Goal: Communication & Community: Answer question/provide support

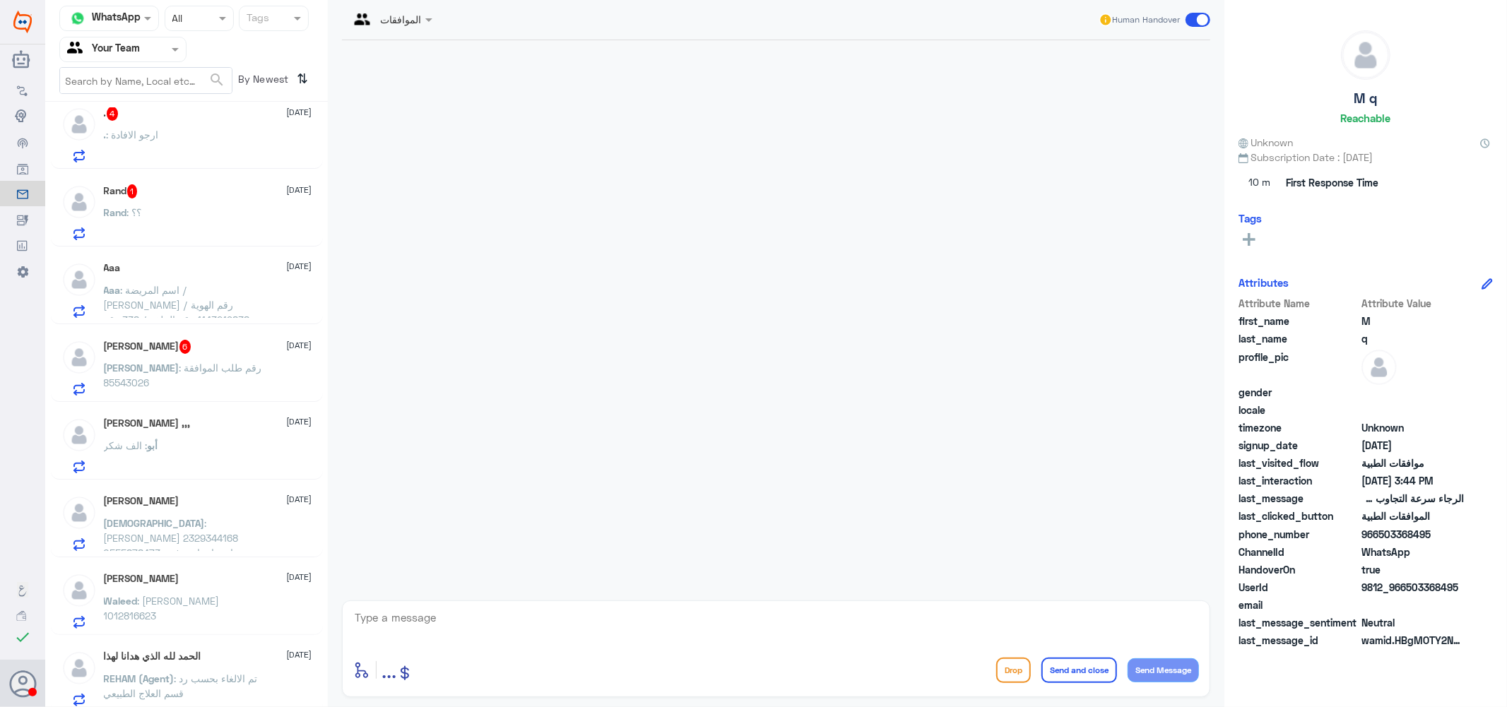
scroll to position [314, 0]
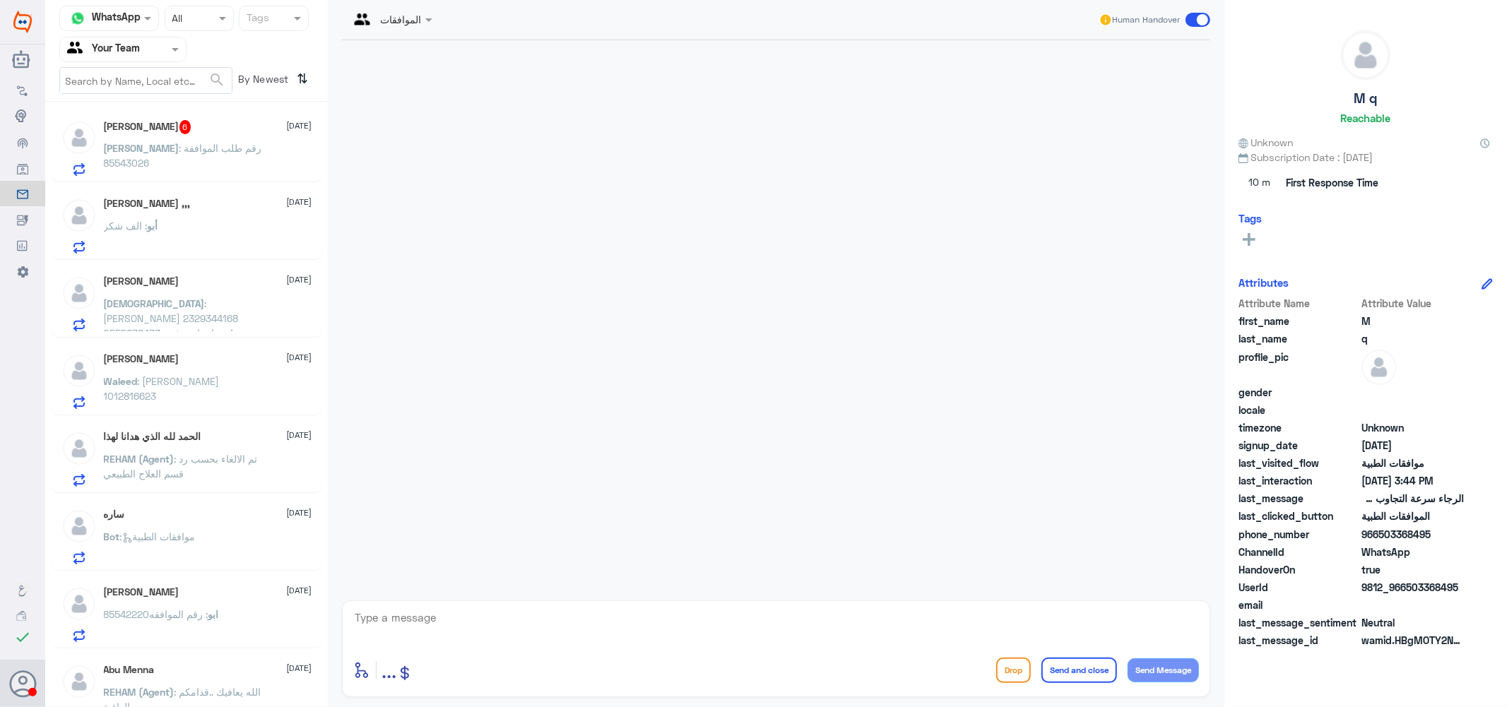
click at [182, 375] on span ": وليد ابراهيم السليمان 1012816623" at bounding box center [162, 388] width 116 height 27
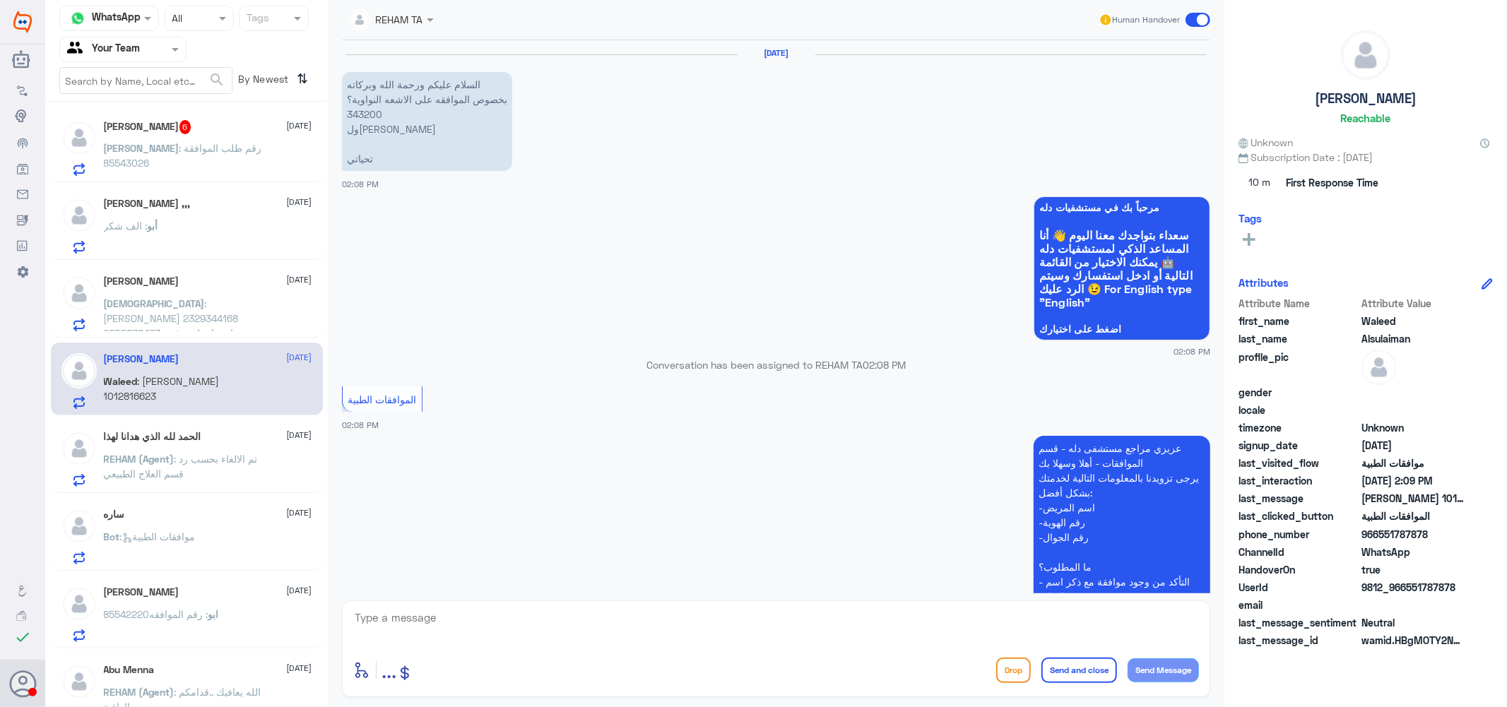
scroll to position [277, 0]
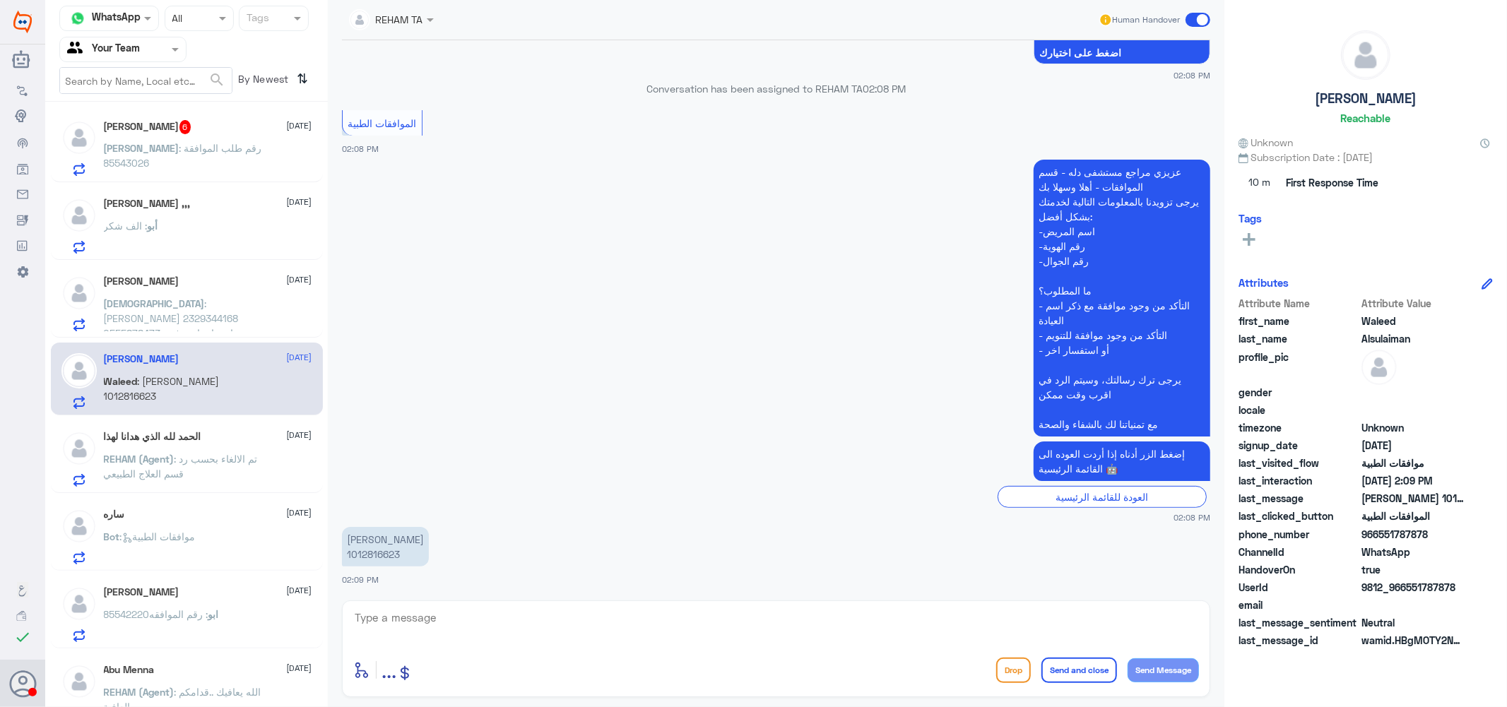
click at [199, 458] on span ": تم الالغاء بحسب رد قسم العلاج الطبيعي" at bounding box center [181, 466] width 154 height 27
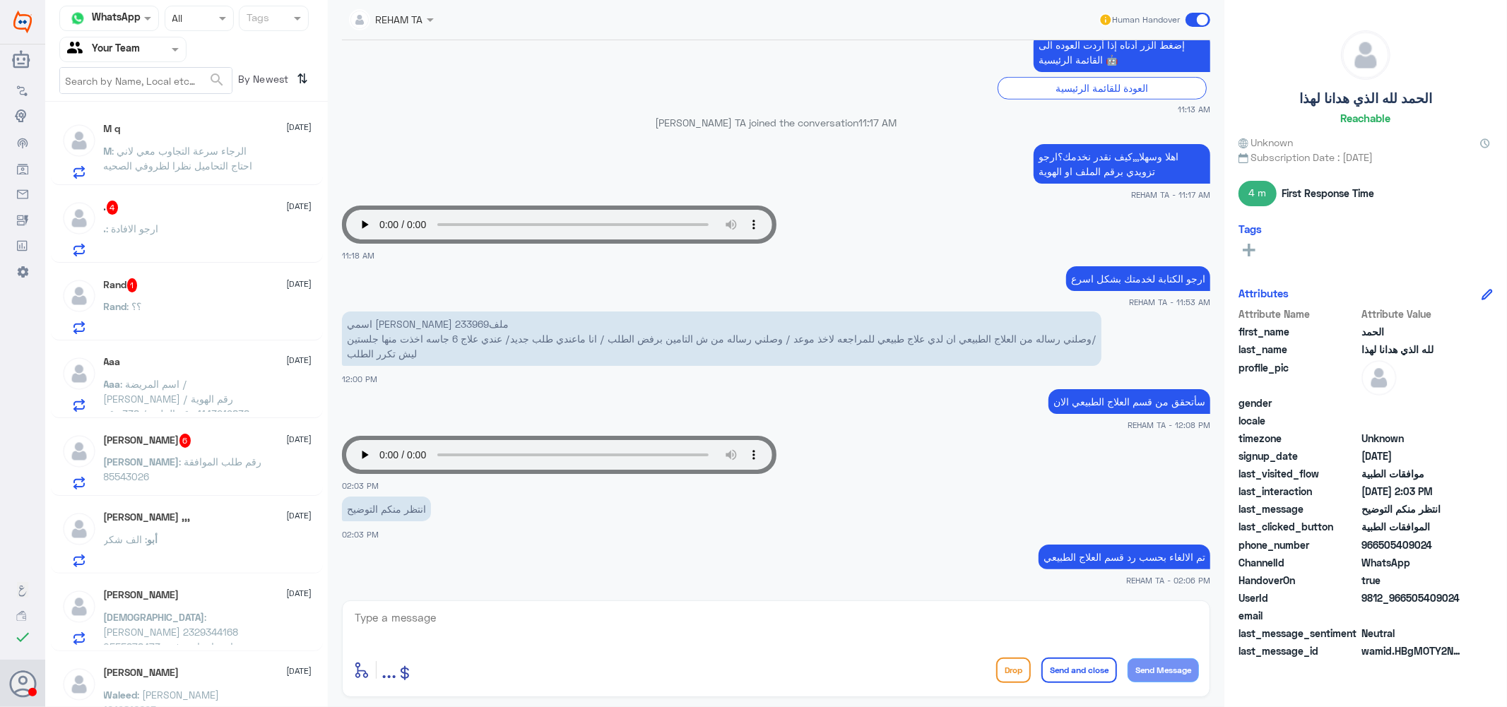
click at [226, 153] on span ": الرجاء سرعة التجاوب معي لاني احتاج التحاميل نظرا لظروفي الصحيه" at bounding box center [178, 158] width 149 height 27
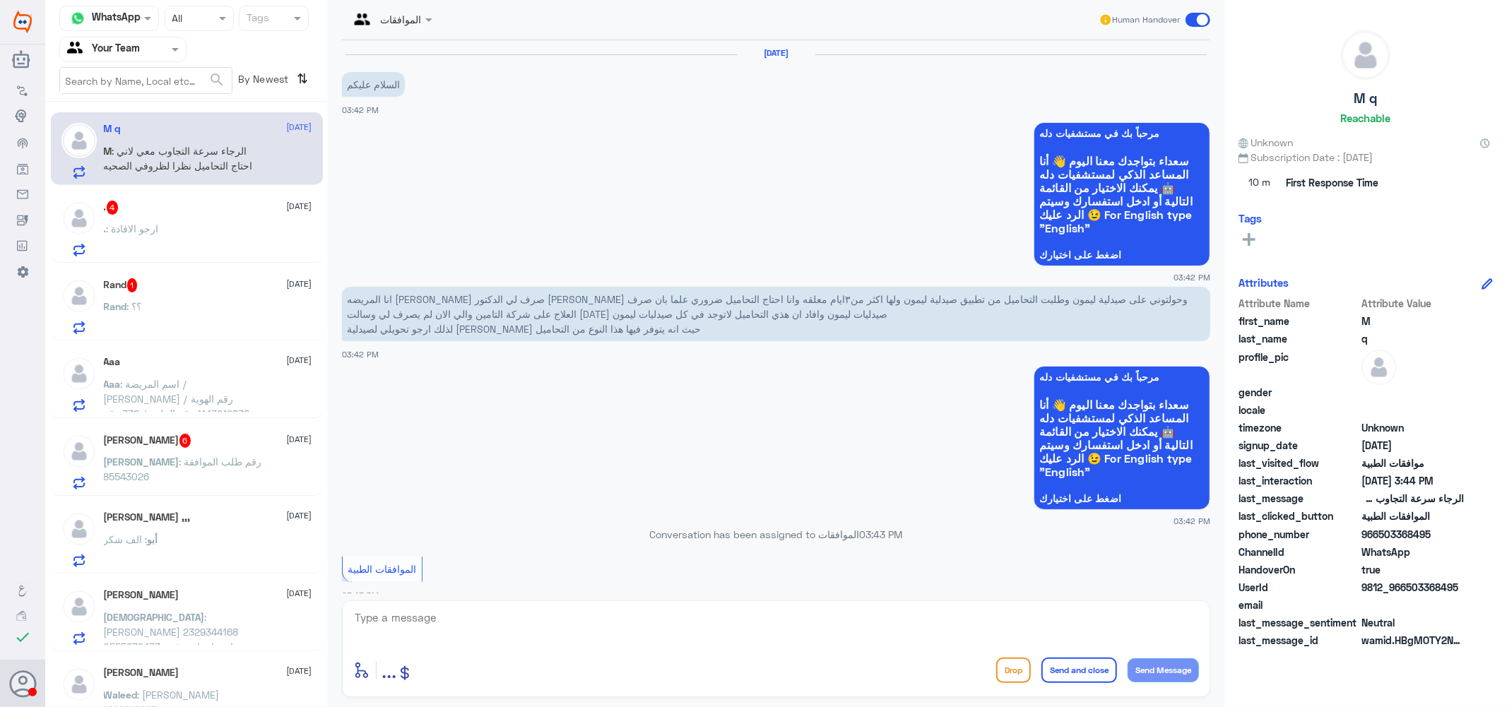
scroll to position [829, 0]
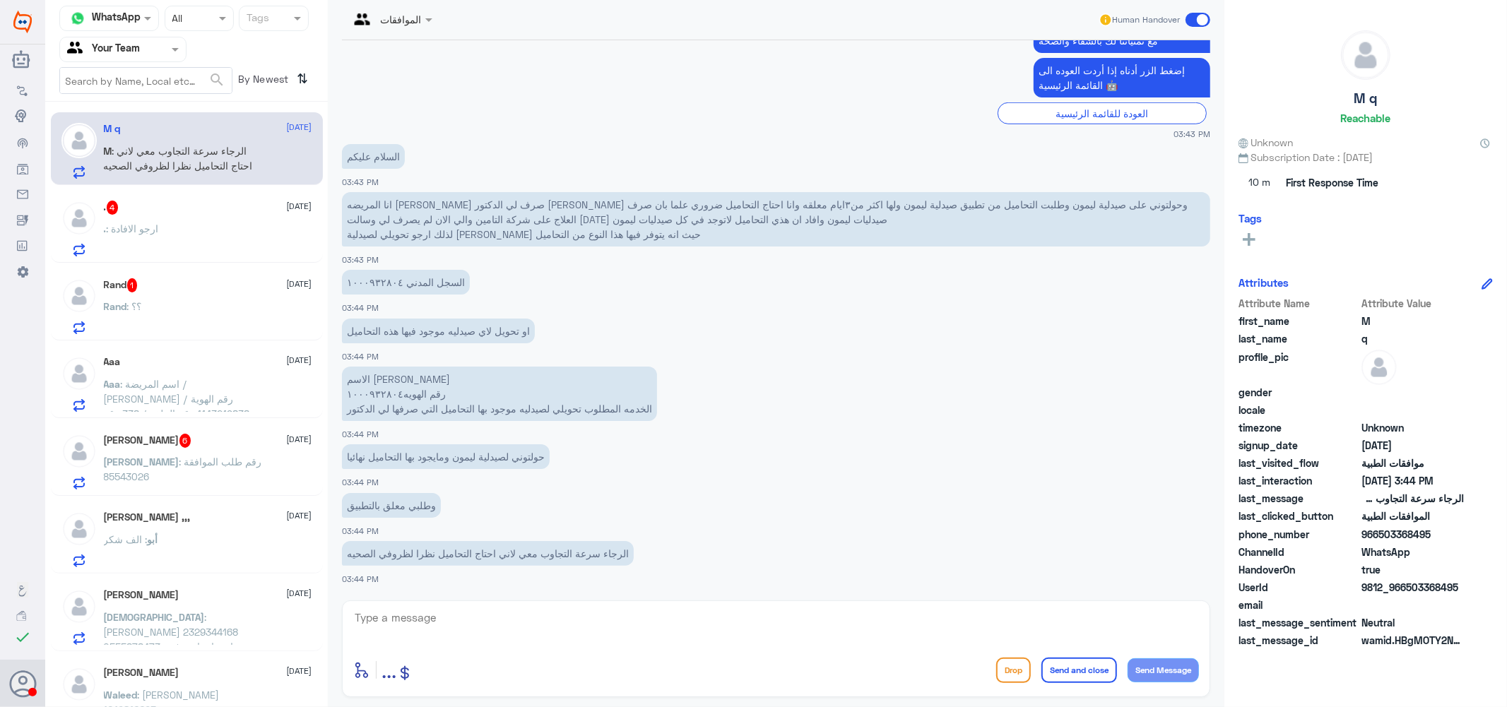
click at [456, 611] on textarea at bounding box center [776, 625] width 846 height 35
click at [372, 610] on textarea "100093804" at bounding box center [776, 625] width 846 height 35
click at [387, 626] on textarea "1000932804" at bounding box center [776, 625] width 846 height 35
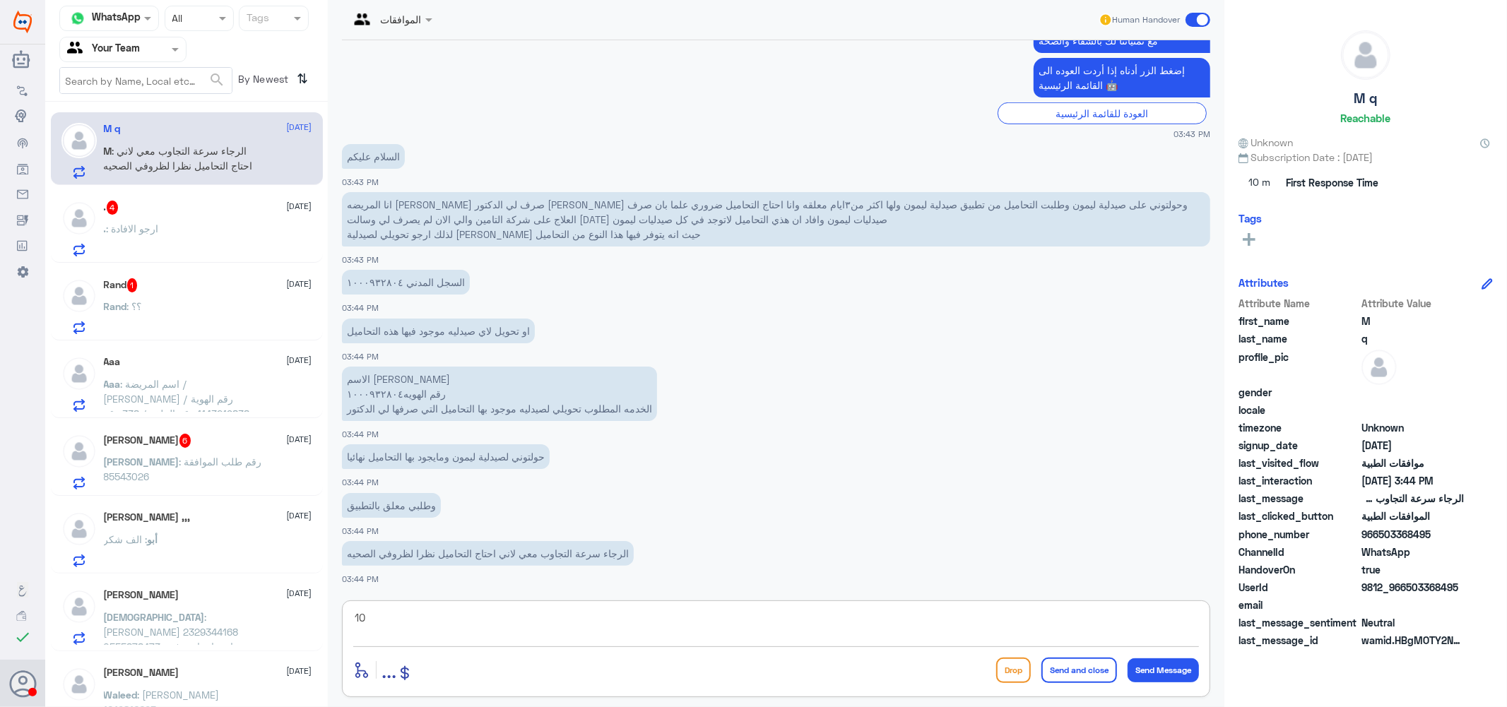
type textarea "1"
type textarea "ح"
type textarea "جاري التحقق مع شركه ال[PERSON_NAME] لتحويلك الى صيدليه اخرى"
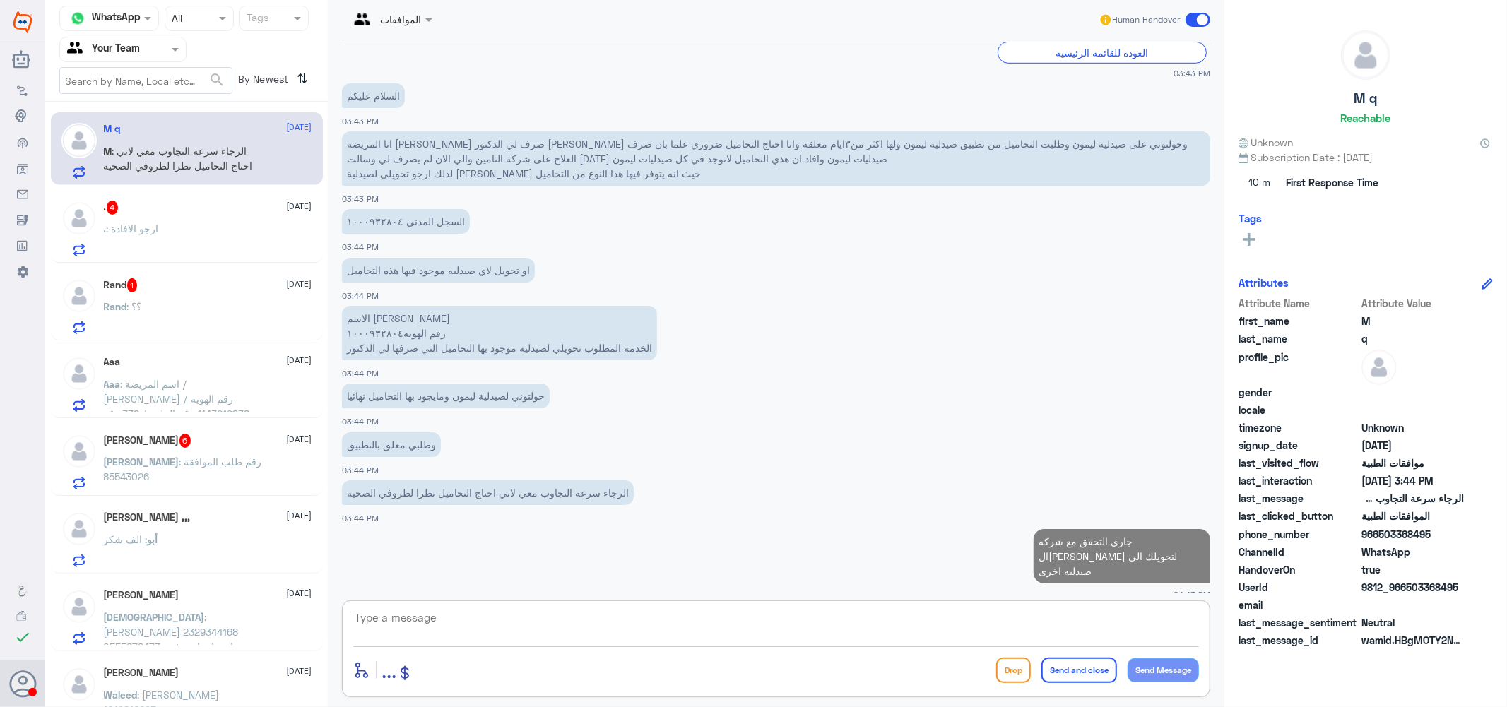
click at [182, 216] on div ". 4 15 October . : ارجو الافادة" at bounding box center [208, 229] width 208 height 56
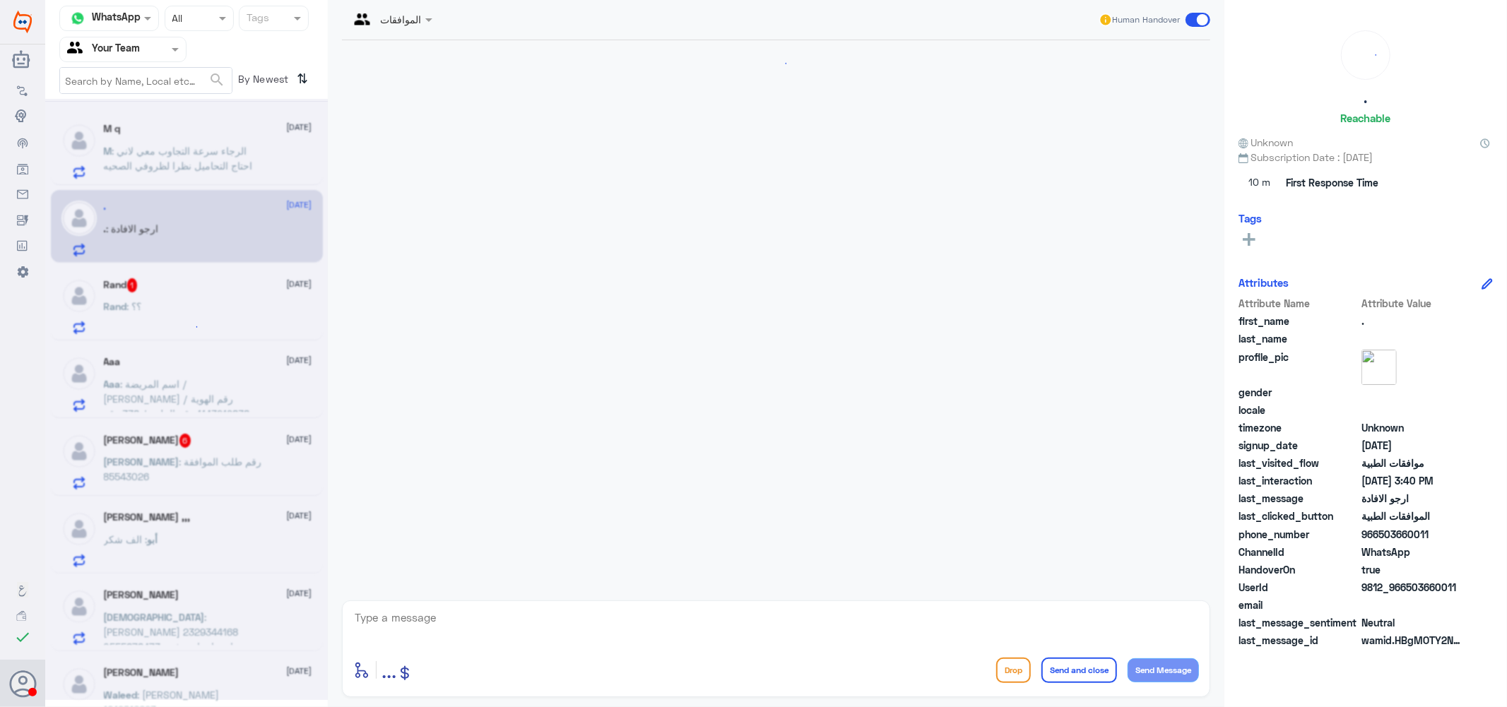
scroll to position [326, 0]
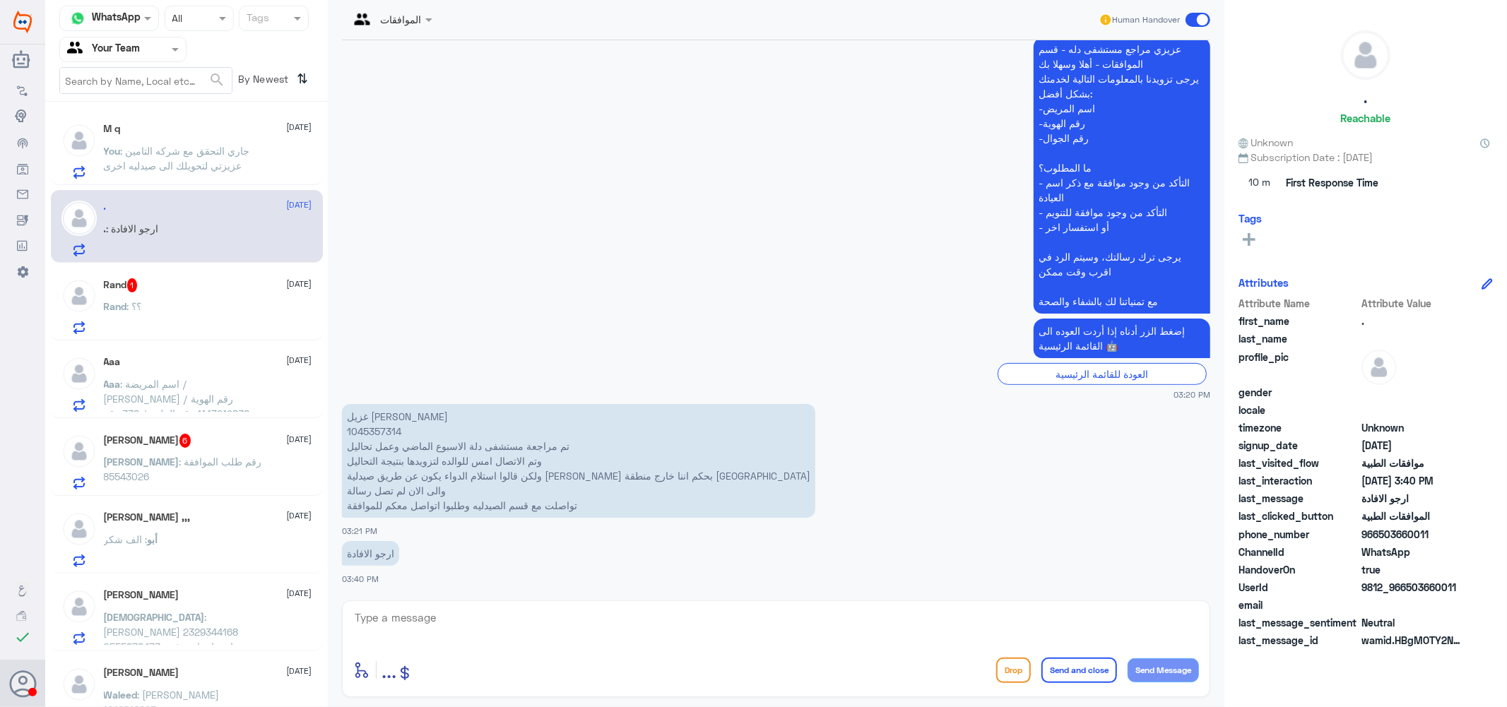
click at [385, 430] on p "غزيل تميم الدوسري 1045357314 تم مراجعة مستشفى دلة الاسبوع الماضي وعمل تحاليل وت…" at bounding box center [578, 461] width 473 height 114
copy p "1045357314"
click at [406, 622] on textarea at bounding box center [776, 625] width 846 height 35
type textarea "اهلا بك يرجى التواصل مع خدمه توصيل الادويه ل توصيل الادويه اليك عن طريق الرقم 9…"
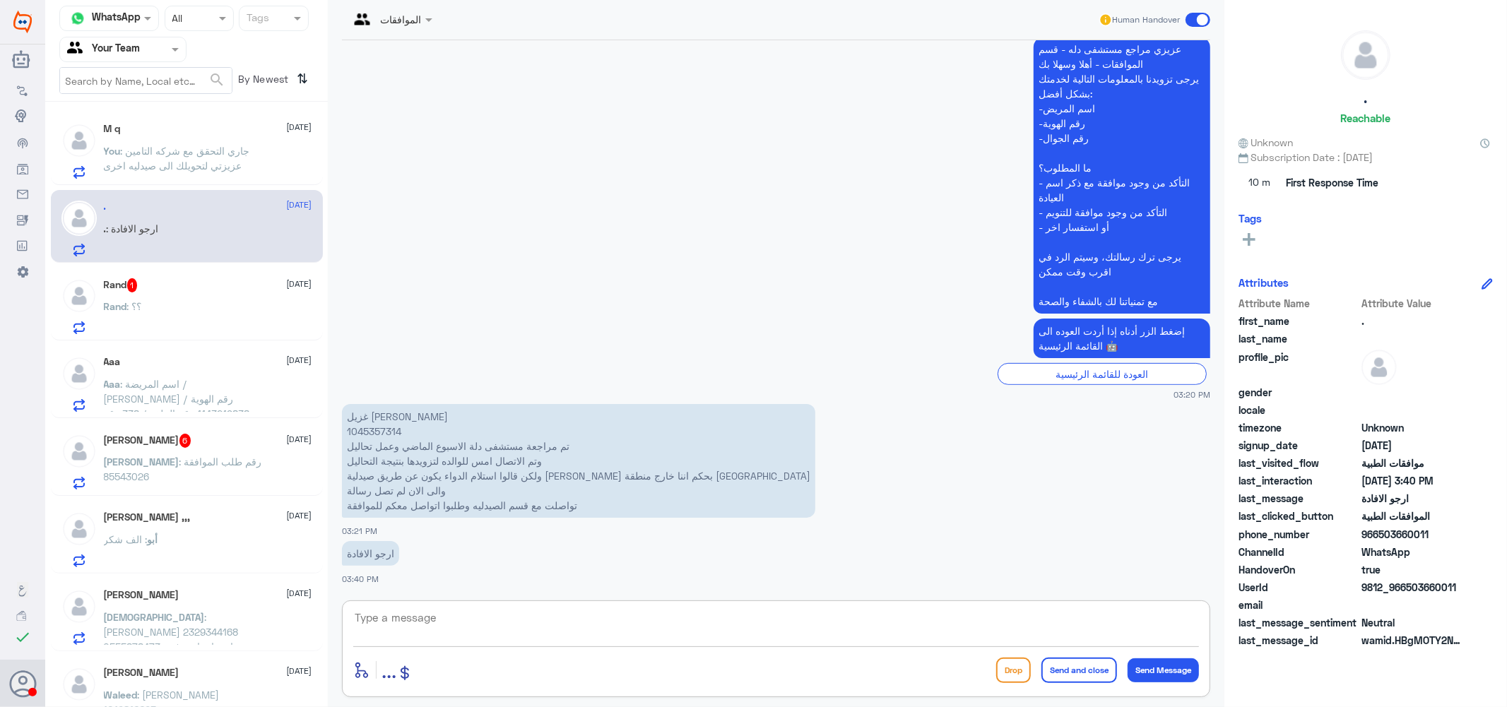
scroll to position [400, 0]
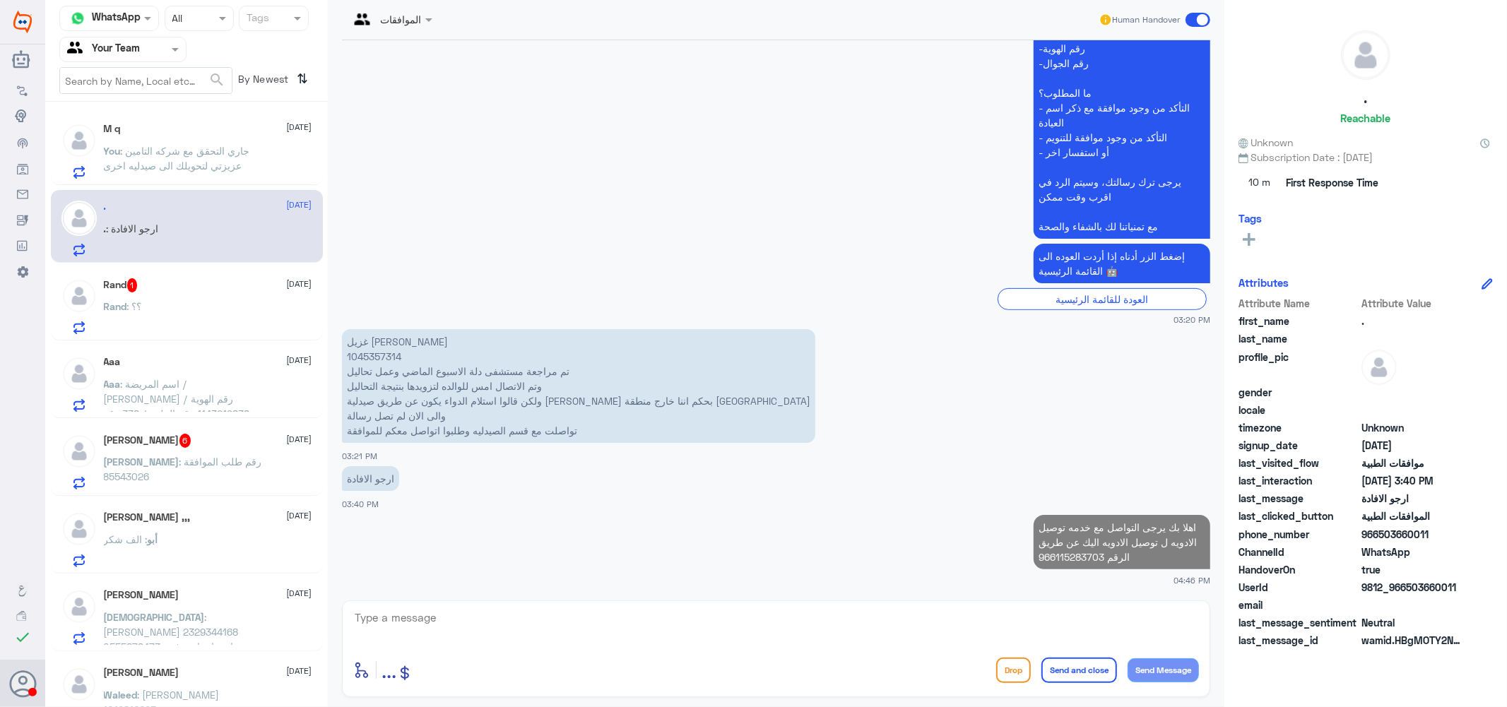
click at [175, 299] on div "Rand 1 15 October Rand : ؟؟" at bounding box center [208, 306] width 208 height 56
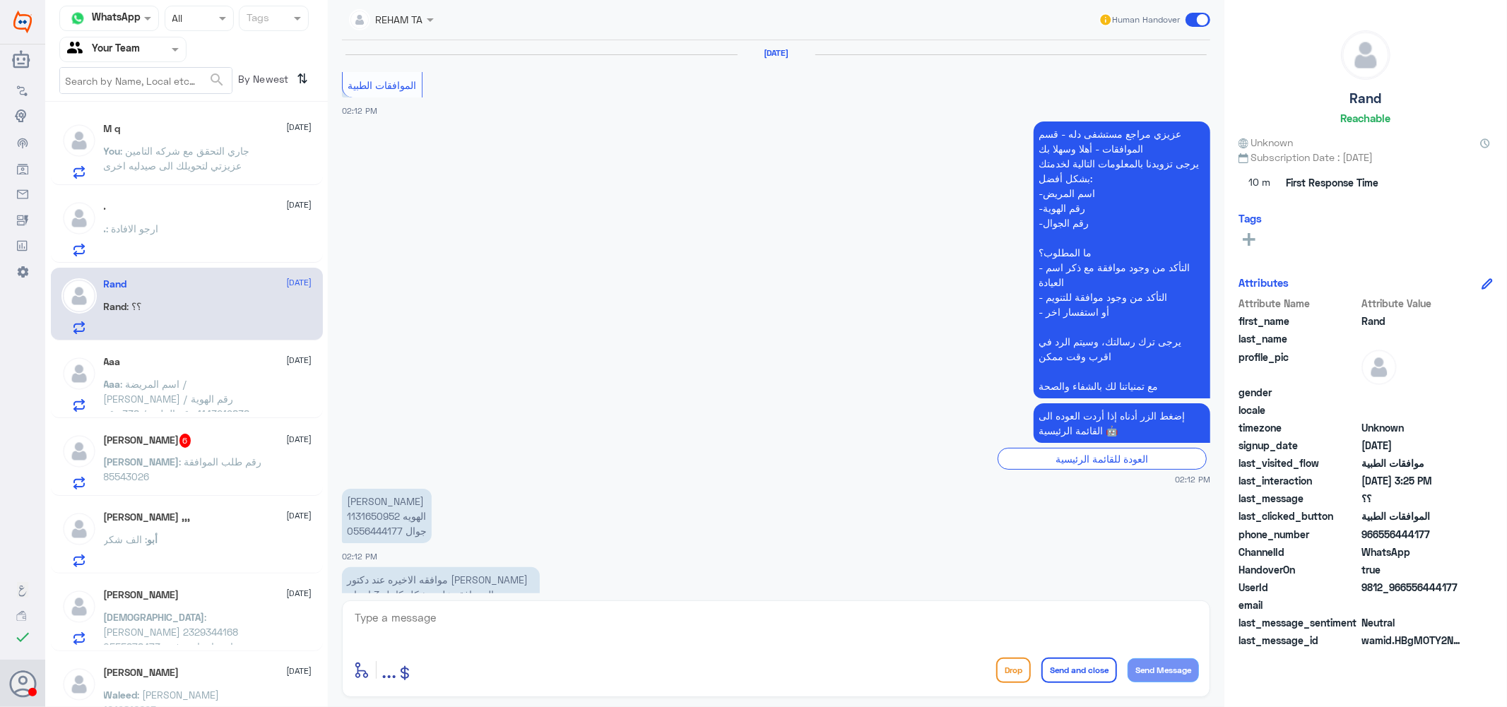
scroll to position [1207, 0]
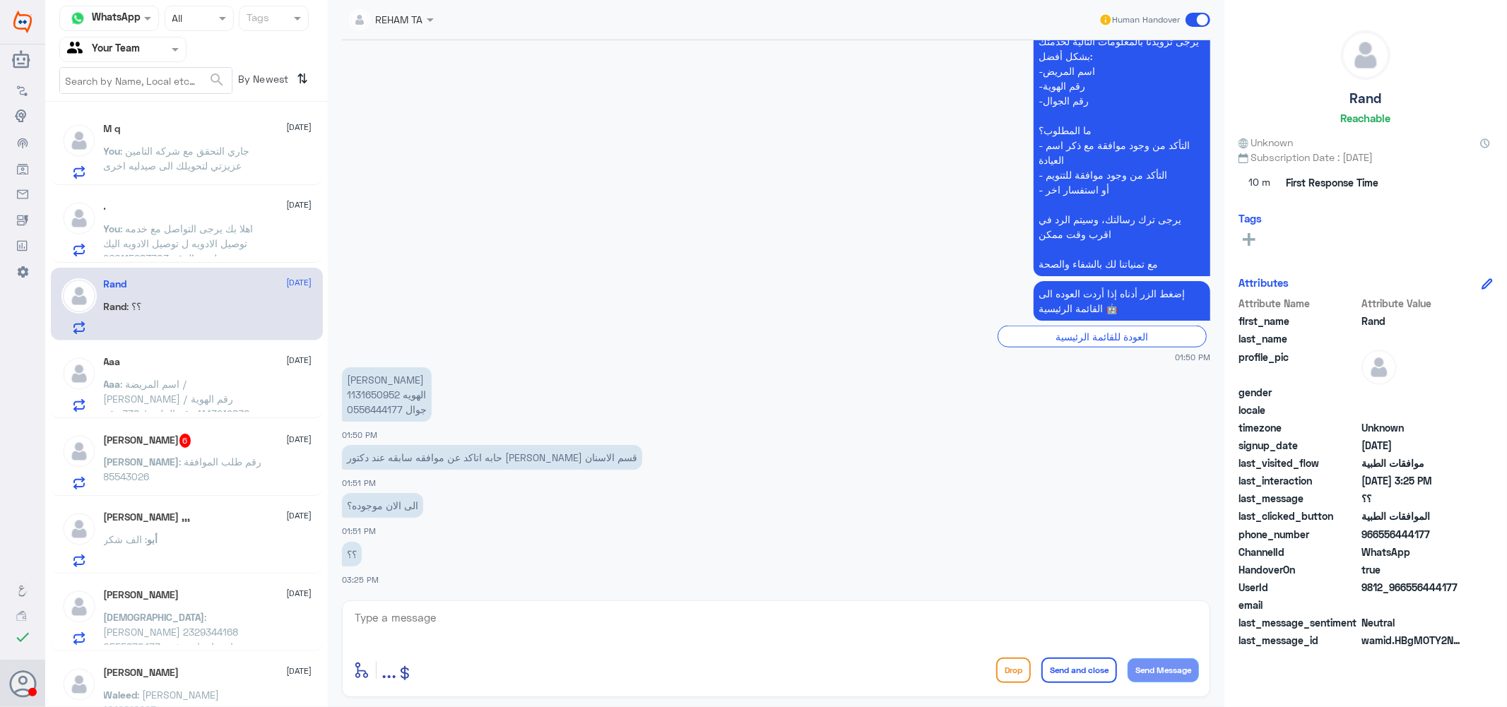
click at [377, 394] on p "رند سعد المنقاش الهويه 1131650952 جوال 0556444177" at bounding box center [387, 394] width 90 height 54
copy p "1131650952"
click at [502, 623] on textarea at bounding box center [776, 625] width 846 height 35
type textarea "h"
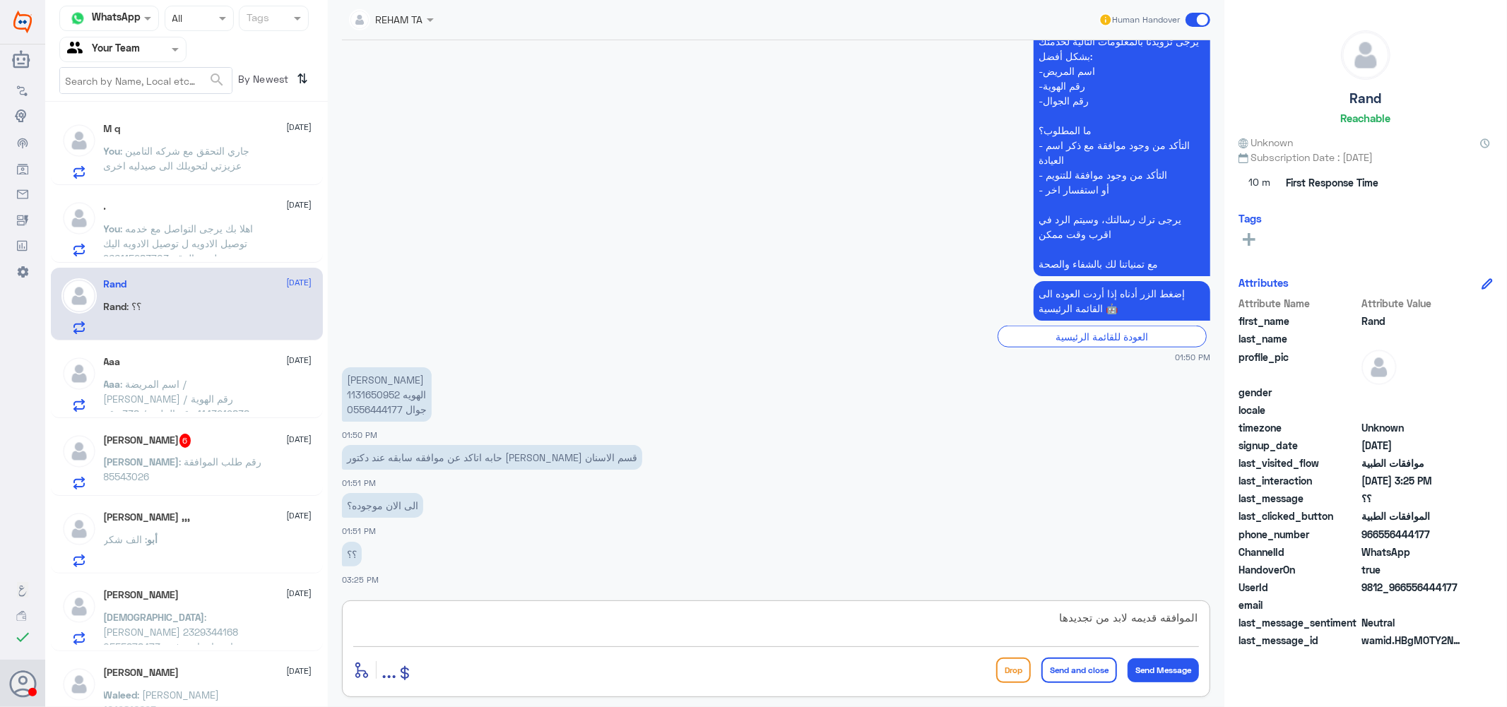
type textarea "الموافقه قديمه لابد من تجديدها"
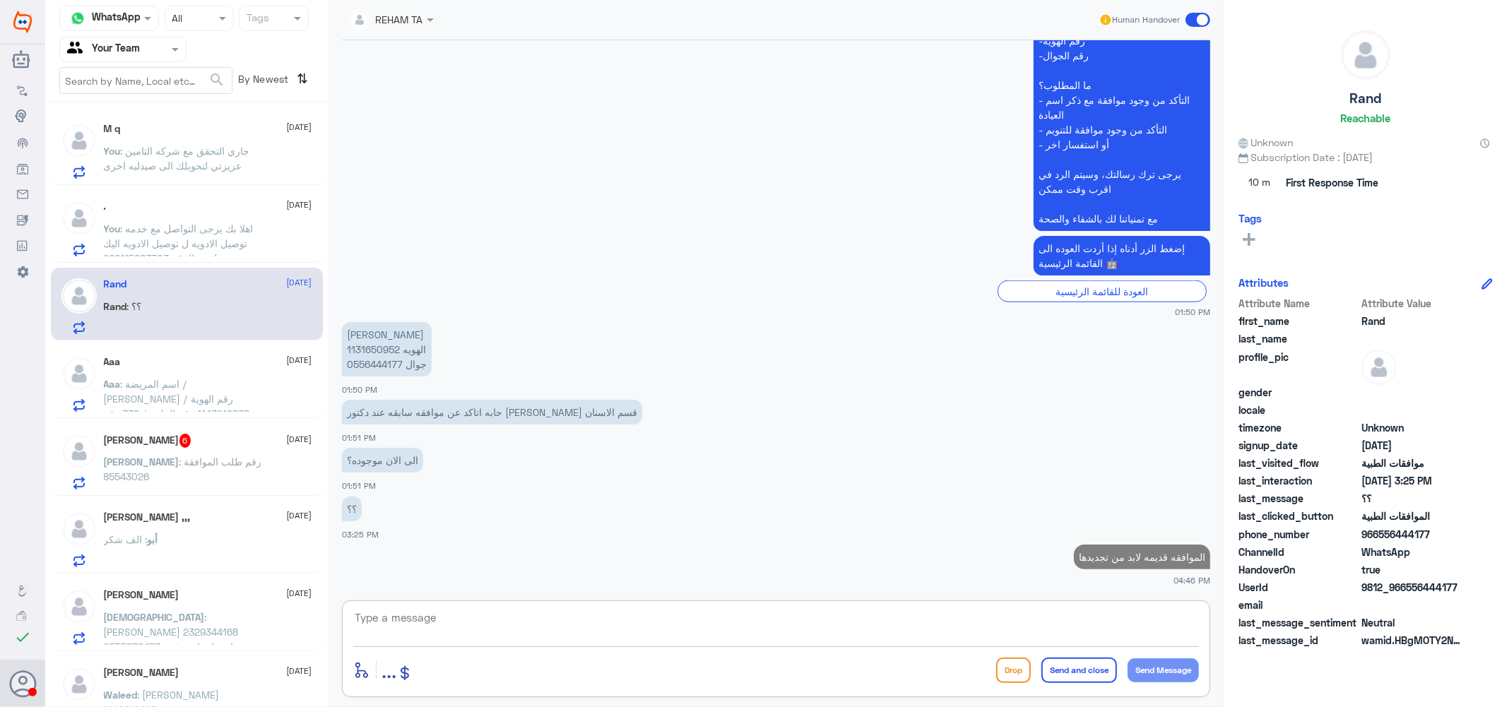
click at [160, 451] on div "KHALID 6 15 October KHALID : رقم طلب الموافقة 85543026" at bounding box center [208, 462] width 208 height 56
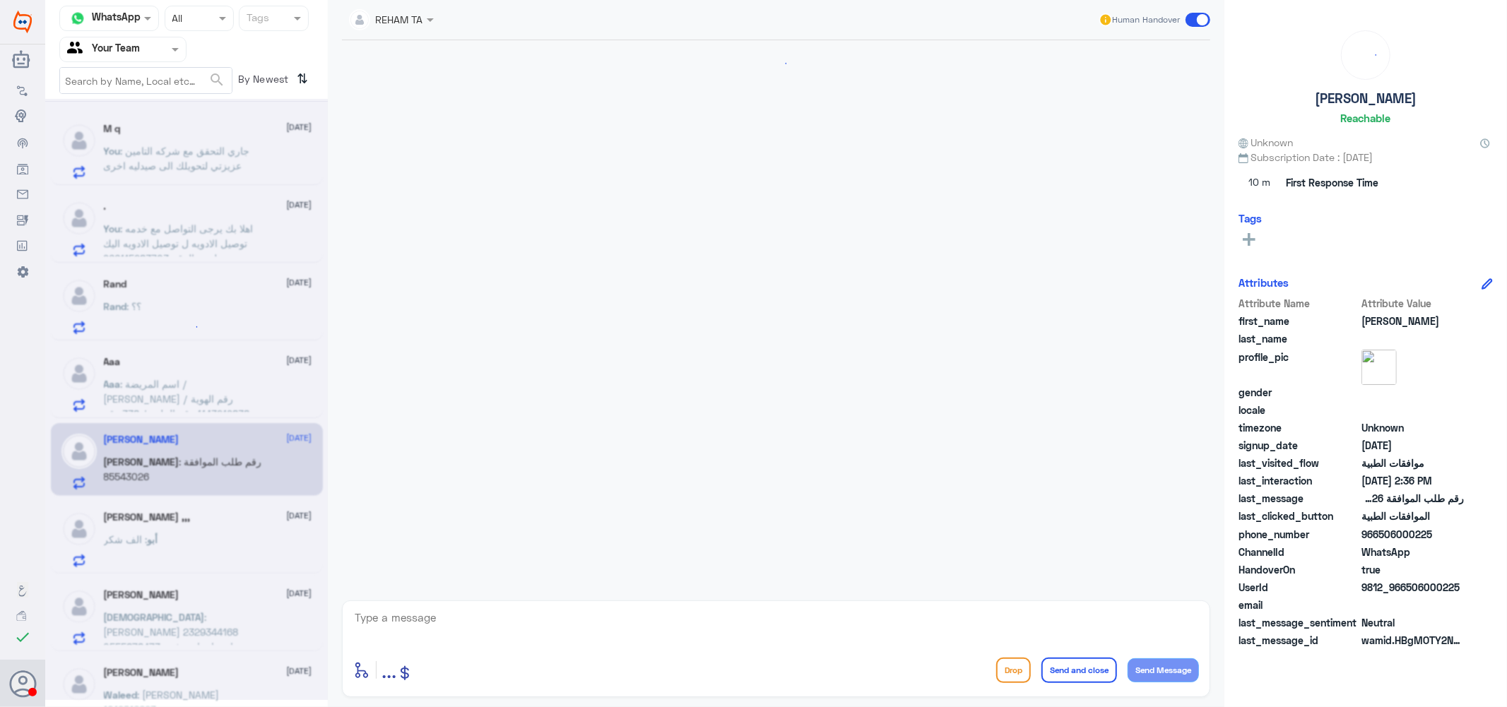
scroll to position [514, 0]
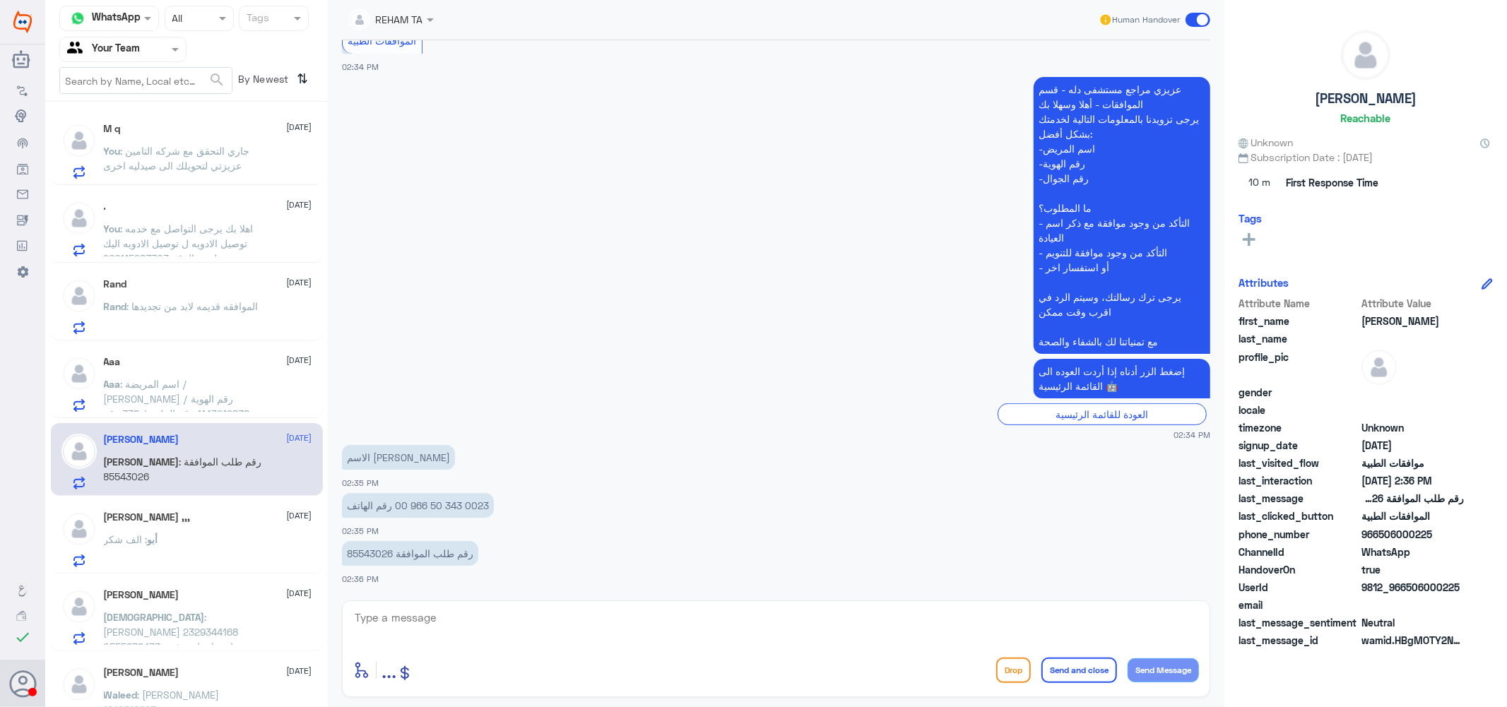
click at [177, 390] on p "Aaa : اسم المريضة / لين عبدالحكيم بن مروان رقم الهوية / 1143219838 رقم الملف / …" at bounding box center [183, 394] width 159 height 35
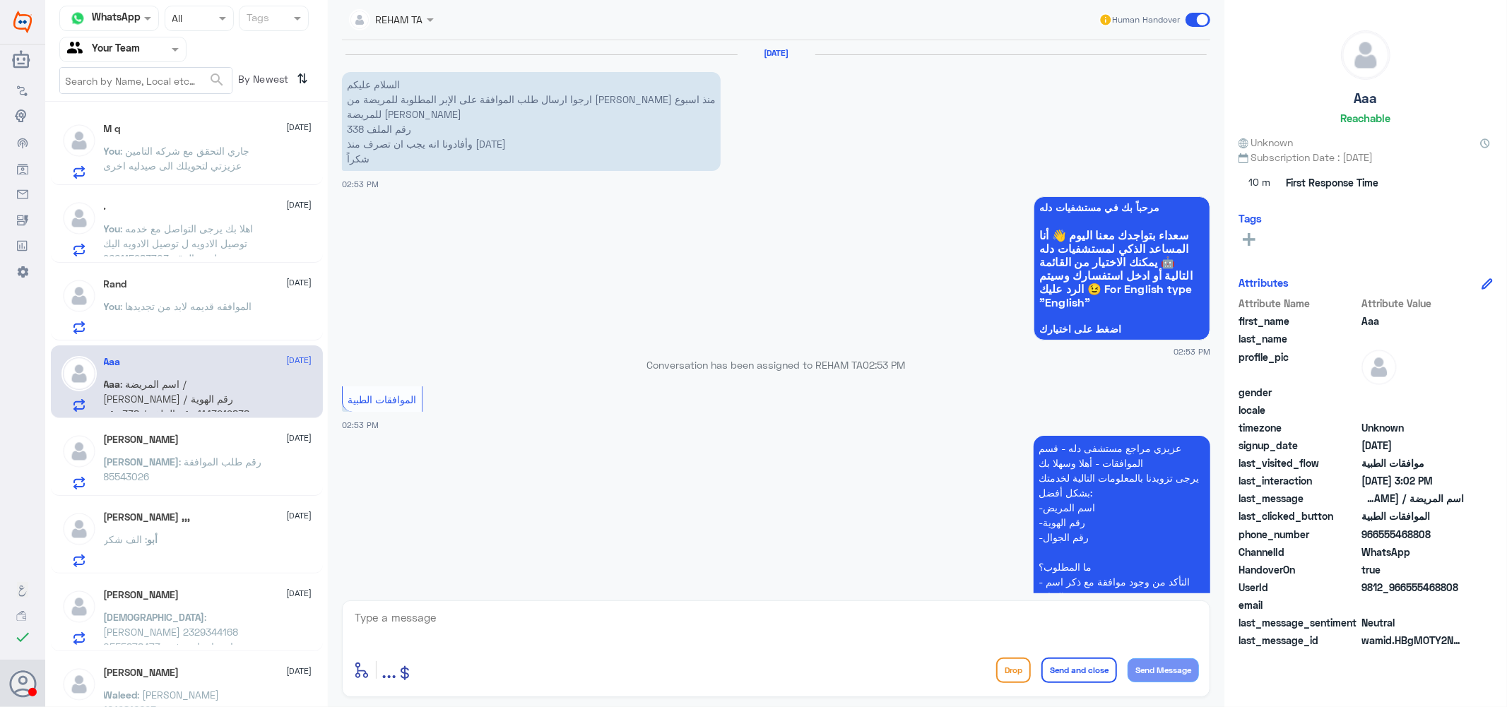
scroll to position [380, 0]
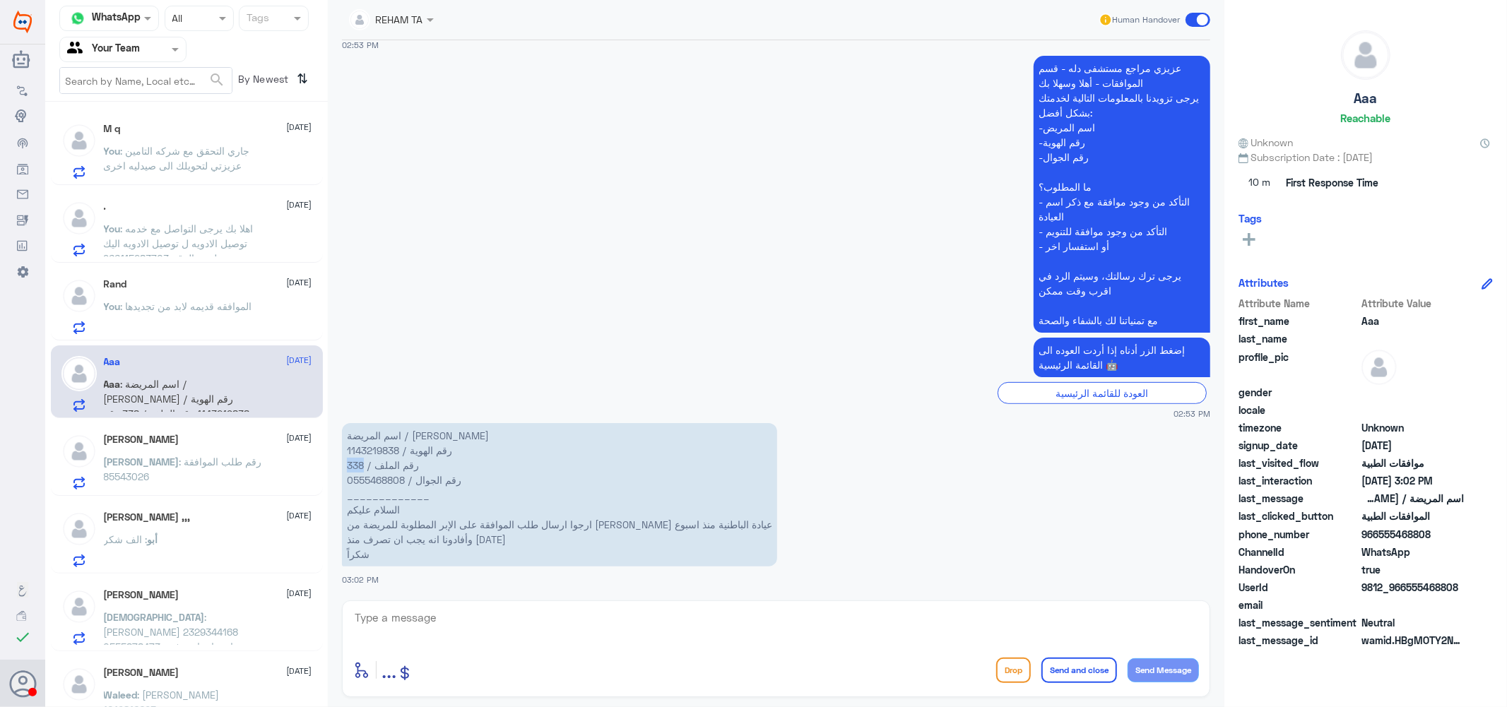
drag, startPoint x: 365, startPoint y: 463, endPoint x: 343, endPoint y: 467, distance: 22.3
click at [343, 467] on p "اسم المريضة / لين عبدالحكيم بن مروان رقم الهوية / 1143219838 رقم الملف / 338 رق…" at bounding box center [559, 494] width 435 height 143
copy p "338"
click at [570, 622] on textarea at bounding box center [776, 625] width 846 height 35
type textarea "الطلب تحت الاجراء حاليا بحال تمت الموافقه بتوصبك رساله ان شاء[DEMOGRAPHIC_DATA]"
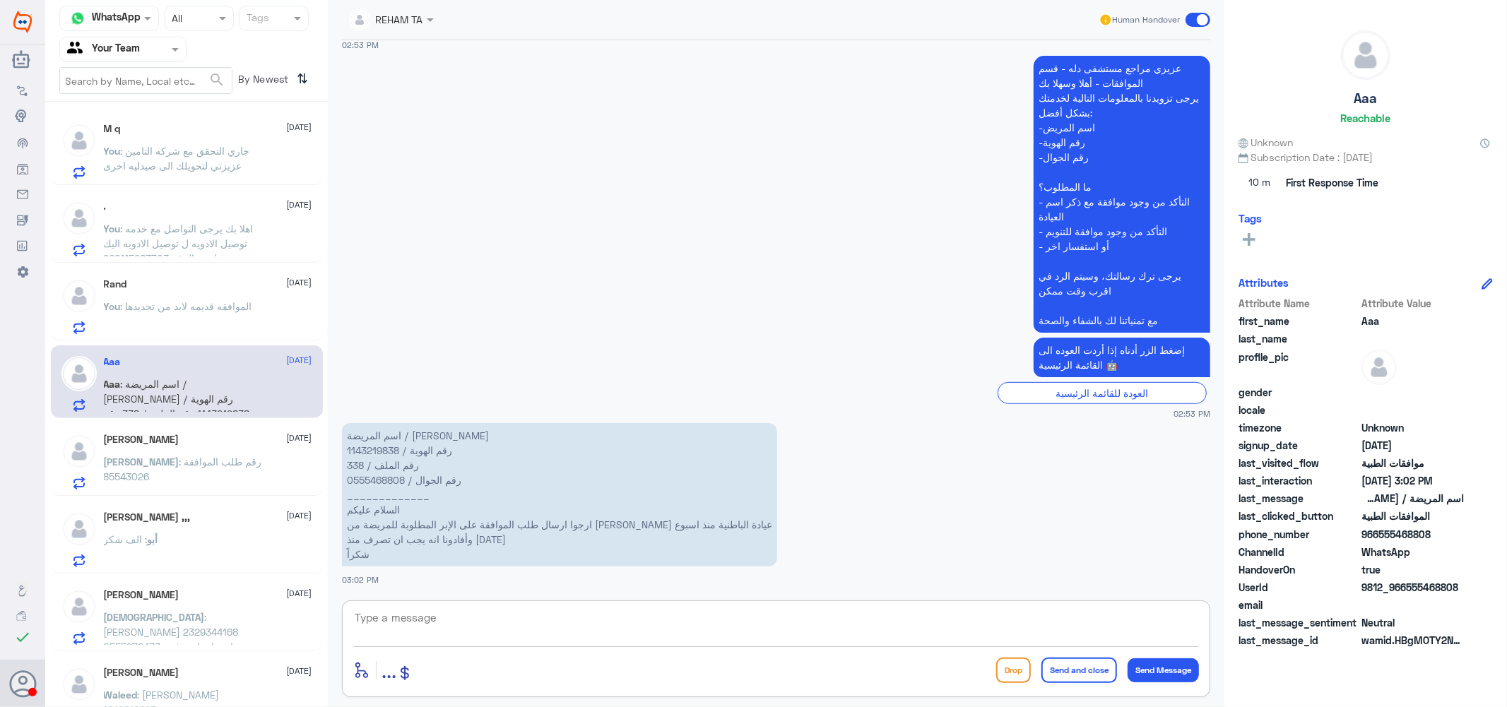
scroll to position [441, 0]
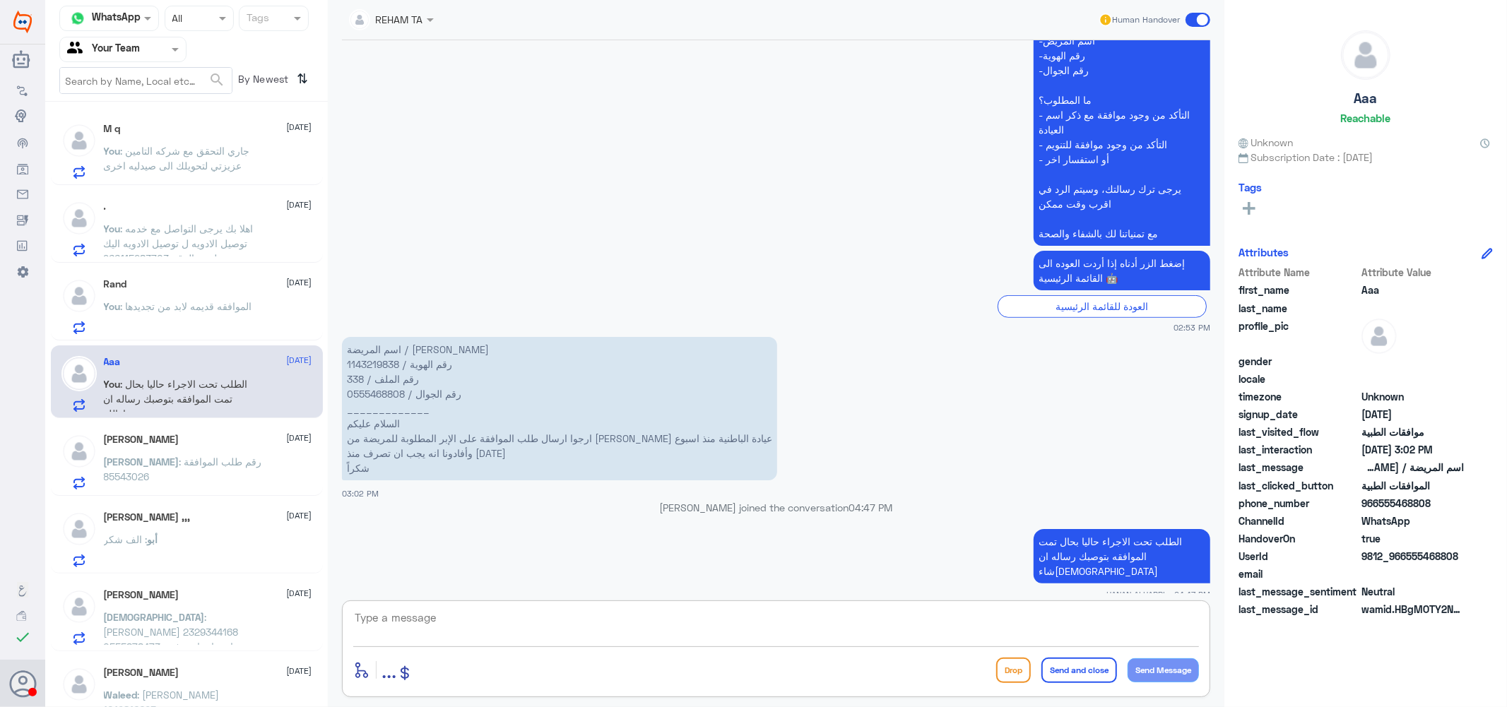
click at [208, 458] on span ": رقم طلب الموافقة 85543026" at bounding box center [183, 469] width 158 height 27
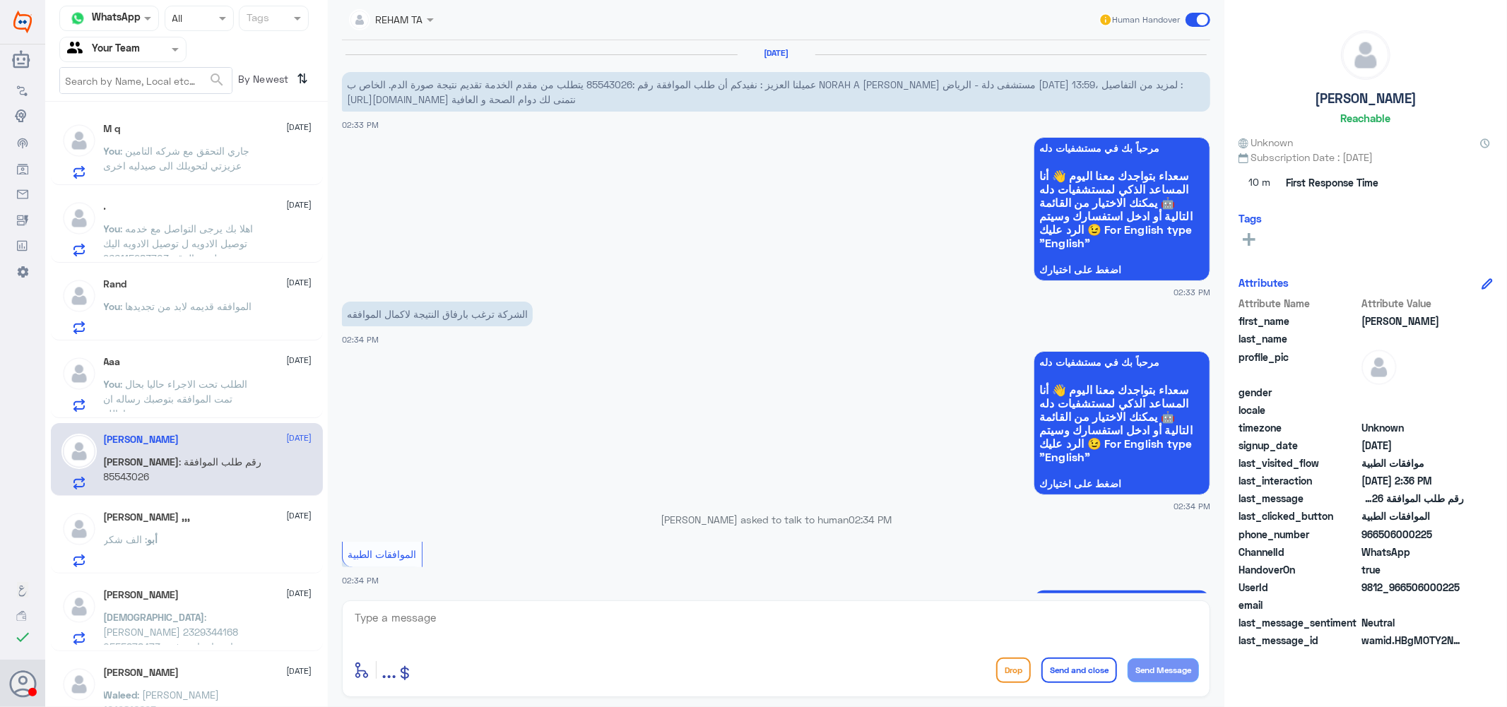
scroll to position [514, 0]
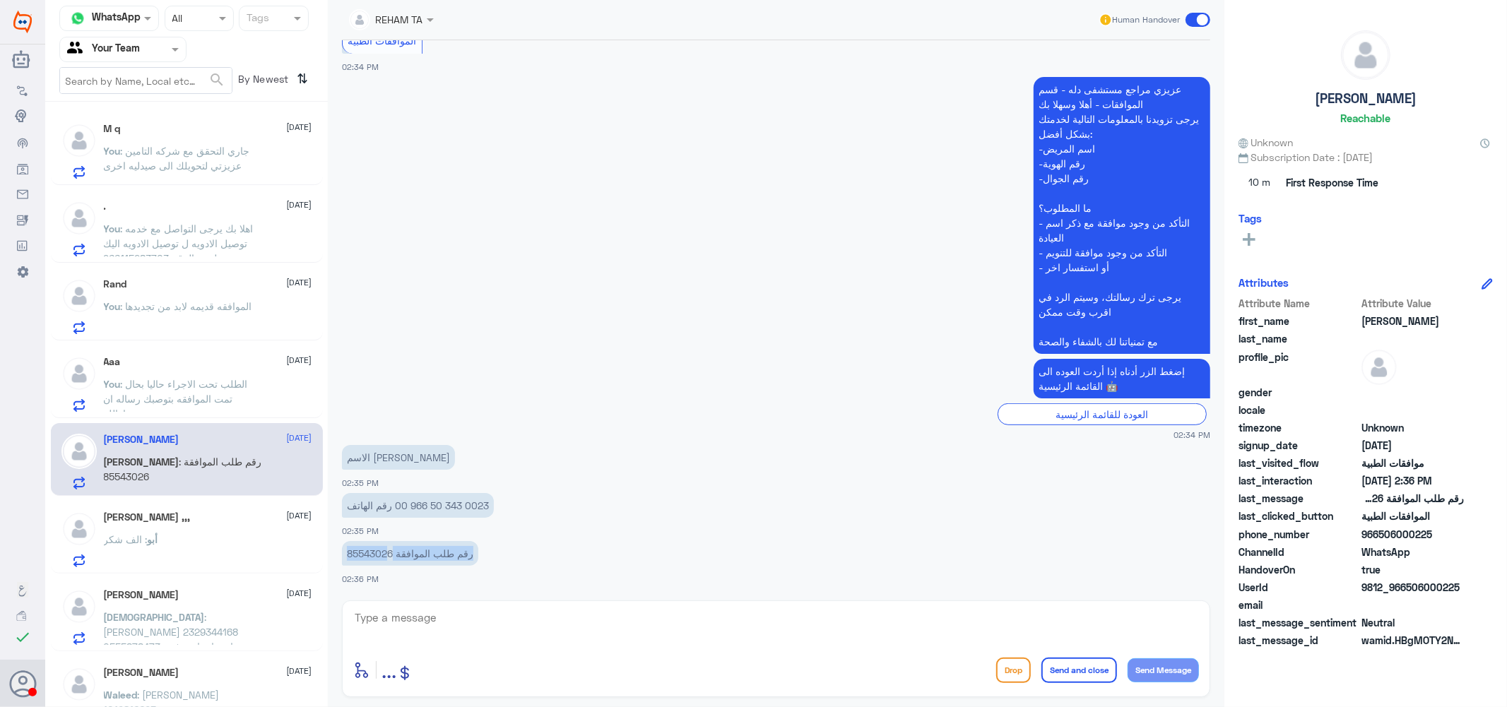
click at [389, 555] on p "رقم طلب الموافقة 85543026" at bounding box center [410, 553] width 136 height 25
drag, startPoint x: 393, startPoint y: 556, endPoint x: 341, endPoint y: 549, distance: 52.8
click at [342, 549] on p "رقم طلب الموافقة 85543026" at bounding box center [410, 553] width 136 height 25
copy p "85543026"
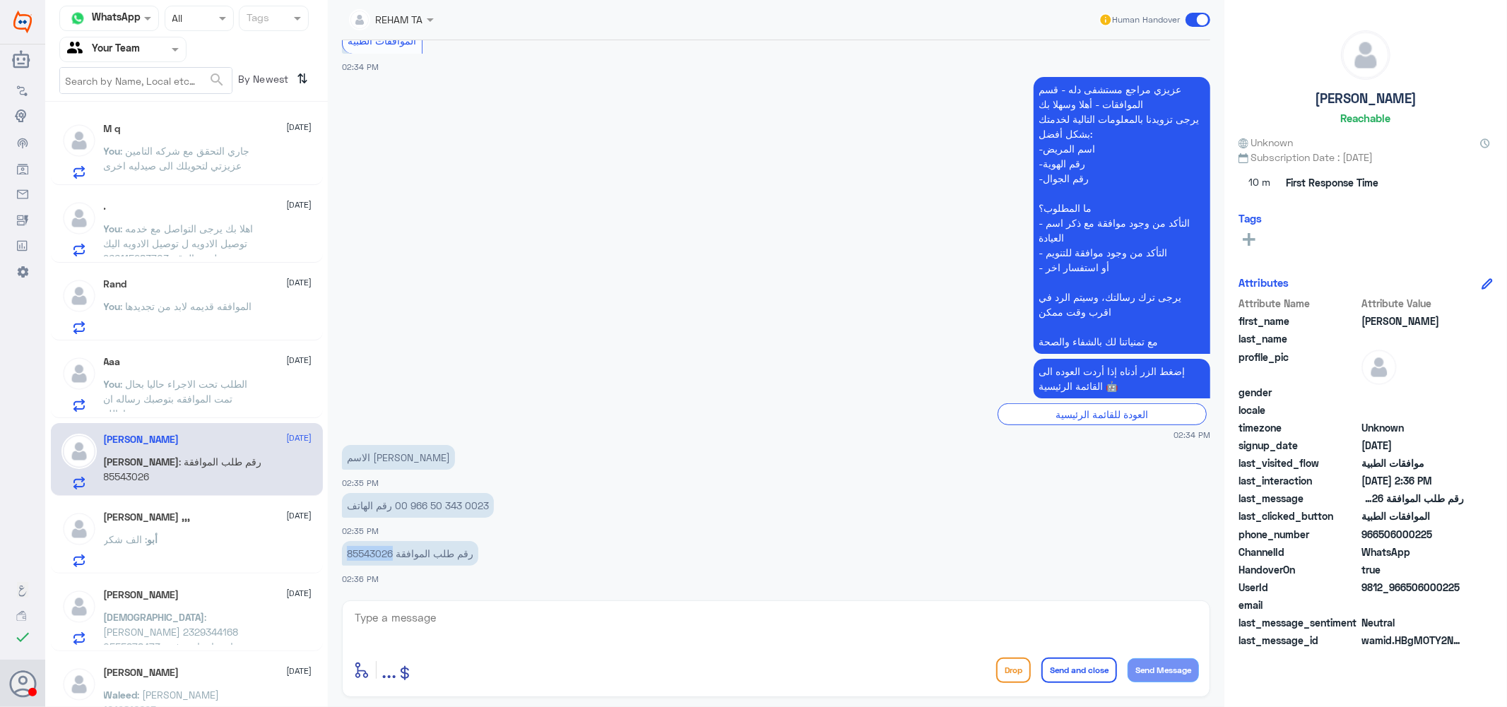
click at [572, 633] on textarea at bounding box center [776, 625] width 846 height 35
type textarea "h"
type textarea "الطلب محول الى صيدليه الدواء"
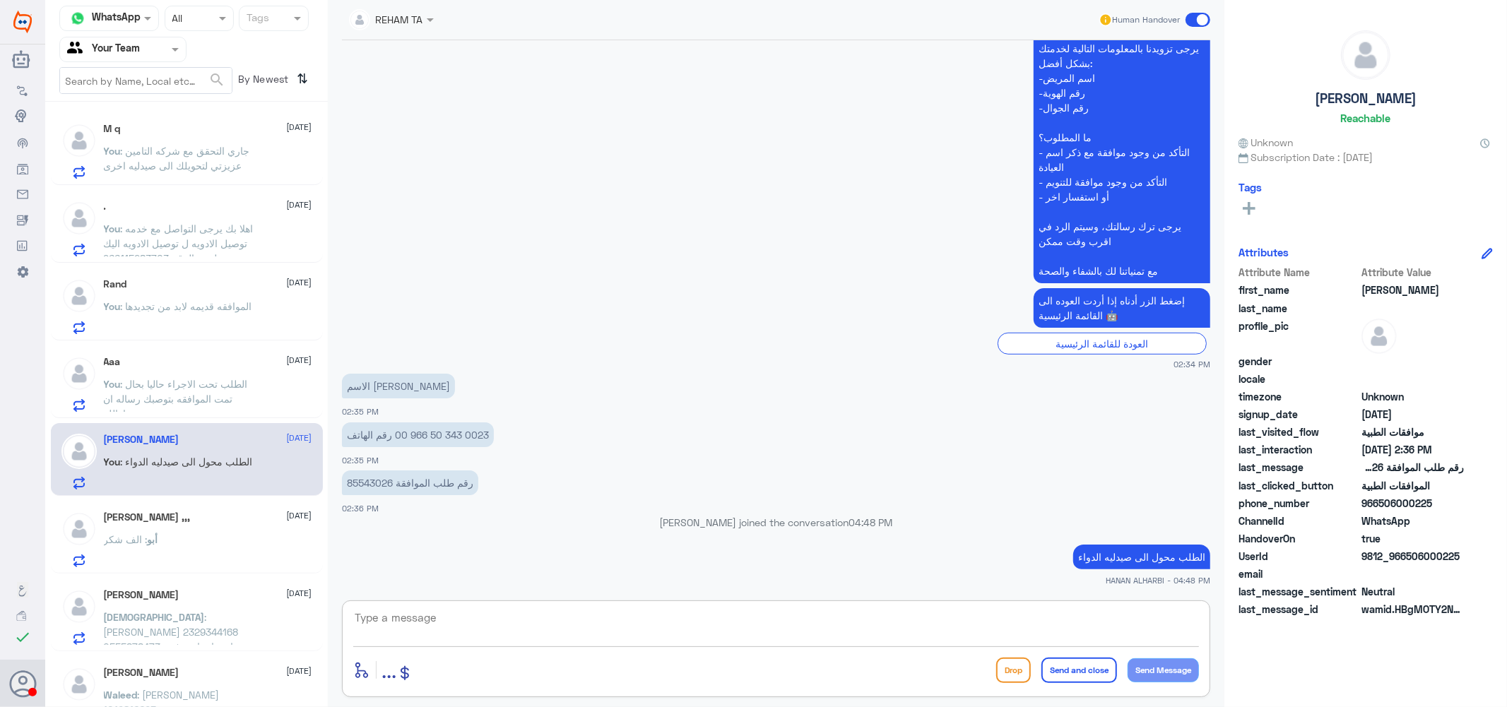
click at [207, 535] on div "أبو : الف شكر" at bounding box center [208, 551] width 208 height 32
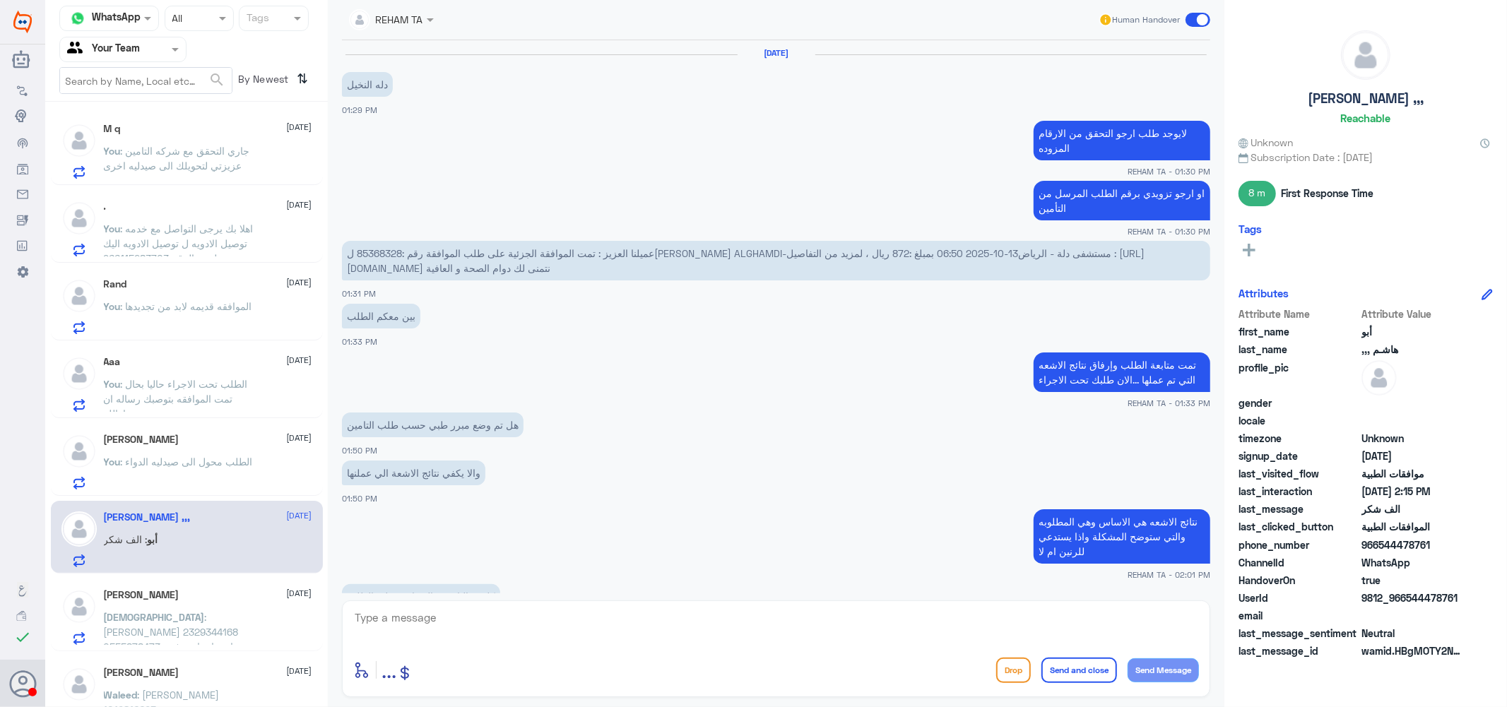
scroll to position [687, 0]
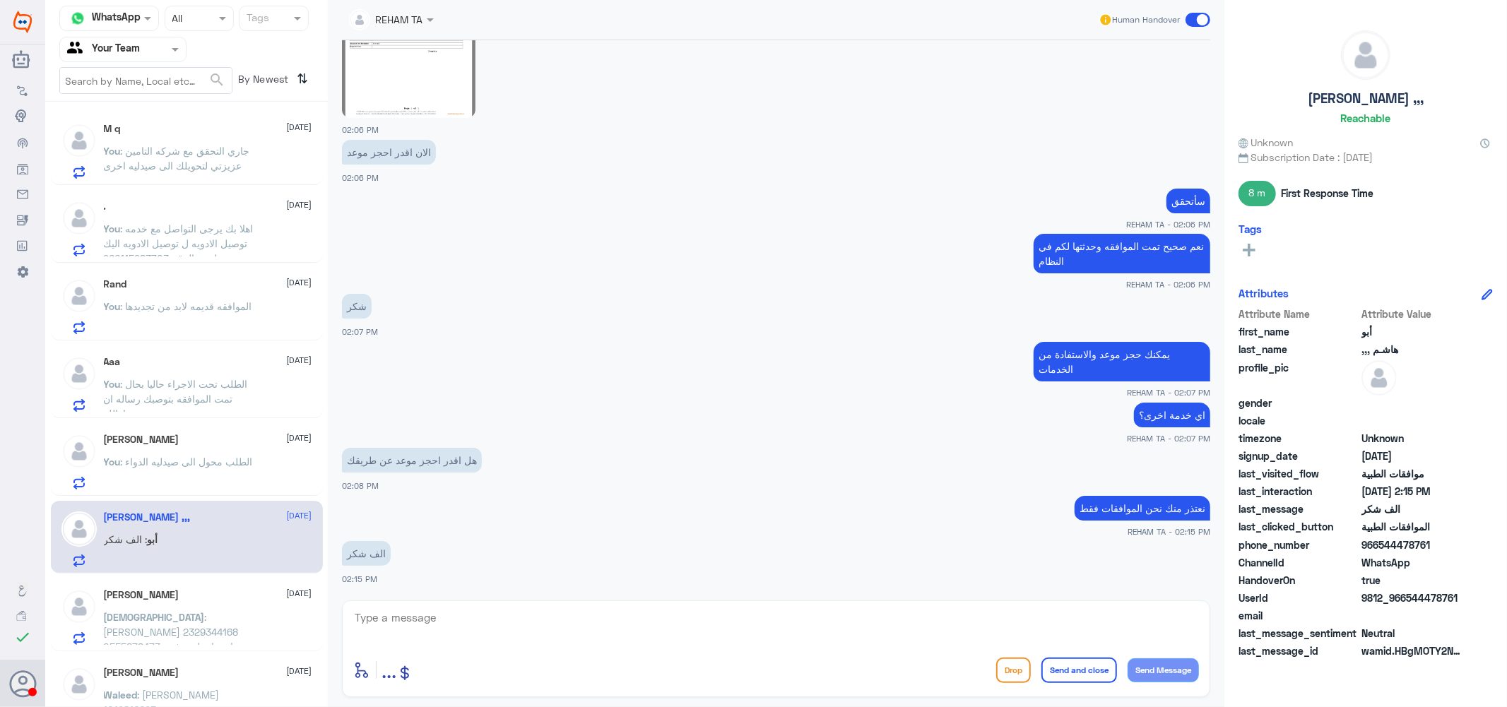
click at [551, 627] on textarea at bounding box center [776, 625] width 846 height 35
click at [1135, 620] on textarea "نتمنى لك دوام الصحه والعافيه ...." at bounding box center [776, 625] width 846 height 35
type textarea "نتمنى لك دوام الصحه والعافيه ...."
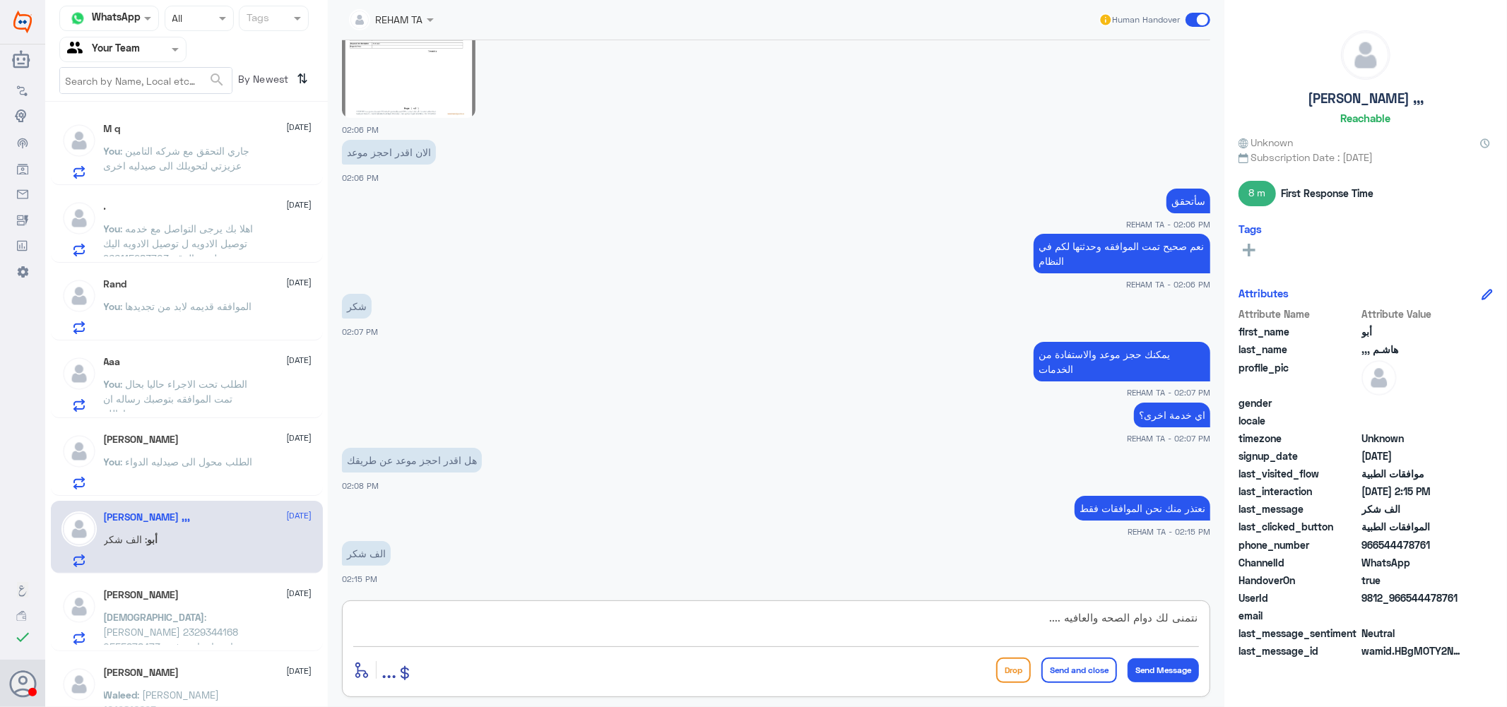
click at [1075, 668] on button "Send and close" at bounding box center [1079, 670] width 76 height 25
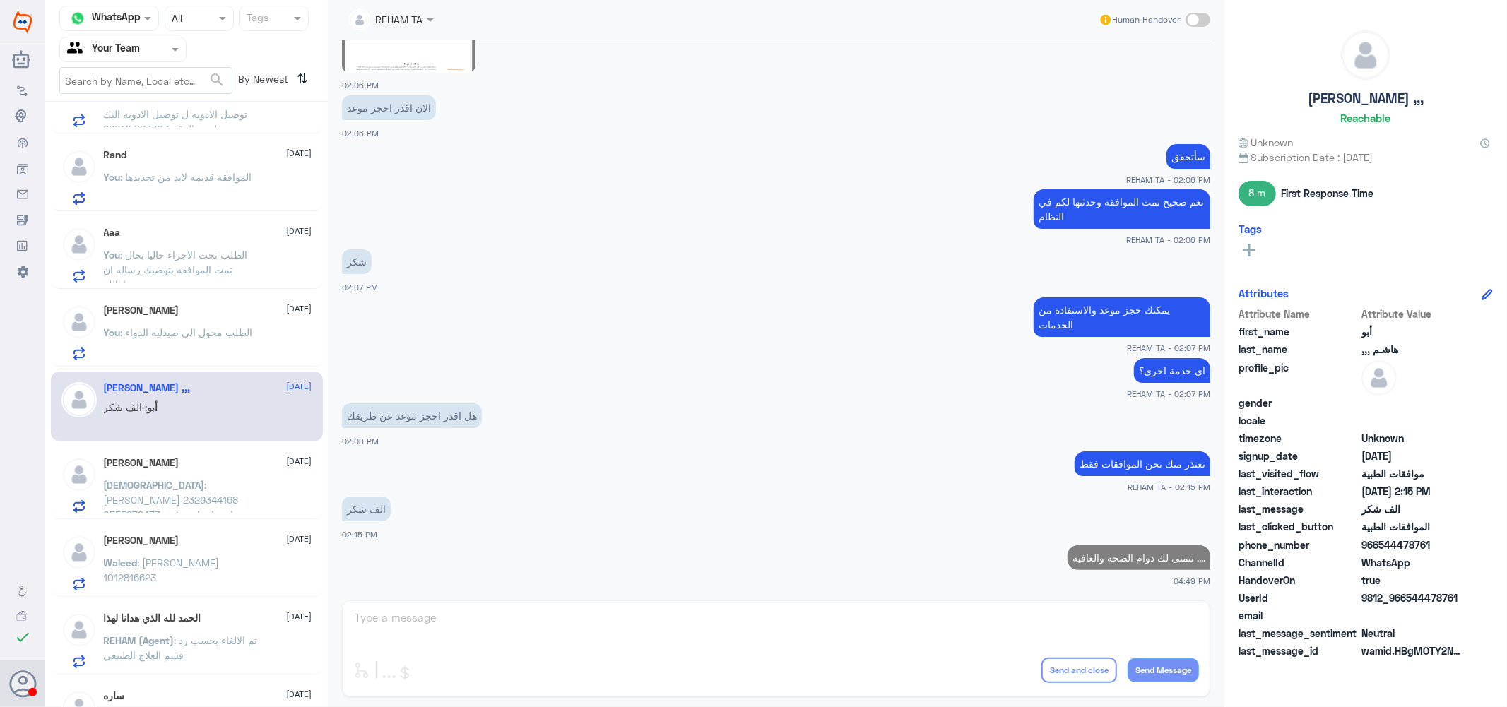
scroll to position [157, 0]
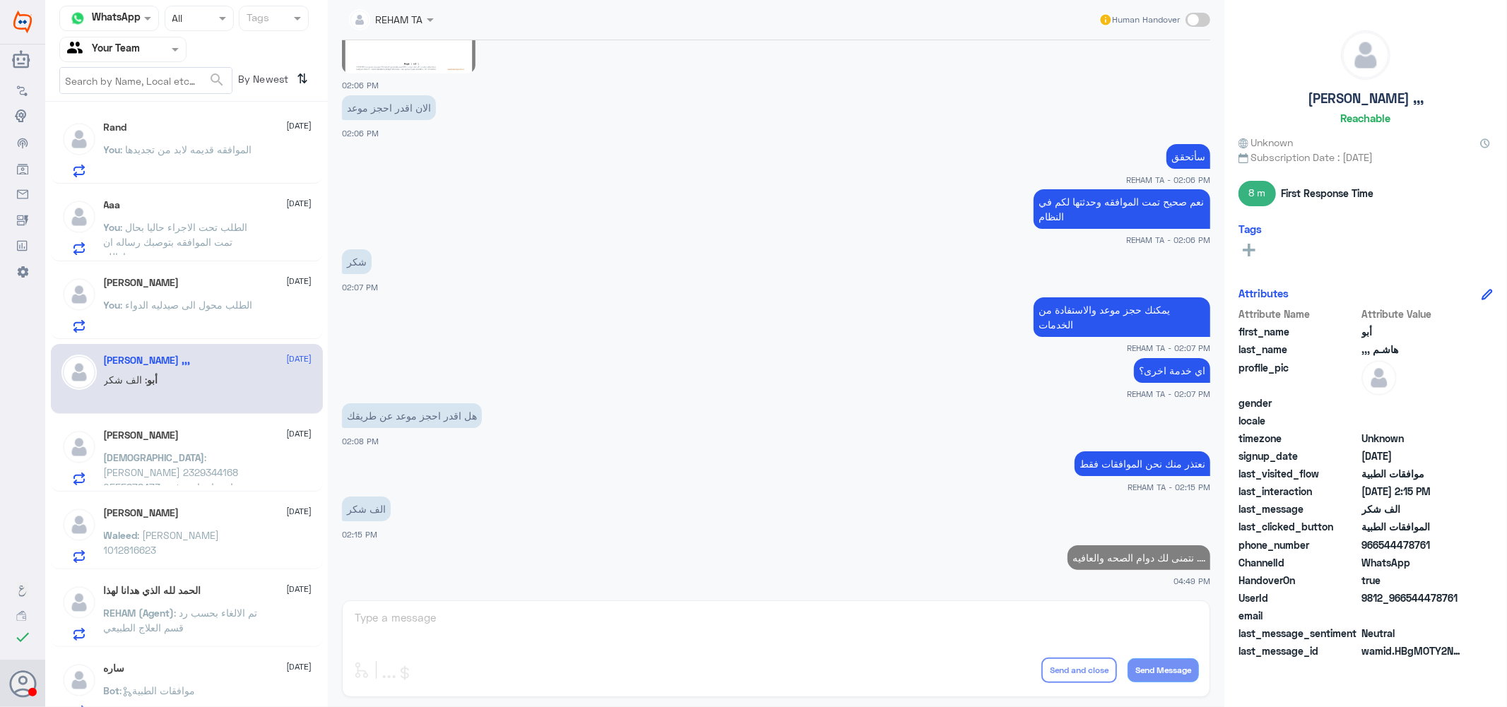
click at [206, 598] on div "الحمد لله الذي هدانا لهذا 15 October REHAM (Agent) : تم الالغاء بحسب رد قسم الع…" at bounding box center [208, 613] width 208 height 56
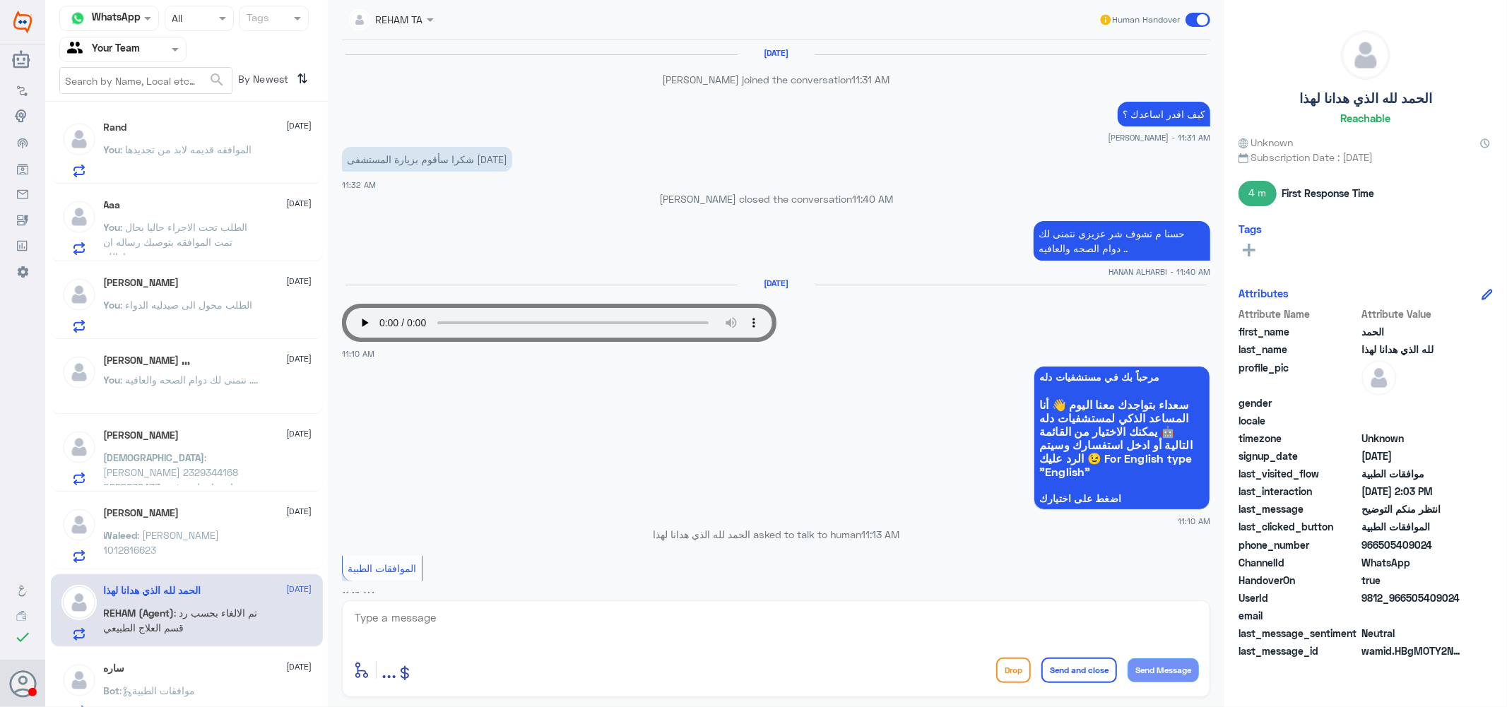
scroll to position [855, 0]
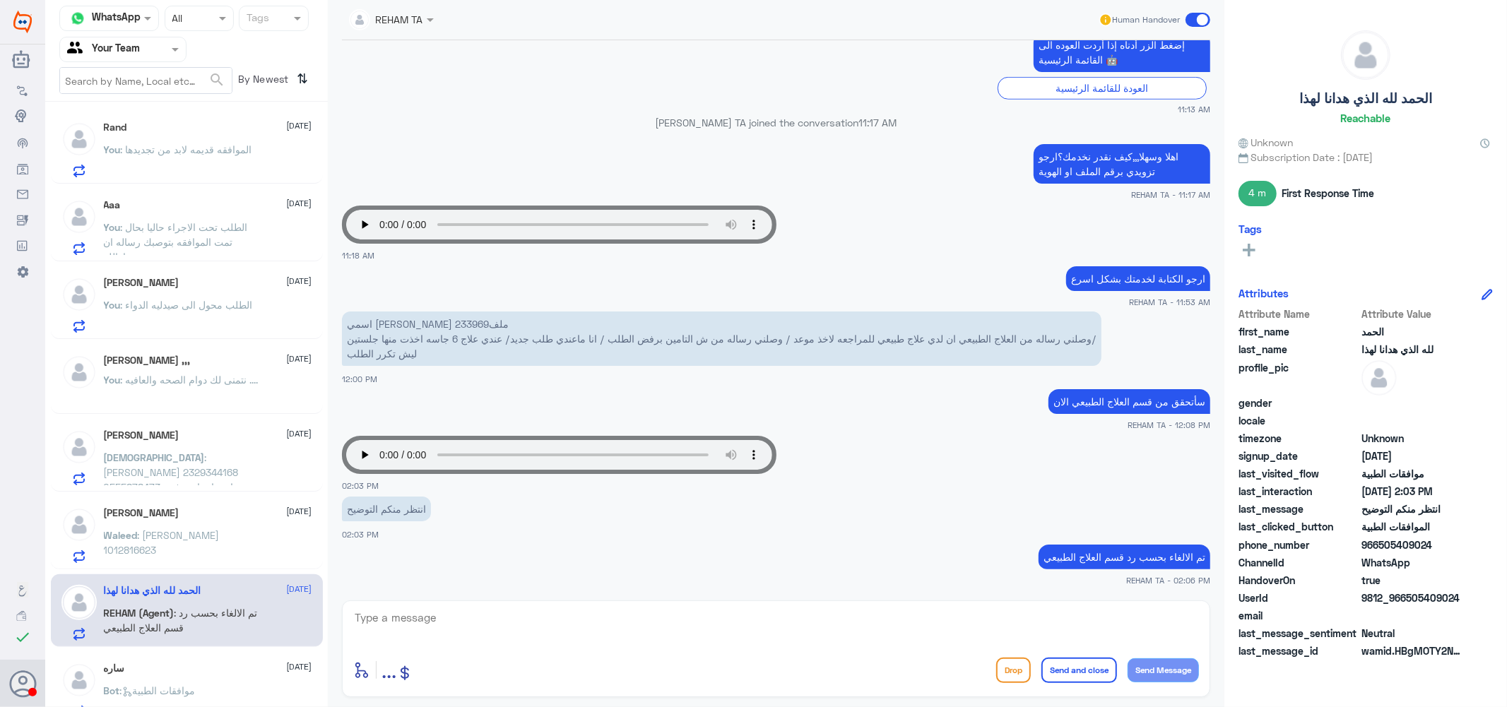
click at [562, 629] on textarea at bounding box center [776, 625] width 846 height 35
paste textarea "نتمنى لك دوام الصحه والعافيه ...."
type textarea "نتمنى لك دوام الصحه والعافيه ...."
click at [1084, 662] on button "Send and close" at bounding box center [1079, 670] width 76 height 25
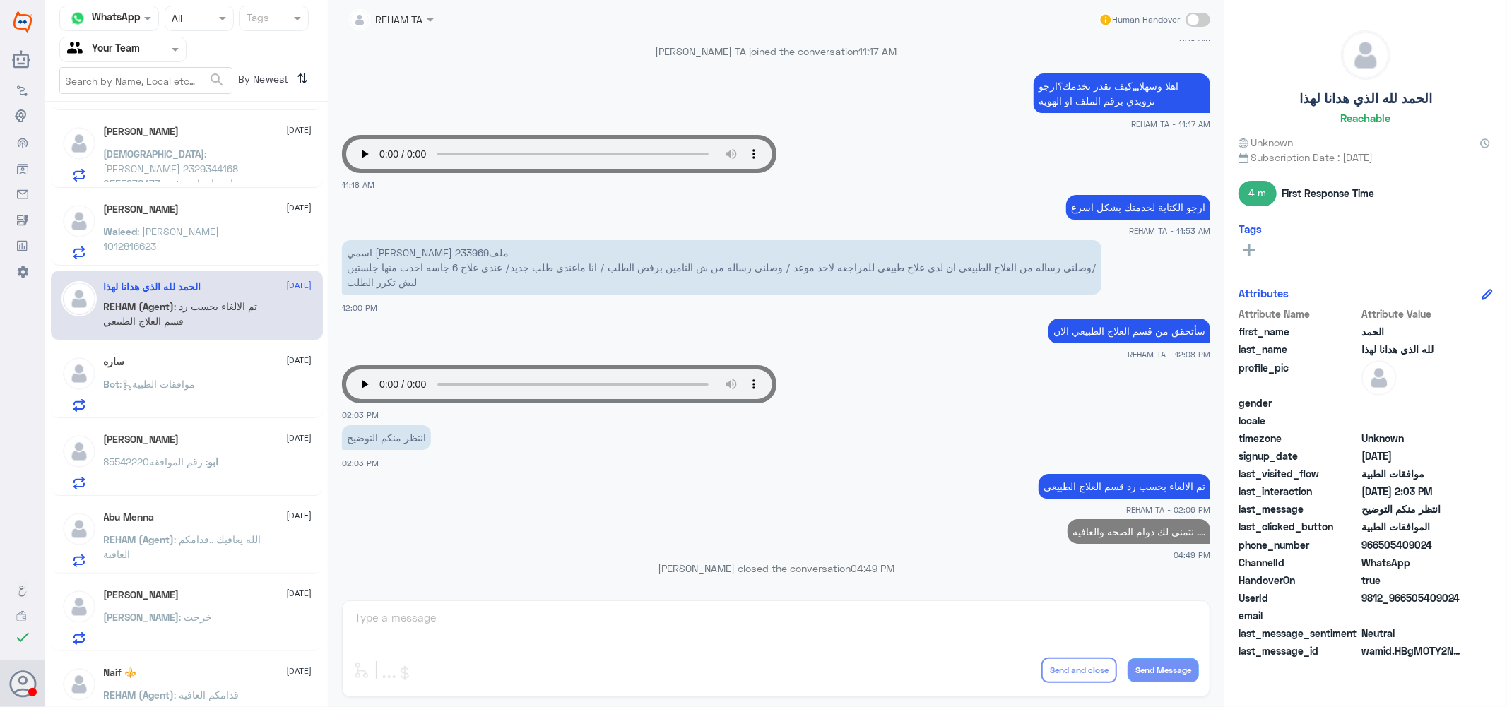
scroll to position [470, 0]
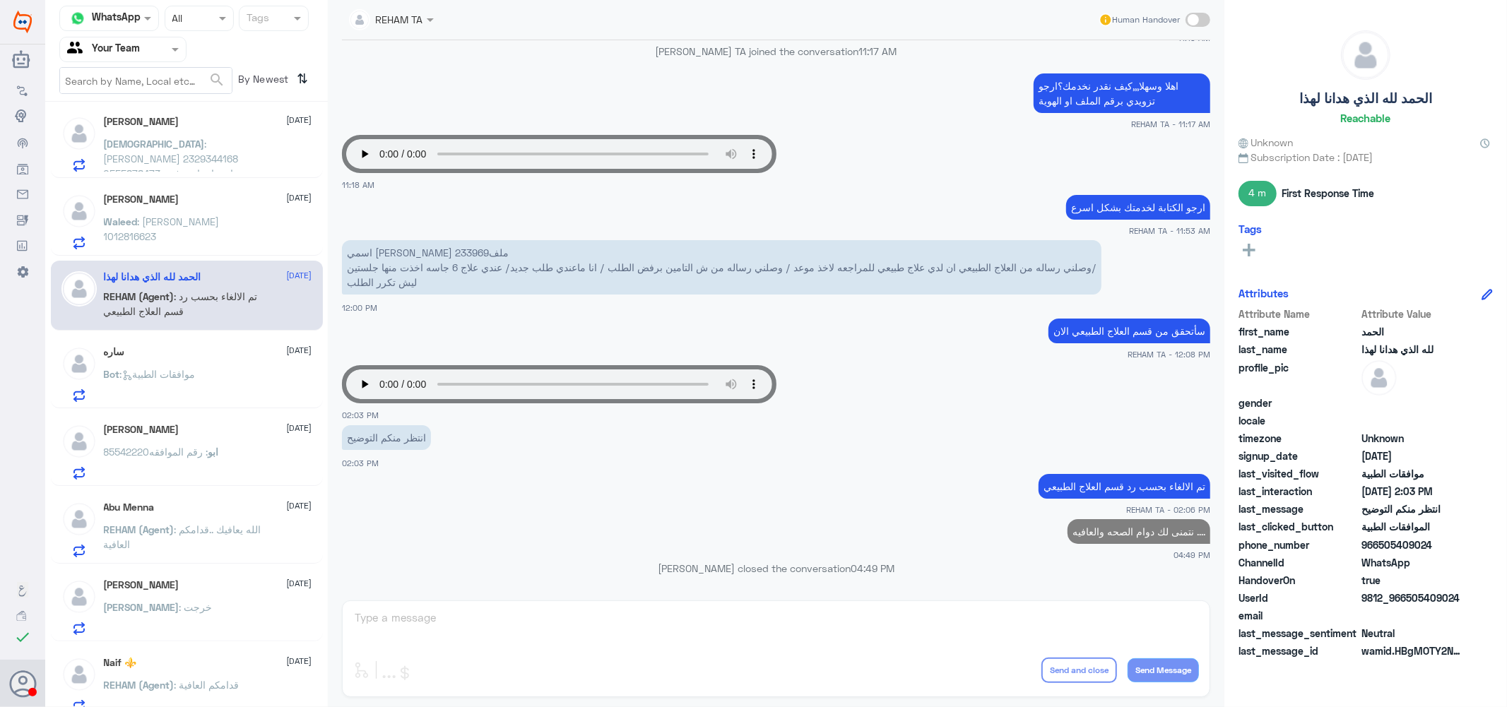
click at [194, 538] on p "REHAM (Agent) : الله يعافيك ..قدامكم العافية" at bounding box center [183, 539] width 159 height 35
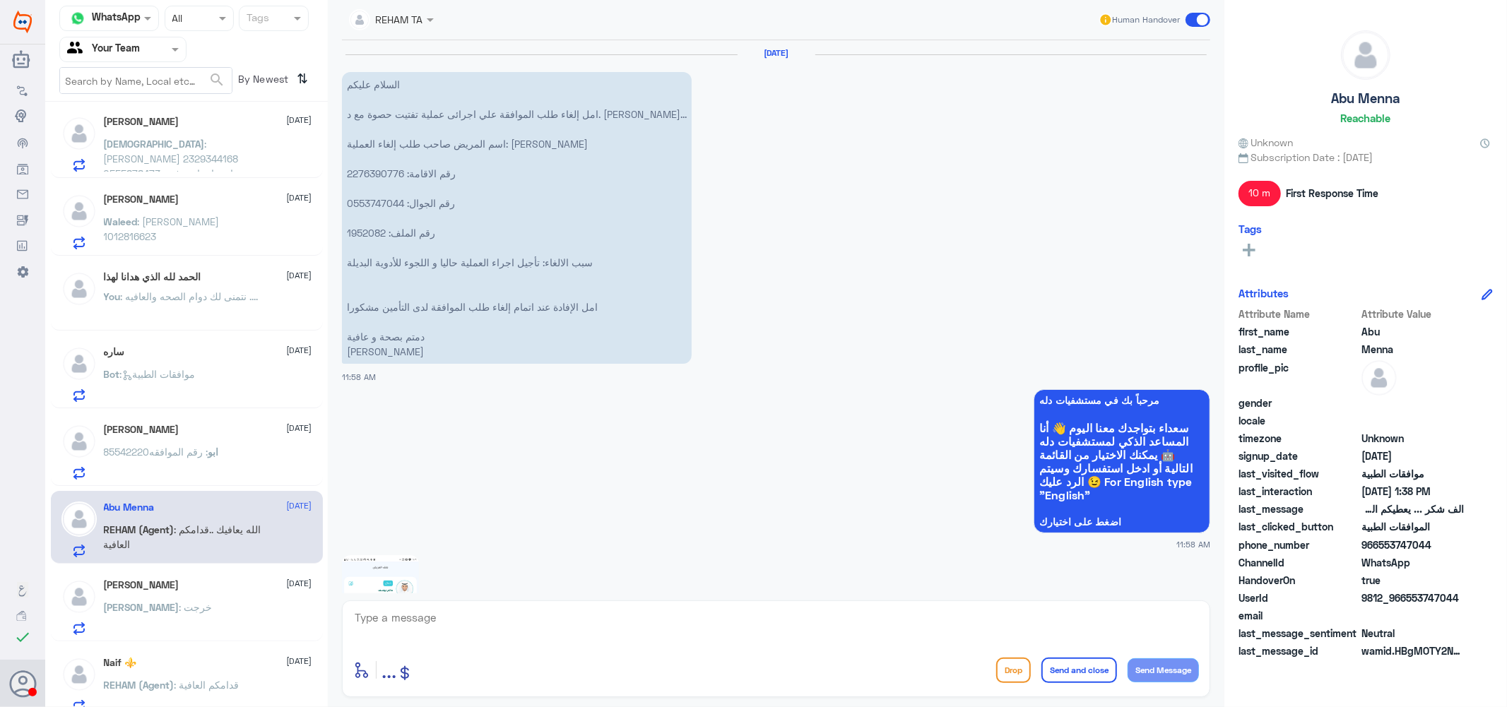
scroll to position [1419, 0]
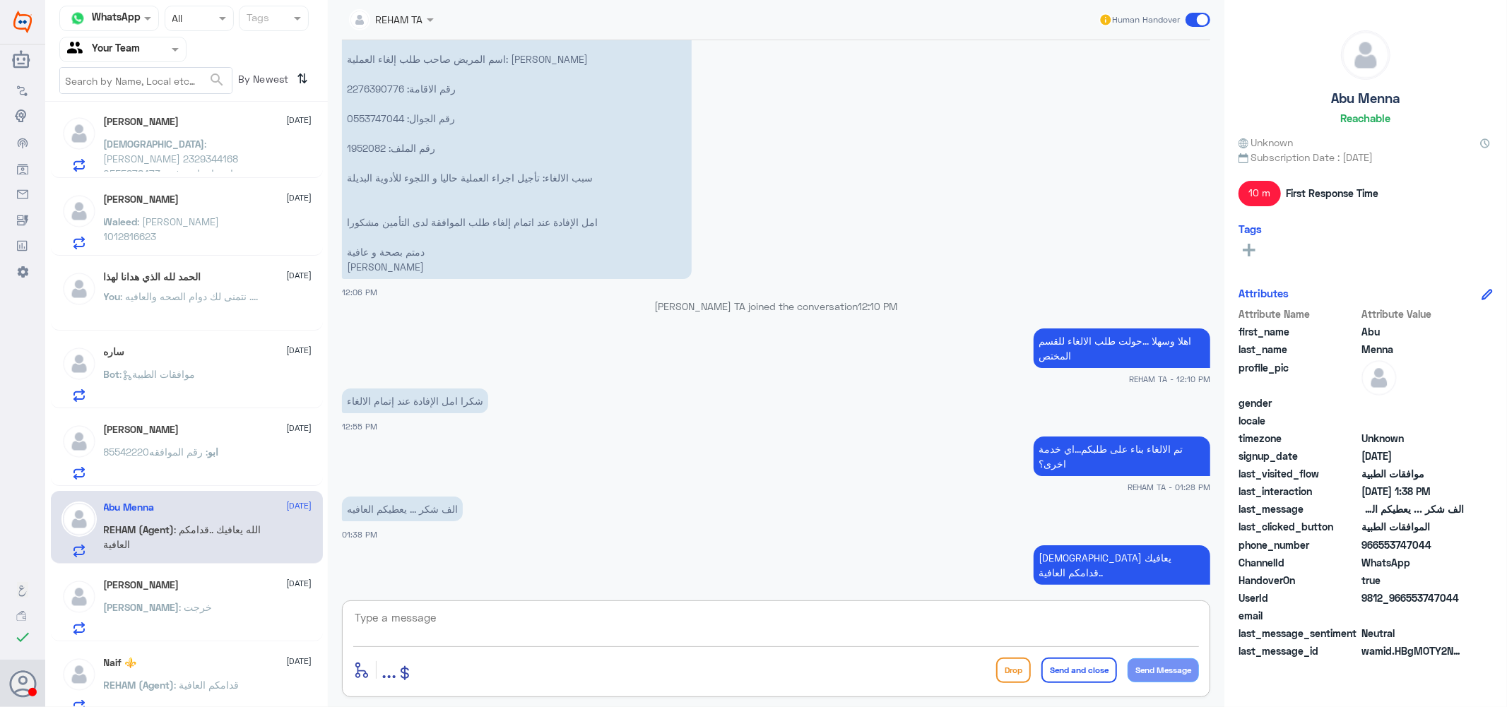
click at [712, 634] on textarea at bounding box center [776, 625] width 846 height 35
paste textarea "نتمنى لك دوام الصحه والعافيه ...."
type textarea "نتمنى لك دوام الصحه والعافيه ...."
click at [1069, 671] on button "Send and close" at bounding box center [1079, 670] width 76 height 25
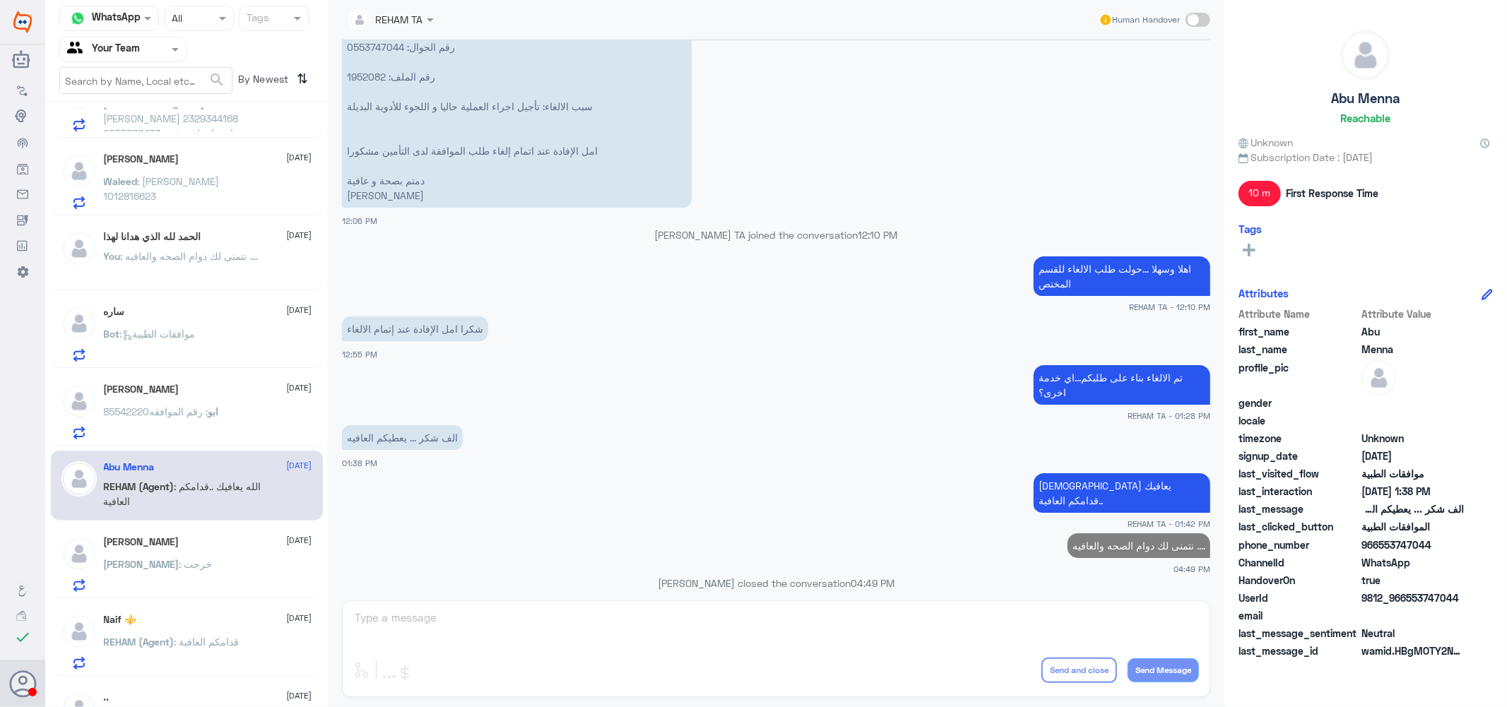
scroll to position [549, 0]
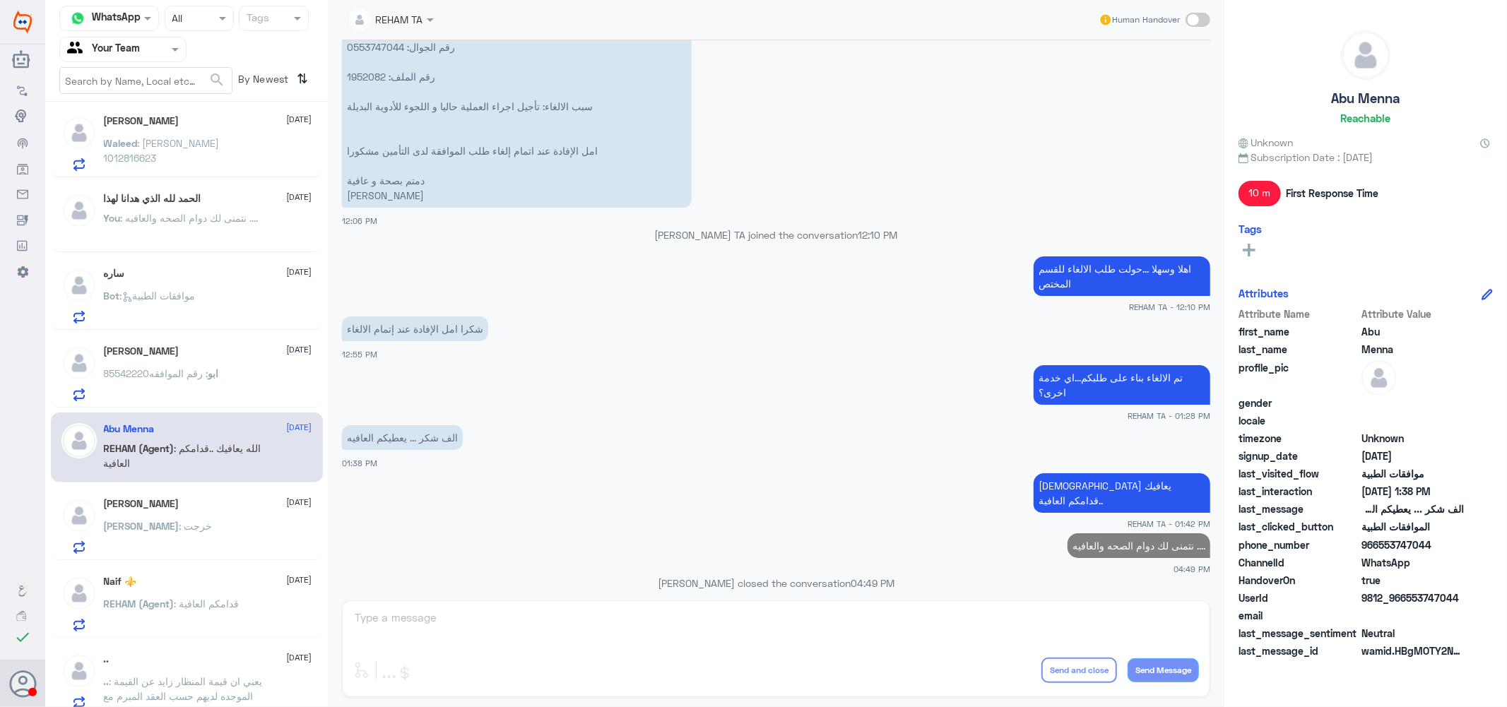
click at [179, 521] on span ": خرجت" at bounding box center [195, 526] width 33 height 12
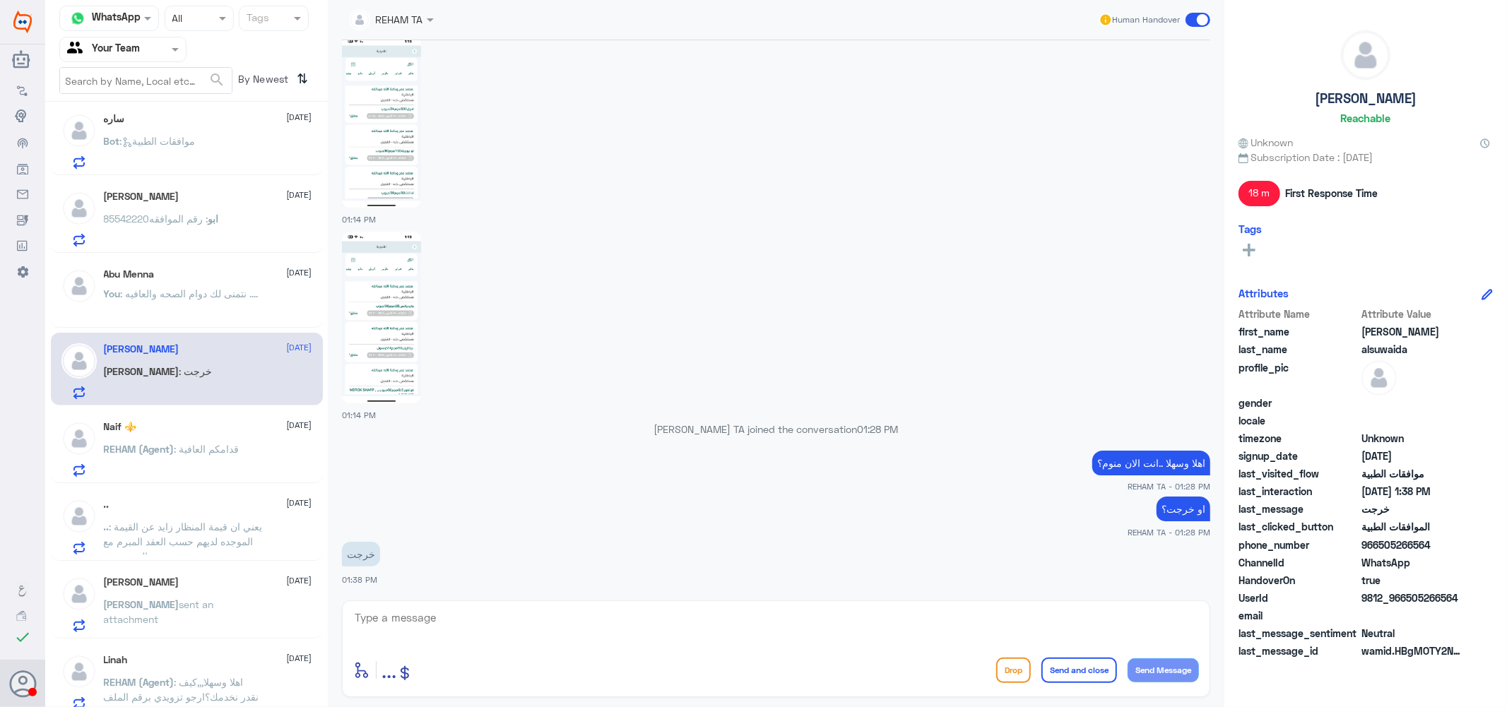
scroll to position [706, 0]
click at [182, 446] on span ": قدامكم العافية" at bounding box center [206, 446] width 65 height 12
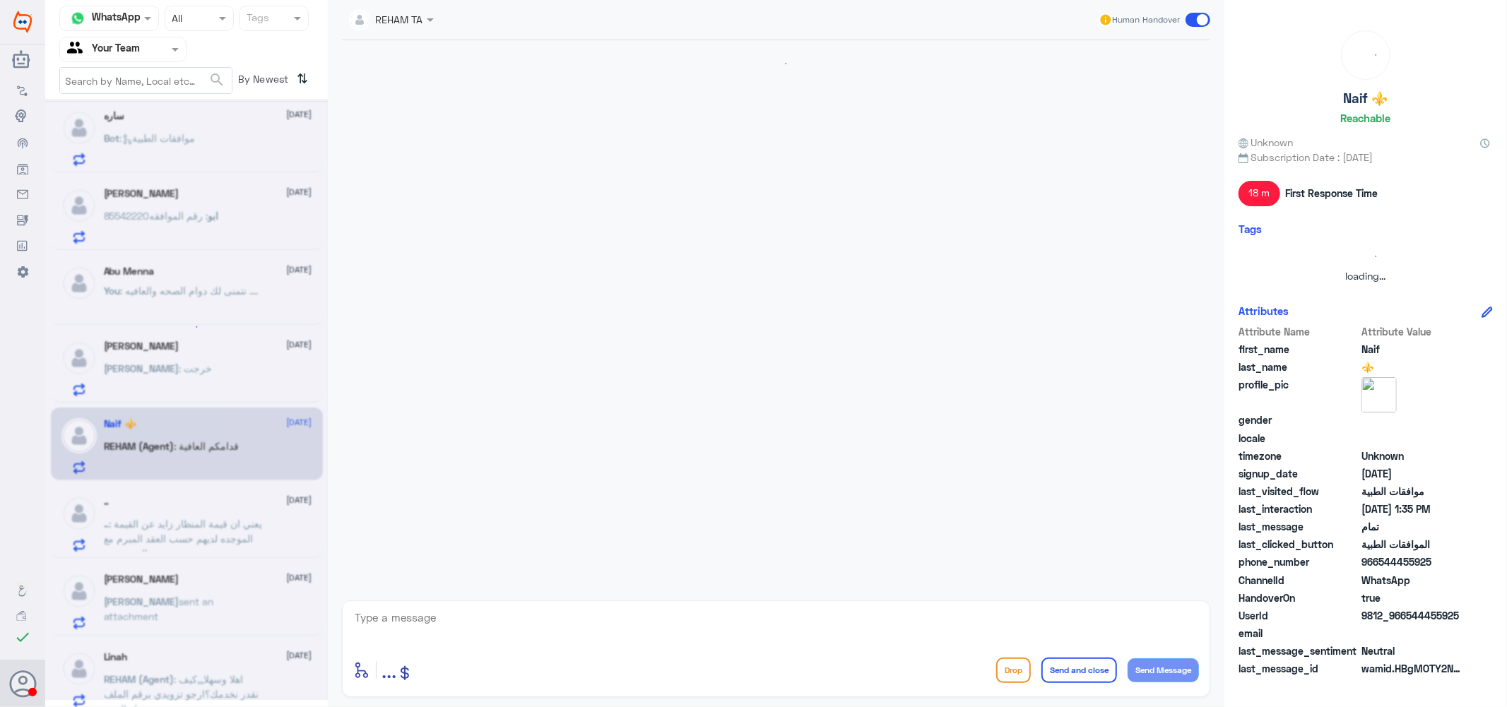
scroll to position [745, 0]
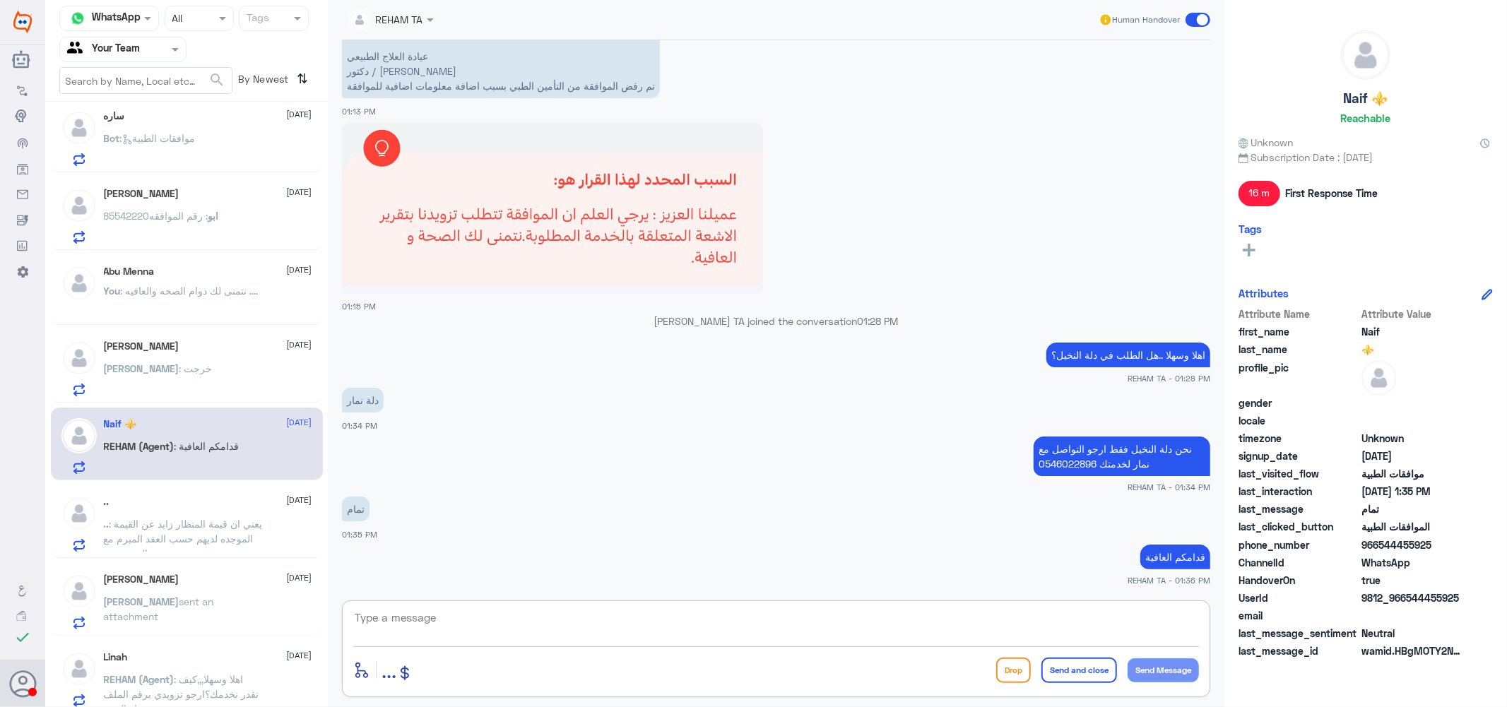
click at [639, 627] on textarea at bounding box center [776, 625] width 846 height 35
paste textarea "نتمنى لك دوام الصحه والعافيه ...."
type textarea "نتمنى لك دوام الصحه والعافيه ...."
click at [1070, 675] on button "Send and close" at bounding box center [1079, 670] width 76 height 25
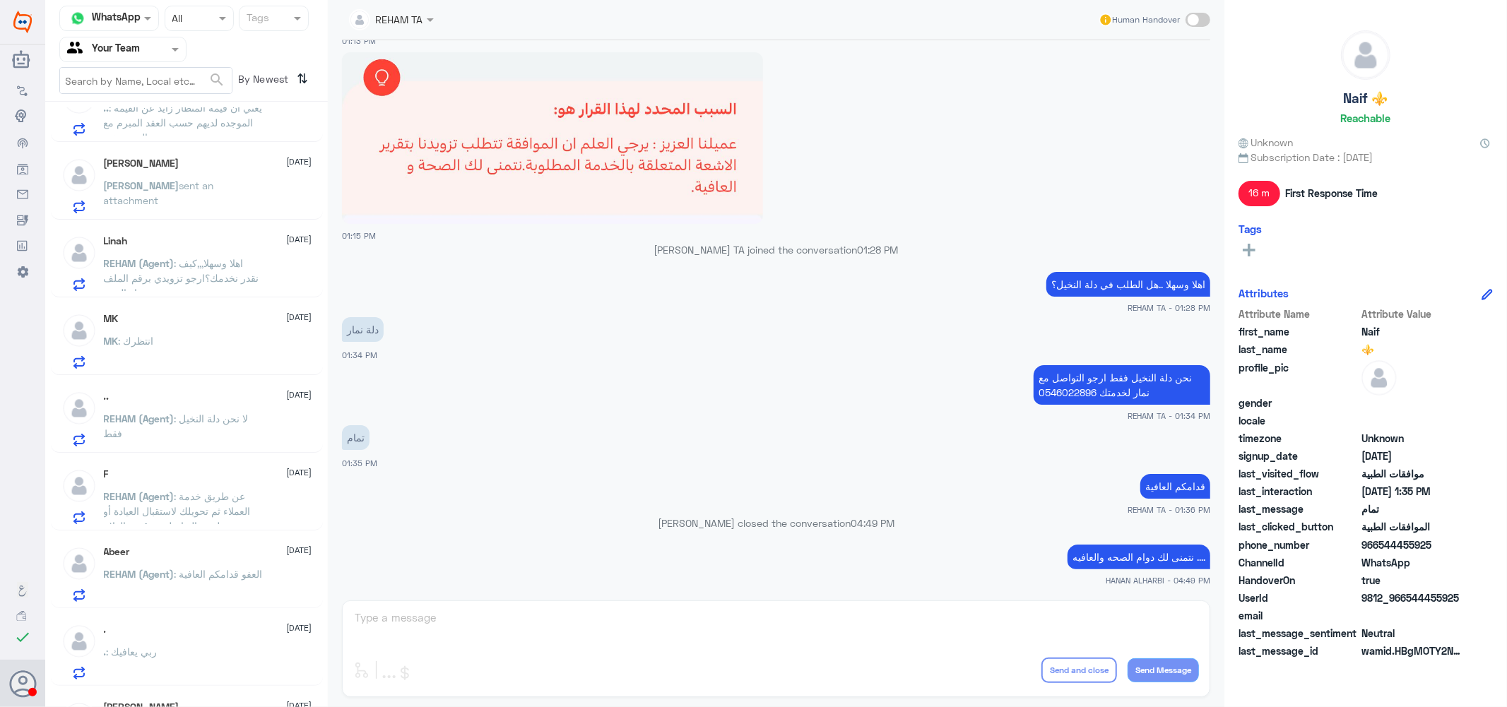
scroll to position [1177, 0]
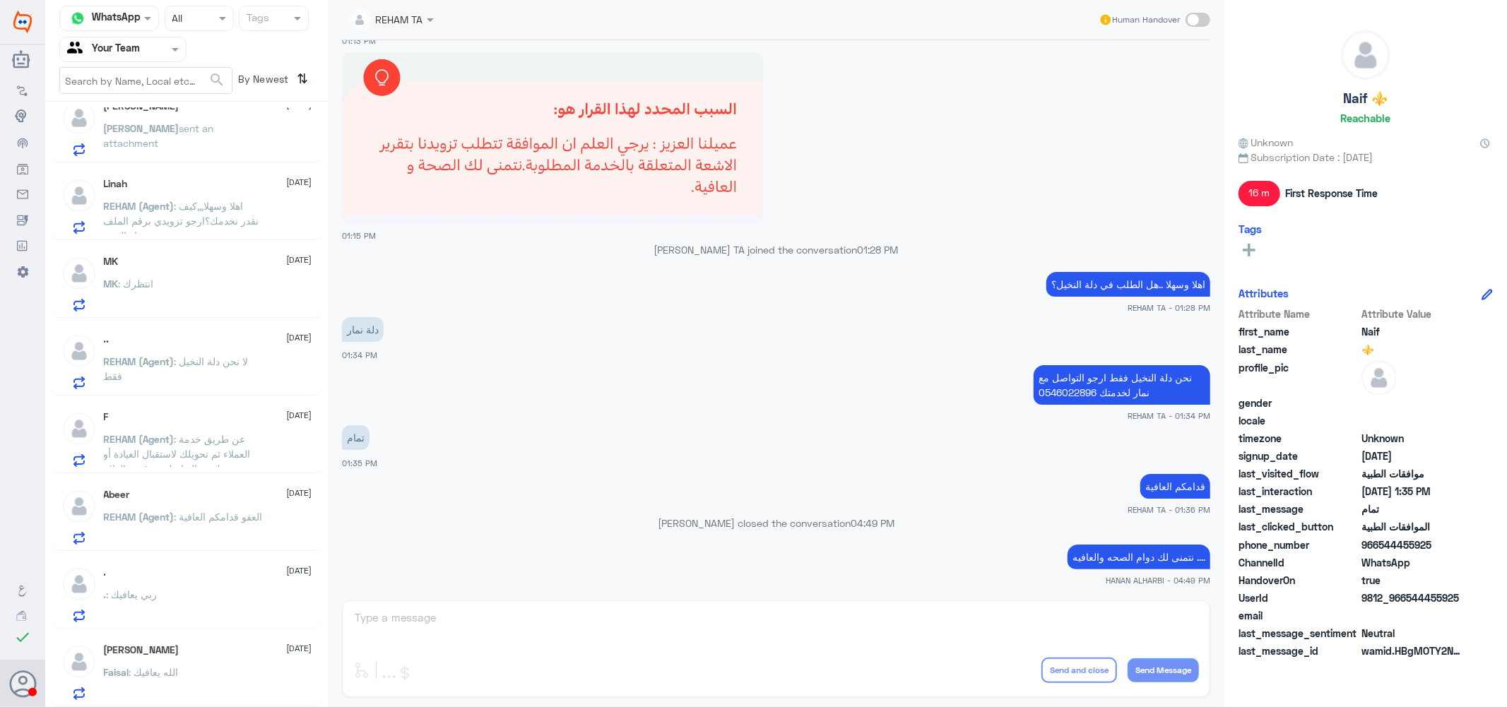
click at [220, 525] on p "REHAM (Agent) : العفو قدامكم العافية" at bounding box center [183, 526] width 159 height 35
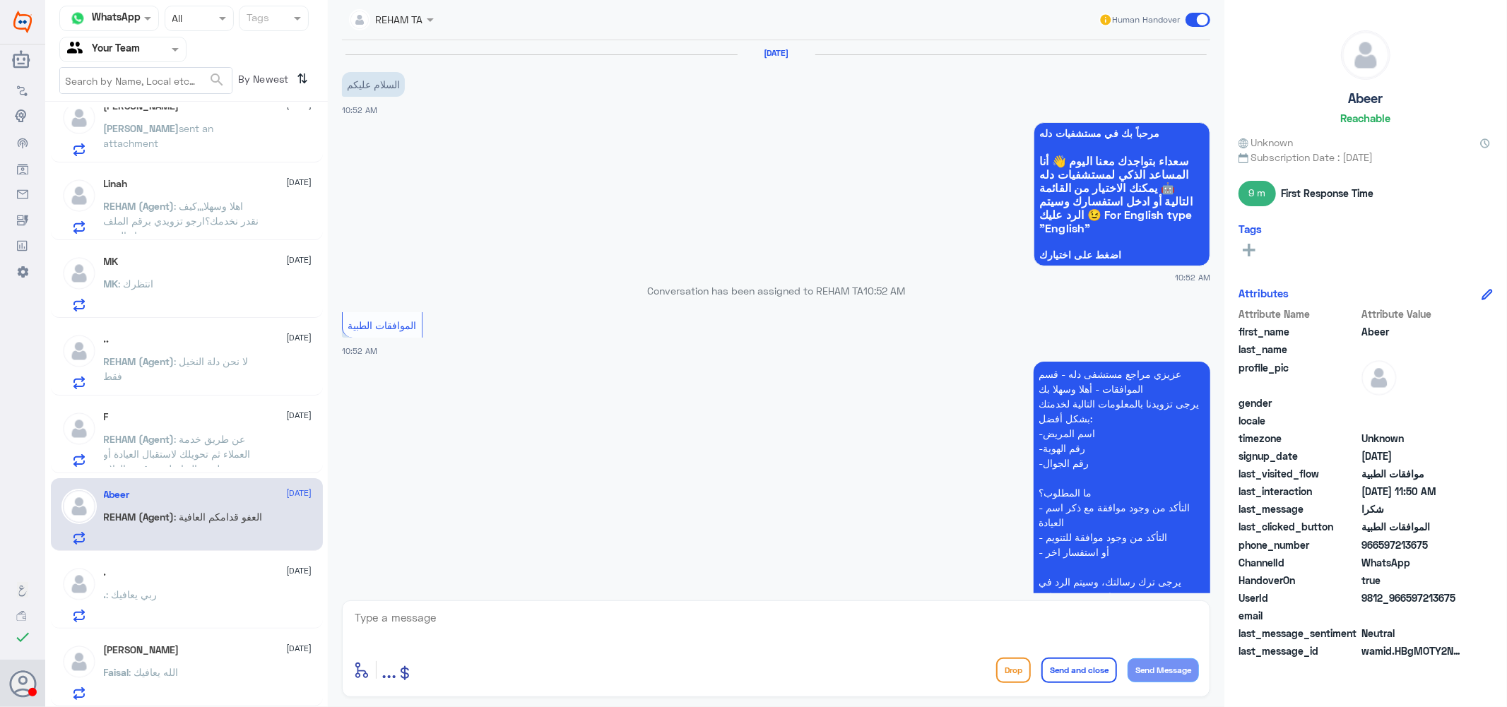
scroll to position [662, 0]
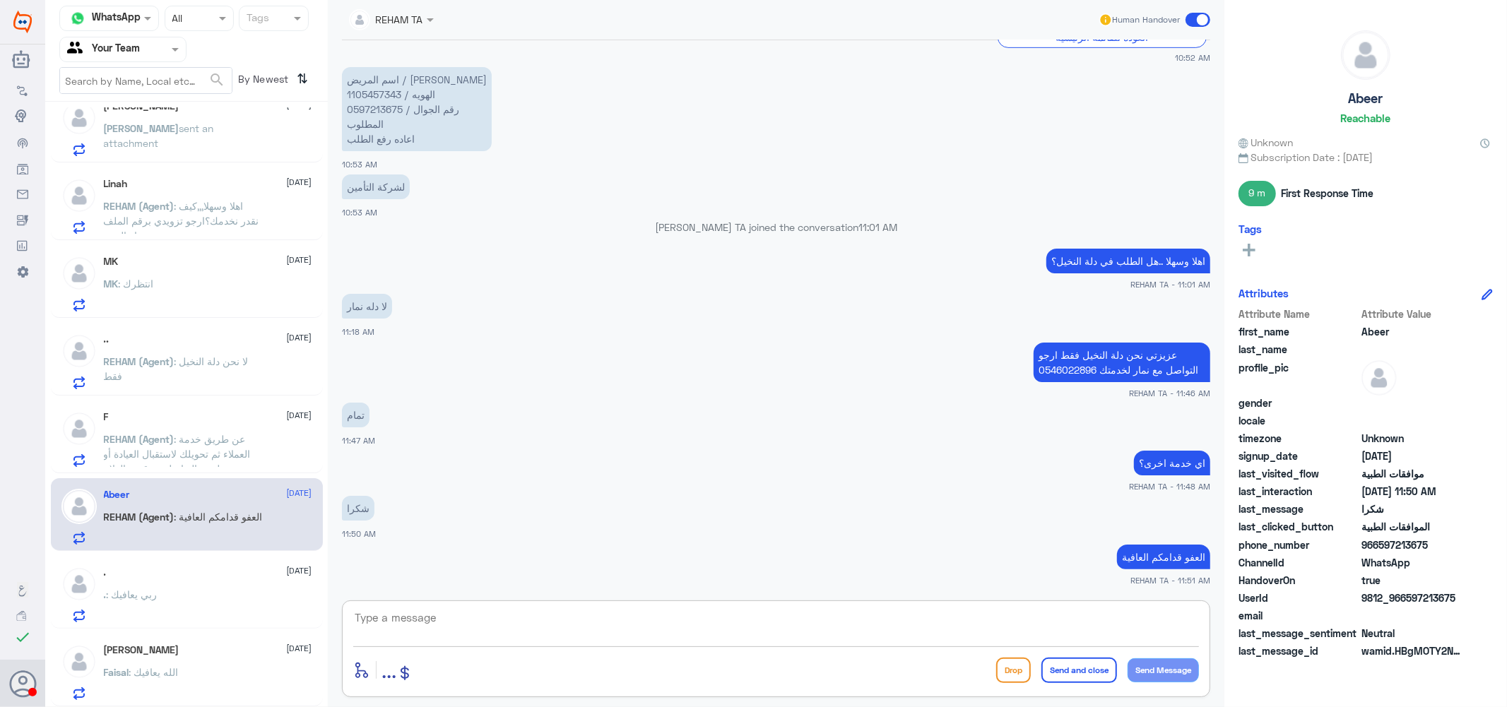
click at [569, 639] on textarea at bounding box center [776, 625] width 846 height 35
paste textarea "نتمنى لك دوام الصحه والعافيه ...."
type textarea "نتمنى لك دوام الصحه والعافيه ...."
click at [1084, 675] on button "Send and close" at bounding box center [1079, 670] width 76 height 25
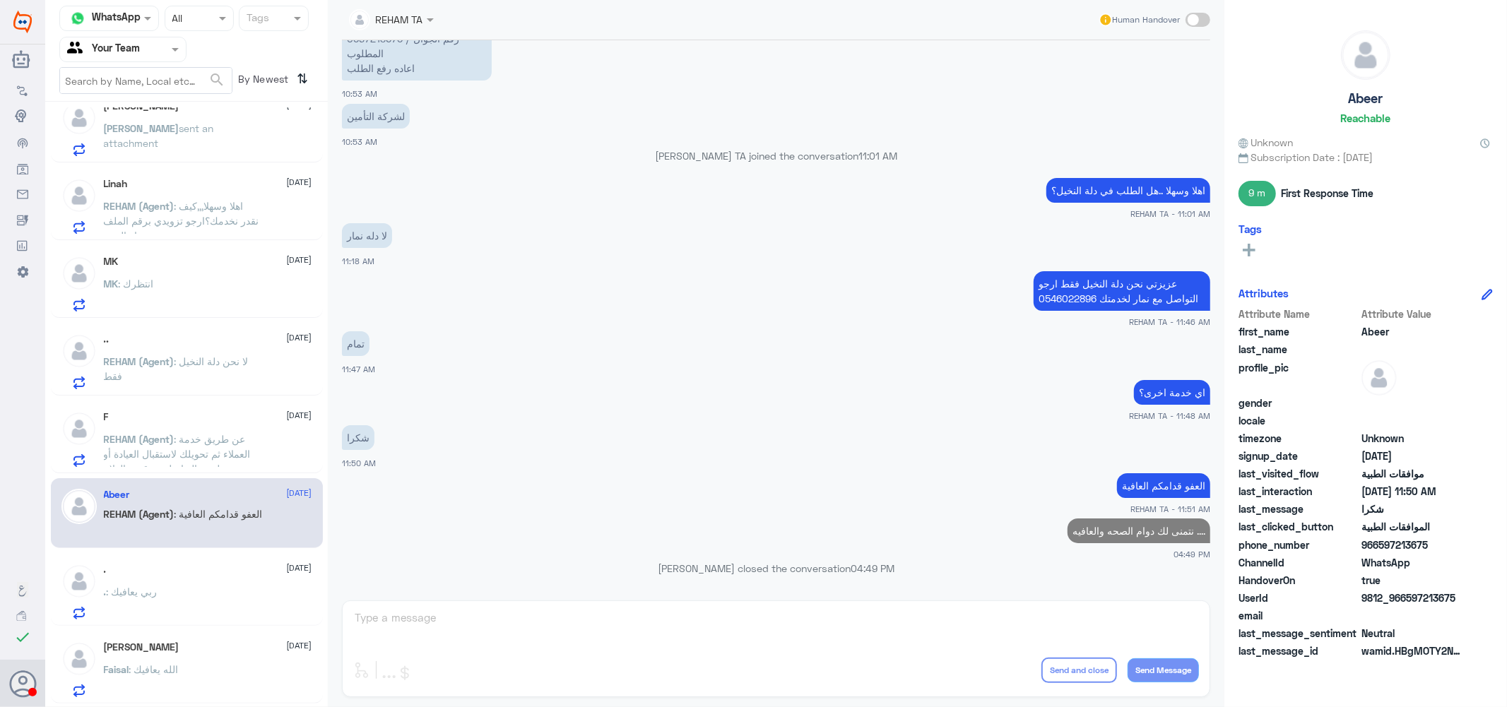
click at [193, 451] on span ": عن طريق خدمة العملاء ثم تحويلك لاستقبال العيادة أو عن طريق التواصل مع قسم الع…" at bounding box center [177, 461] width 147 height 57
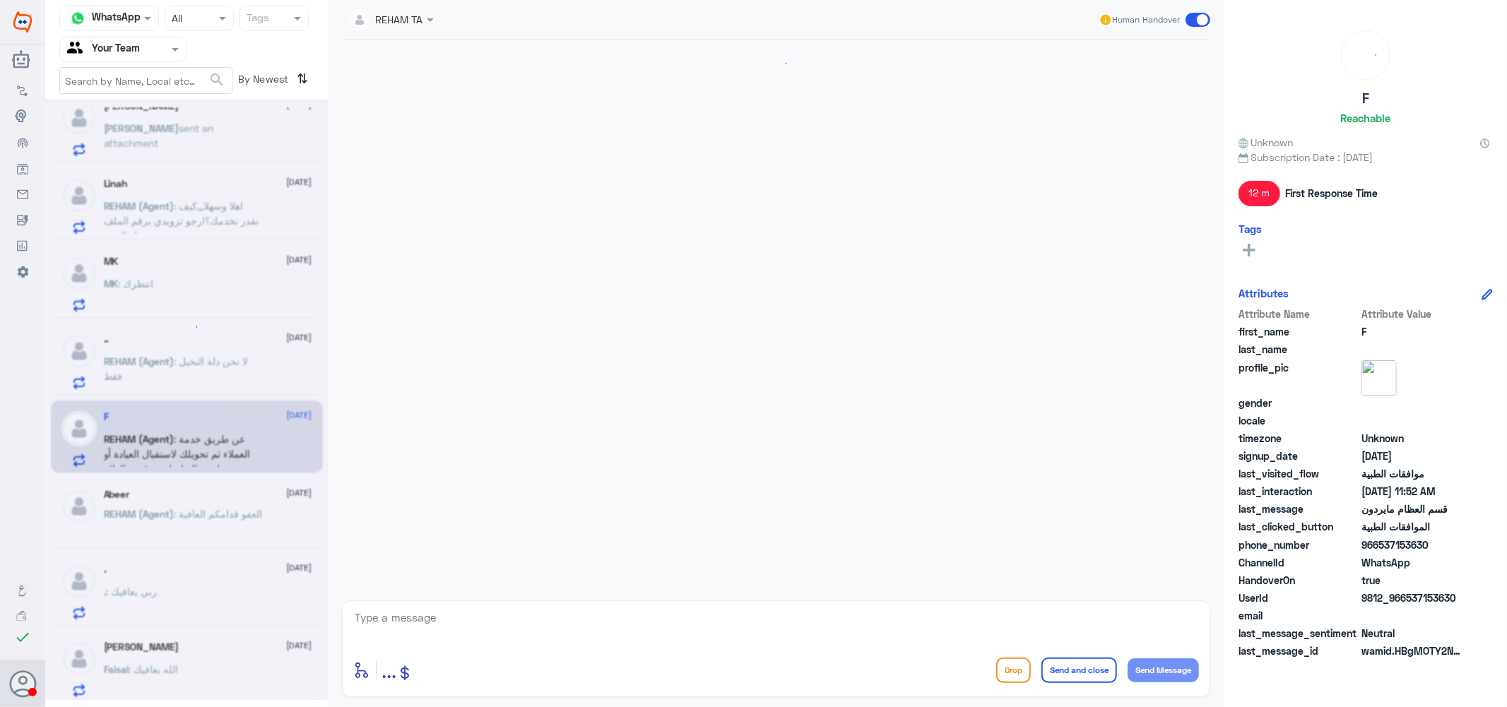
scroll to position [651, 0]
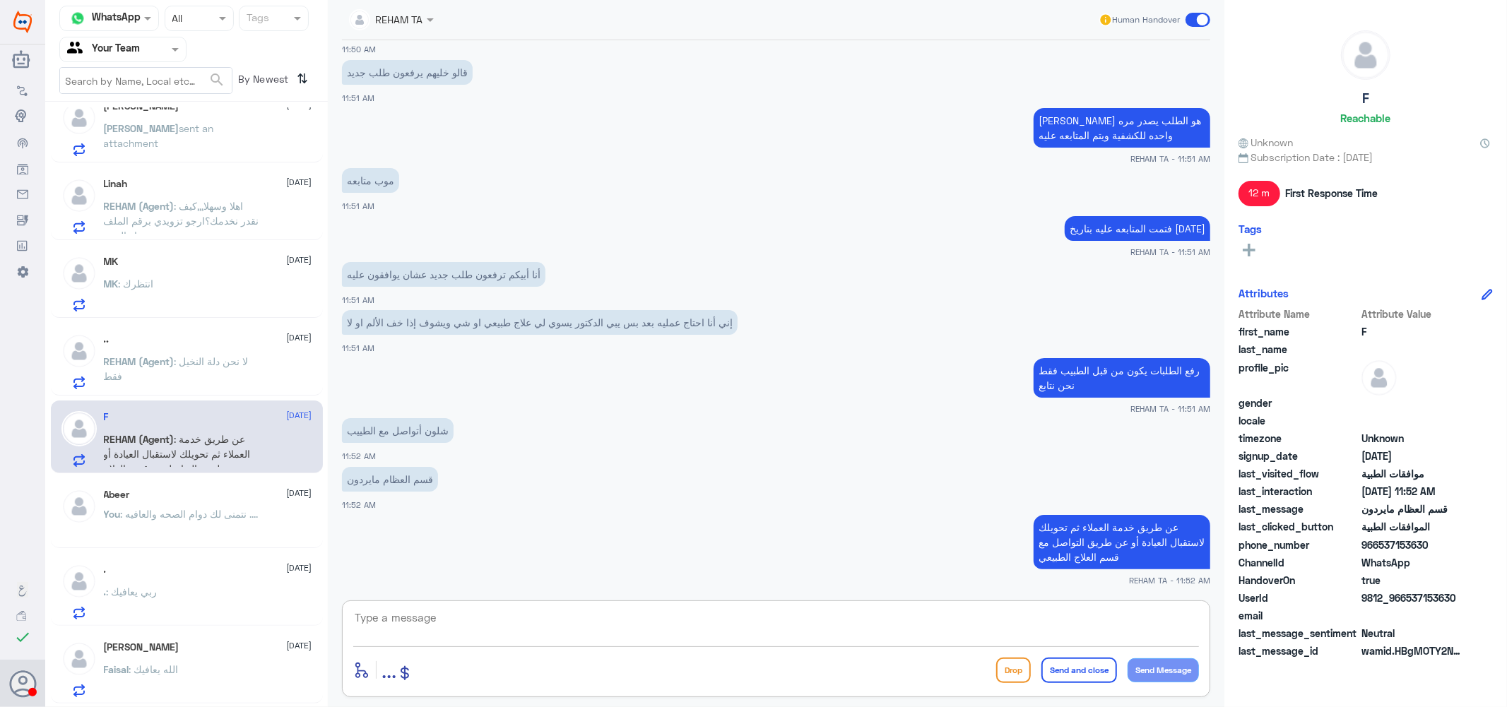
click at [450, 611] on textarea at bounding box center [776, 625] width 846 height 35
paste textarea "نتمنى لك دوام الصحه والعافيه ...."
type textarea "نتمنى لك دوام الصحه والعافيه ...."
click at [1068, 671] on button "Send and close" at bounding box center [1079, 670] width 76 height 25
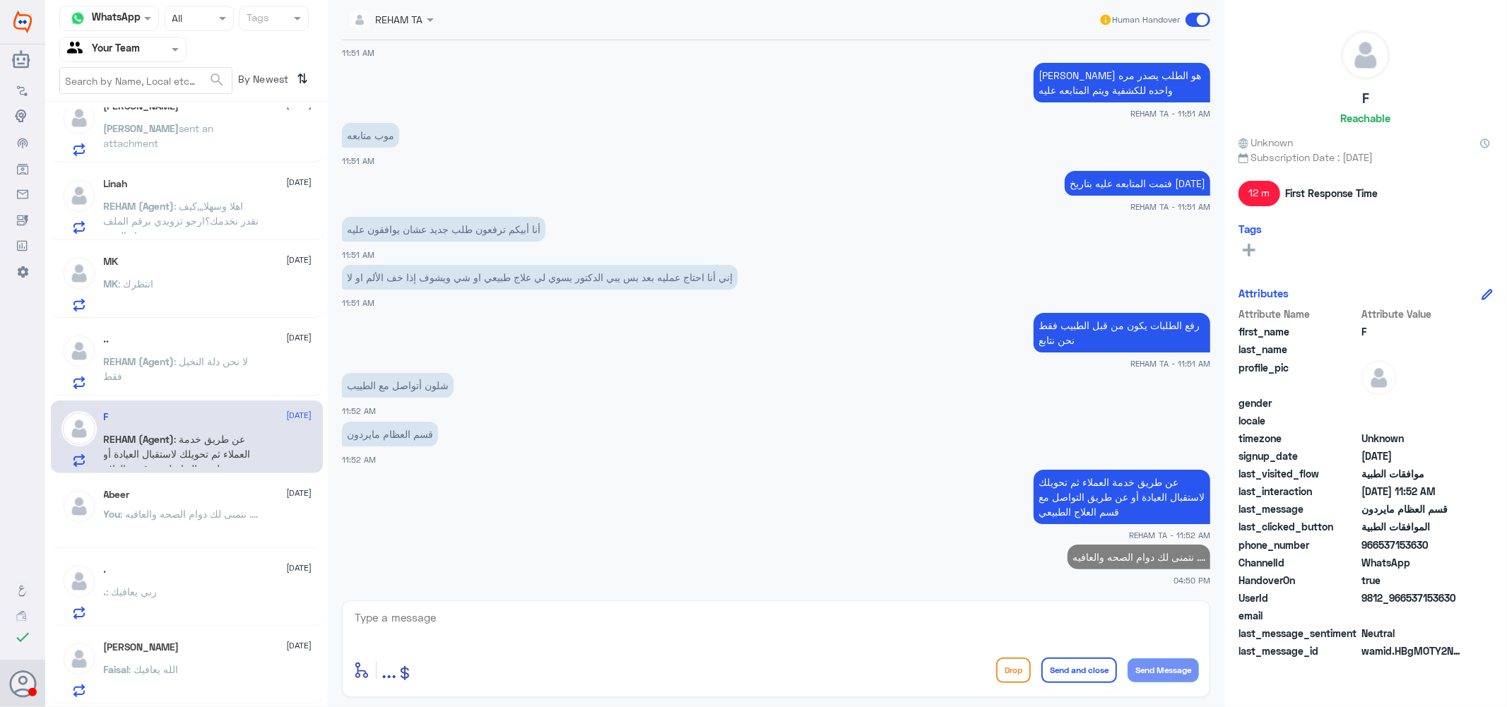
click at [191, 583] on div ". [DATE] . : ربي يعافيك" at bounding box center [208, 592] width 208 height 56
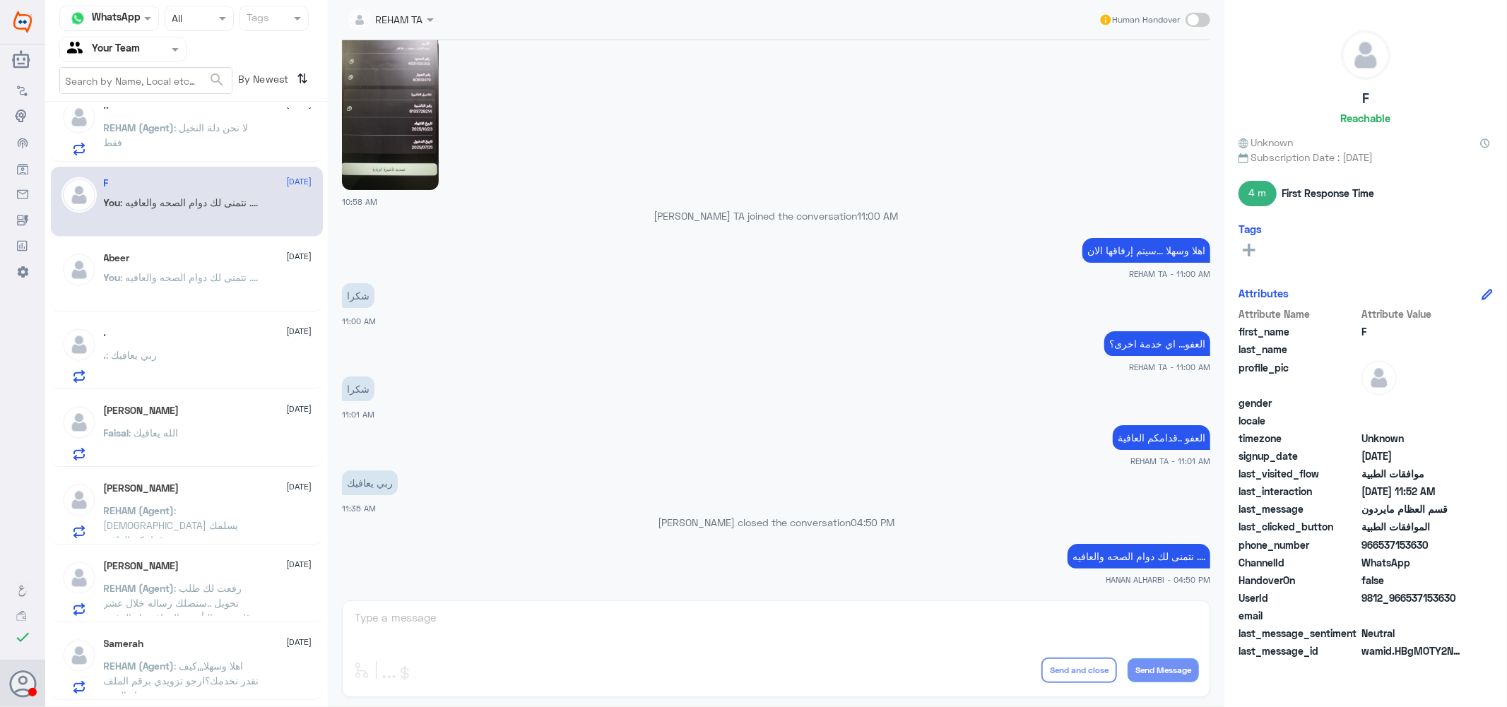
scroll to position [1413, 0]
click at [206, 432] on div "Faisal : الله يعافيك" at bounding box center [208, 443] width 208 height 32
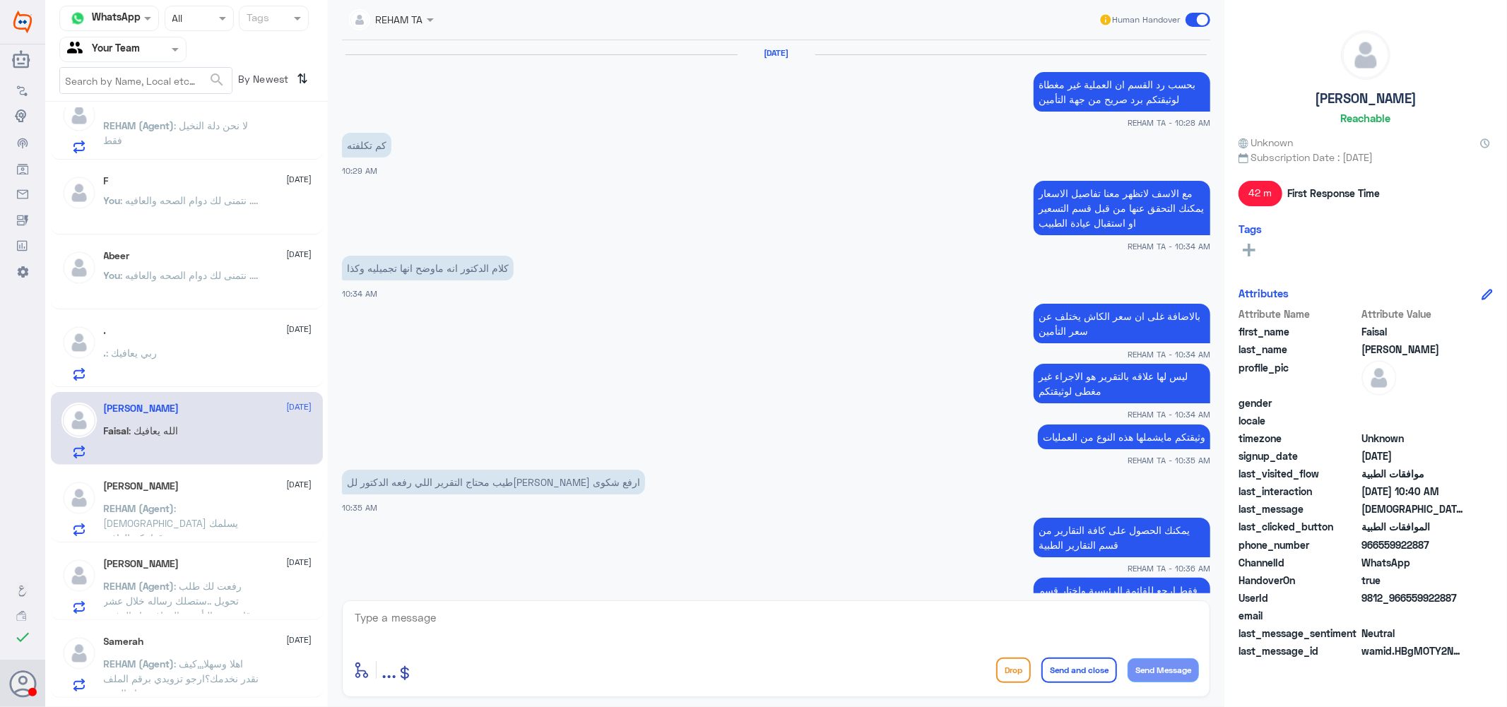
scroll to position [548, 0]
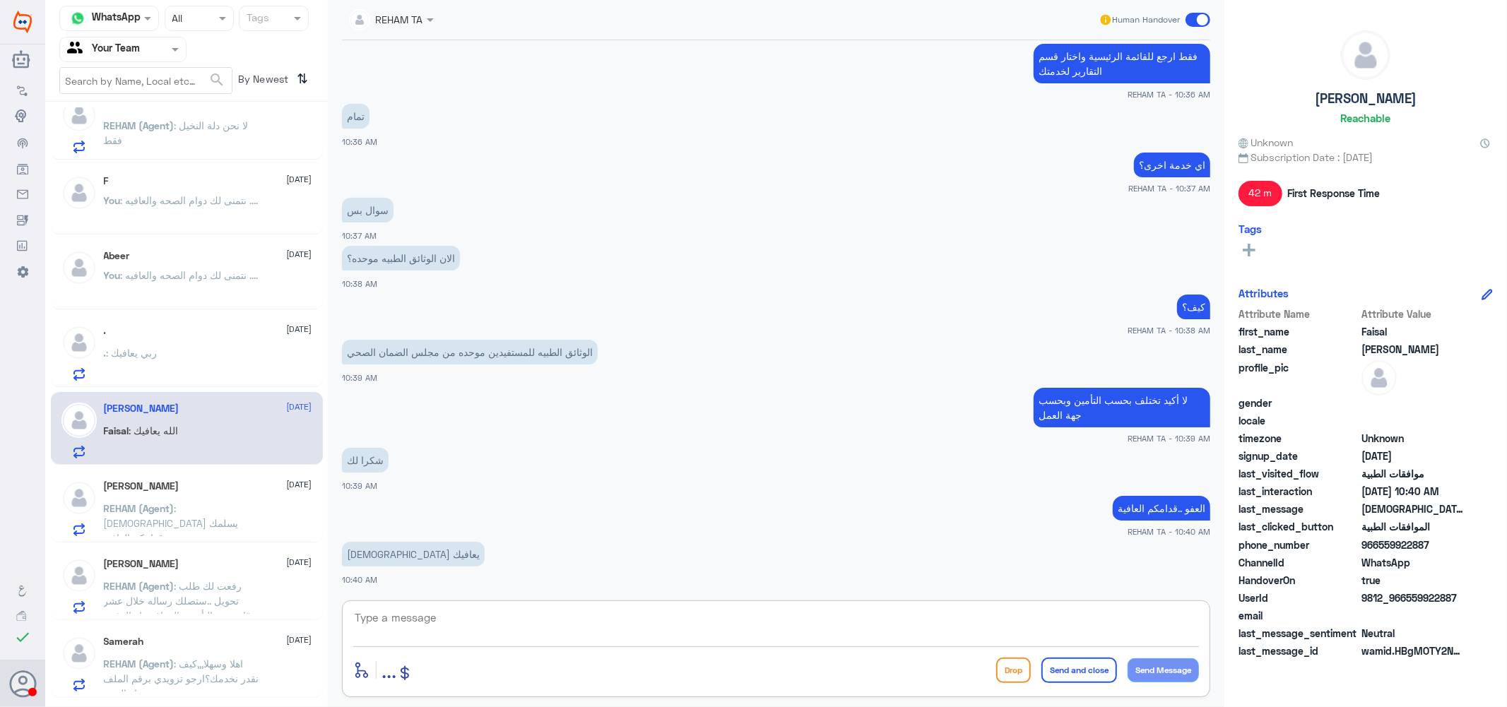
click at [679, 637] on textarea at bounding box center [776, 625] width 846 height 35
paste textarea "نتمنى لك دوام الصحه والعافيه ...."
type textarea "نتمنى لك دوام الصحه والعافيه ...."
click at [1074, 665] on button "Send and close" at bounding box center [1079, 670] width 76 height 25
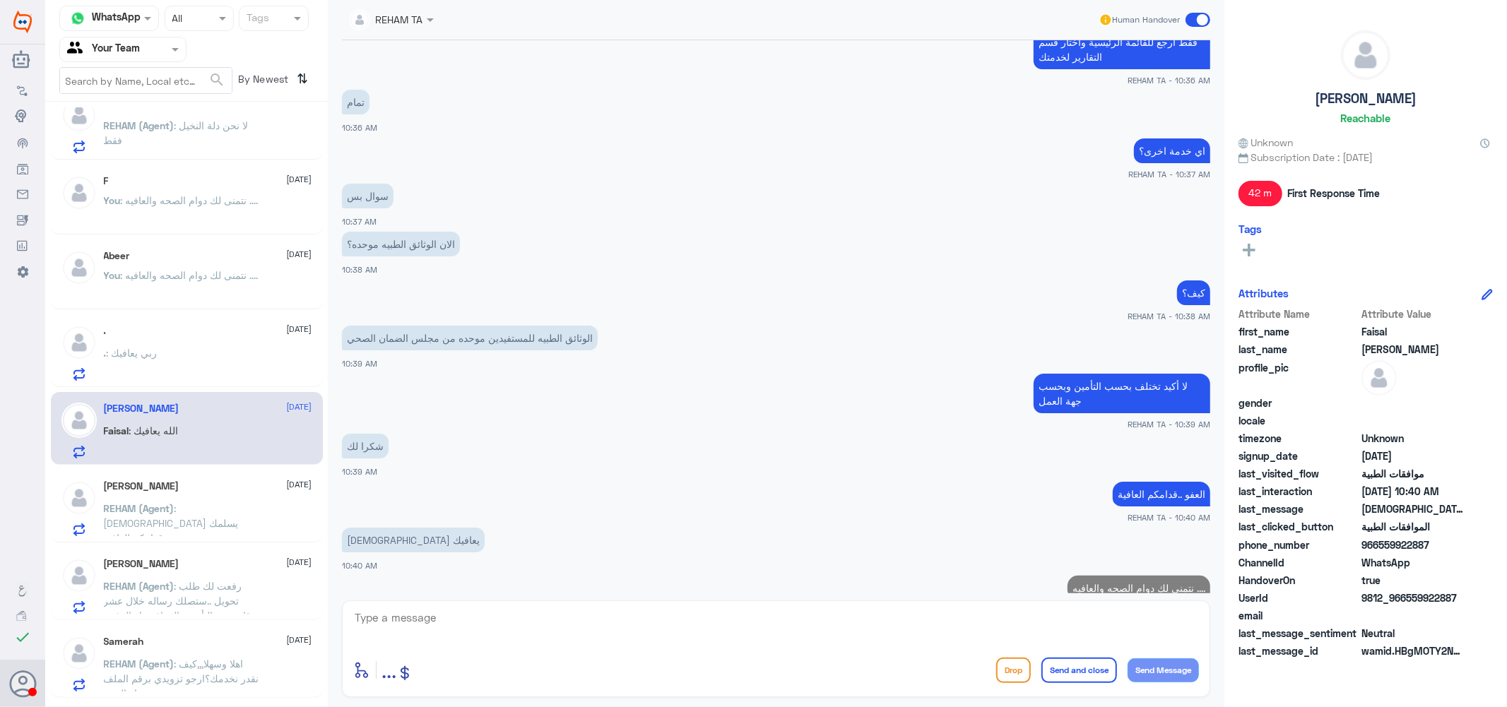
scroll to position [594, 0]
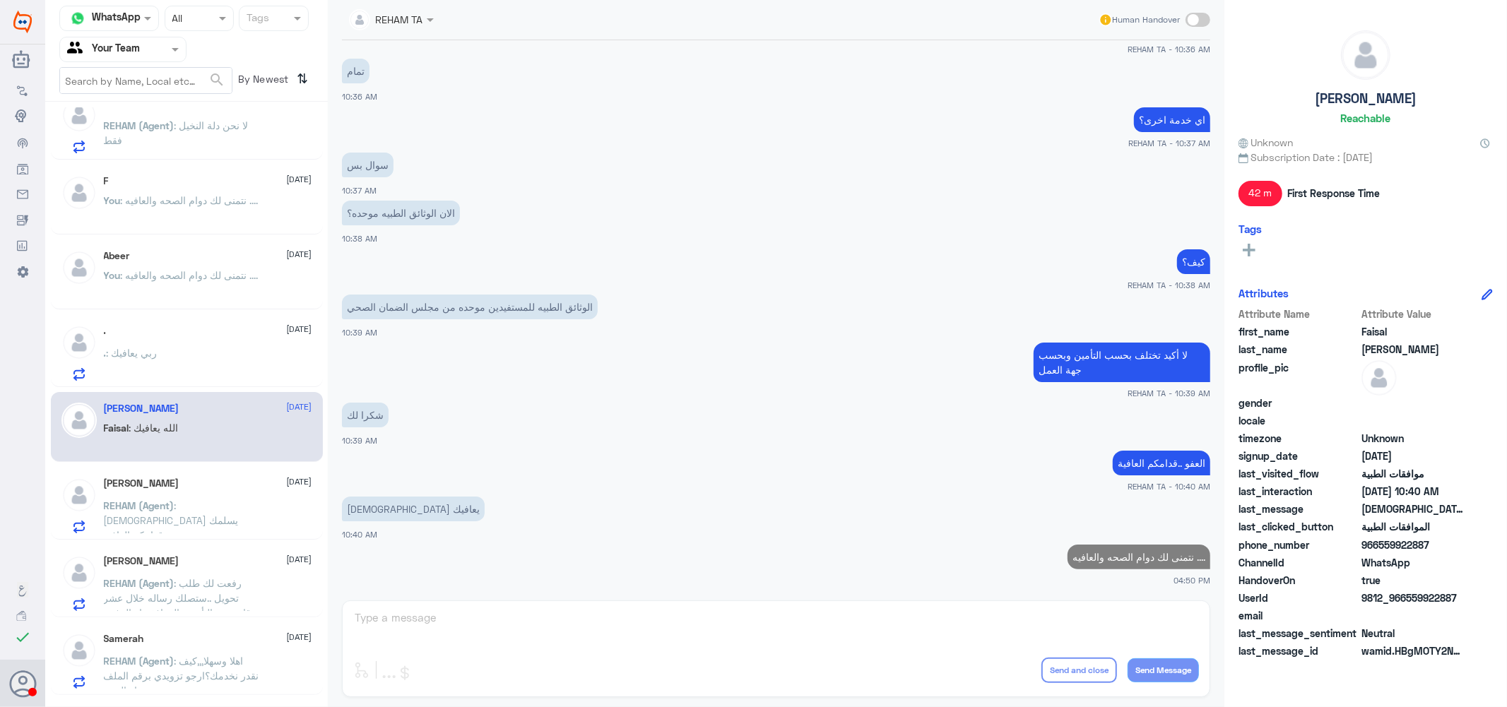
click at [163, 514] on span ": الله يسلمك ..قدامكم العافية" at bounding box center [171, 520] width 135 height 42
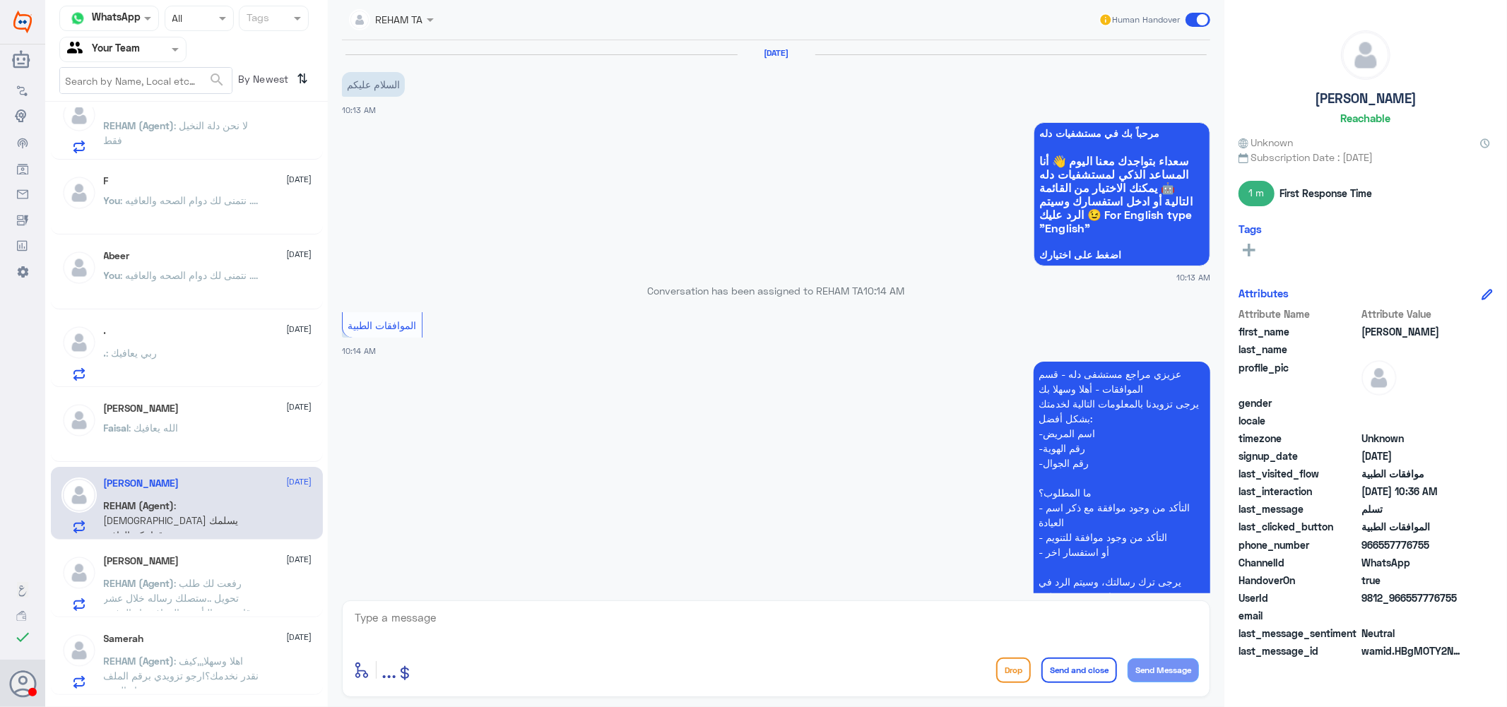
scroll to position [839, 0]
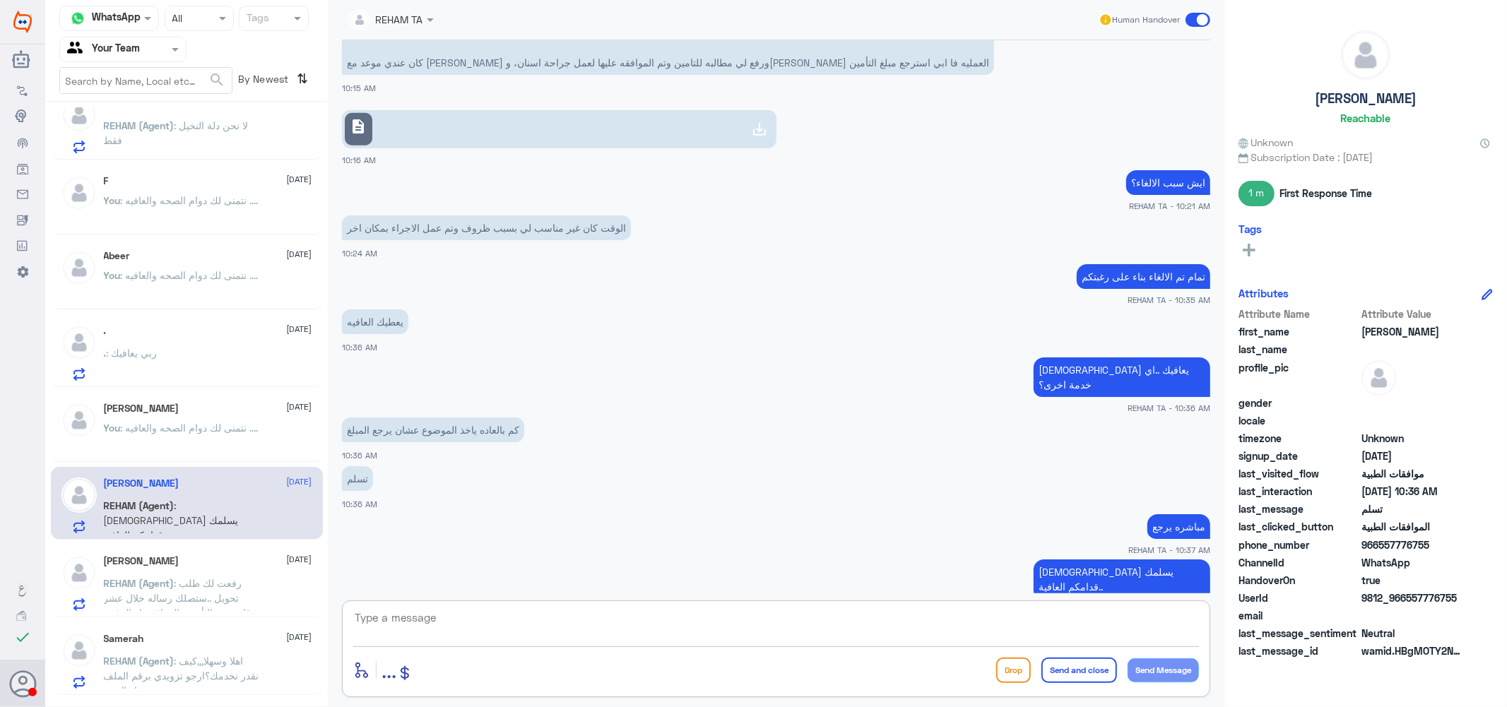
click at [595, 639] on textarea at bounding box center [776, 625] width 846 height 35
paste textarea "نتمنى لك دوام الصحه والعافيه ...."
type textarea "نتمنى لك دوام الصحه والعافيه ...."
click at [1089, 665] on button "Send and close" at bounding box center [1079, 670] width 76 height 25
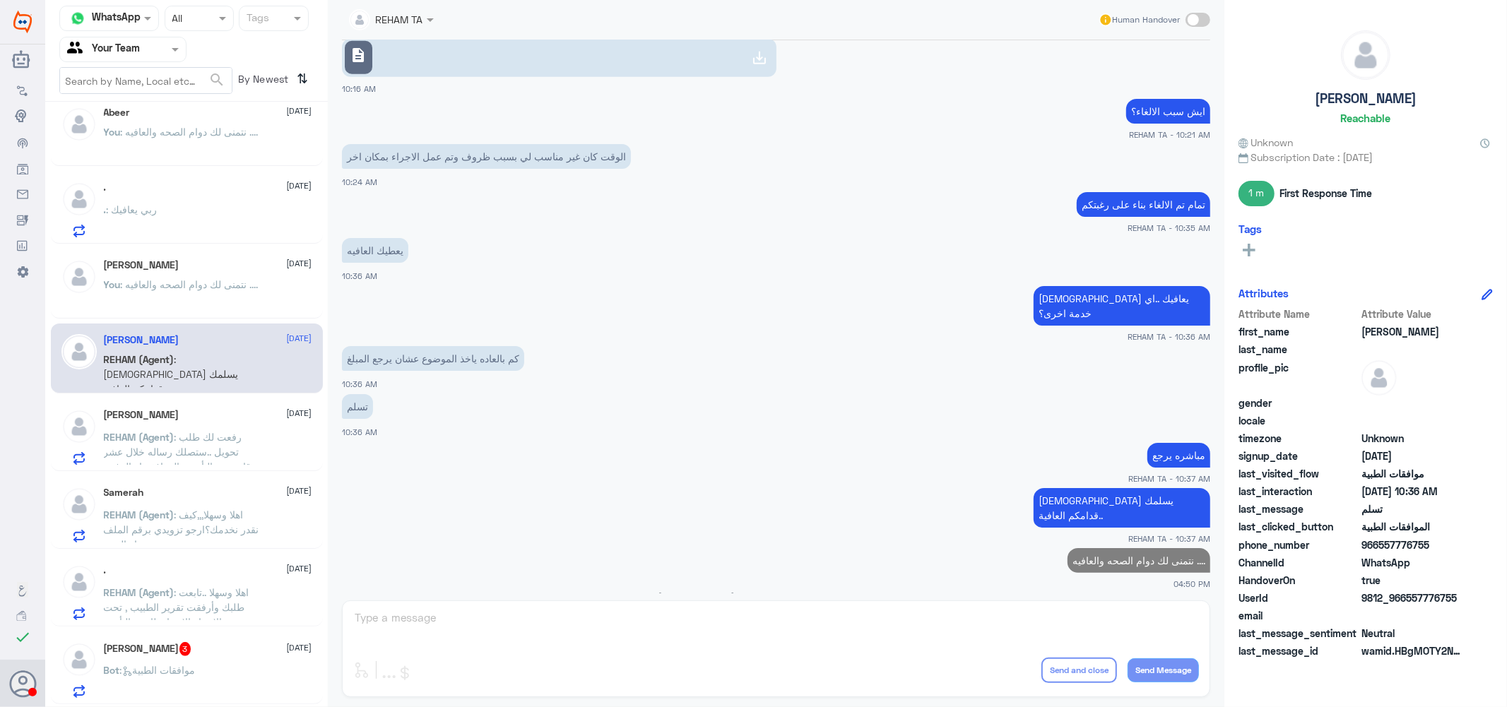
scroll to position [1570, 0]
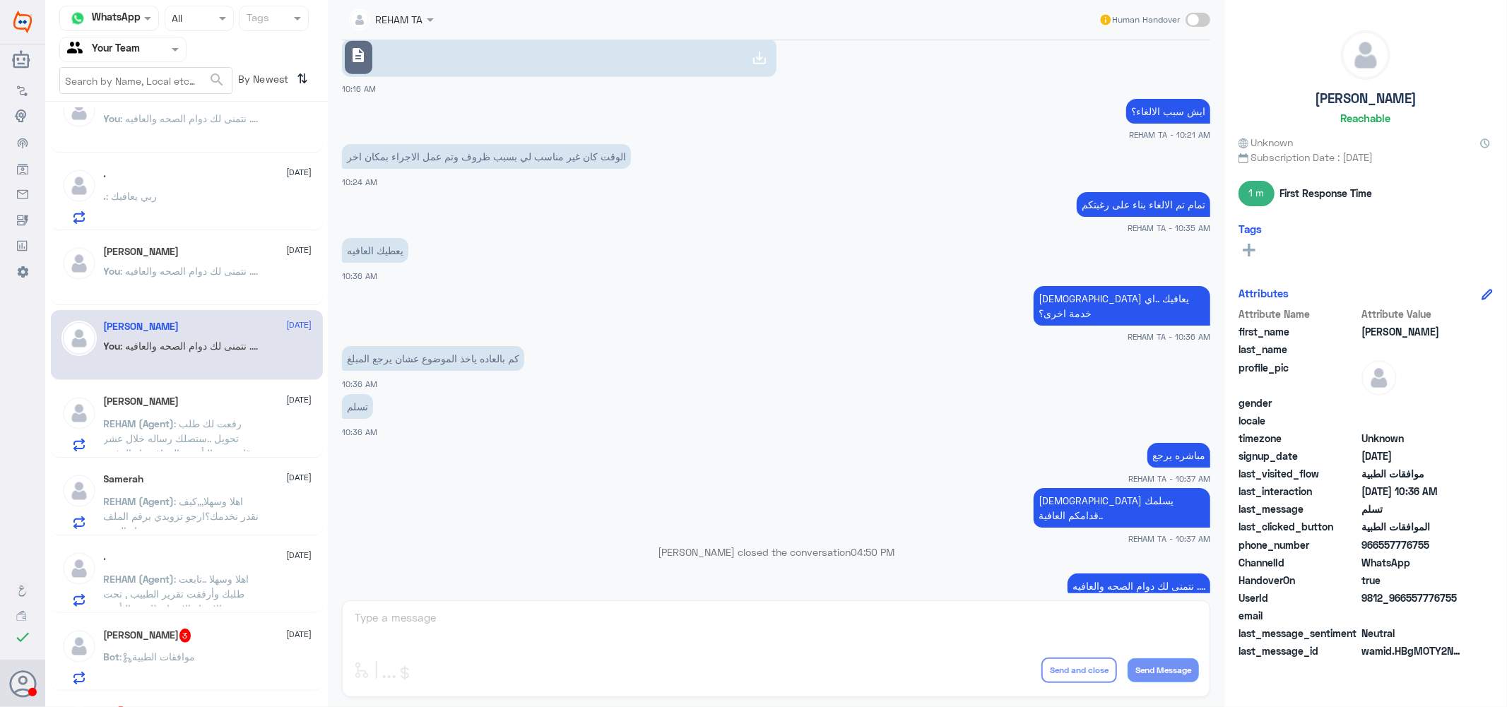
click at [220, 510] on span ": اهلا وسهلا,,,كيف نقدر نخدمك؟ارجو تزويدي برقم الملف او الهوية" at bounding box center [181, 516] width 155 height 42
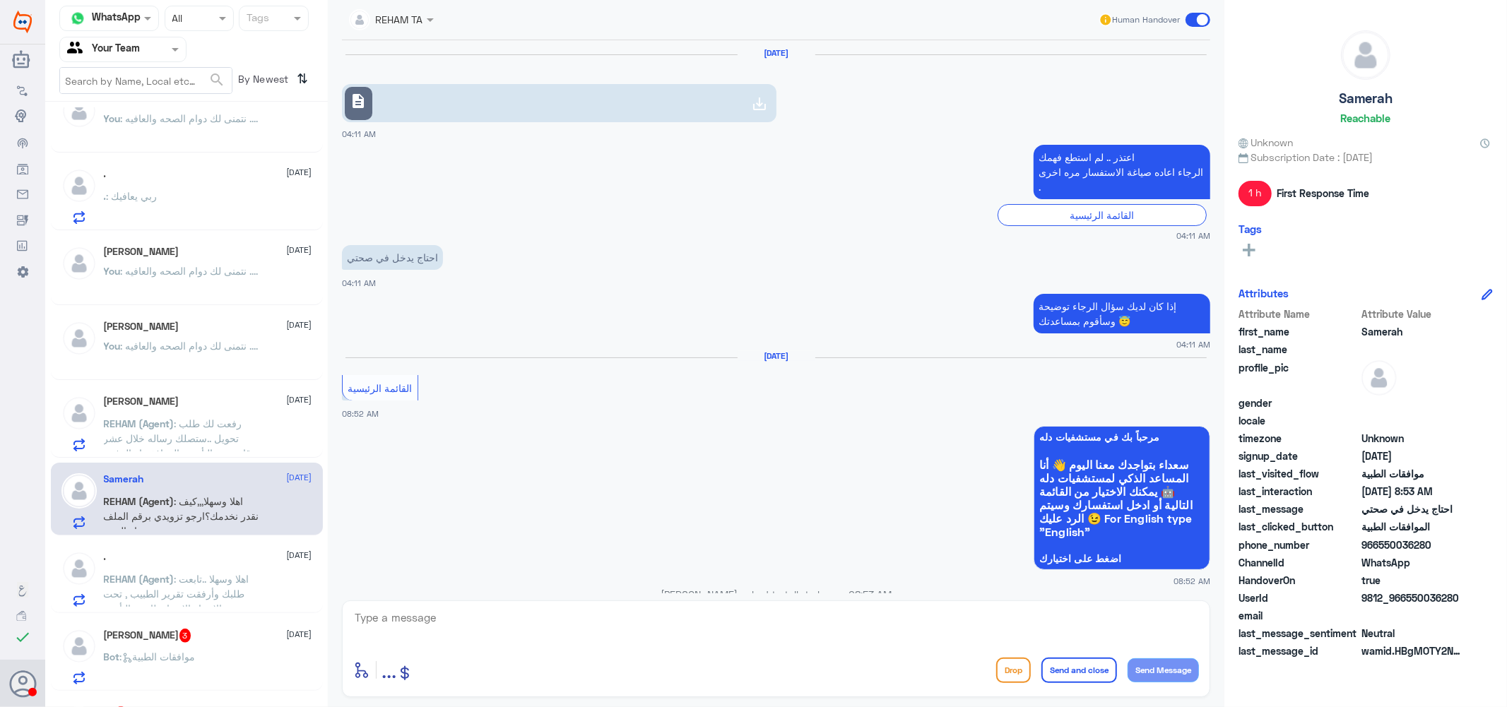
scroll to position [559, 0]
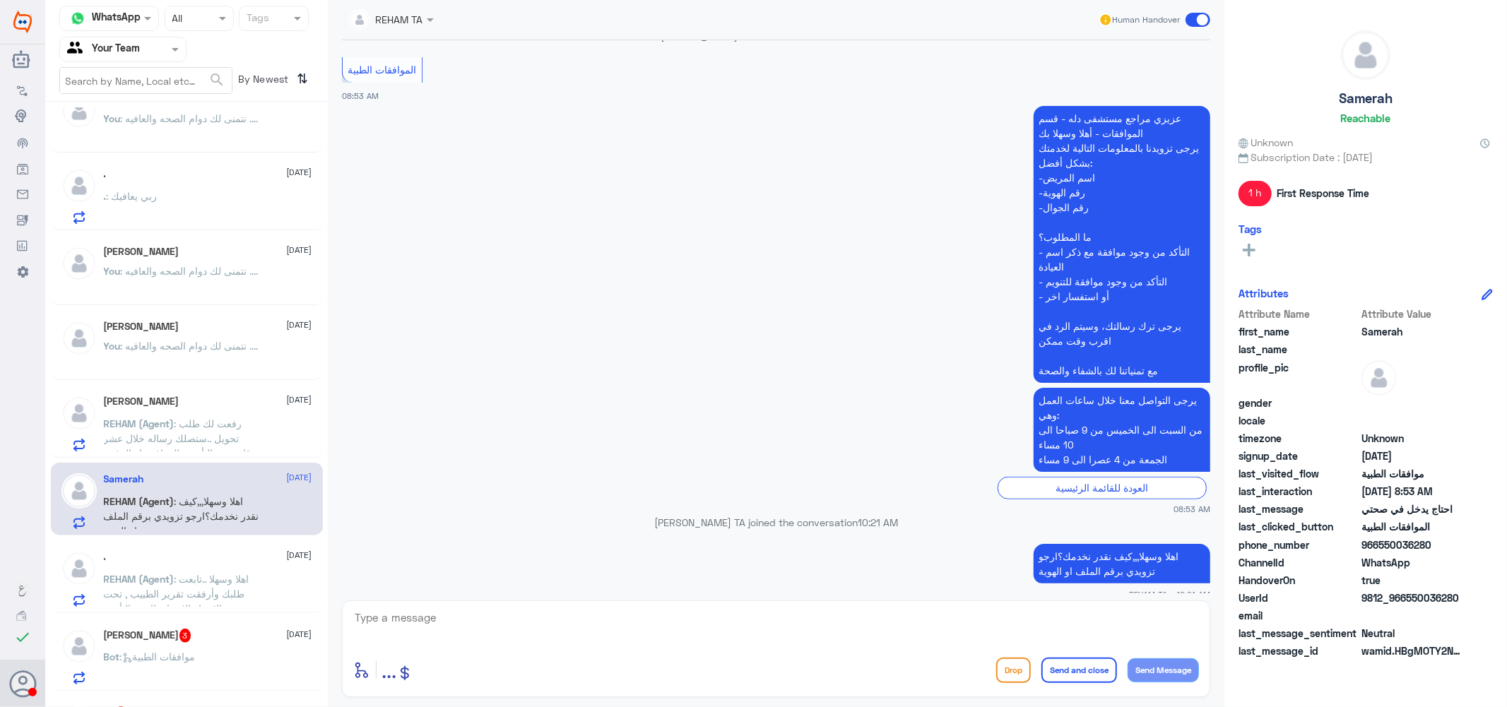
click at [743, 624] on textarea at bounding box center [776, 625] width 846 height 35
paste textarea "نتمنى لك دوام الصحه والعافيه ...."
type textarea "نتمنى لك دوام الصحه والعافيه ...."
click at [1076, 670] on button "Send and close" at bounding box center [1079, 670] width 76 height 25
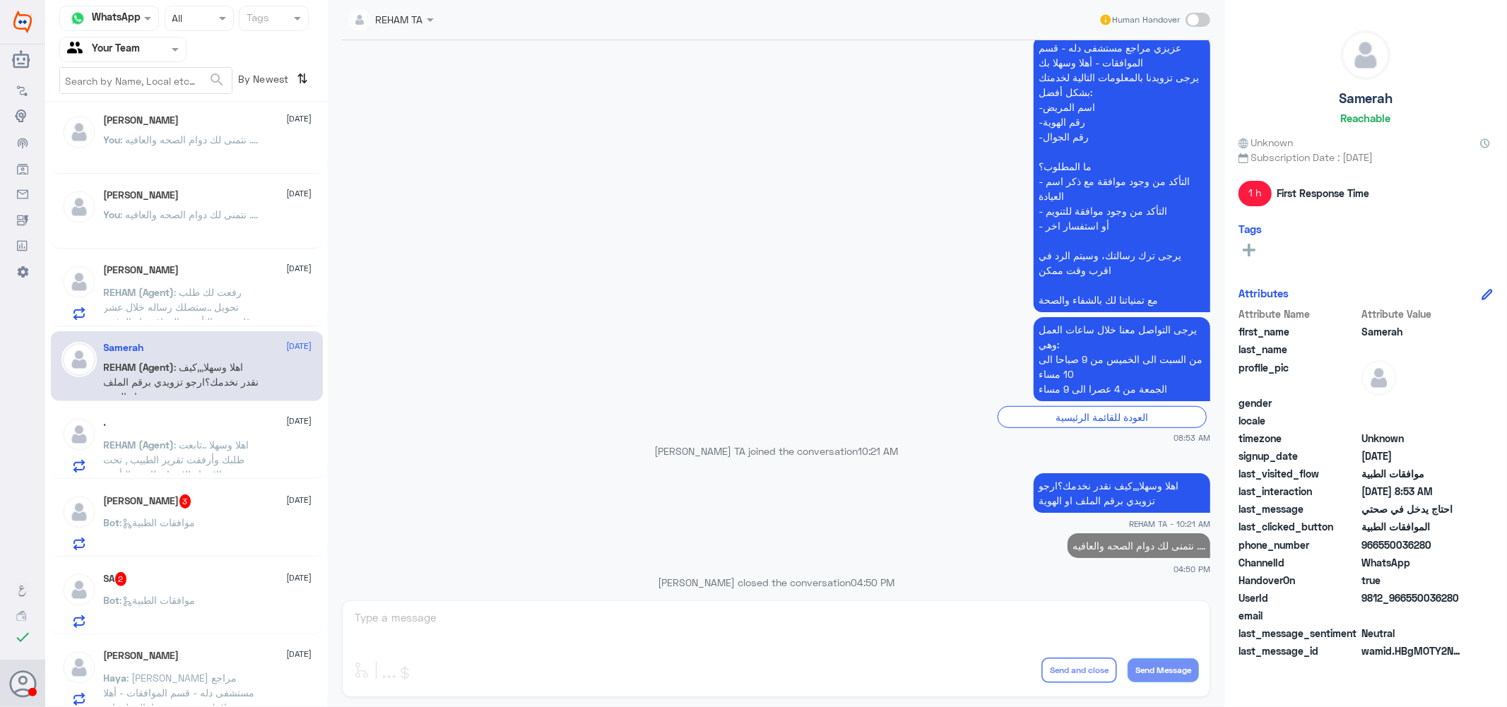
scroll to position [1727, 0]
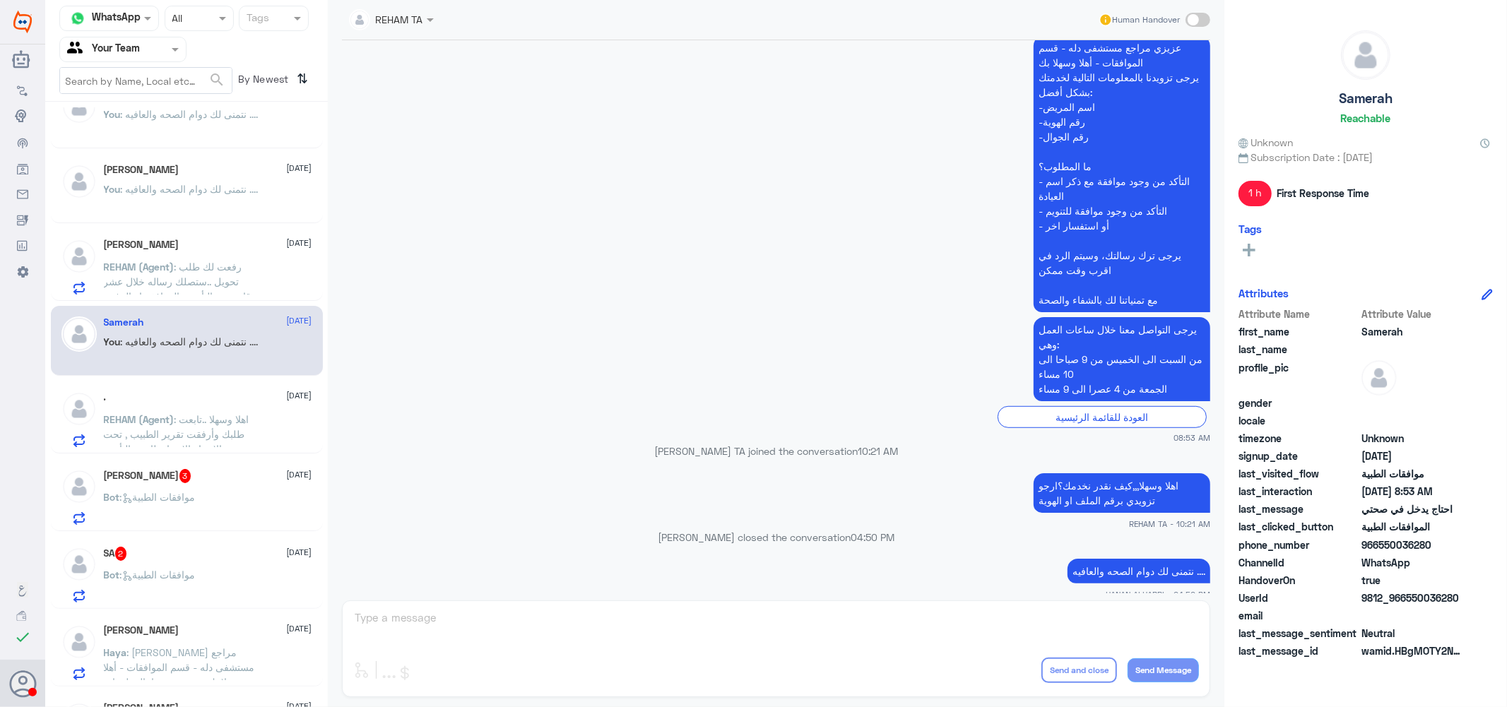
click at [227, 441] on p "REHAM (Agent) : اهلا وسهلا ..تابعت طلبك وأرفقت تقرير الطبيب , تحت الاجراء الان …" at bounding box center [183, 429] width 159 height 35
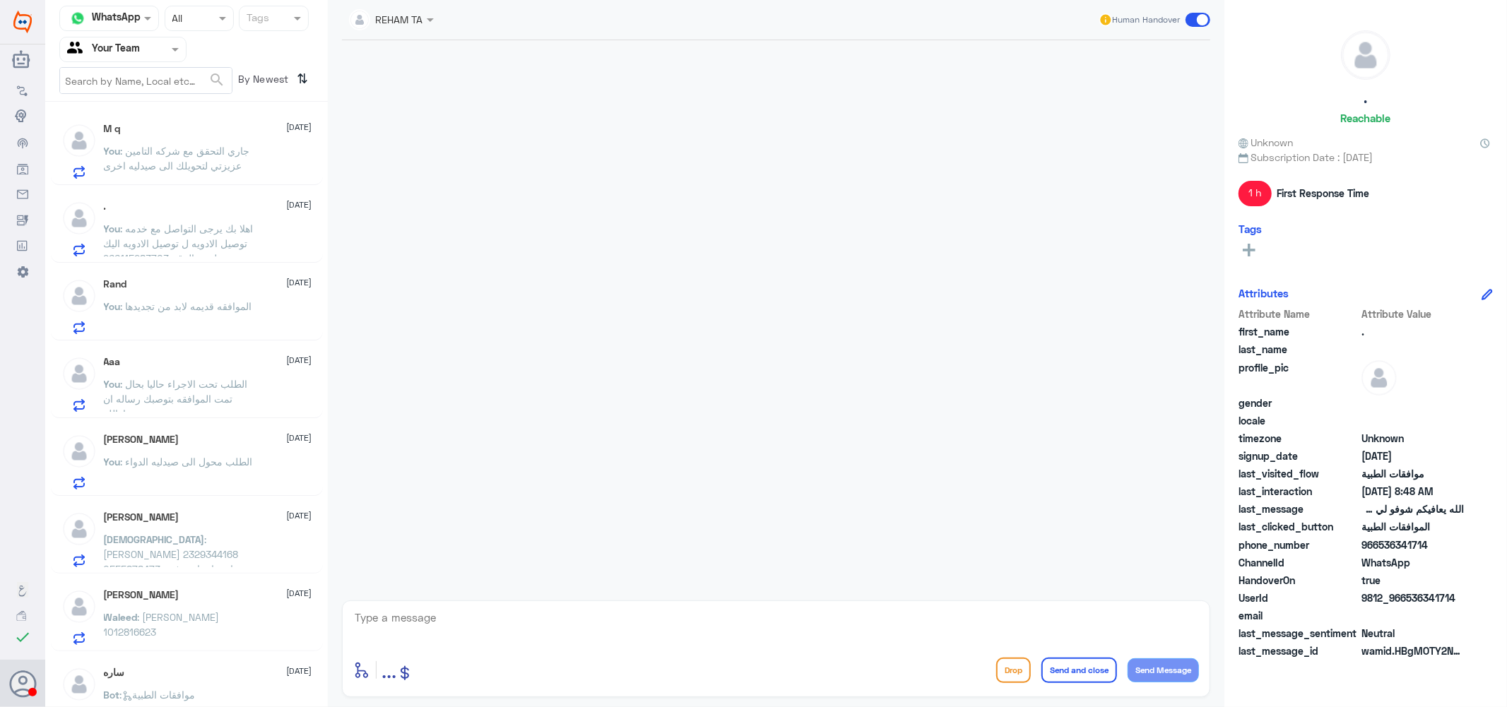
click at [194, 528] on div "Ehab Hafiz 15 October Ehab : ايهاب حافظ ابراهيم 2329344168 0555878473 ماهى اسبا…" at bounding box center [208, 539] width 208 height 56
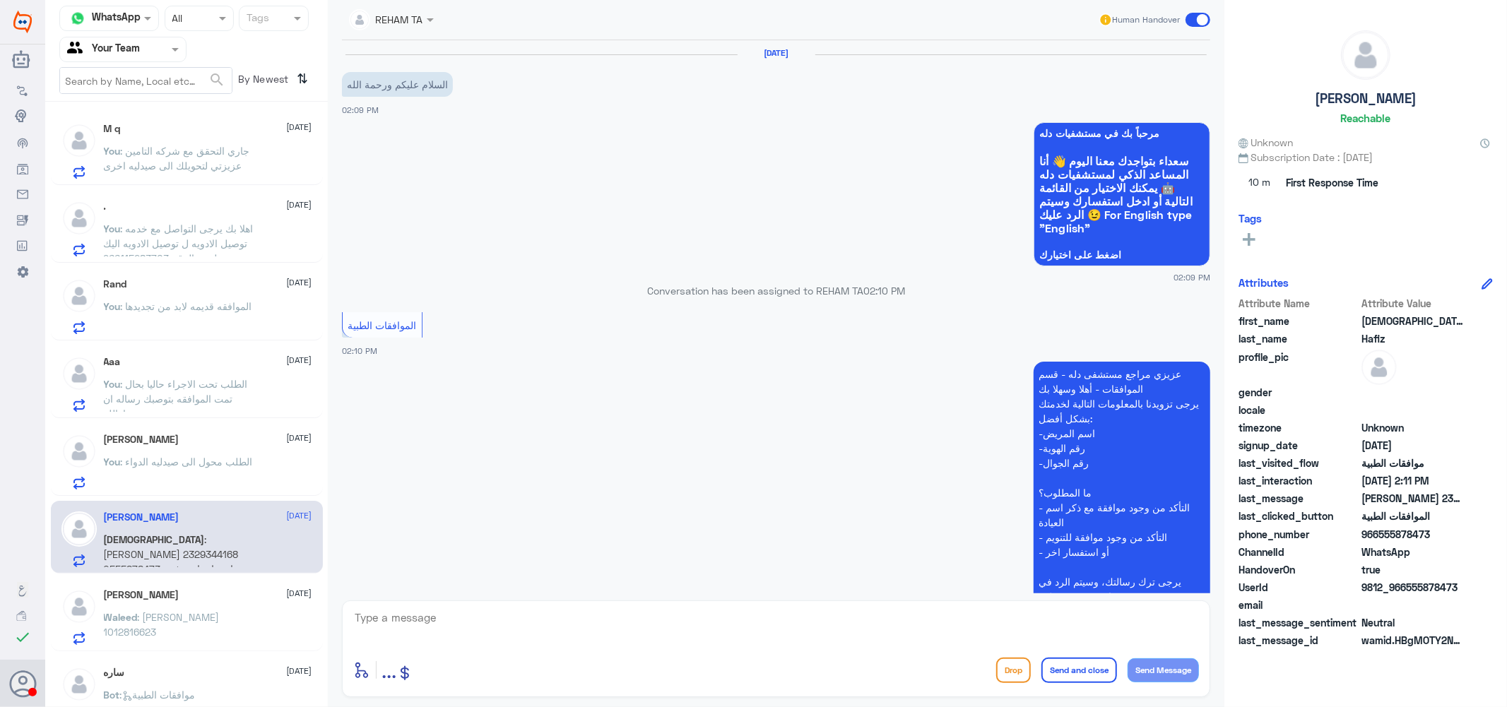
scroll to position [232, 0]
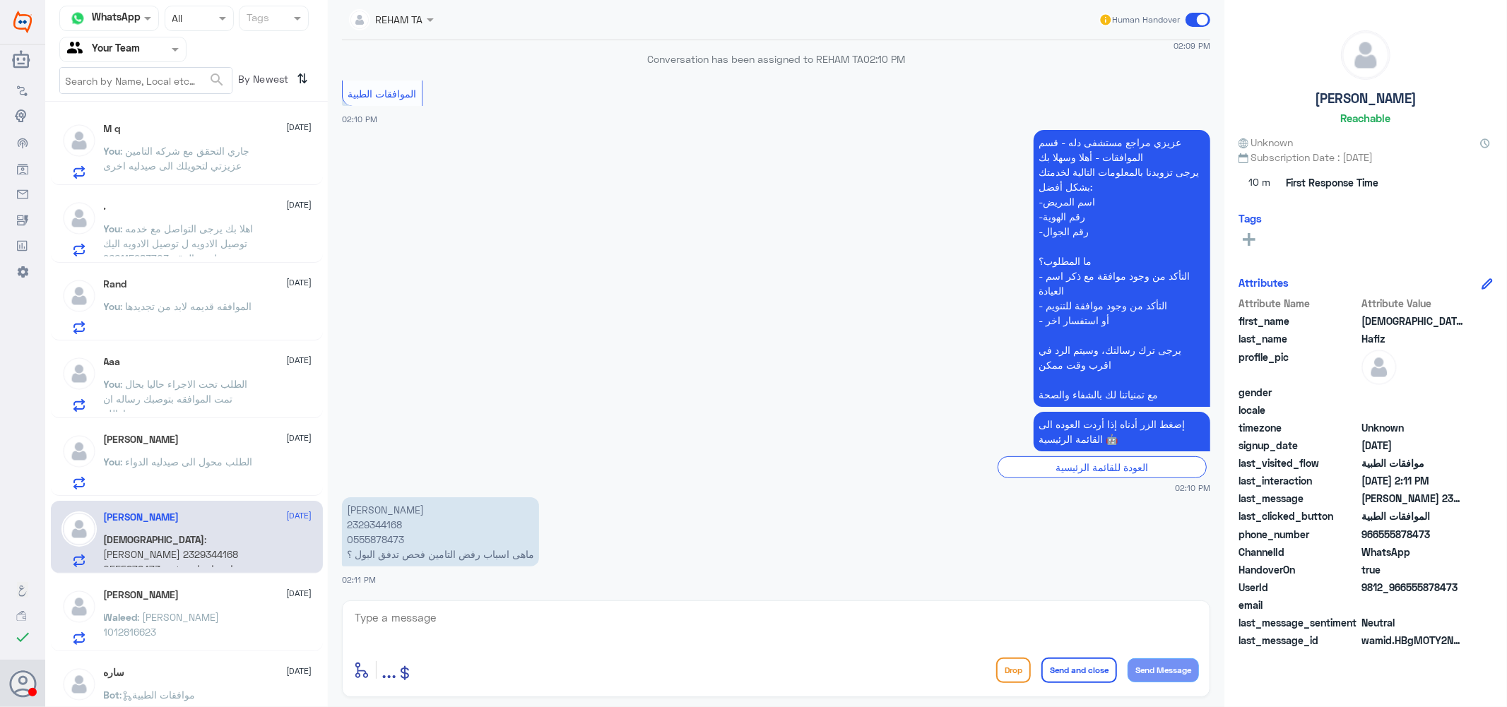
click at [375, 524] on p "ايهاب حافظ ابراهيم 2329344168 0555878473 ماهى اسباب رفض التامين فحص تدفق البول ؟" at bounding box center [440, 531] width 197 height 69
copy p "2329344168"
click at [549, 606] on div "enter flow name ... Drop Send and close Send Message" at bounding box center [776, 648] width 868 height 97
click at [533, 618] on textarea at bounding box center [776, 625] width 846 height 35
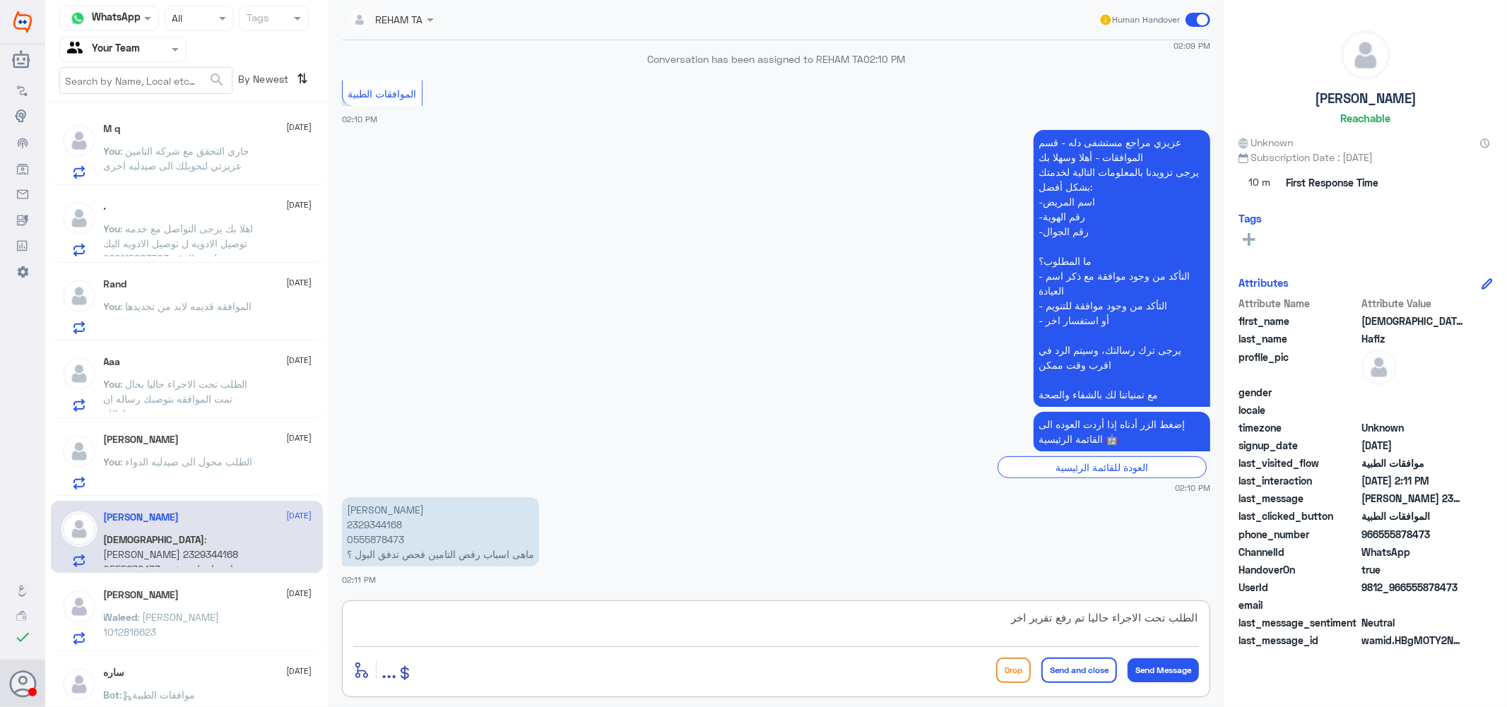
type textarea "الطلب تحت الاجراء حاليا تم رفع تقرير اخر"
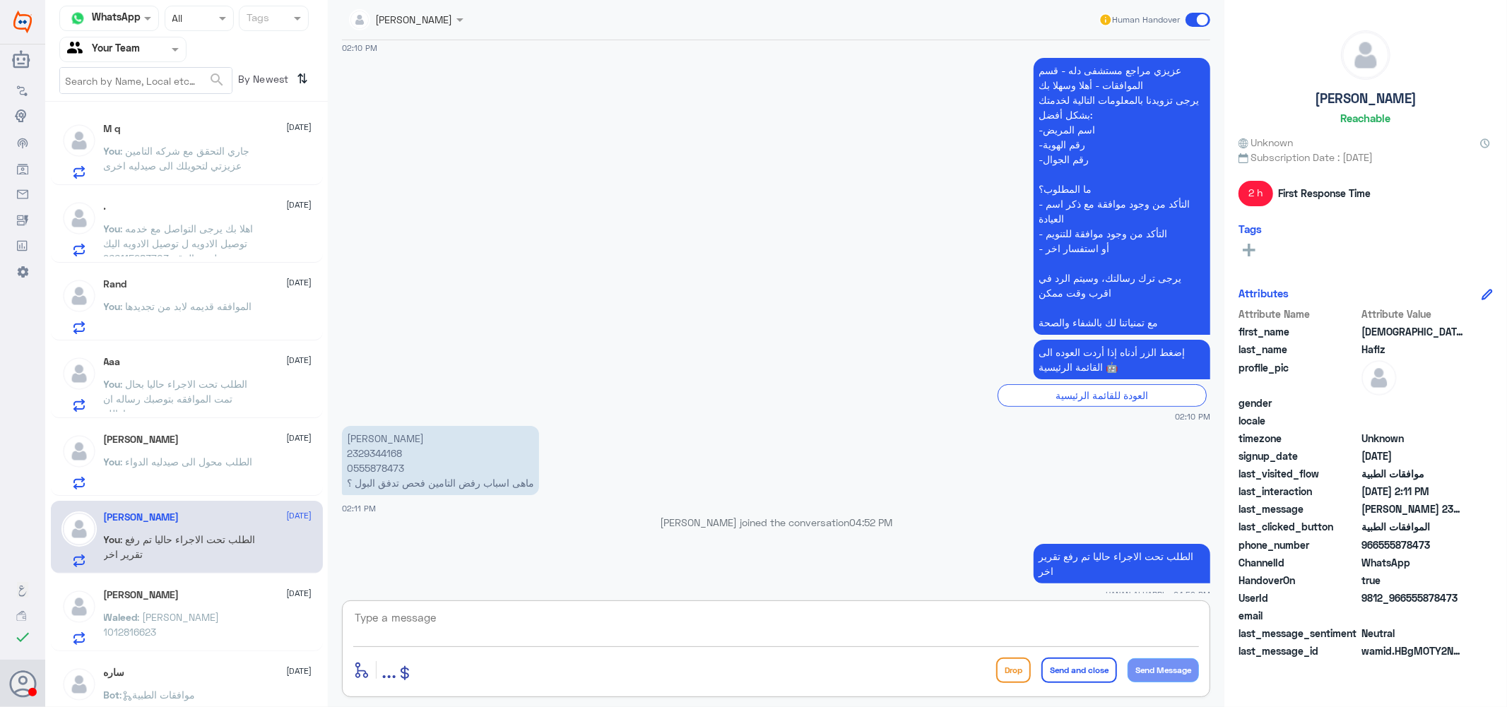
click at [179, 598] on h5 "[PERSON_NAME]" at bounding box center [142, 595] width 76 height 12
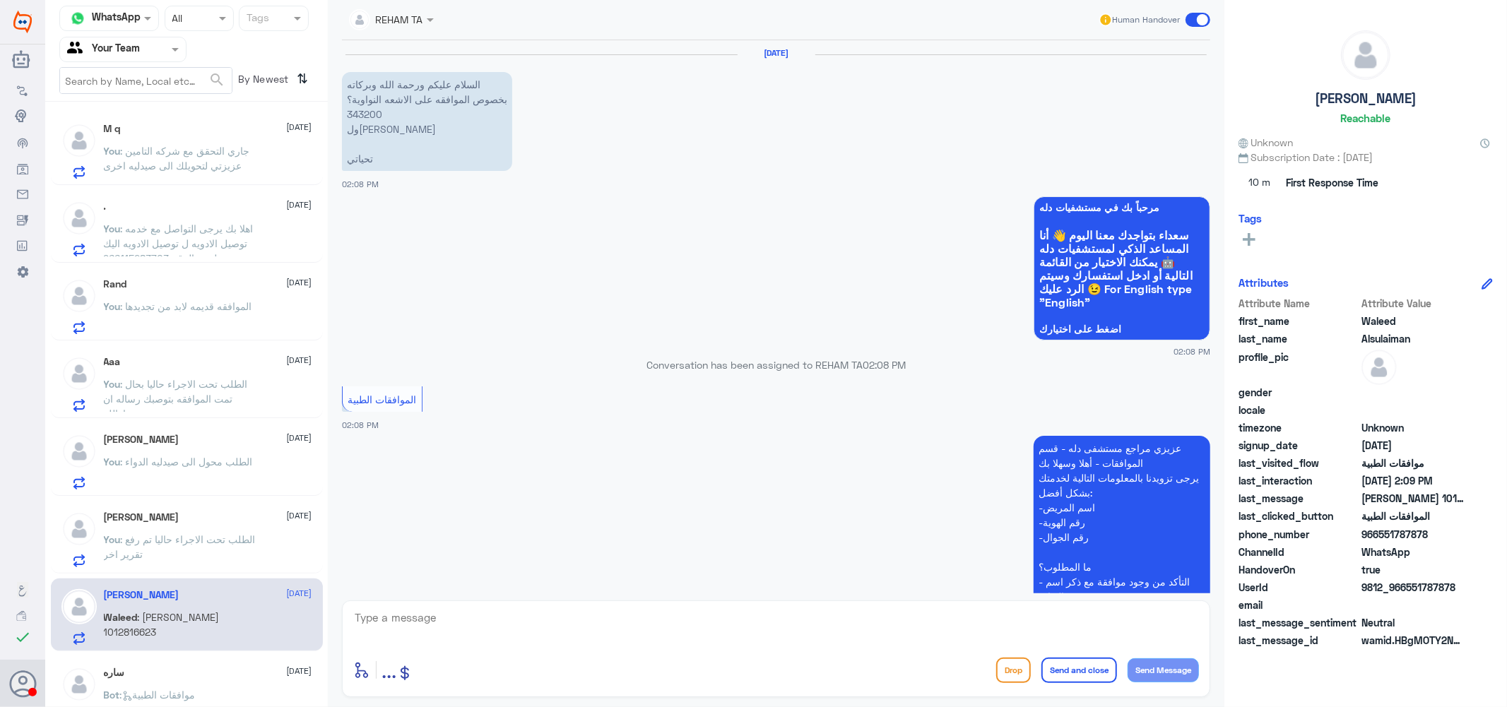
scroll to position [277, 0]
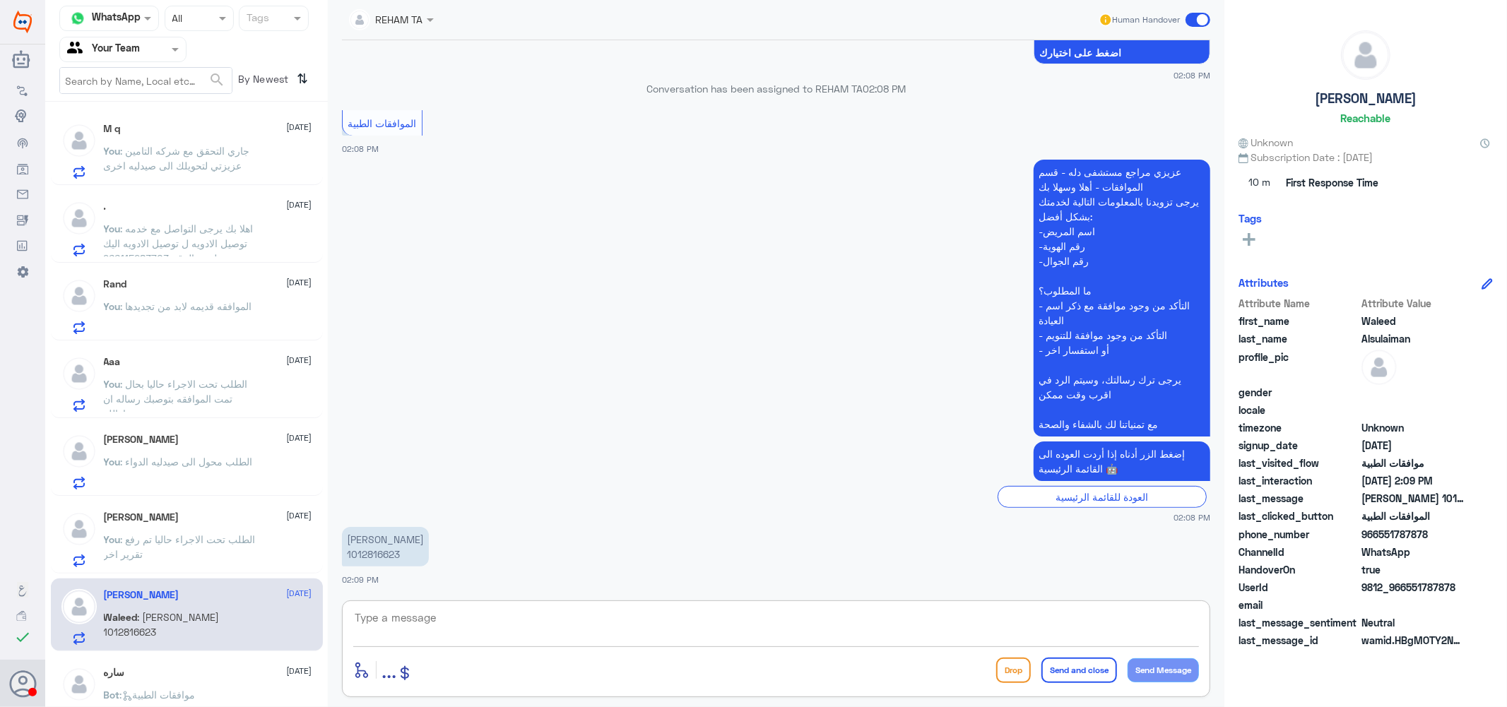
click at [454, 623] on textarea at bounding box center [776, 625] width 846 height 35
type textarea ";"
type textarea "كيف اقدر اساعدك ؟"
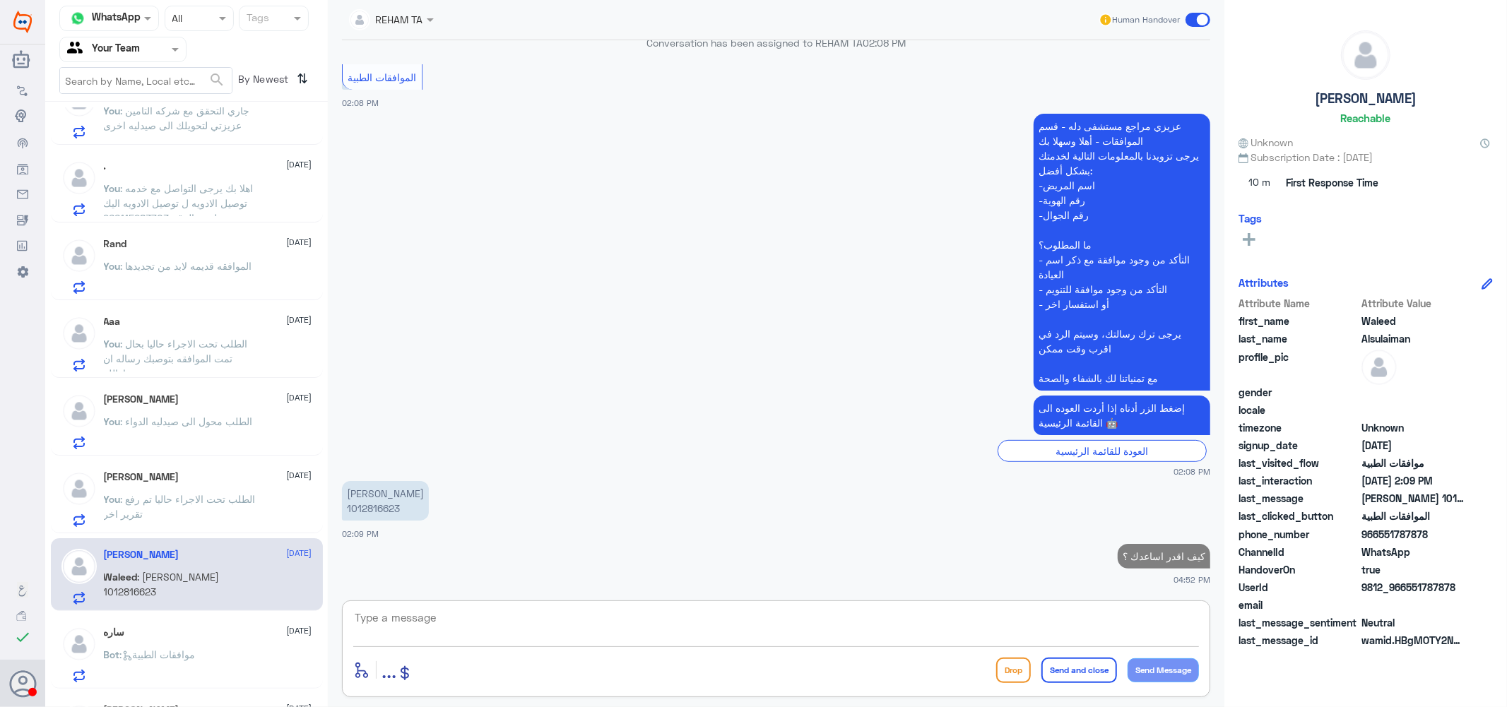
scroll to position [78, 0]
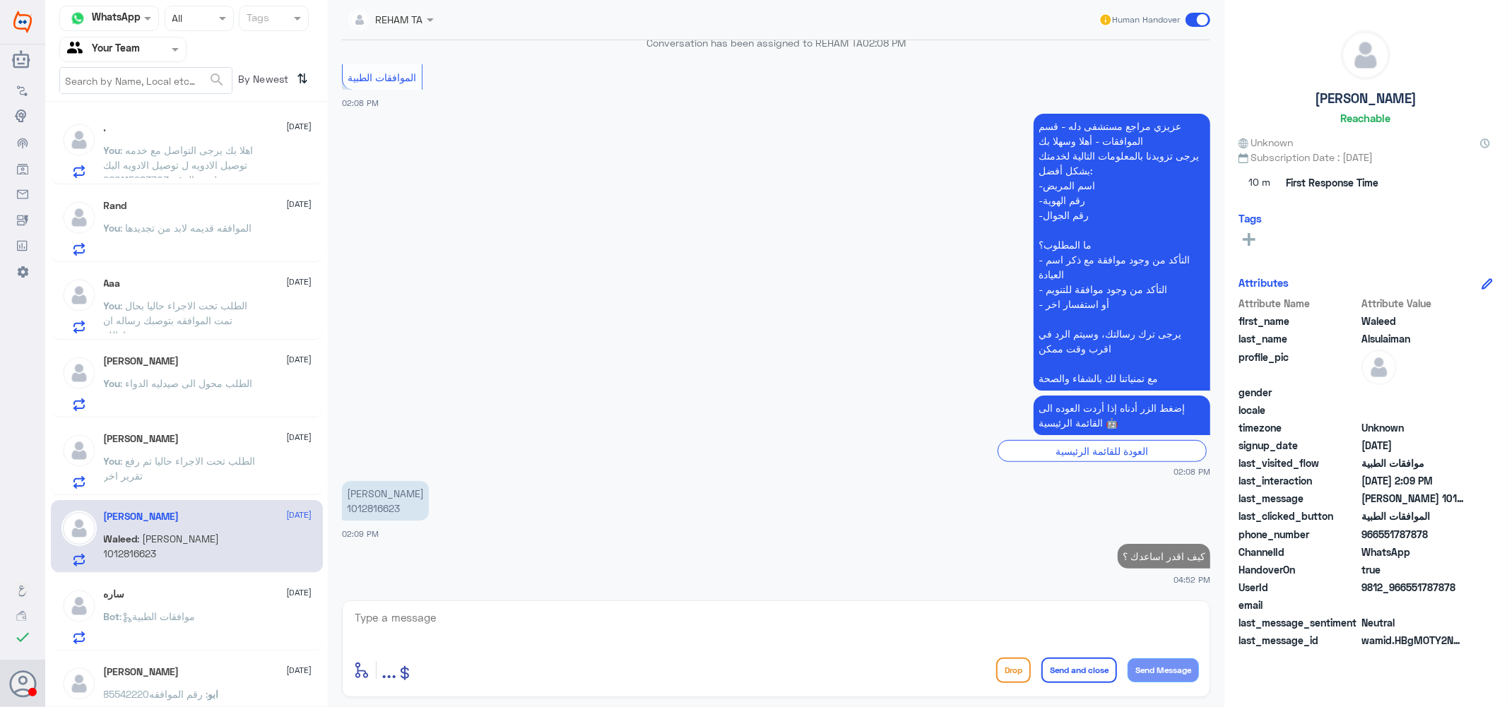
click at [201, 597] on div "ساره 15 October" at bounding box center [208, 594] width 208 height 12
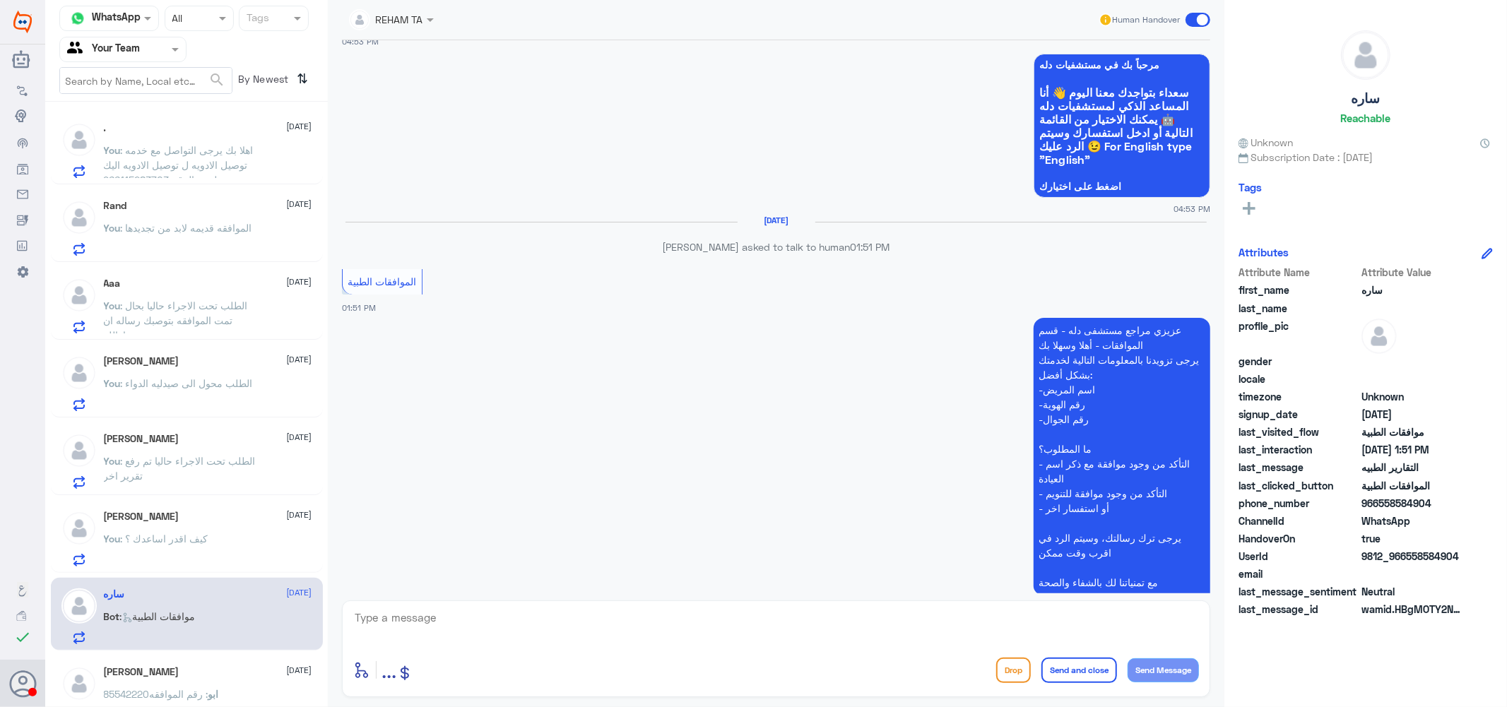
scroll to position [1556, 0]
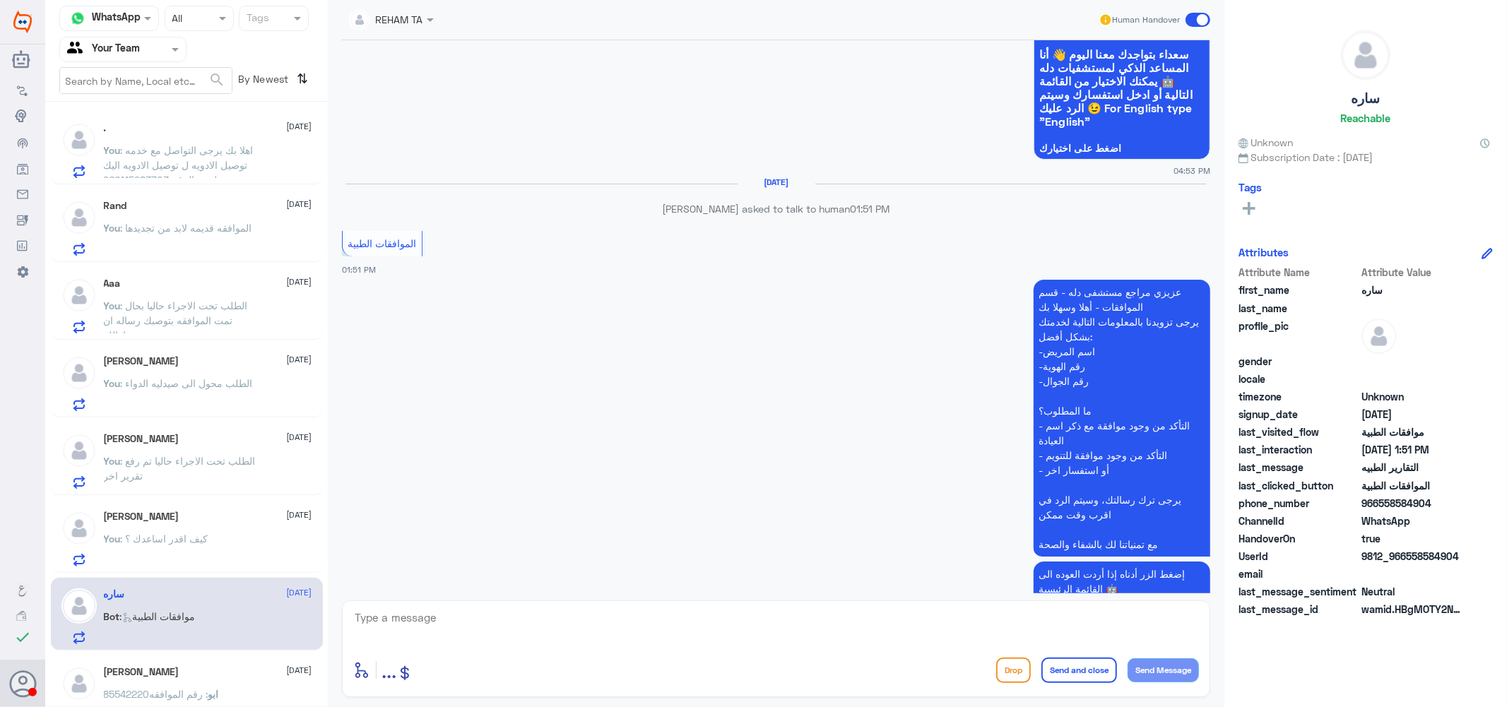
click at [481, 629] on textarea at bounding box center [776, 625] width 846 height 35
type textarea "كيف اقدر اساعدك ؟"
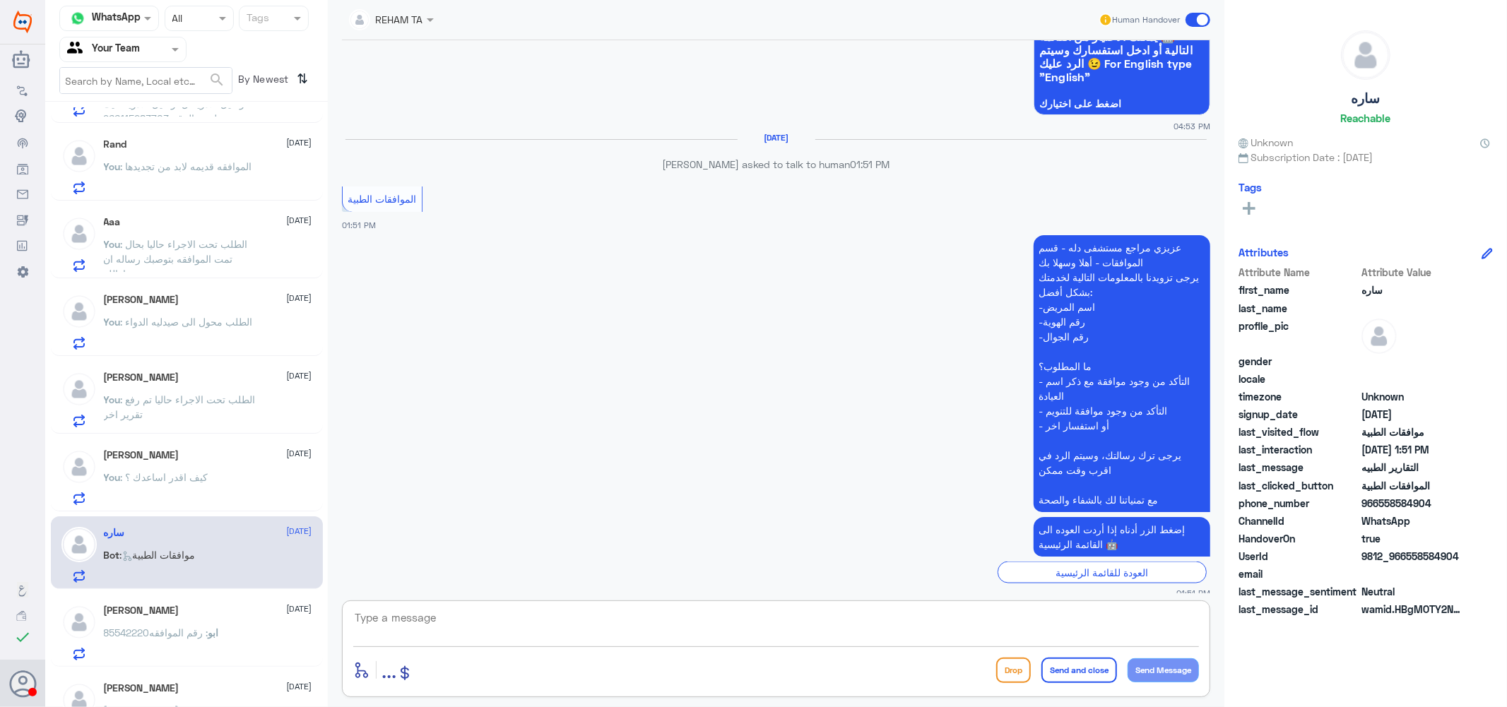
scroll to position [157, 0]
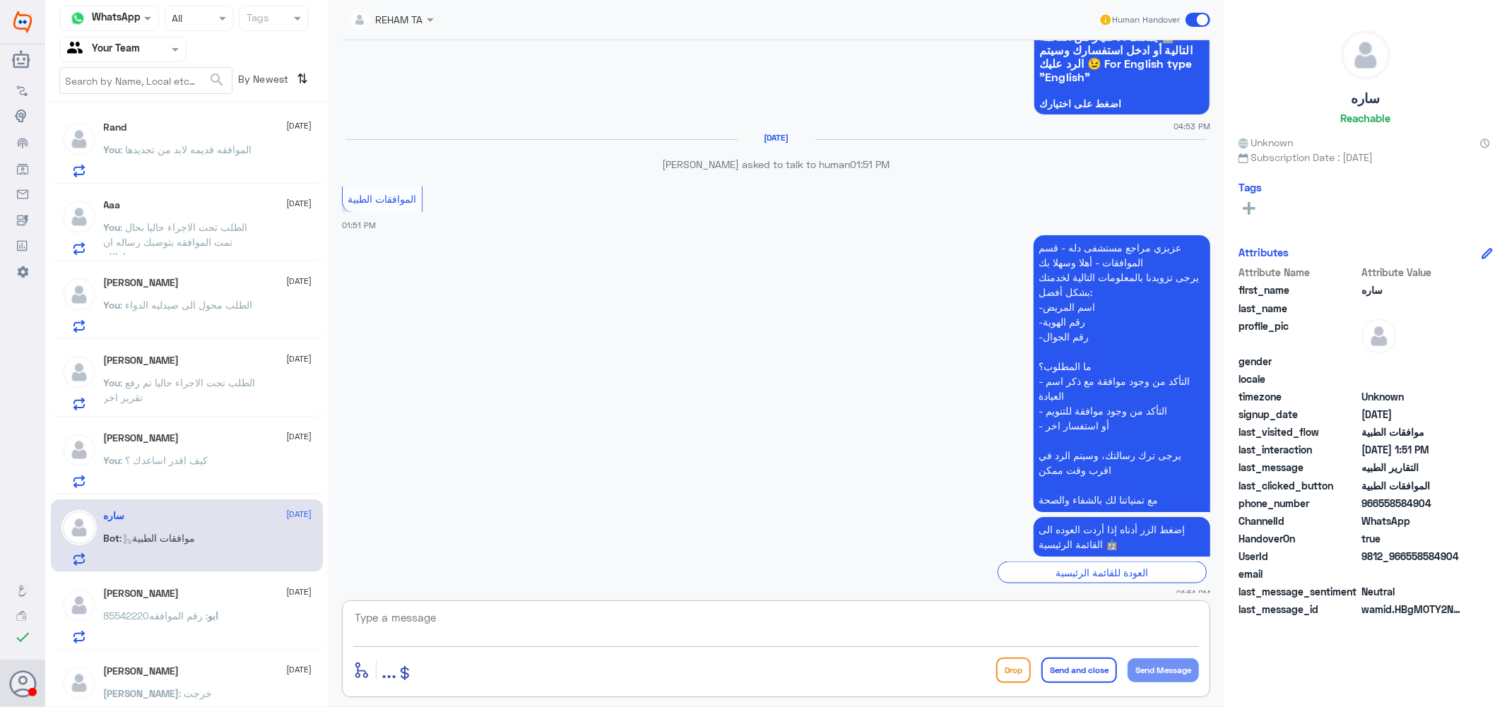
click at [208, 595] on div "ابو عبدالعزيز 15 October" at bounding box center [208, 594] width 208 height 12
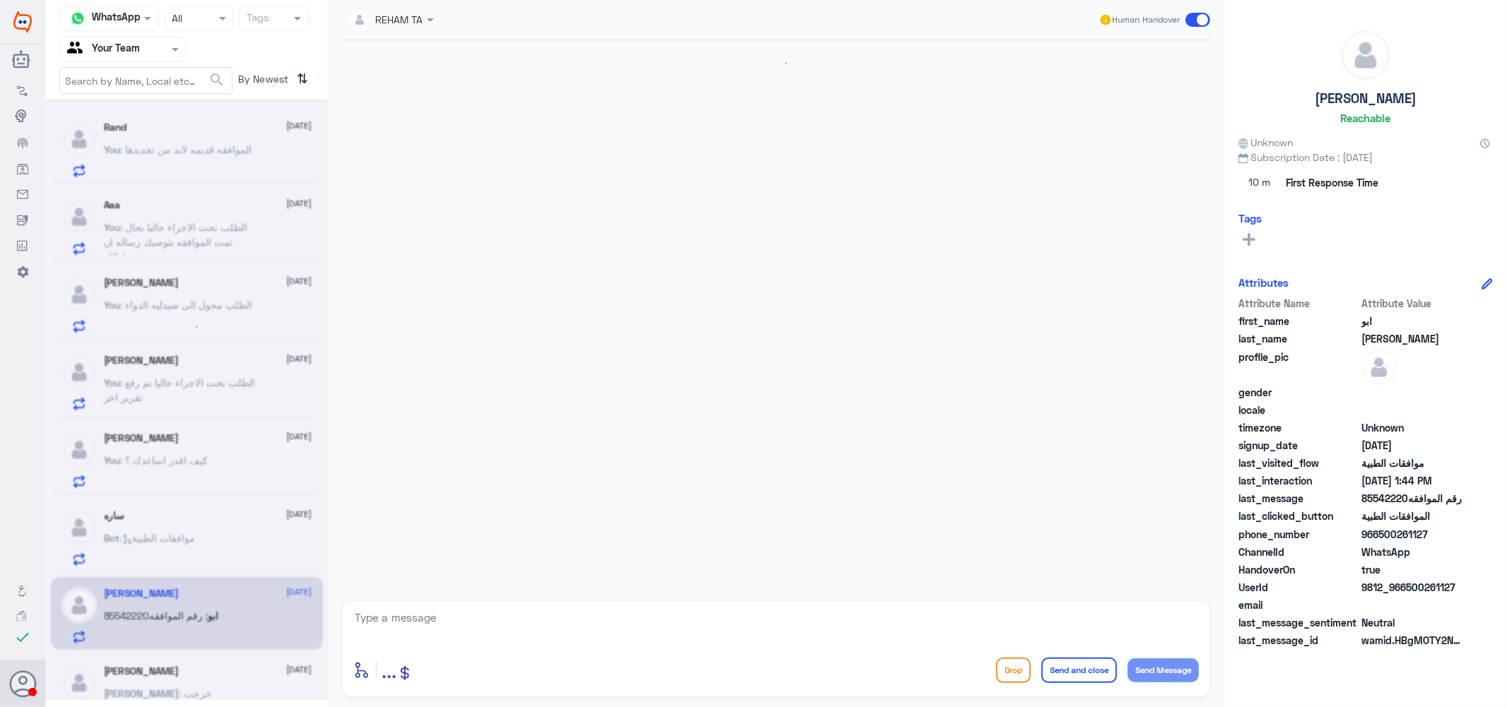
scroll to position [280, 0]
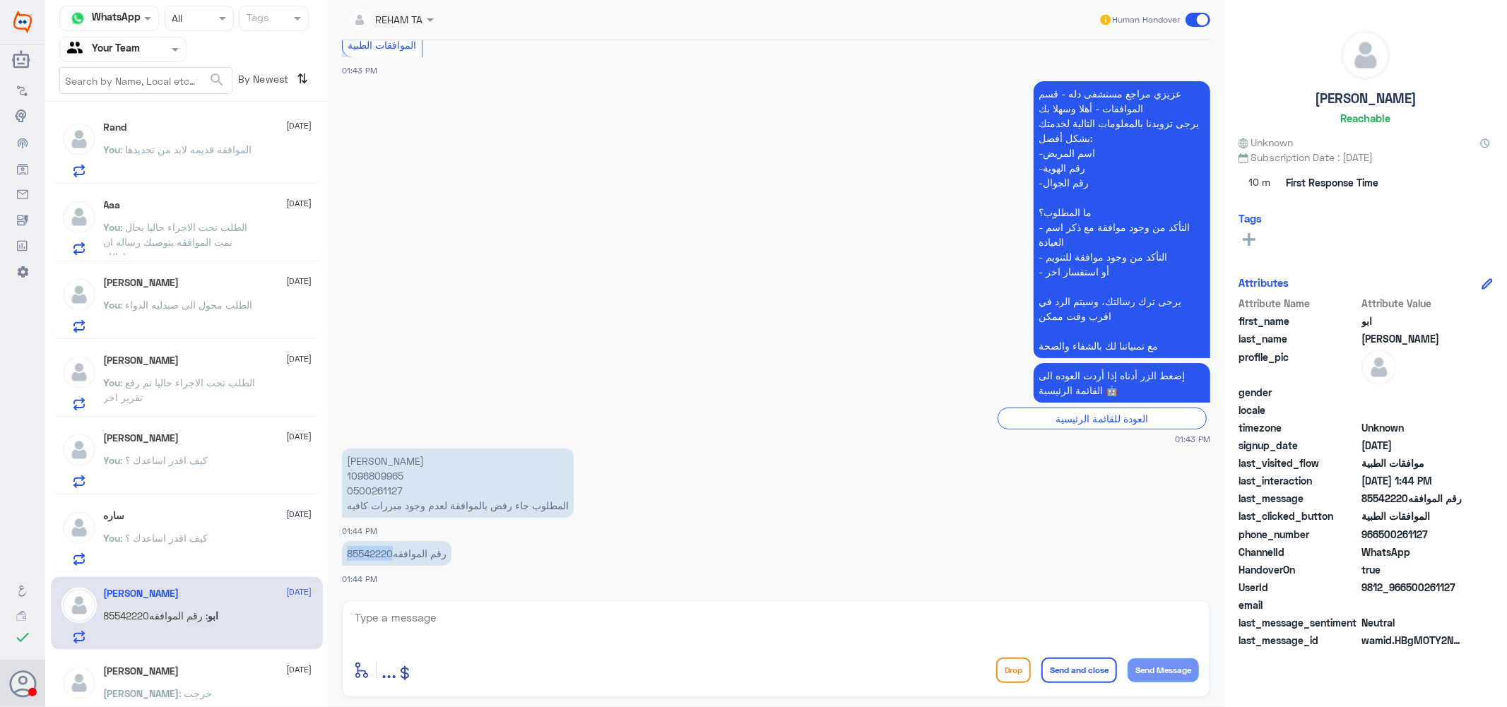
drag, startPoint x: 393, startPoint y: 548, endPoint x: 336, endPoint y: 549, distance: 57.2
click at [336, 549] on div "15 Oct 2025 السلام عليكم ورحمة الله وبركاته 01:43 PM مرحباً بك في مستشفيات دله …" at bounding box center [776, 316] width 882 height 553
copy p "85542220"
click at [377, 474] on p "طارق مطلق السعدي 1096809965 0500261127 المطلوب جاء رفض بالموافقة لعدم وجود مبرر…" at bounding box center [458, 483] width 232 height 69
click at [377, 473] on p "طارق مطلق السعدي 1096809965 0500261127 المطلوب جاء رفض بالموافقة لعدم وجود مبرر…" at bounding box center [458, 483] width 232 height 69
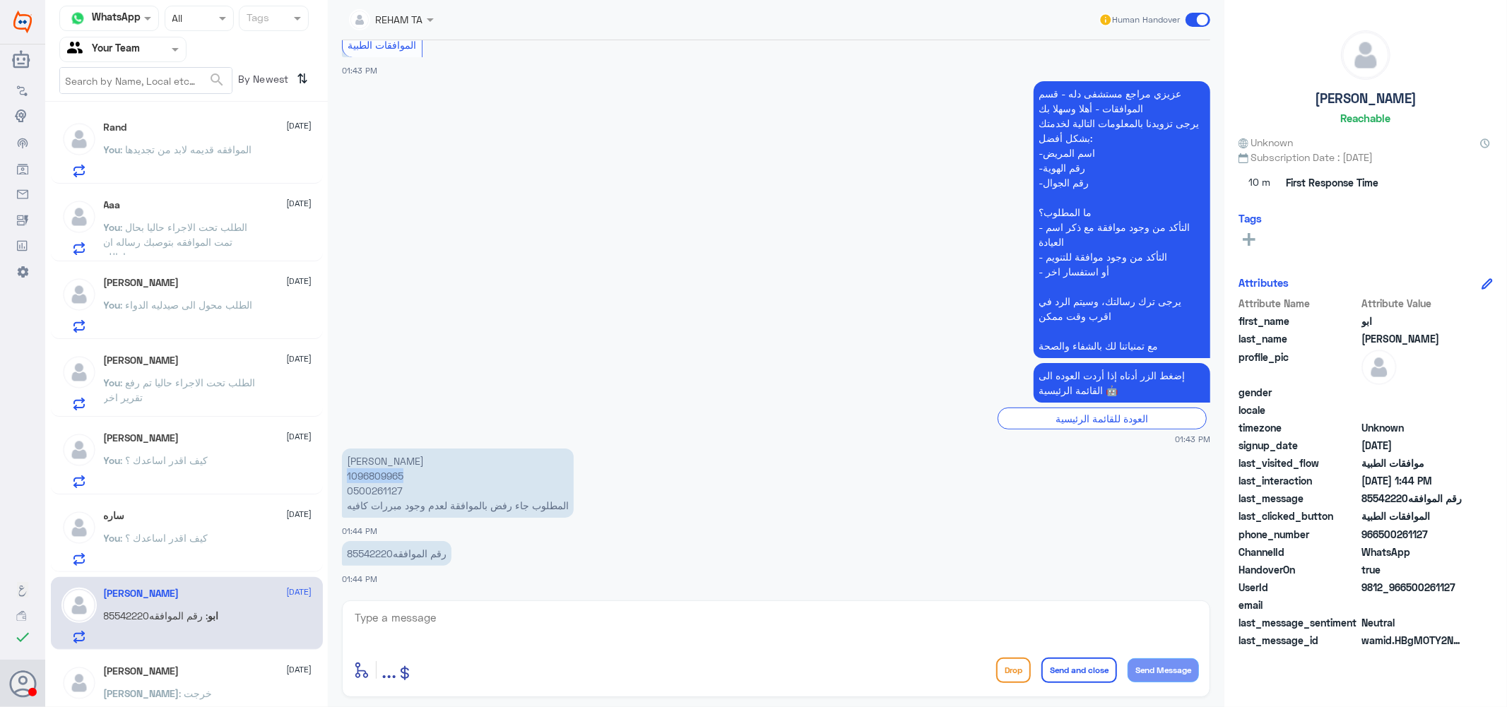
copy p "1096809965"
click at [482, 609] on textarea at bounding box center [776, 625] width 846 height 35
type textarea "u"
type textarea "عزيزي هل الزياره في دله النخيل ؟"
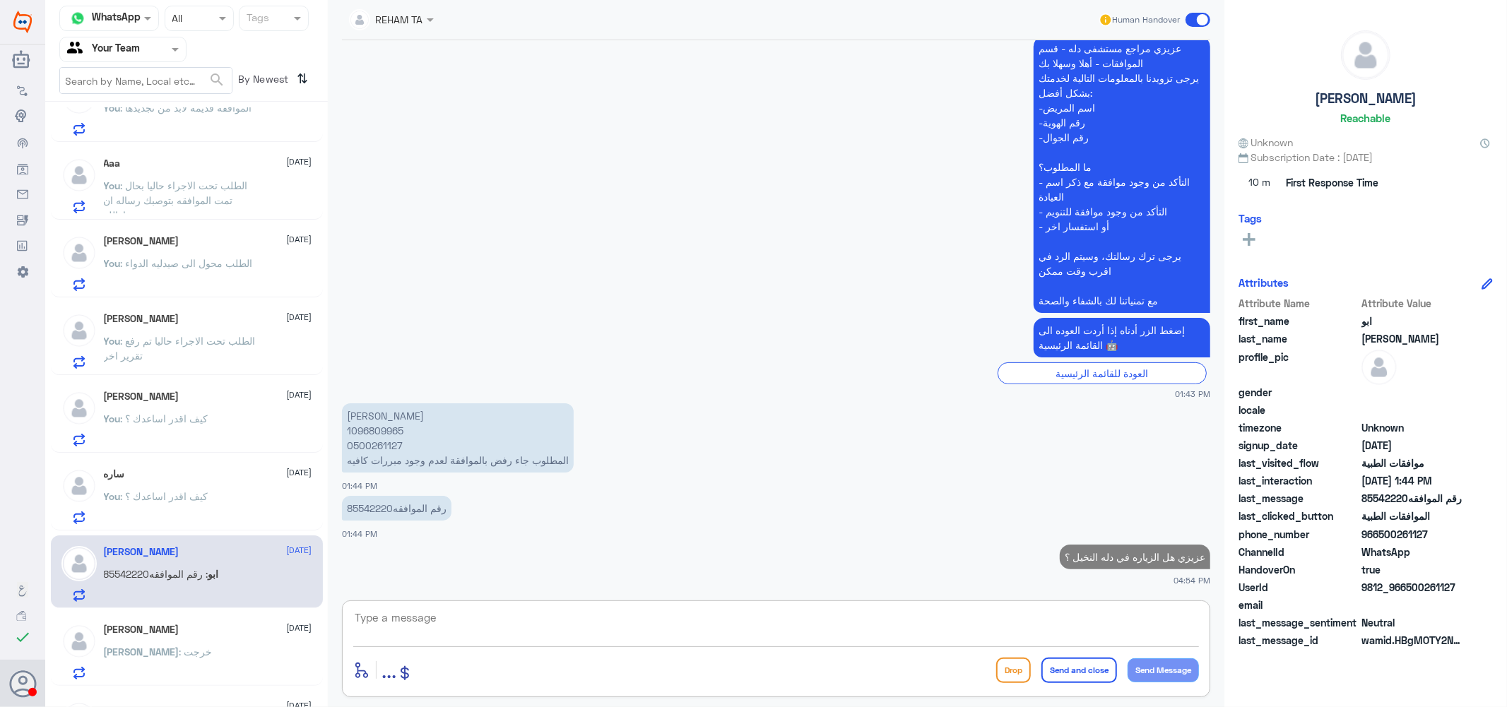
scroll to position [235, 0]
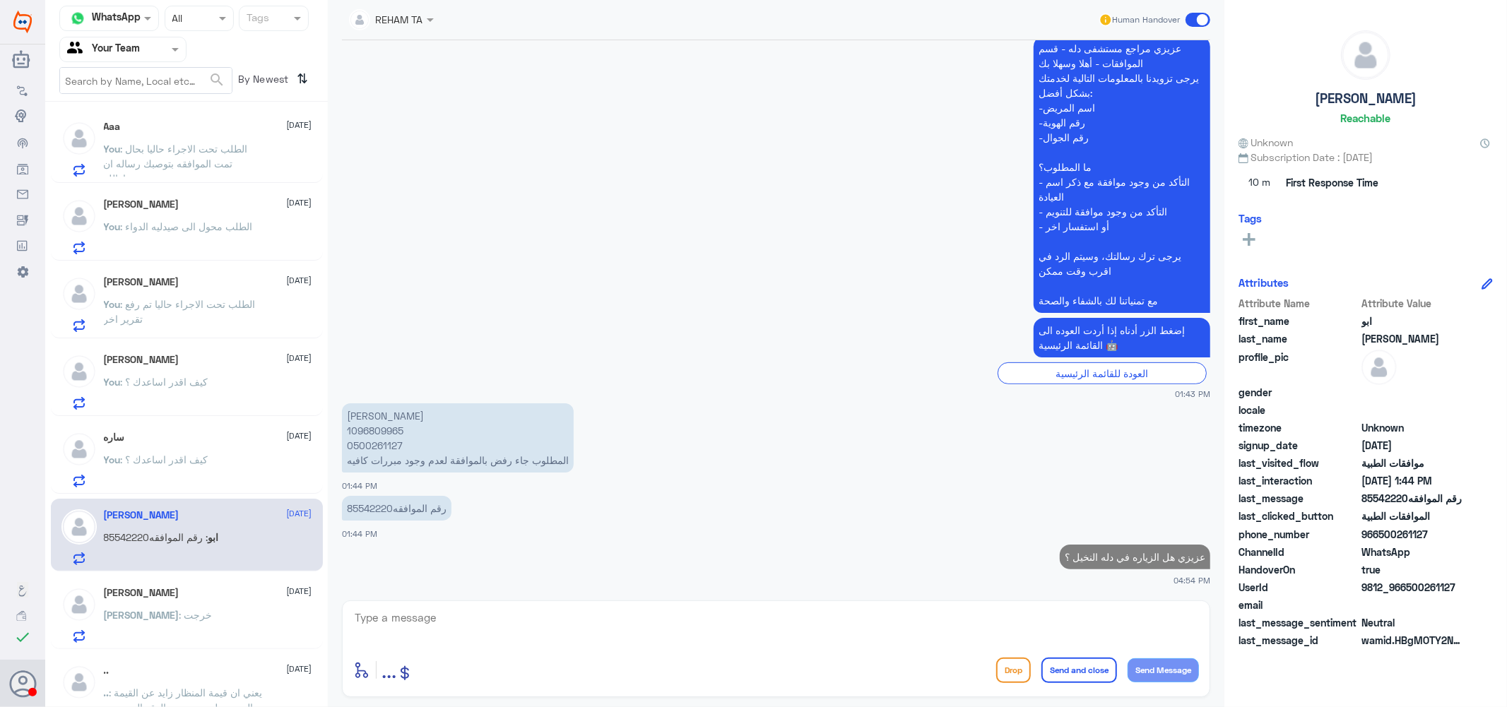
click at [165, 595] on h5 "[PERSON_NAME]" at bounding box center [142, 593] width 76 height 12
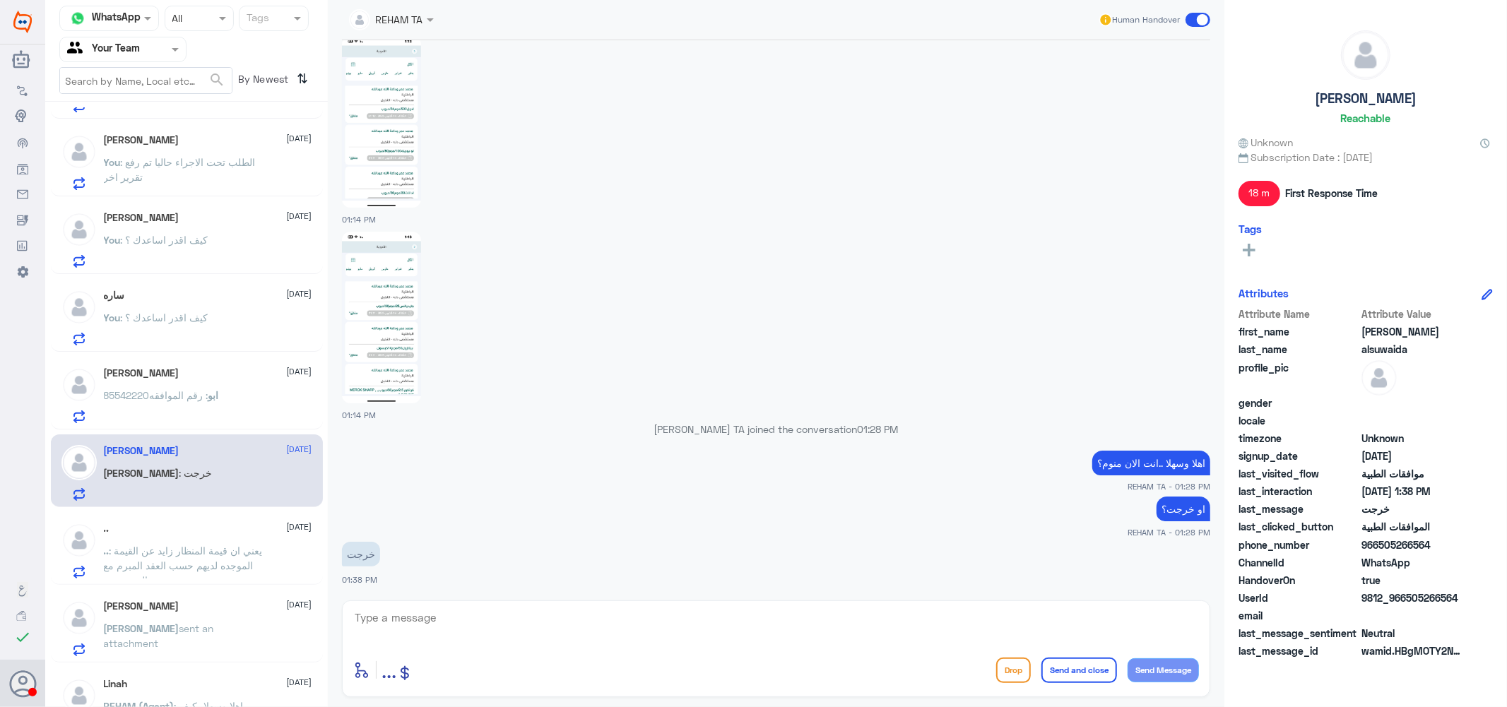
scroll to position [392, 0]
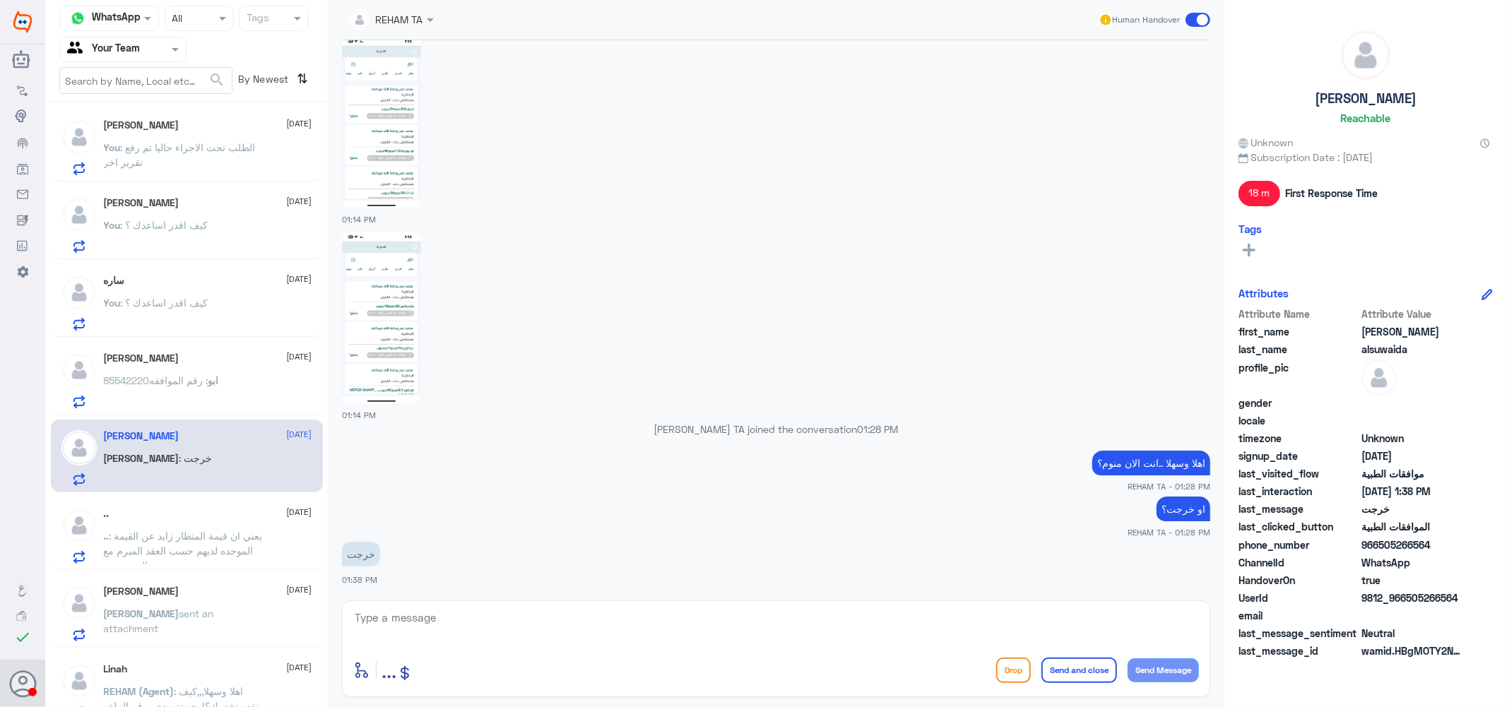
click at [209, 539] on span ": يعني ان قيمة المنظار زايد عن القيمة الموجده لديهم حسب العقد المبرم مع المستشفى" at bounding box center [183, 551] width 159 height 42
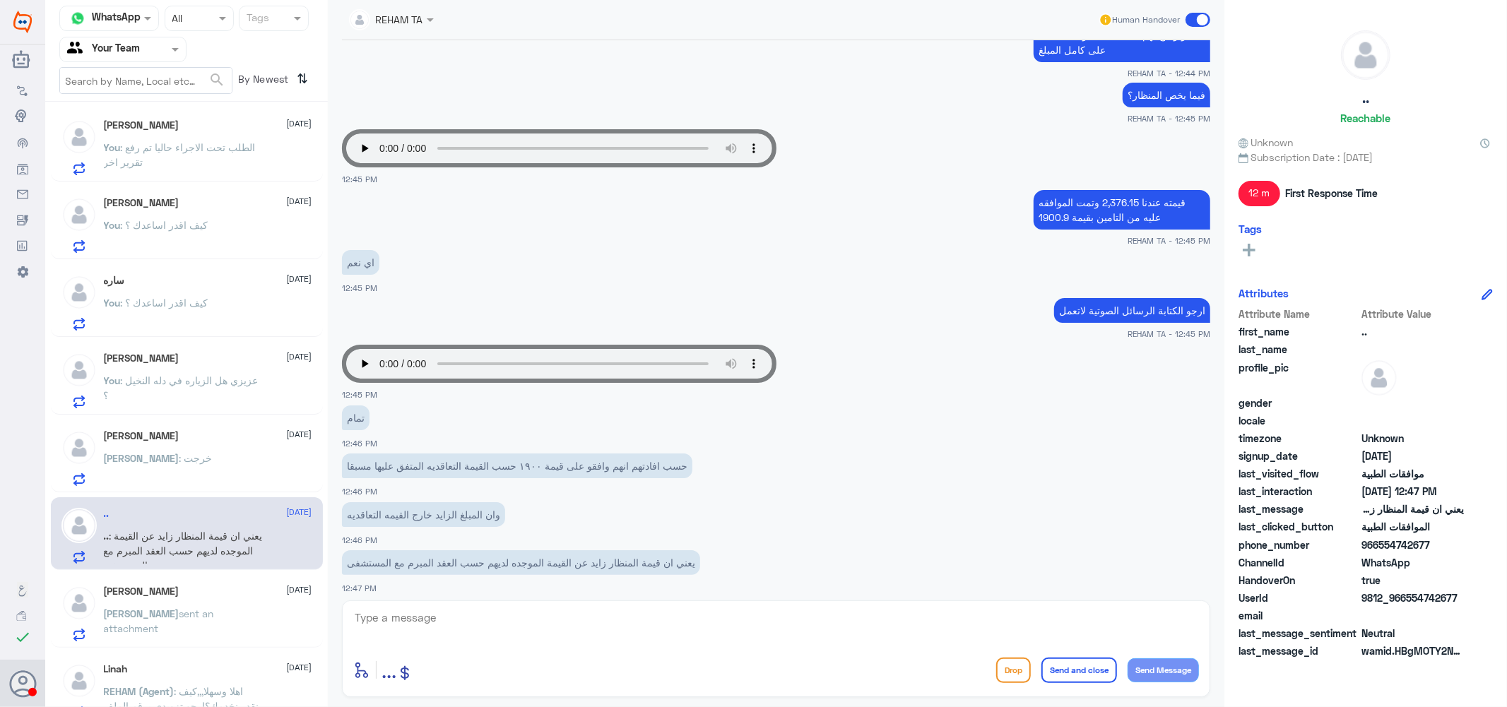
scroll to position [1385, 0]
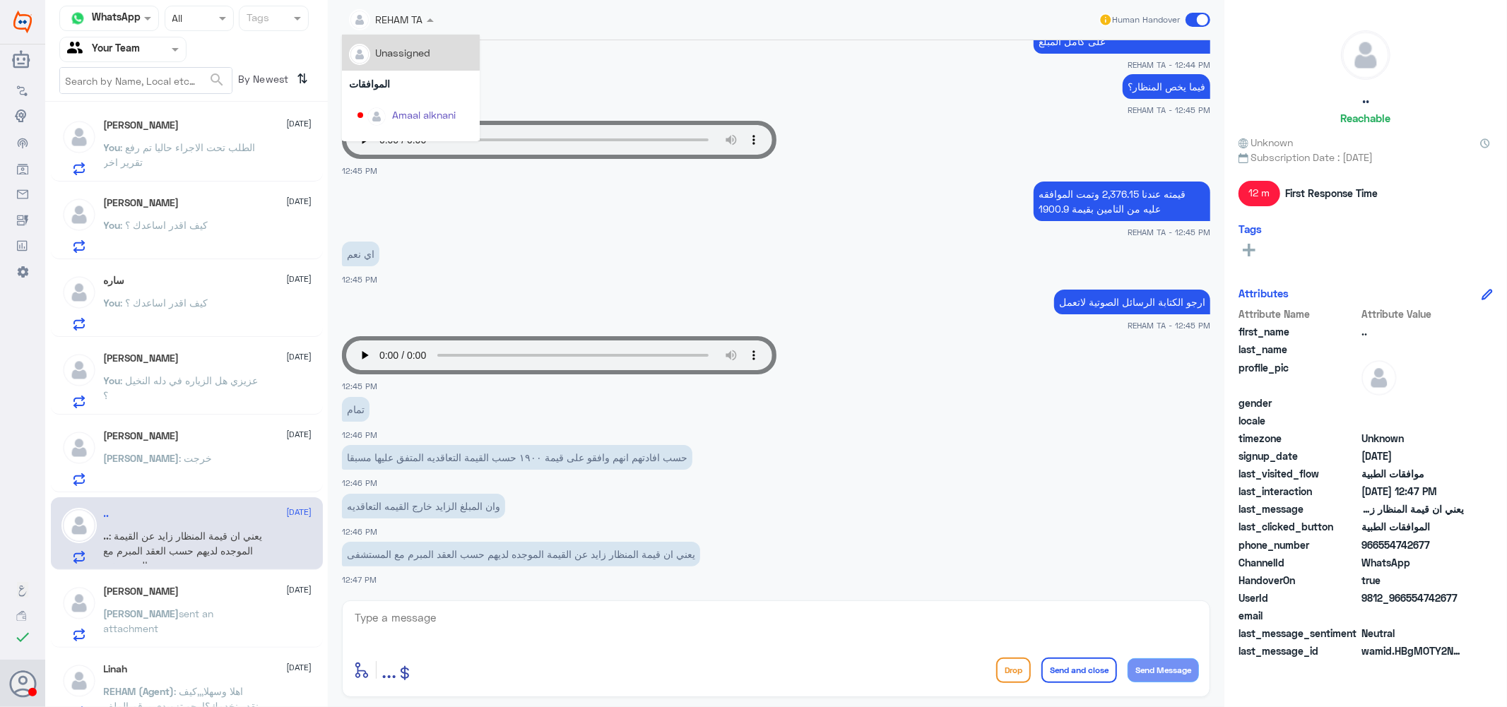
click at [428, 17] on span at bounding box center [432, 19] width 18 height 15
click at [434, 72] on div "Afnan Salem" at bounding box center [421, 66] width 59 height 15
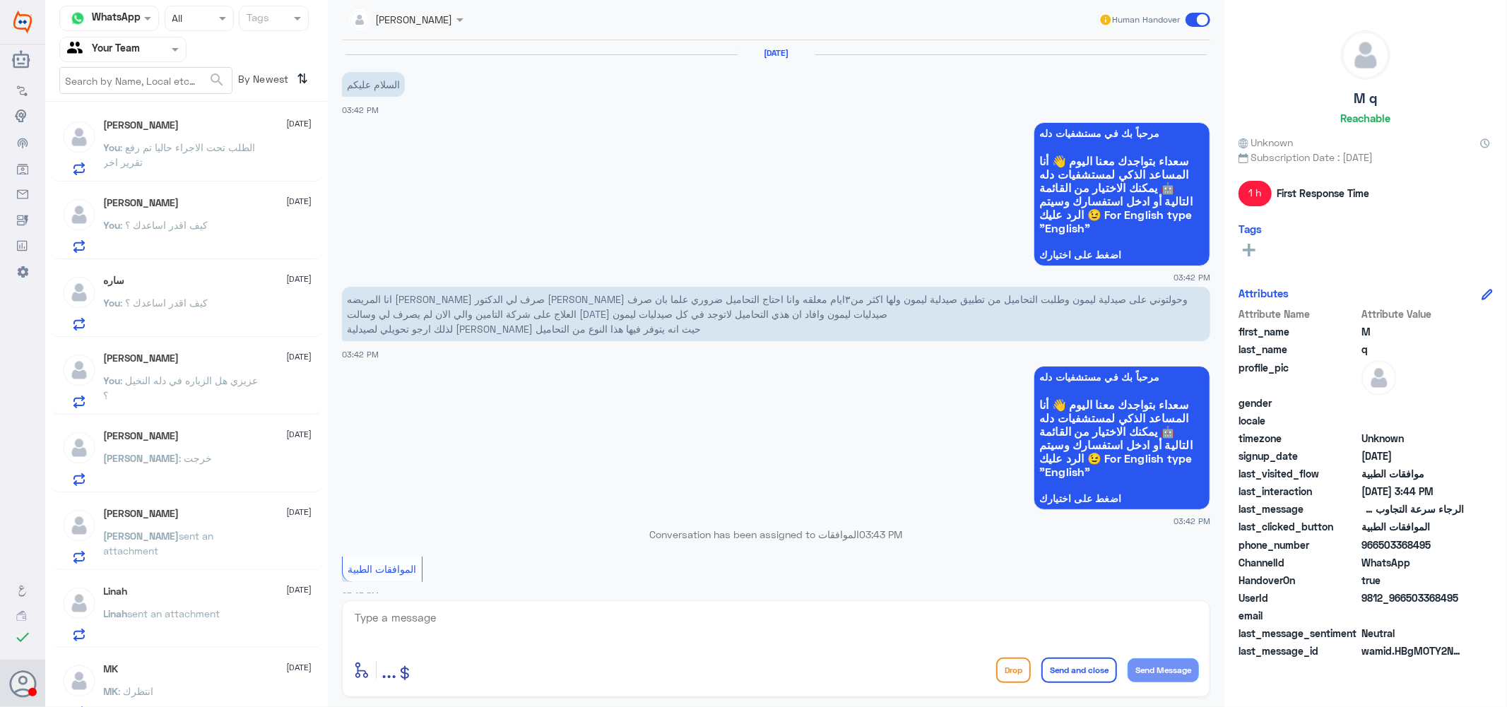
scroll to position [915, 0]
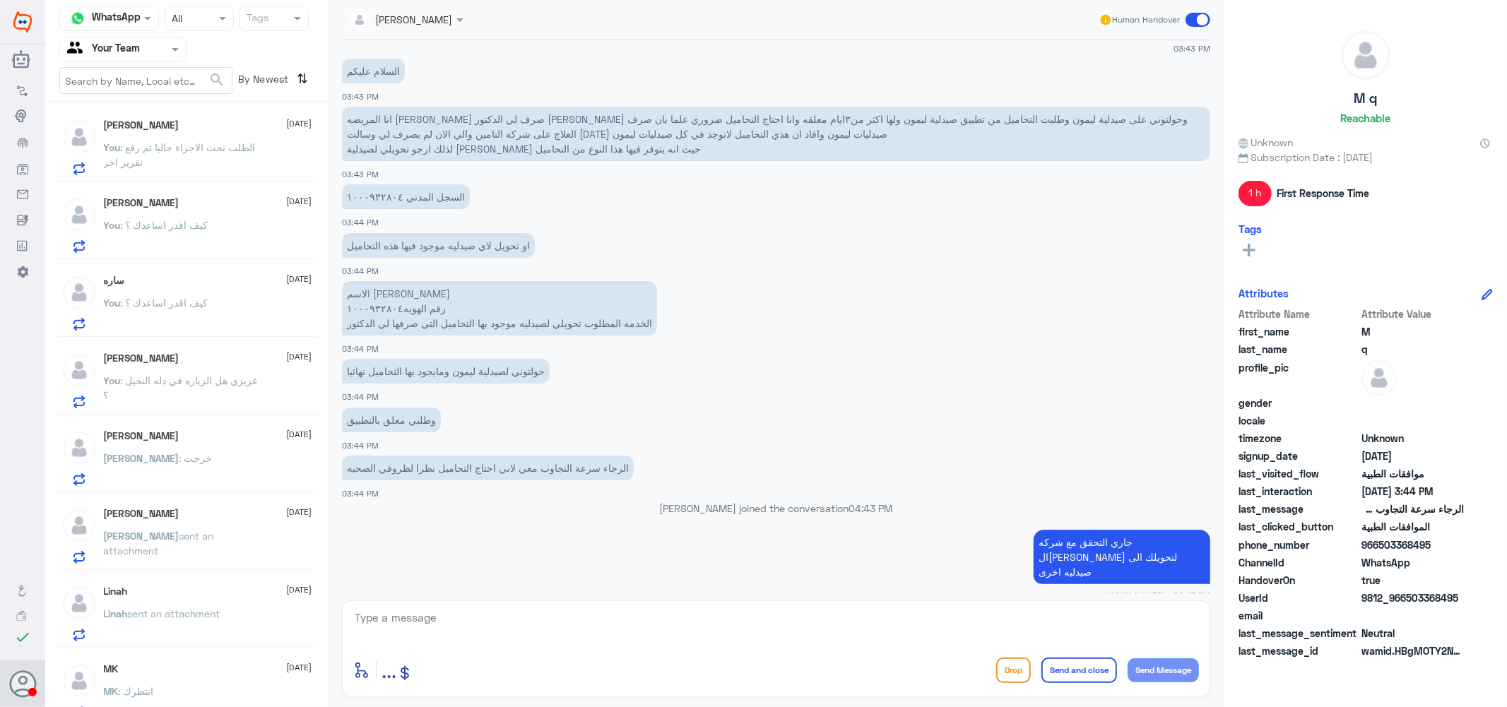
click at [198, 444] on div "mohamed alsuwaida 15 October mohamed : خرجت" at bounding box center [208, 458] width 208 height 56
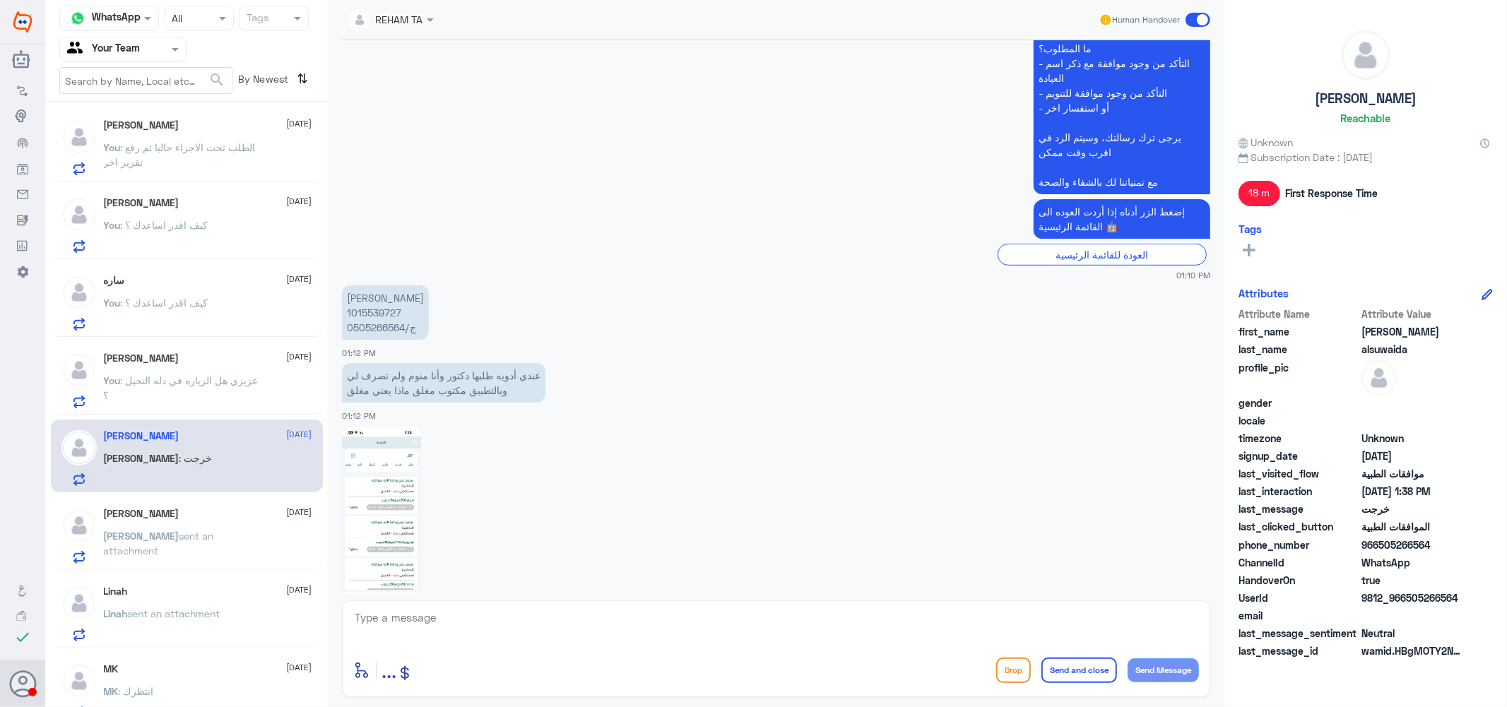
scroll to position [673, 0]
click at [372, 312] on p "محمد حمود السويداء 1015539727 ج/0505266564" at bounding box center [385, 313] width 87 height 54
copy p "1015539727"
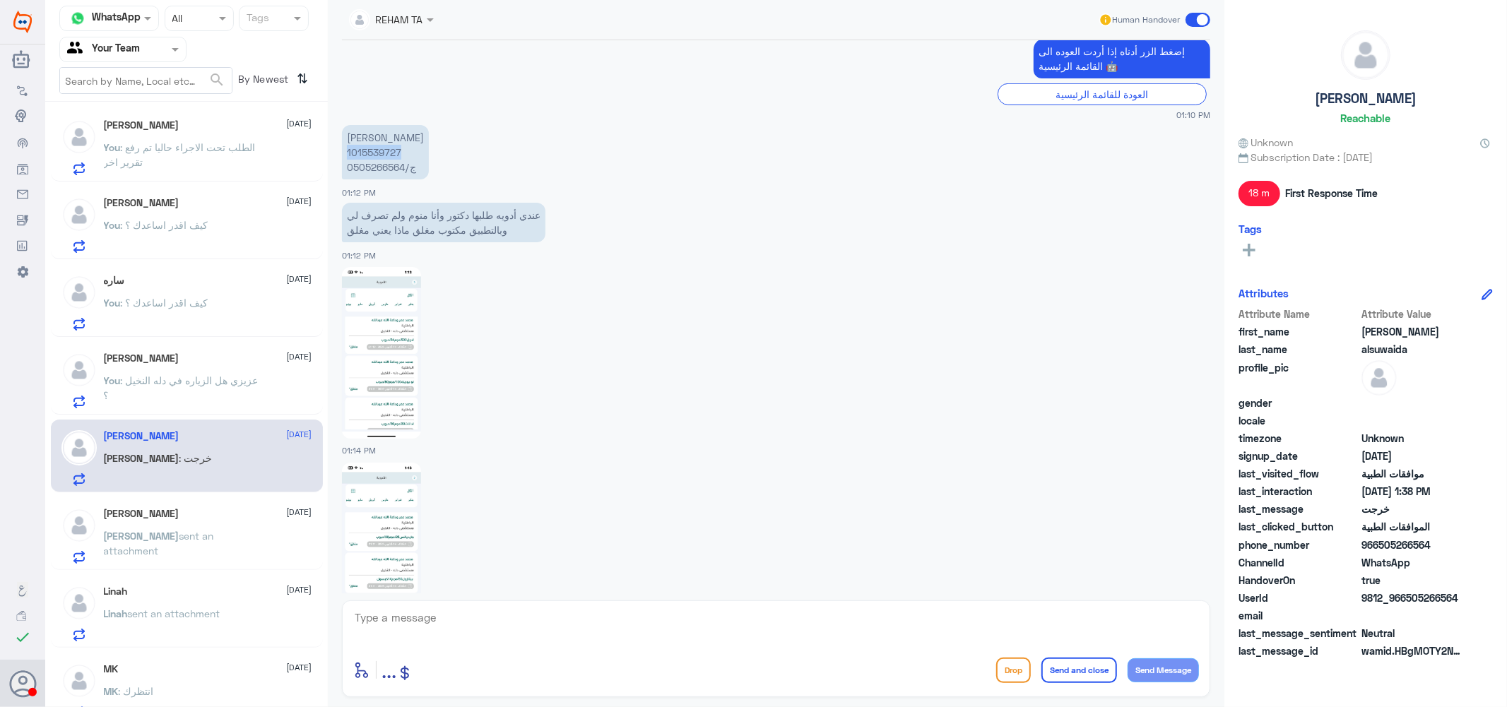
scroll to position [829, 0]
click at [400, 393] on img at bounding box center [381, 357] width 79 height 172
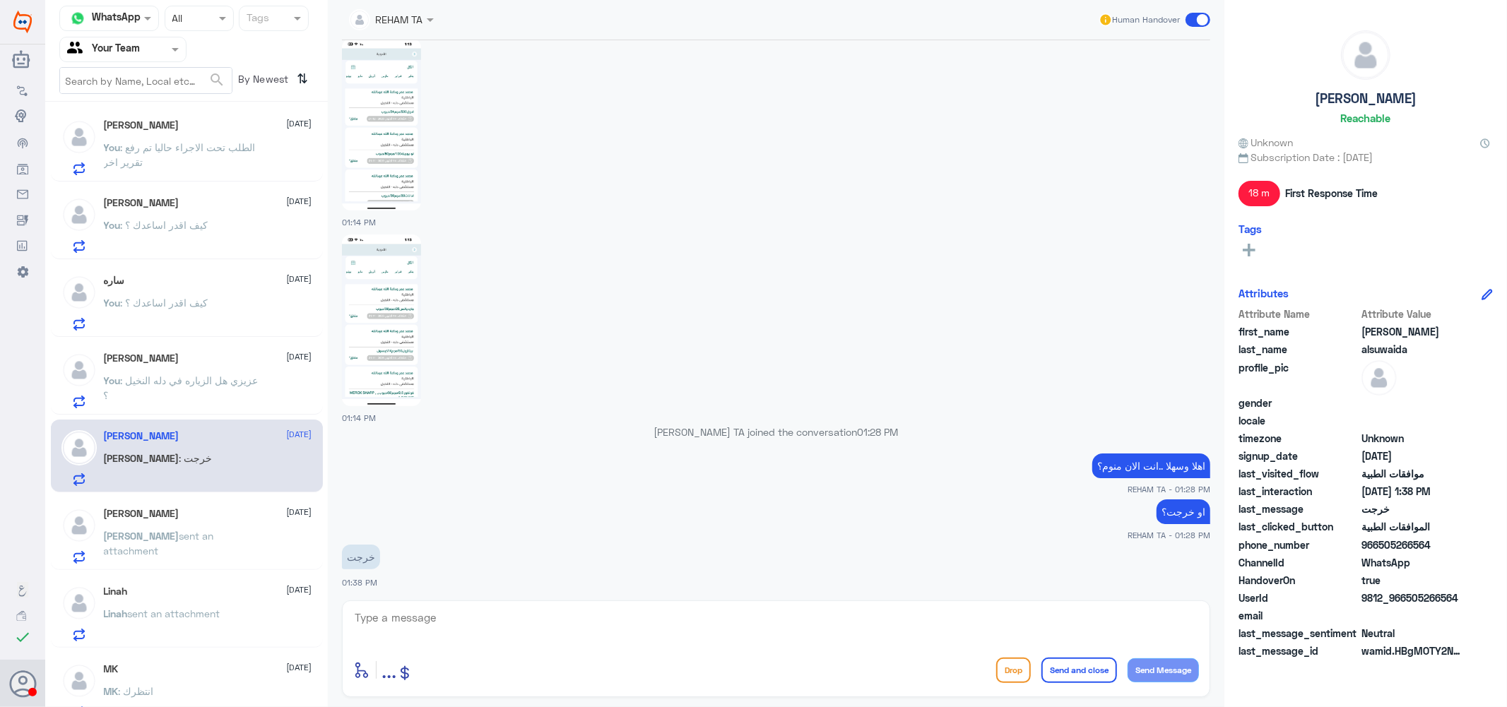
scroll to position [1065, 0]
click at [199, 537] on span "sent an attachment" at bounding box center [159, 543] width 110 height 27
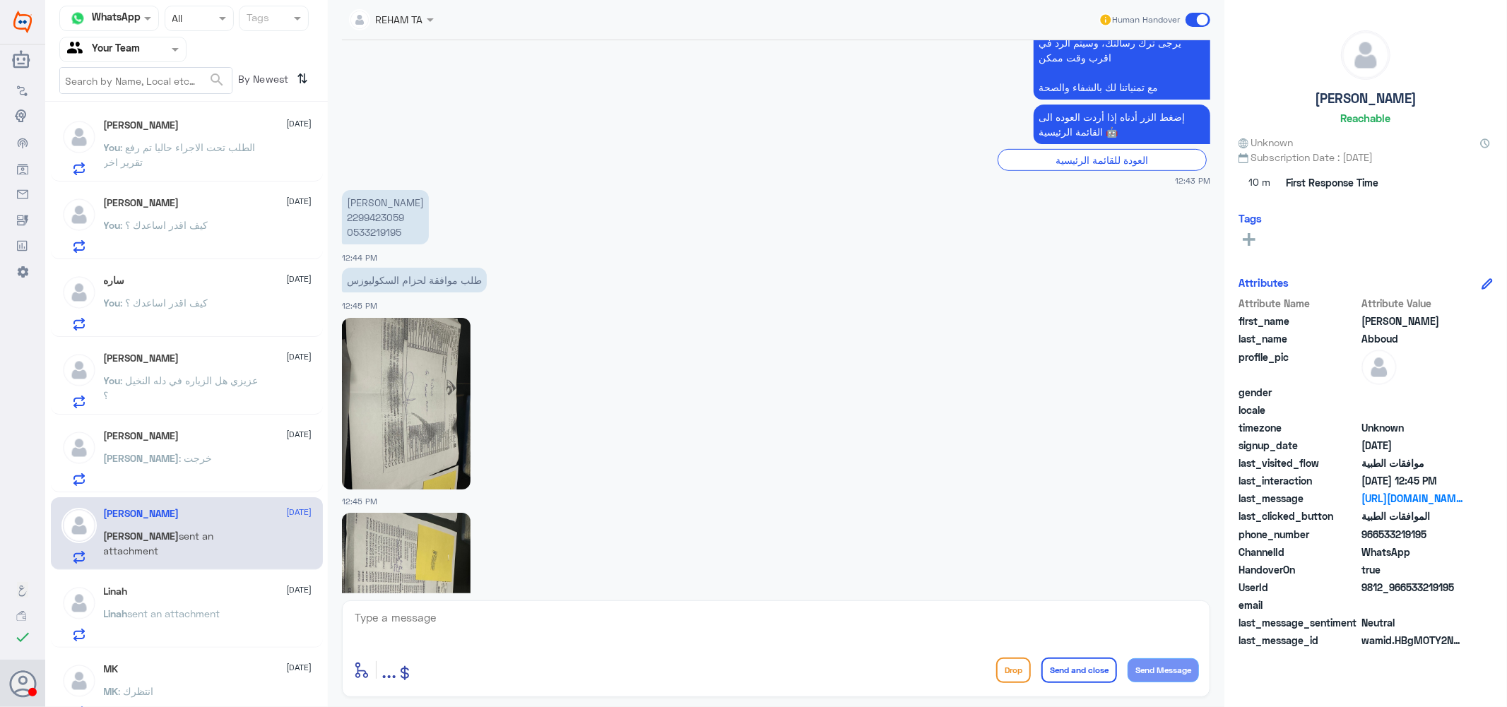
scroll to position [457, 0]
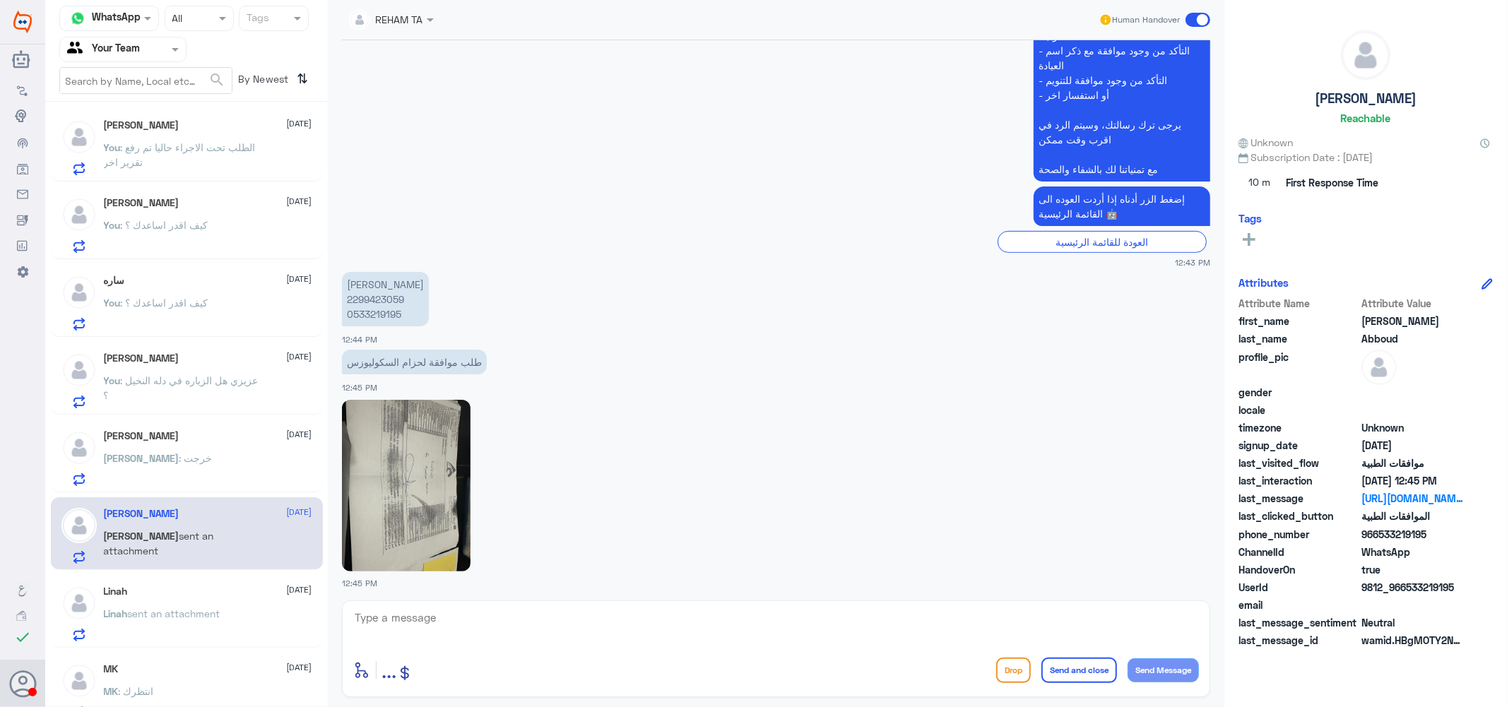
click at [383, 297] on p "Evita George Abboud 2299423059 0533219195" at bounding box center [385, 299] width 87 height 54
copy p "2299423059"
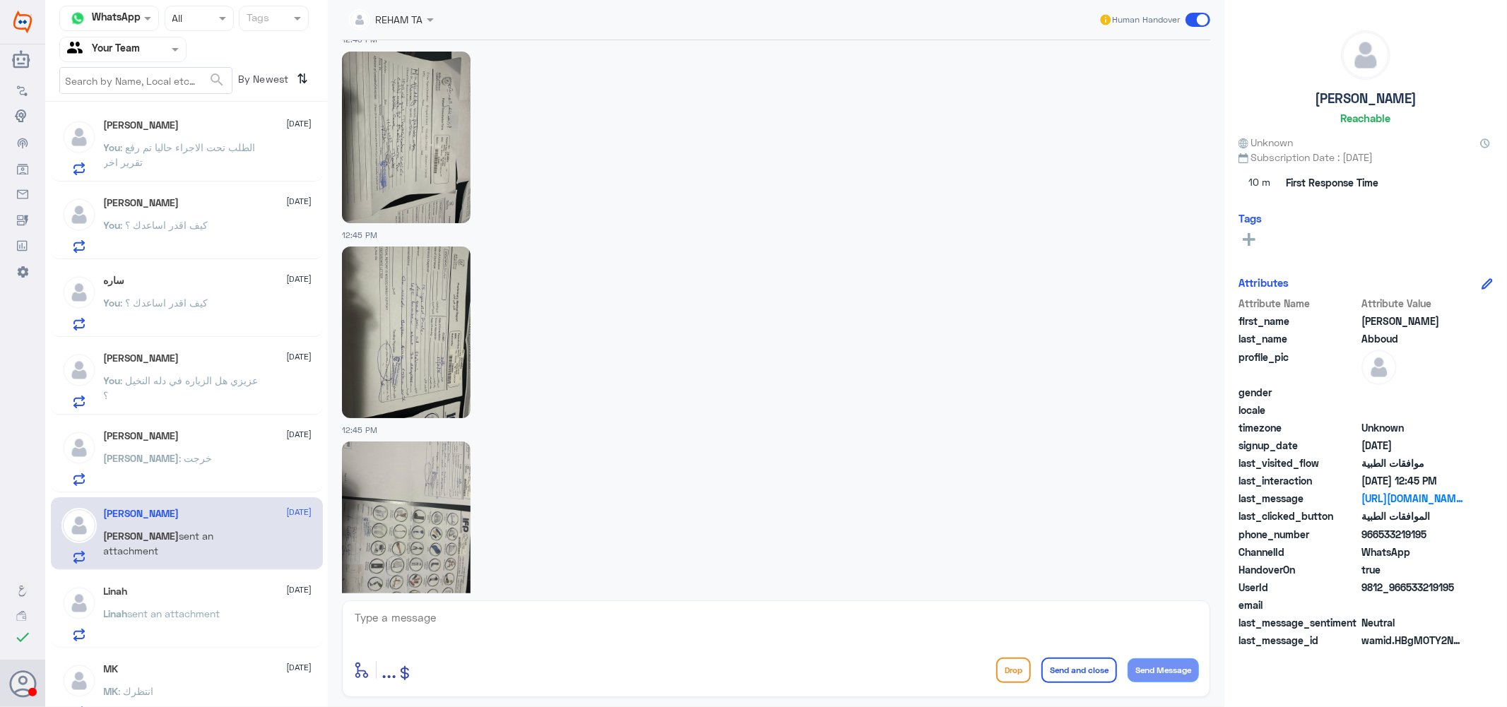
scroll to position [1242, 0]
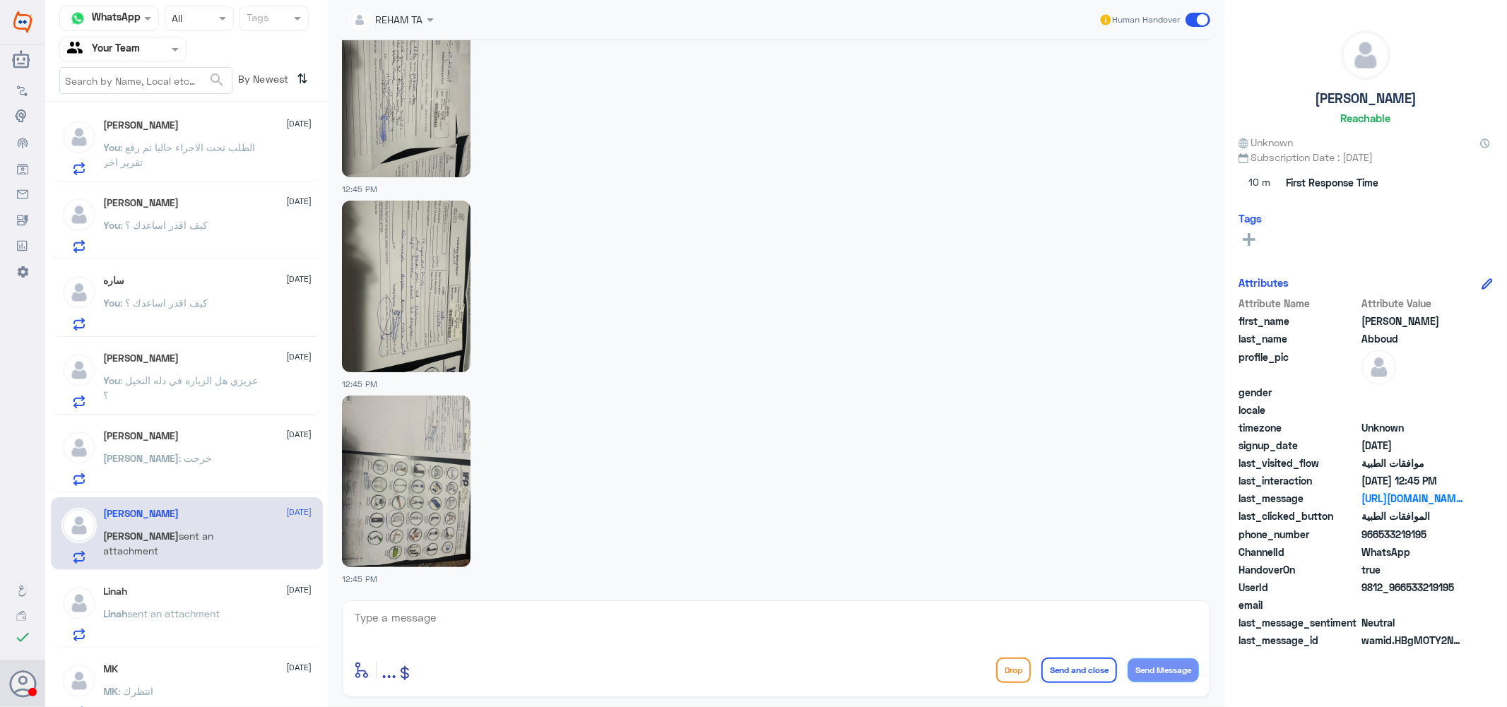
click at [422, 453] on img at bounding box center [406, 482] width 129 height 172
click at [443, 619] on textarea at bounding box center [776, 625] width 846 height 35
type textarea "["
click at [199, 604] on div "Linah 15 October Linah sent an attachment" at bounding box center [208, 614] width 208 height 56
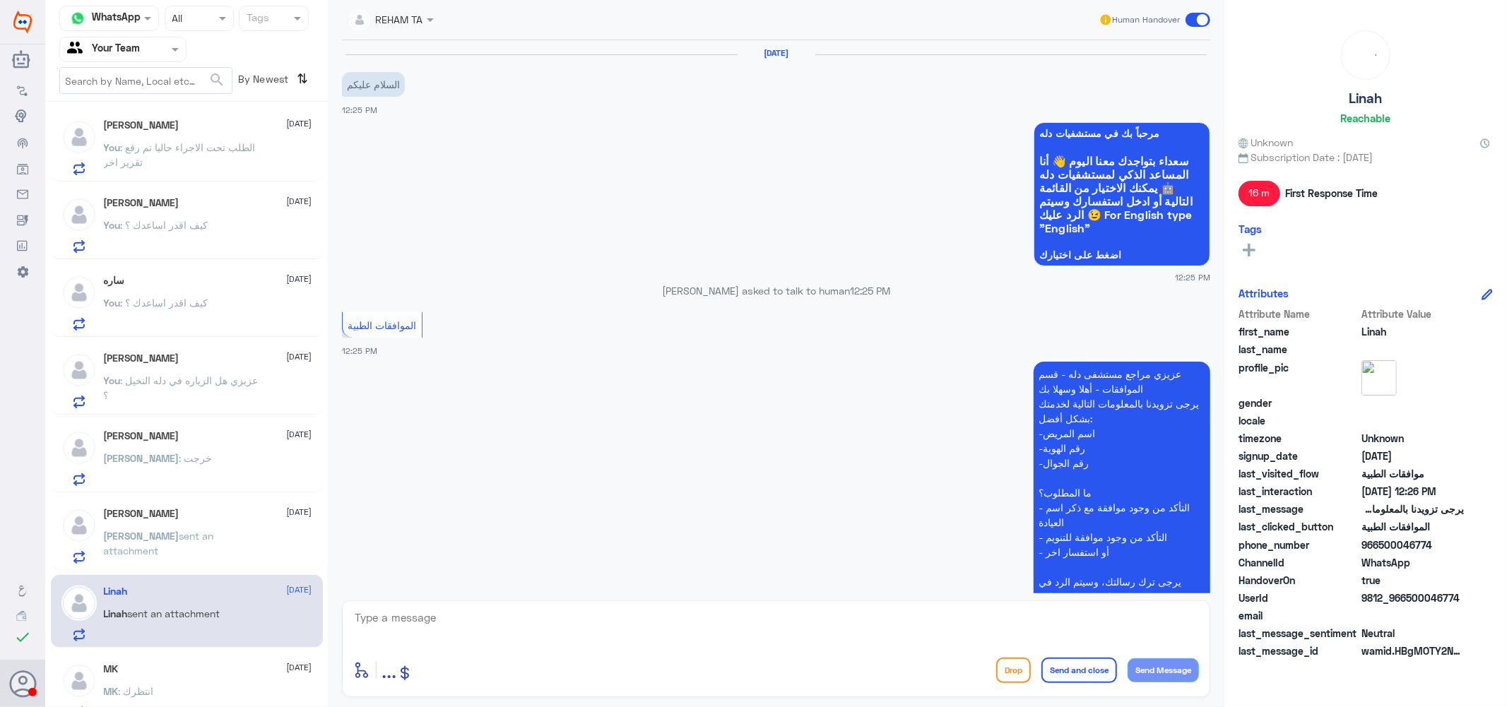
scroll to position [422, 0]
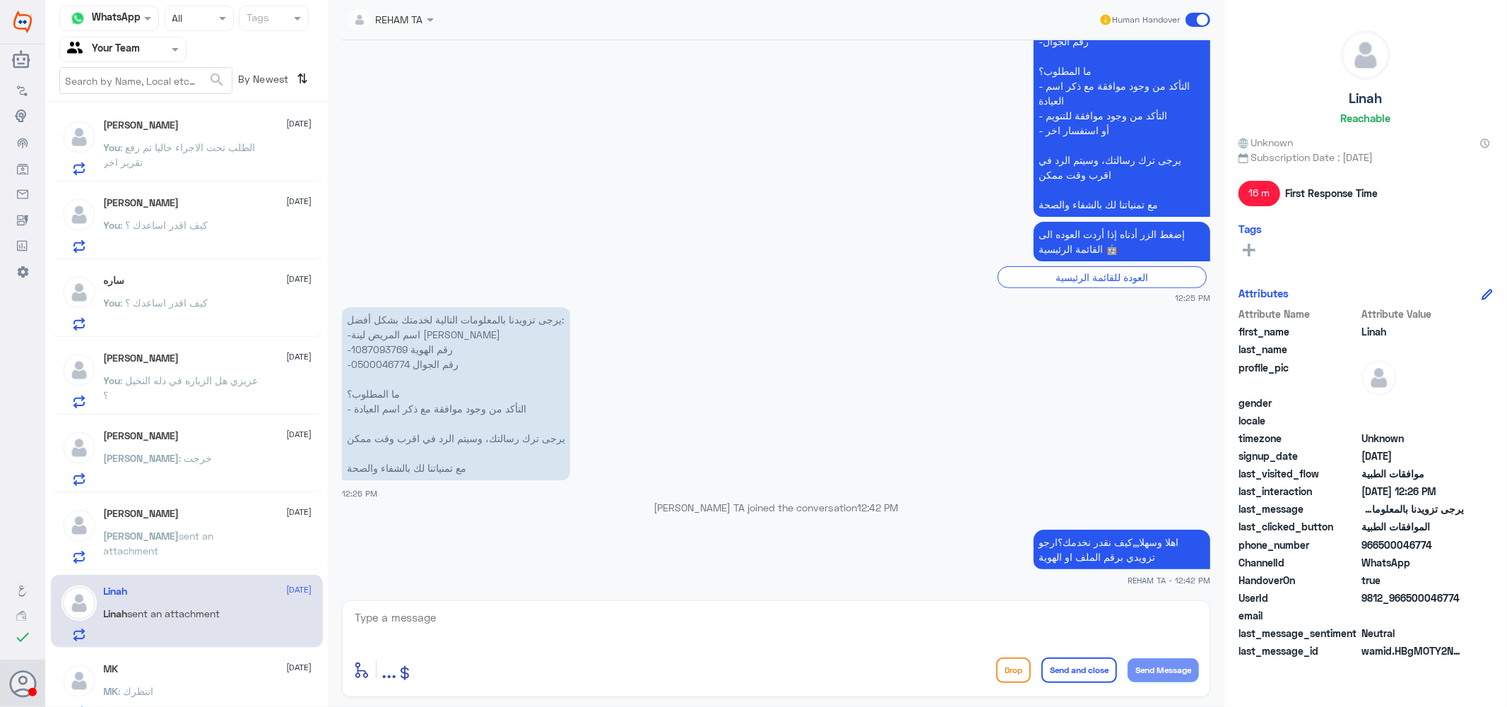
click at [383, 348] on p "يرجى تزويدنا بالمعلومات التالية لخدمتك بشكل أفضل: -اسم المريض لينة العريفي -رقم…" at bounding box center [456, 393] width 228 height 173
copy p "1087093769"
click at [544, 629] on textarea at bounding box center [776, 625] width 846 height 35
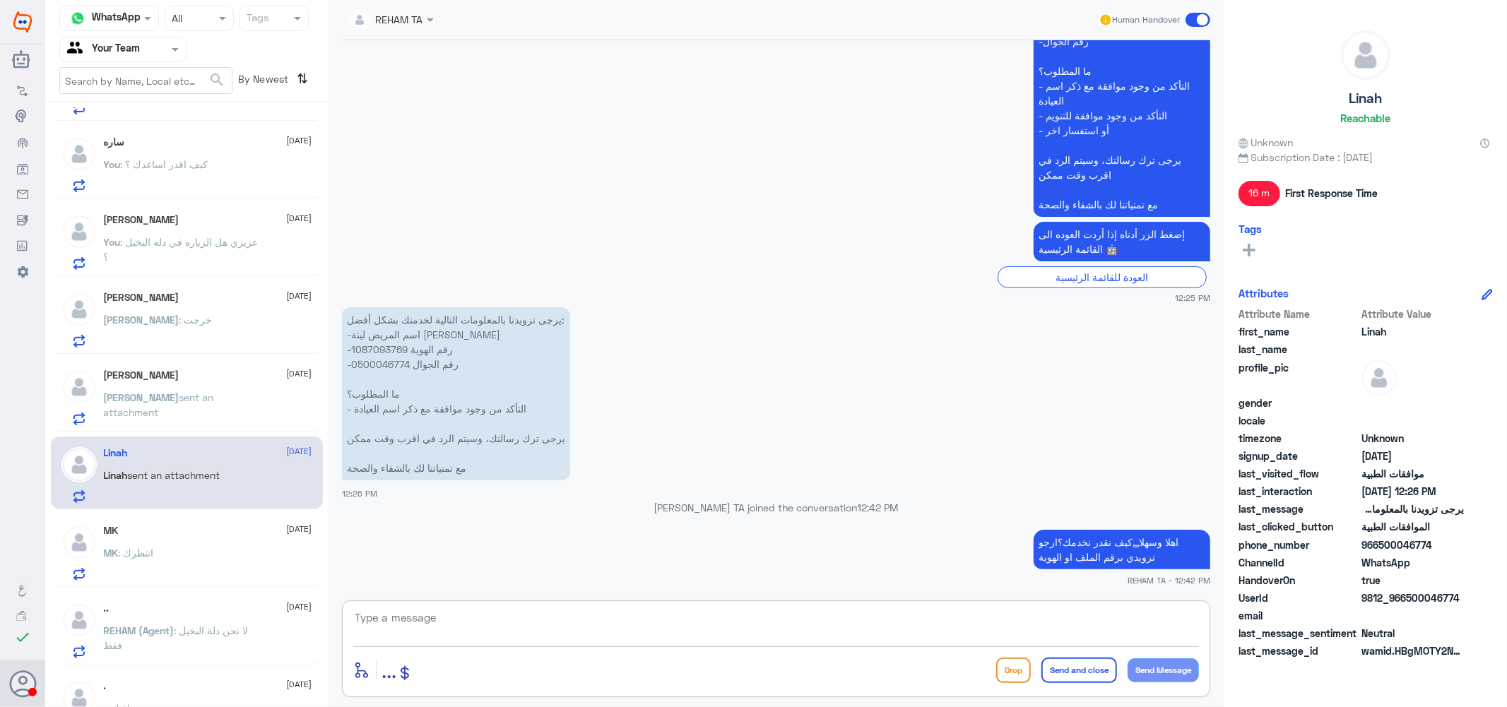
scroll to position [549, 0]
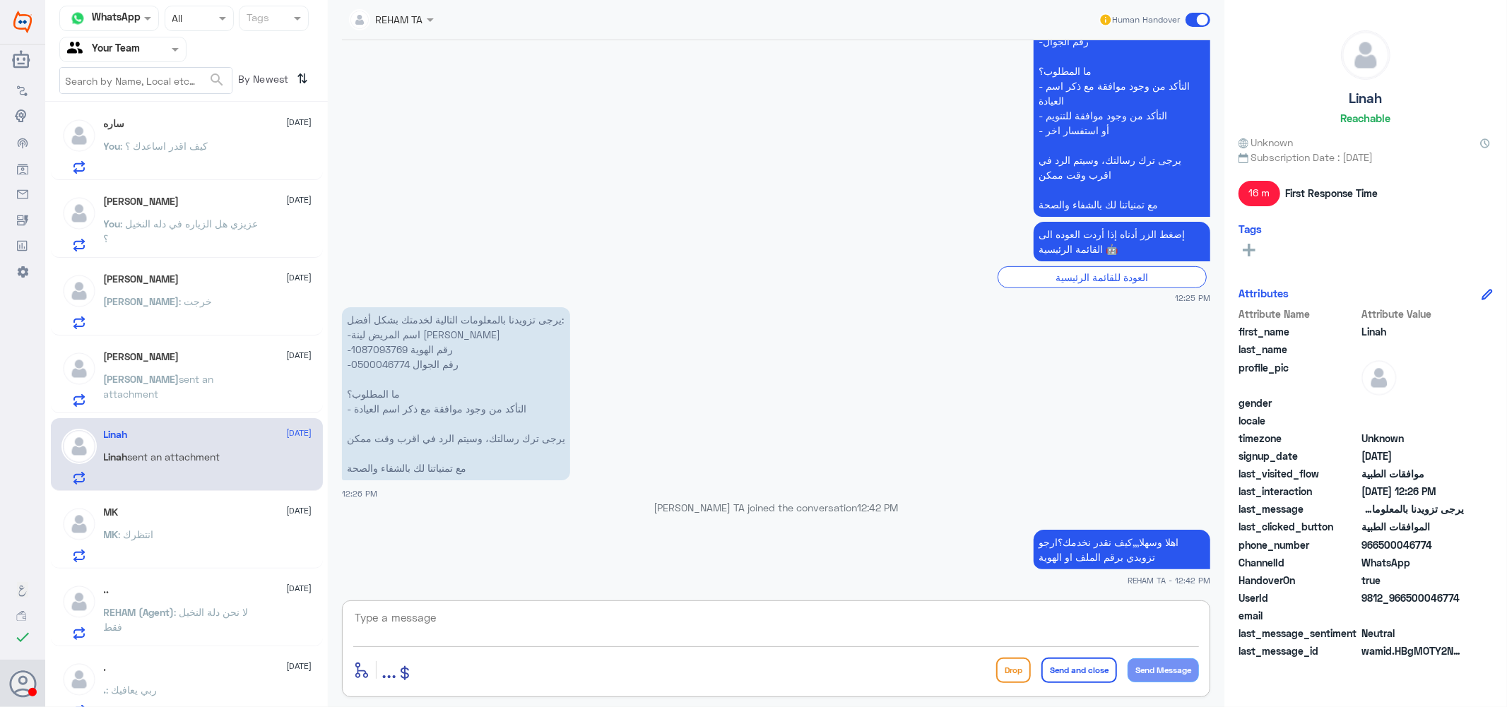
click at [199, 540] on div "MK : انتظرك" at bounding box center [208, 547] width 208 height 32
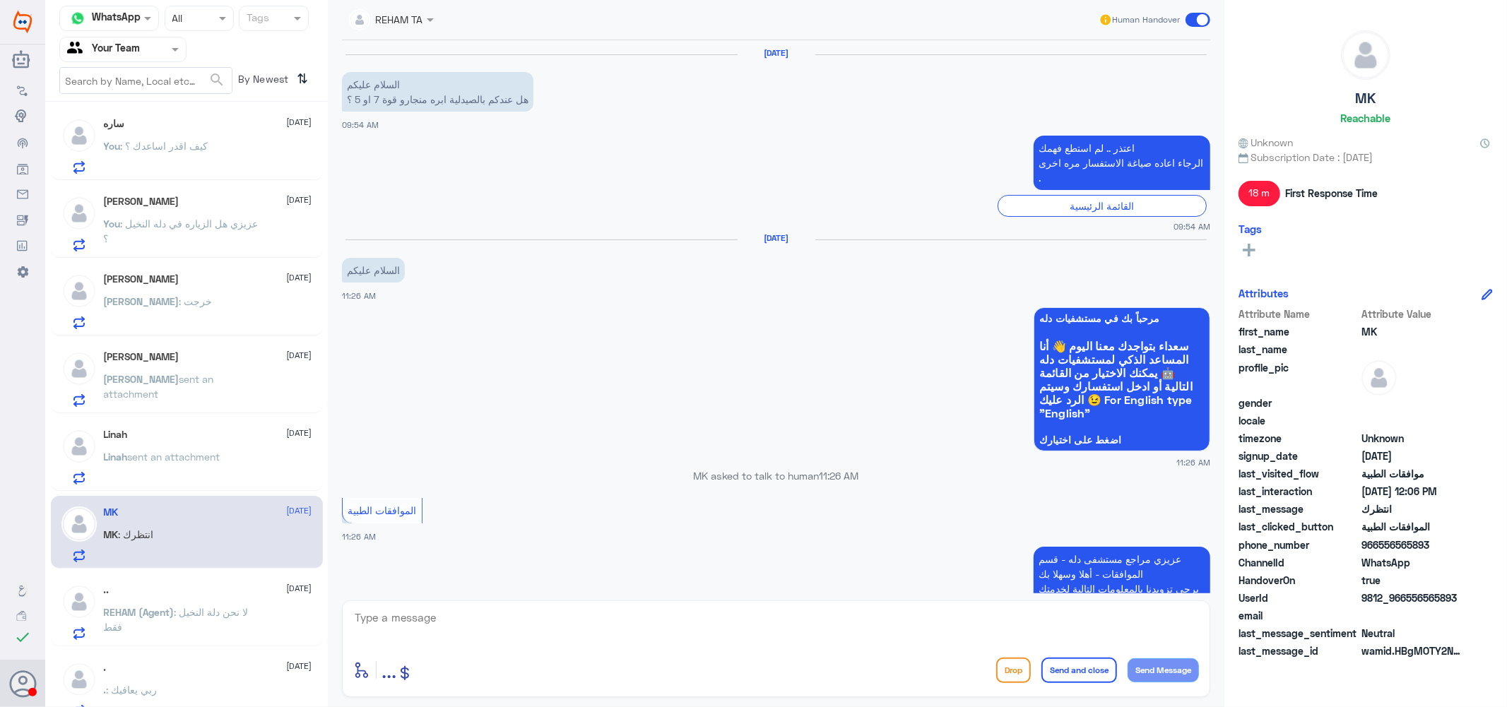
scroll to position [899, 0]
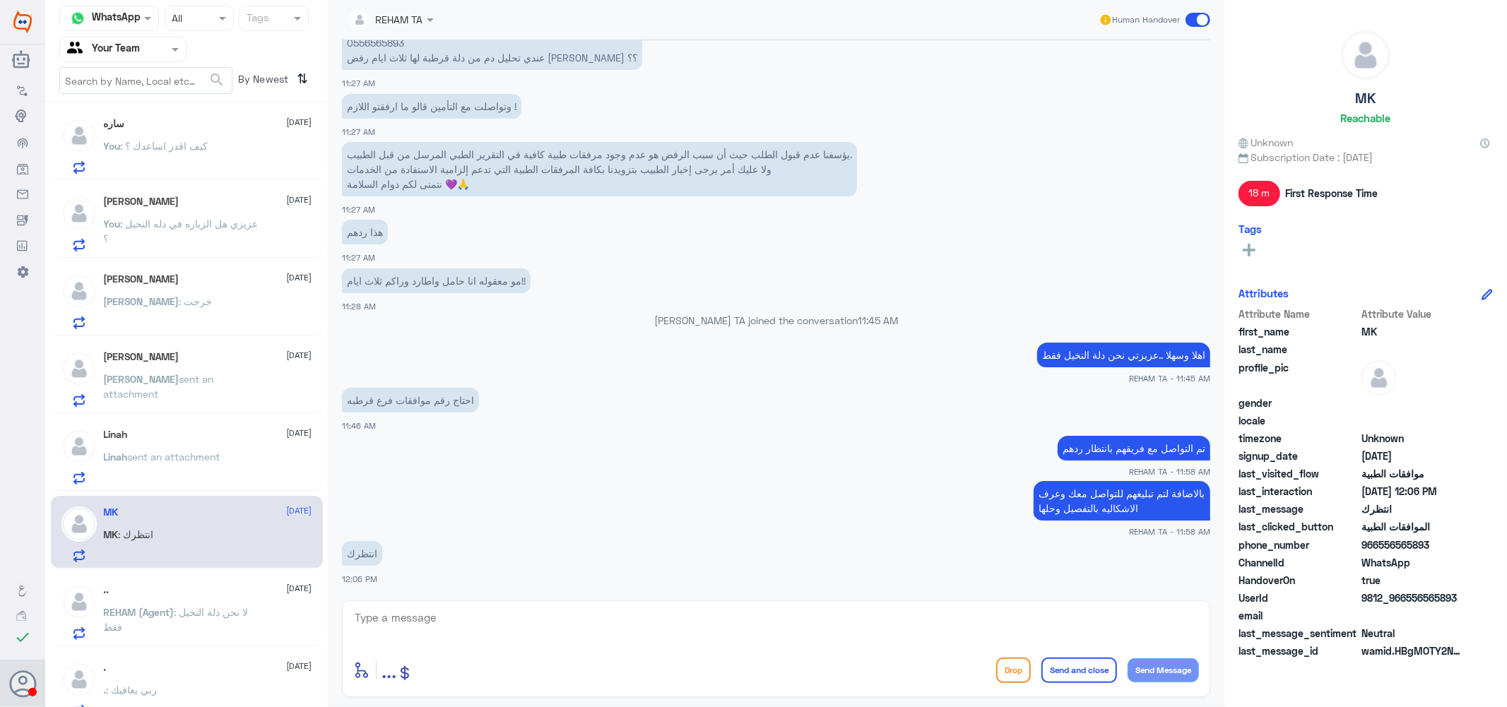
click at [163, 609] on span "REHAM (Agent)" at bounding box center [139, 612] width 71 height 12
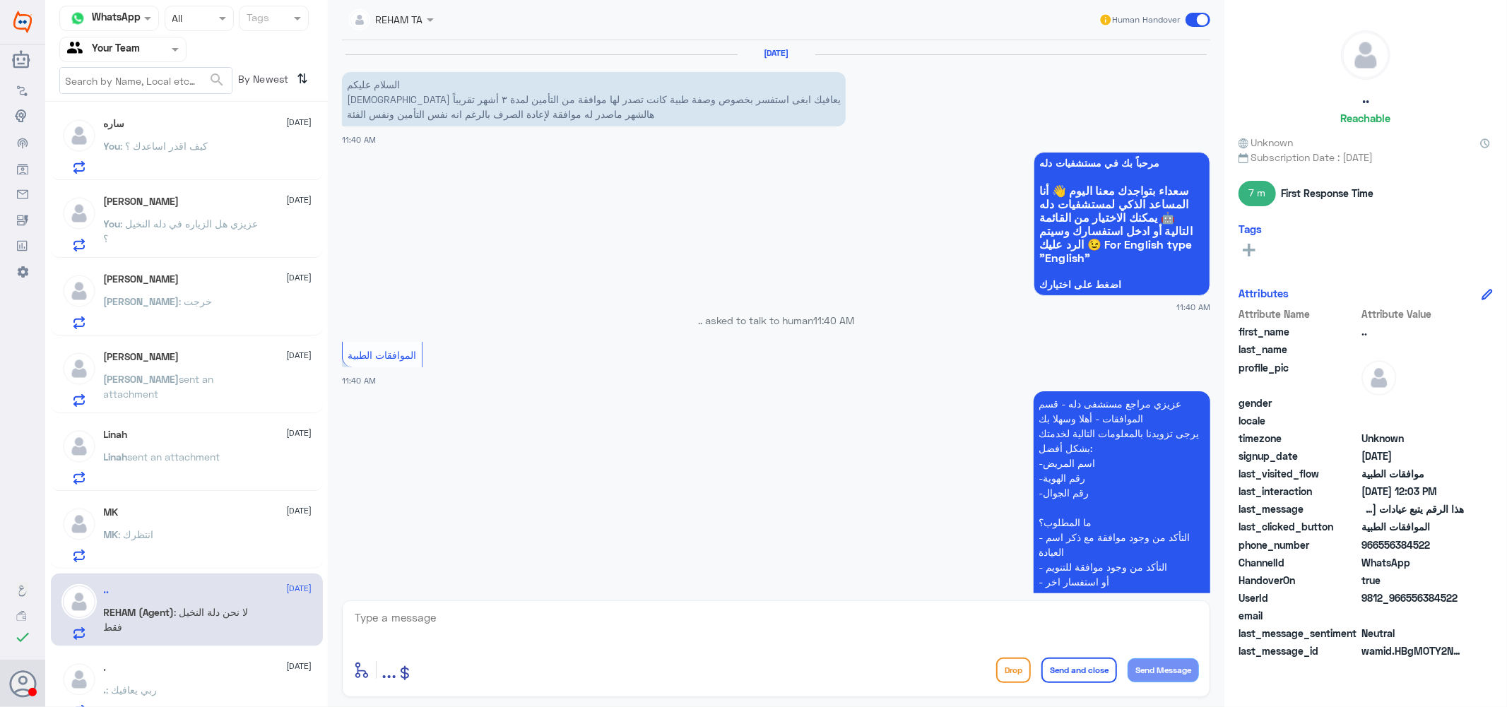
scroll to position [692, 0]
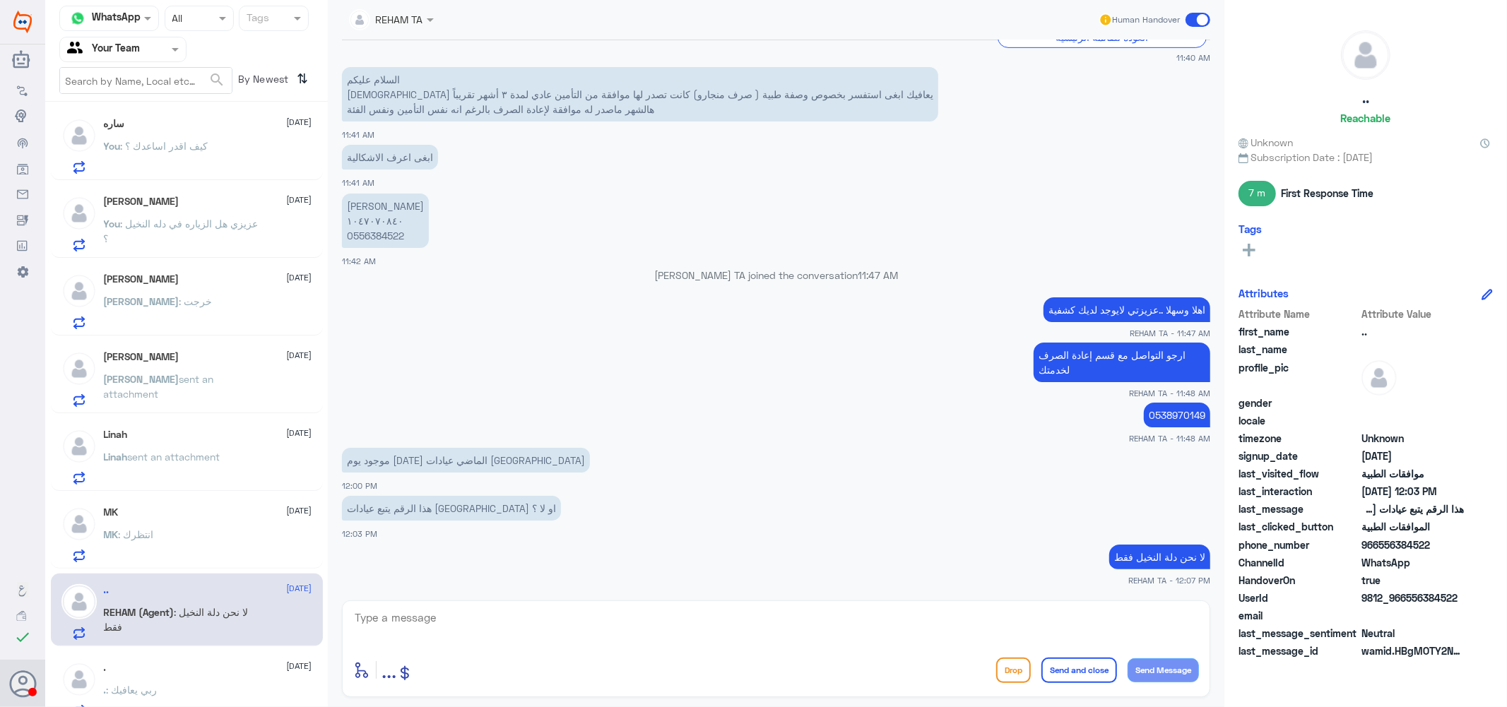
click at [892, 633] on textarea at bounding box center [776, 625] width 846 height 35
type textarea "k"
click at [1143, 623] on textarea "نتمنى لك دوام الصحه والعافيه ..." at bounding box center [776, 625] width 846 height 35
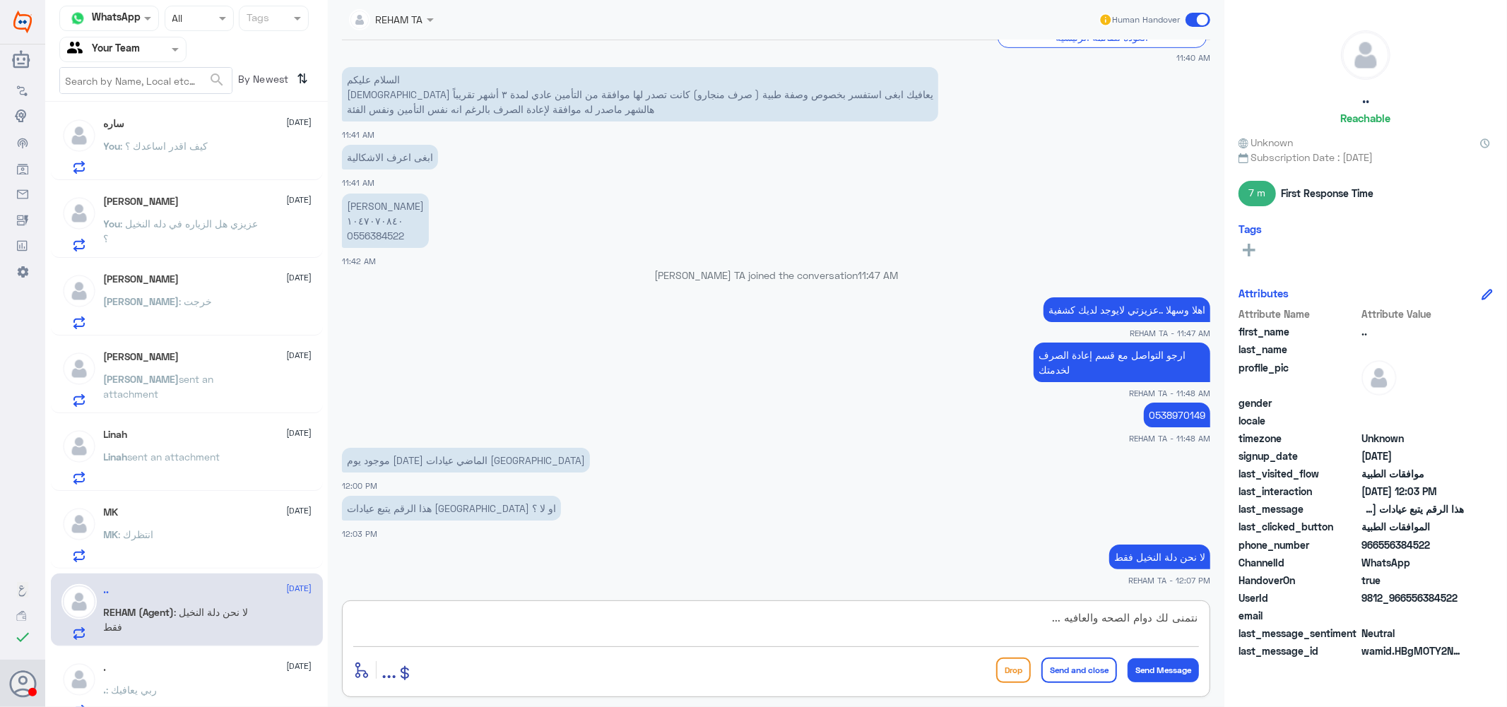
type textarea "نتمنى لك دوام الصحه والعافيه ..."
click at [1103, 673] on button "Send and close" at bounding box center [1079, 670] width 76 height 25
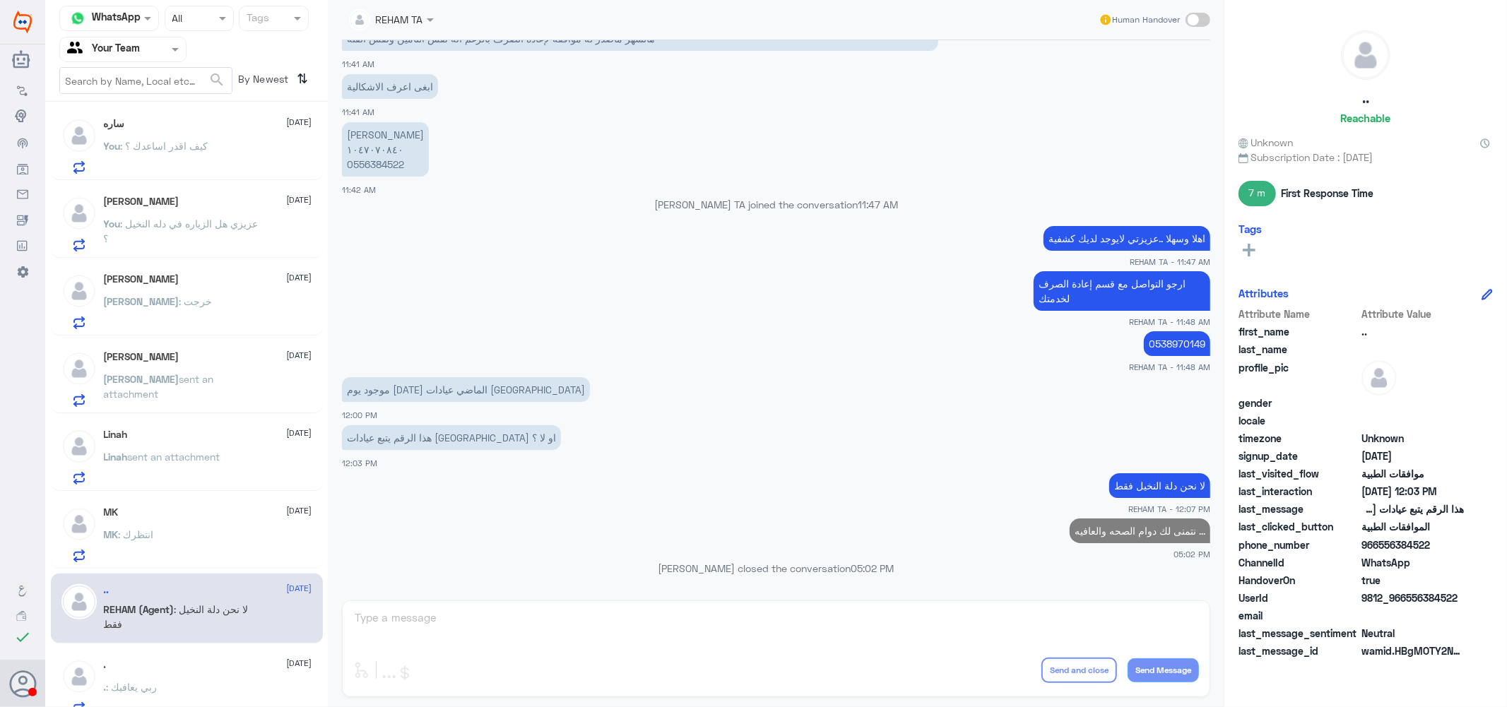
scroll to position [627, 0]
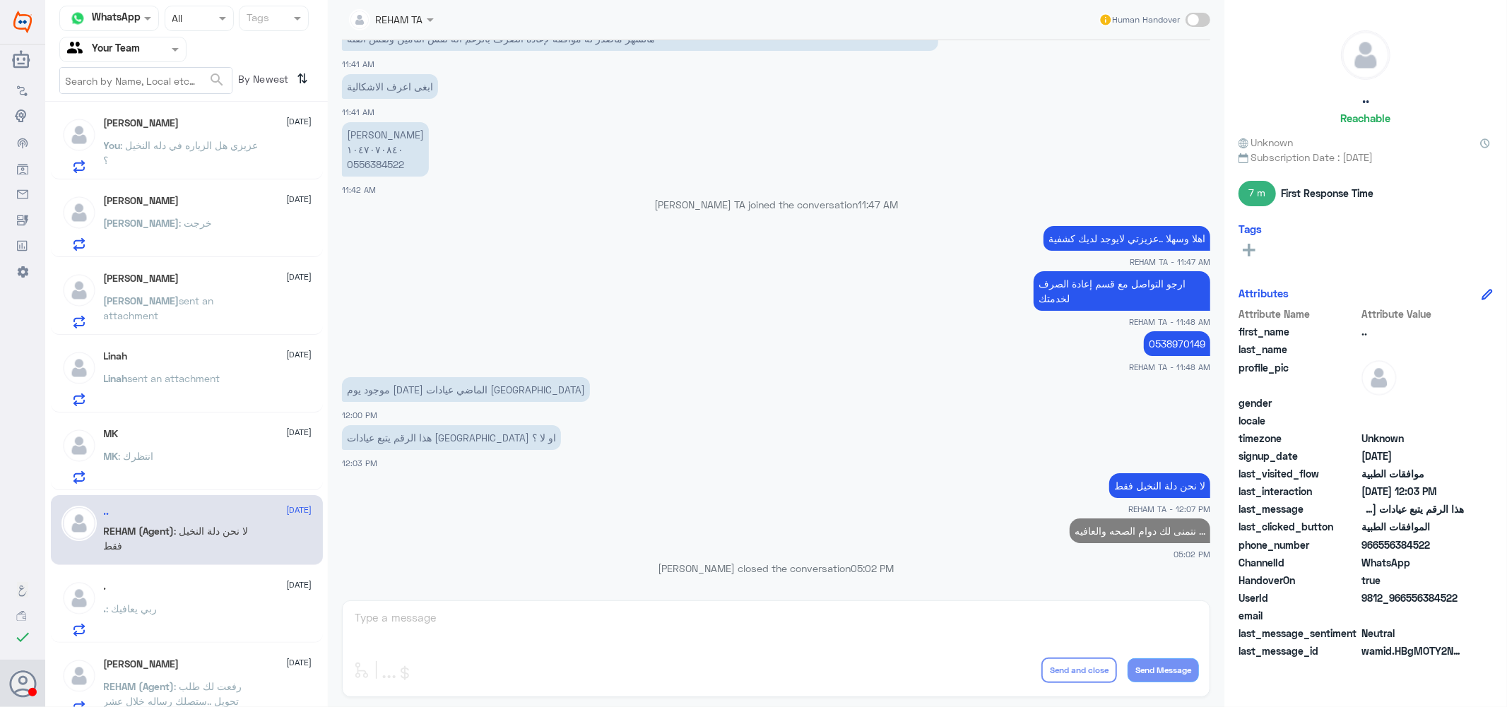
click at [175, 594] on div ". [DATE] . : ربي يعافيك" at bounding box center [208, 609] width 208 height 56
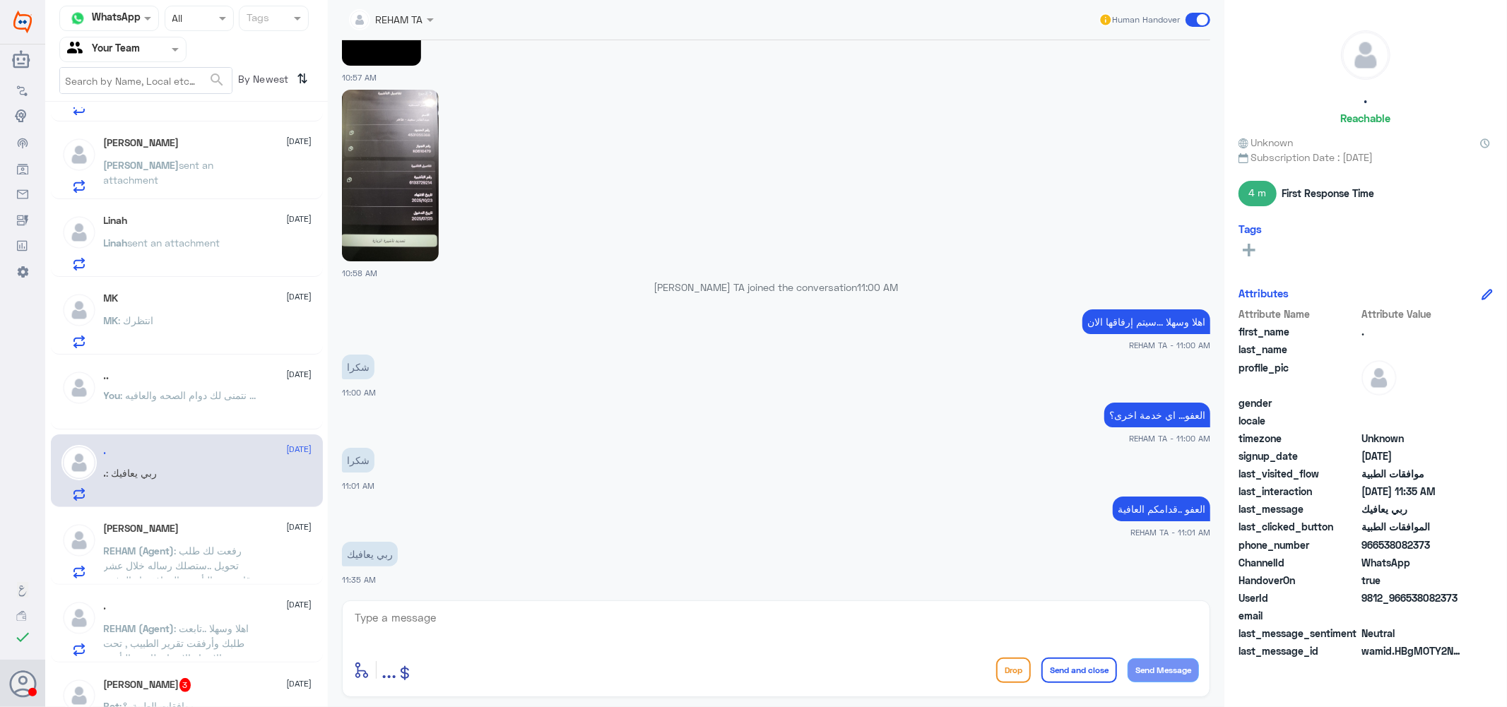
scroll to position [785, 0]
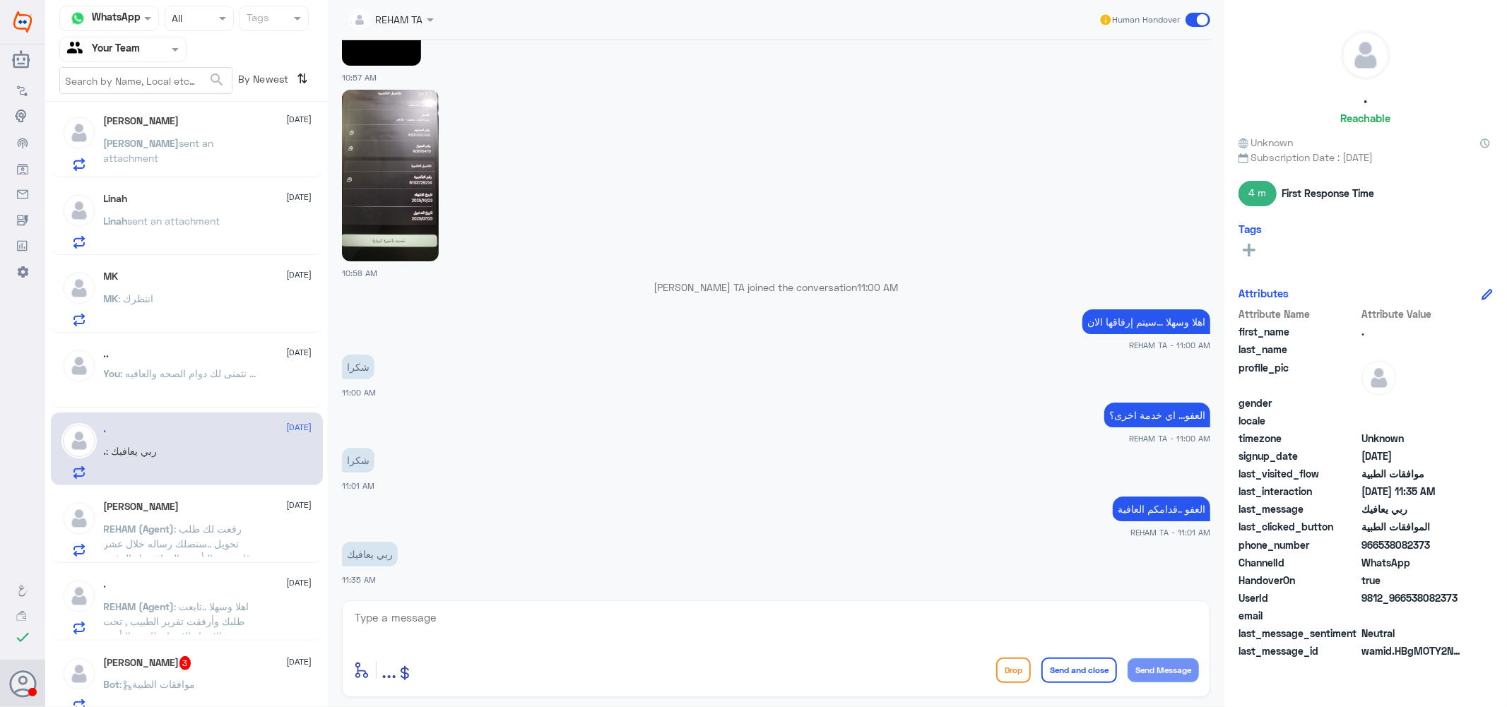
click at [201, 531] on span ": رفعت لك طلب تحويل ..ستصلك رساله خلال عشر دقايق من التأمين بالموافقه او الرفض …" at bounding box center [180, 558] width 152 height 71
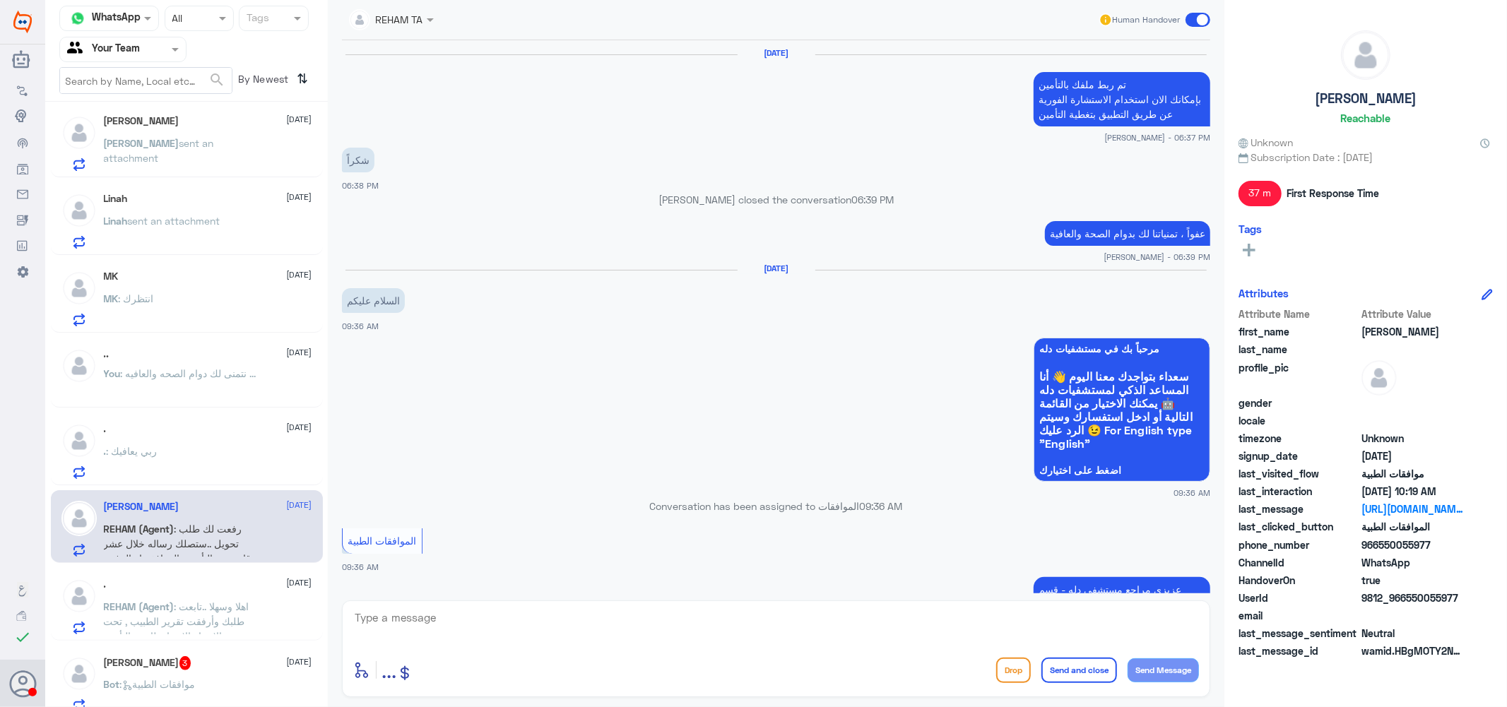
scroll to position [1183, 0]
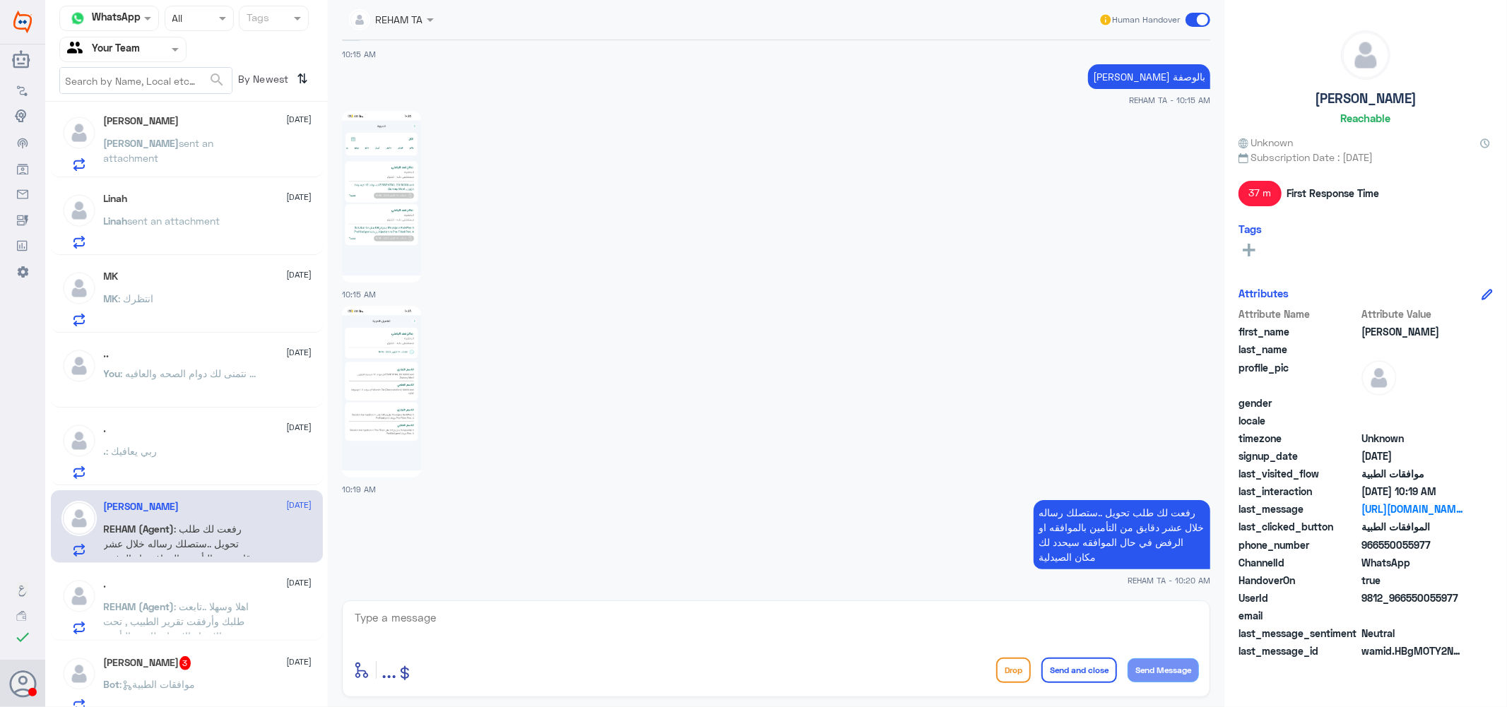
click at [209, 608] on span ": اهلا وسهلا ..تابعت طلبك وأرفقت تقرير الطبيب , تحت الاجراء الان بانتظار رد الت…" at bounding box center [177, 621] width 146 height 42
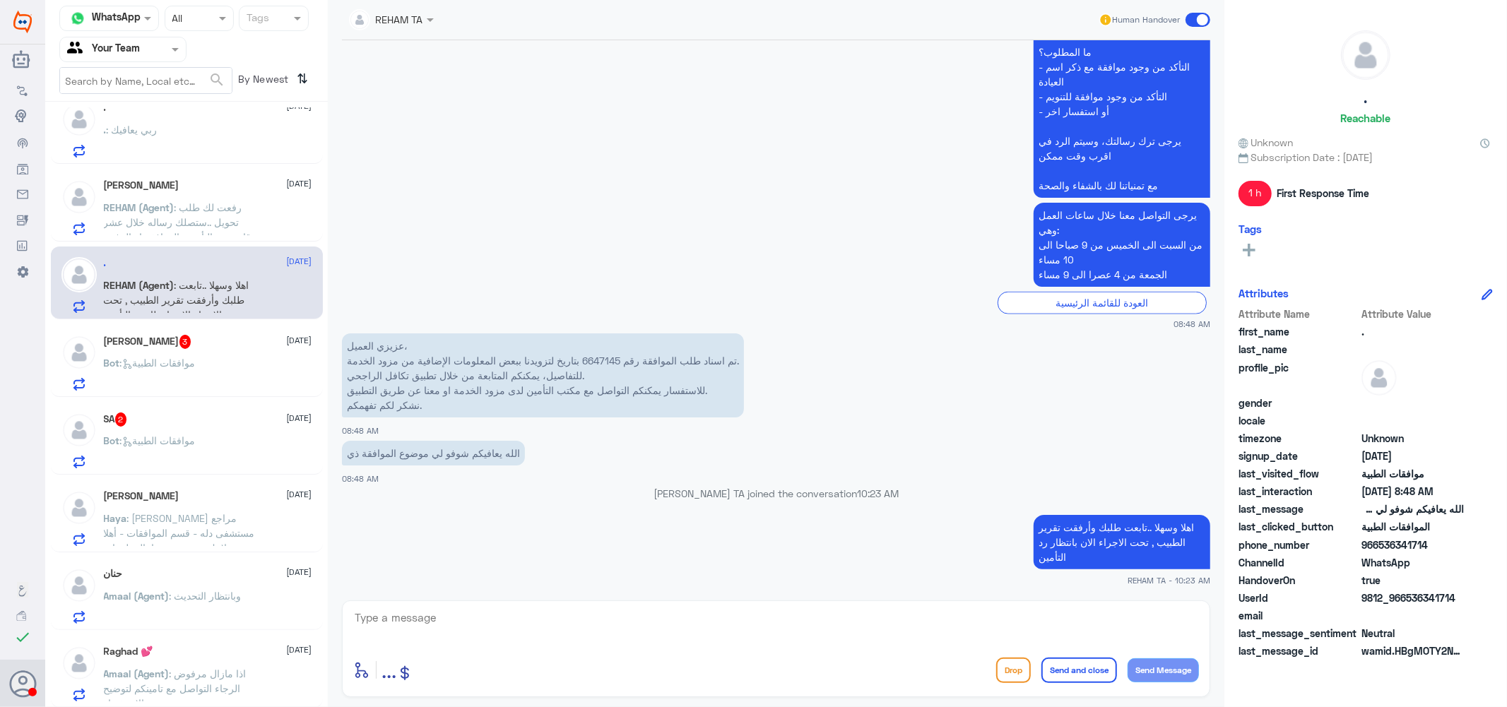
scroll to position [1107, 0]
click at [155, 429] on div "SA 2 14 October Bot : موافقات الطبية" at bounding box center [208, 440] width 208 height 56
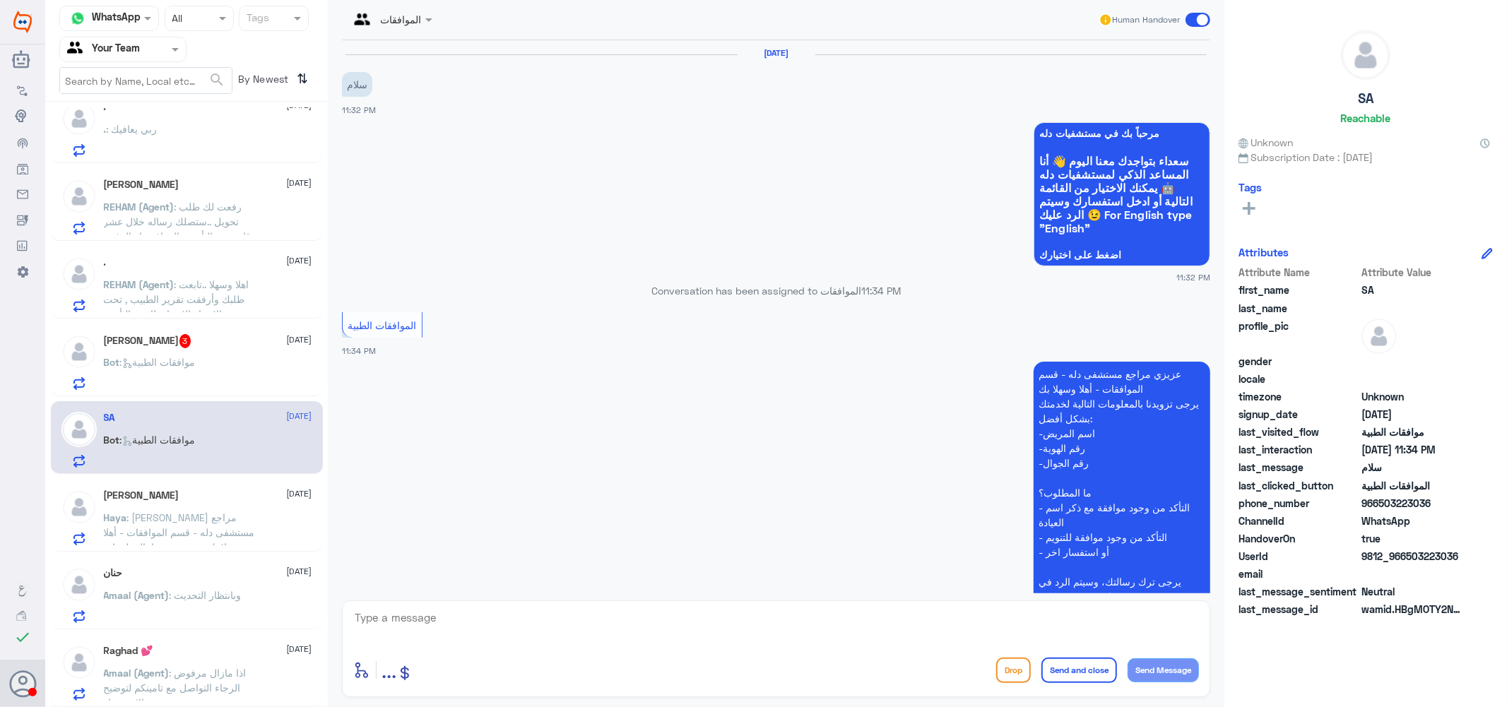
scroll to position [184, 0]
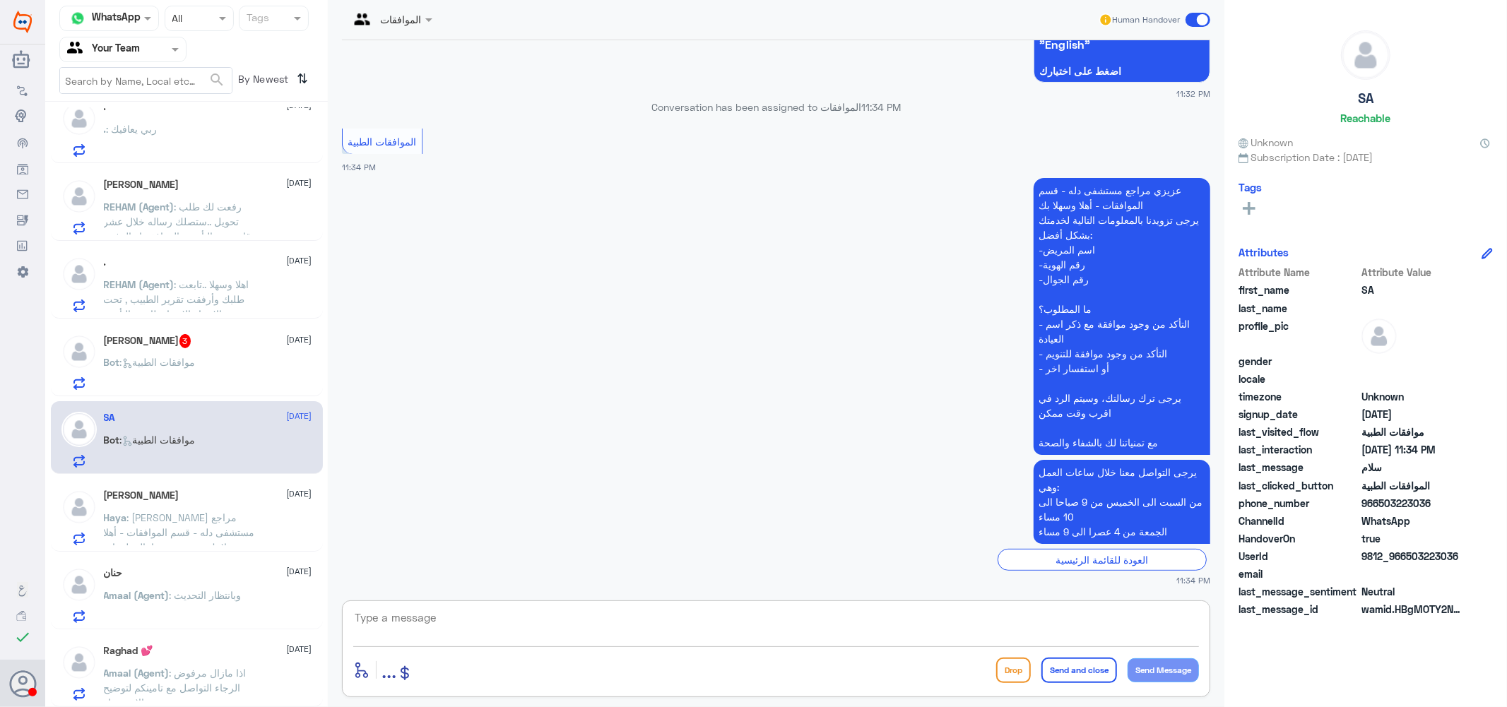
click at [537, 617] on textarea at bounding box center [776, 625] width 846 height 35
paste textarea "نتمنى لك دوام الصحه والعافيه ..."
type textarea "نتمنى لك دوام الصحه والعافيه ..."
click at [1082, 666] on button "Send and close" at bounding box center [1079, 670] width 76 height 25
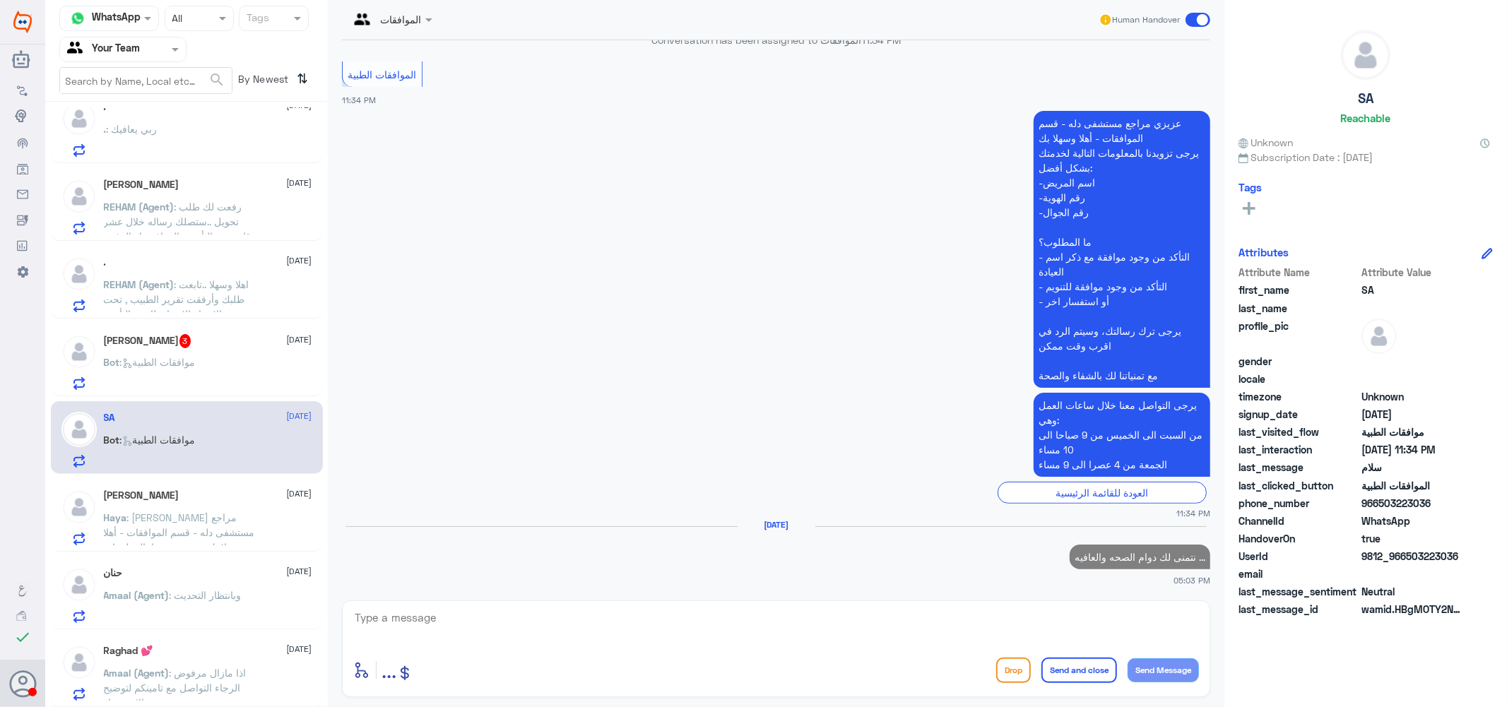
scroll to position [1104, 0]
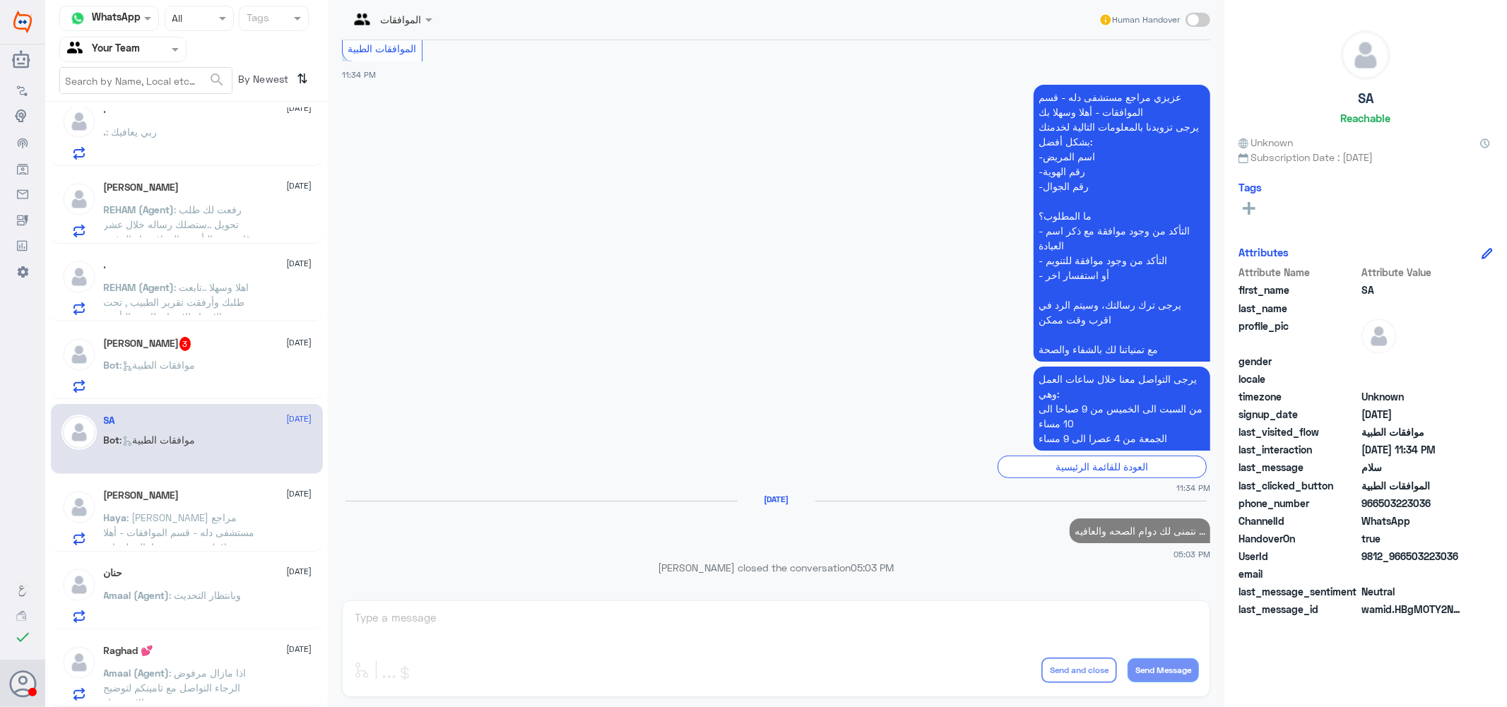
click at [173, 367] on span ": موافقات الطبية" at bounding box center [158, 365] width 76 height 12
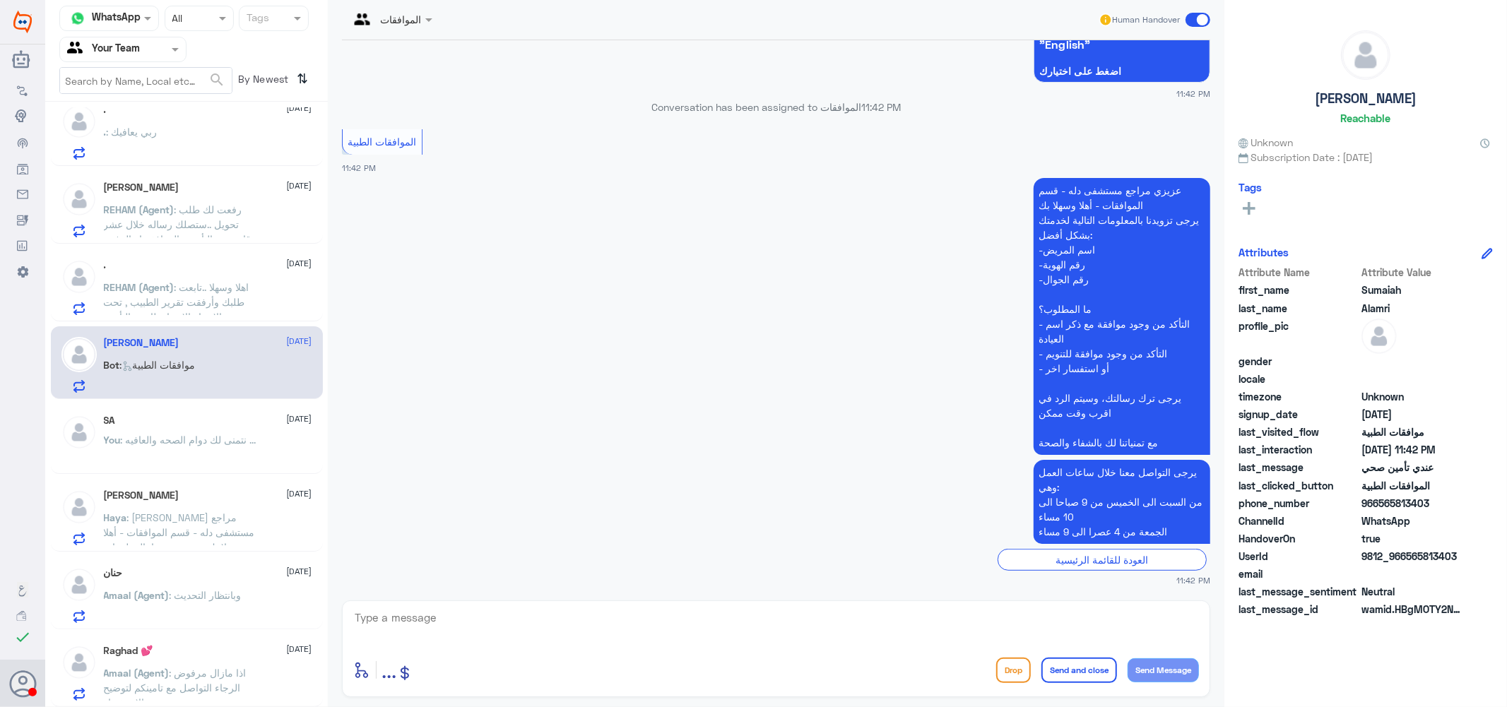
scroll to position [398, 0]
click at [498, 622] on textarea at bounding box center [776, 625] width 846 height 35
paste textarea "نتمنى لك دوام الصحه والعافيه ..."
type textarea "نتمنى لك دوام الصحه والعافيه ..."
click at [1067, 662] on button "Send and close" at bounding box center [1079, 670] width 76 height 25
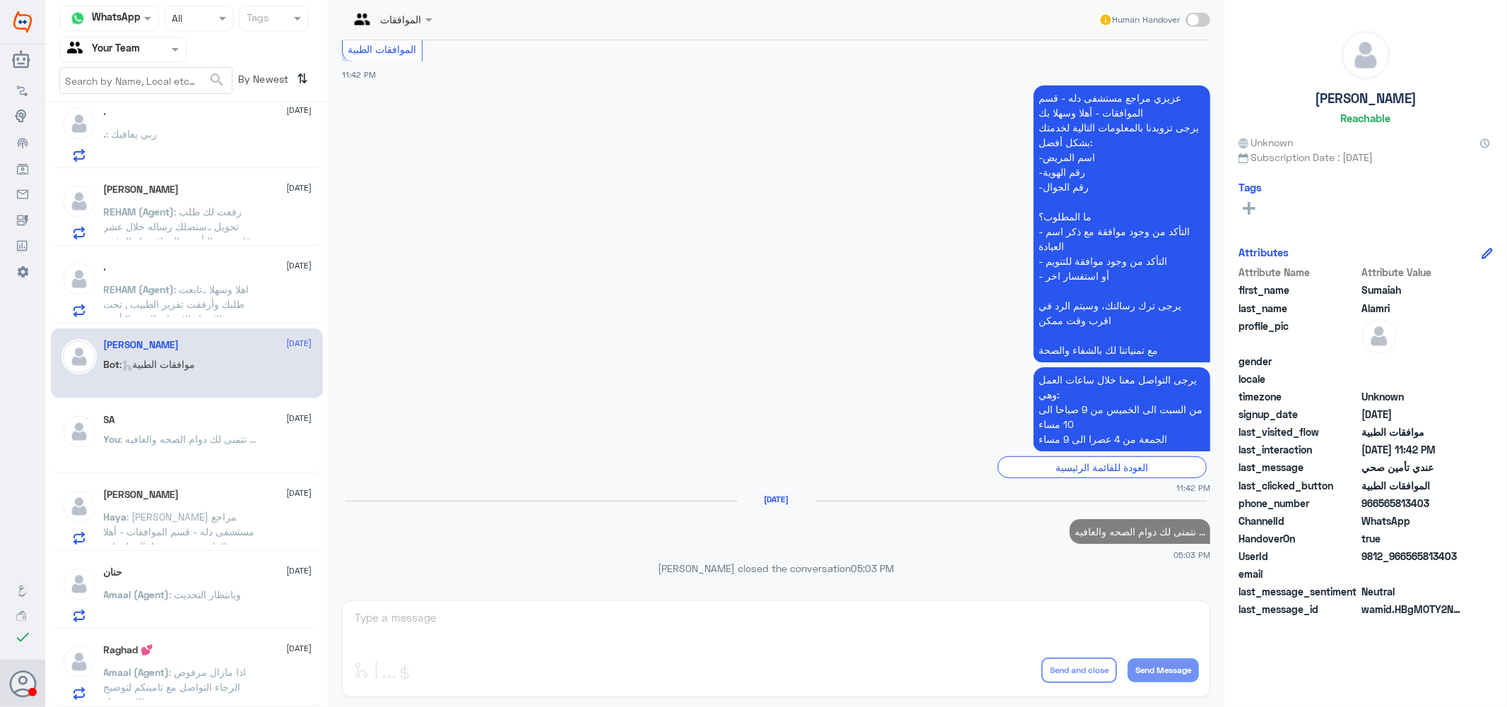
scroll to position [1102, 0]
click at [231, 518] on span ": [PERSON_NAME] مراجع مستشفى دله - قسم الموافقات - أهلا وسهلا بك يرجى تزويدنا ب…" at bounding box center [183, 584] width 159 height 146
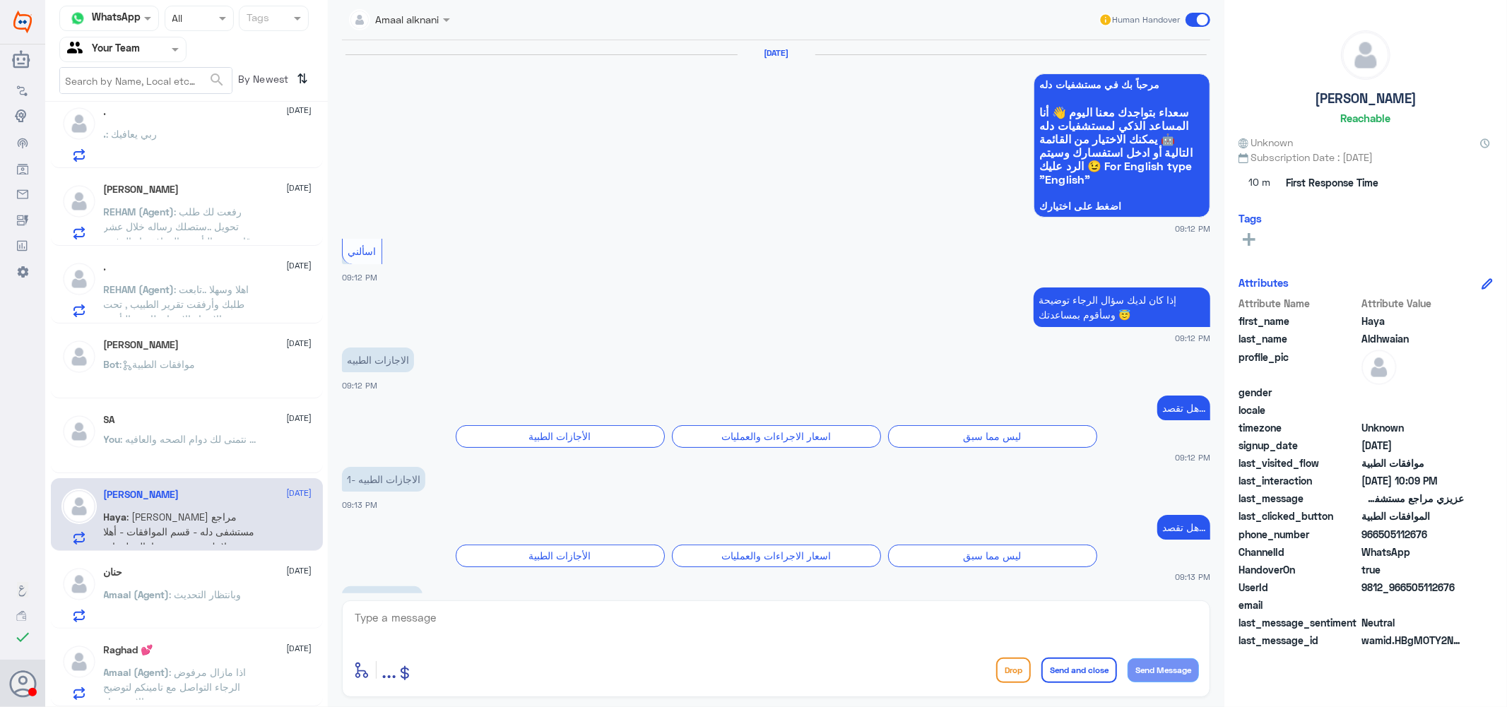
scroll to position [1349, 0]
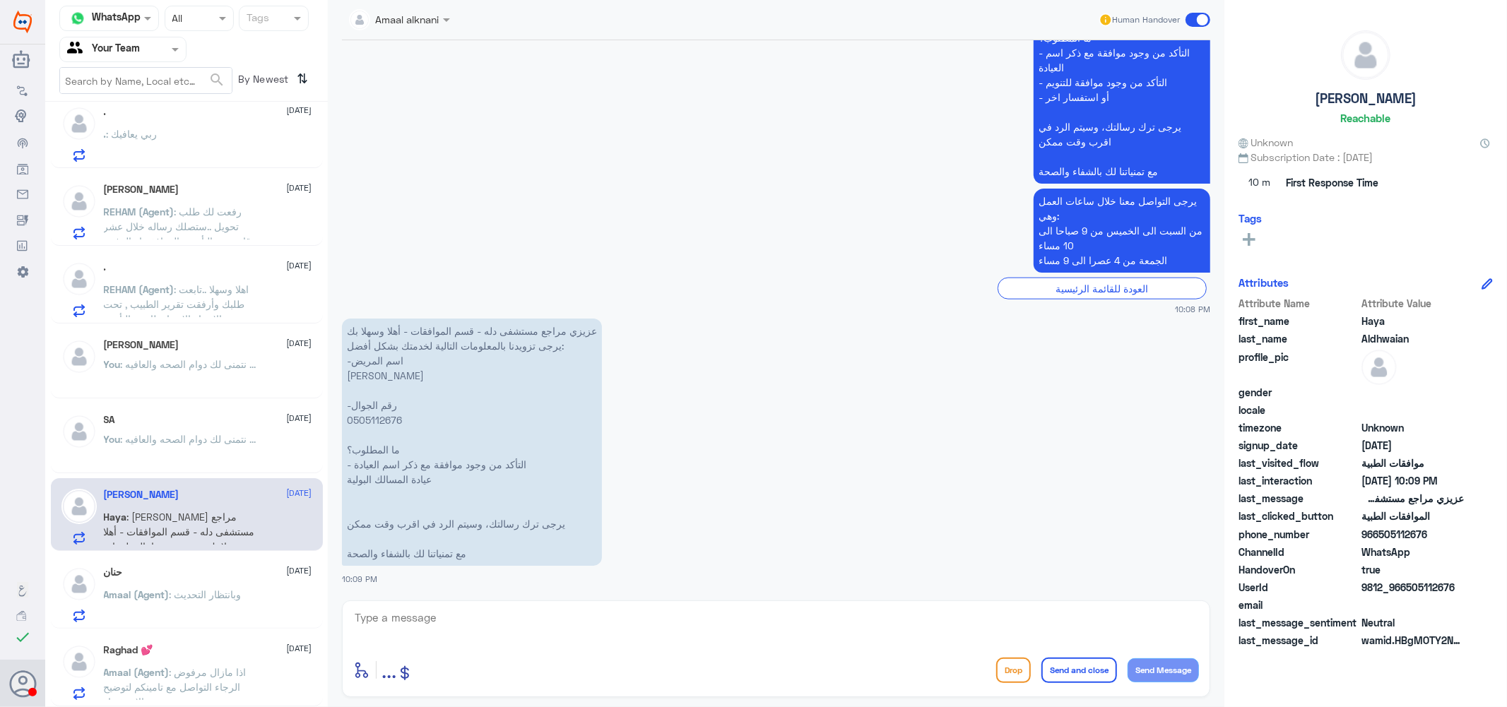
click at [212, 662] on div "Raghad 💕 14 October Amaal (Agent) : اذا مازال مرفوض الرجاء التواصل مع تامينكم ل…" at bounding box center [208, 672] width 208 height 56
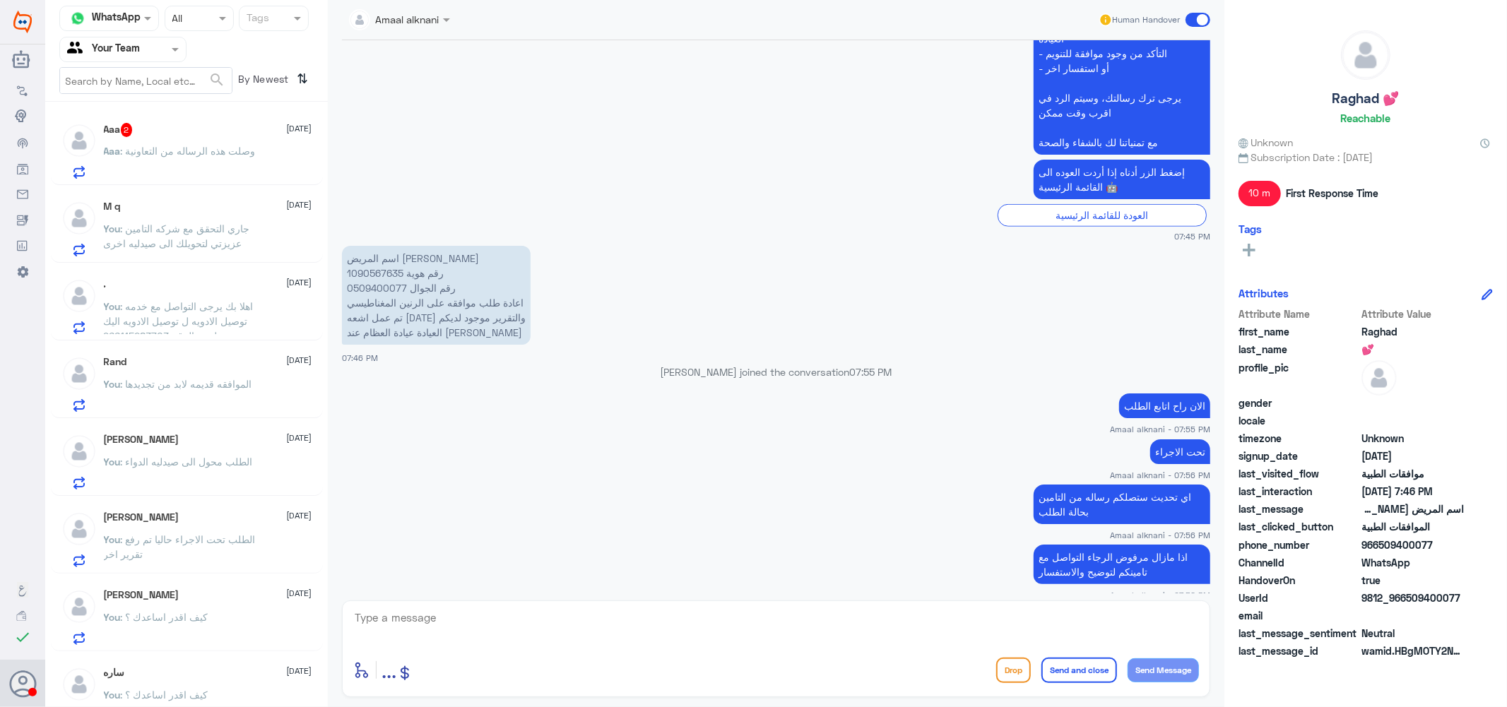
click at [196, 145] on span ": وصلت هذه الرساله من التعاونية" at bounding box center [188, 151] width 135 height 12
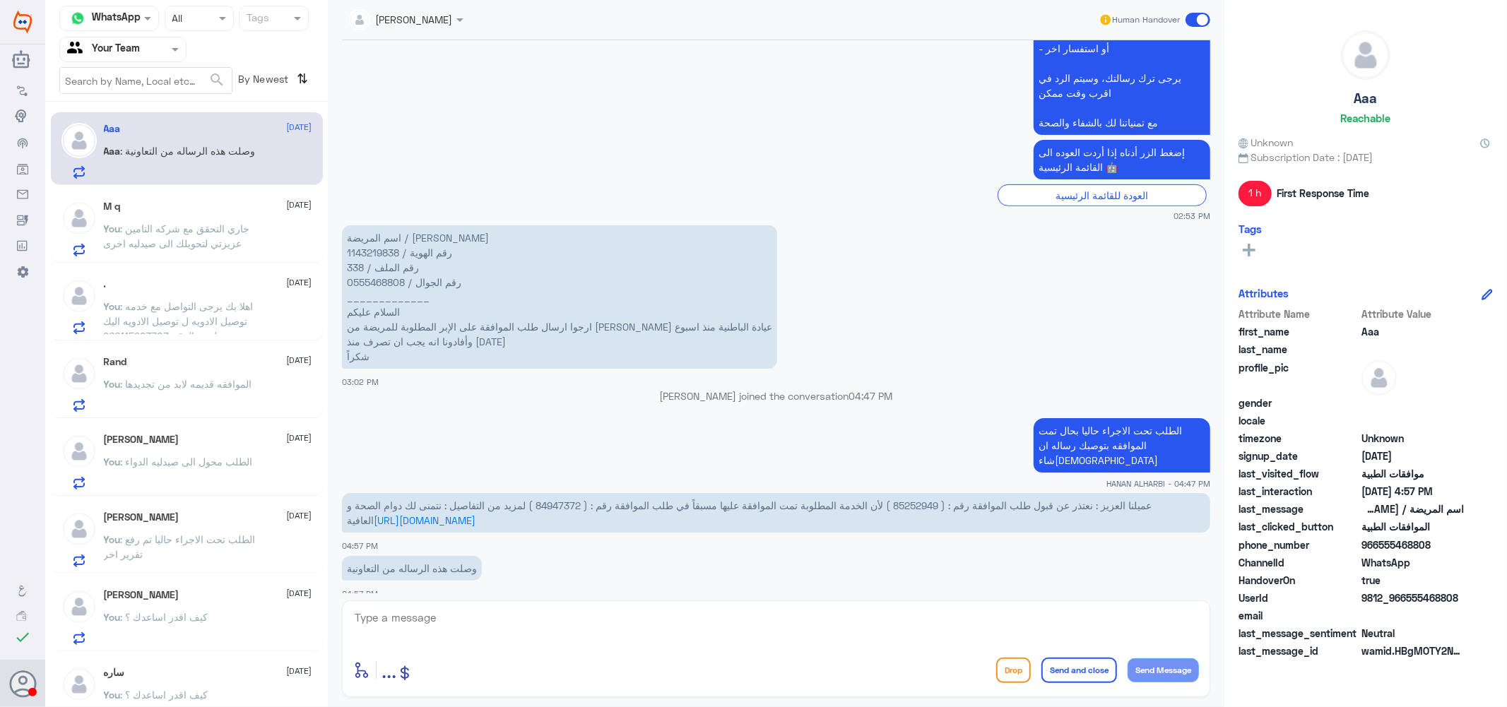
click at [596, 499] on span "عميلنا العزيز : نعتذر عن قبول طلب الموافقة رقم : ( 85252949 ) لأن الخدمة المطلو…" at bounding box center [749, 512] width 805 height 27
copy span "84947372"
click at [961, 499] on span "عميلنا العزيز : نعتذر عن قبول طلب الموافقة رقم : ( 85252949 ) لأن الخدمة المطلو…" at bounding box center [749, 512] width 805 height 27
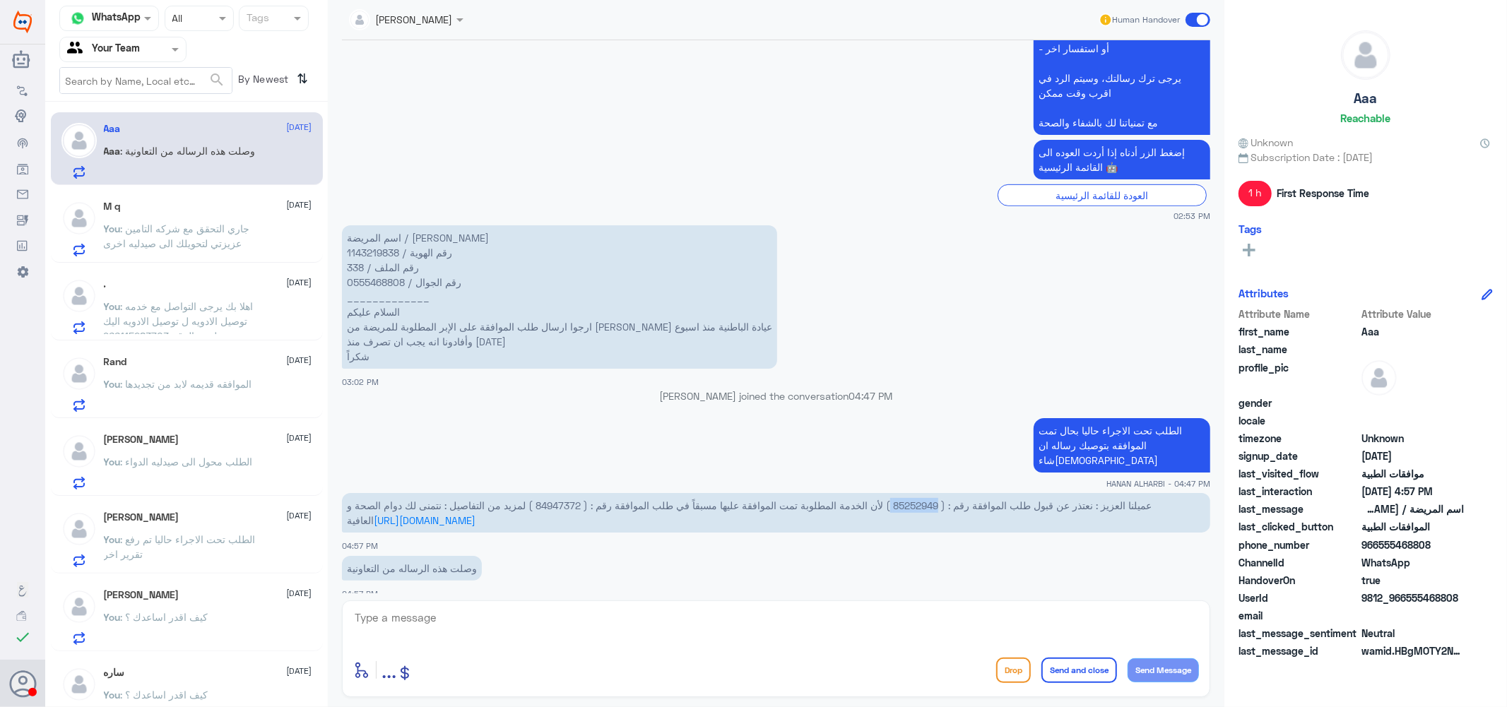
copy span "85252949"
click at [647, 618] on textarea at bounding box center [776, 625] width 846 height 35
type textarea "s"
type textarea "سبب الرفض انه توجد موافقه سابقه بتاريخ 27/9 ومدتها شهر تاريخ الاستحقاق يكون في2…"
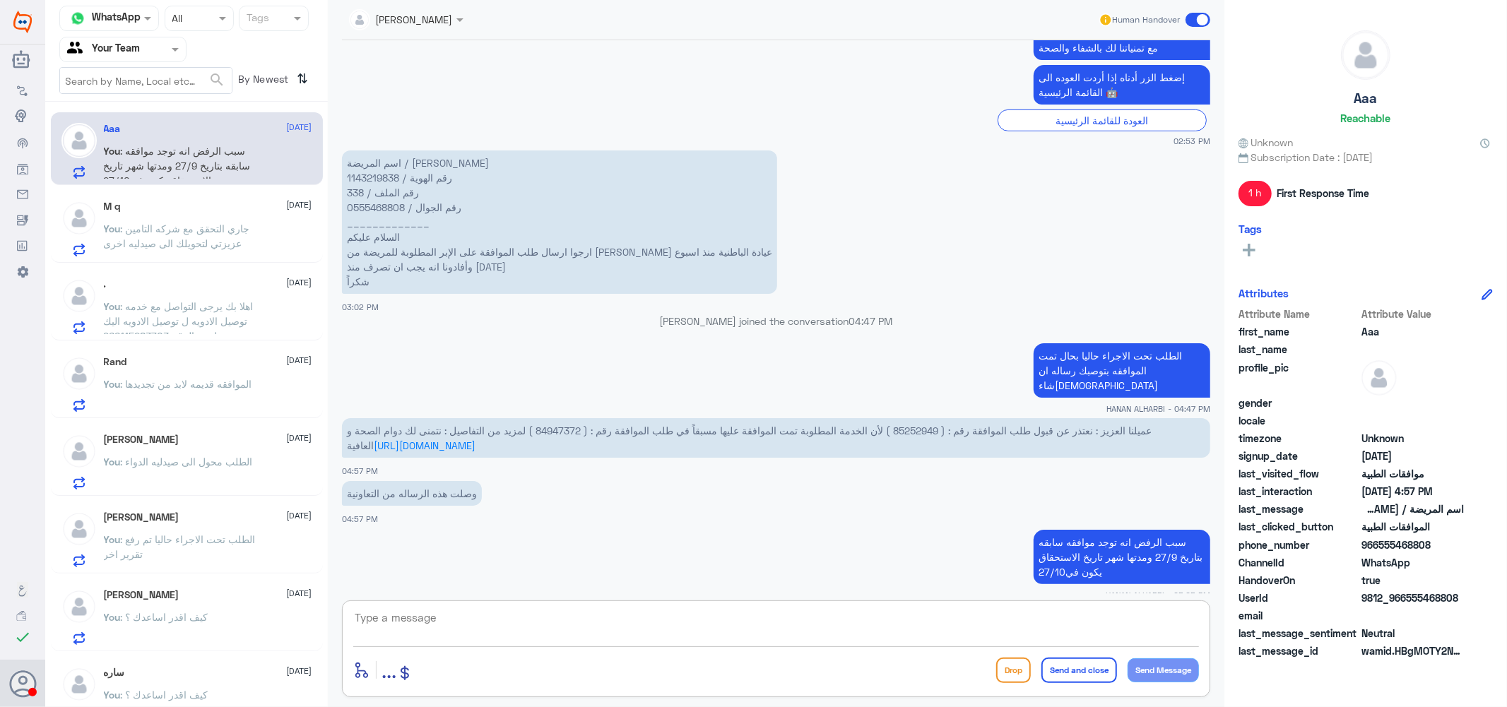
click at [219, 216] on div "M q 15 October You : جاري التحقق مع شركه التامين عزيزتي لتحويلك الى صيدليه اخرى" at bounding box center [208, 229] width 208 height 56
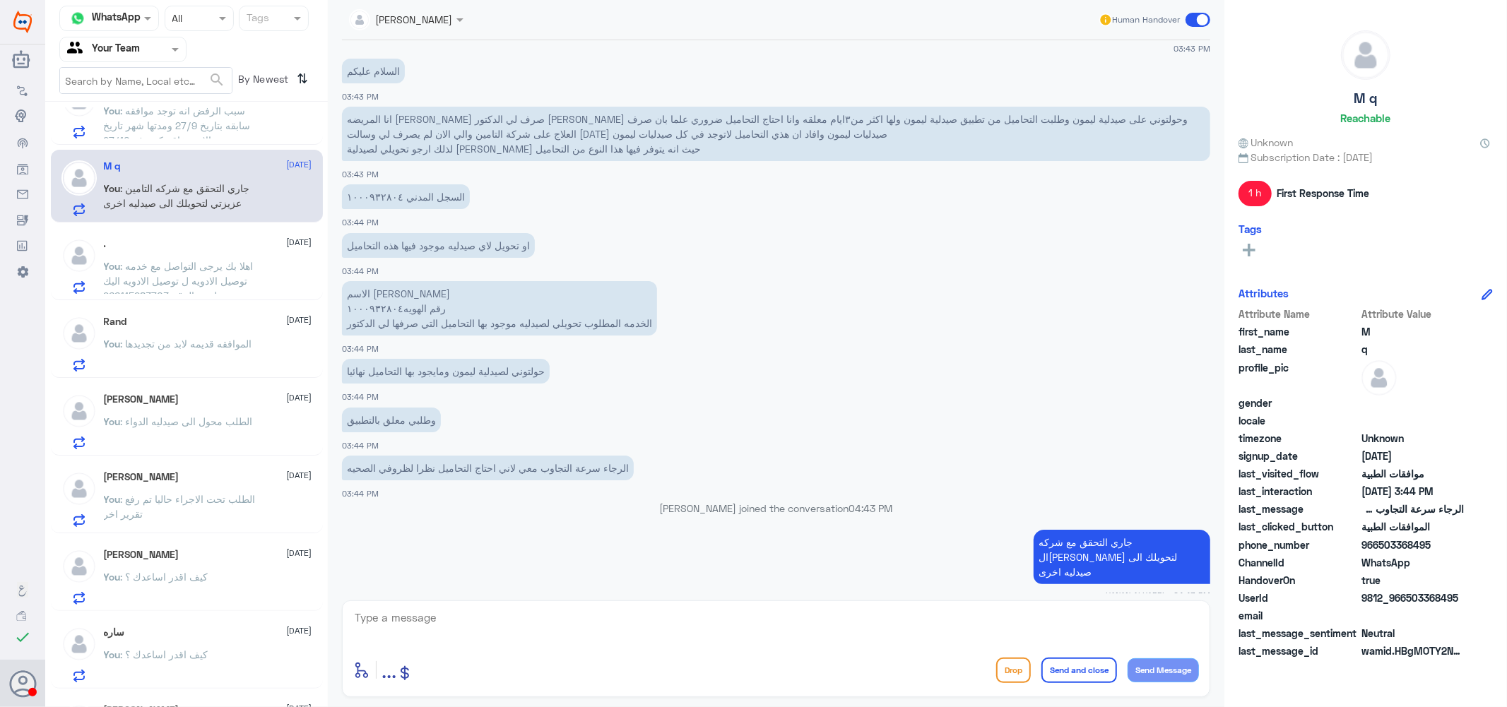
scroll to position [78, 0]
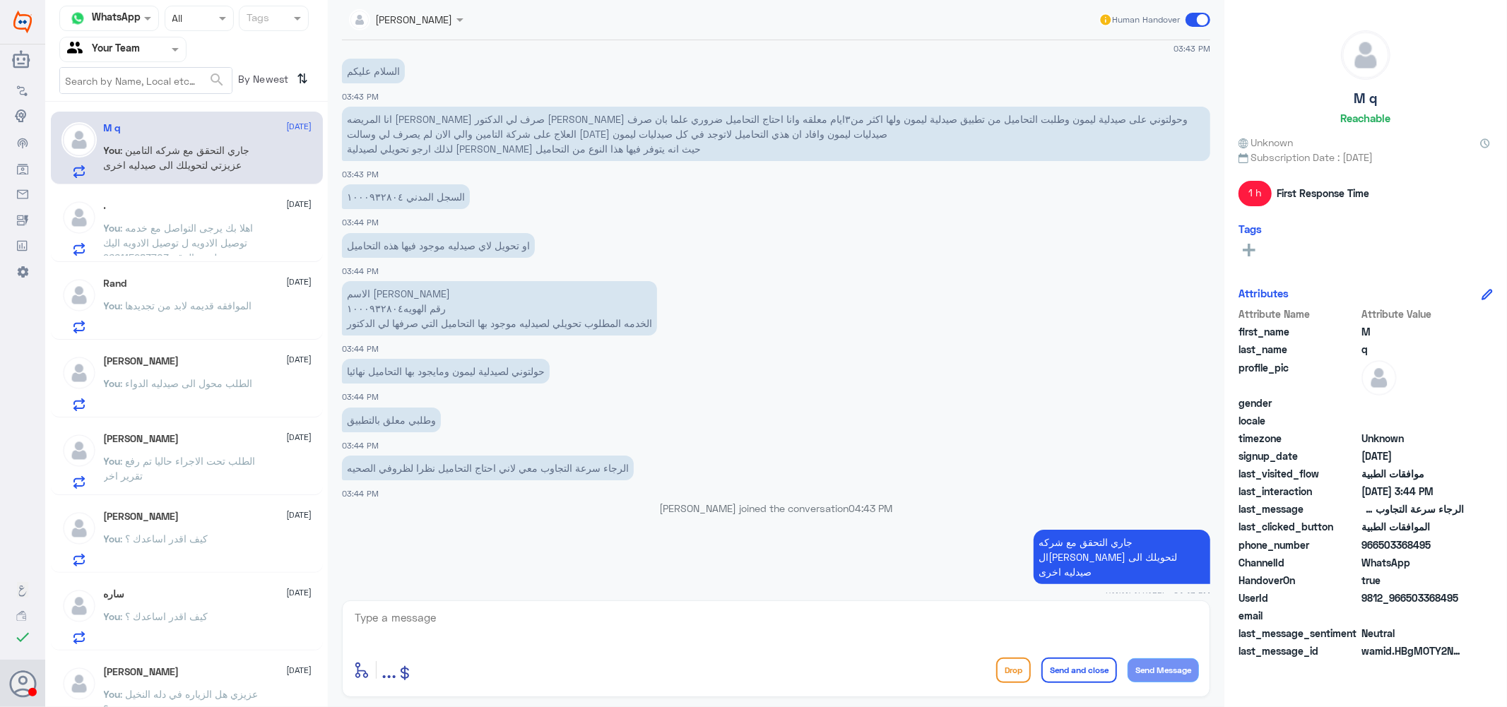
click at [193, 380] on span ": الطلب محول الى صيدليه الدواء" at bounding box center [187, 383] width 132 height 12
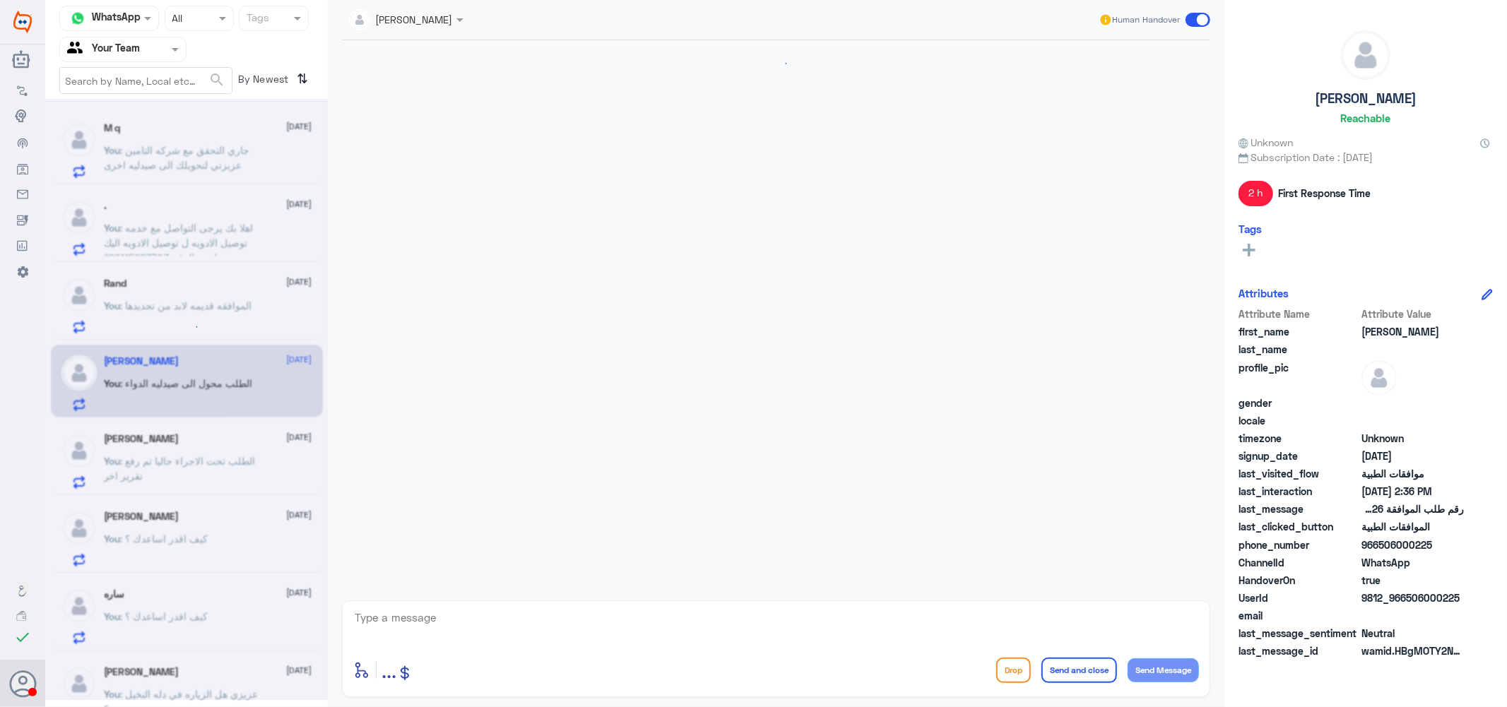
scroll to position [584, 0]
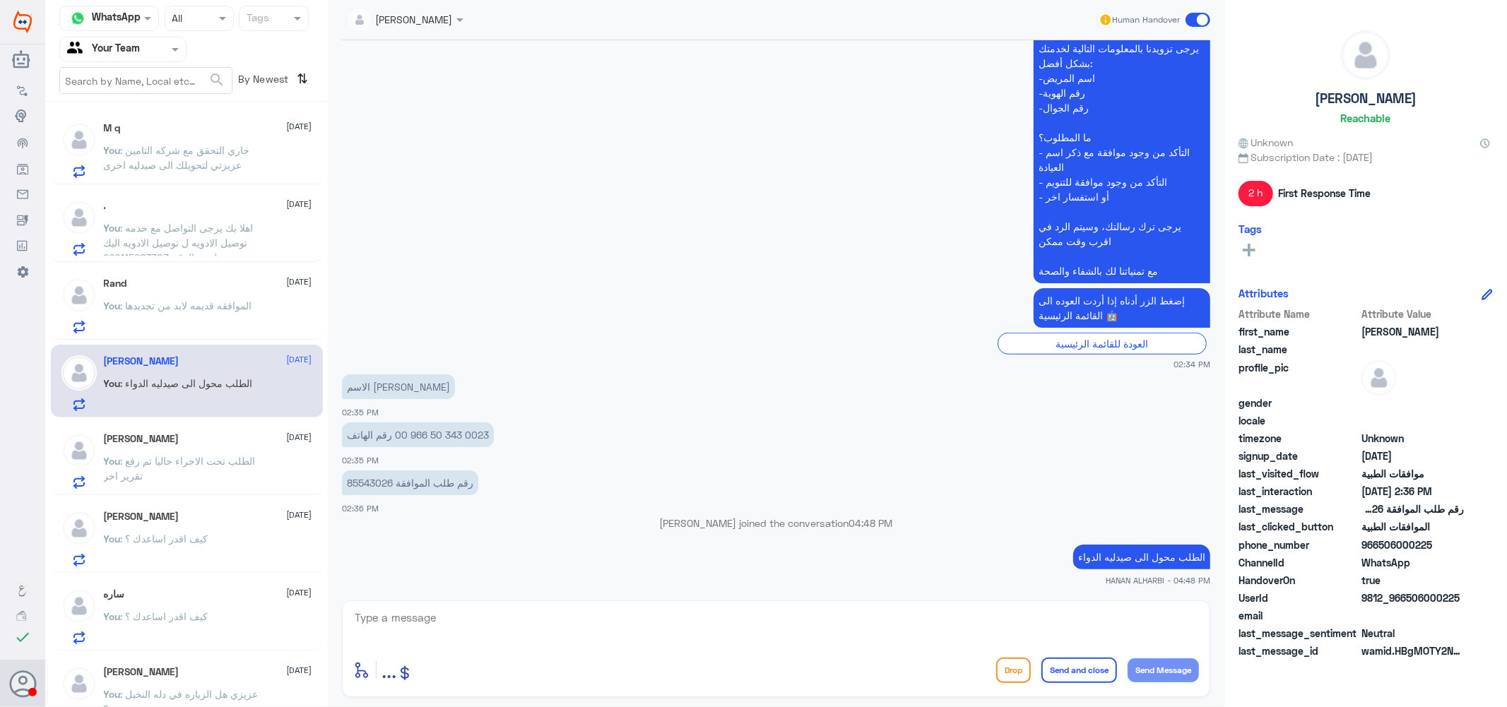
click at [196, 455] on span ": الطلب تحت الاجراء حاليا تم رفع تقرير اخر" at bounding box center [180, 468] width 152 height 27
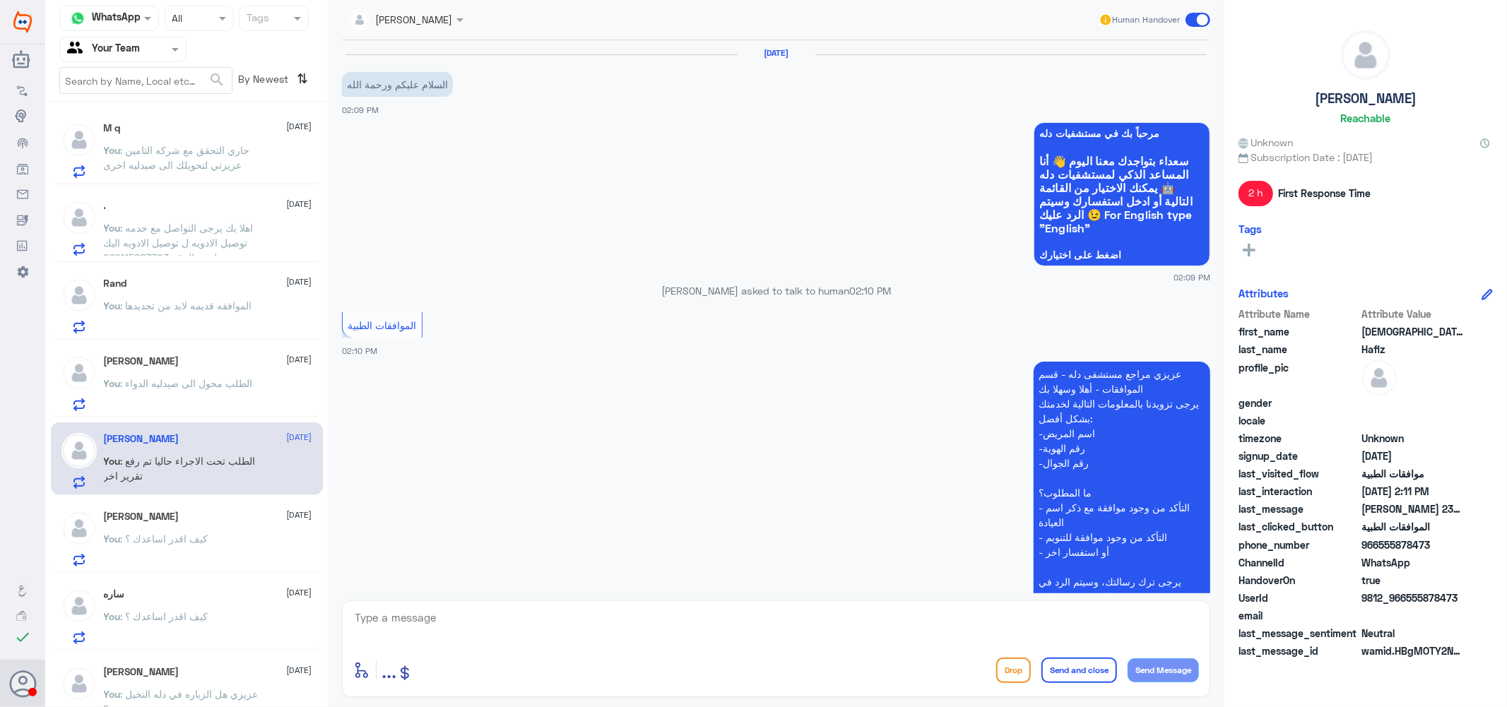
scroll to position [304, 0]
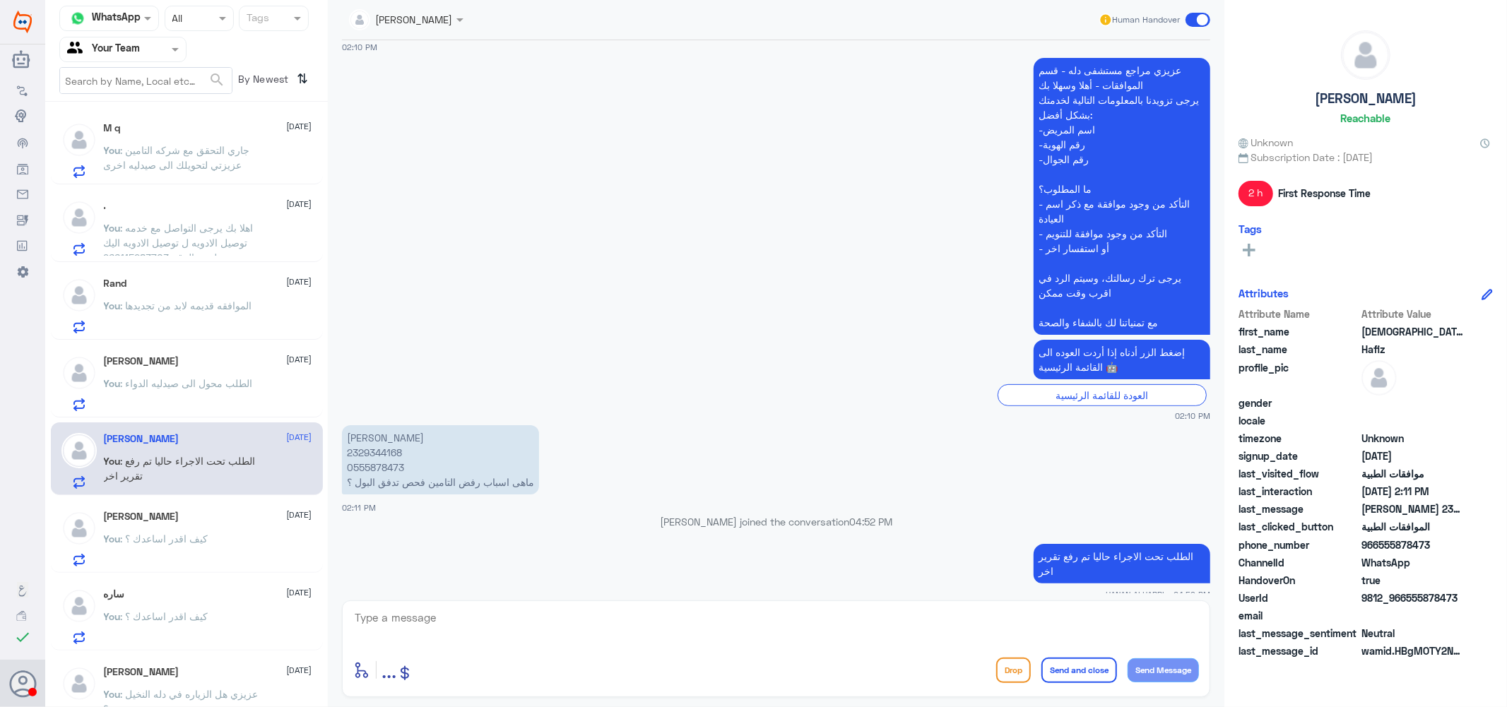
click at [382, 450] on p "ايهاب حافظ ابراهيم 2329344168 0555878473 ماهى اسباب رفض التامين فحص تدفق البول ؟" at bounding box center [440, 459] width 197 height 69
copy p "2329344168"
click at [553, 624] on textarea at bounding box center [776, 625] width 846 height 35
type textarea "j"
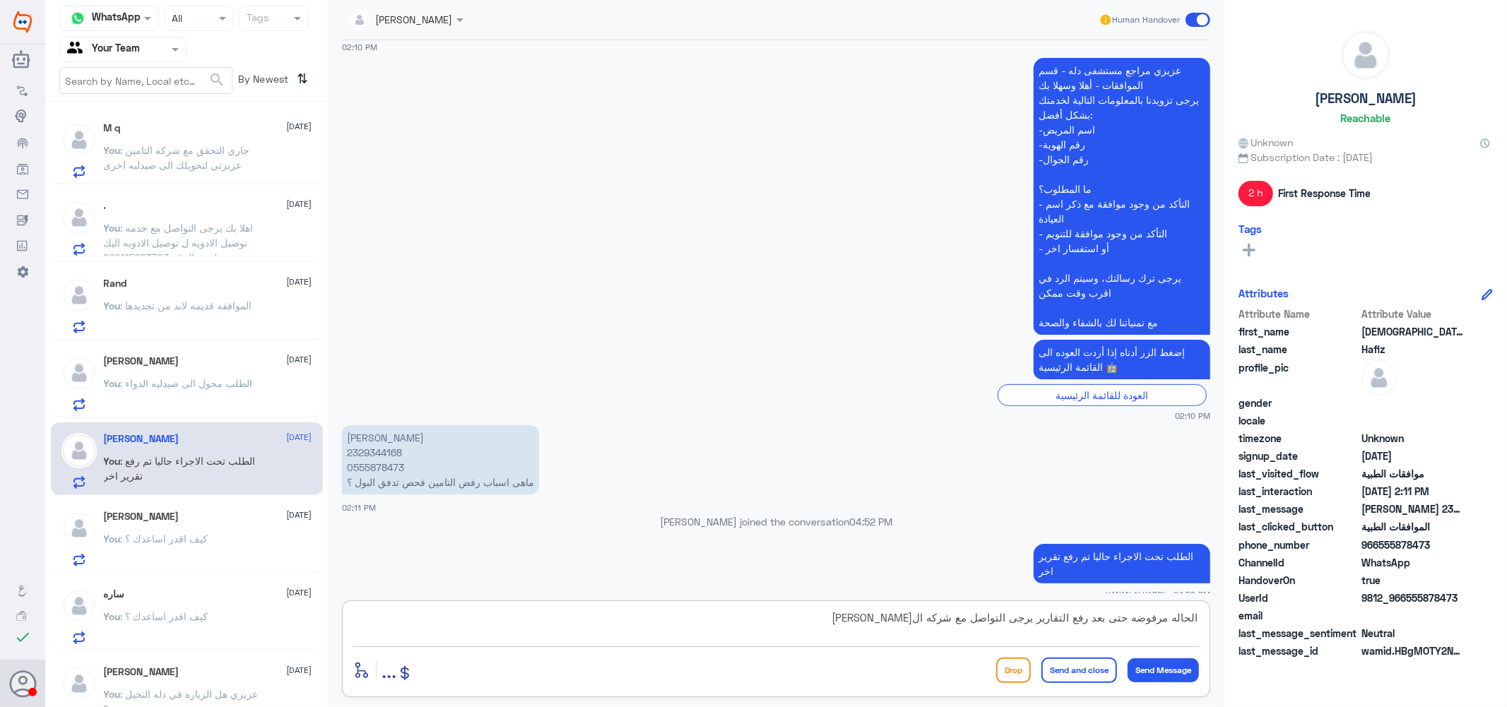
type textarea "الحاله مرفوضه حتى بعد رفع التقارير يرجى التواصل مع شركه ال[PERSON_NAME]"
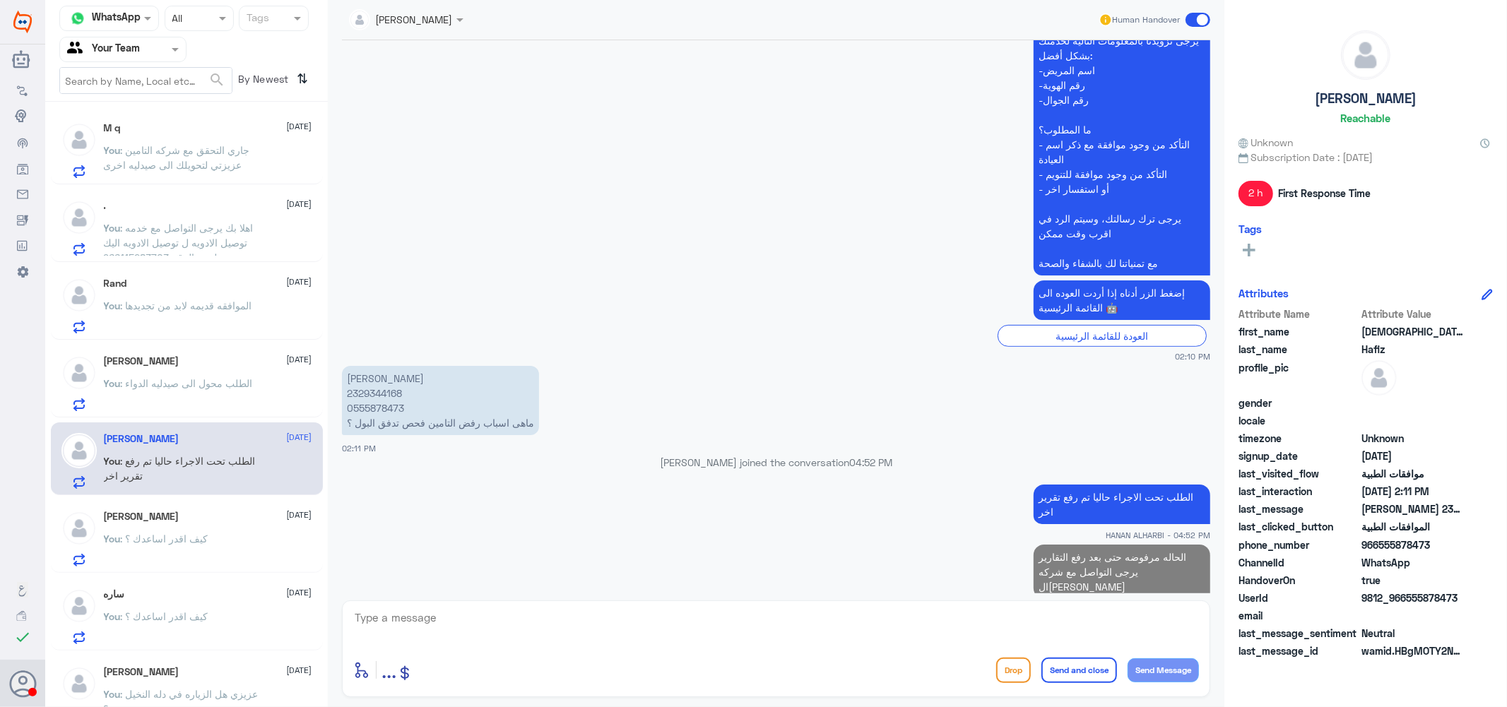
click at [144, 527] on div "Waleed Alsulaiman 15 October You : كيف اقدر اساعدك ؟" at bounding box center [208, 539] width 208 height 56
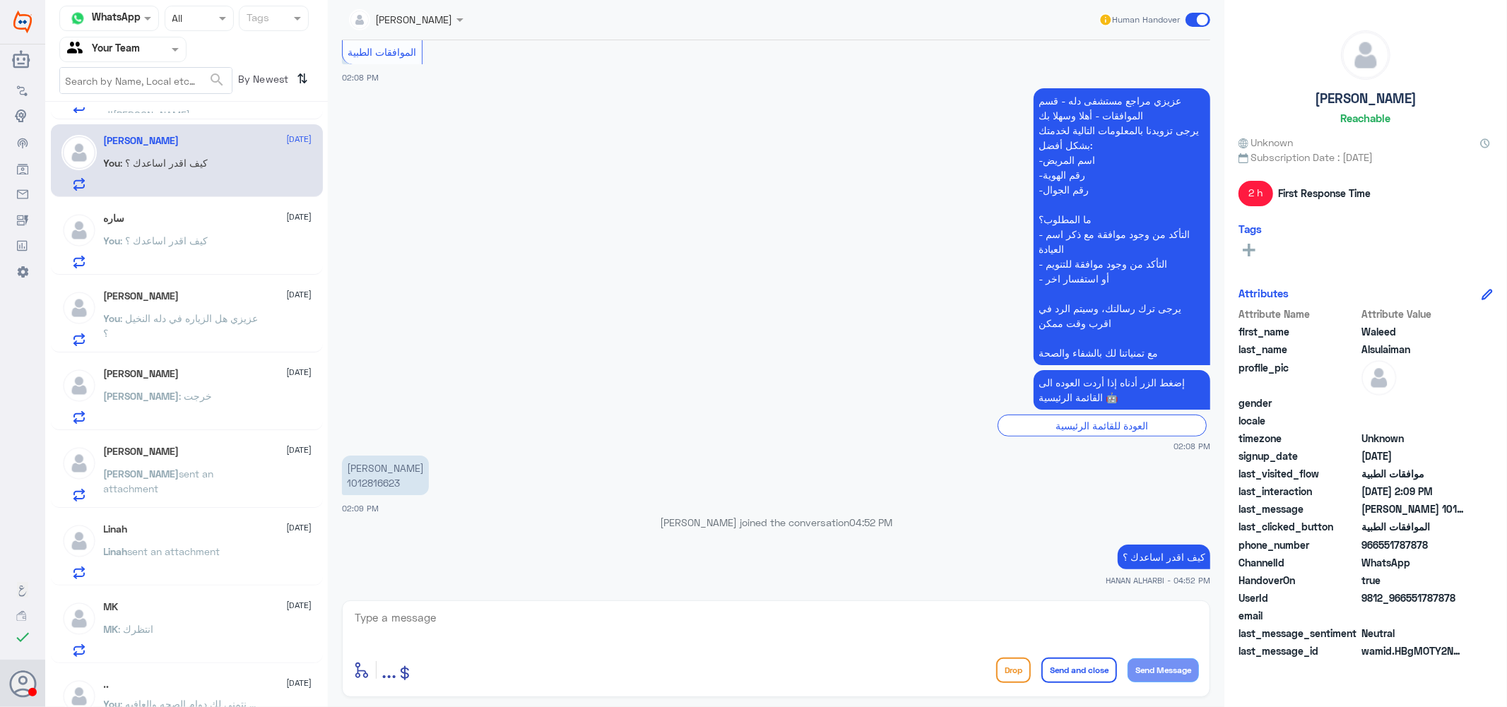
scroll to position [470, 0]
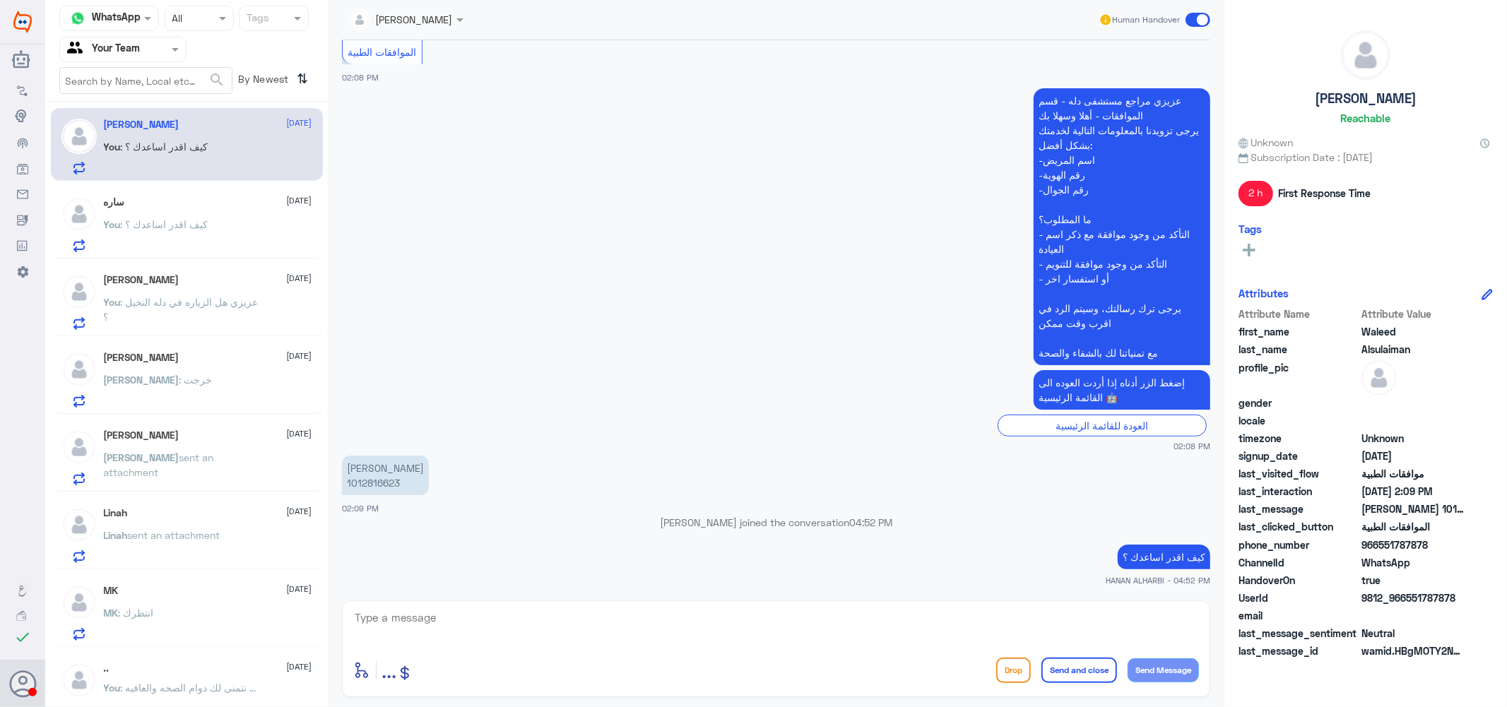
click at [188, 442] on div "Miriam Abboud 15 October Miriam sent an attachment" at bounding box center [208, 458] width 208 height 56
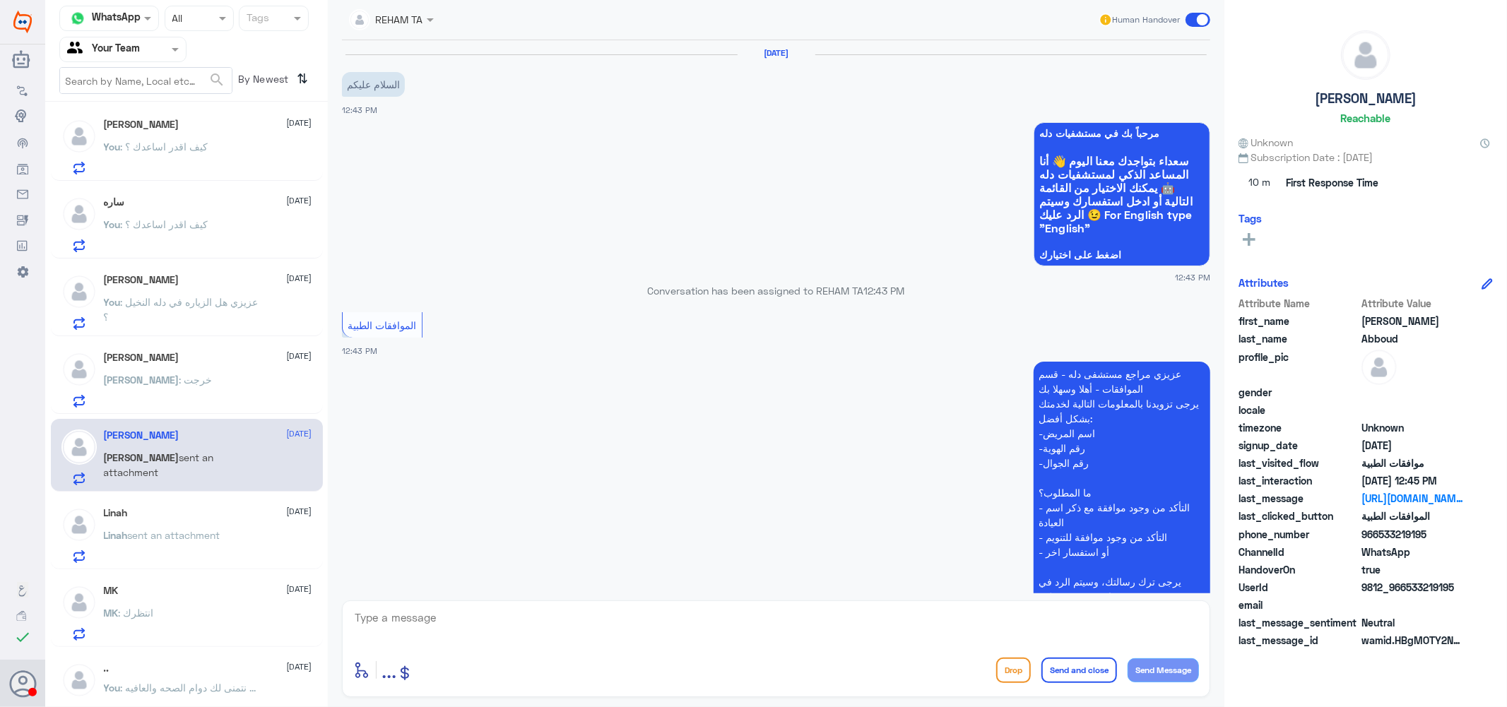
scroll to position [1242, 0]
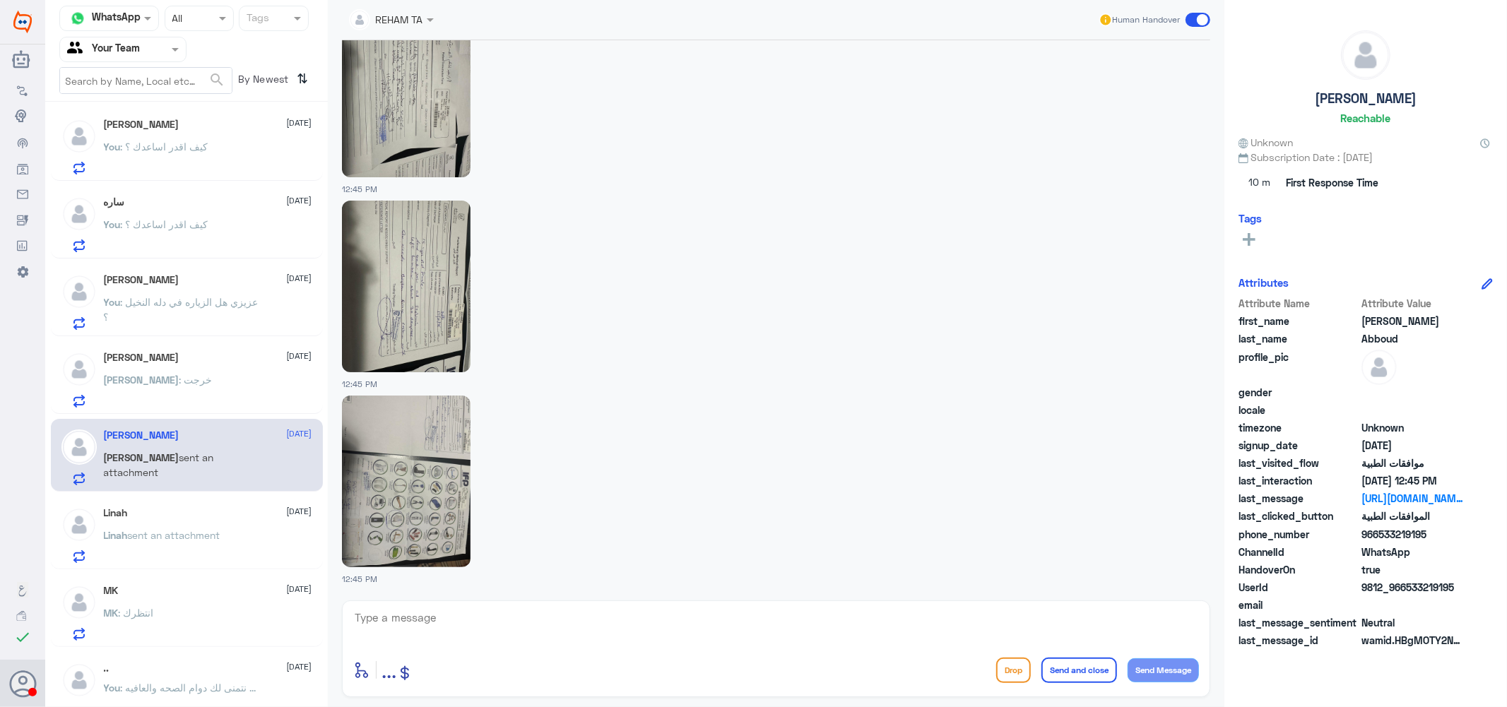
click at [200, 523] on div "Linah 15 October Linah sent an attachment" at bounding box center [208, 535] width 208 height 56
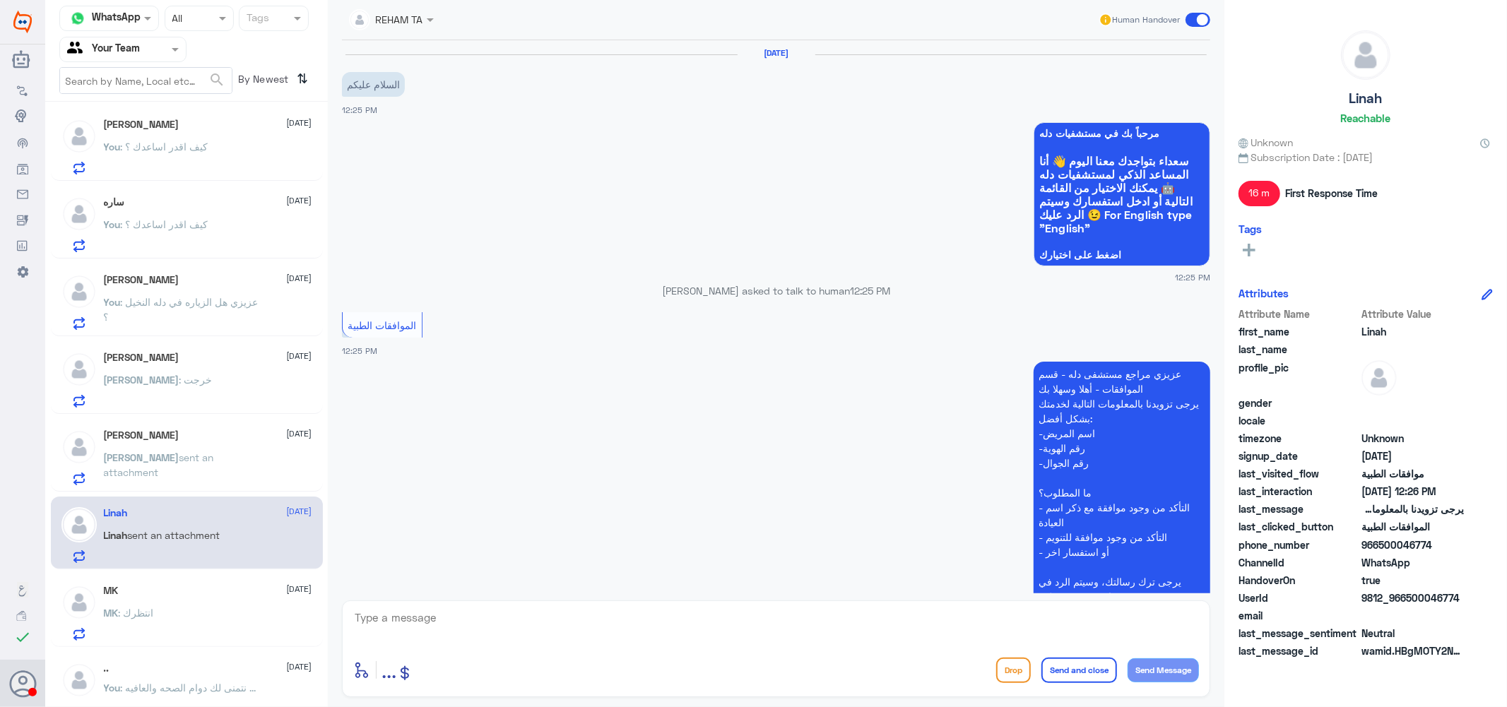
scroll to position [422, 0]
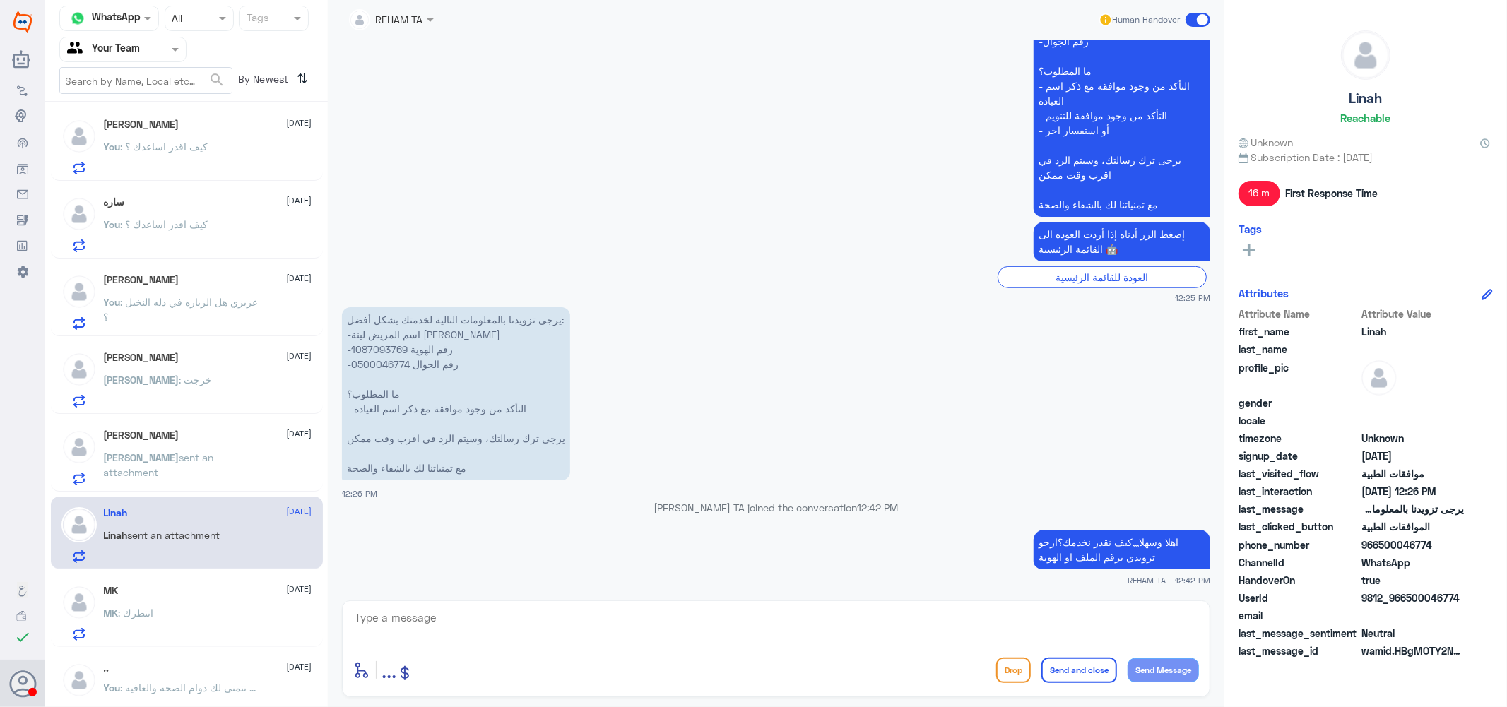
click at [590, 624] on textarea at bounding box center [776, 625] width 846 height 35
type textarea "نتمنى لك دوام الصحه والعافيه ....."
click at [1085, 664] on button "Send and close" at bounding box center [1079, 670] width 76 height 25
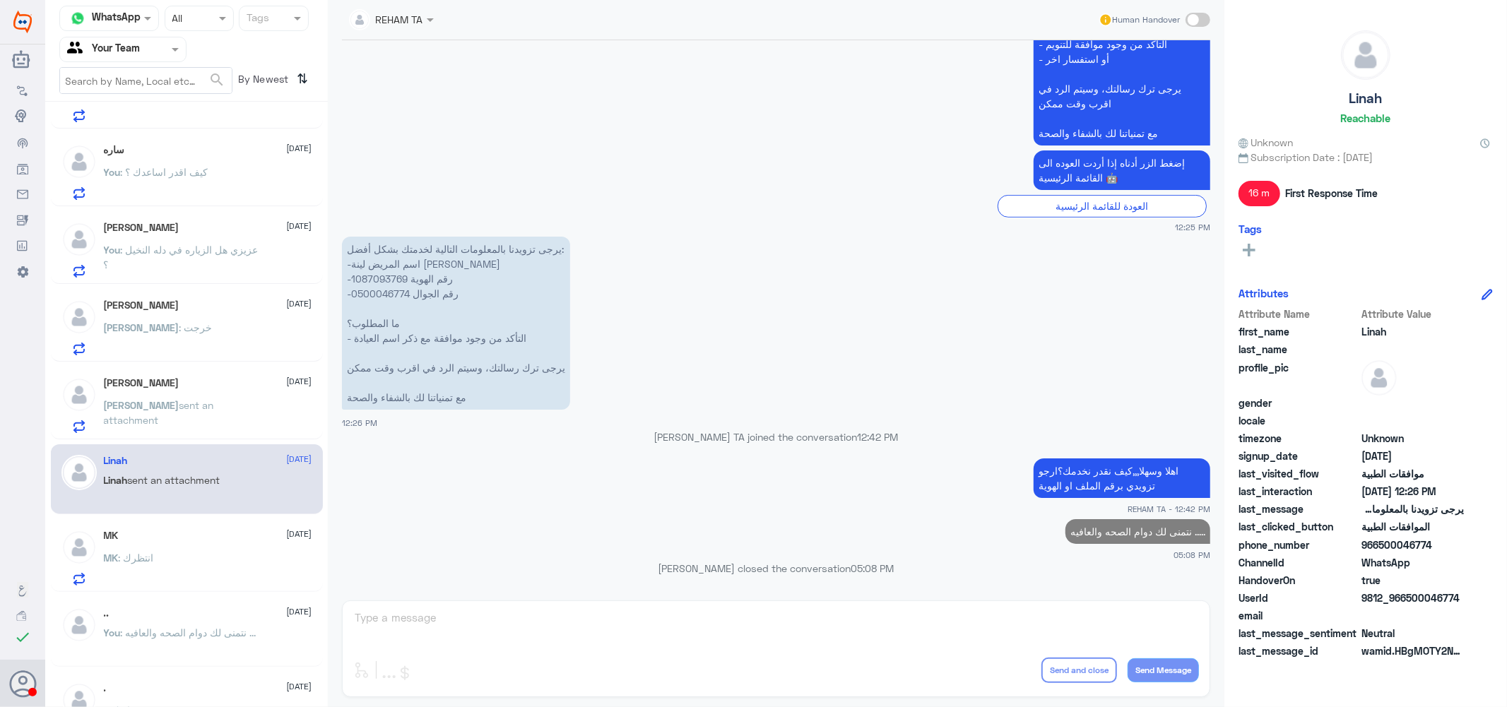
scroll to position [549, 0]
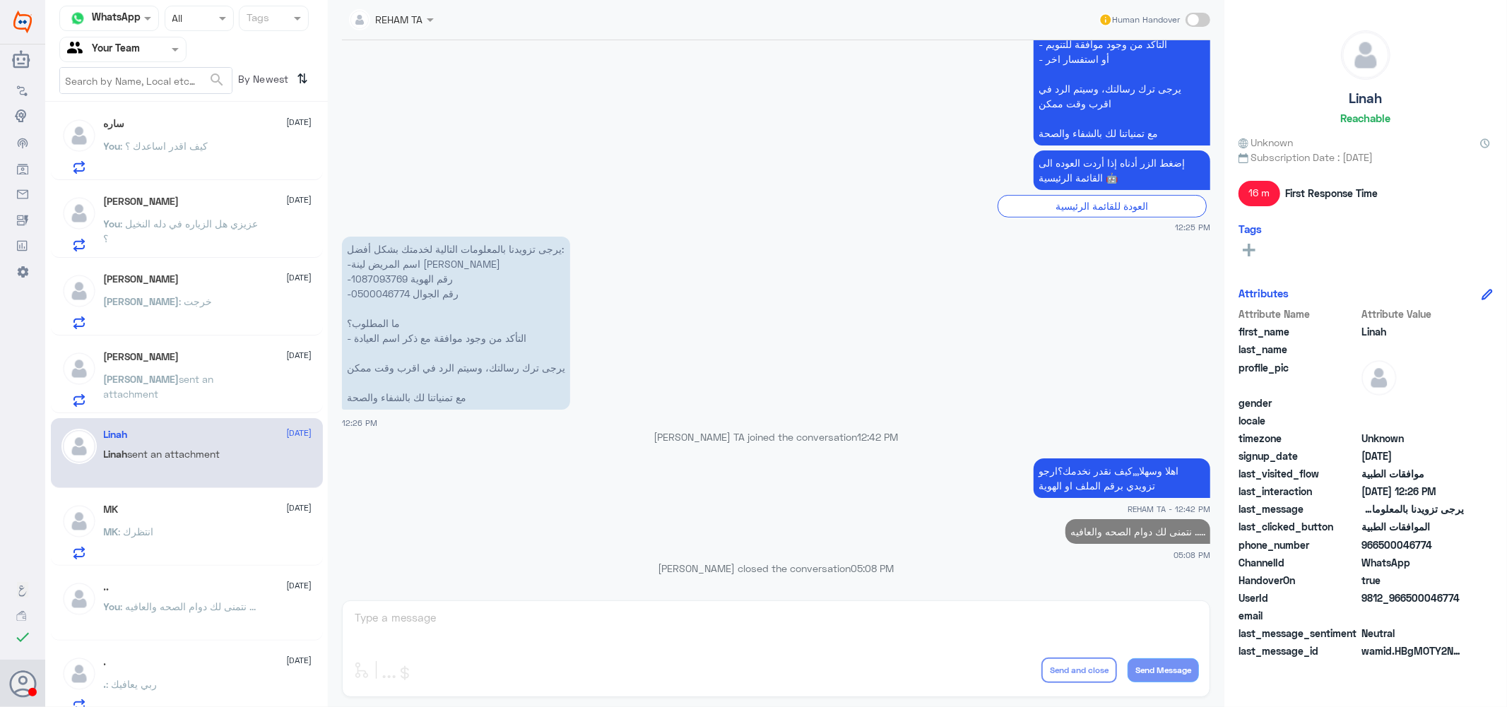
click at [213, 602] on span ": نتمنى لك دوام الصحه والعافيه ..." at bounding box center [189, 606] width 136 height 12
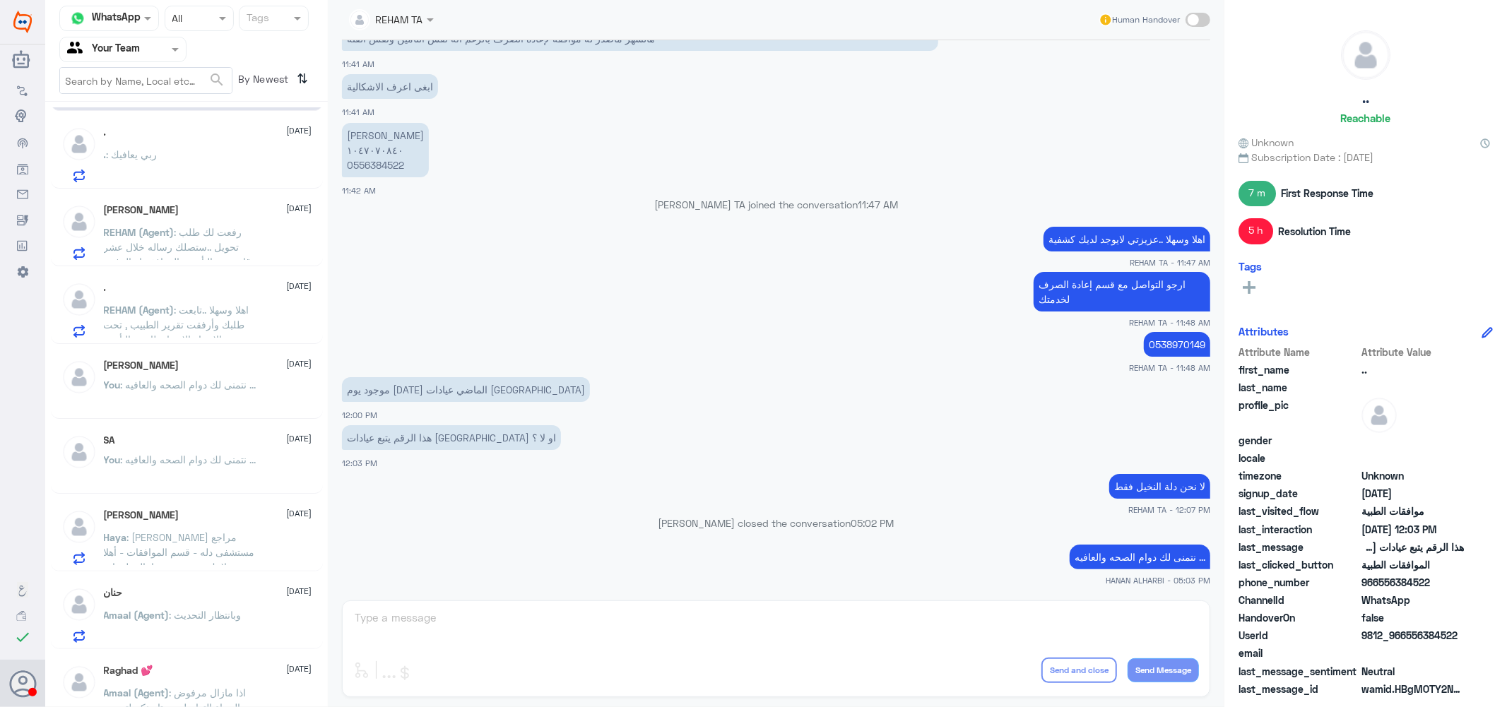
scroll to position [1098, 0]
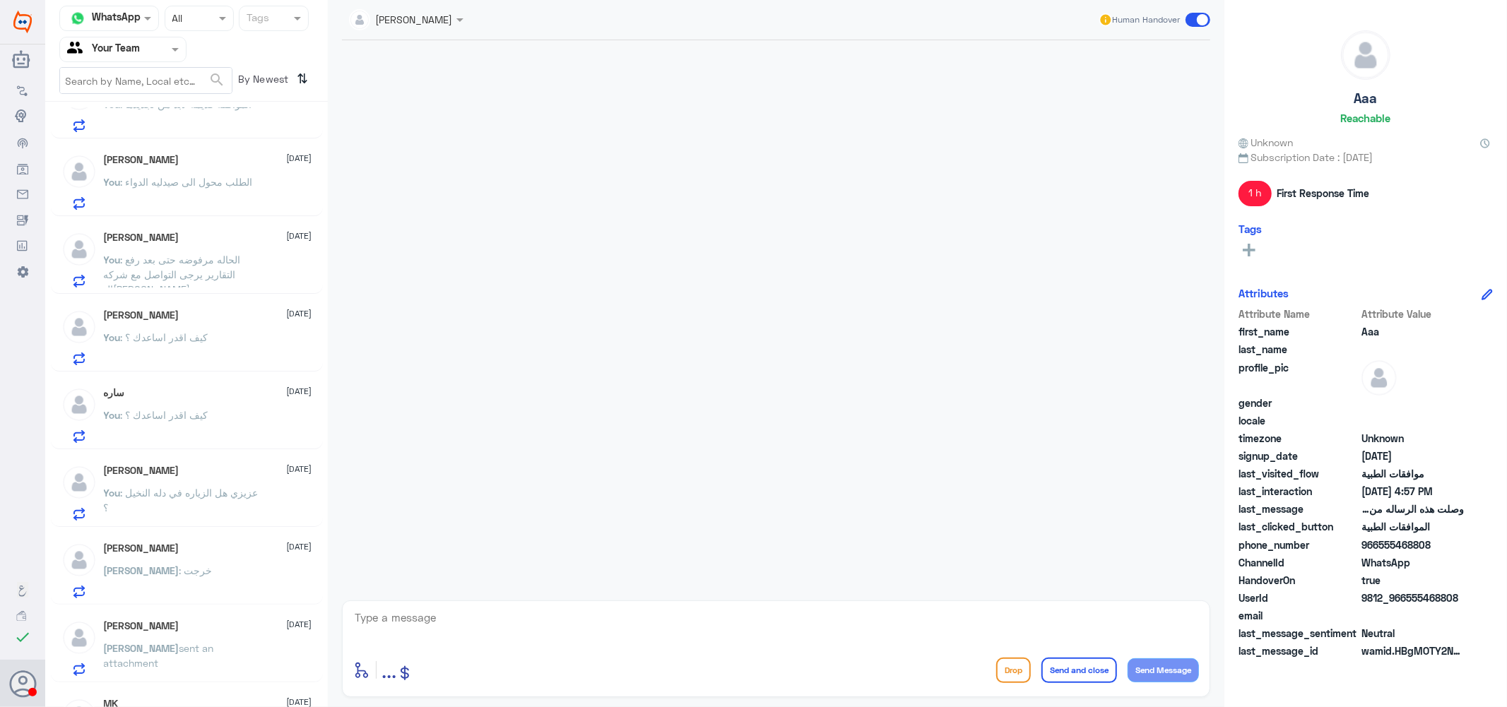
scroll to position [392, 0]
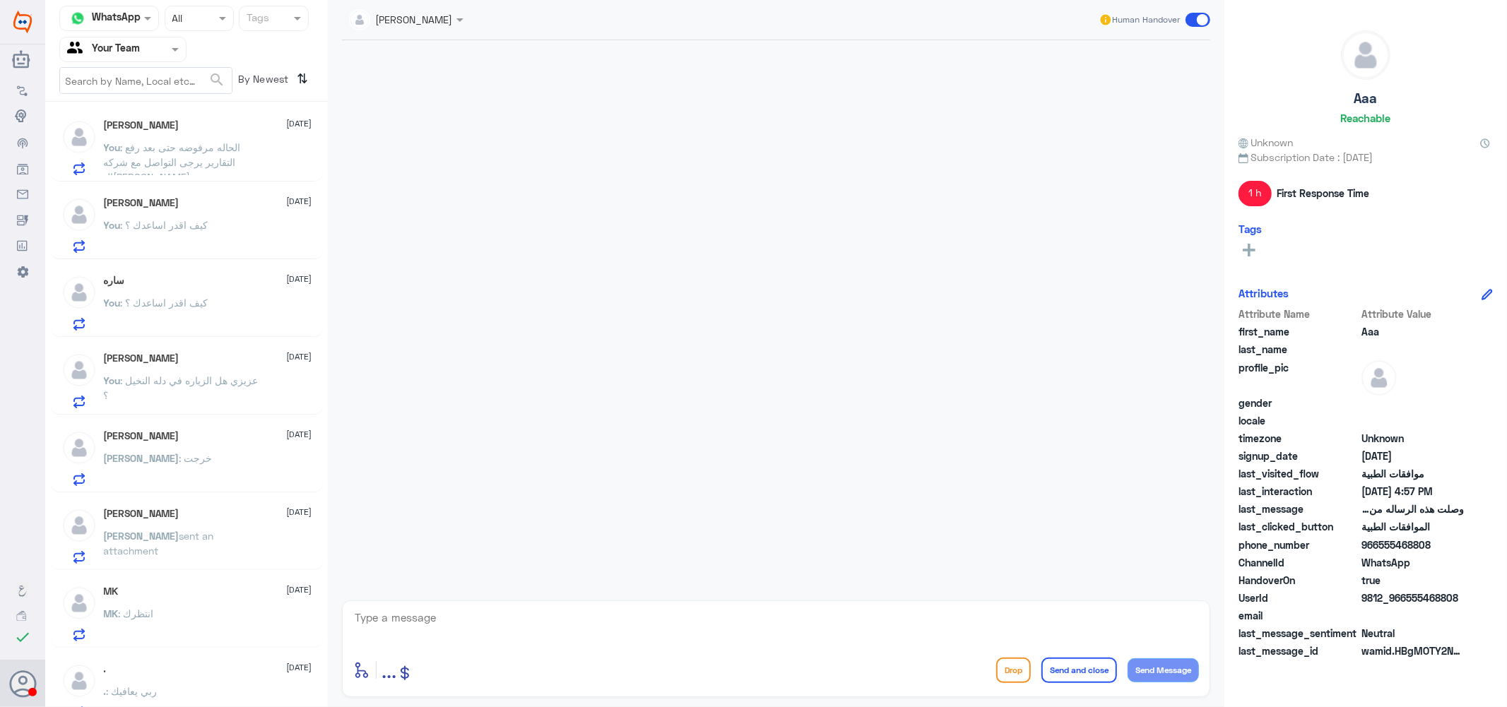
click at [196, 519] on div "[PERSON_NAME] [DATE]" at bounding box center [208, 514] width 208 height 12
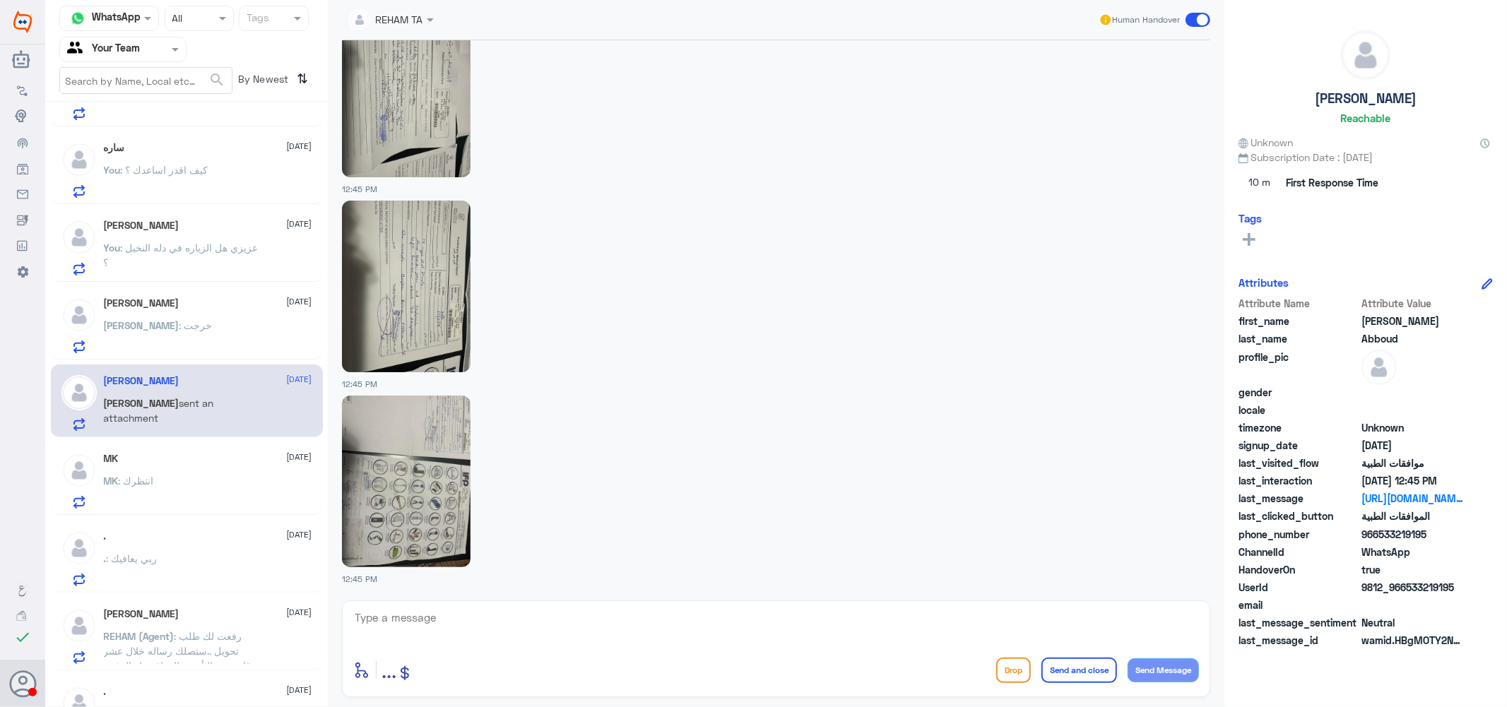
scroll to position [549, 0]
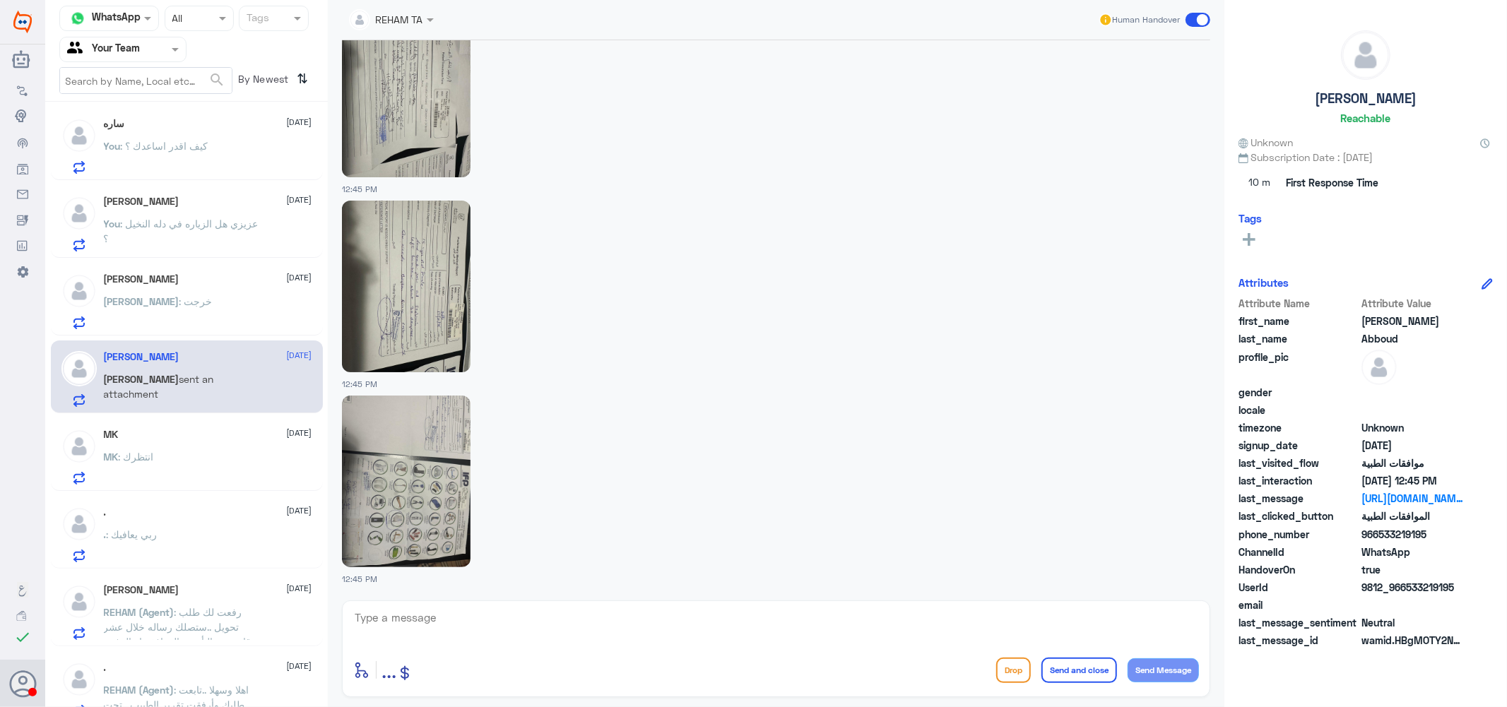
click at [174, 527] on div ". [DATE] . : ربي يعافيك" at bounding box center [208, 535] width 208 height 56
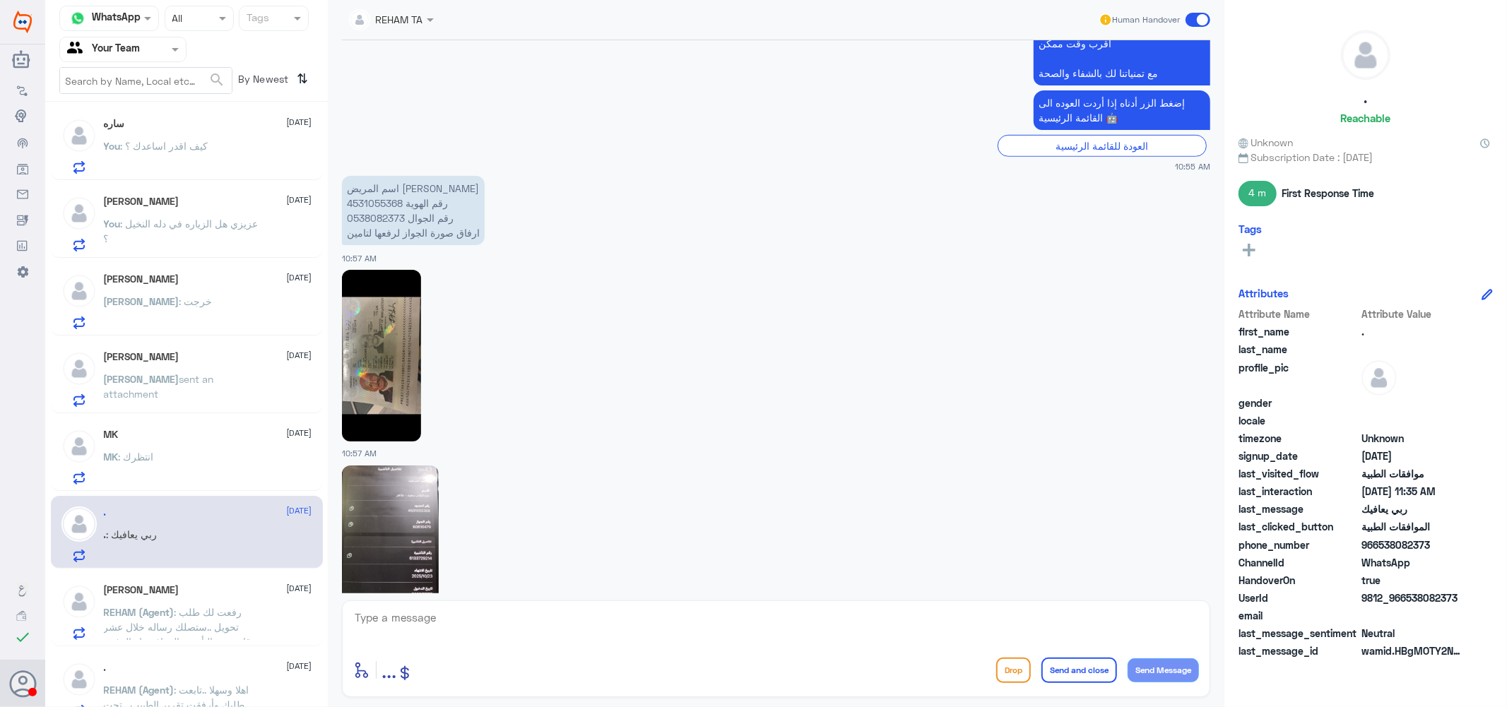
scroll to position [683, 0]
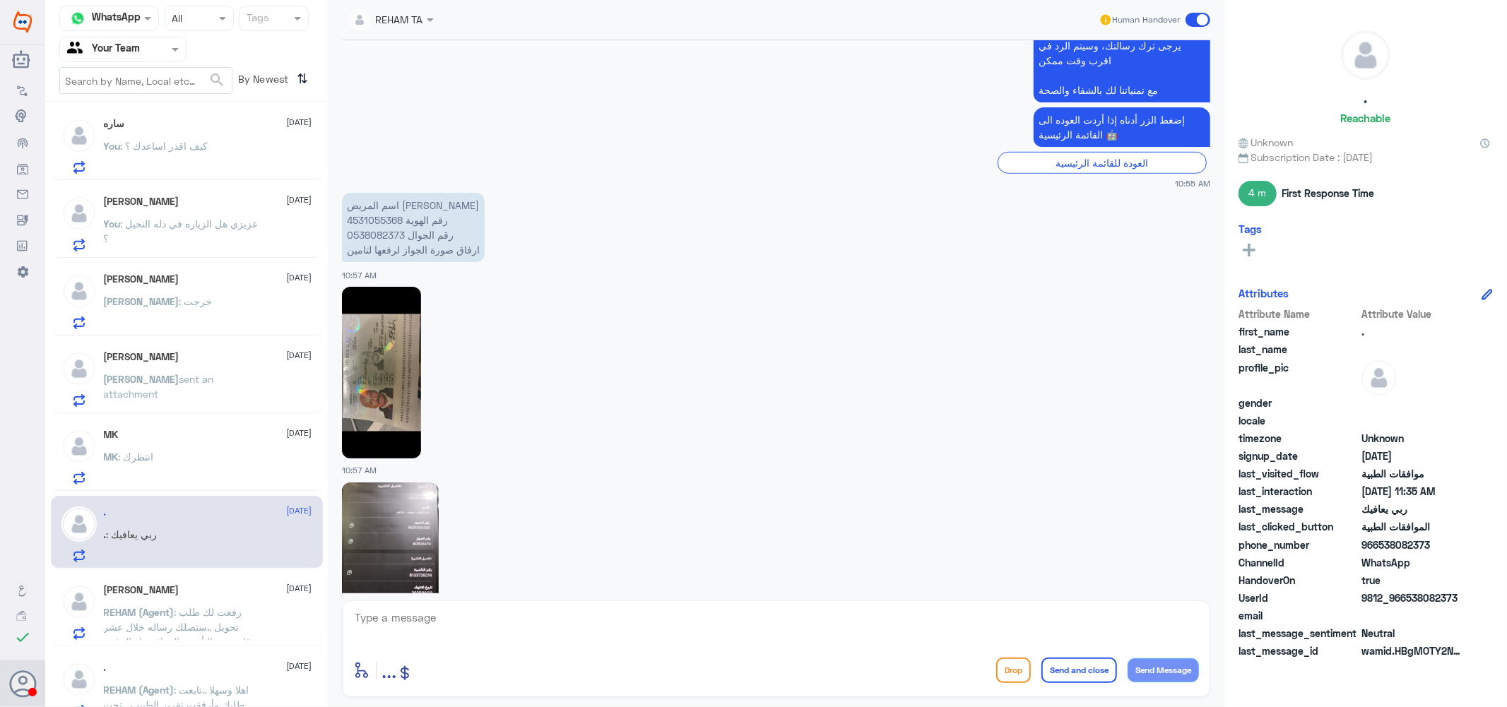
click at [386, 220] on p "اسم المريض [PERSON_NAME] رقم الهوية 4531055368 رقم الجوال 0538082373 ارفاق صورة…" at bounding box center [413, 227] width 143 height 69
copy p "4531055368"
click at [386, 230] on p "اسم المريض [PERSON_NAME] رقم الهوية 4531055368 رقم الجوال 0538082373 ارفاق صورة…" at bounding box center [413, 227] width 143 height 69
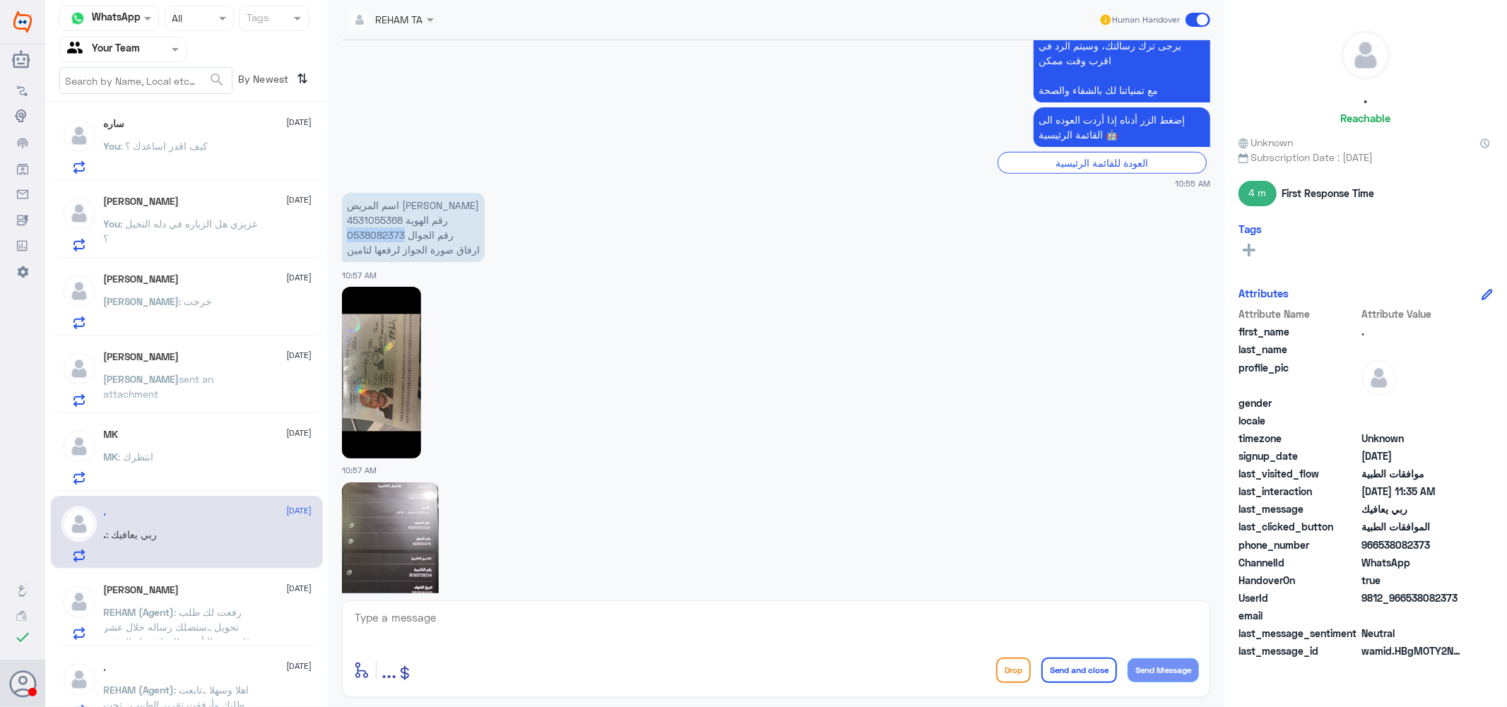
copy p "0538082373"
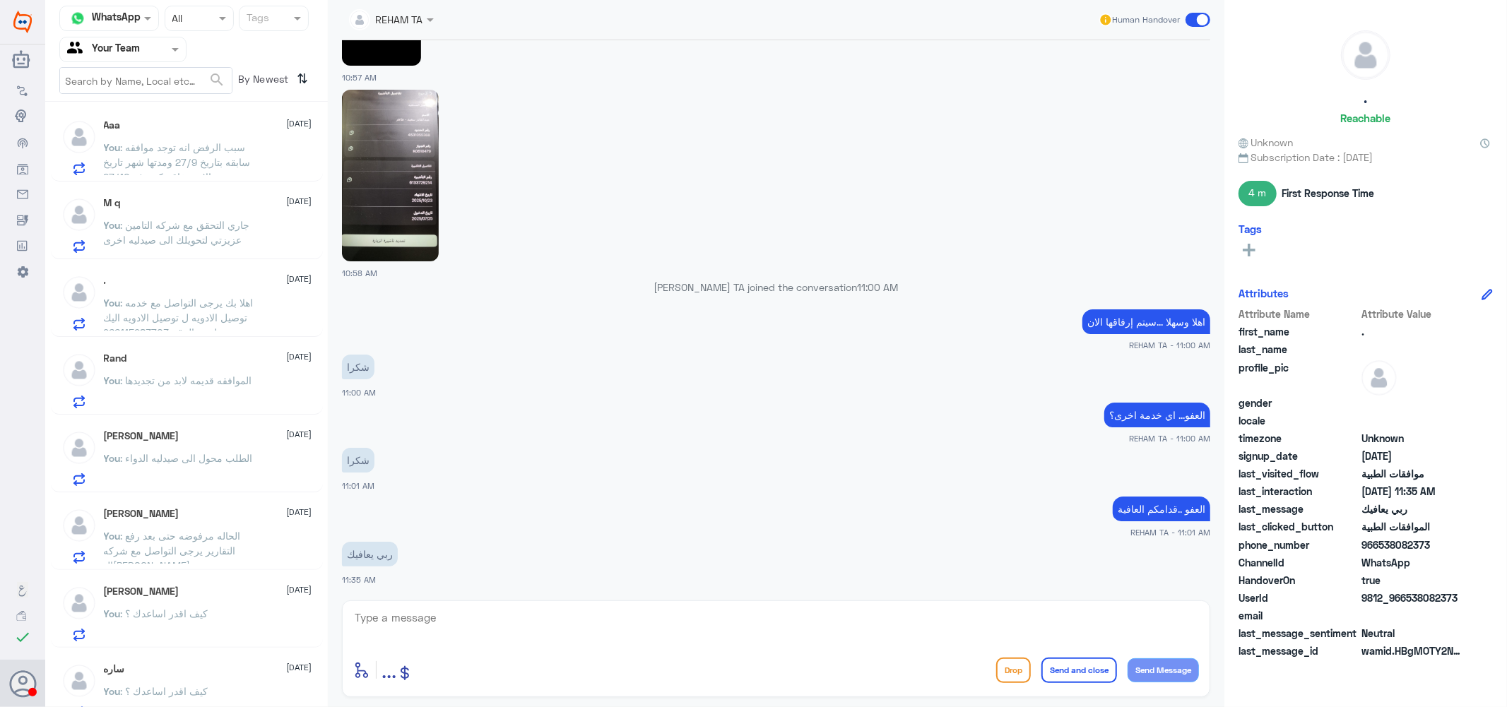
scroll to position [0, 0]
drag, startPoint x: 36, startPoint y: 359, endPoint x: 555, endPoint y: 393, distance: 519.7
click at [555, 393] on div "شكرا 11:00 AM" at bounding box center [776, 375] width 868 height 48
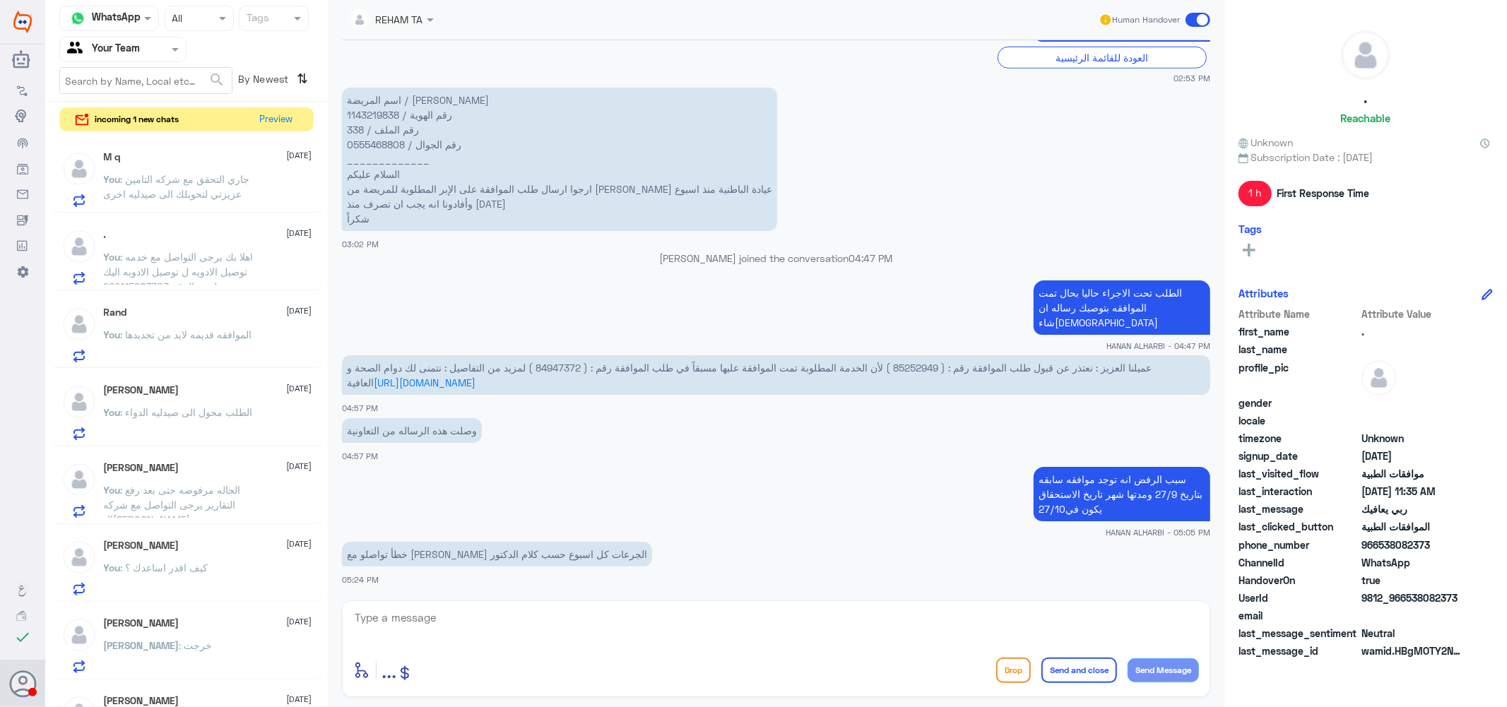
scroll to position [701, 0]
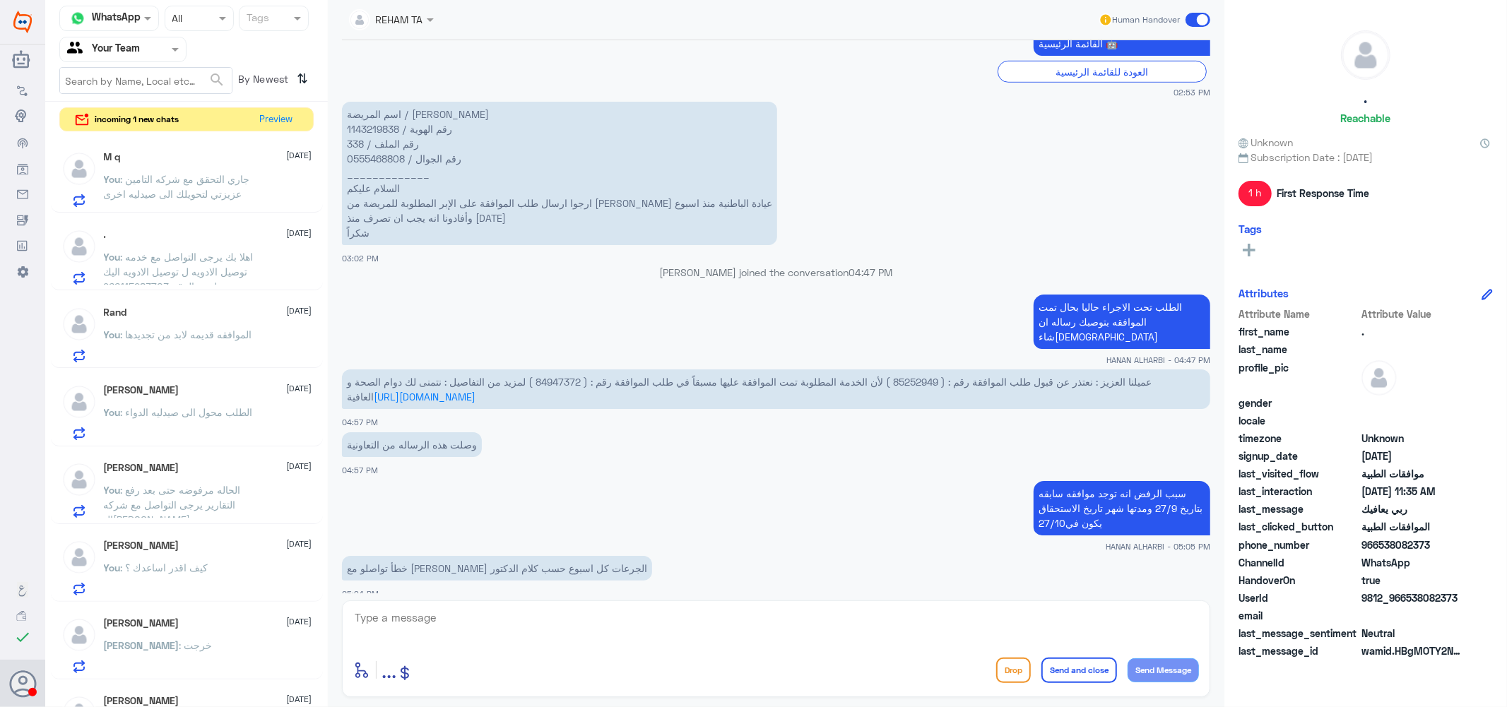
click at [569, 620] on textarea at bounding box center [776, 625] width 846 height 35
type textarea "h"
type textarea "اعتذر منك هذا رد التامين يفضل تتواصل معهم"
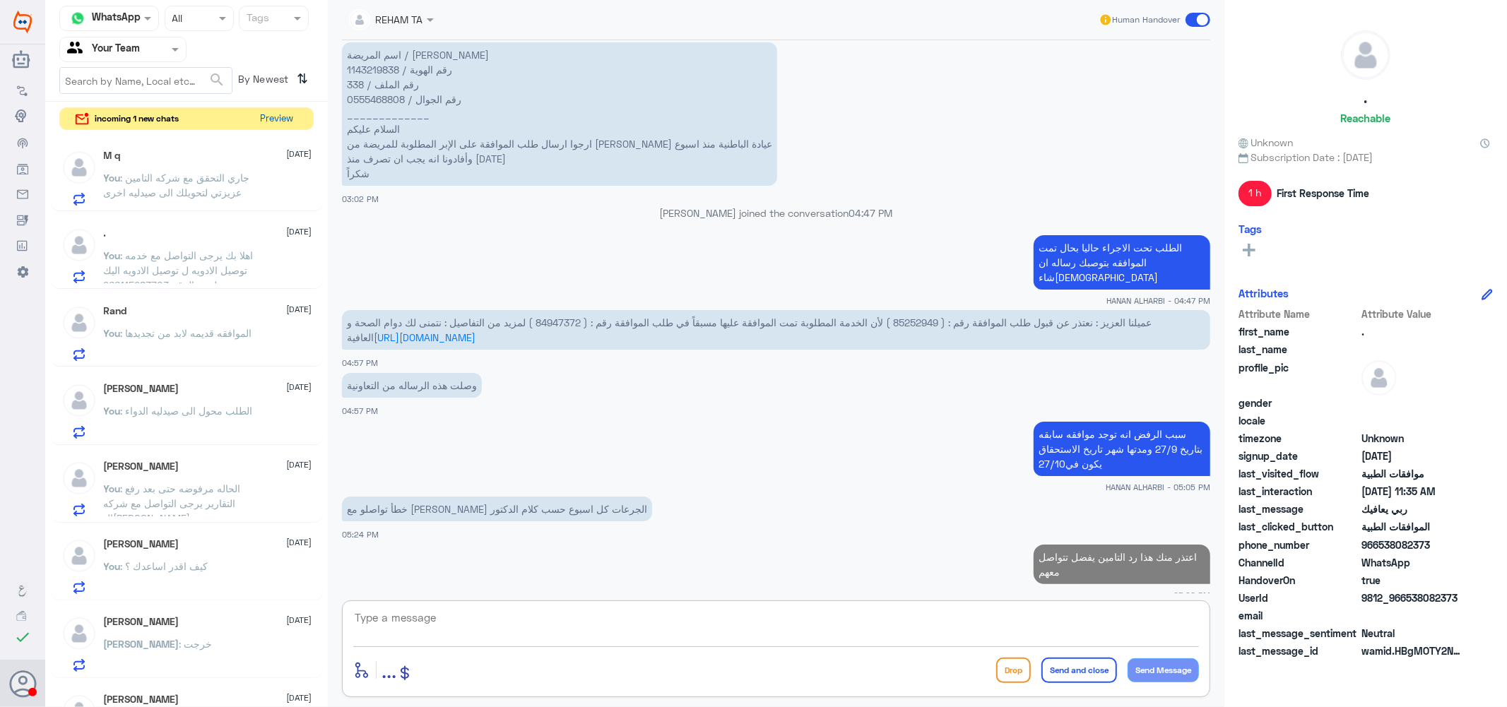
click at [272, 122] on button "Preview" at bounding box center [277, 119] width 44 height 22
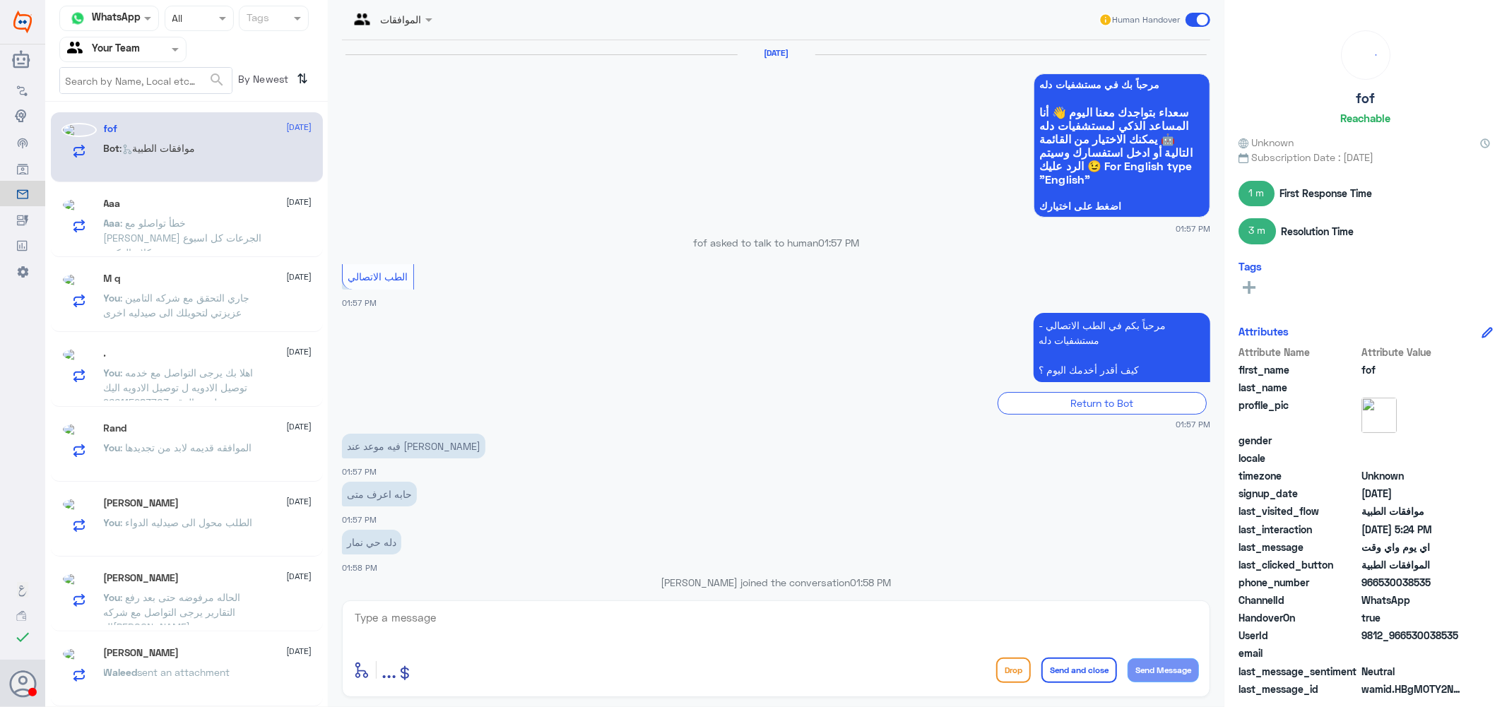
scroll to position [825, 0]
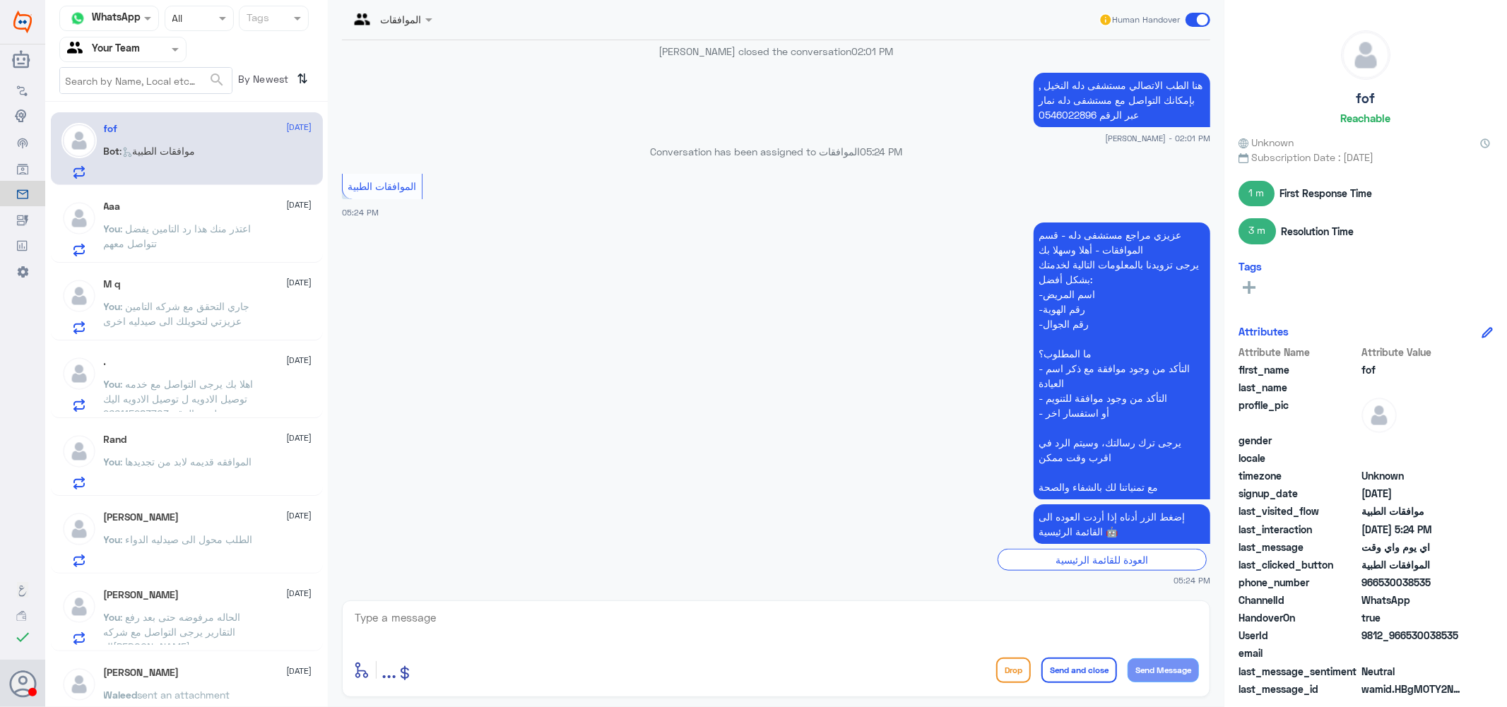
click at [504, 629] on textarea at bounding box center [776, 625] width 846 height 35
type textarea "كيف اقدر اساعدك ؟"
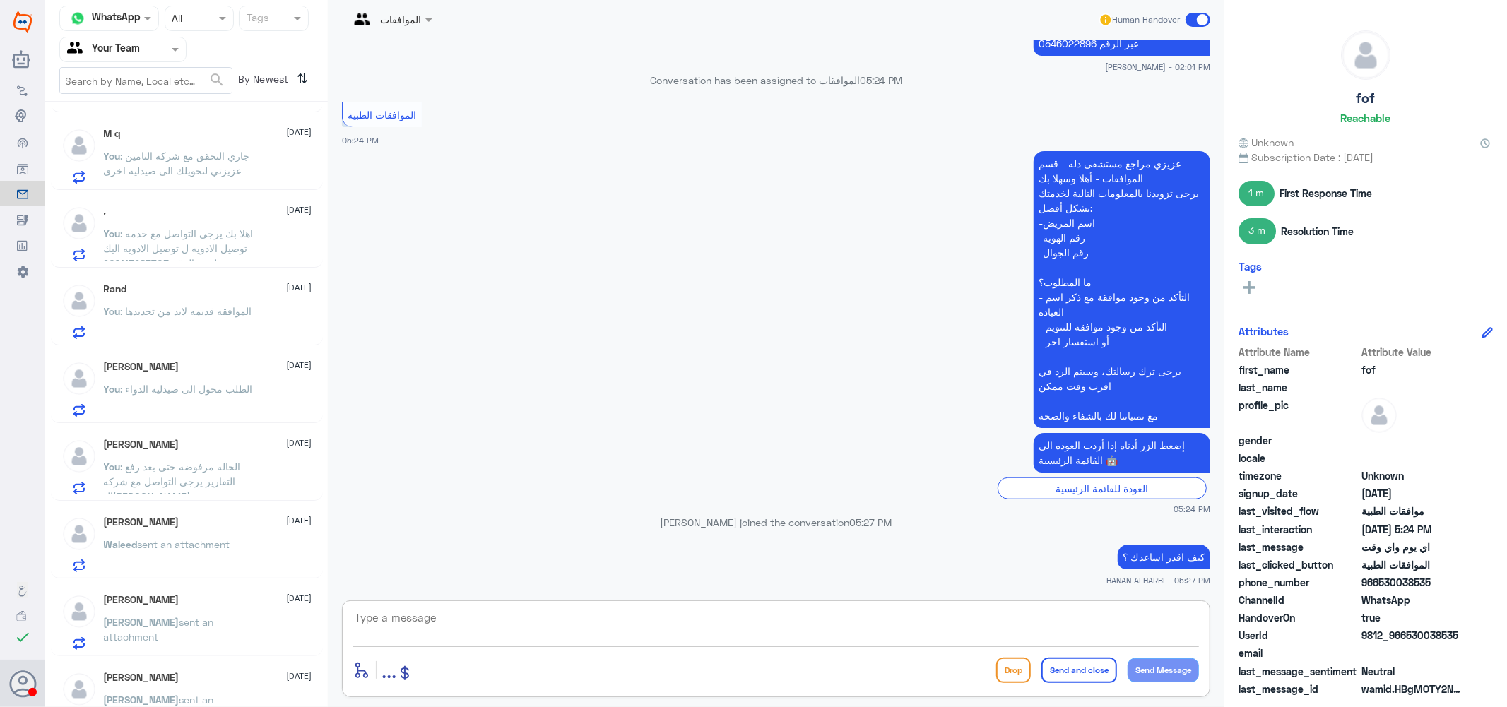
scroll to position [157, 0]
click at [194, 675] on div "[PERSON_NAME] [DATE]" at bounding box center [208, 671] width 208 height 12
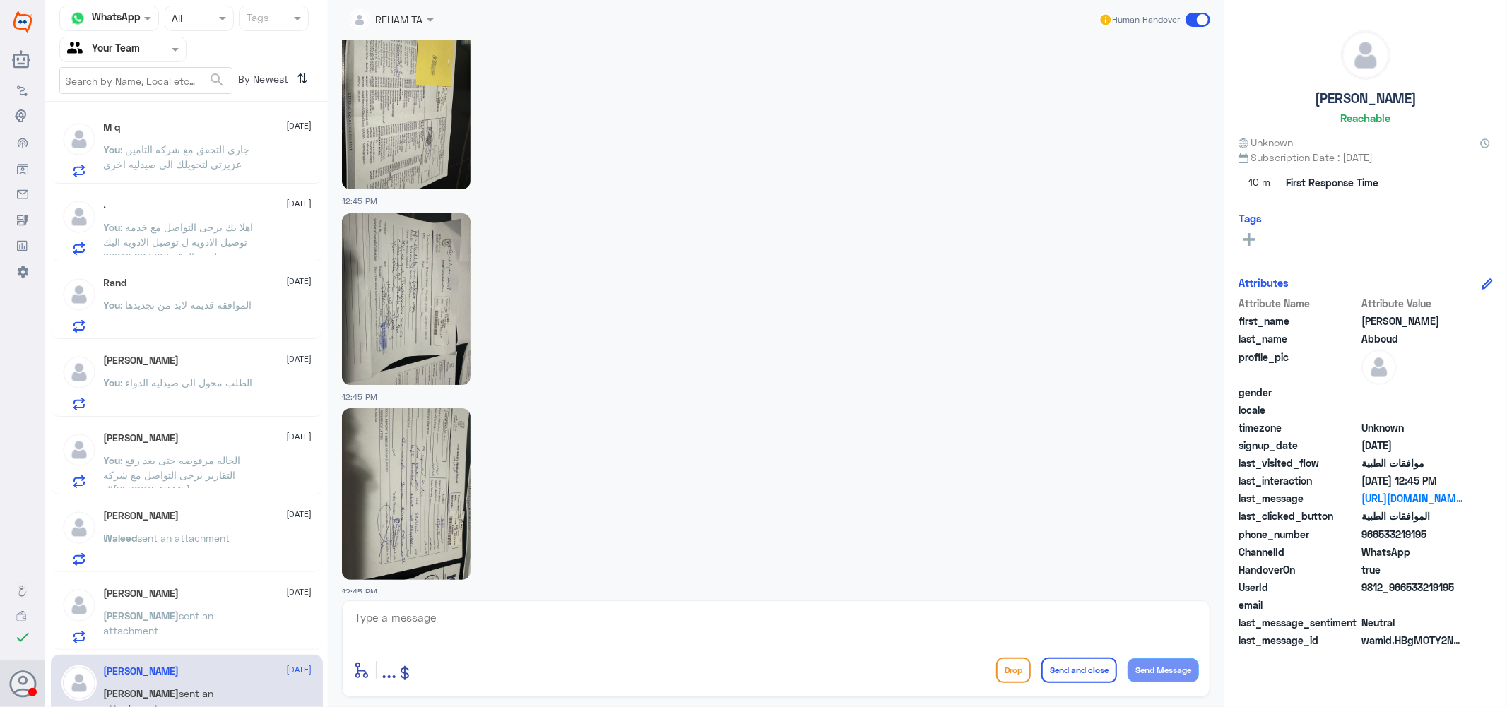
scroll to position [1007, 0]
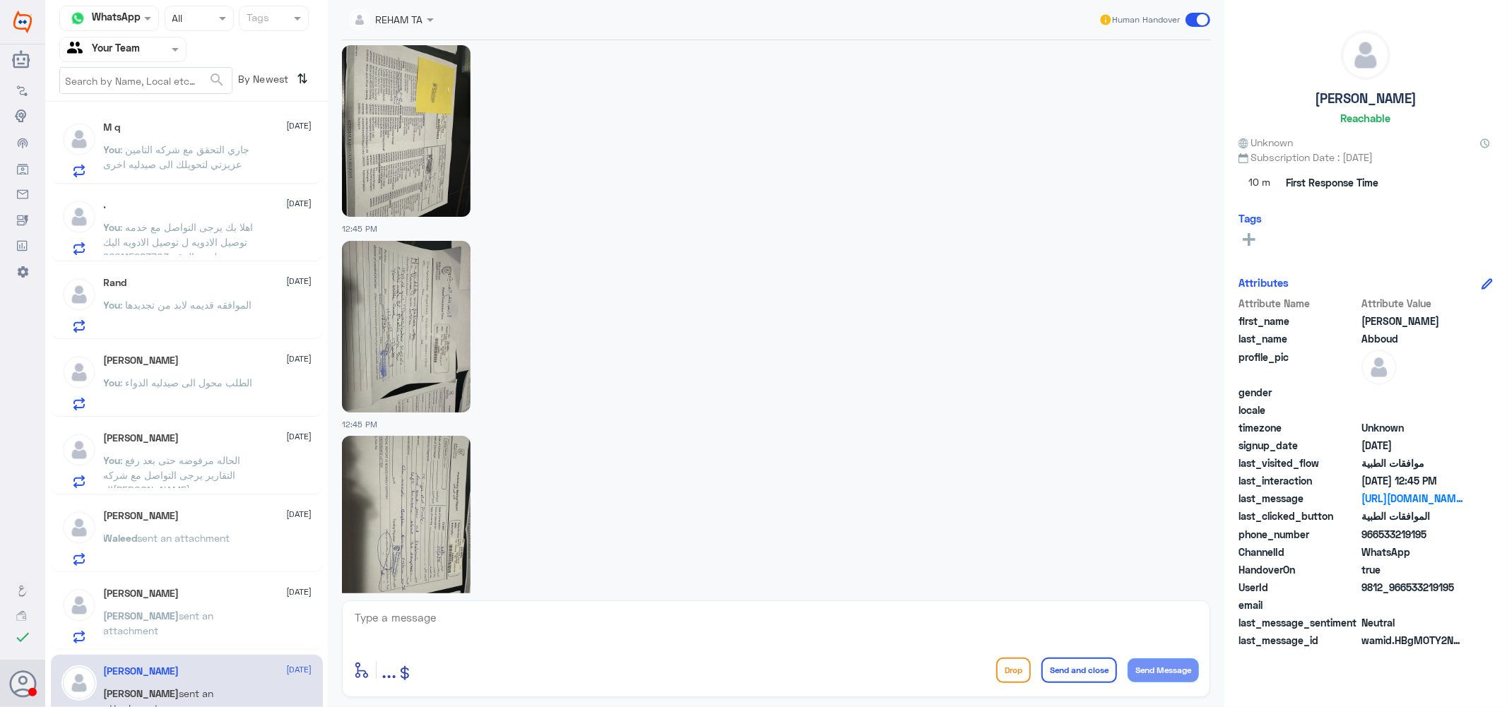
click at [424, 301] on img at bounding box center [406, 327] width 129 height 172
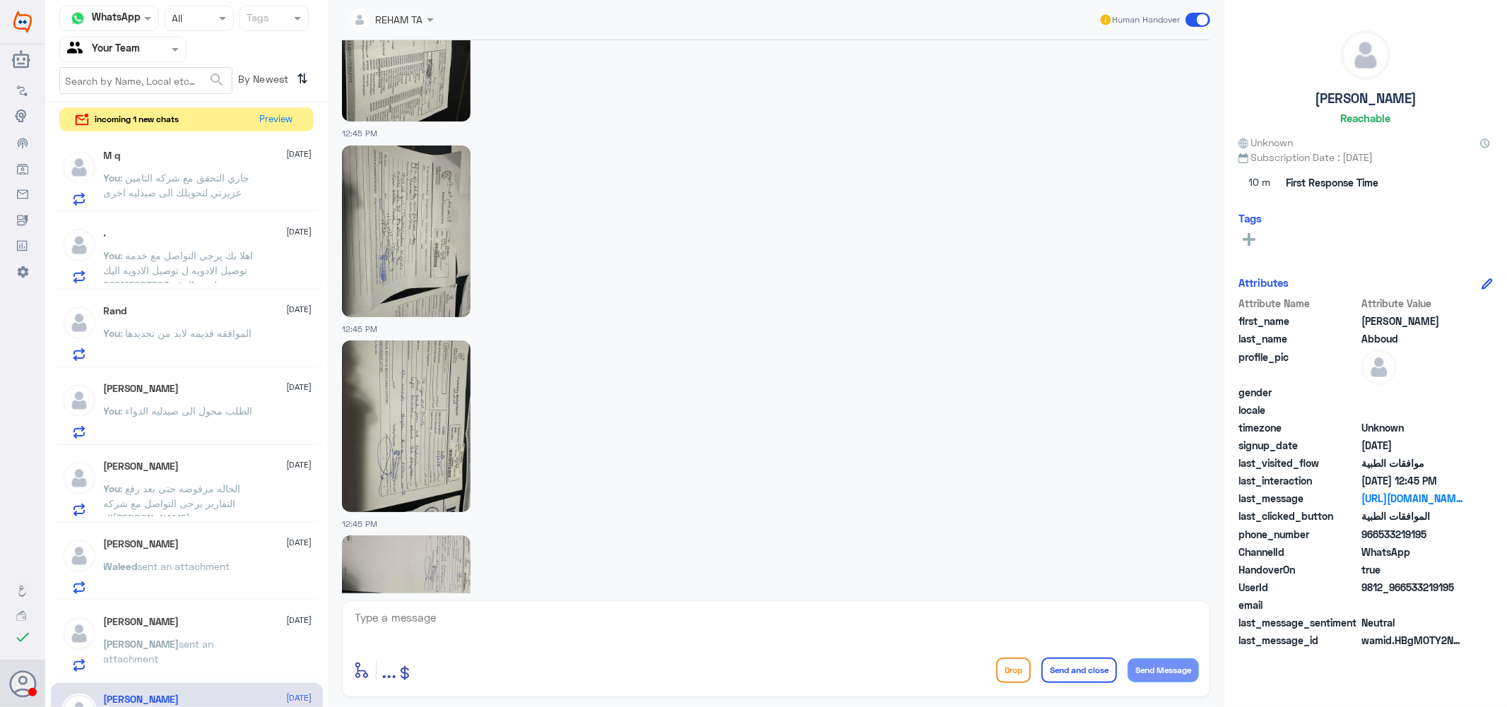
scroll to position [1242, 0]
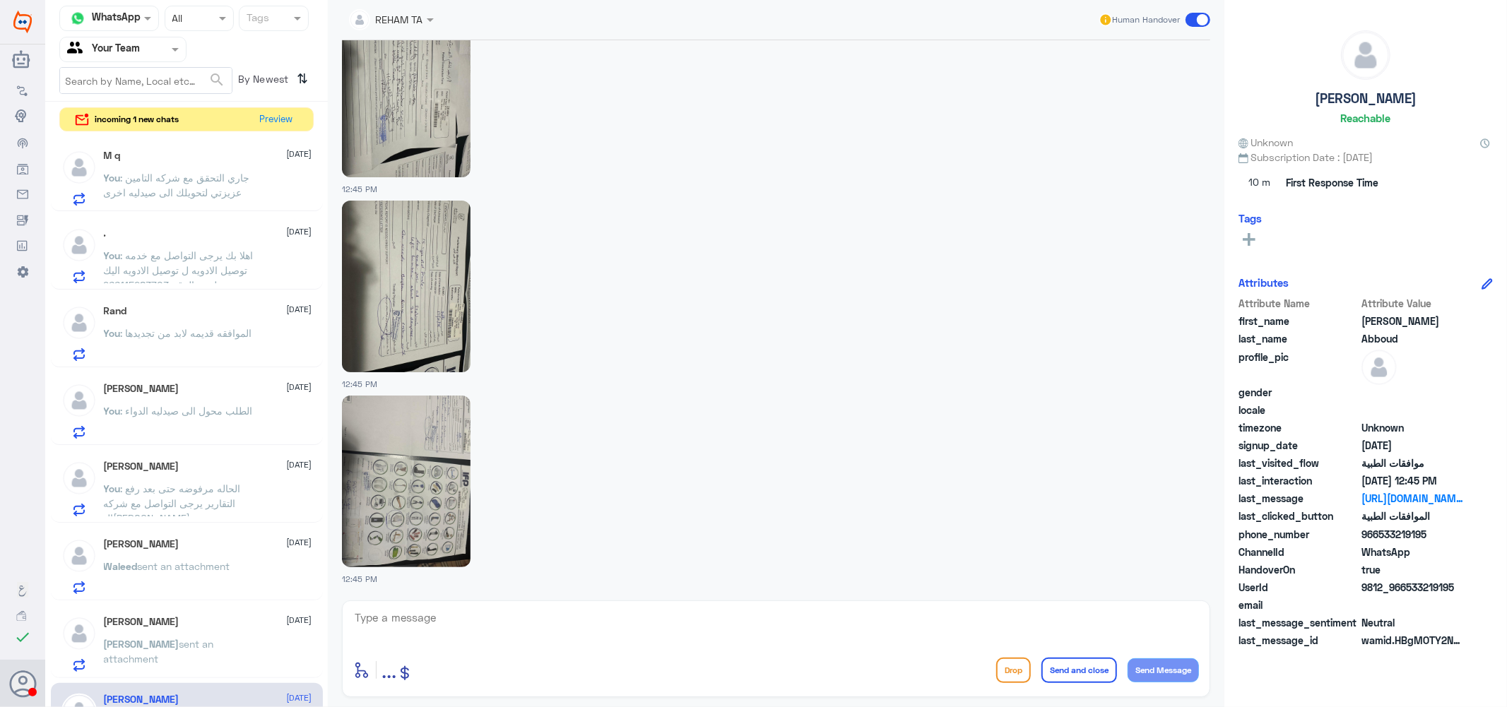
click at [427, 615] on textarea at bounding box center [776, 625] width 846 height 35
type textarea "u"
type textarea "ا"
type textarea "h"
type textarea "الطلب تحت الاجراء حاليا"
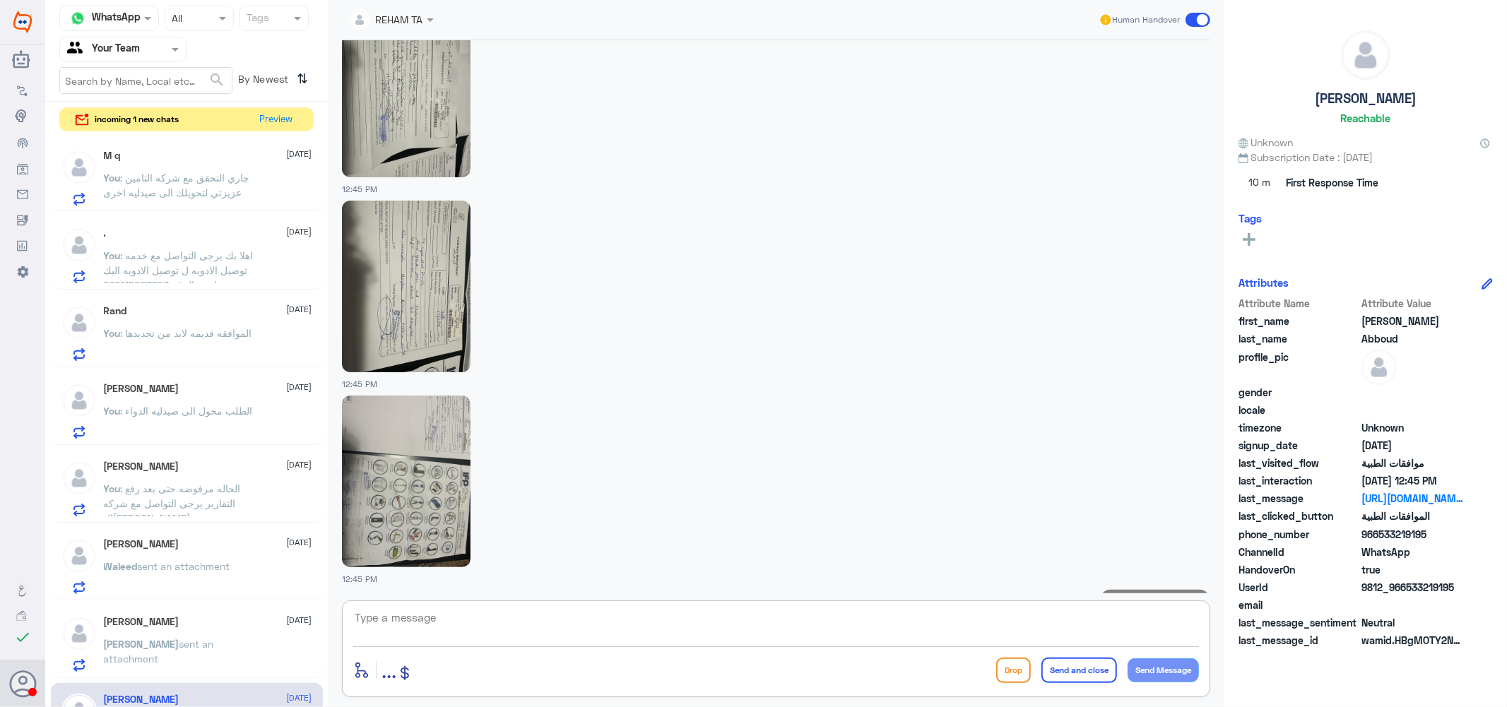
scroll to position [1287, 0]
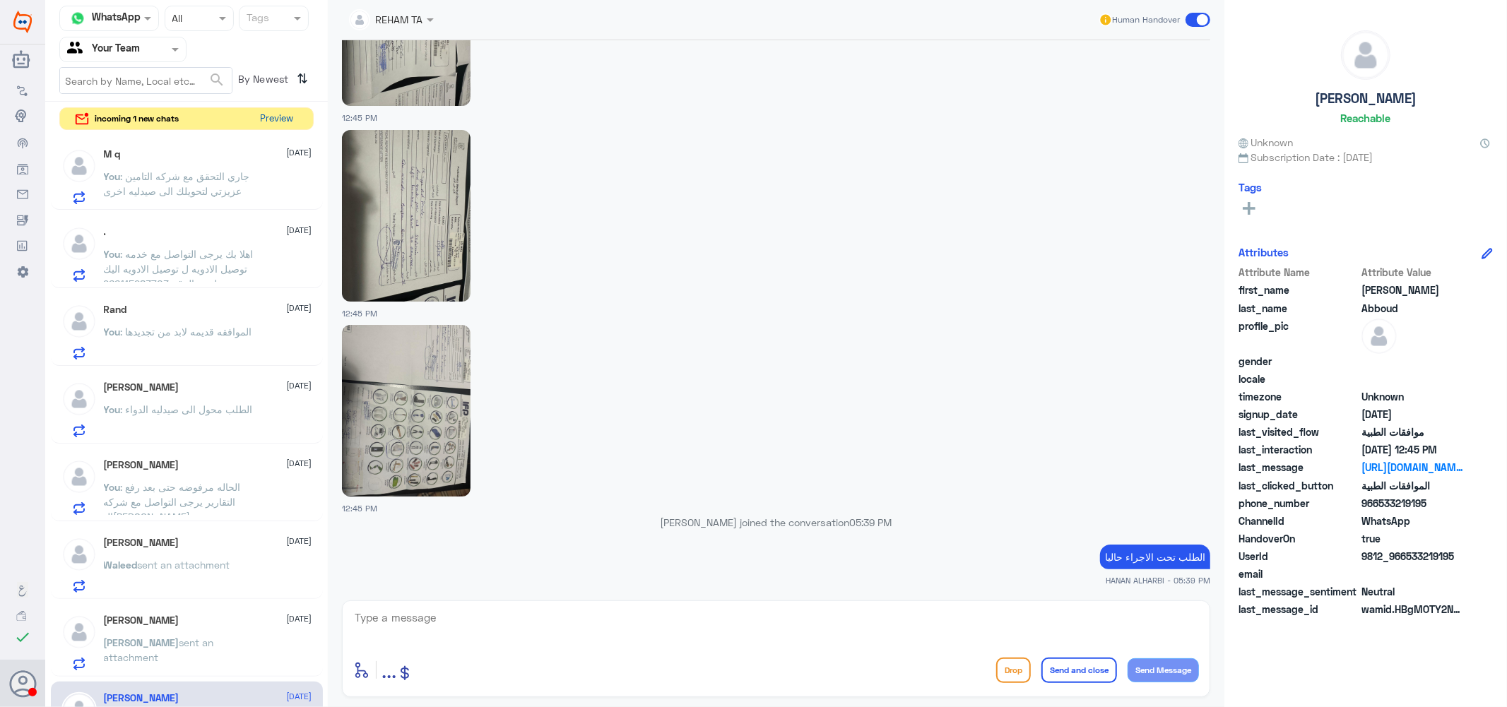
click at [285, 112] on button "Preview" at bounding box center [277, 119] width 44 height 22
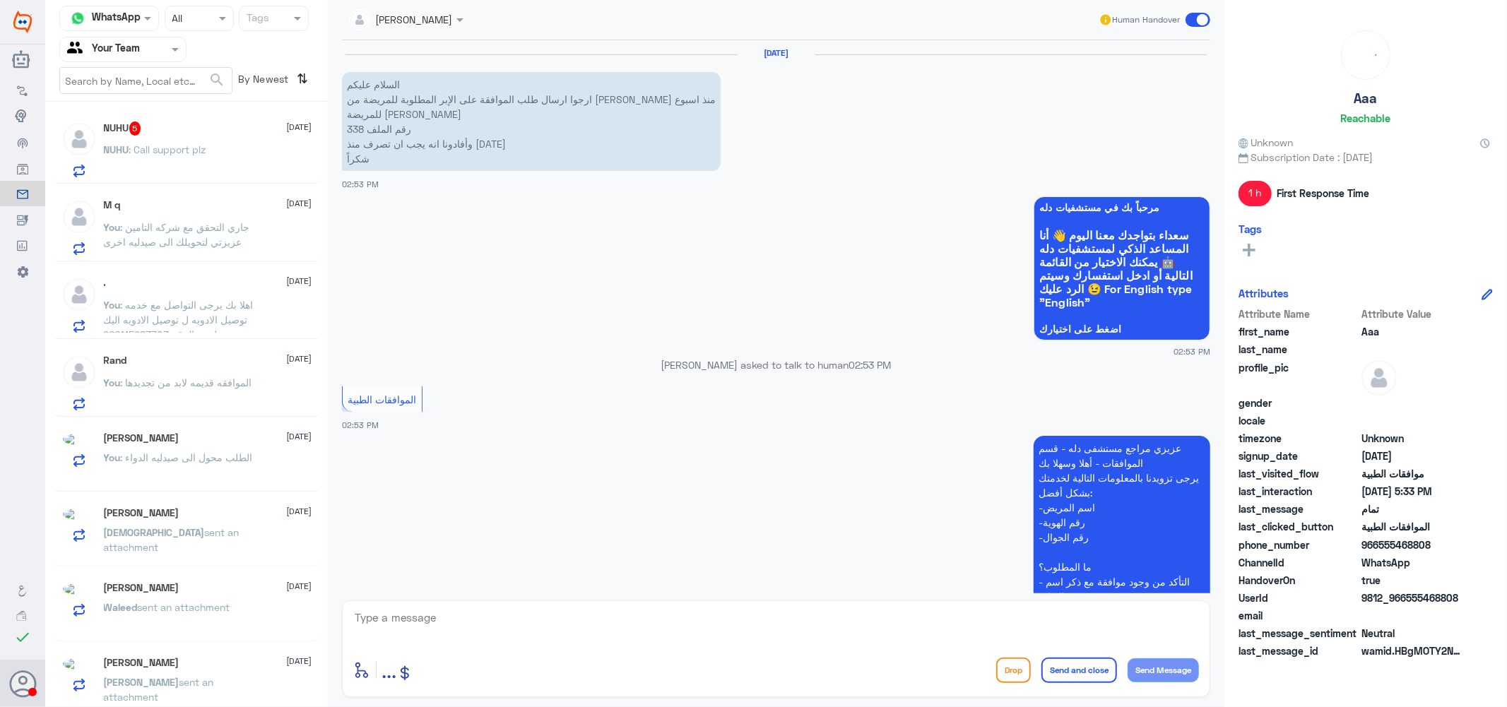
scroll to position [809, 0]
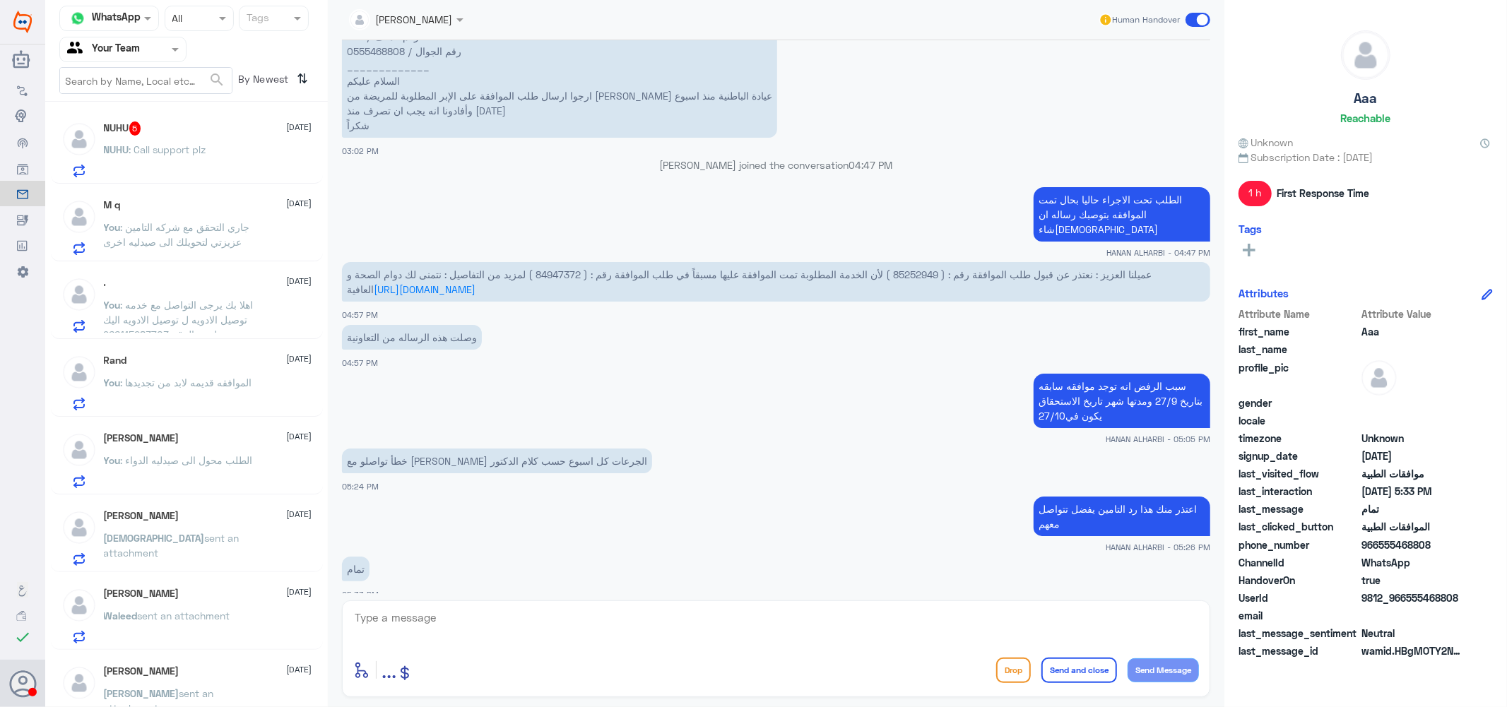
click at [138, 125] on span "5" at bounding box center [135, 129] width 12 height 14
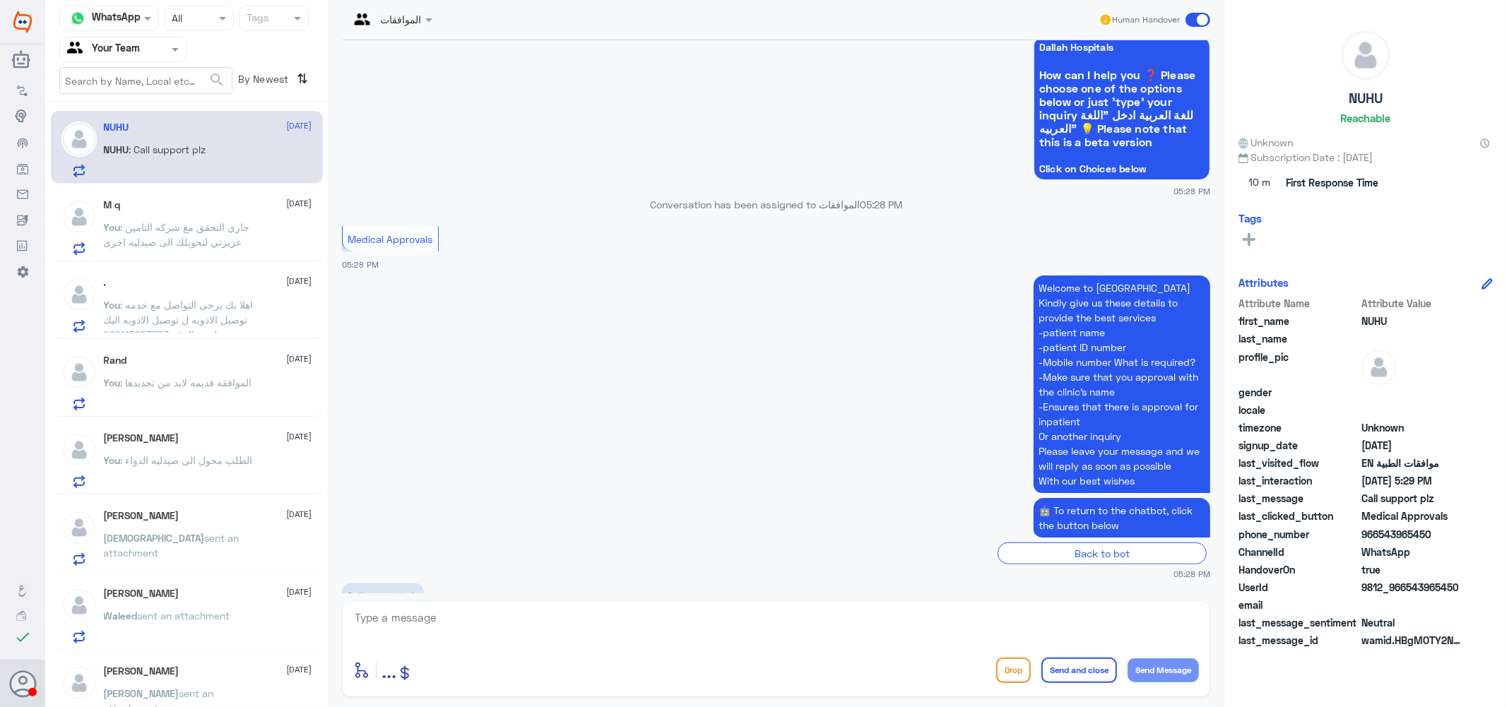
scroll to position [559, 0]
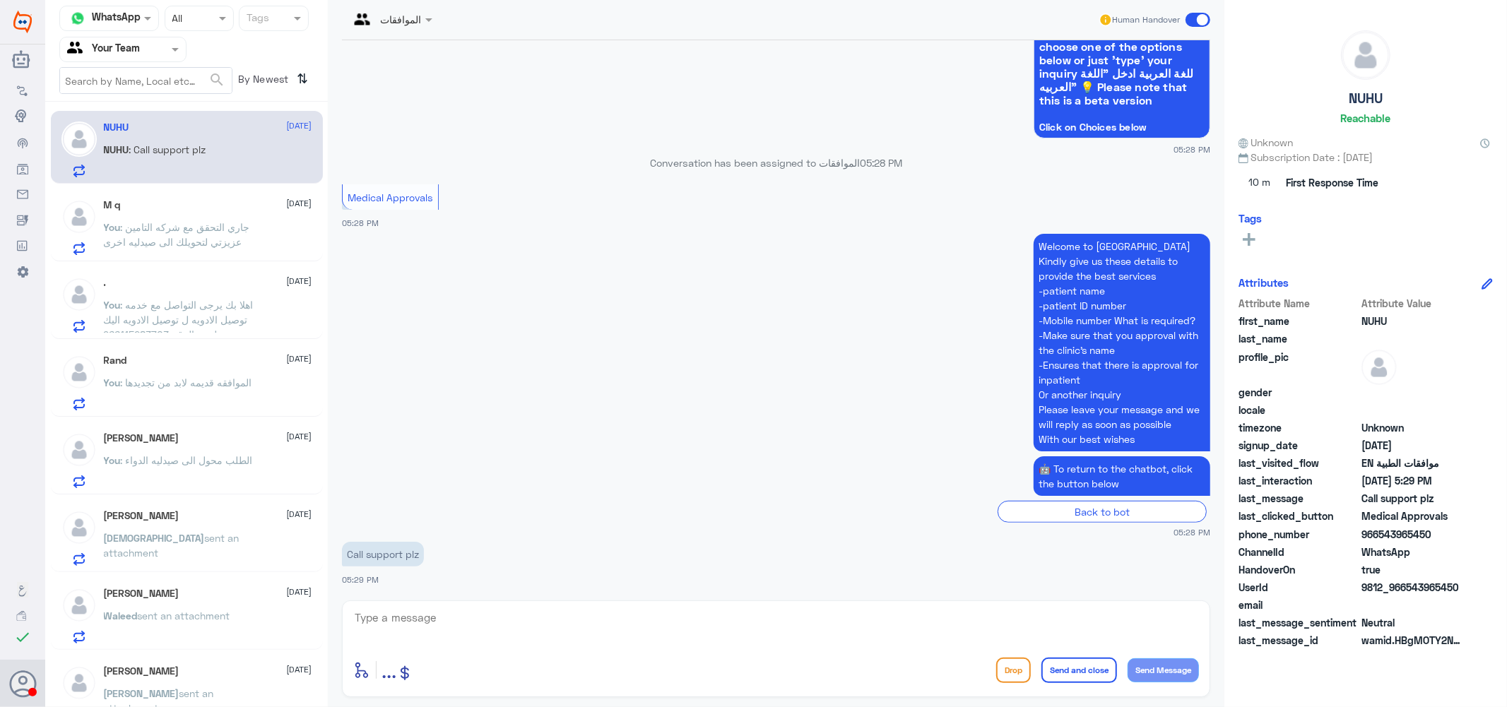
click at [439, 631] on textarea at bounding box center [776, 625] width 846 height 35
type textarea "ا"
type textarea "h"
type textarea "how i can help u sir"
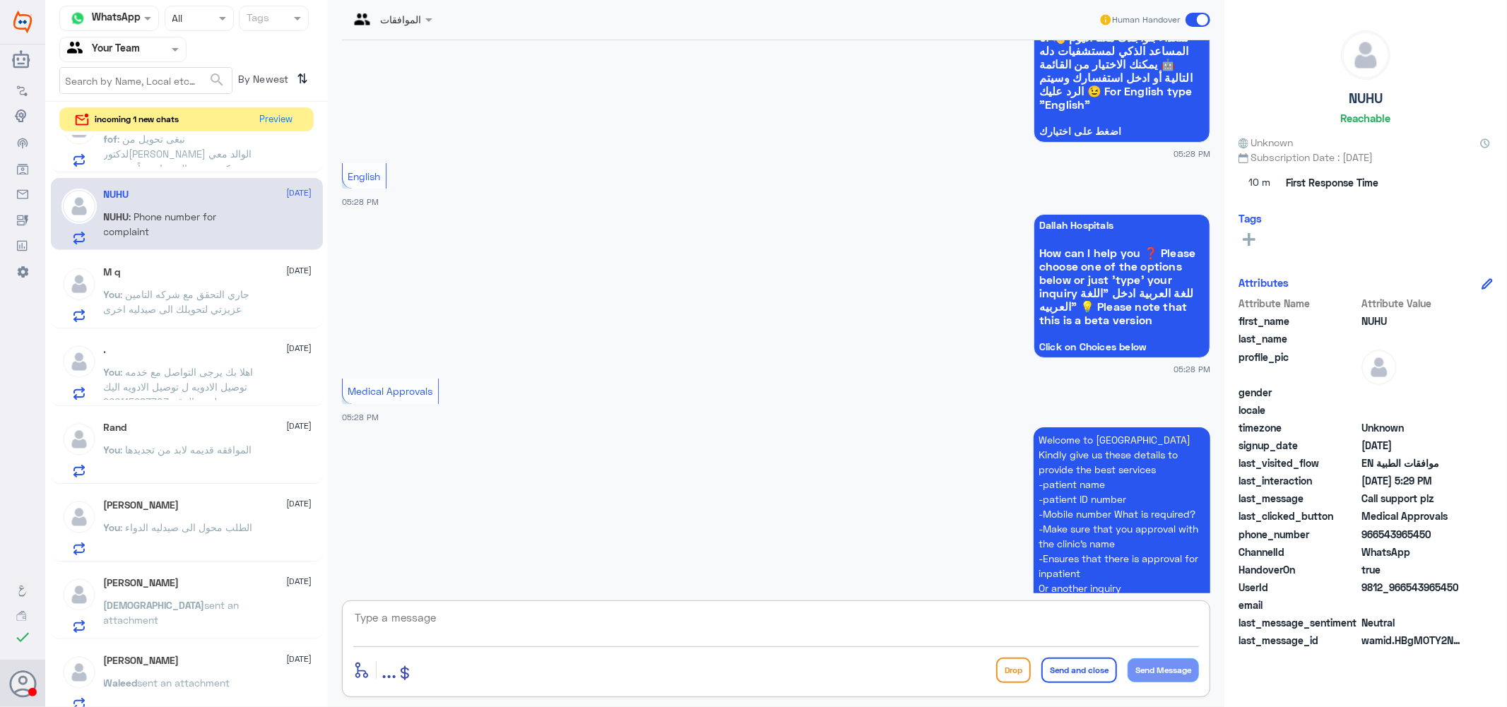
scroll to position [0, 0]
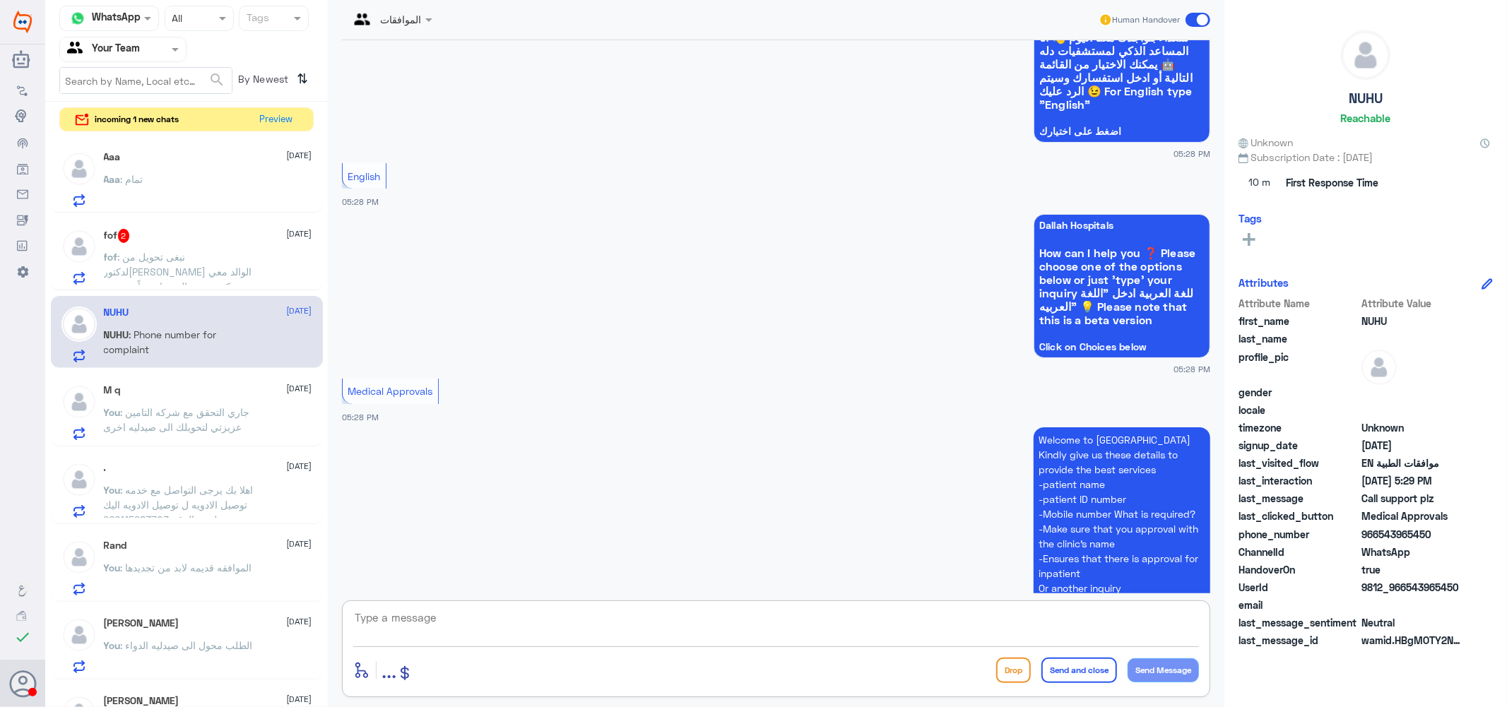
click at [218, 179] on div "Aaa : تمام" at bounding box center [208, 191] width 208 height 32
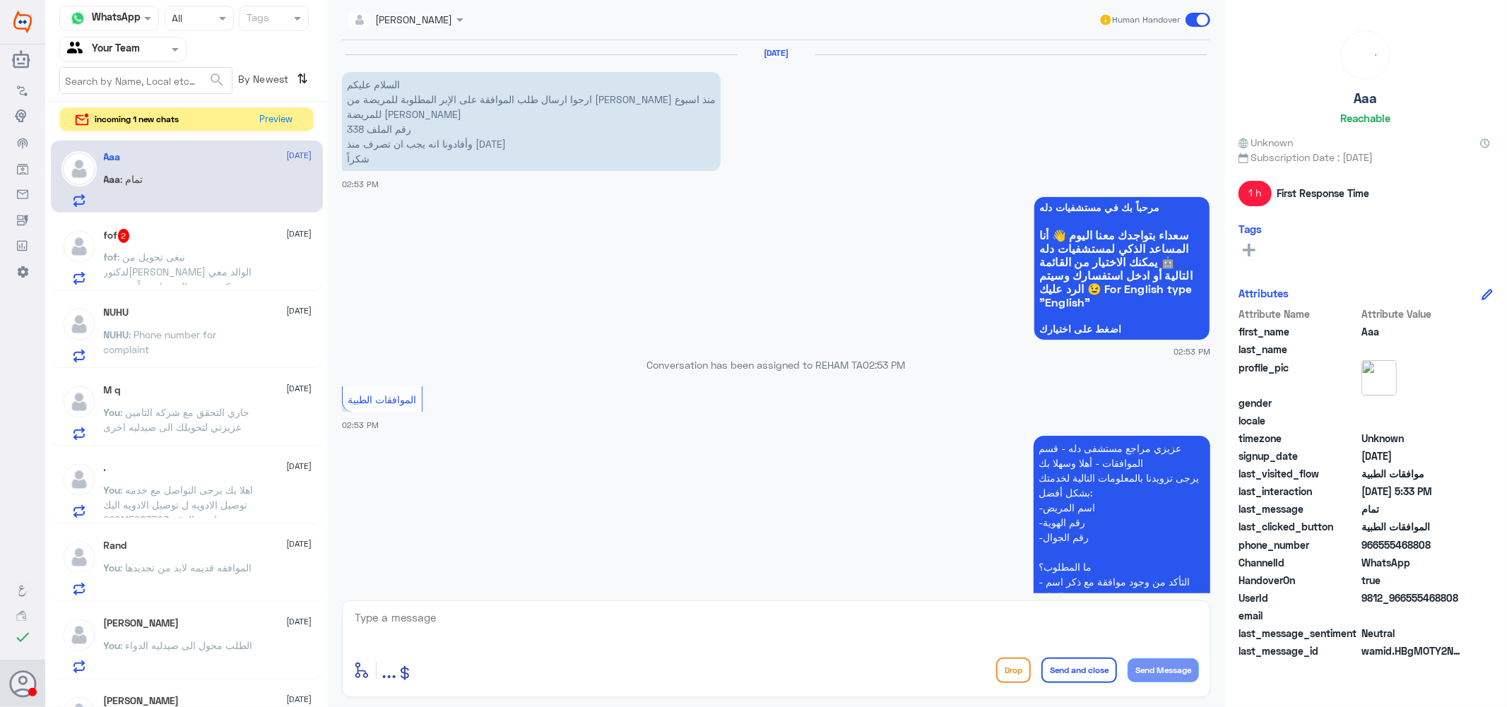
scroll to position [809, 0]
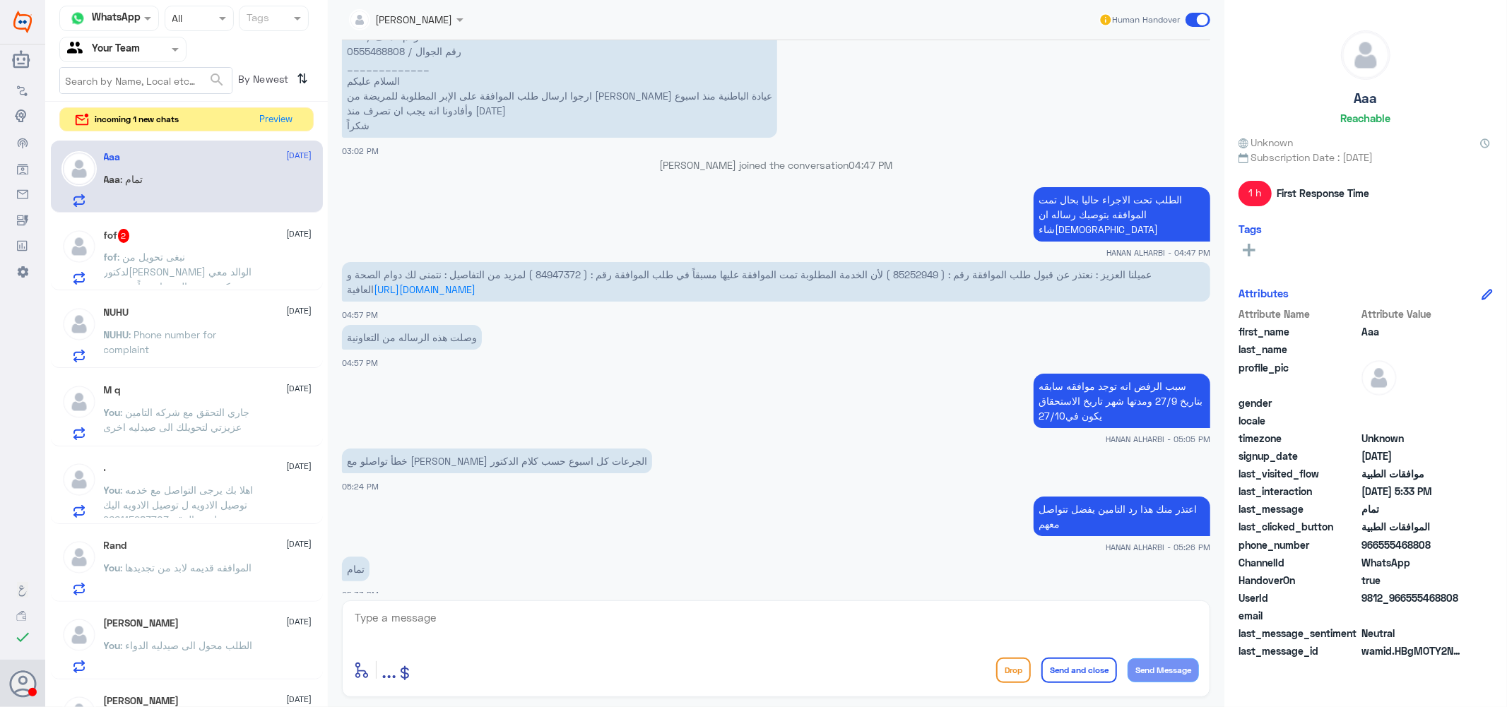
click at [199, 263] on p "fof : نبغى تحويل من لدكتوره الوالد معي وكبير سن والمشوار جداً بعيد عن المنزل ما…" at bounding box center [183, 266] width 159 height 35
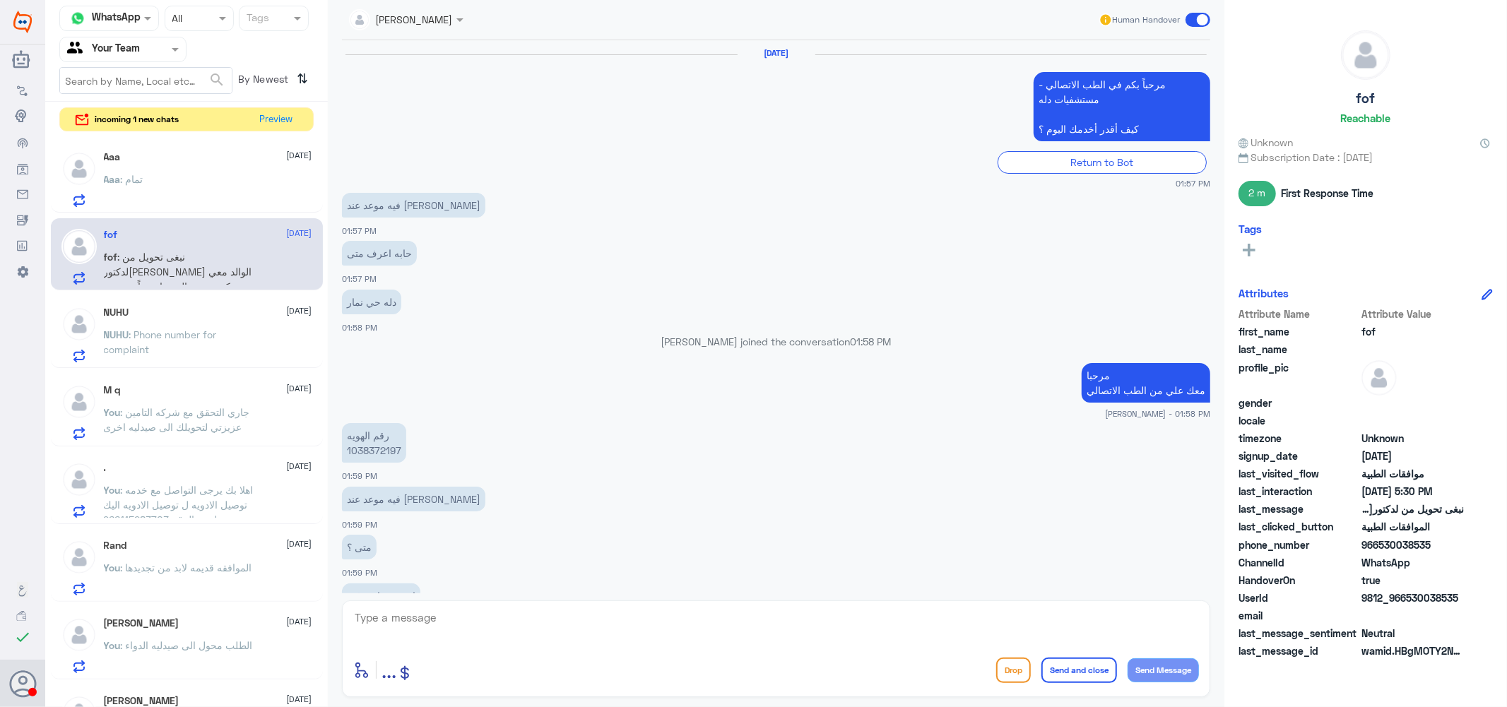
scroll to position [812, 0]
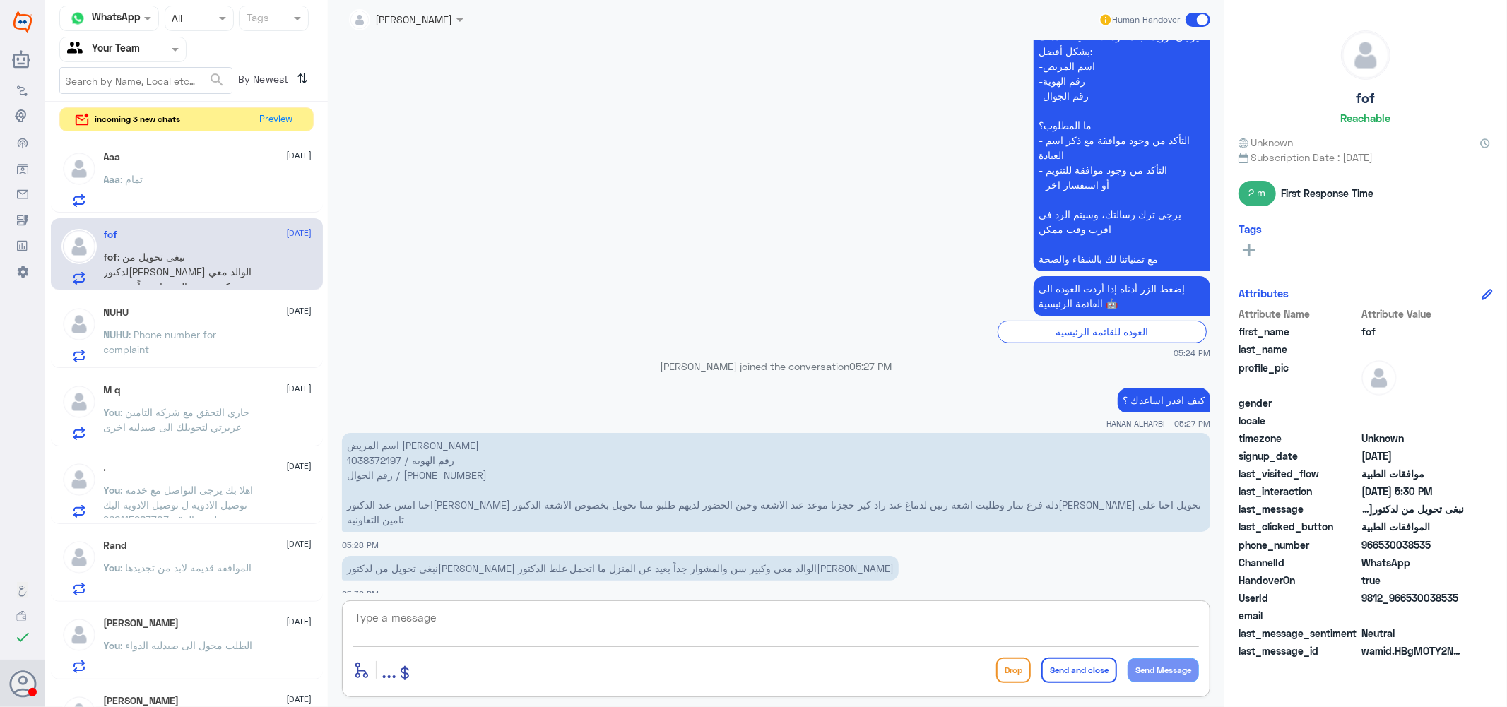
click at [544, 622] on textarea at bounding box center [776, 625] width 846 height 35
type textarea "h"
type textarea "اعتذر منك هنا موافقات دله النخيل يرجى التواصل مع دله نمار"
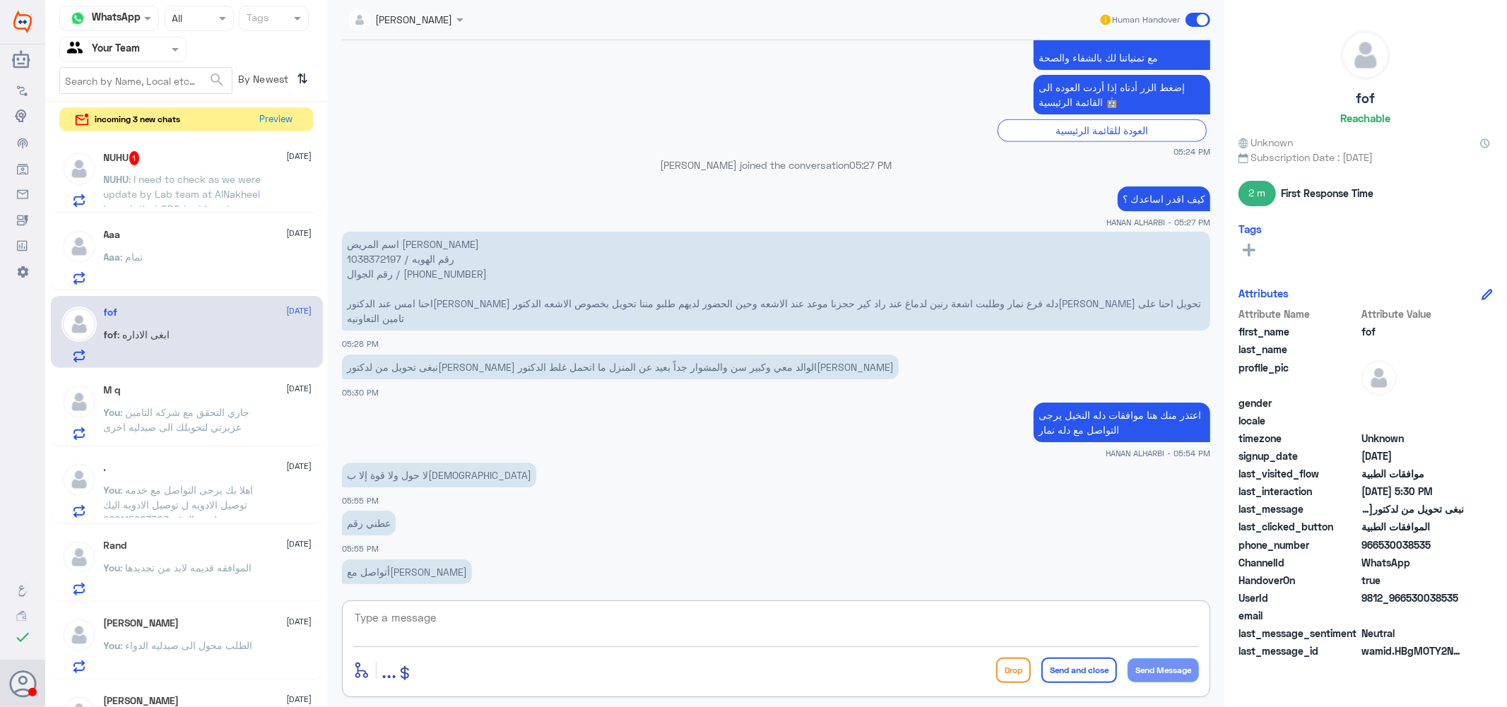
scroll to position [986, 0]
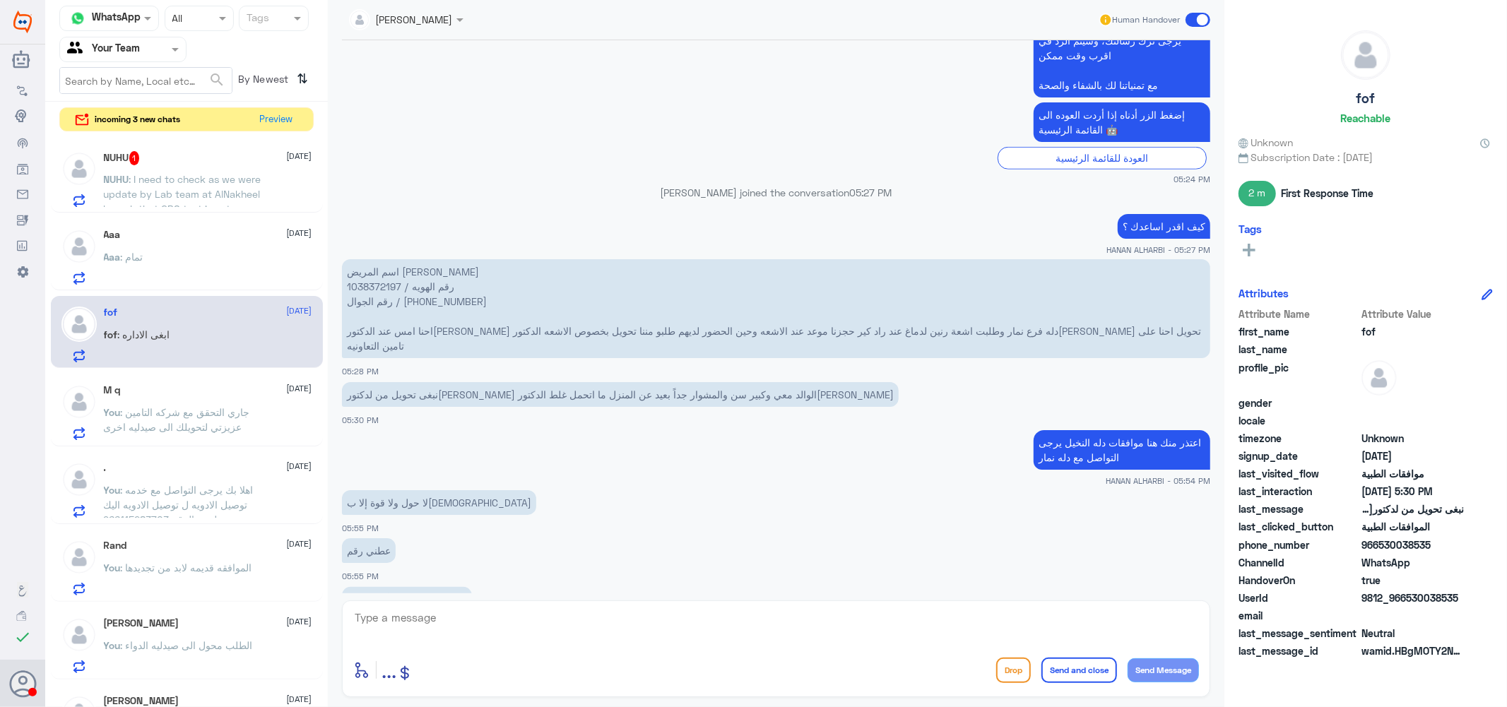
click at [218, 188] on span ": I need to check as we were update by Lab team at AlNakheel branch that GBS te…" at bounding box center [183, 238] width 158 height 131
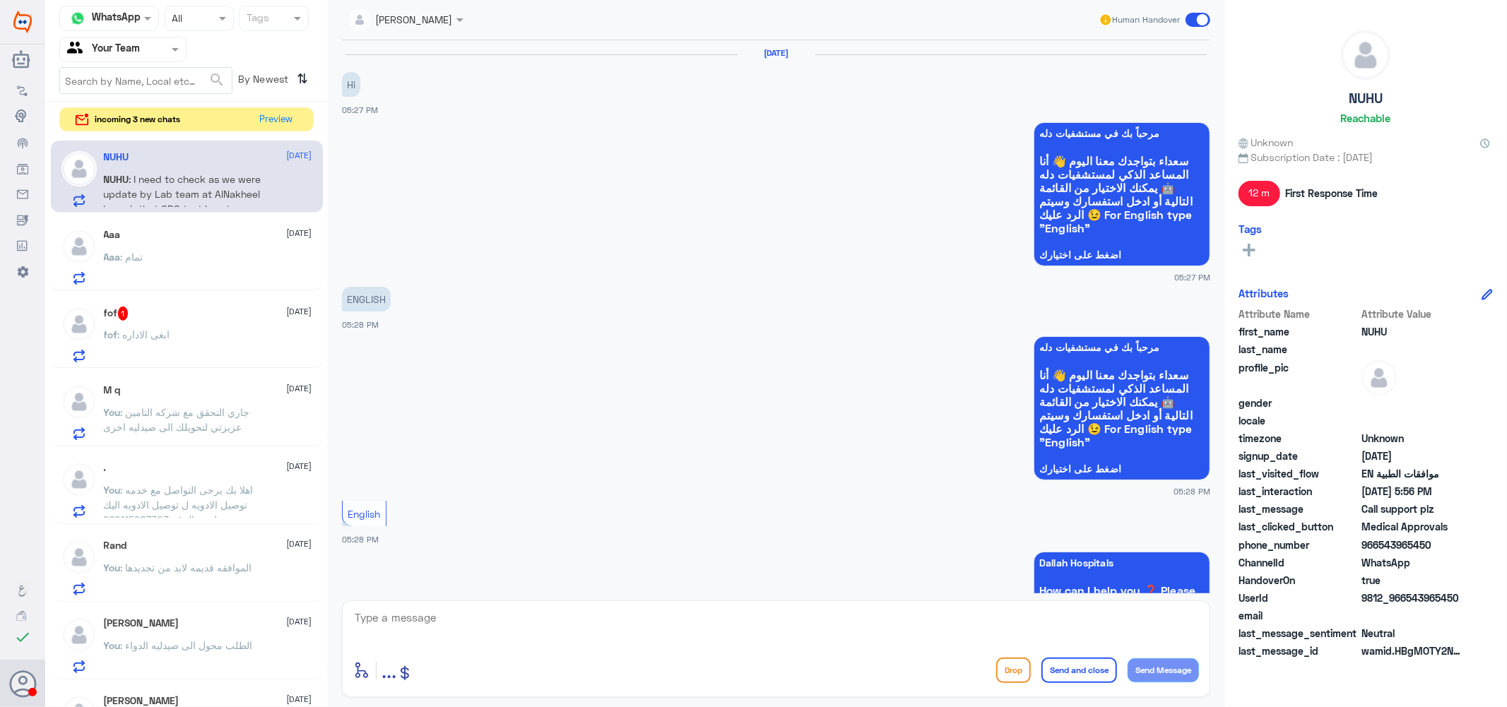
scroll to position [740, 0]
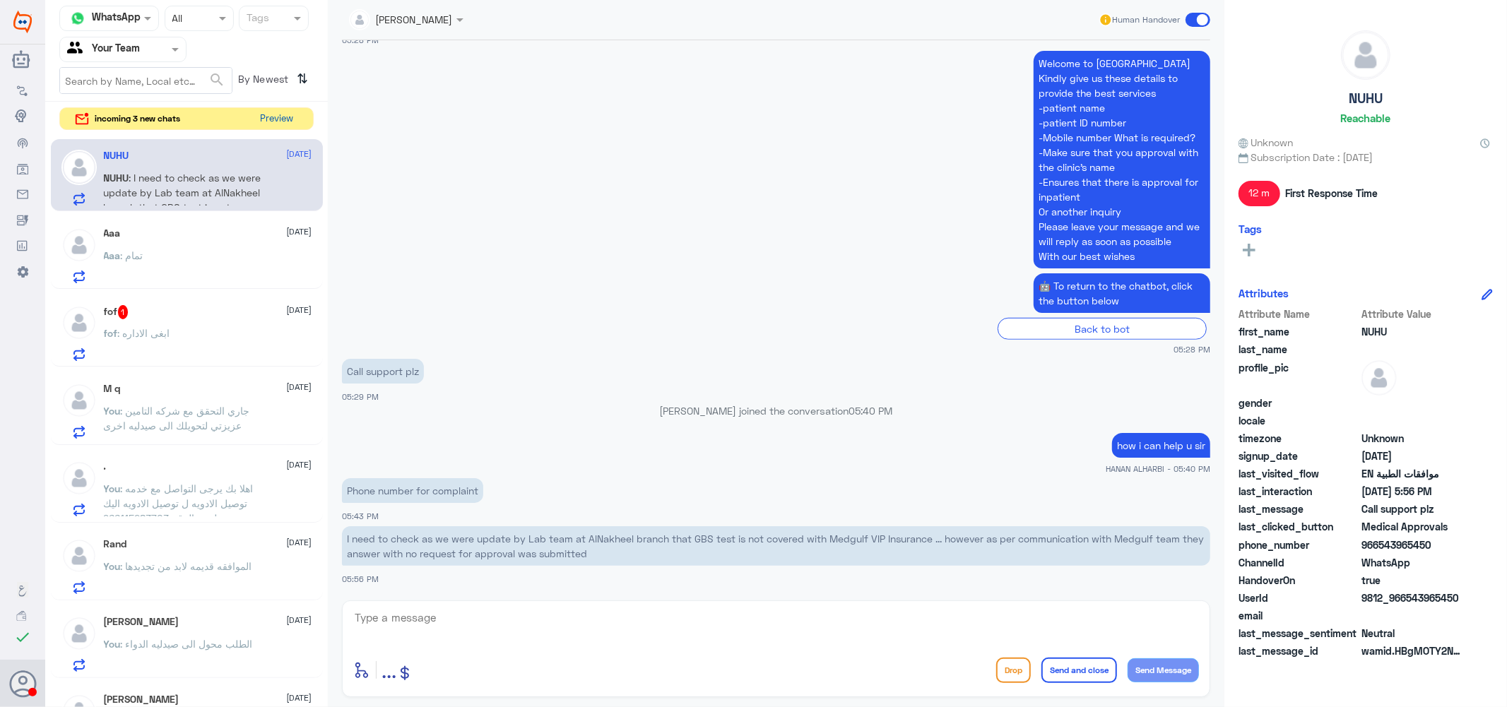
click at [269, 118] on button "Preview" at bounding box center [277, 119] width 44 height 22
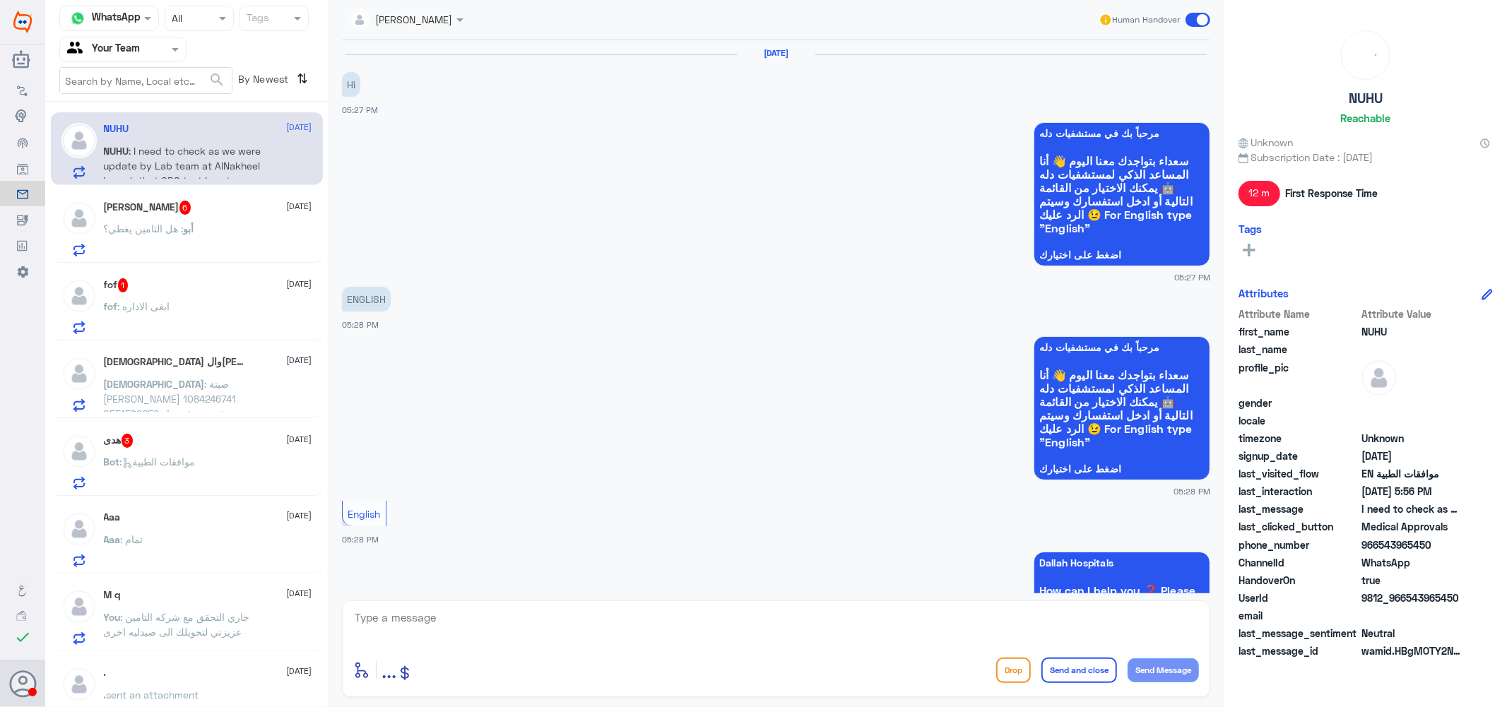
scroll to position [740, 0]
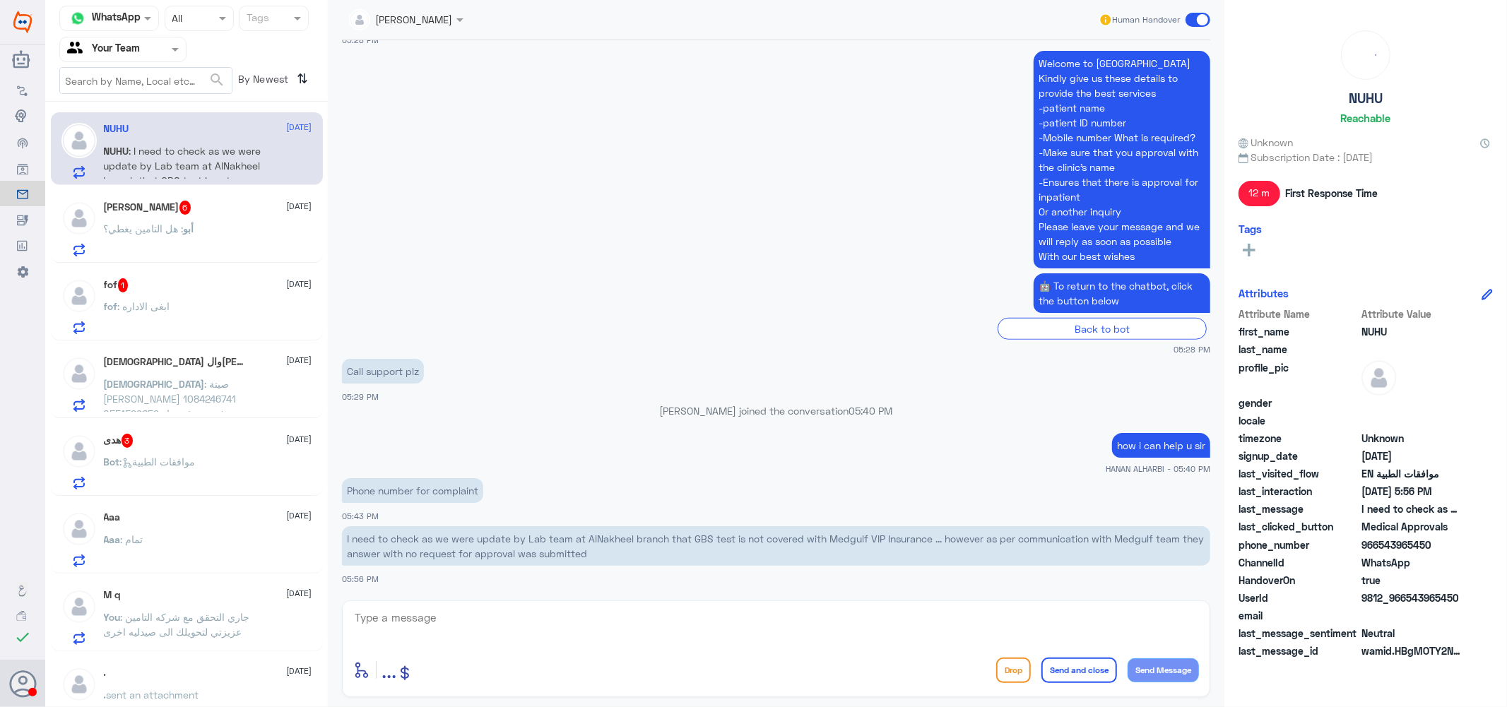
click at [182, 236] on p "أبو : هل التامين يغطي؟" at bounding box center [149, 238] width 90 height 35
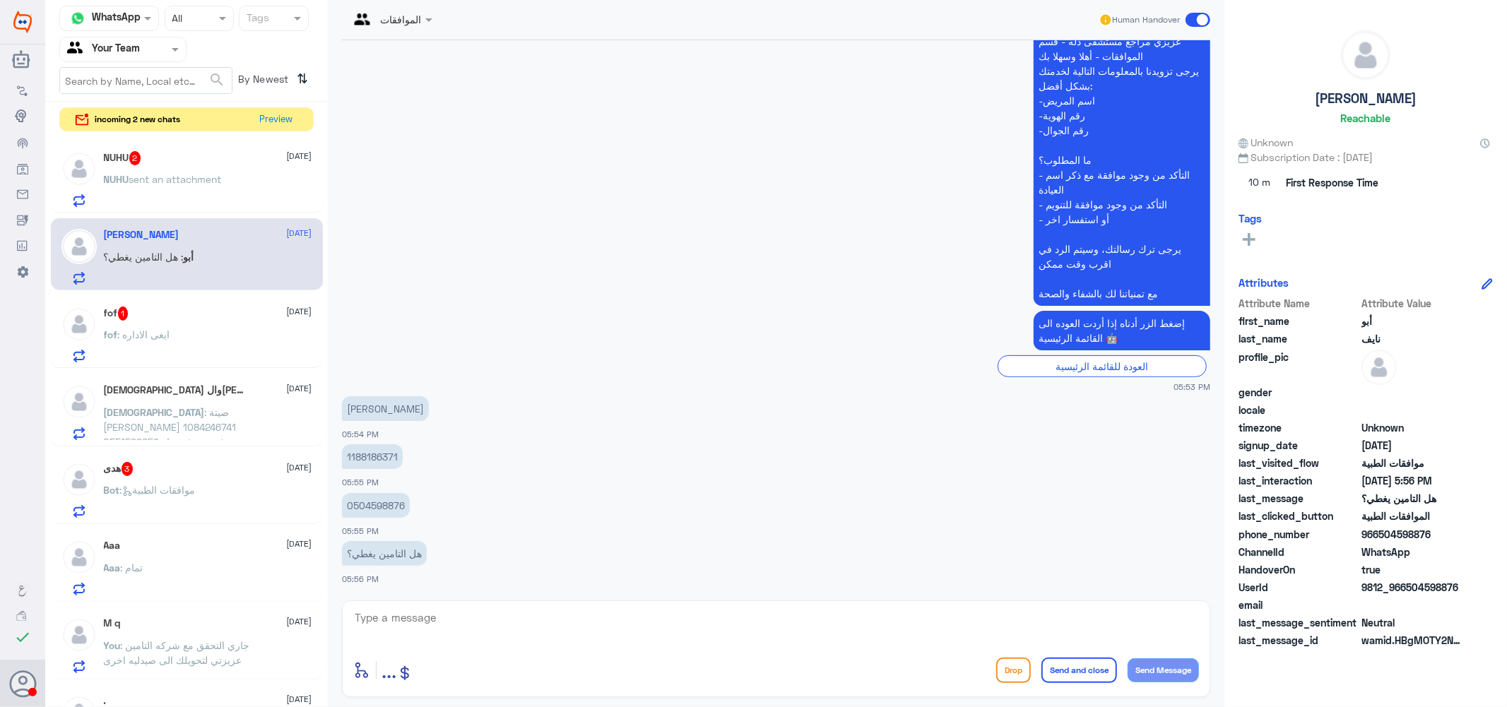
click at [378, 453] on p "1188186371" at bounding box center [372, 456] width 61 height 25
copy p "1188186371"
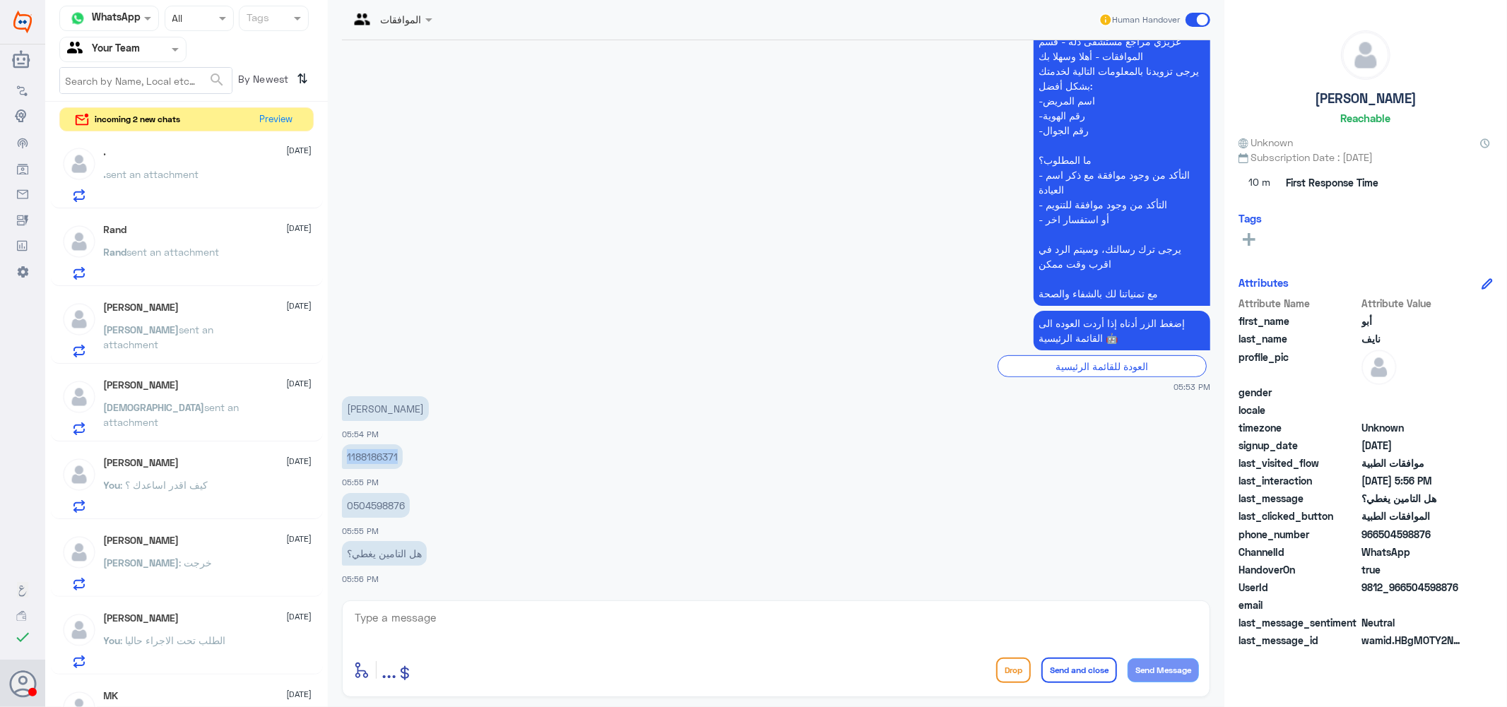
scroll to position [627, 0]
click at [191, 541] on div "[PERSON_NAME] [DATE]" at bounding box center [208, 540] width 208 height 12
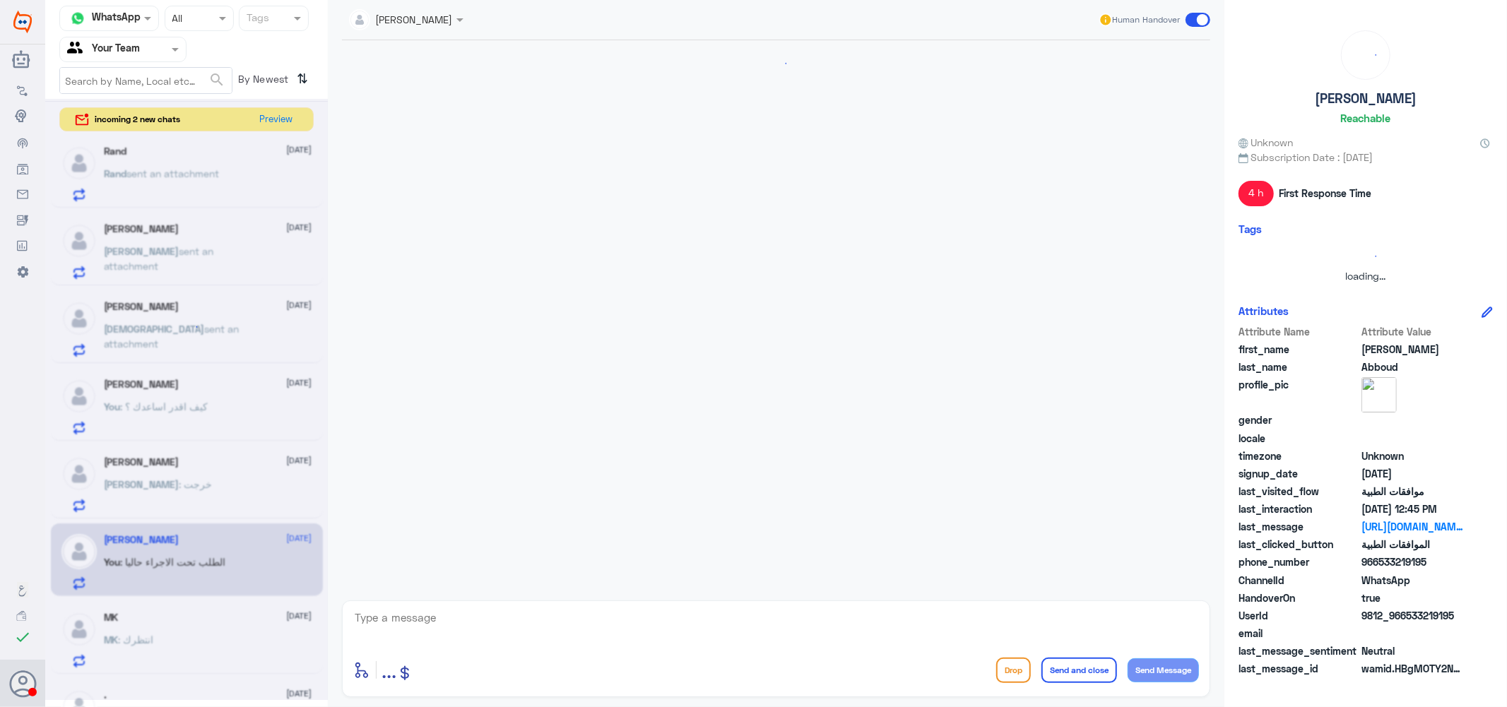
scroll to position [1313, 0]
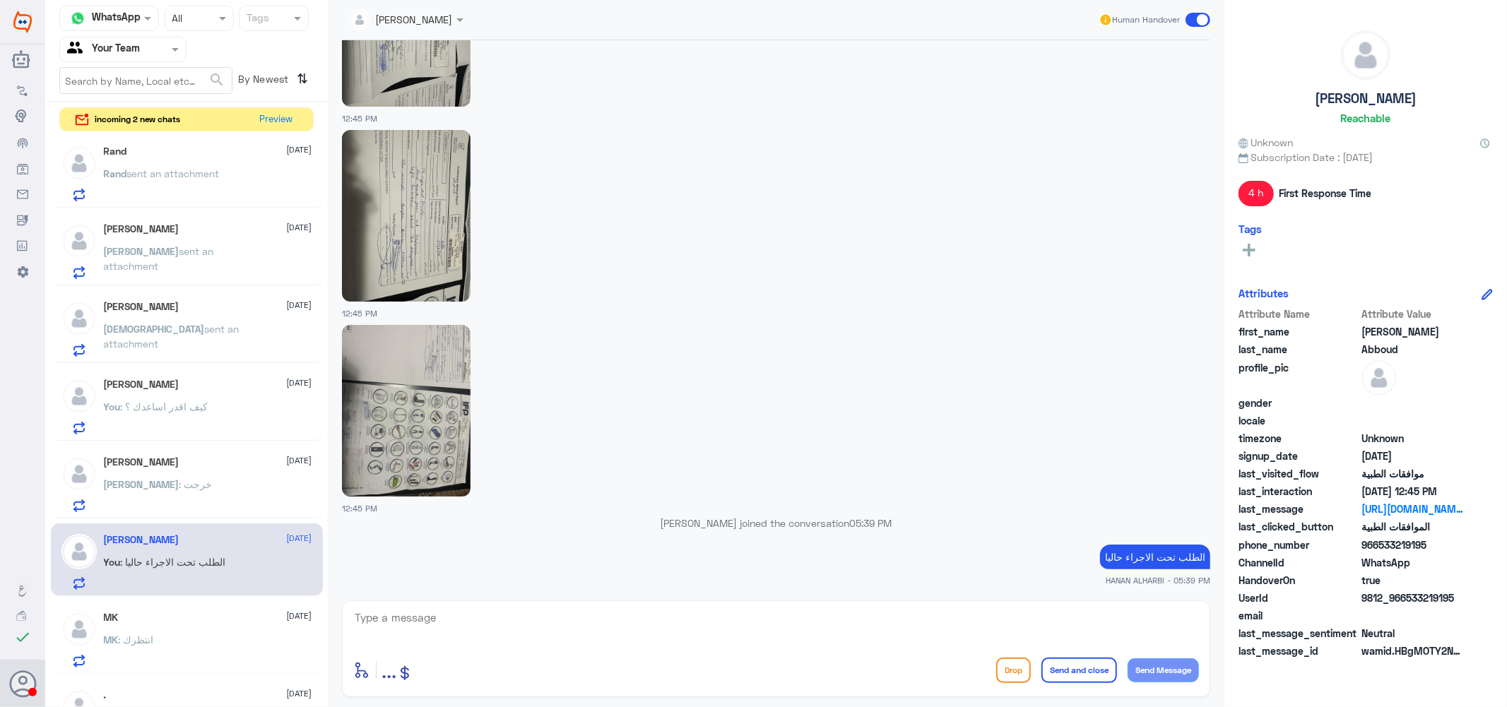
click at [514, 624] on textarea at bounding box center [776, 625] width 846 height 35
type textarea "اعتذر منك الخجمه غير مغطاه من التامين"
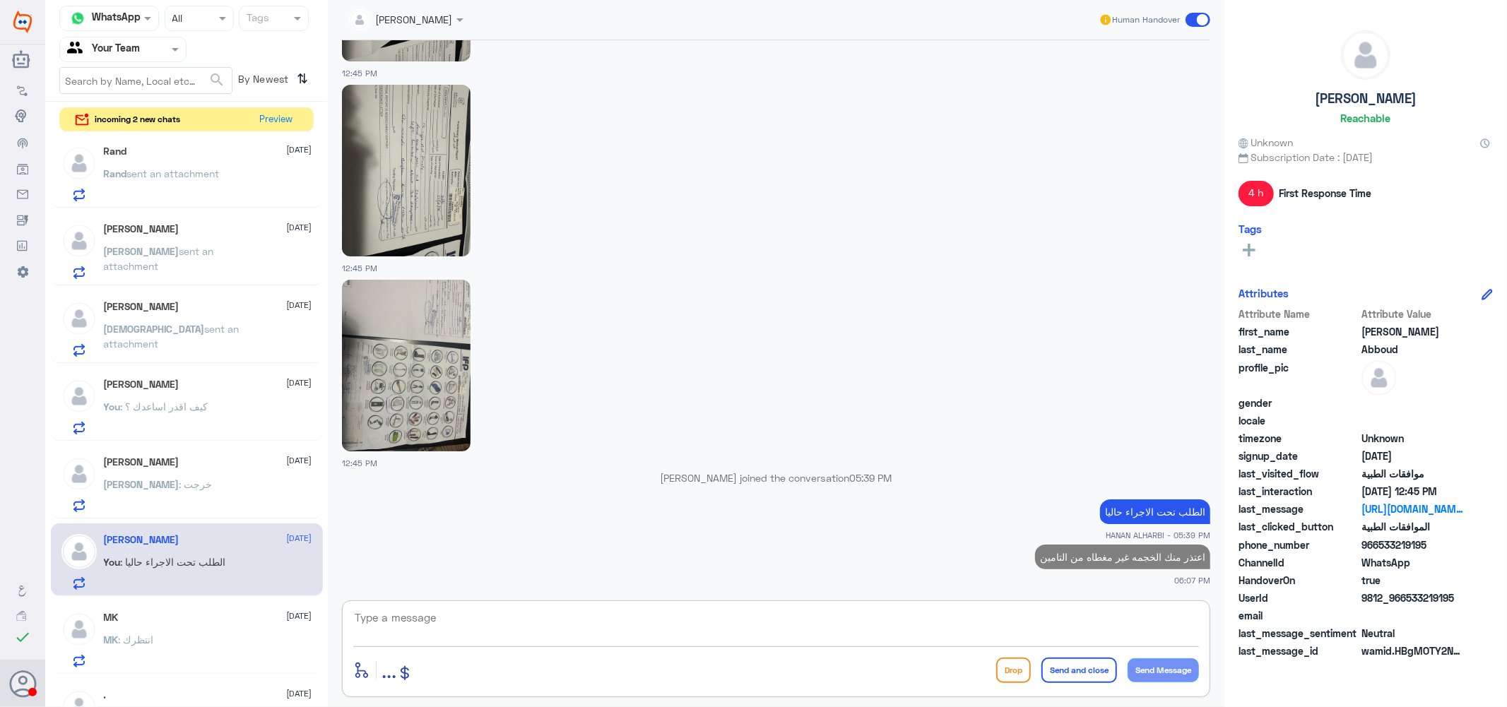
click at [877, 622] on textarea at bounding box center [776, 625] width 846 height 35
type textarea "الخدمه**"
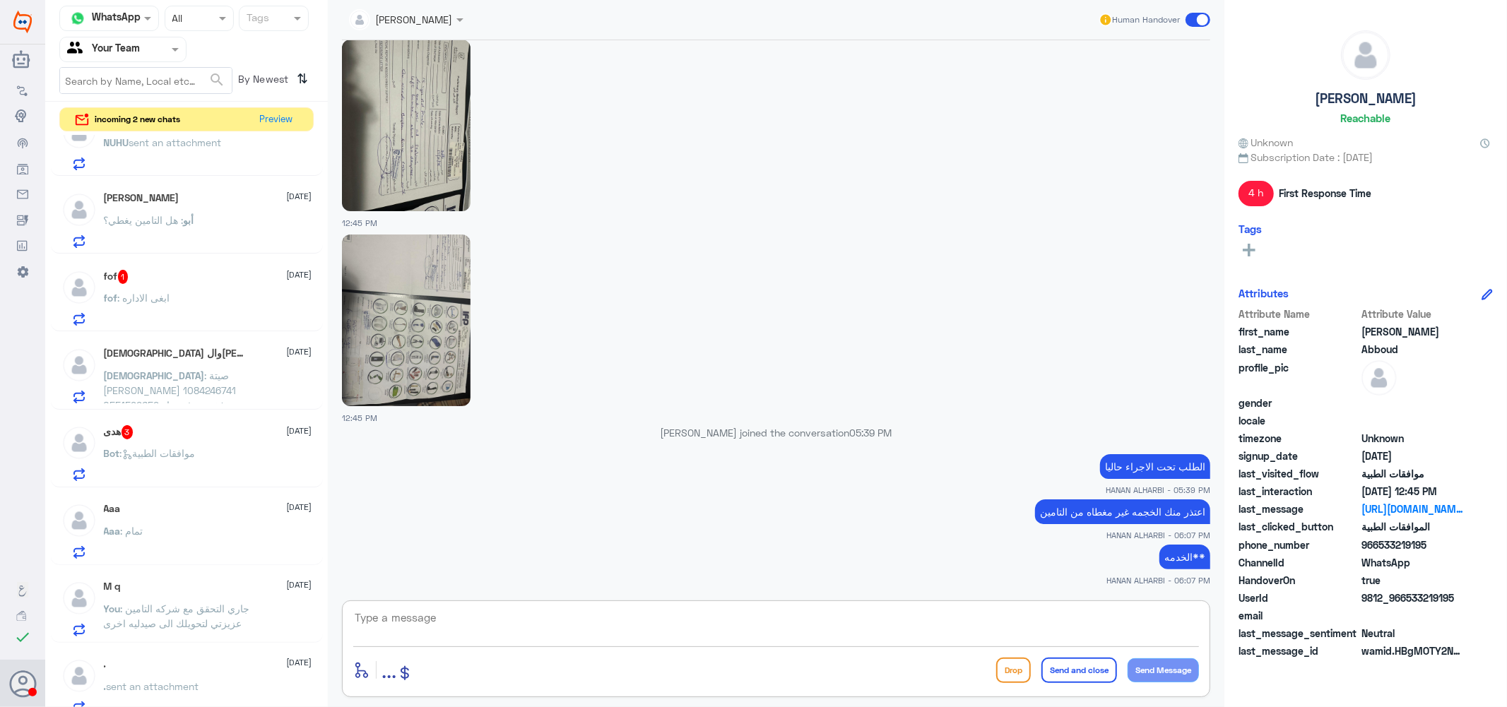
scroll to position [0, 0]
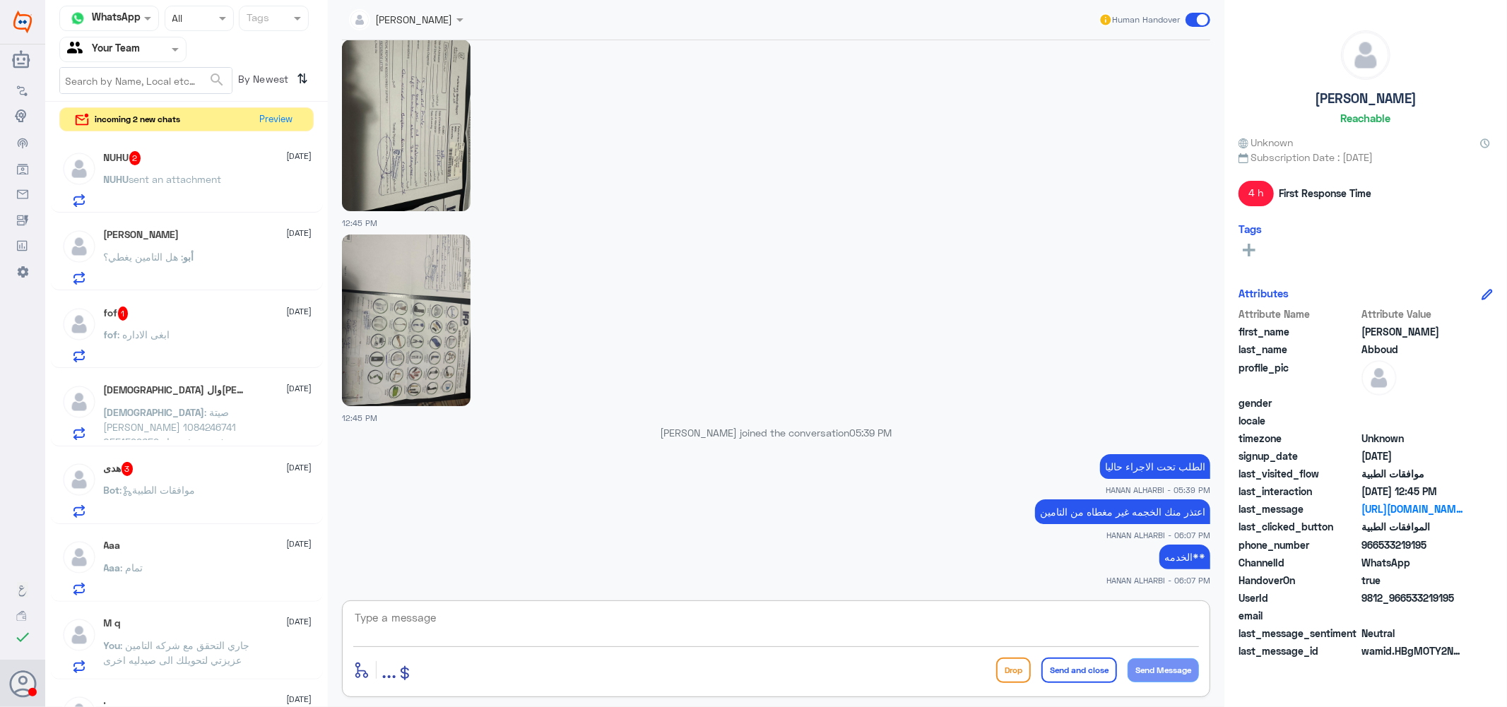
click at [194, 180] on span "sent an attachment" at bounding box center [175, 179] width 93 height 12
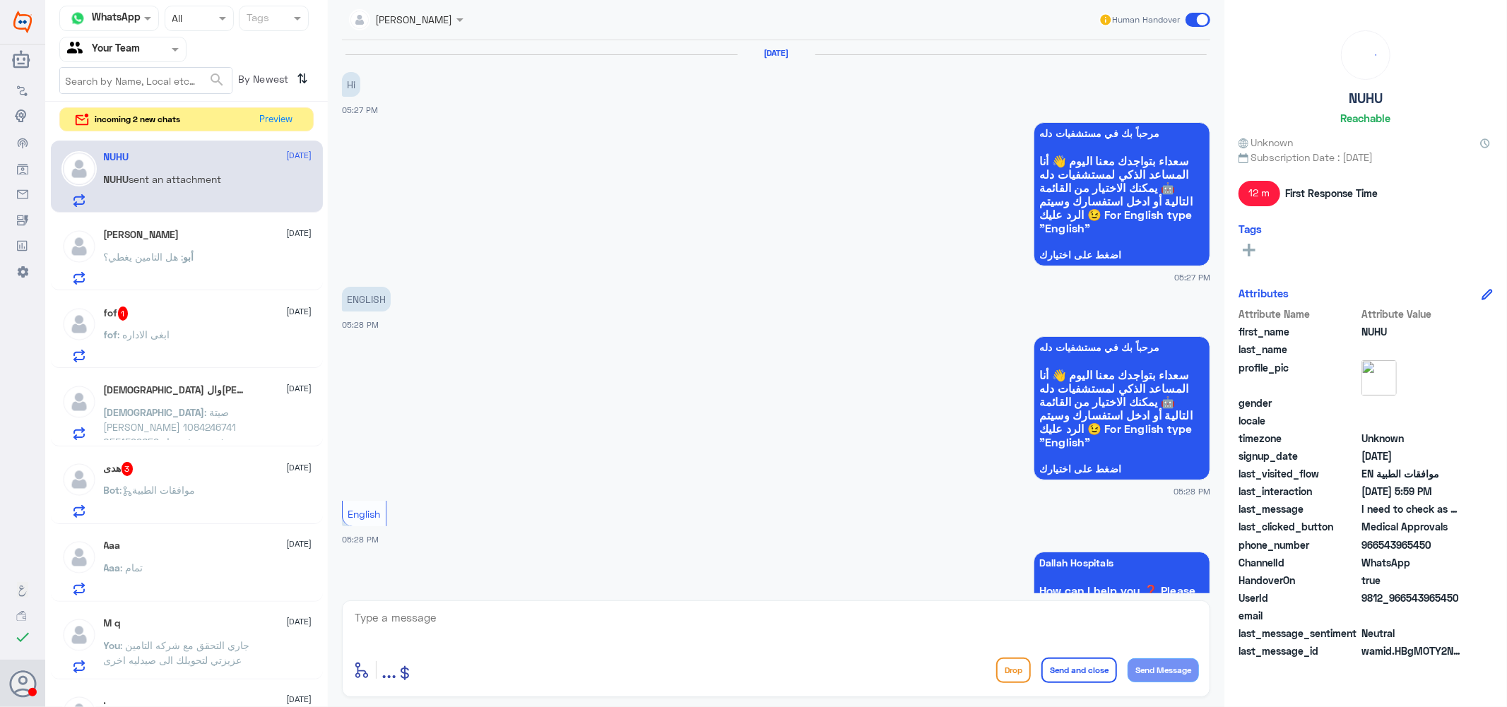
scroll to position [984, 0]
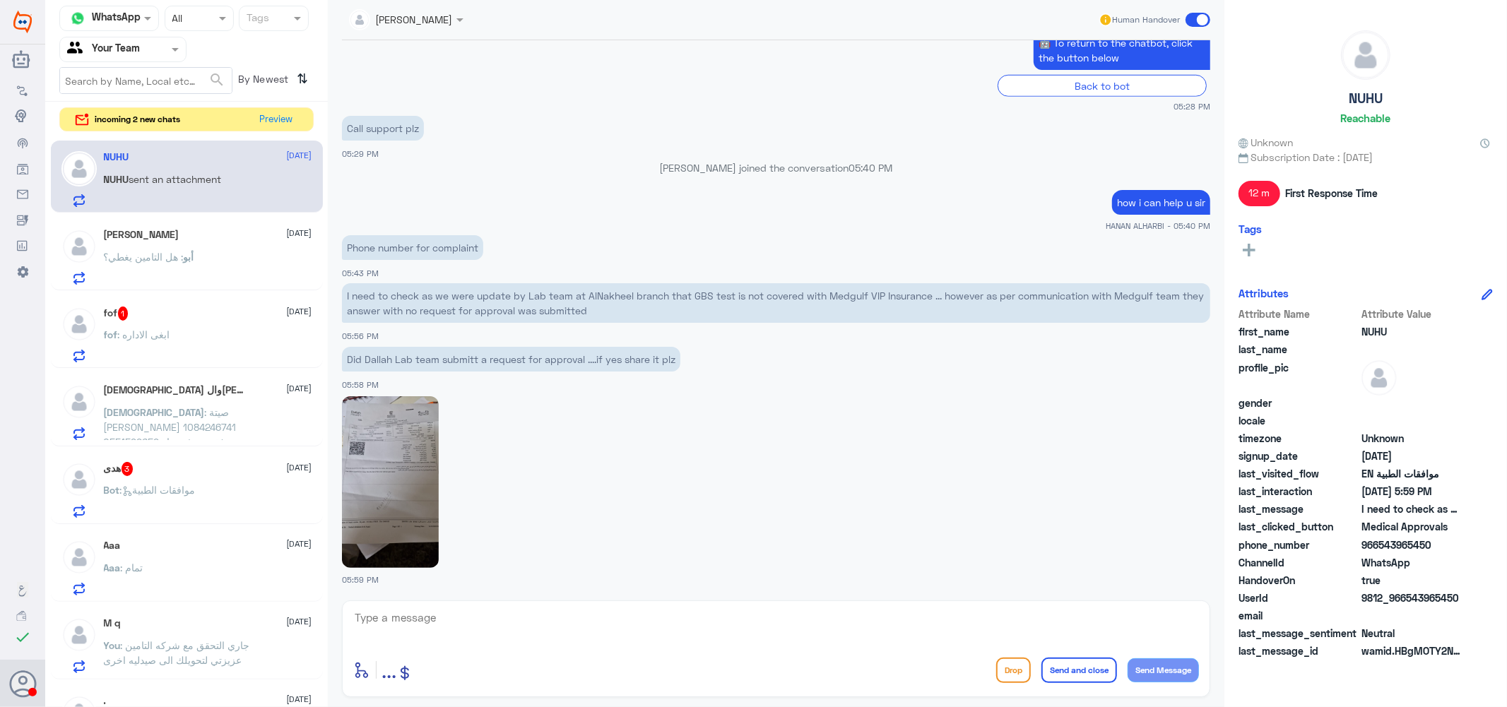
click at [384, 425] on img at bounding box center [390, 482] width 97 height 172
click at [173, 485] on span ": موافقات الطبية" at bounding box center [158, 490] width 76 height 12
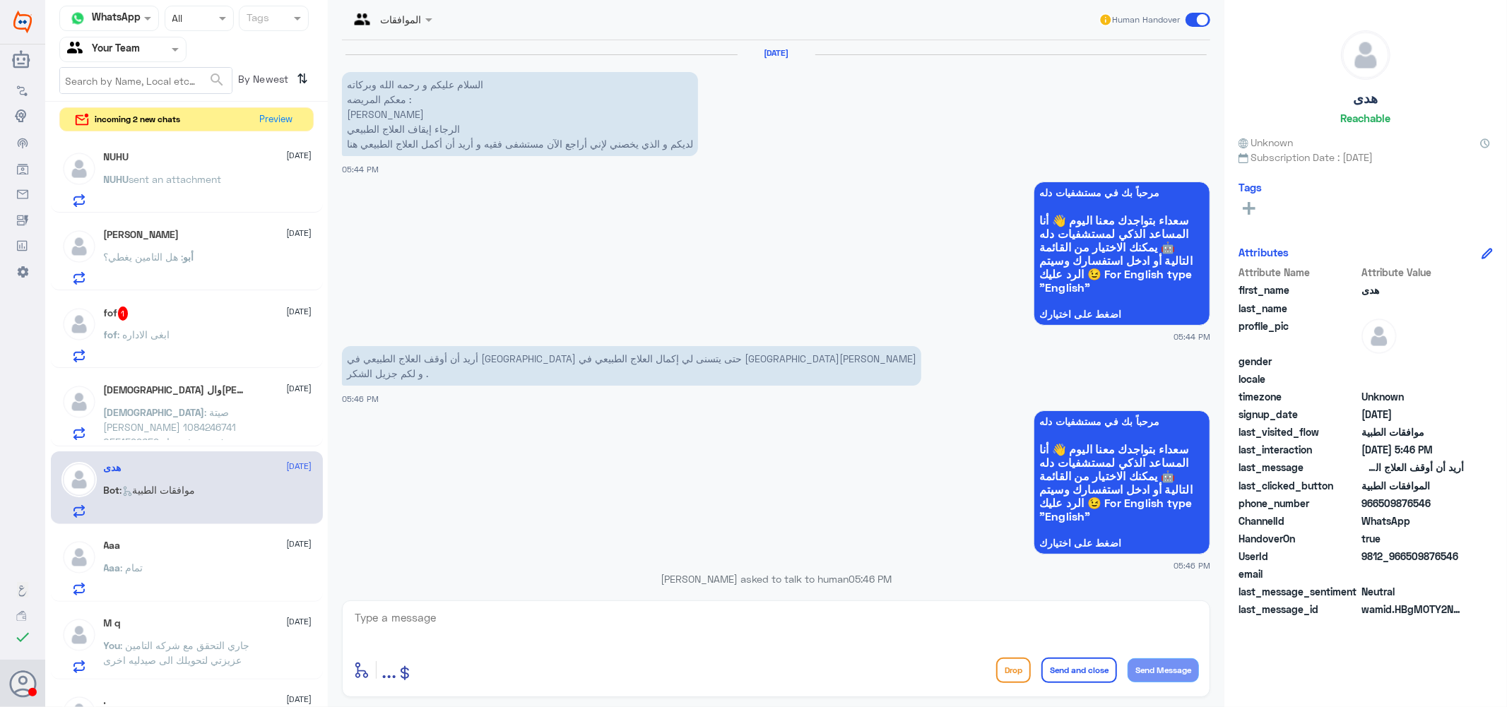
scroll to position [428, 0]
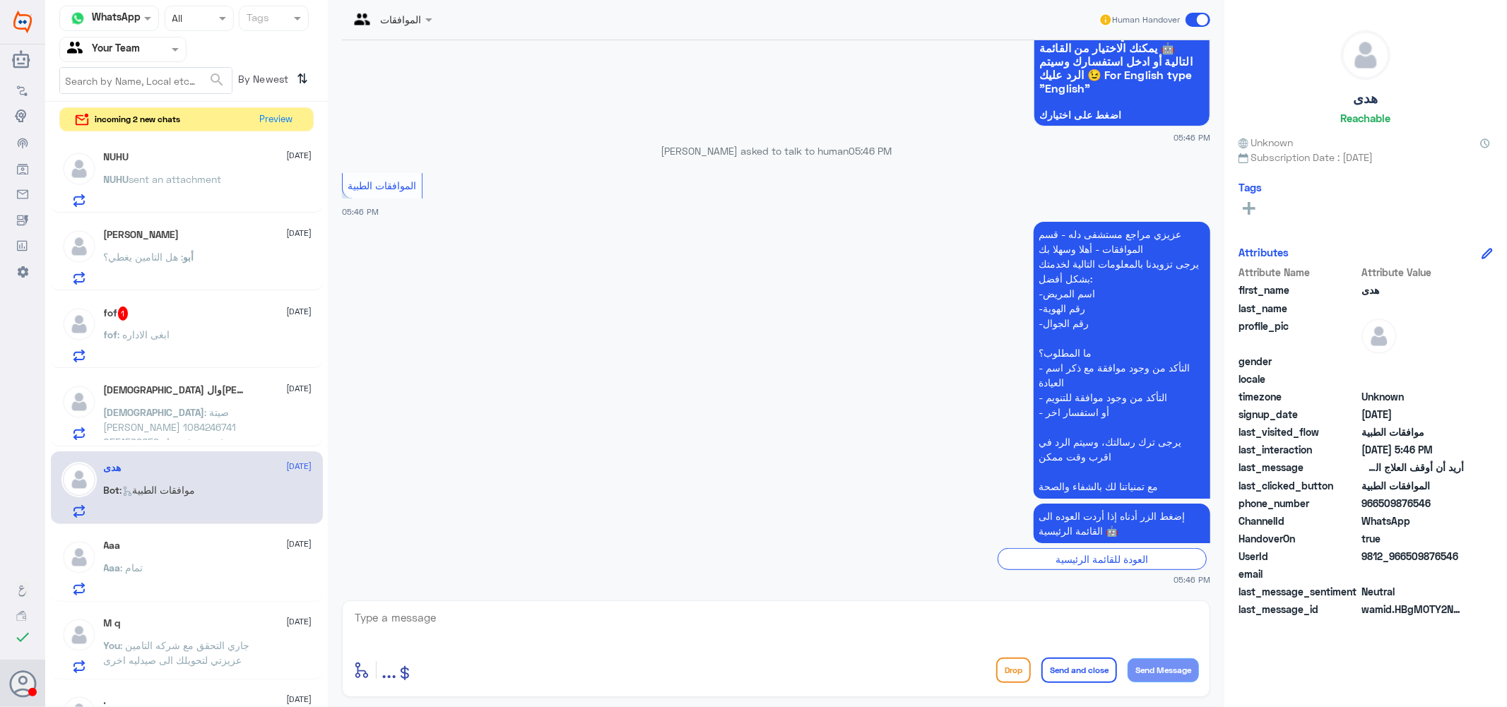
click at [449, 617] on textarea at bounding box center [776, 625] width 846 height 35
type textarea "كيف اقدر اساعدك ؟"
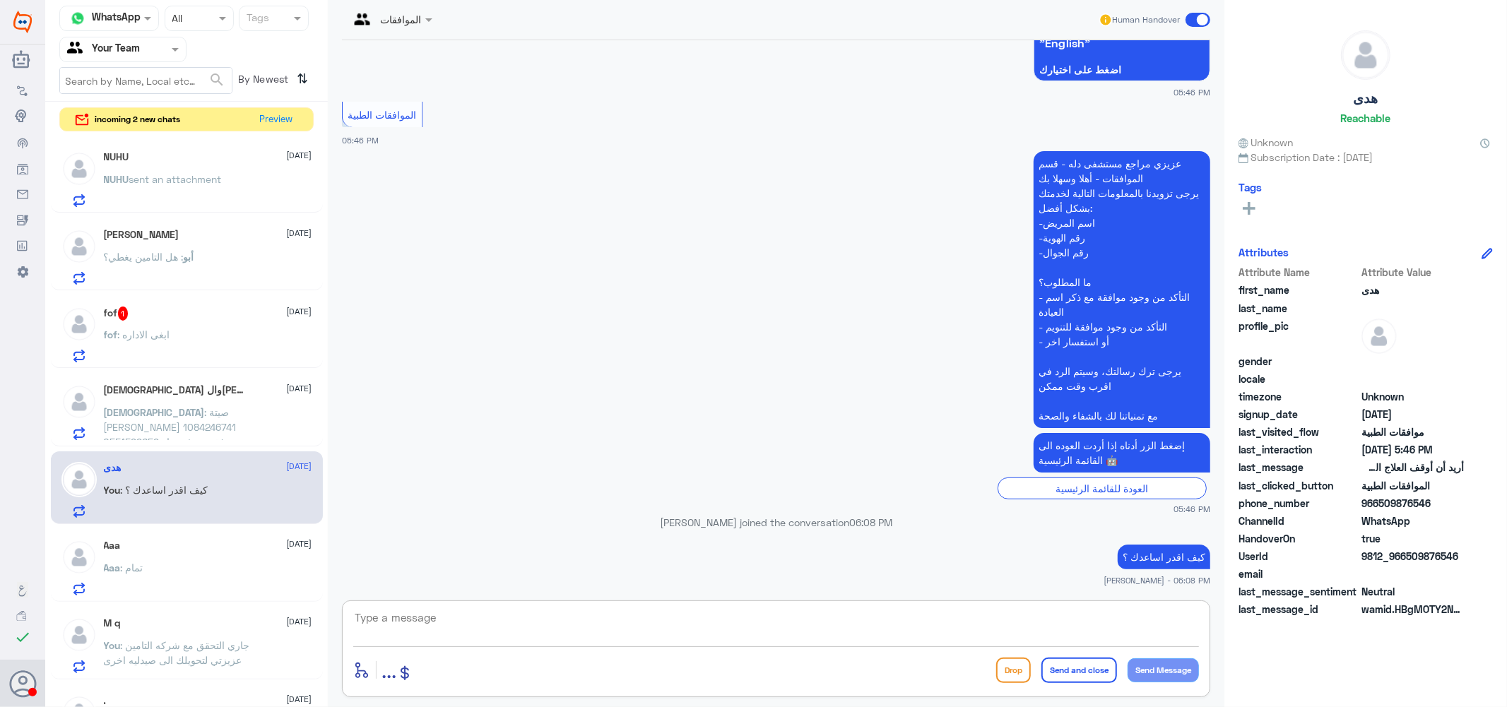
click at [147, 168] on div "NUHU [DATE] NUHU sent an attachment" at bounding box center [208, 179] width 208 height 56
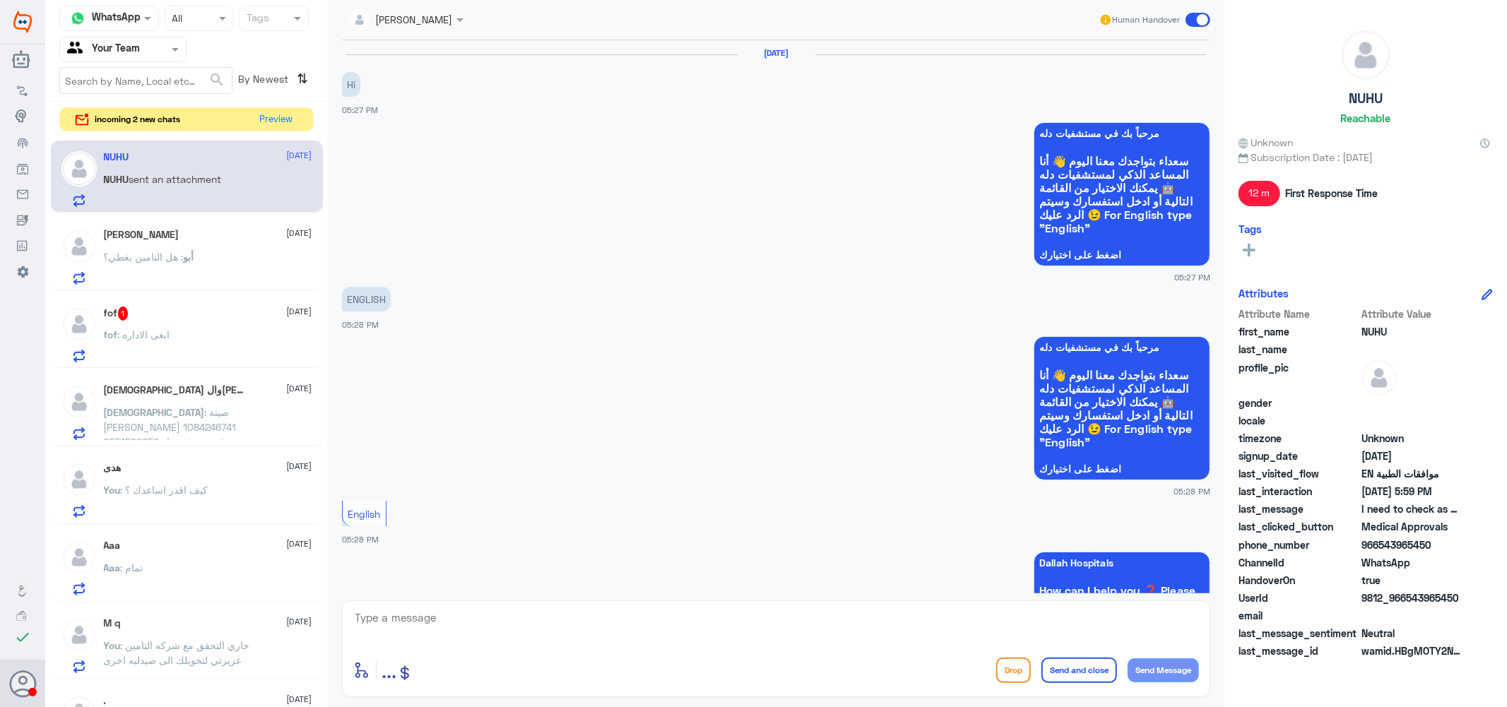
scroll to position [984, 0]
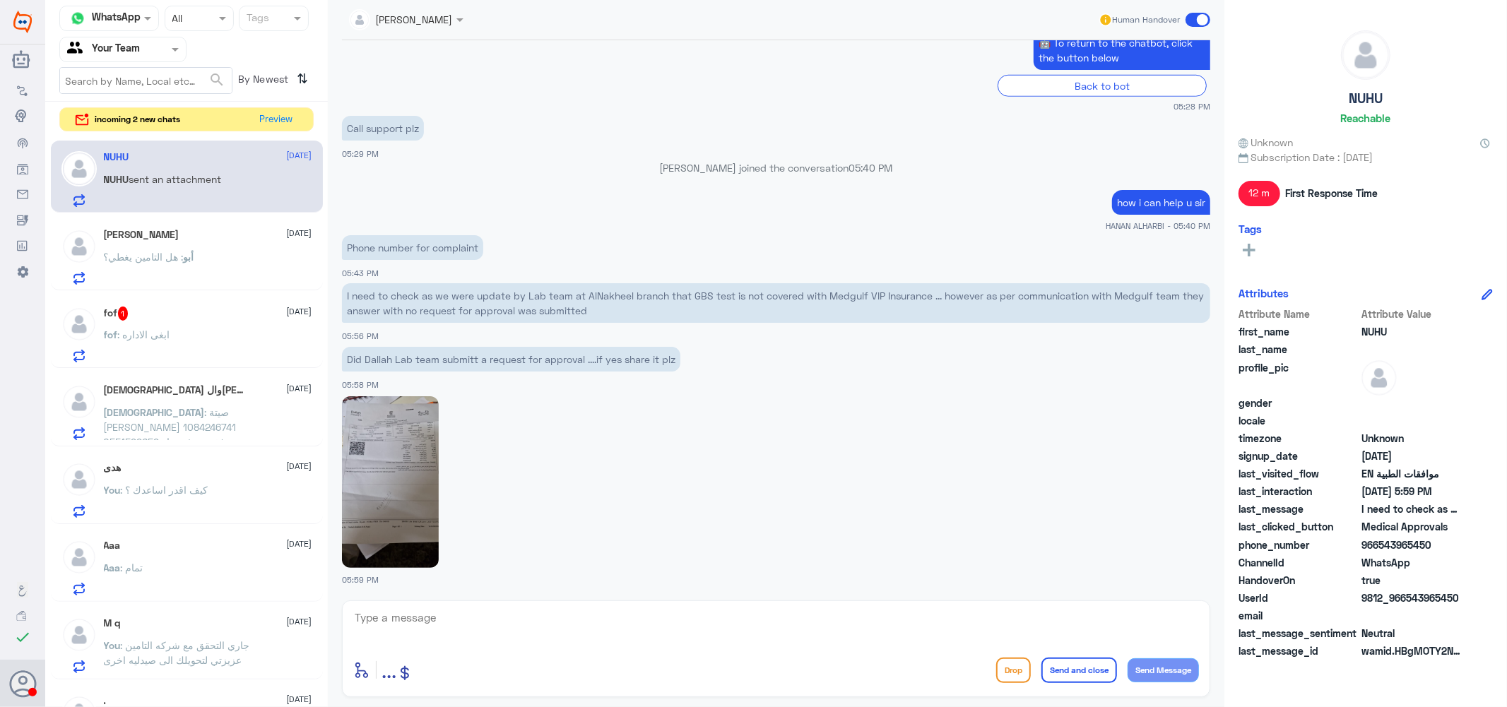
click at [457, 16] on span at bounding box center [462, 19] width 18 height 15
click at [414, 73] on div "Afnan Salem" at bounding box center [421, 66] width 59 height 15
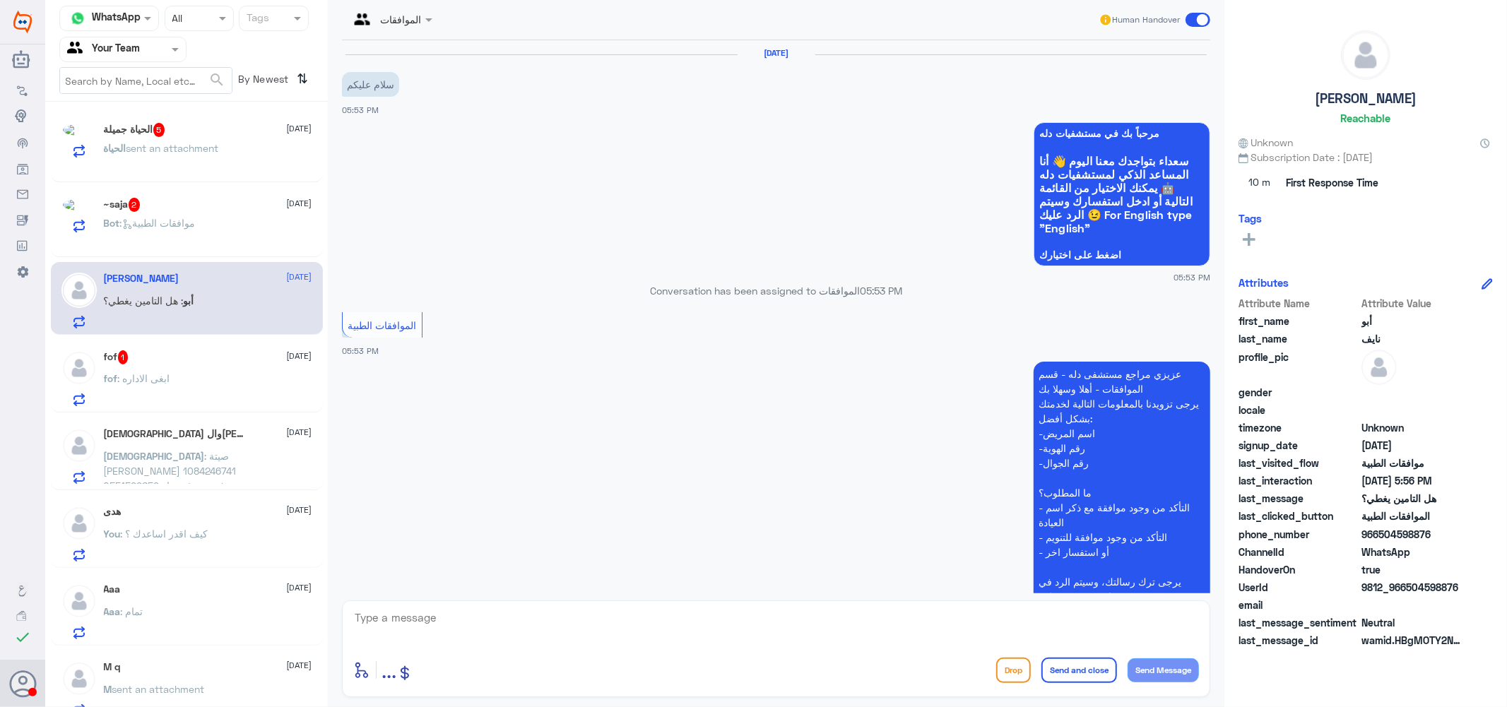
scroll to position [333, 0]
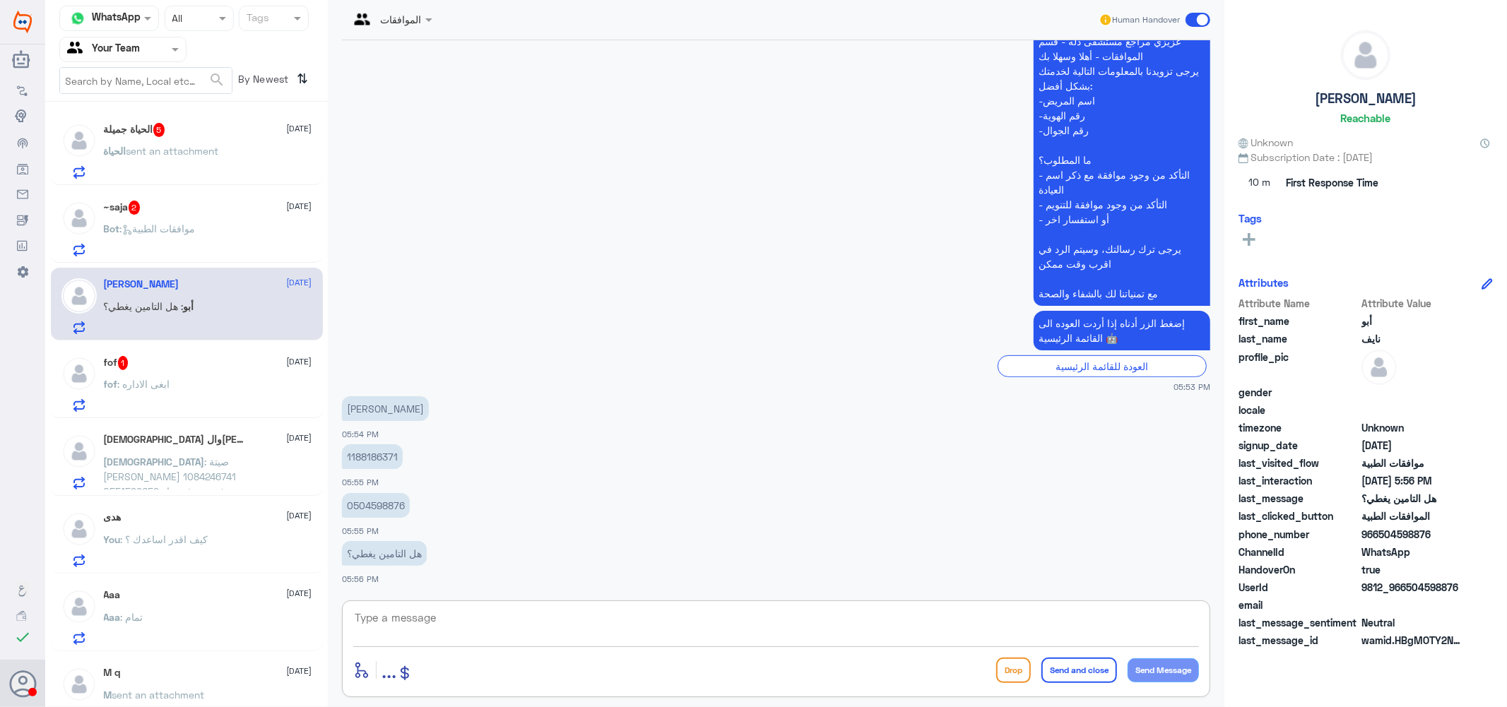
click at [414, 622] on textarea at bounding box center [776, 625] width 846 height 35
type textarea "اعتذر منك غير مغطاه"
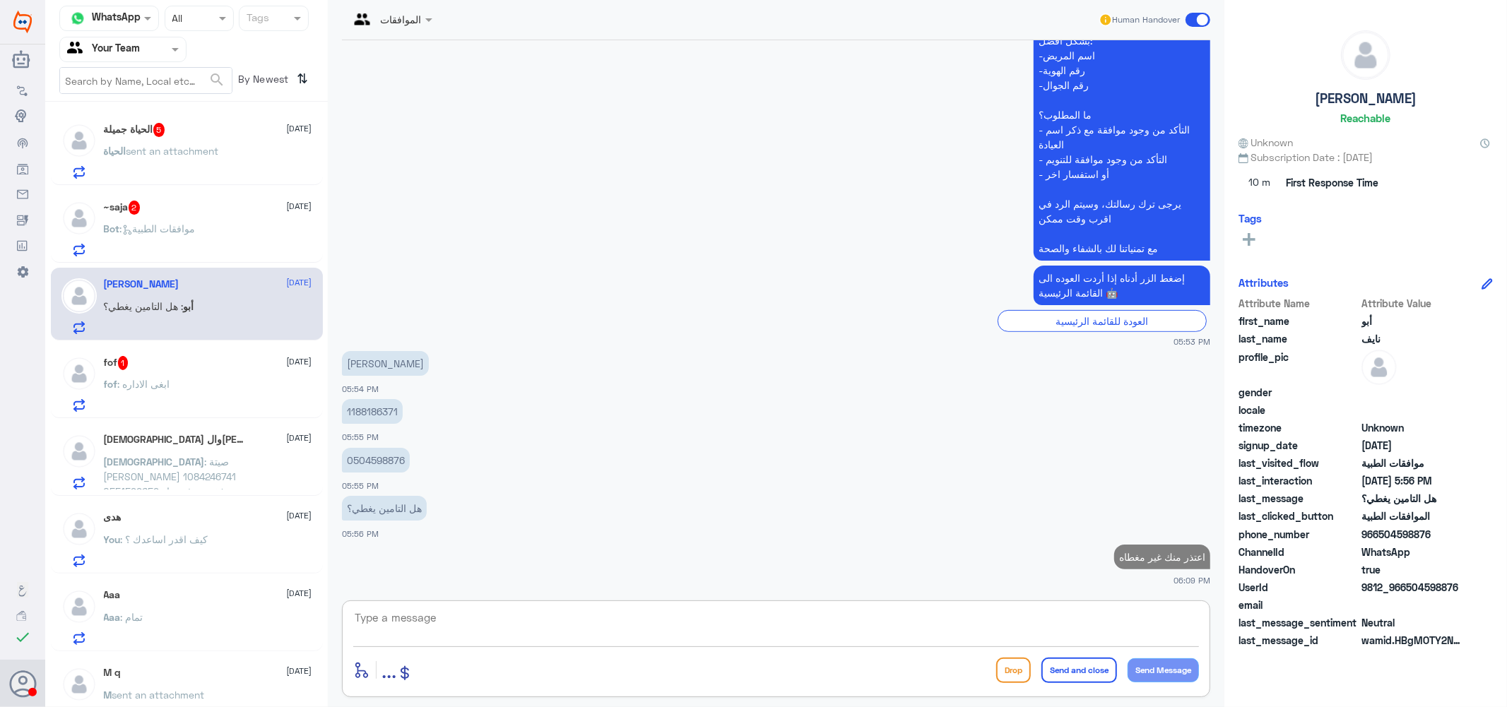
click at [140, 213] on span "2" at bounding box center [135, 208] width 12 height 14
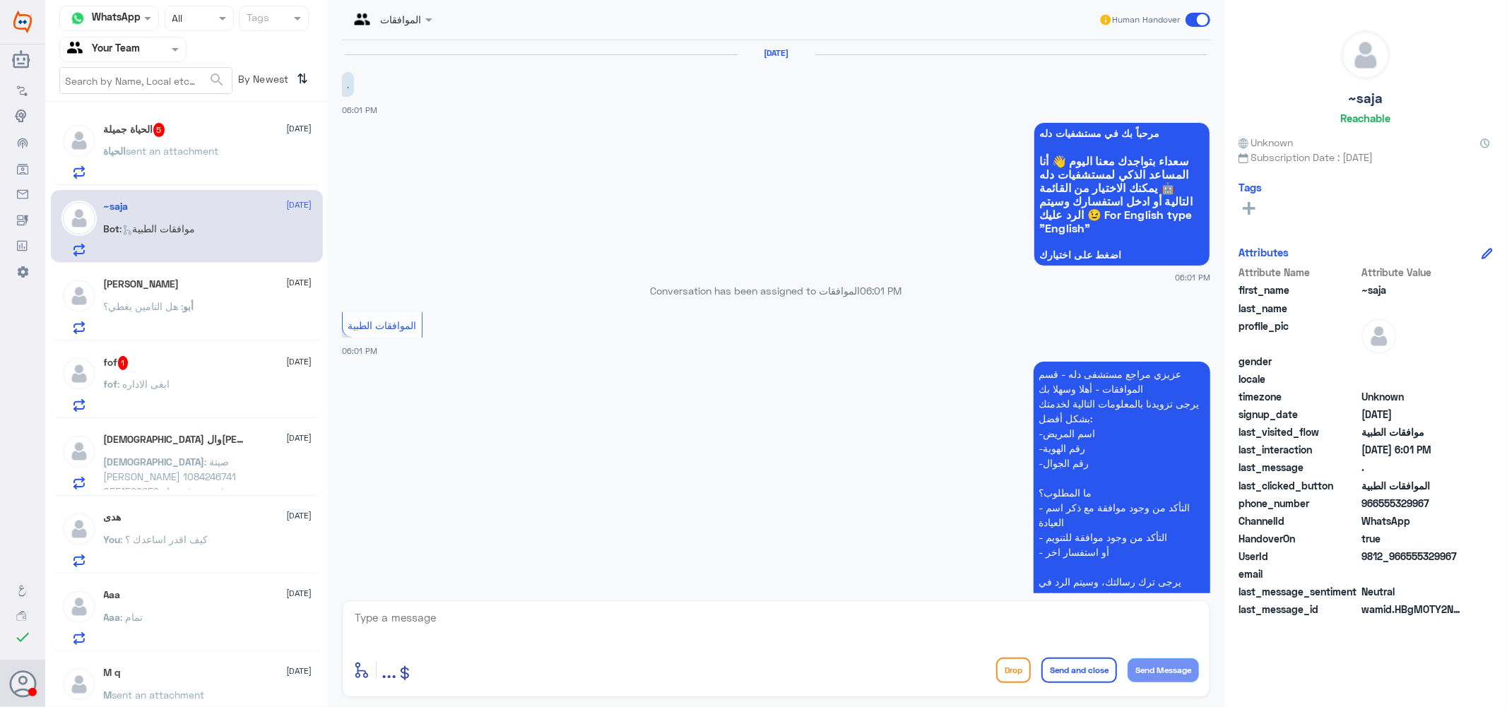
scroll to position [139, 0]
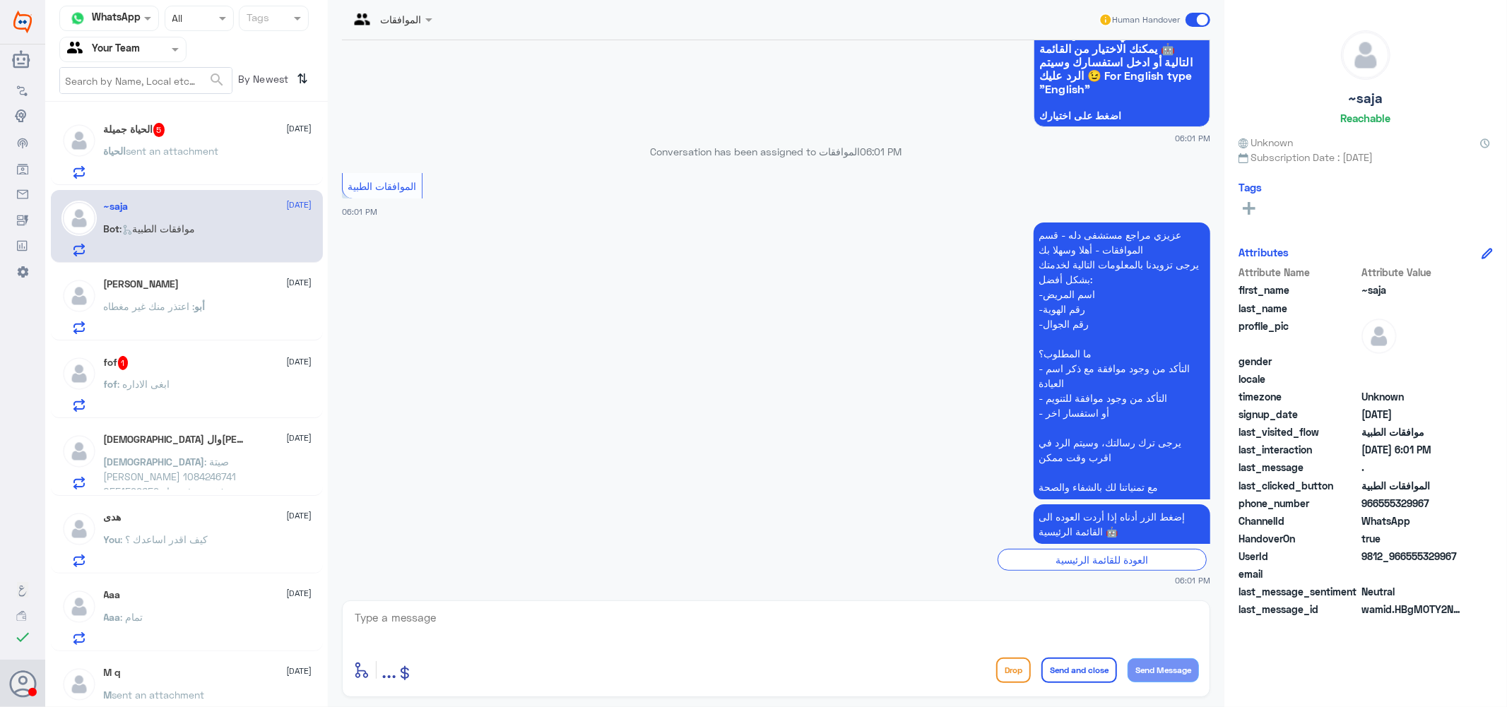
click at [473, 617] on textarea at bounding box center [776, 625] width 846 height 35
type textarea "كيف اقدر اساعدك ؟"
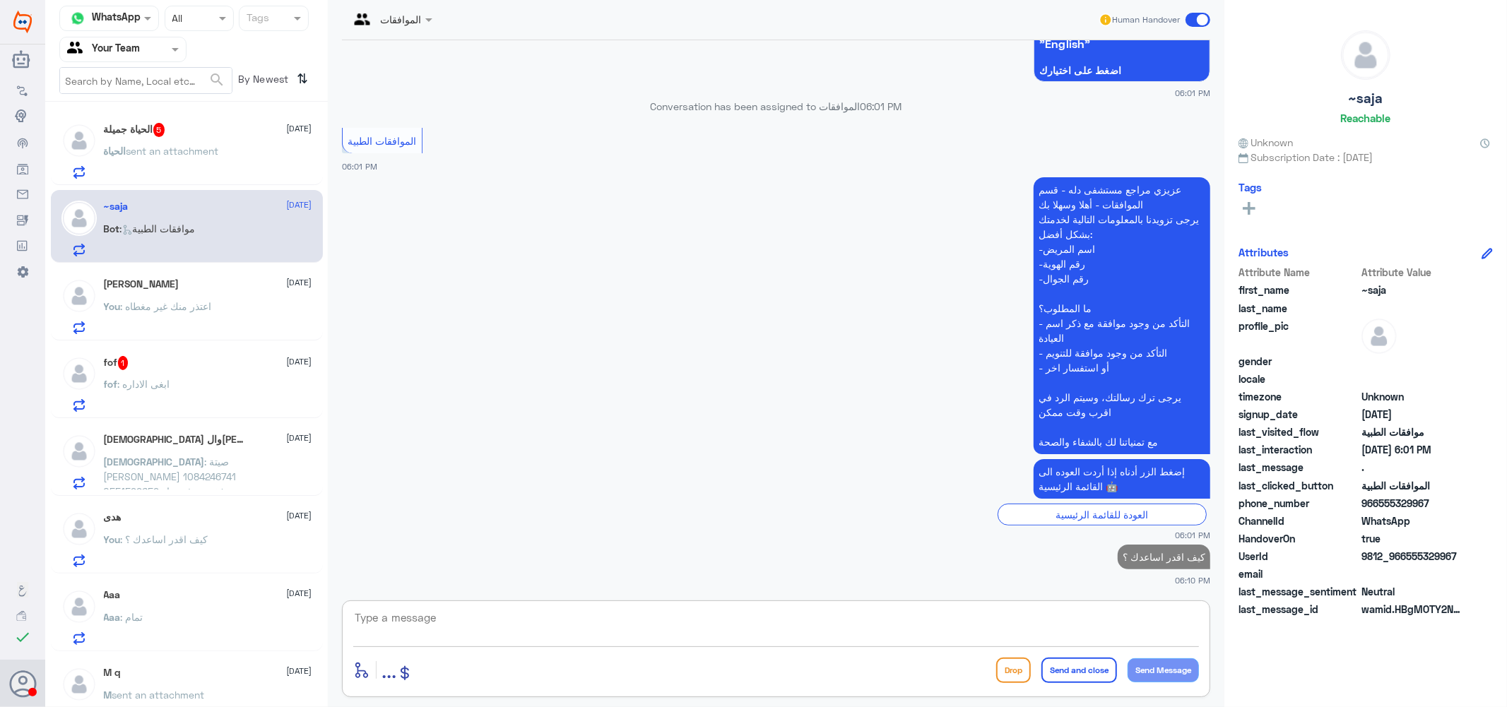
click at [138, 145] on span "sent an attachment" at bounding box center [172, 151] width 93 height 12
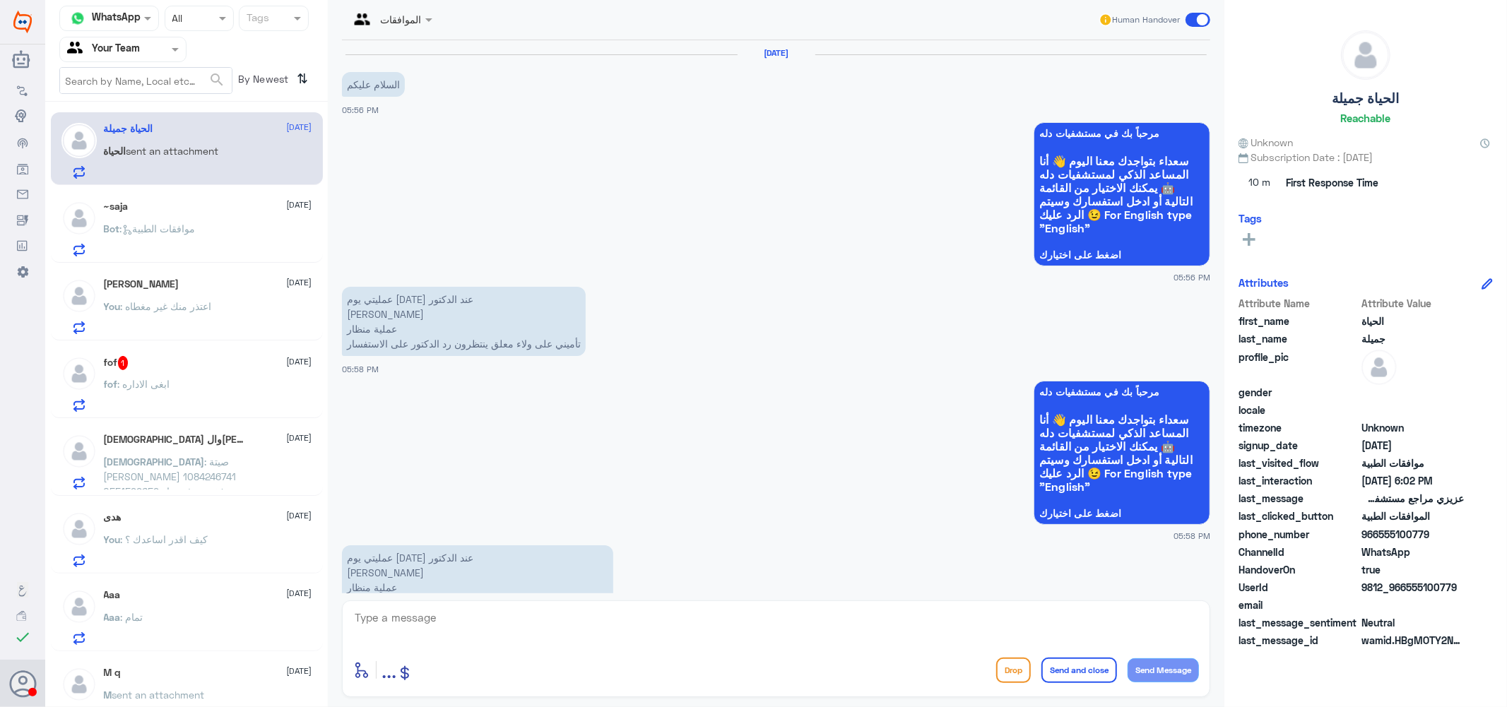
scroll to position [1017, 0]
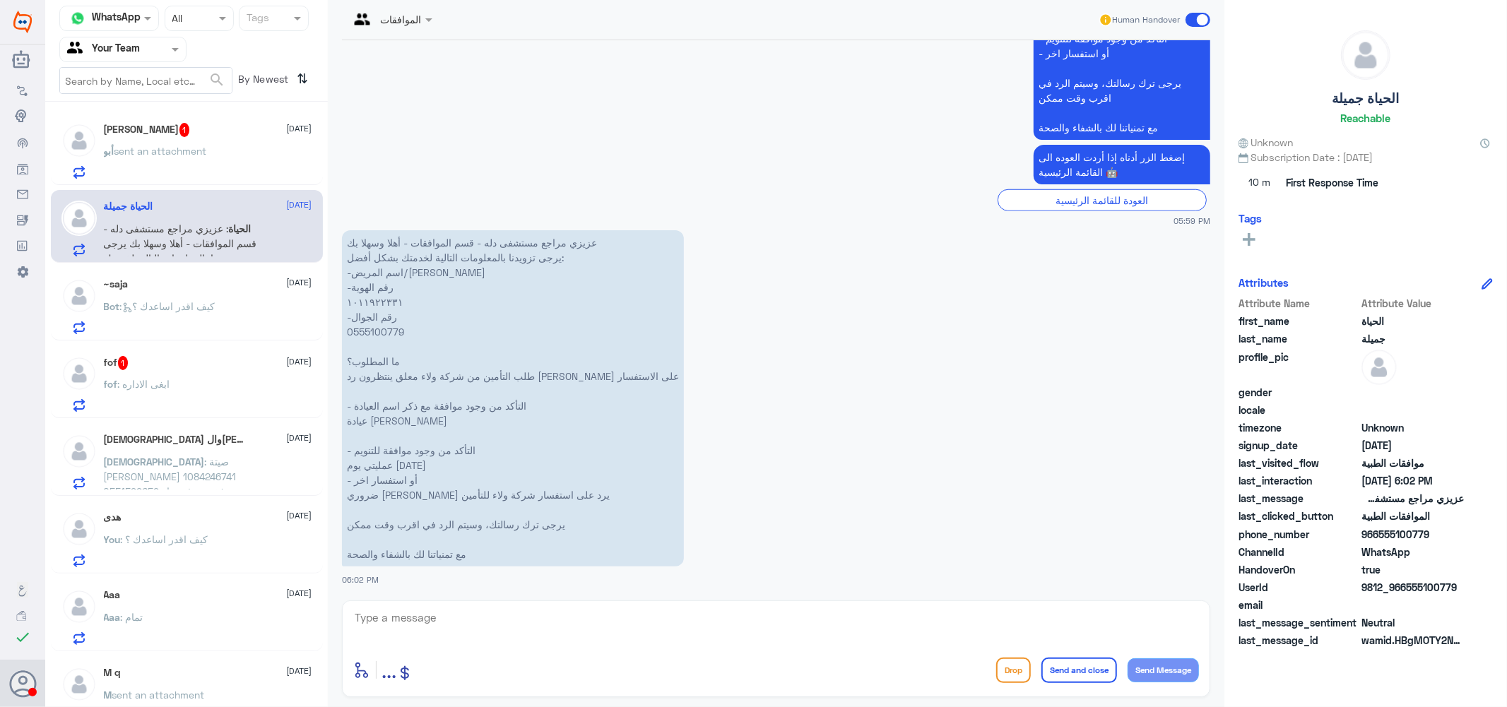
click at [207, 156] on p "أبو sent an attachment" at bounding box center [155, 160] width 103 height 35
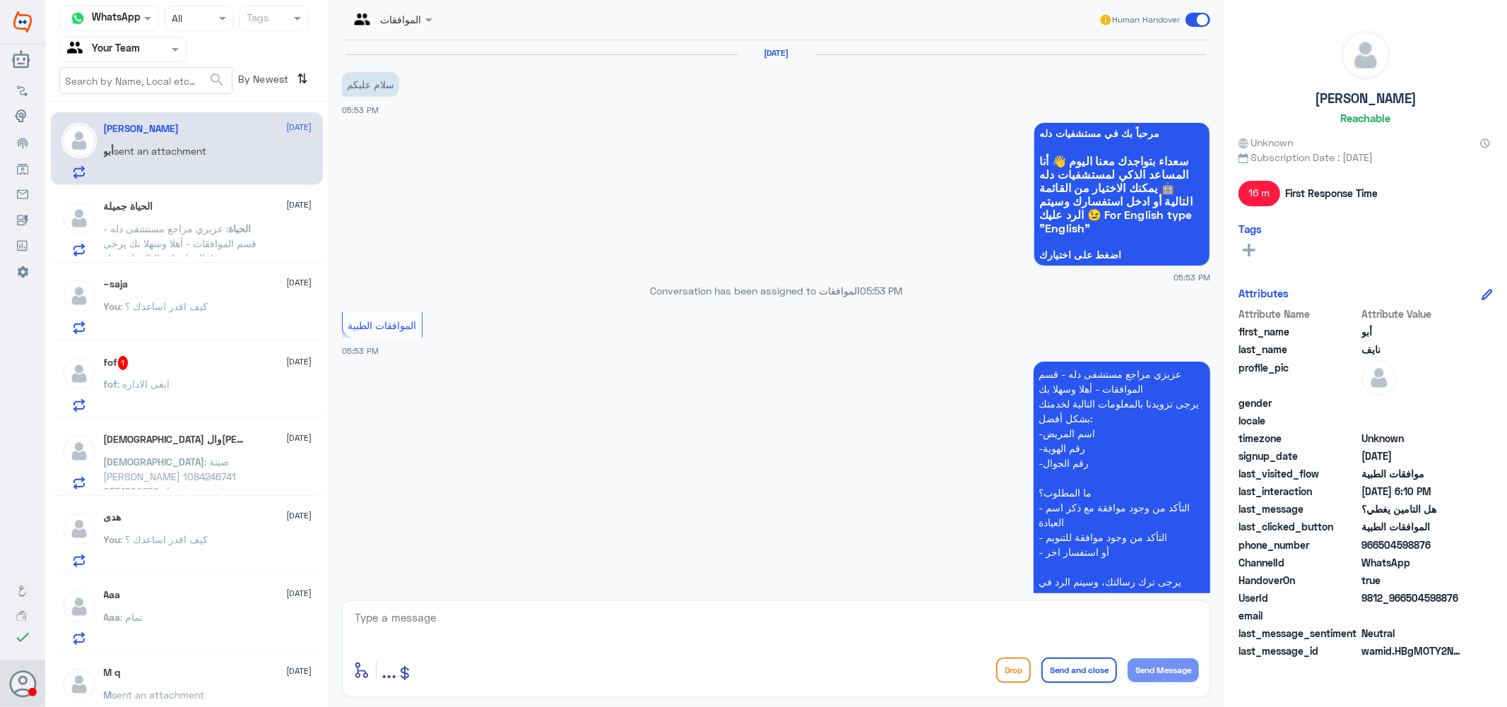
scroll to position [452, 0]
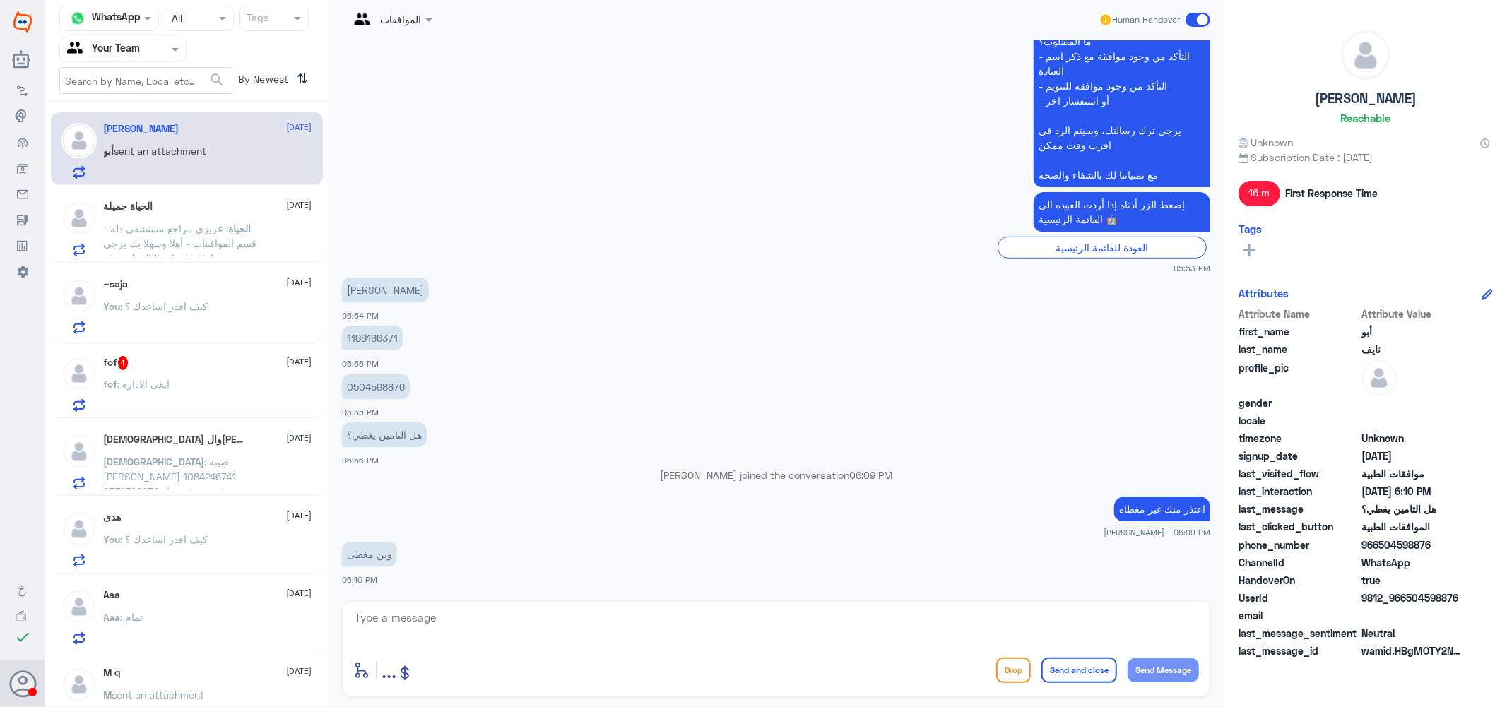
click at [485, 637] on textarea at bounding box center [776, 625] width 846 height 35
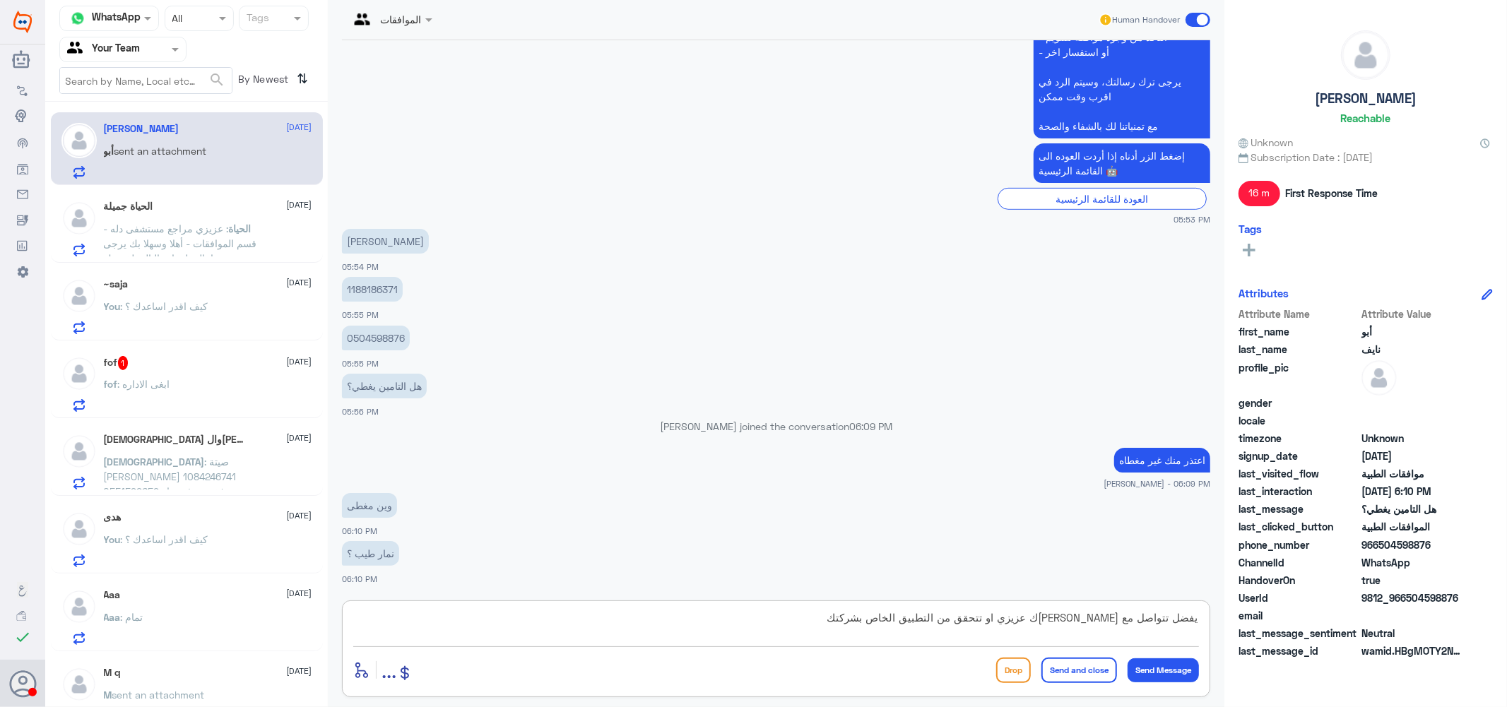
type textarea "يفضل تتواصل مع [PERSON_NAME]ك عزيزي او تتحقق من التطبيق الخاص بشركتك"
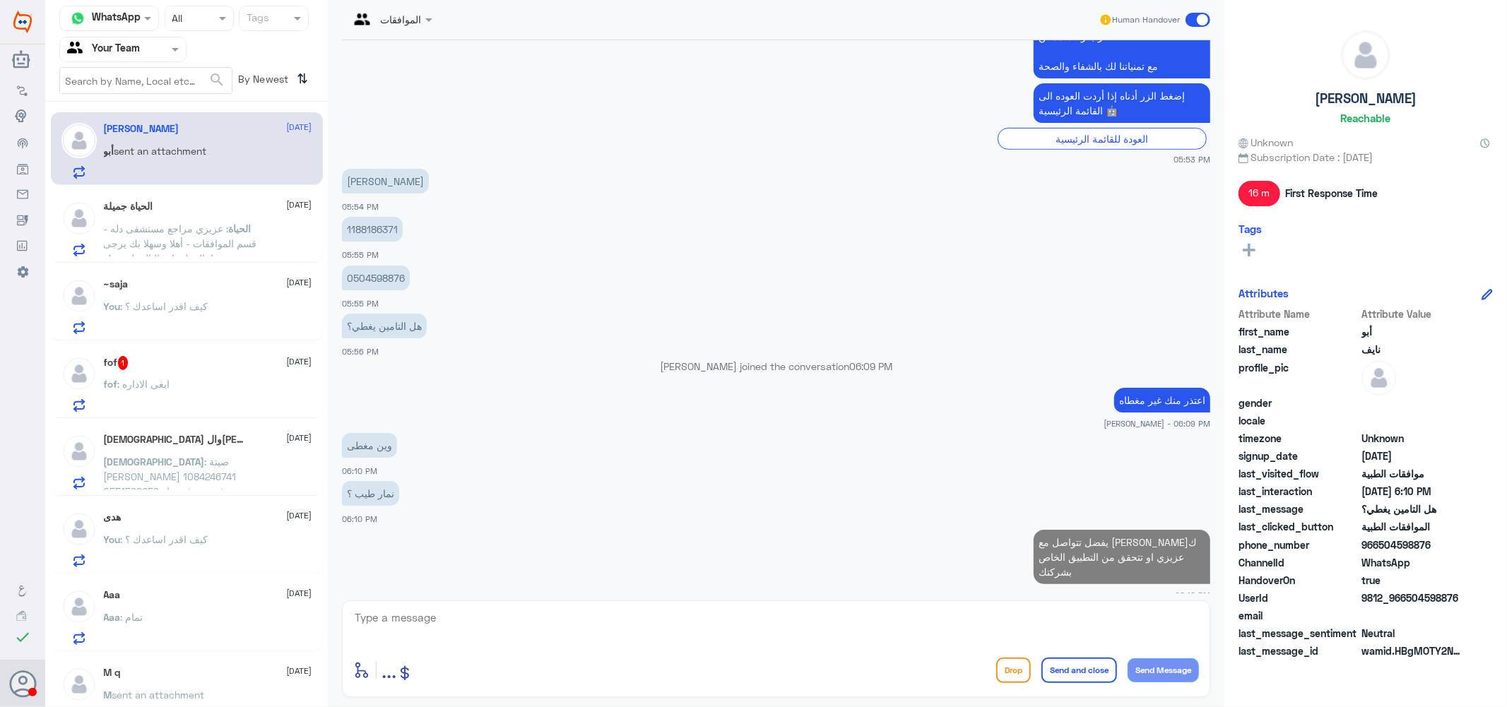
click at [182, 213] on div "الحياة جميلة [DATE] الحياة" at bounding box center [208, 229] width 208 height 56
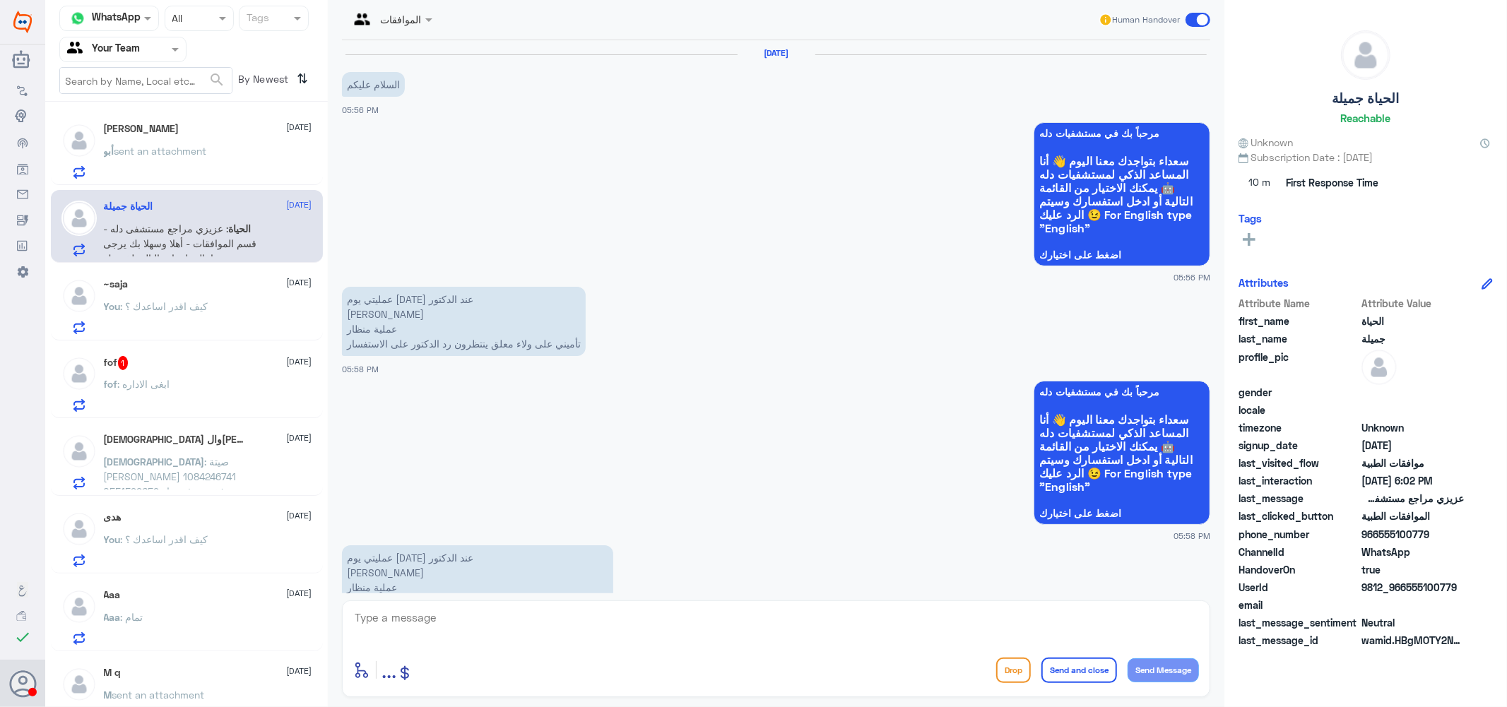
scroll to position [1017, 0]
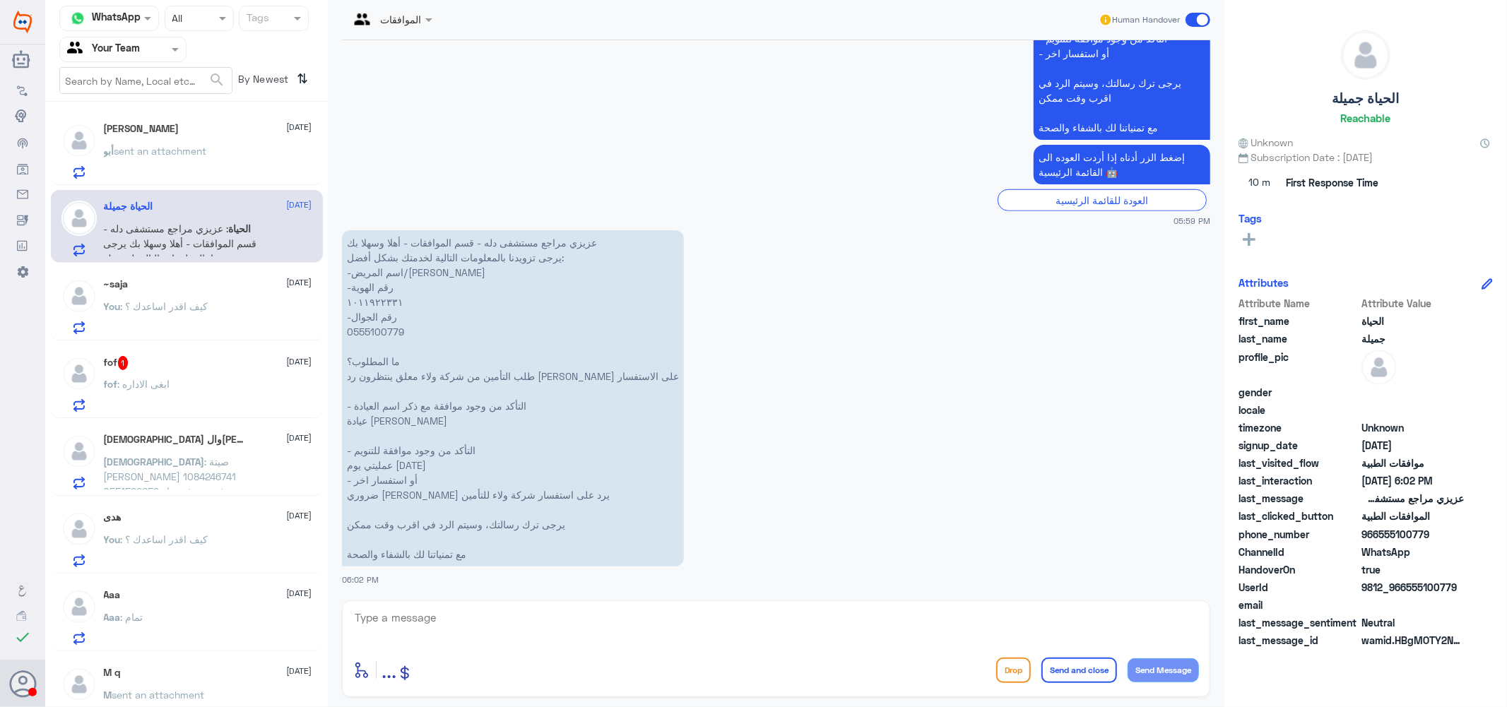
click at [389, 328] on p "عزيزي مراجع مستشفى دله - قسم الموافقات - أهلا وسهلا بك يرجى تزويدنا بالمعلومات …" at bounding box center [513, 398] width 342 height 336
copy p "0555100779"
click at [485, 639] on textarea at bounding box center [776, 625] width 846 height 35
type textarea "j"
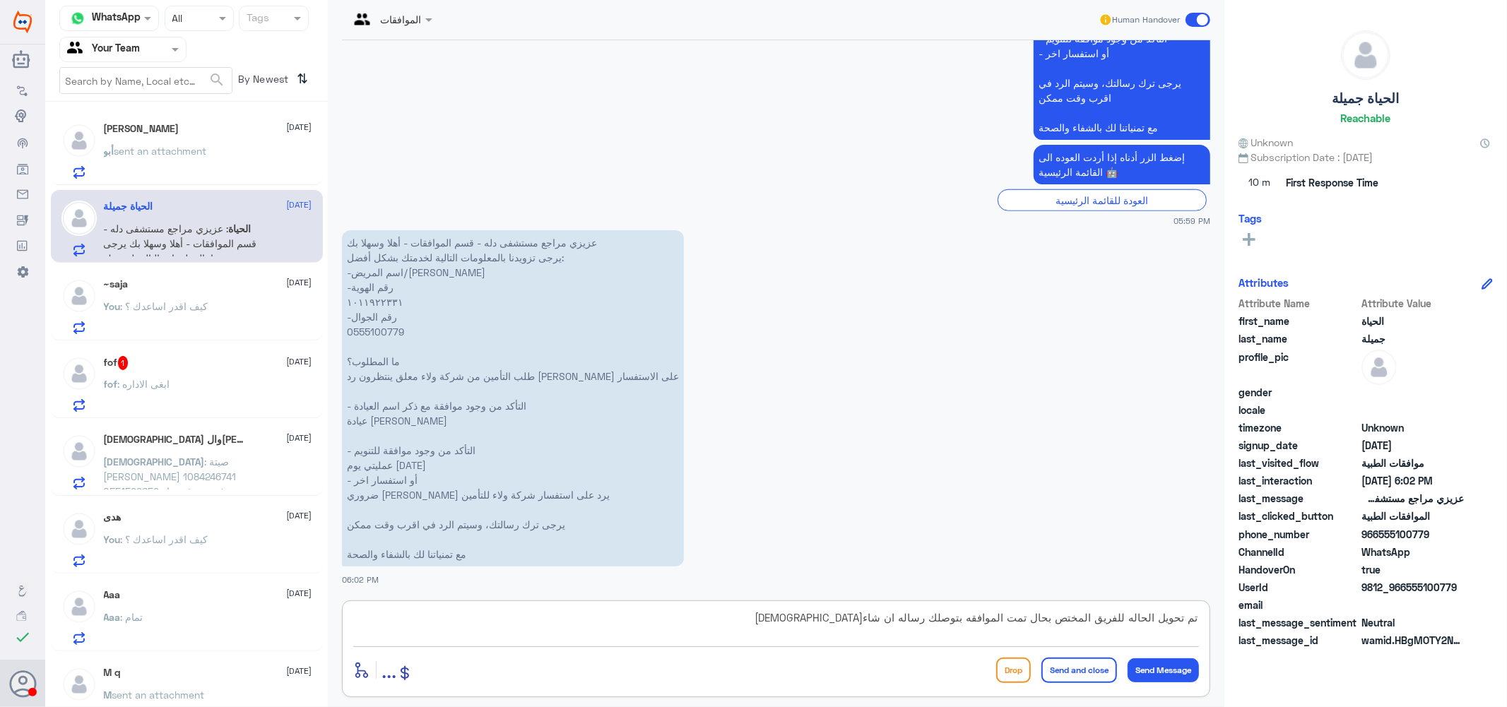
type textarea "تم تحويل الحاله للفريق المختص بحال تمت الموافقه بتوصلك رساله ان شاء[DEMOGRAPHIC…"
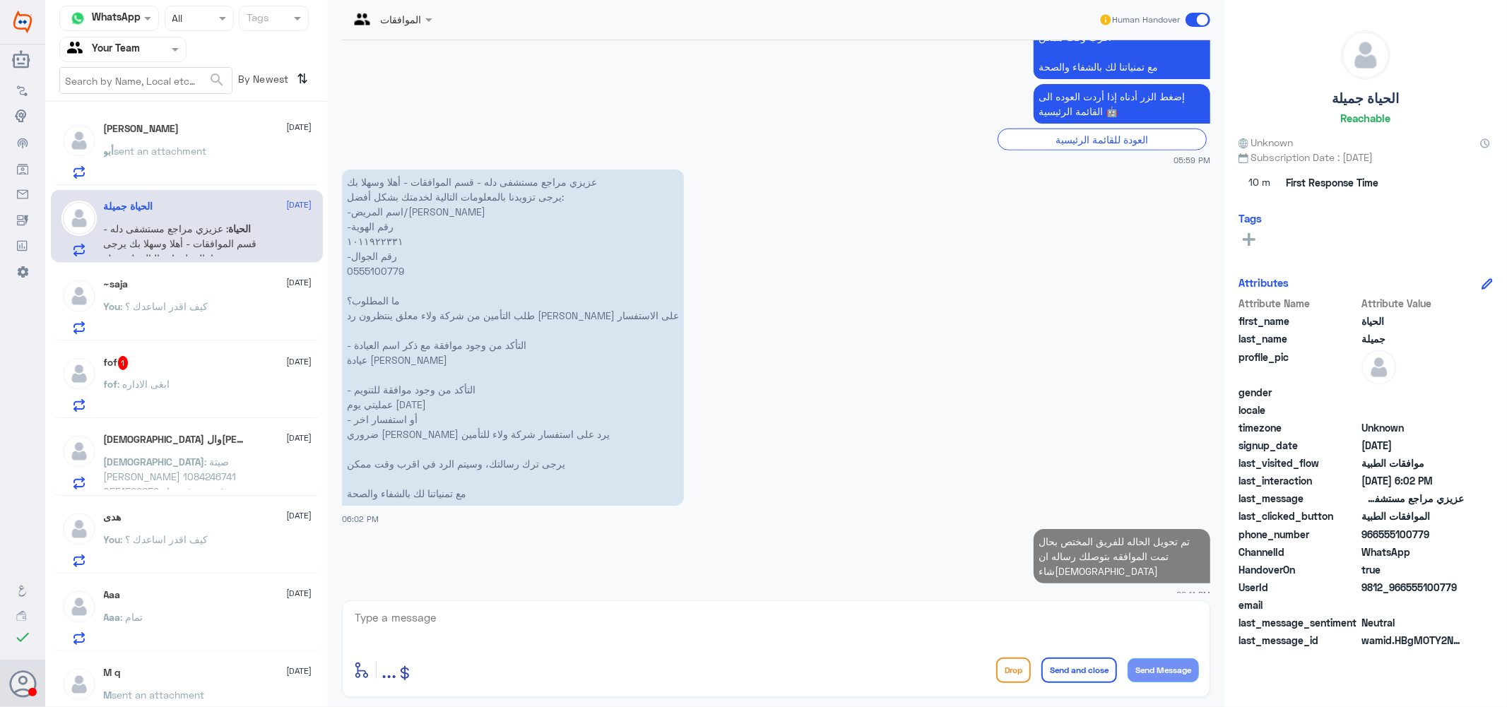
click at [185, 136] on div "[PERSON_NAME] [DATE] أبو sent an attachment" at bounding box center [208, 151] width 208 height 56
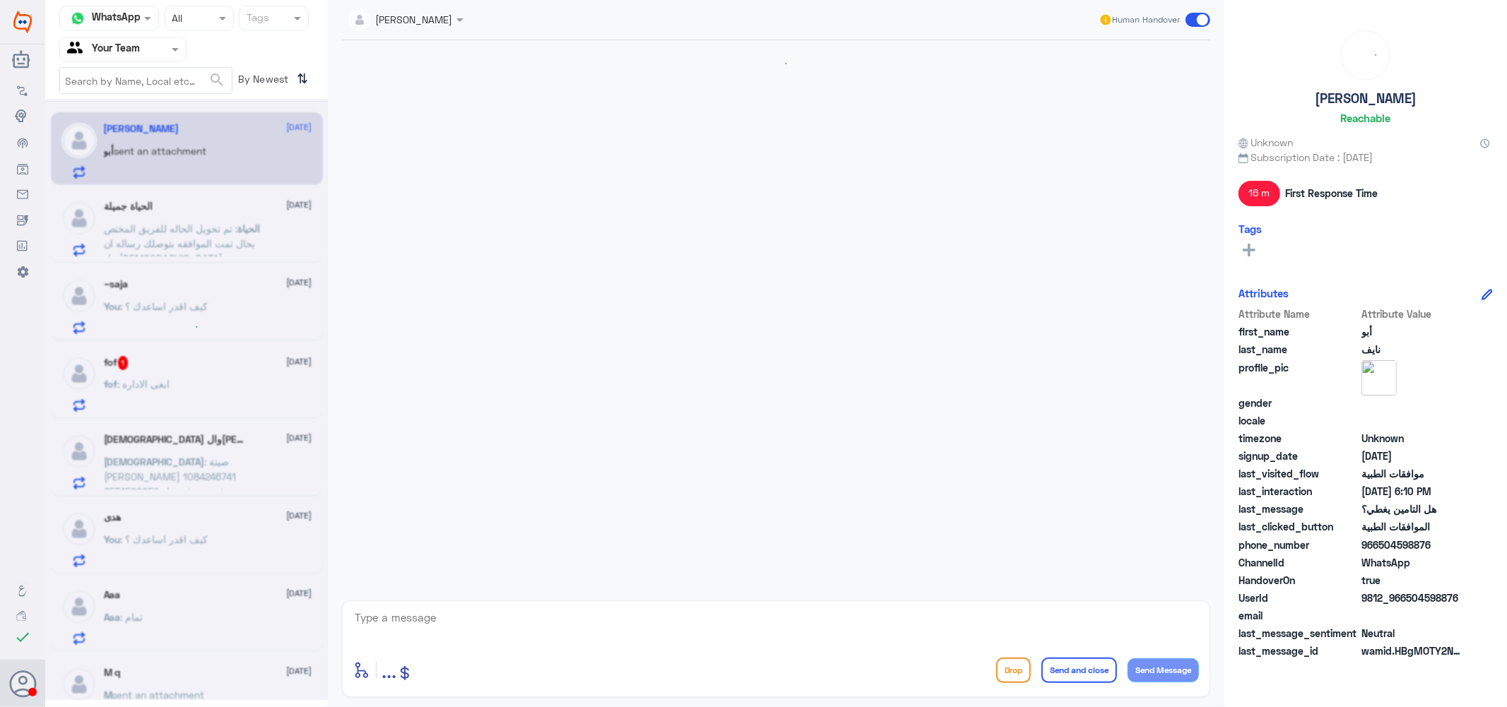
scroll to position [560, 0]
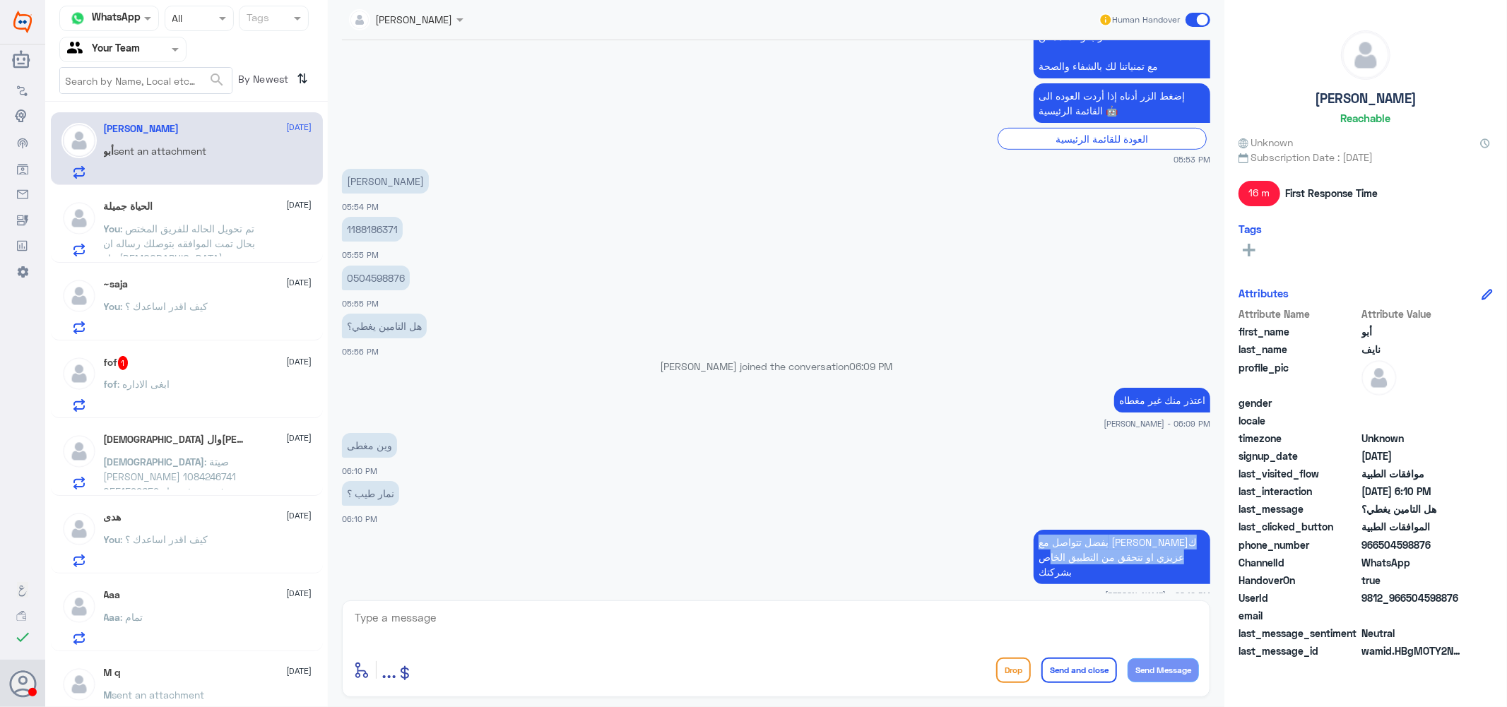
drag, startPoint x: 1178, startPoint y: 556, endPoint x: 1031, endPoint y: 543, distance: 147.5
click at [1034, 543] on p "يفضل تتواصل مع [PERSON_NAME]ك عزيزي او تتحقق من التطبيق الخاص بشركتك" at bounding box center [1122, 557] width 177 height 54
click at [184, 230] on span ": تم تحويل الحاله للفريق المختص بحال تمت الموافقه بتوصلك رساله ان شاء[DEMOGRAPH…" at bounding box center [180, 244] width 152 height 42
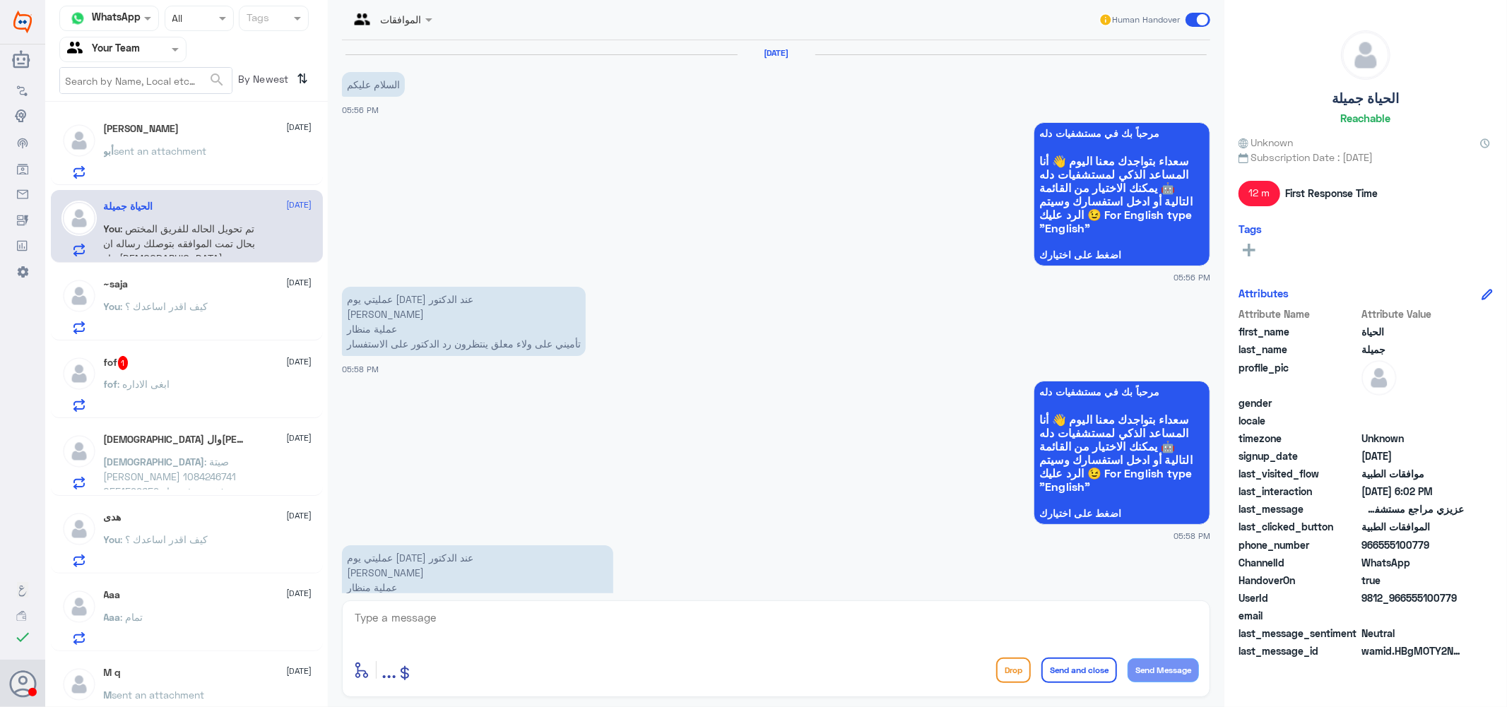
scroll to position [1103, 0]
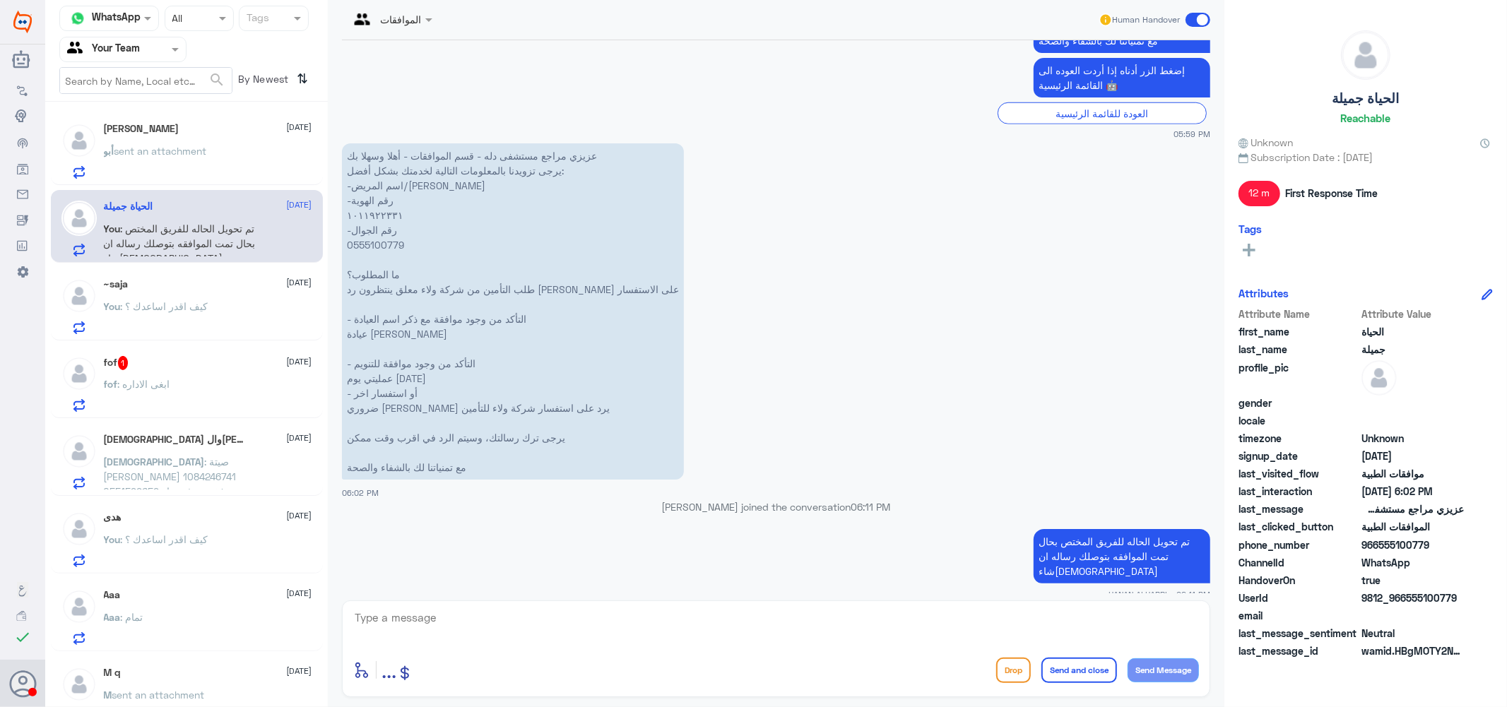
click at [174, 465] on span ": صيتة [PERSON_NAME] 1084246741 0551599659 موفقة صرف دواء" at bounding box center [170, 477] width 133 height 42
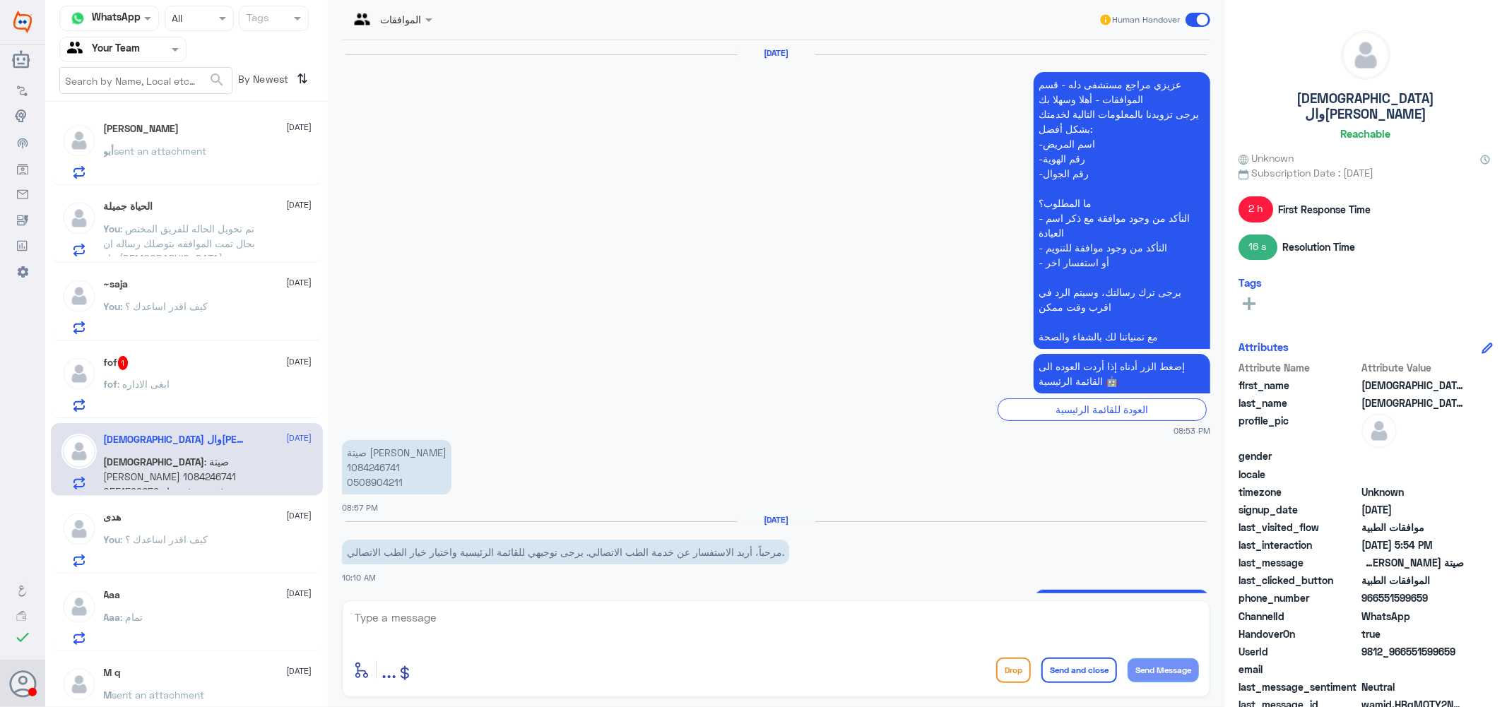
scroll to position [1420, 0]
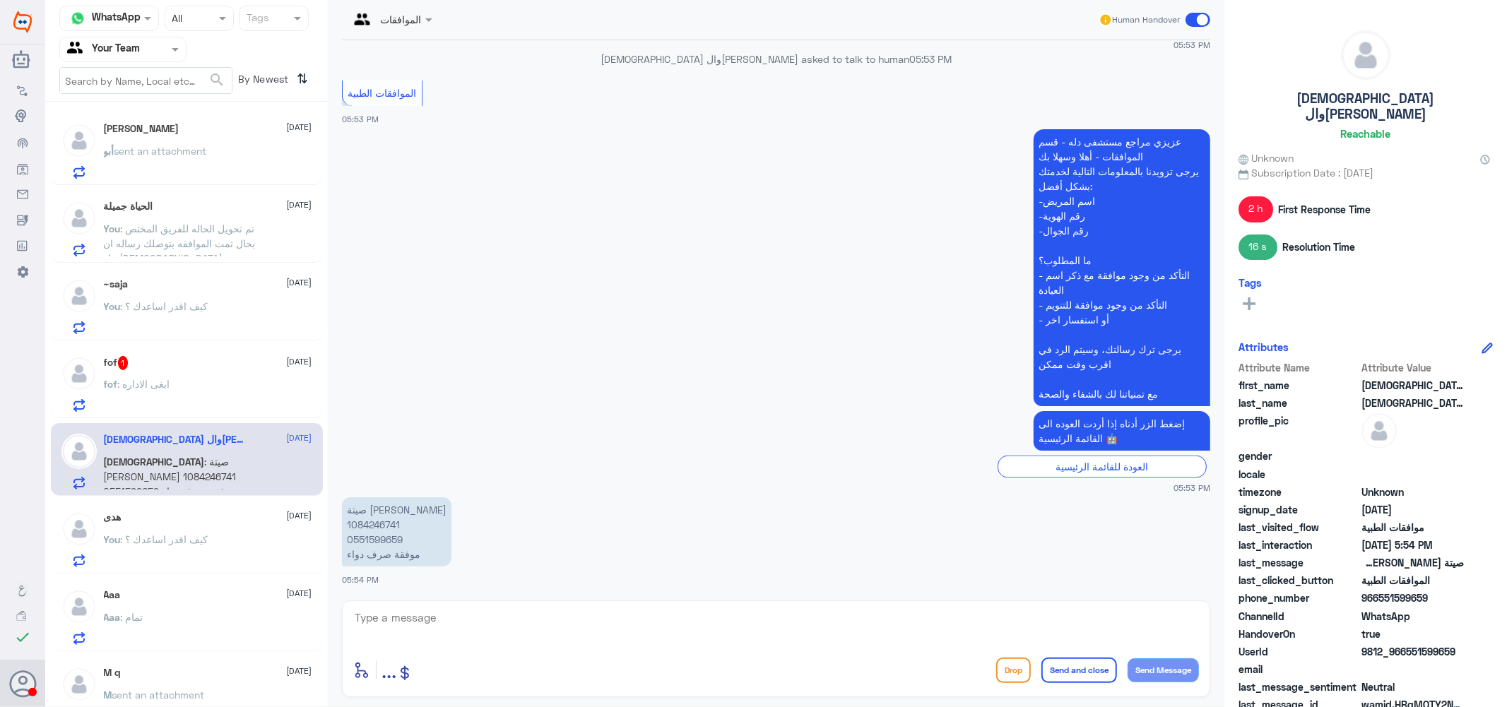
click at [379, 524] on p "صيتة [PERSON_NAME] 1084246741 0551599659 موفقة صرف دواء" at bounding box center [396, 531] width 109 height 69
copy p "1084246741"
click at [431, 23] on span at bounding box center [431, 19] width 18 height 15
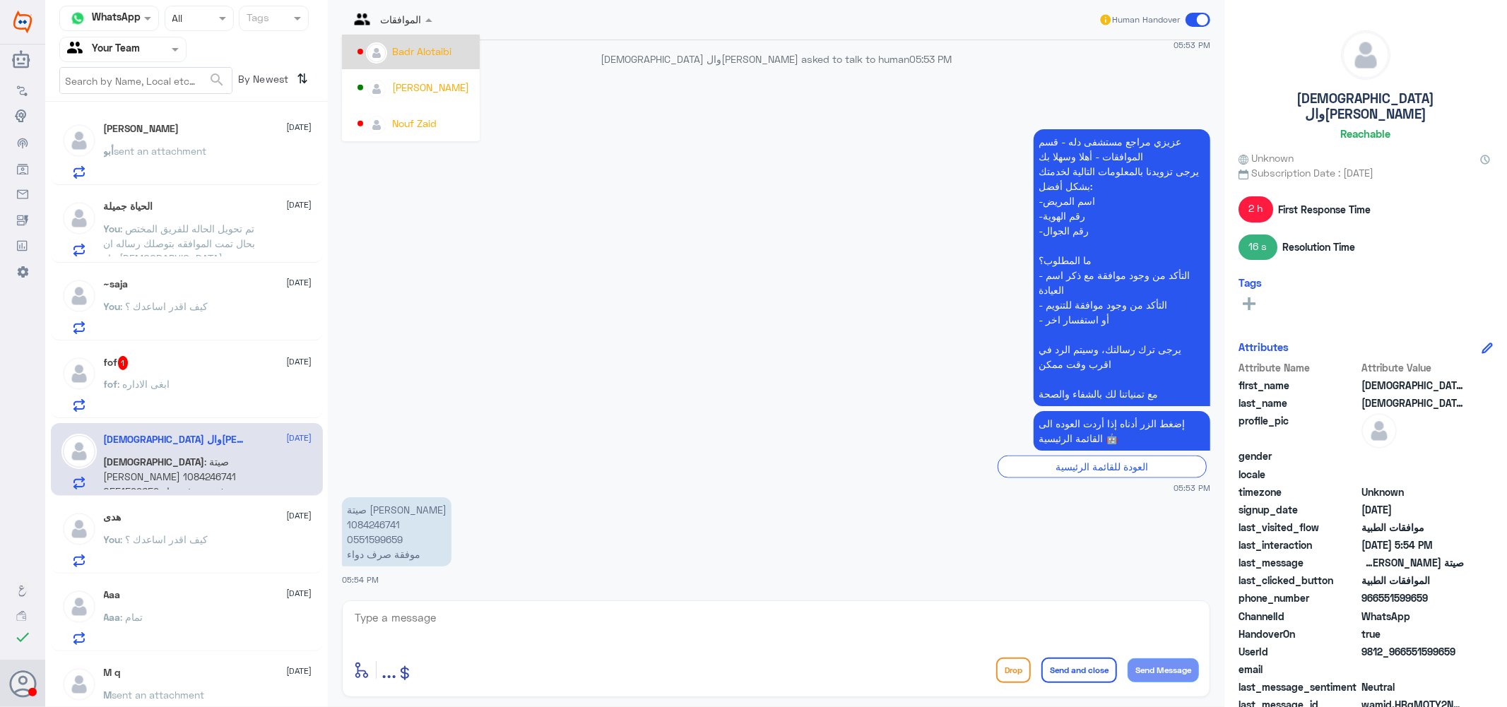
click at [432, 53] on div "Badr Alotaibi" at bounding box center [421, 51] width 59 height 15
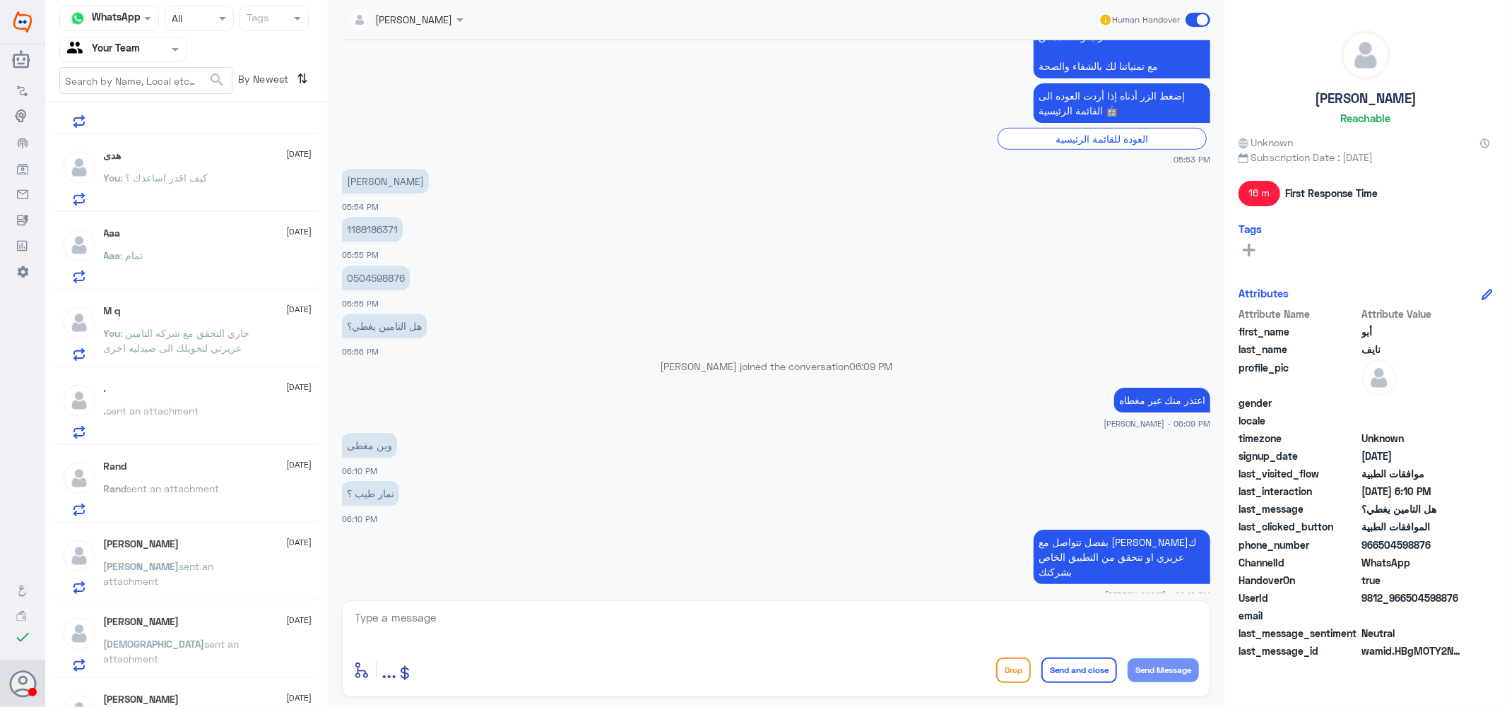
scroll to position [314, 0]
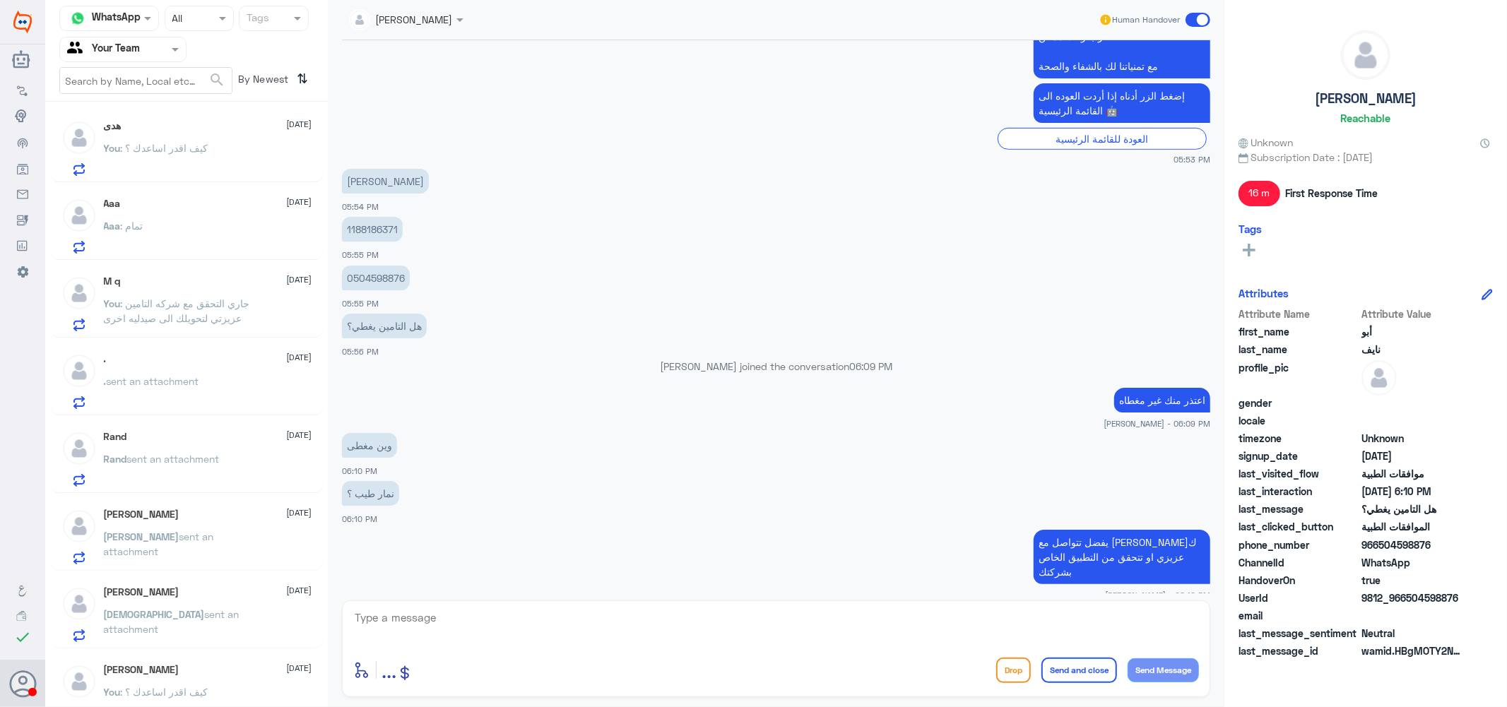
click at [145, 219] on div "Aaa [DATE] Aaa : تمام" at bounding box center [208, 226] width 208 height 56
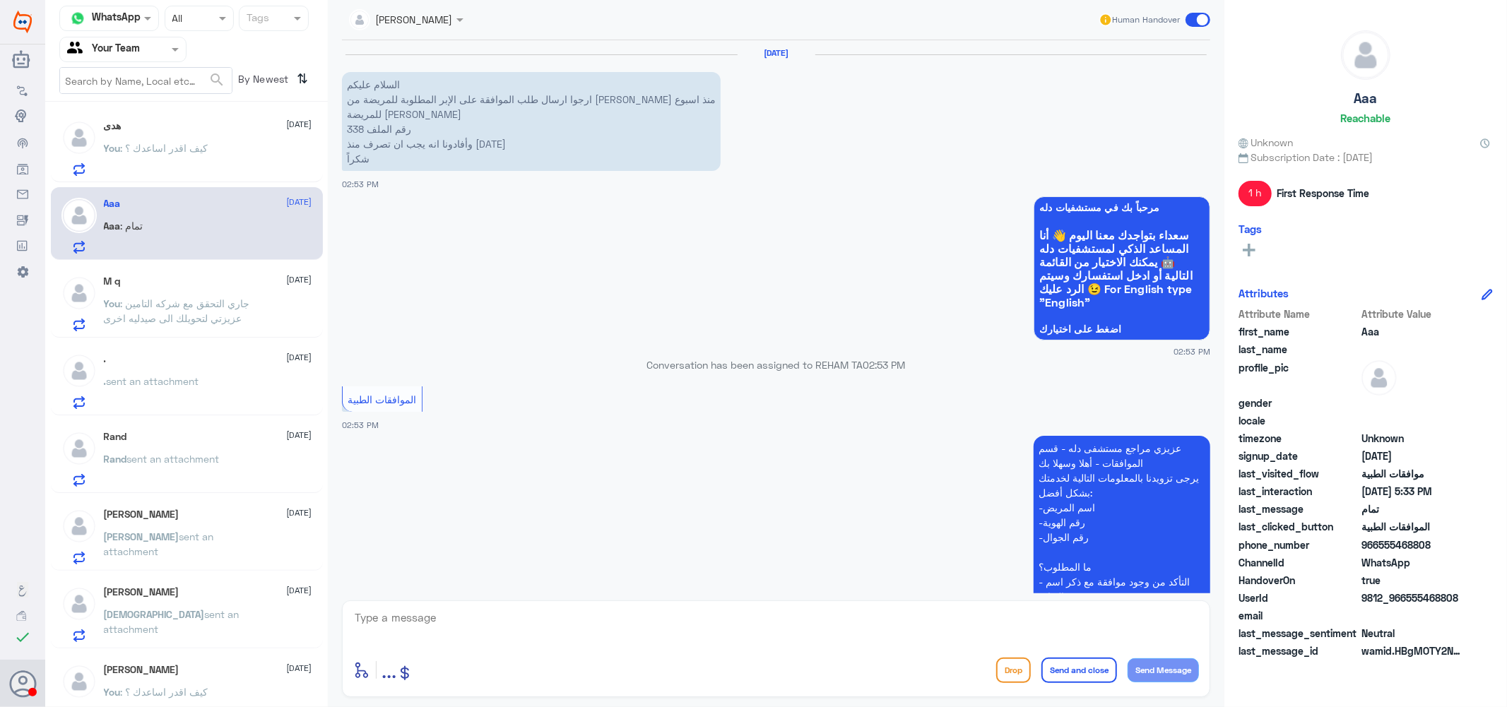
scroll to position [809, 0]
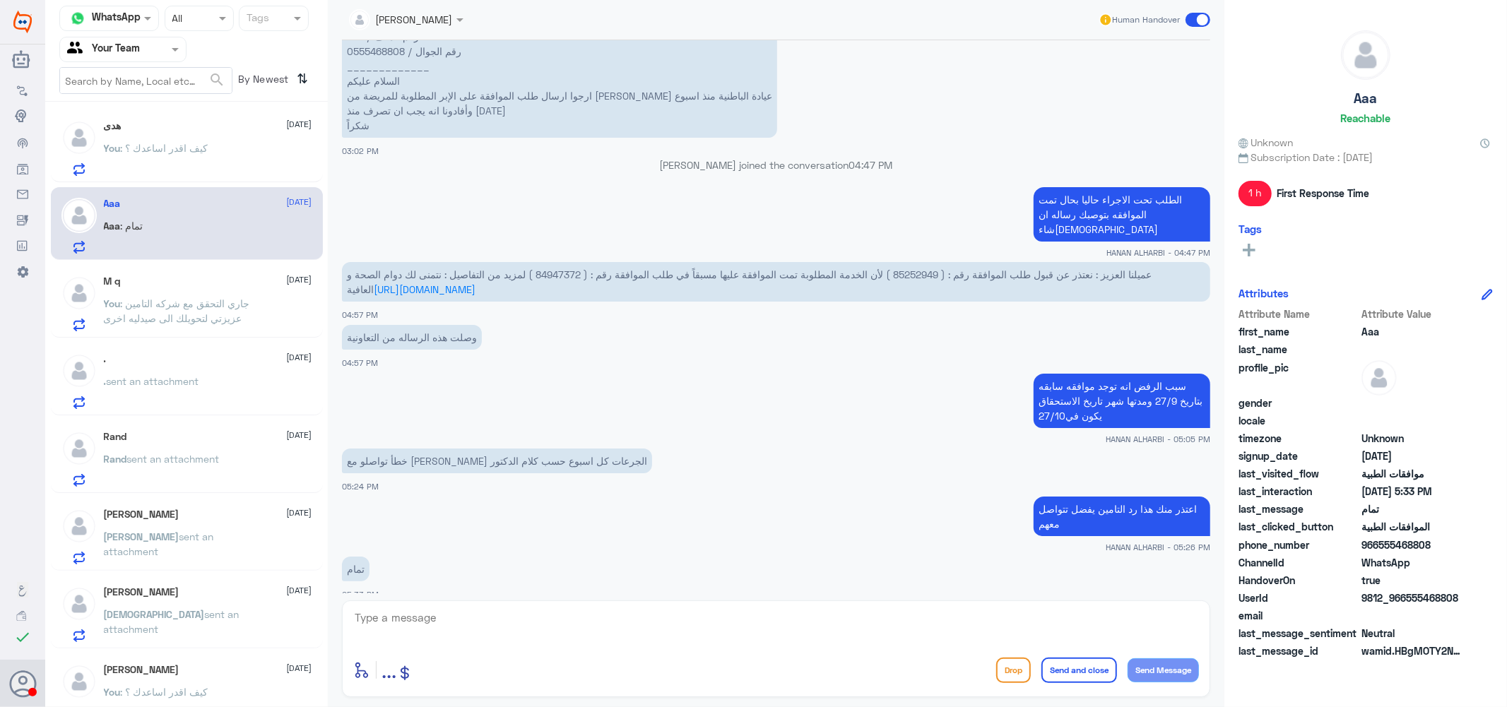
click at [182, 304] on span ": جاري التحقق مع شركه التامين عزيزتي لتحويلك الى صيدليه اخرى" at bounding box center [177, 310] width 146 height 27
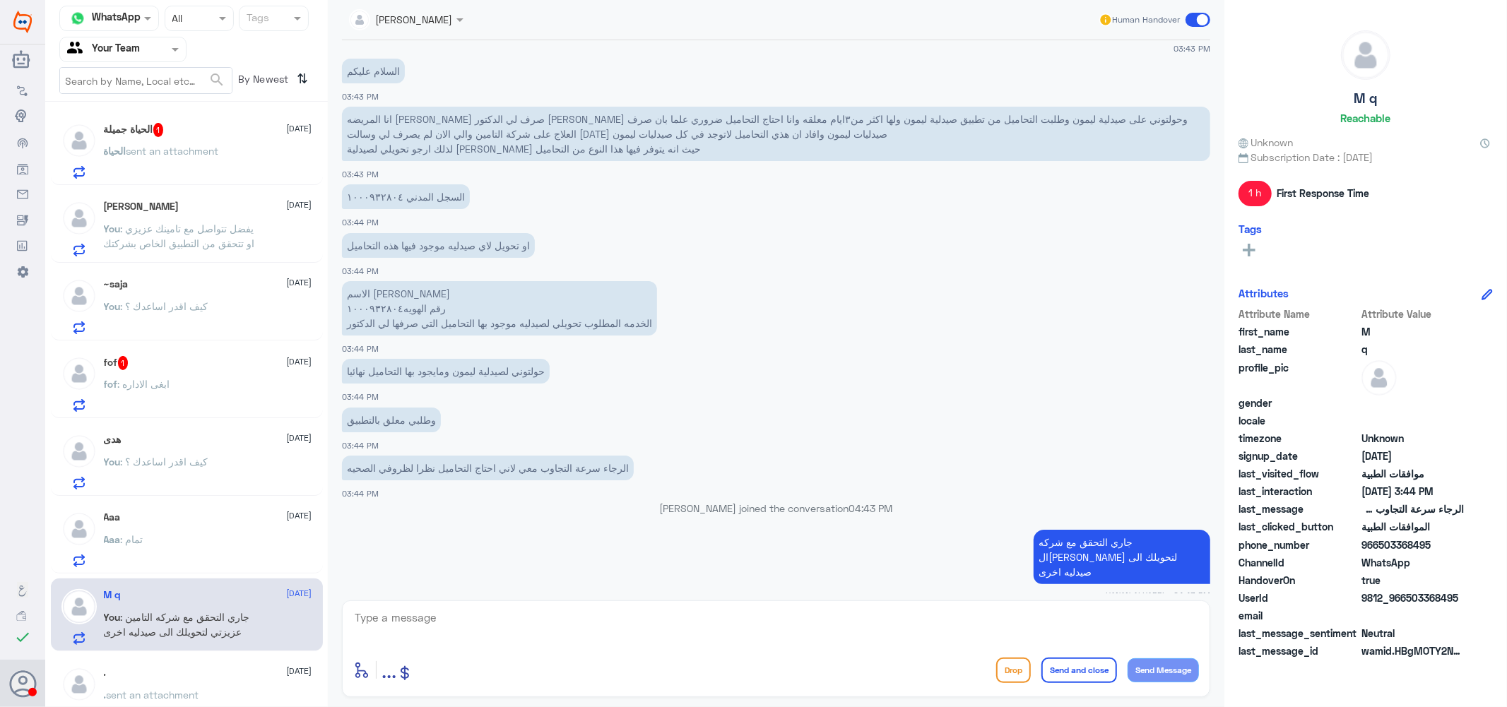
click at [214, 146] on span "sent an attachment" at bounding box center [172, 151] width 93 height 12
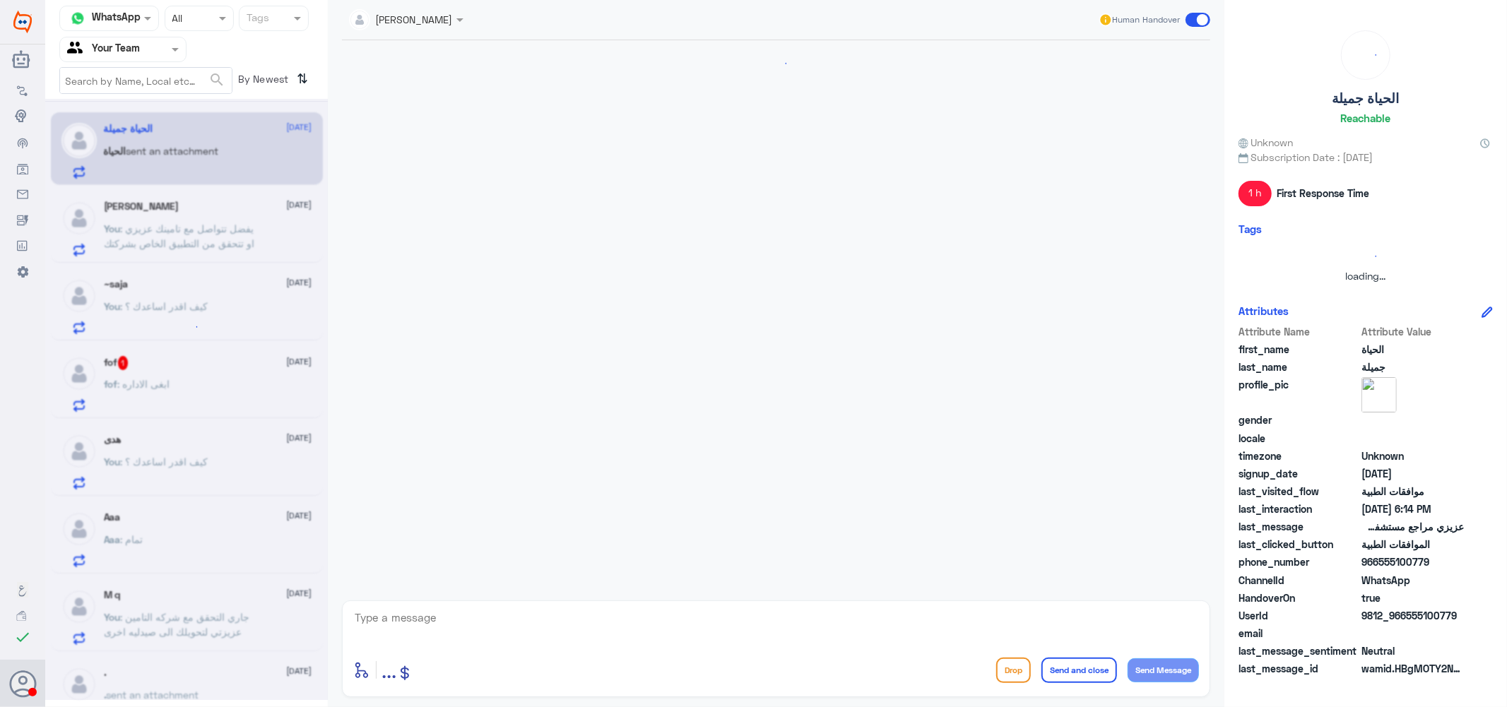
scroll to position [1151, 0]
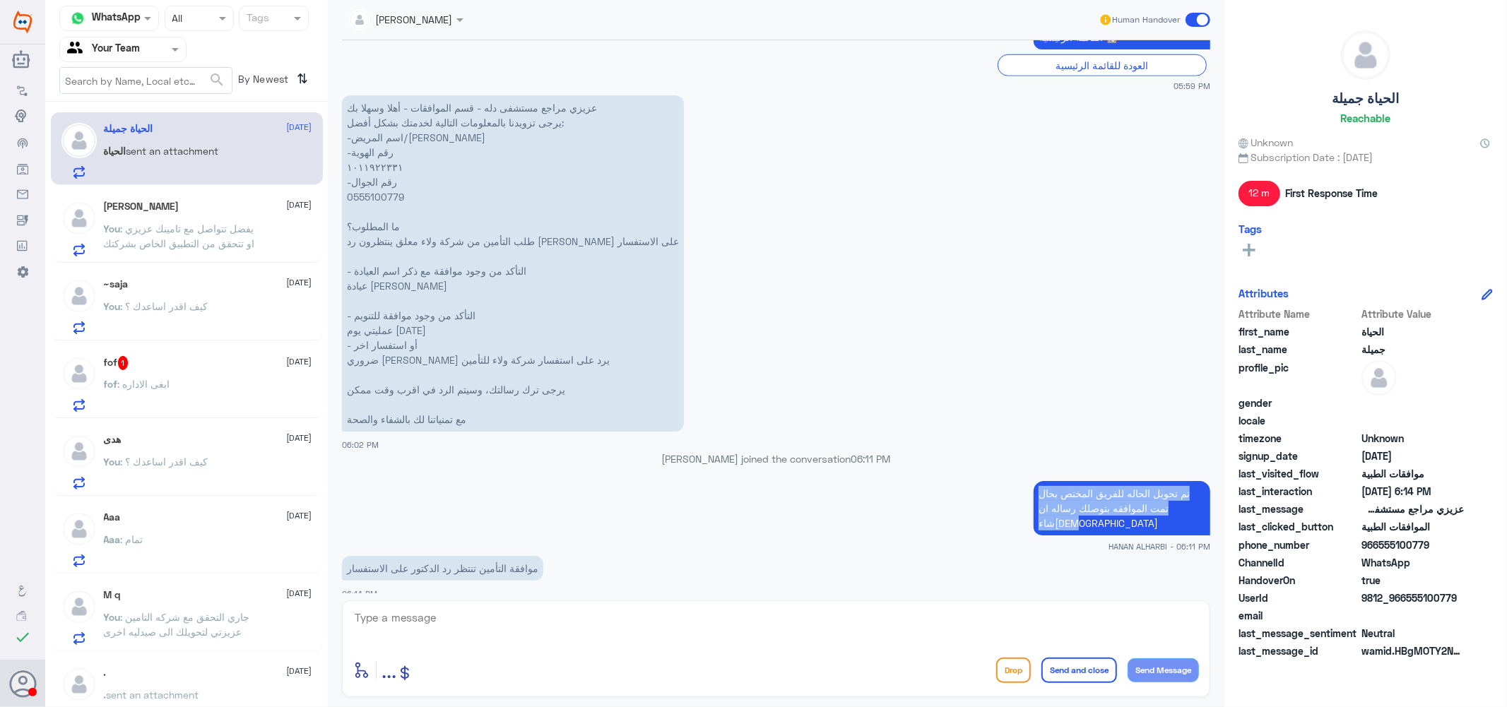
drag, startPoint x: 1195, startPoint y: 506, endPoint x: 1033, endPoint y: 491, distance: 163.2
click at [1034, 491] on p "تم تحويل الحاله للفريق المختص بحال تمت الموافقه بتوصلك رساله ان شاء[DEMOGRAPHIC…" at bounding box center [1122, 508] width 177 height 54
click at [824, 631] on textarea at bounding box center [776, 625] width 846 height 35
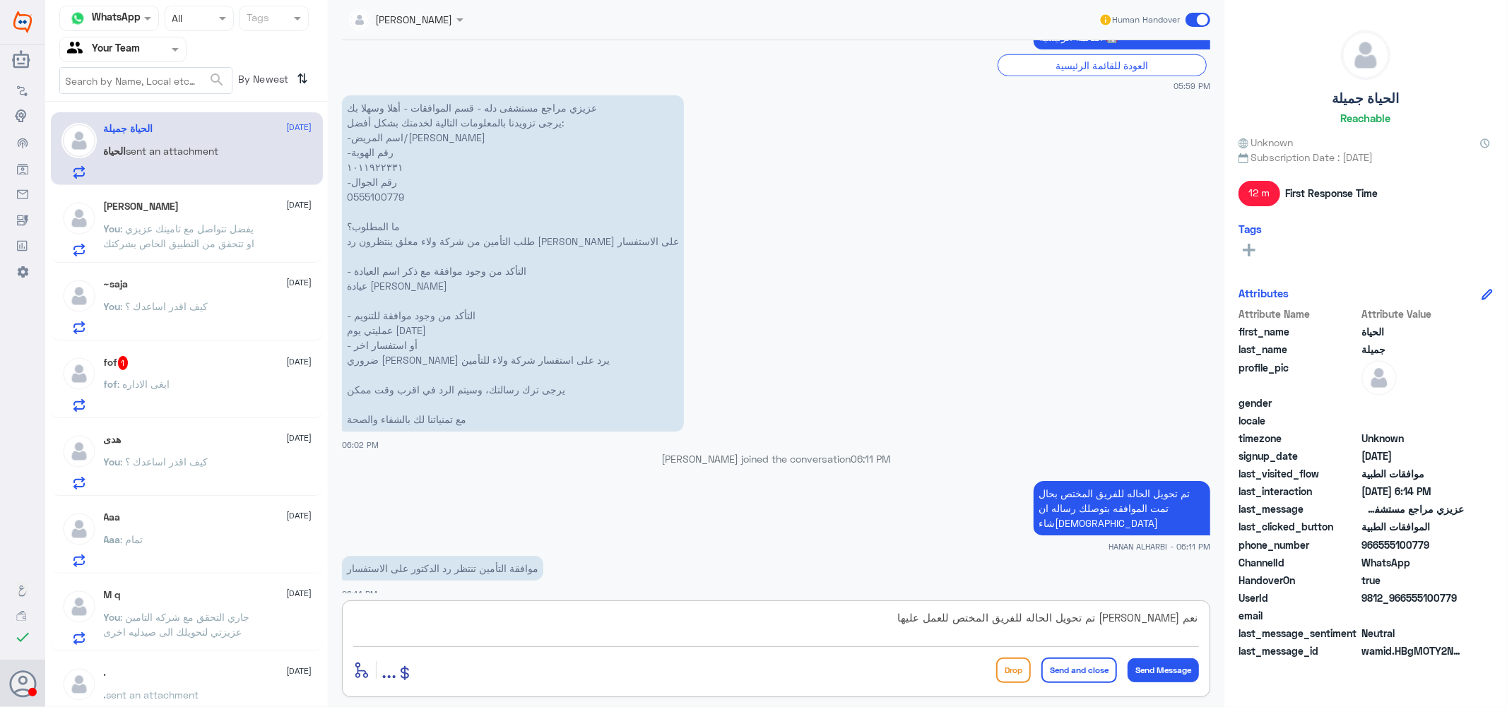
type textarea "نعم [PERSON_NAME] تم تحويل الحاله للفريق المختص للعمل عليها"
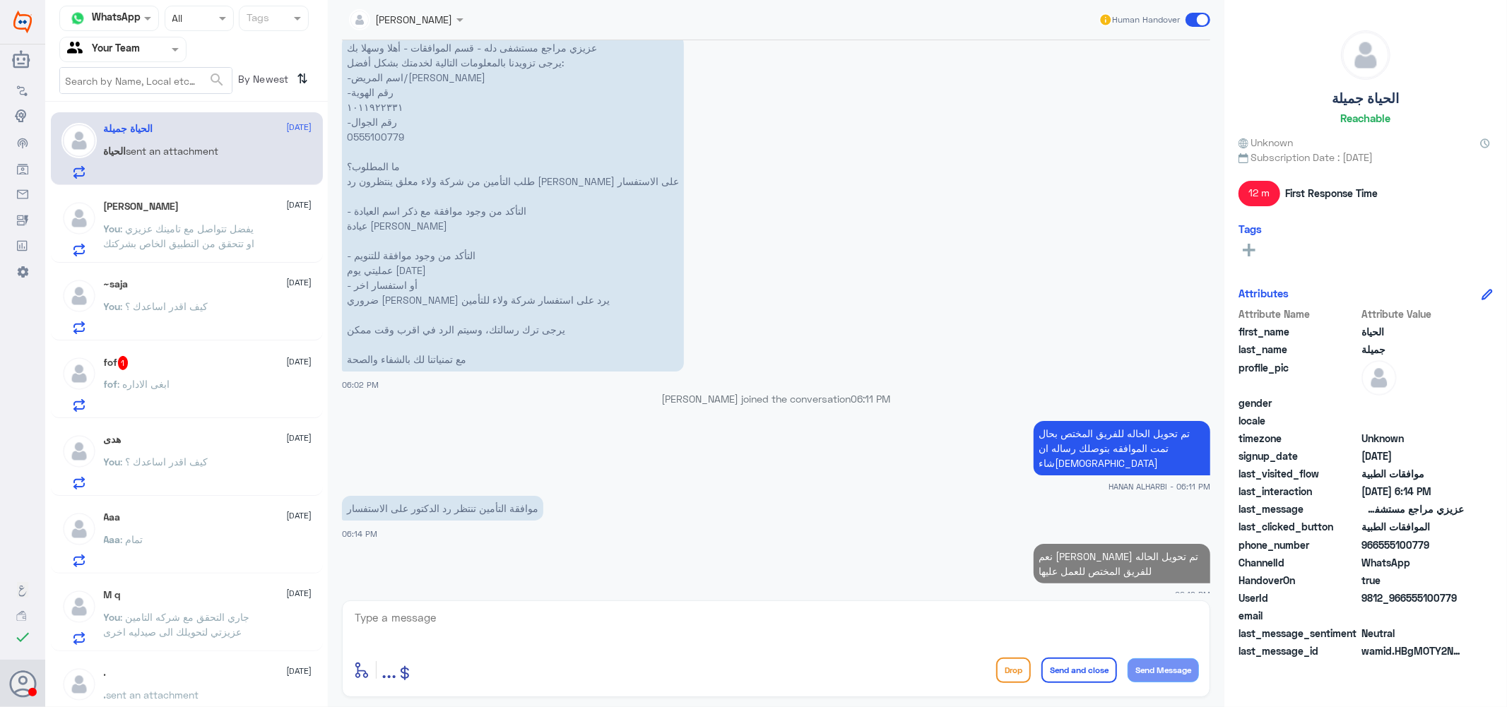
click at [222, 230] on span ": يفضل تتواصل مع تامينك عزيزي او تتحقق من التطبيق الخاص بشركتك" at bounding box center [179, 236] width 151 height 27
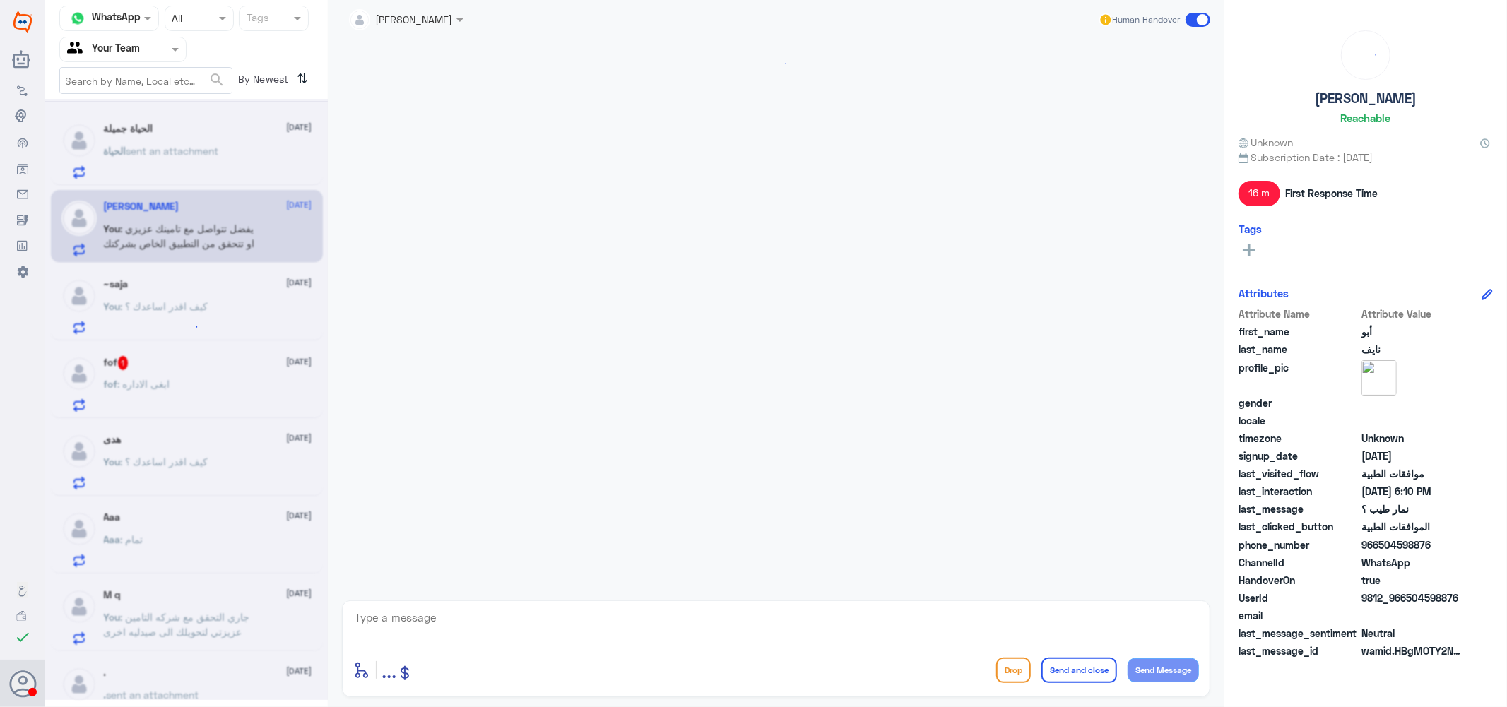
scroll to position [560, 0]
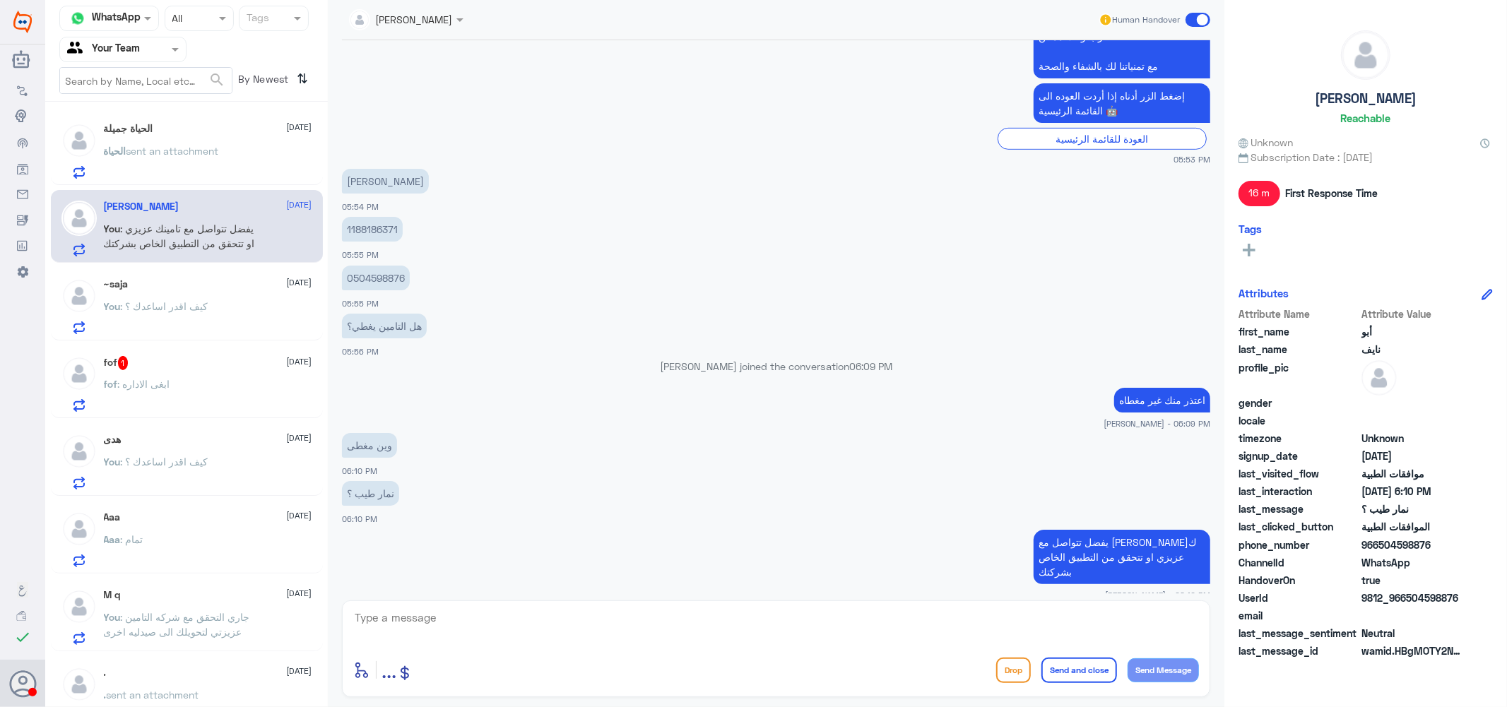
click at [189, 377] on div "fof 1 [DATE] fof : ابغى الاداره" at bounding box center [208, 384] width 208 height 56
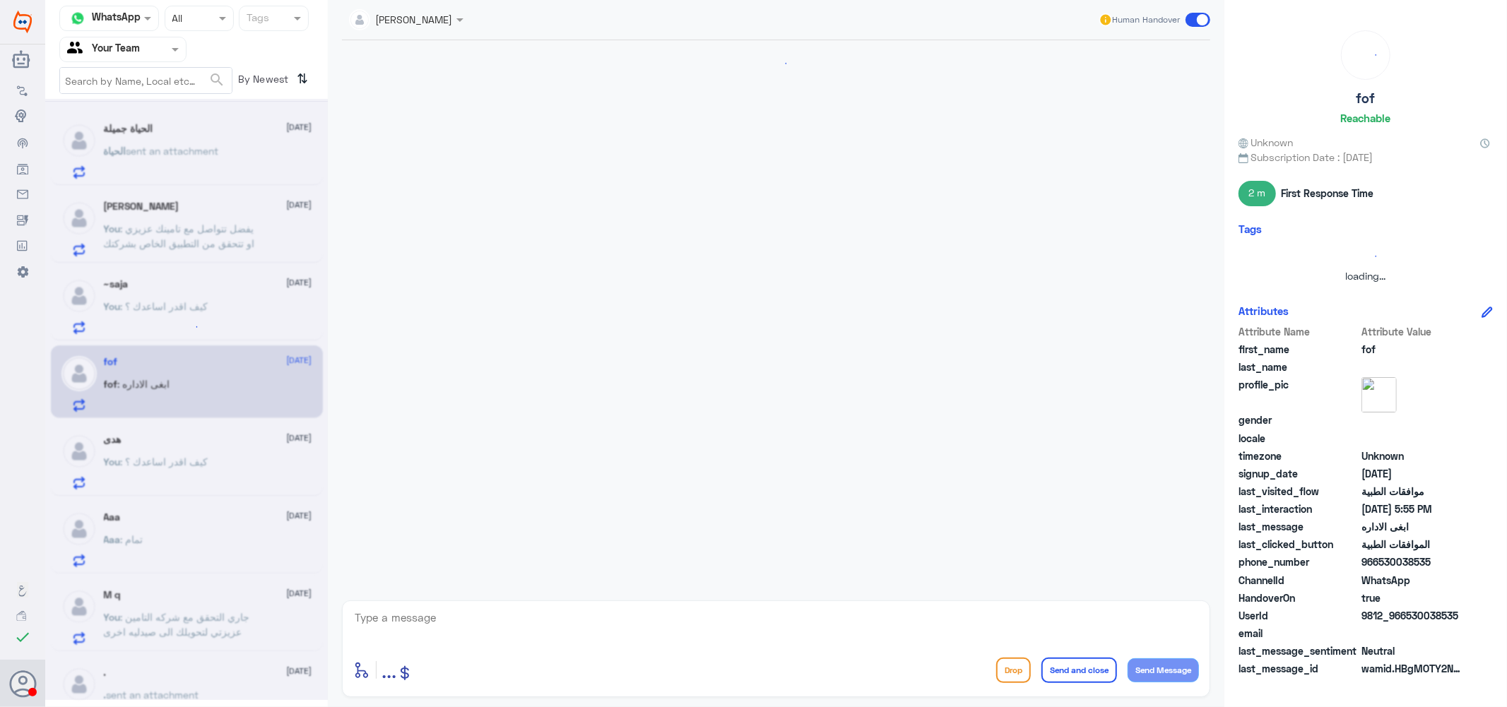
scroll to position [774, 0]
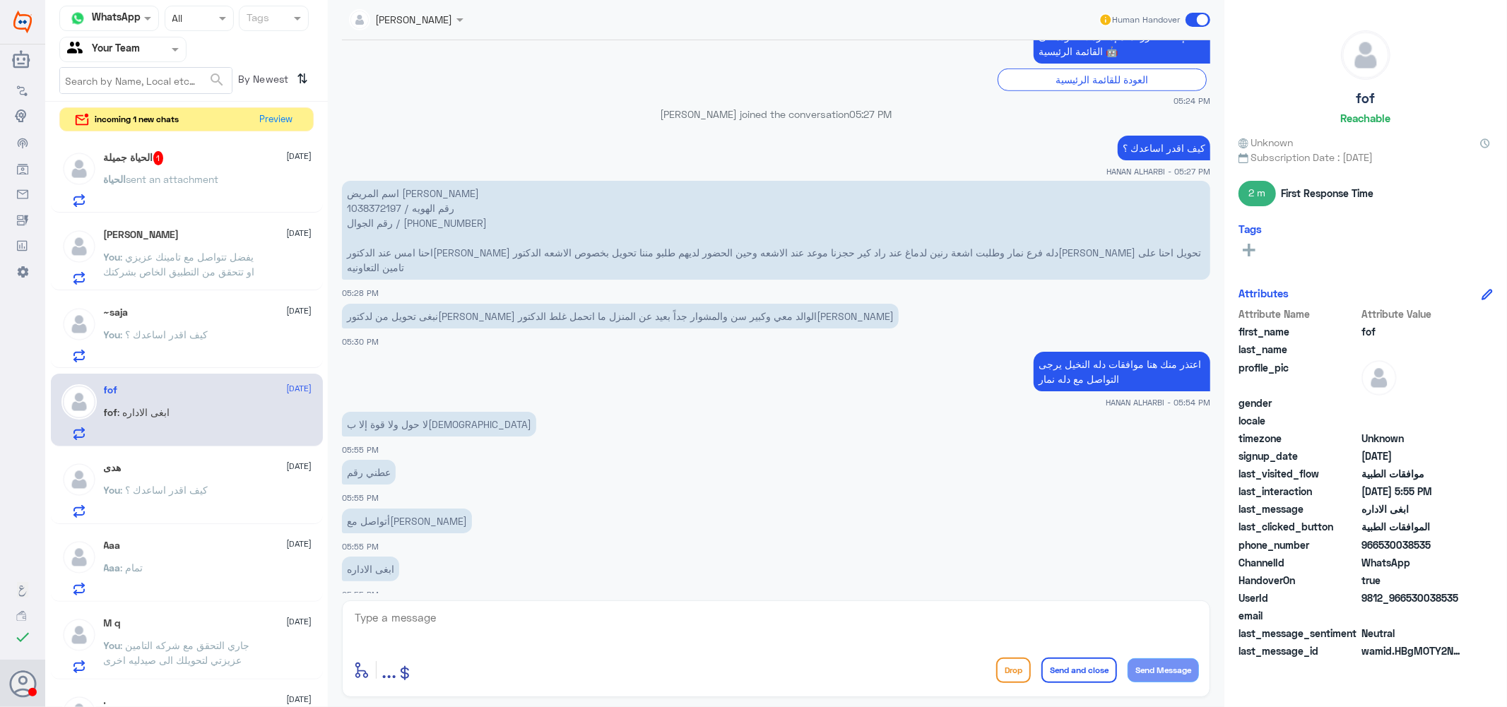
drag, startPoint x: 499, startPoint y: 221, endPoint x: 421, endPoint y: 170, distance: 92.9
click at [421, 170] on div "[DATE] مرحبا معك علي من الطب الاتصالي [PERSON_NAME] - 01:58 PM رقم الهويه 10383…" at bounding box center [776, 316] width 882 height 553
copy div "[PERSON_NAME] - 05:27 PM اسم المريض [PERSON_NAME] رقم الهويه / 1038372197 رقم ا…"
click at [530, 215] on p "اسم المريض [PERSON_NAME] رقم الهويه / 1038372197 رقم الجوال / ‭[PHONE_NUMBER]‬ …" at bounding box center [776, 230] width 868 height 99
drag, startPoint x: 465, startPoint y: 193, endPoint x: 450, endPoint y: 237, distance: 46.2
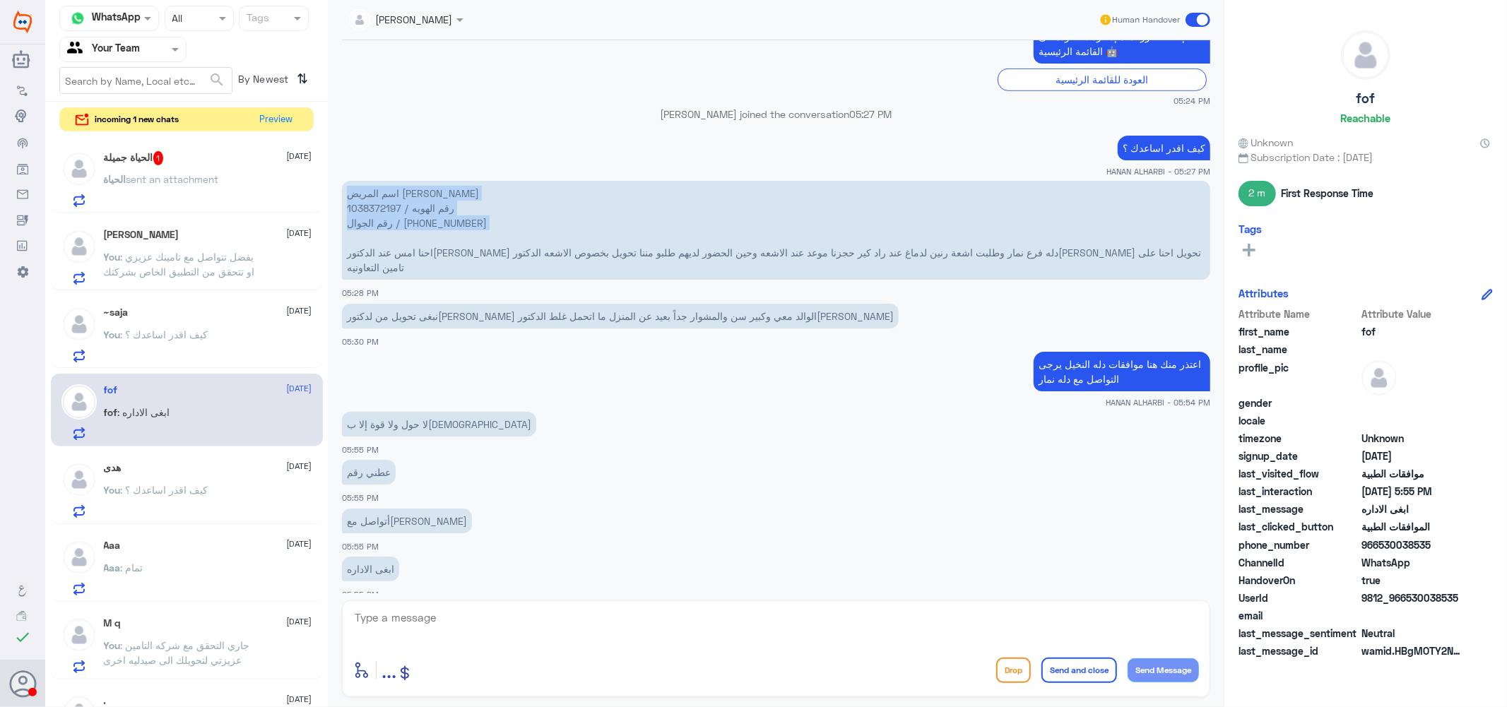
click at [450, 237] on p "اسم المريض [PERSON_NAME] رقم الهويه / 1038372197 رقم الجوال / ‭[PHONE_NUMBER]‬ …" at bounding box center [776, 230] width 868 height 99
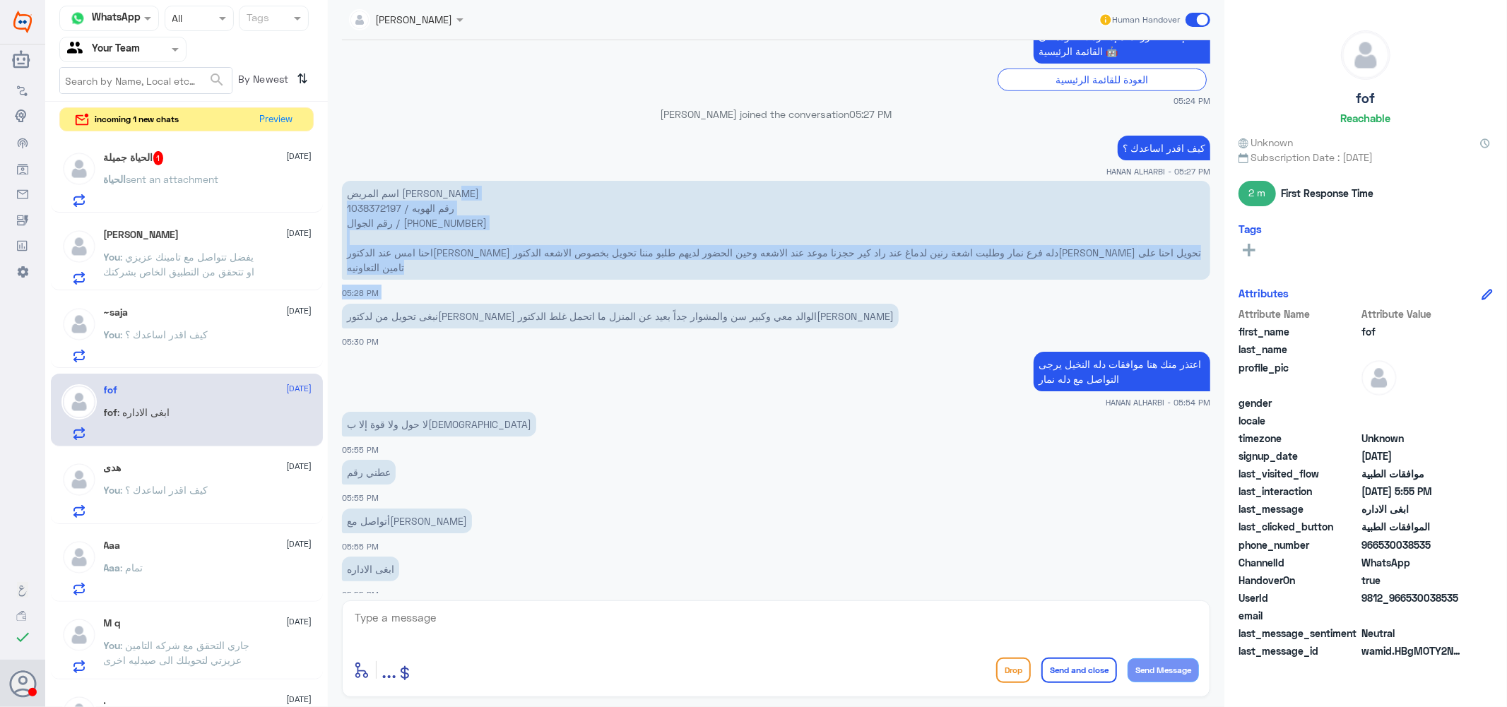
drag, startPoint x: 355, startPoint y: 191, endPoint x: 343, endPoint y: 291, distance: 101.0
click at [343, 291] on div "[DATE] مرحبا معك علي من الطب الاتصالي [PERSON_NAME] - 01:58 PM رقم الهويه 10383…" at bounding box center [776, 316] width 882 height 553
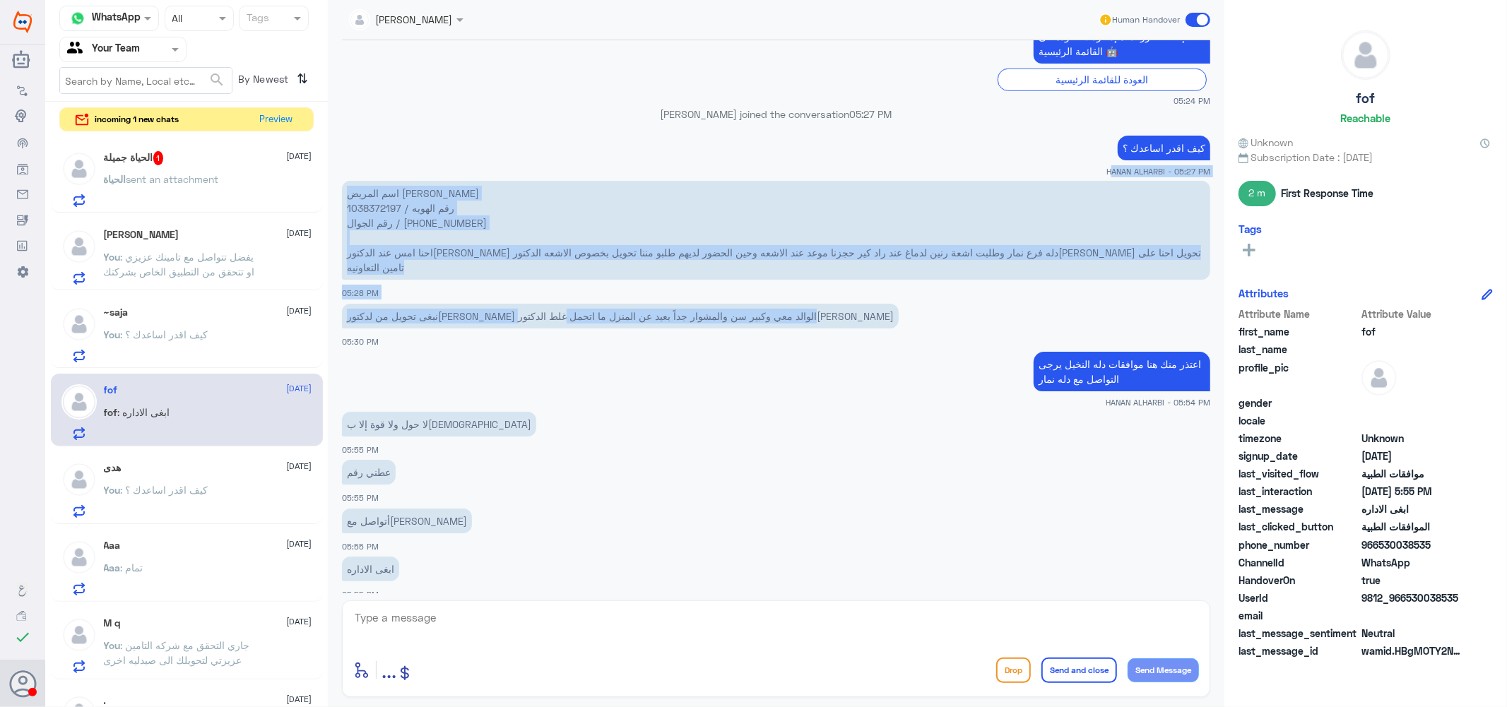
drag, startPoint x: 752, startPoint y: 299, endPoint x: 382, endPoint y: 167, distance: 392.1
click at [382, 167] on div "[DATE] مرحبا معك علي من الطب الاتصالي [PERSON_NAME] - 01:58 PM رقم الهويه 10383…" at bounding box center [776, 316] width 882 height 553
copy div "HANAN ALHARBI - 05:27 PM اسم المريض [PERSON_NAME] رقم الهويه / 1038372197 رقم ا…"
click at [283, 121] on button "Preview" at bounding box center [277, 119] width 44 height 22
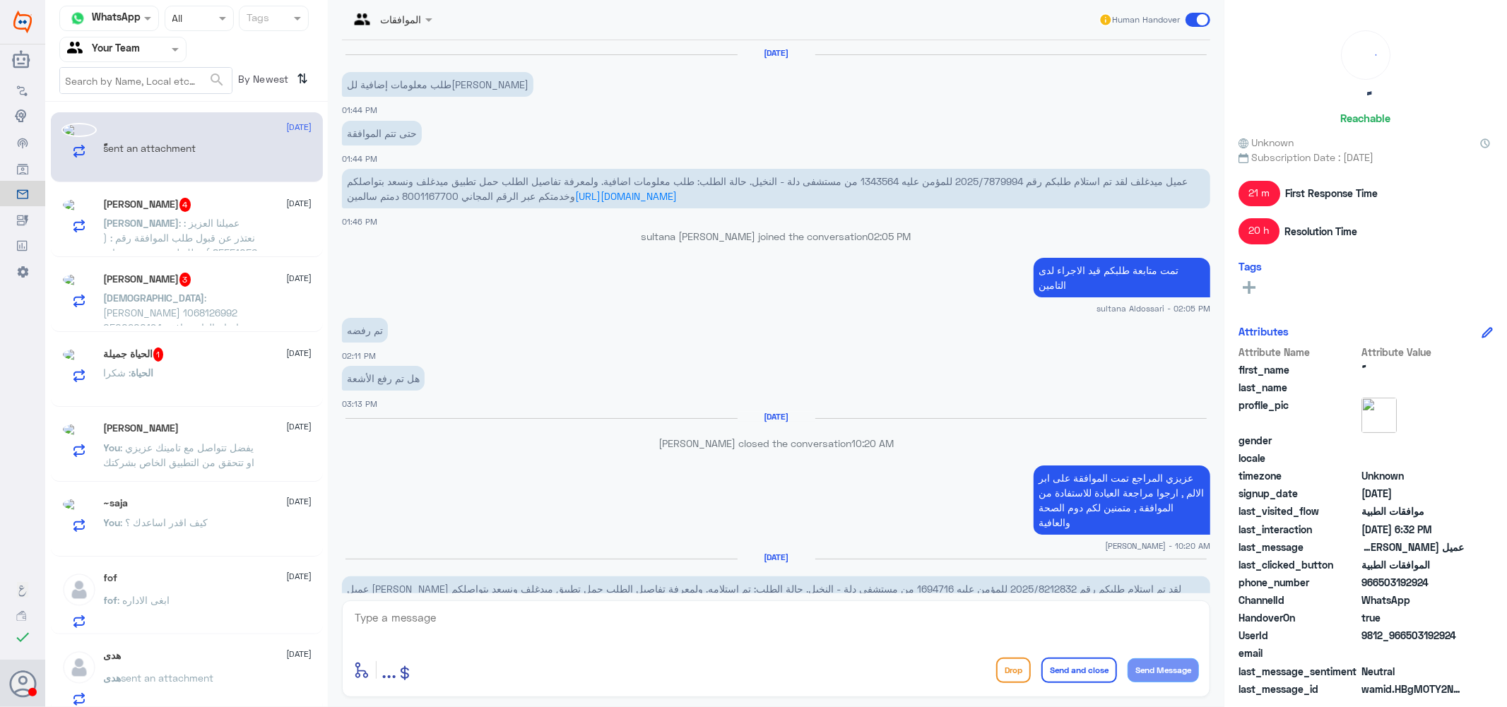
scroll to position [930, 0]
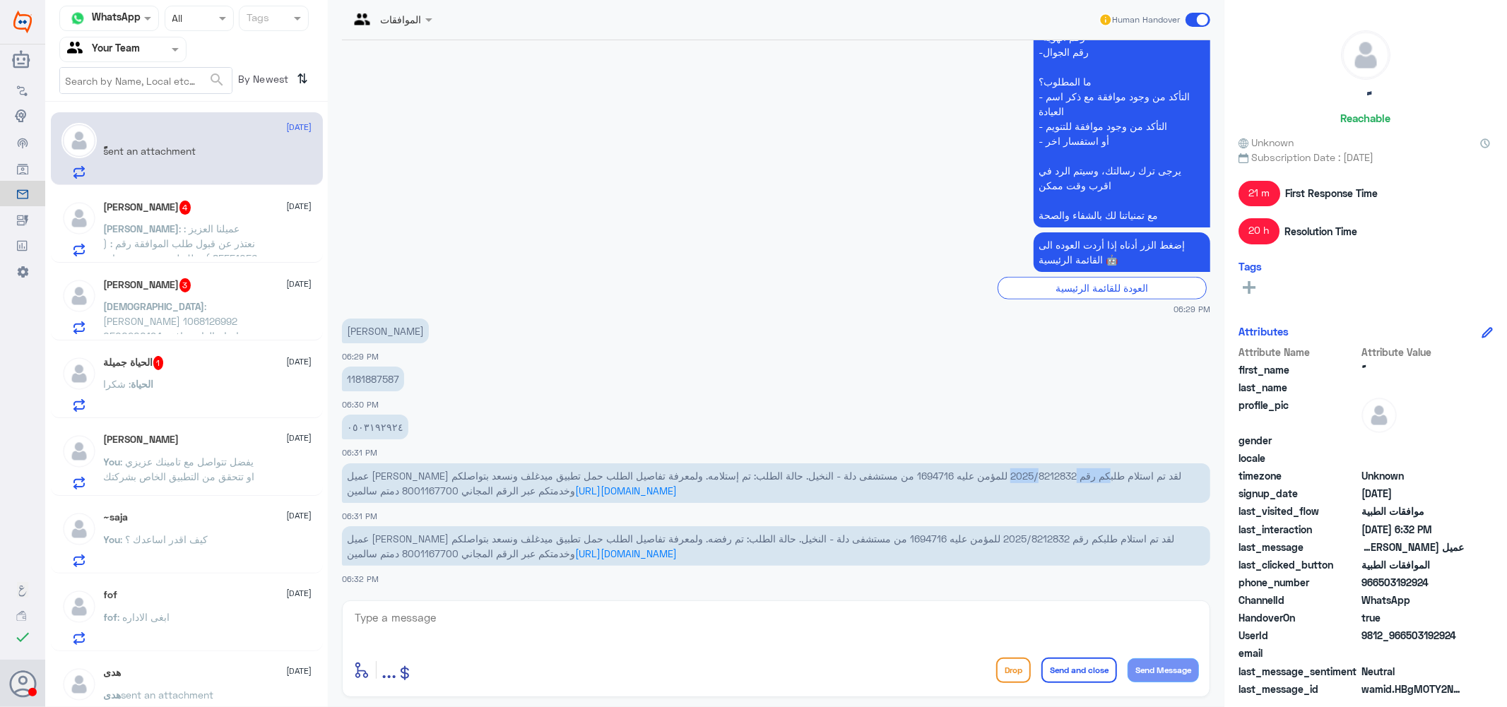
drag, startPoint x: 955, startPoint y: 472, endPoint x: 1020, endPoint y: 468, distance: 65.1
click at [1020, 470] on span "عميل [PERSON_NAME] لقد تم استلام طلبكم رقم 2025/8212832 للمؤمن عليه 1694716 من …" at bounding box center [764, 483] width 834 height 27
copy span "2025/8212832"
click at [530, 617] on textarea at bounding box center [776, 625] width 846 height 35
type textarea "h"
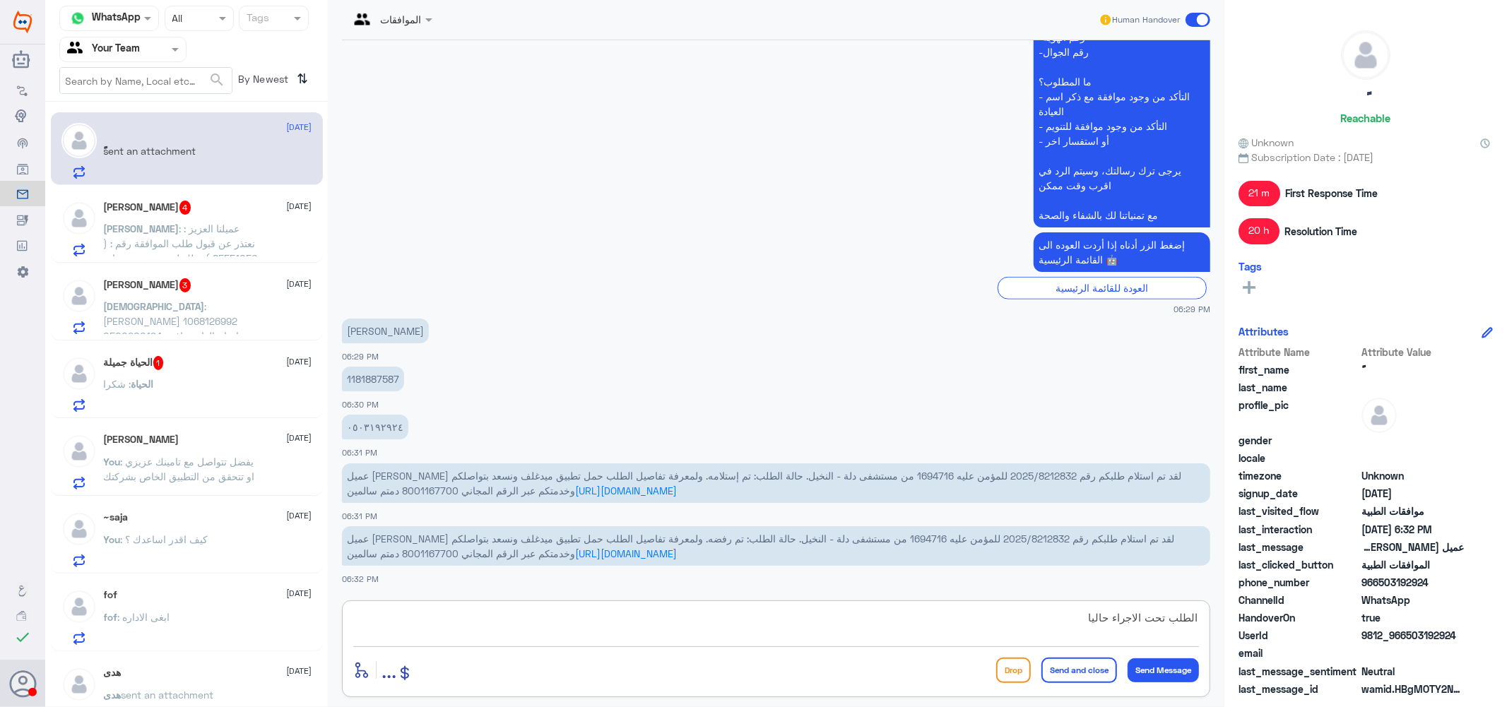
type textarea "الطلب تحت الاجراء حاليا"
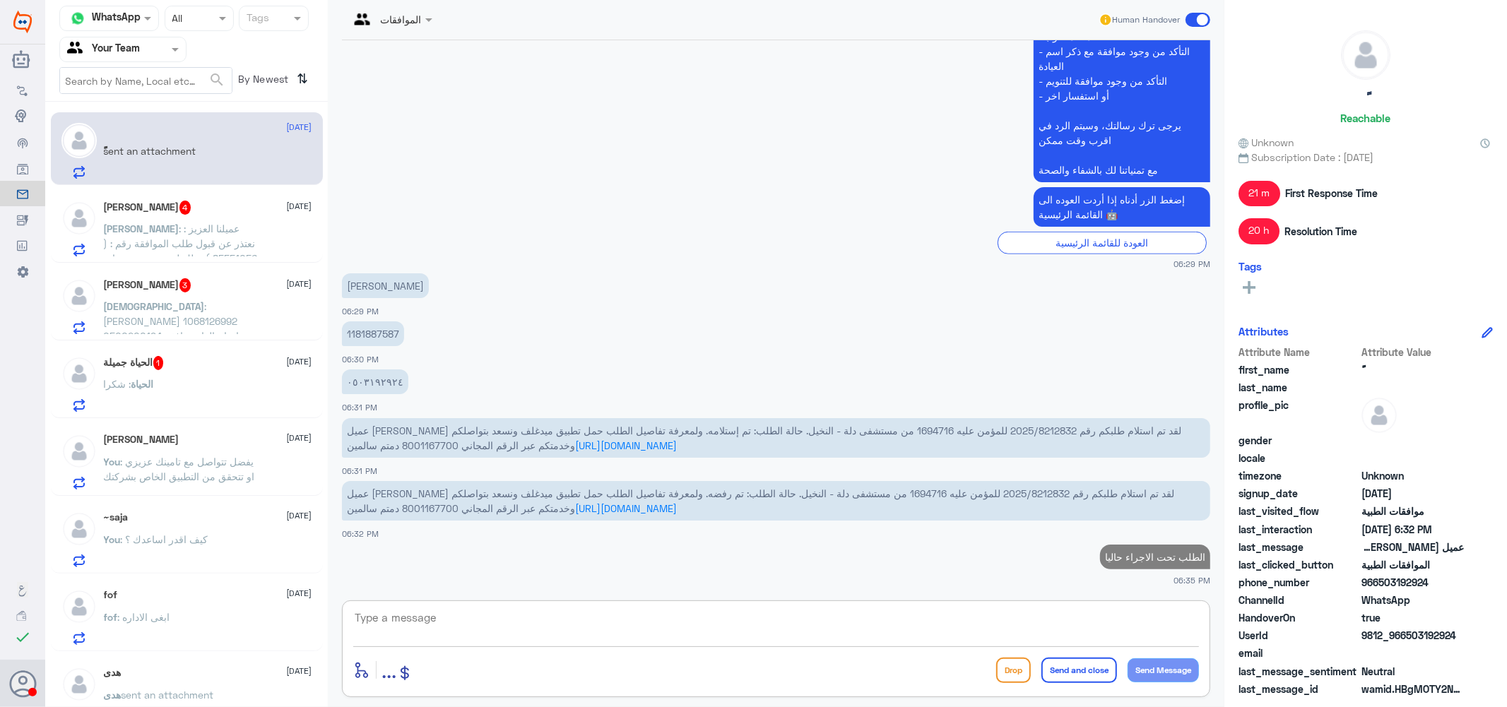
click at [167, 236] on span ": عميلنا العزيز : نعتذر عن قبول طلب الموافقة رقم : ( 85551056 ) وذلك لعدم وجود …" at bounding box center [181, 273] width 154 height 101
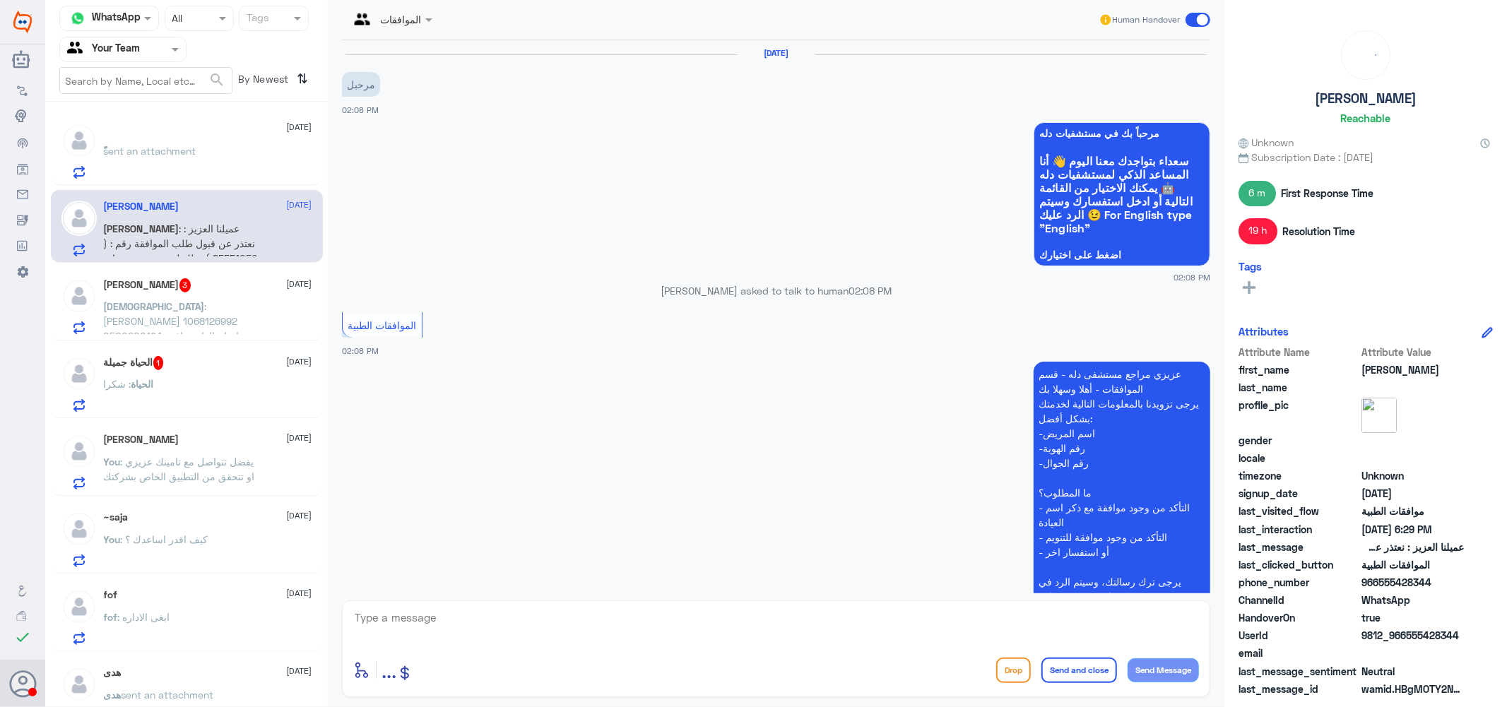
scroll to position [1333, 0]
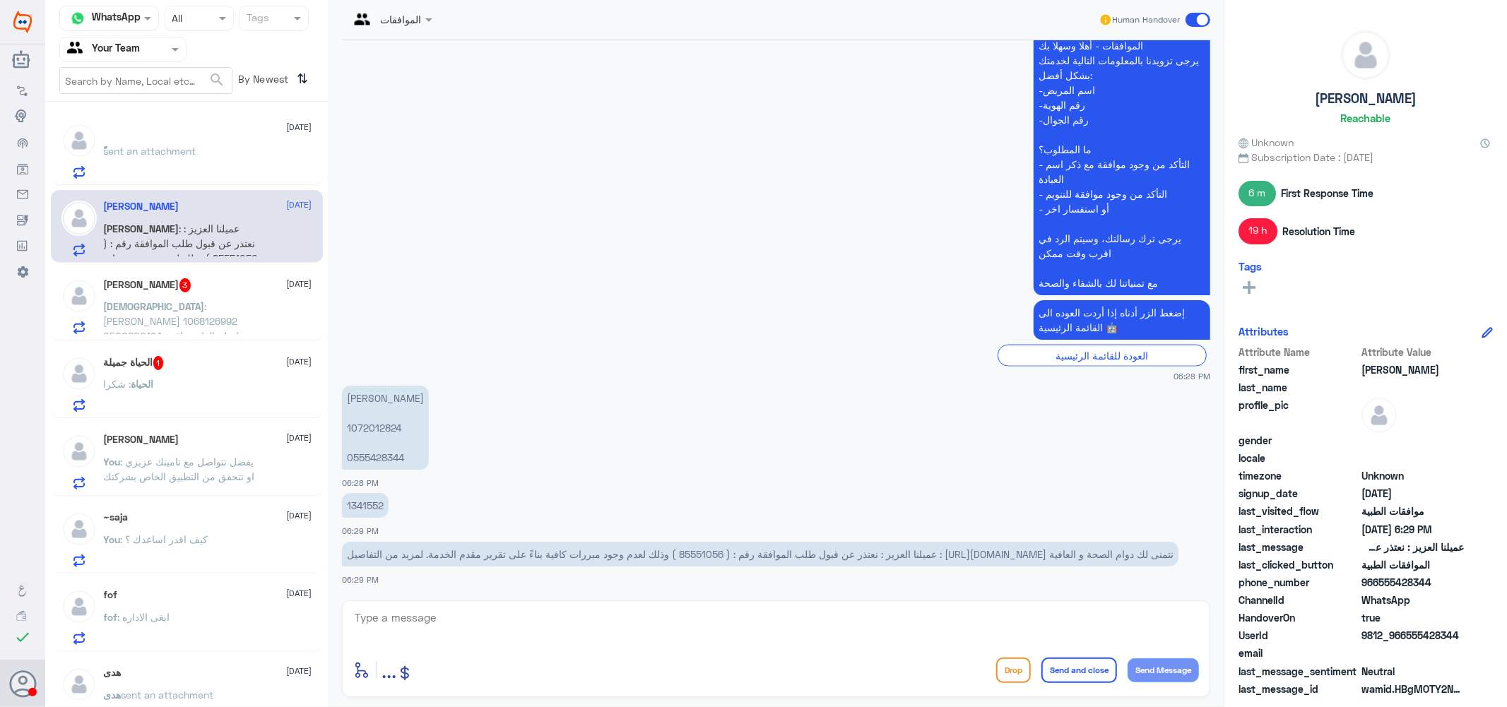
click at [705, 548] on span "عميلنا العزيز : نعتذر عن قبول طلب الموافقة رقم : ( 85551056 ) وذلك لعدم وجود مب…" at bounding box center [760, 554] width 827 height 12
copy span "85551056"
click at [518, 624] on textarea at bounding box center [776, 625] width 846 height 35
type textarea "الطلب تحت الاجراء حاليا"
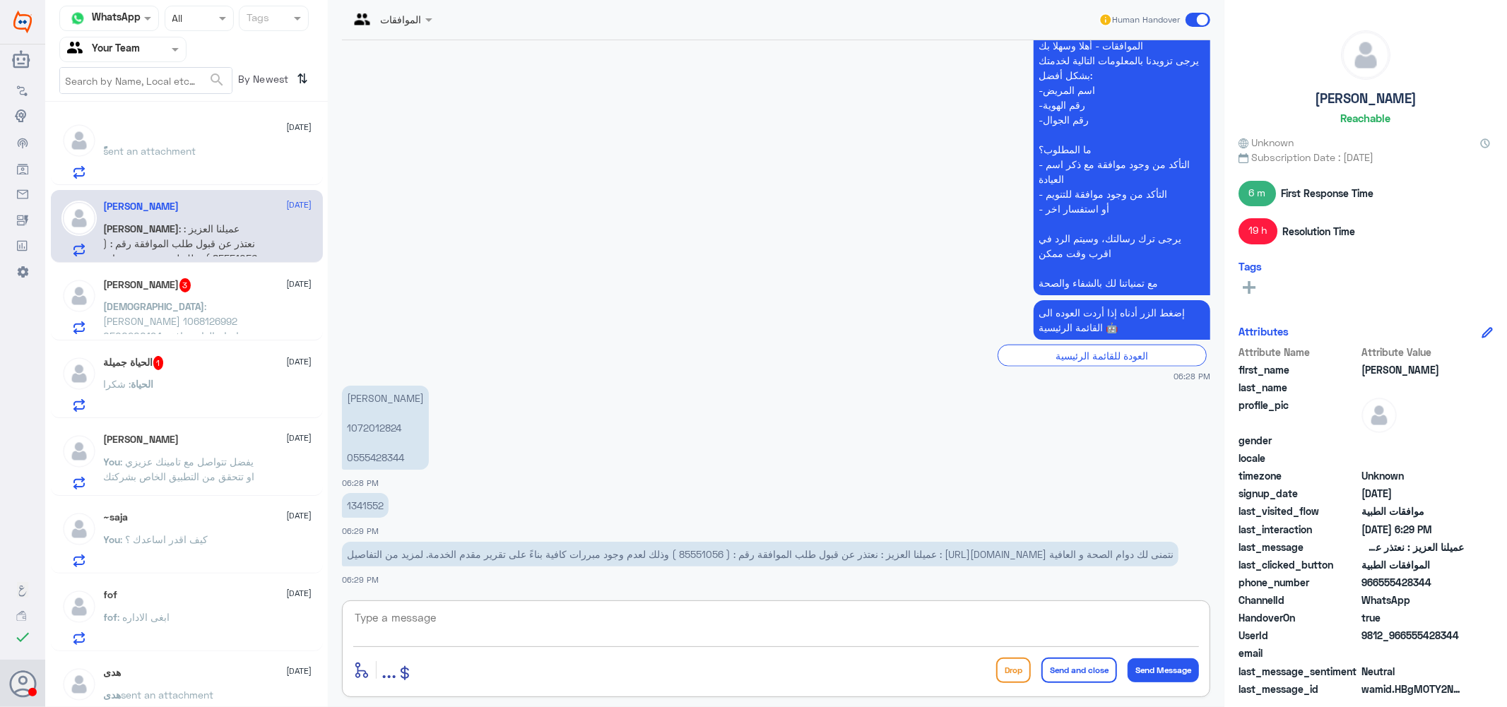
scroll to position [1379, 0]
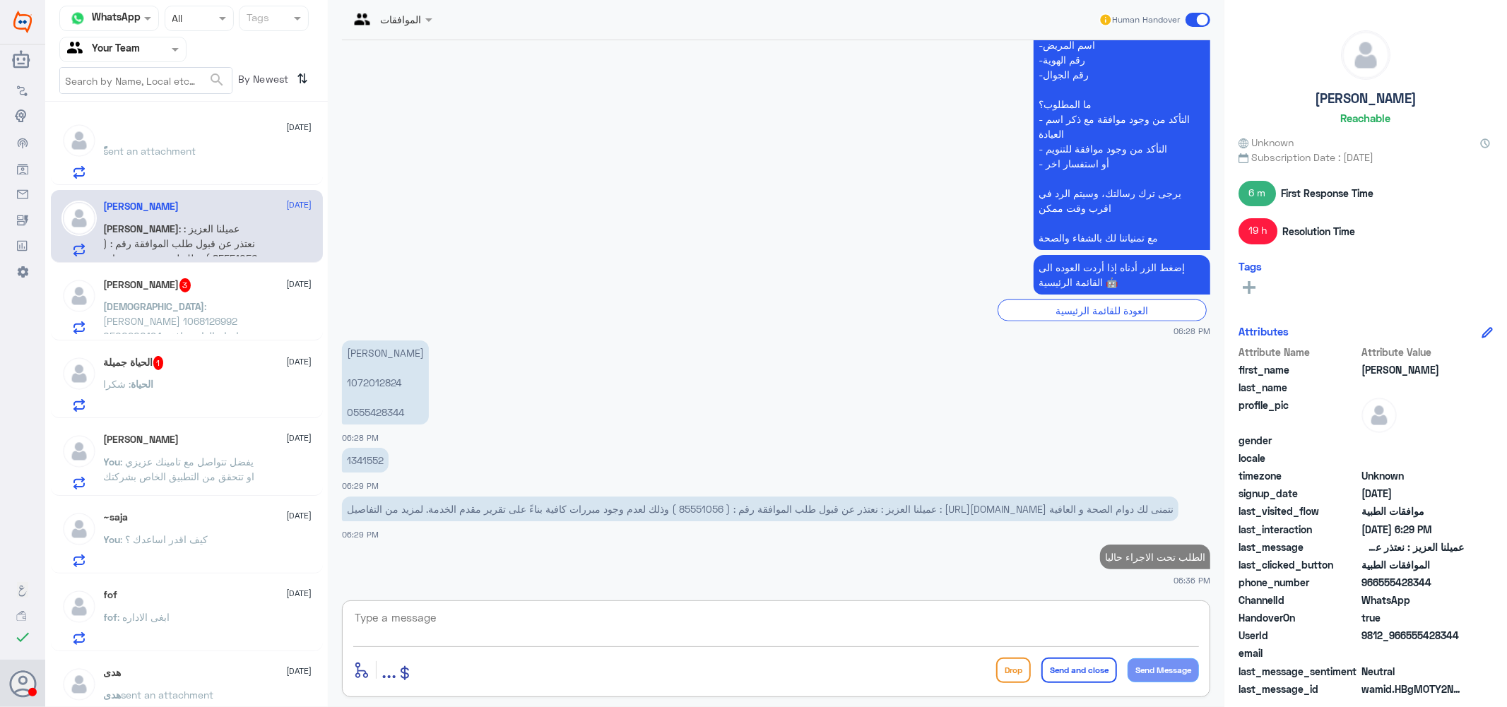
click at [184, 380] on div "الحياة : [PERSON_NAME]" at bounding box center [208, 396] width 208 height 32
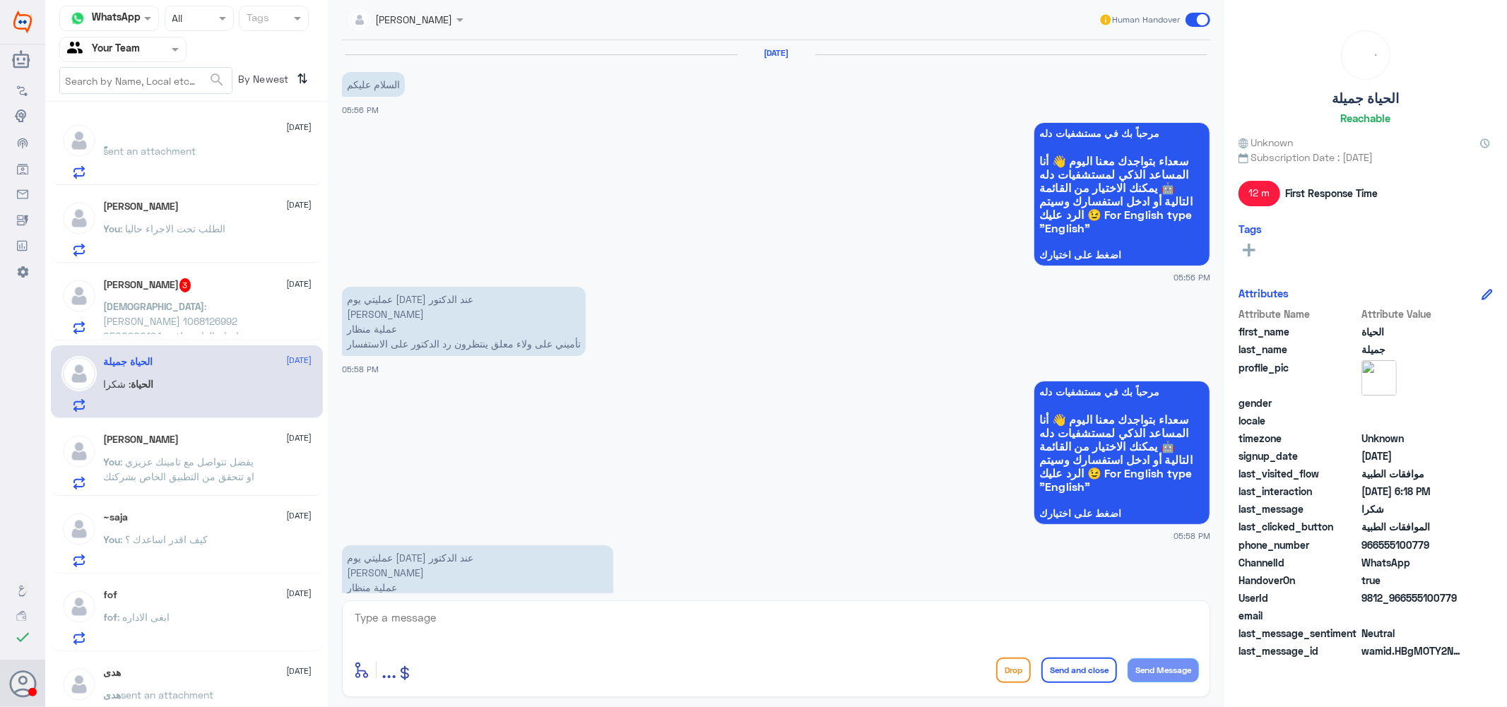
scroll to position [1260, 0]
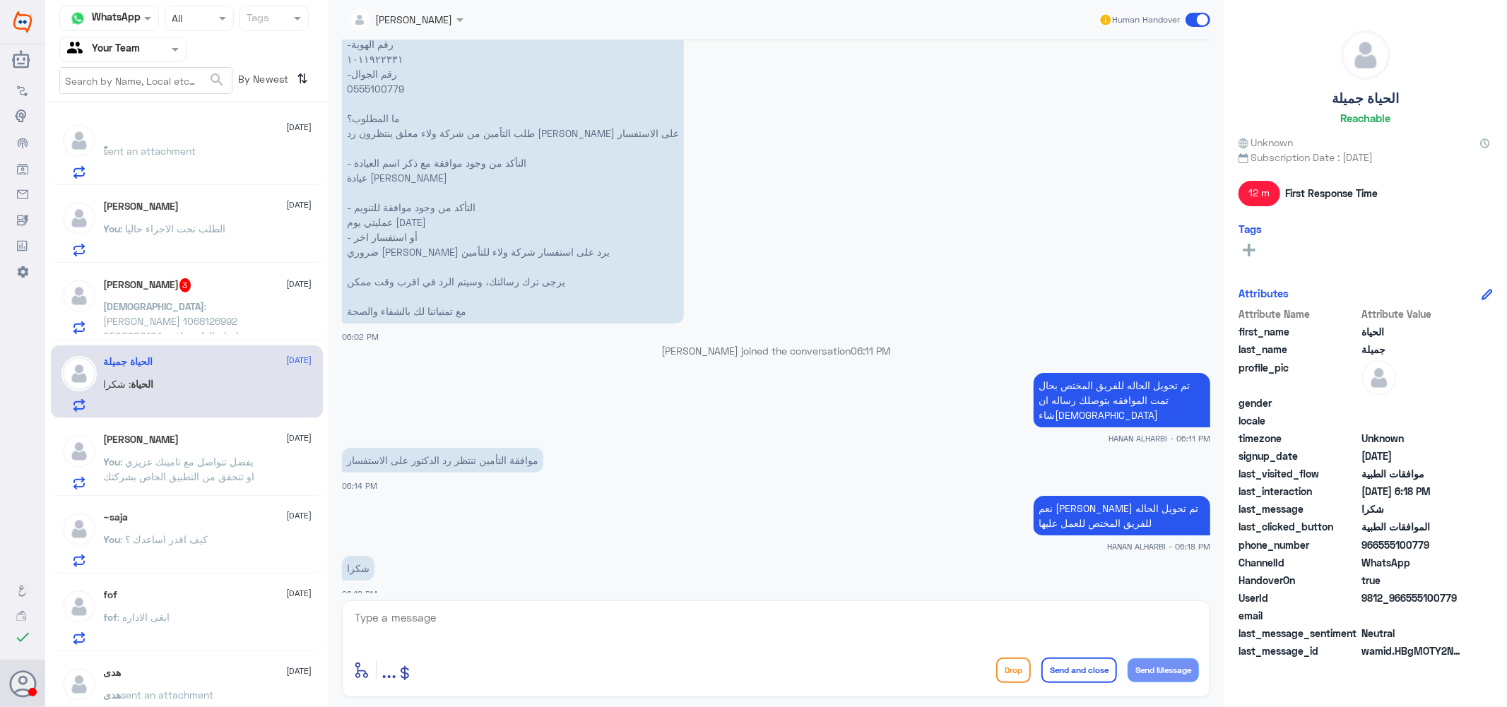
click at [230, 291] on div "[PERSON_NAME] 3 [DATE]" at bounding box center [208, 285] width 208 height 14
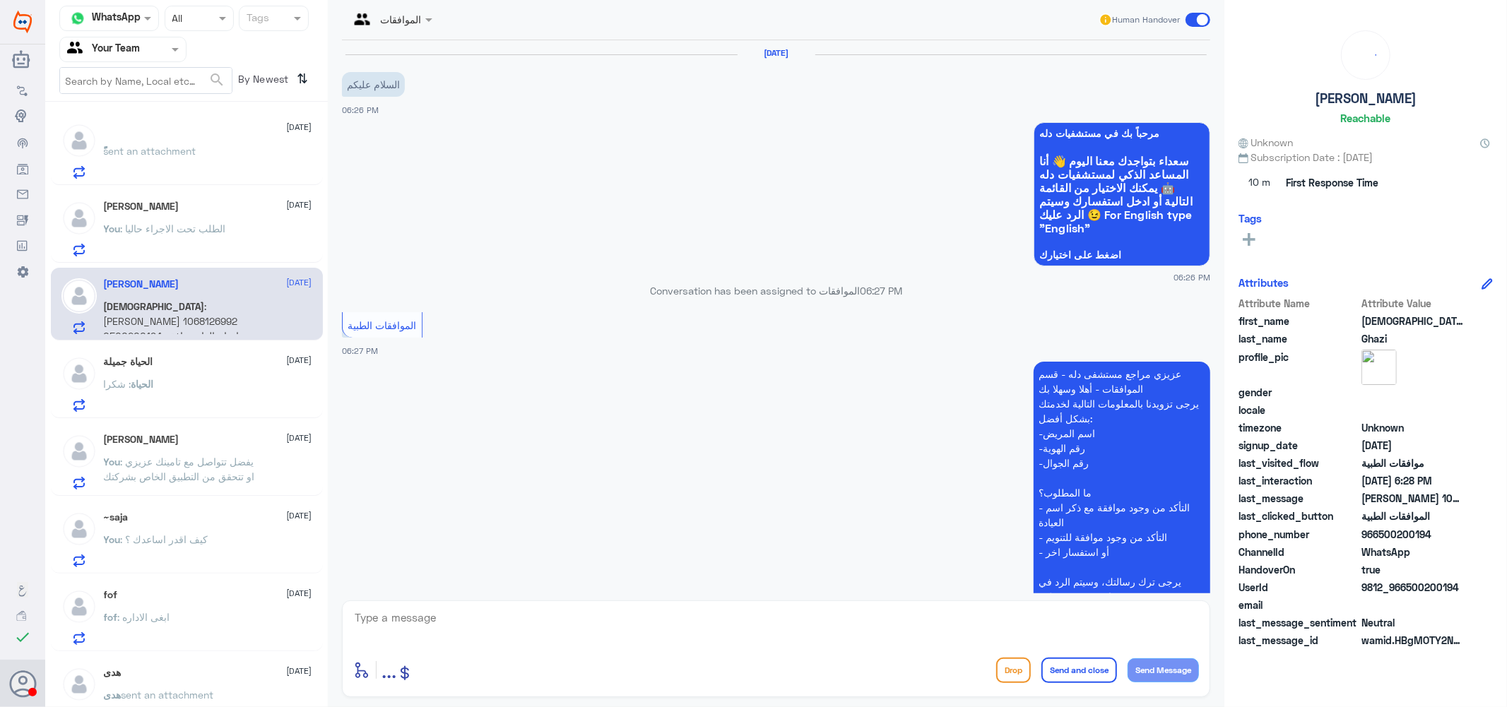
scroll to position [247, 0]
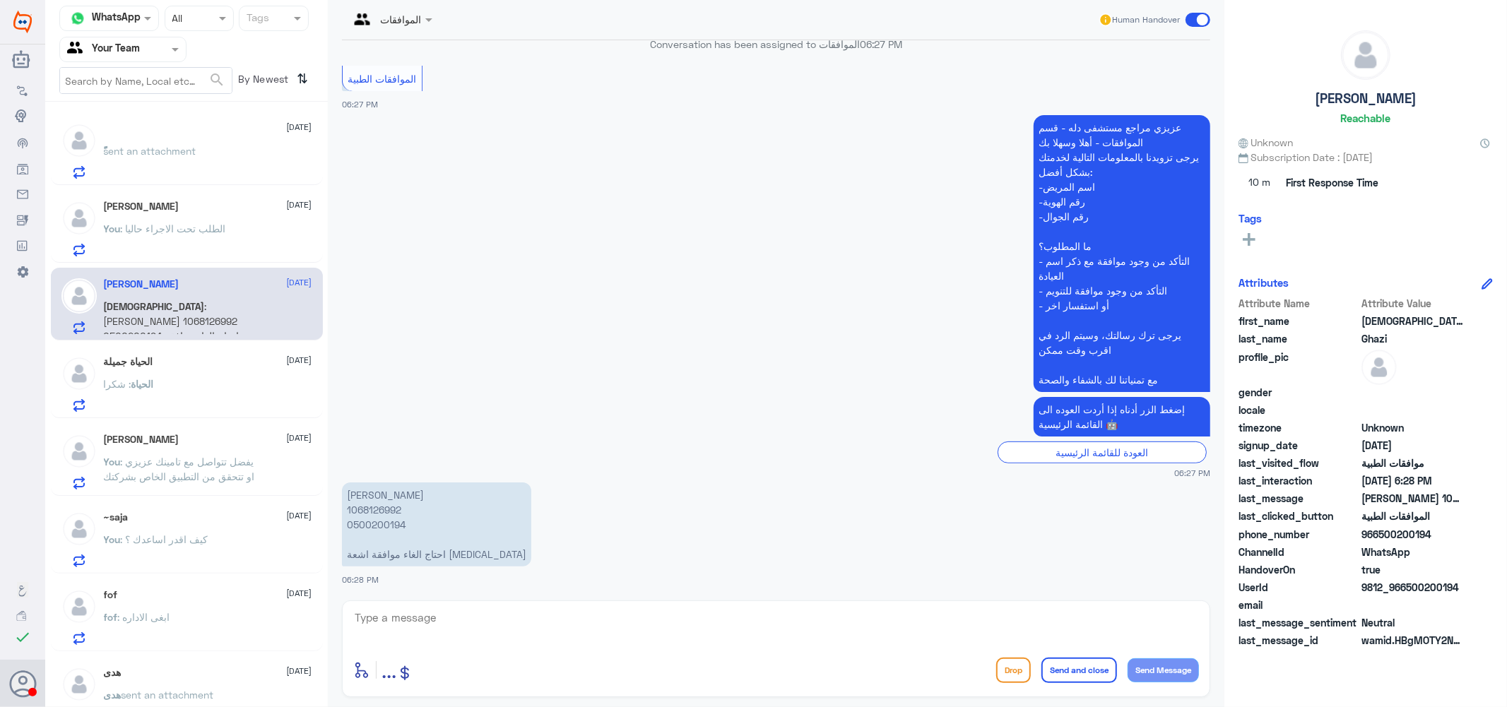
click at [365, 505] on p "[PERSON_NAME] 1068126992 0500200194 احتاج الغاء موافقة اشعة [MEDICAL_DATA]" at bounding box center [436, 524] width 189 height 84
click at [570, 620] on textarea at bounding box center [776, 625] width 846 height 35
paste textarea "[MEDICAL_DATA] BRAIN"
type textarea "[MEDICAL_DATA] BRAIN هل هذه الاشعه المقصوده ؟"
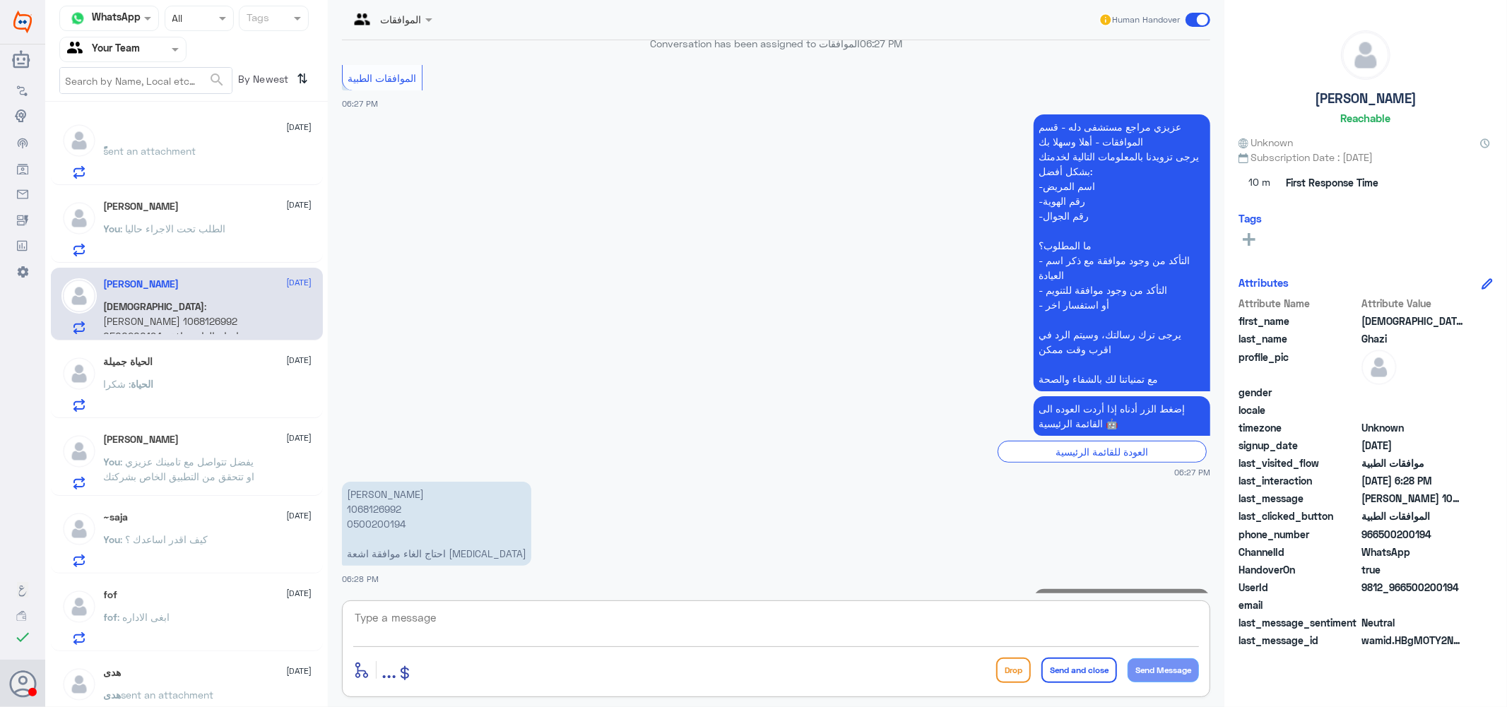
scroll to position [307, 0]
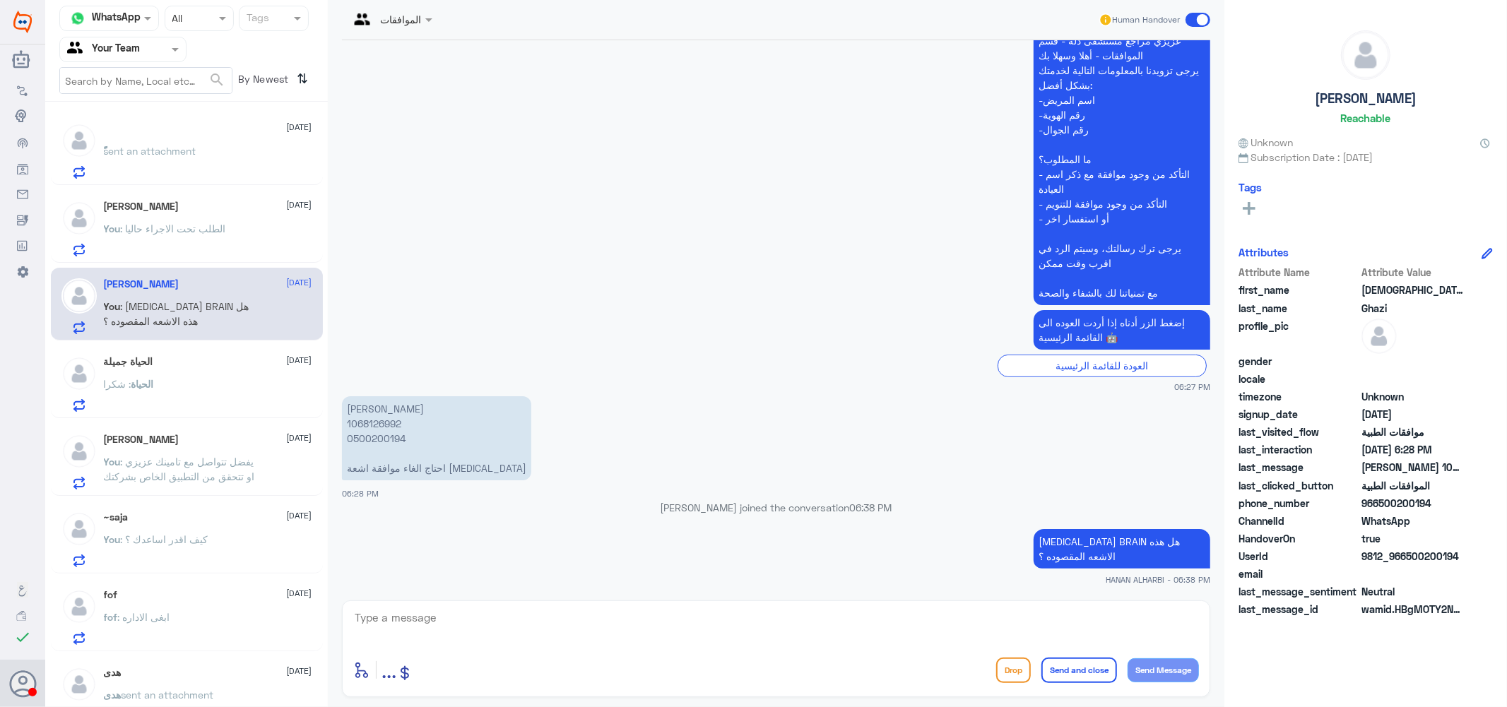
click at [163, 611] on span ": ابغى الاداره" at bounding box center [144, 617] width 52 height 12
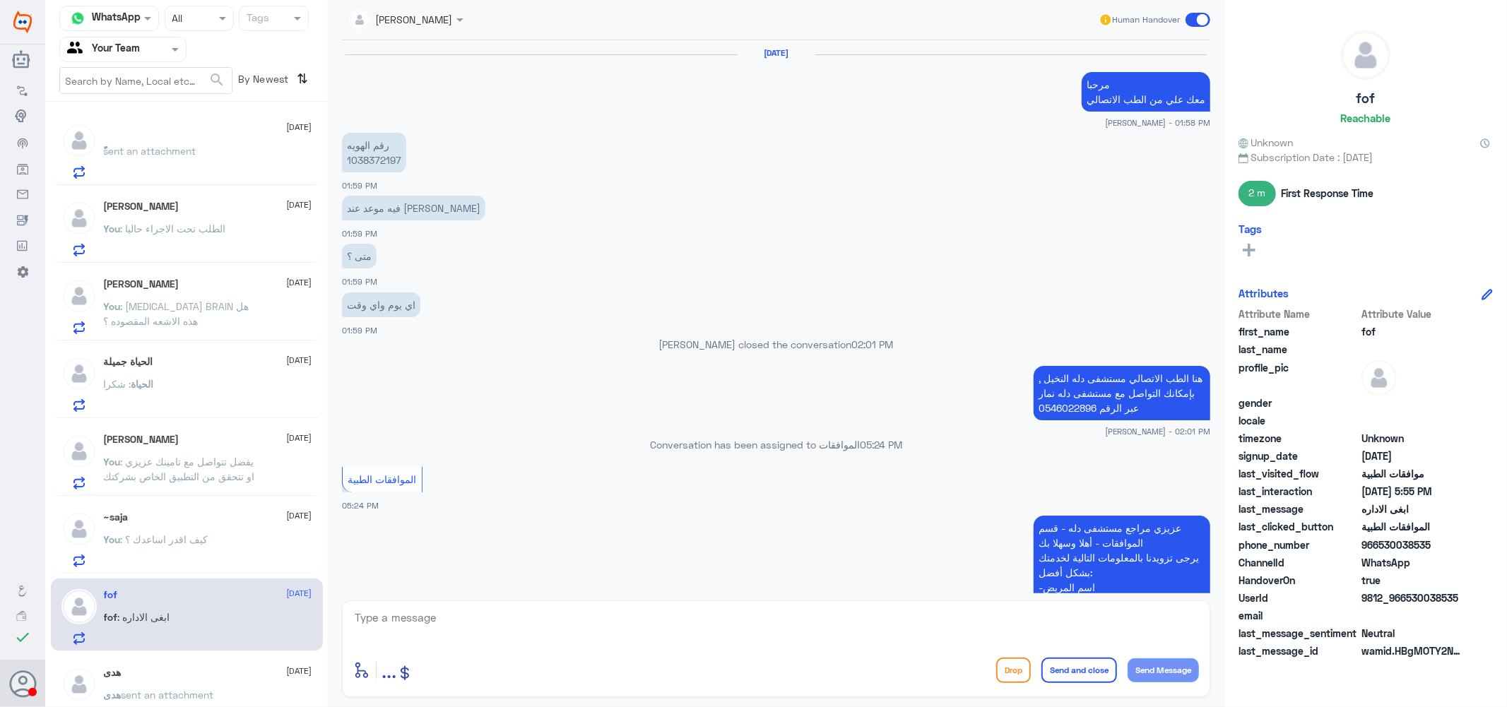
scroll to position [774, 0]
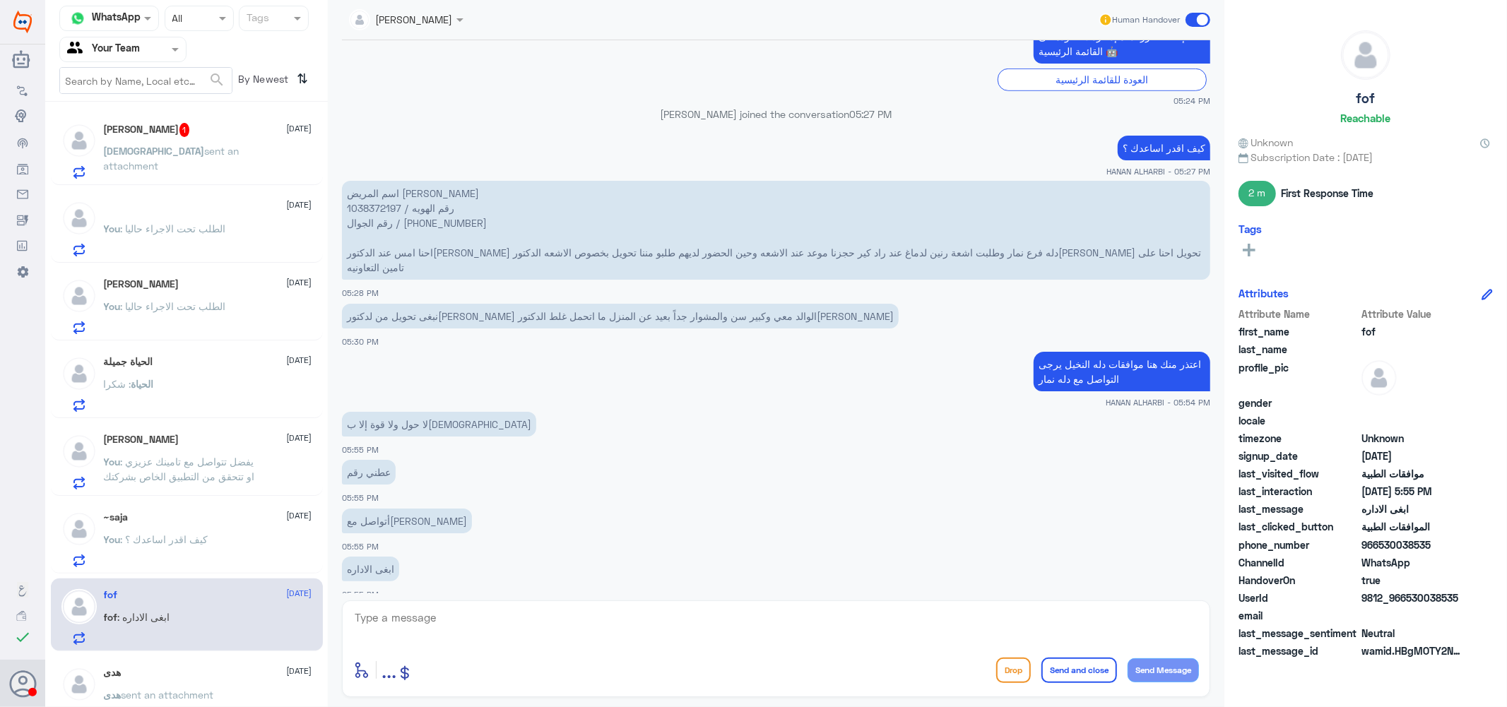
click at [226, 153] on span "sent an attachment" at bounding box center [172, 158] width 136 height 27
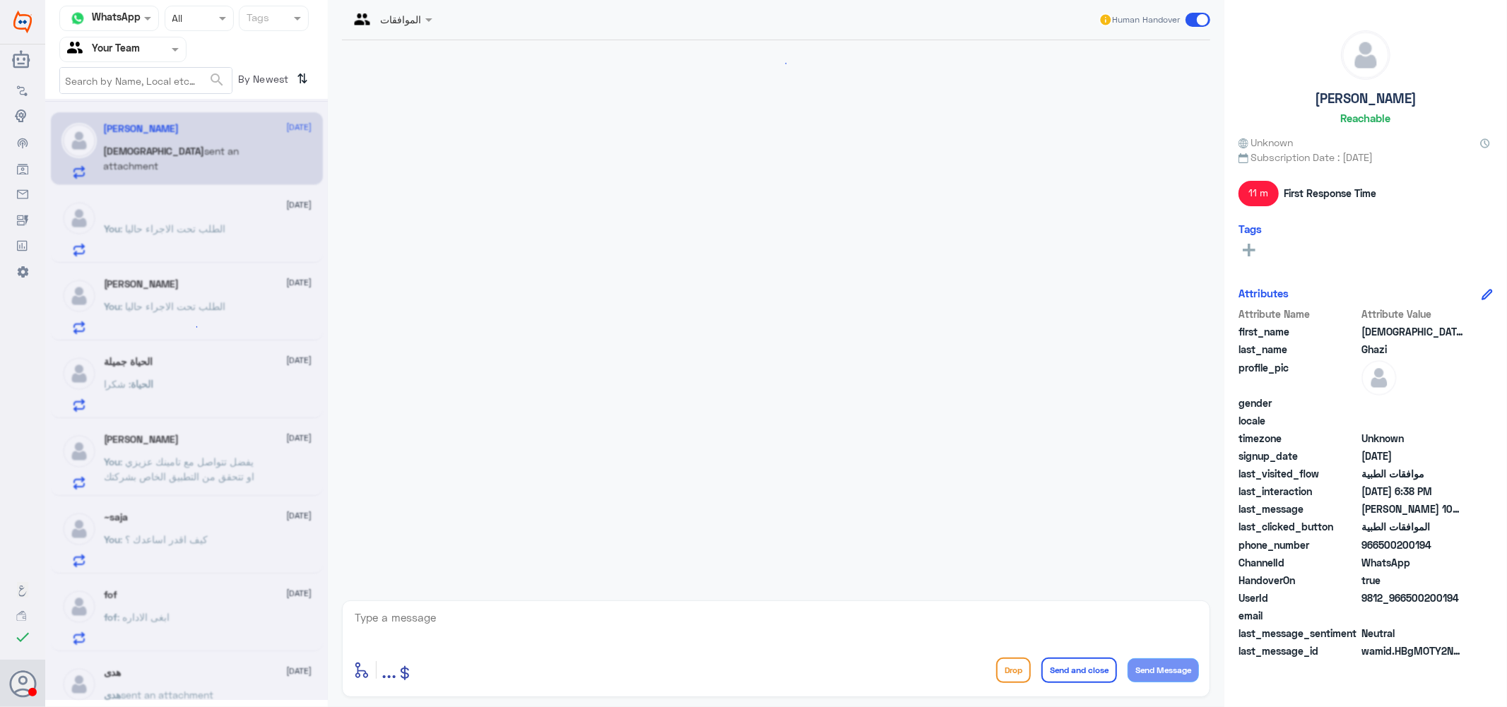
scroll to position [381, 0]
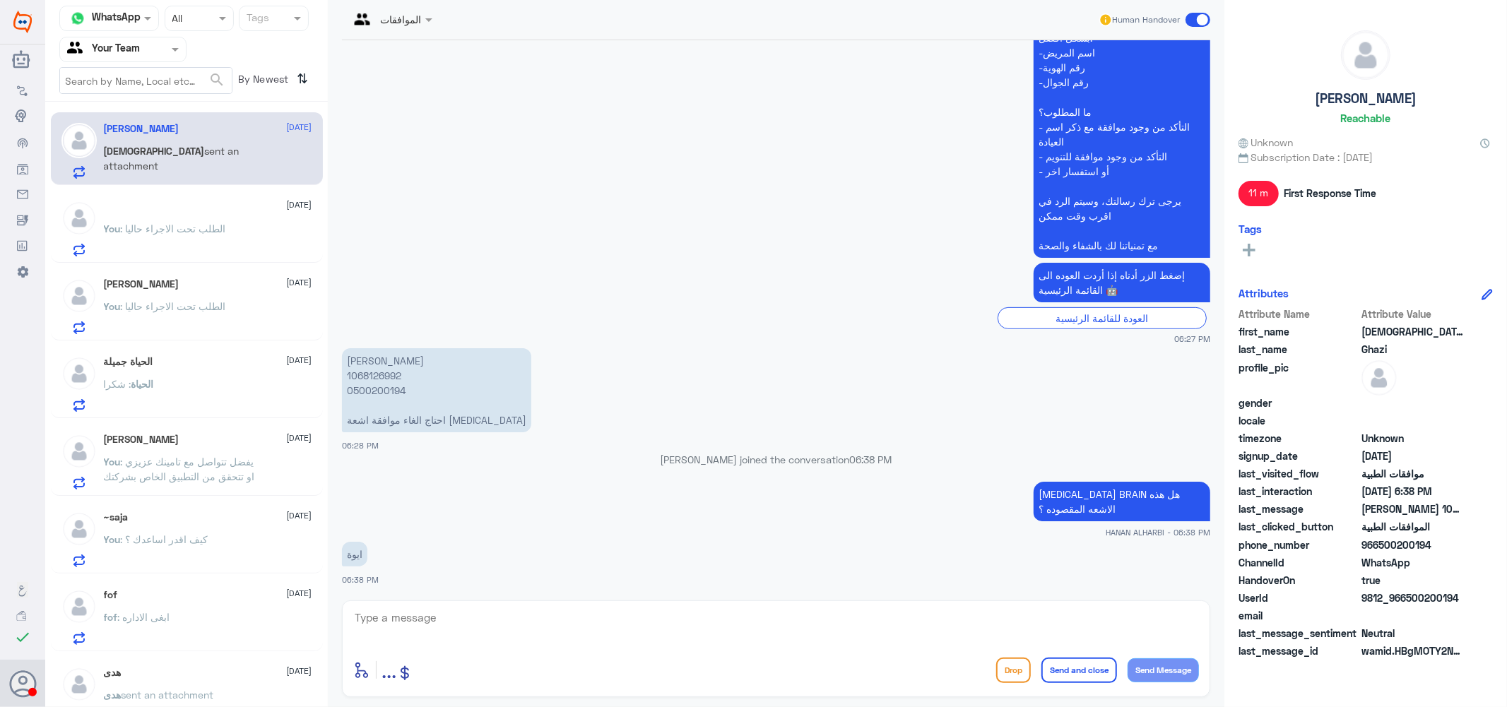
click at [379, 373] on p "[PERSON_NAME] 1068126992 0500200194 احتاج الغاء موافقة اشعة [MEDICAL_DATA]" at bounding box center [436, 390] width 189 height 84
click at [447, 632] on textarea at bounding box center [776, 625] width 846 height 35
type textarea "جاري الالغاء عزيزي"
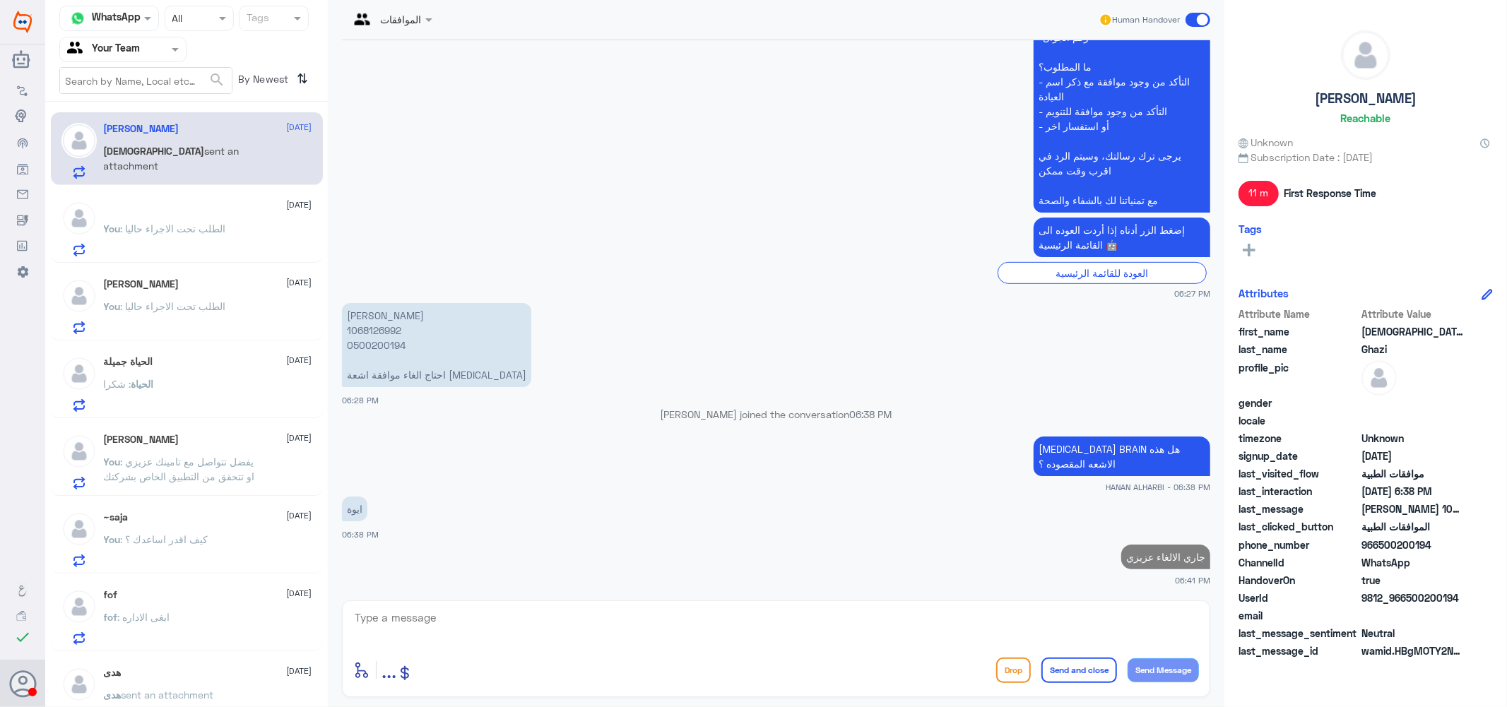
click at [174, 228] on span ": الطلب تحت الاجراء حاليا" at bounding box center [173, 229] width 105 height 12
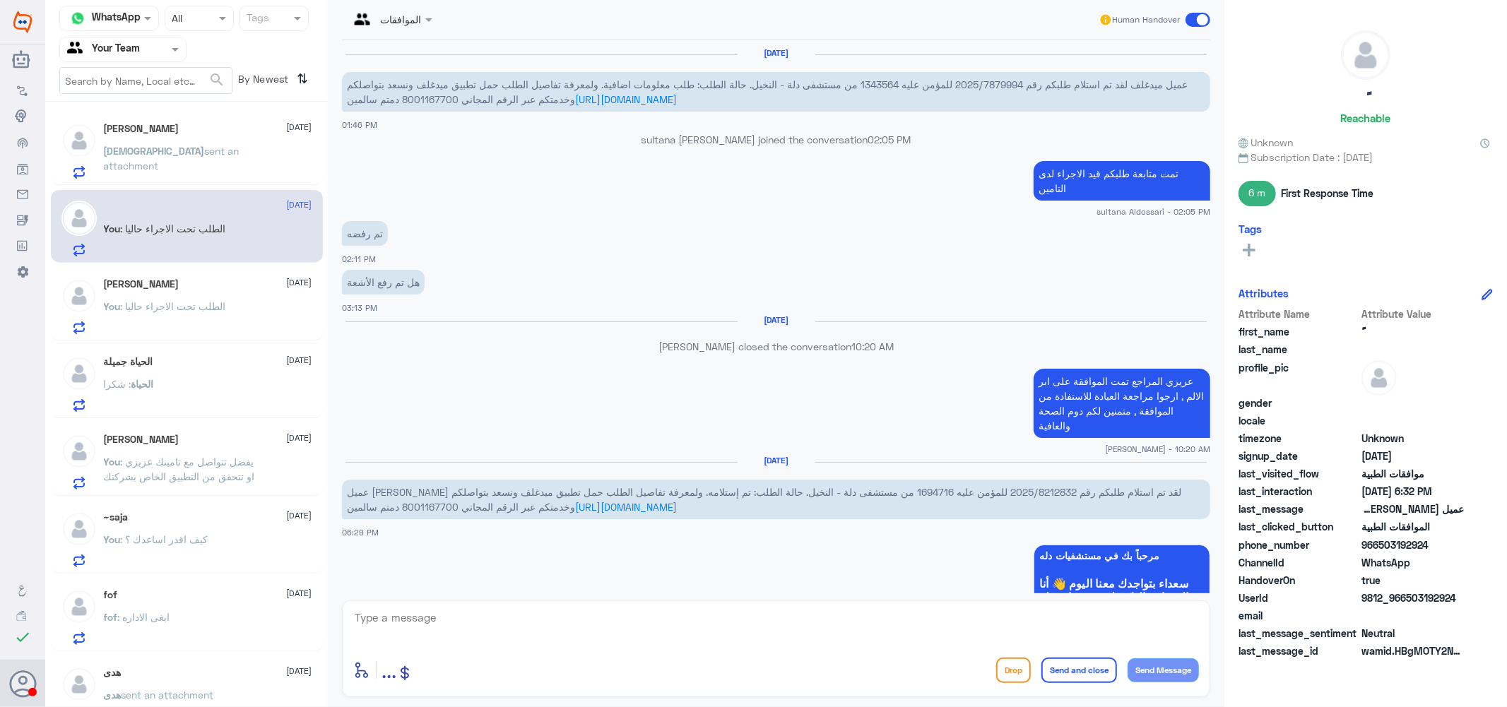
scroll to position [904, 0]
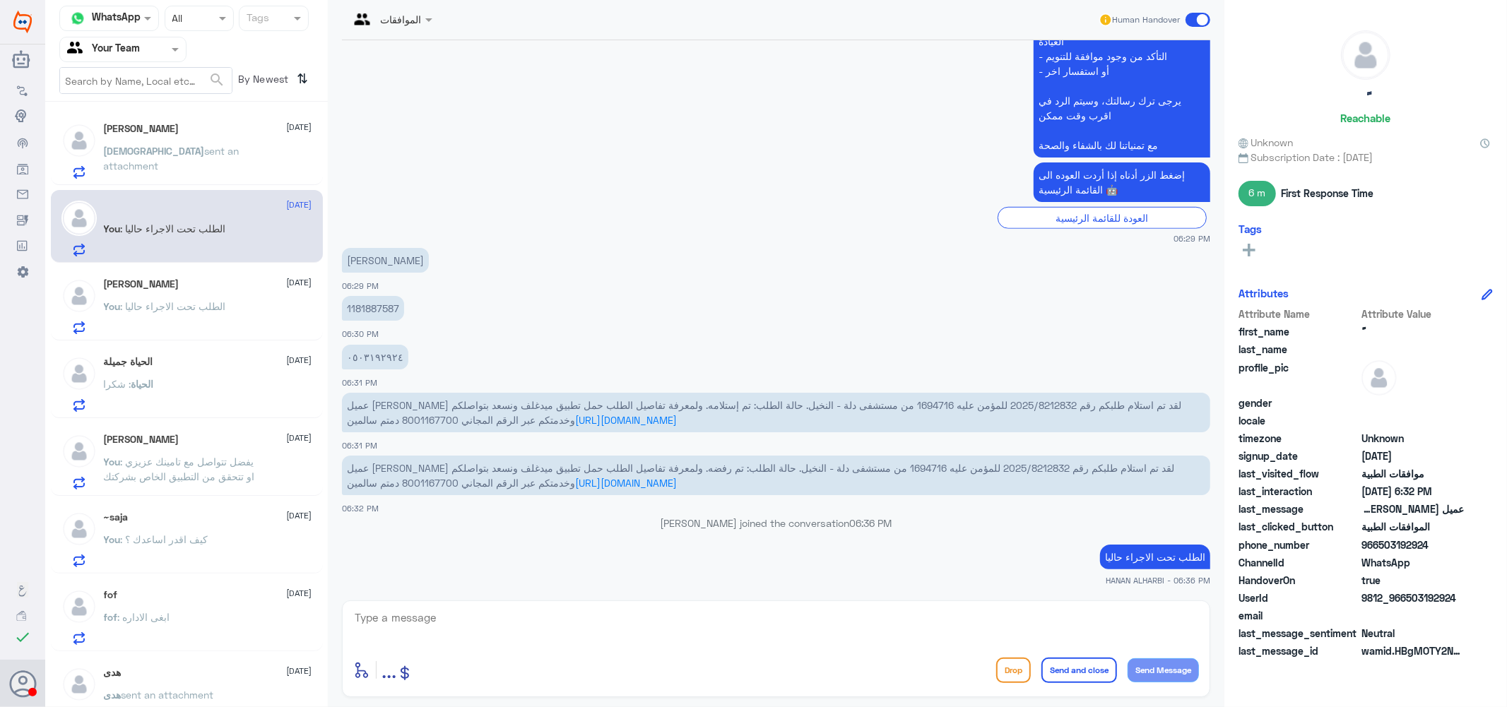
click at [175, 537] on span ": كيف اقدر اساعدك ؟" at bounding box center [165, 539] width 88 height 12
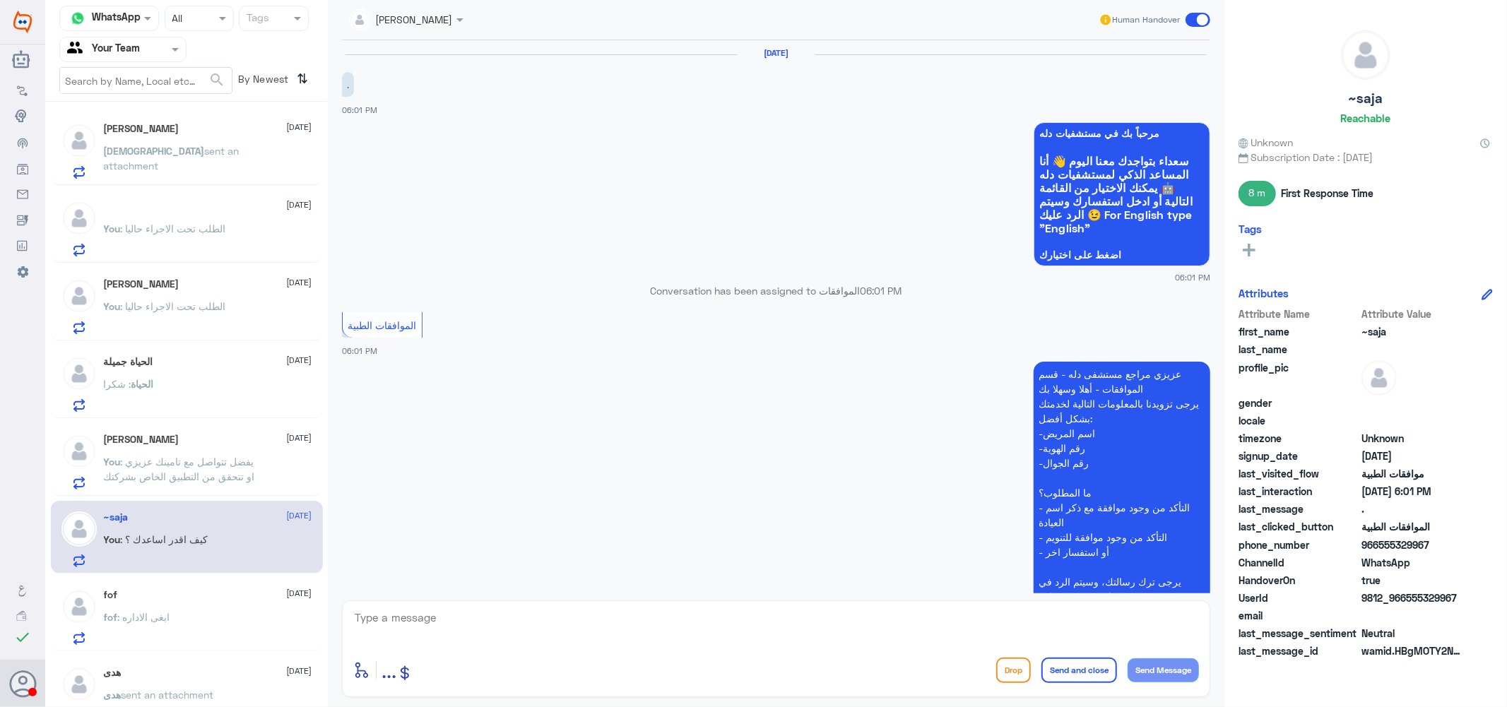
scroll to position [211, 0]
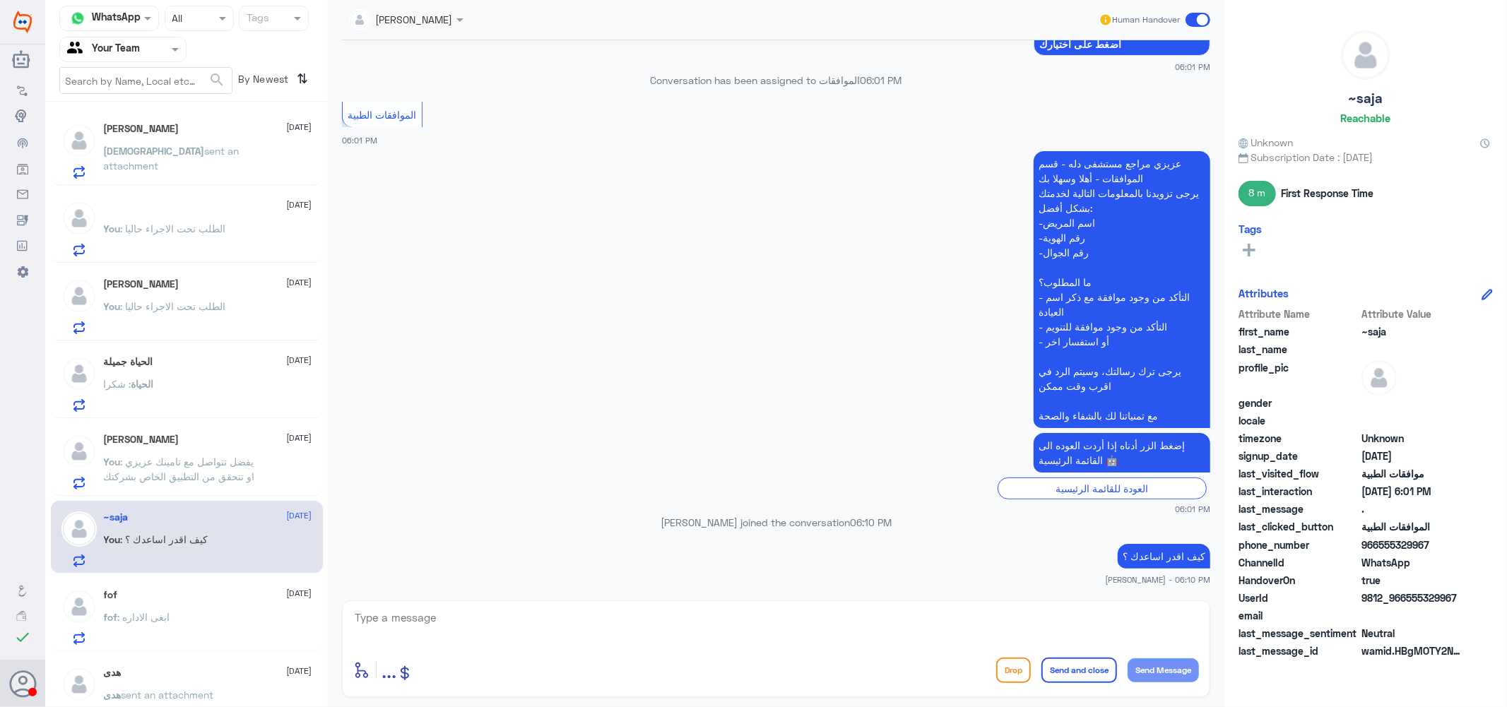
click at [165, 605] on div "fof [DATE] fof : ابغى الاداره" at bounding box center [208, 617] width 208 height 56
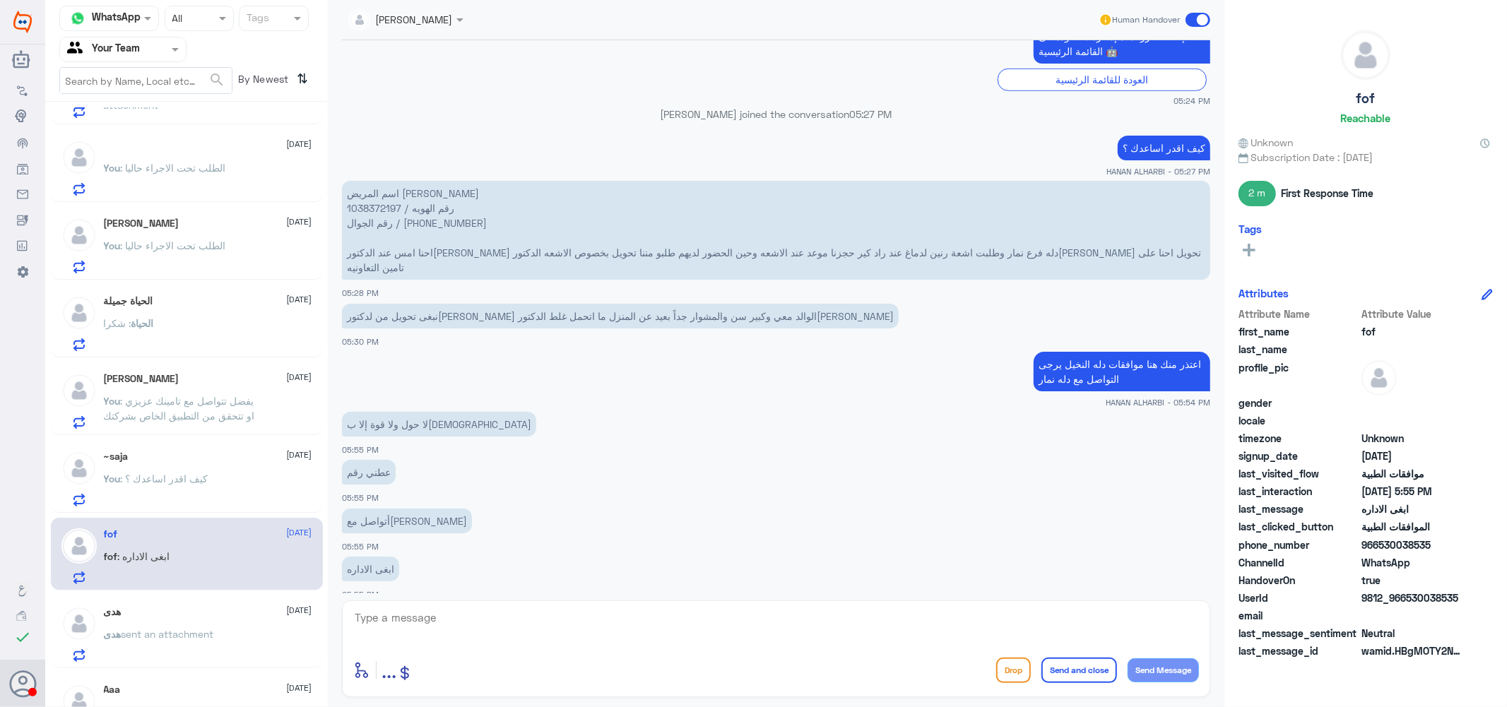
scroll to position [157, 0]
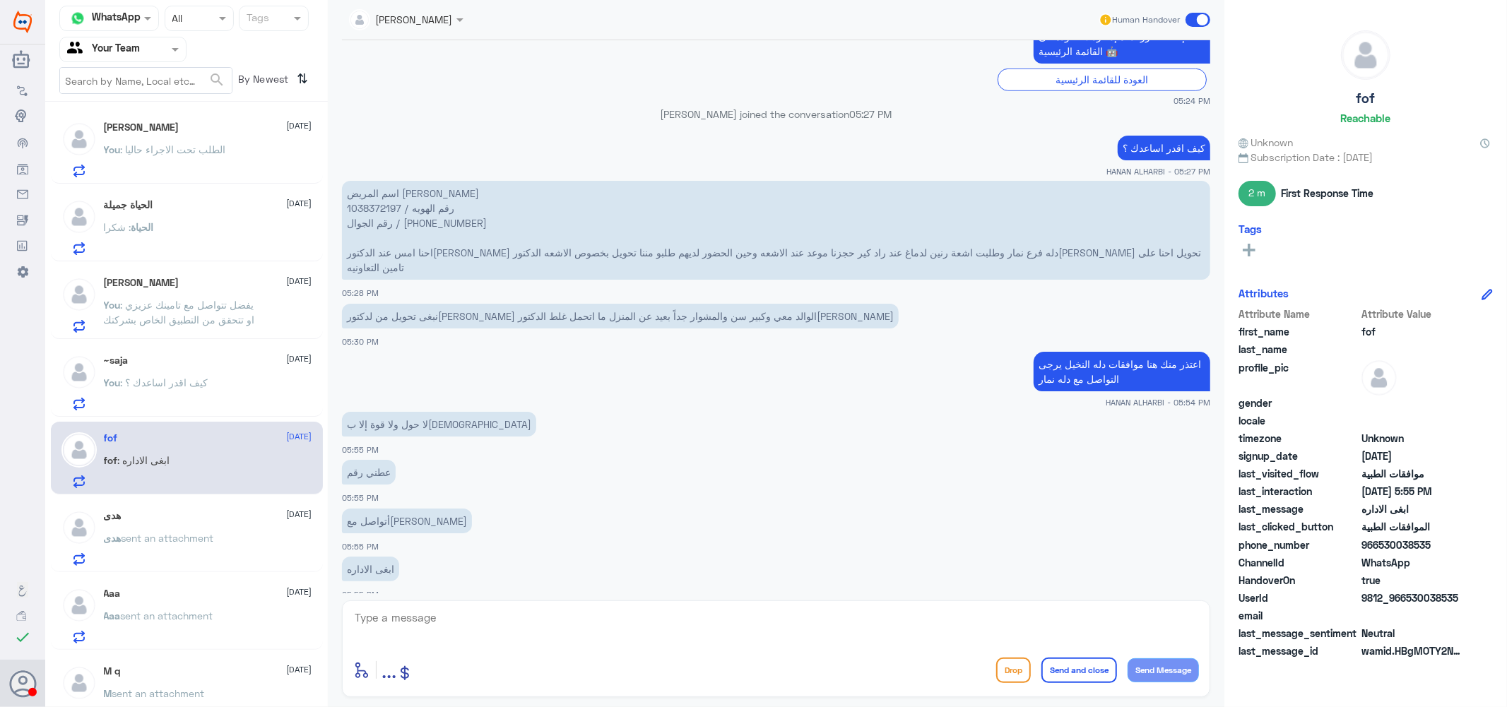
click at [214, 547] on p "هدى sent an attachment" at bounding box center [159, 548] width 110 height 35
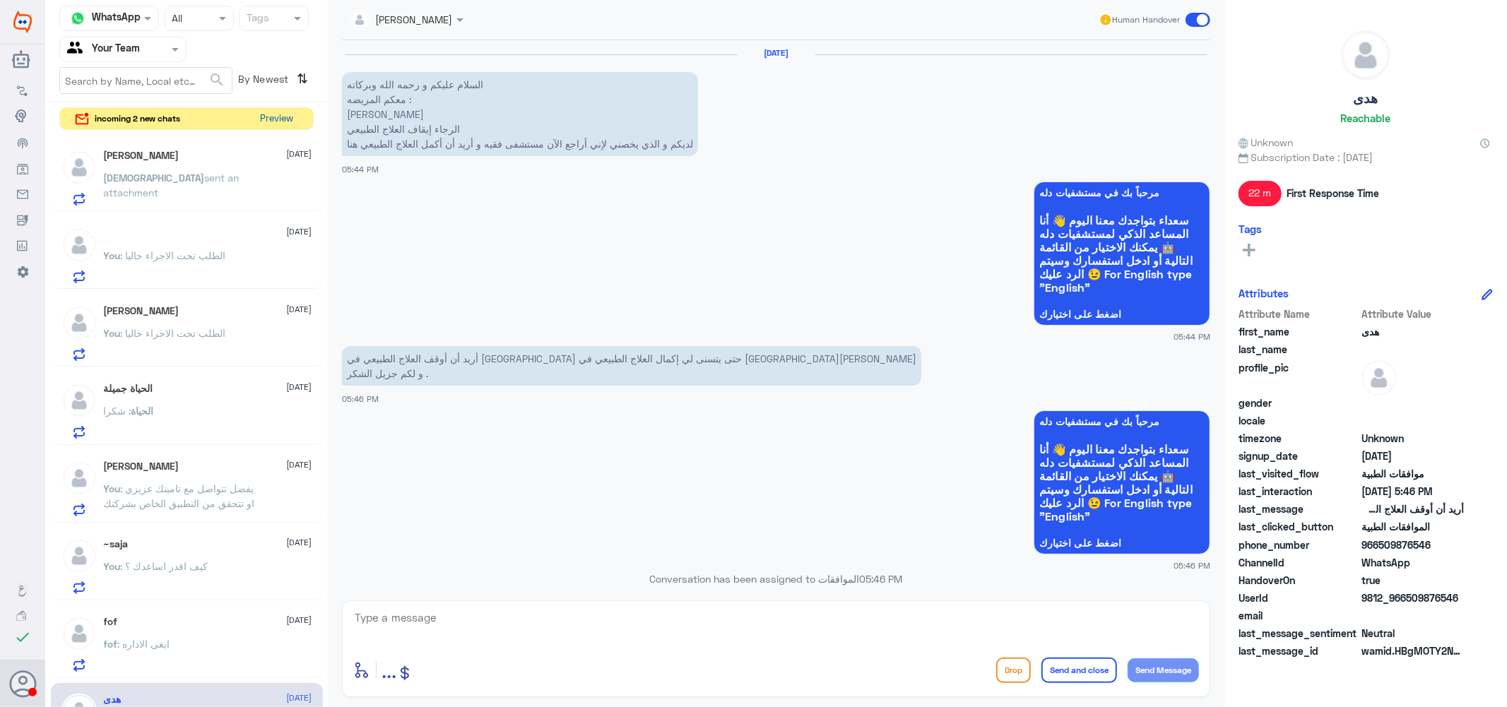
click at [277, 119] on button "Preview" at bounding box center [277, 119] width 44 height 22
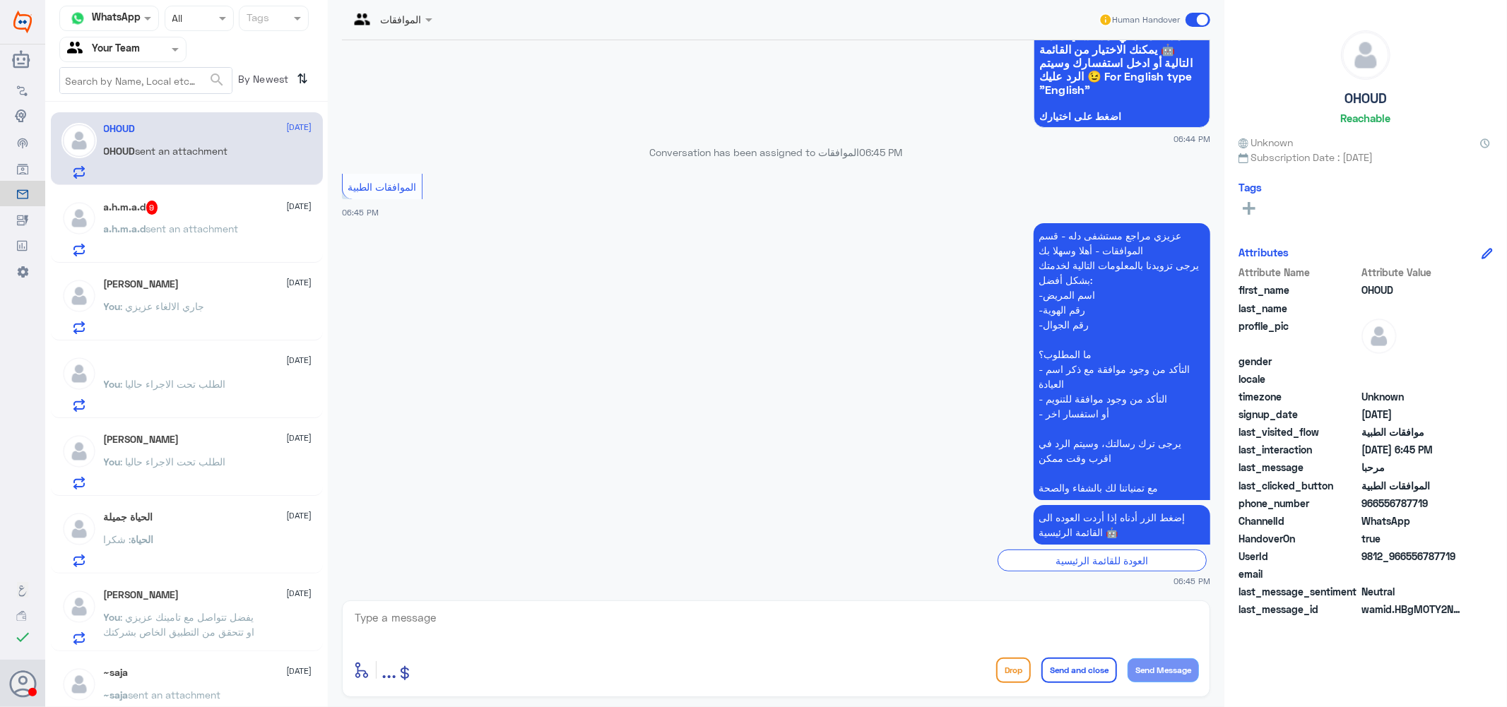
scroll to position [139, 0]
click at [523, 617] on textarea at bounding box center [776, 625] width 846 height 35
type textarea "م"
type textarea "كيف اقدر اساعدك ؟"
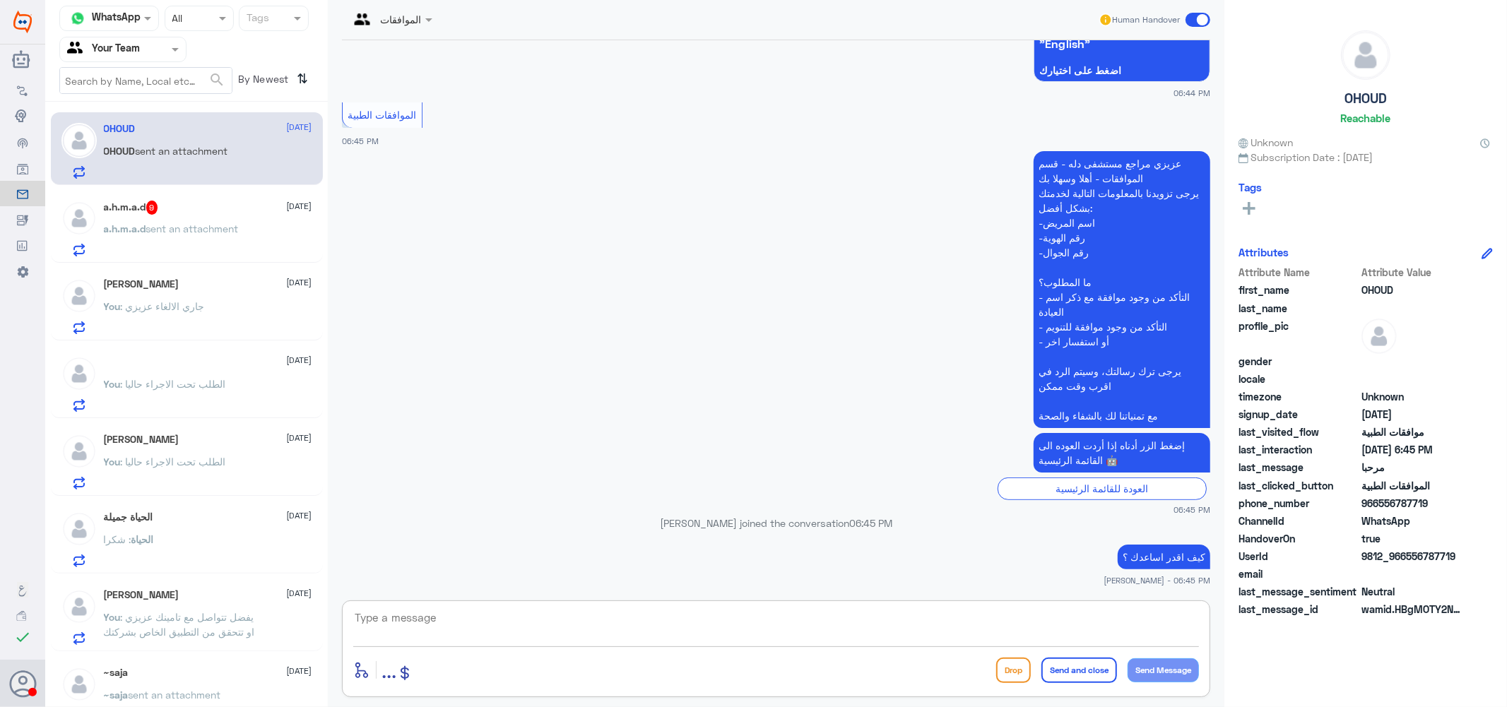
click at [199, 223] on span "sent an attachment" at bounding box center [192, 229] width 93 height 12
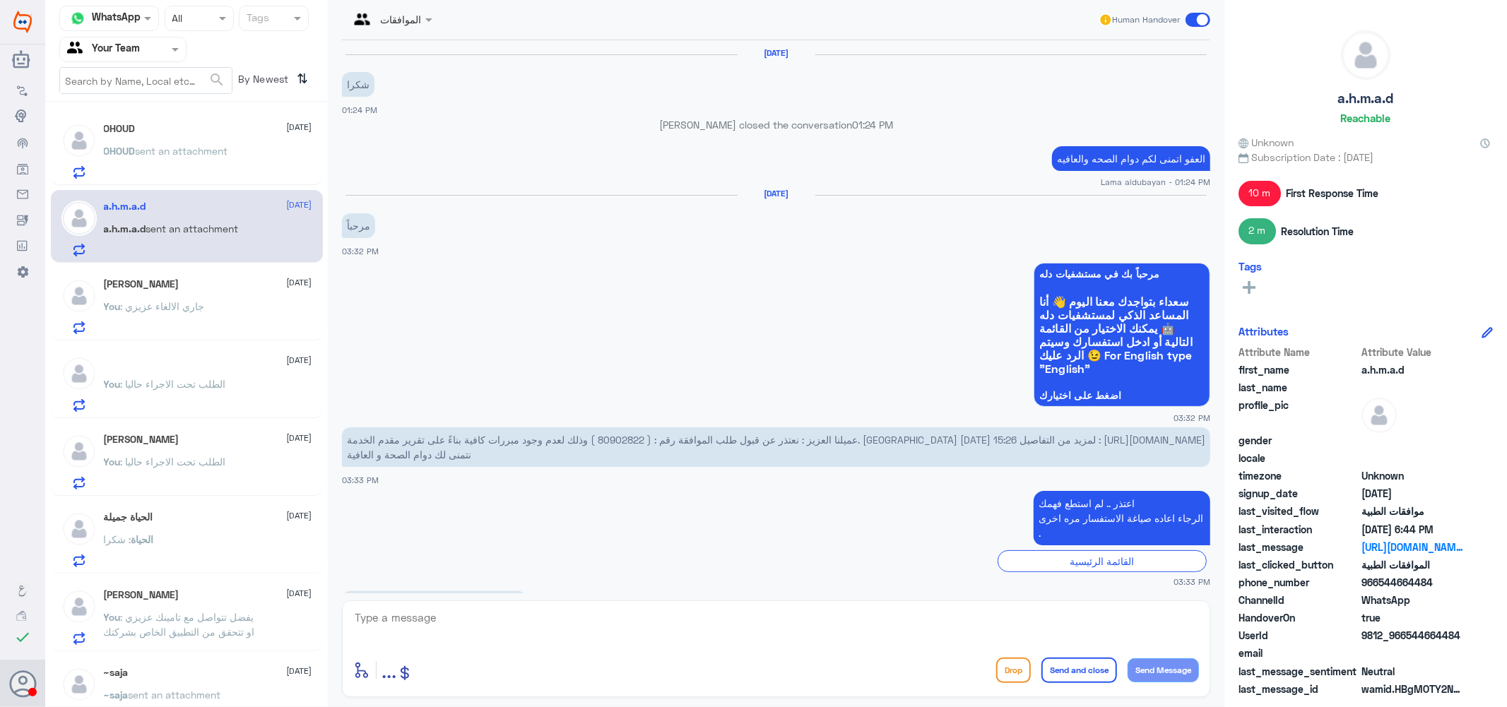
scroll to position [1632, 0]
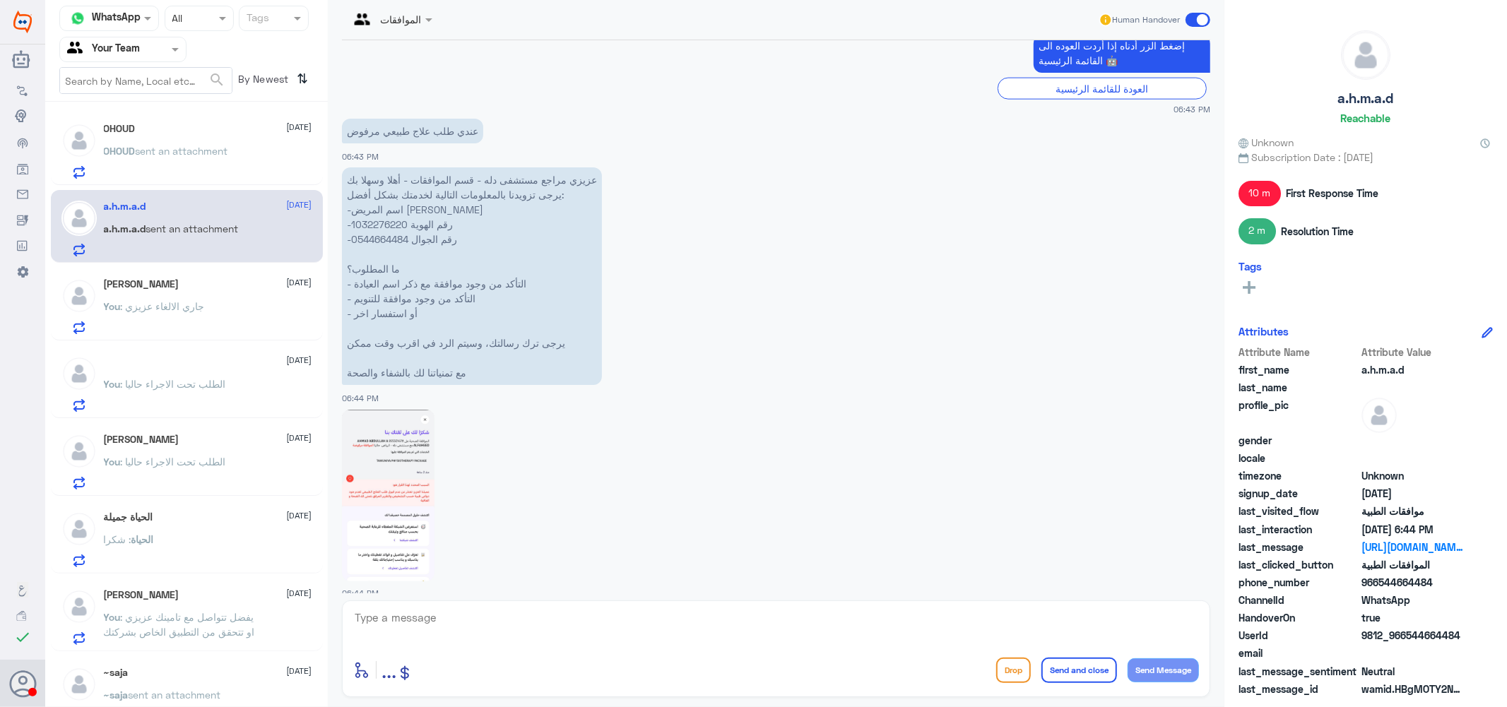
click at [383, 206] on p "عزيزي مراجع مستشفى دله - قسم الموافقات - أهلا وسهلا بك يرجى تزويدنا بالمعلومات …" at bounding box center [472, 276] width 260 height 218
click at [405, 498] on img at bounding box center [388, 496] width 93 height 172
click at [446, 617] on textarea at bounding box center [776, 625] width 846 height 35
type textarea "j"
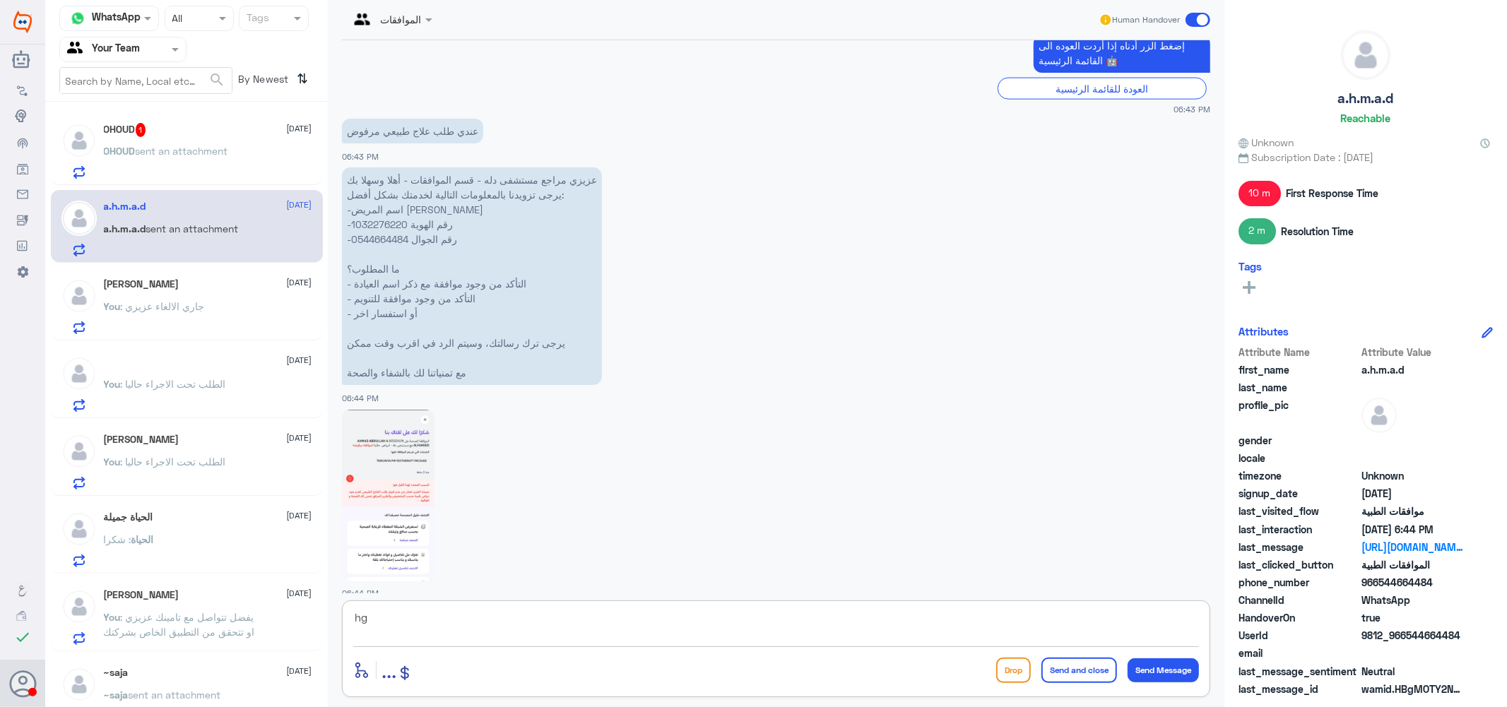
type textarea "h"
type textarea "الطلب تحت الاجراء"
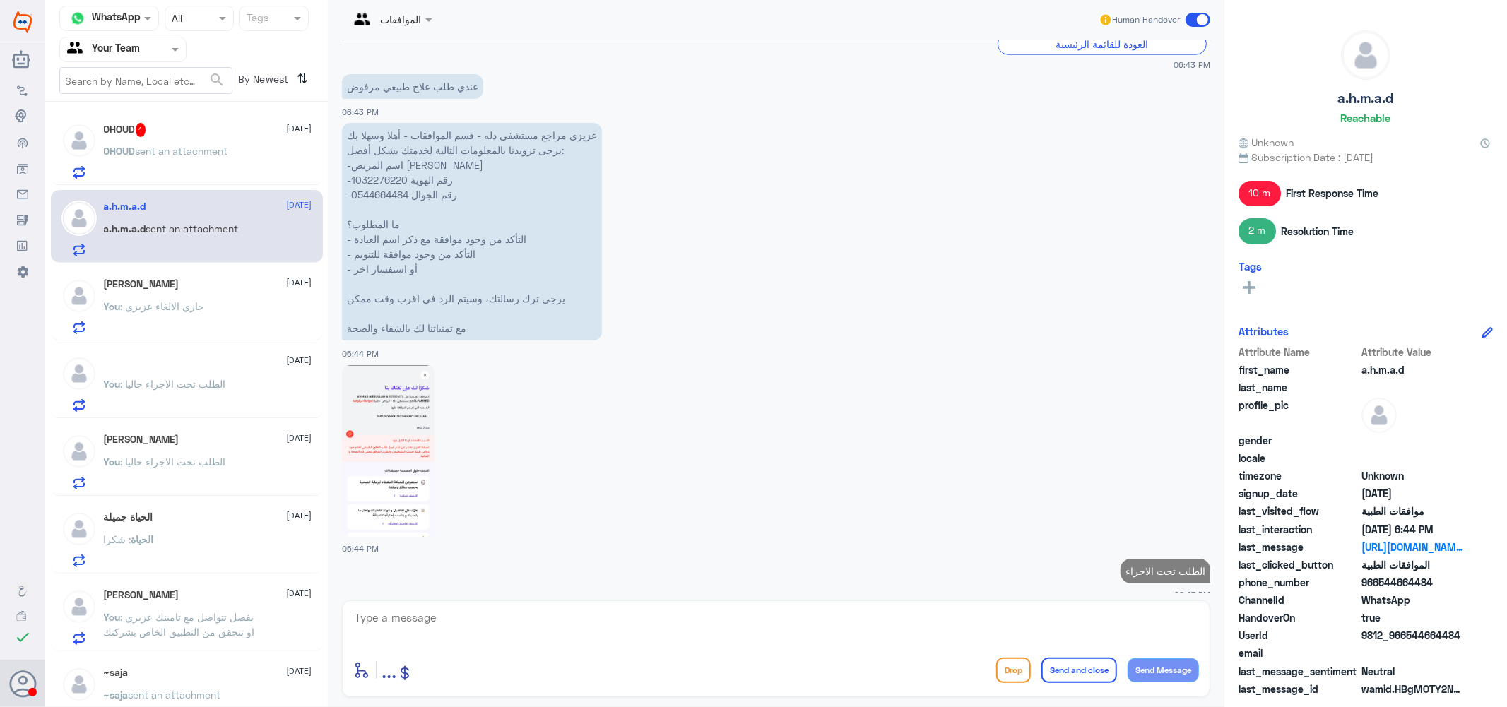
click at [166, 136] on div "OHOUD 1 [DATE]" at bounding box center [208, 130] width 208 height 14
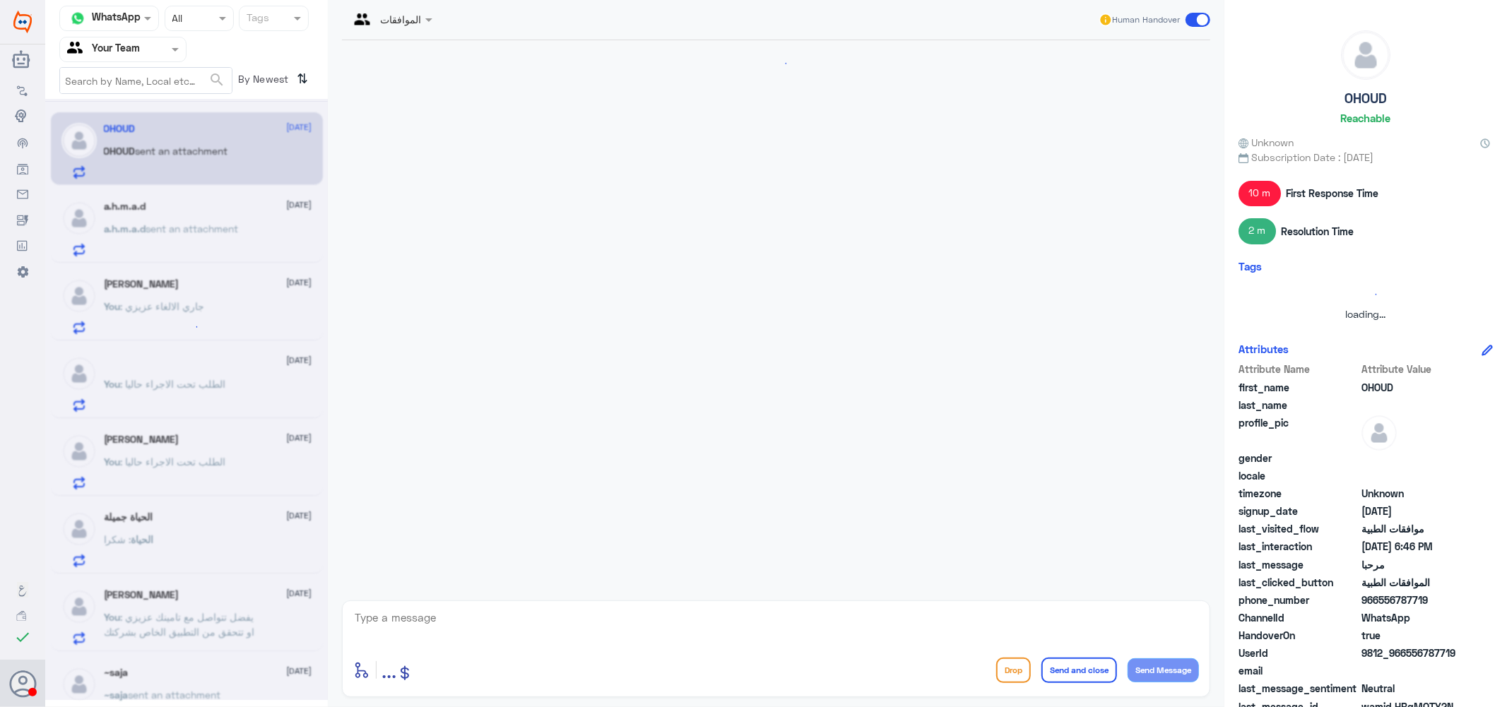
scroll to position [273, 0]
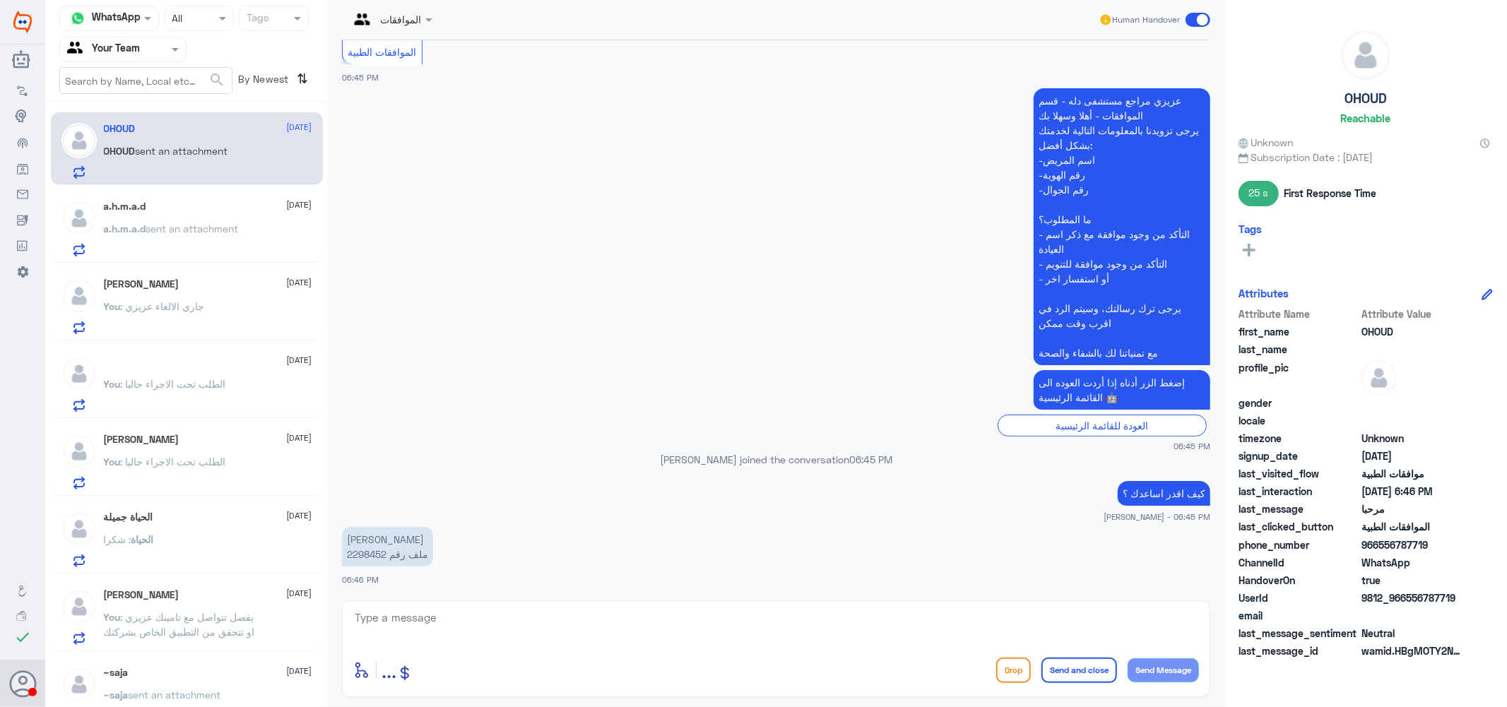
click at [371, 552] on p "[PERSON_NAME] ملف رقم 2298452" at bounding box center [387, 547] width 91 height 40
click at [482, 625] on textarea at bounding box center [776, 625] width 846 height 35
type textarea "كيف اقدر اساعدك ؟"
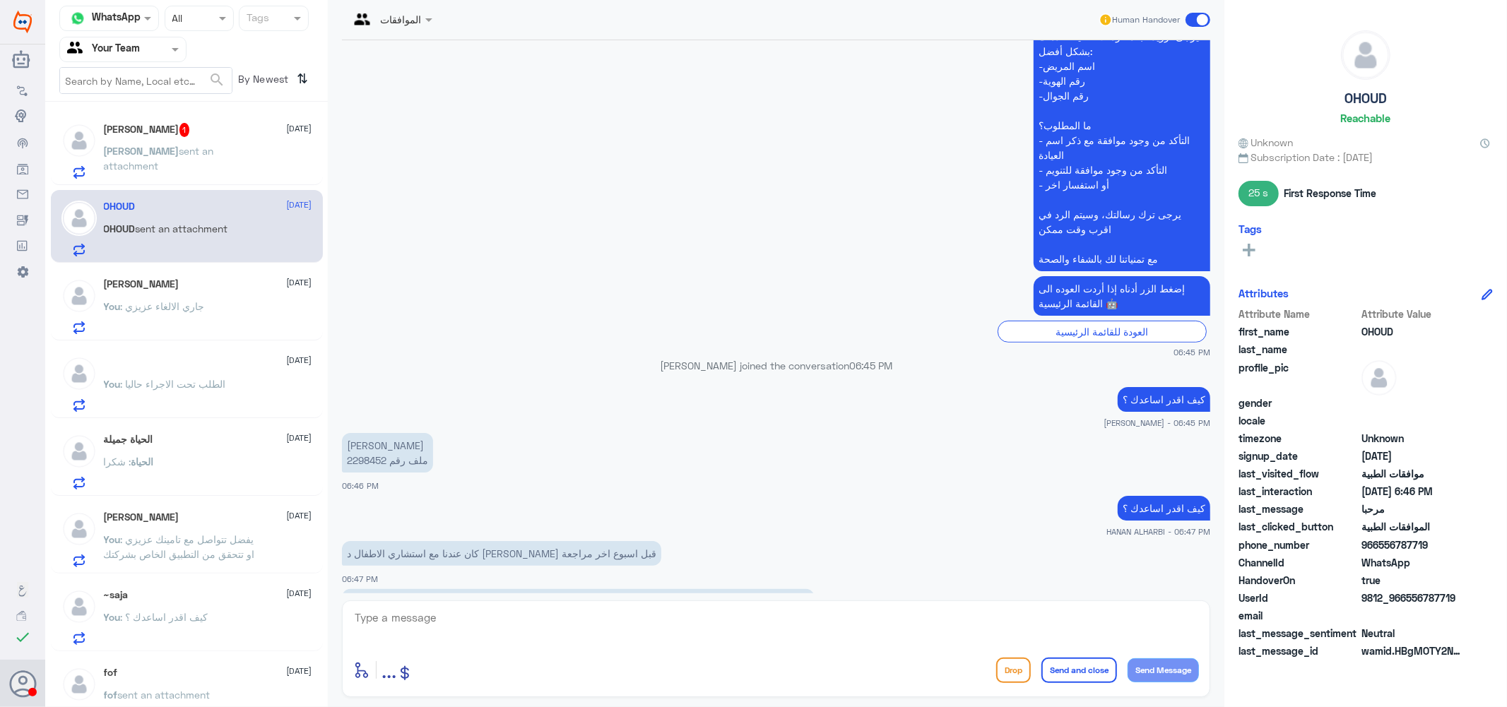
scroll to position [665, 0]
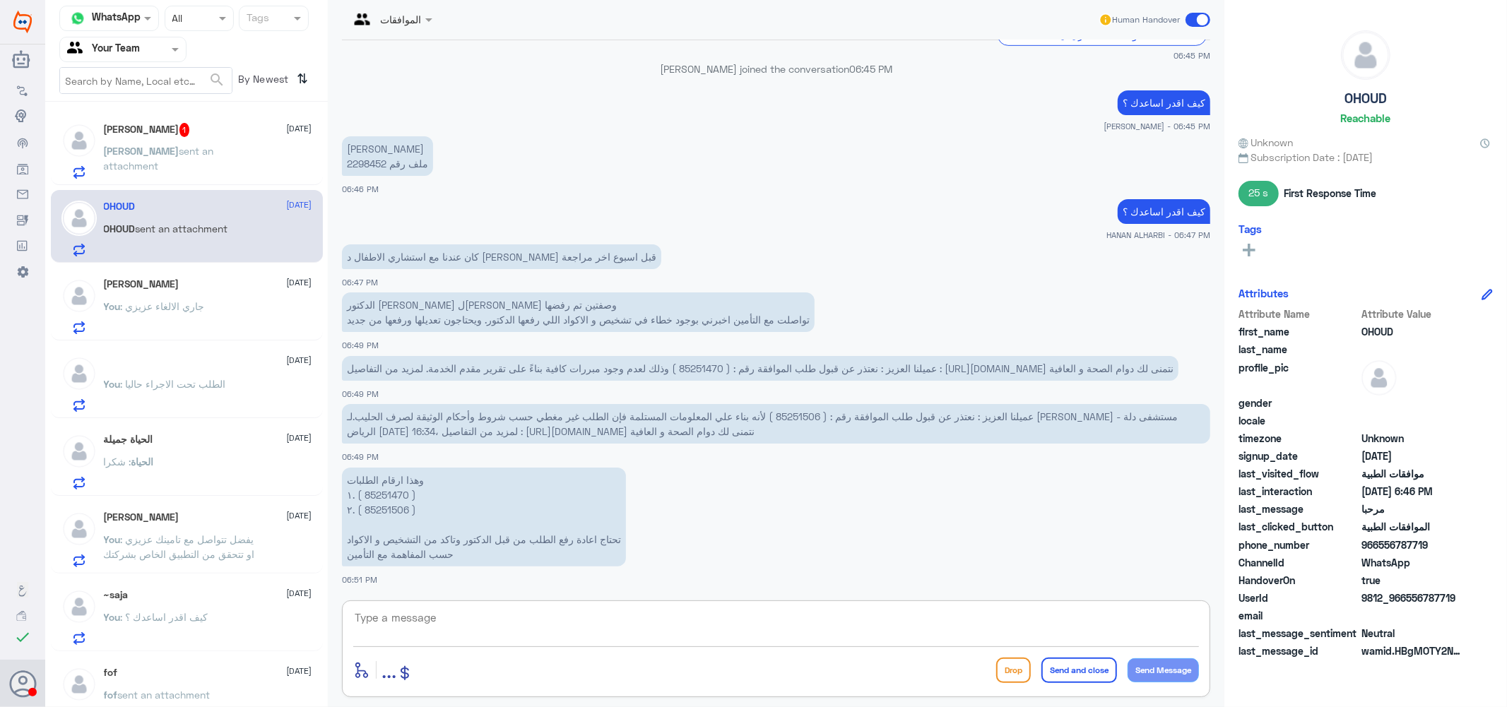
click at [924, 414] on span "عميلنا العزيز : نعتذر عن قبول طلب الموافقة رقم : ( 85251506 ) لأنه بناء علي الم…" at bounding box center [762, 423] width 831 height 27
click at [357, 160] on p "[PERSON_NAME] ملف رقم 2298452" at bounding box center [387, 156] width 91 height 40
click at [158, 136] on div "[PERSON_NAME] 1 [DATE]" at bounding box center [208, 130] width 208 height 14
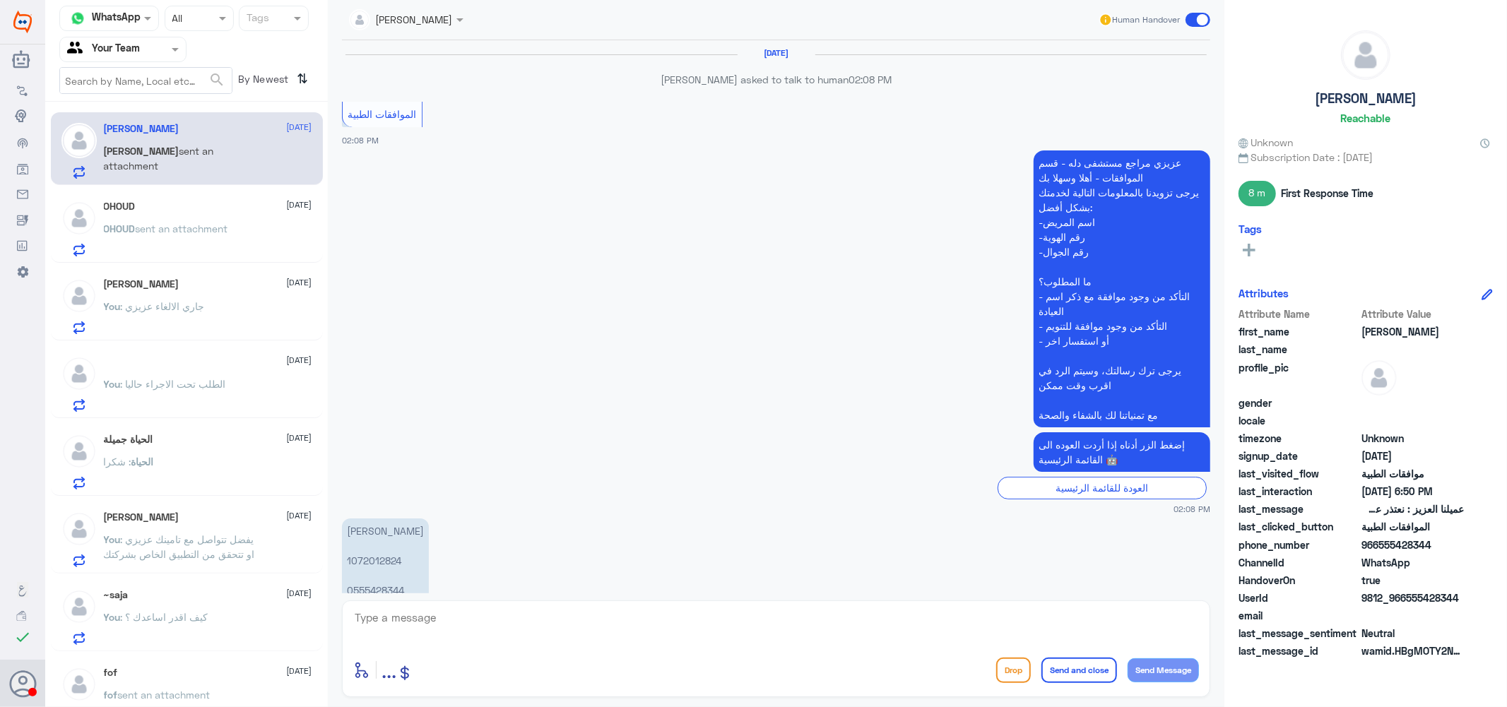
scroll to position [1241, 0]
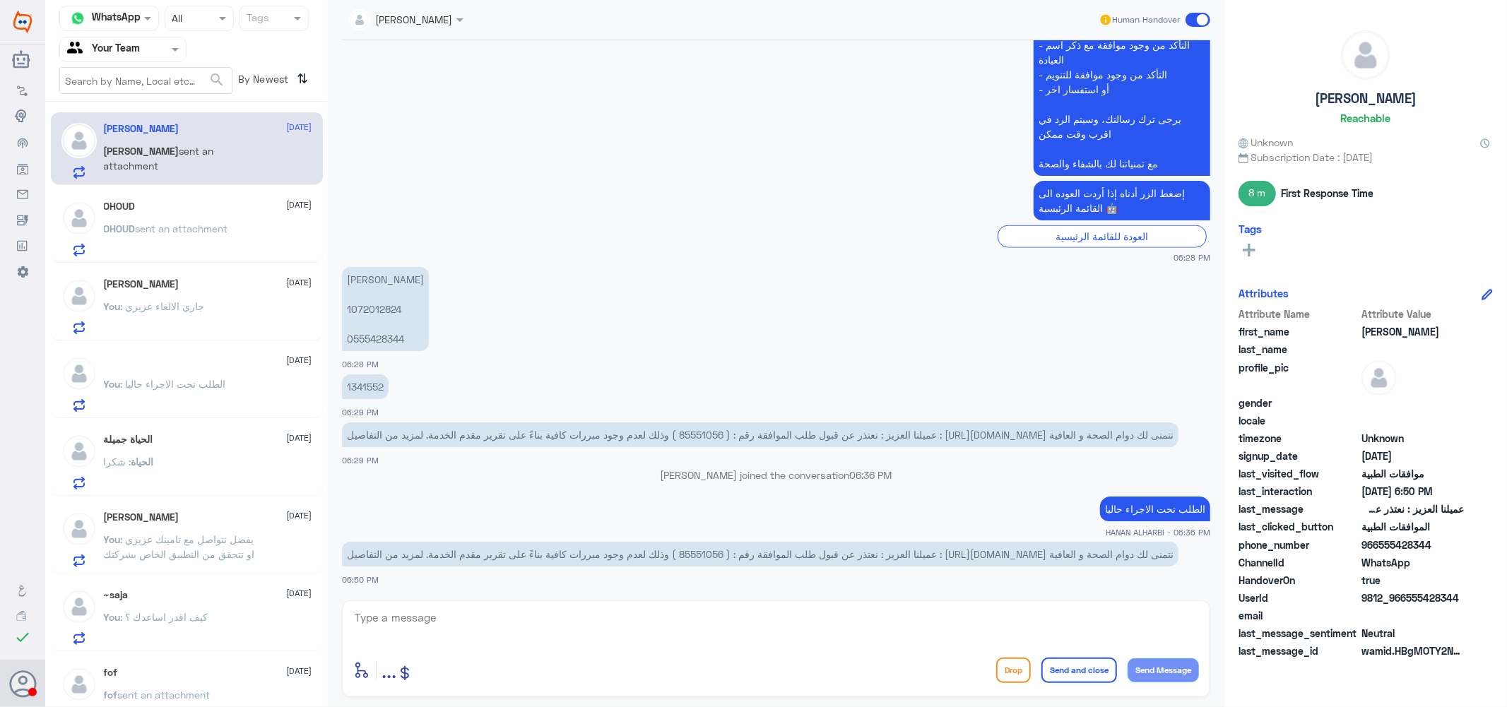
click at [705, 549] on span "عميلنا العزيز : نعتذر عن قبول طلب الموافقة رقم : ( 85551056 ) وذلك لعدم وجود مب…" at bounding box center [760, 554] width 827 height 12
click at [555, 617] on textarea at bounding box center [776, 625] width 846 height 35
type textarea "u"
type textarea "عزيزي تم رفع التقارير المطلوبه و لا زالت الحاله ملافوضه من قبل التامين يرجى الت…"
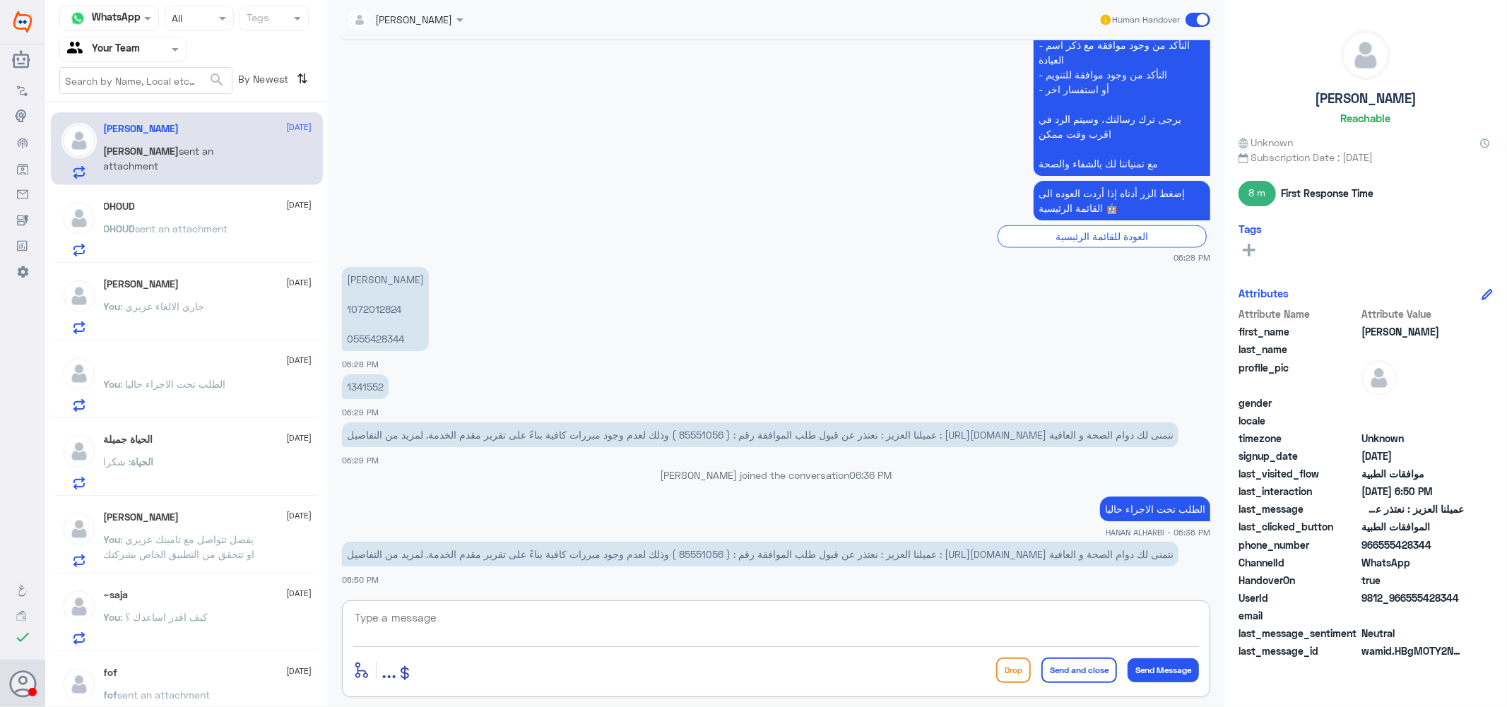
scroll to position [1317, 0]
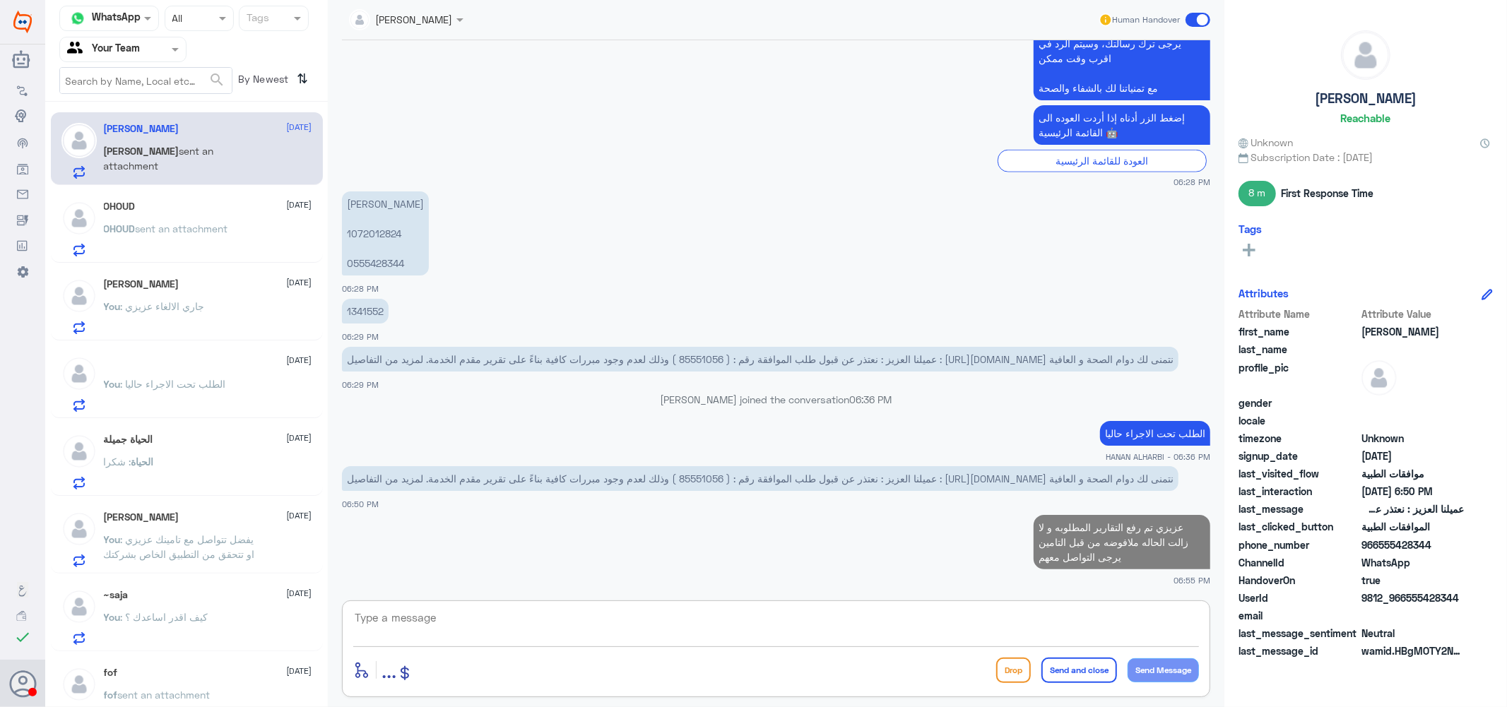
click at [194, 229] on span "sent an attachment" at bounding box center [182, 229] width 93 height 12
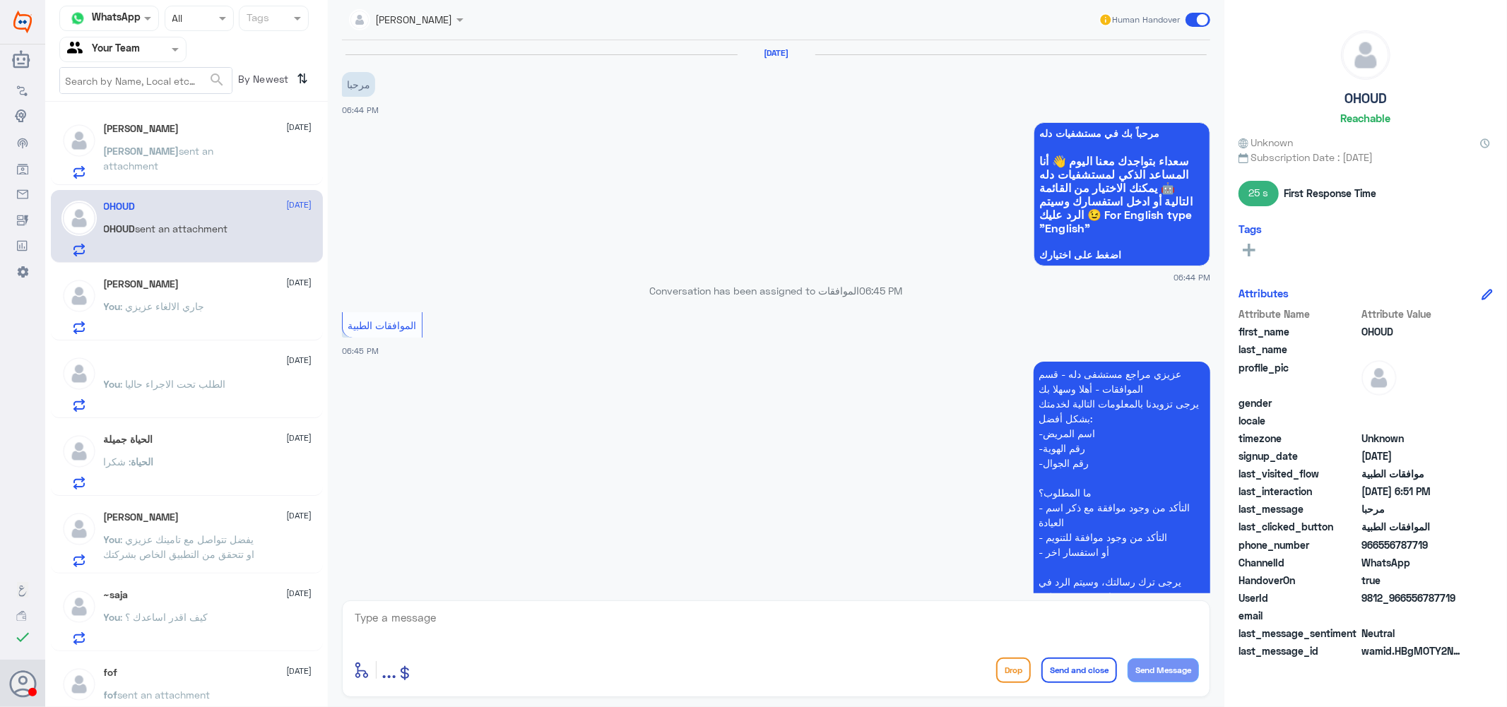
scroll to position [665, 0]
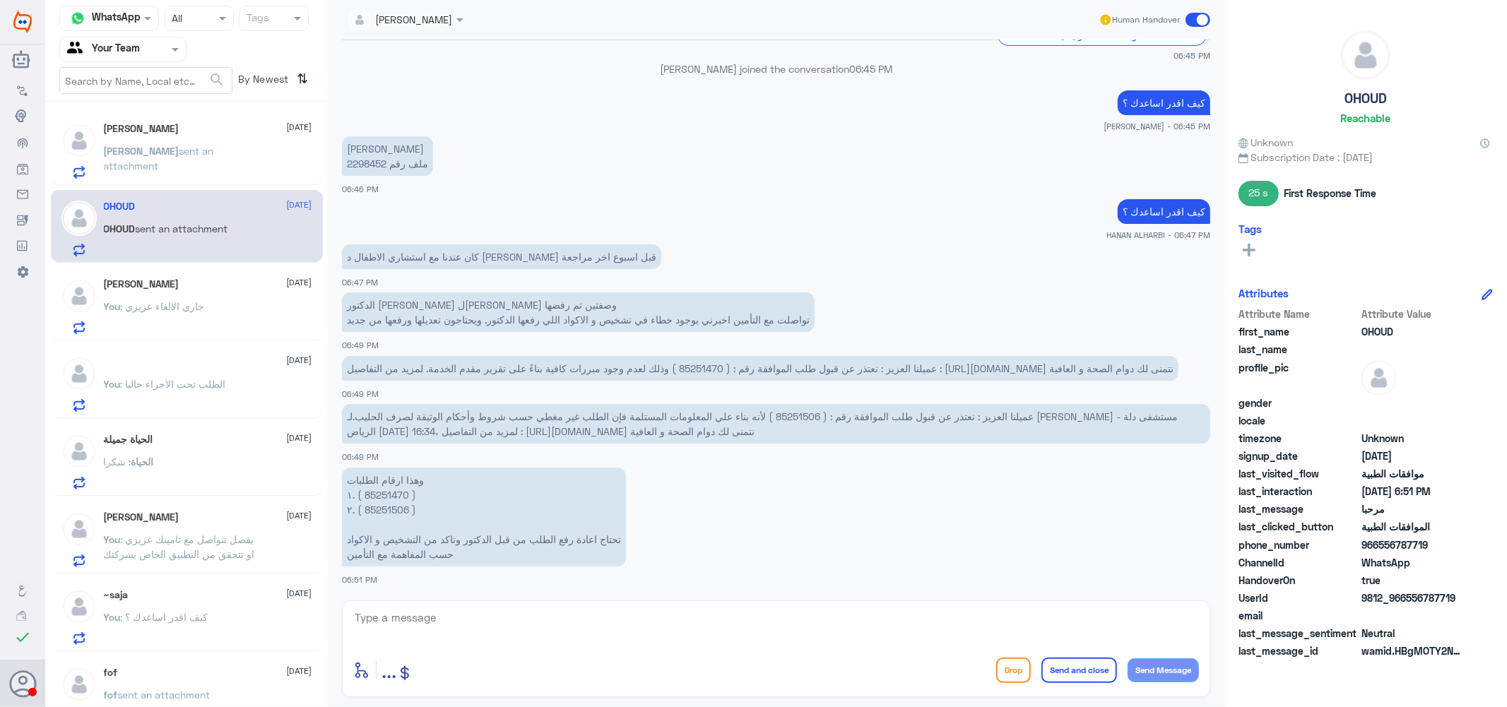
click at [482, 627] on textarea at bounding box center [776, 625] width 846 height 35
type textarea "الطلب تحت الاجراء"
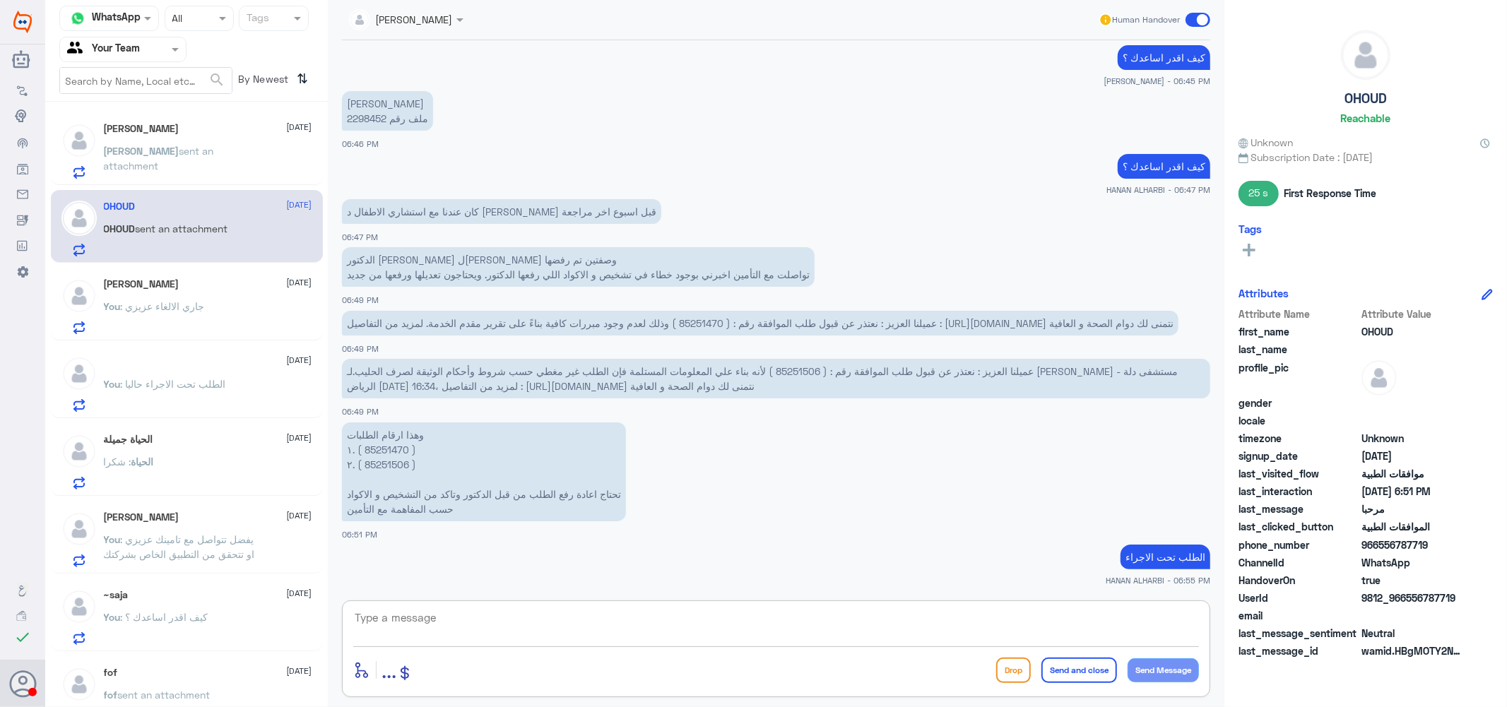
click at [179, 134] on div "يوسف [DATE]" at bounding box center [208, 129] width 208 height 12
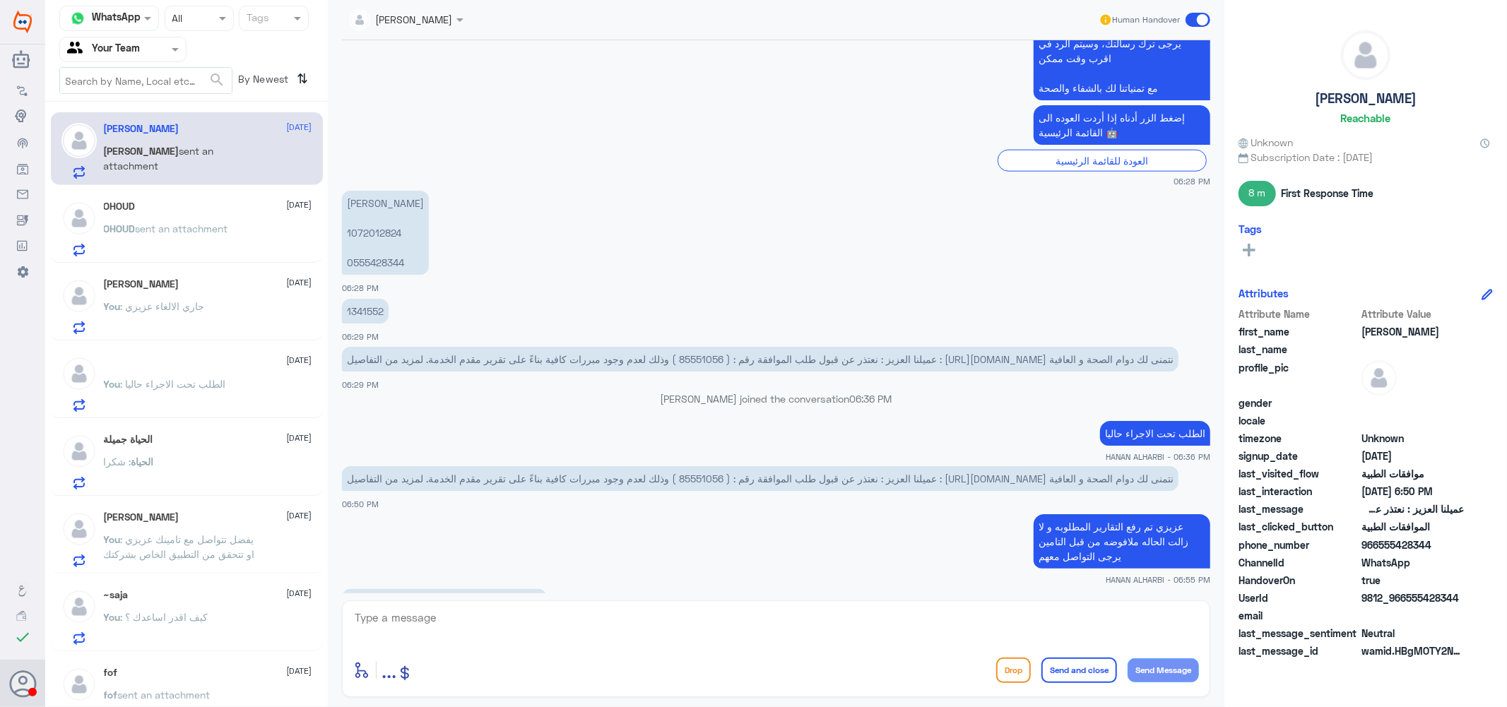
scroll to position [1366, 0]
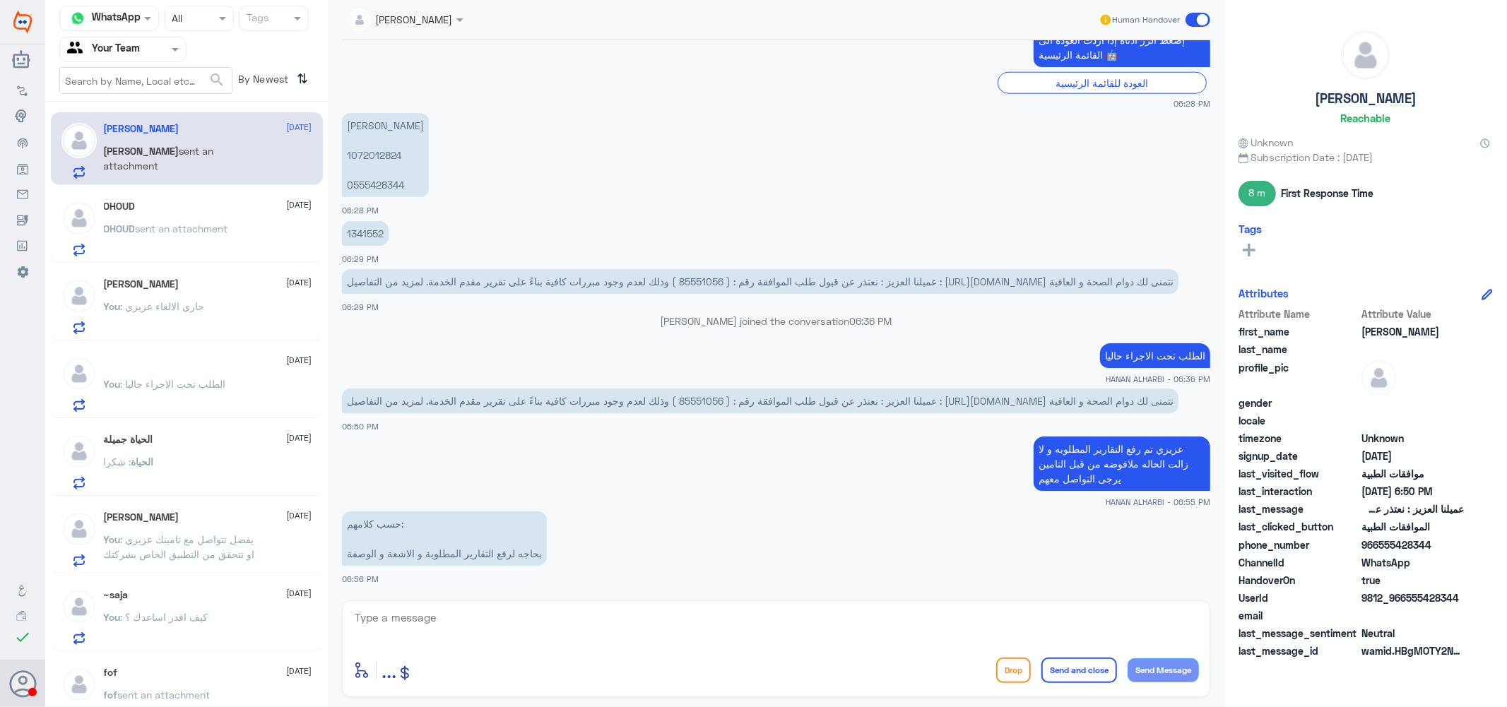
click at [703, 280] on span "عميلنا العزيز : نعتذر عن قبول طلب الموافقة رقم : ( 85551056 ) وذلك لعدم وجود مب…" at bounding box center [760, 282] width 827 height 12
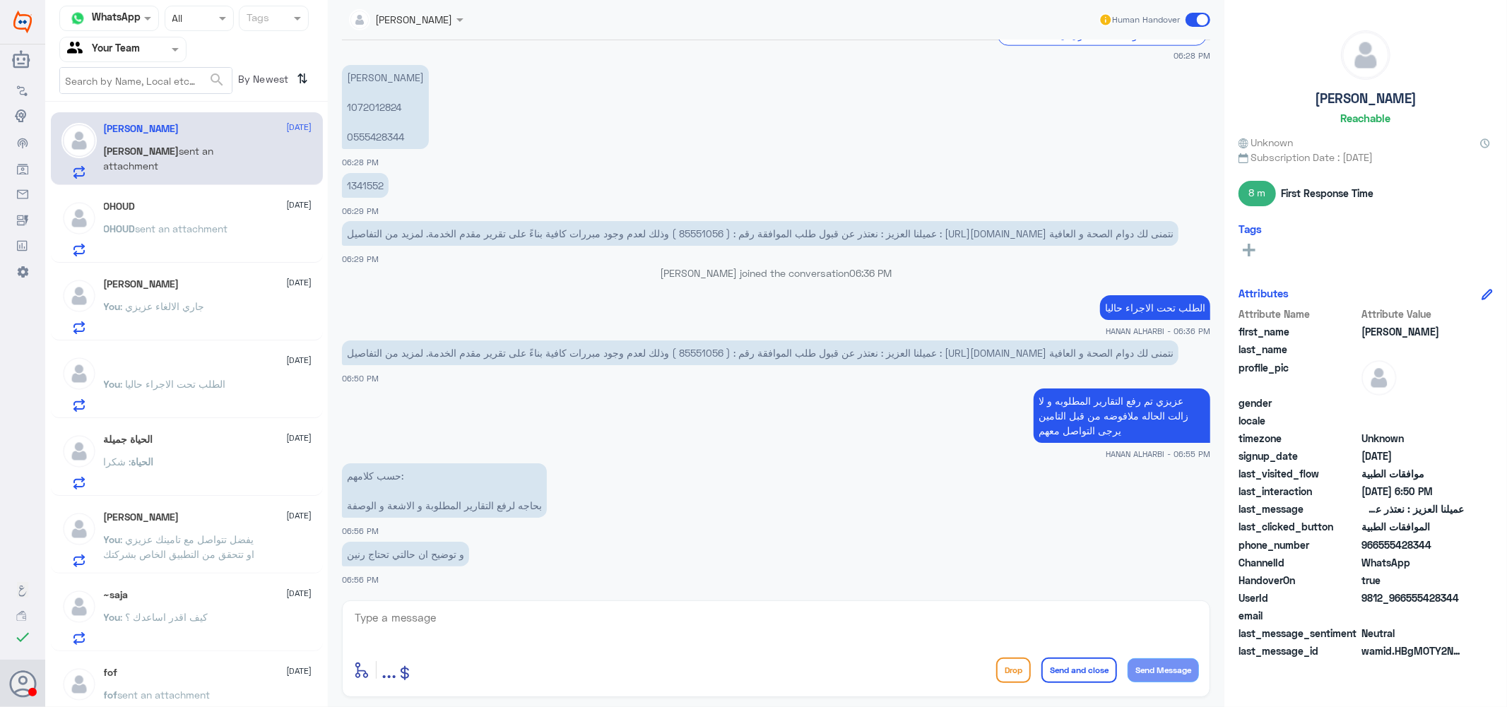
click at [471, 622] on textarea at bounding box center [776, 625] width 846 height 35
type textarea "j"
type textarea "تم رفع تقرير اخر ونتتظر الرد الان"
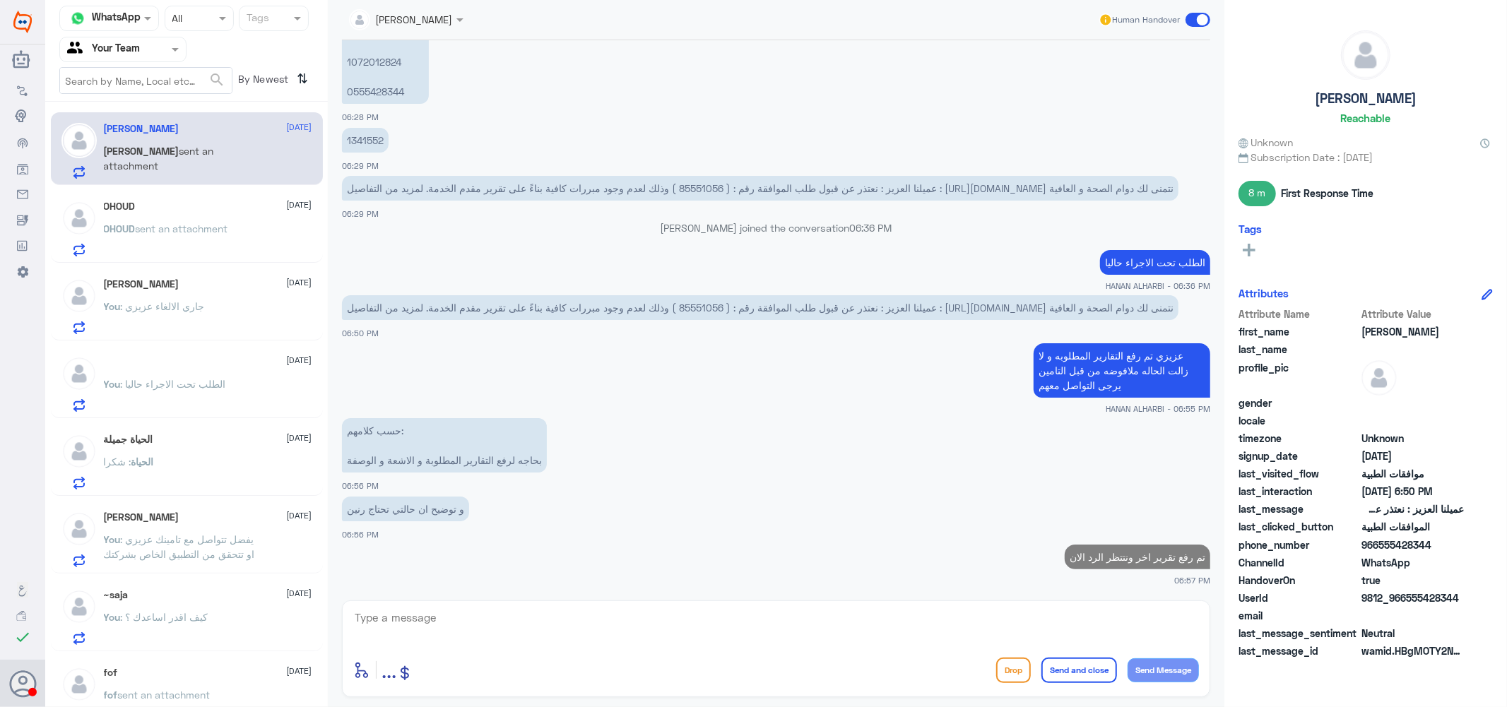
click at [158, 203] on div "OHOUD [DATE]" at bounding box center [208, 207] width 208 height 12
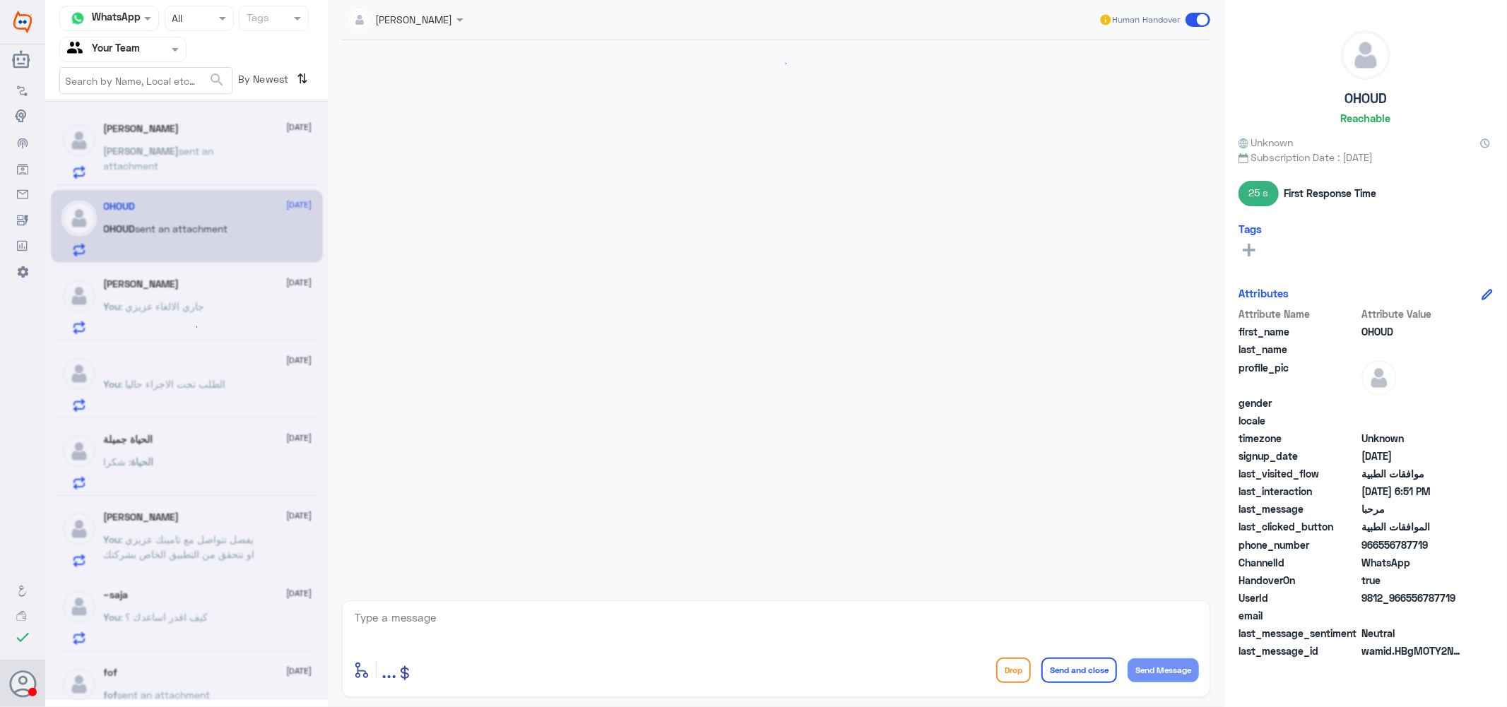
scroll to position [709, 0]
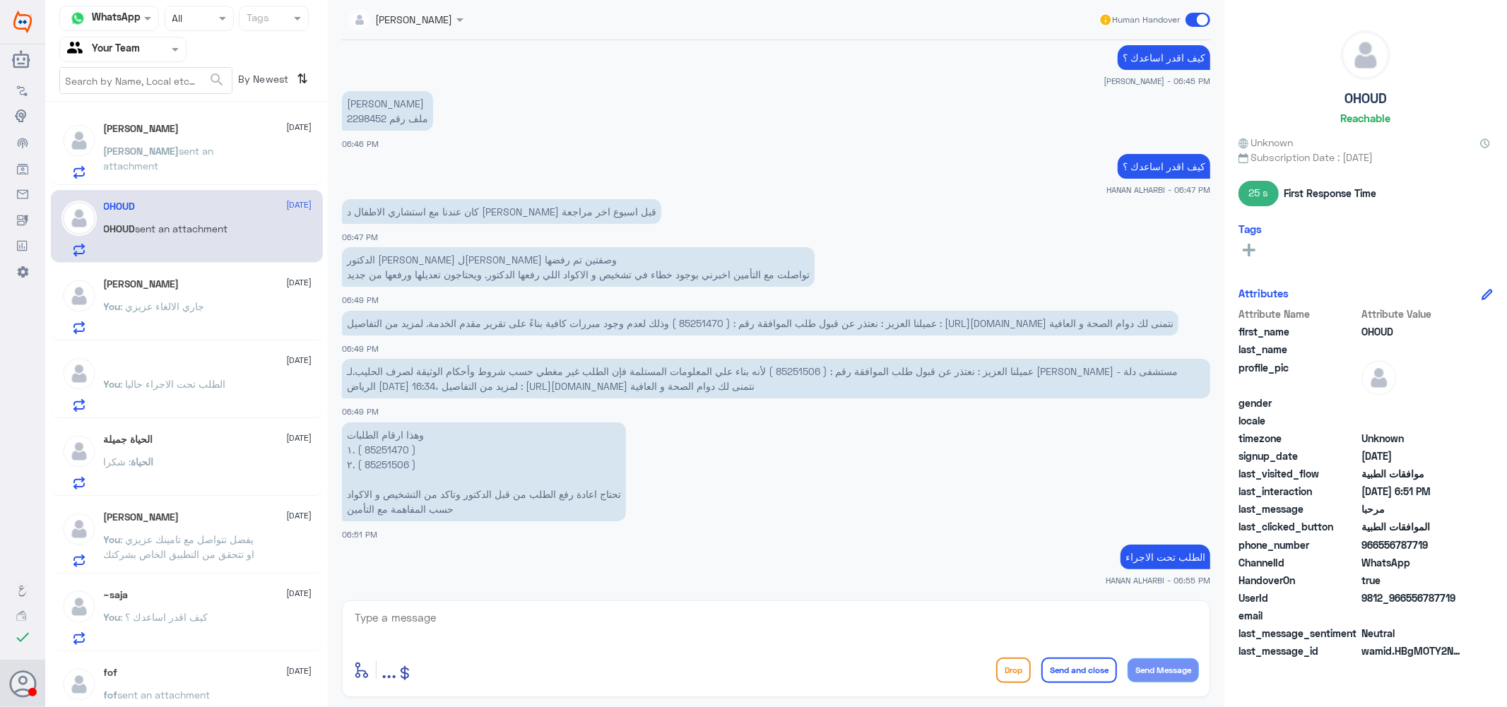
click at [938, 365] on span "عميلنا العزيز : نعتذر عن قبول طلب الموافقة رقم : ( 85251506 ) لأنه بناء علي الم…" at bounding box center [762, 378] width 831 height 27
drag, startPoint x: 386, startPoint y: 116, endPoint x: 368, endPoint y: 116, distance: 18.4
click at [368, 116] on p "[PERSON_NAME] ملف رقم 2298452" at bounding box center [387, 111] width 91 height 40
click at [392, 122] on p "[PERSON_NAME] ملف رقم 2298452" at bounding box center [387, 111] width 91 height 40
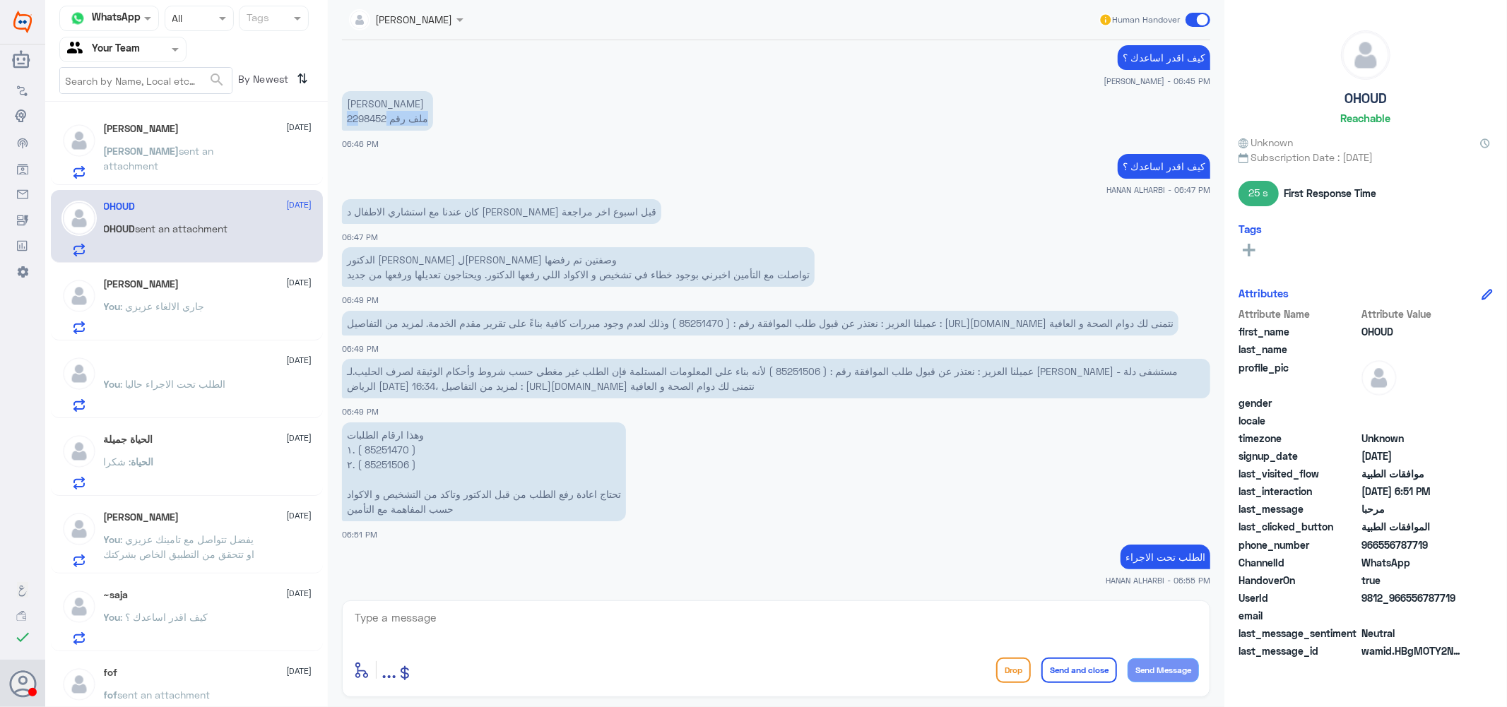
drag, startPoint x: 386, startPoint y: 117, endPoint x: 355, endPoint y: 119, distance: 31.1
click at [355, 119] on p "[PERSON_NAME] ملف رقم 2298452" at bounding box center [387, 111] width 91 height 40
click at [365, 119] on p "[PERSON_NAME] ملف رقم 2298452" at bounding box center [387, 111] width 91 height 40
click at [368, 118] on p "[PERSON_NAME] ملف رقم 2298452" at bounding box center [387, 111] width 91 height 40
drag, startPoint x: 387, startPoint y: 115, endPoint x: 347, endPoint y: 120, distance: 40.6
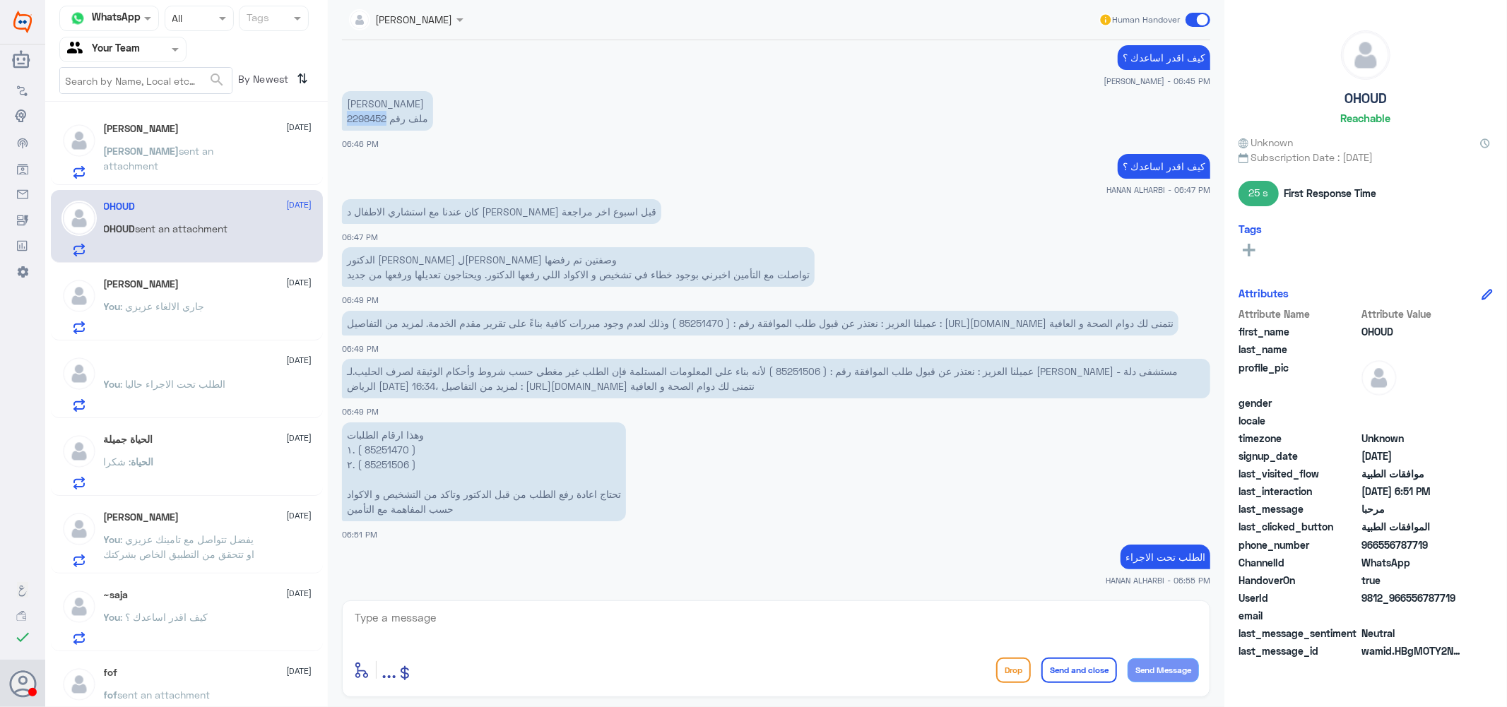
click at [347, 120] on p "[PERSON_NAME] ملف رقم 2298452" at bounding box center [387, 111] width 91 height 40
click at [182, 133] on div "[PERSON_NAME] 1 [DATE]" at bounding box center [208, 130] width 208 height 14
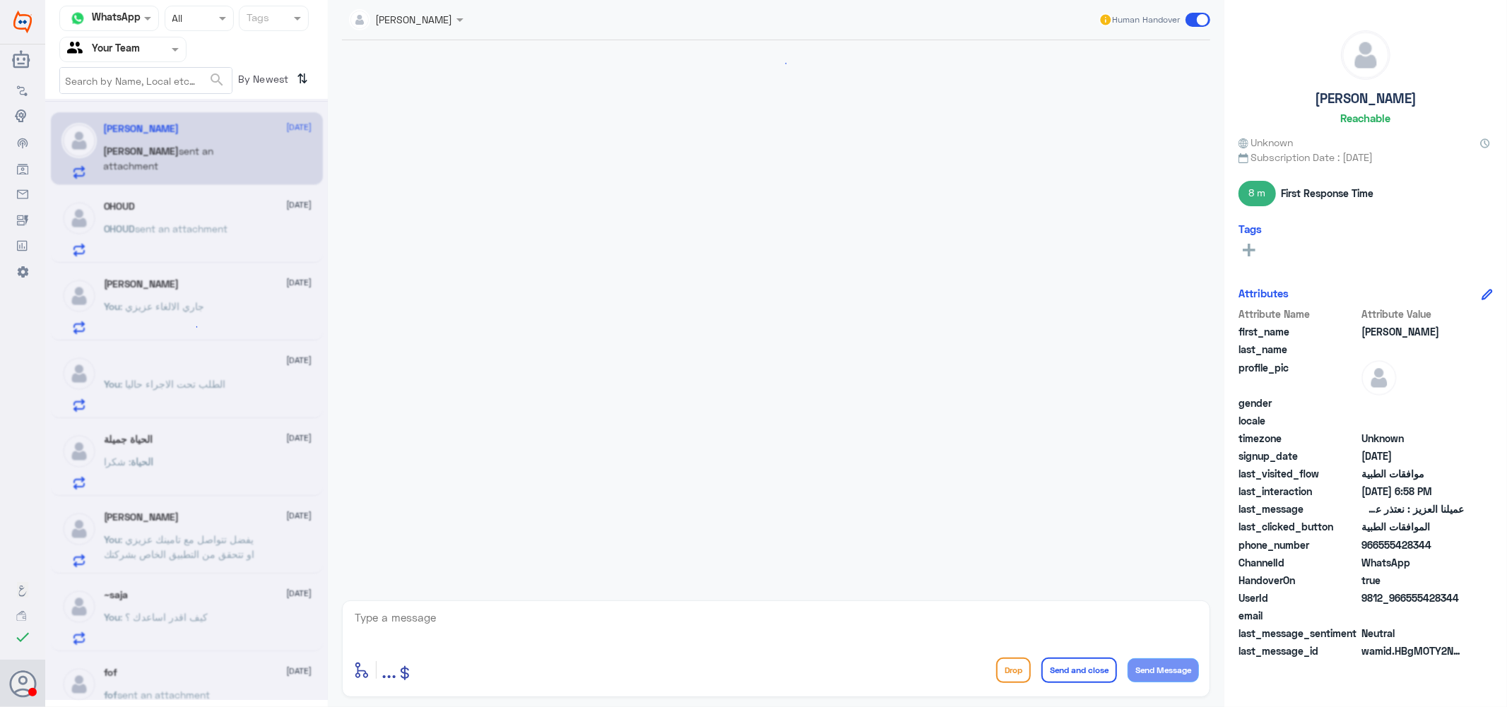
scroll to position [935, 0]
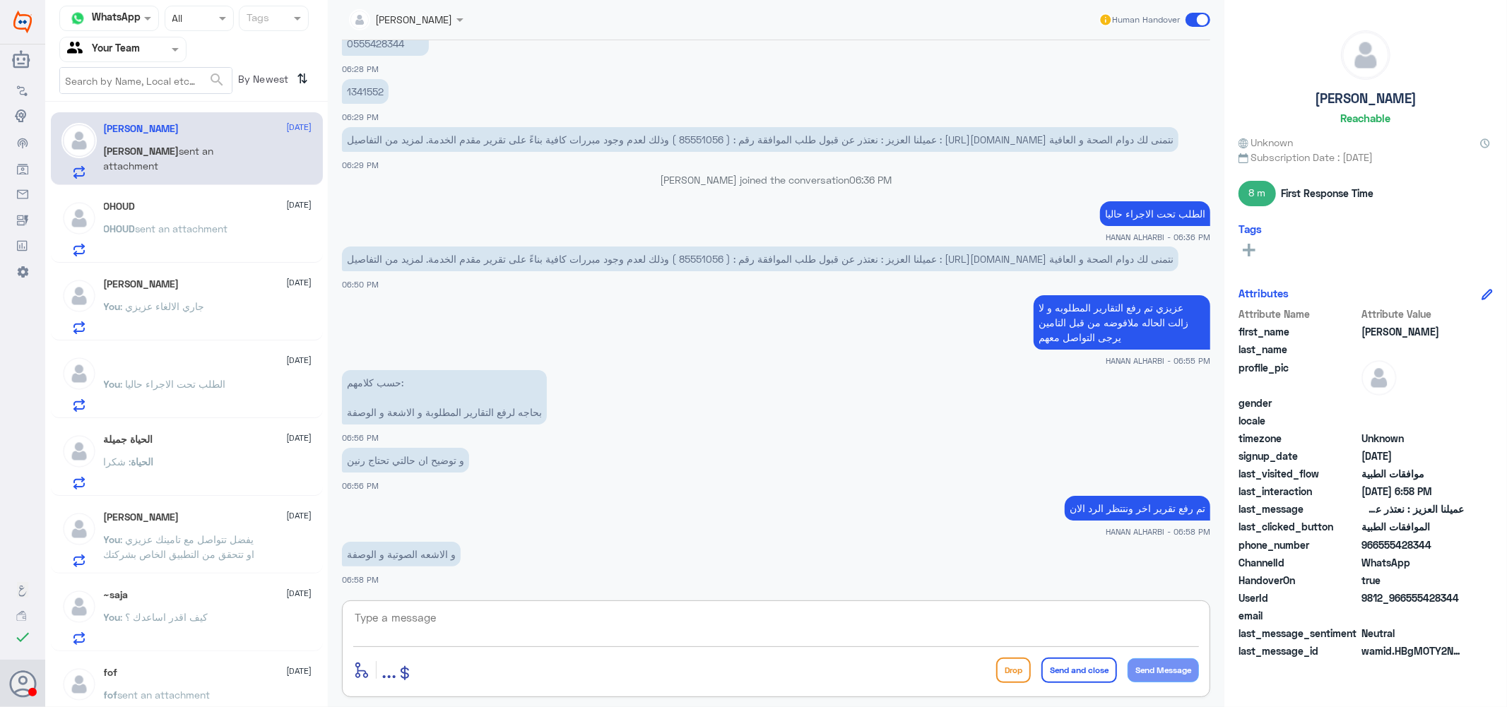
click at [535, 629] on textarea at bounding box center [776, 625] width 846 height 35
type textarea "j"
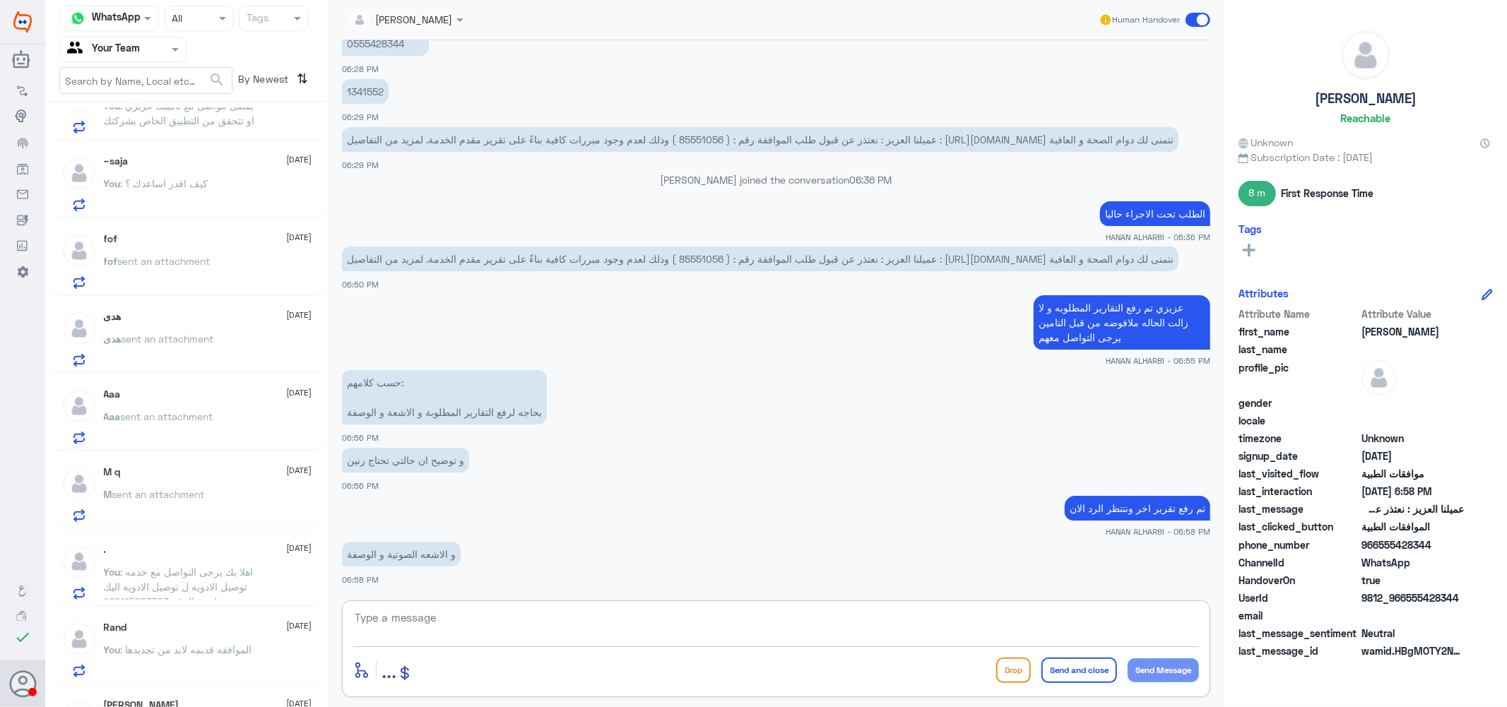
scroll to position [405, 0]
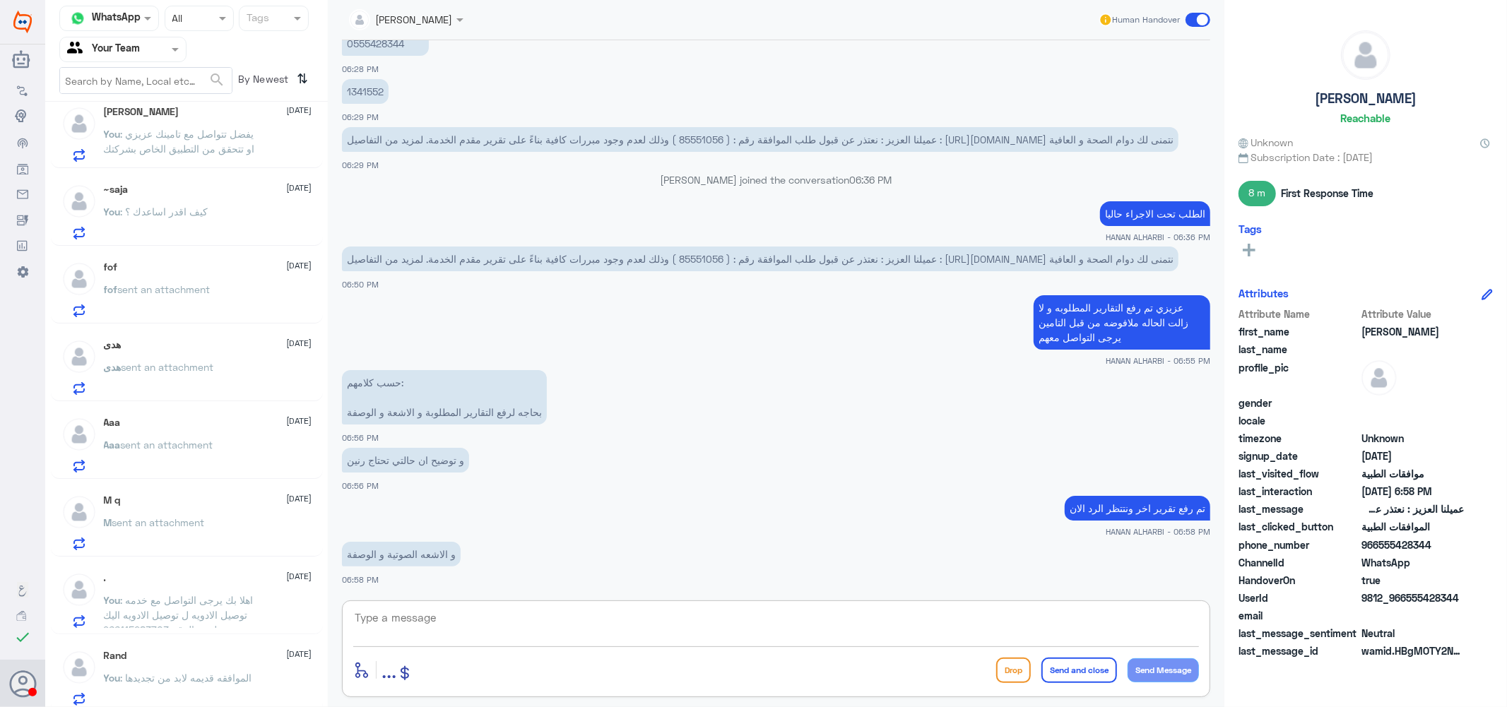
click at [214, 368] on span "sent an attachment" at bounding box center [168, 367] width 93 height 12
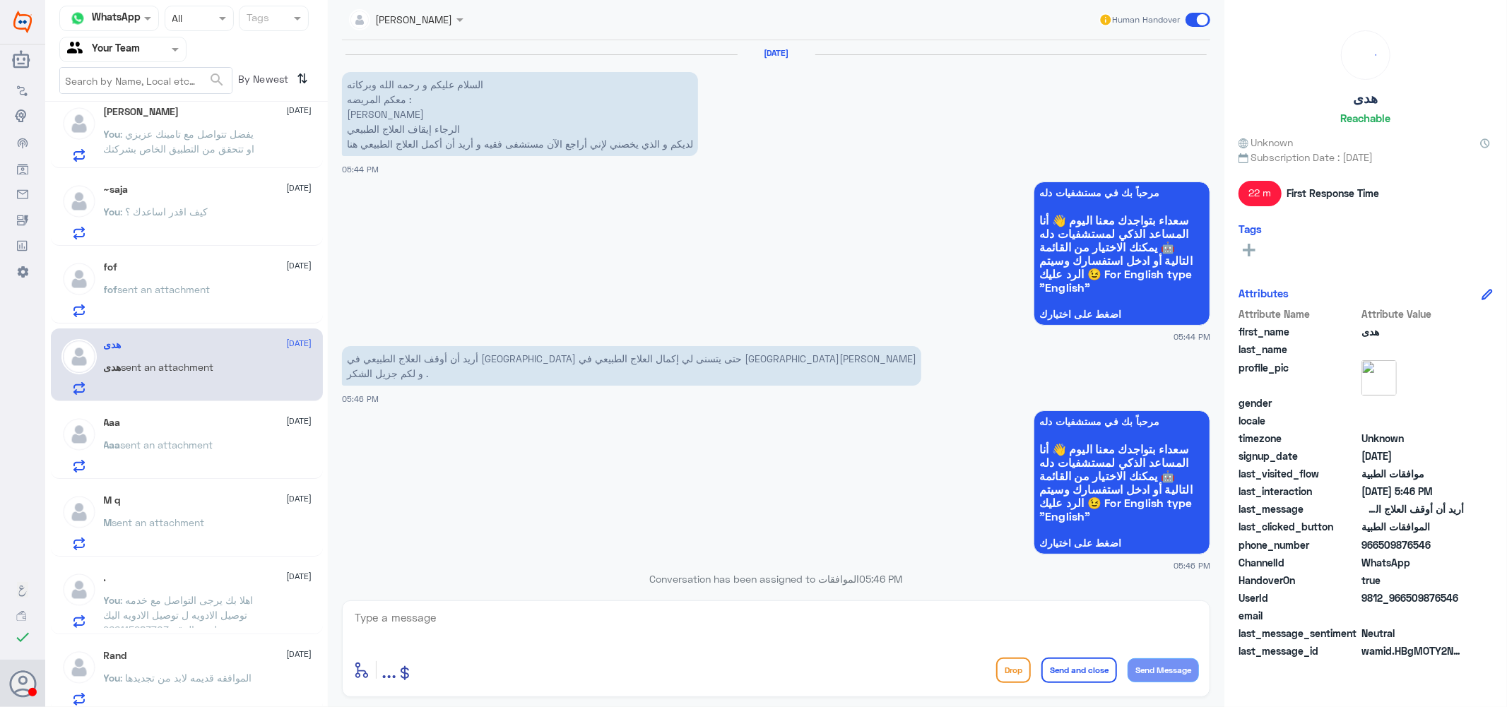
scroll to position [499, 0]
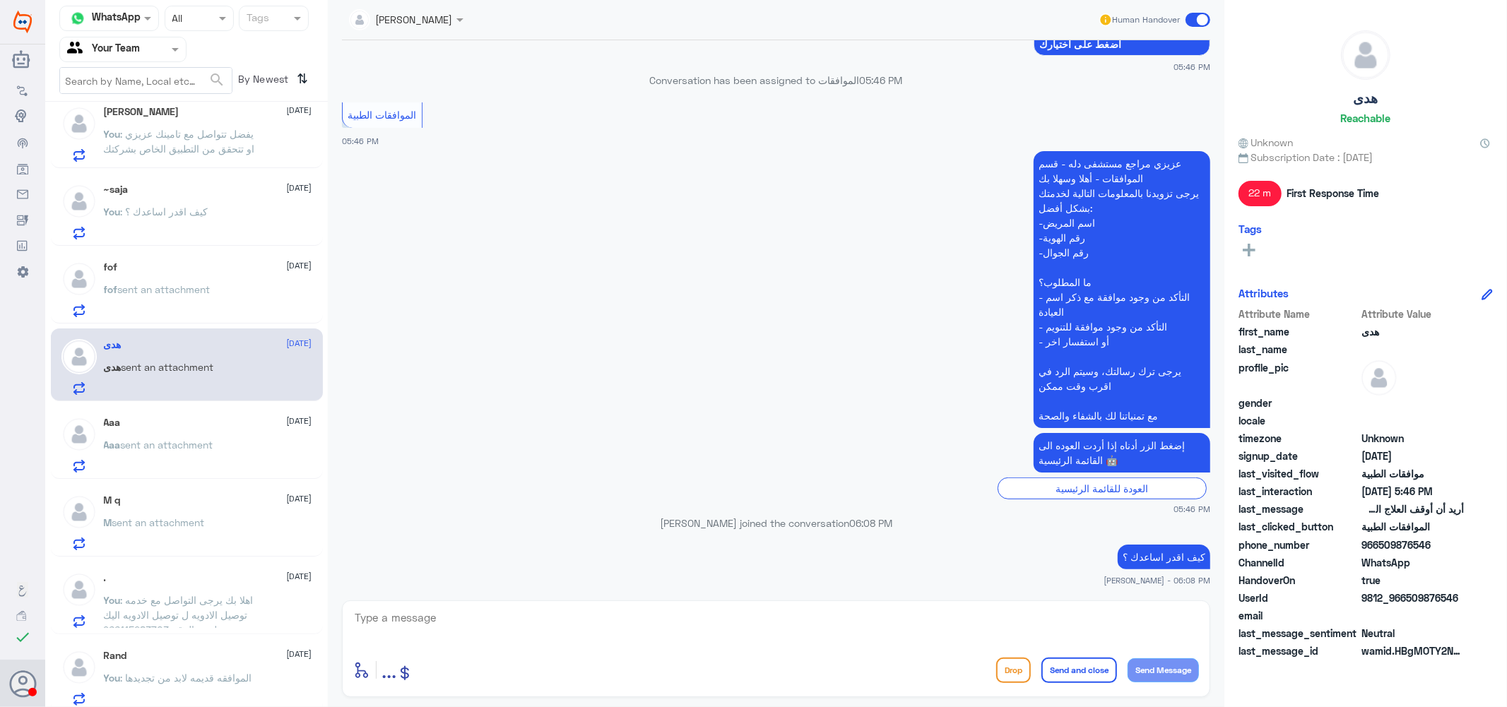
click at [207, 444] on span "sent an attachment" at bounding box center [167, 445] width 93 height 12
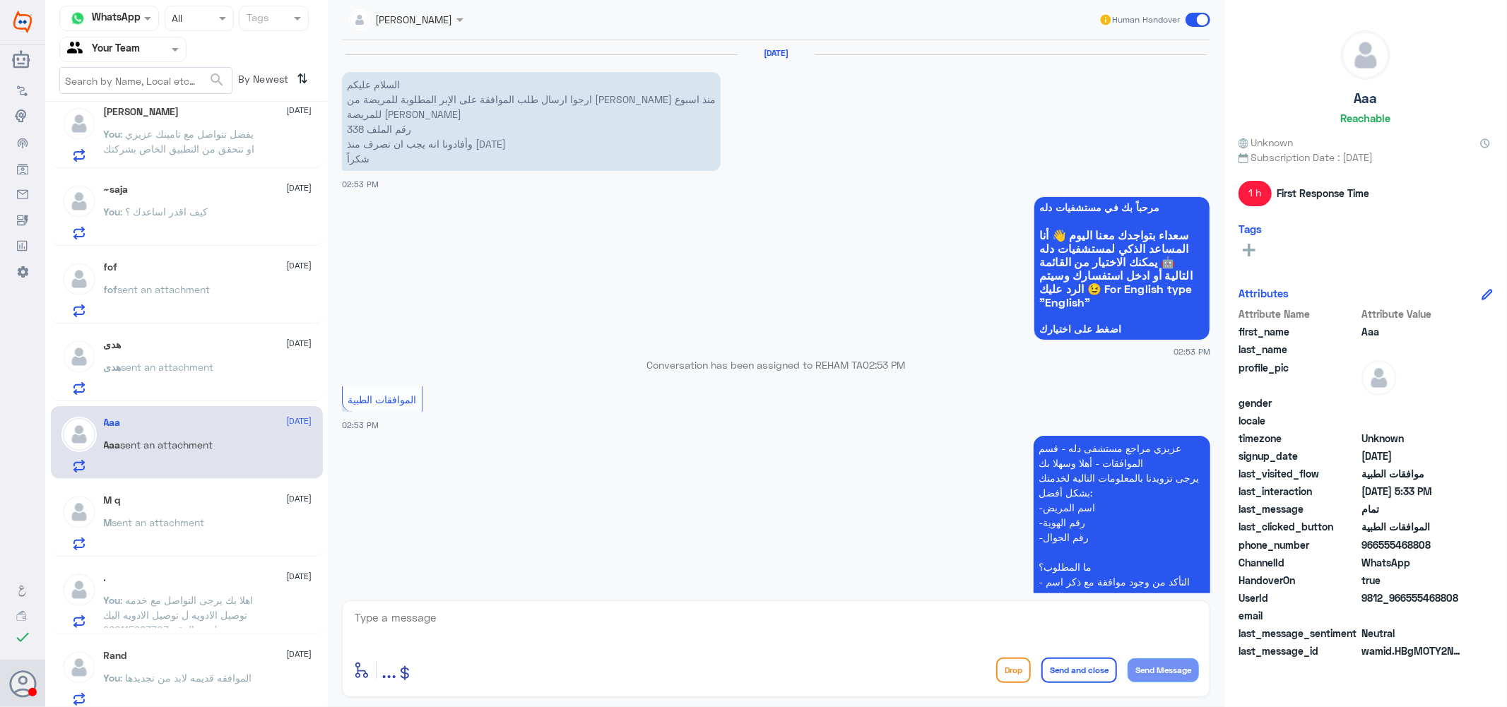
scroll to position [809, 0]
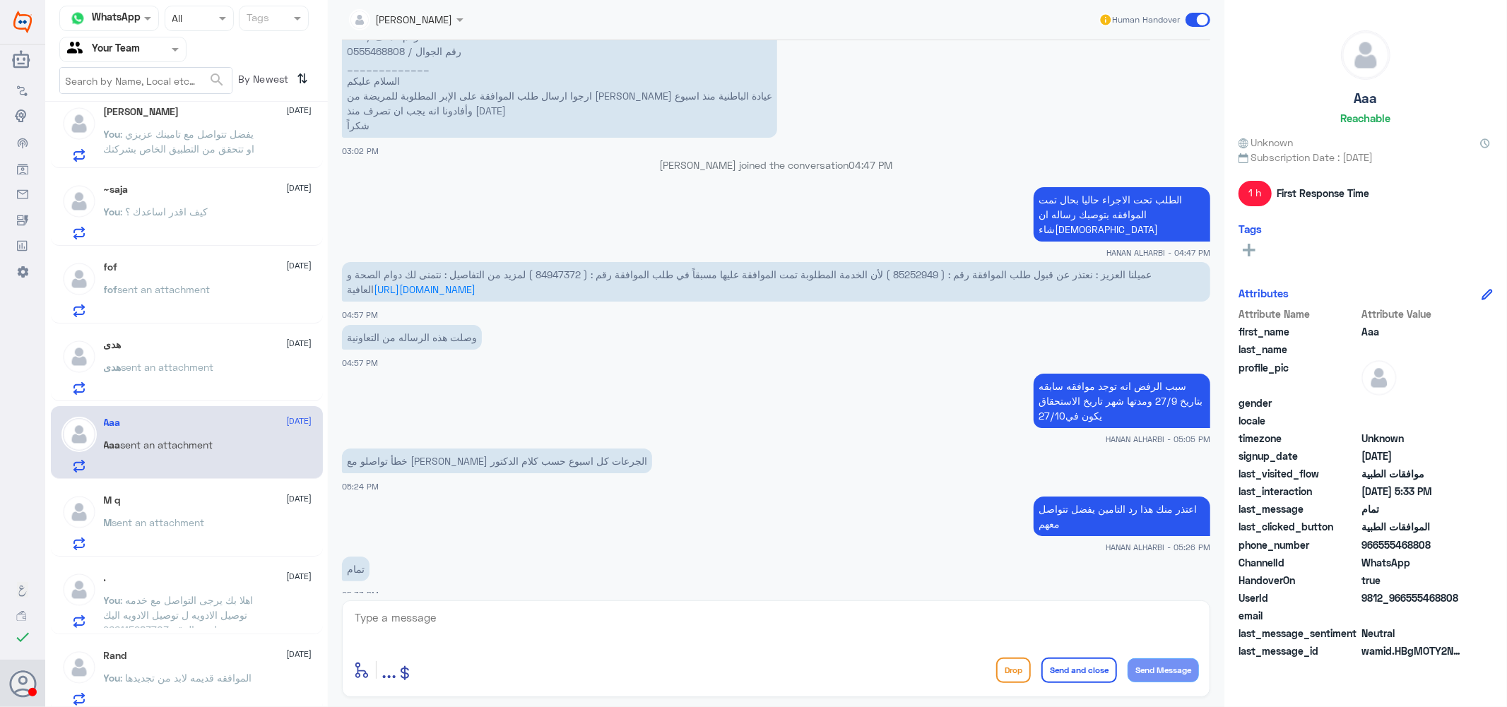
click at [223, 514] on div "M q [DATE] M sent an attachment" at bounding box center [208, 522] width 208 height 56
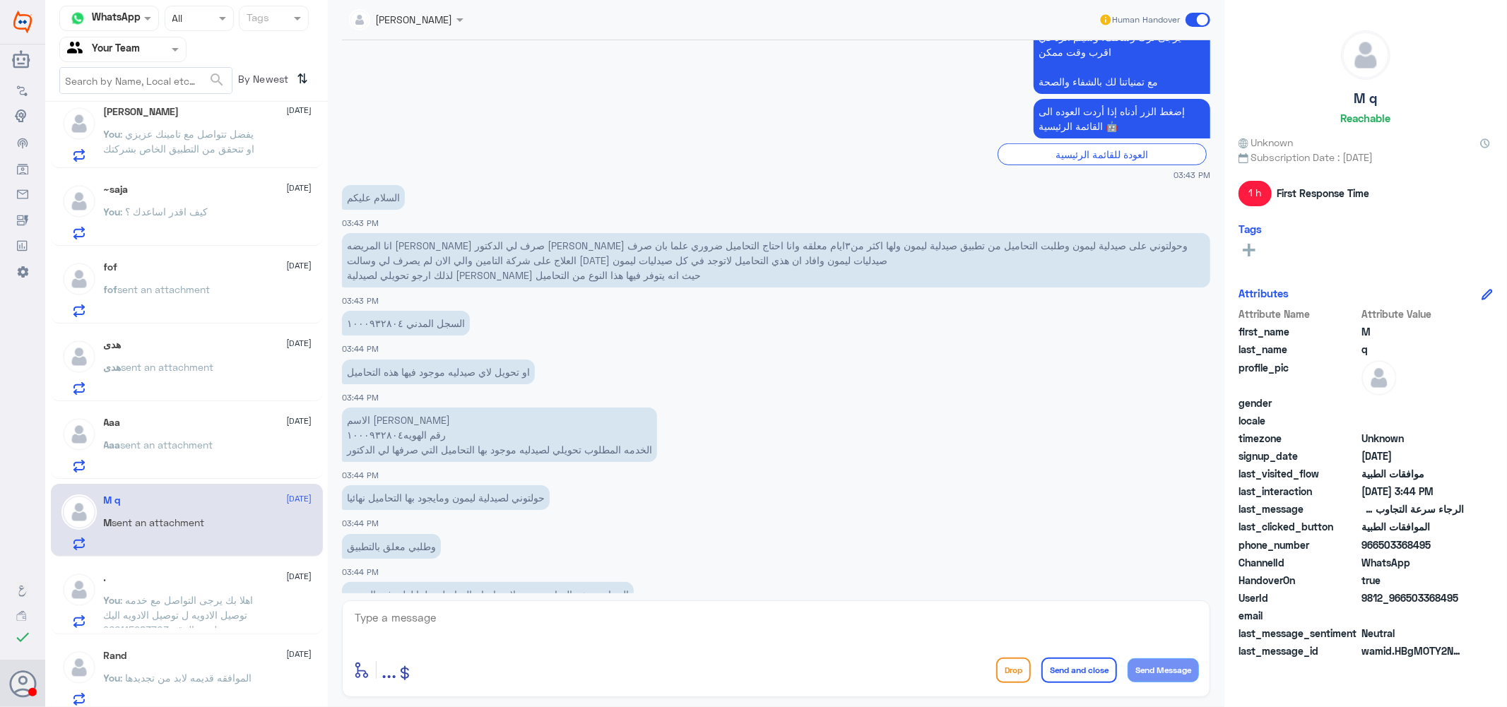
scroll to position [758, 0]
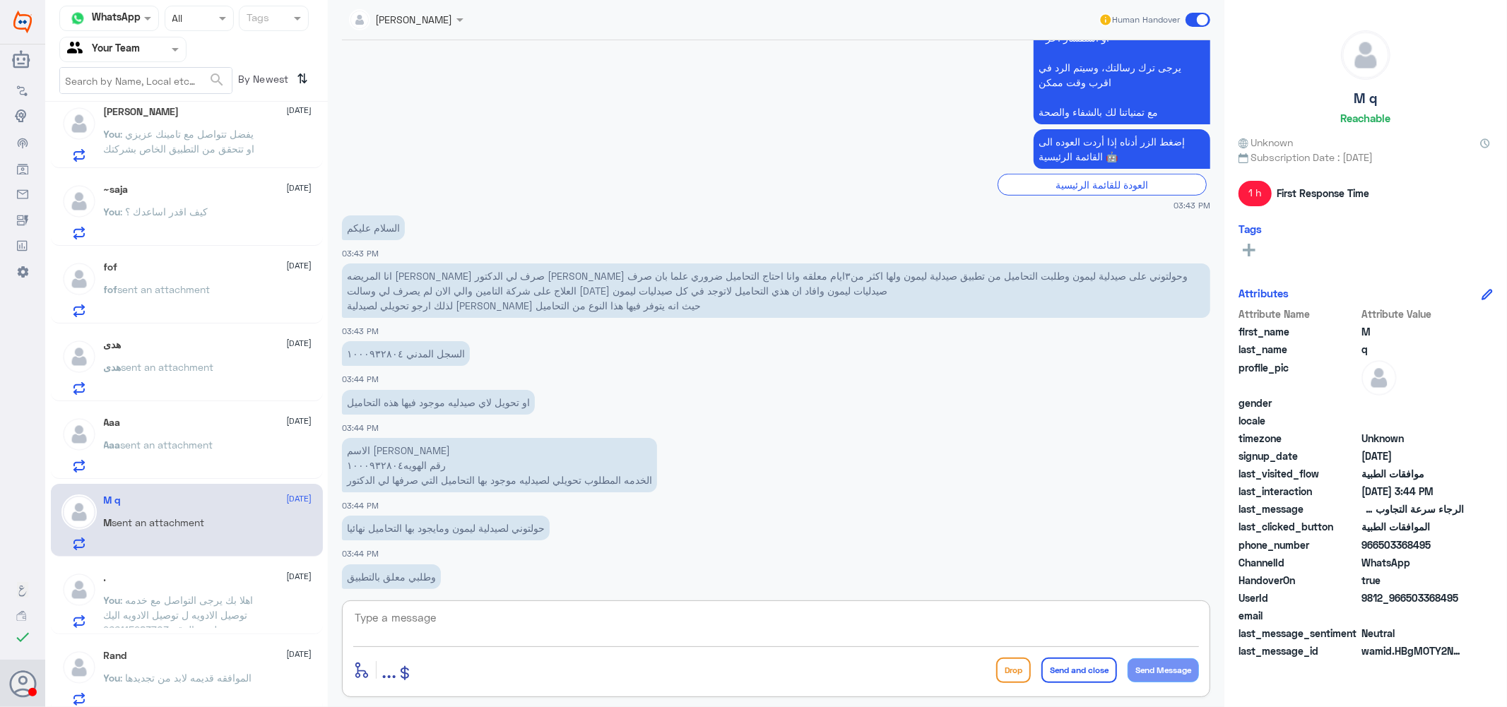
click at [446, 616] on textarea at bounding box center [776, 625] width 846 height 35
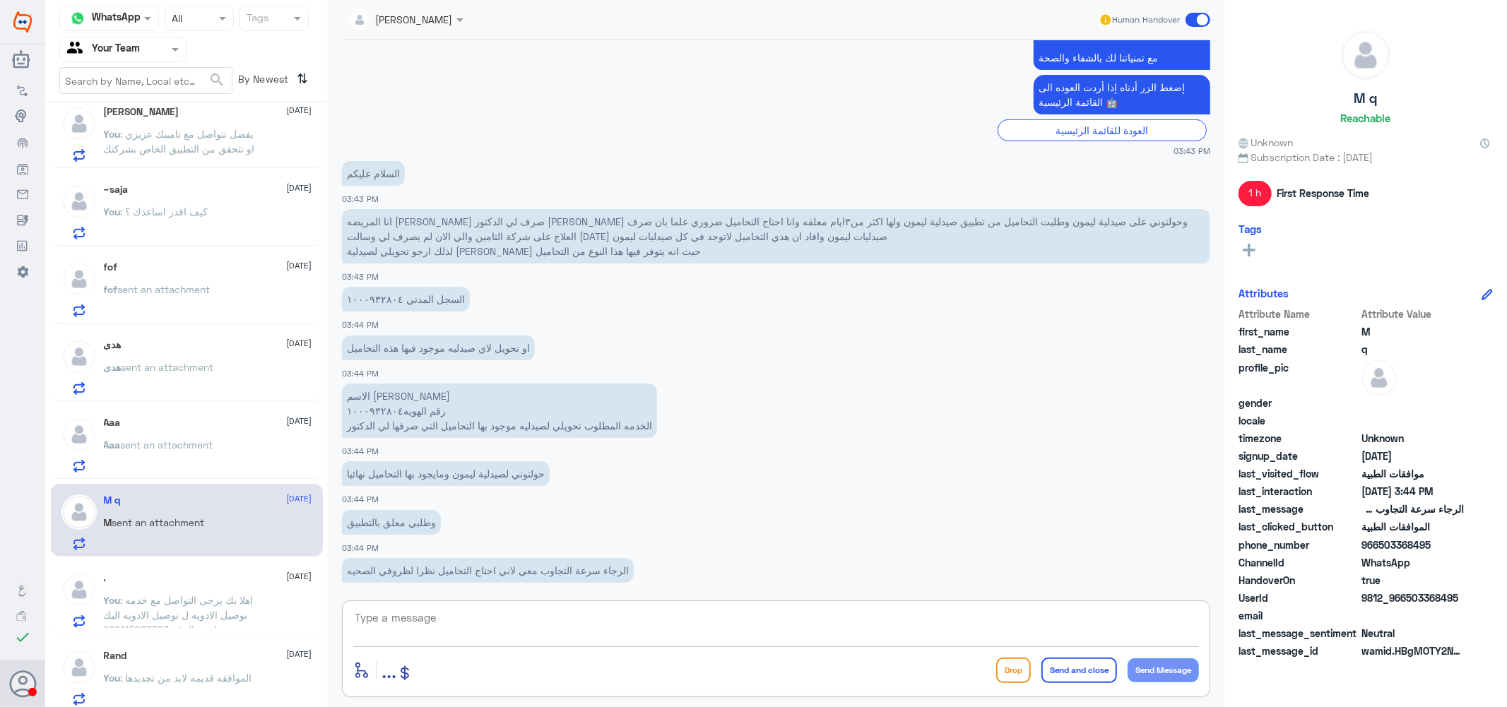
scroll to position [915, 0]
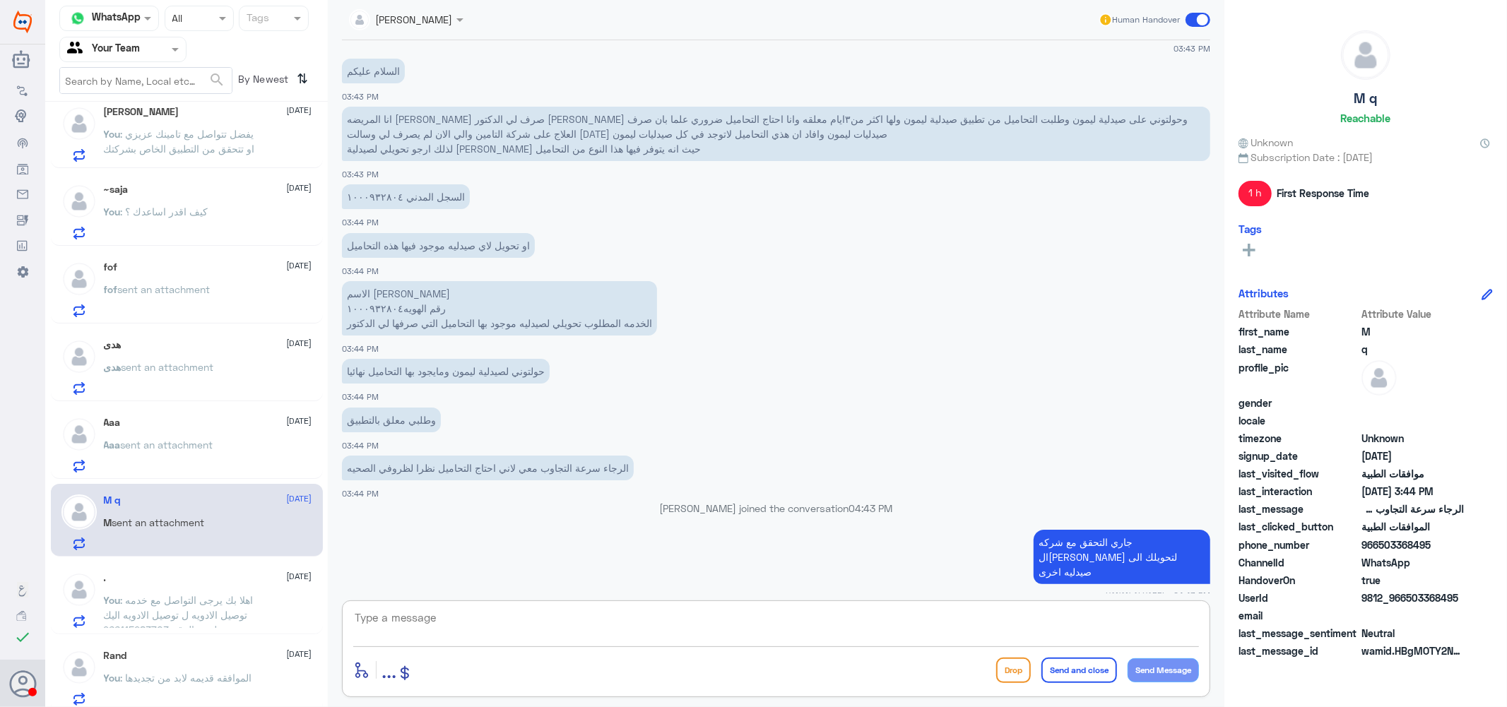
click at [456, 626] on textarea at bounding box center [776, 625] width 846 height 35
type textarea "تم تحويلك الى صيدليه [PERSON_NAME] عزيزتي نتمنى لك دوام الصحه والعافيه ..."
click at [1083, 667] on button "Send and close" at bounding box center [1079, 670] width 76 height 25
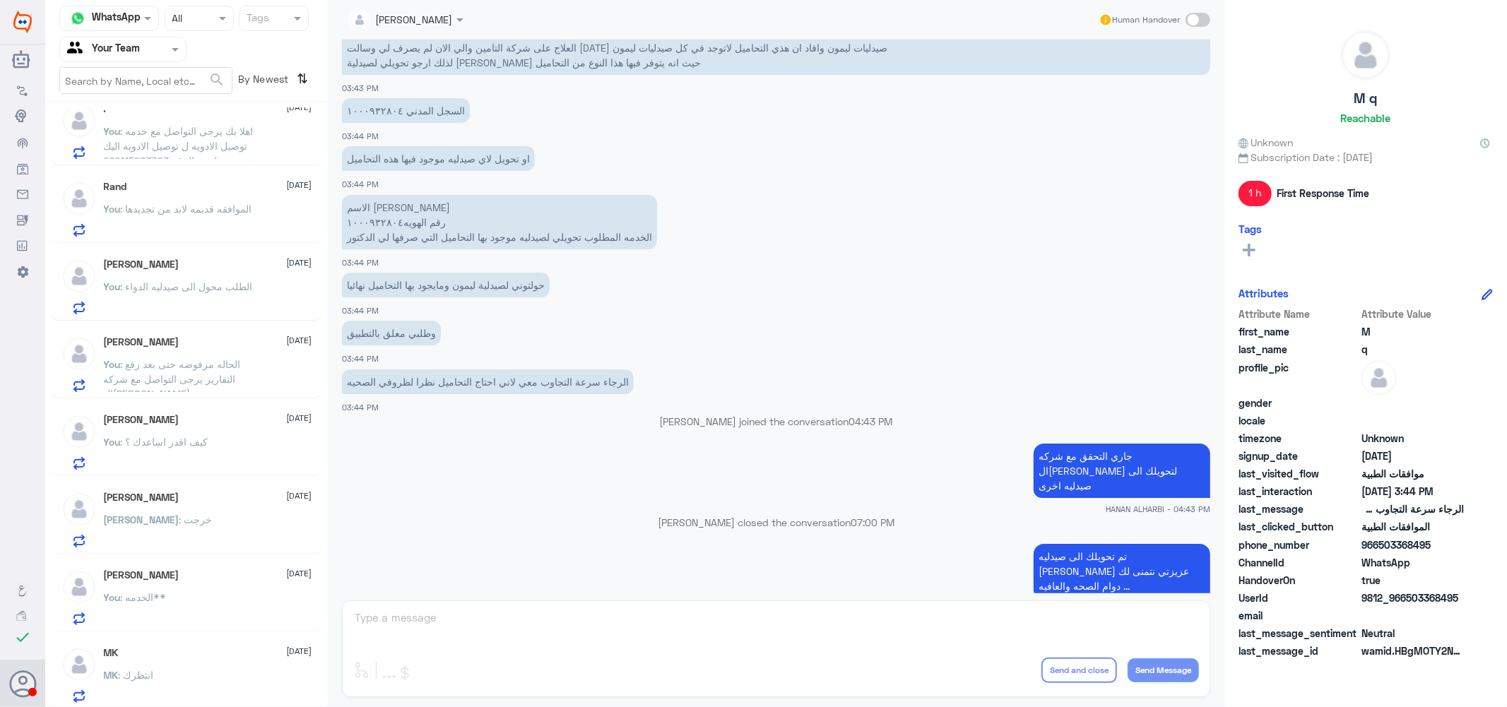
scroll to position [874, 0]
click at [151, 596] on span ": الخدمه**" at bounding box center [144, 595] width 46 height 12
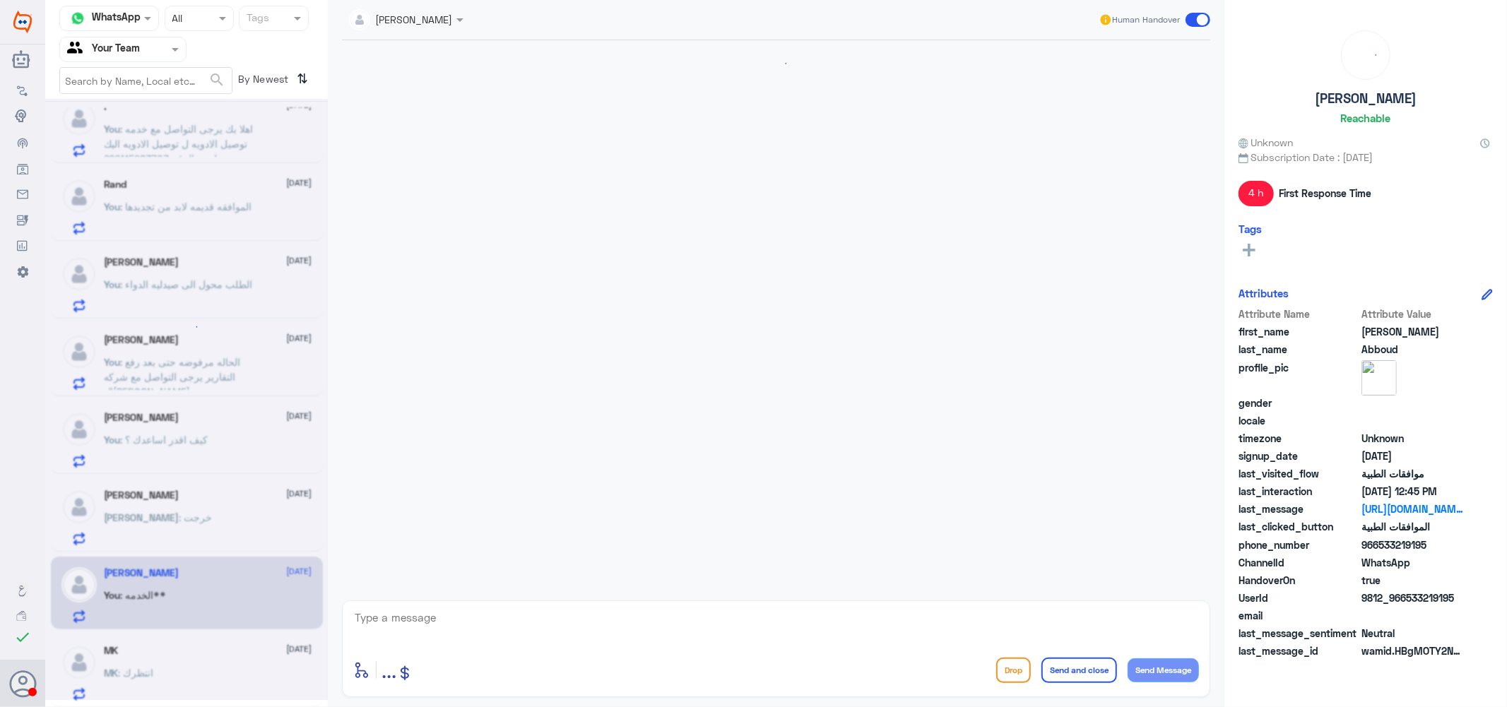
scroll to position [1403, 0]
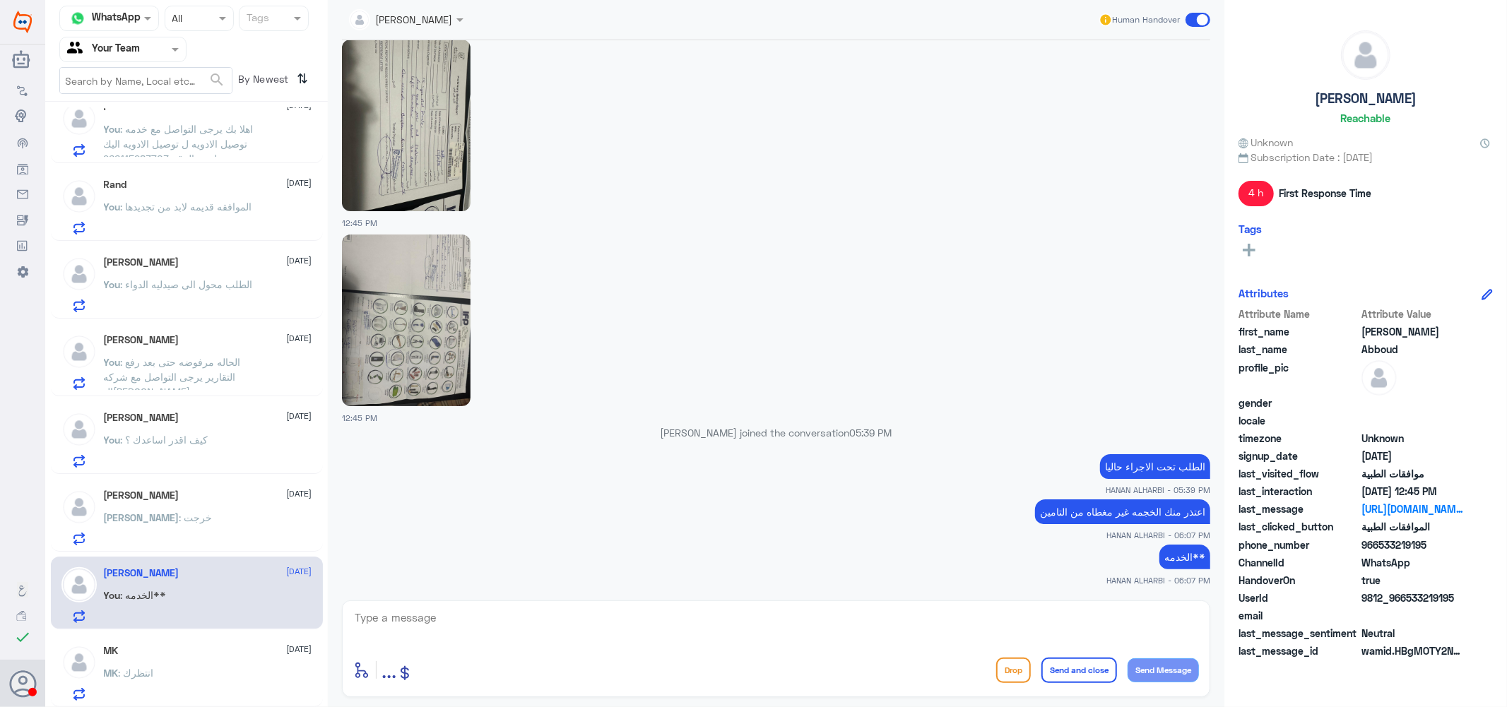
click at [174, 448] on p "You : كيف اقدر اساعدك ؟" at bounding box center [156, 449] width 105 height 35
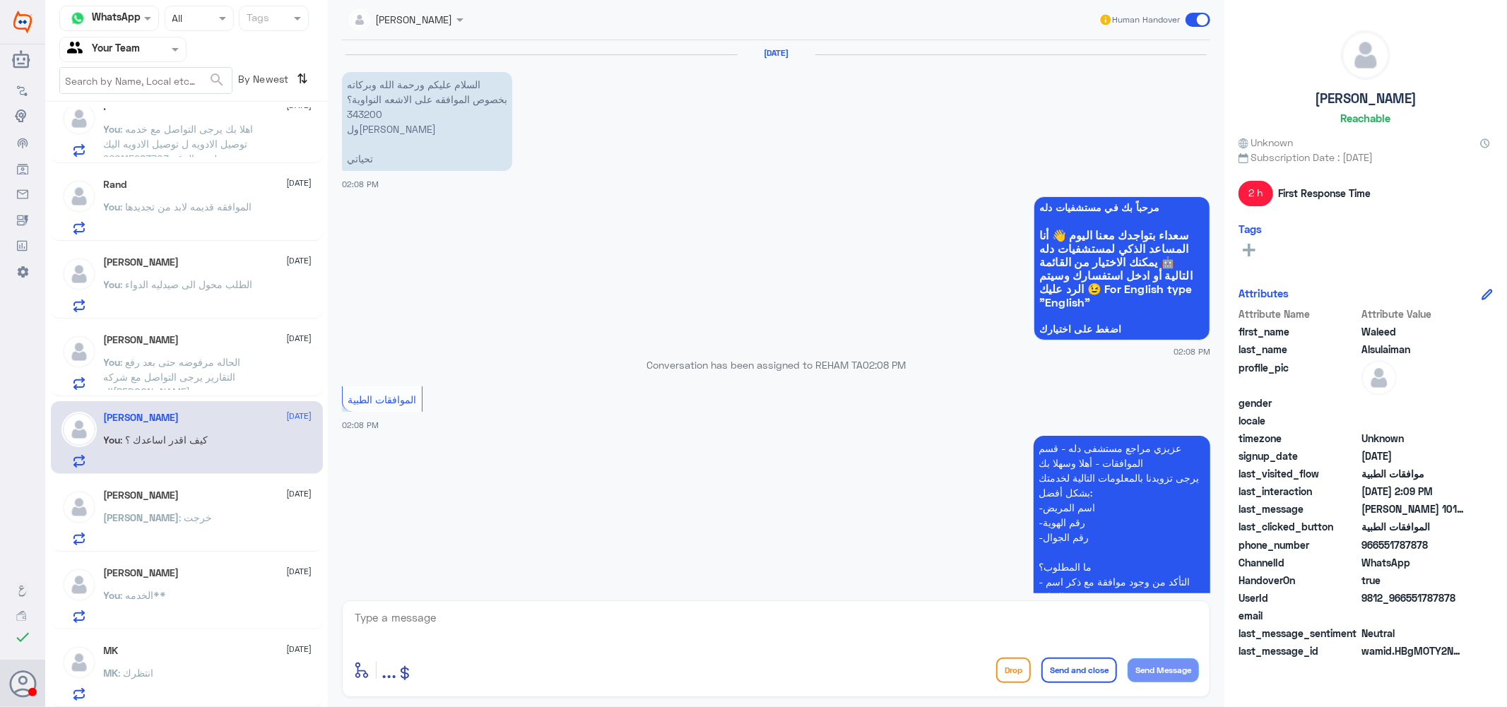
scroll to position [348, 0]
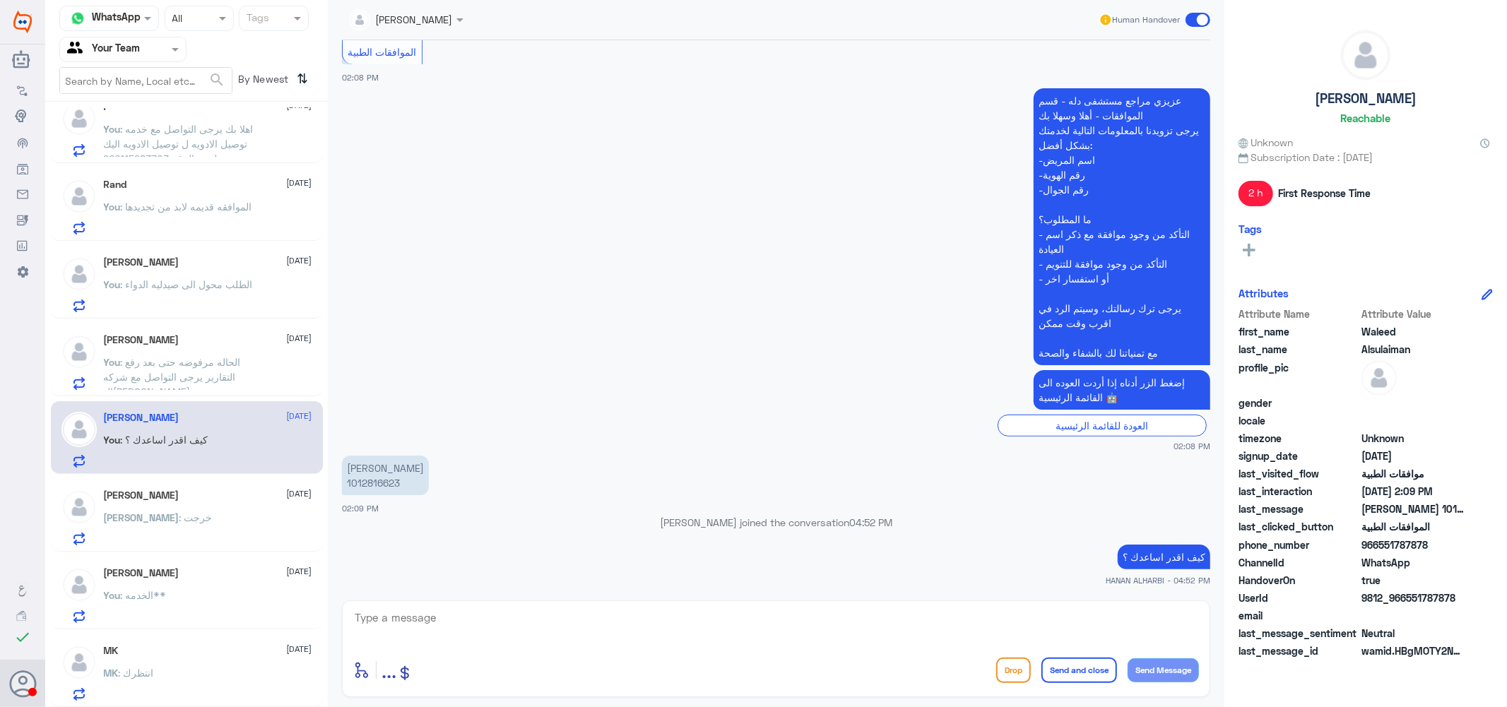
click at [201, 360] on span ": الحاله مرفوضه حتى بعد رفع التقارير يرجى التواصل مع شركه ال[PERSON_NAME]" at bounding box center [172, 377] width 137 height 42
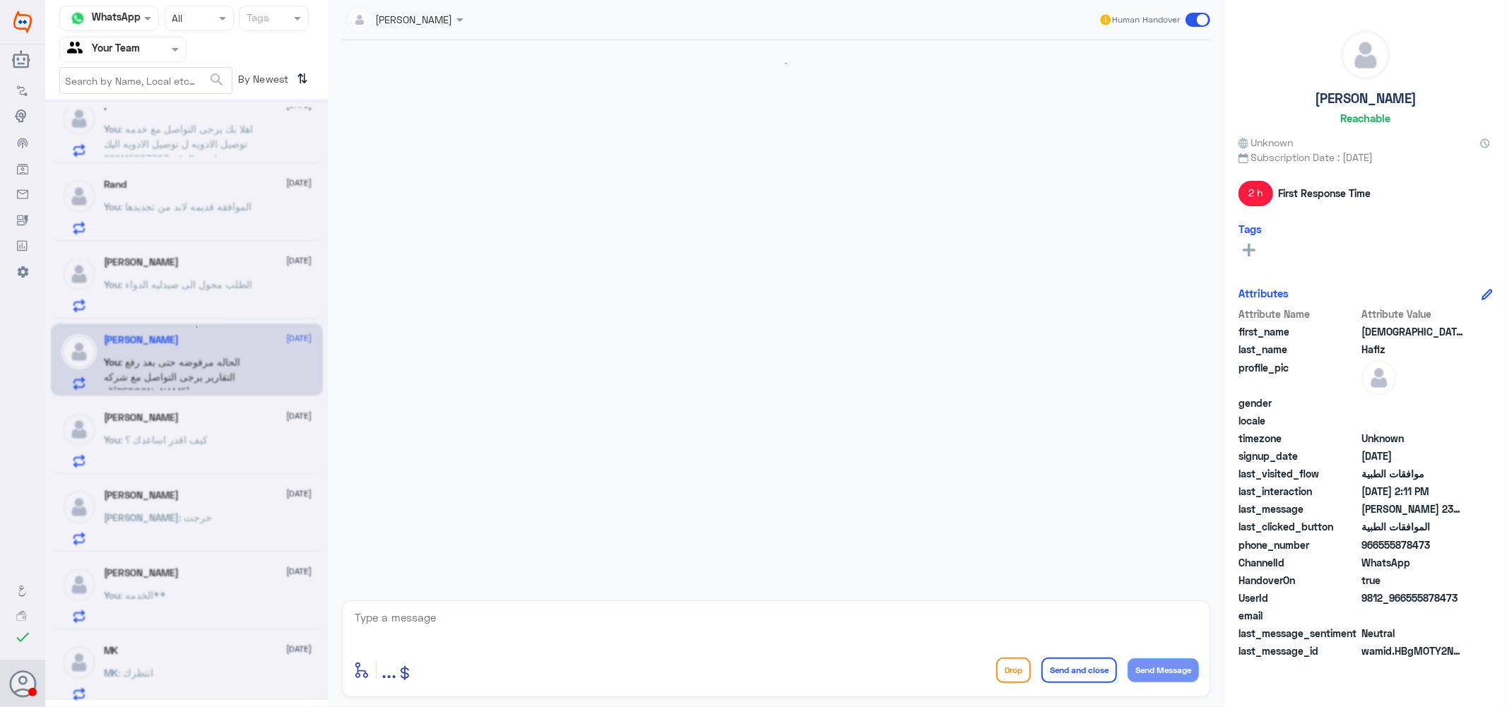
scroll to position [363, 0]
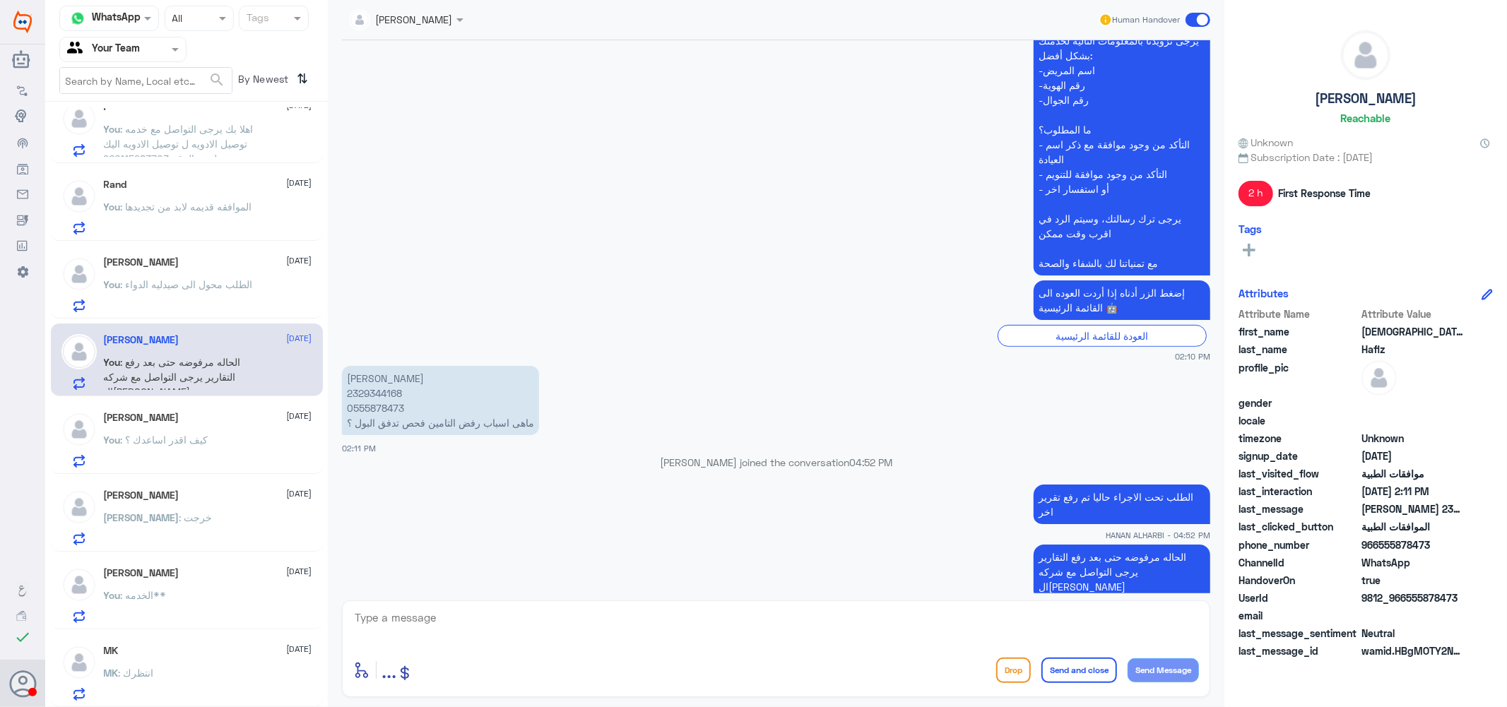
click at [179, 286] on span ": الطلب محول الى صيدليه الدواء" at bounding box center [187, 284] width 132 height 12
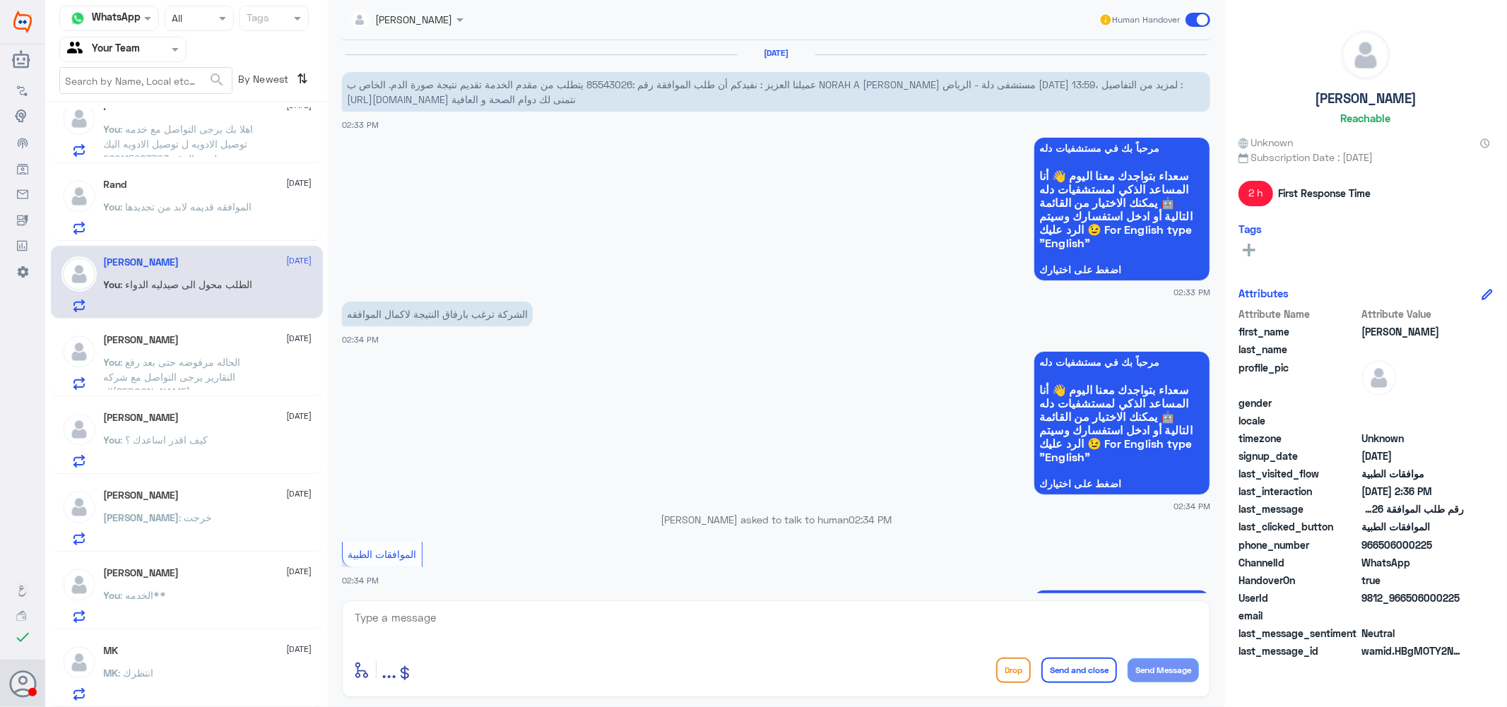
scroll to position [584, 0]
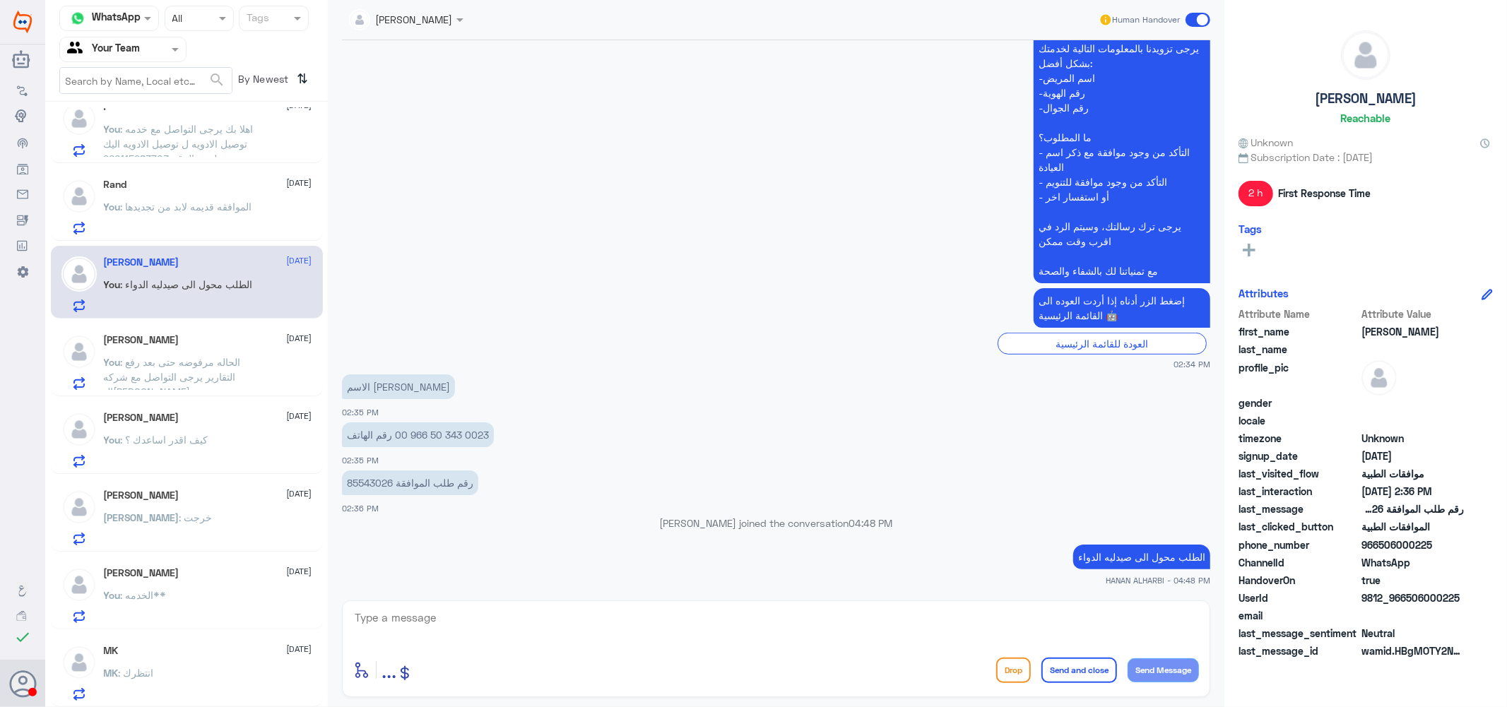
click at [170, 201] on span ": الموافقه قديمه لابد من تجديدها" at bounding box center [186, 207] width 131 height 12
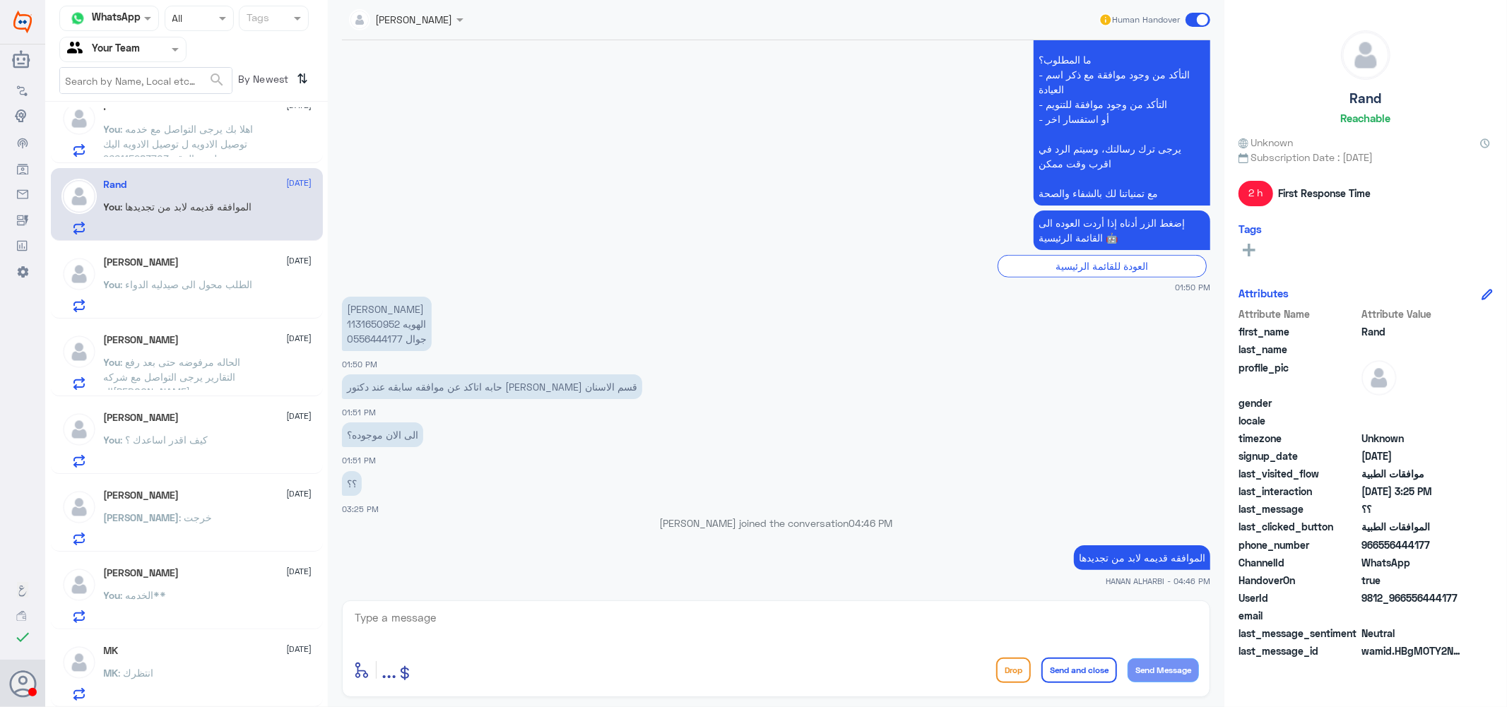
scroll to position [795, 0]
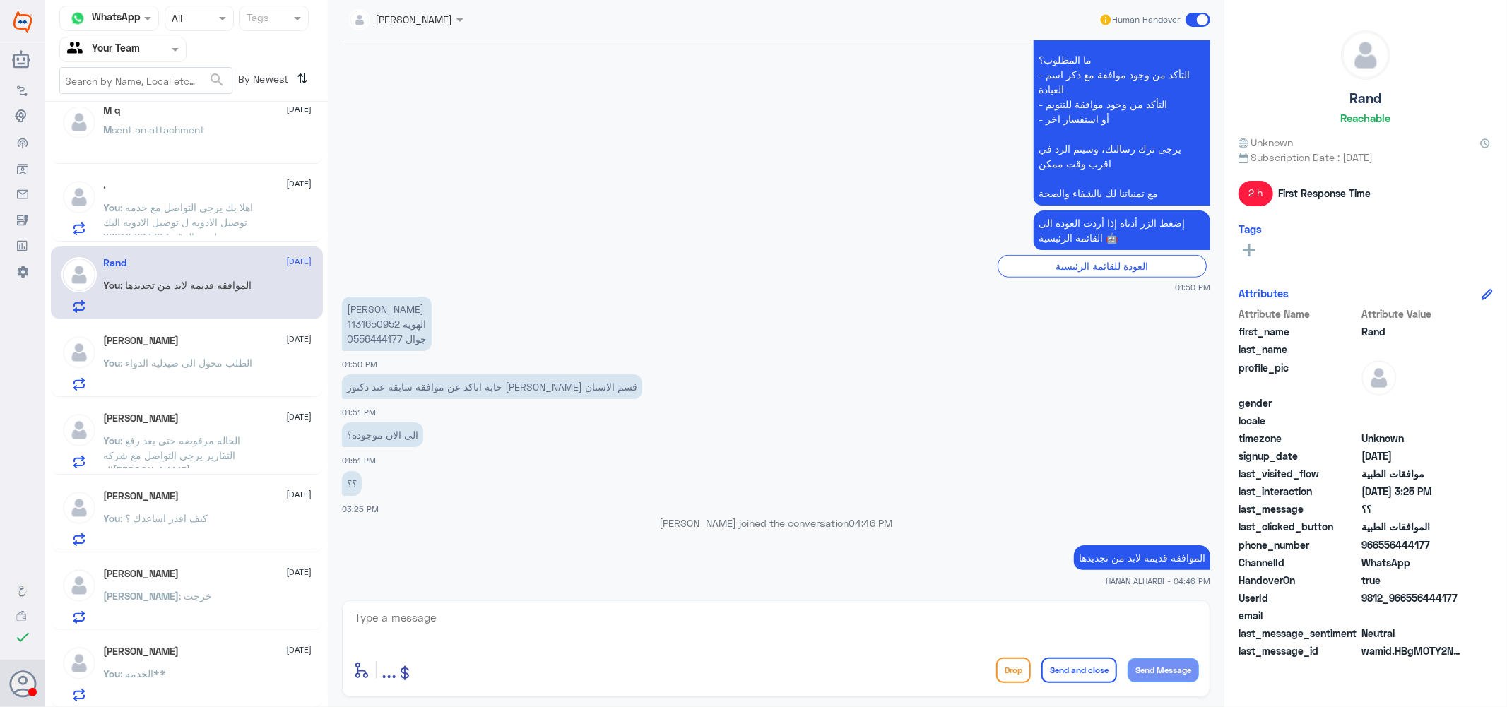
click at [227, 211] on span ": اهلا بك يرجى التواصل مع خدمه توصيل الادويه ل توصيل الادويه اليك عن طريق الرقم…" at bounding box center [179, 222] width 150 height 42
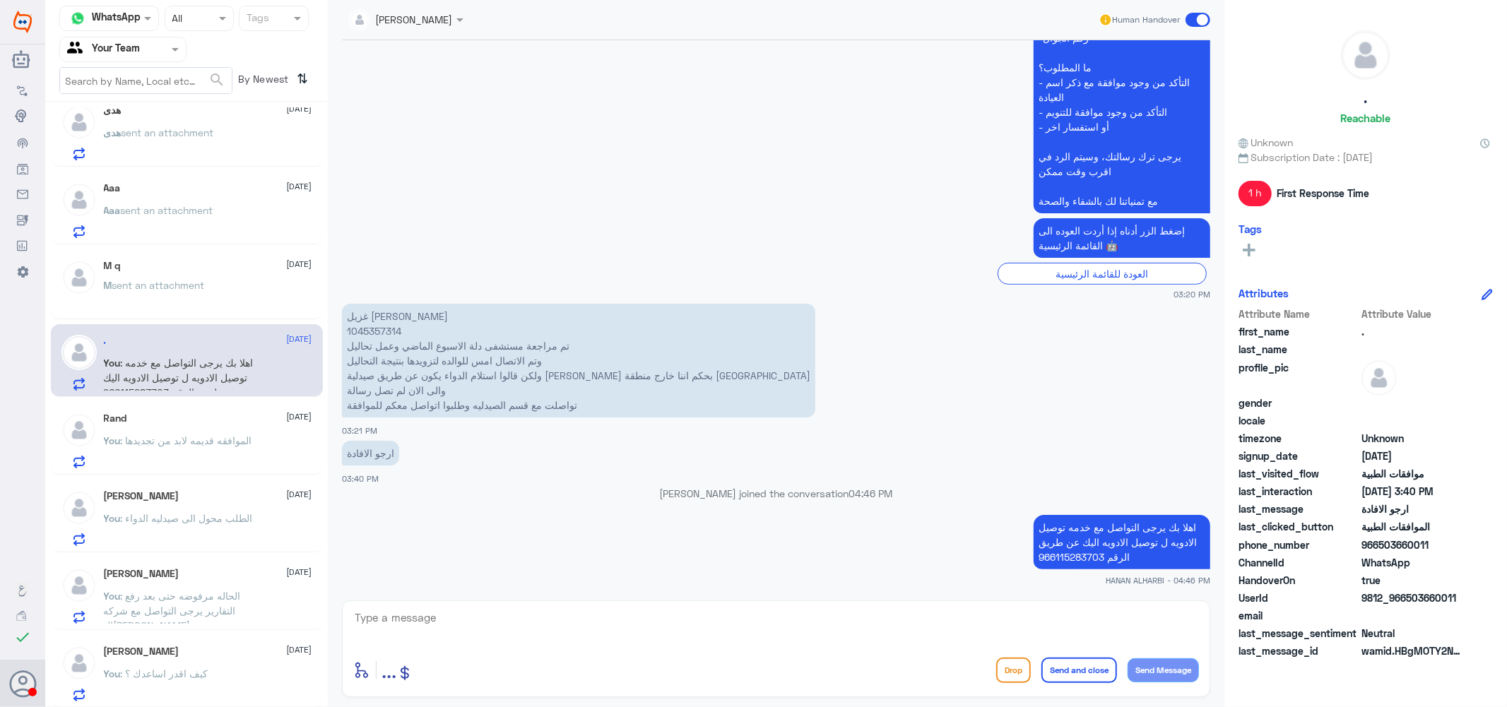
scroll to position [639, 0]
click at [170, 272] on div "M q [DATE]" at bounding box center [208, 267] width 208 height 12
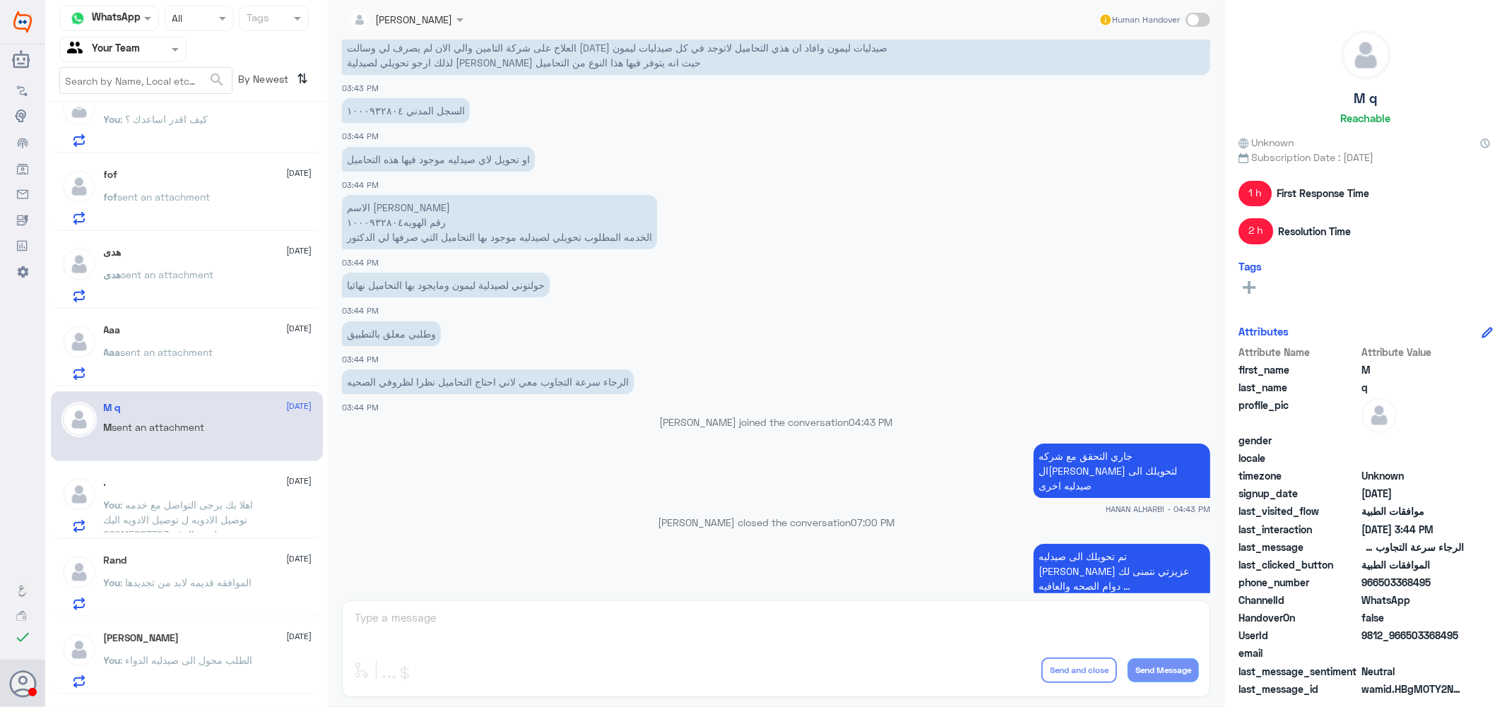
scroll to position [482, 0]
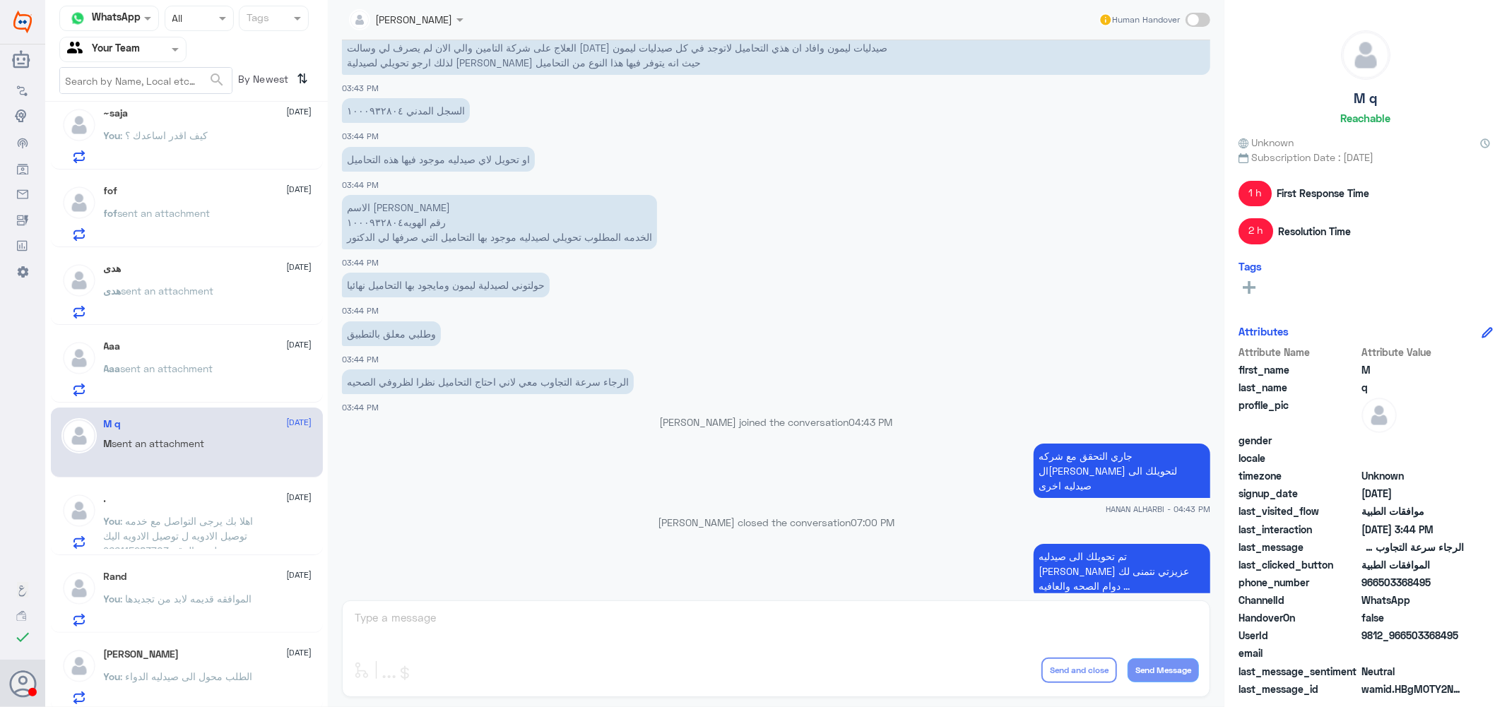
click at [144, 365] on span "sent an attachment" at bounding box center [167, 368] width 93 height 12
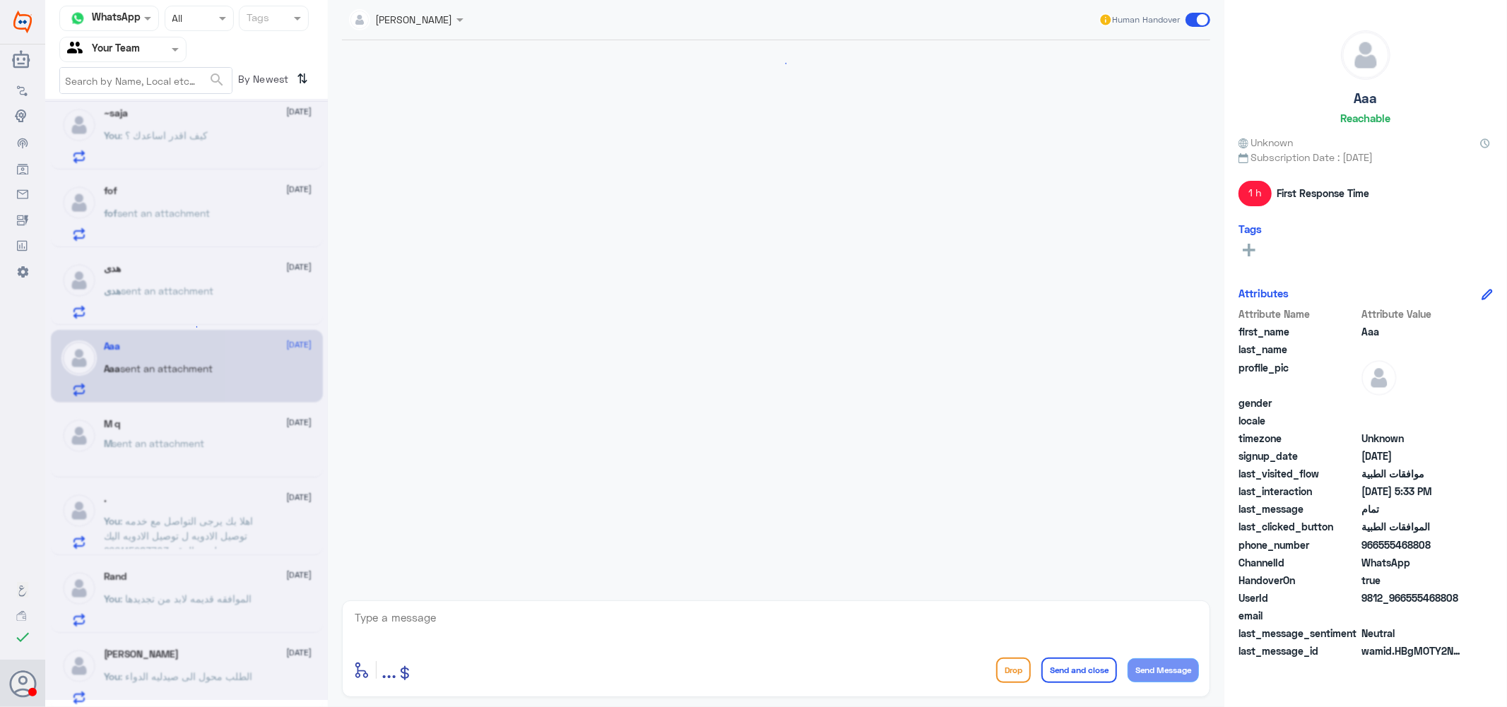
scroll to position [809, 0]
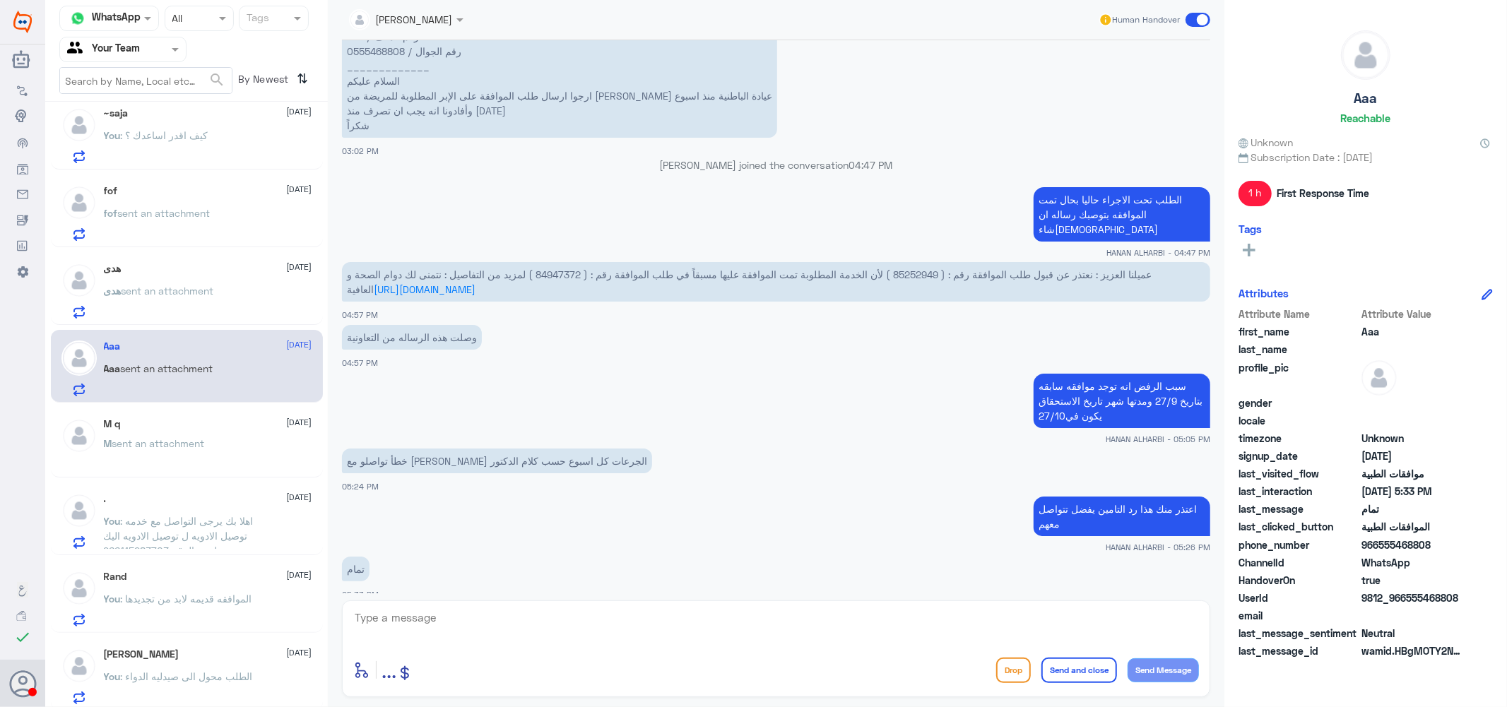
click at [158, 293] on span "sent an attachment" at bounding box center [168, 291] width 93 height 12
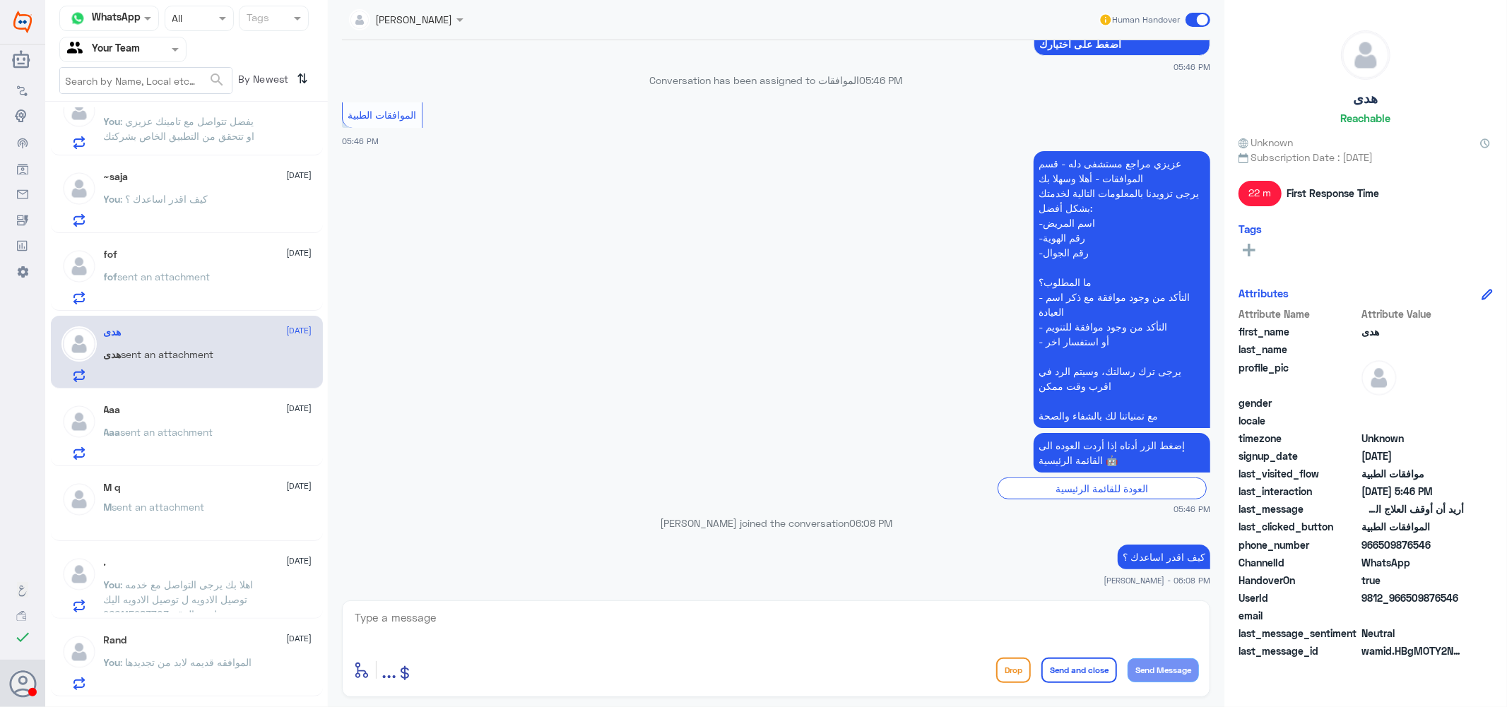
scroll to position [325, 0]
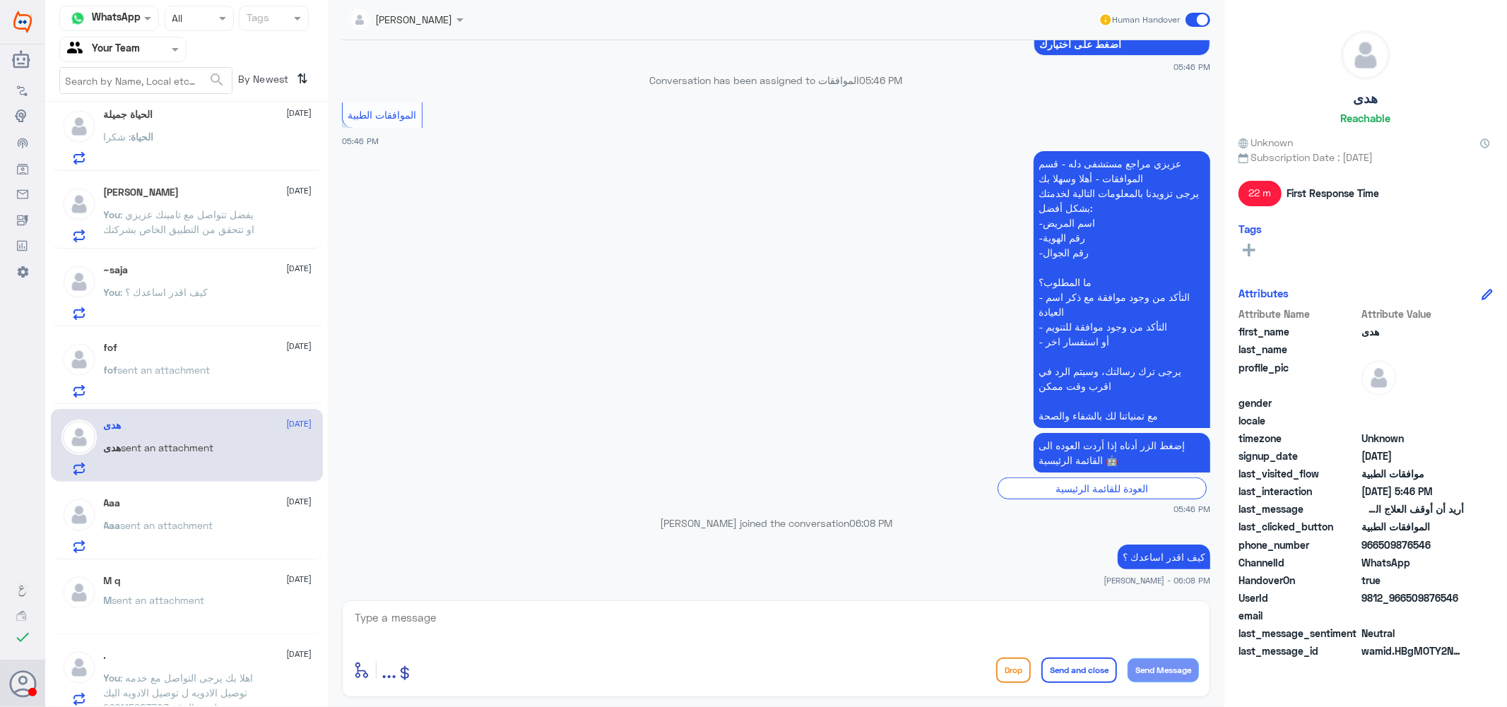
click at [174, 364] on span "sent an attachment" at bounding box center [164, 370] width 93 height 12
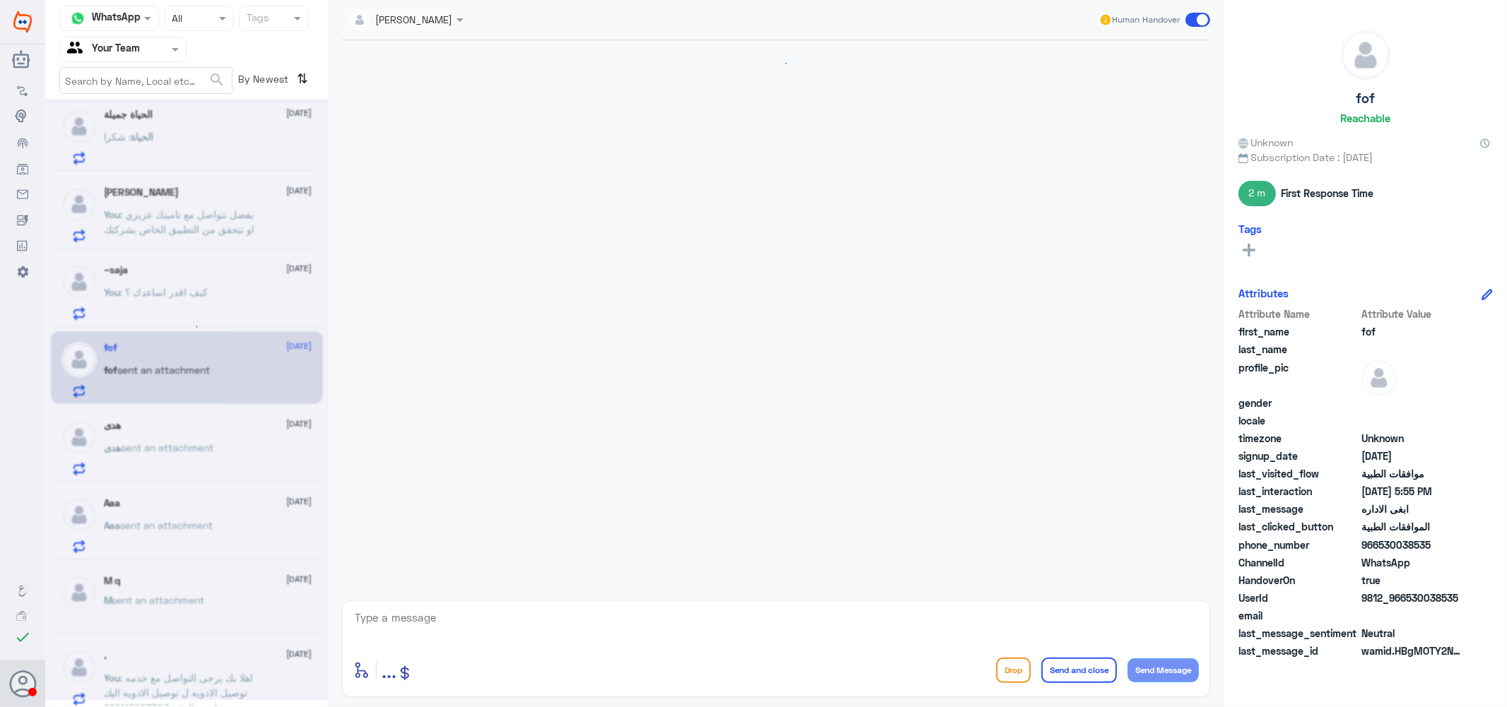
scroll to position [774, 0]
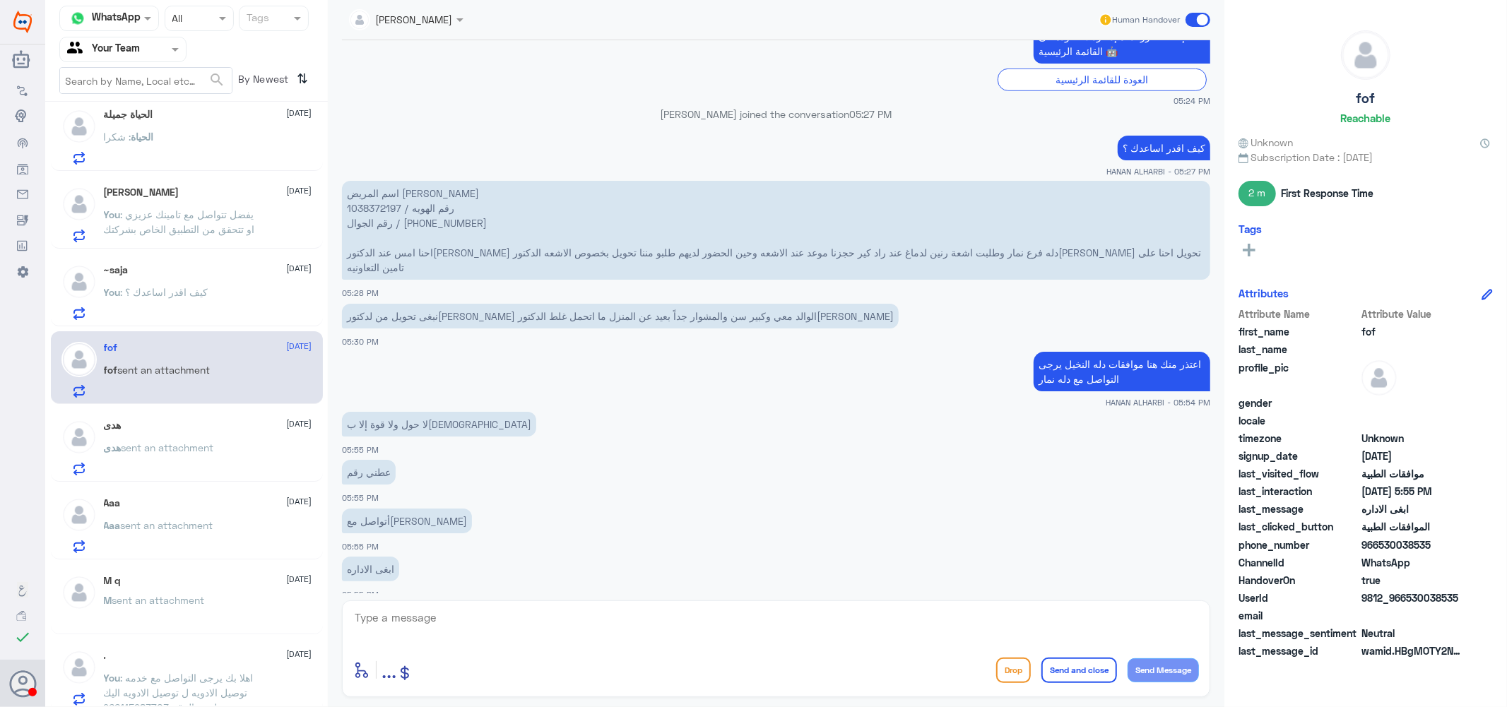
click at [177, 293] on span ": كيف اقدر اساعدك ؟" at bounding box center [165, 292] width 88 height 12
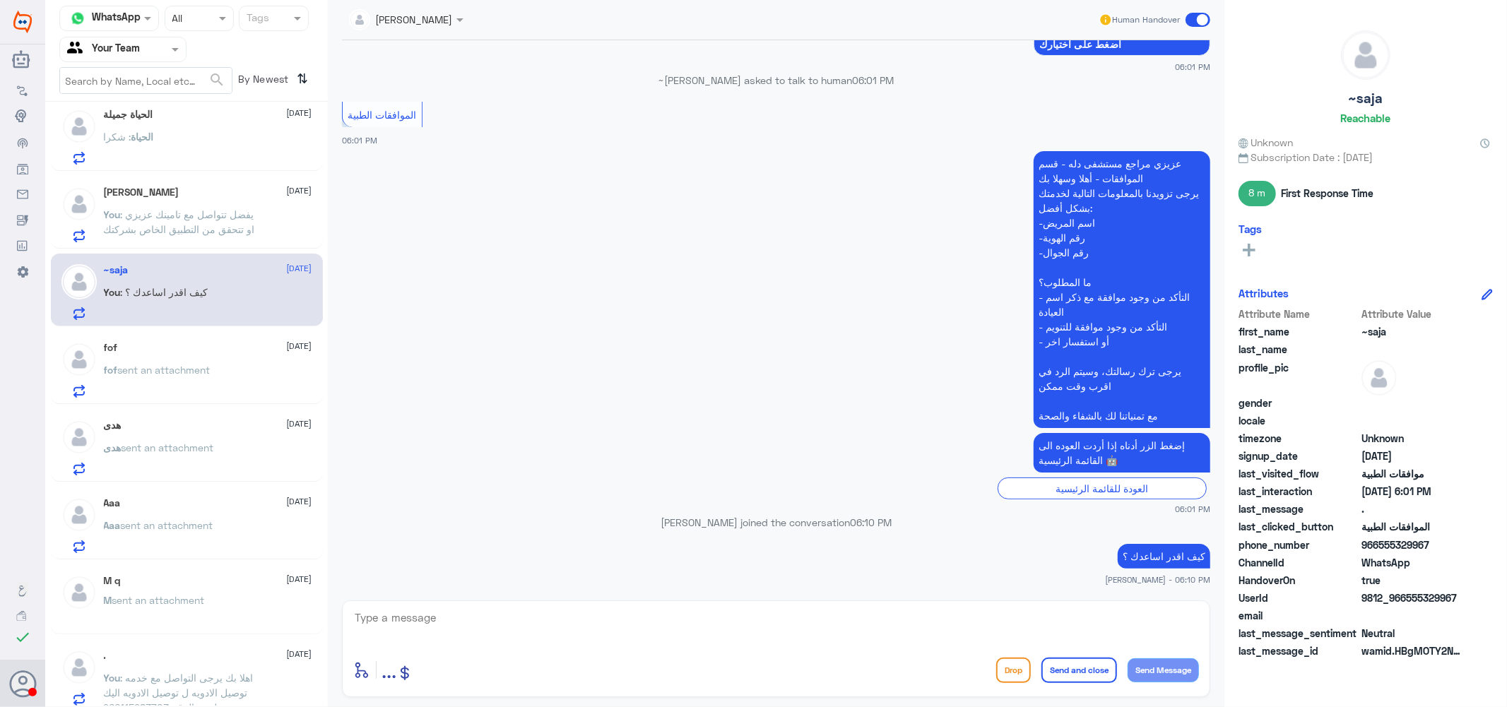
click at [165, 208] on span ": يفضل تتواصل مع تامينك عزيزي او تتحقق من التطبيق الخاص بشركتك" at bounding box center [179, 221] width 151 height 27
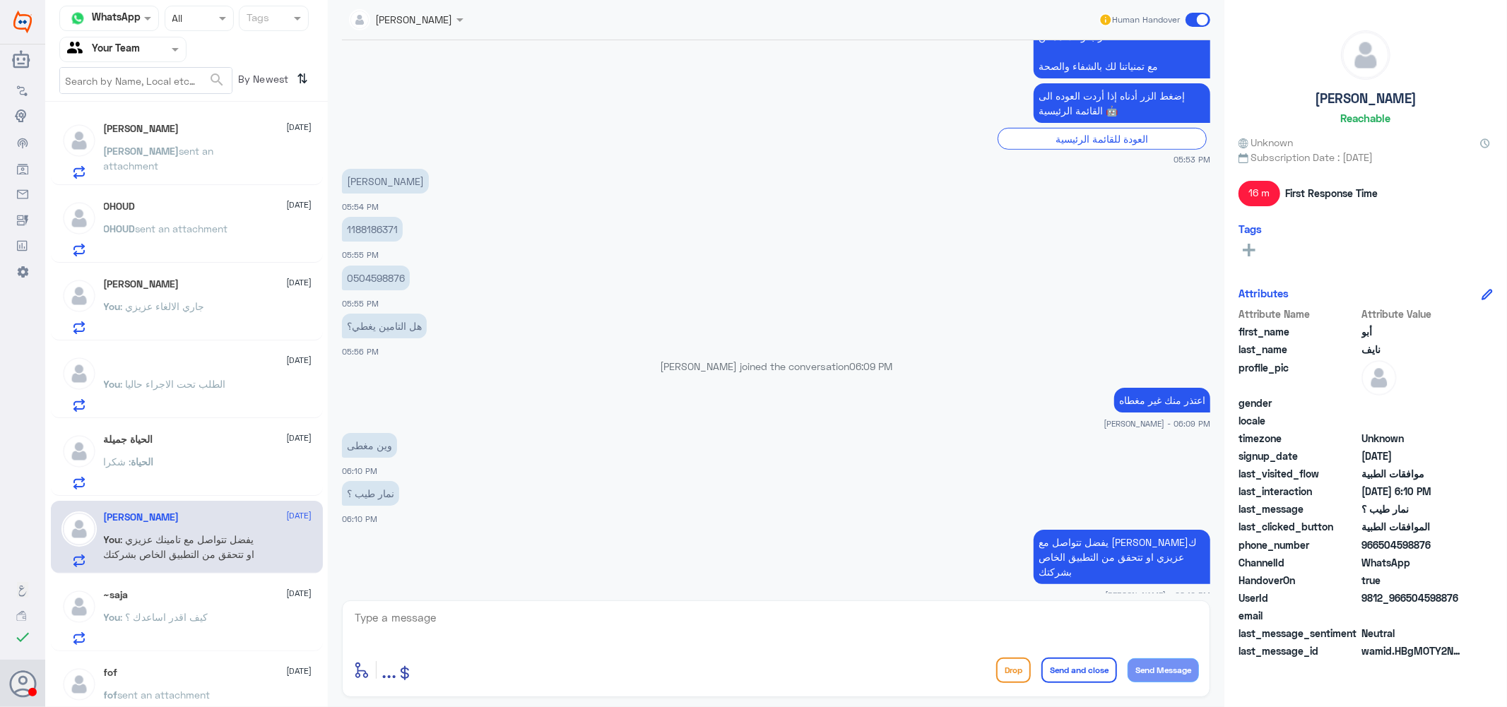
click at [179, 219] on div "OHOUD [DATE] OHOUD sent an attachment" at bounding box center [208, 229] width 208 height 56
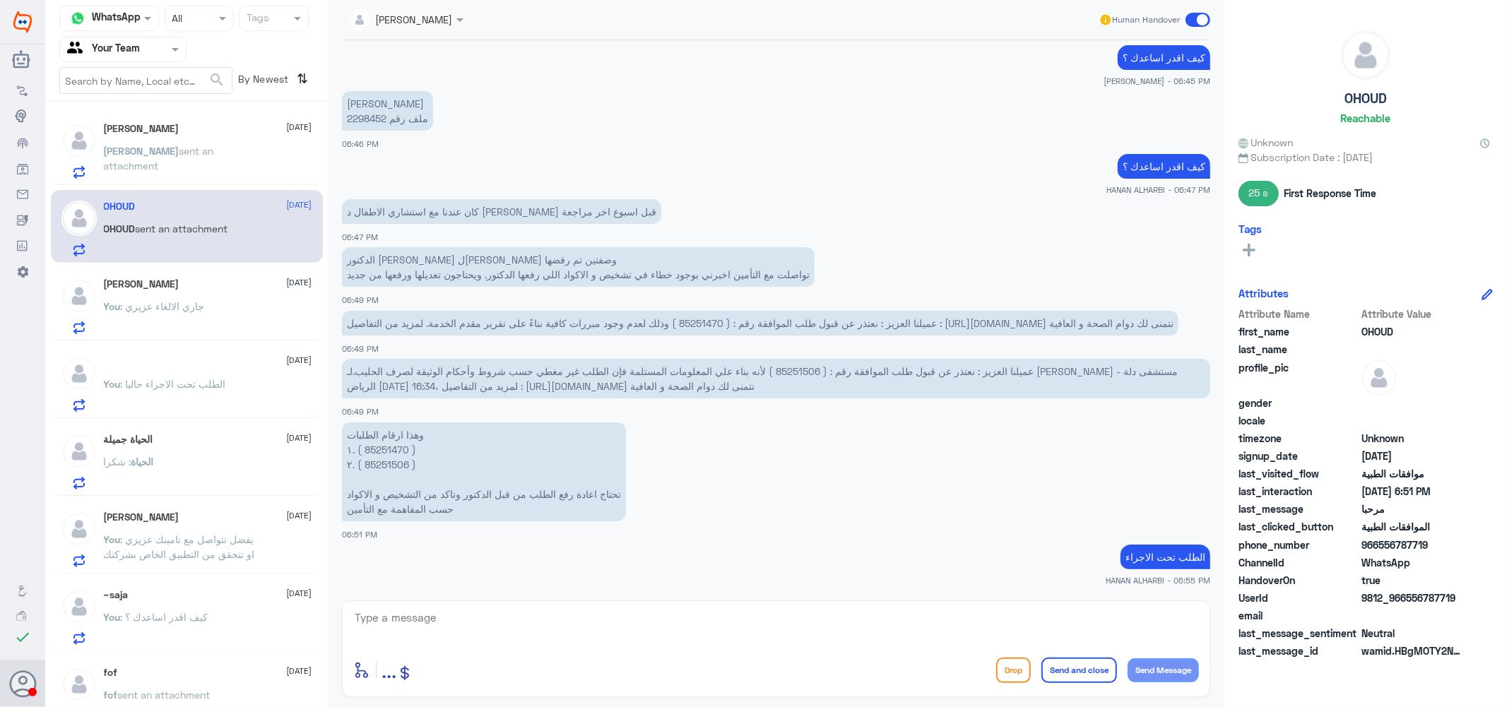
click at [365, 119] on p "[PERSON_NAME] ملف رقم 2298452" at bounding box center [387, 111] width 91 height 40
click at [168, 297] on div "[PERSON_NAME] [DATE] You : [PERSON_NAME]" at bounding box center [208, 306] width 208 height 56
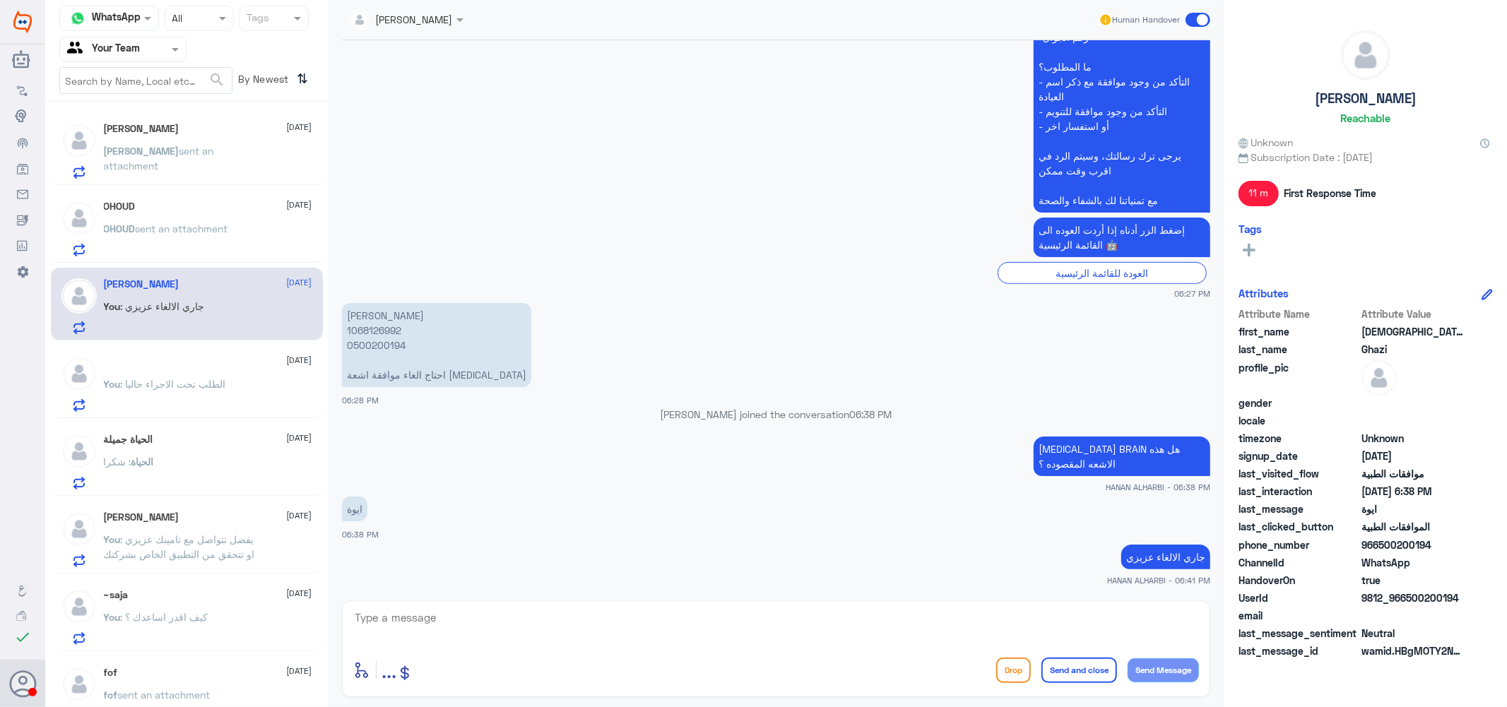
click at [381, 327] on p "[PERSON_NAME] 1068126992 0500200194 احتاج الغاء موافقة اشعة [MEDICAL_DATA]" at bounding box center [436, 345] width 189 height 84
click at [198, 142] on div "[PERSON_NAME] [DATE] [PERSON_NAME] sent an attachment" at bounding box center [208, 151] width 208 height 56
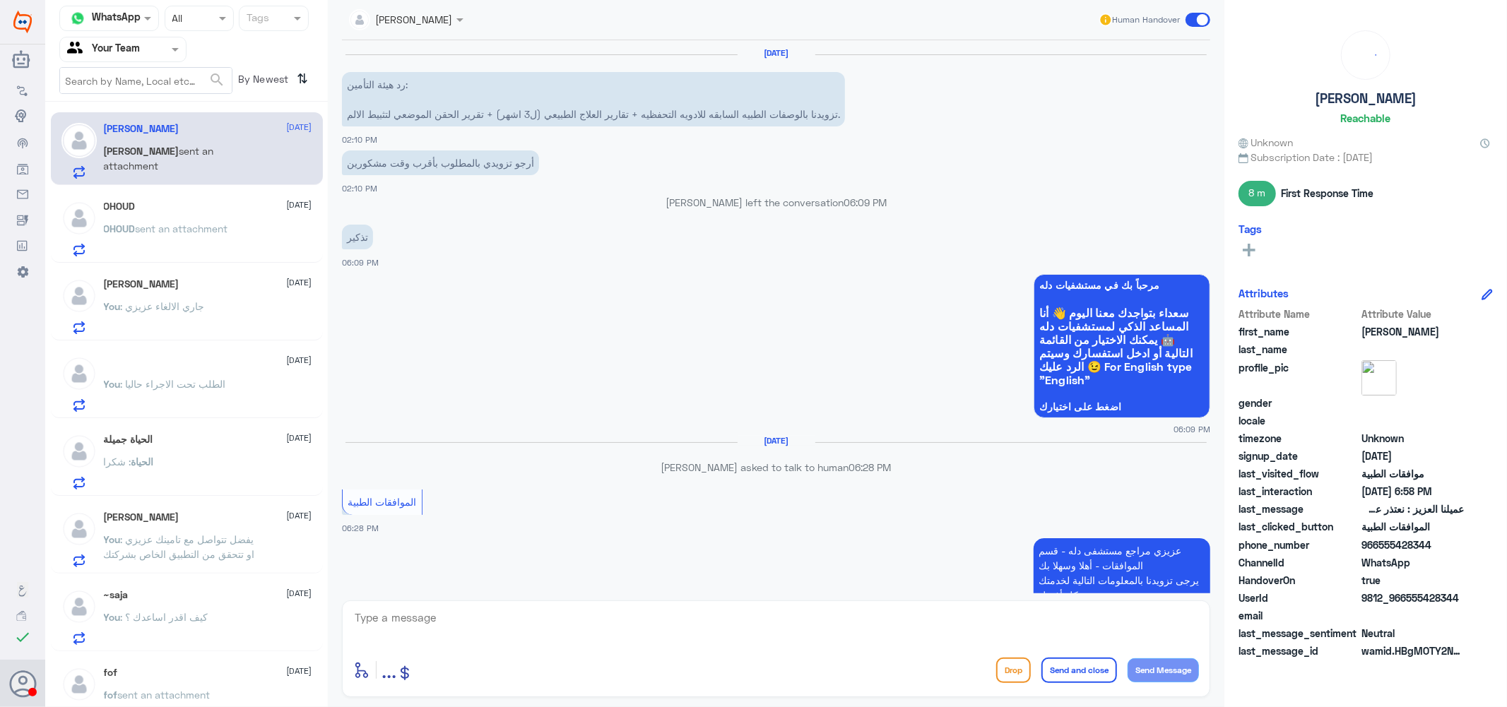
scroll to position [935, 0]
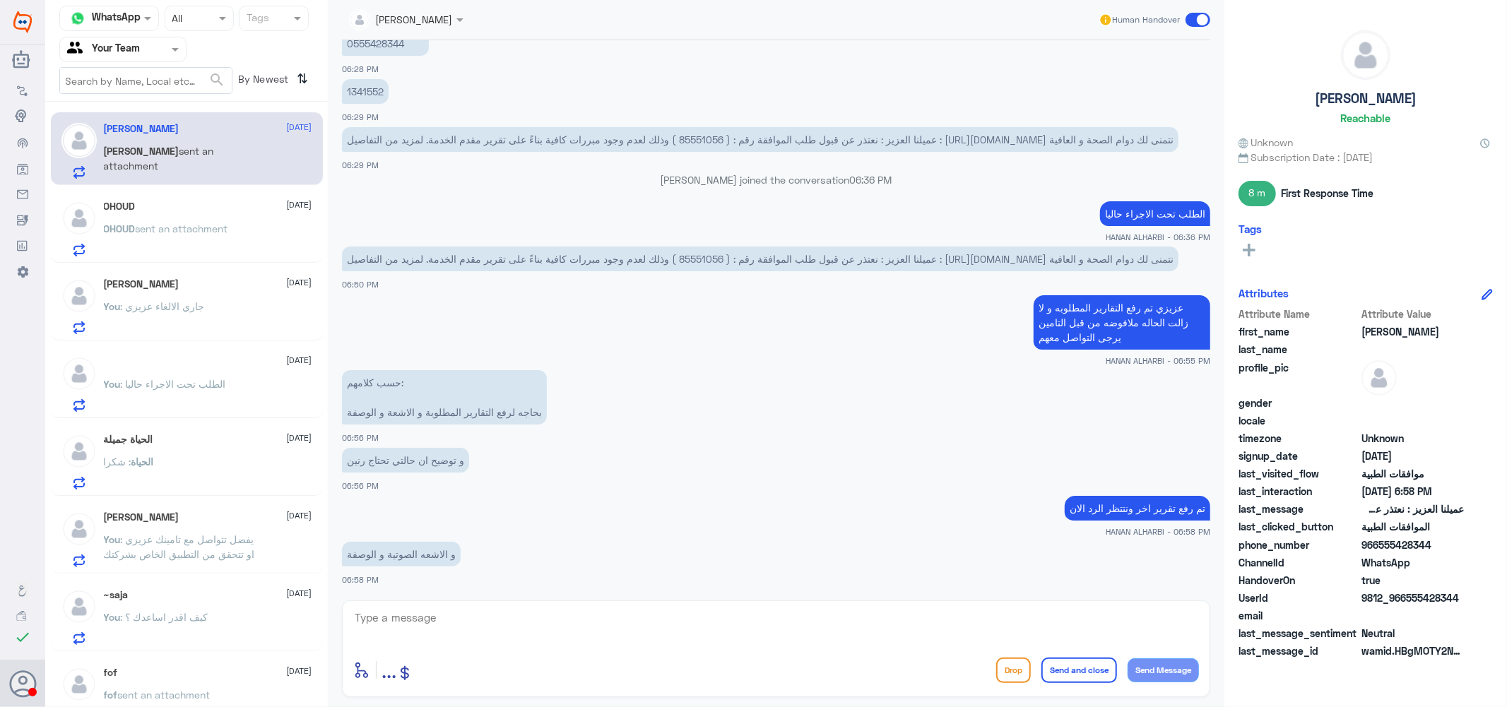
click at [709, 259] on span "عميلنا العزيز : نعتذر عن قبول طلب الموافقة رقم : ( 85551056 ) وذلك لعدم وجود مب…" at bounding box center [760, 259] width 827 height 12
click at [509, 625] on textarea at bounding box center [776, 625] width 846 height 35
type textarea "h"
type textarea "اعتذر منك لا زالت مرفوضه حتى بعد الاشعه وتقرير الطبيب يرجى التواصل معهم [PERSON…"
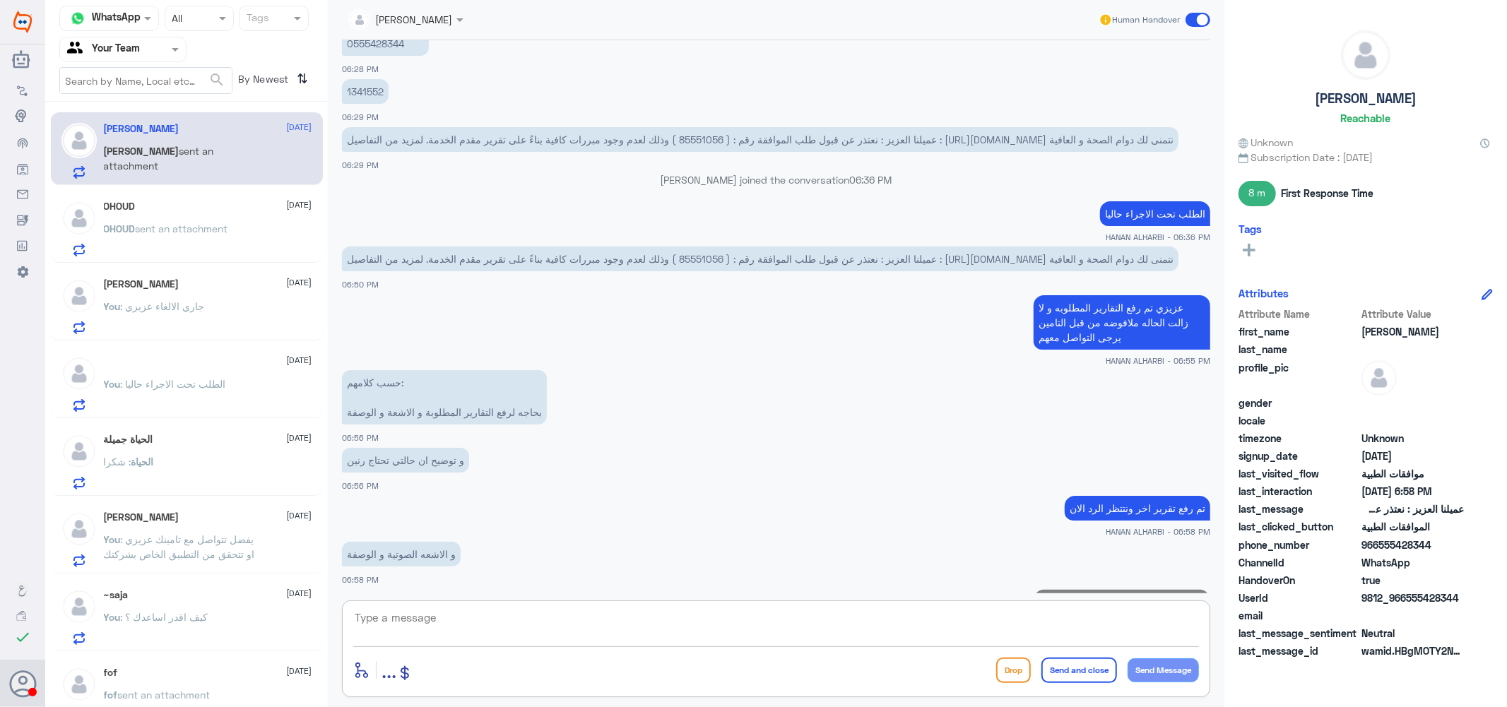
scroll to position [1010, 0]
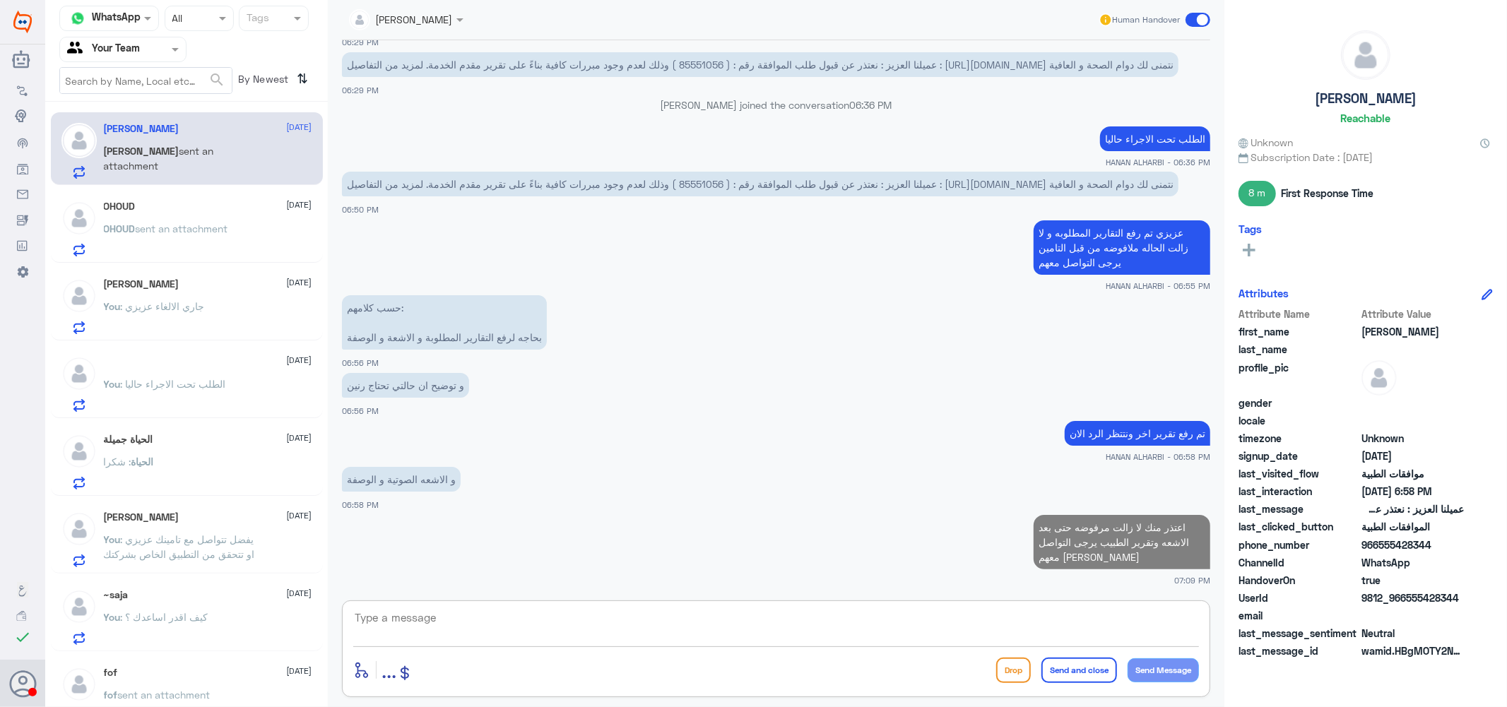
click at [126, 237] on p "OHOUD sent an attachment" at bounding box center [166, 238] width 124 height 35
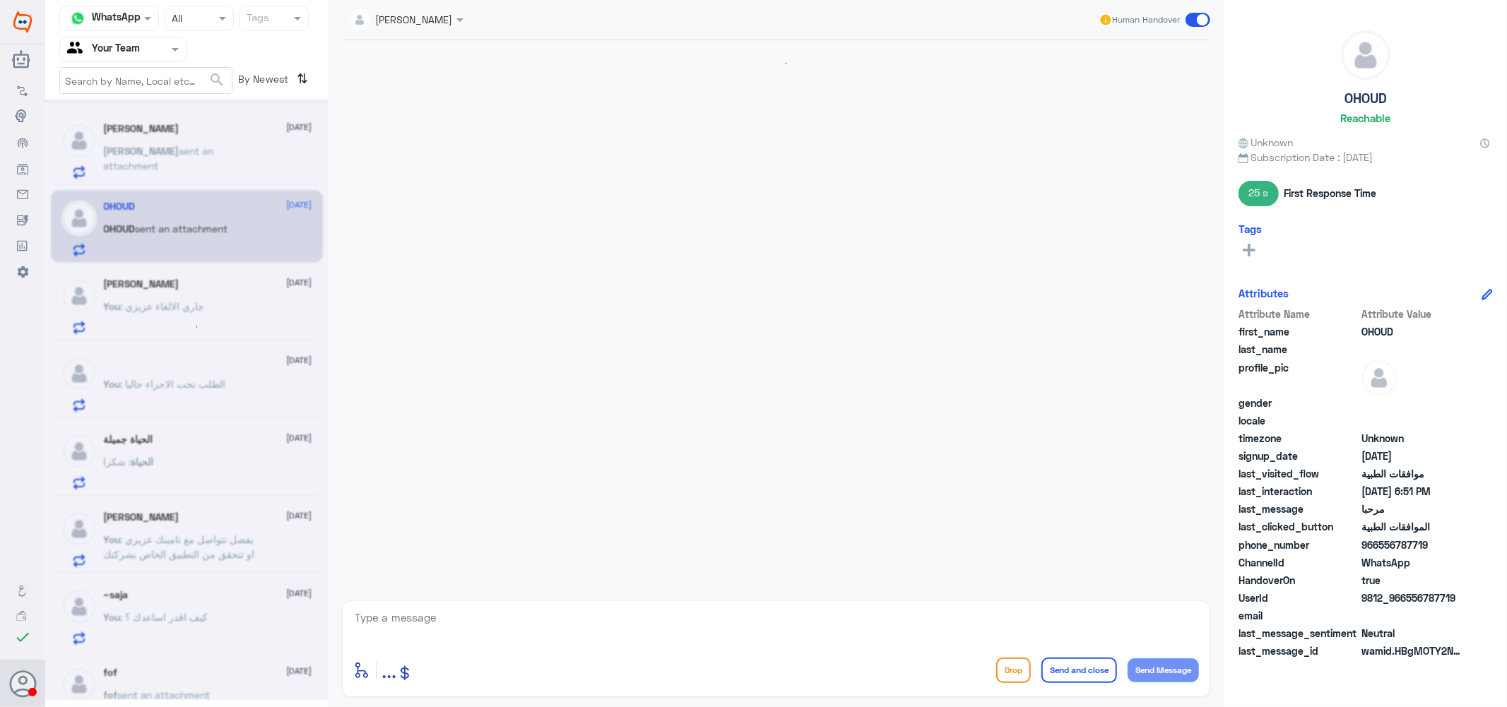
scroll to position [709, 0]
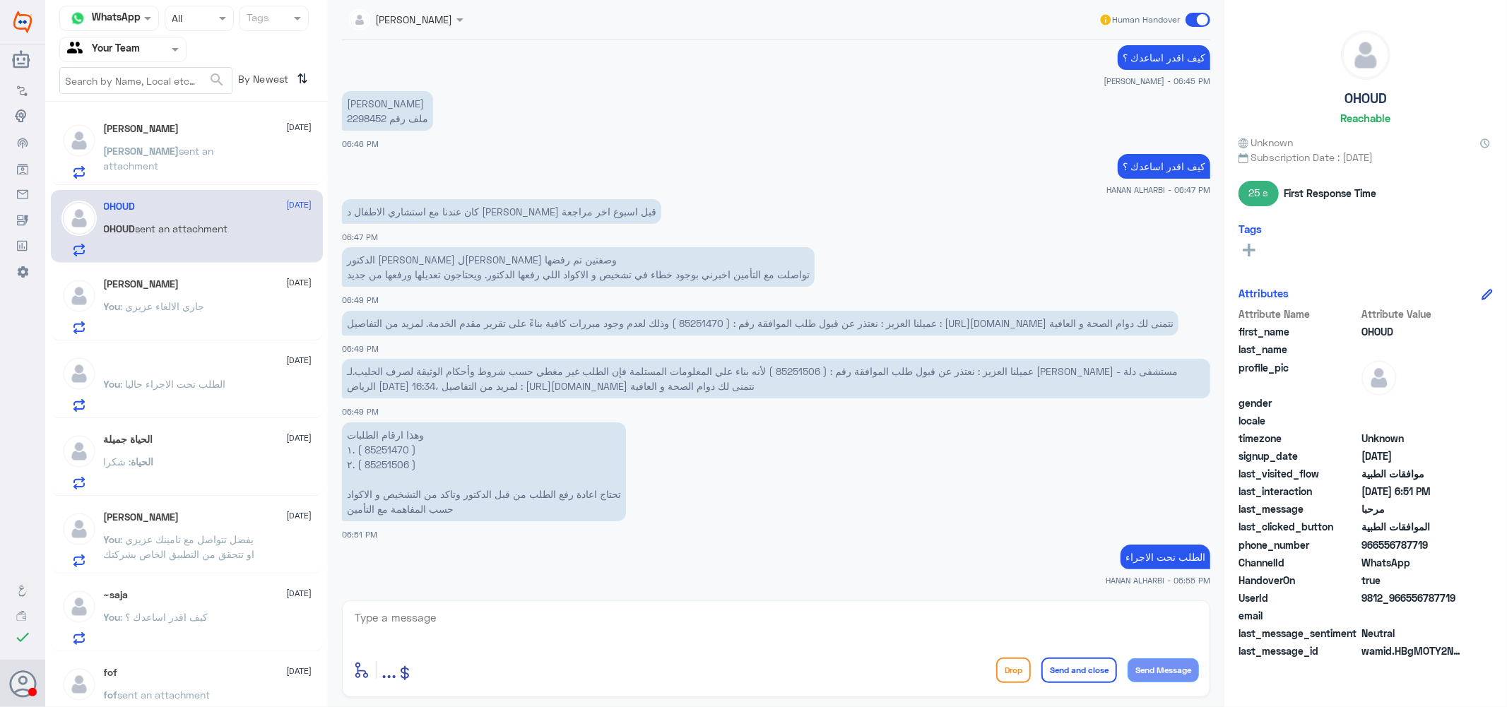
click at [373, 117] on p "[PERSON_NAME] ملف رقم 2298452" at bounding box center [387, 111] width 91 height 40
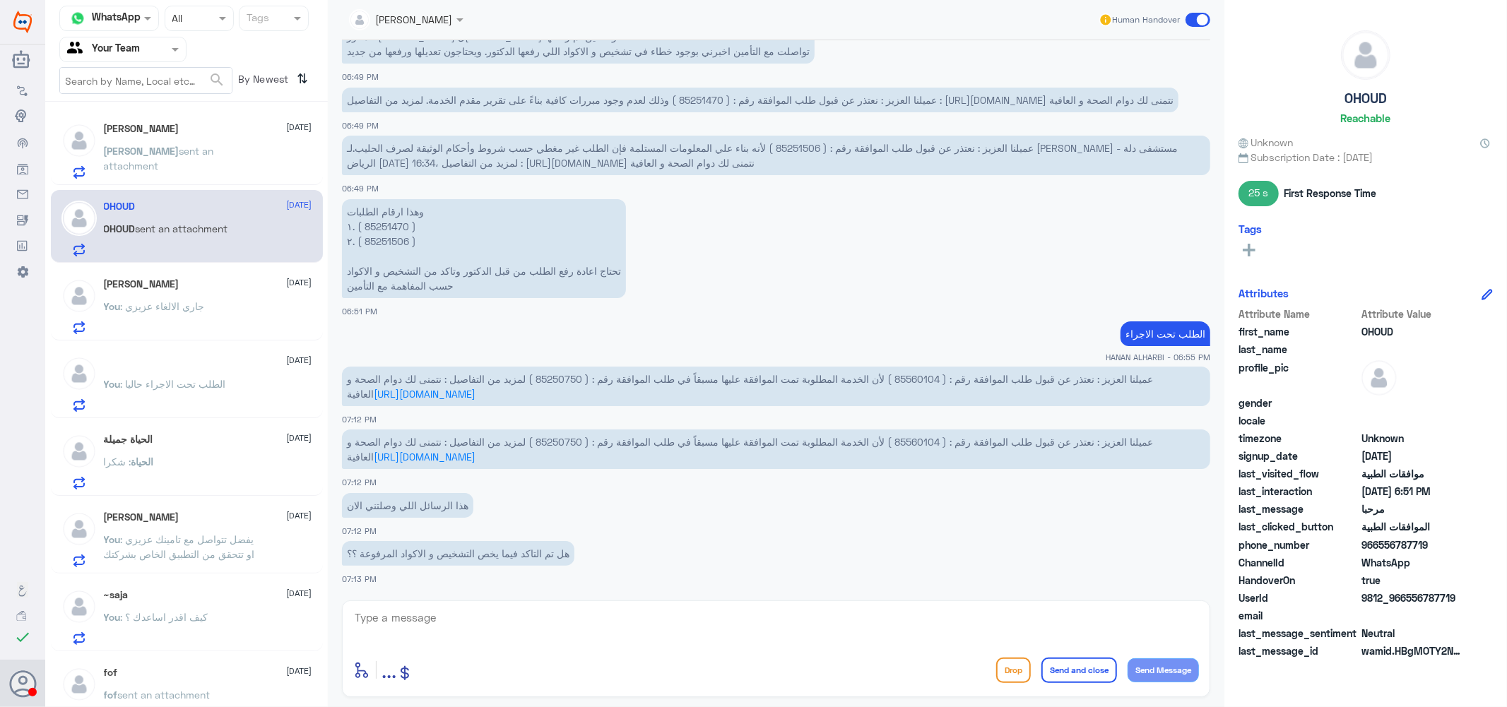
scroll to position [981, 0]
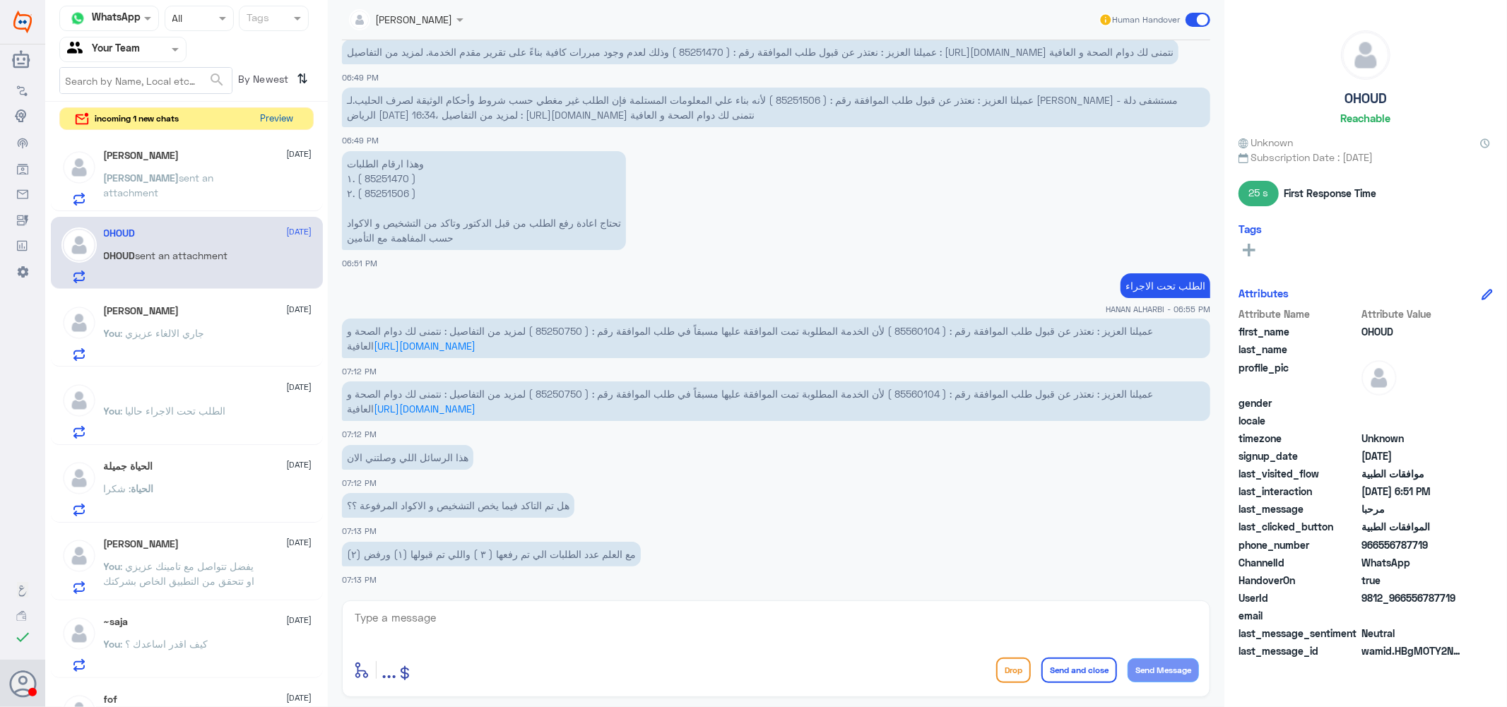
click at [276, 114] on button "Preview" at bounding box center [277, 119] width 44 height 22
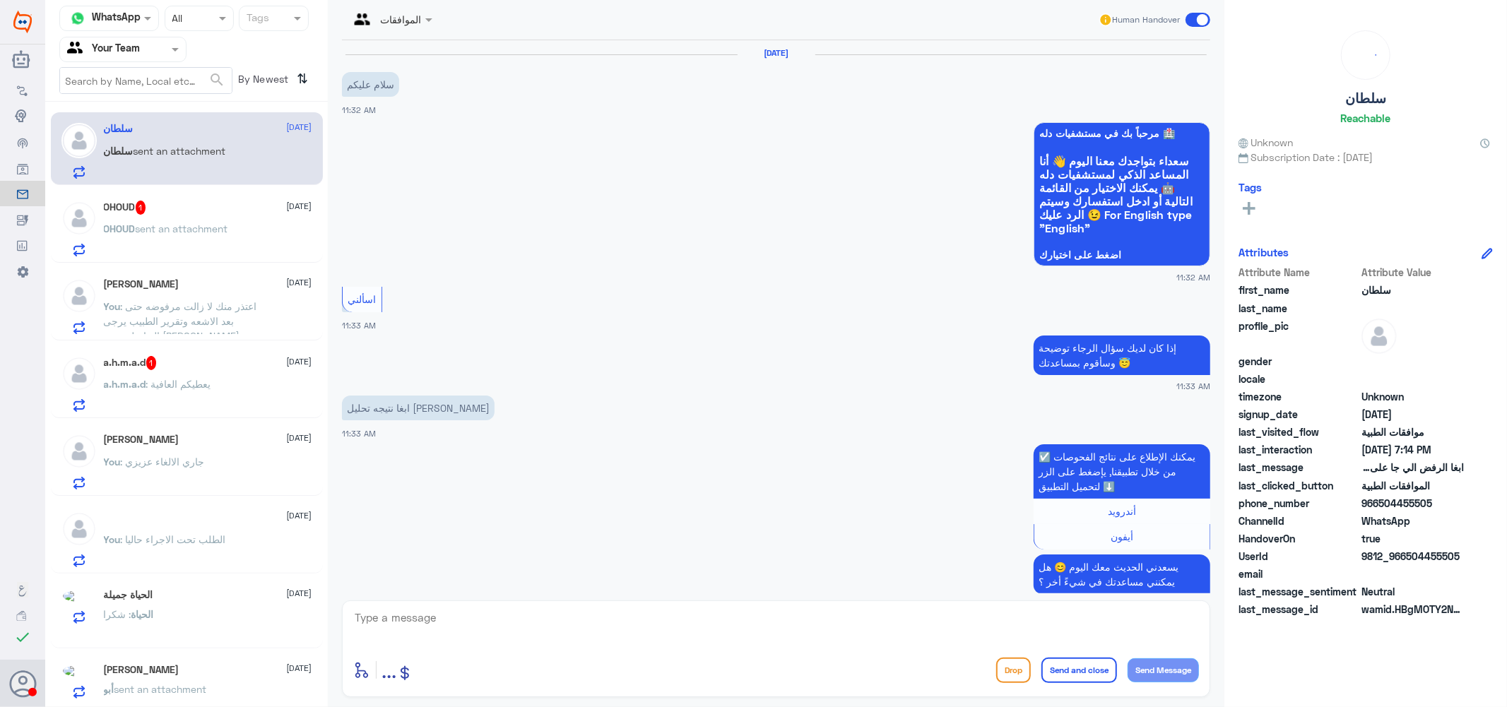
scroll to position [759, 0]
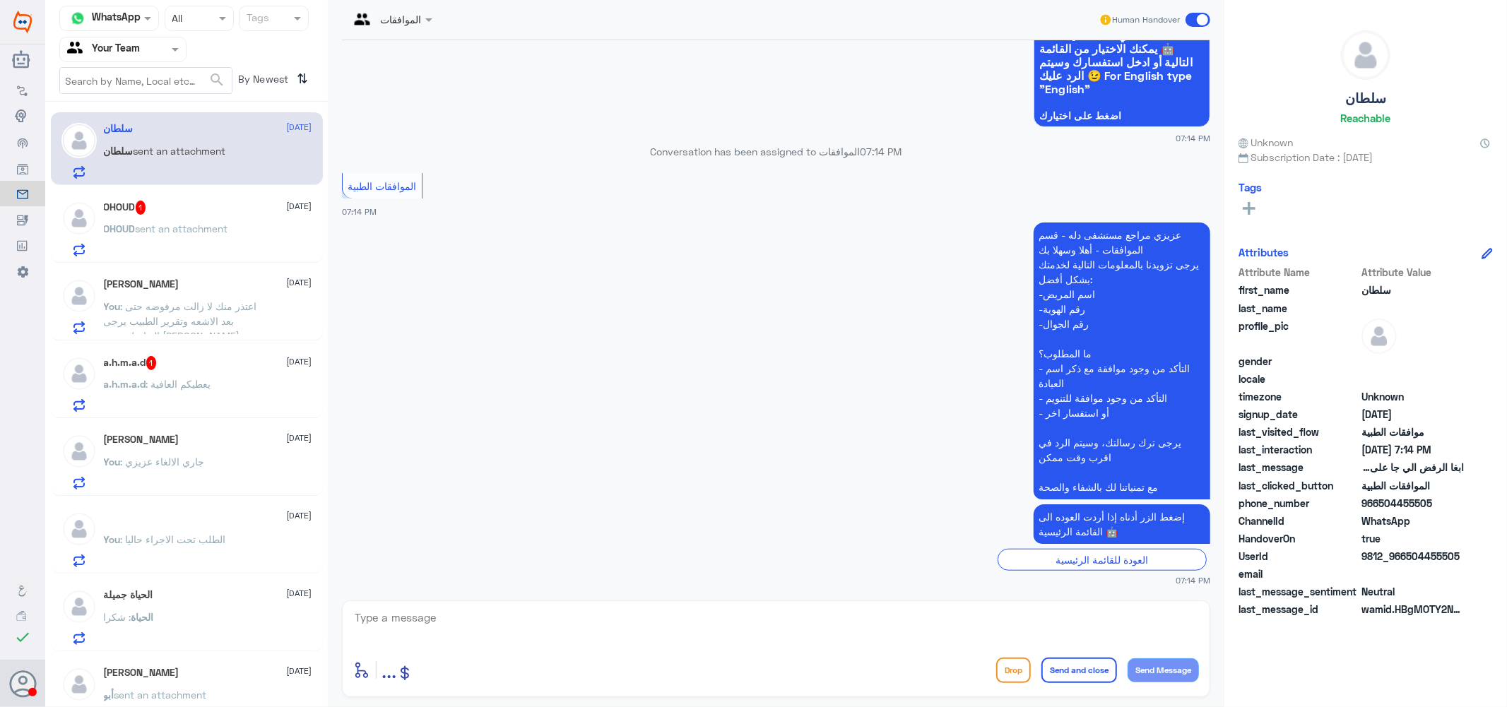
click at [215, 216] on div "OHOUD 1 [DATE] OHOUD sent an attachment" at bounding box center [208, 229] width 208 height 56
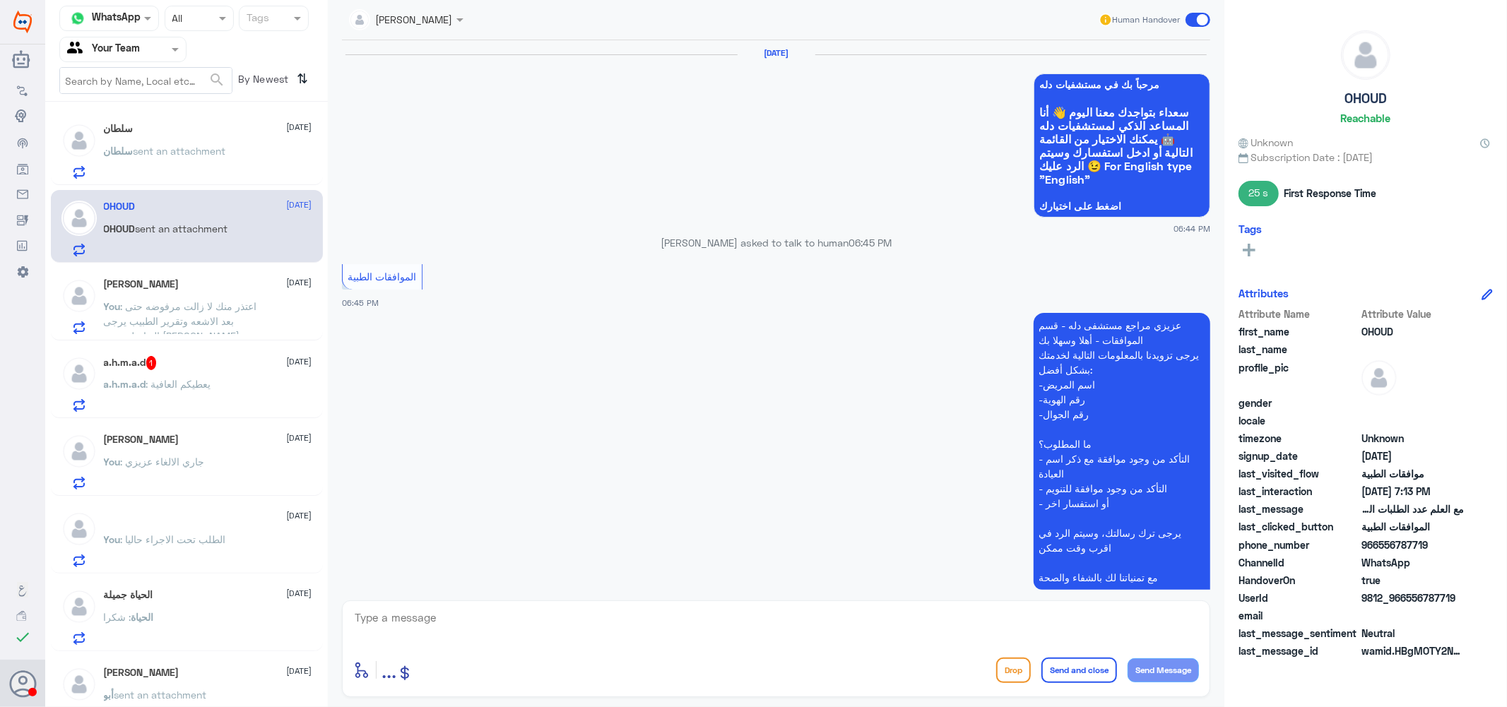
scroll to position [932, 0]
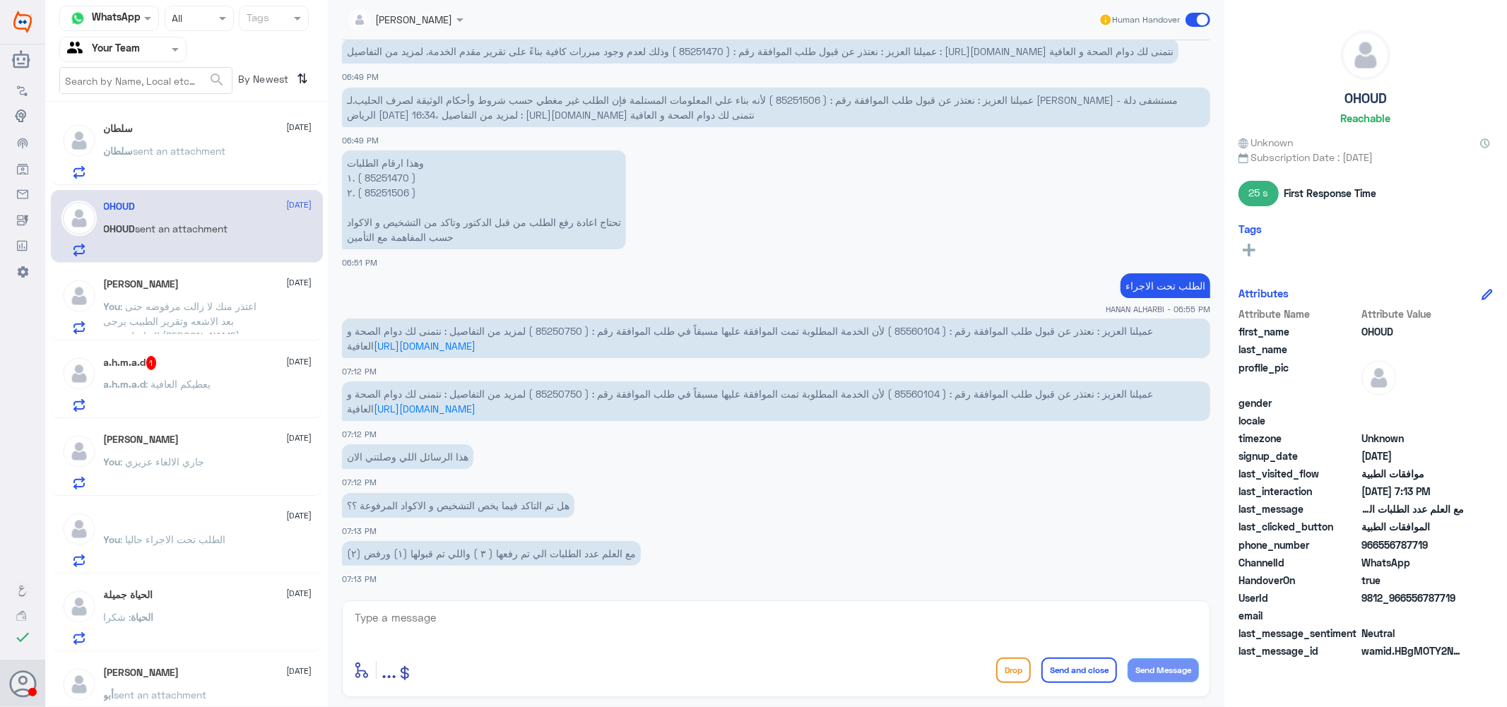
click at [964, 321] on p "عميلنا العزيز : نعتذر عن قبول طلب الموافقة رقم : ( 85560104 ) لأن الخدمة المطلو…" at bounding box center [776, 339] width 868 height 40
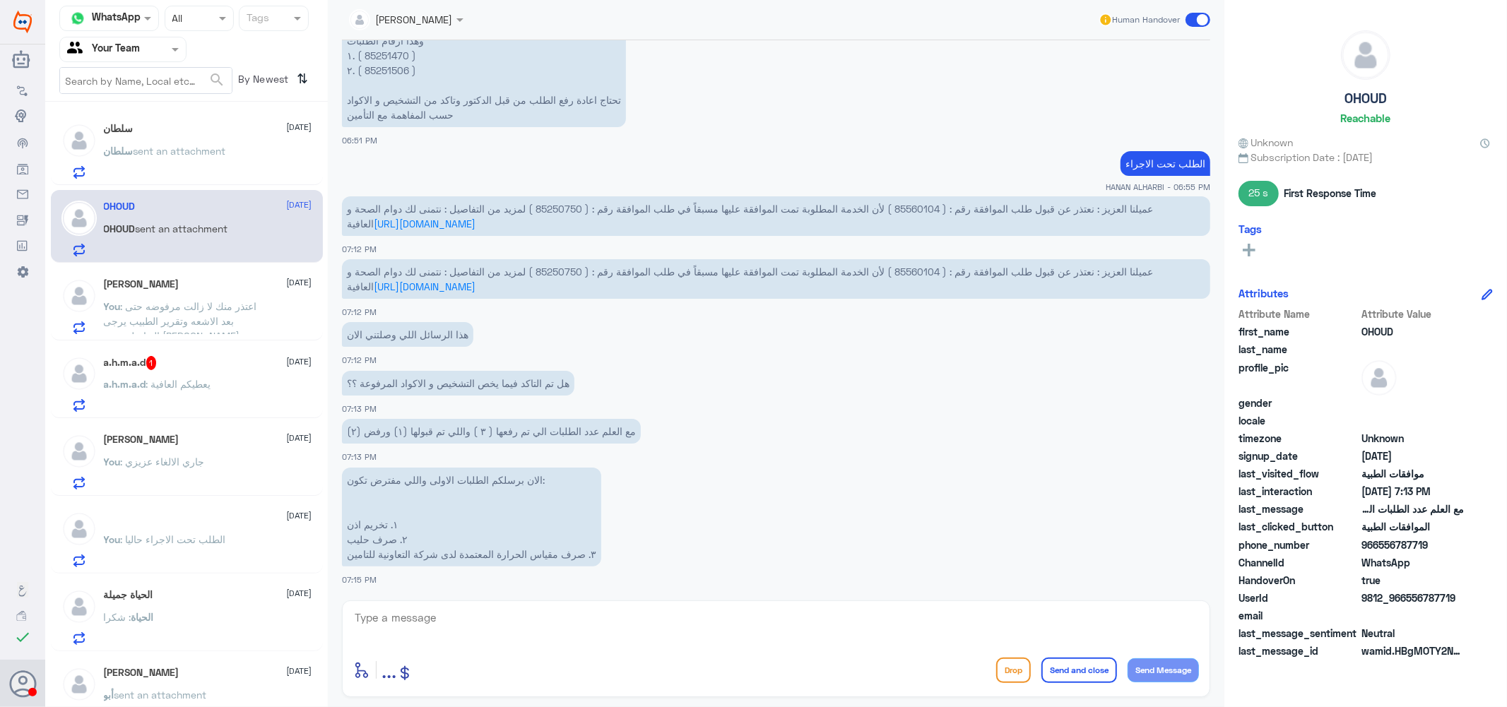
click at [596, 271] on span "عميلنا العزيز : نعتذر عن قبول طلب الموافقة رقم : ( 85560104 ) لأن الخدمة المطلو…" at bounding box center [750, 279] width 806 height 27
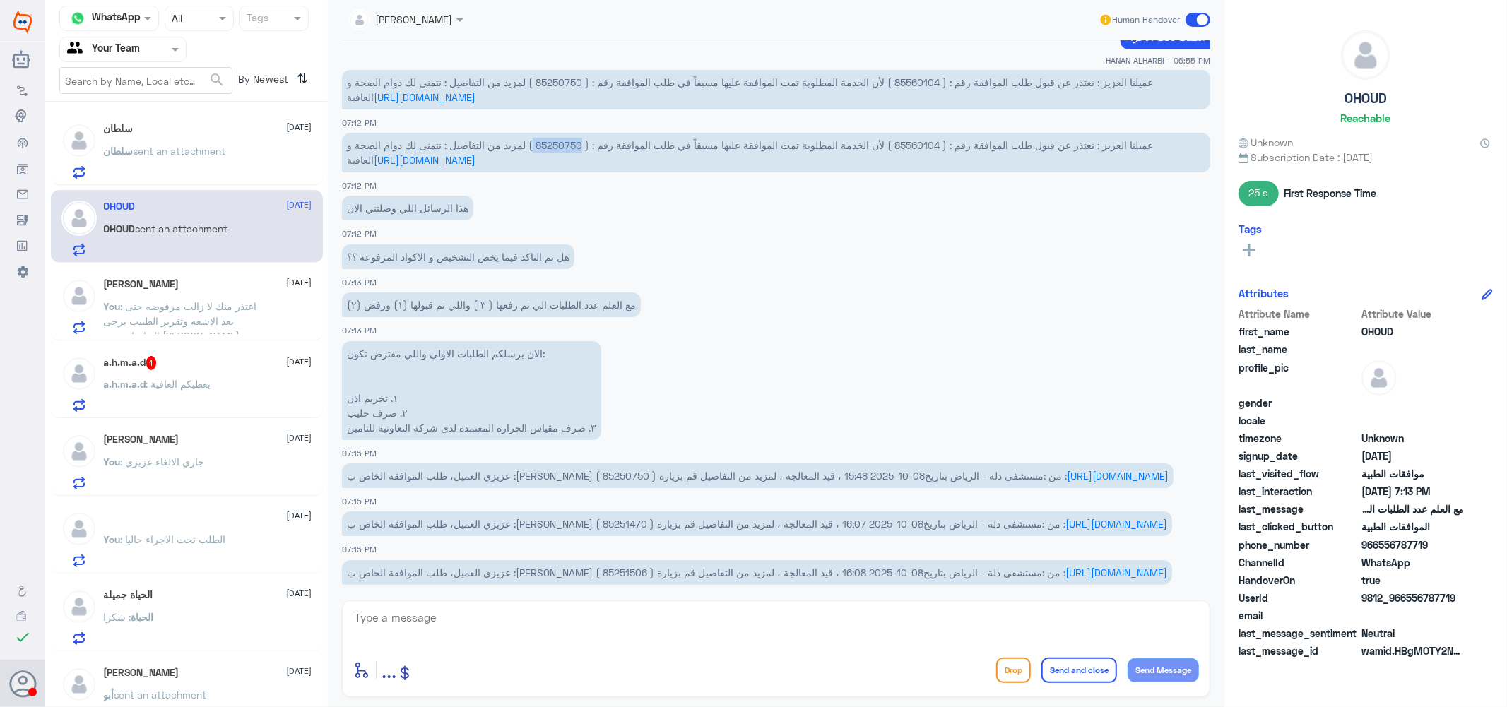
scroll to position [1244, 0]
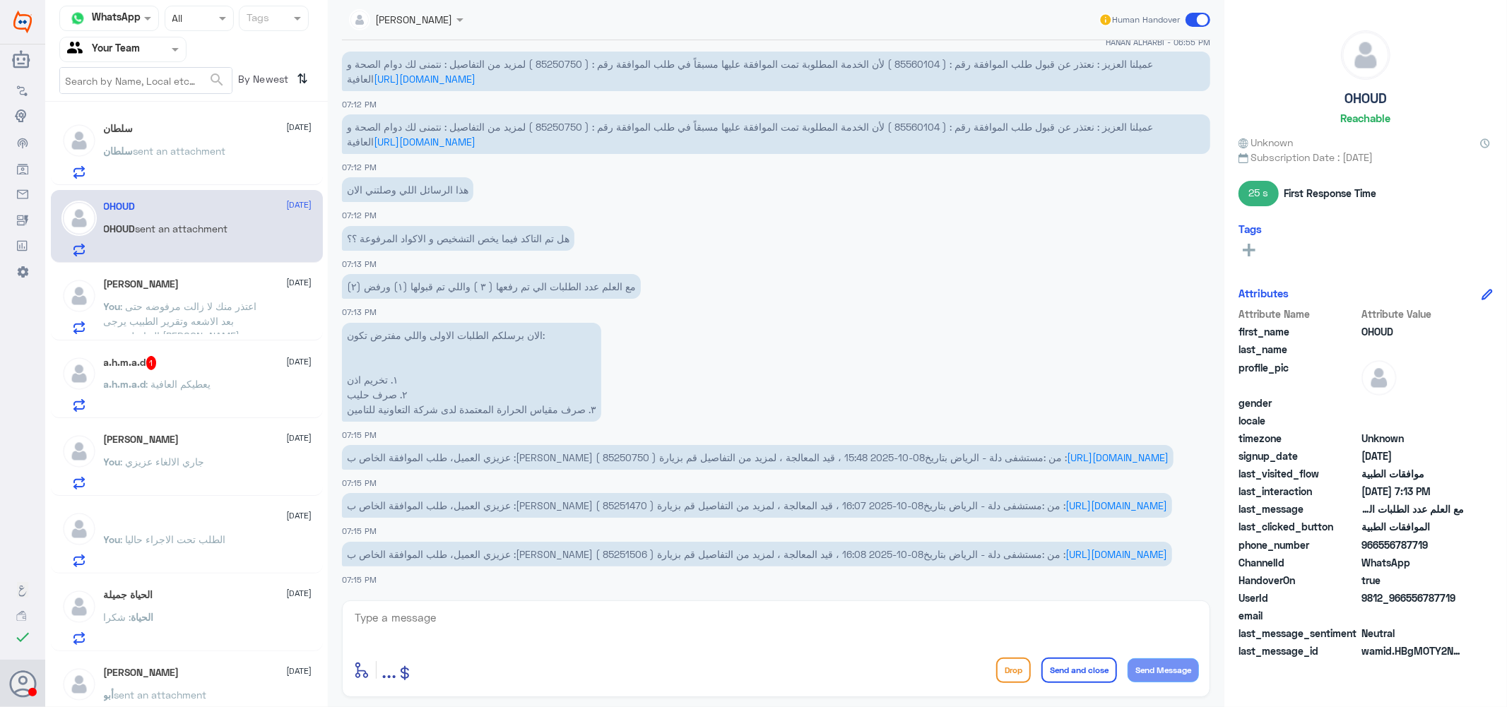
click at [599, 617] on textarea at bounding box center [776, 625] width 846 height 35
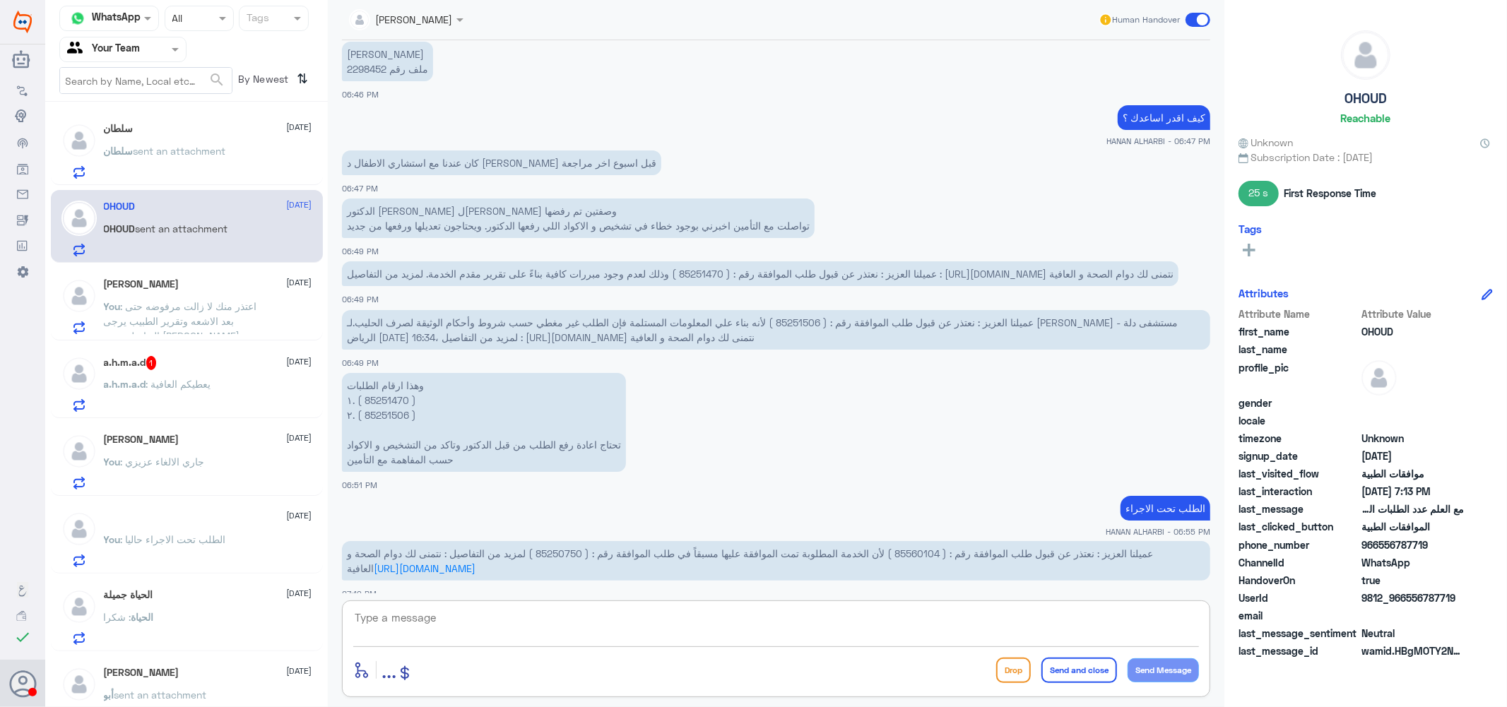
scroll to position [709, 0]
click at [704, 276] on span "عميلنا العزيز : نعتذر عن قبول طلب الموافقة رقم : ( 85251470 ) وذلك لعدم وجود مب…" at bounding box center [760, 275] width 827 height 12
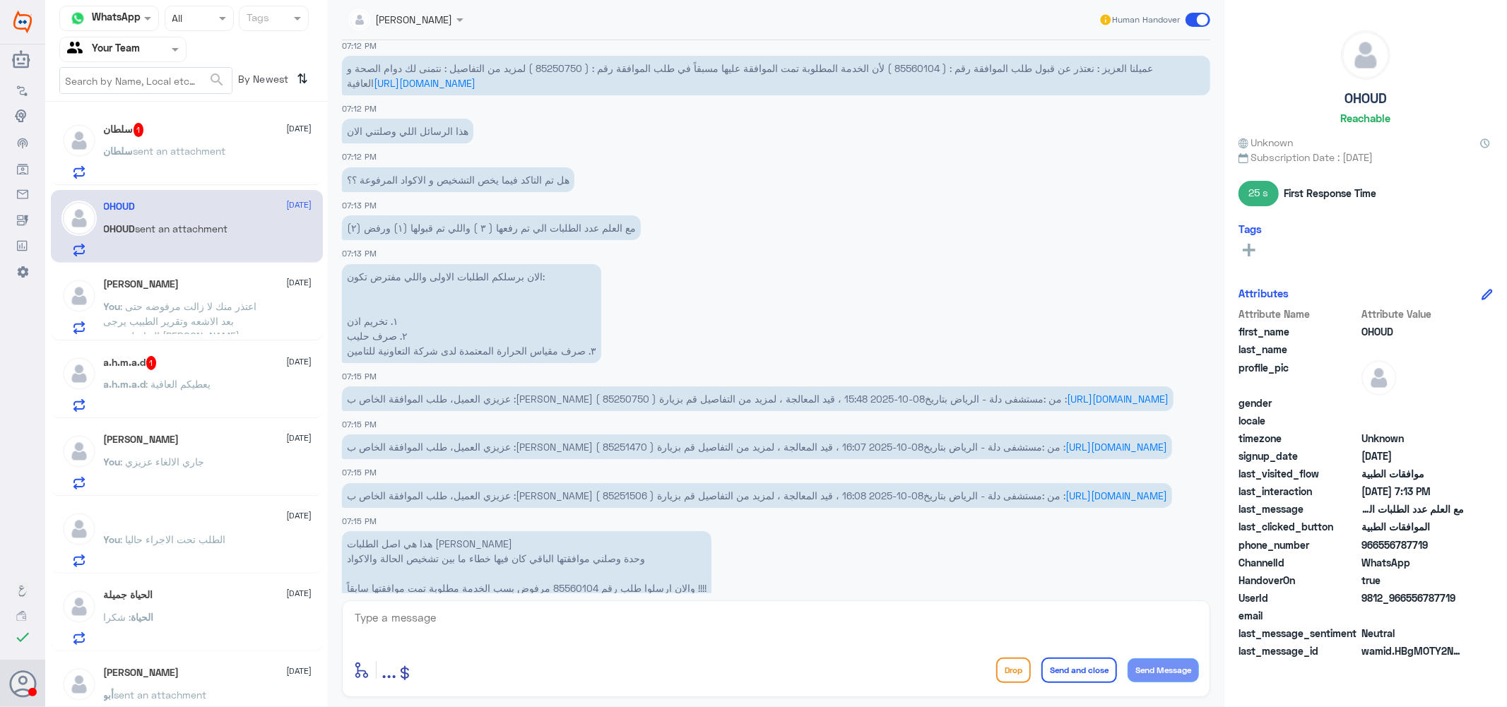
scroll to position [1337, 0]
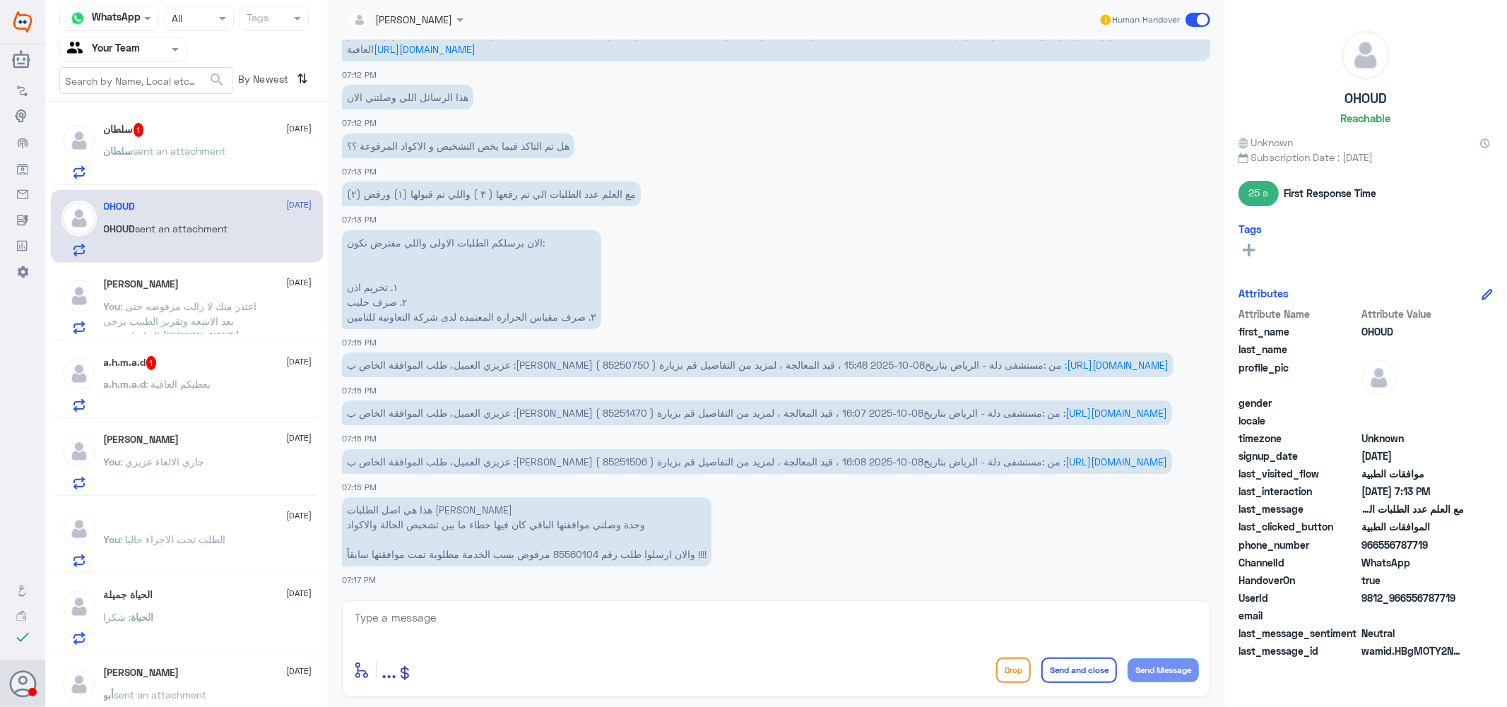
click at [177, 155] on span "sent an attachment" at bounding box center [180, 151] width 93 height 12
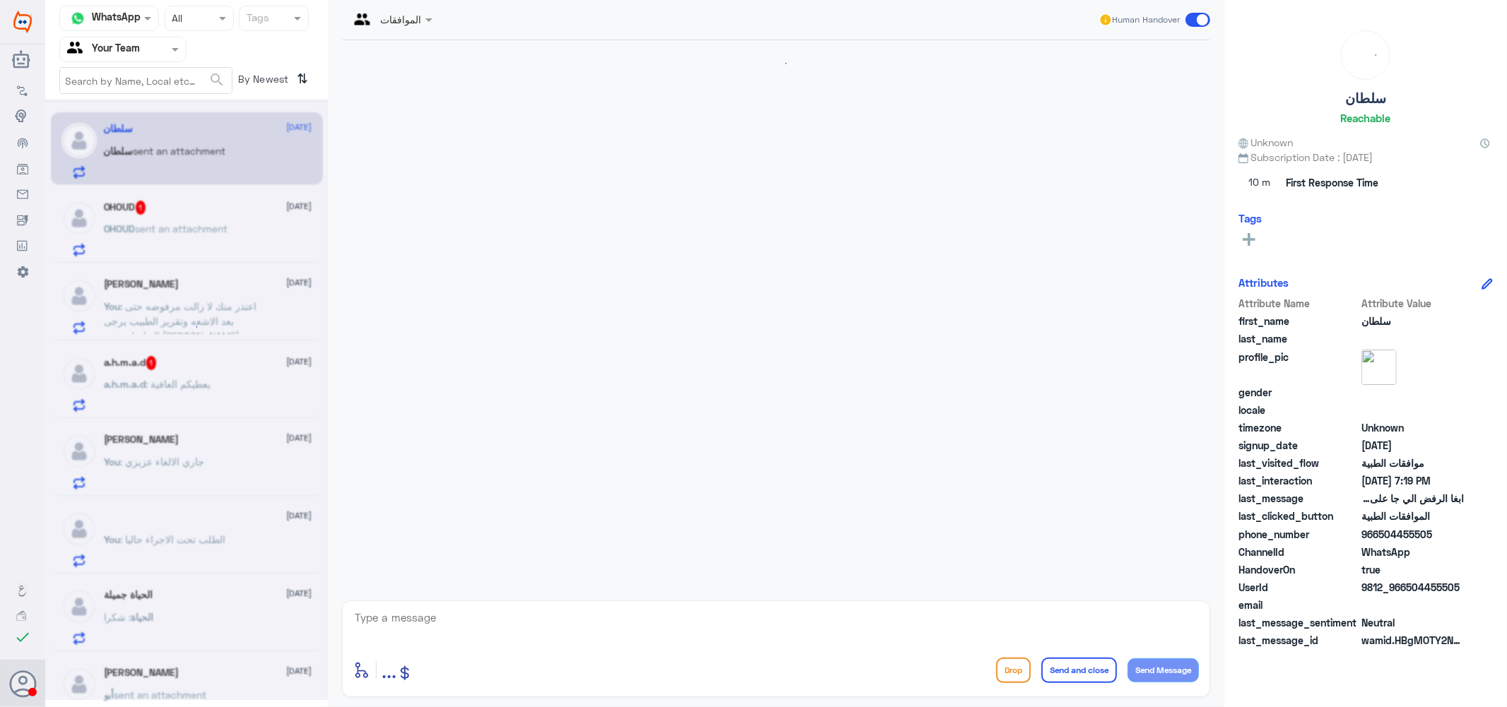
scroll to position [851, 0]
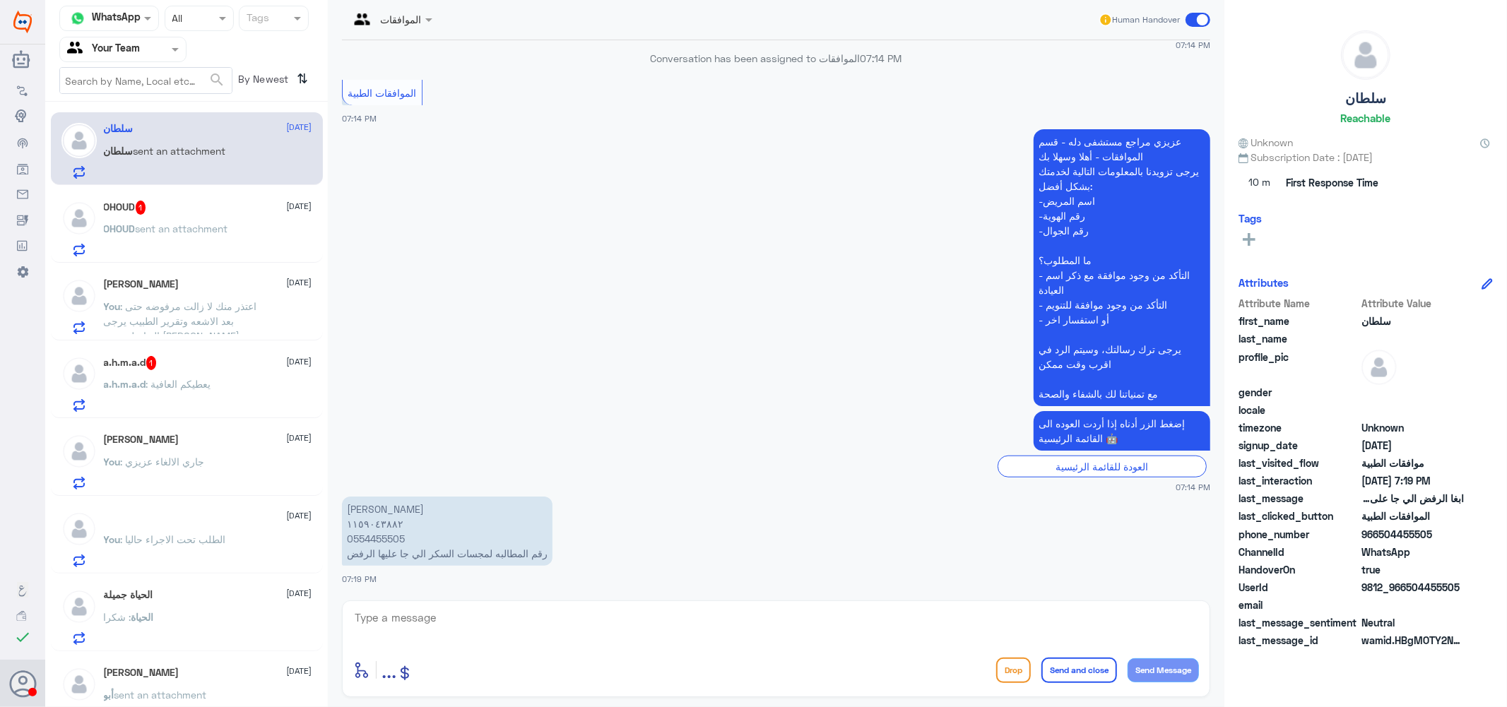
click at [370, 540] on p "[PERSON_NAME] ١١٥٩٠٤٣٨٨٢ 0554455505 رقم المطالبه لمجسات السكر الي جا عليها الرفض" at bounding box center [447, 531] width 211 height 69
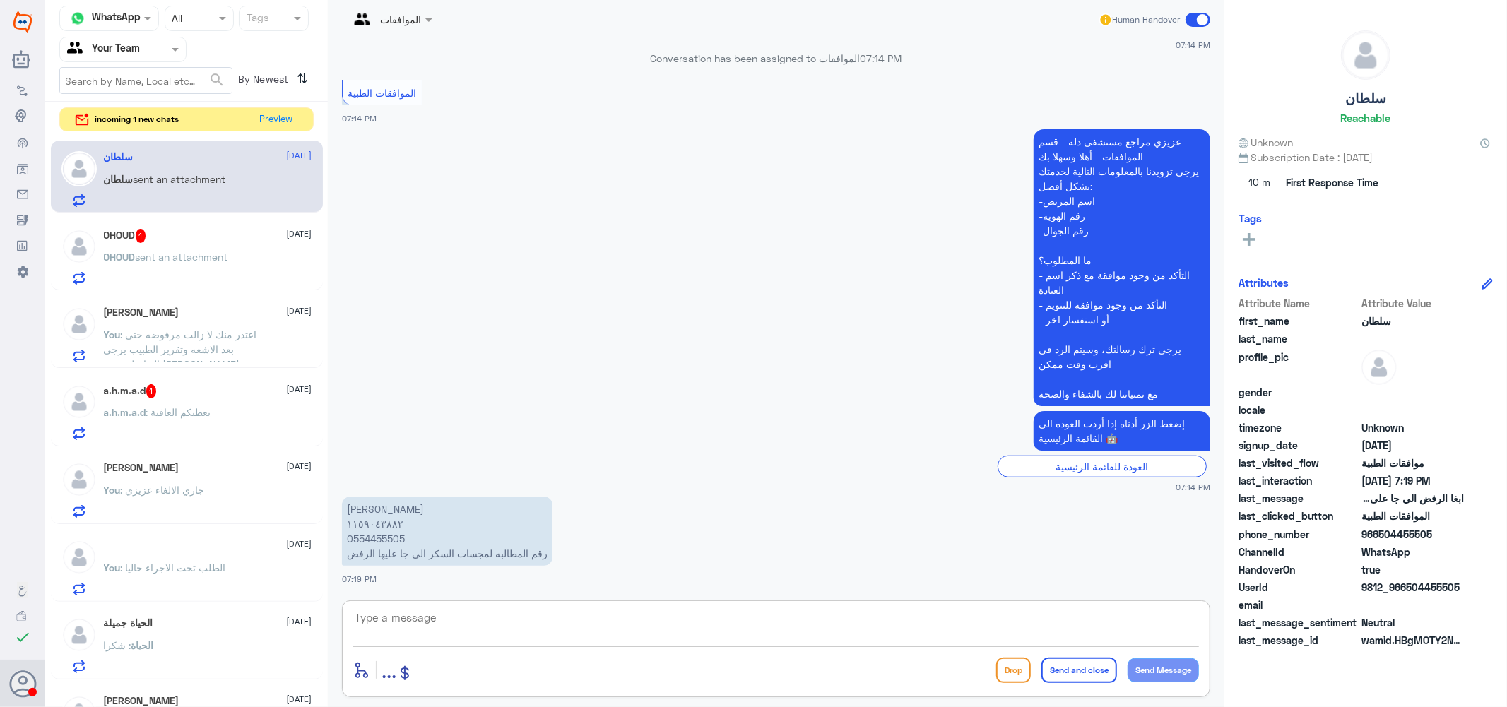
click at [492, 612] on textarea at bounding box center [776, 625] width 846 height 35
paste textarea "2025/8168839"
drag, startPoint x: 429, startPoint y: 617, endPoint x: 565, endPoint y: 610, distance: 136.5
click at [564, 610] on textarea "2025/8168839 jtqg" at bounding box center [776, 625] width 846 height 35
type textarea "2025/8168839 تفضل"
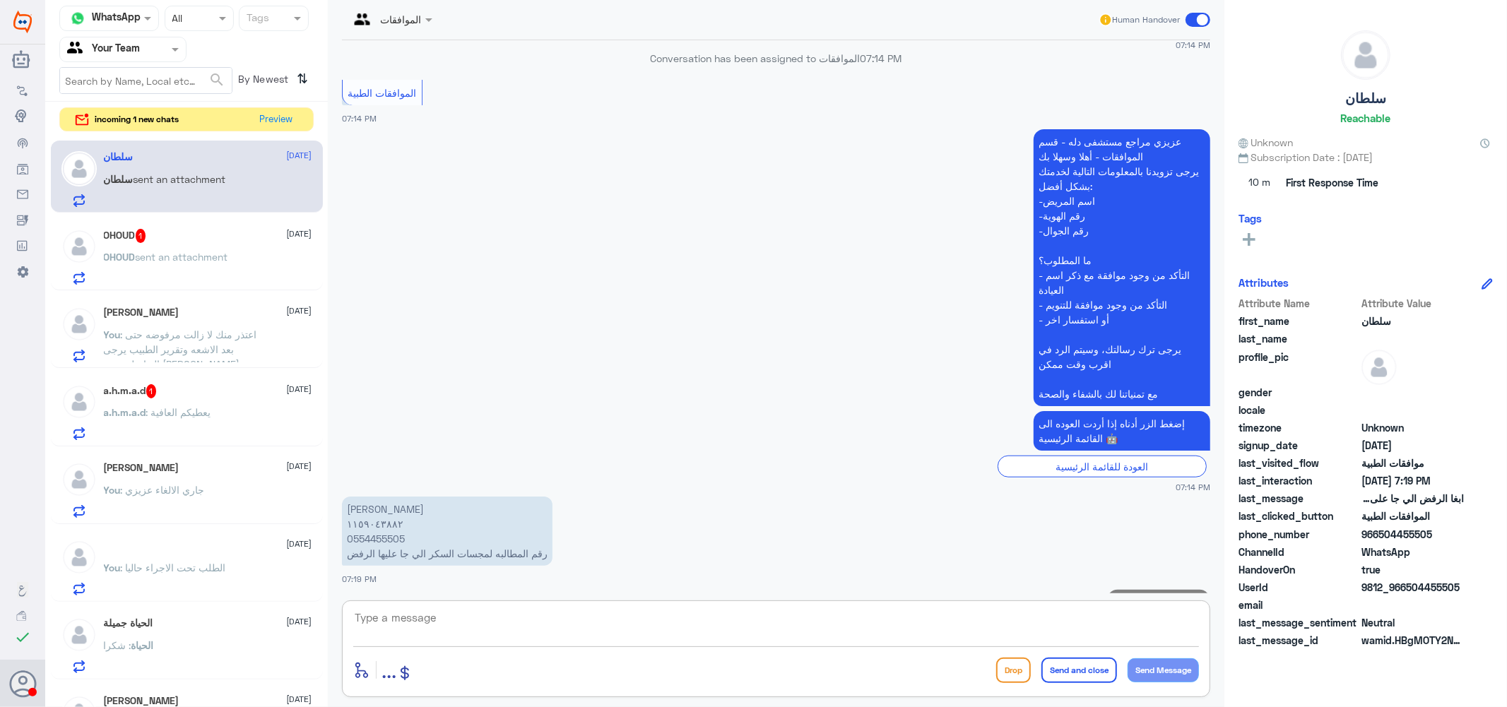
scroll to position [897, 0]
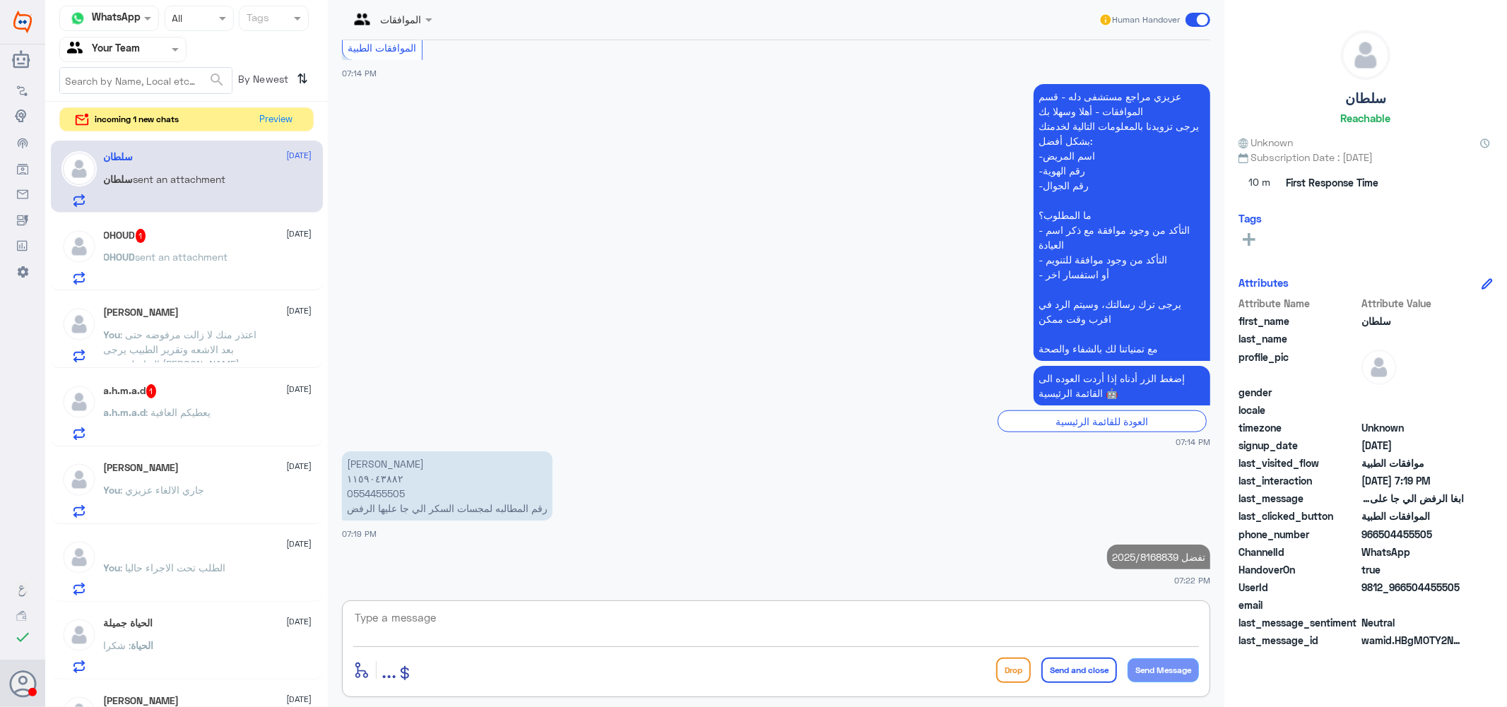
click at [153, 259] on span "sent an attachment" at bounding box center [182, 257] width 93 height 12
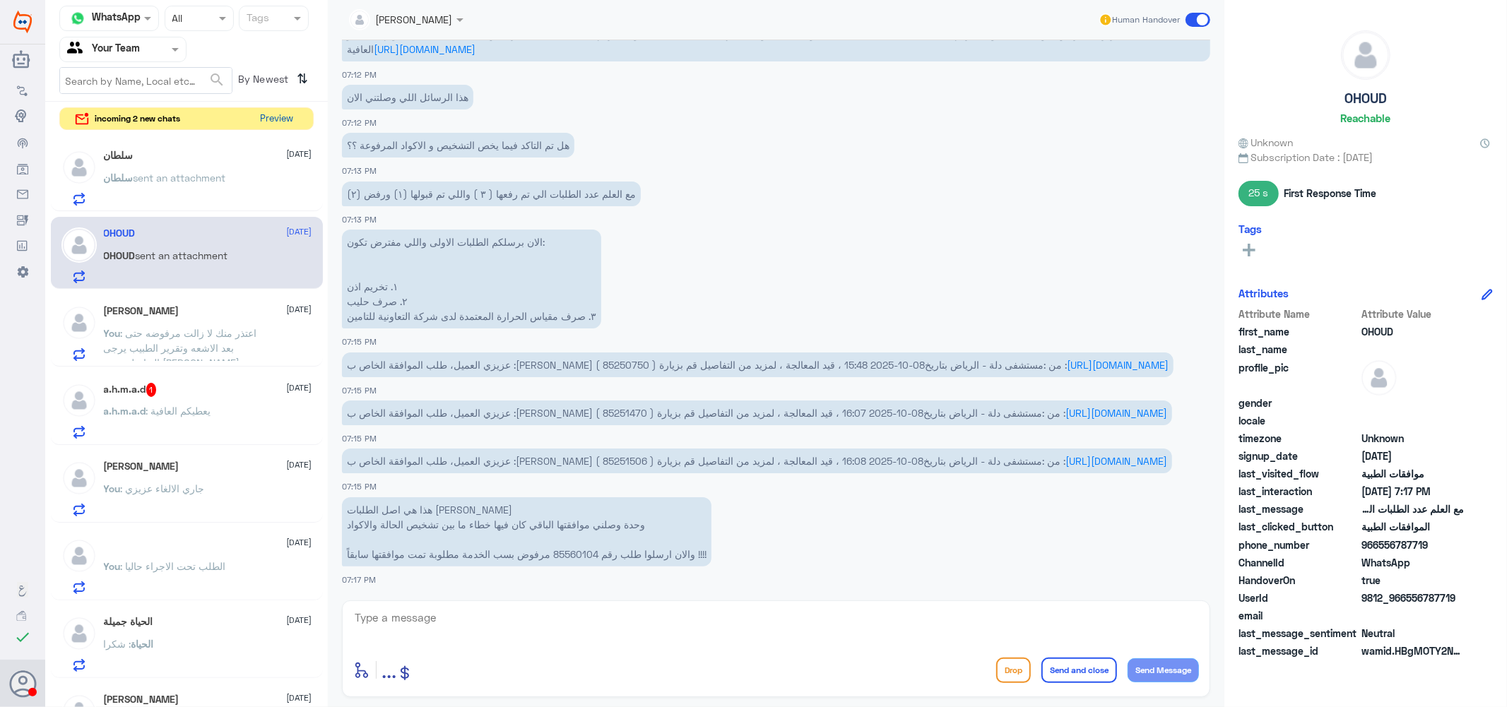
click at [286, 118] on button "Preview" at bounding box center [277, 119] width 44 height 22
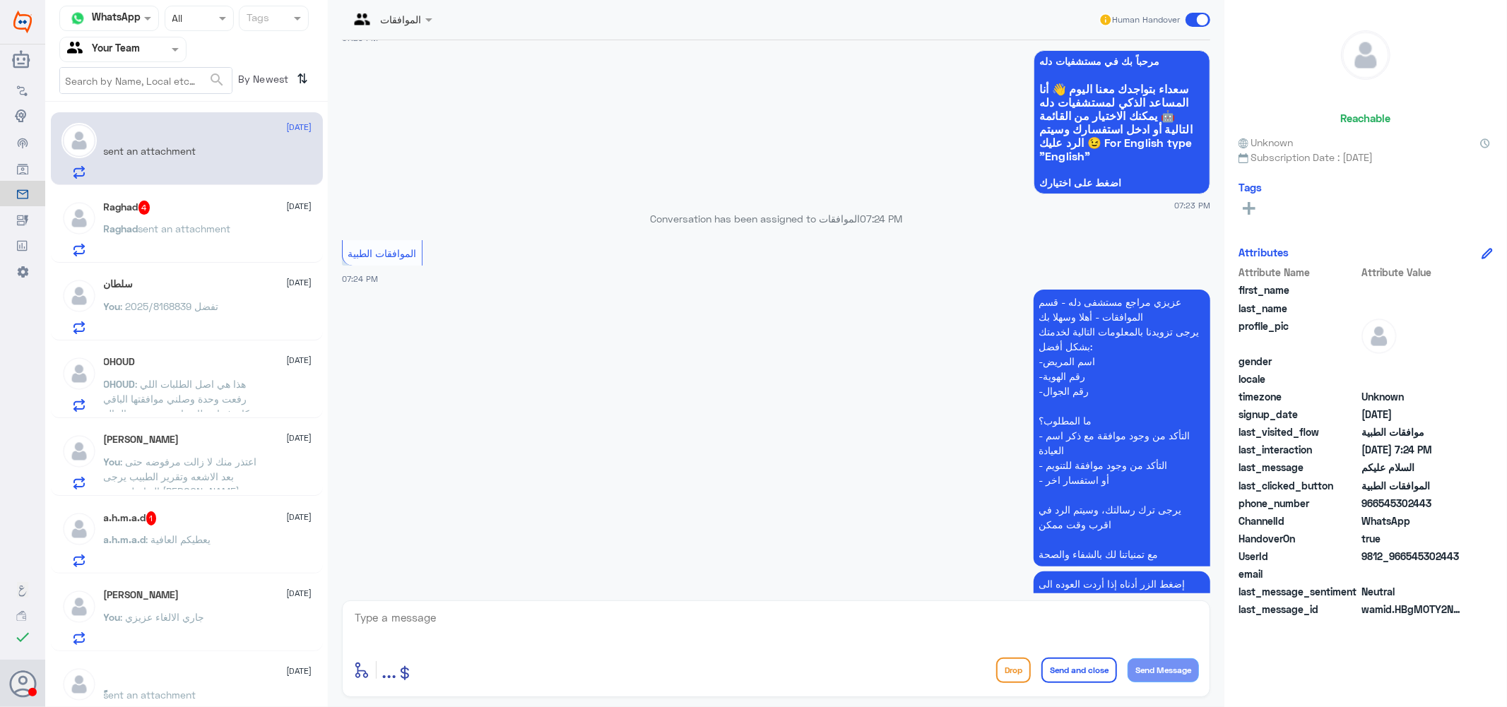
scroll to position [139, 0]
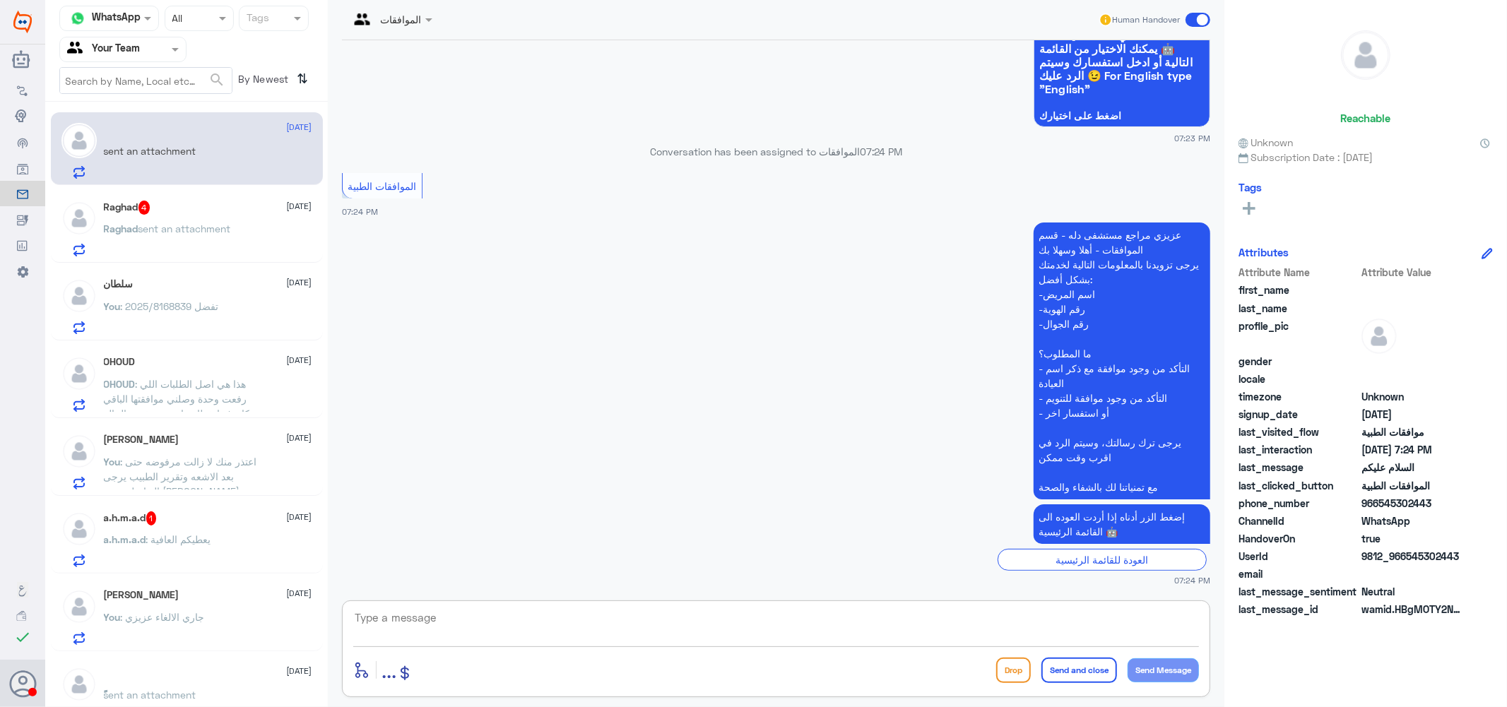
click at [478, 632] on textarea at bounding box center [776, 625] width 846 height 35
type textarea ";"
type textarea "كيف اقدر اساعدك ؟"
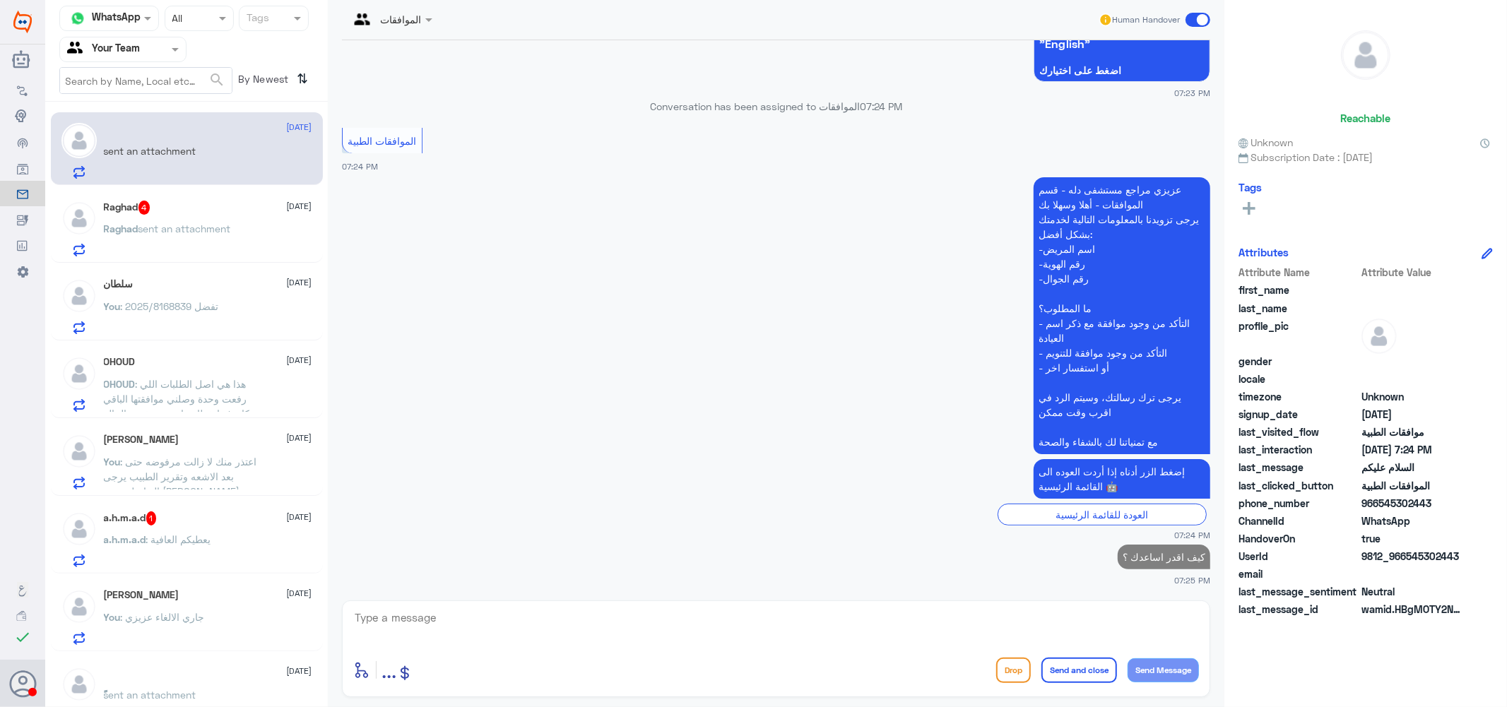
click at [229, 223] on span "sent an attachment" at bounding box center [184, 229] width 93 height 12
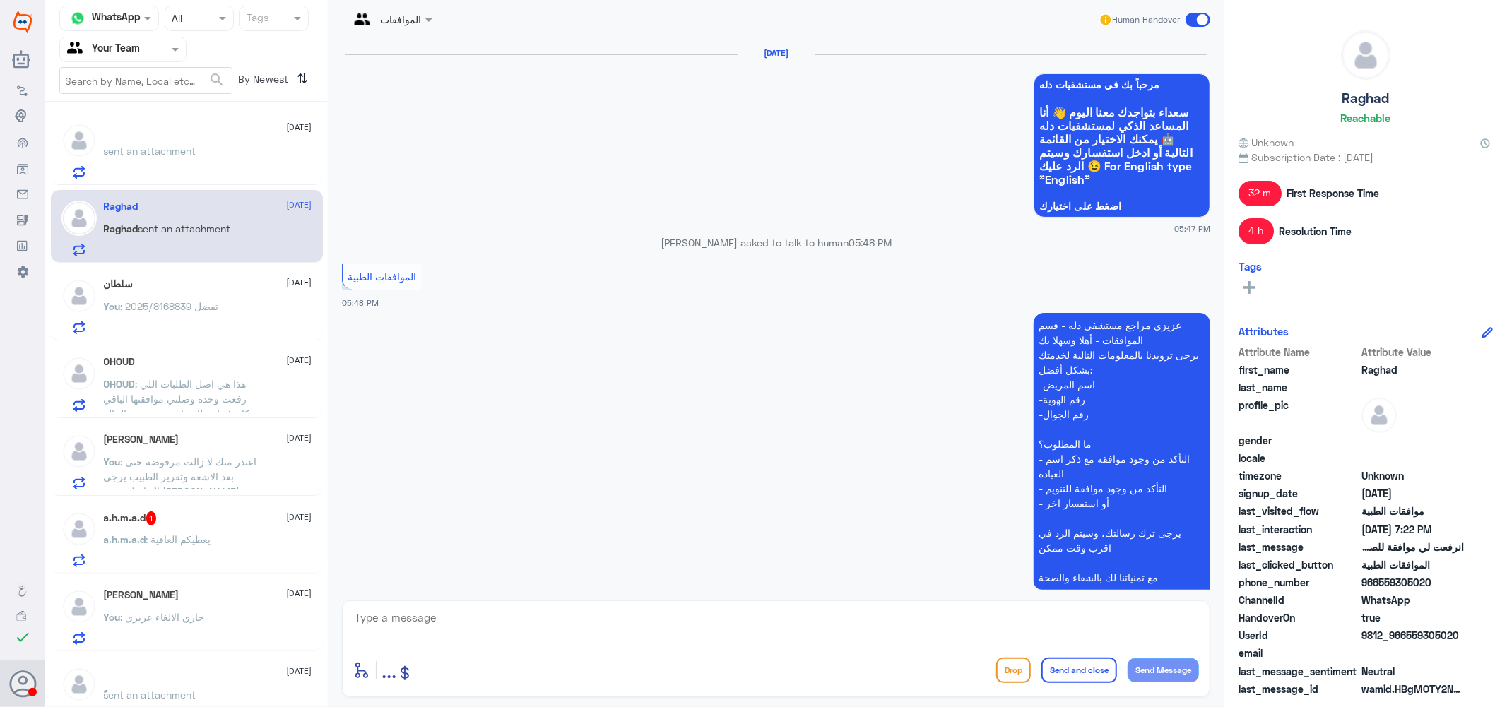
scroll to position [1301, 0]
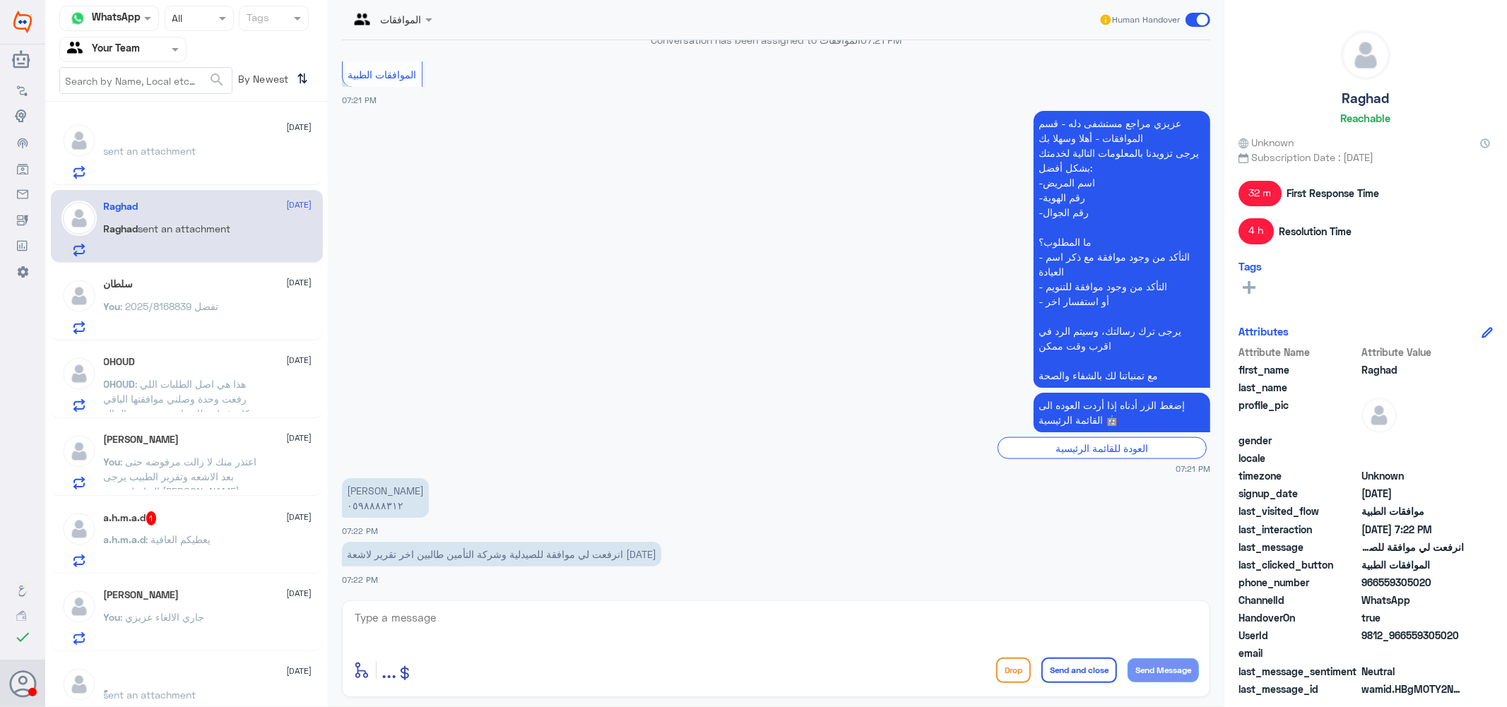
click at [424, 622] on textarea at bounding box center [776, 625] width 846 height 35
type textarea "ل"
type textarea "رقم الملف اذا ممكن او الهويه ؟"
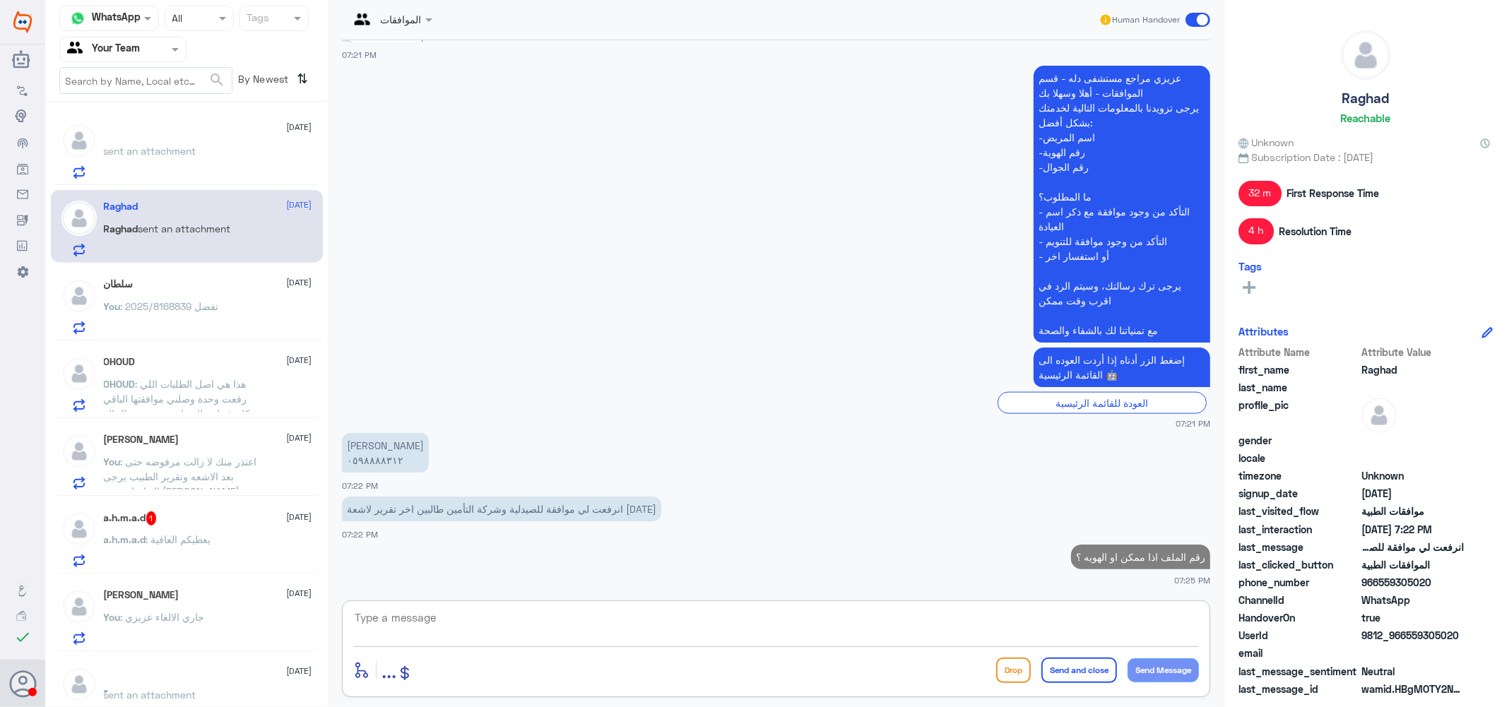
click at [137, 538] on span "a.h.m.a.d" at bounding box center [125, 539] width 42 height 12
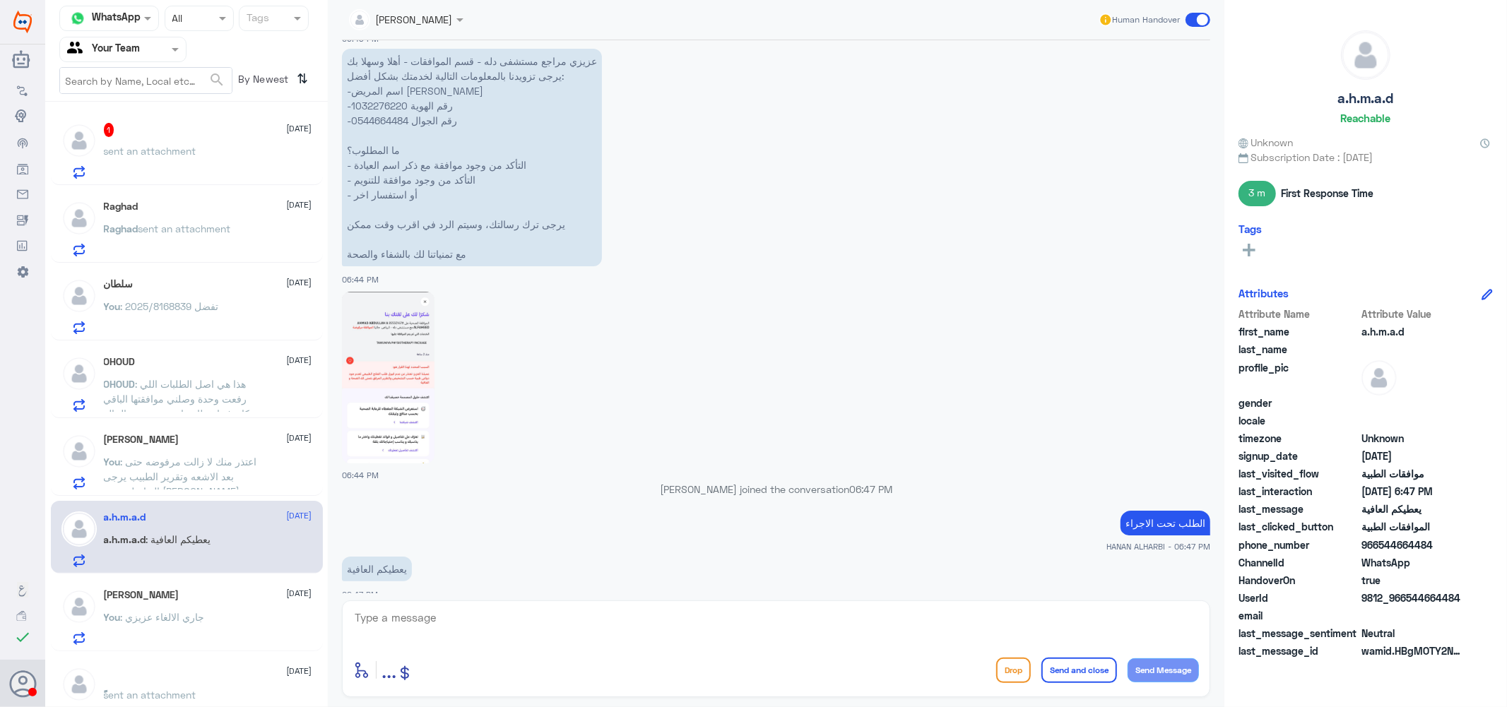
click at [385, 85] on p "عزيزي مراجع مستشفى دله - قسم الموافقات - أهلا وسهلا بك يرجى تزويدنا بالمعلومات …" at bounding box center [472, 158] width 260 height 218
click at [199, 156] on div "sent an attachment" at bounding box center [208, 163] width 208 height 32
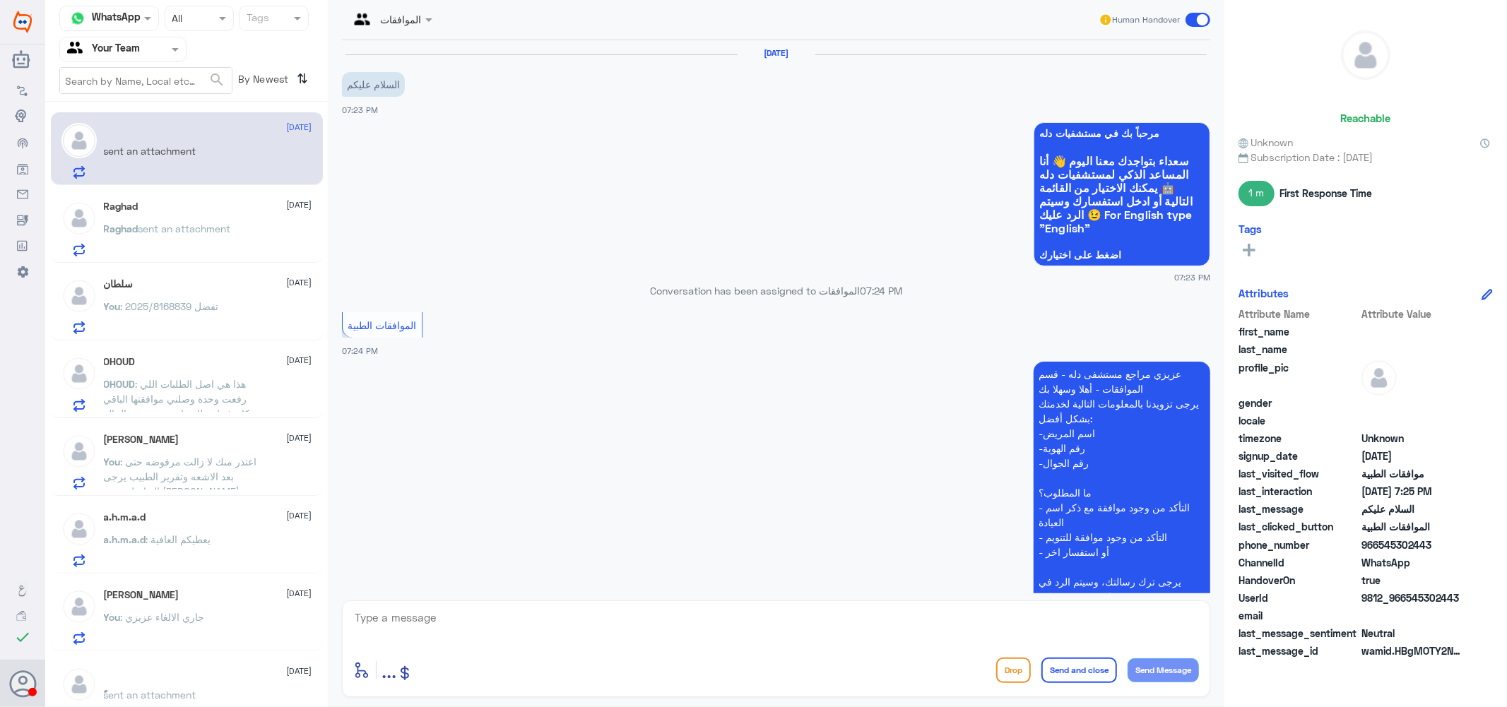
scroll to position [259, 0]
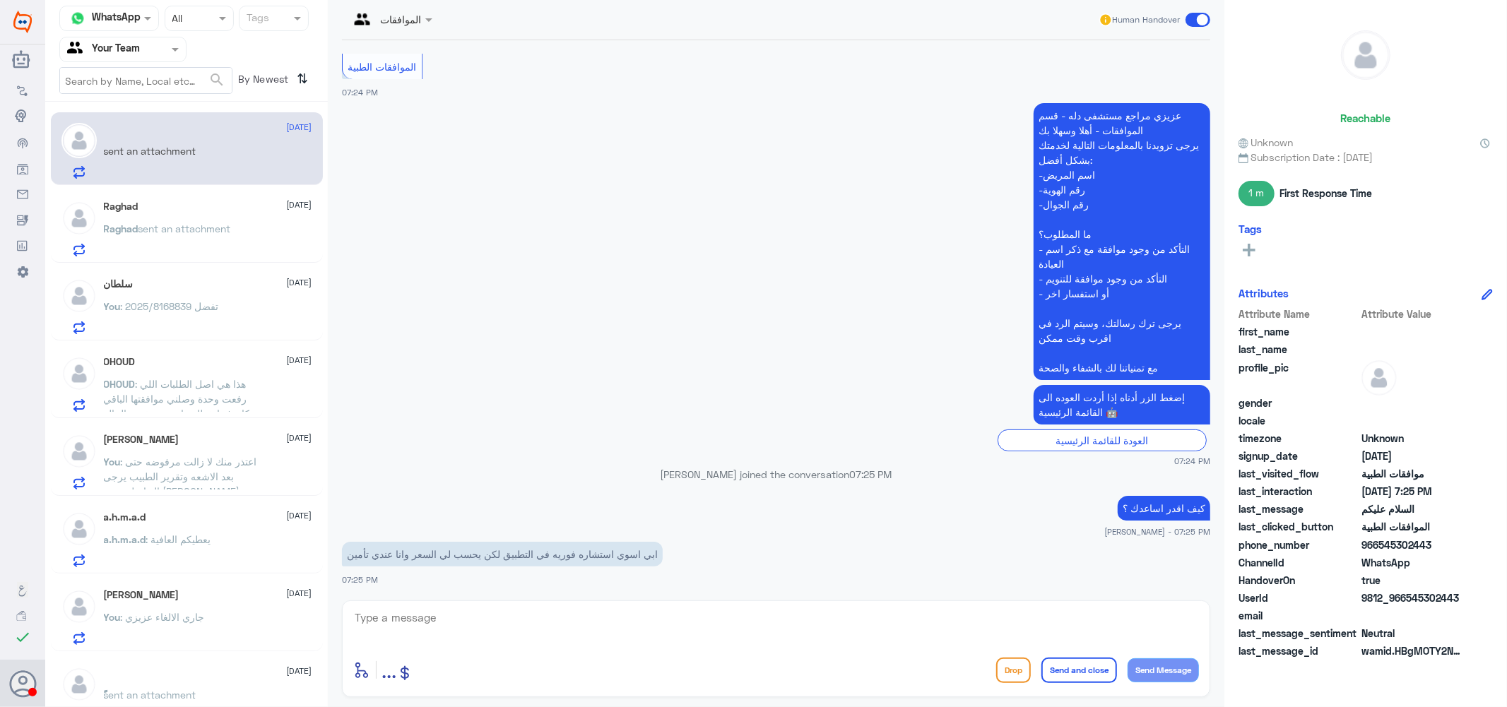
click at [546, 626] on textarea at bounding box center [776, 625] width 846 height 35
type textarea "بياناتك اذا ممكن"
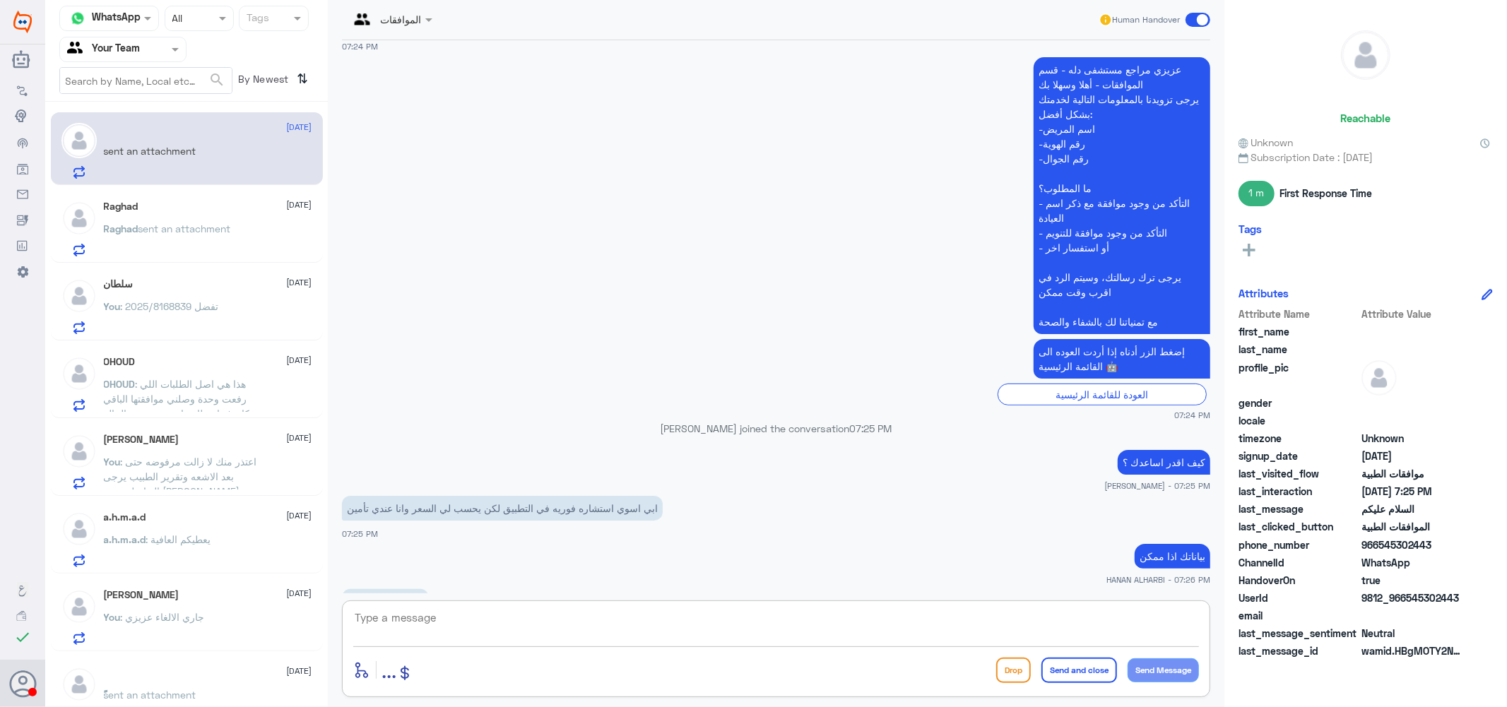
scroll to position [367, 0]
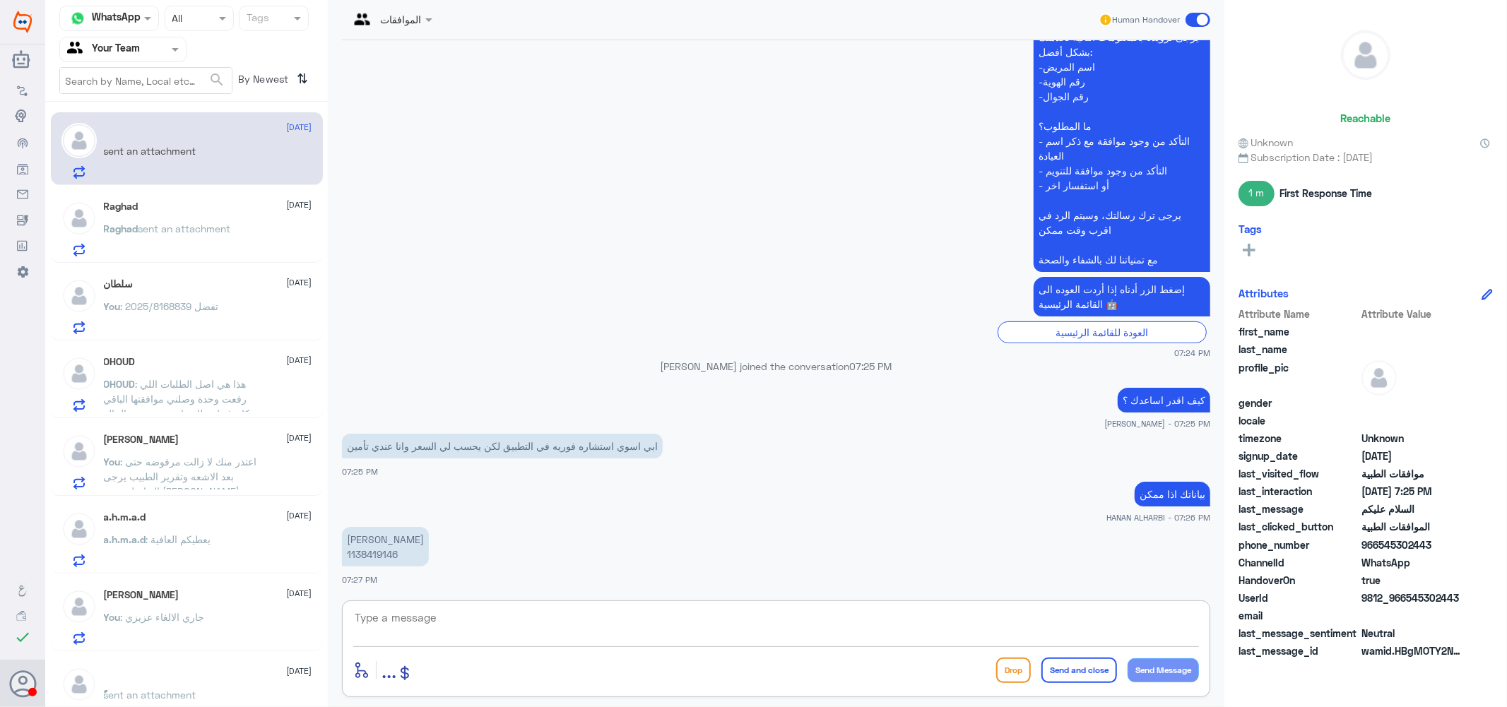
click at [385, 553] on p "[PERSON_NAME] 1138419146" at bounding box center [385, 547] width 87 height 40
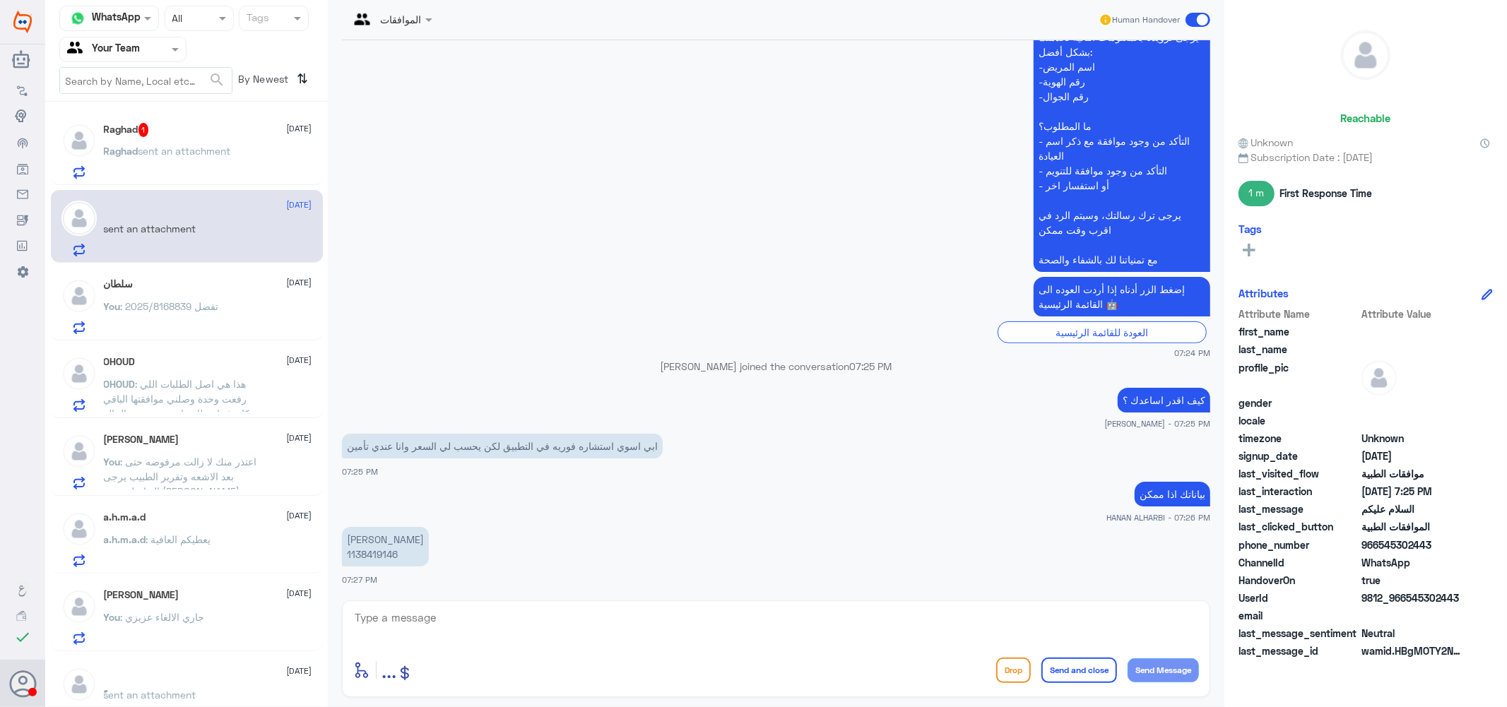
click at [463, 634] on textarea at bounding box center [776, 625] width 846 height 35
type textarea "\"
type textarea "["
type textarea "جربي الان عزيزتي"
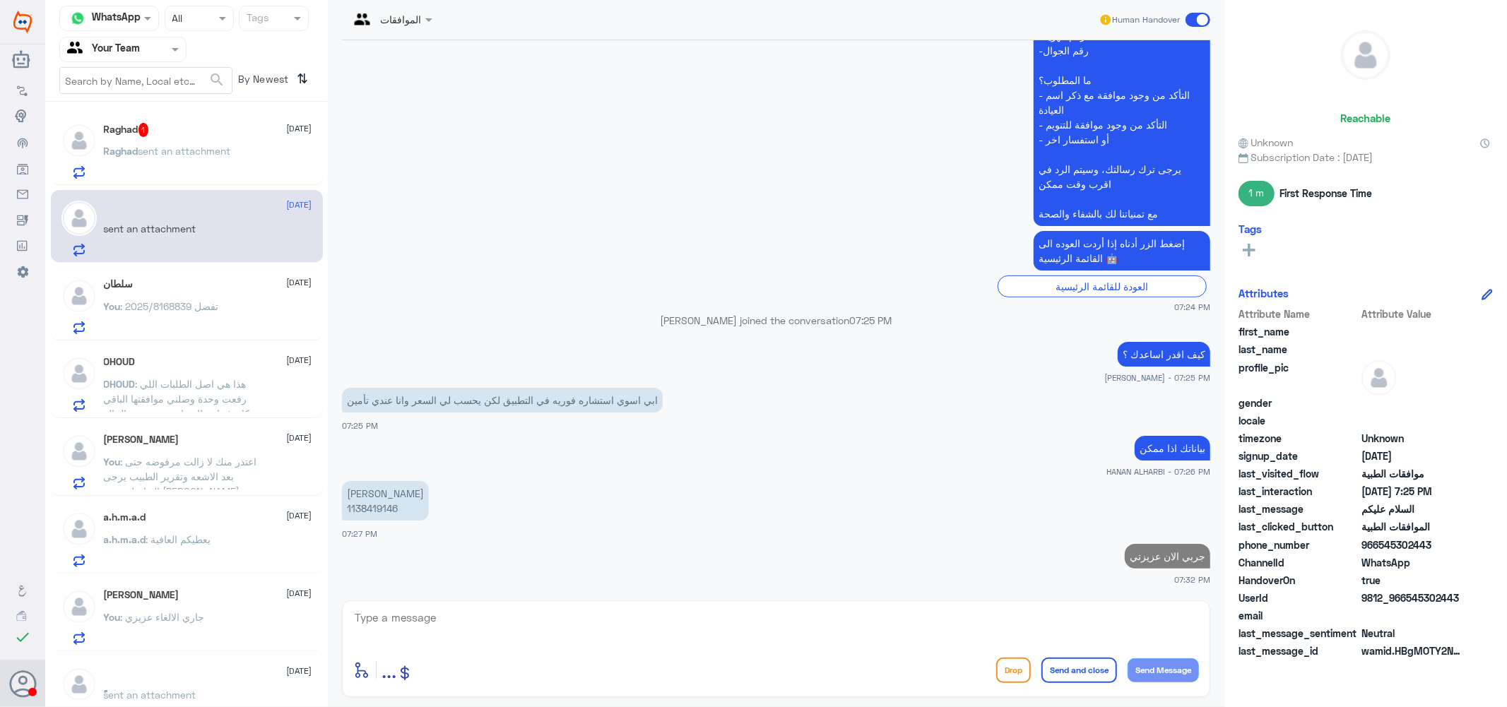
click at [148, 137] on div "Raghad 1 [DATE] Raghad sent an attachment" at bounding box center [208, 151] width 208 height 56
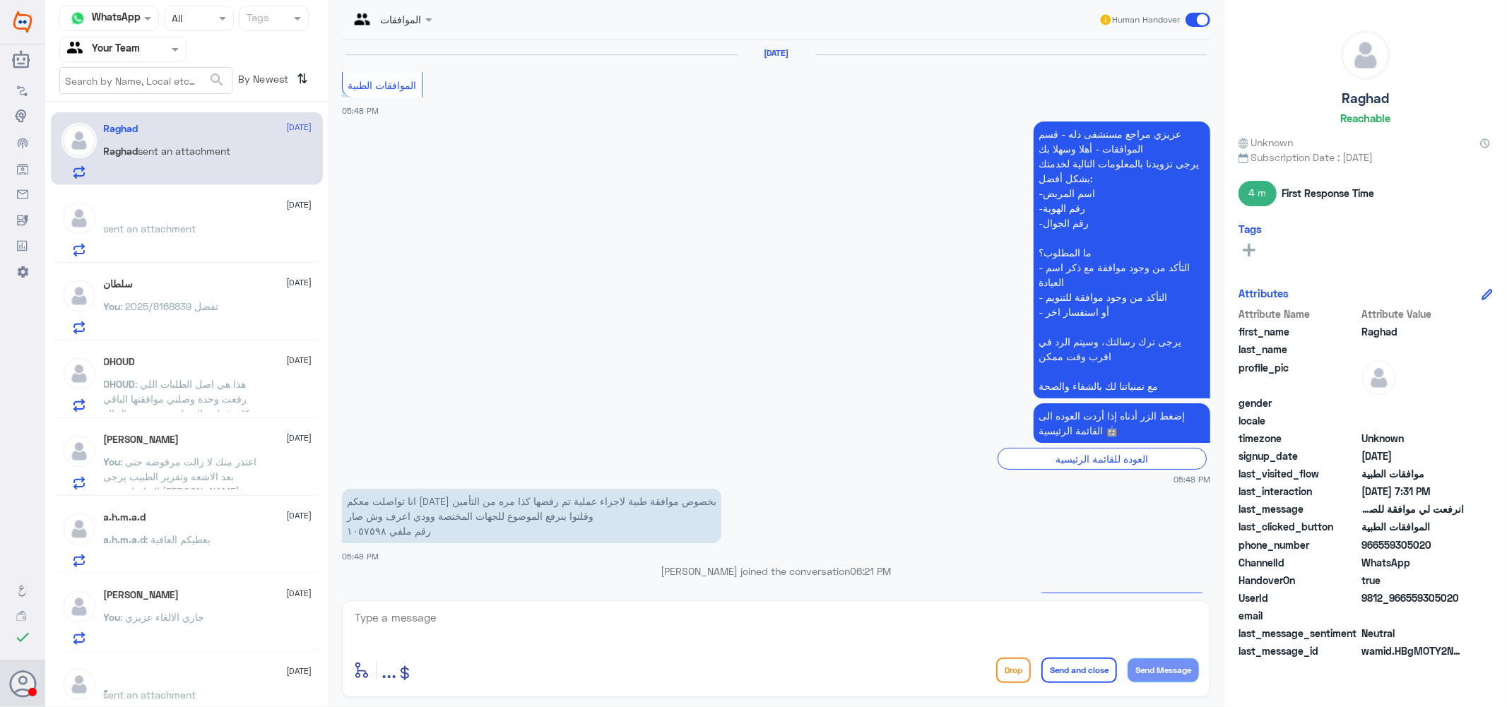
scroll to position [1227, 0]
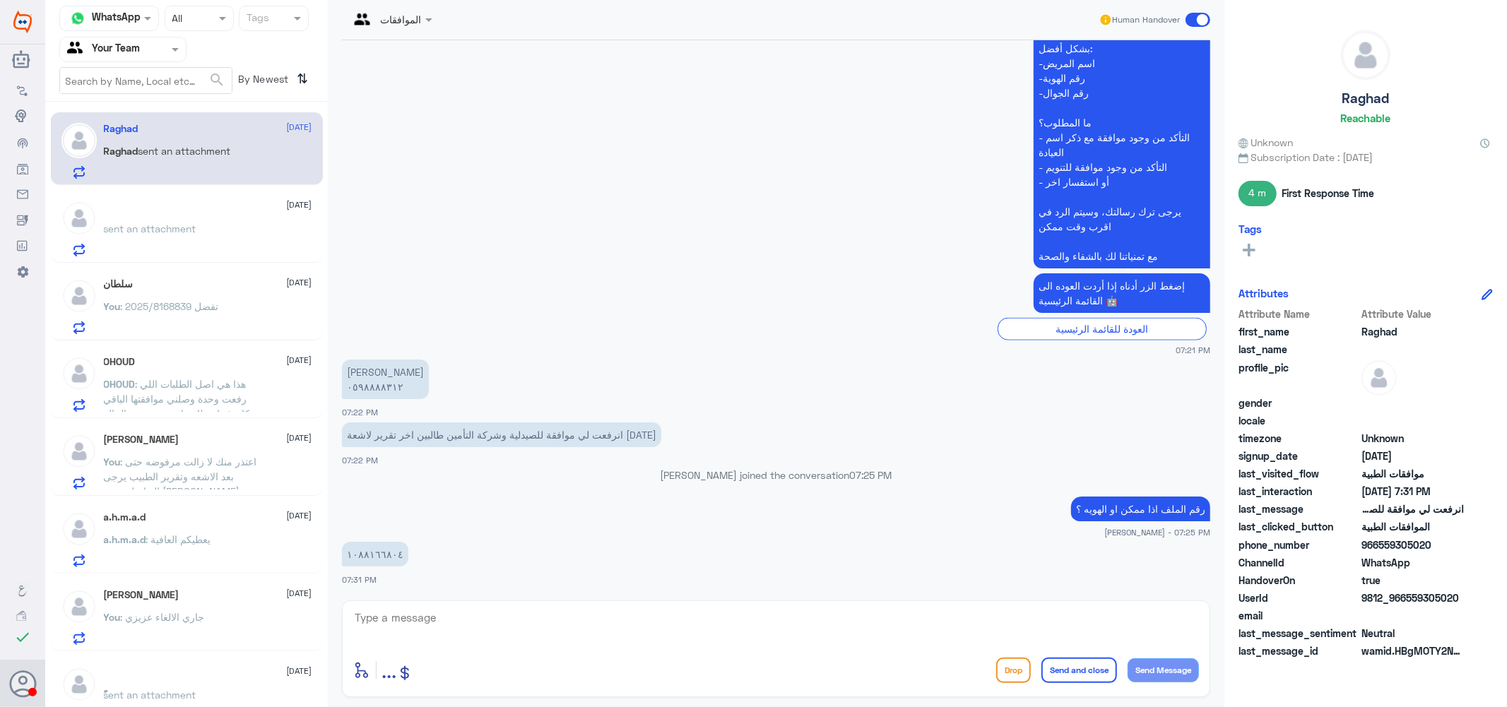
click at [417, 622] on textarea at bounding box center [776, 625] width 846 height 35
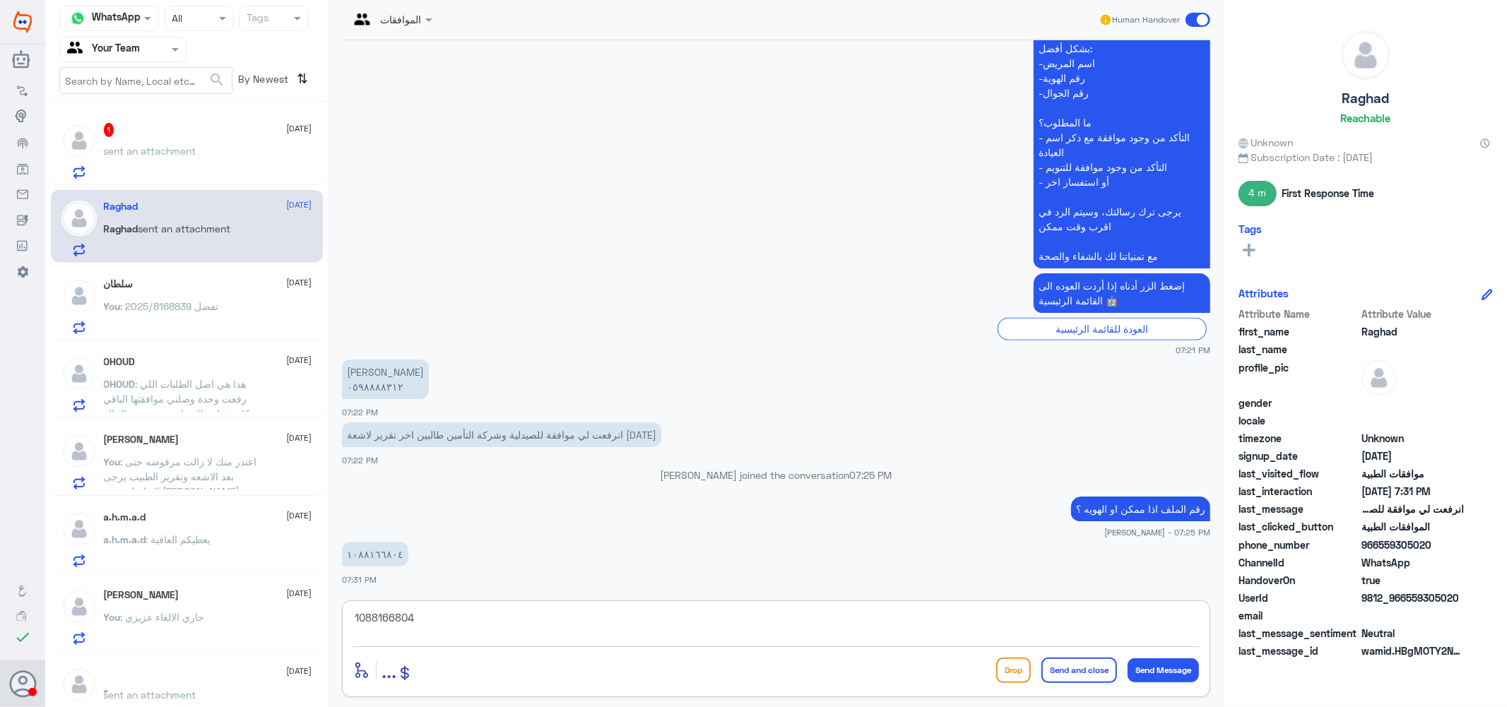
click at [417, 622] on textarea "1088166804" at bounding box center [776, 625] width 846 height 35
type textarea "1088166804"
click at [177, 155] on span "sent an attachment" at bounding box center [150, 151] width 93 height 12
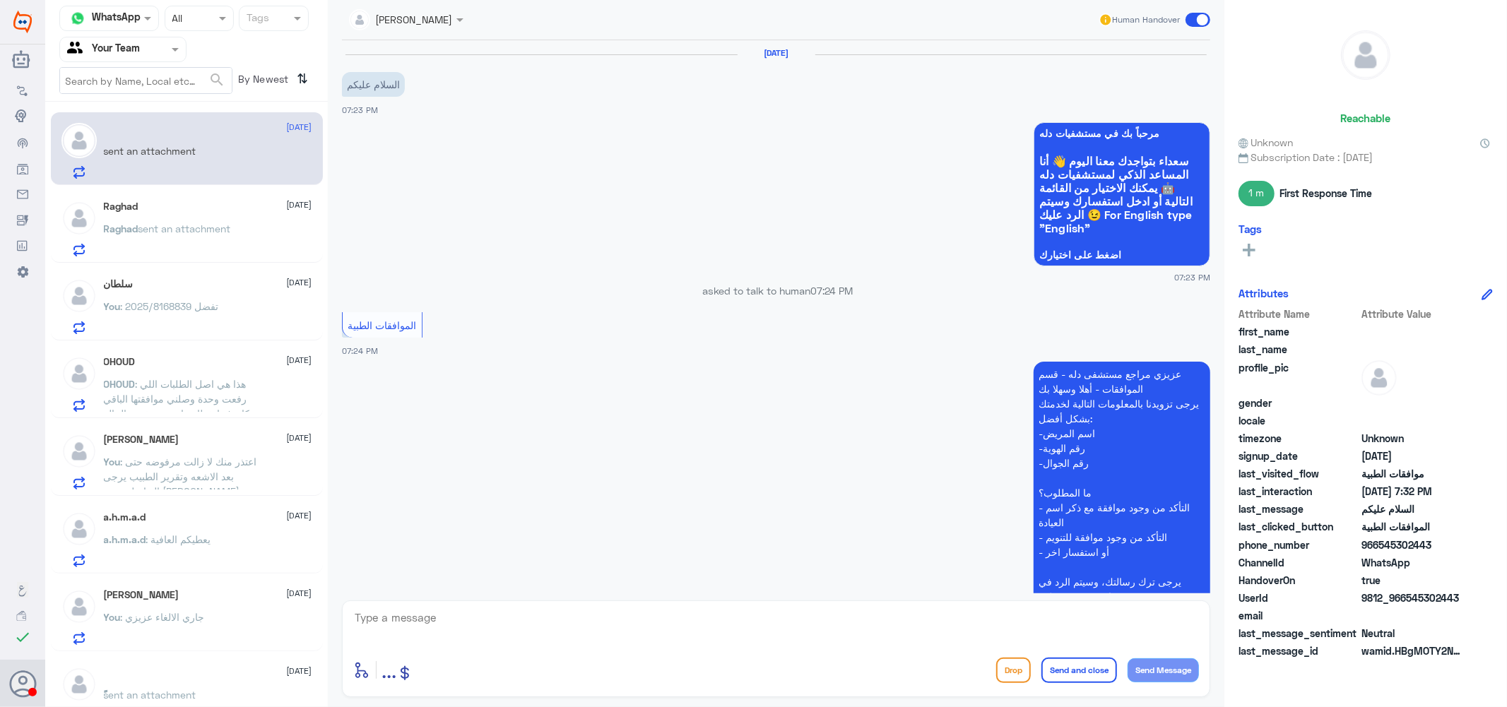
scroll to position [461, 0]
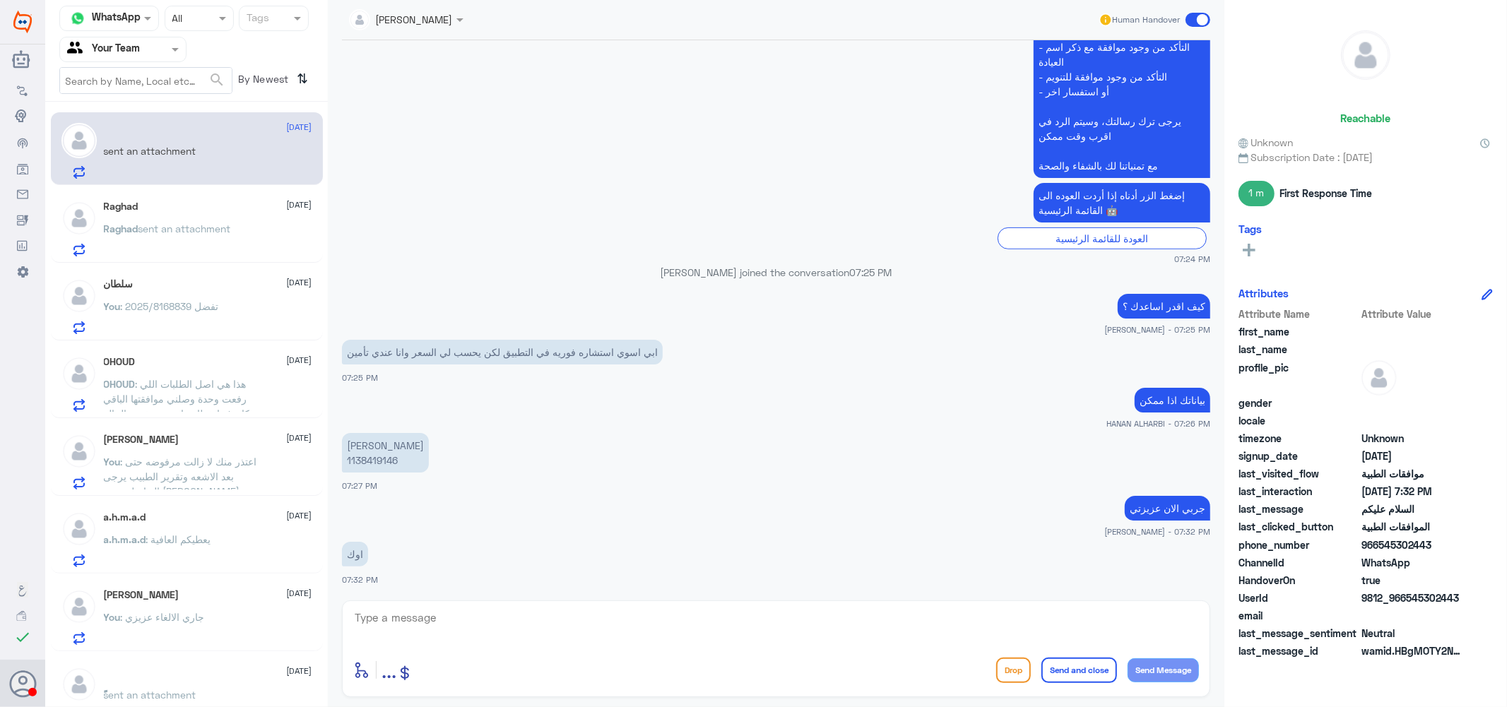
click at [128, 216] on div "Raghad [DATE] Raghad sent an attachment" at bounding box center [208, 229] width 208 height 56
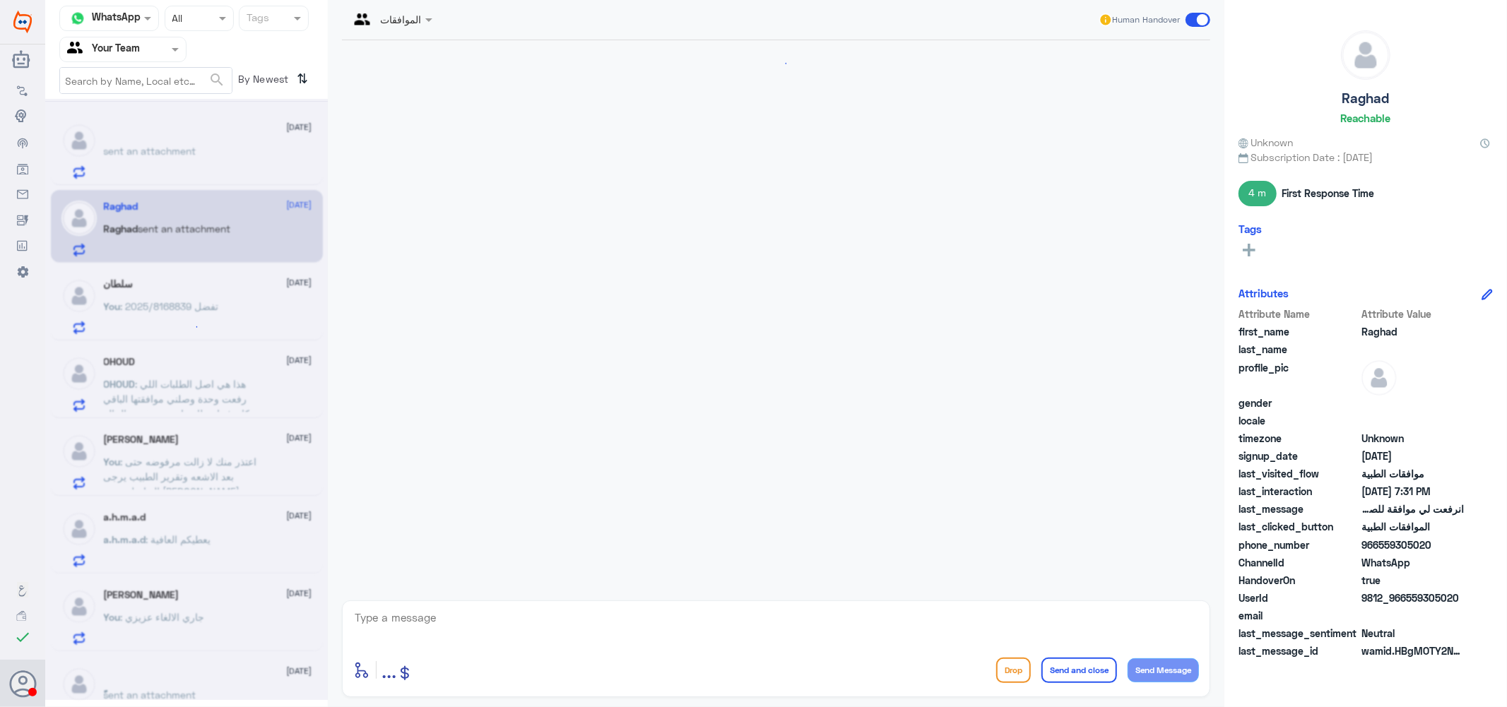
scroll to position [1227, 0]
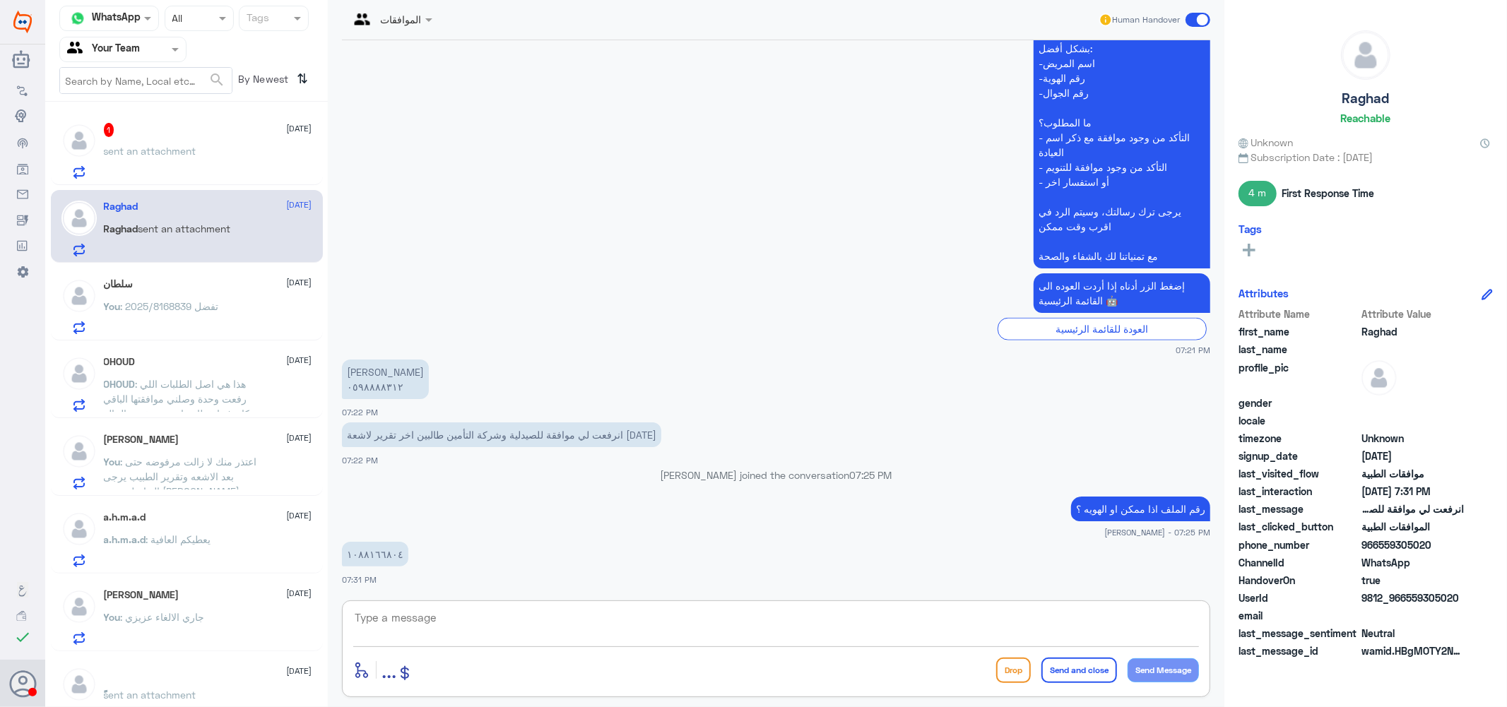
click at [456, 630] on textarea at bounding box center [776, 625] width 846 height 35
type textarea "h"
type textarea "الطلب تحت الاجراء حاليا"
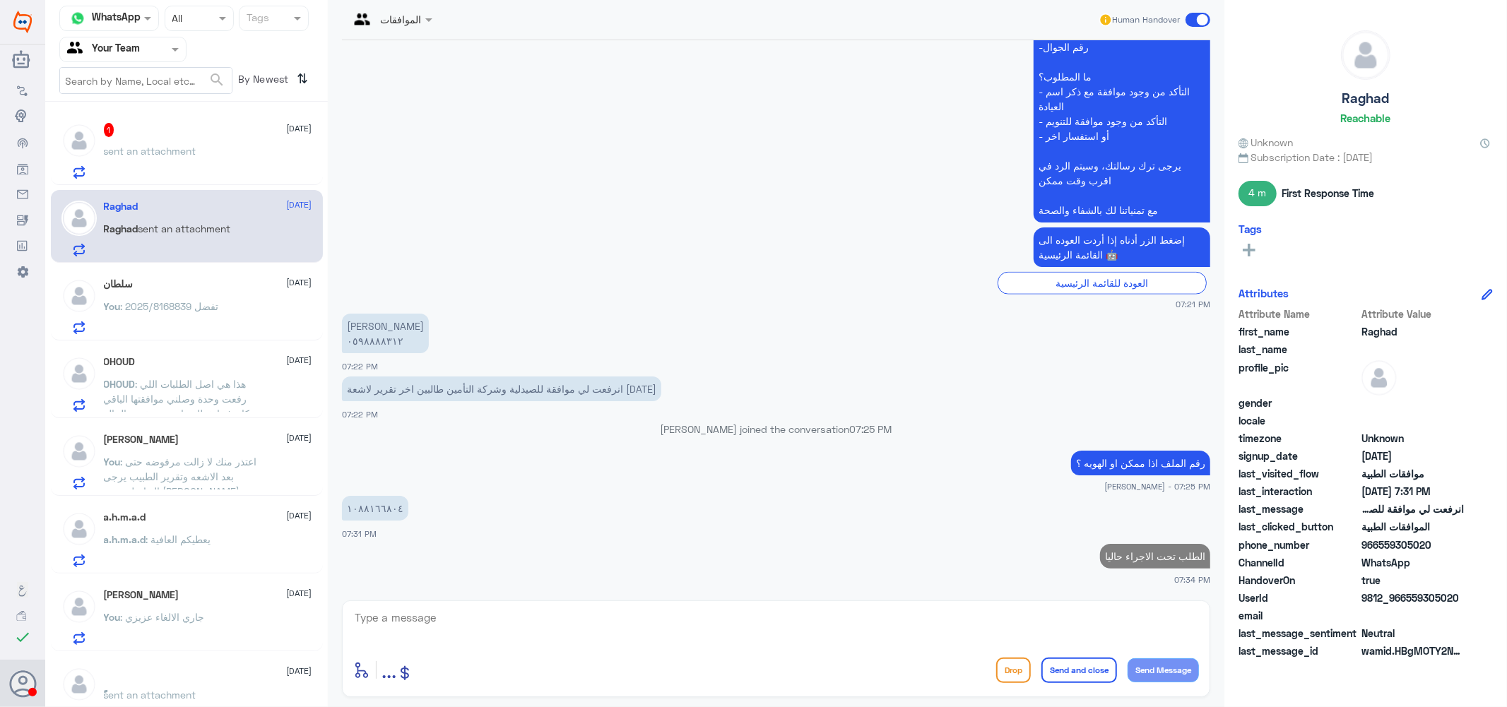
click at [184, 160] on p "sent an attachment" at bounding box center [150, 160] width 93 height 35
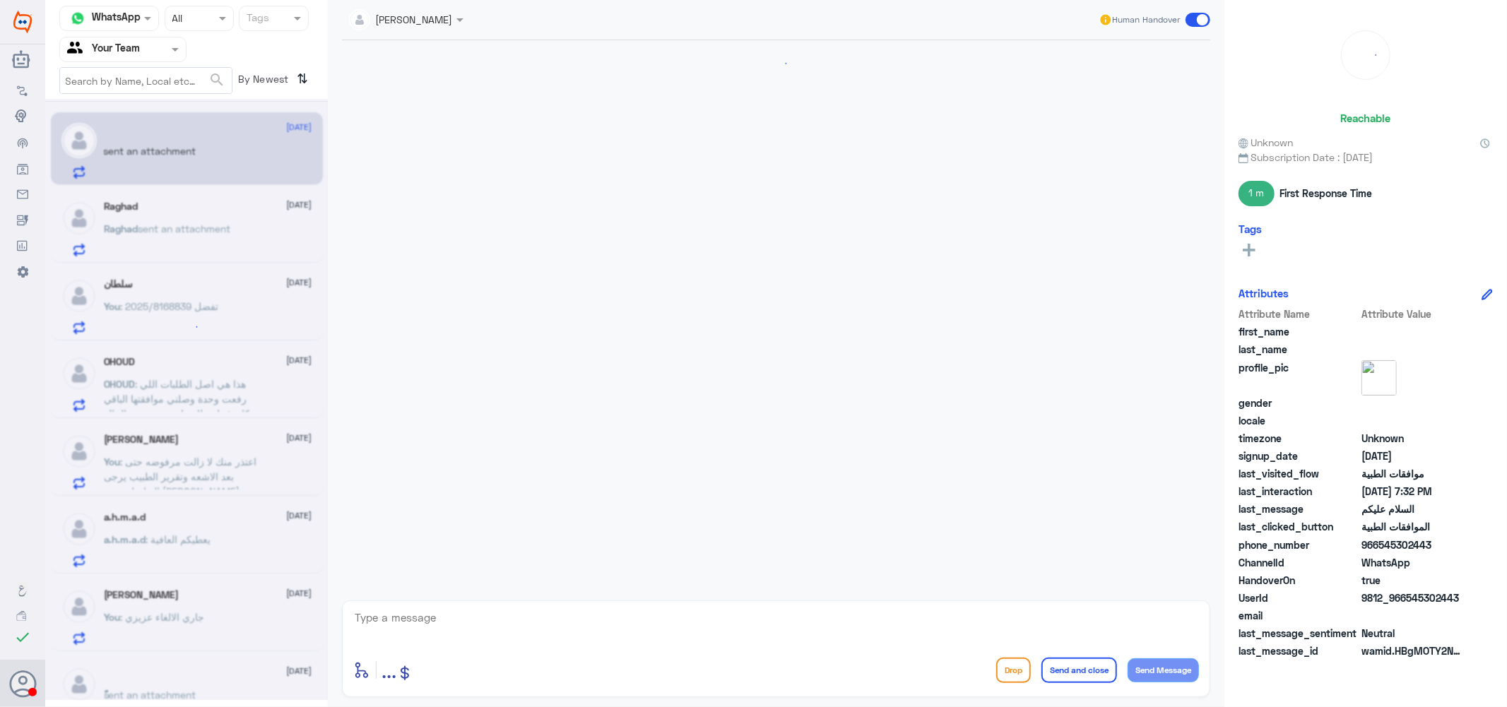
scroll to position [509, 0]
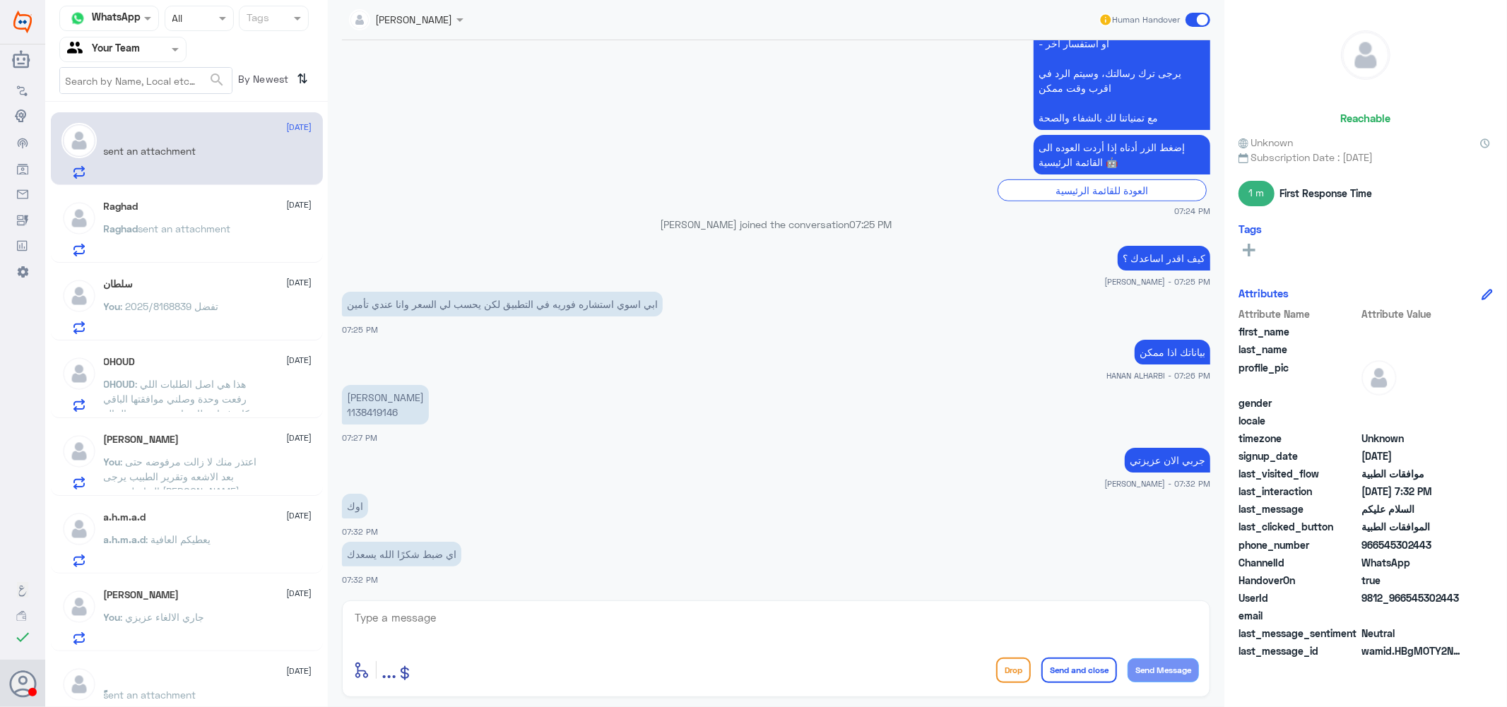
click at [440, 624] on textarea at bounding box center [776, 625] width 846 height 35
type textarea "العفو نتمنى لك دوام الصحه والعافيه .."
click at [1076, 662] on button "Send and close" at bounding box center [1079, 670] width 76 height 25
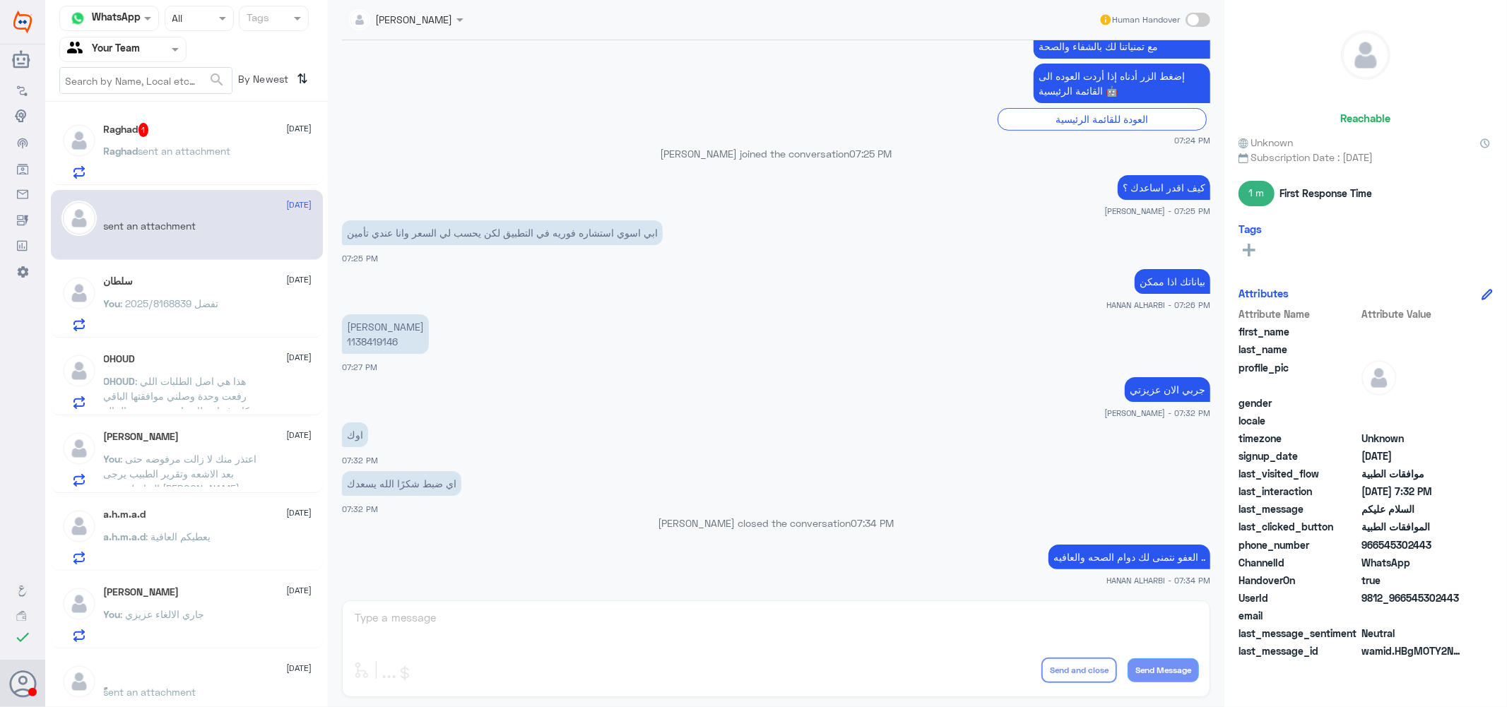
click at [186, 145] on span "sent an attachment" at bounding box center [184, 151] width 93 height 12
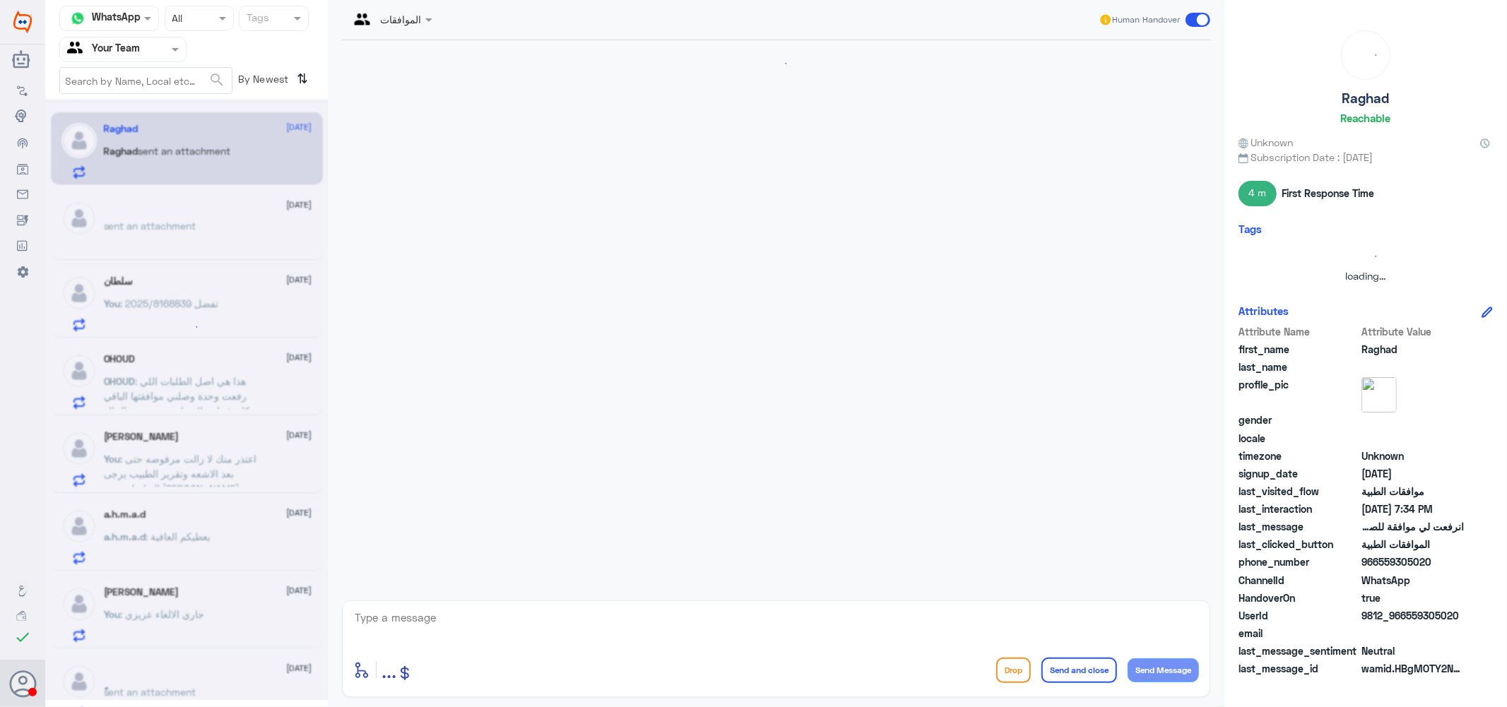
scroll to position [905, 0]
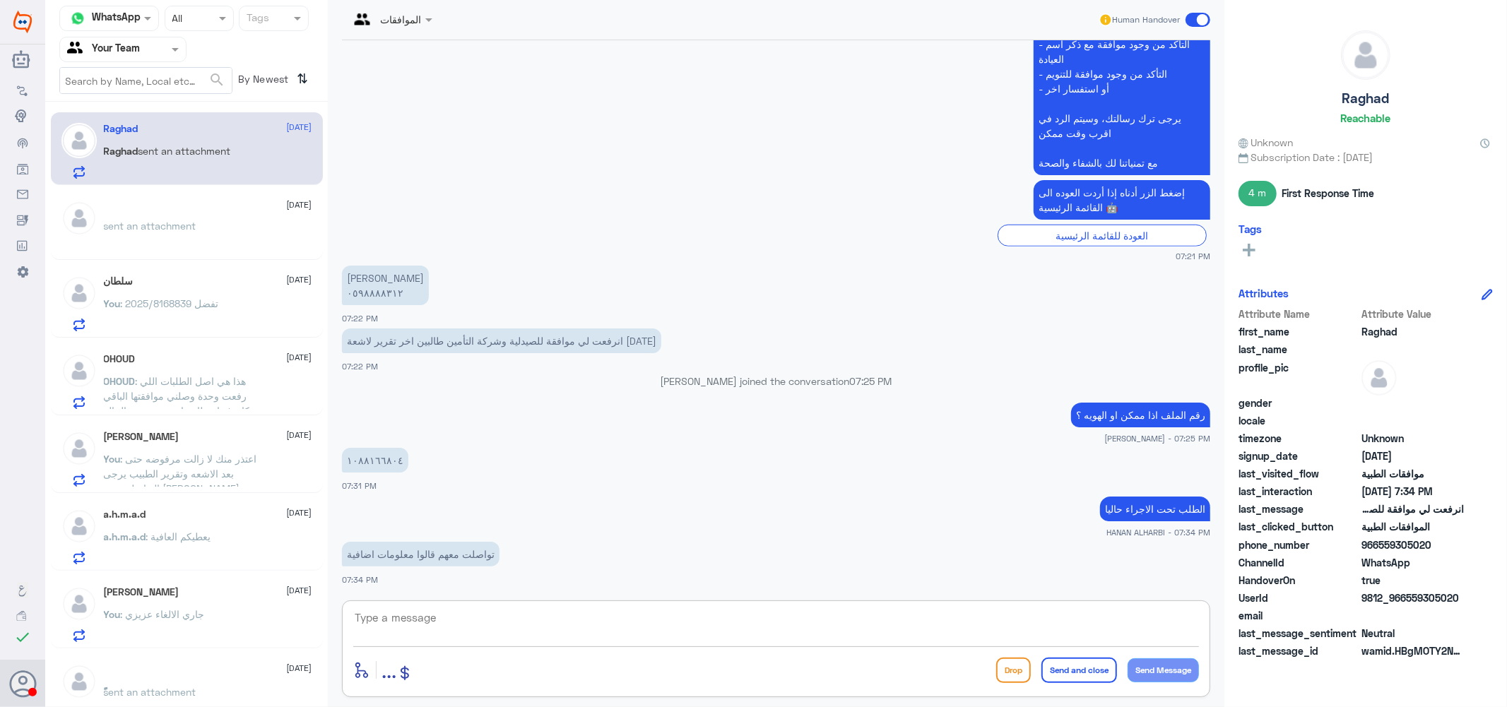
click at [478, 617] on textarea at bounding box center [776, 625] width 846 height 35
type textarea "م"
type textarea "نعم تم رفع المطلوب الطلب تحت الاجراء"
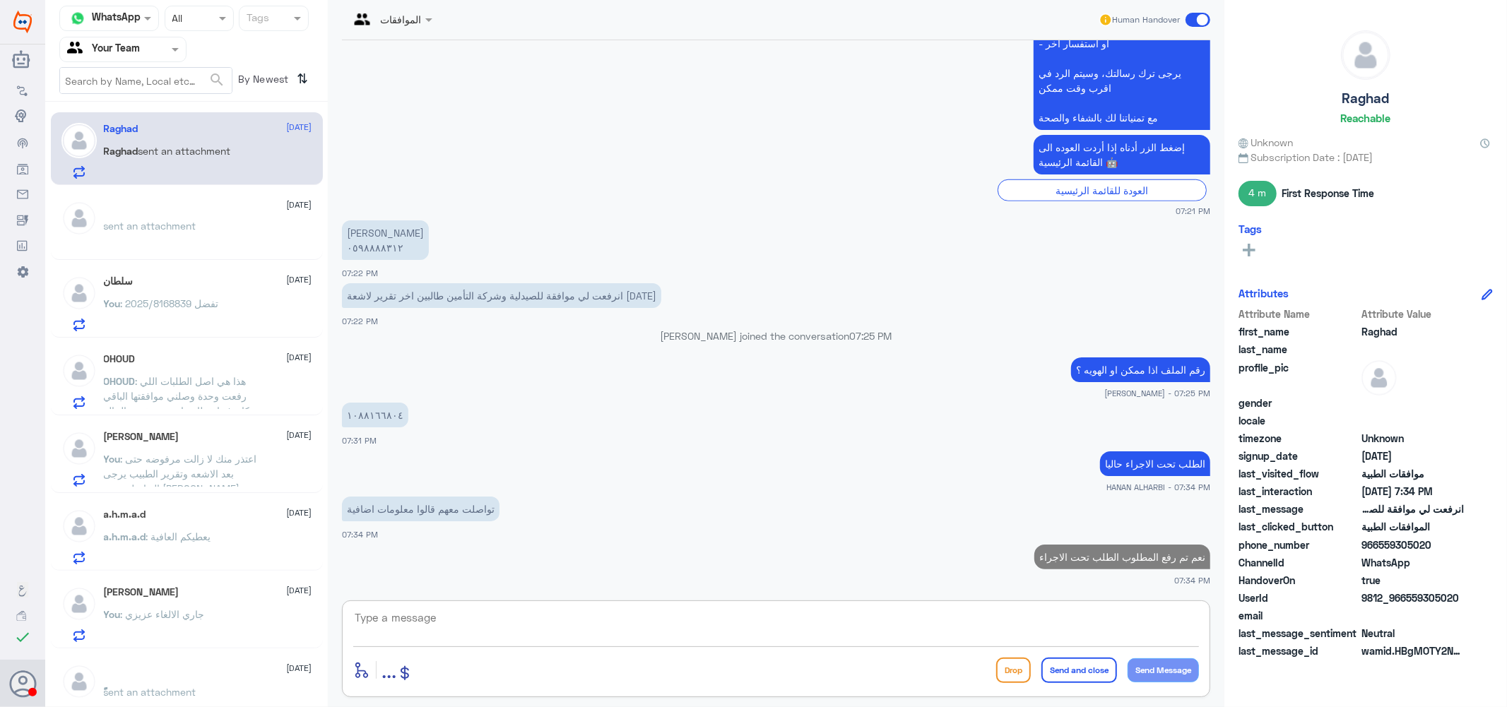
click at [184, 209] on div "︎ [DATE]" at bounding box center [208, 207] width 208 height 12
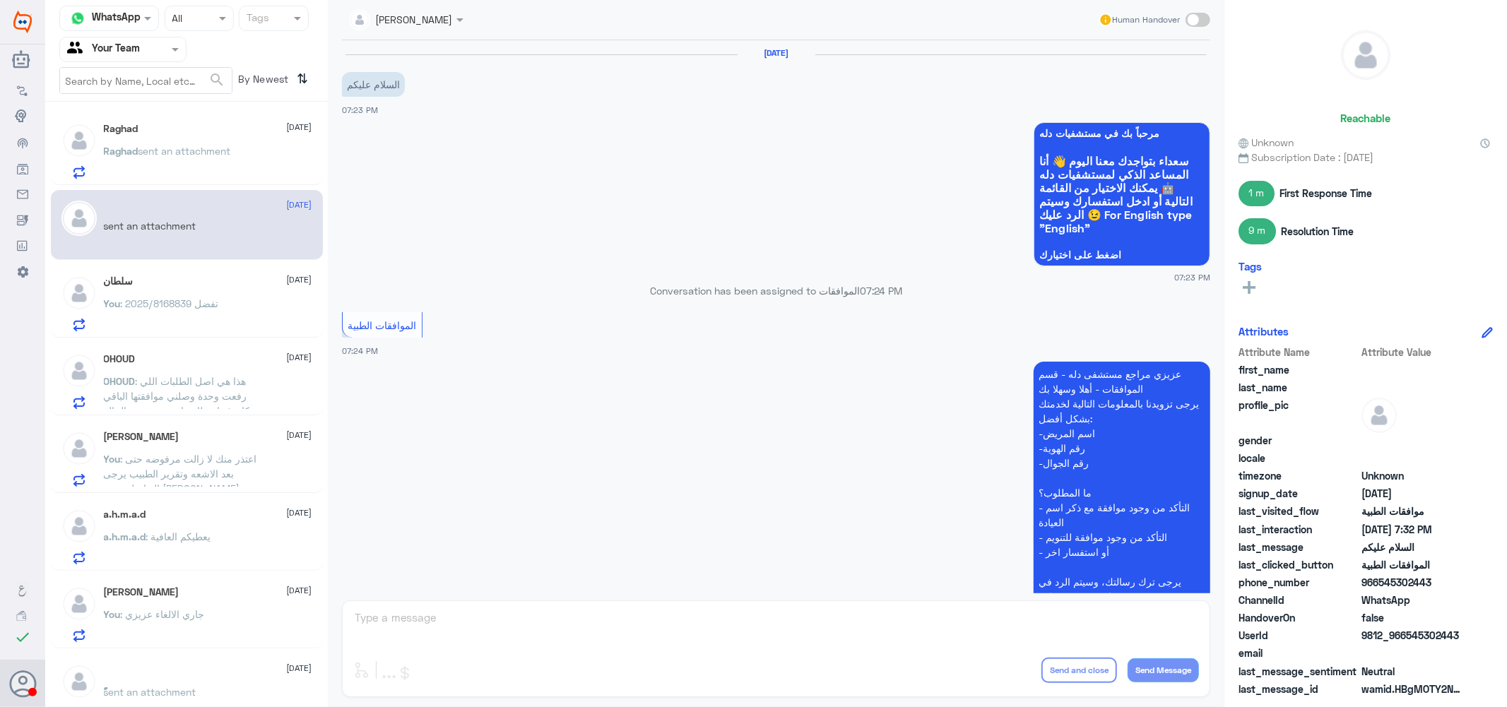
scroll to position [580, 0]
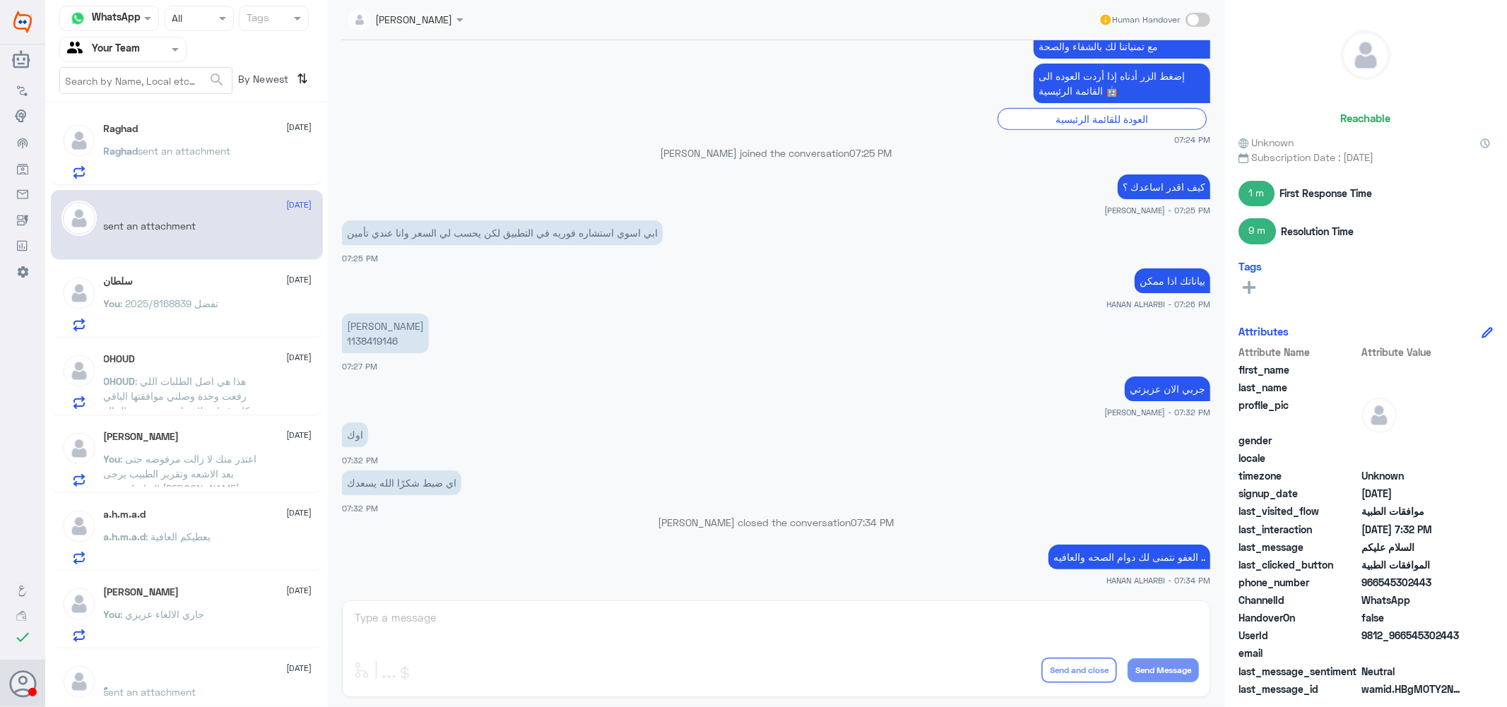
click at [174, 362] on div "OHOUD [DATE]" at bounding box center [208, 359] width 208 height 12
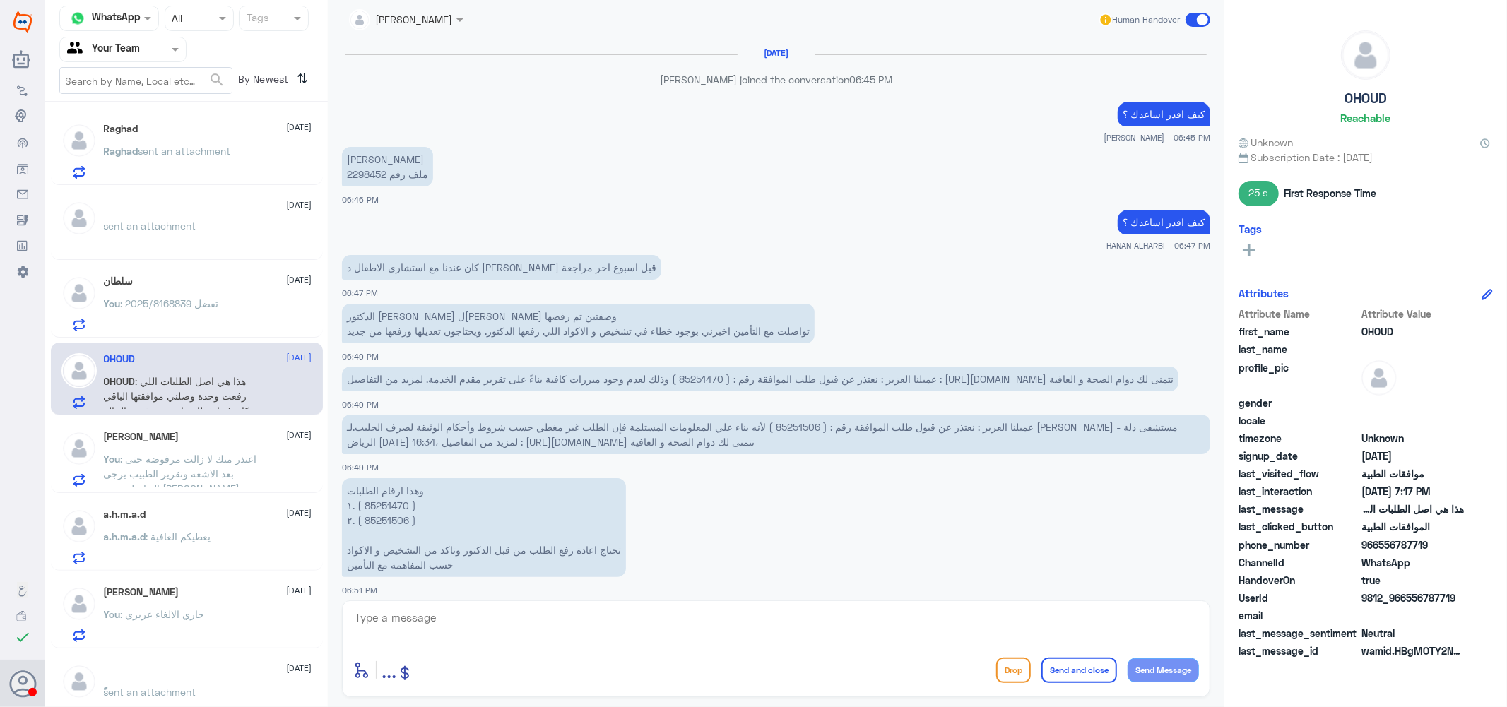
scroll to position [732, 0]
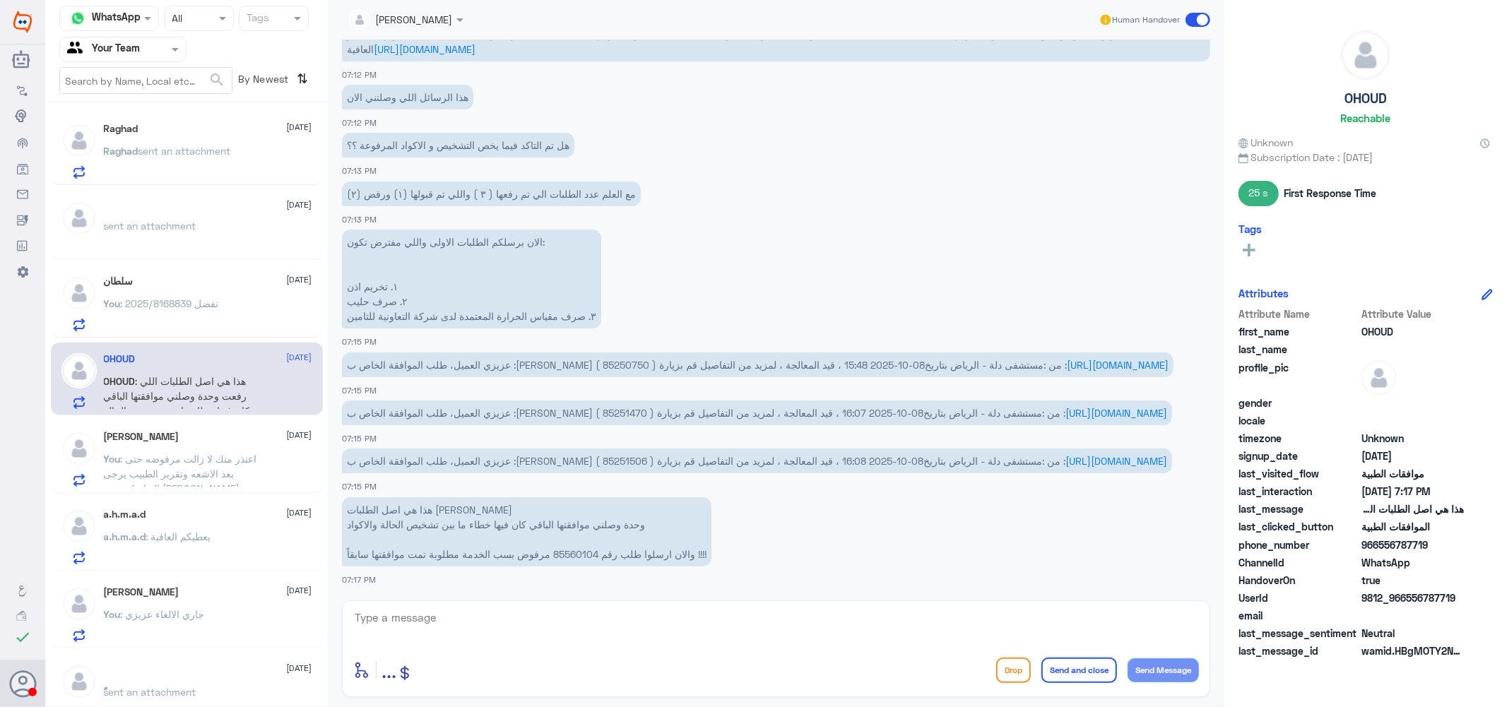
click at [788, 359] on span "عزيزي العميل، طلب الموافقة الخاص ب :[PERSON_NAME] ( 85250750 ) من :مستشفى دلة -…" at bounding box center [707, 365] width 720 height 12
click at [569, 600] on div "enter flow name ... Drop Send and close Send Message" at bounding box center [776, 648] width 868 height 97
click at [560, 620] on textarea at bounding box center [776, 625] width 846 height 35
type textarea "i"
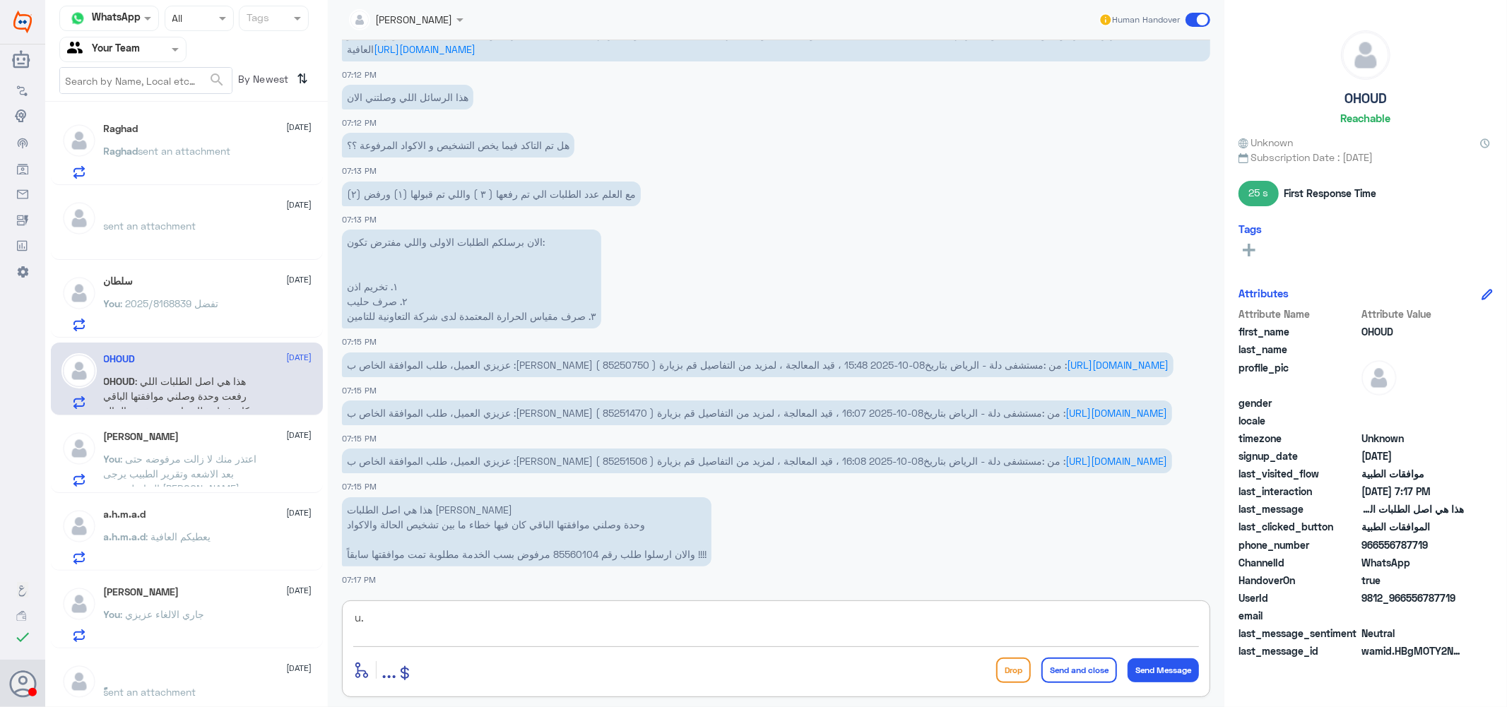
type textarea "u"
drag, startPoint x: 1163, startPoint y: 618, endPoint x: 923, endPoint y: 610, distance: 240.3
click at [923, 610] on textarea "عزيزتي رد التامين الاخير انه غير مغطى يرجى التواصل معم" at bounding box center [776, 625] width 846 height 35
click at [1163, 615] on textarea "عزيزتي رتم اعاده" at bounding box center [776, 625] width 846 height 35
click at [1109, 611] on textarea "عزيزتي تم اعاده" at bounding box center [776, 625] width 846 height 35
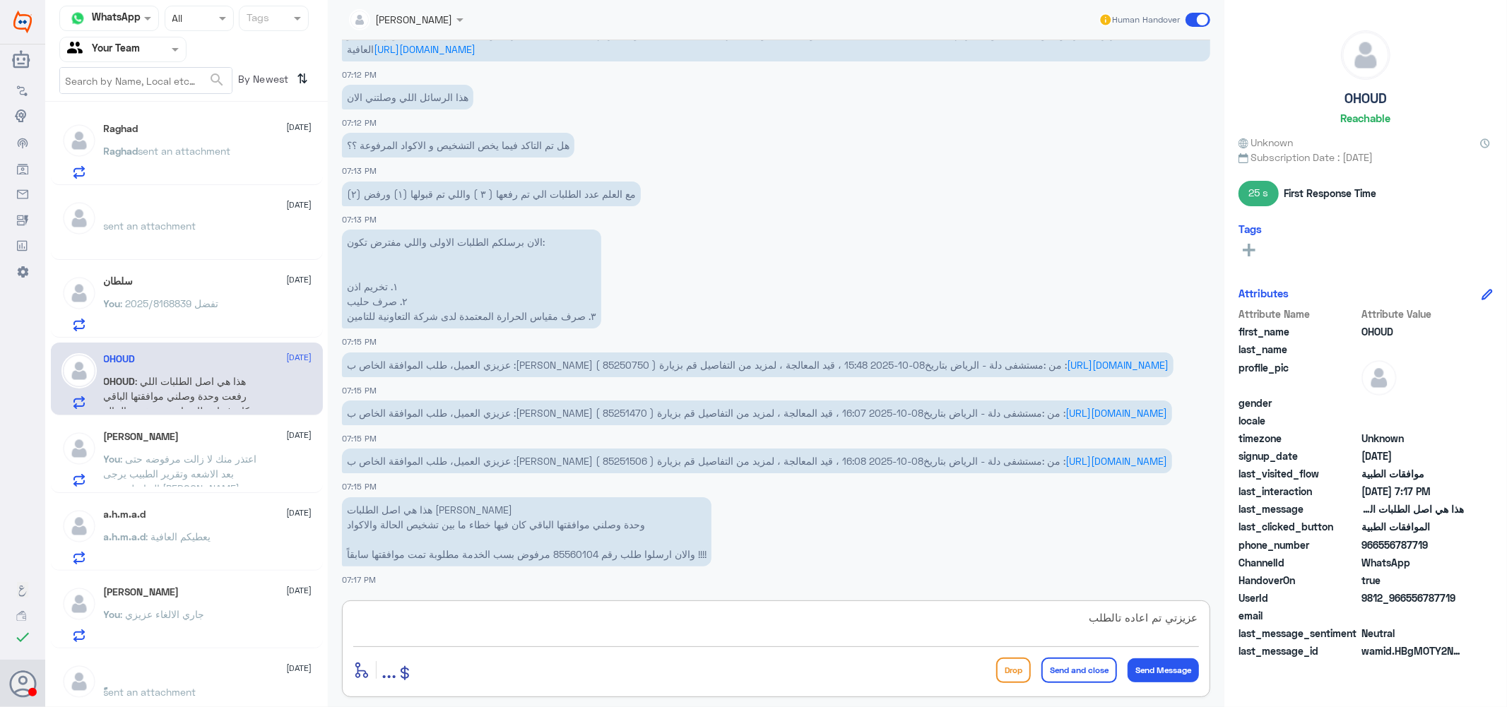
drag, startPoint x: 1126, startPoint y: 618, endPoint x: 1043, endPoint y: 602, distance: 84.2
click at [1043, 602] on div "عزيزتي تم اعاده تالطلب enter flow name ... Drop Send and close Send Message" at bounding box center [776, 648] width 868 height 97
type textarea "عزيزتي تم اعاده الطلب بتقرير الطبيب والاكواد المرسله صحيحه بناء على تشخيص الطفل…"
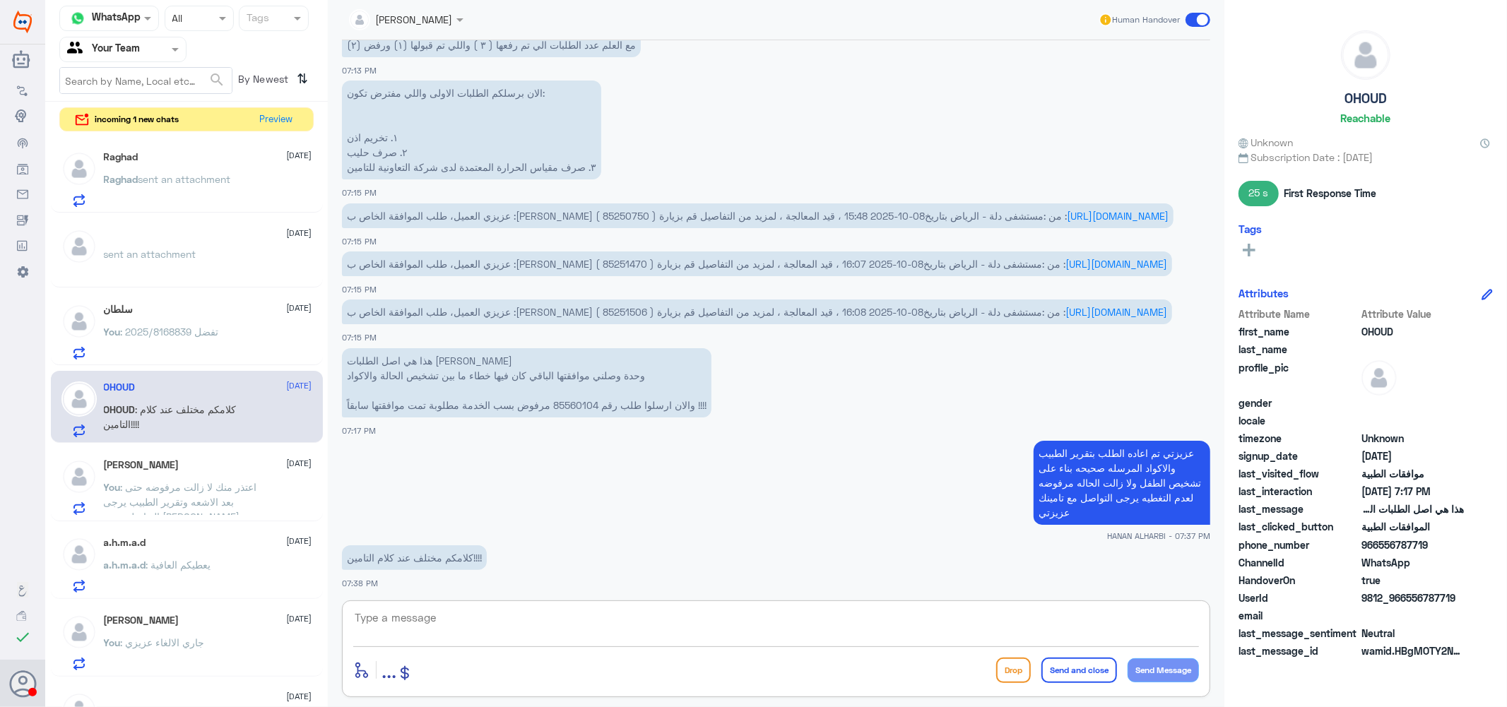
scroll to position [884, 0]
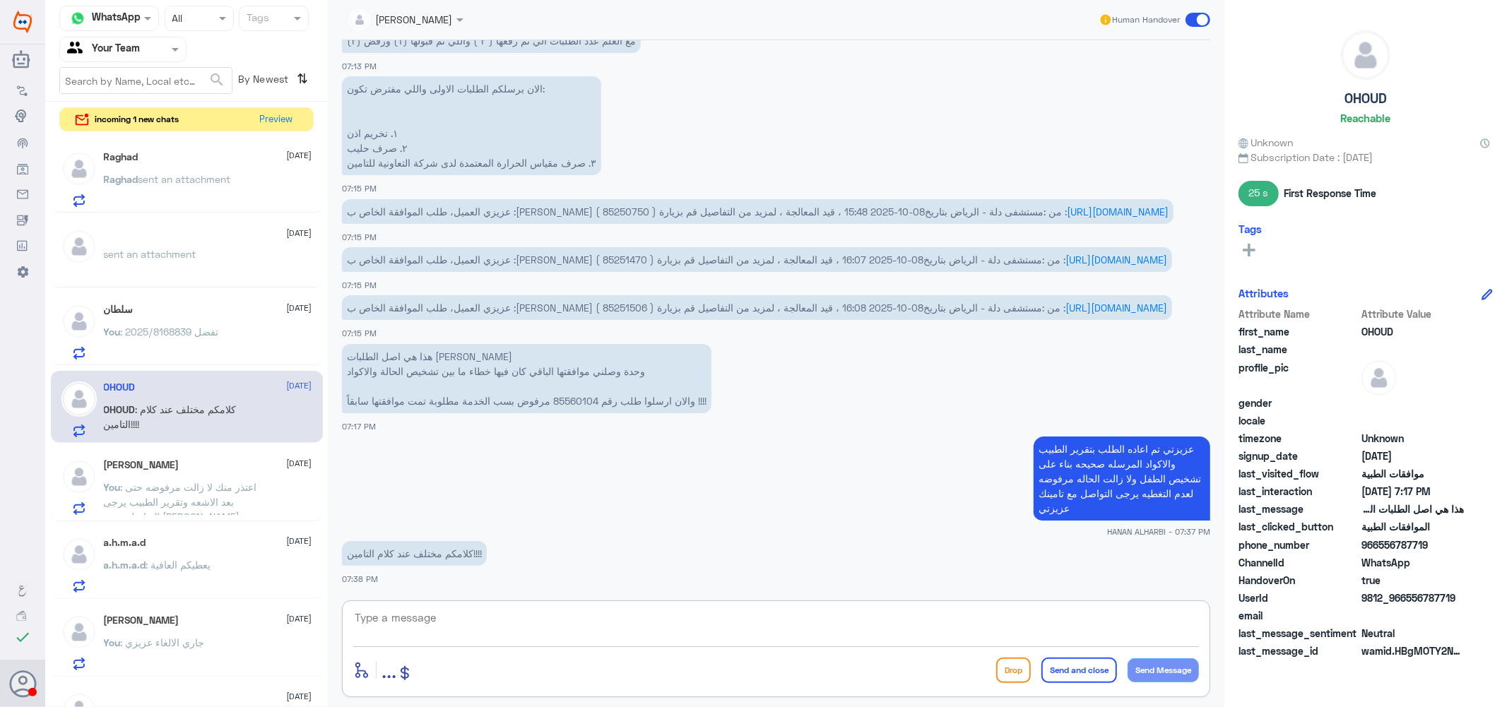
click at [494, 622] on textarea at bounding box center [776, 625] width 846 height 35
click at [473, 625] on textarea at bounding box center [776, 625] width 846 height 35
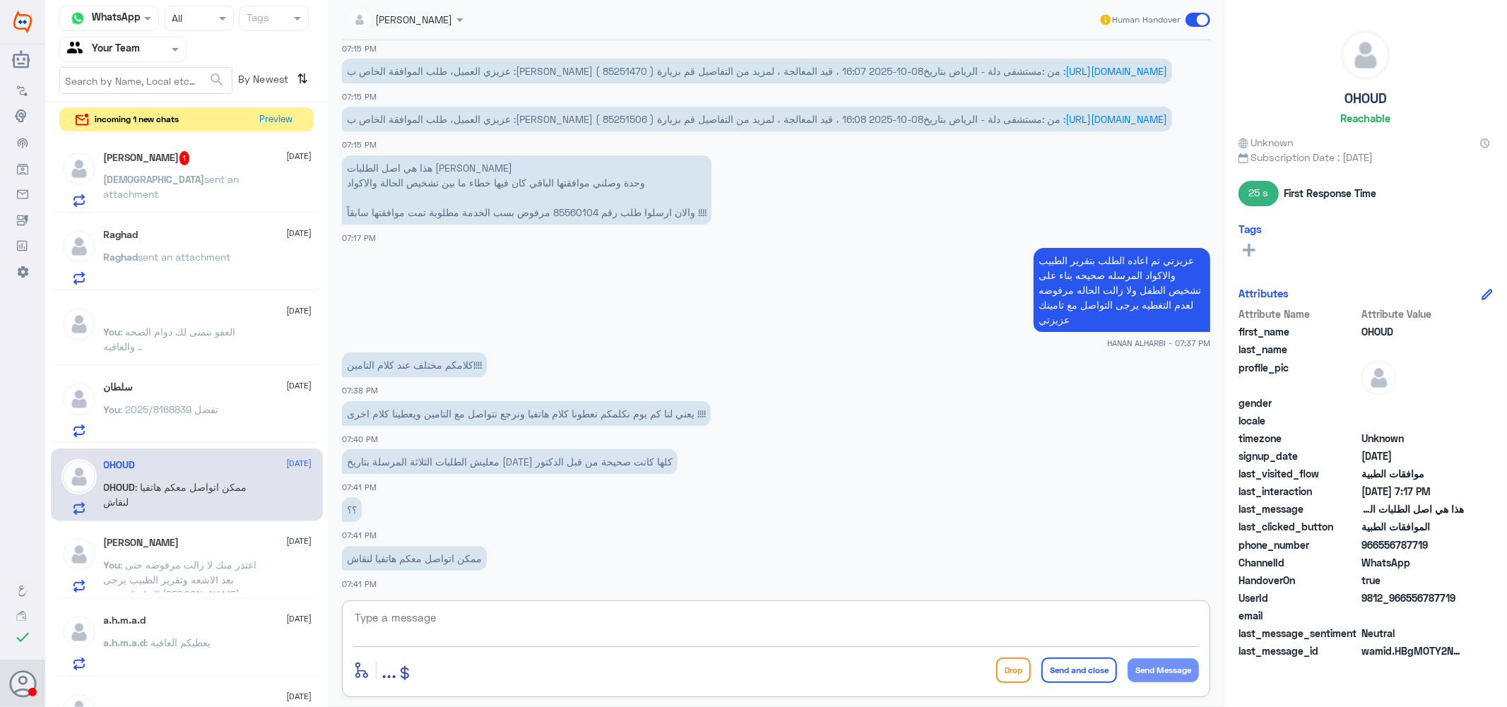
scroll to position [1077, 0]
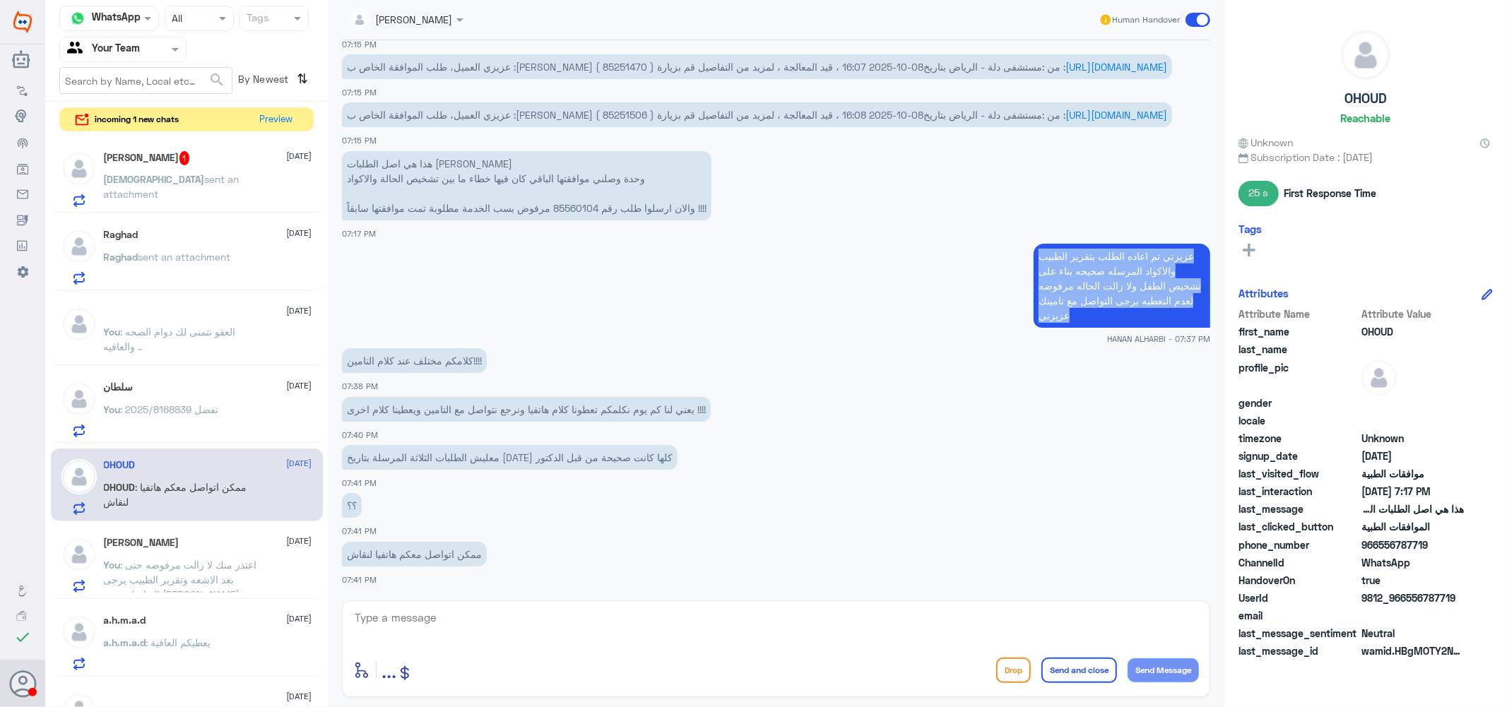
drag, startPoint x: 1076, startPoint y: 316, endPoint x: 1026, endPoint y: 252, distance: 81.0
click at [1026, 252] on app-msgs-text "عزيزتي تم اعاده الطلب بتقرير الطبيب والاكواد المرسله صحيحه بناء على تشخيص الطفل…" at bounding box center [776, 286] width 868 height 85
click at [658, 612] on textarea at bounding box center [776, 625] width 846 height 35
paste textarea "عزيزتي تم اعاده الطلب بتقرير الطبيب والاكواد المرسله صحيحه بناء على تشخيص الطفل…"
type textarea "عزيزتي تم اعاده الطلب بتقرير الطبيب والاكواد المرسله صحيحه بناء على تشخيص الطفل…"
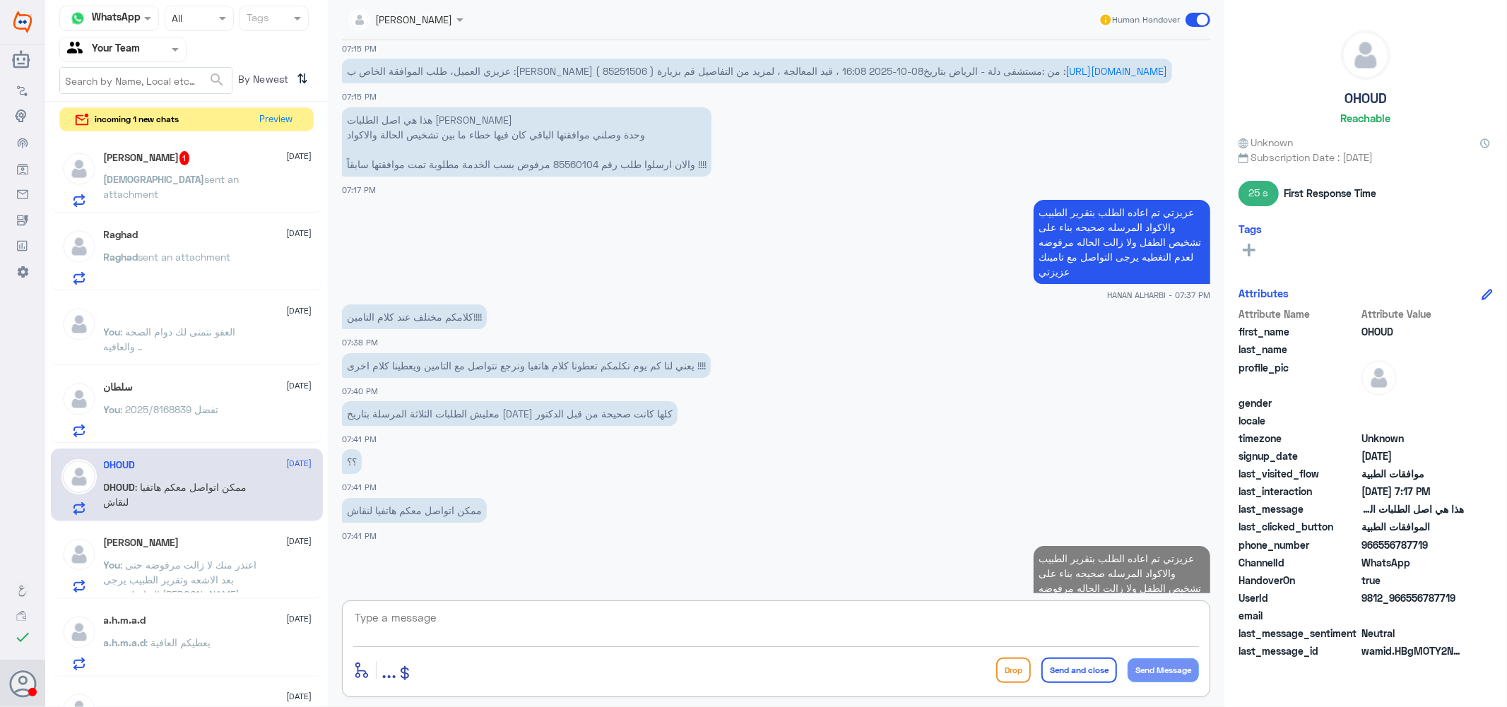
scroll to position [1183, 0]
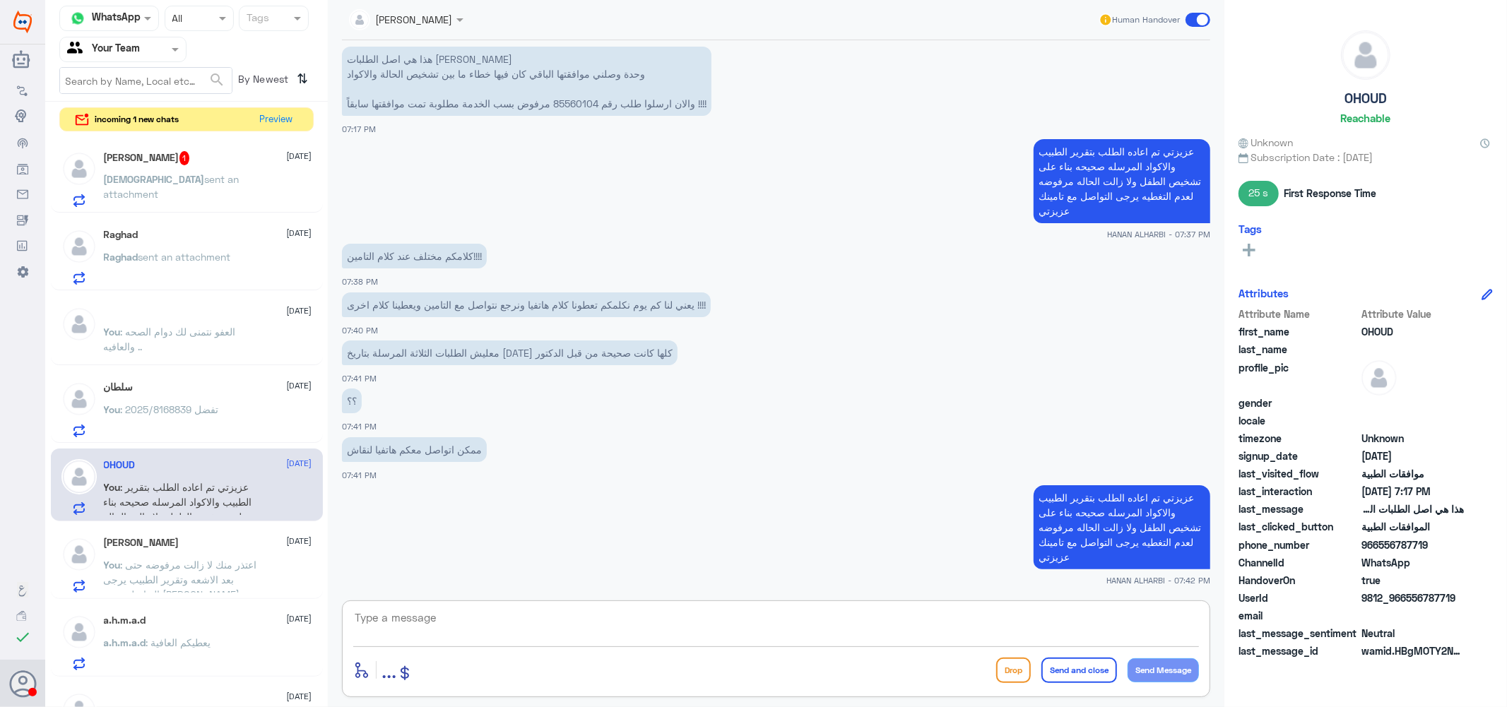
click at [208, 173] on span "sent an attachment" at bounding box center [172, 186] width 136 height 27
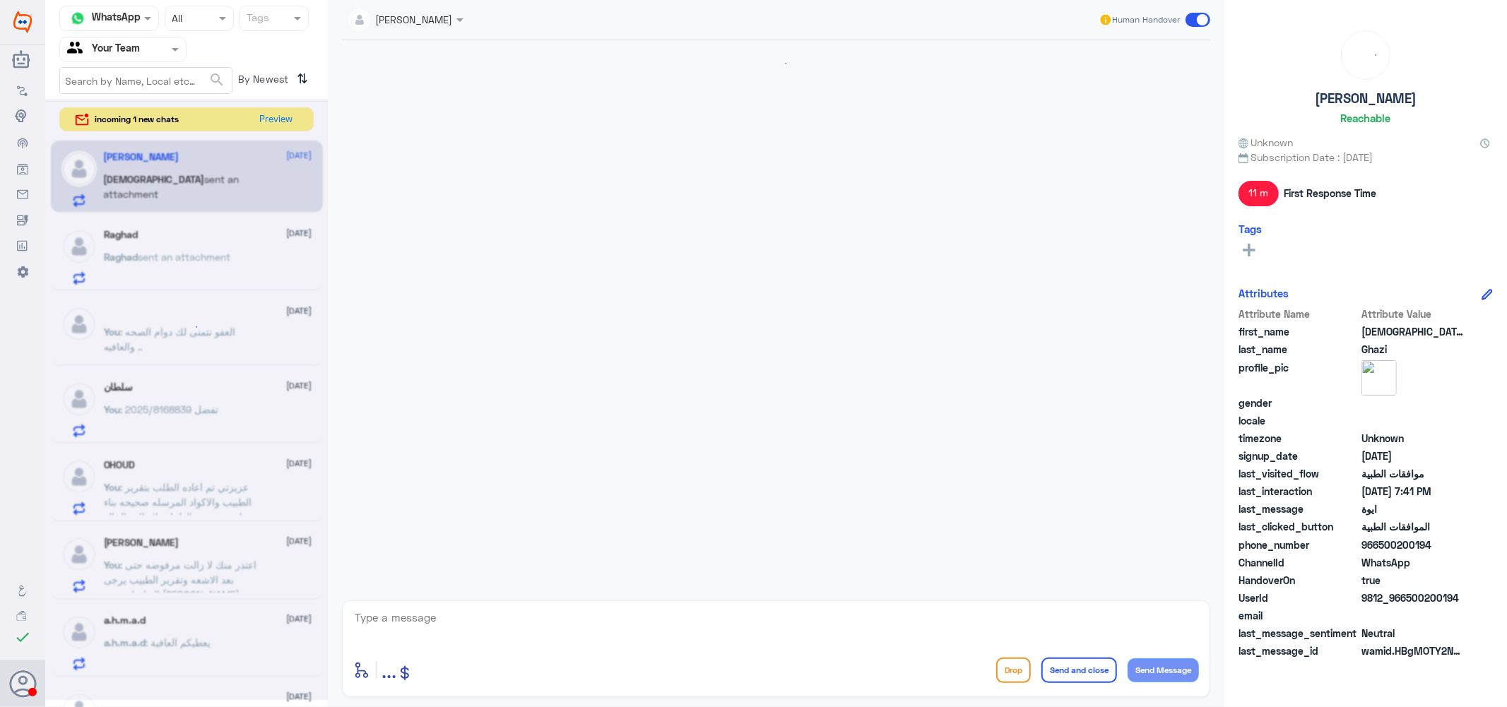
scroll to position [475, 0]
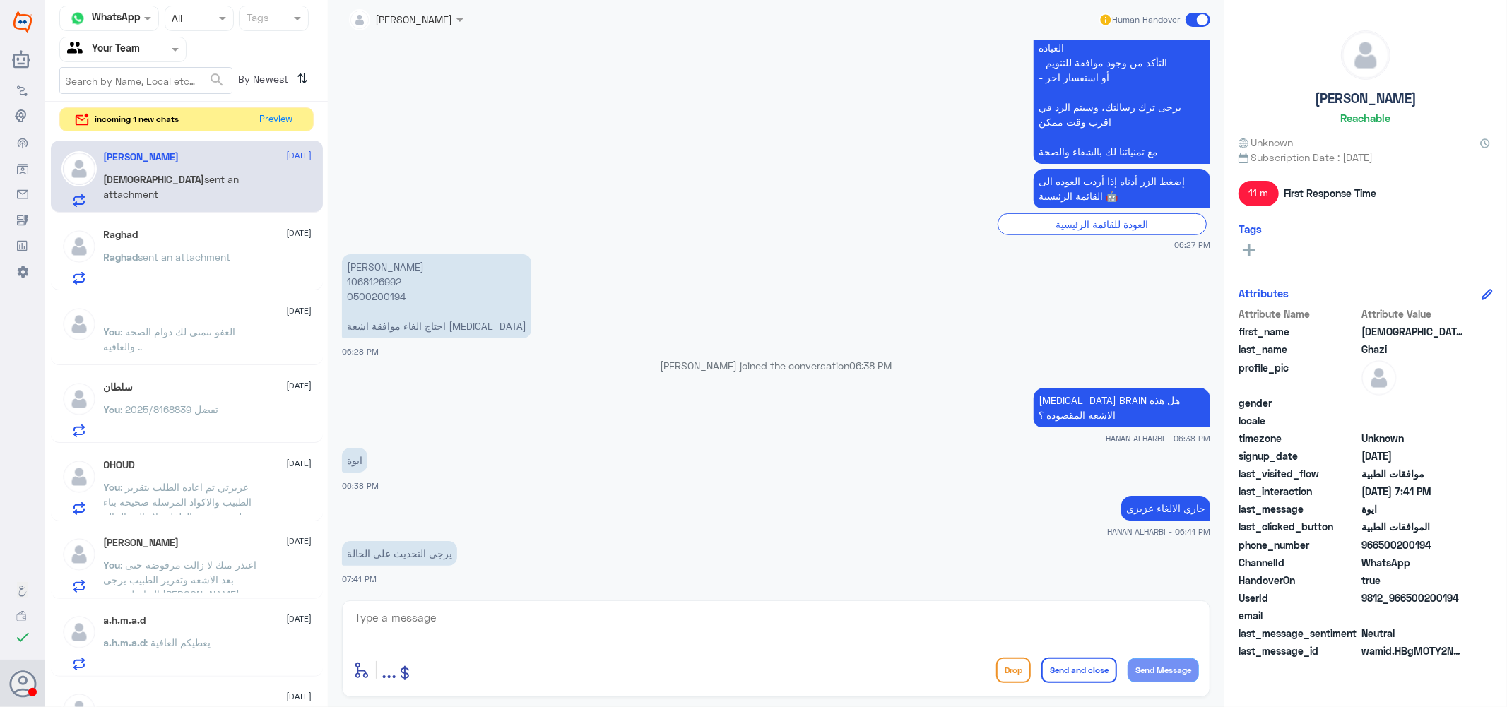
click at [373, 280] on p "[PERSON_NAME] 1068126992 0500200194 احتاج الغاء موافقة اشعة [MEDICAL_DATA]" at bounding box center [436, 296] width 189 height 84
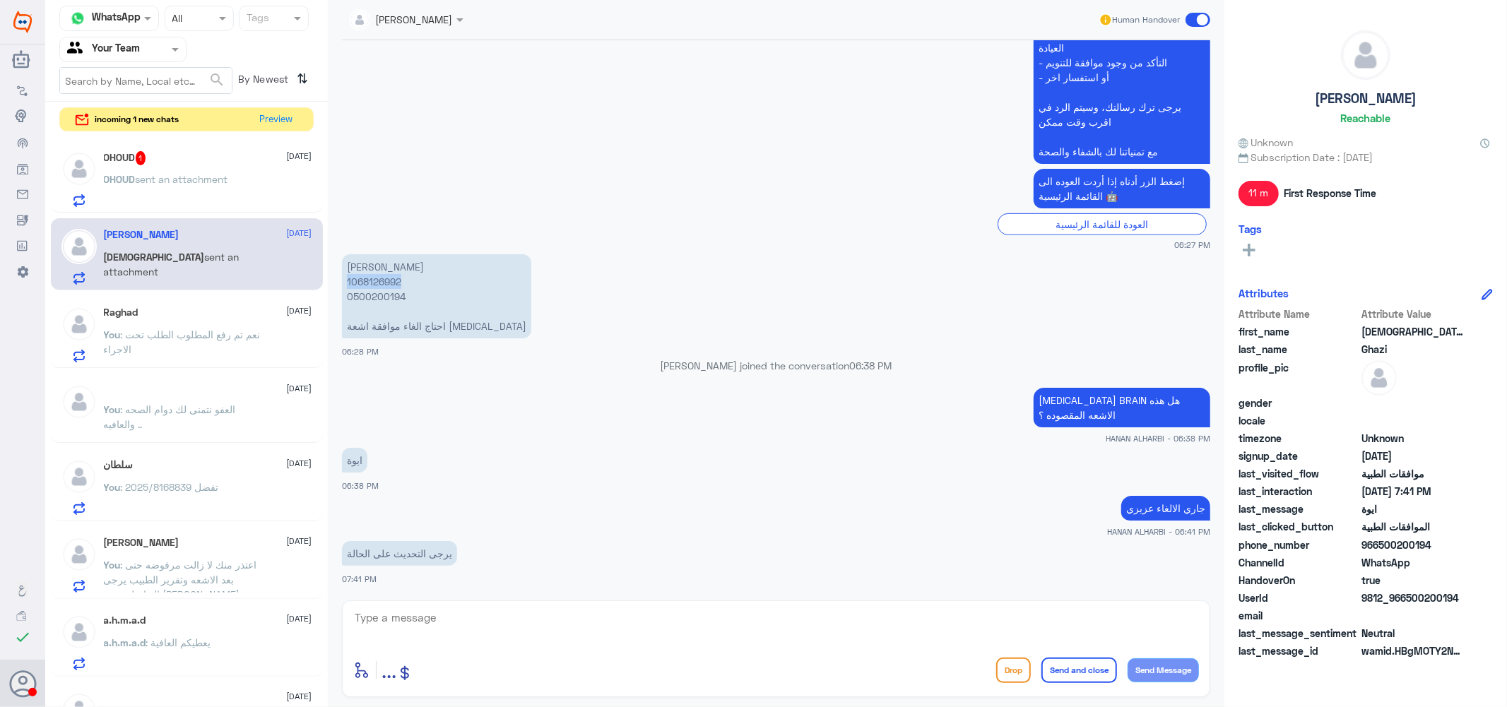
click at [485, 626] on textarea at bounding box center [776, 625] width 846 height 35
type textarea "h"
type textarea "الطلب [PERSON_NAME] نتمنى لك دوام الصحه والعافيه .."
click at [1058, 670] on button "Send and close" at bounding box center [1079, 670] width 76 height 25
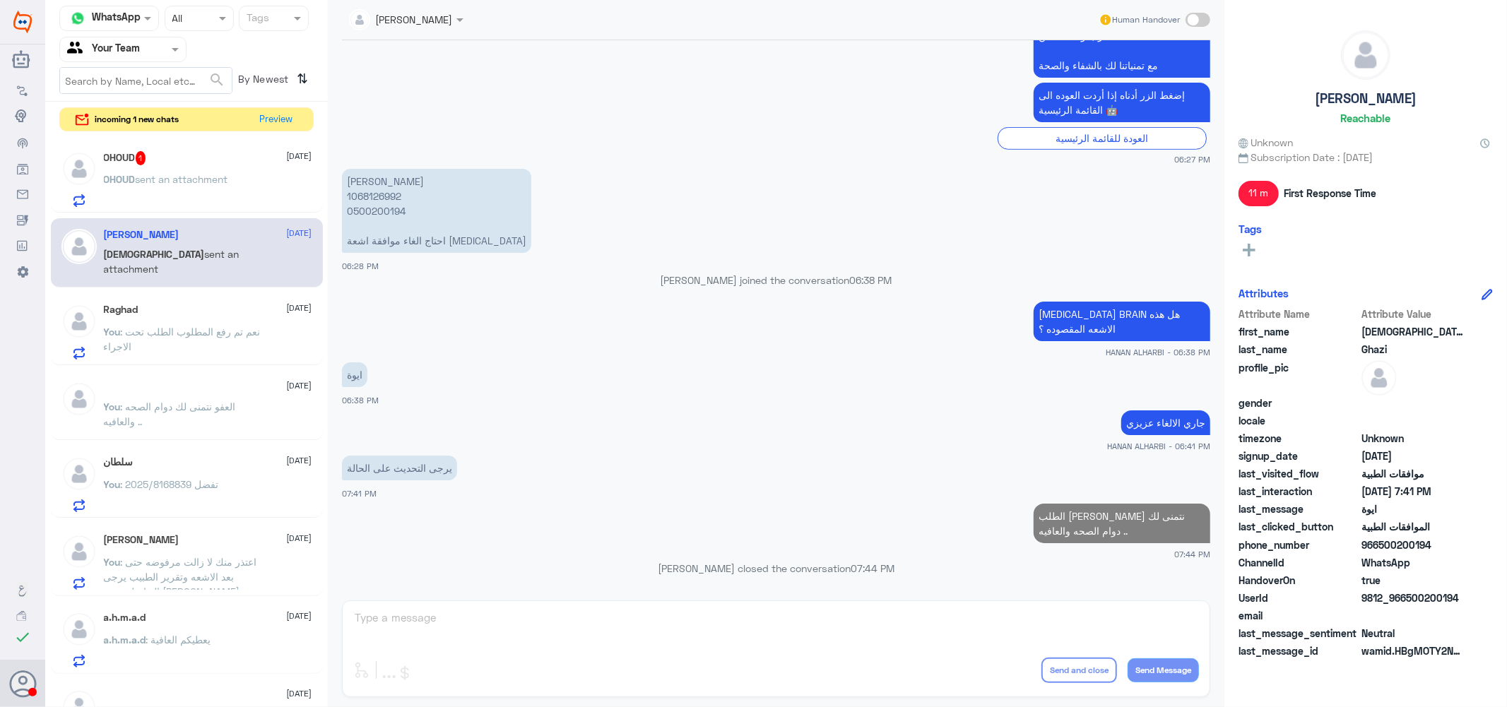
click at [160, 174] on span "sent an attachment" at bounding box center [182, 179] width 93 height 12
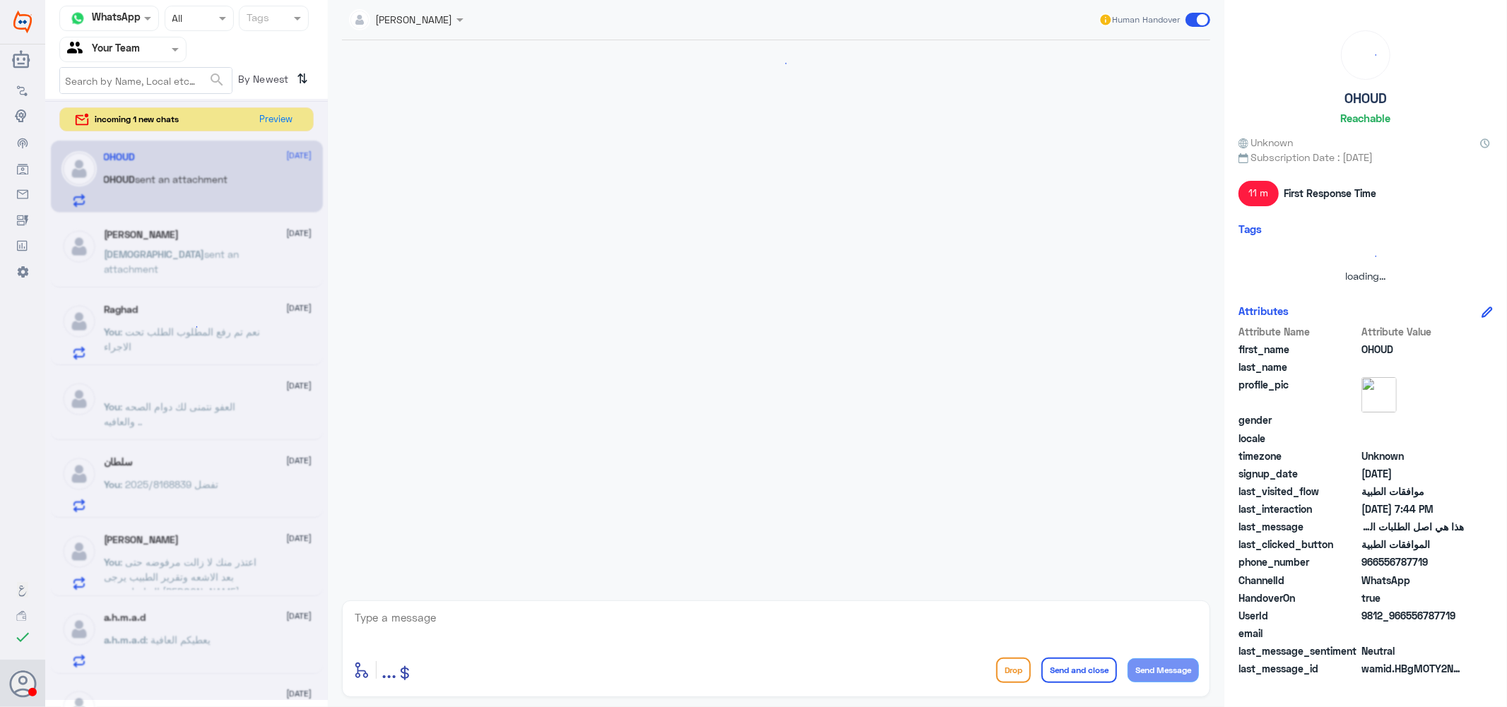
scroll to position [839, 0]
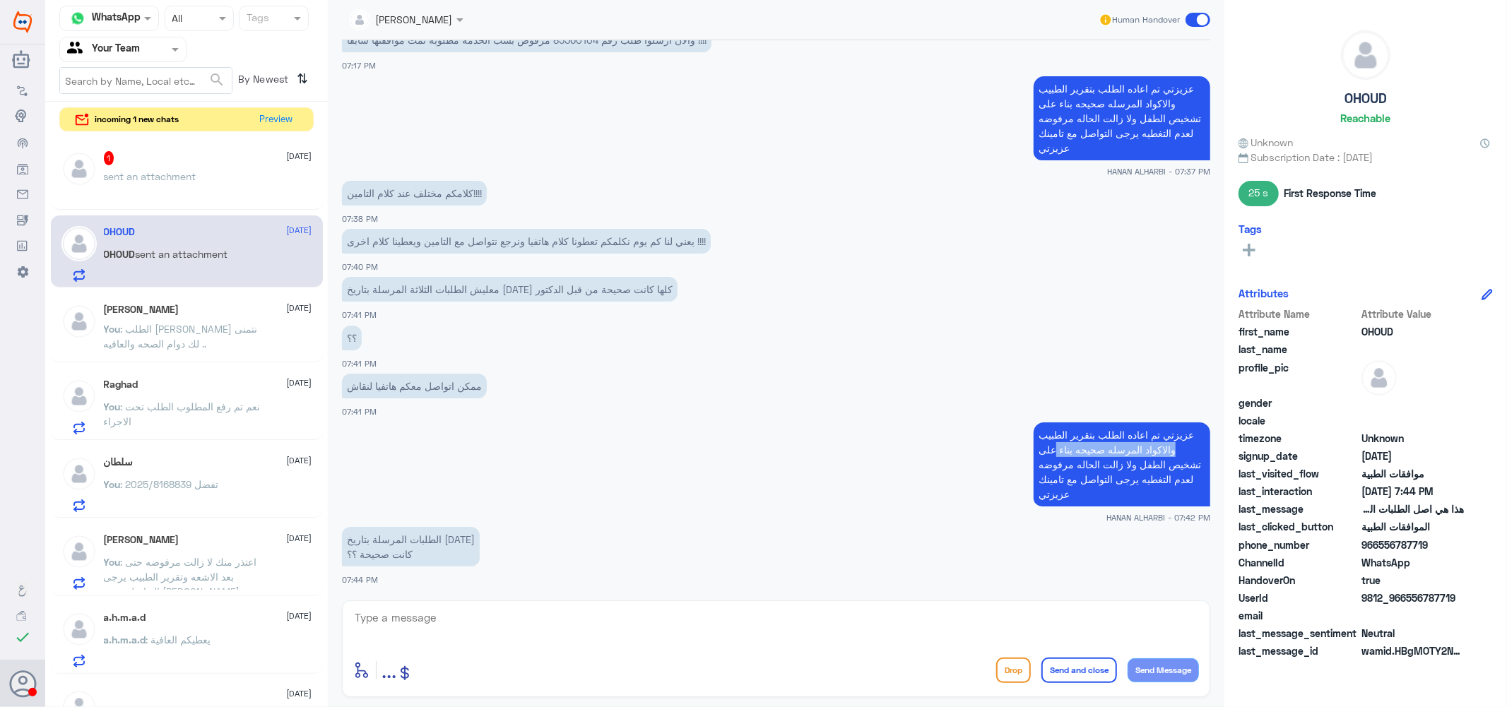
drag, startPoint x: 1174, startPoint y: 449, endPoint x: 1049, endPoint y: 455, distance: 125.2
click at [1049, 455] on p "عزيزتي تم اعاده الطلب بتقرير الطبيب والاكواد المرسله صحيحه بناء على تشخيص الطفل…" at bounding box center [1122, 464] width 177 height 84
click at [446, 615] on textarea at bounding box center [776, 625] width 846 height 35
click at [618, 555] on app-msgs-text "الطلبات المرسلة بتاريخ [DATE] كانت صحيحة ؟؟" at bounding box center [776, 547] width 868 height 41
click at [722, 632] on textarea at bounding box center [776, 625] width 846 height 35
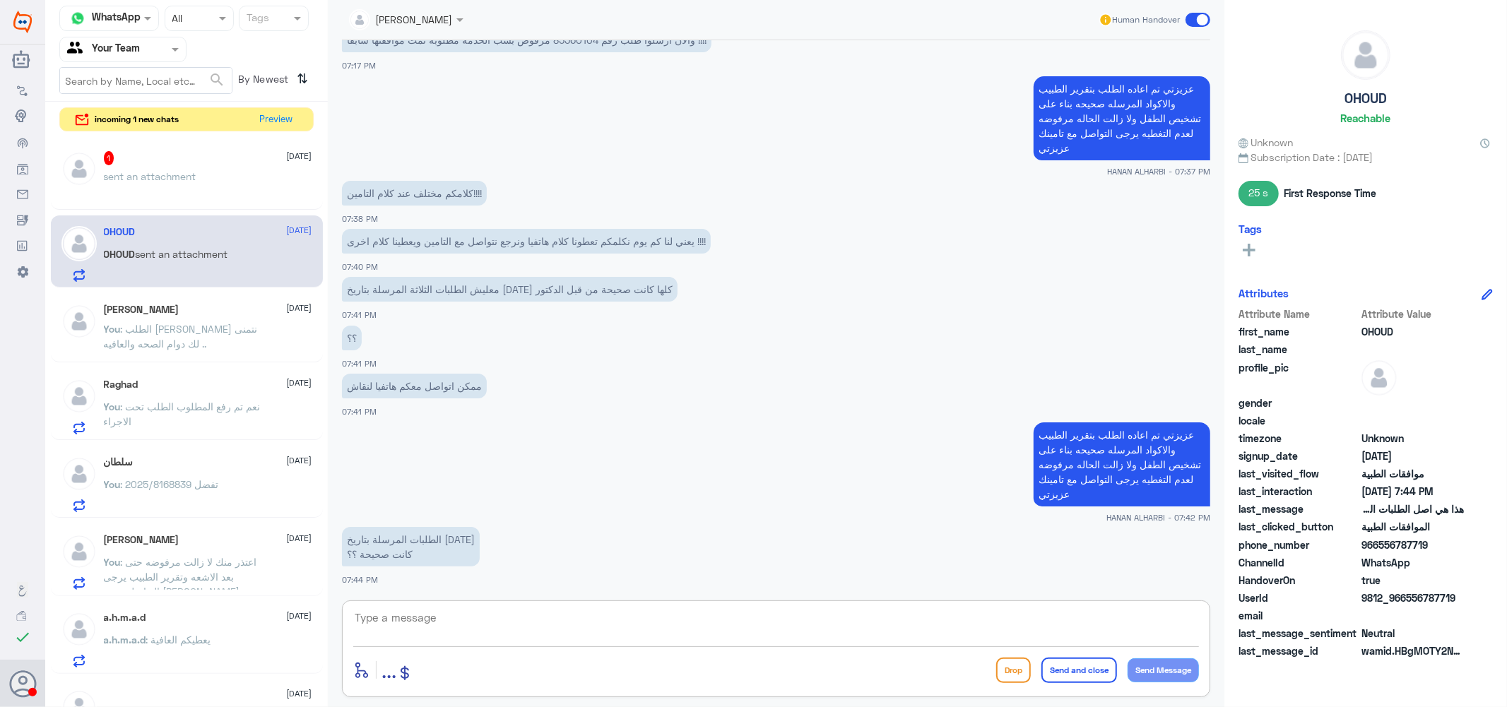
scroll to position [604, 0]
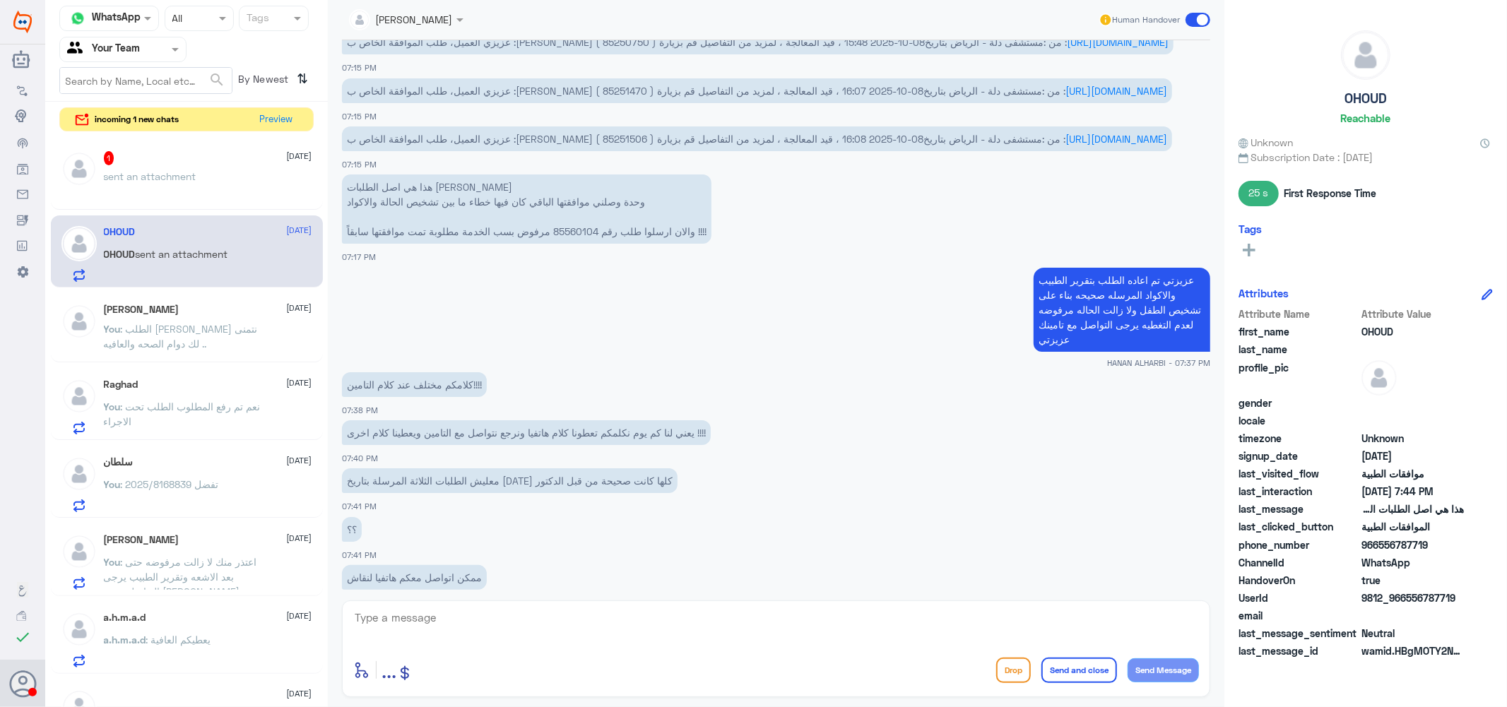
click at [781, 145] on span "عزيزي العميل، طلب الموافقة الخاص ب :[PERSON_NAME] ( 85251506 ) من :مستشفى دلة -…" at bounding box center [706, 139] width 718 height 12
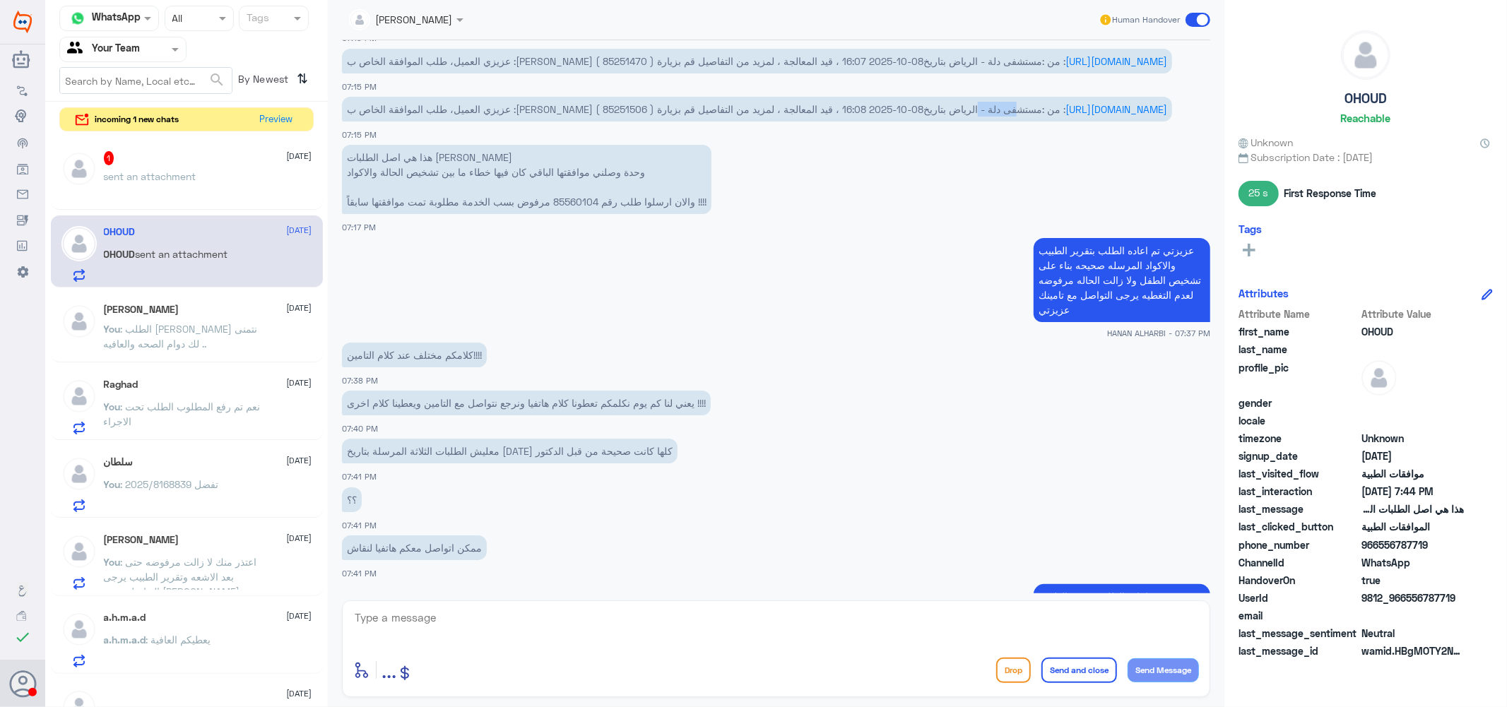
scroll to position [633, 0]
click at [783, 66] on p "عزيزي العميل، طلب الموافقة الخاص ب :[PERSON_NAME] ( 85251470 ) من :مستشفى دلة -…" at bounding box center [757, 61] width 830 height 25
click at [782, 68] on span "عزيزي العميل، طلب الموافقة الخاص ب :[PERSON_NAME] ( 85251470 ) من :مستشفى دلة -…" at bounding box center [706, 62] width 718 height 12
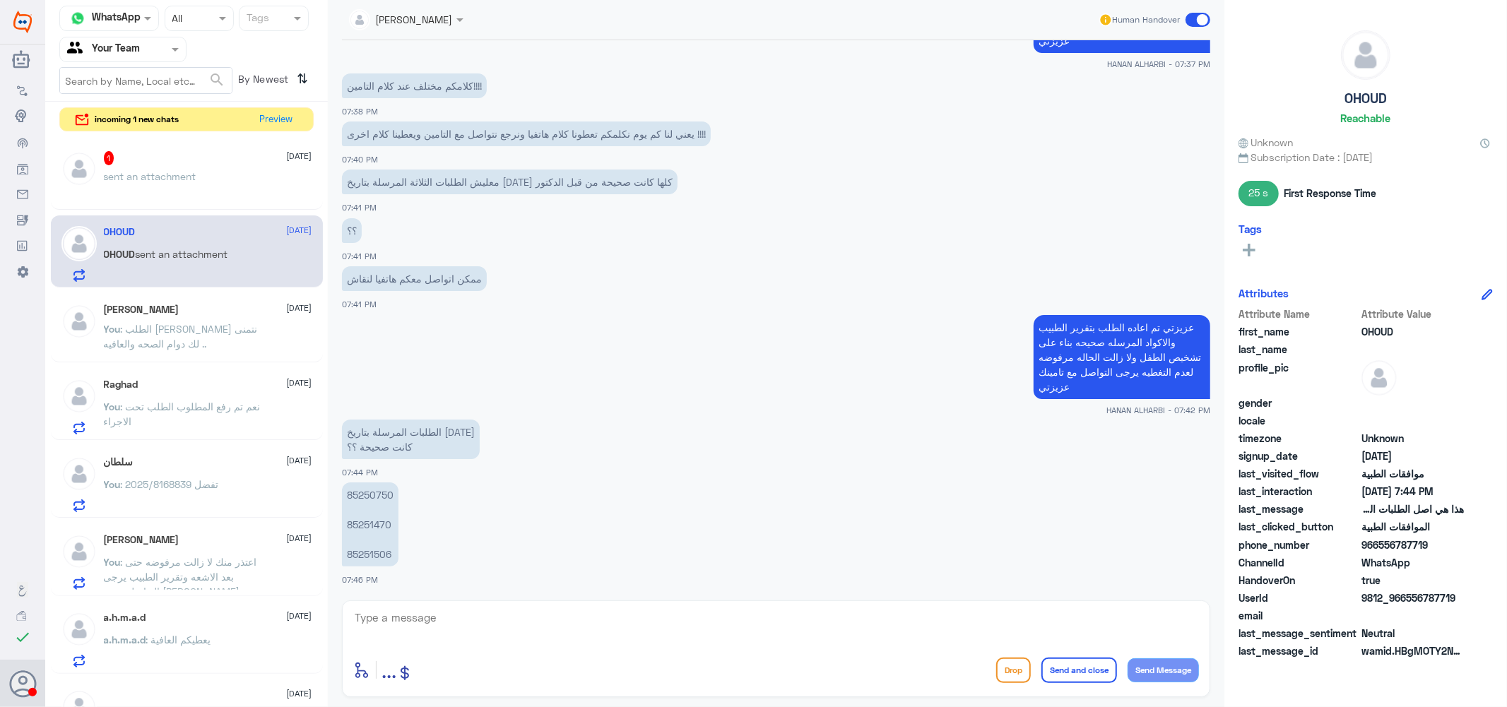
scroll to position [947, 0]
click at [537, 623] on textarea at bounding box center [776, 625] width 846 height 35
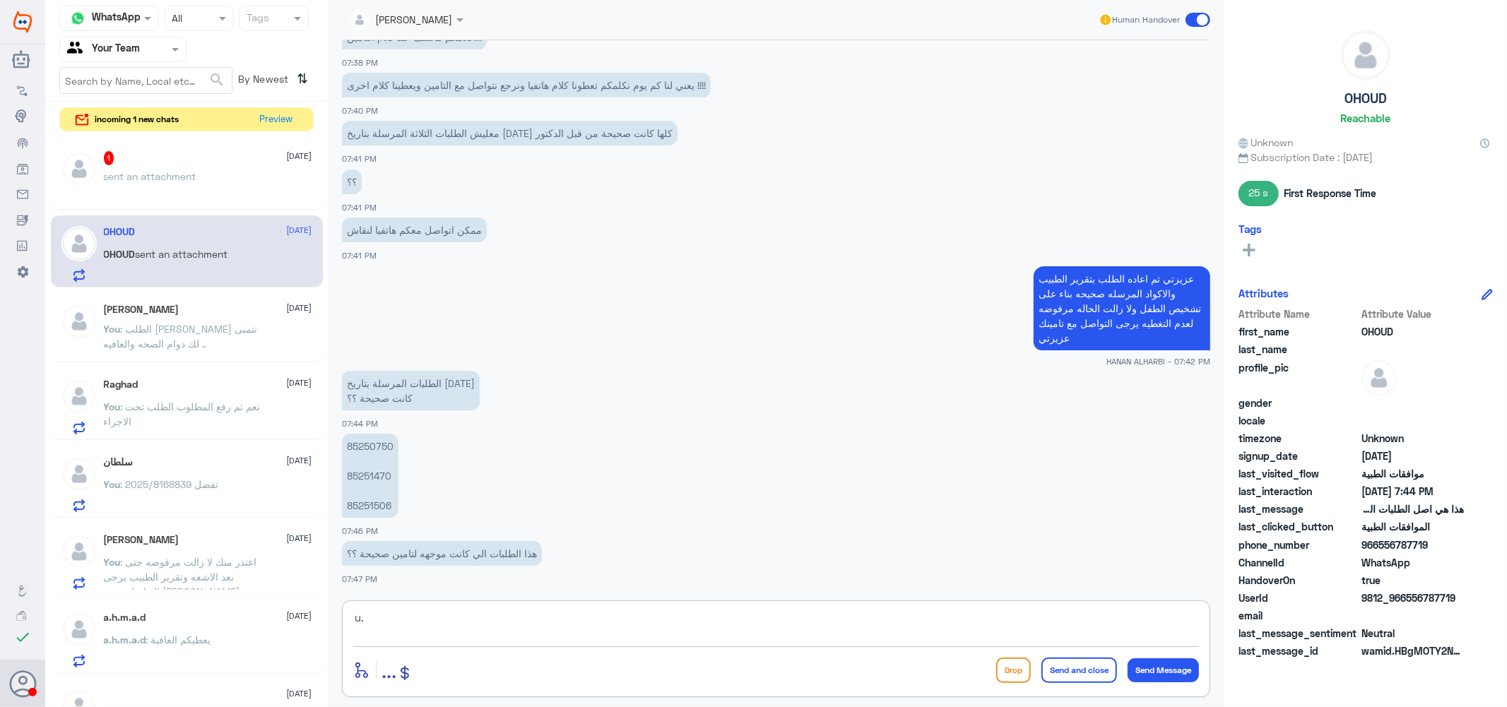
type textarea "u"
click at [749, 617] on textarea "عزيزتي جميع الطلبات المرفوعه ل التامين بخصوص الحليب صحيحه سبب الرفض من التامين …" at bounding box center [776, 625] width 846 height 35
click at [468, 623] on textarea "عزيزتي جميع الطلبات المرفوعه ل التامين بخصوص الحليب صحيحه سبب الرفض من التامين …" at bounding box center [776, 625] width 846 height 35
type textarea "عزيزتي جميع الطلبات المرفوعه ل التامين بخصوص الحليب صحيحه سبب الرفض من التامين …"
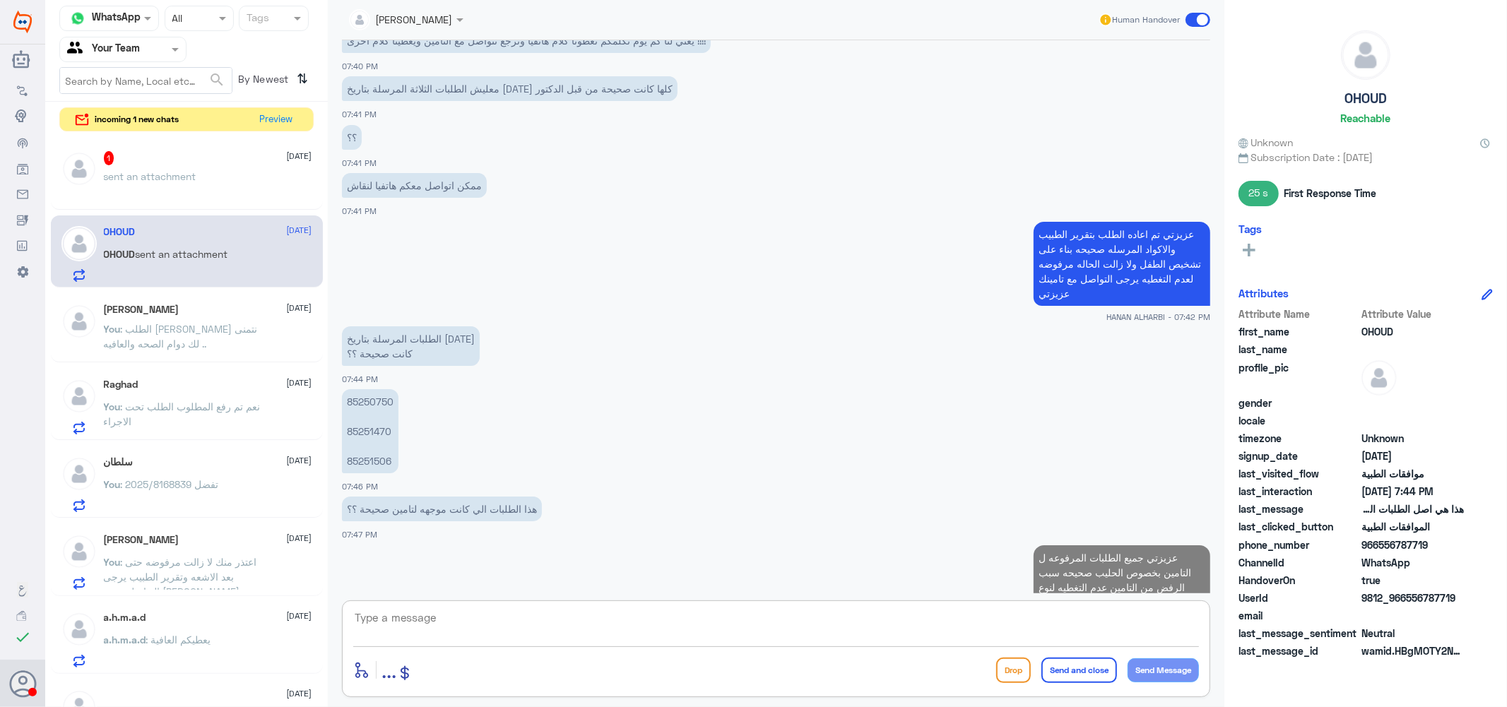
scroll to position [1115, 0]
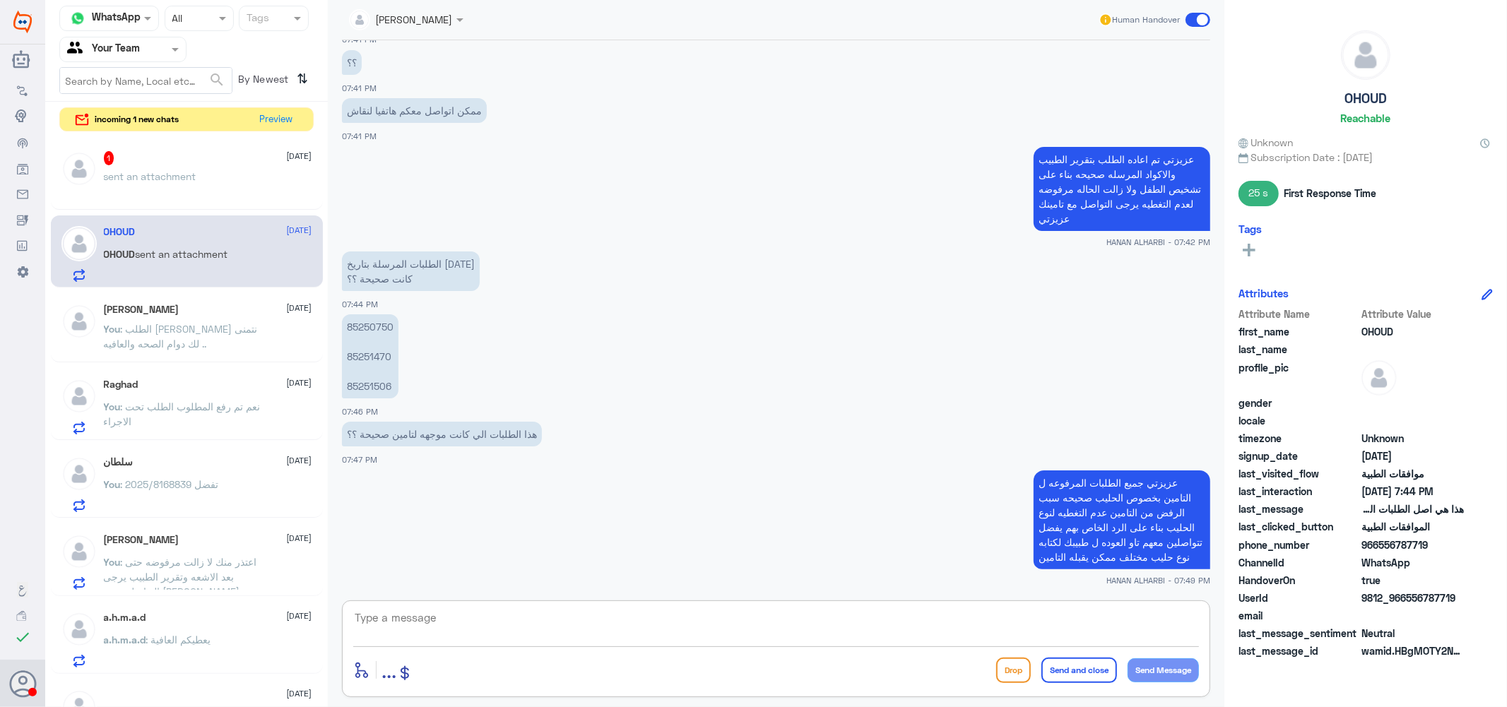
click at [175, 153] on div "︎ 1 [DATE]" at bounding box center [208, 158] width 208 height 14
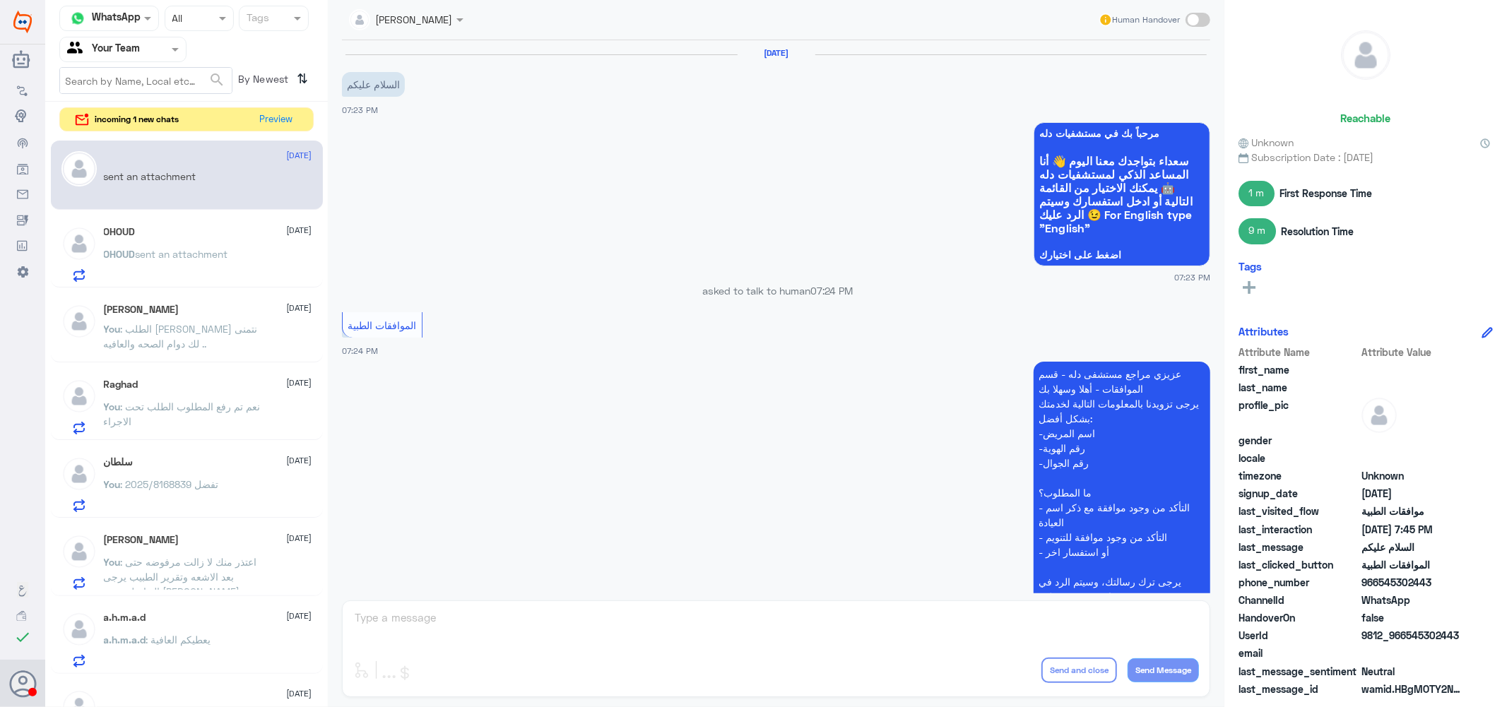
scroll to position [795, 0]
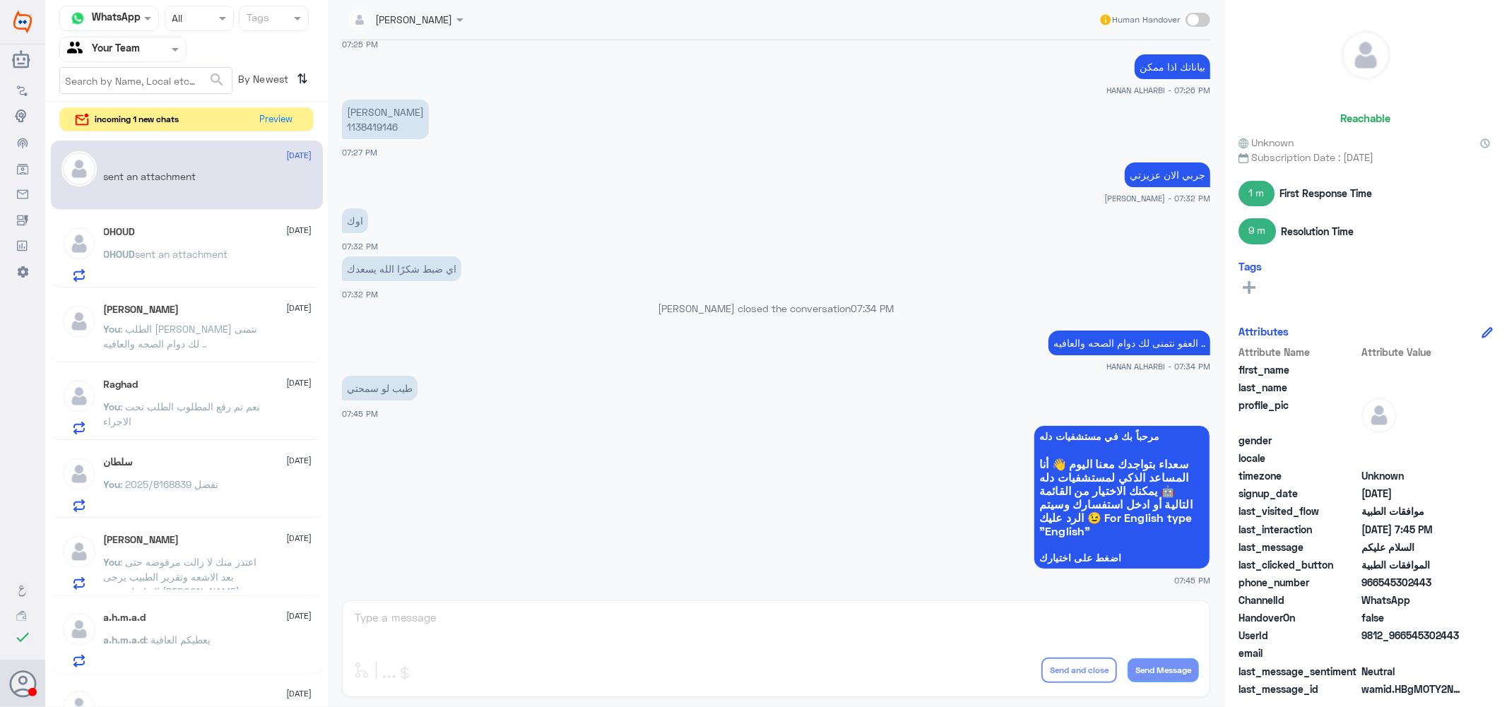
click at [179, 239] on div "OHOUD [DATE] OHOUD sent an attachment" at bounding box center [208, 254] width 208 height 56
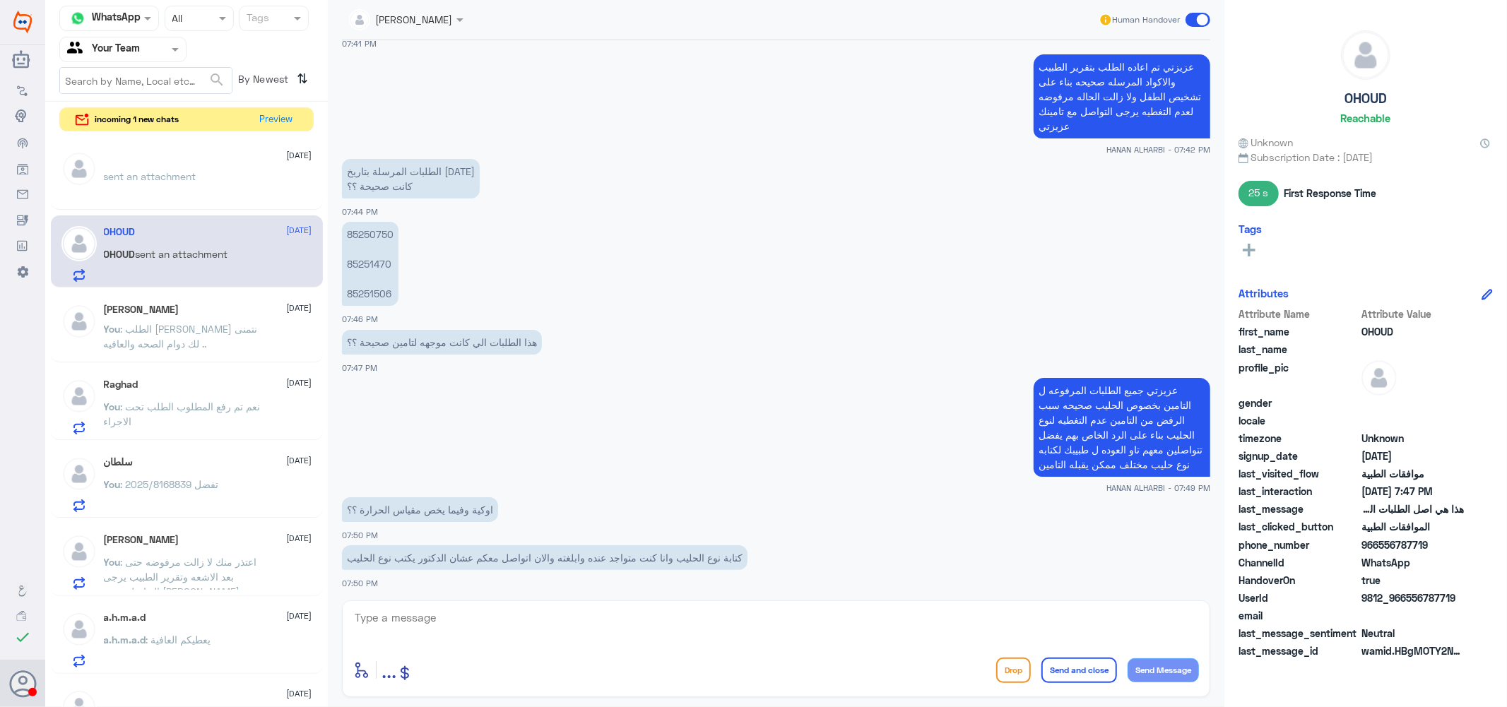
scroll to position [1107, 0]
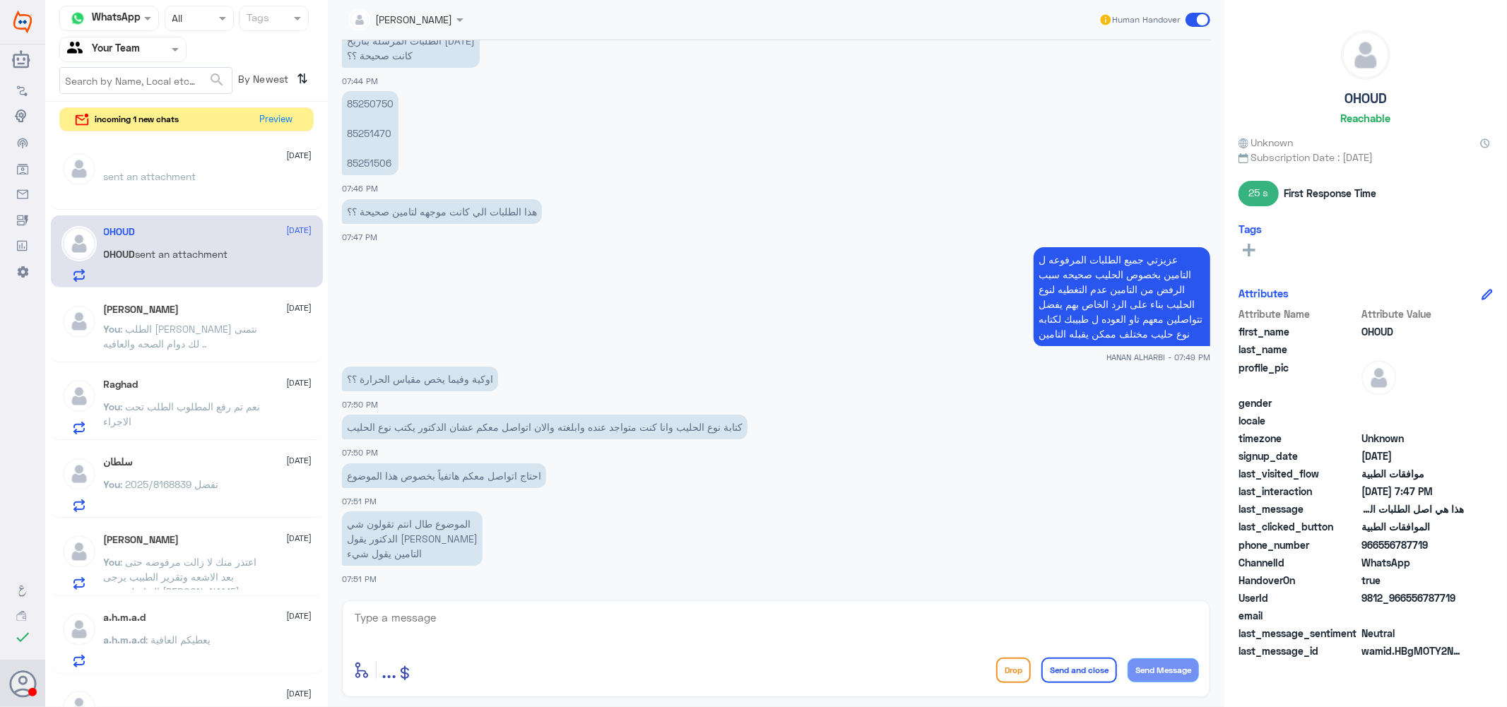
click at [478, 629] on textarea at bounding box center [776, 625] width 846 height 35
type textarea "l"
type textarea "مقياس الحراره غير مغطى كذالك"
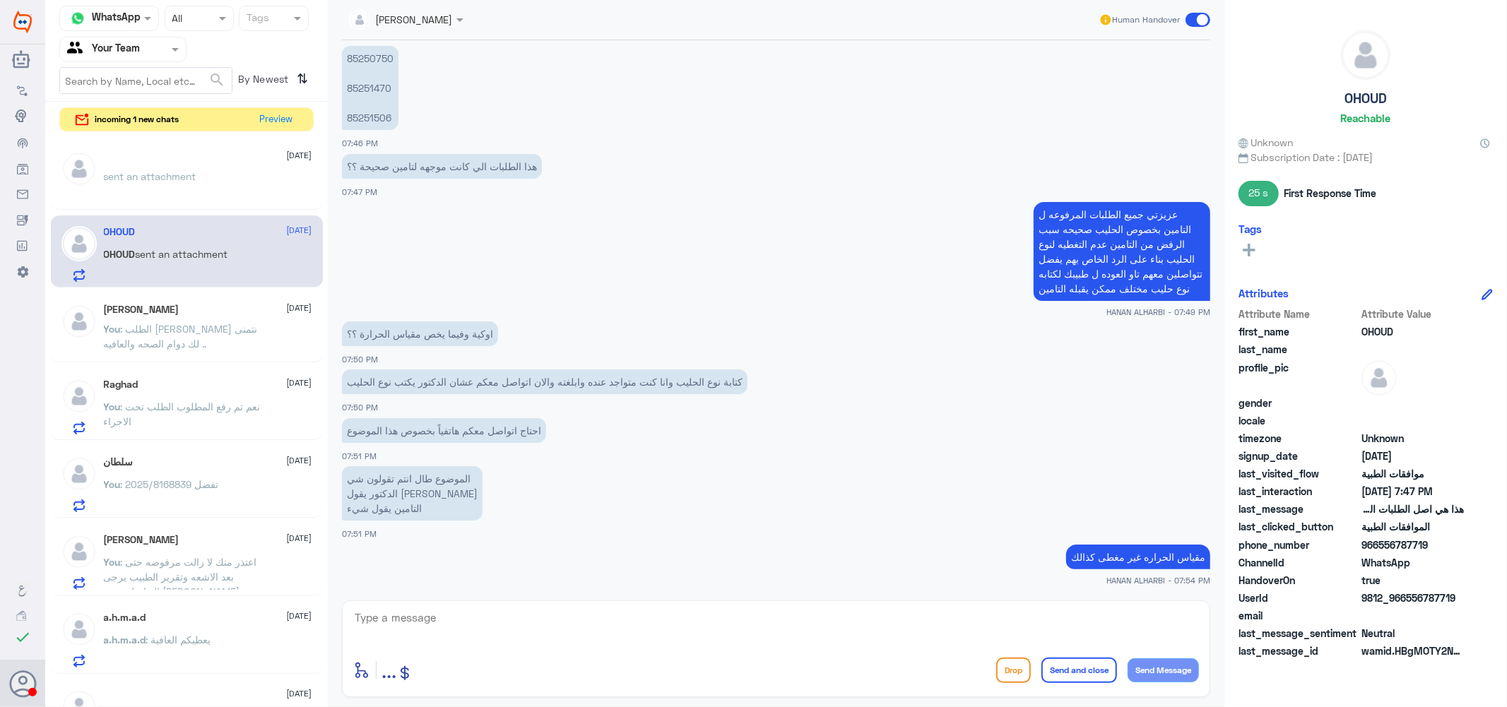
click at [179, 174] on span "sent an attachment" at bounding box center [150, 176] width 93 height 12
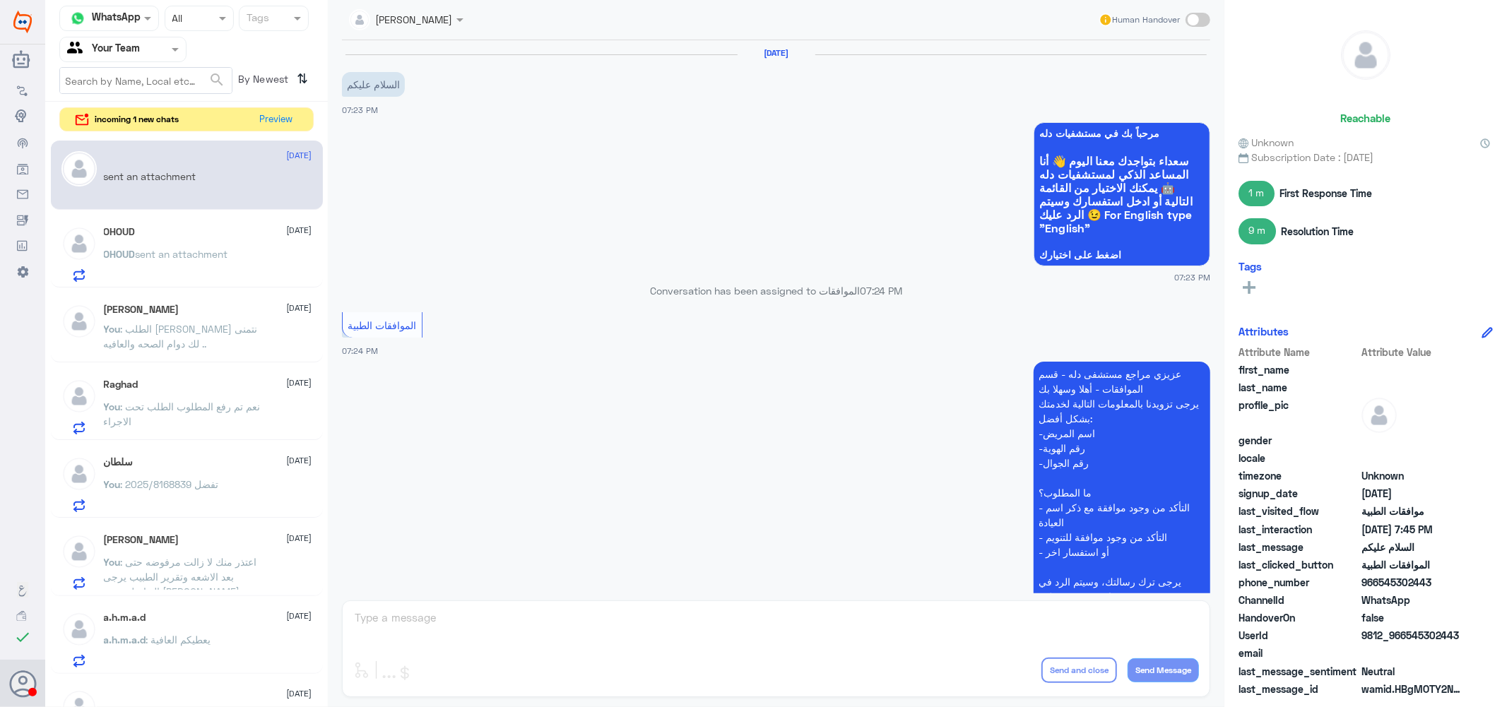
scroll to position [795, 0]
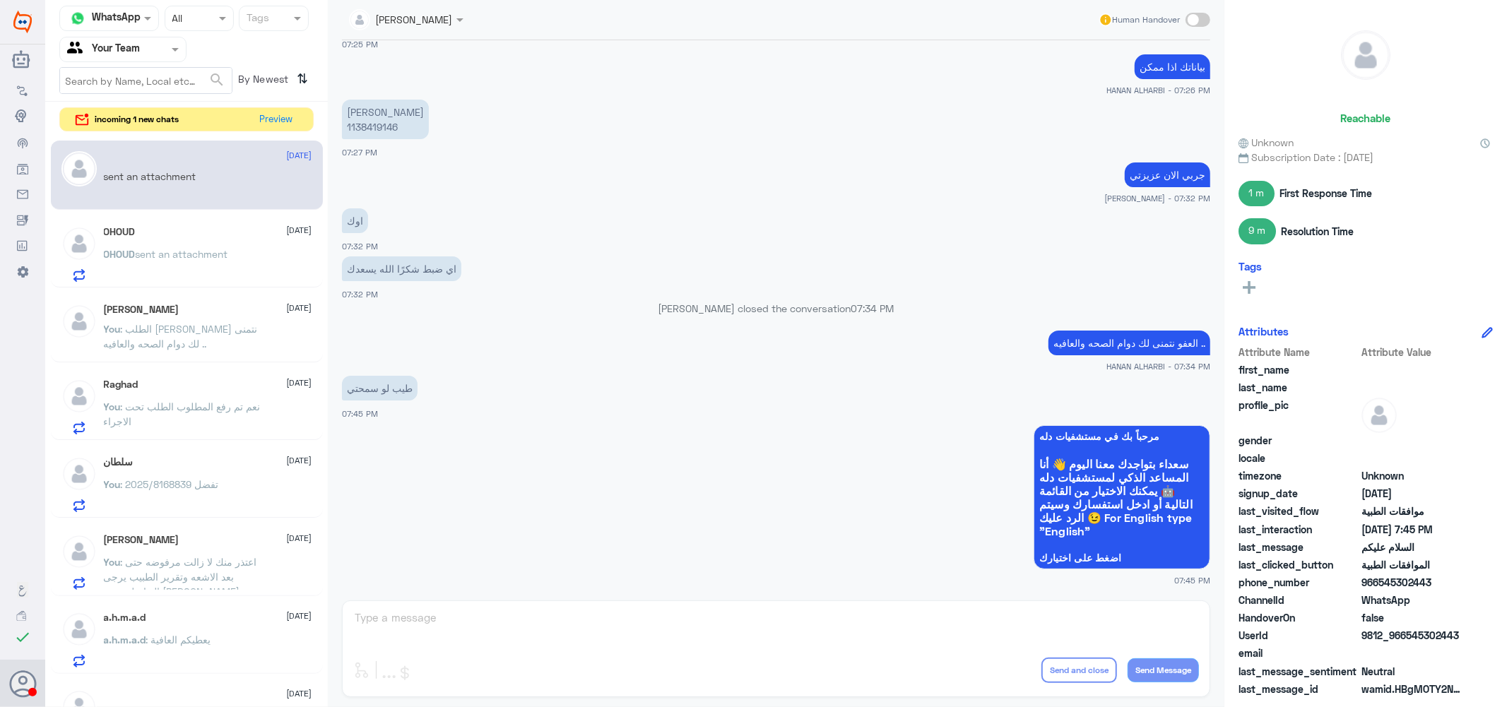
click at [184, 253] on span "sent an attachment" at bounding box center [182, 254] width 93 height 12
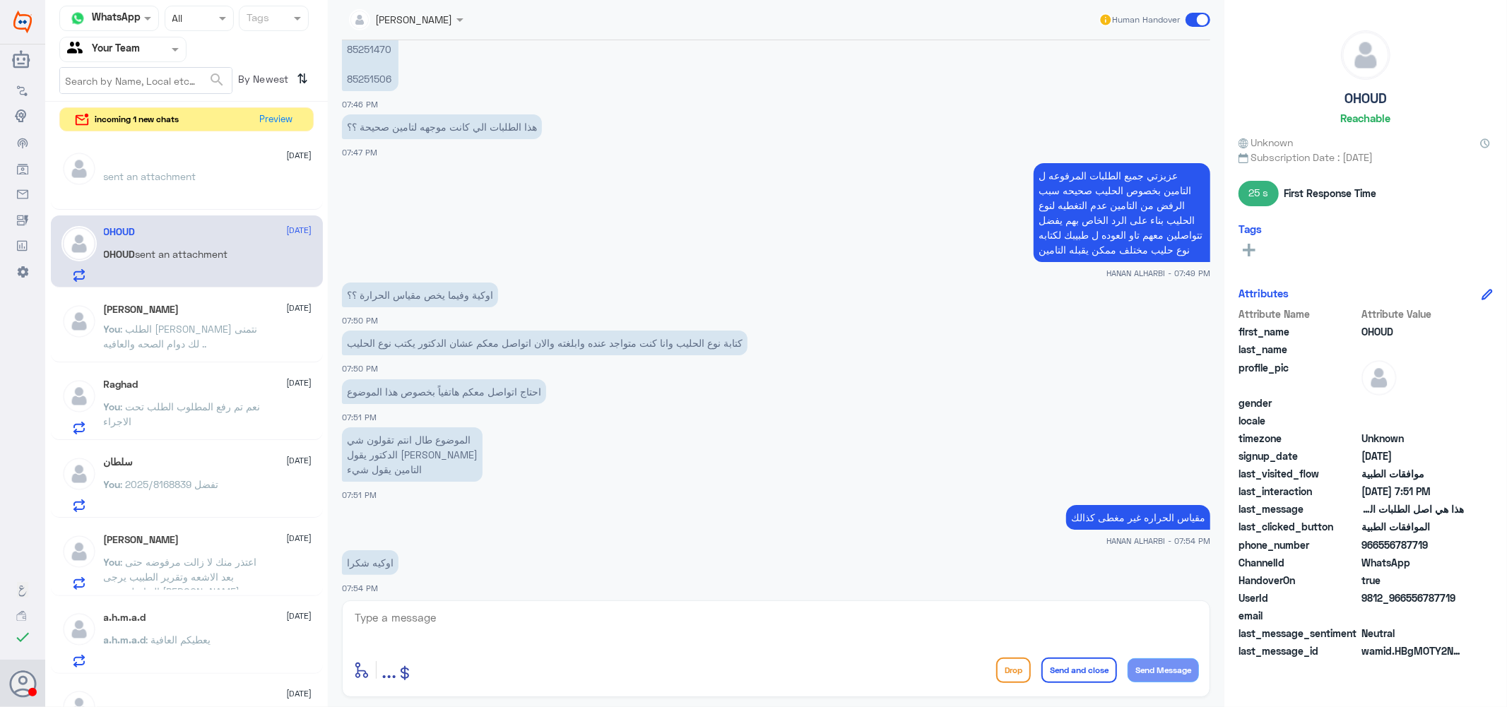
scroll to position [855, 0]
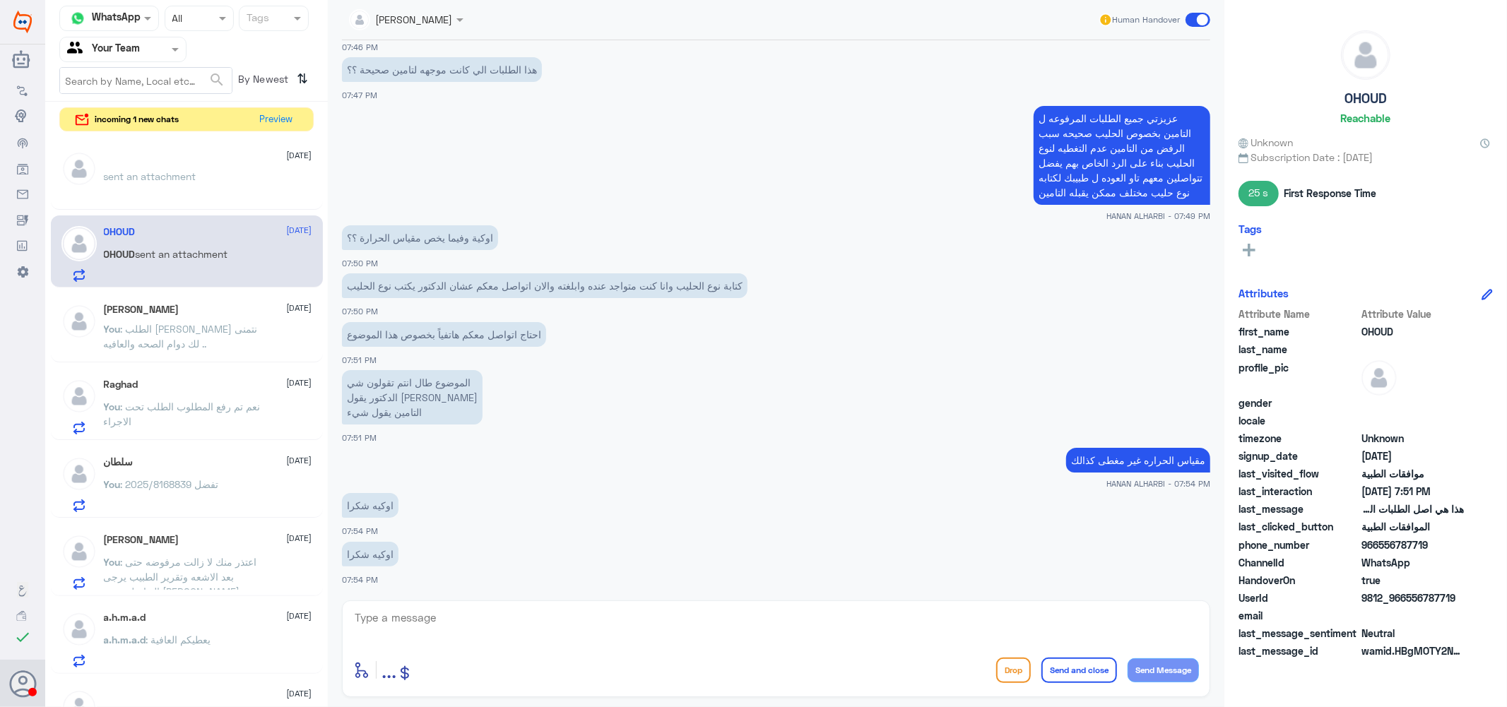
click at [468, 615] on textarea at bounding box center [776, 625] width 846 height 35
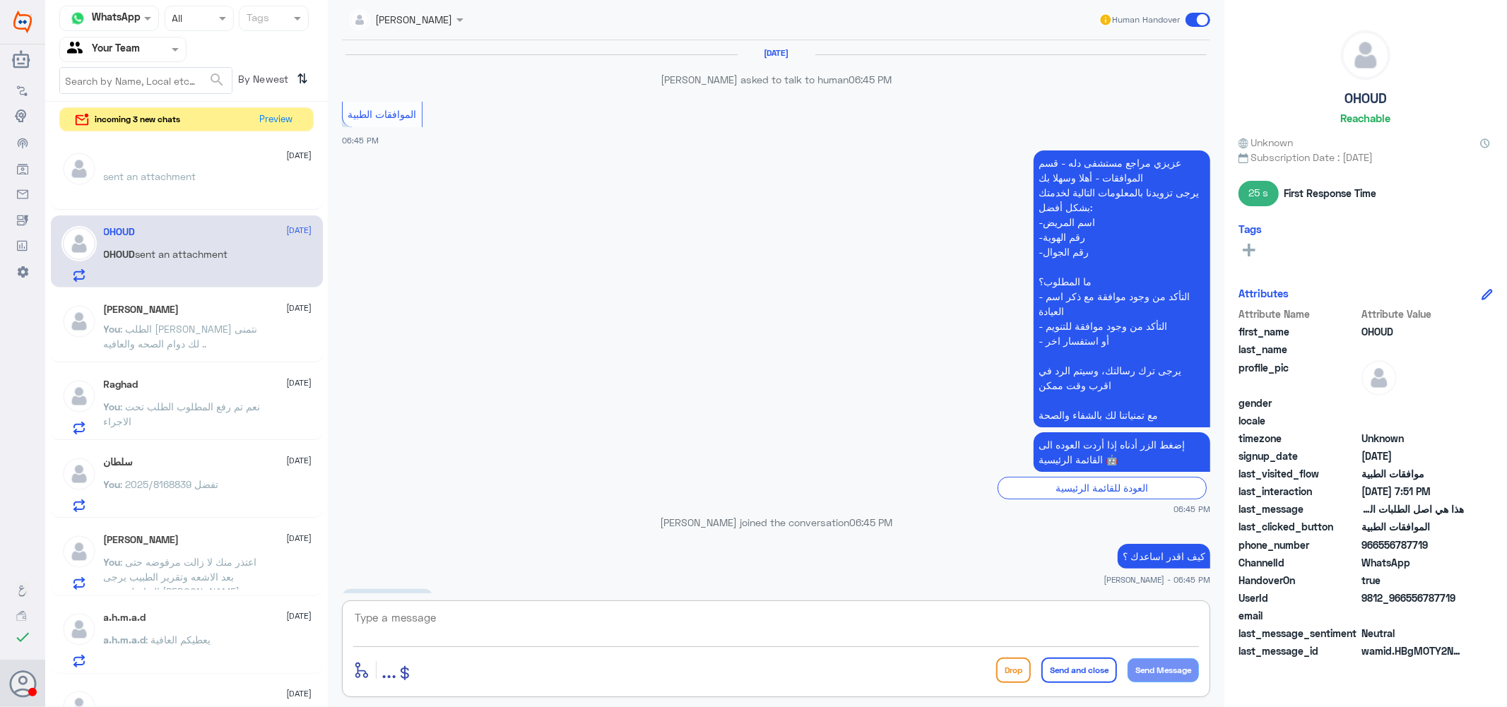
scroll to position [1440, 0]
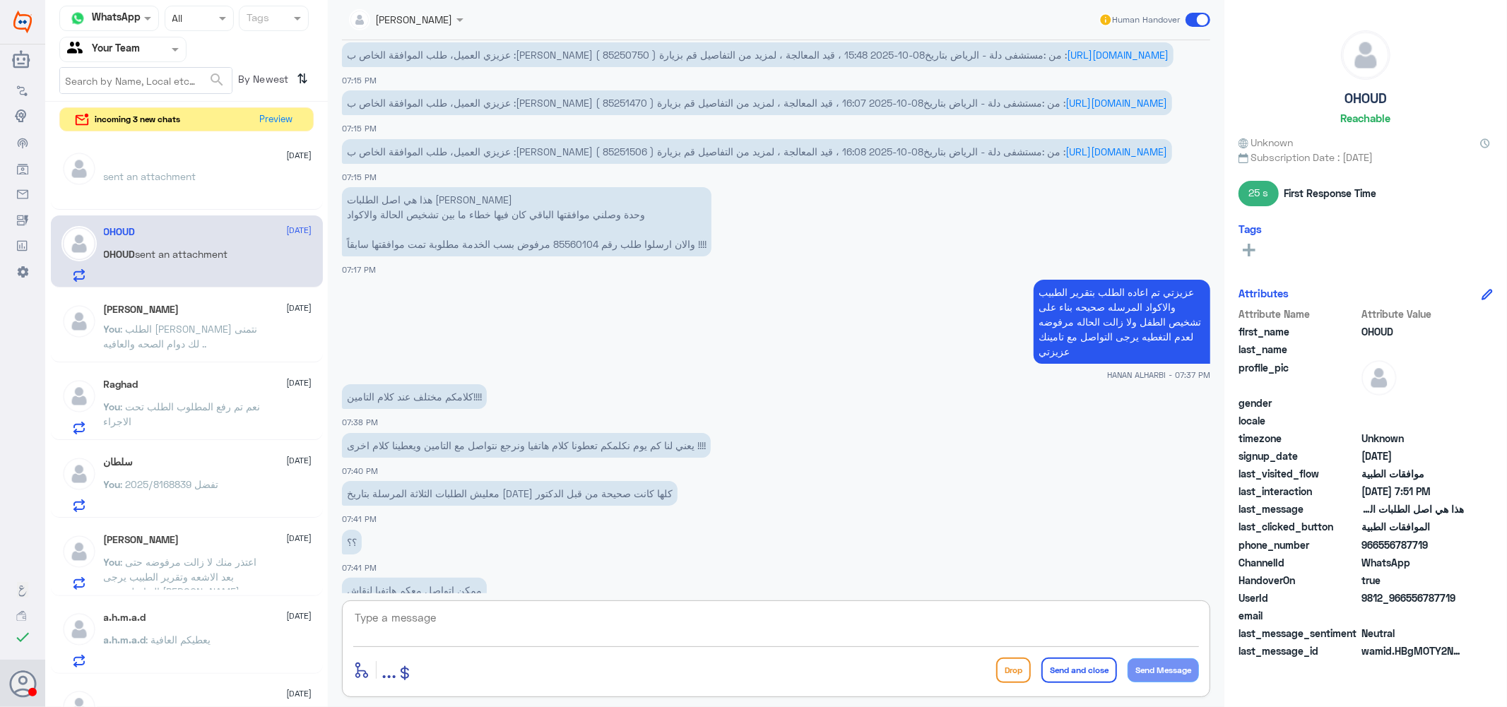
click at [777, 109] on span "عزيزي العميل، طلب الموافقة الخاص ب :[PERSON_NAME] ( 85251470 ) من :مستشفى دلة -…" at bounding box center [706, 103] width 718 height 12
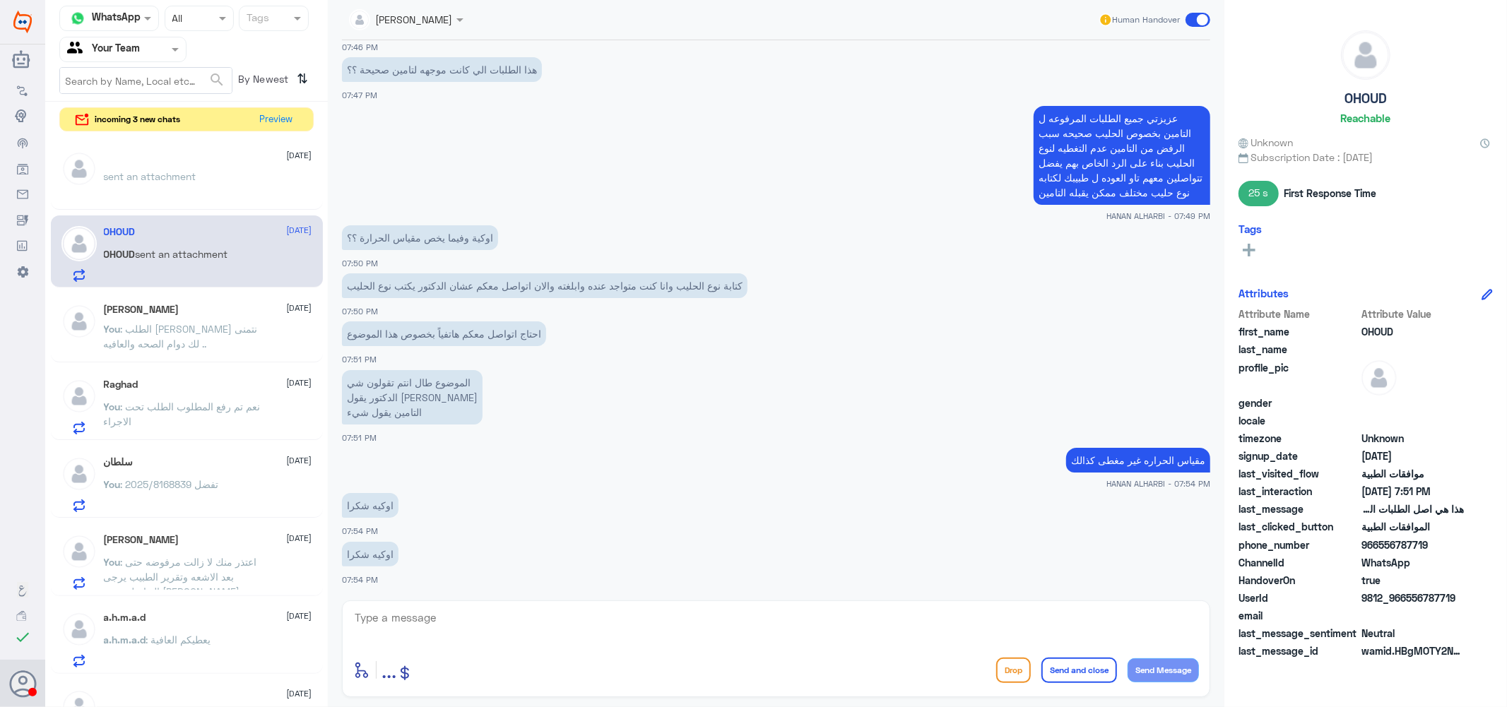
scroll to position [2328, 0]
click at [277, 114] on button "Preview" at bounding box center [277, 119] width 44 height 22
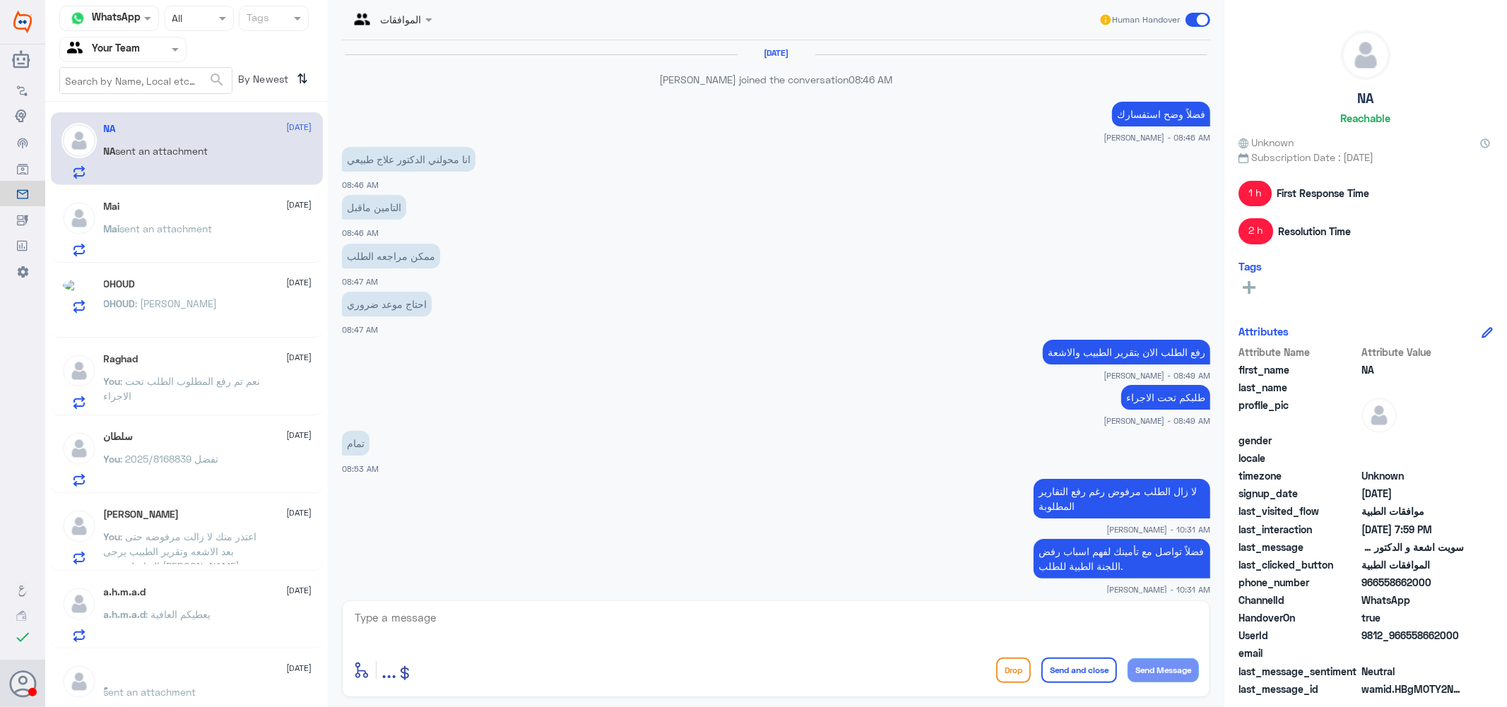
scroll to position [822, 0]
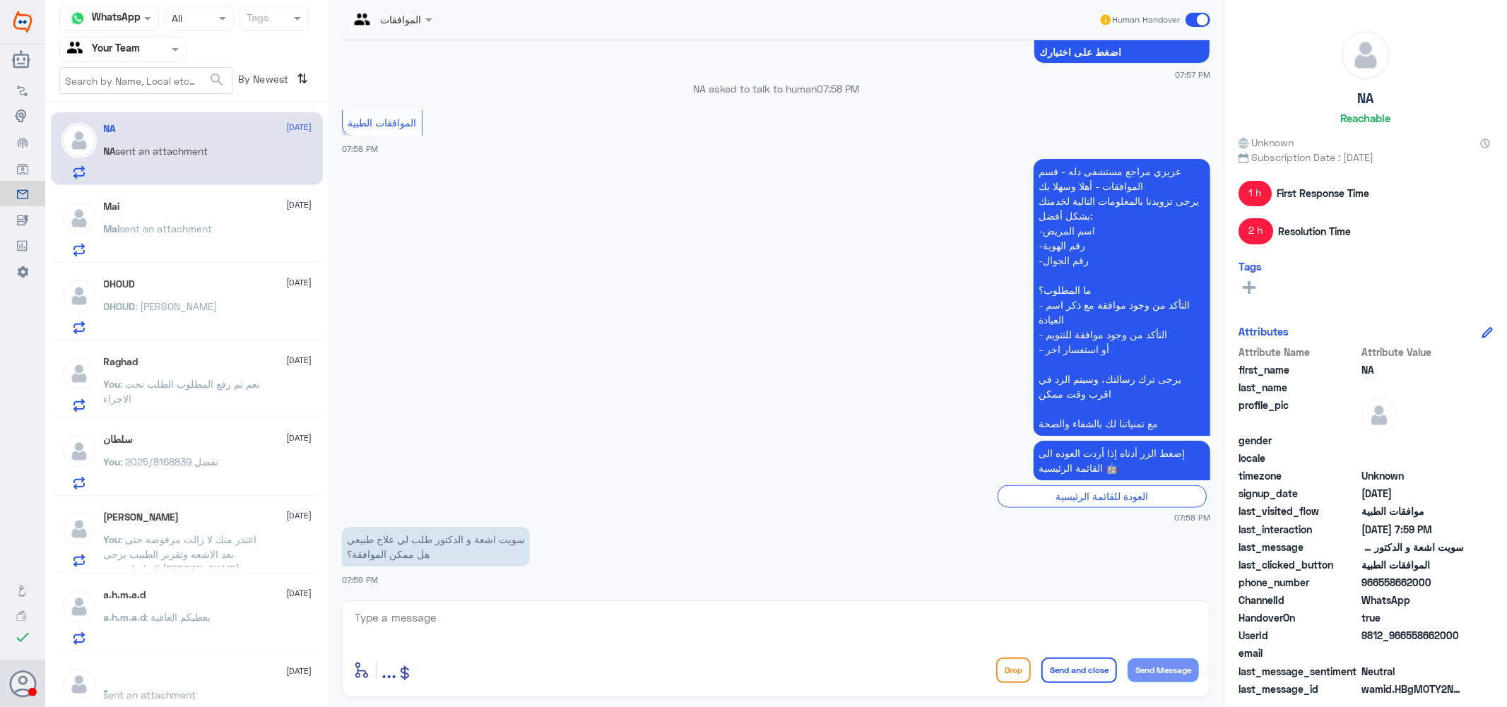
click at [170, 208] on div "Mai [DATE]" at bounding box center [208, 207] width 208 height 12
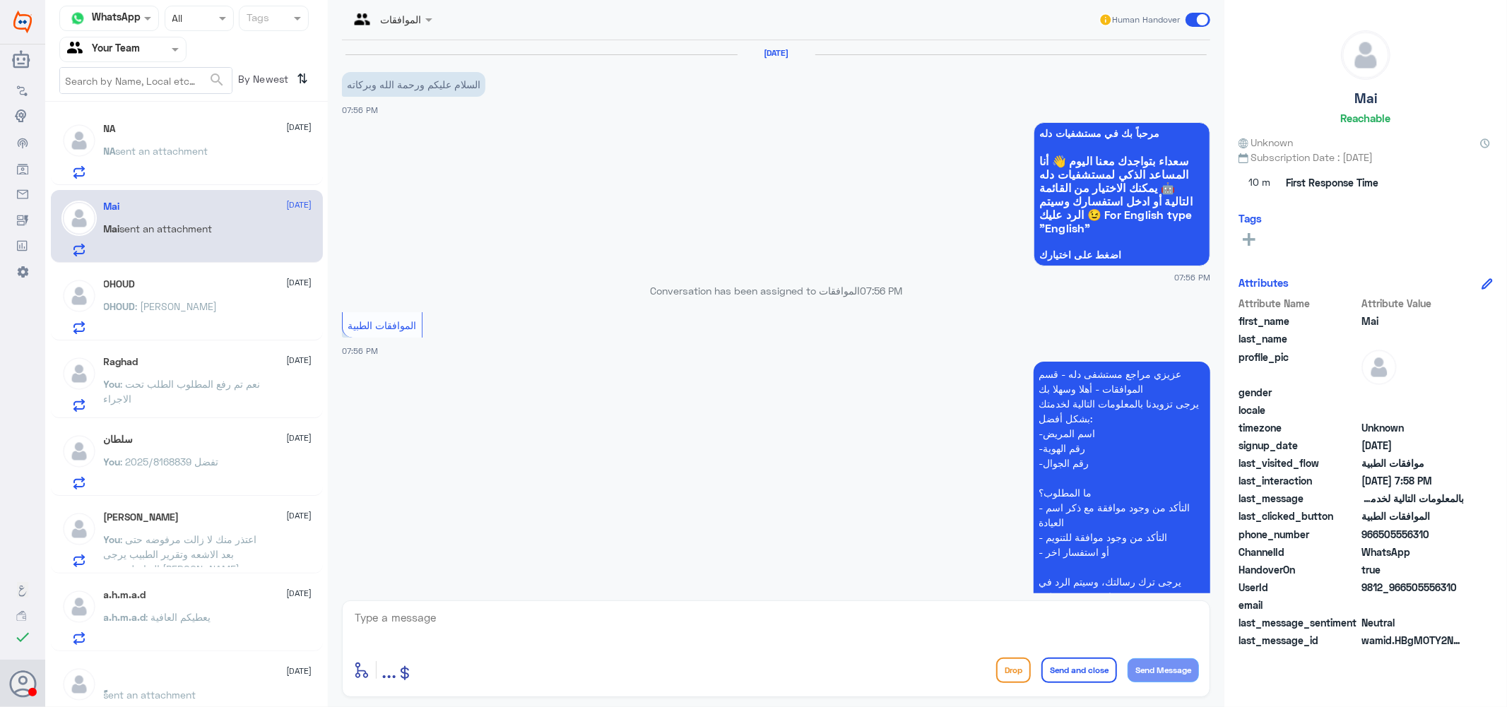
scroll to position [380, 0]
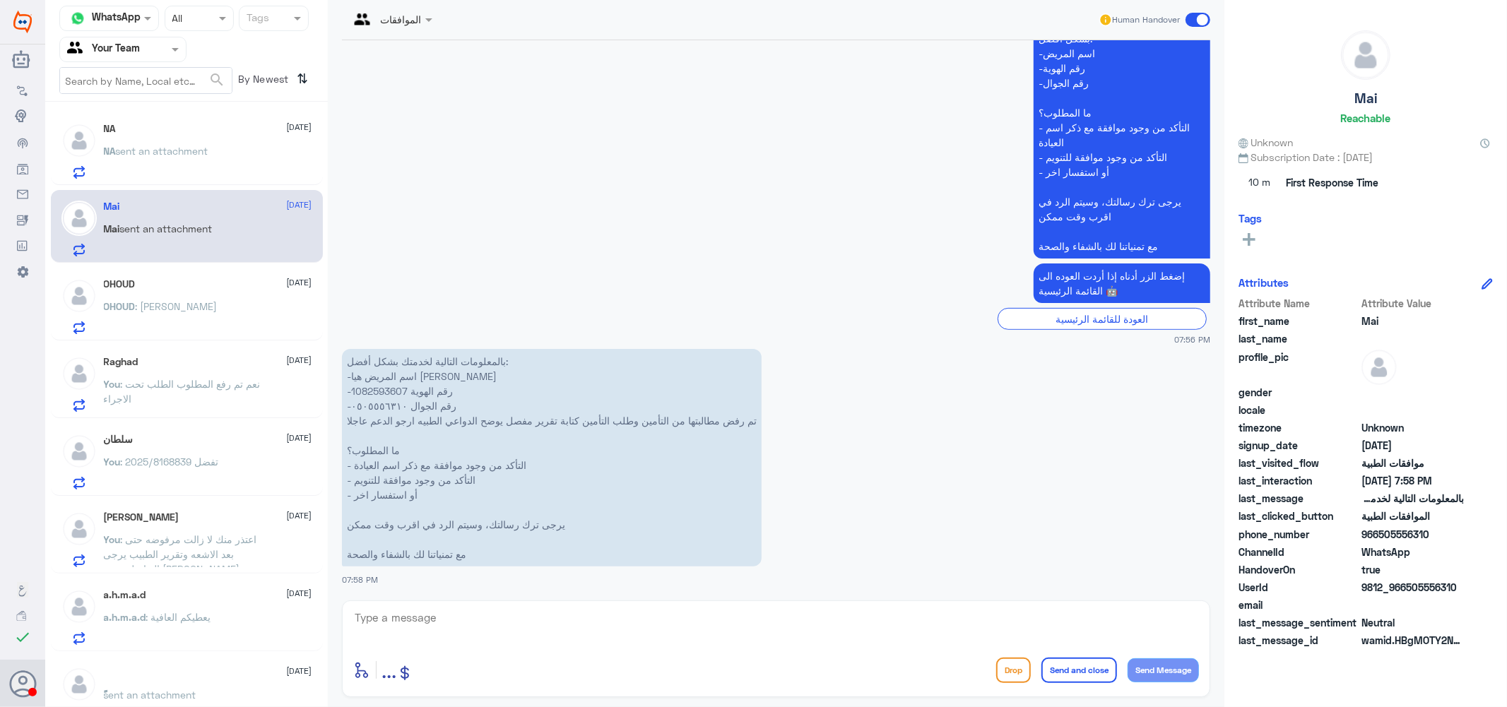
click at [147, 297] on div "OHOUD [DATE] OHOUD : [PERSON_NAME]" at bounding box center [208, 306] width 208 height 56
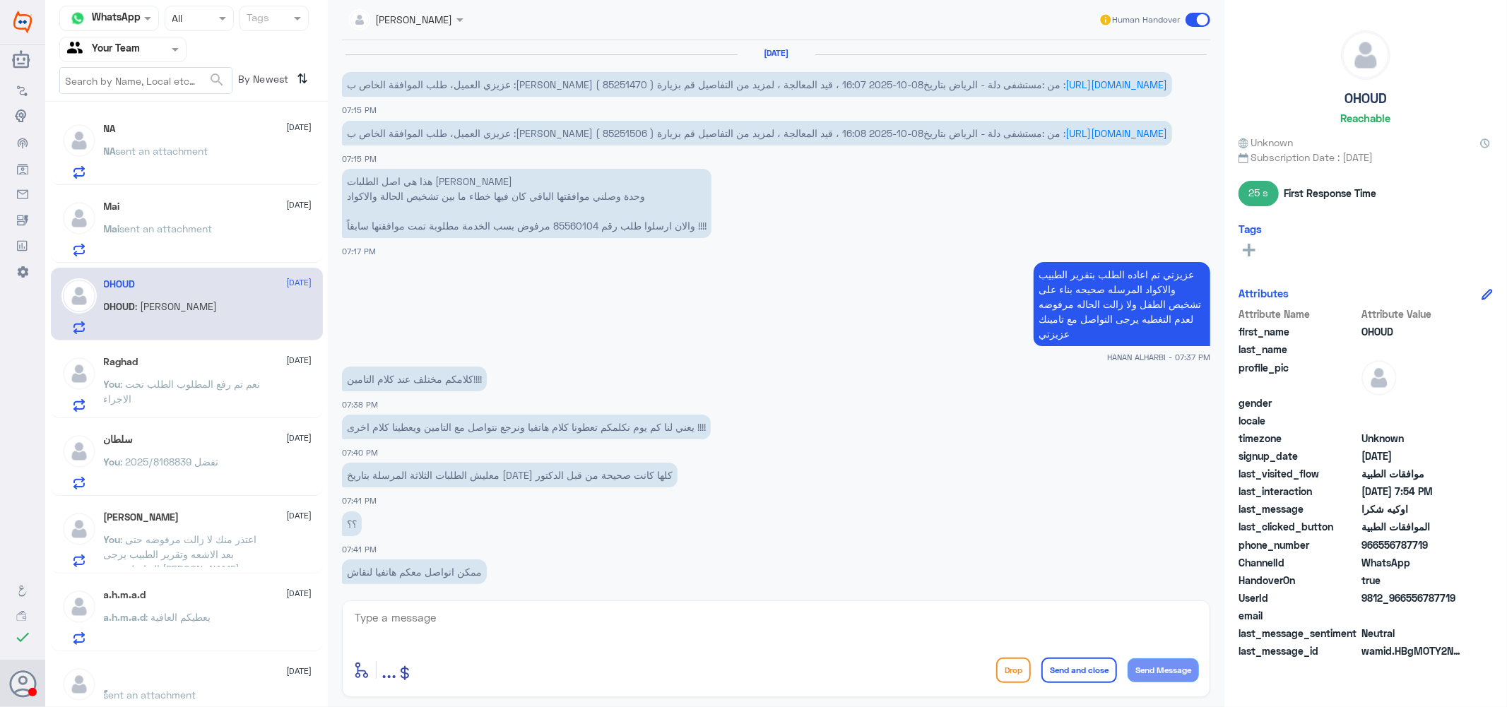
scroll to position [807, 0]
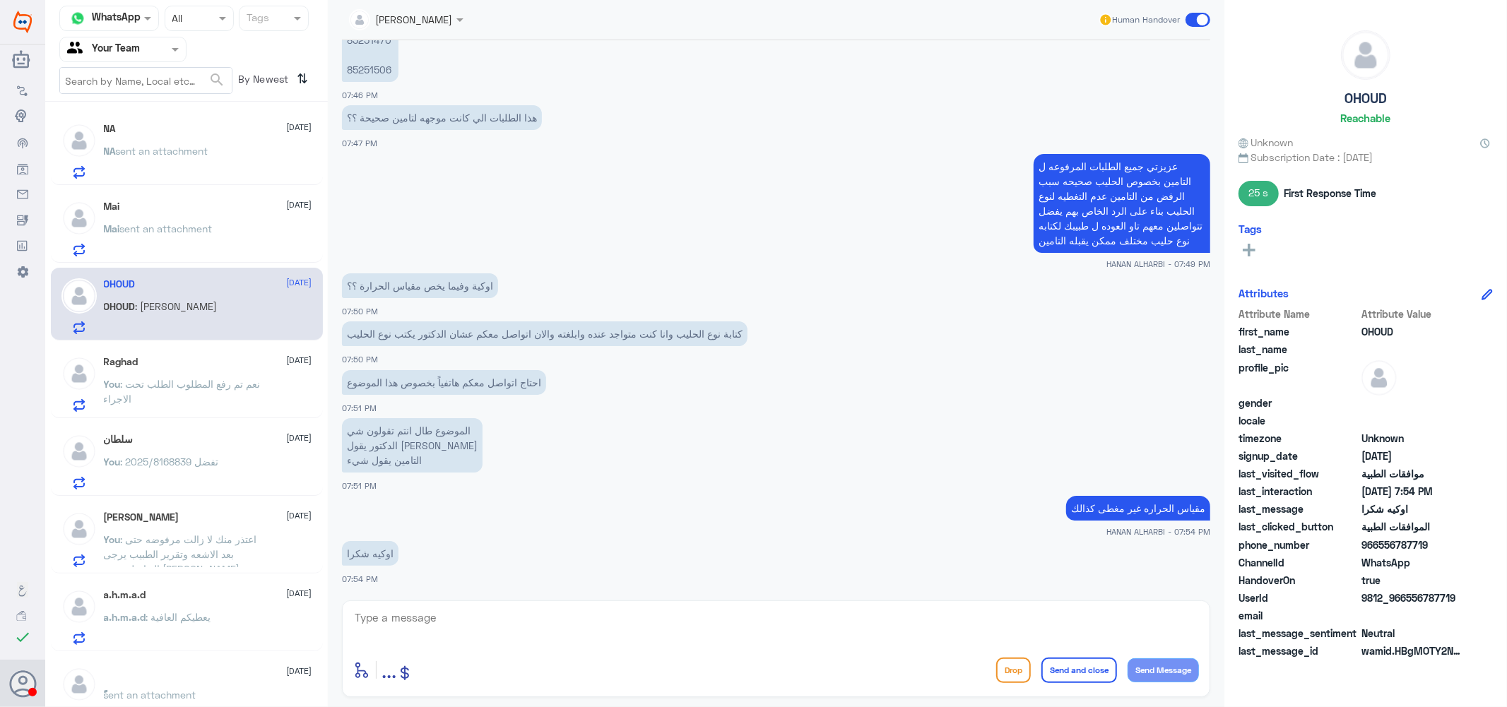
click at [186, 375] on div "Raghad [DATE] You : نعم تم رفع المطلوب الطلب تحت الاجراء" at bounding box center [208, 384] width 208 height 56
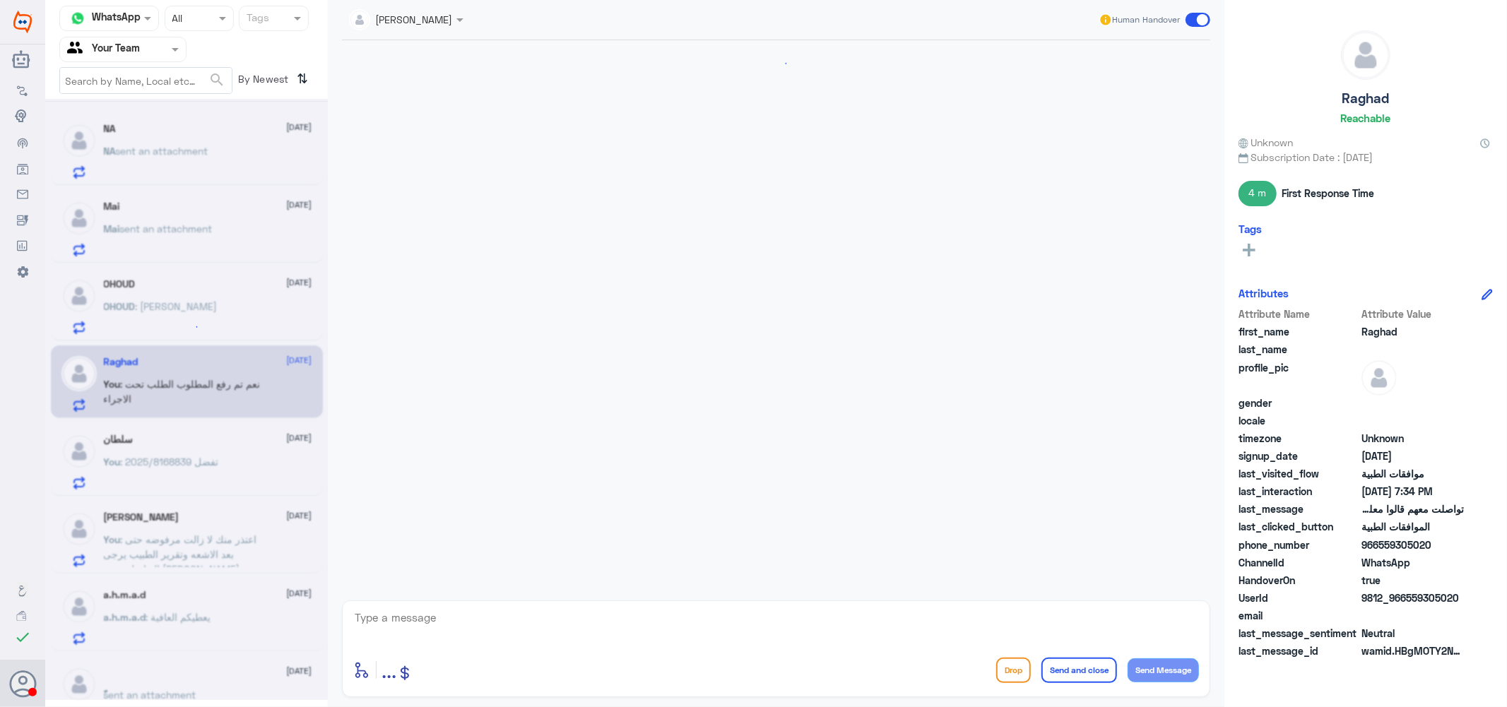
scroll to position [876, 0]
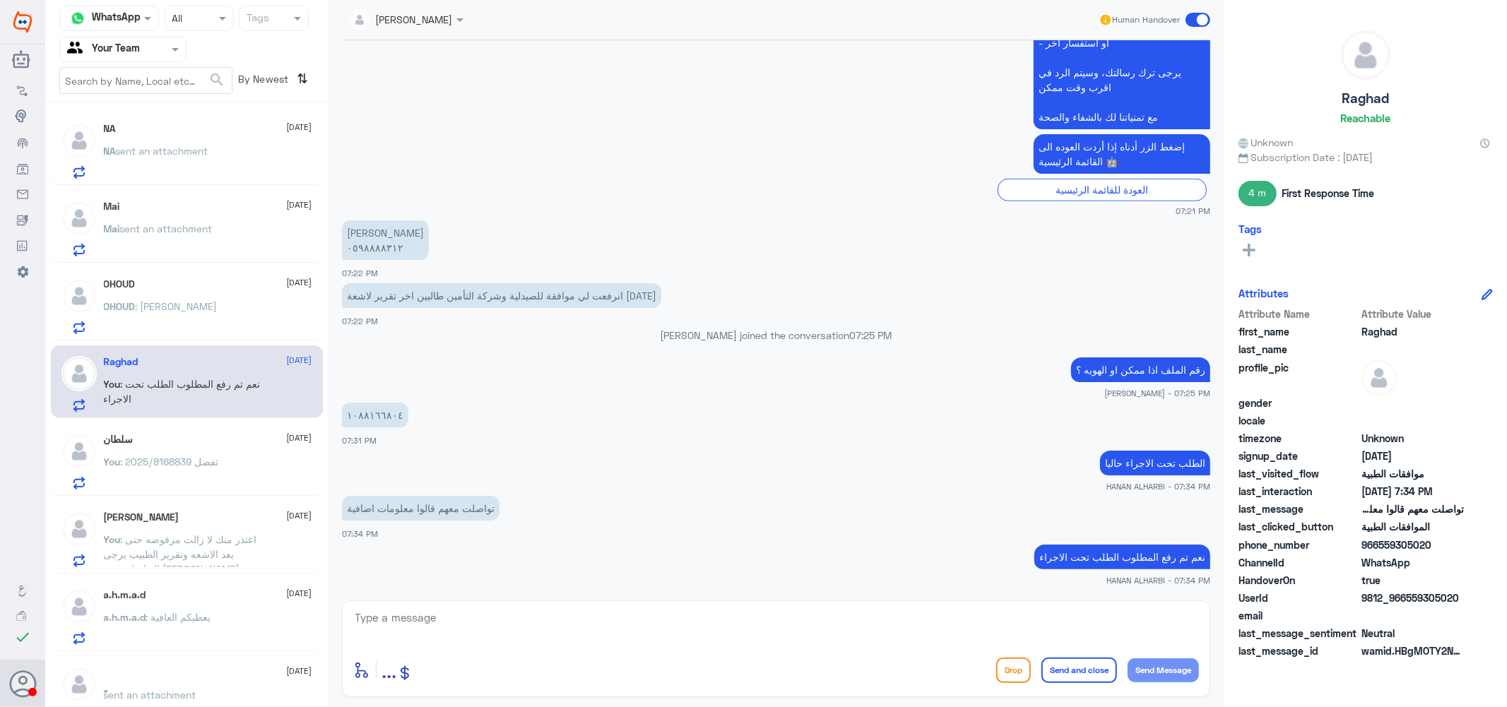
click at [170, 302] on span ": [PERSON_NAME]" at bounding box center [177, 306] width 82 height 12
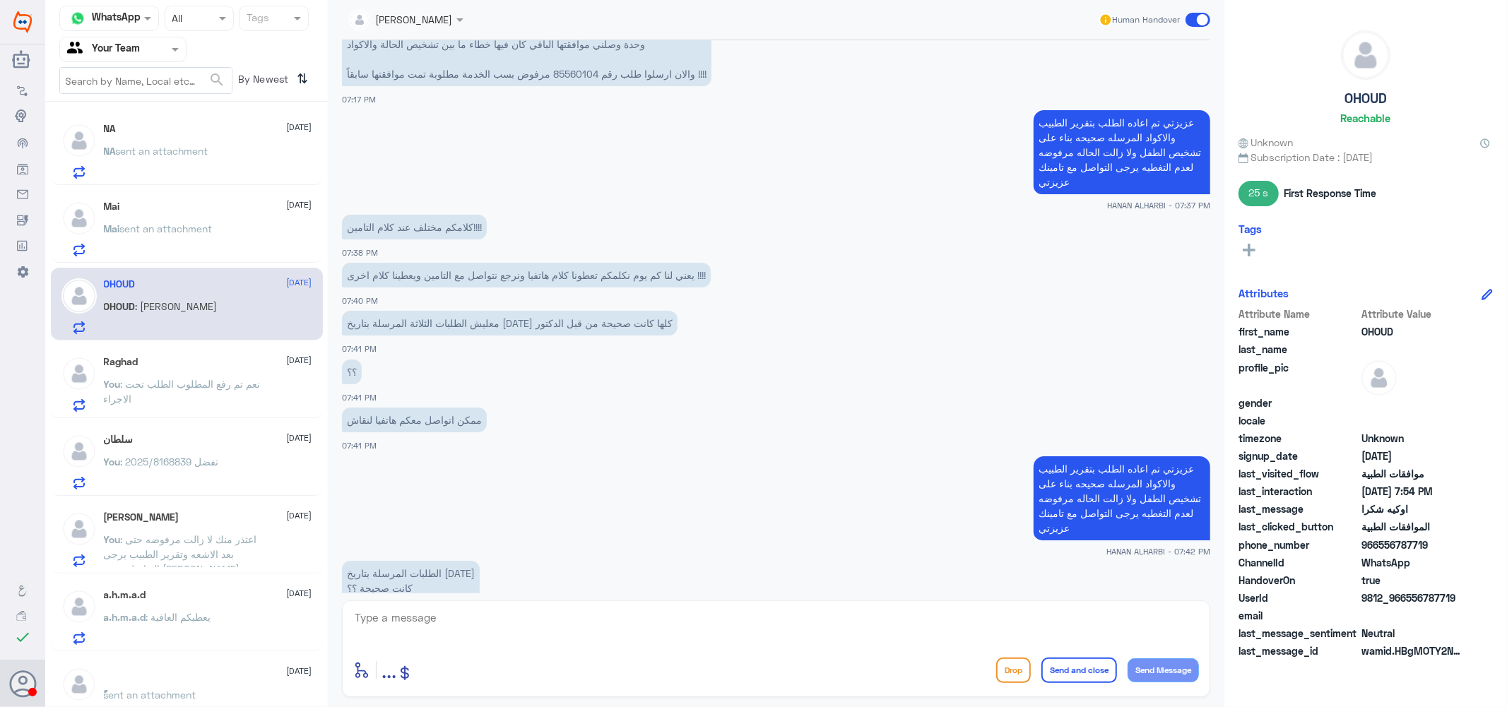
scroll to position [23, 0]
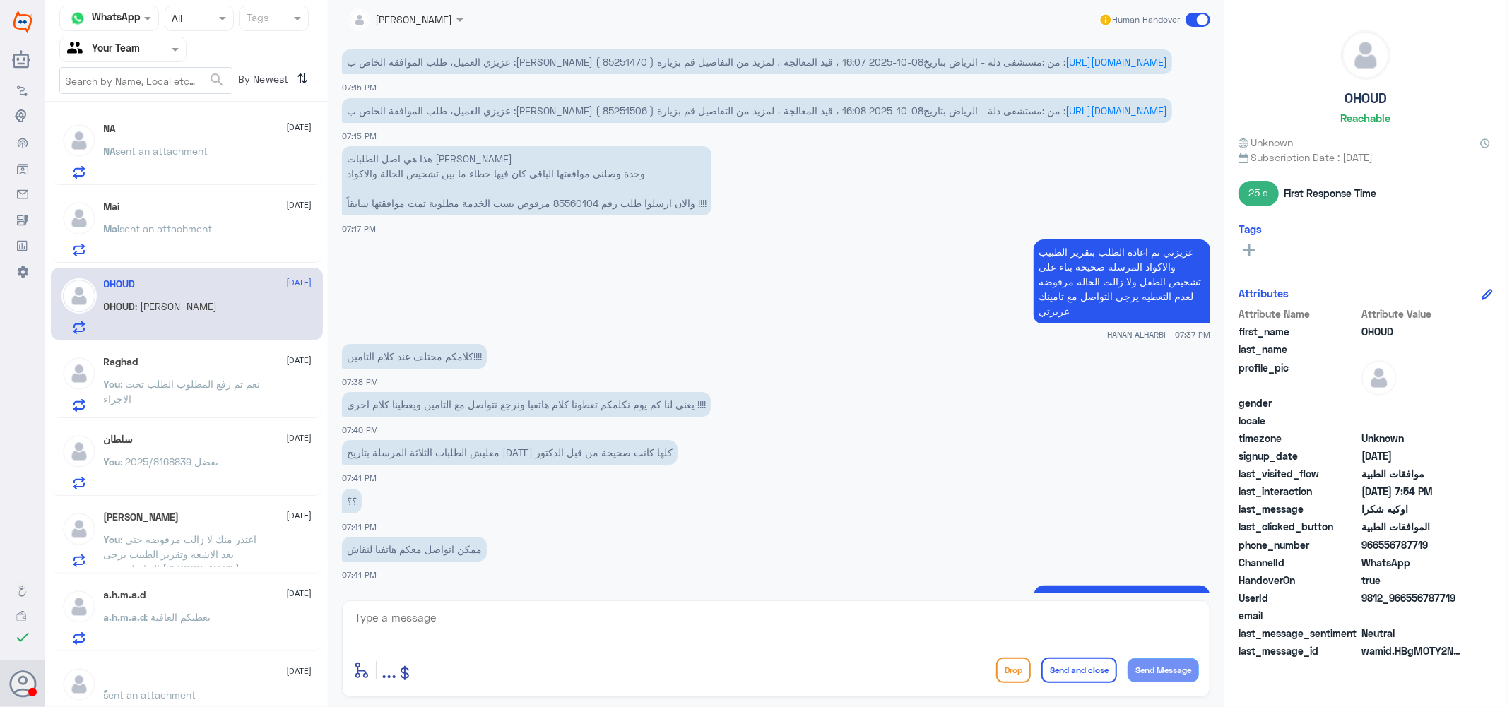
click at [781, 57] on span "عزيزي العميل، طلب الموافقة الخاص ب :[PERSON_NAME] ( 85251470 ) من :مستشفى دلة -…" at bounding box center [706, 62] width 718 height 12
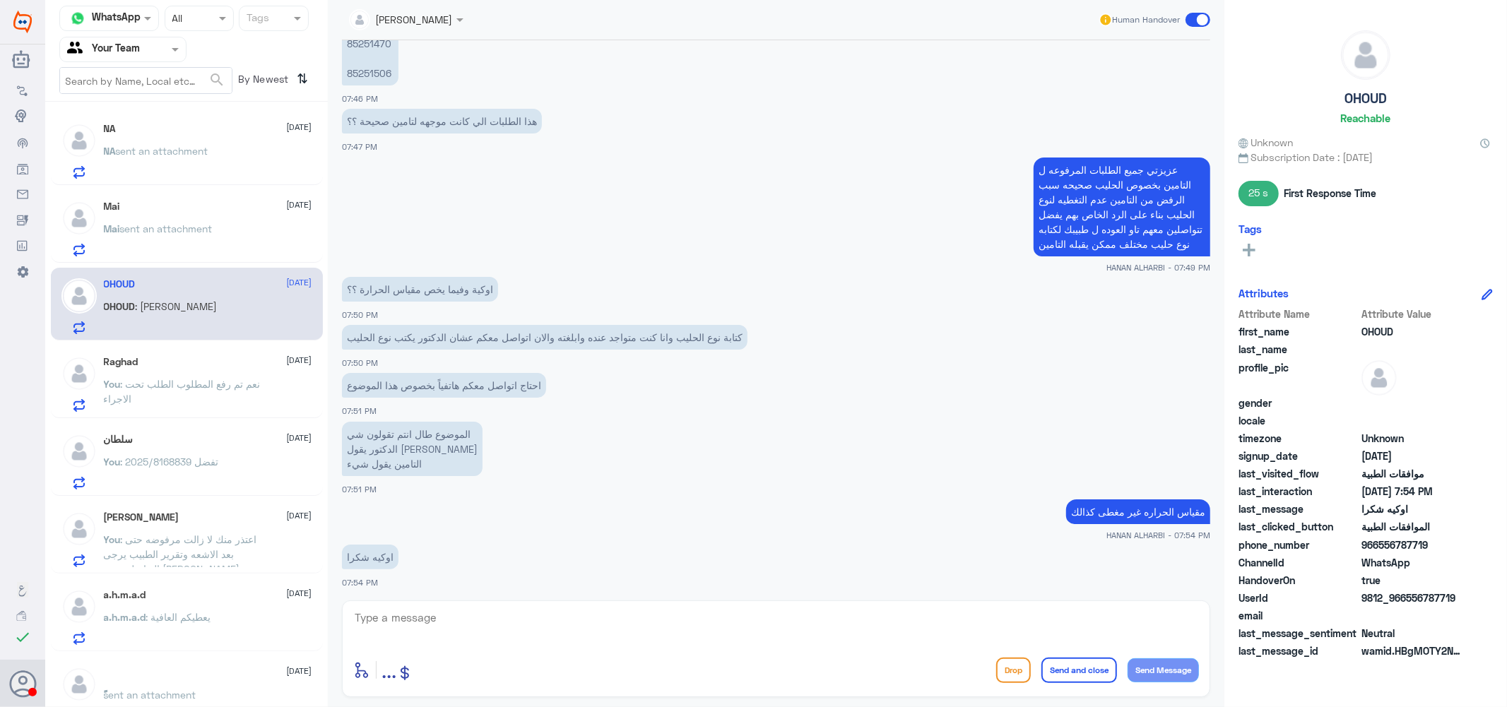
scroll to position [2279, 0]
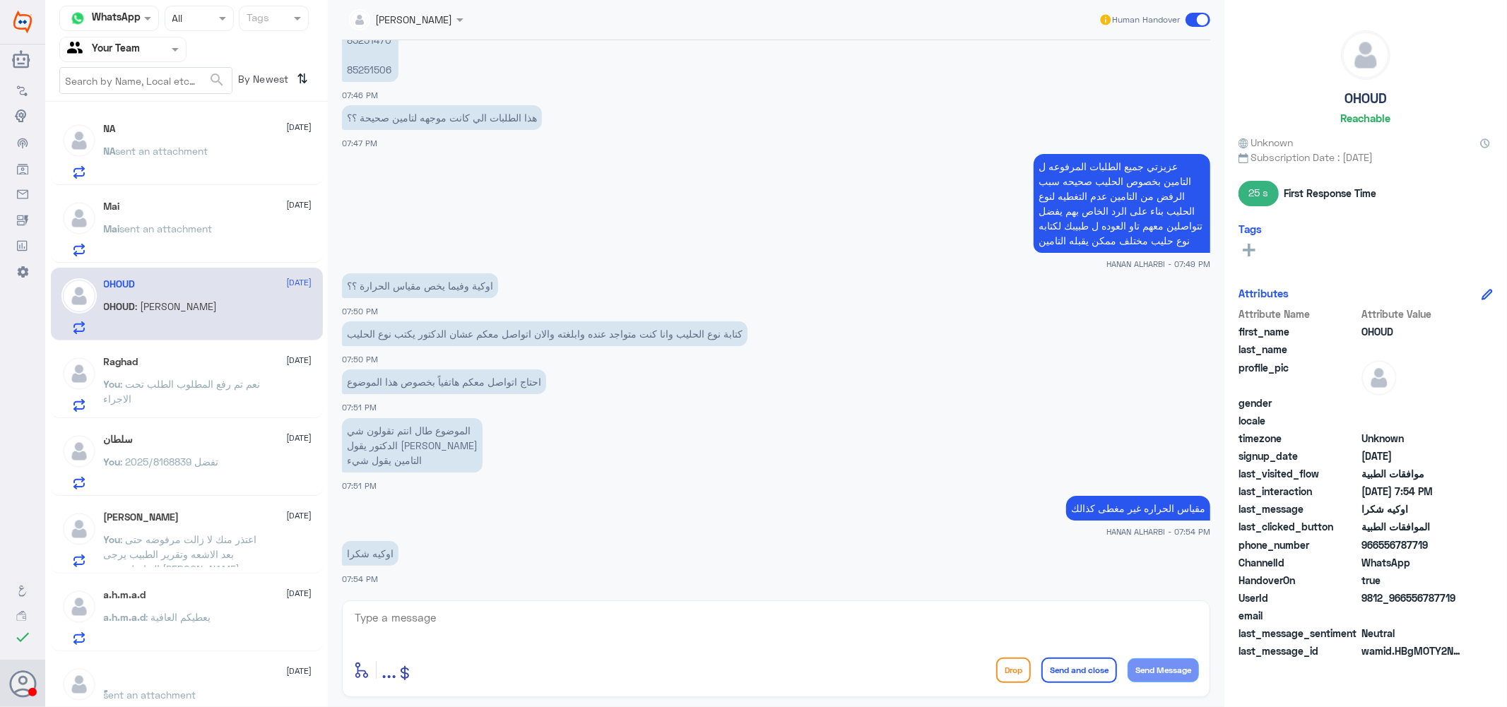
click at [1116, 503] on p "مقياس الحراره غير مغطى كذالك" at bounding box center [1138, 508] width 144 height 25
click at [947, 627] on textarea at bounding box center [776, 625] width 846 height 35
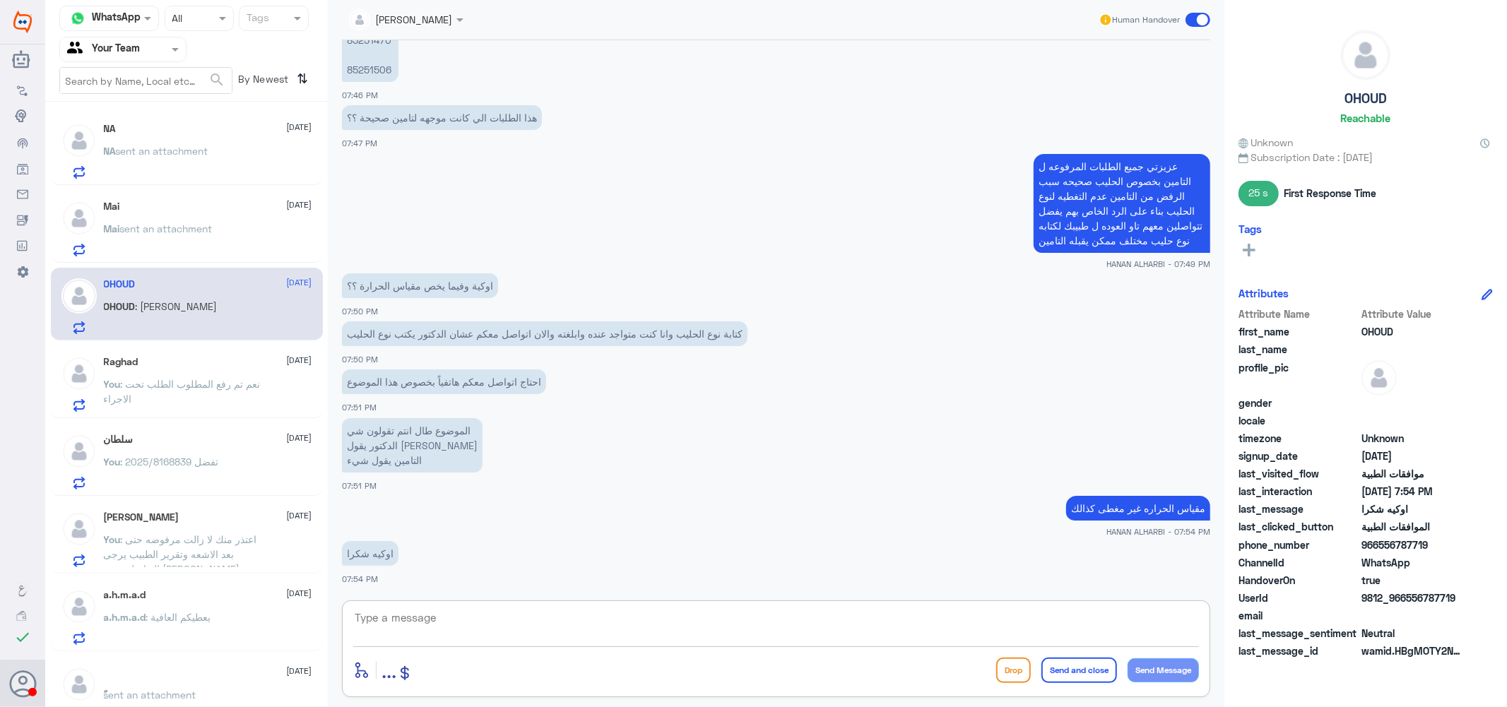
paste textarea "مقياس الحراره غير مغطى كذالك"
click at [1014, 618] on textarea "مقياس الحراره غير مغطى كذالك" at bounding box center [776, 625] width 846 height 35
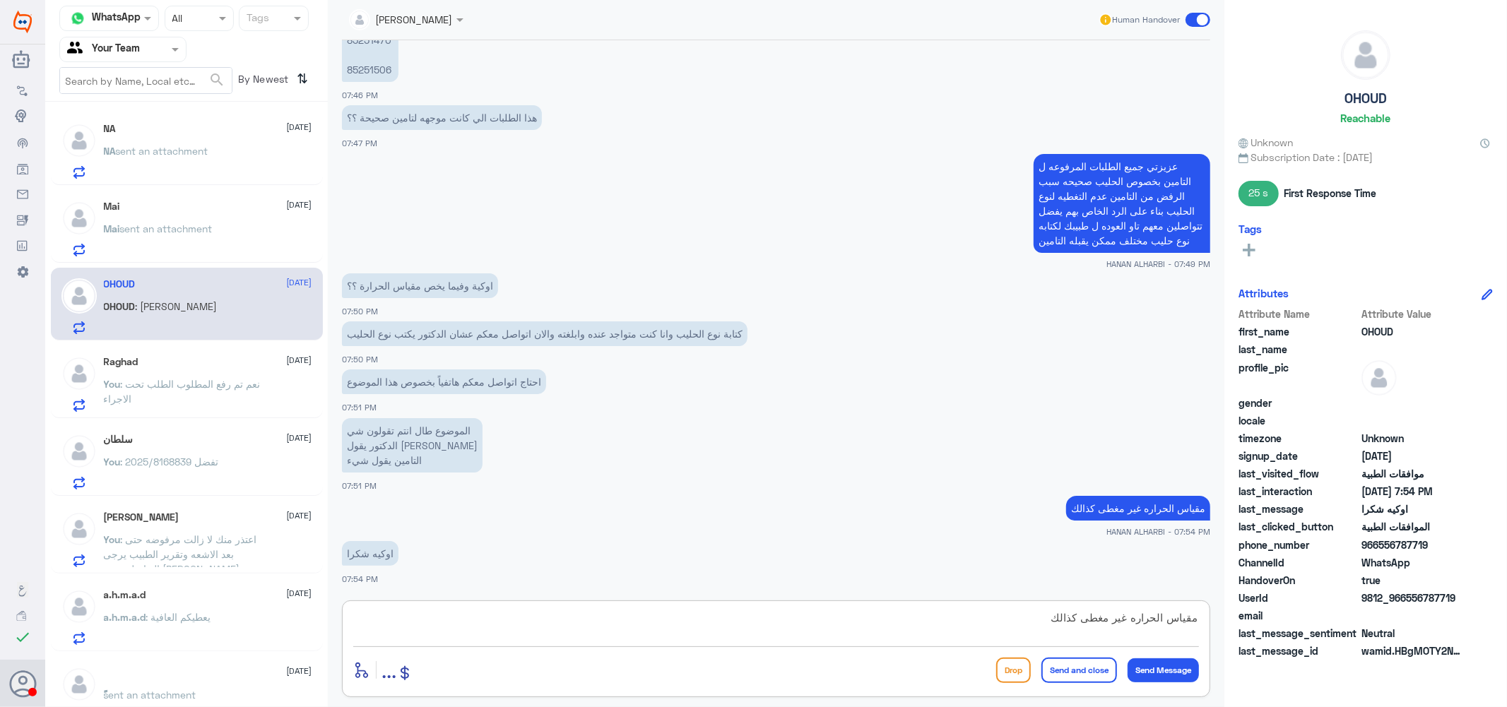
scroll to position [0, 0]
drag, startPoint x: 1077, startPoint y: 617, endPoint x: 1021, endPoint y: 613, distance: 55.9
click at [1021, 613] on textarea "مقياس الحراره غير مغطى كذالك" at bounding box center [776, 625] width 846 height 35
click at [1190, 619] on textarea "مقياس الحراره غير مغطى ,والحليب كذالك بعد التواصل والتاكد من مندوب التعاونيه شخ…" at bounding box center [776, 625] width 846 height 35
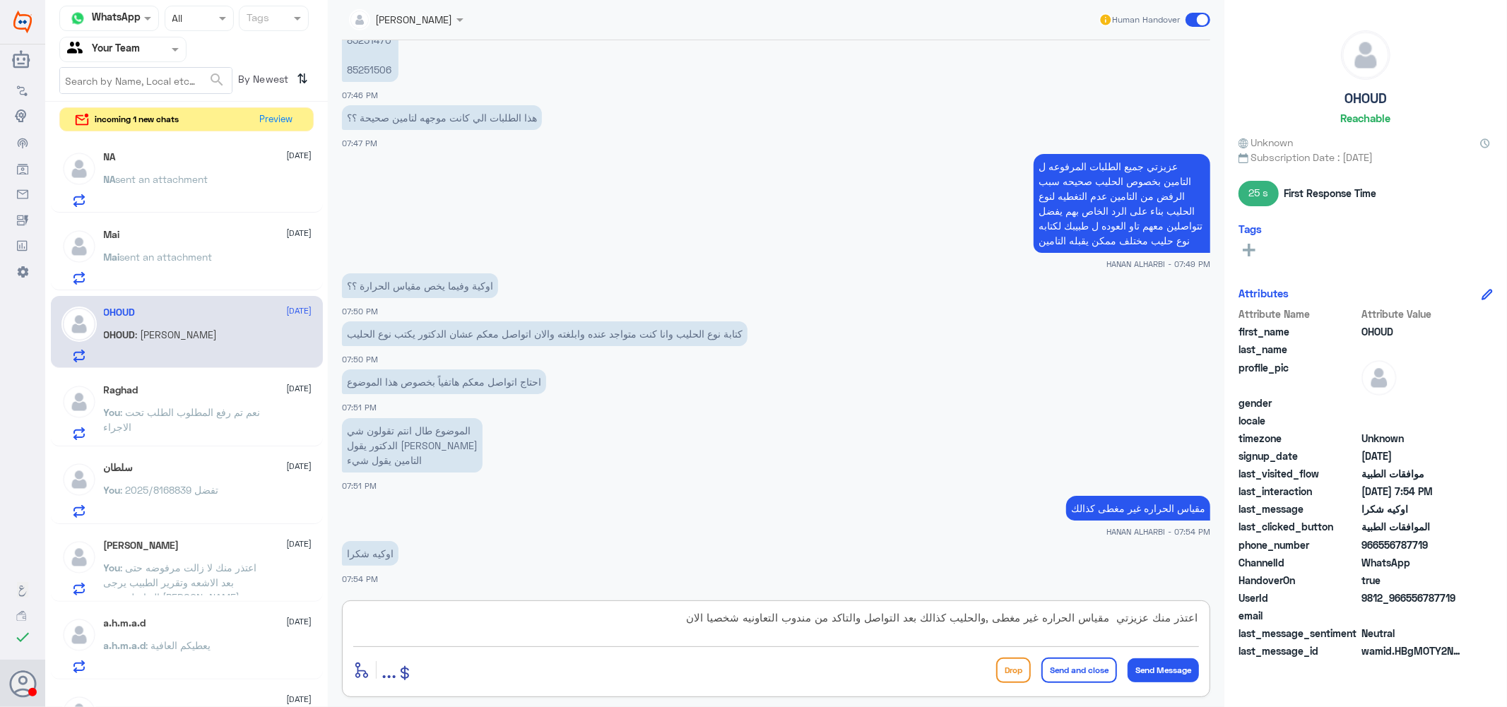
click at [679, 615] on textarea "اعتذر منك عزيزتي مقياس الحراره غير مغطى ,والحليب كذالك بعد التواصل والتاكد من م…" at bounding box center [776, 625] width 846 height 35
click at [629, 615] on textarea "اعتذر منك عزيزتي مقياس الحراره غير مغطى ,والحليب كذالك بعد التواصل والتاكد من م…" at bounding box center [776, 625] width 846 height 35
click at [1112, 618] on textarea "اعتذر منك عزيزتي مقياس الحراره غير مغطى ,والحليب كذالك بعد التواصل والتاكد من م…" at bounding box center [776, 625] width 846 height 35
drag, startPoint x: 1016, startPoint y: 619, endPoint x: 1108, endPoint y: 613, distance: 92.0
click at [1108, 613] on textarea "اعتذر منك عزيزتي بعد التحقق مره اخرى مقياس الحراره غير مغطى ,والحليب كذالك بعد …" at bounding box center [776, 625] width 846 height 35
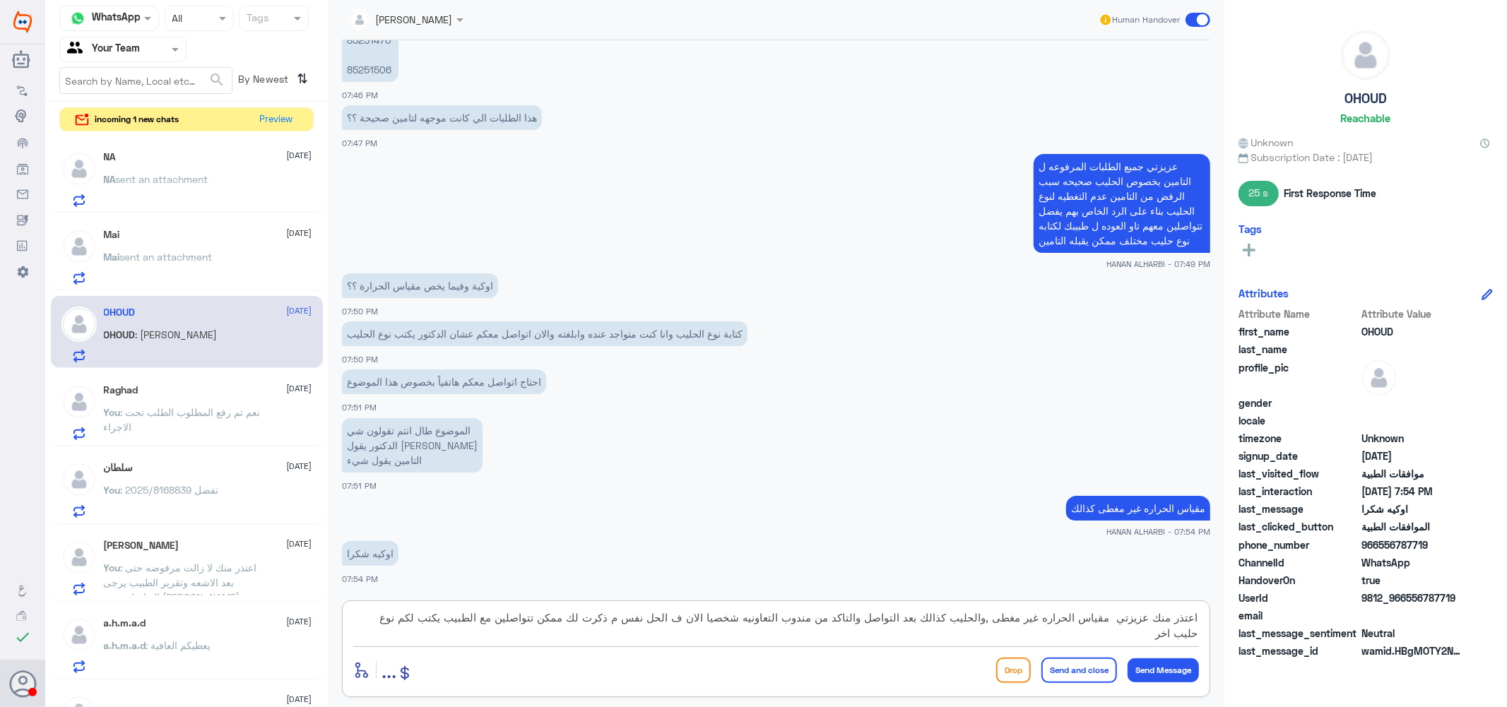
click at [353, 617] on textarea "اعتذر منك عزيزتي مقياس الحراره غير مغطى ,والحليب كذالك بعد التواصل والتاكد من م…" at bounding box center [776, 625] width 846 height 35
type textarea "اعتذر منك عزيزتي مقياس الحراره غير مغطى ,والحليب كذالك بعد التواصل والتاكد من م…"
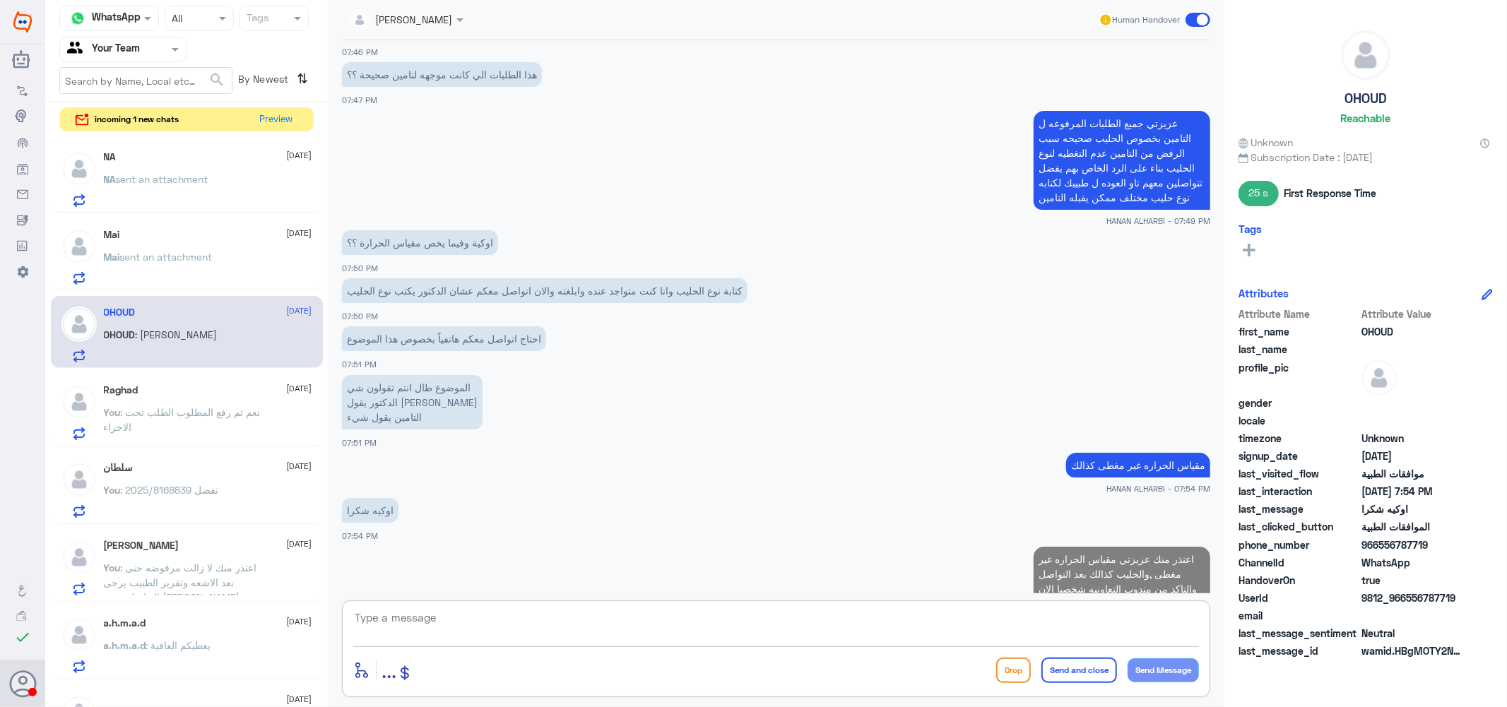
scroll to position [2399, 0]
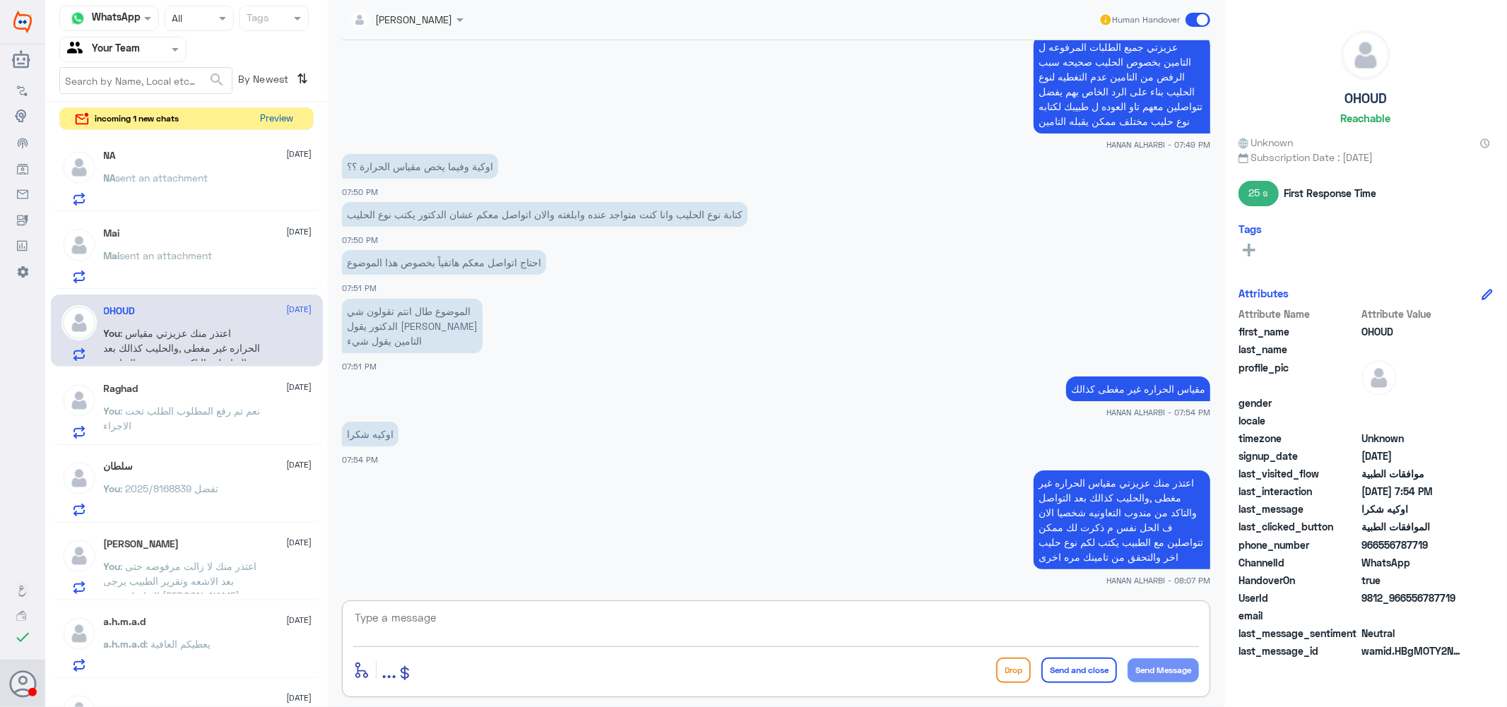
click at [278, 114] on button "Preview" at bounding box center [277, 119] width 44 height 22
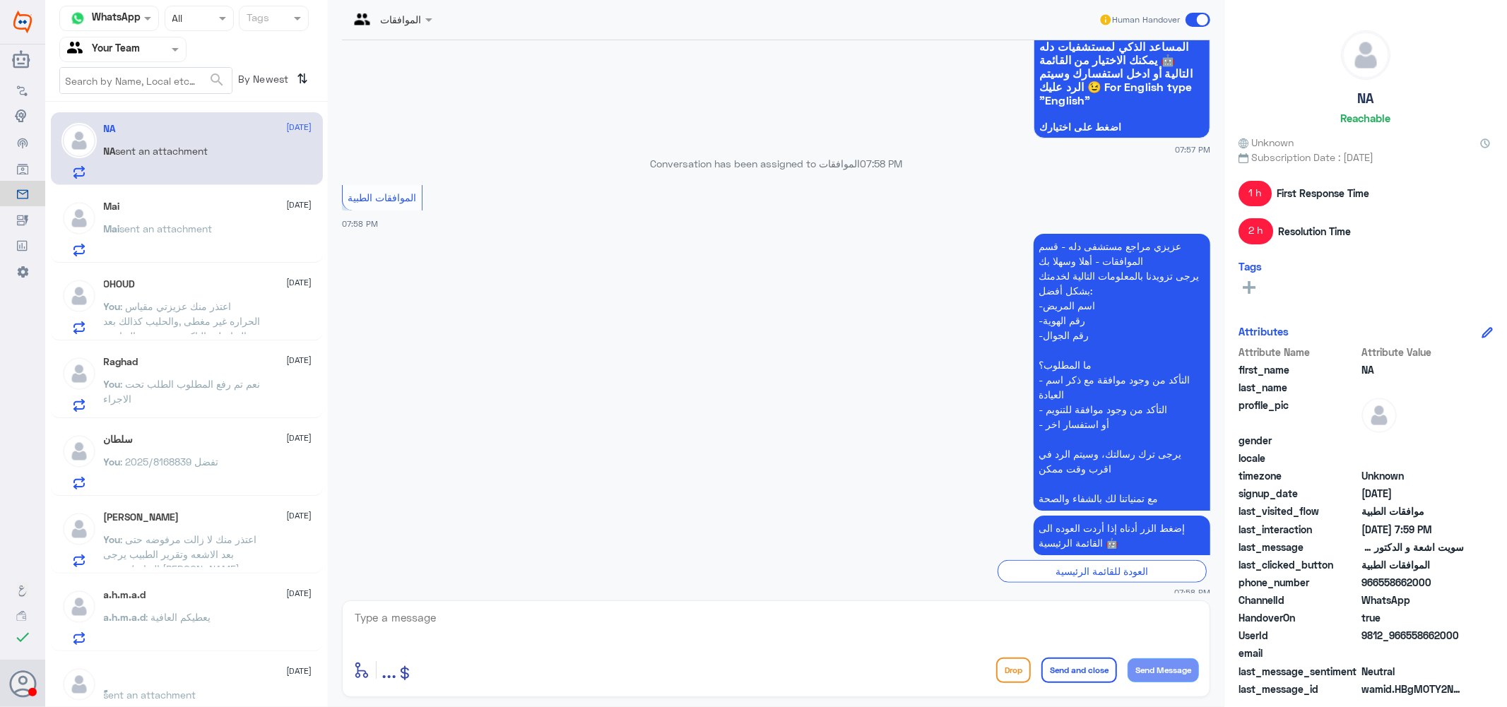
scroll to position [822, 0]
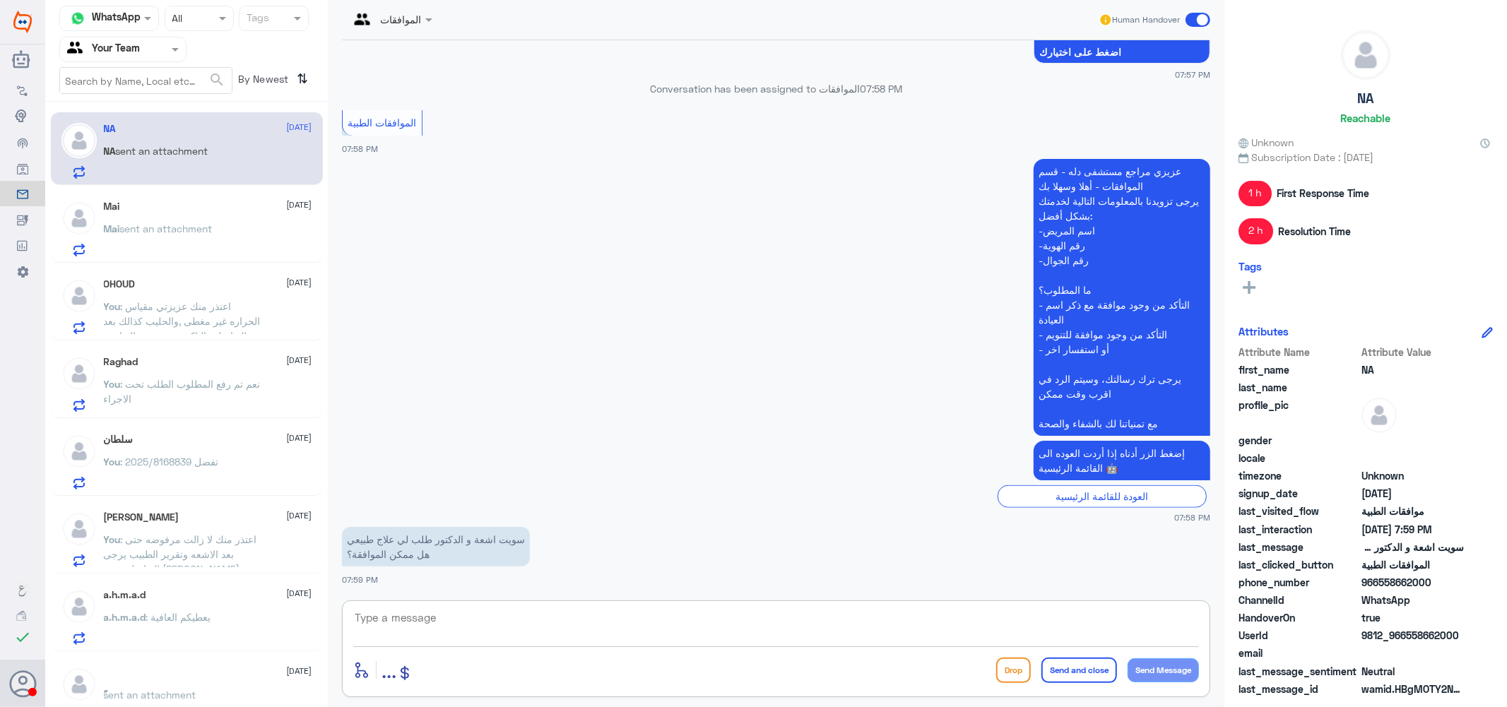
click at [494, 626] on textarea at bounding box center [776, 625] width 846 height 35
type textarea "البيانات اذا ممكن"
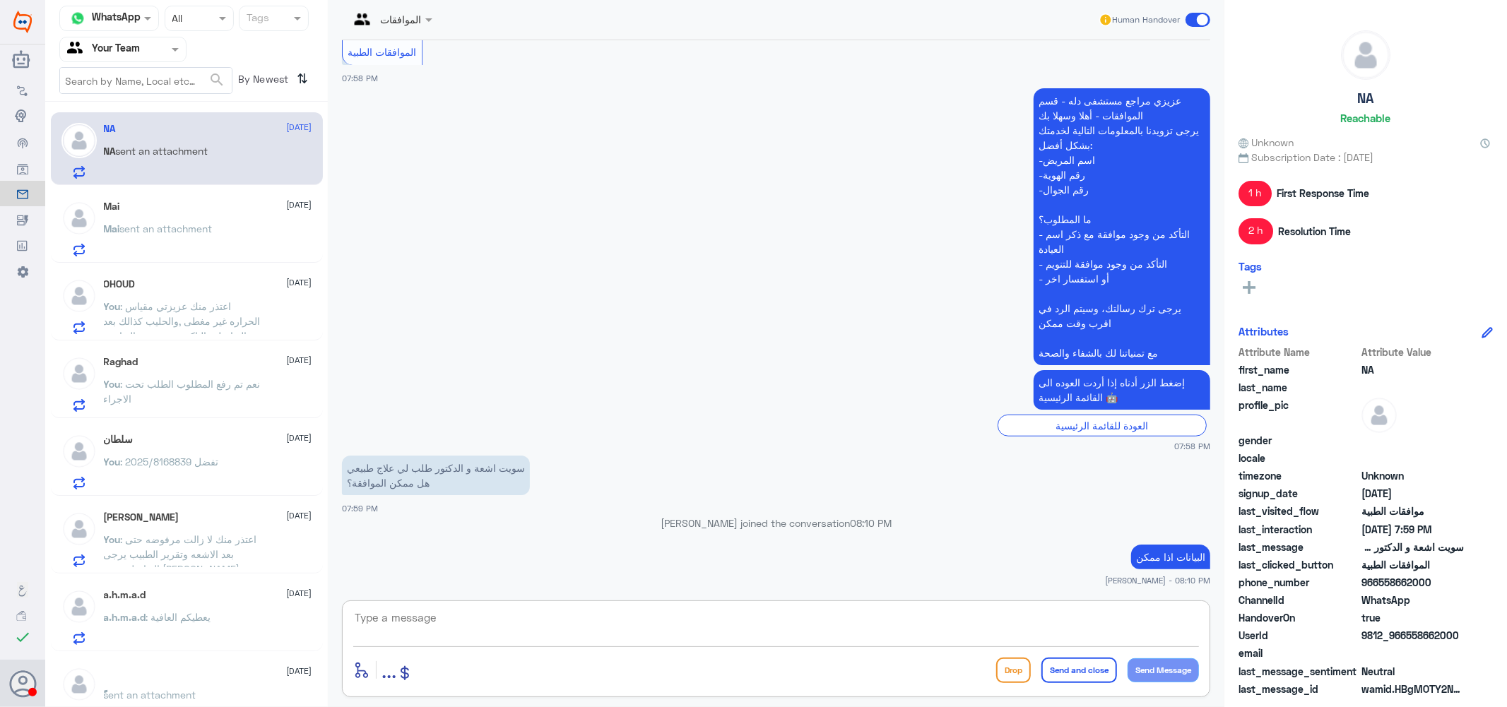
scroll to position [0, 0]
click at [212, 203] on div "Mai [DATE]" at bounding box center [208, 207] width 208 height 12
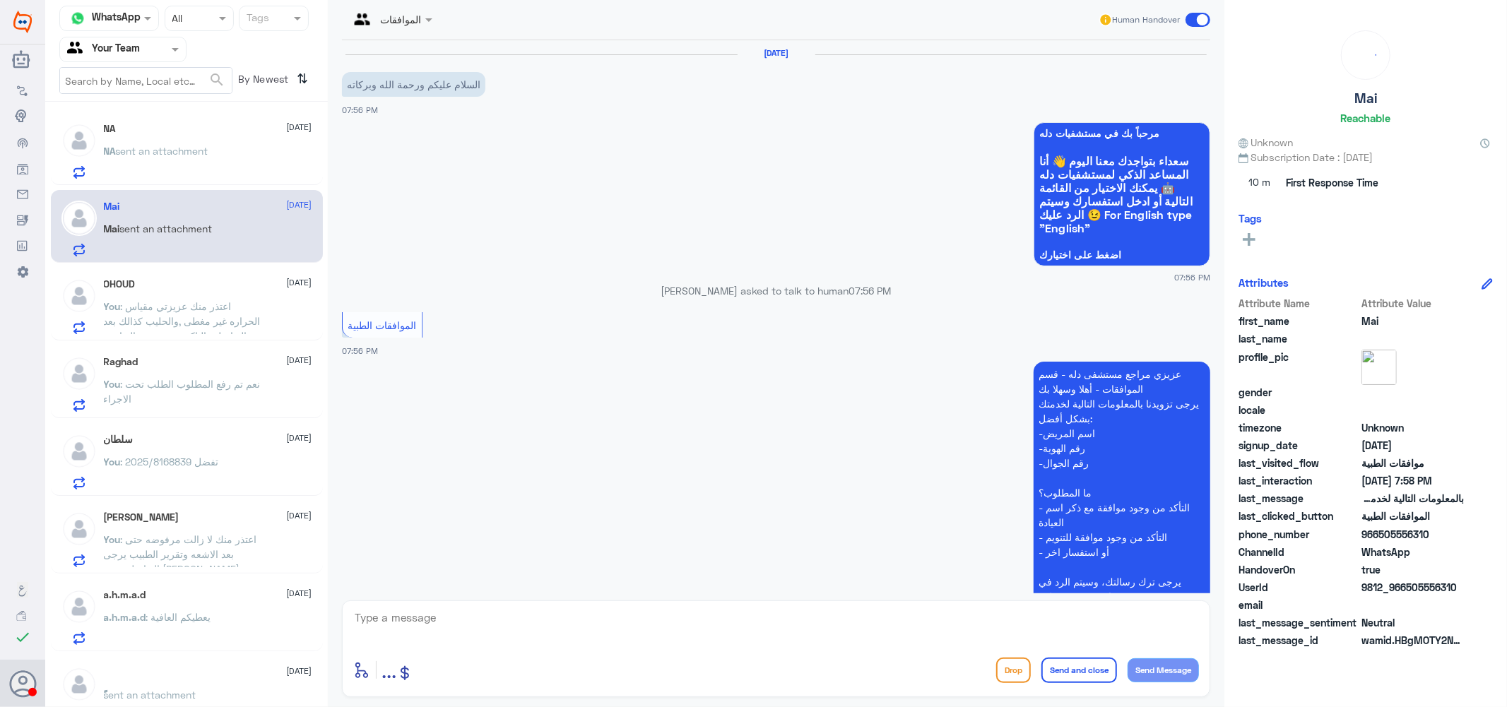
scroll to position [380, 0]
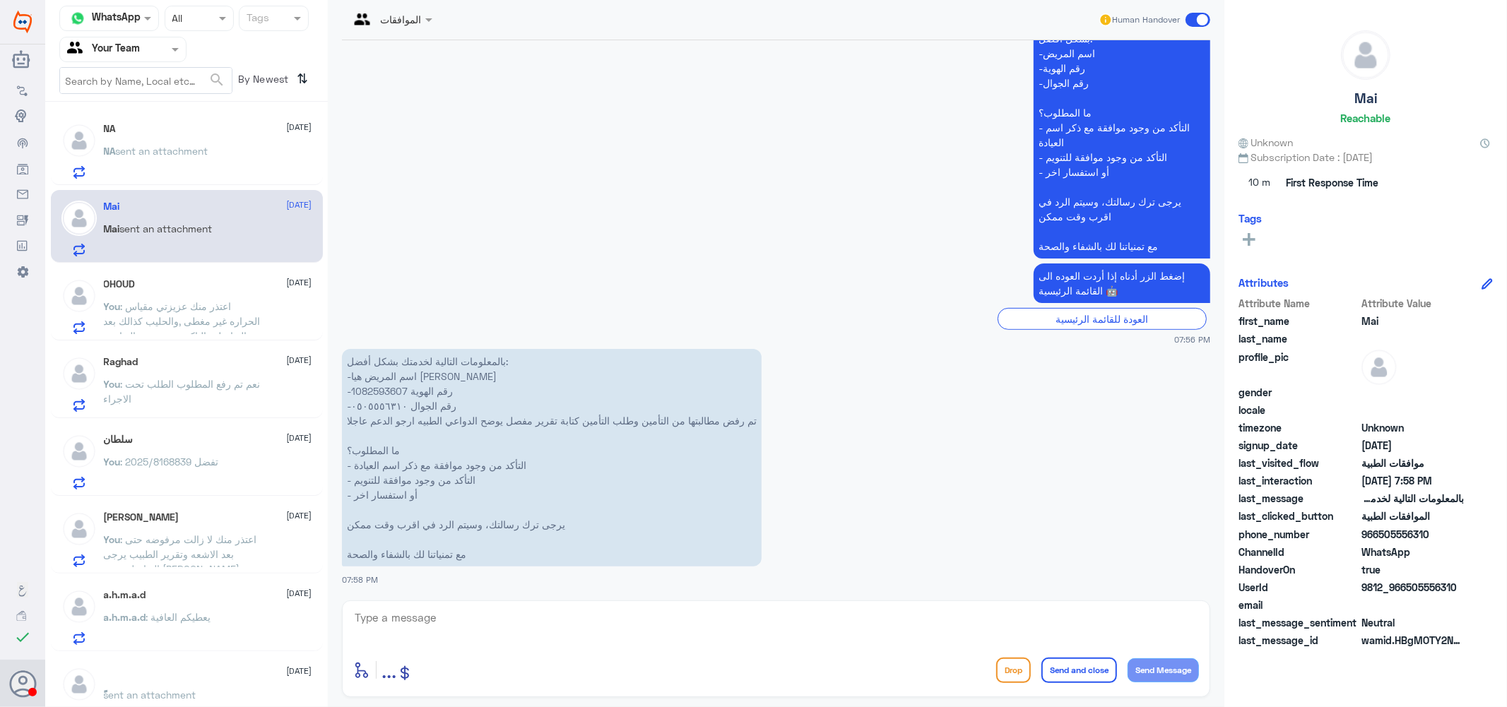
click at [384, 390] on p "بالمعلومات التالية لخدمتك بشكل أفضل: -اسم المريض هيا [PERSON_NAME] -رقم الهوية …" at bounding box center [552, 458] width 420 height 218
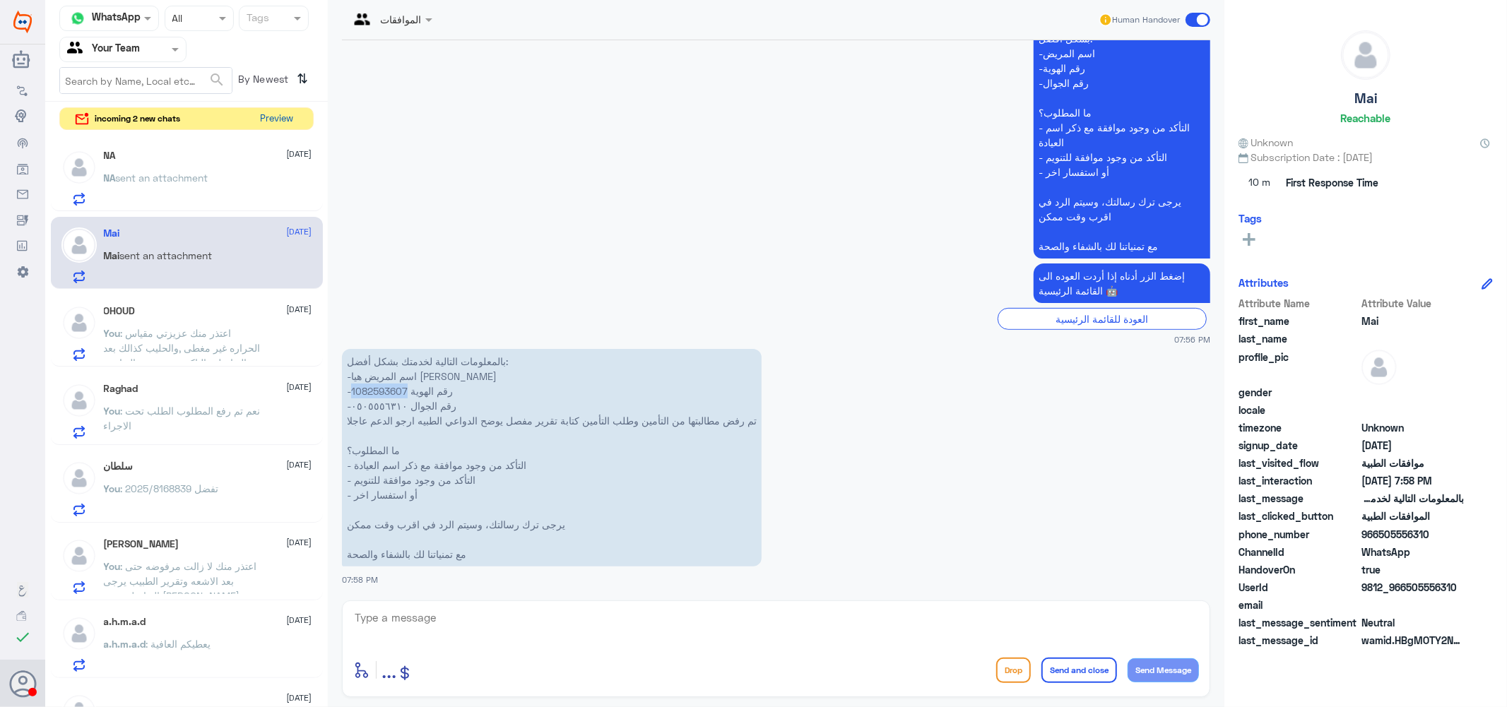
click at [279, 118] on button "Preview" at bounding box center [277, 119] width 44 height 22
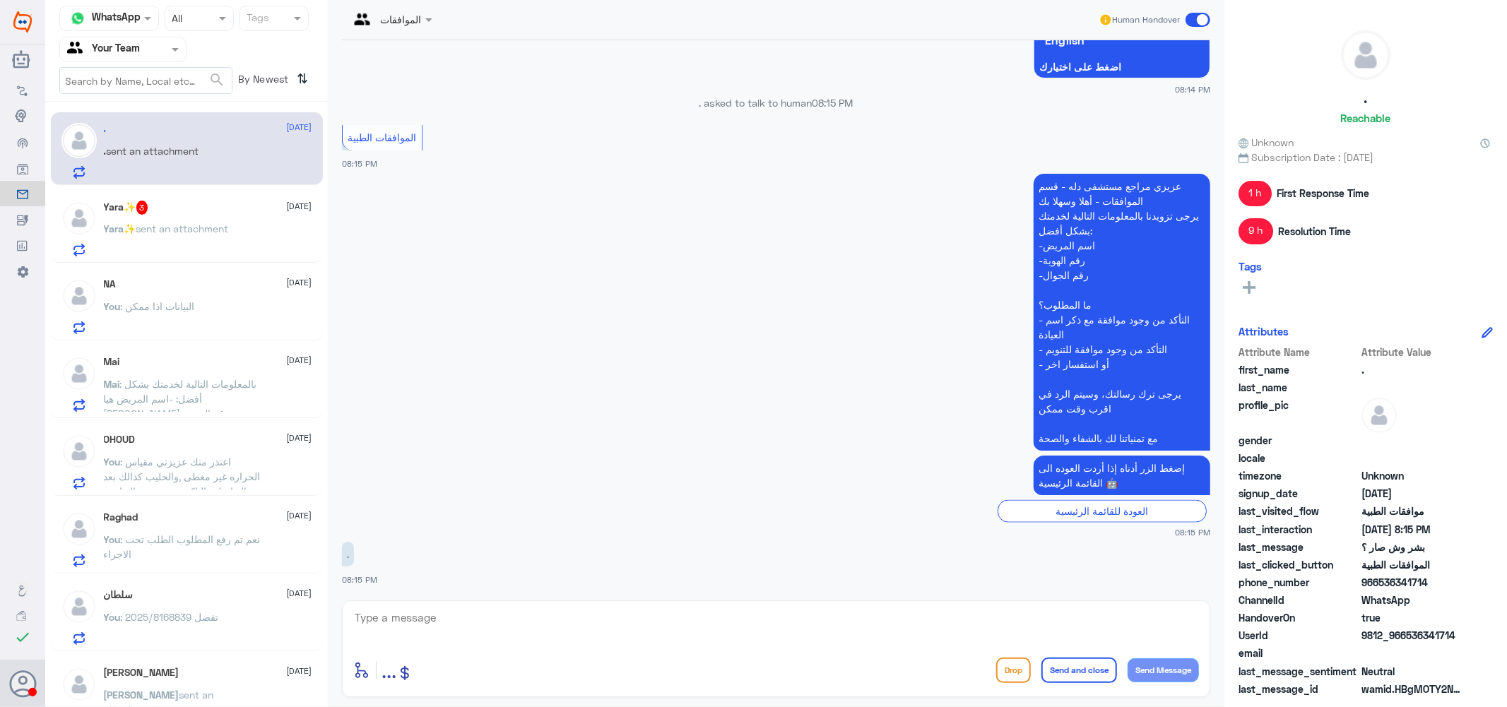
click at [207, 215] on div "Yara✨ 3 [DATE] Yara✨ sent an attachment" at bounding box center [208, 229] width 208 height 56
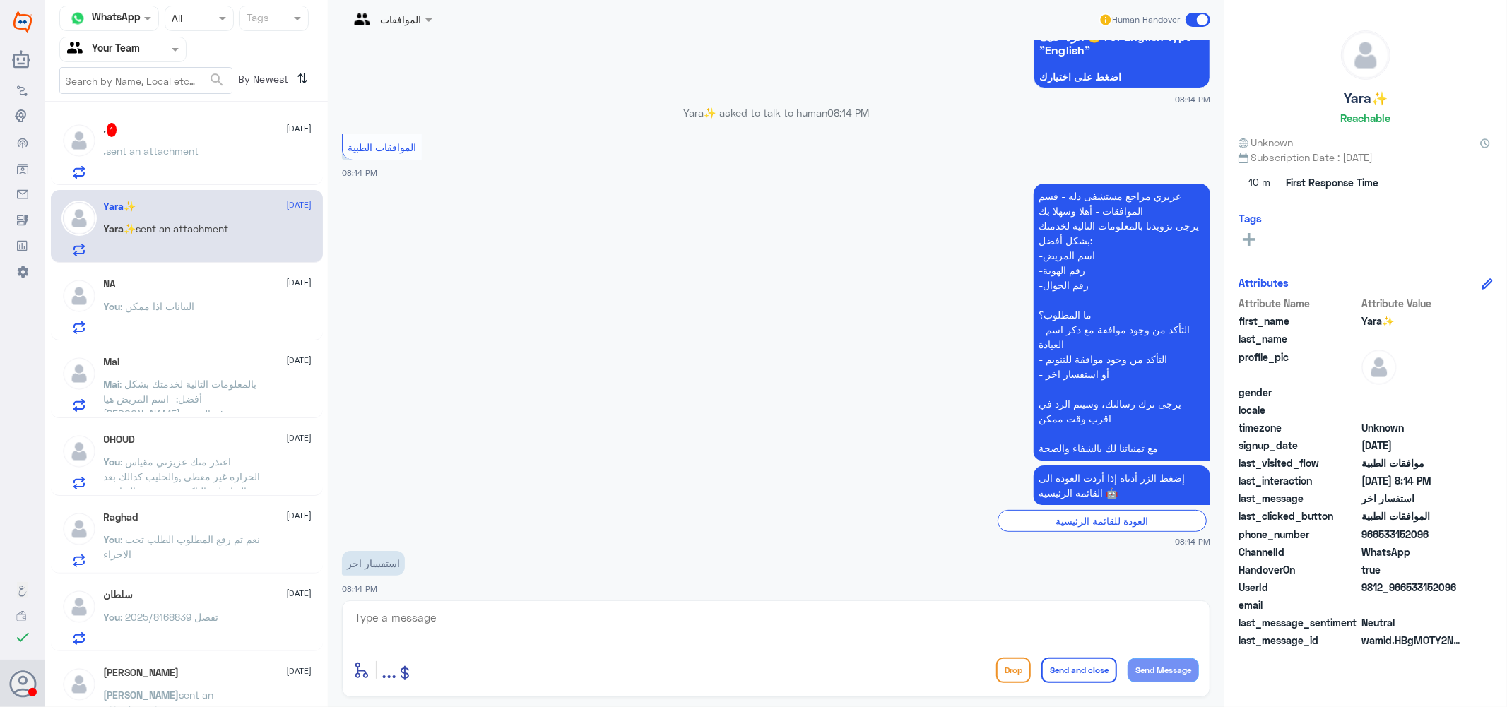
scroll to position [188, 0]
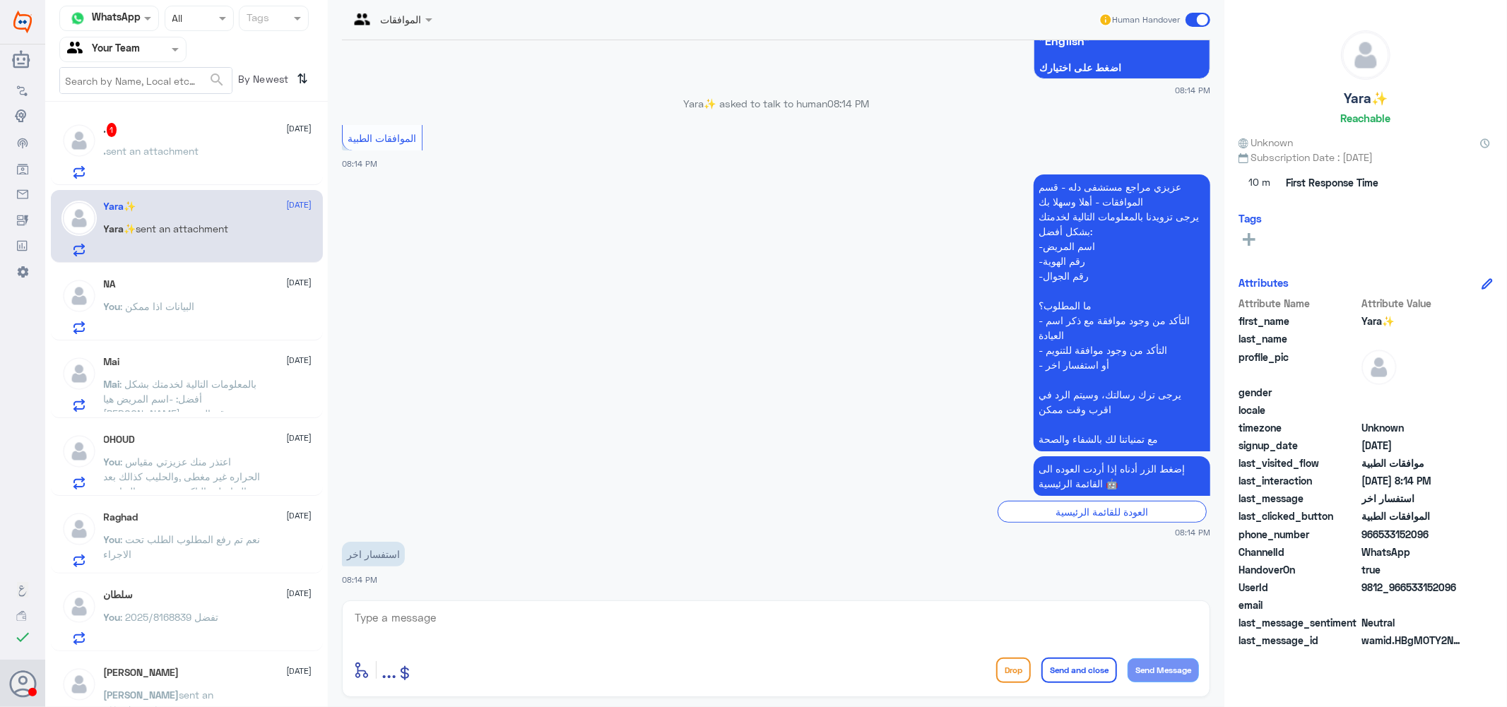
click at [540, 625] on textarea at bounding box center [776, 625] width 846 height 35
type textarea "كيف اقدر اساعدك ؟"
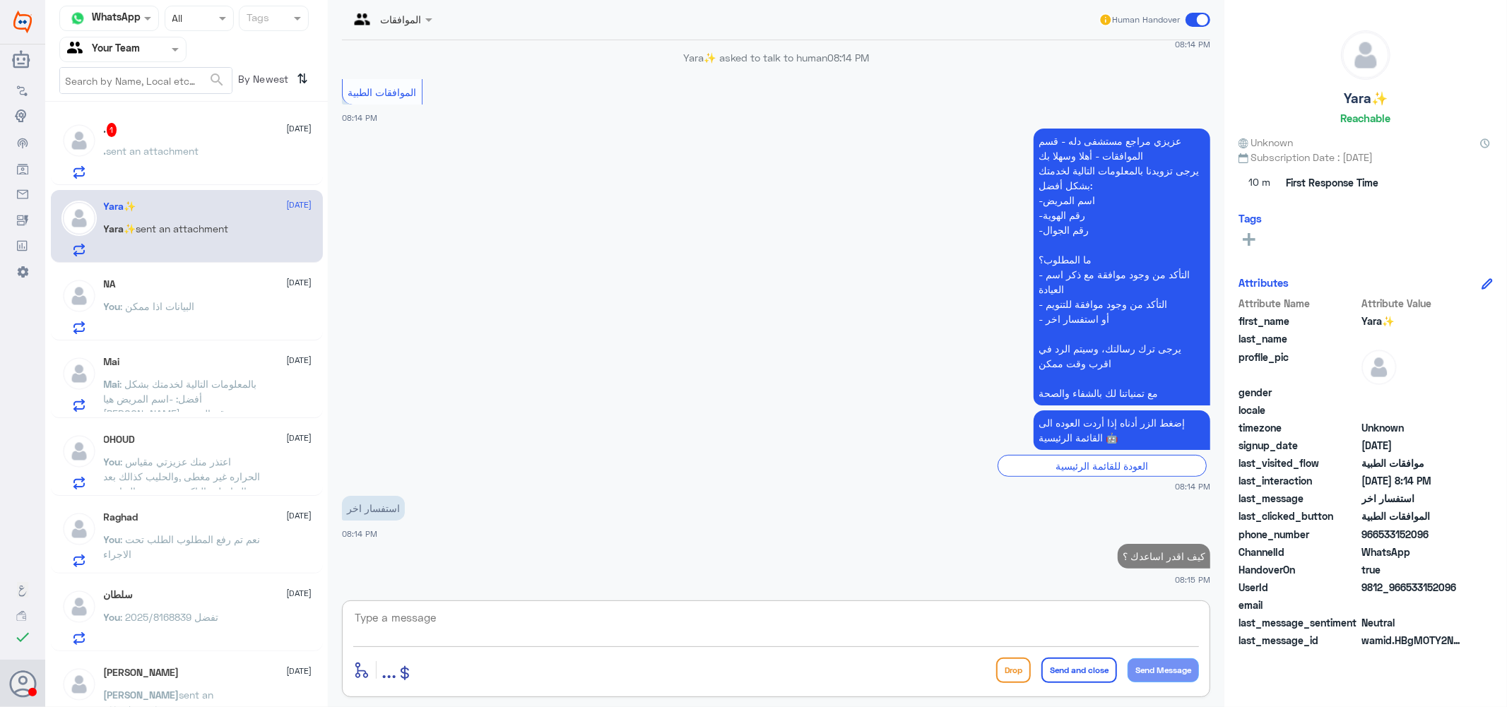
click at [189, 146] on span "sent an attachment" at bounding box center [153, 151] width 93 height 12
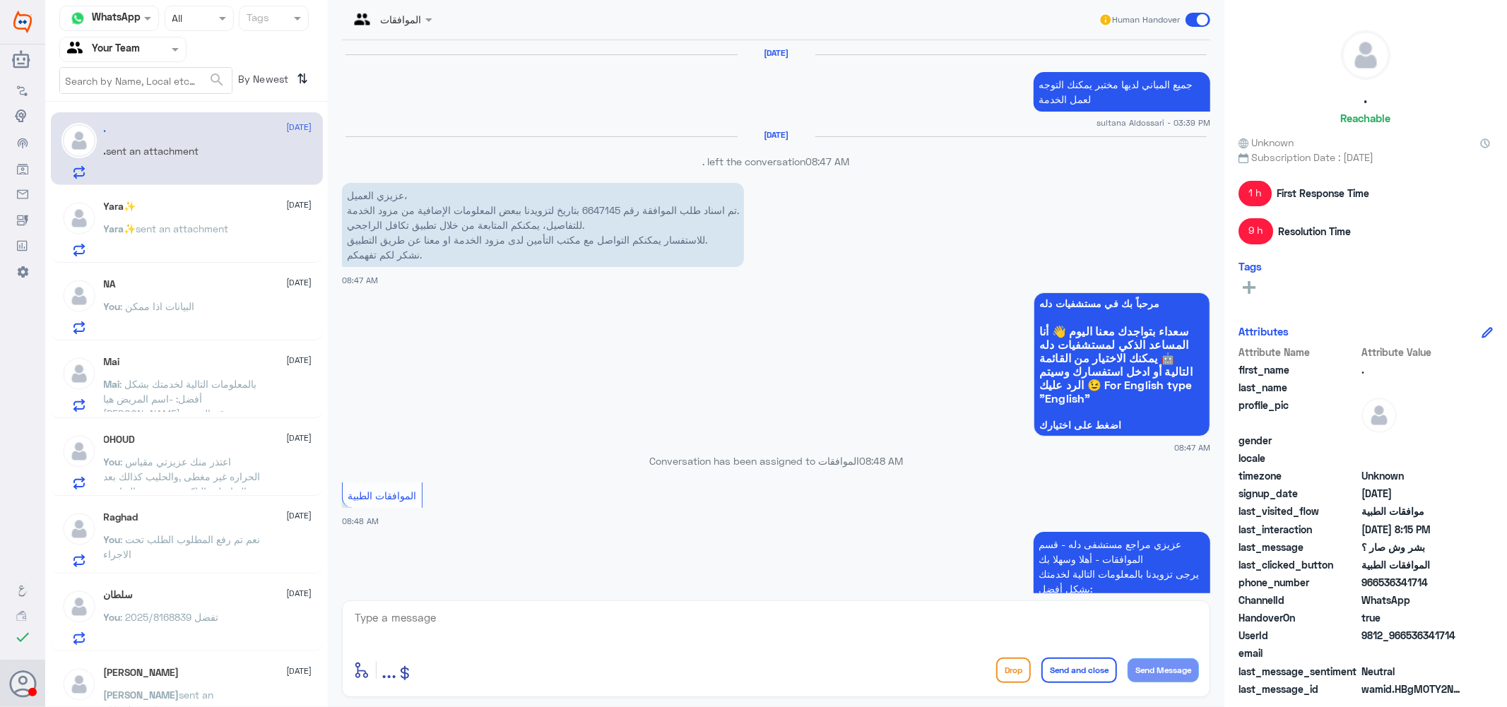
scroll to position [1342, 0]
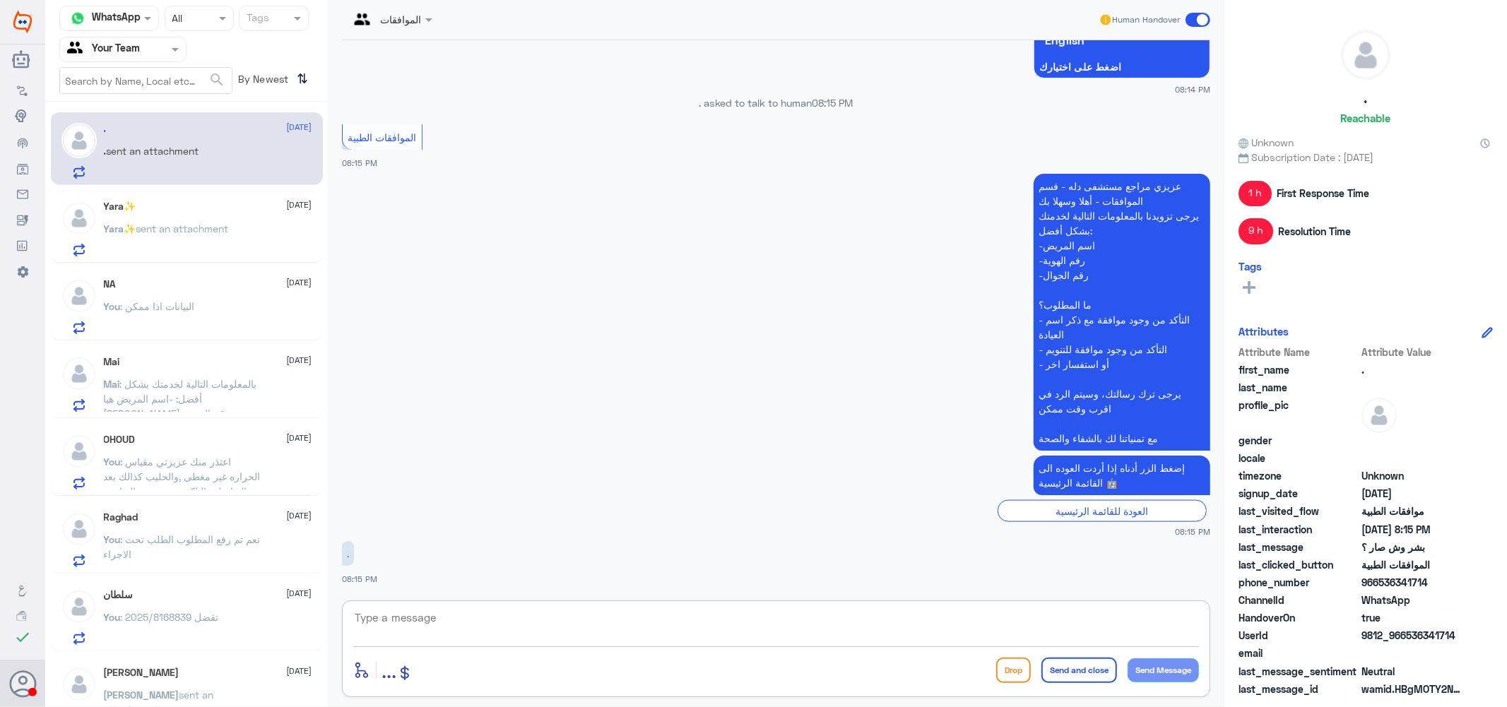
click at [541, 637] on textarea at bounding box center [776, 625] width 846 height 35
type textarea "كيف اقدر اساعدك ؟"
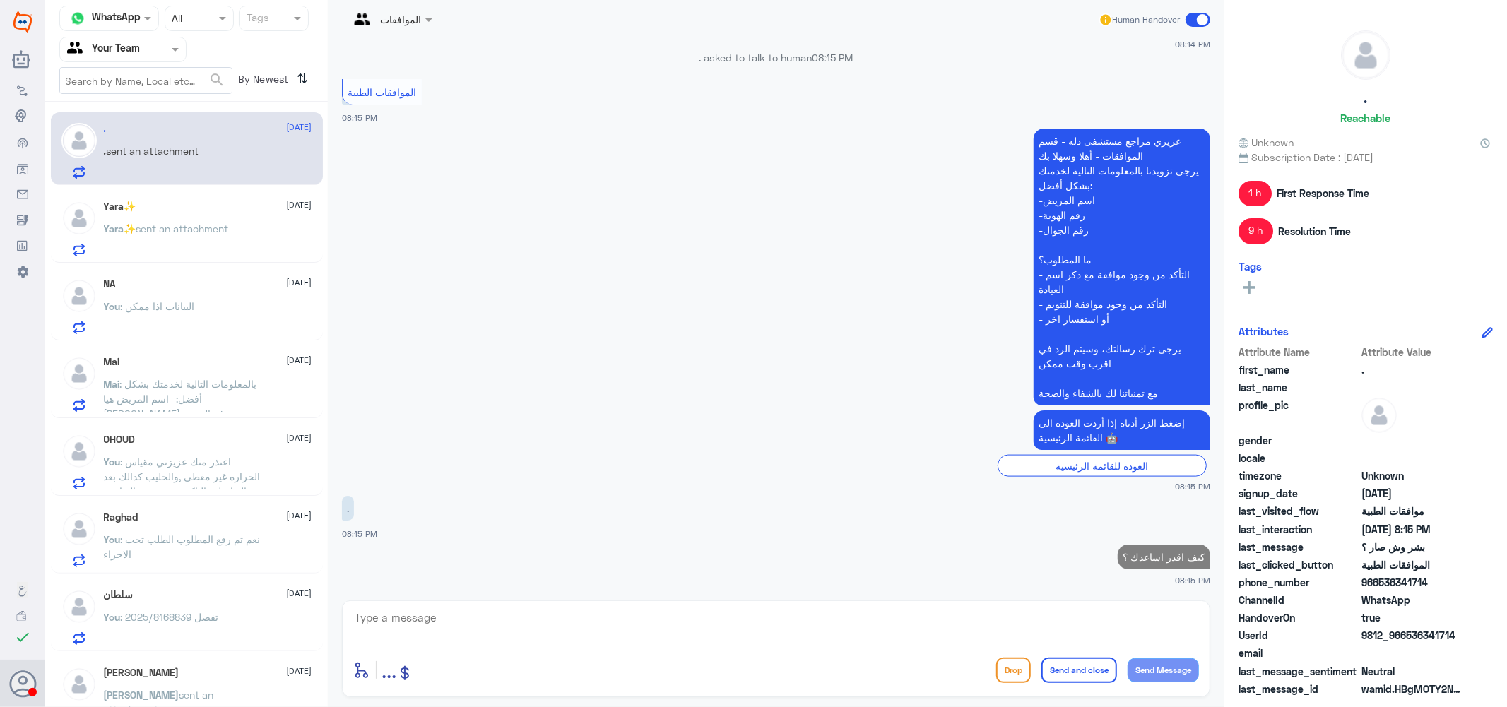
click at [220, 381] on span ": بالمعلومات التالية لخدمتك بشكل أفضل: -اسم المريض هيا [PERSON_NAME] -رقم الهوي…" at bounding box center [180, 473] width 153 height 190
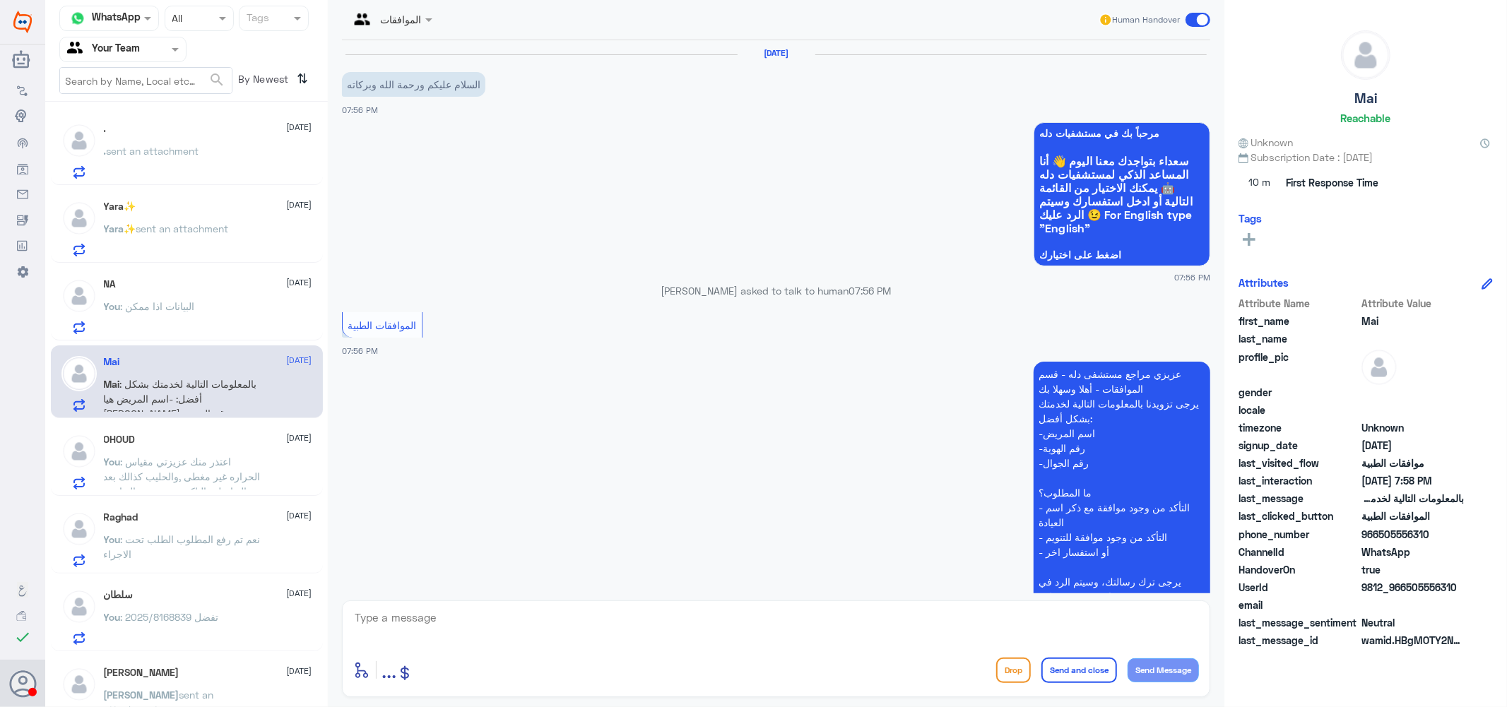
scroll to position [380, 0]
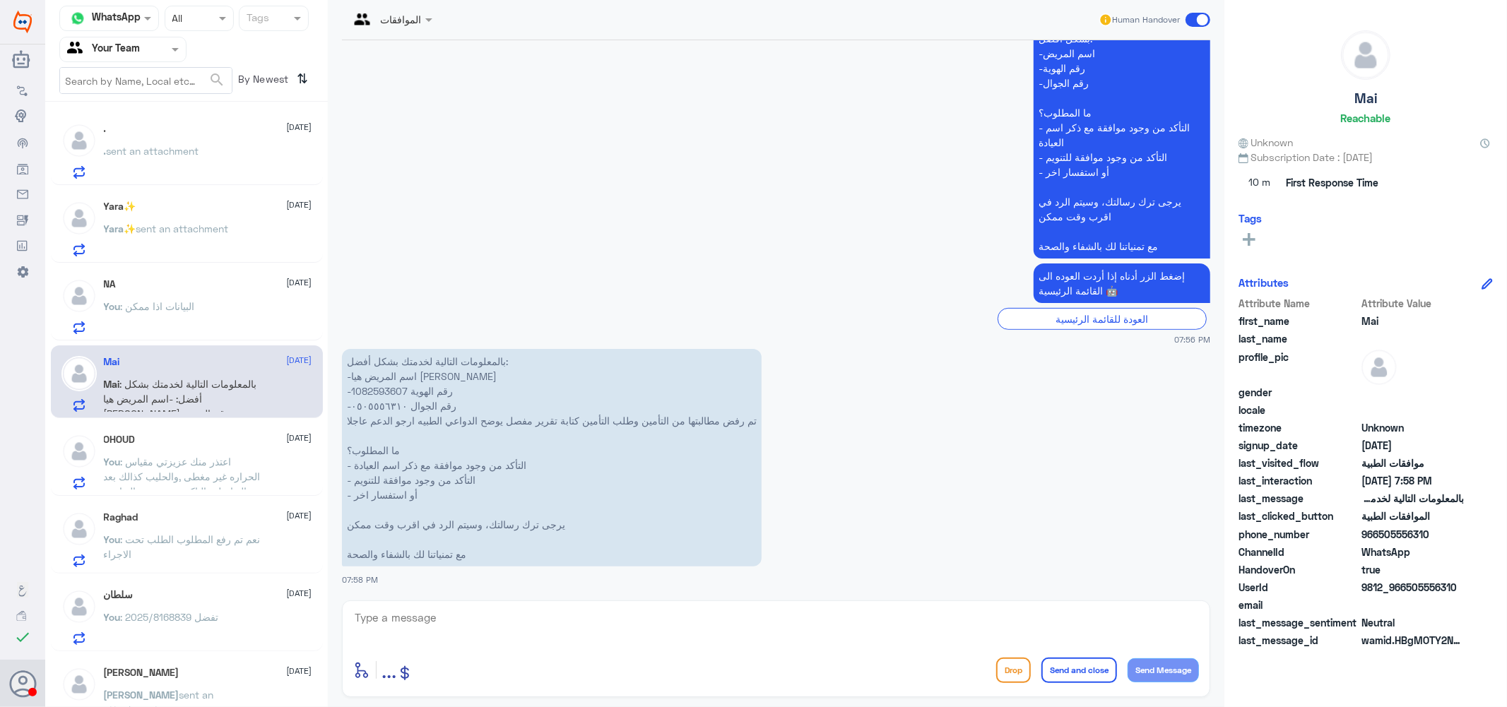
click at [369, 386] on p "بالمعلومات التالية لخدمتك بشكل أفضل: -اسم المريض هيا [PERSON_NAME] -رقم الهوية …" at bounding box center [552, 458] width 420 height 218
click at [507, 620] on textarea at bounding box center [776, 625] width 846 height 35
type textarea "u"
type textarea "عزيزتي لم تظهر نتيجه الاشعه الى الان بحال ظهرت بيتم ارفاقها ان شاءالله"
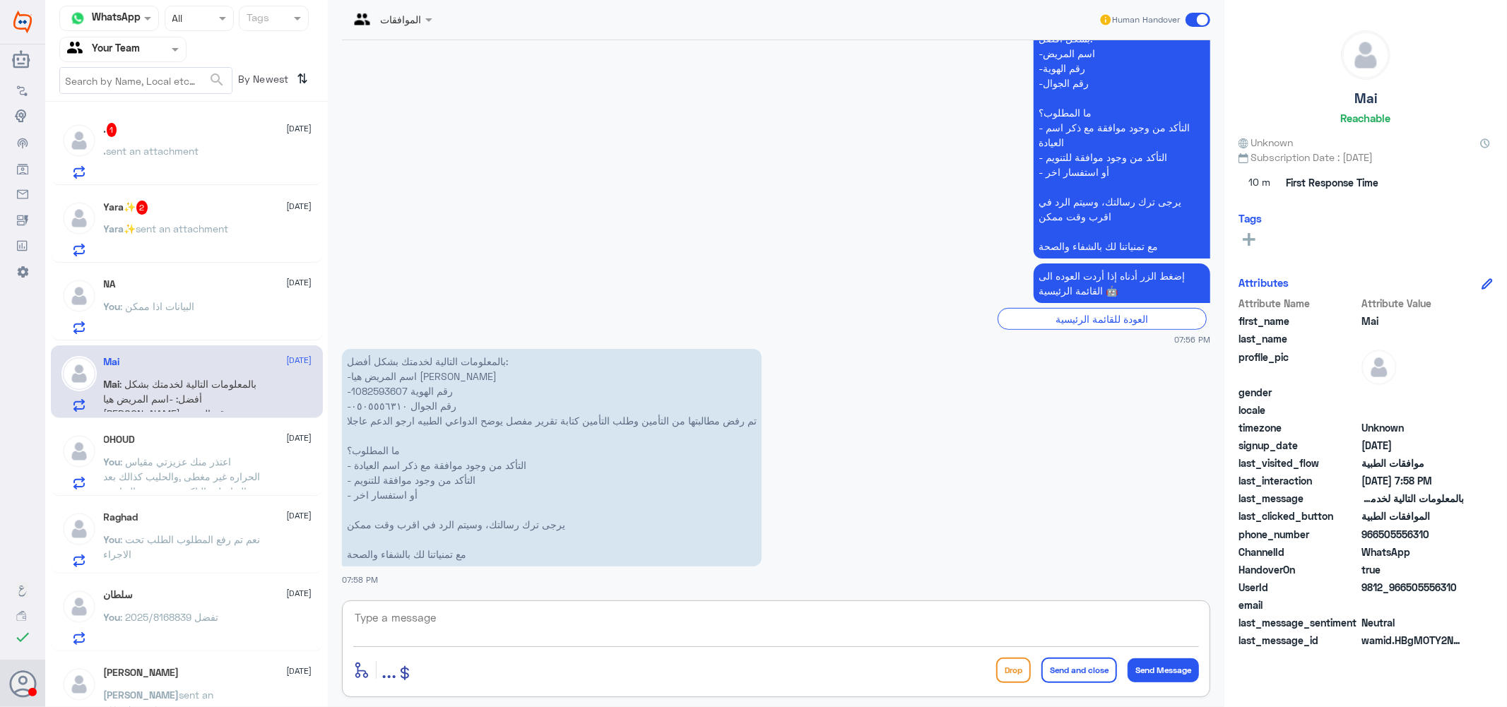
scroll to position [441, 0]
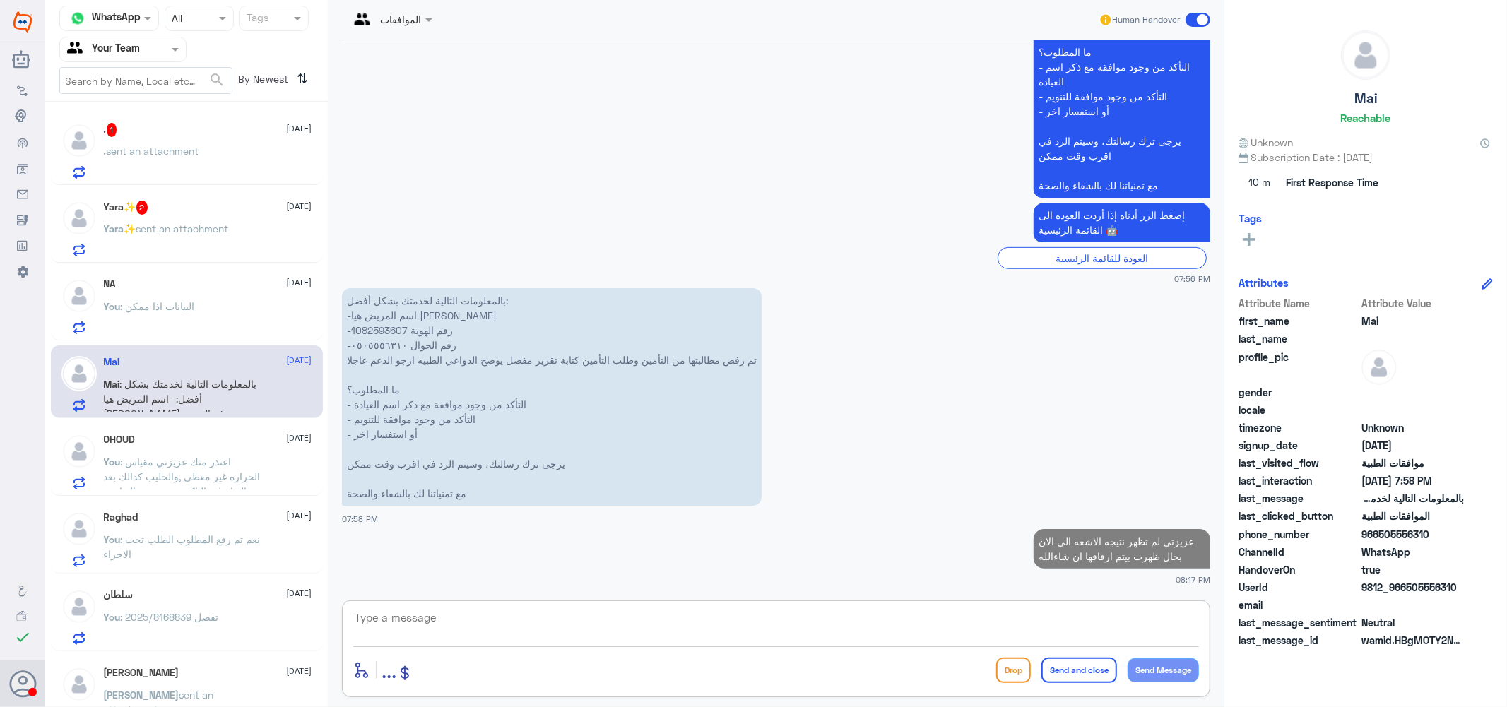
click at [187, 223] on span "sent an attachment" at bounding box center [182, 229] width 93 height 12
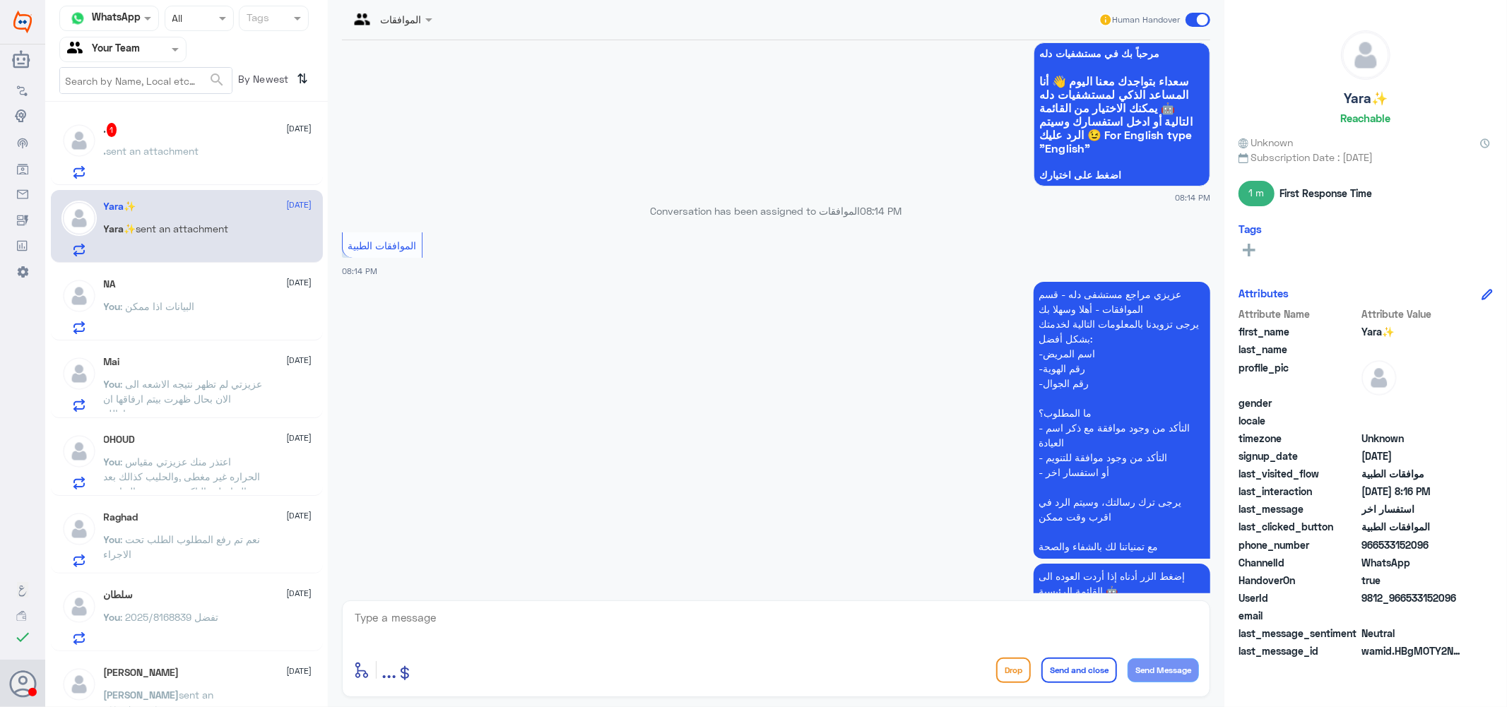
scroll to position [355, 0]
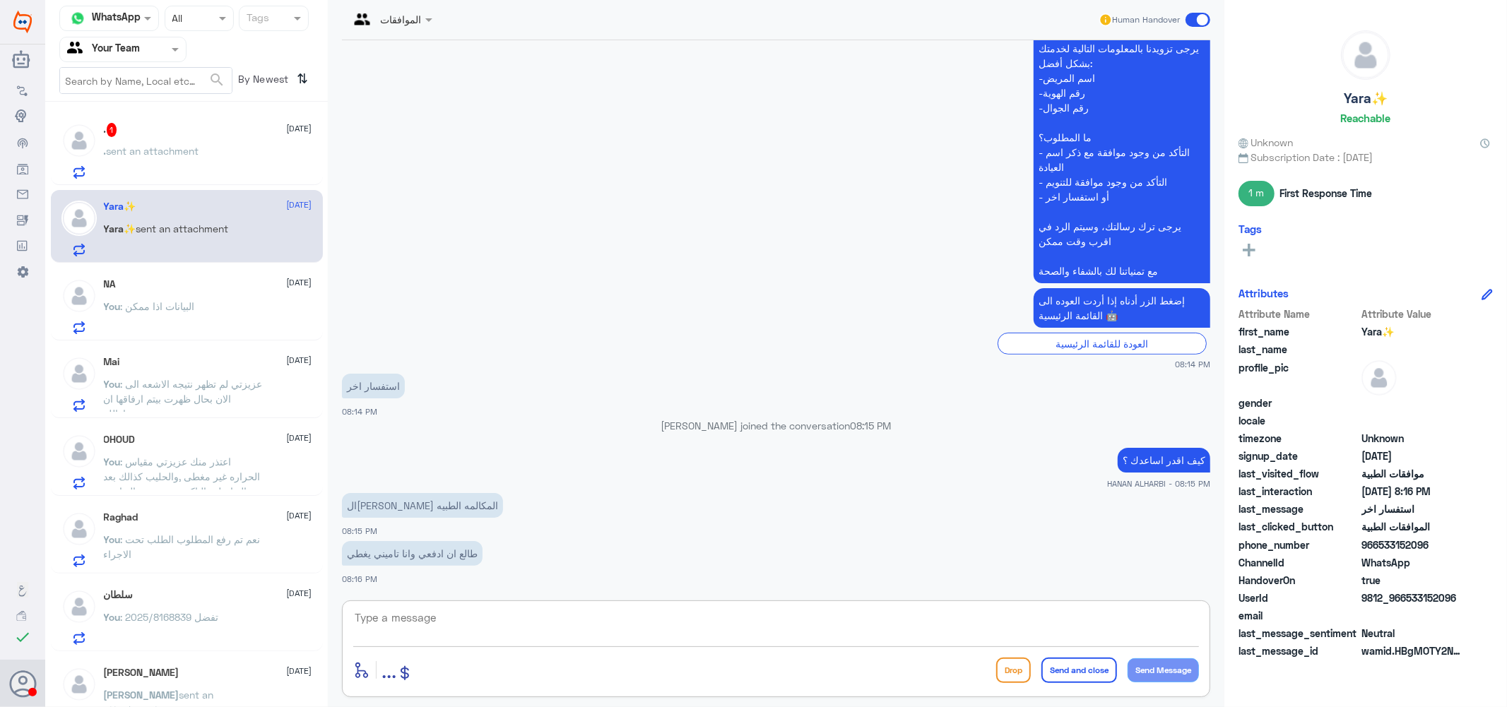
click at [490, 636] on textarea at bounding box center [776, 625] width 846 height 35
type textarea "بياناتك اذا ممكن"
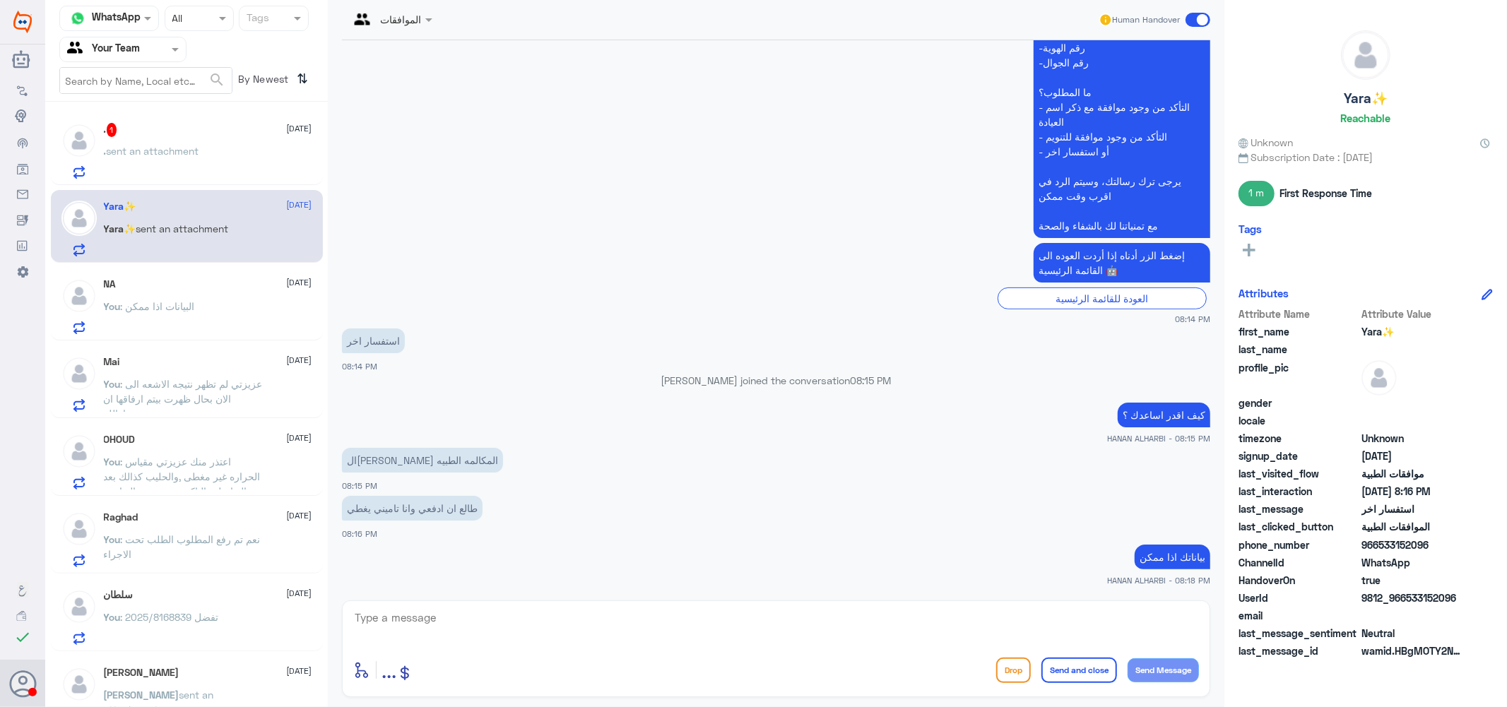
click at [152, 151] on span "sent an attachment" at bounding box center [153, 151] width 93 height 12
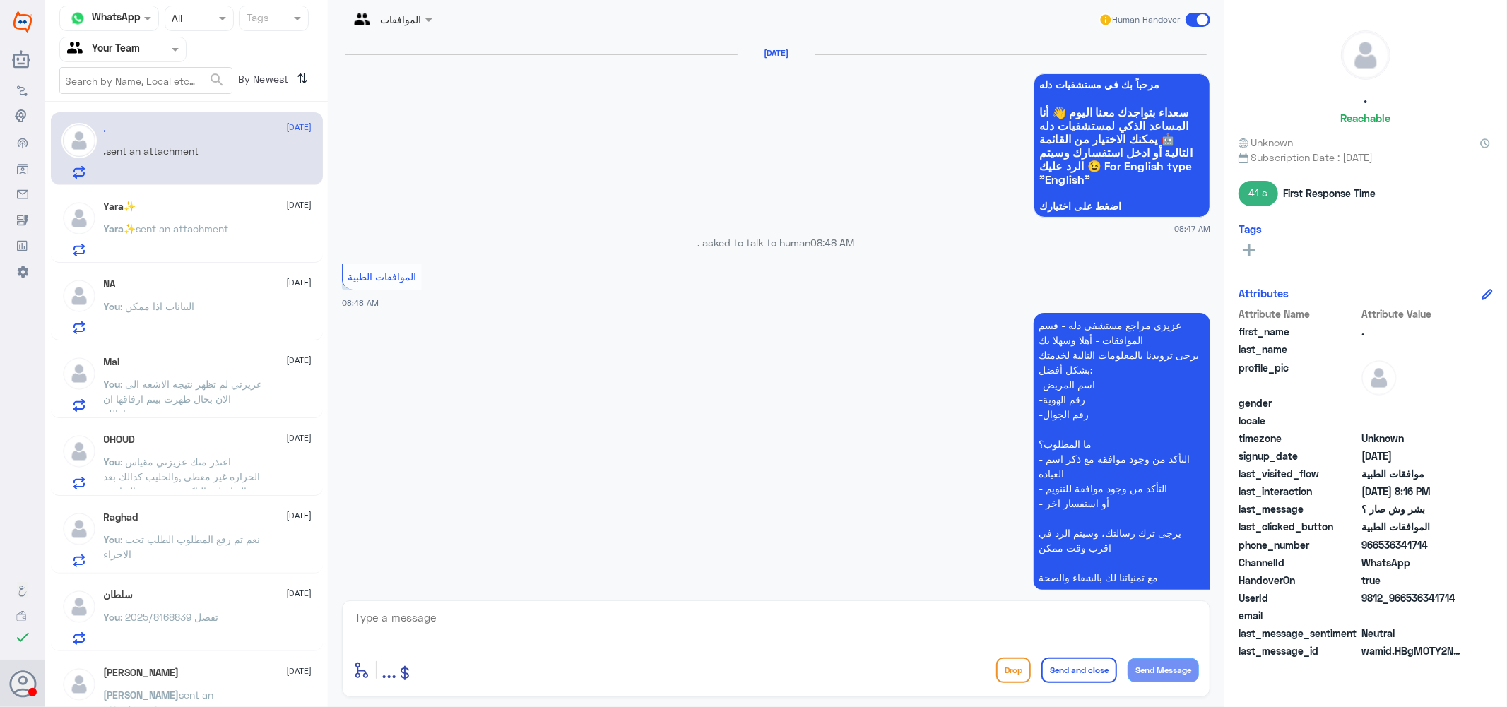
scroll to position [1242, 0]
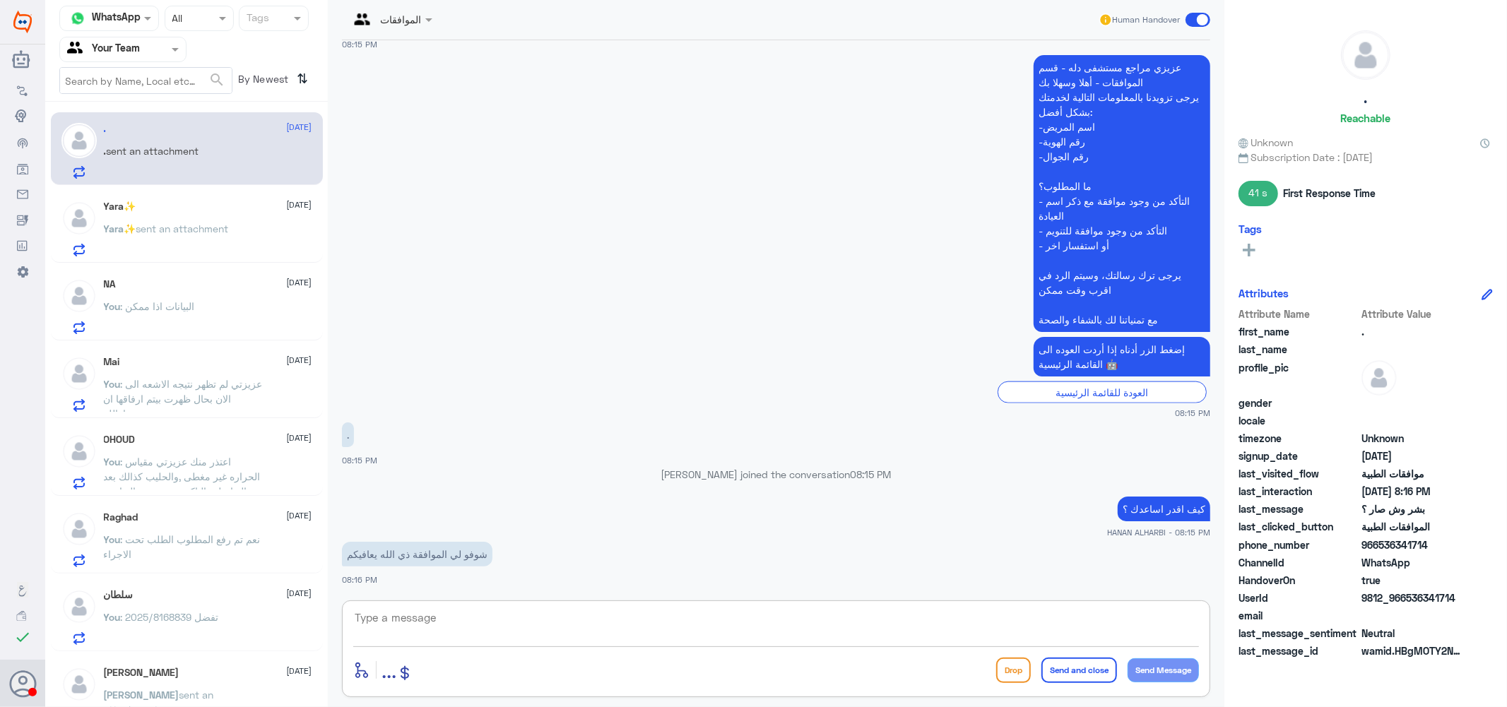
click at [526, 624] on textarea at bounding box center [776, 625] width 846 height 35
type textarea "ا"
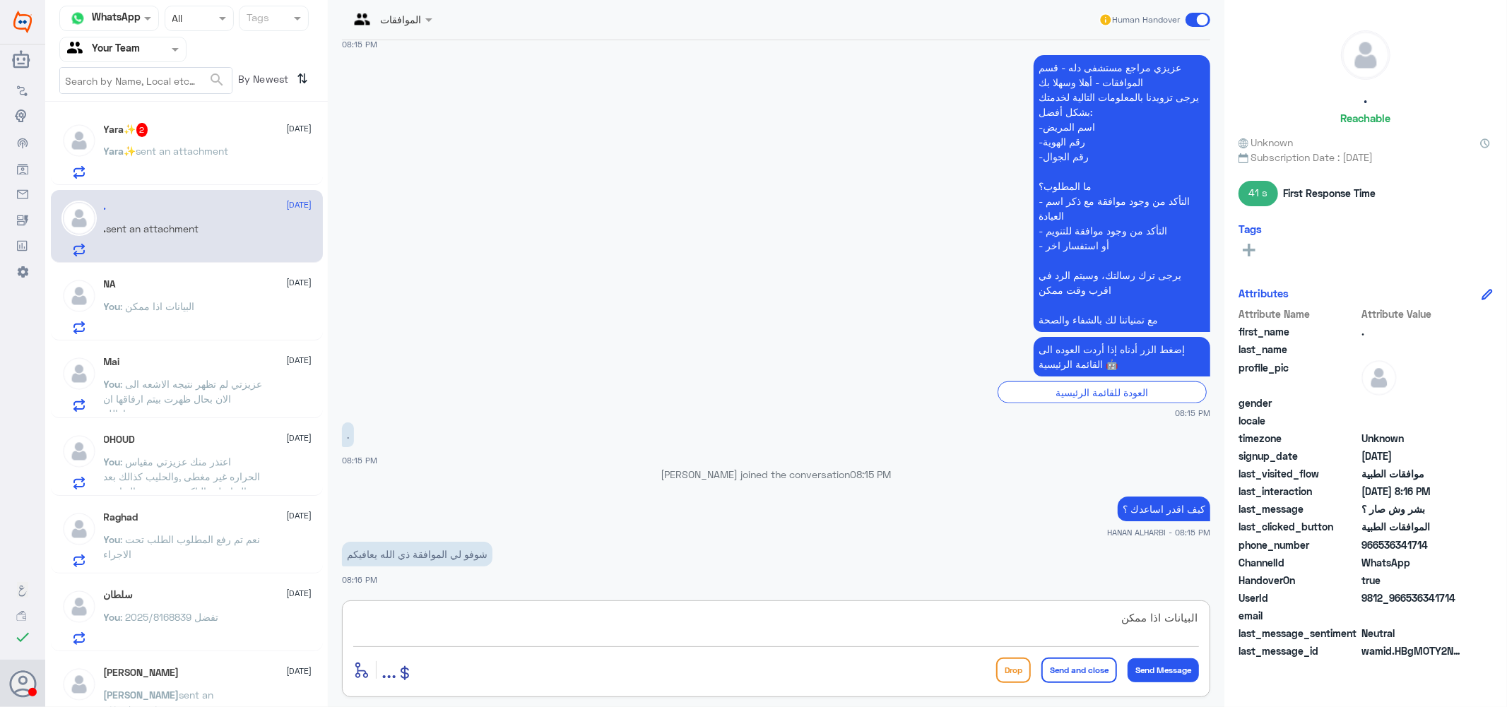
type textarea "البيانات اذا ممكن."
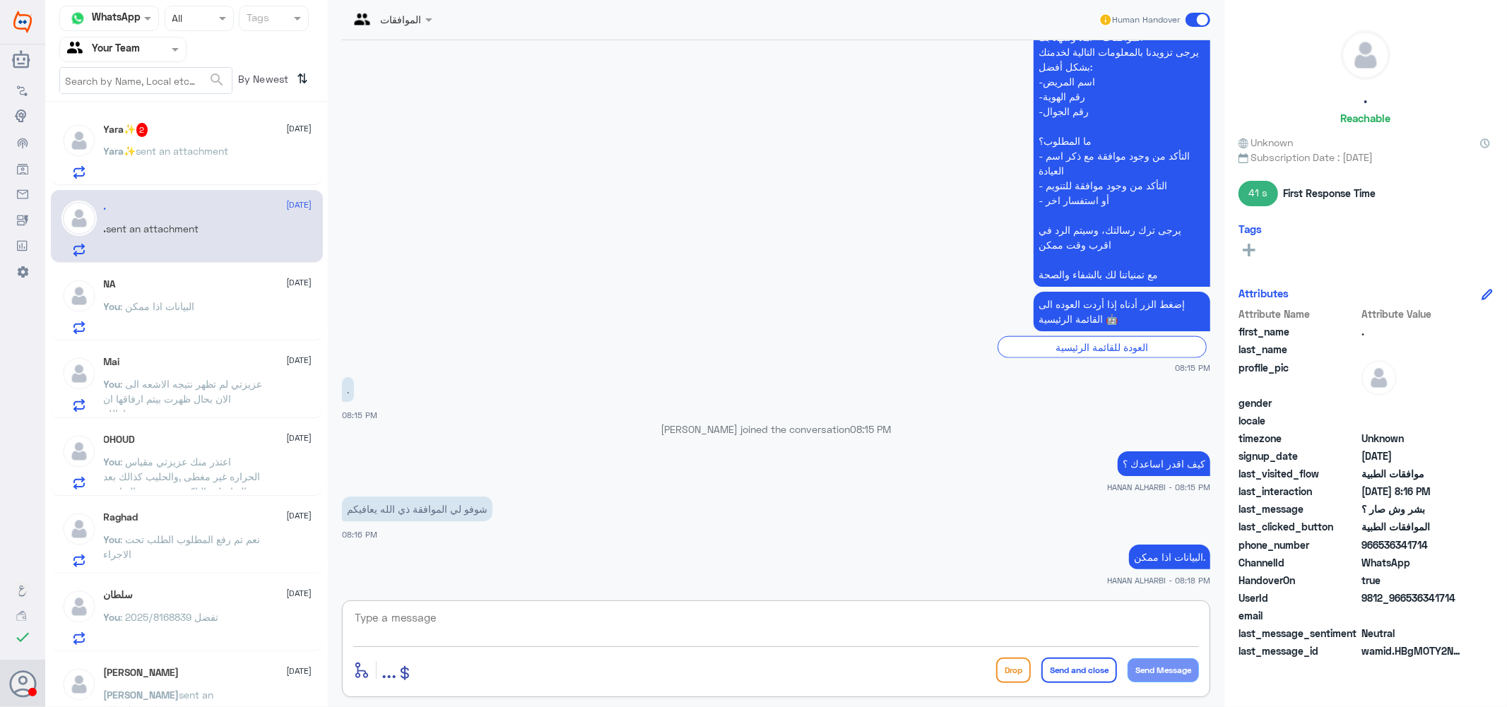
click at [182, 149] on span "sent an attachment" at bounding box center [182, 151] width 93 height 12
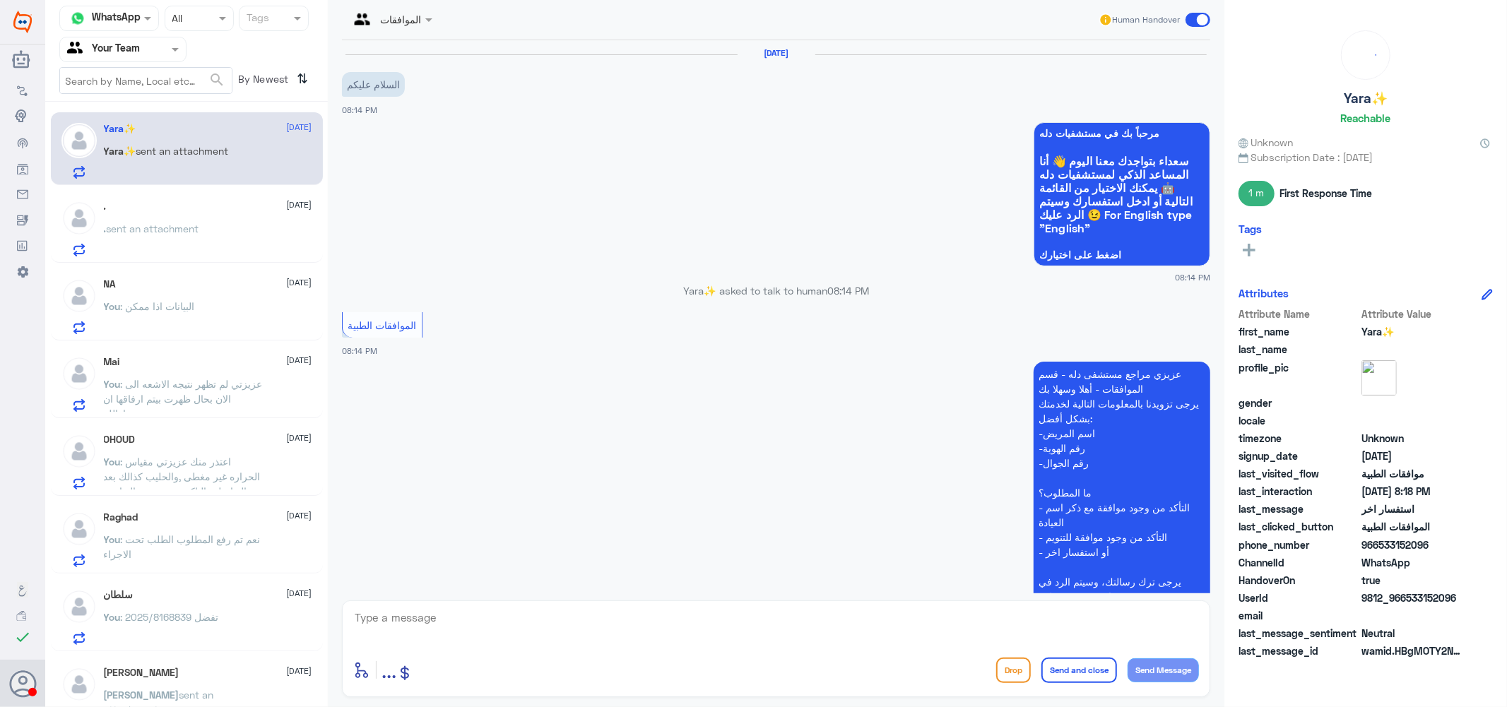
scroll to position [497, 0]
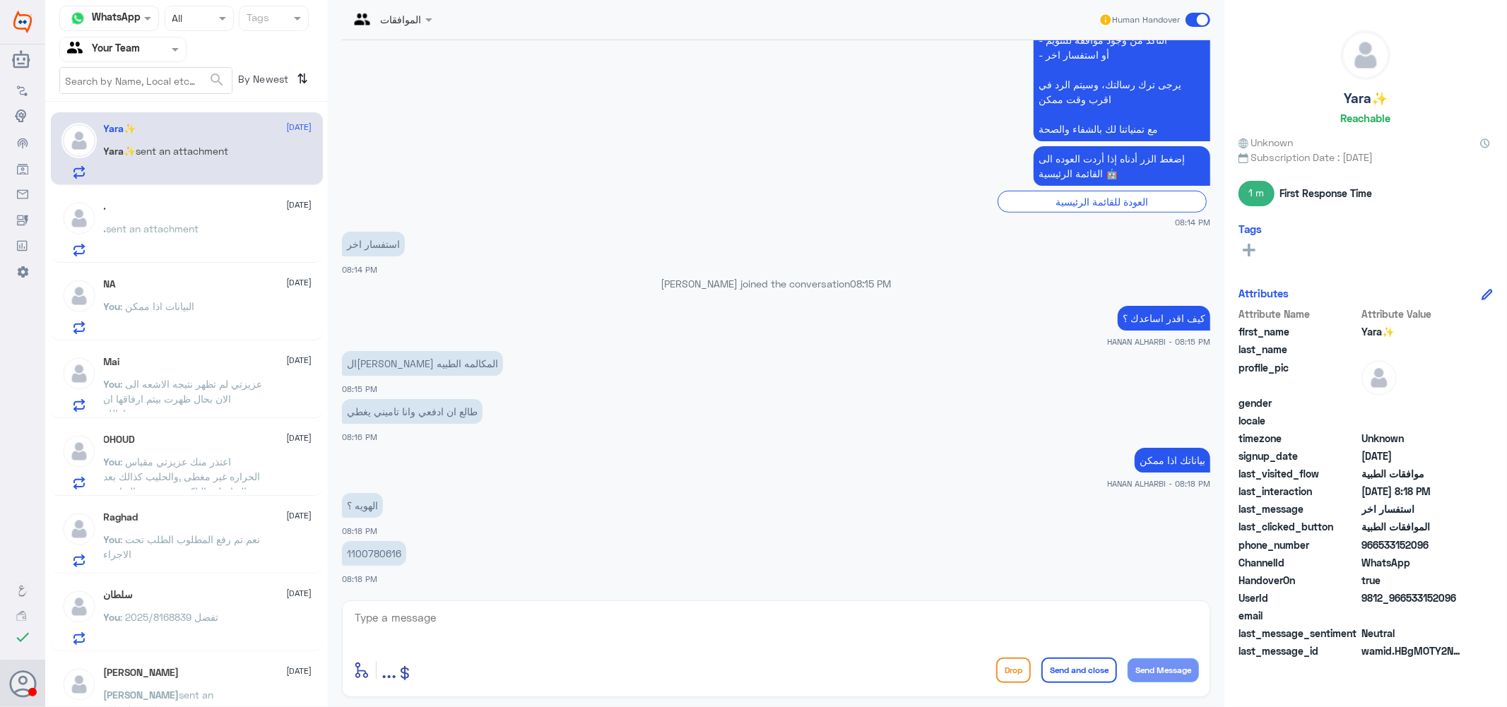
click at [366, 557] on p "1100780616" at bounding box center [374, 553] width 64 height 25
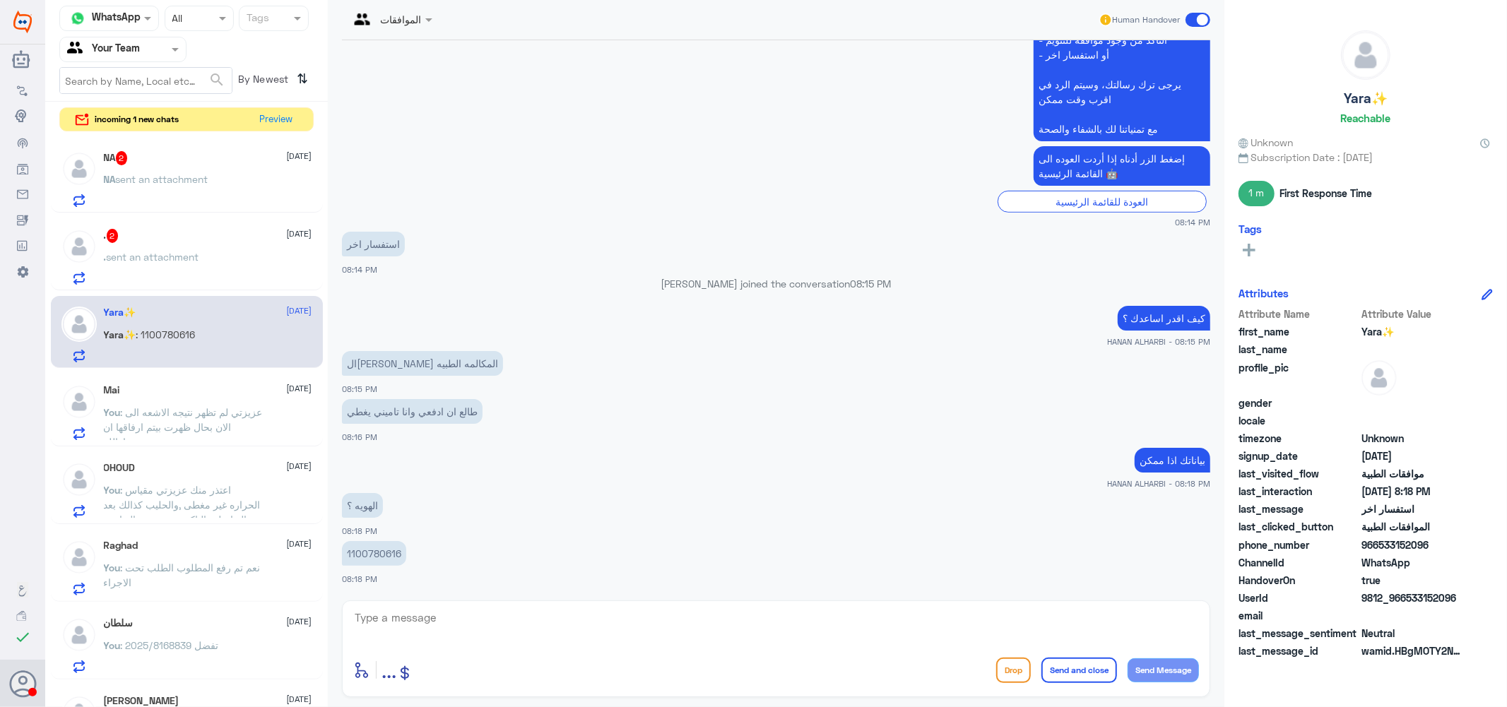
click at [219, 175] on div "NA sent an attachment" at bounding box center [208, 191] width 208 height 32
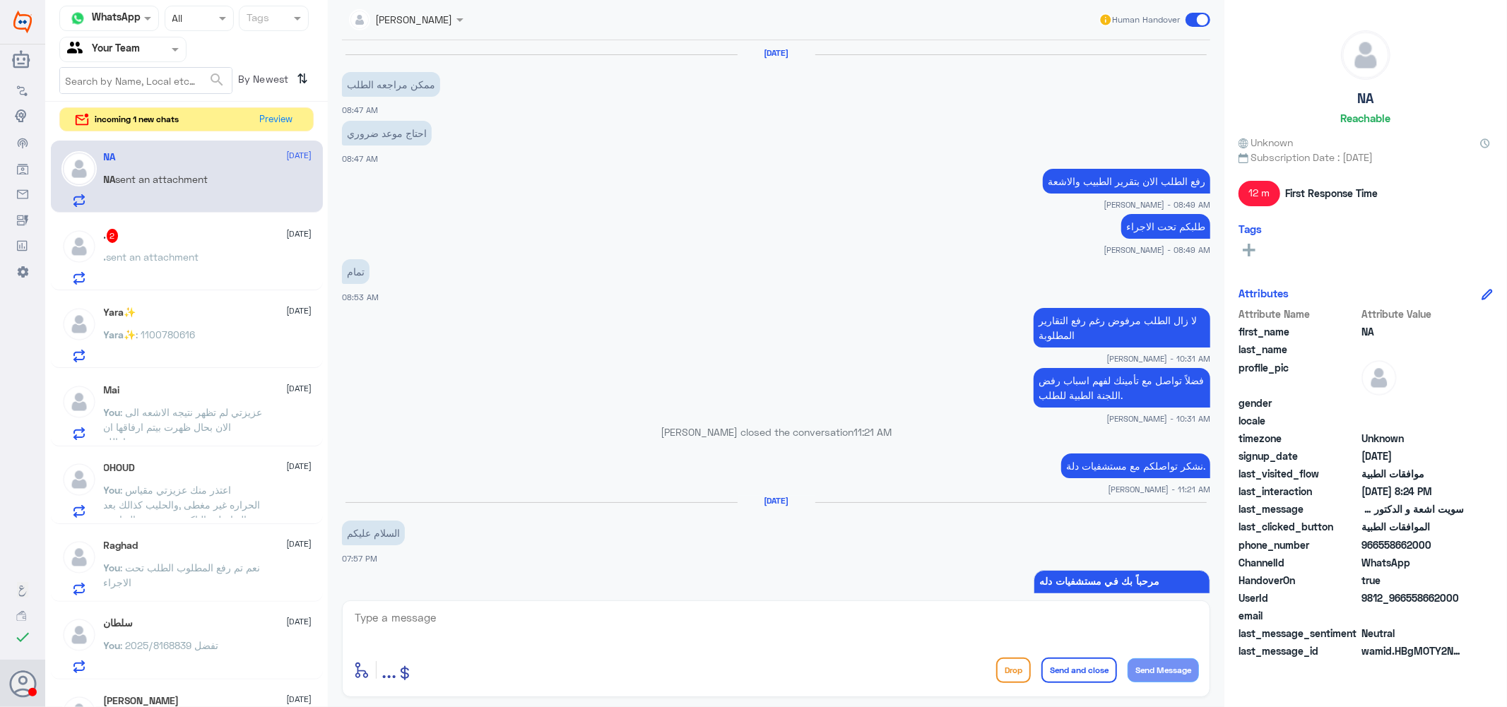
scroll to position [834, 0]
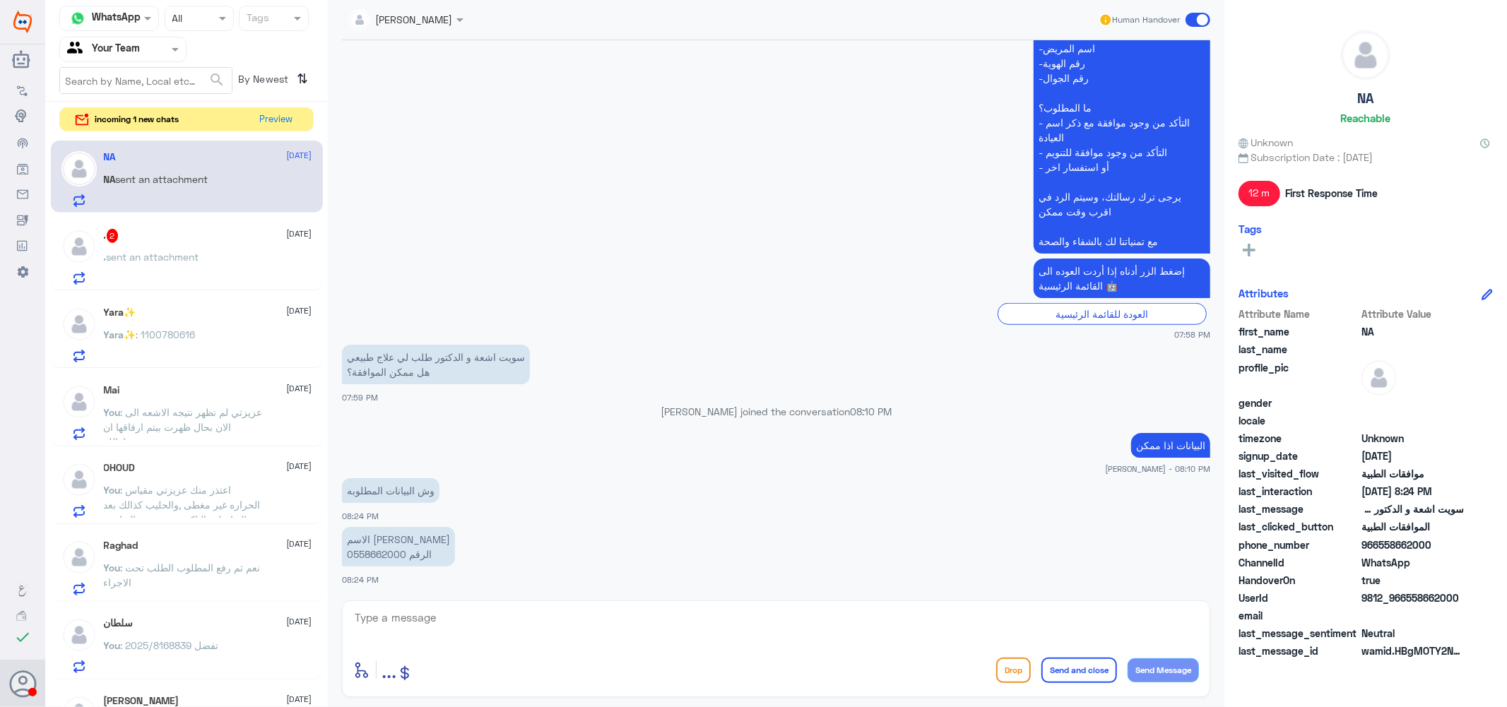
click at [378, 552] on p "الاسم [PERSON_NAME] الرقم 0558662000" at bounding box center [398, 547] width 113 height 40
click at [459, 627] on textarea at bounding box center [776, 625] width 846 height 35
type textarea "h"
type textarea "اهلا بك الطلب مرفوض عزيزتي حت بعد رفع اكثر من تقرير يرجى التواصل مع التامين"
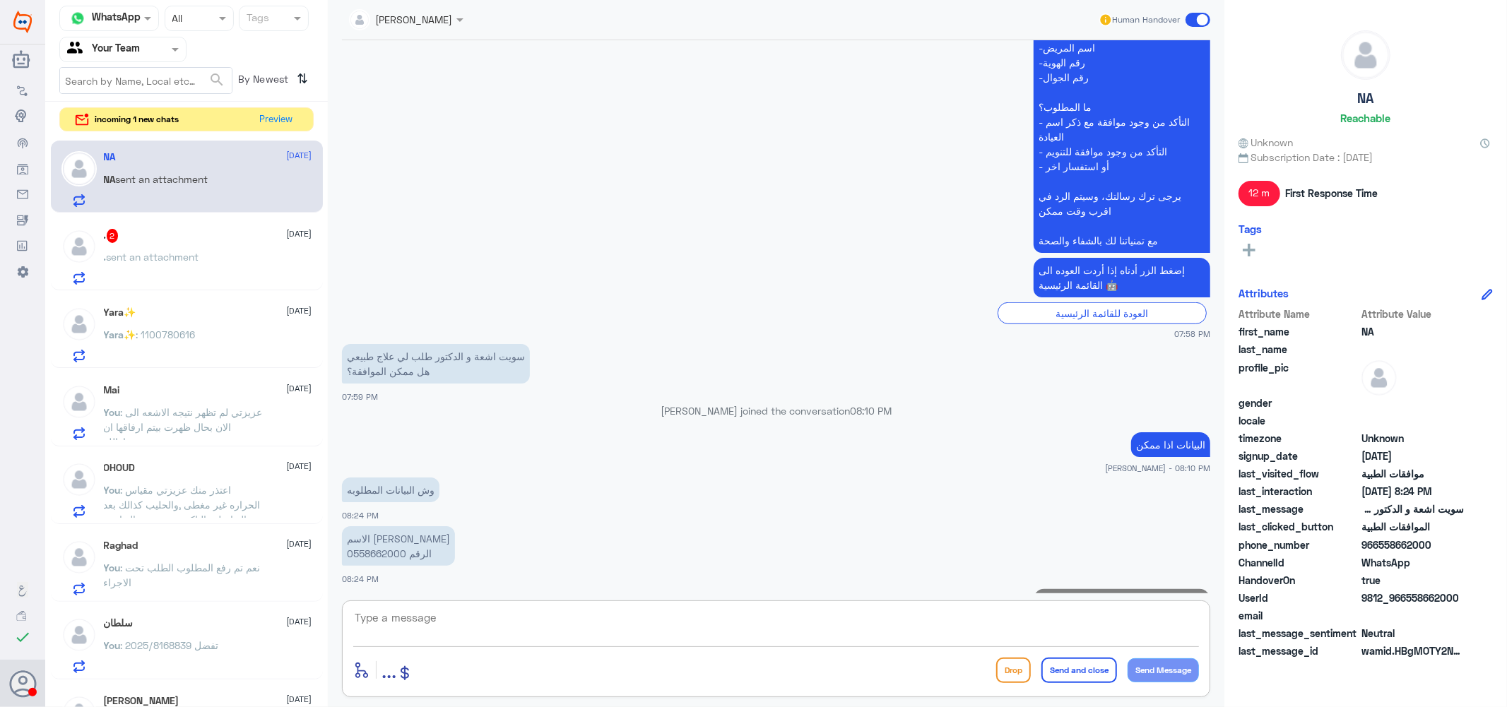
scroll to position [908, 0]
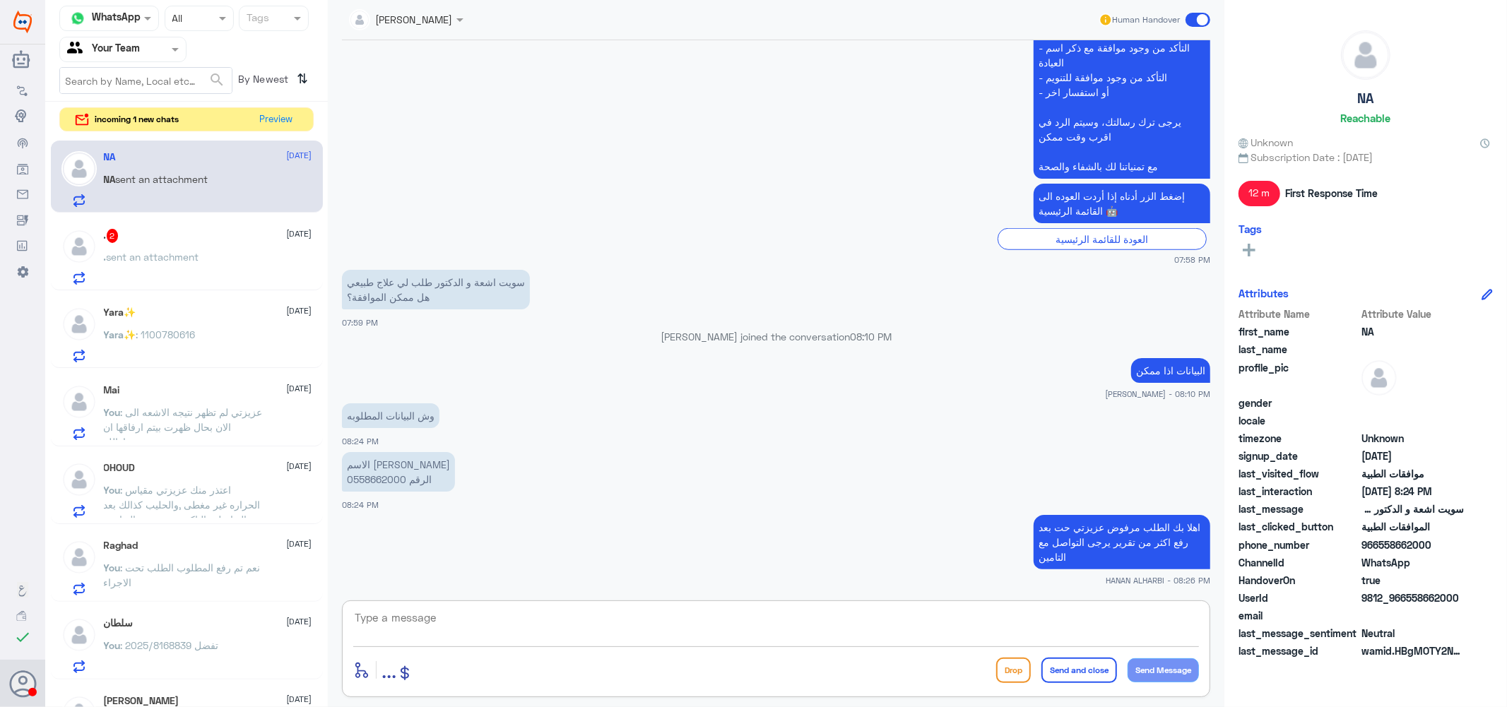
click at [151, 330] on span ": 1100780616" at bounding box center [165, 334] width 59 height 12
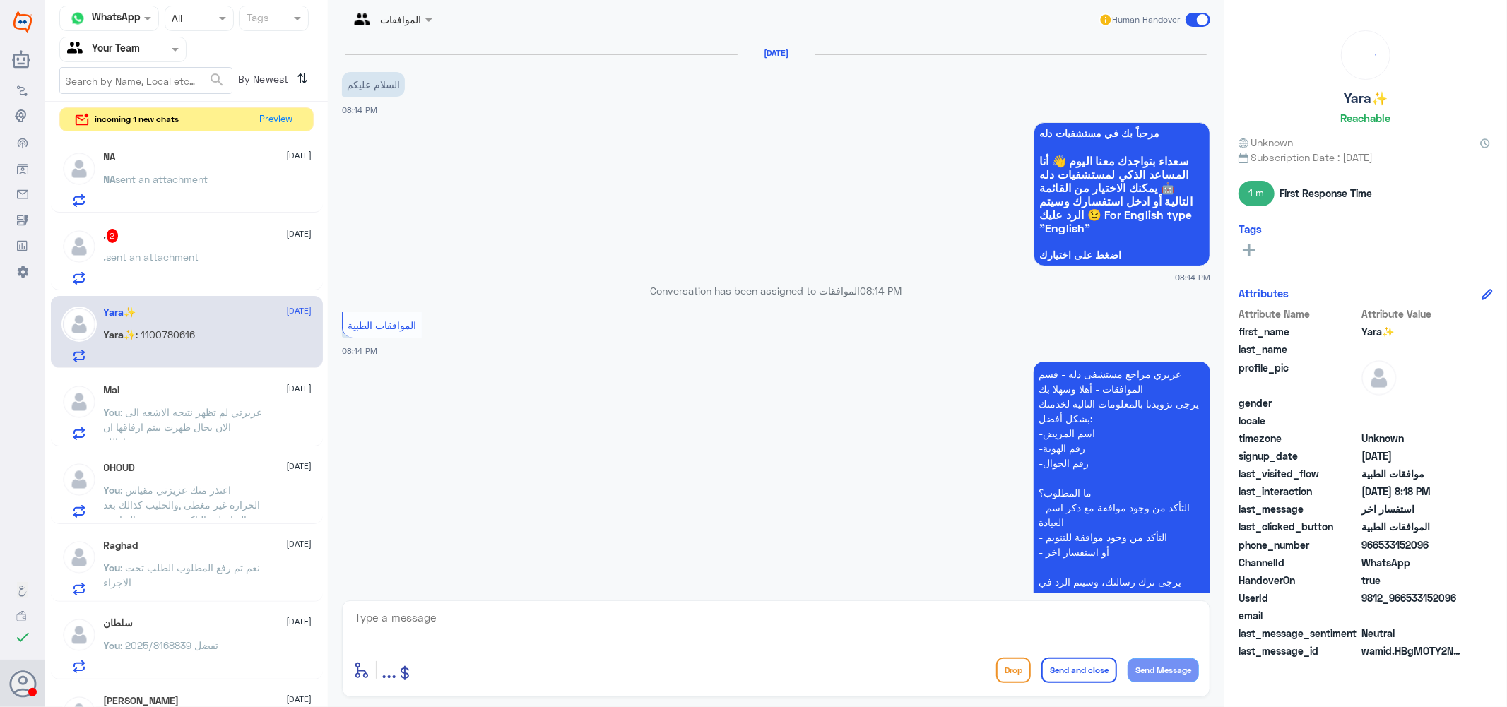
scroll to position [497, 0]
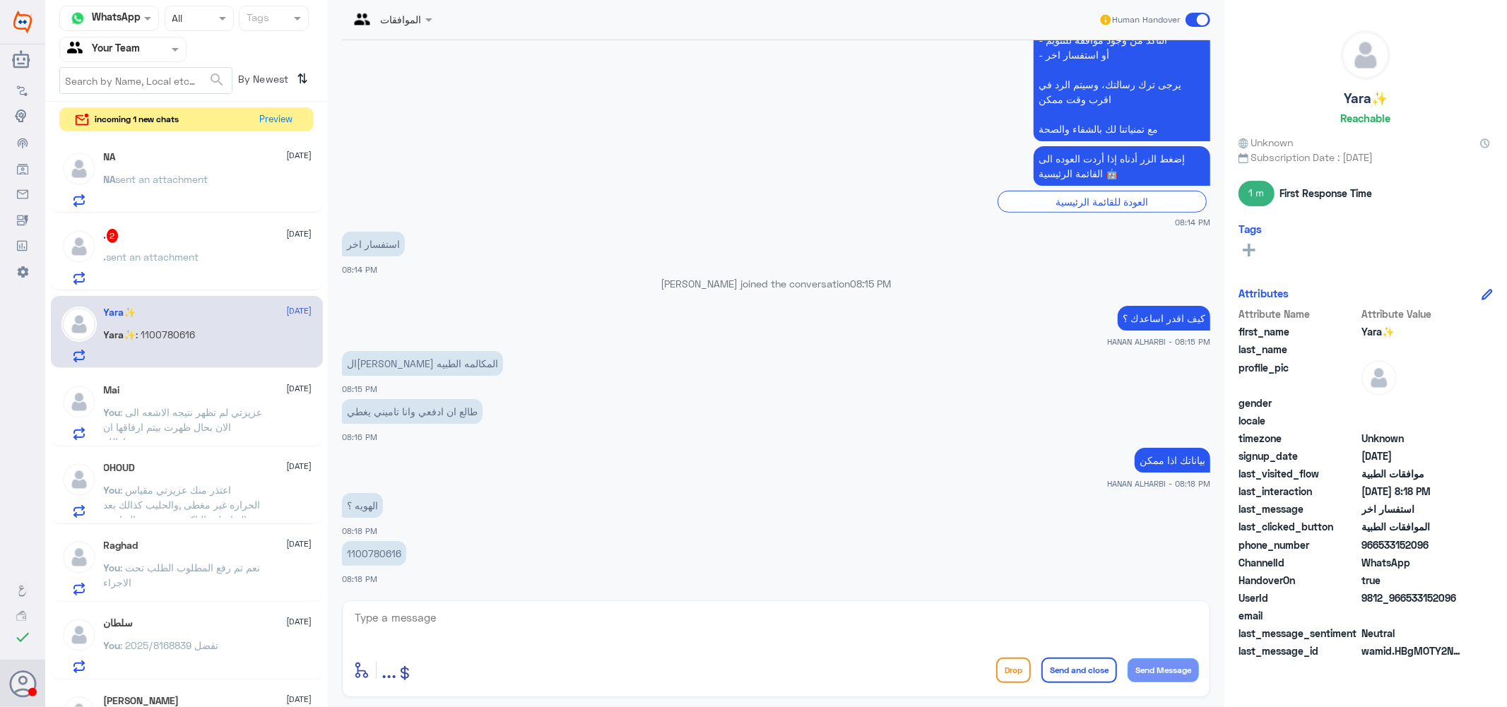
click at [429, 627] on textarea at bounding box center [776, 625] width 846 height 35
type textarea "[PERSON_NAME]ك غير معمد في دله عزيزتي"
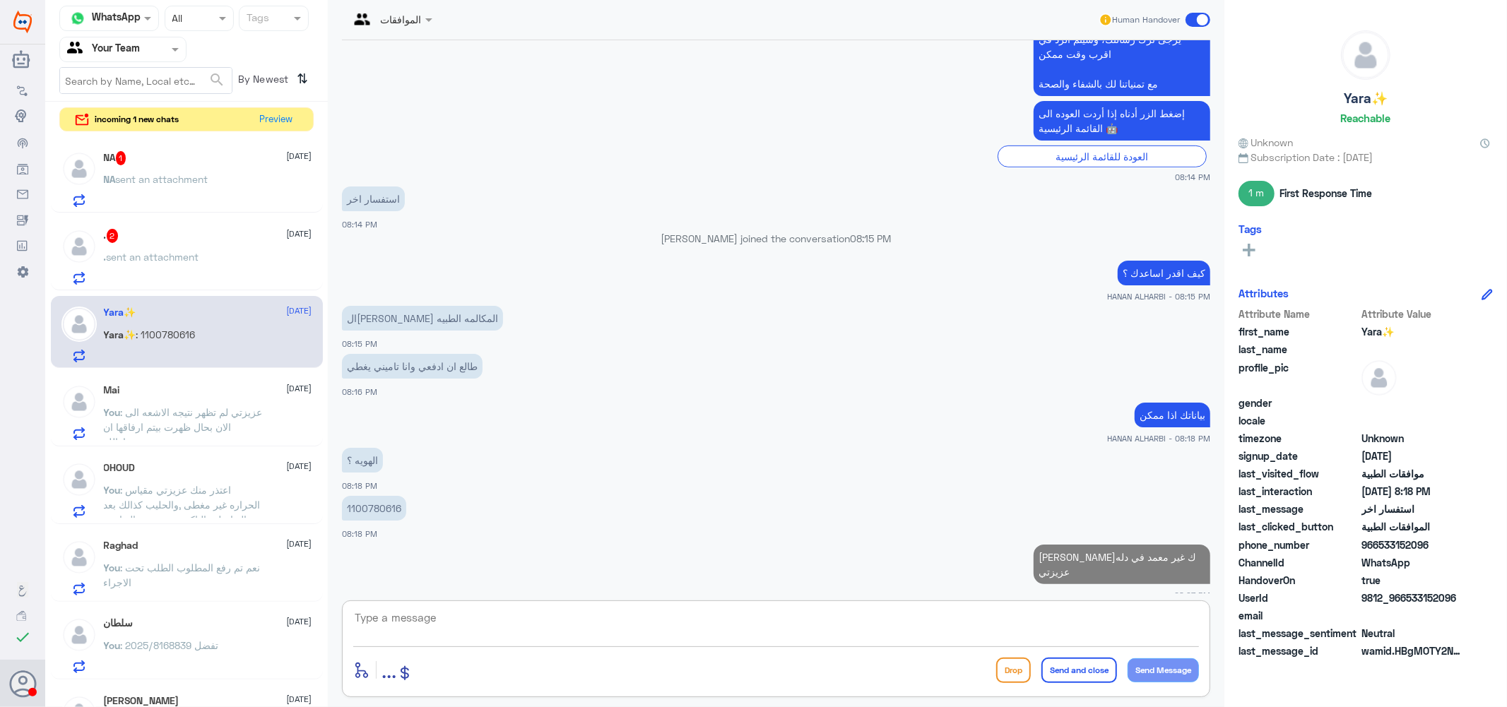
click at [174, 241] on div ". 2 [DATE]" at bounding box center [208, 236] width 208 height 14
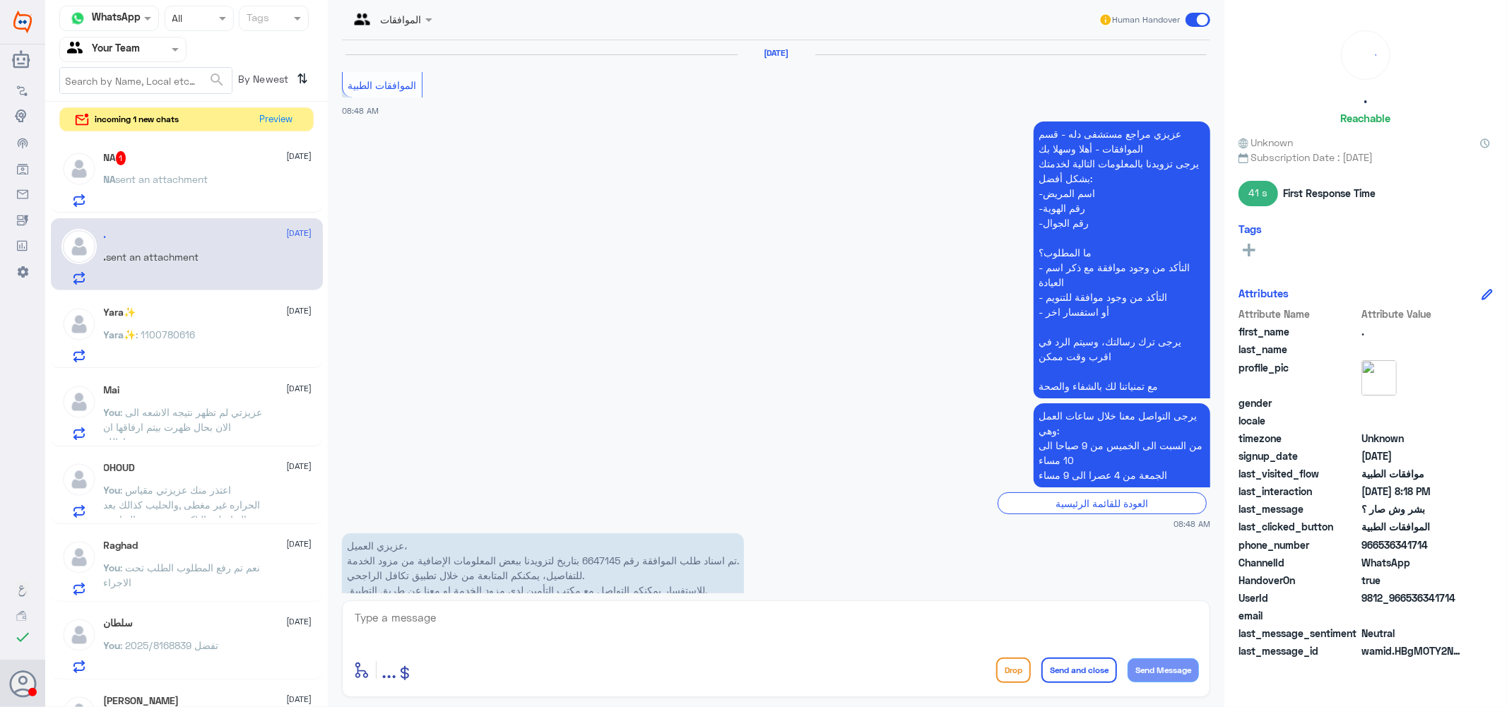
scroll to position [1252, 0]
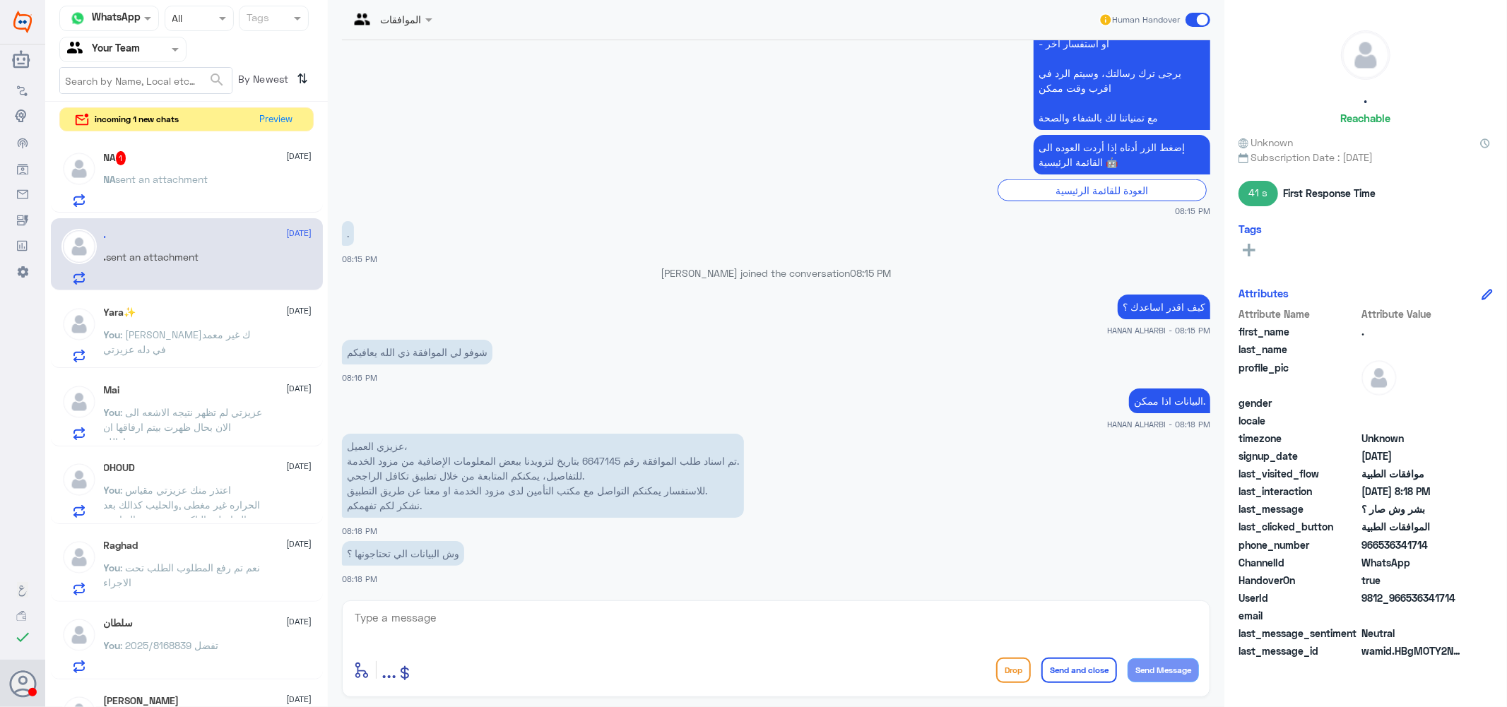
click at [179, 168] on div "NA 1 [DATE] NA sent an attachment" at bounding box center [208, 179] width 208 height 56
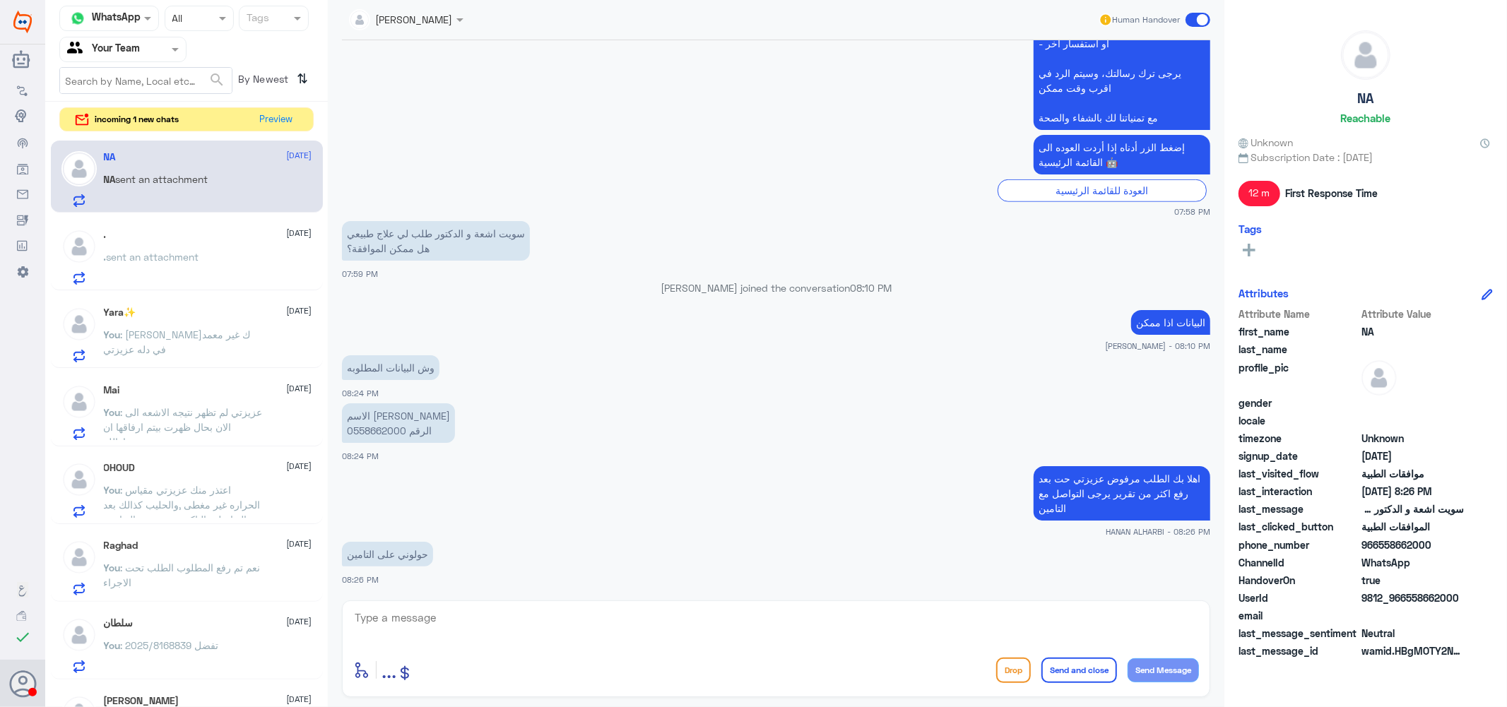
scroll to position [908, 0]
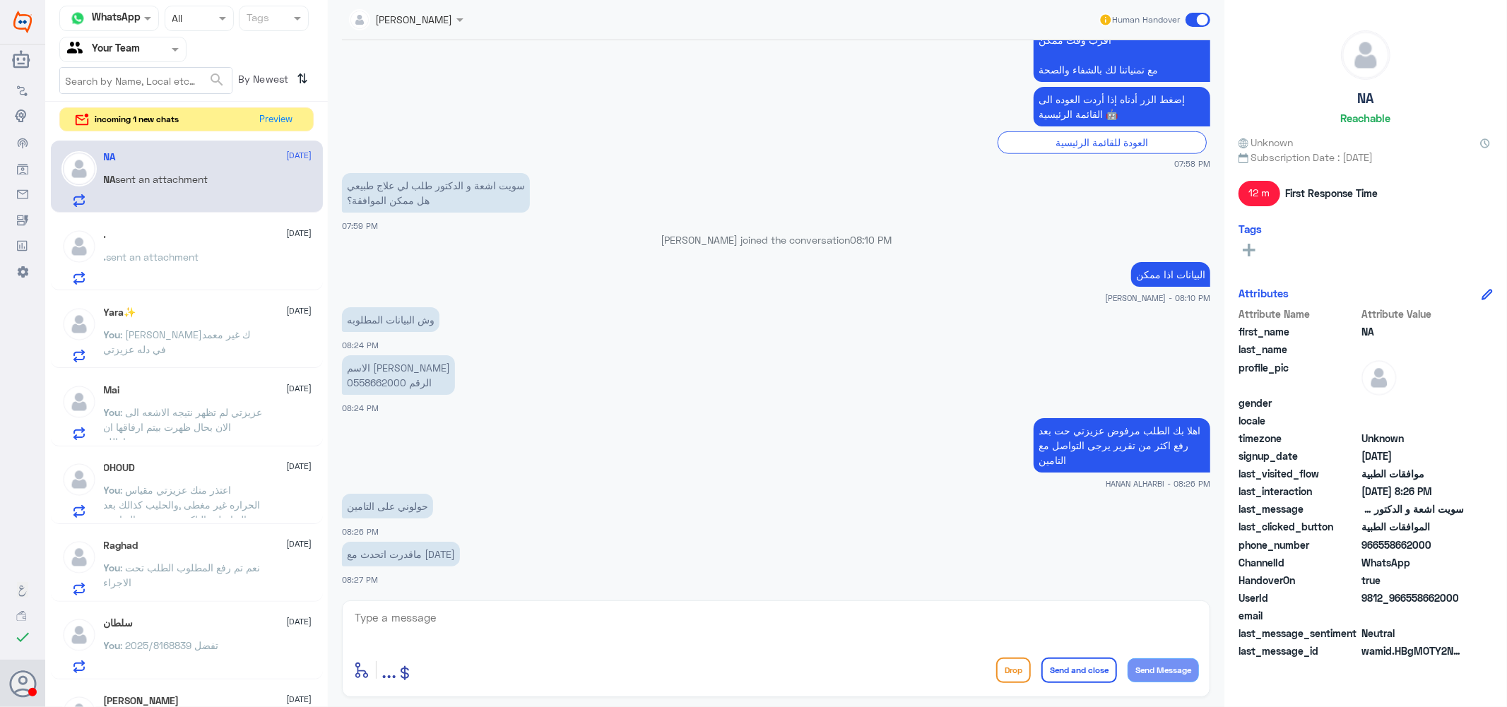
click at [175, 245] on div ". [DATE] . sent an attachment" at bounding box center [208, 257] width 208 height 56
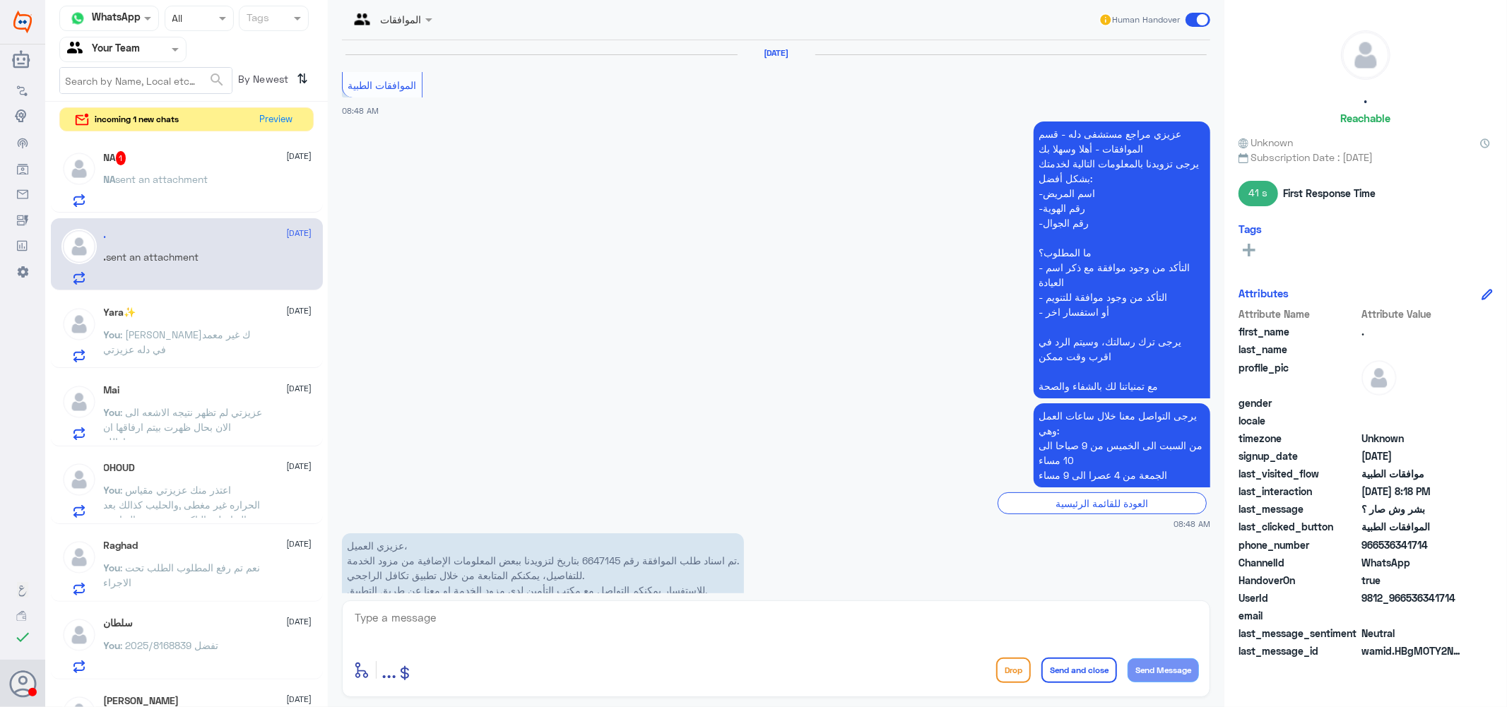
scroll to position [1252, 0]
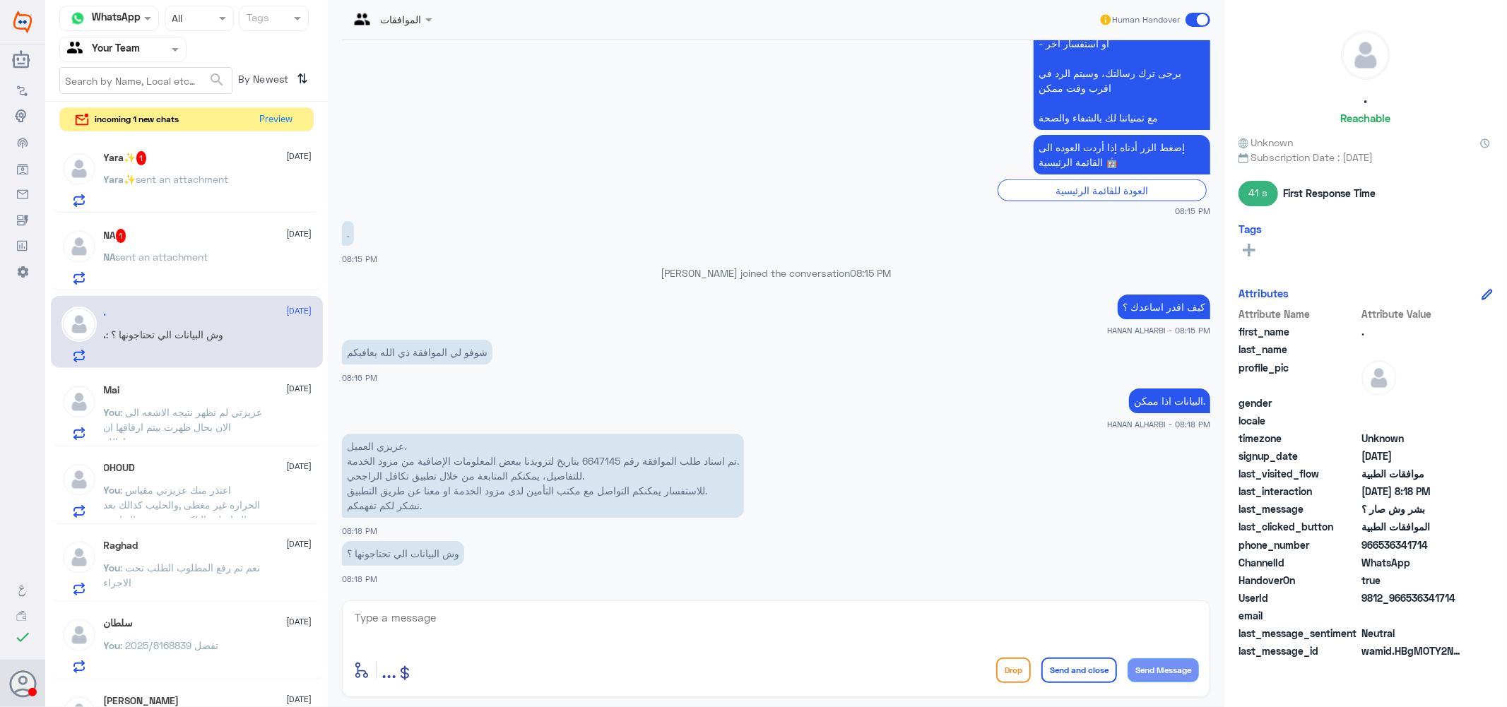
click at [611, 458] on p "عزيزي العميل، تم اسناد طلب الموافقة رقم 6647145 بتاريخ لتزويدنا ببعض المعلومات …" at bounding box center [543, 476] width 402 height 84
click at [194, 177] on span "sent an attachment" at bounding box center [182, 179] width 93 height 12
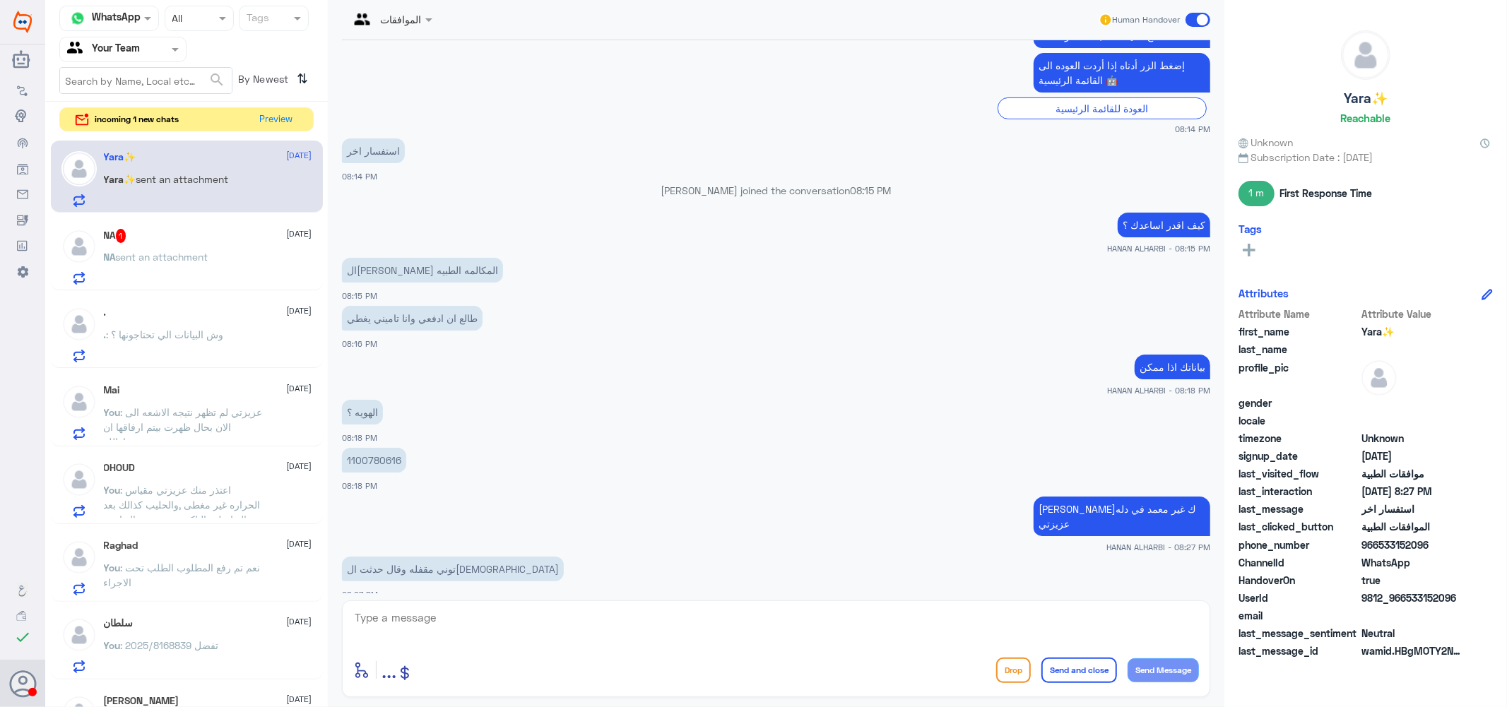
scroll to position [639, 0]
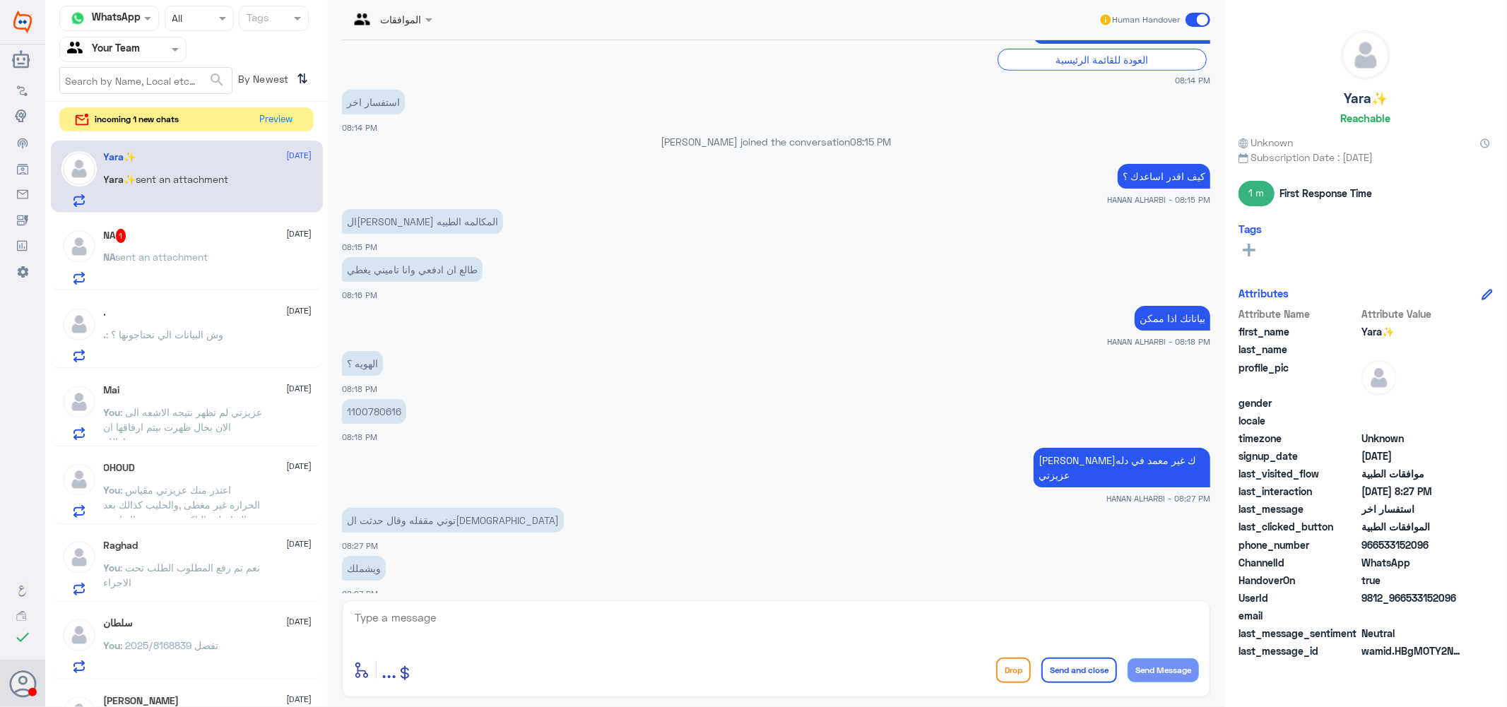
click at [474, 620] on textarea at bounding box center [776, 625] width 846 height 35
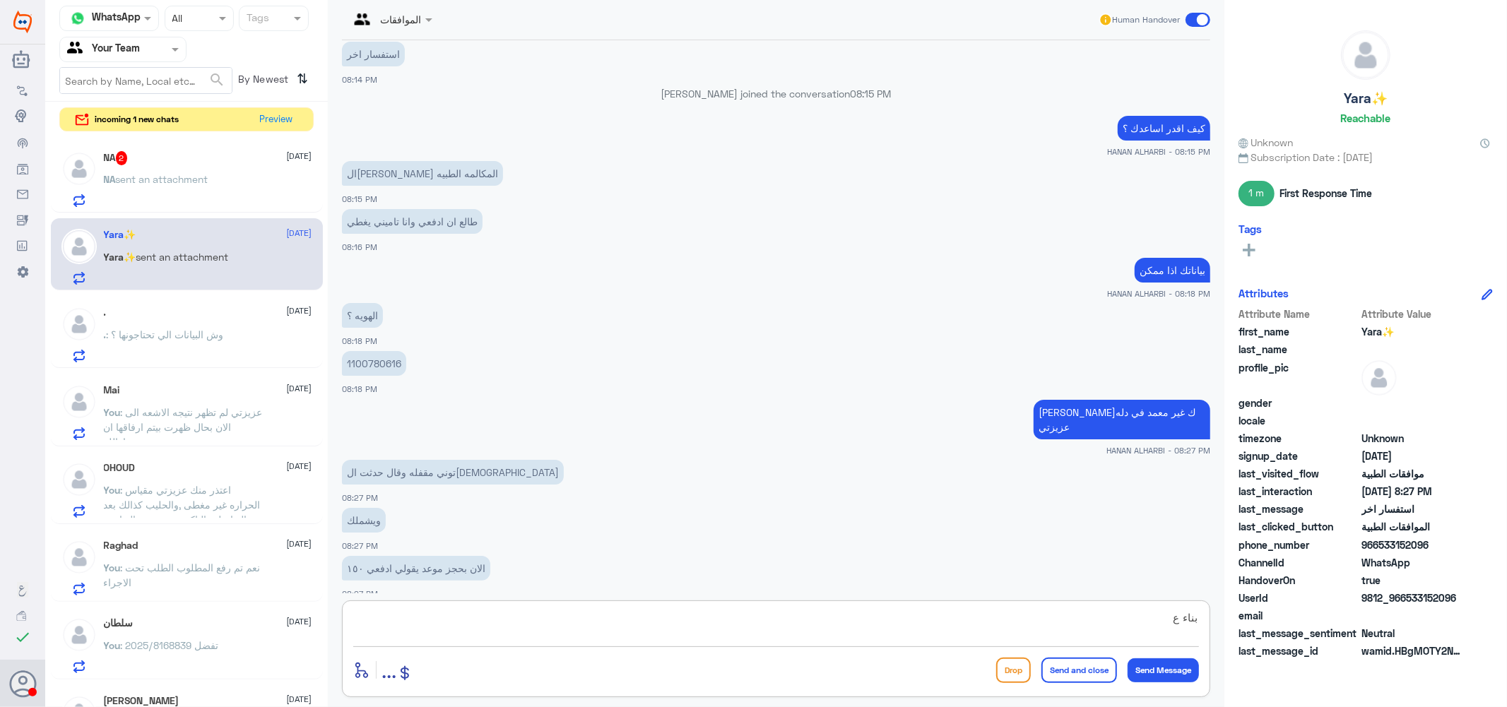
click at [1099, 624] on textarea "بناء ع" at bounding box center [776, 625] width 846 height 35
click at [1114, 618] on textarea "بناء على رد التامين و التحققق من هويتك معهم" at bounding box center [776, 625] width 846 height 35
click at [945, 626] on textarea "بناء على رد التامين لدينا التحققق من هويتك معهم" at bounding box center [776, 625] width 846 height 35
type textarea "بناء على رد التامين لدينا التحققق من هويتك معهم اخبرونا انه [PERSON_NAME]ك غير …"
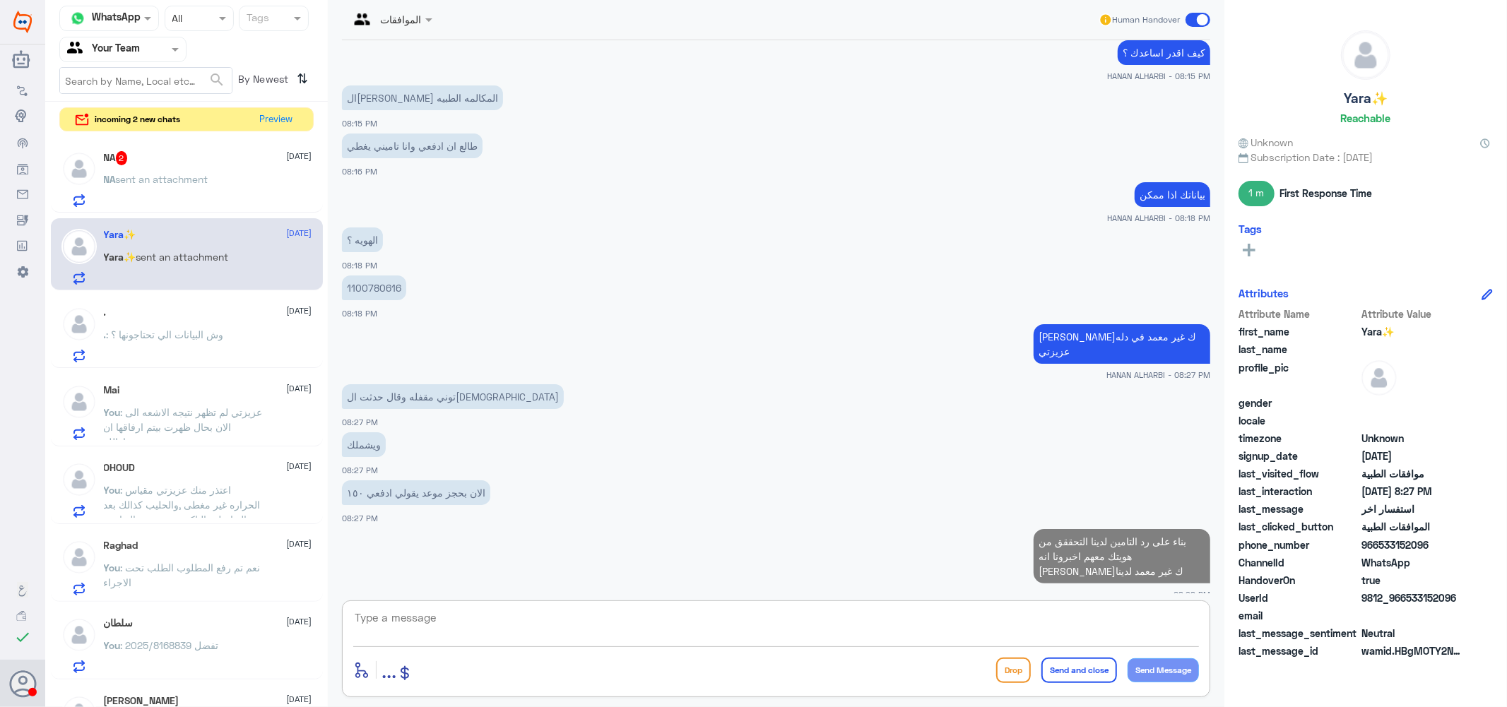
click at [186, 167] on div "NA 2 [DATE] NA sent an attachment" at bounding box center [208, 179] width 208 height 56
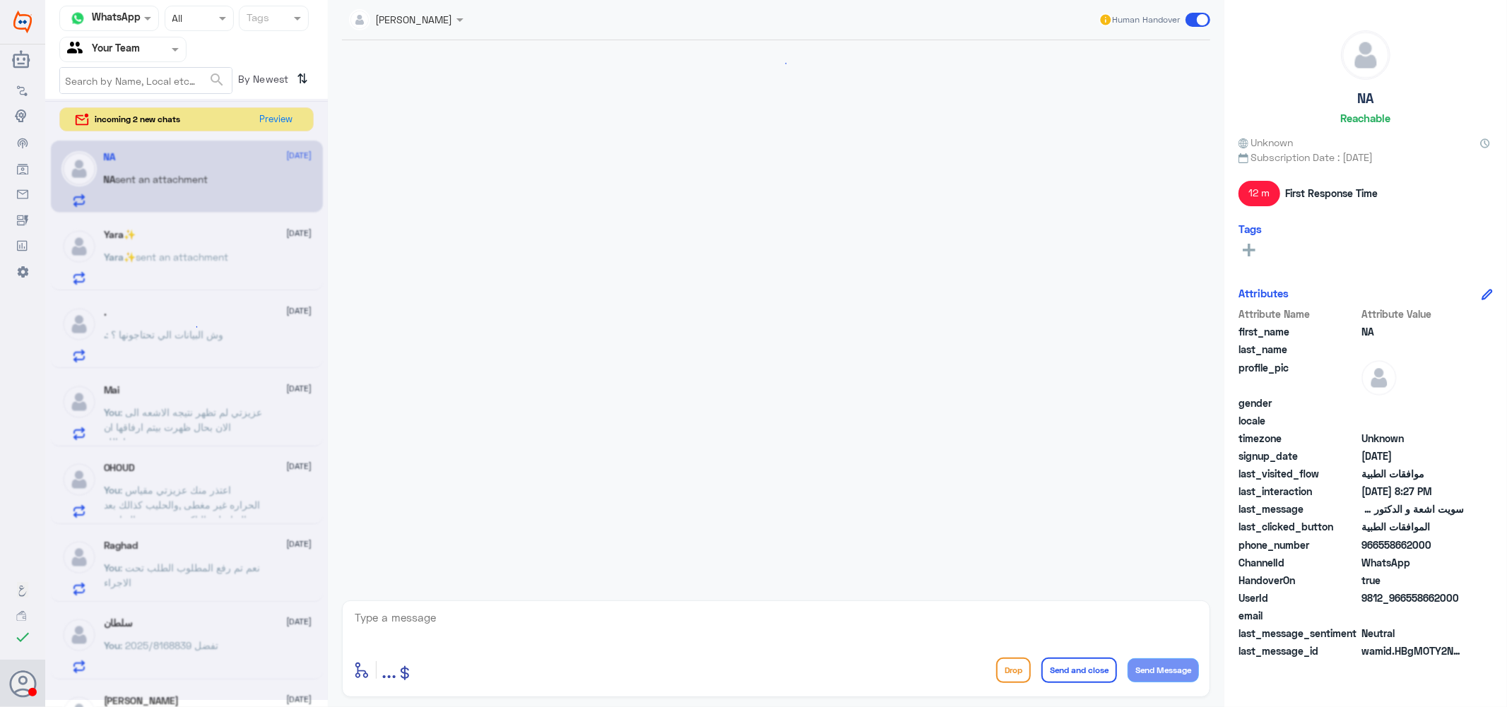
scroll to position [865, 0]
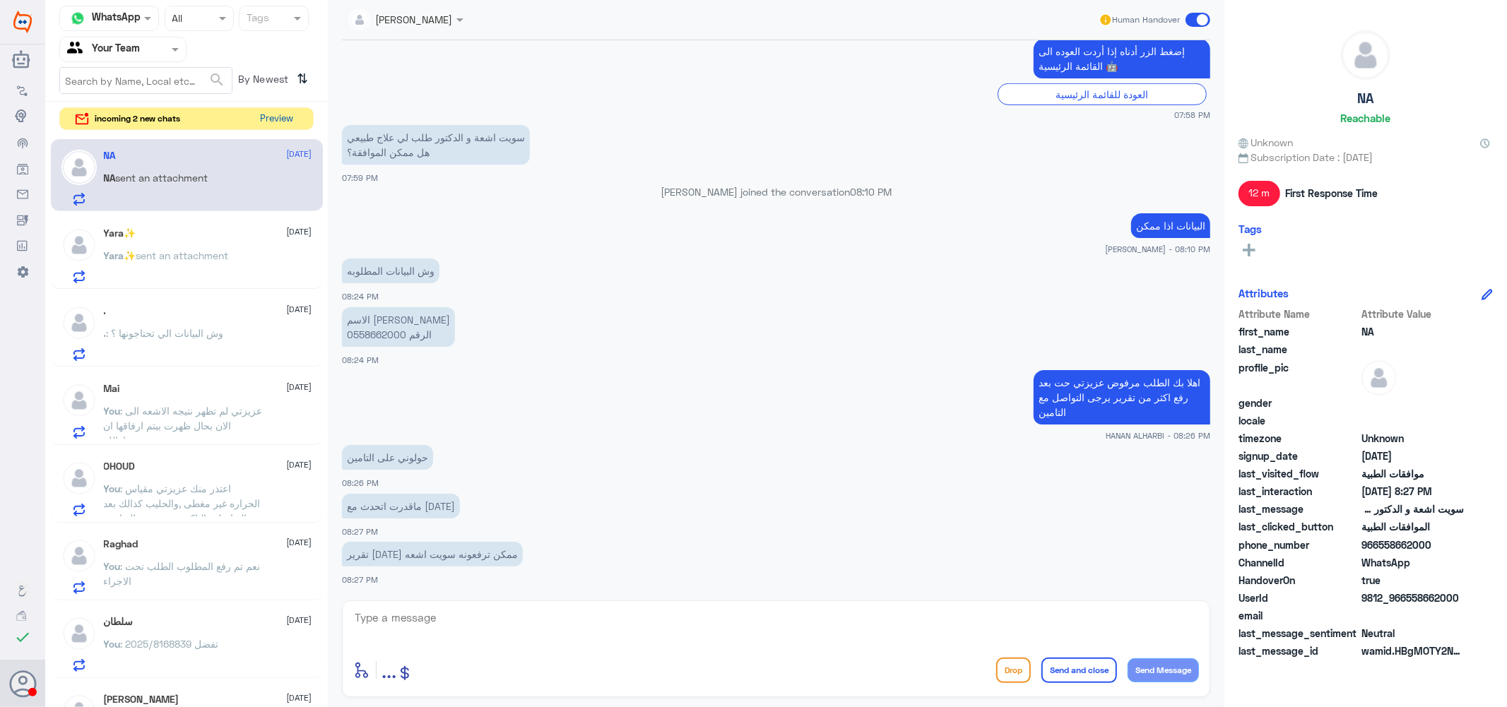
click at [290, 120] on button "Preview" at bounding box center [277, 119] width 44 height 22
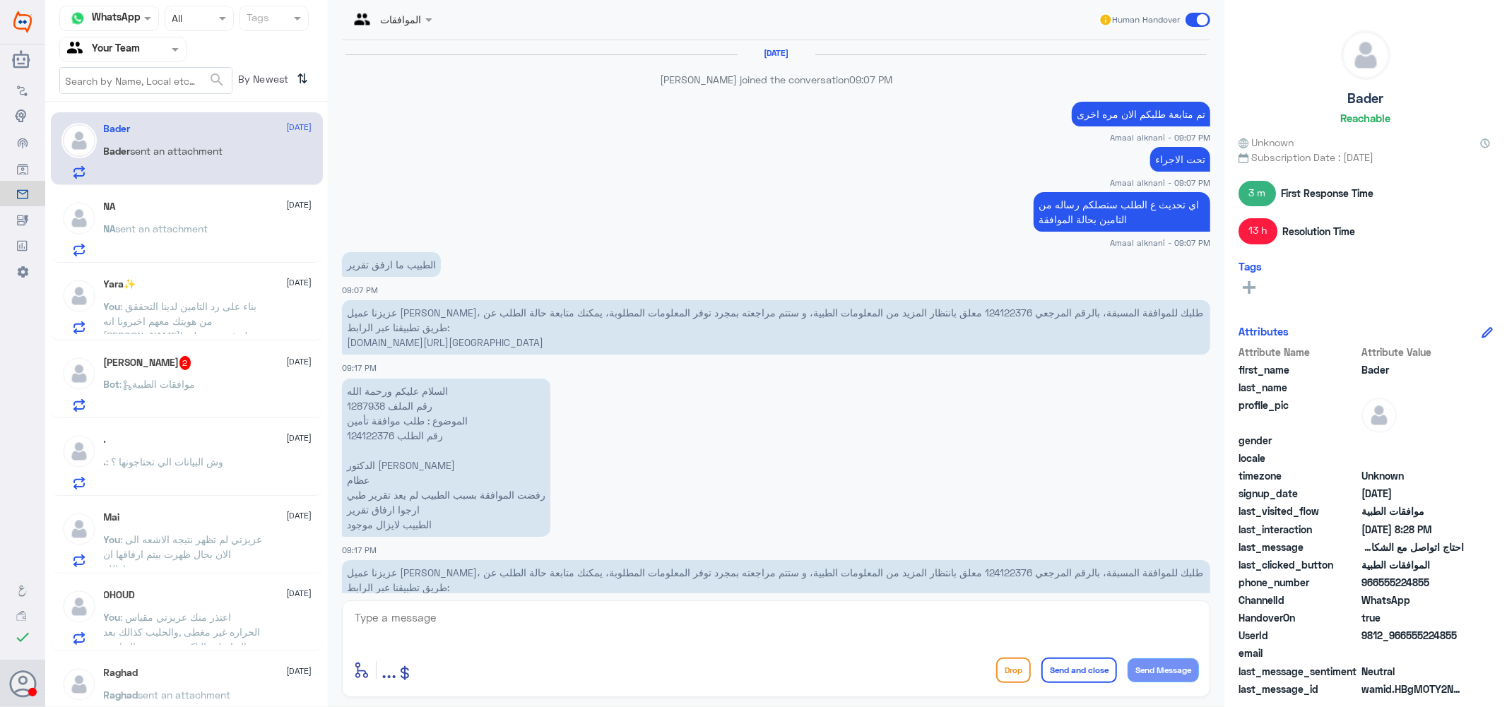
scroll to position [1130, 0]
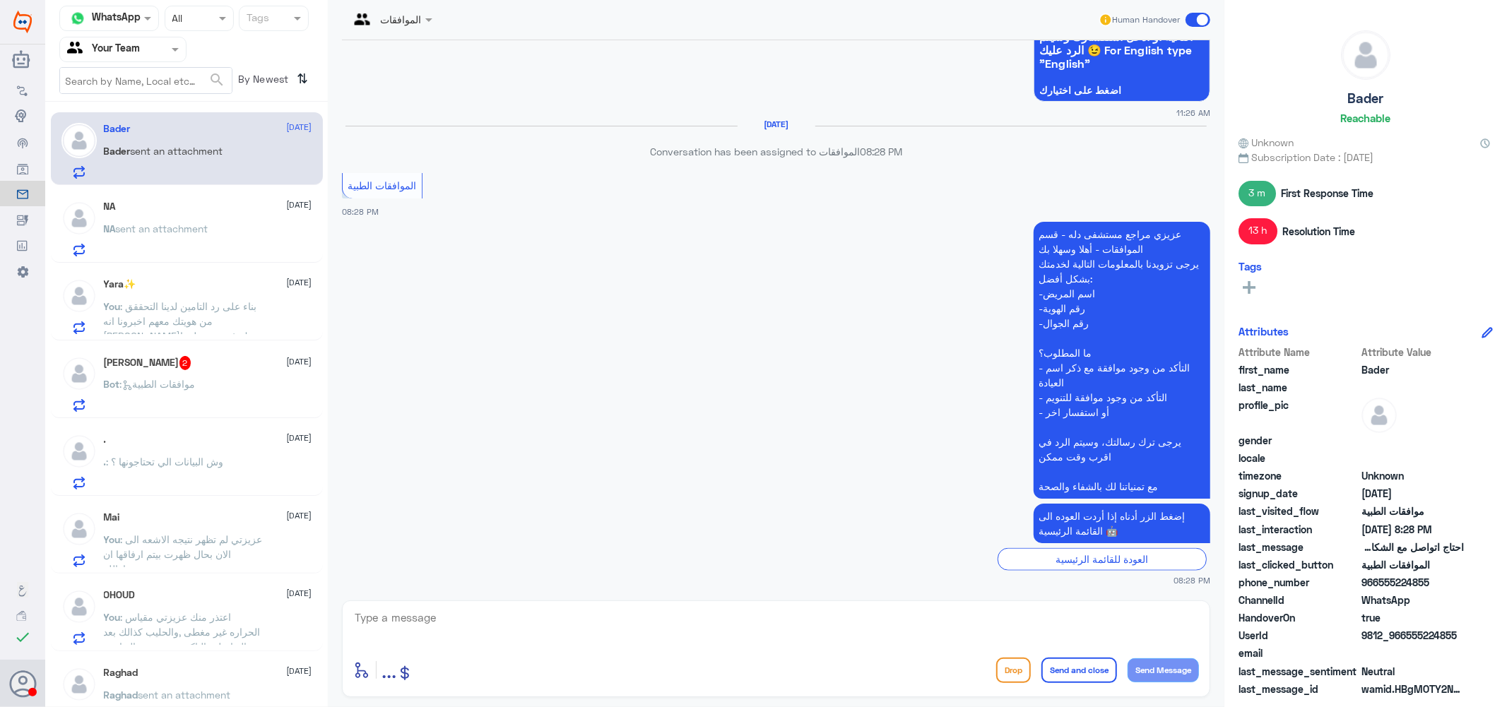
click at [202, 224] on span "sent an attachment" at bounding box center [162, 229] width 93 height 12
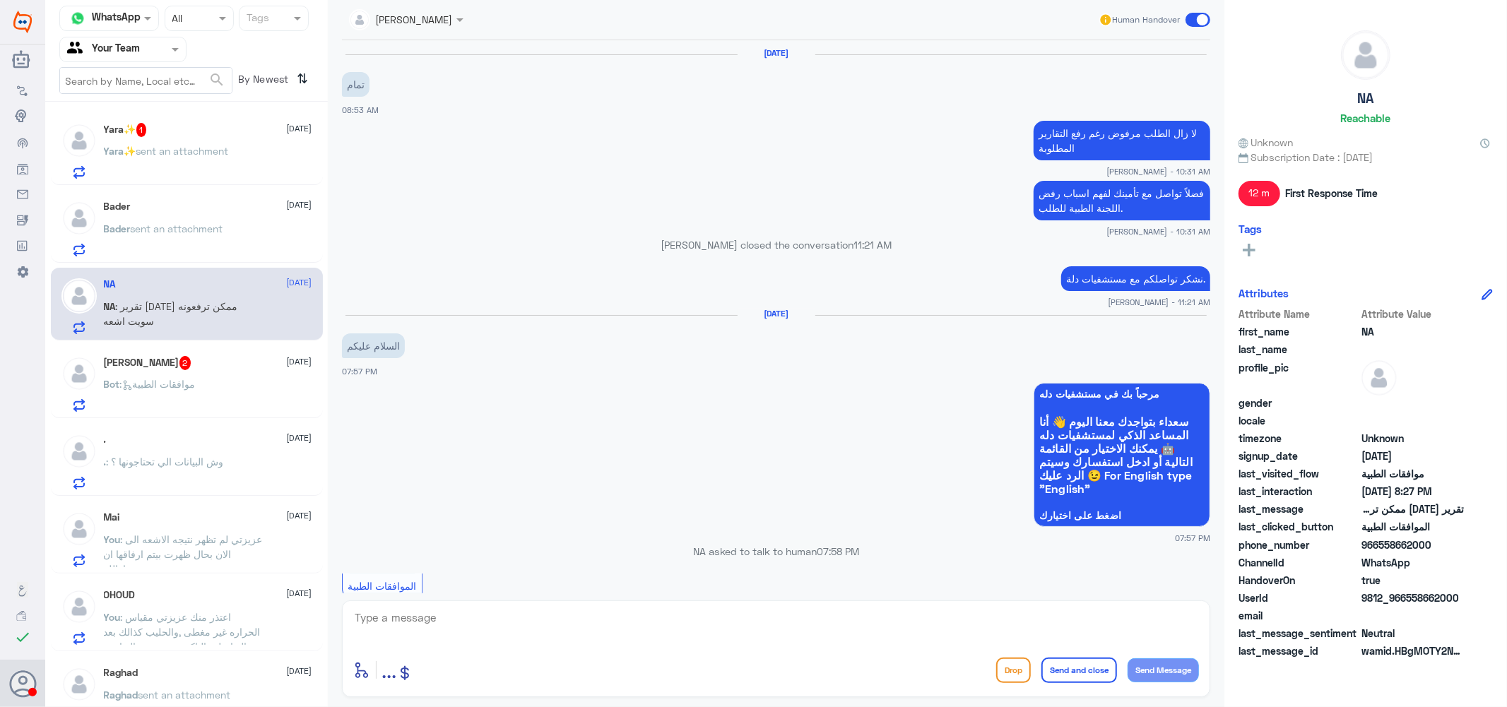
scroll to position [865, 0]
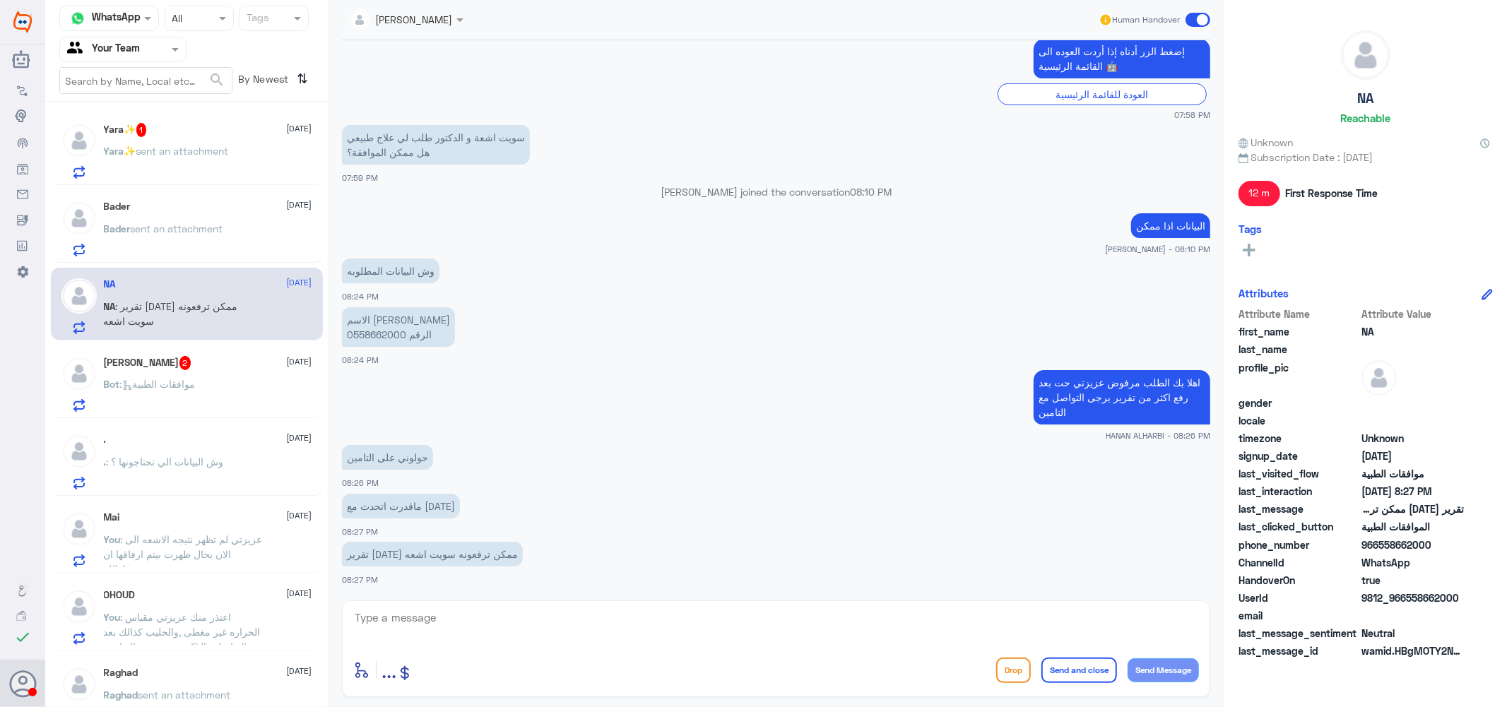
click at [184, 369] on span "2" at bounding box center [185, 363] width 12 height 14
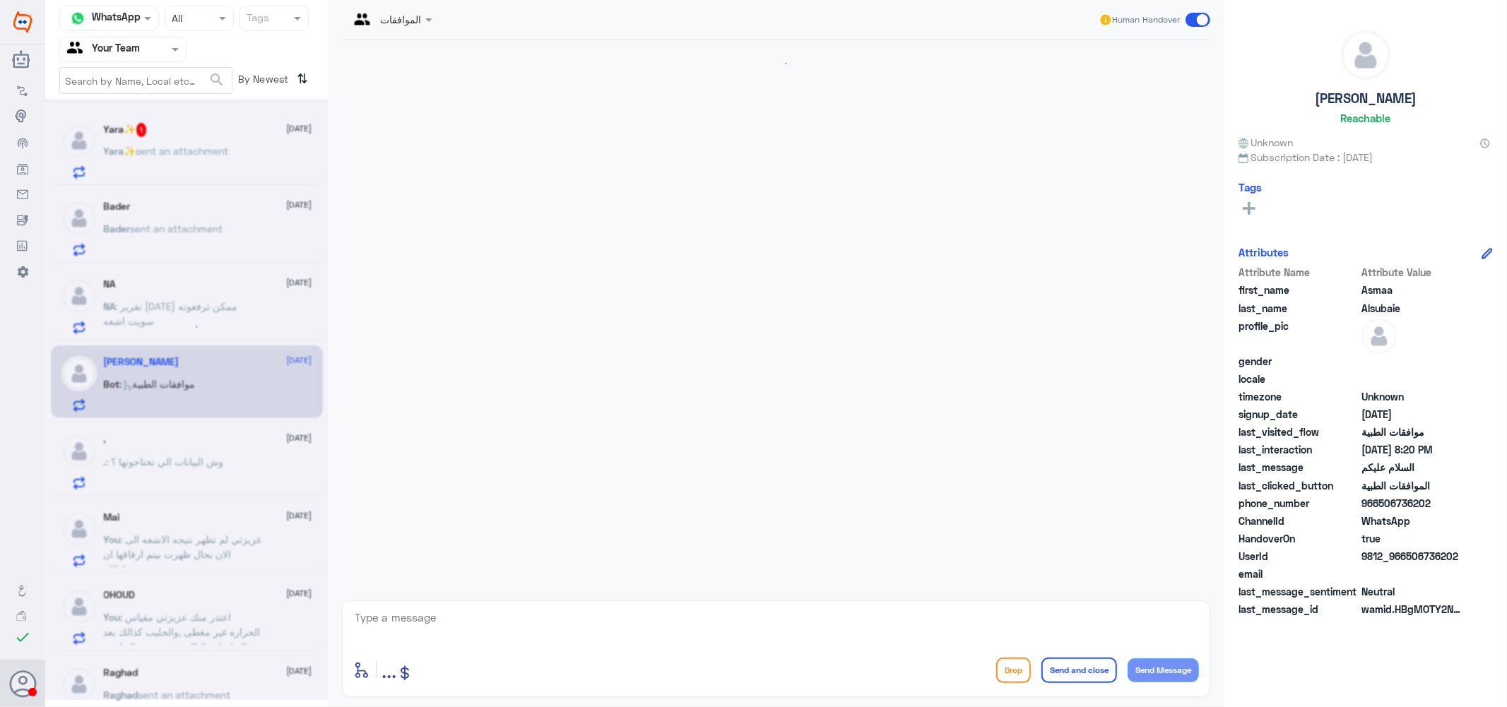
scroll to position [139, 0]
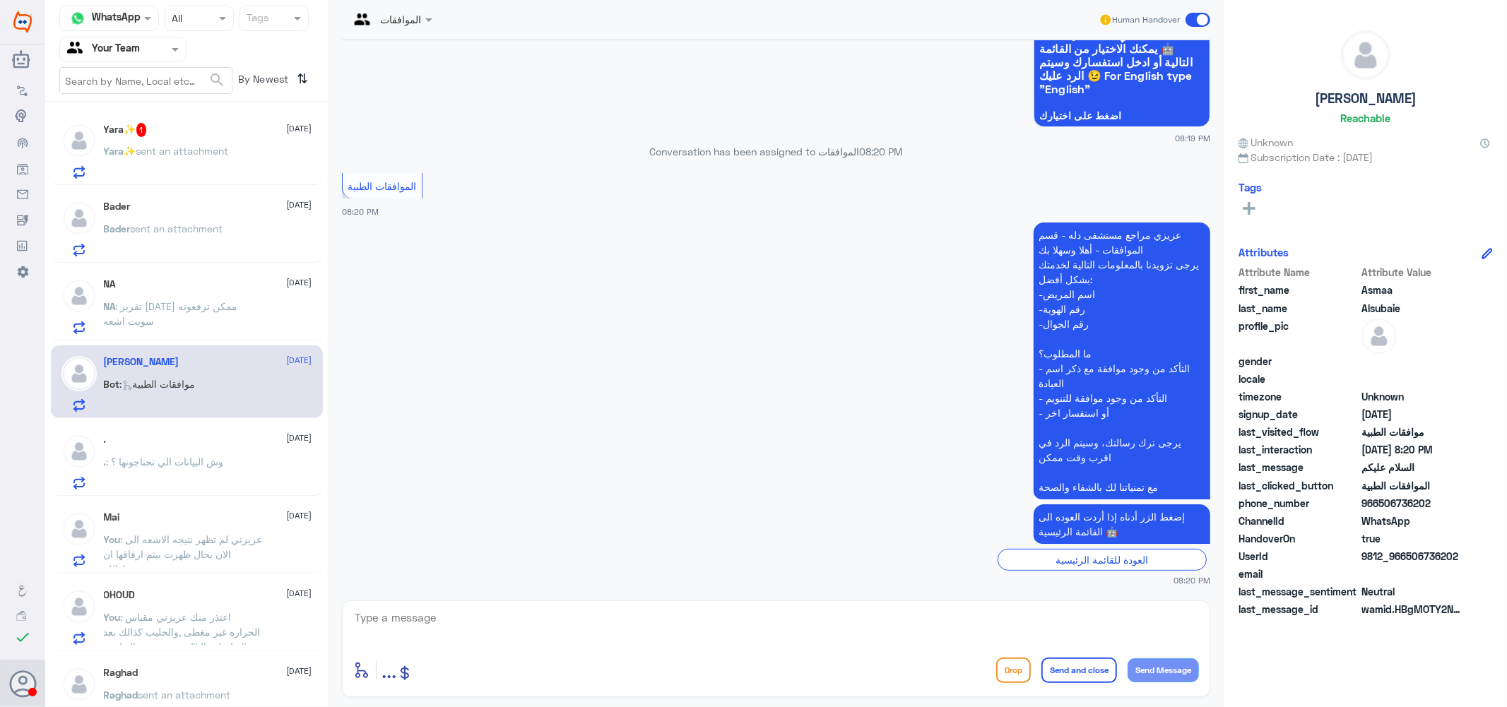
click at [173, 219] on div "Bader [DATE] Bader sent an attachment" at bounding box center [208, 229] width 208 height 56
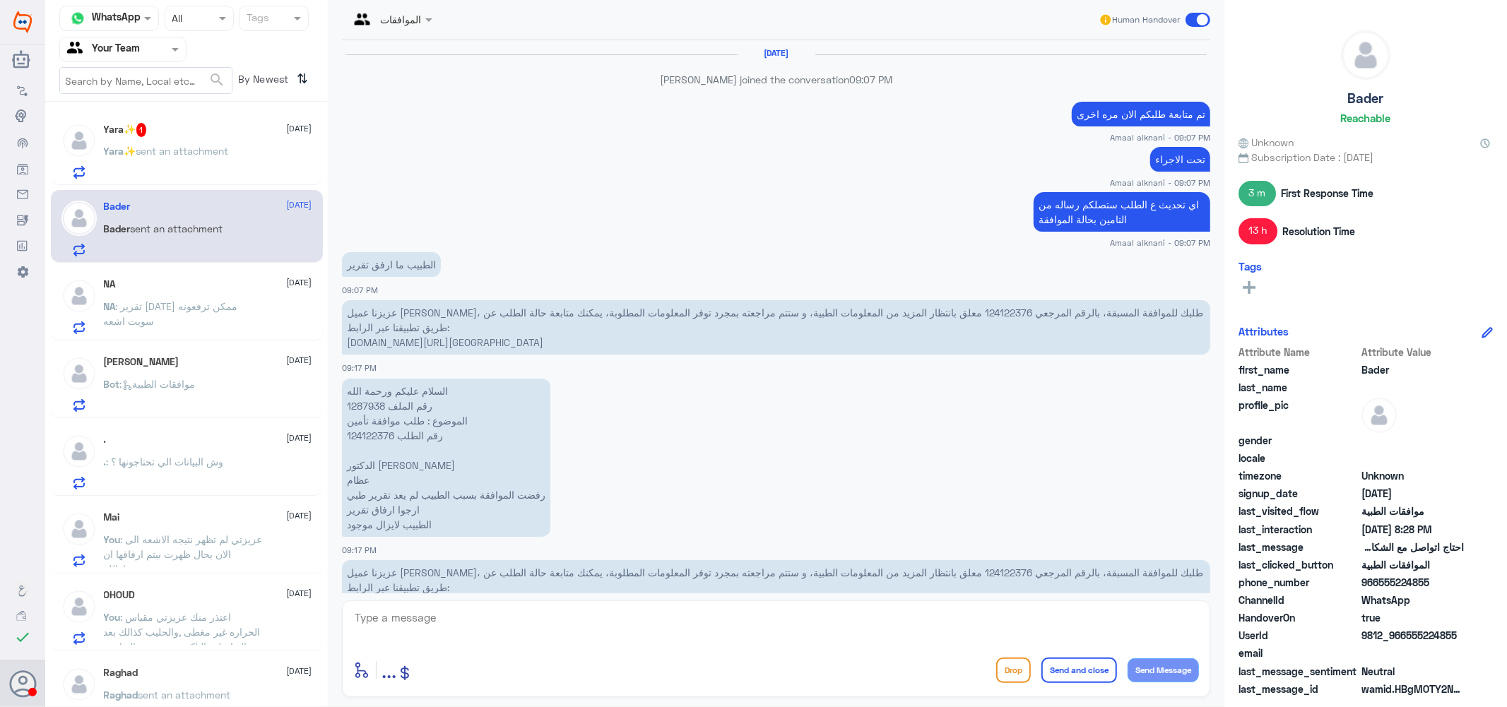
scroll to position [1130, 0]
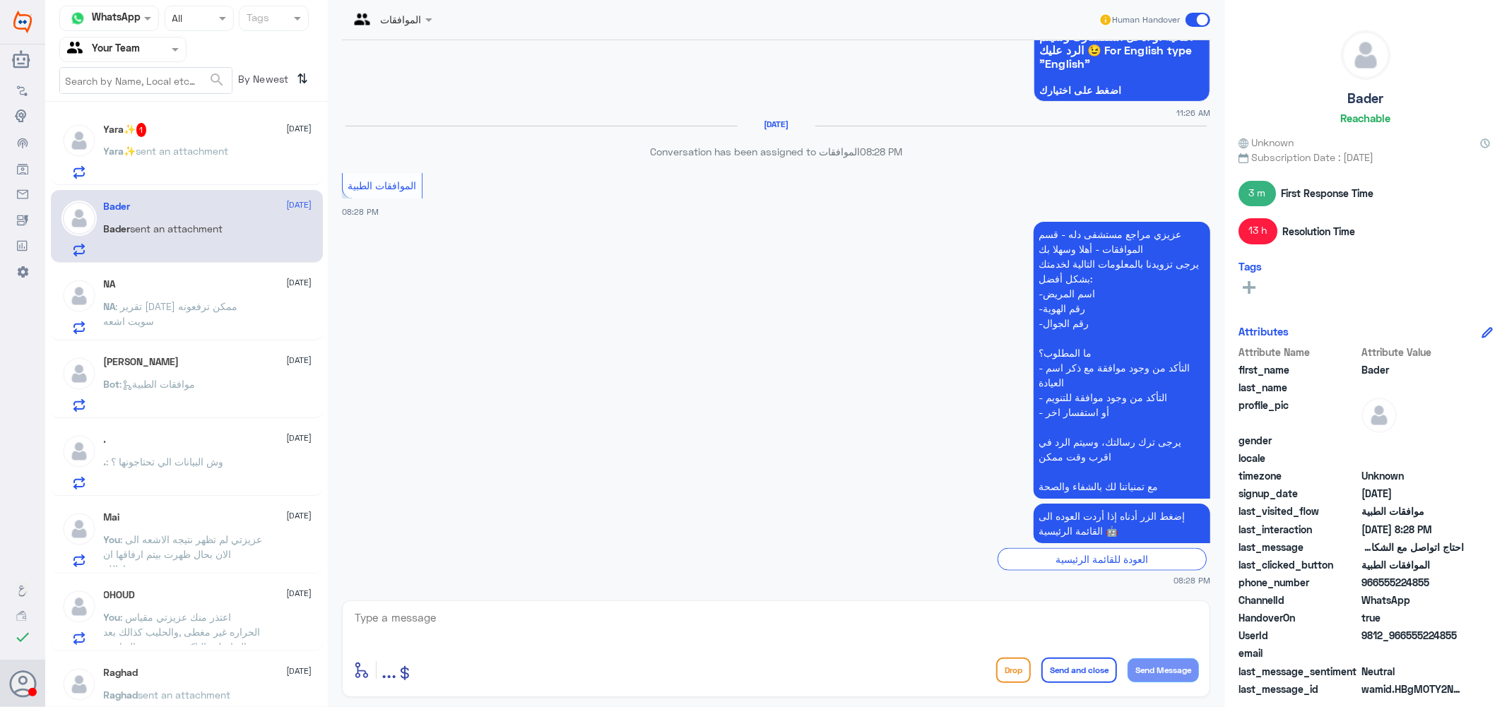
click at [175, 138] on div "Yara✨ 1 [DATE] Yara✨ sent an attachment" at bounding box center [208, 151] width 208 height 56
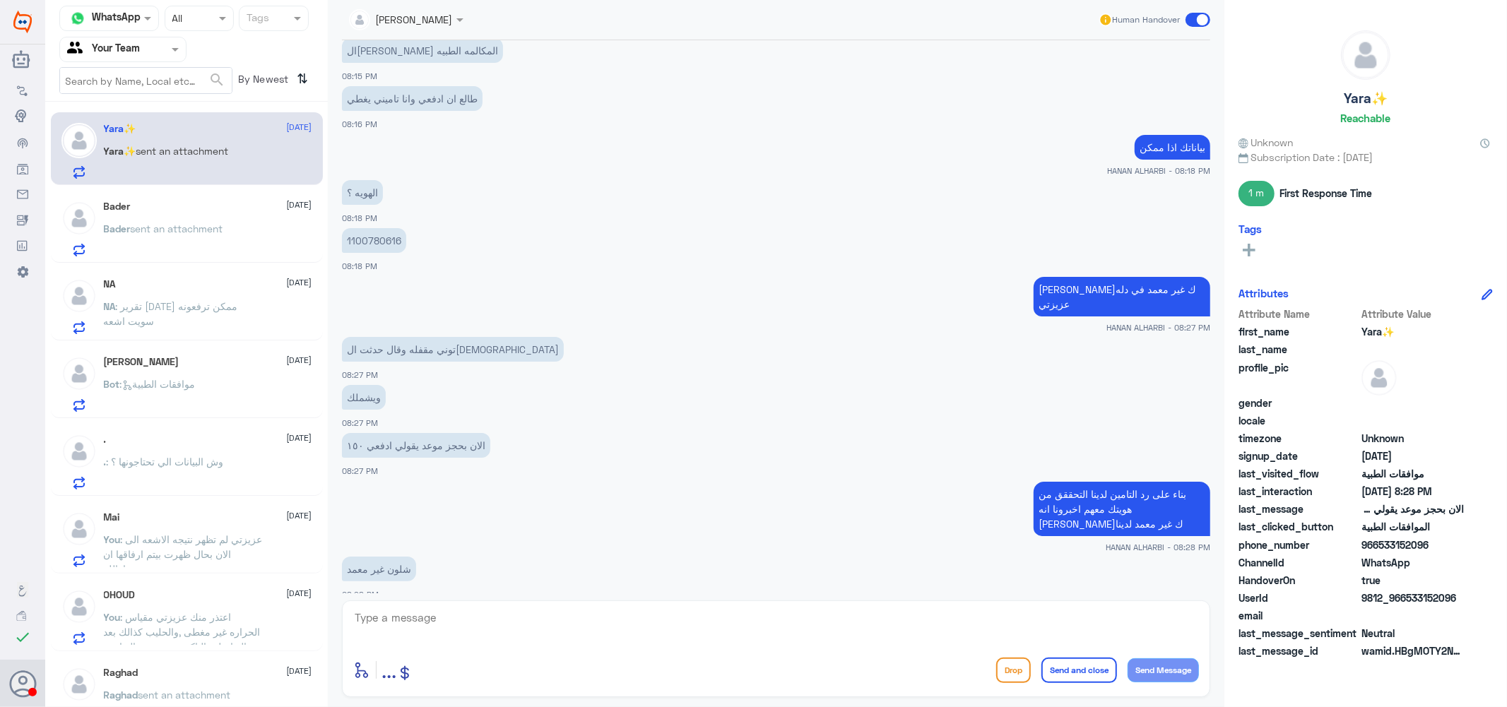
scroll to position [859, 0]
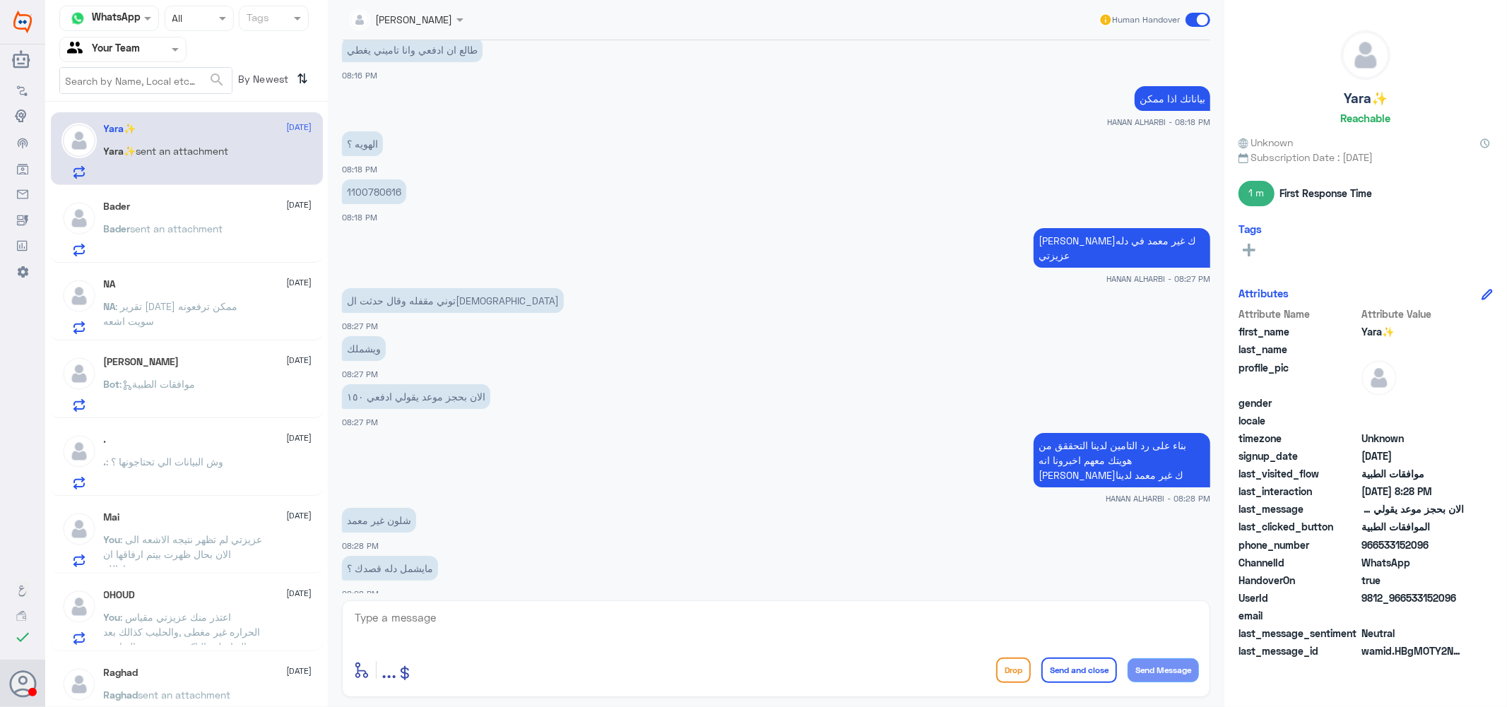
click at [448, 617] on textarea at bounding box center [776, 625] width 846 height 35
type textarea "نعم"
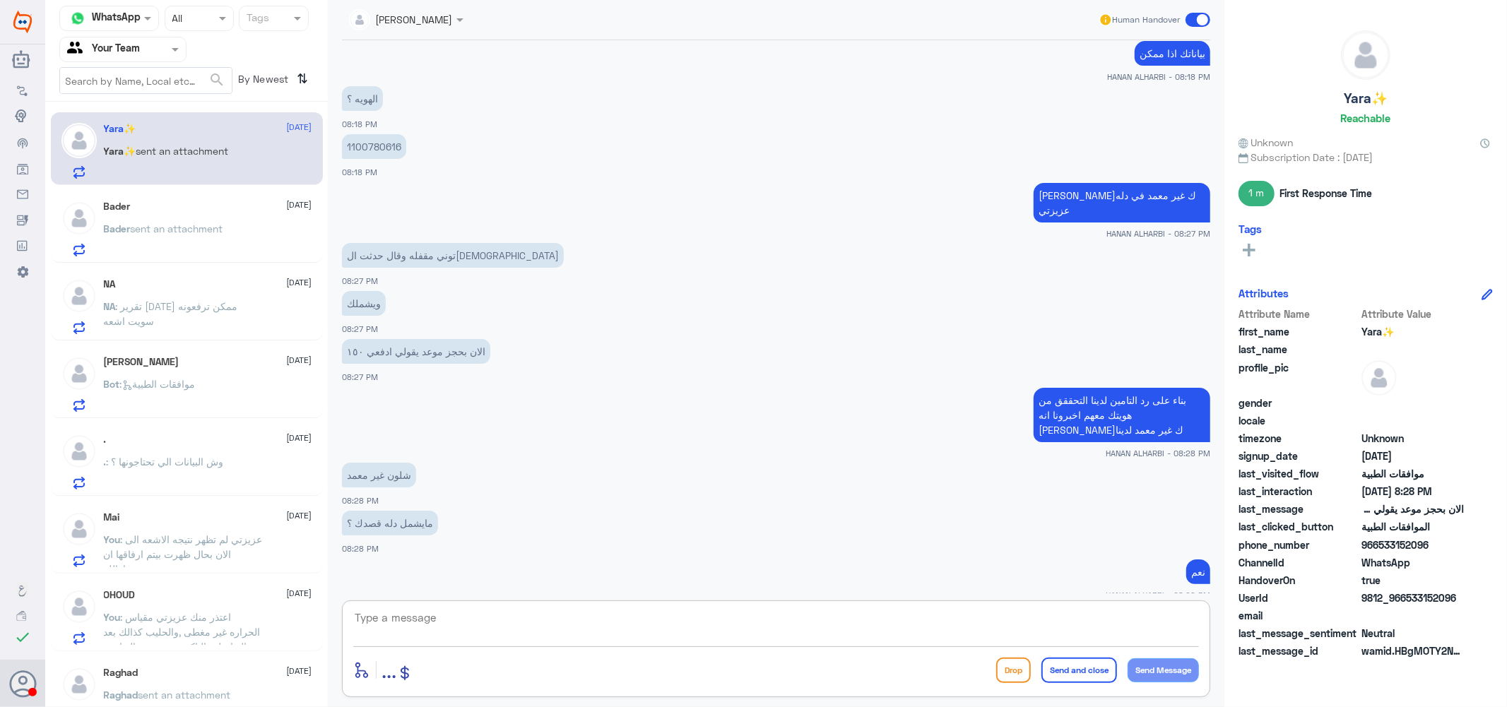
click at [147, 203] on div "Bader [DATE]" at bounding box center [208, 207] width 208 height 12
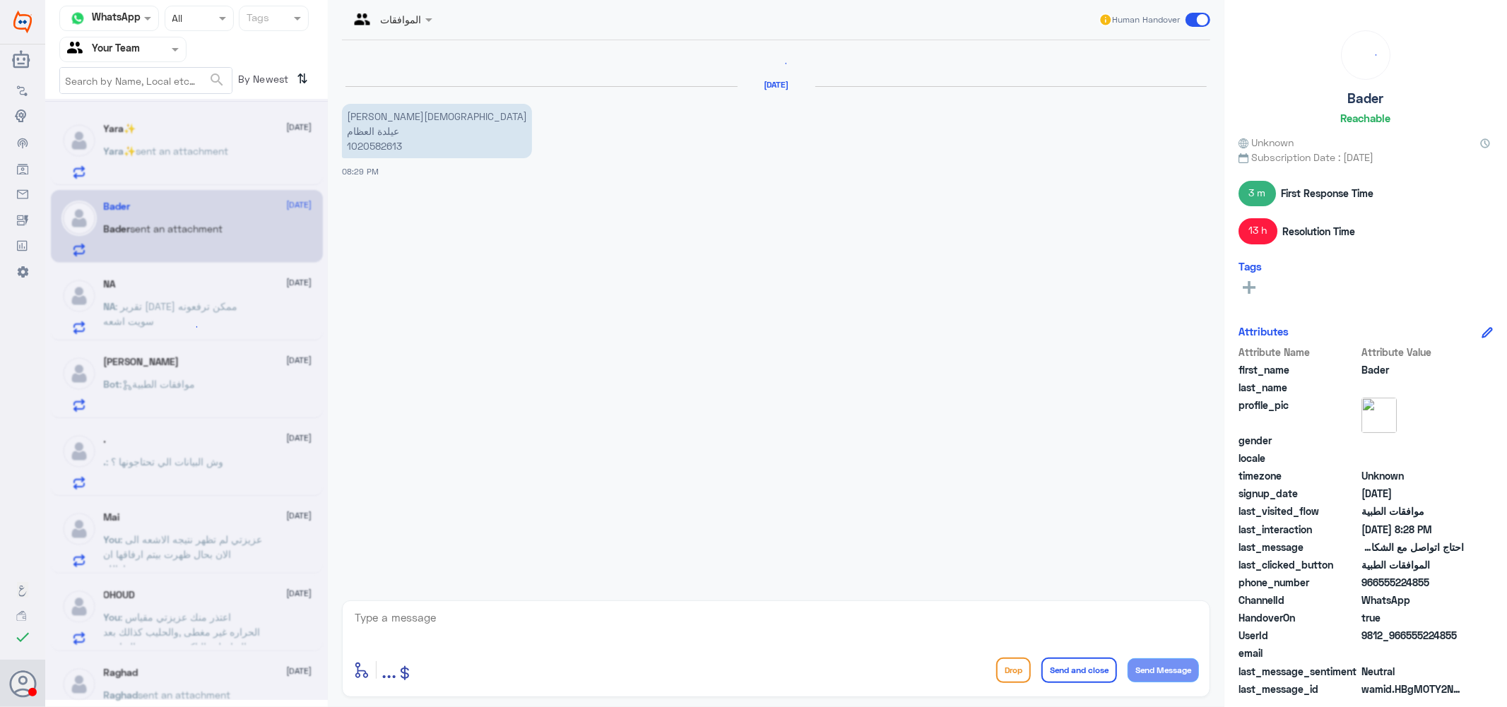
scroll to position [1256, 0]
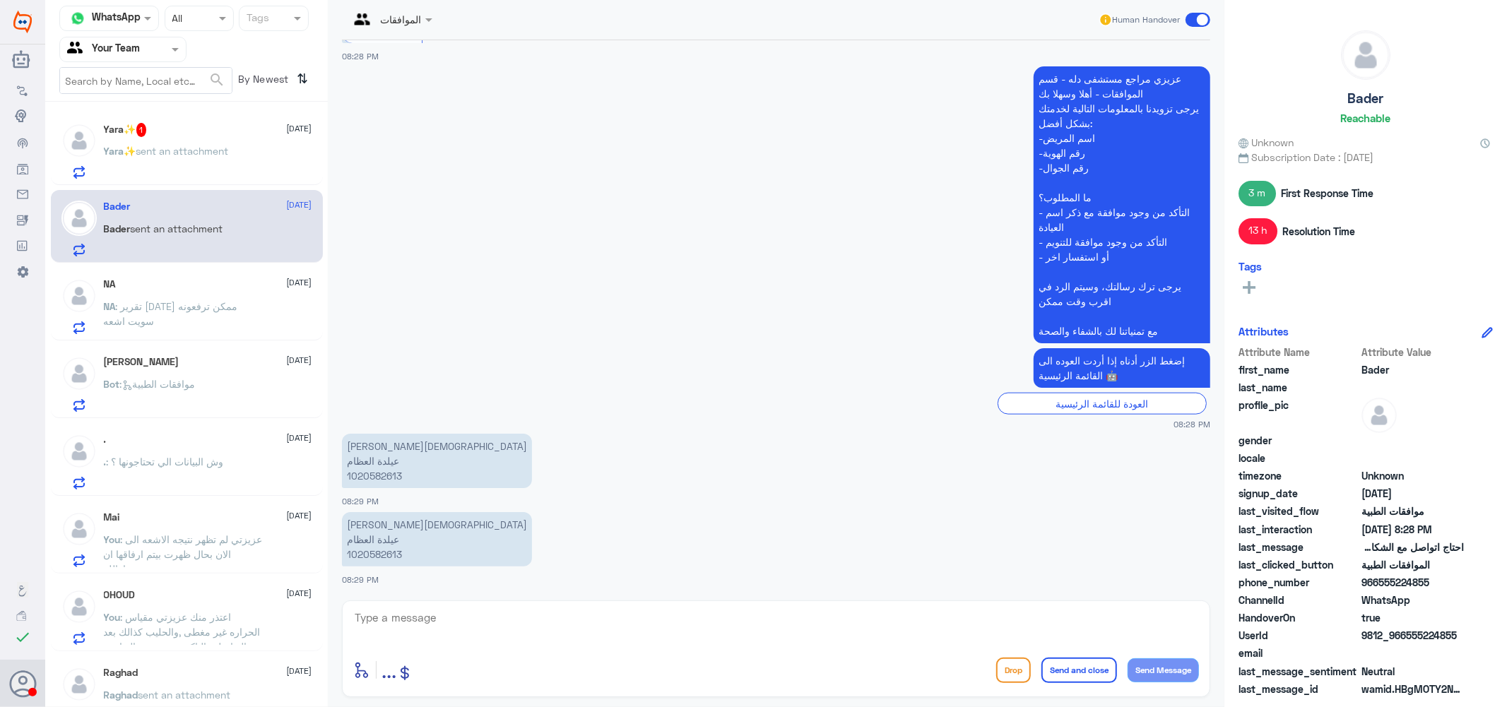
click at [134, 143] on p "Yara✨ sent an attachment" at bounding box center [166, 160] width 125 height 35
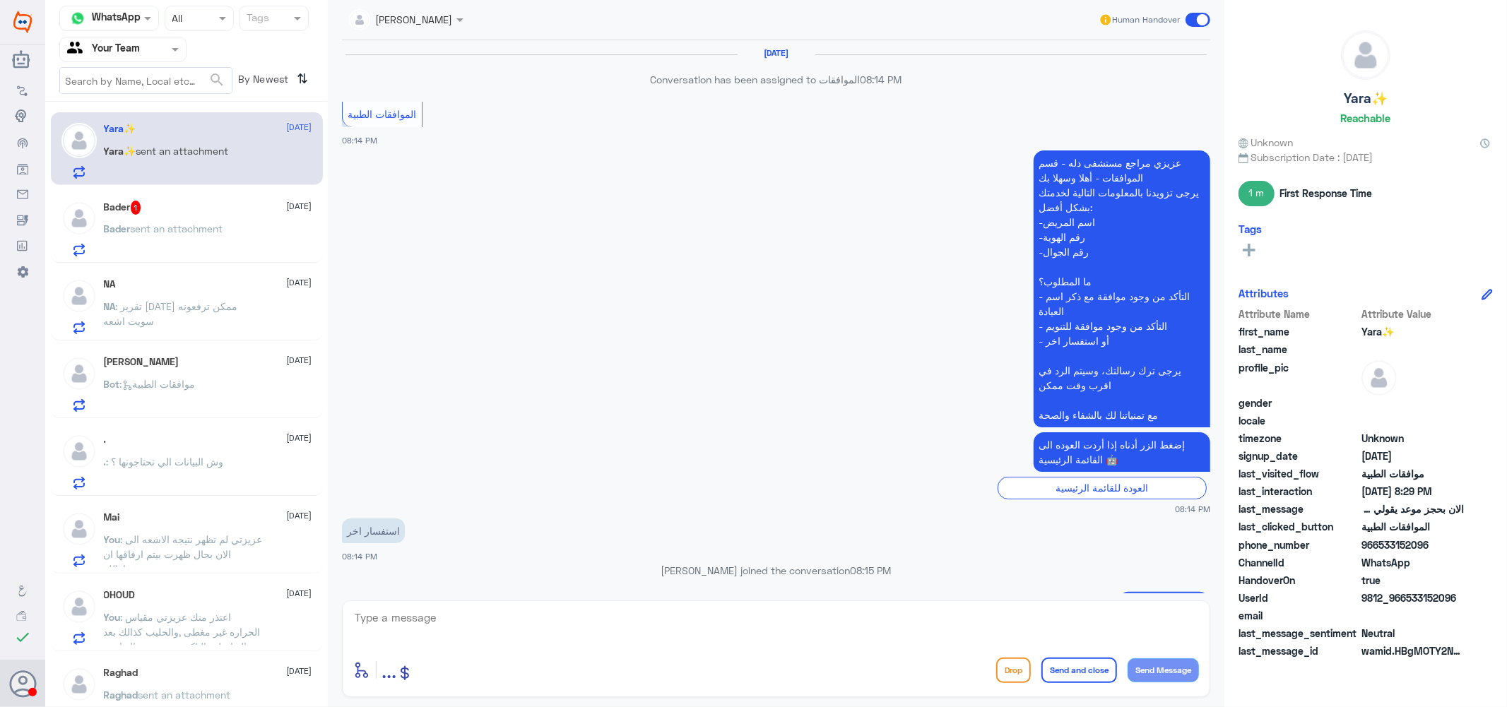
scroll to position [742, 0]
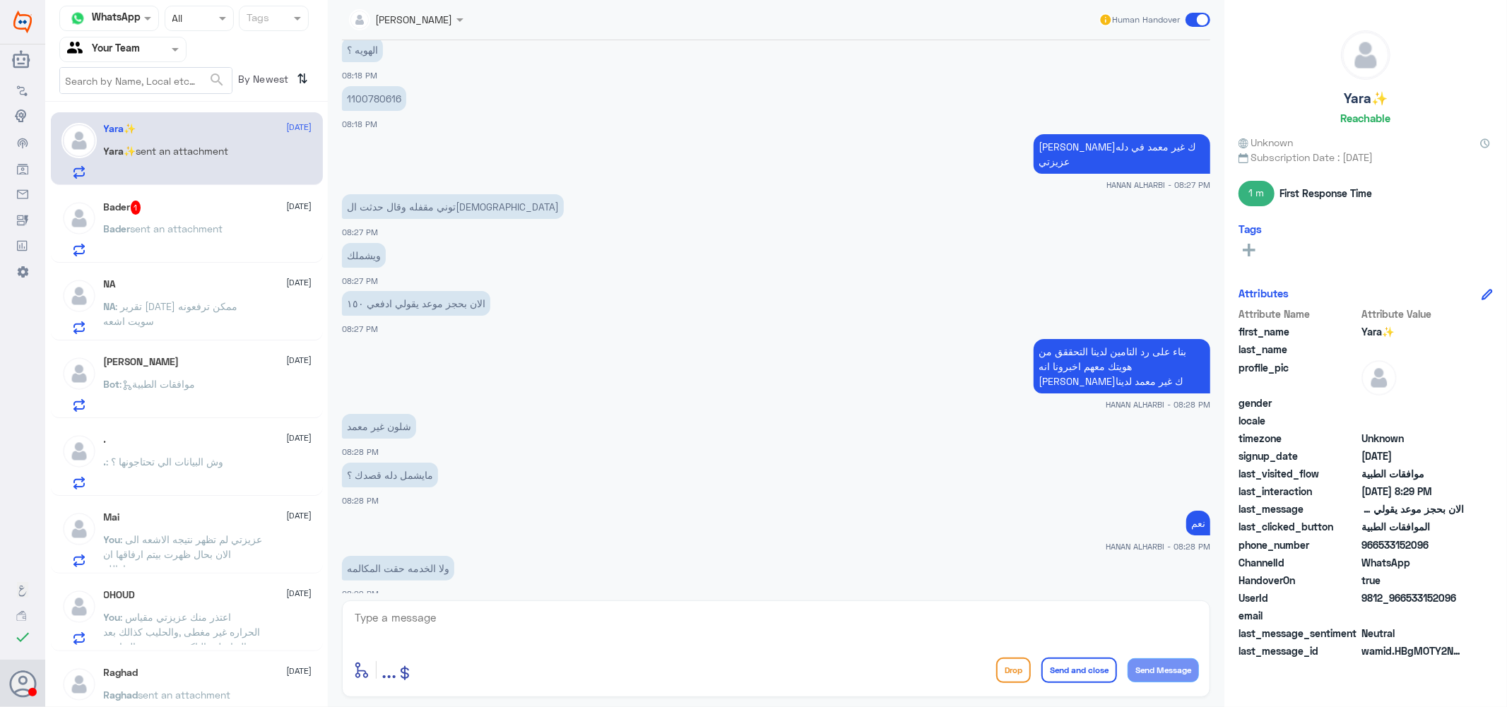
click at [432, 616] on textarea at bounding box center [776, 625] width 846 height 35
type textarea "م"
type textarea "نعم عزيزتي"
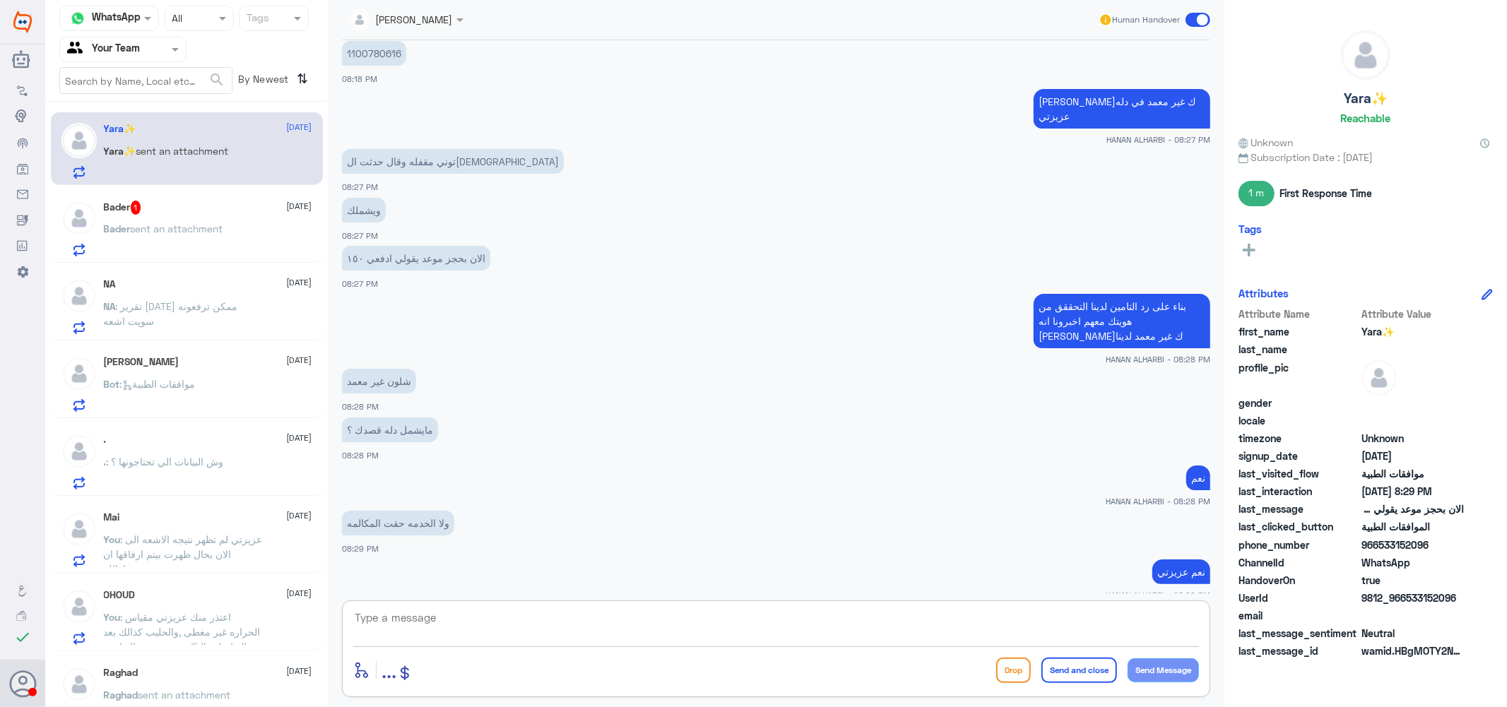
scroll to position [835, 0]
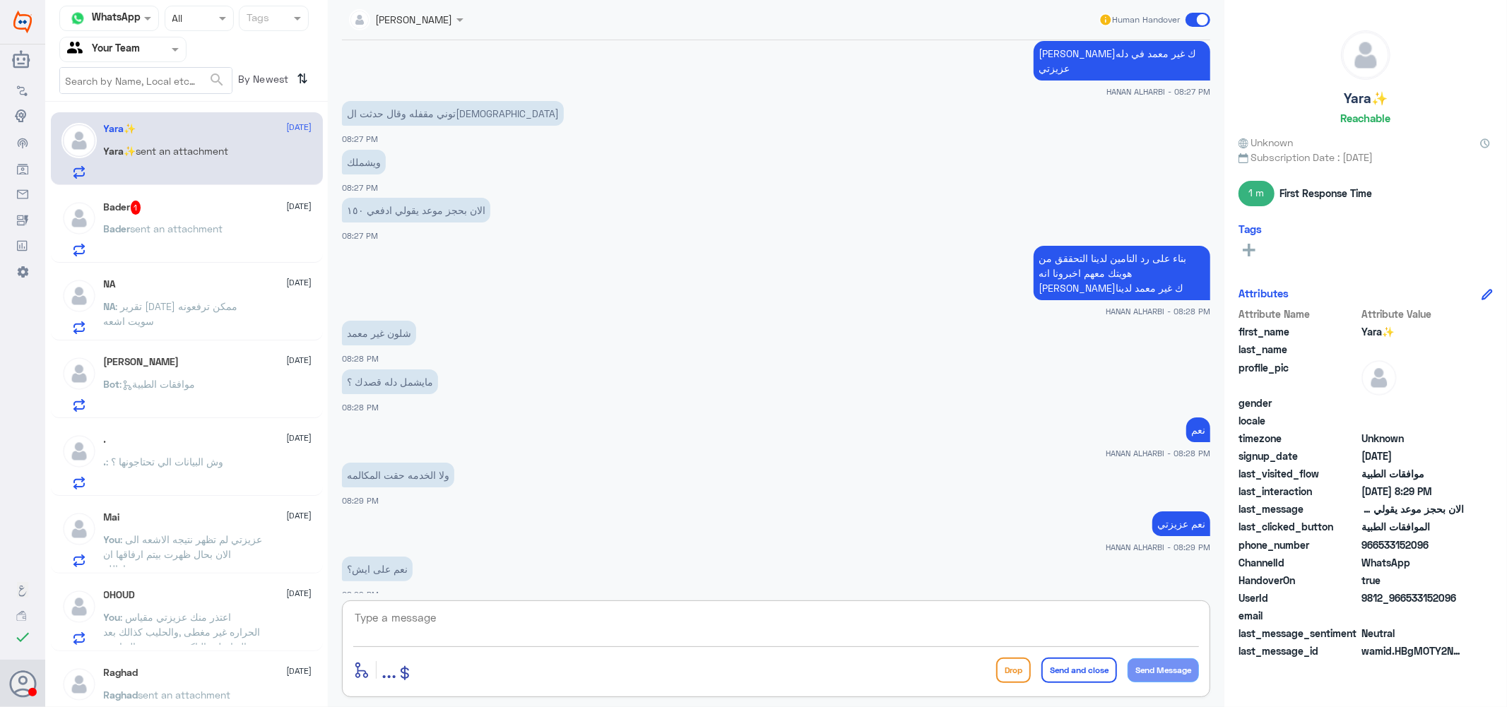
click at [417, 615] on textarea at bounding box center [776, 625] width 846 height 35
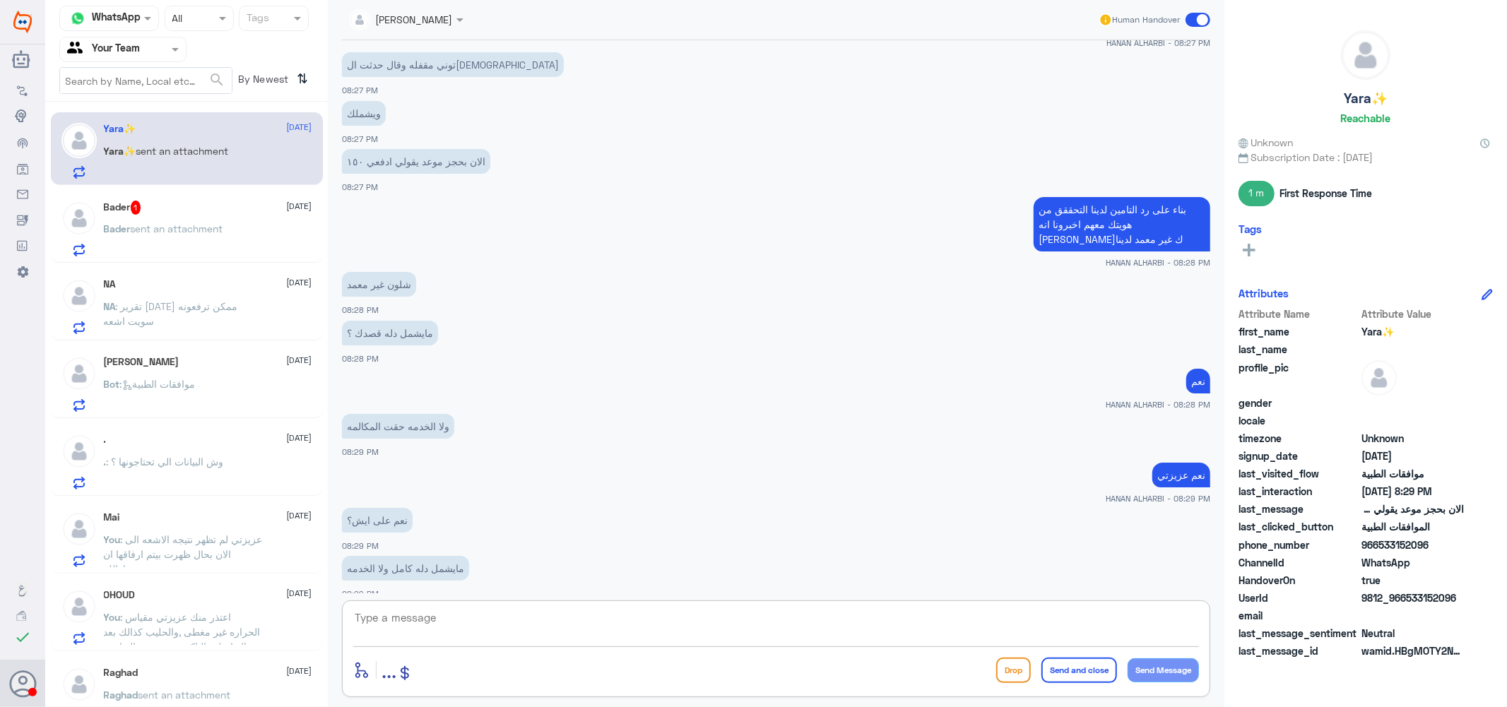
click at [418, 612] on textarea at bounding box center [776, 625] width 846 height 35
type textarea "ا"
type textarea "ت"
type textarea "عزيزتي اذا تامينك م يشمل دله ف اي خدمه تقدمها دله م تشملك"
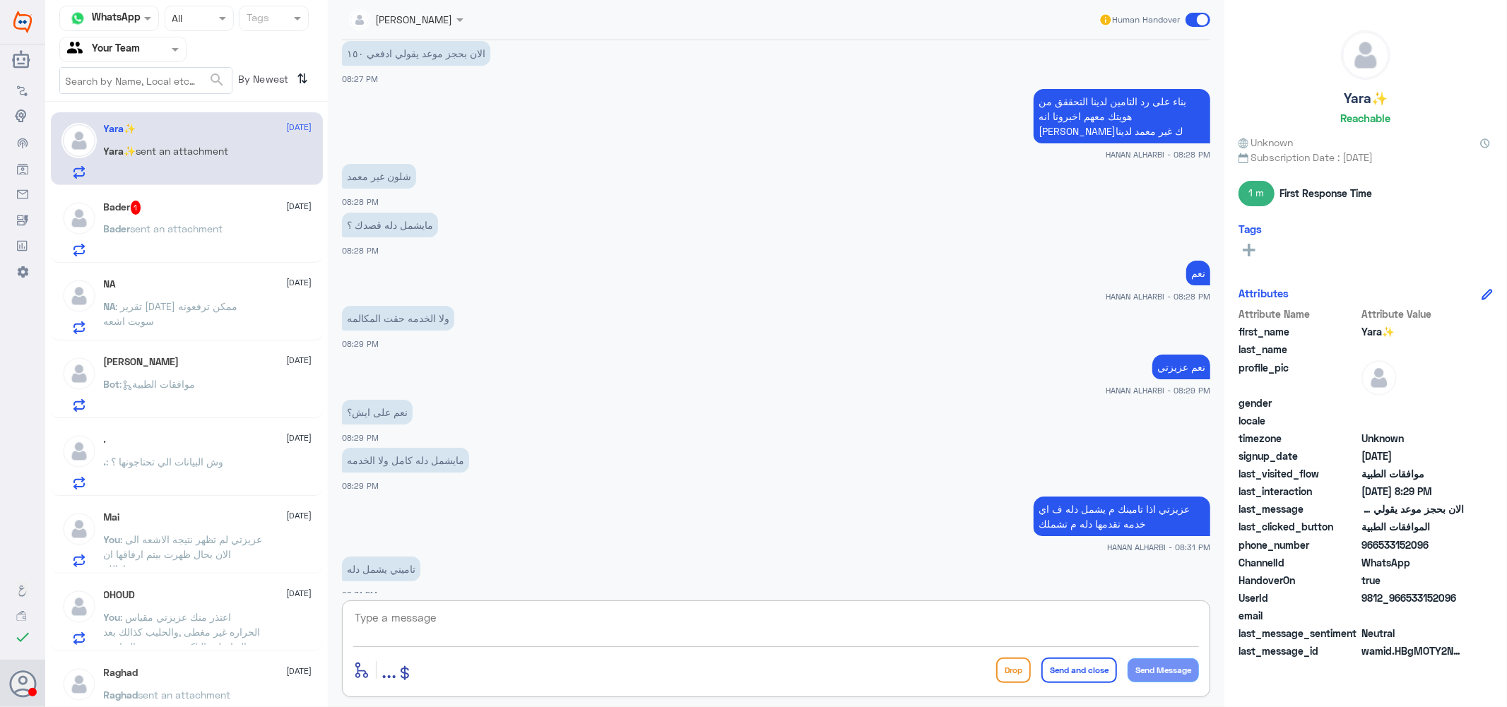
scroll to position [1040, 0]
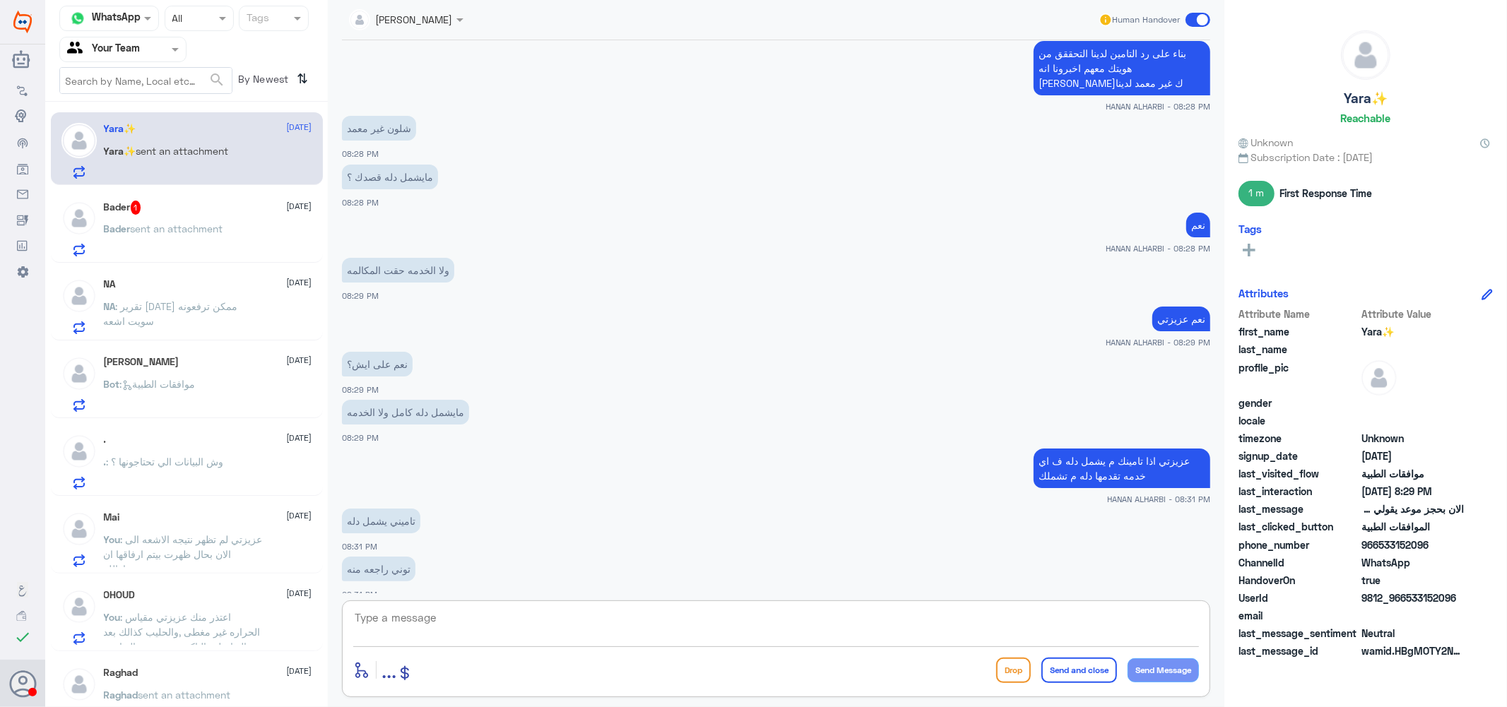
click at [446, 618] on textarea at bounding box center [776, 625] width 846 height 35
type textarea "اي فرع عزيزتي ؟"
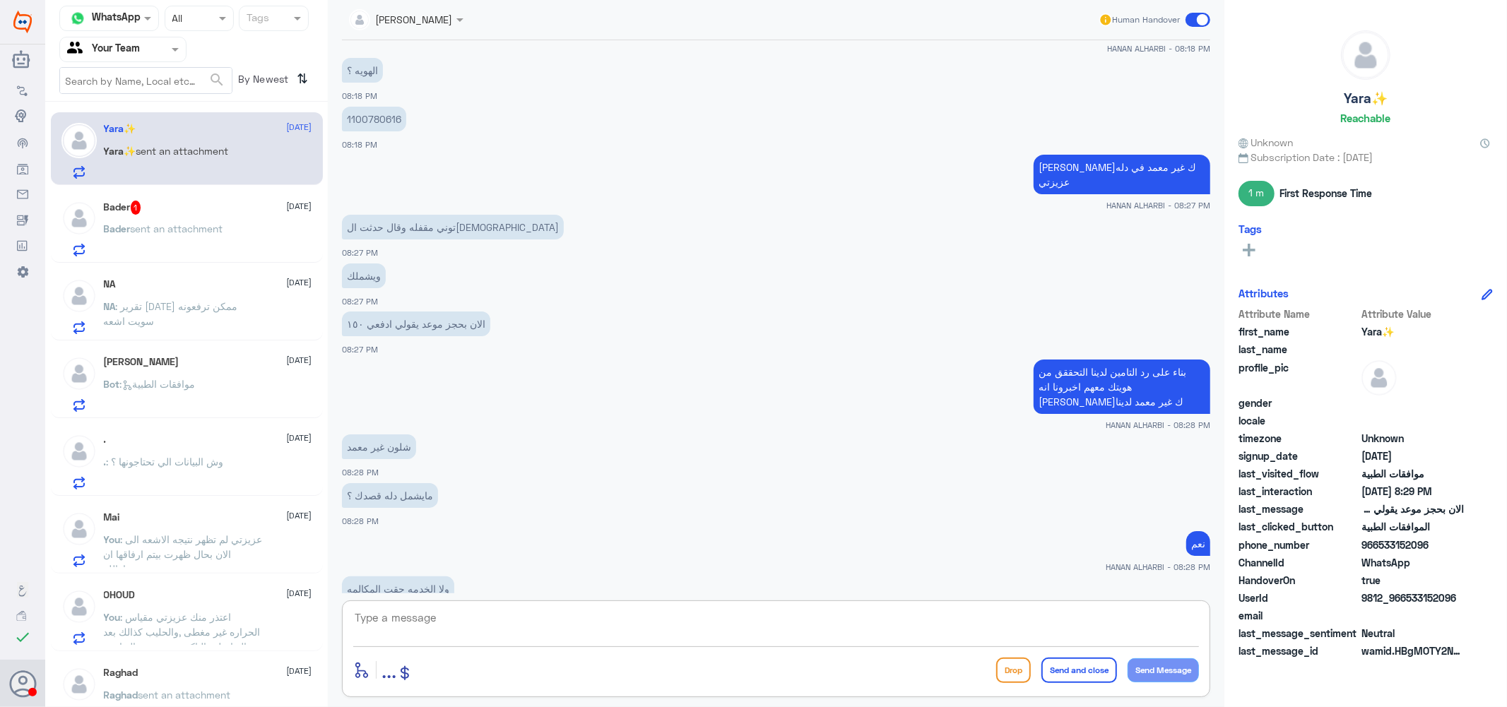
scroll to position [584, 0]
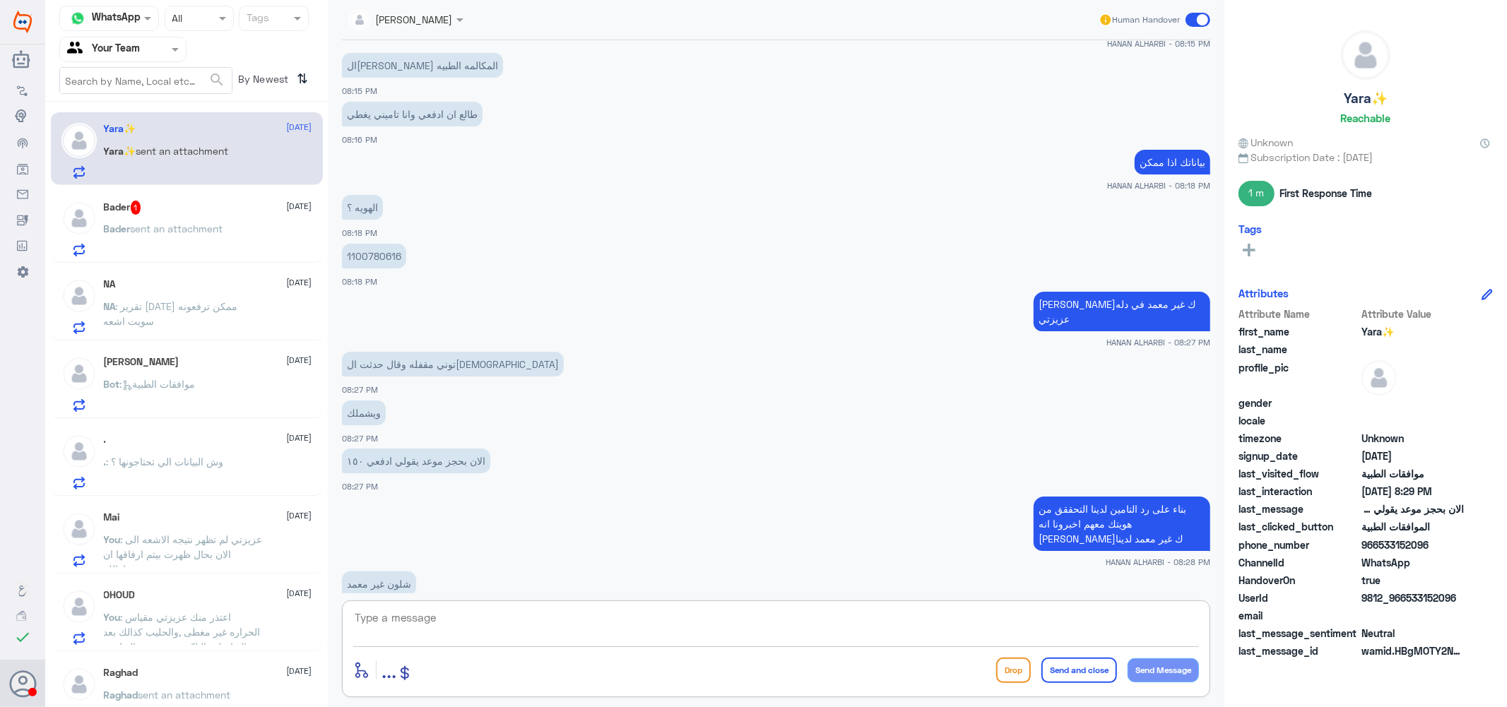
click at [377, 254] on p "1100780616" at bounding box center [374, 256] width 64 height 25
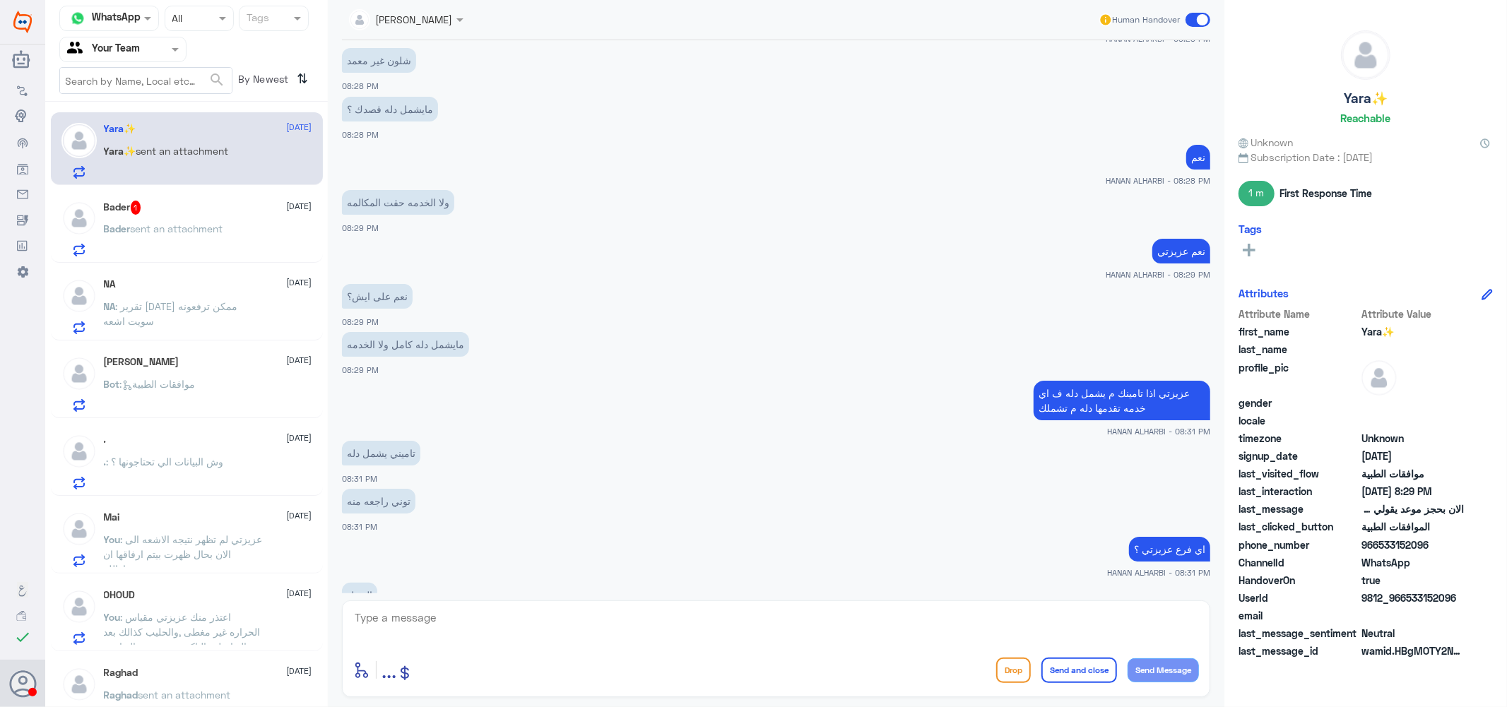
scroll to position [1134, 0]
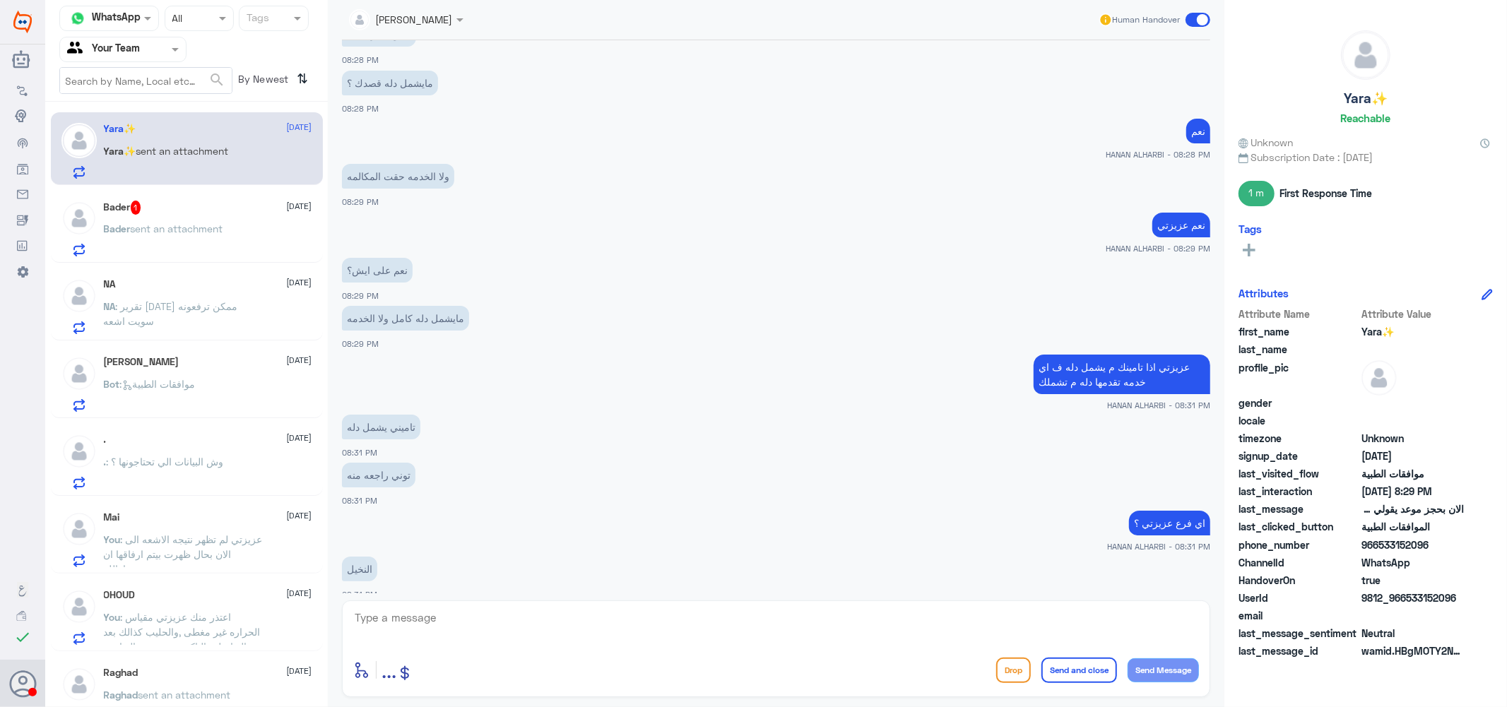
click at [534, 627] on textarea at bounding box center [776, 625] width 846 height 35
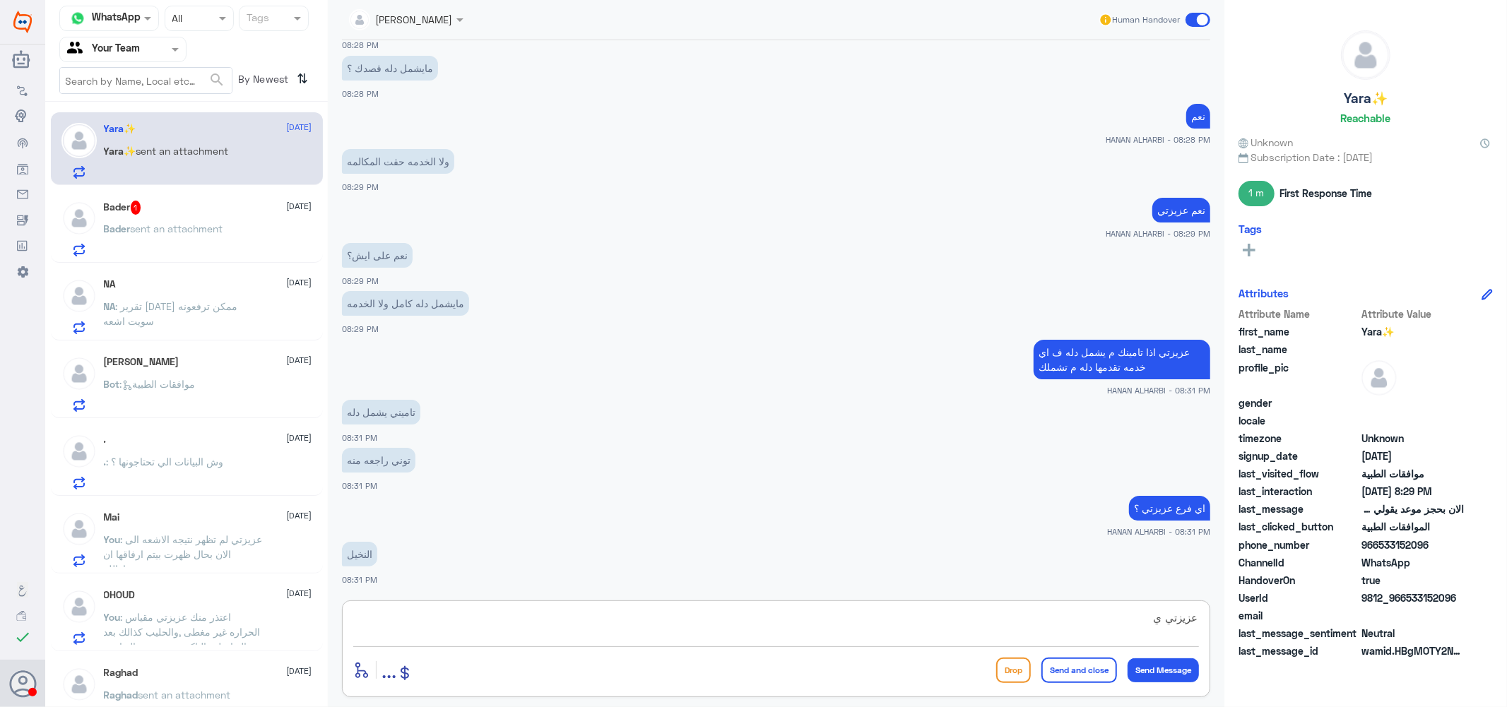
type textarea "عزيزتي يف"
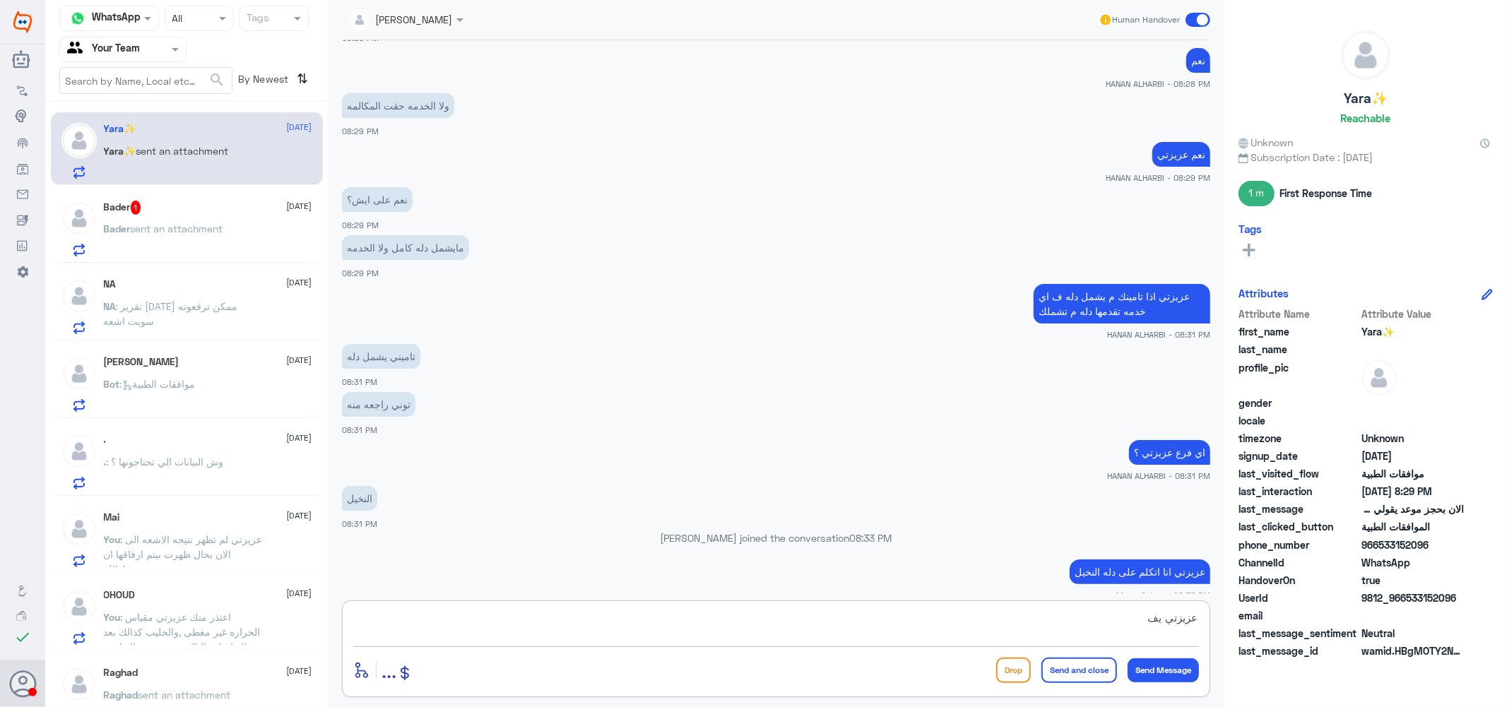
drag, startPoint x: 1118, startPoint y: 612, endPoint x: 1246, endPoint y: 599, distance: 128.5
click at [1246, 599] on div "Channel WhatsApp Status × All Tags Agent Filter Your Team search By Newest ⇅ Ya…" at bounding box center [776, 355] width 1462 height 711
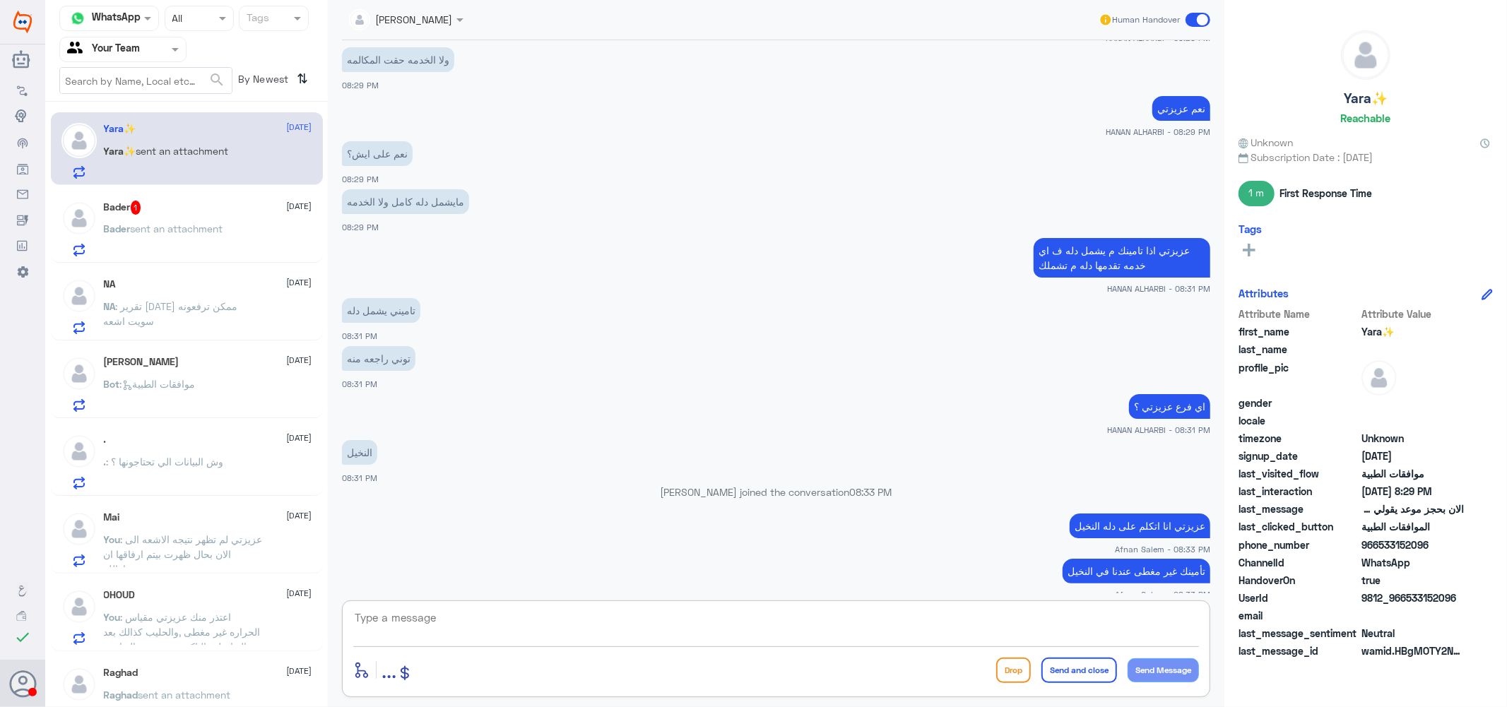
click at [167, 225] on span "sent an attachment" at bounding box center [177, 229] width 93 height 12
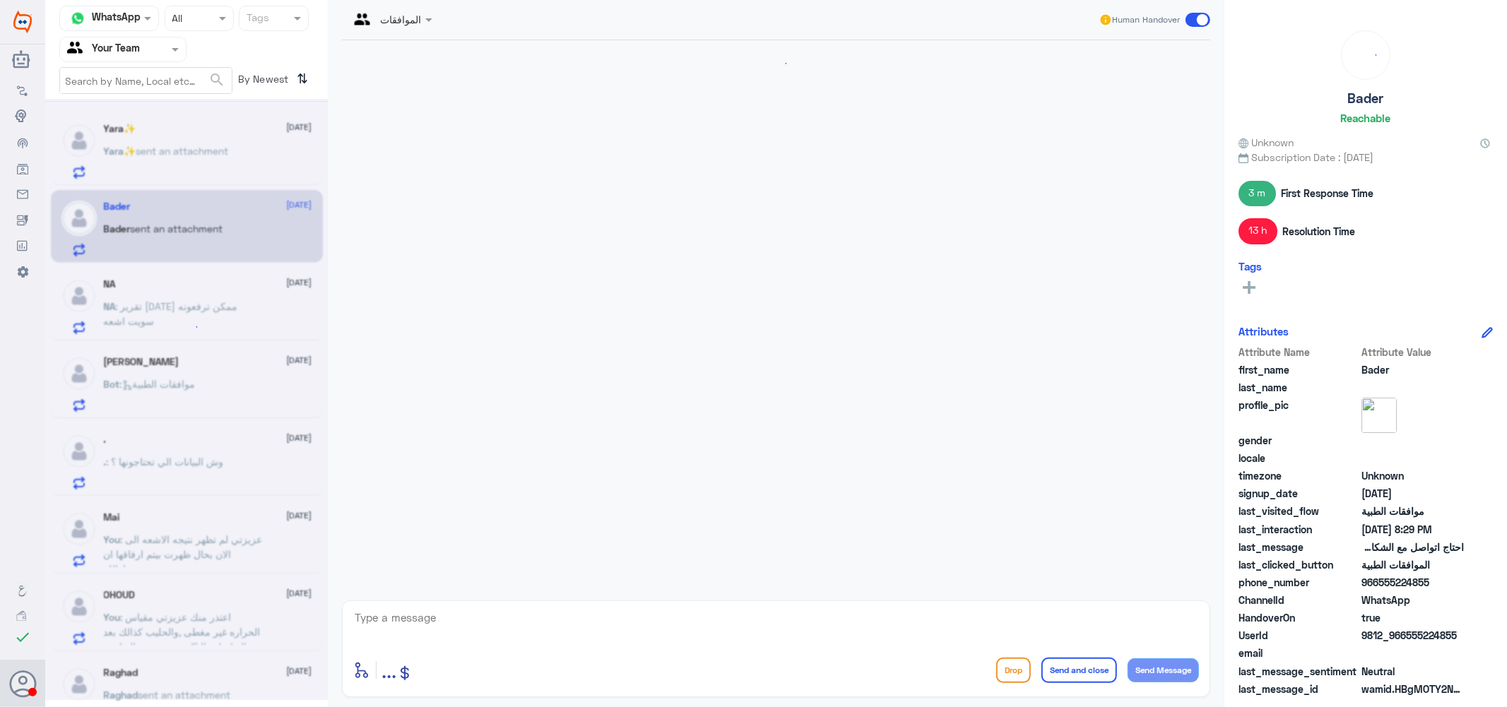
scroll to position [1178, 0]
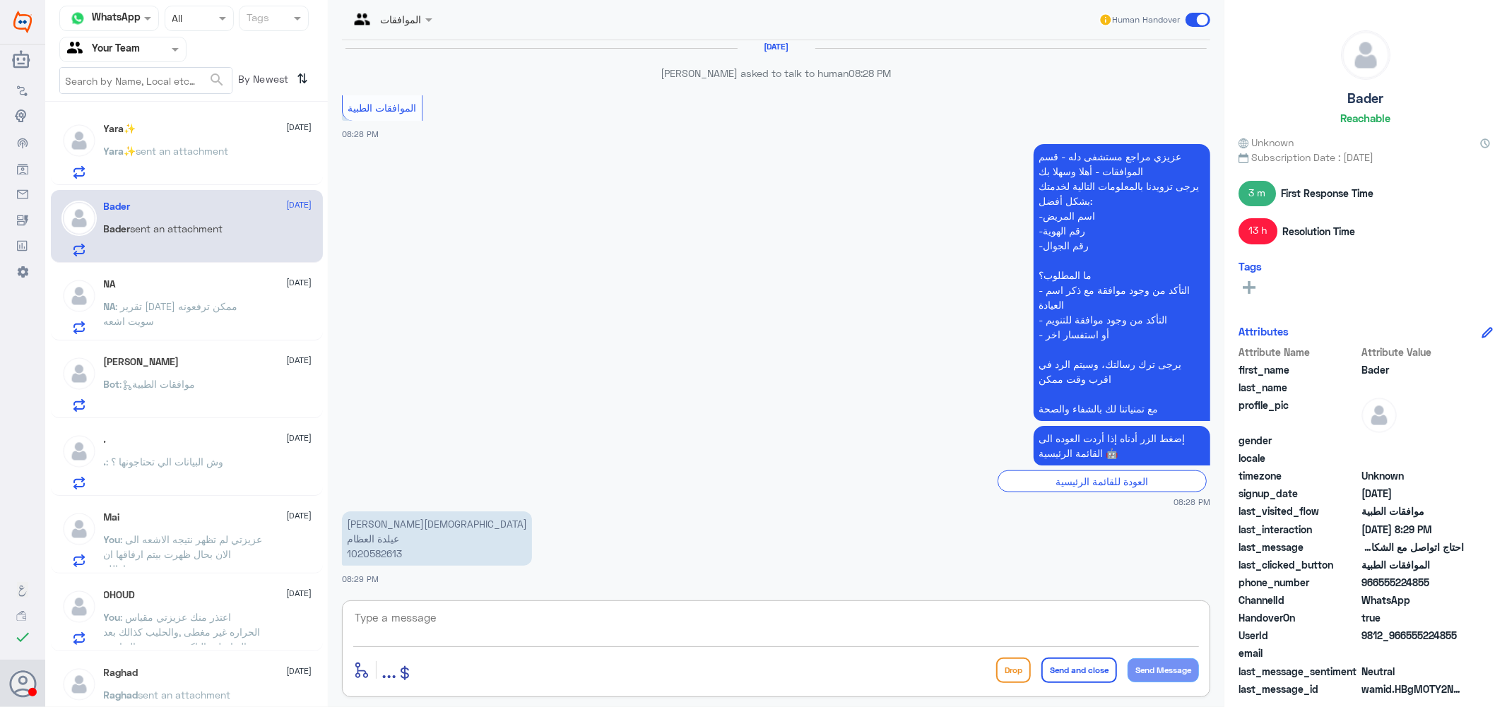
click at [473, 631] on textarea at bounding box center [776, 625] width 846 height 35
type textarea "كيف اقدر اساعدك ؟"
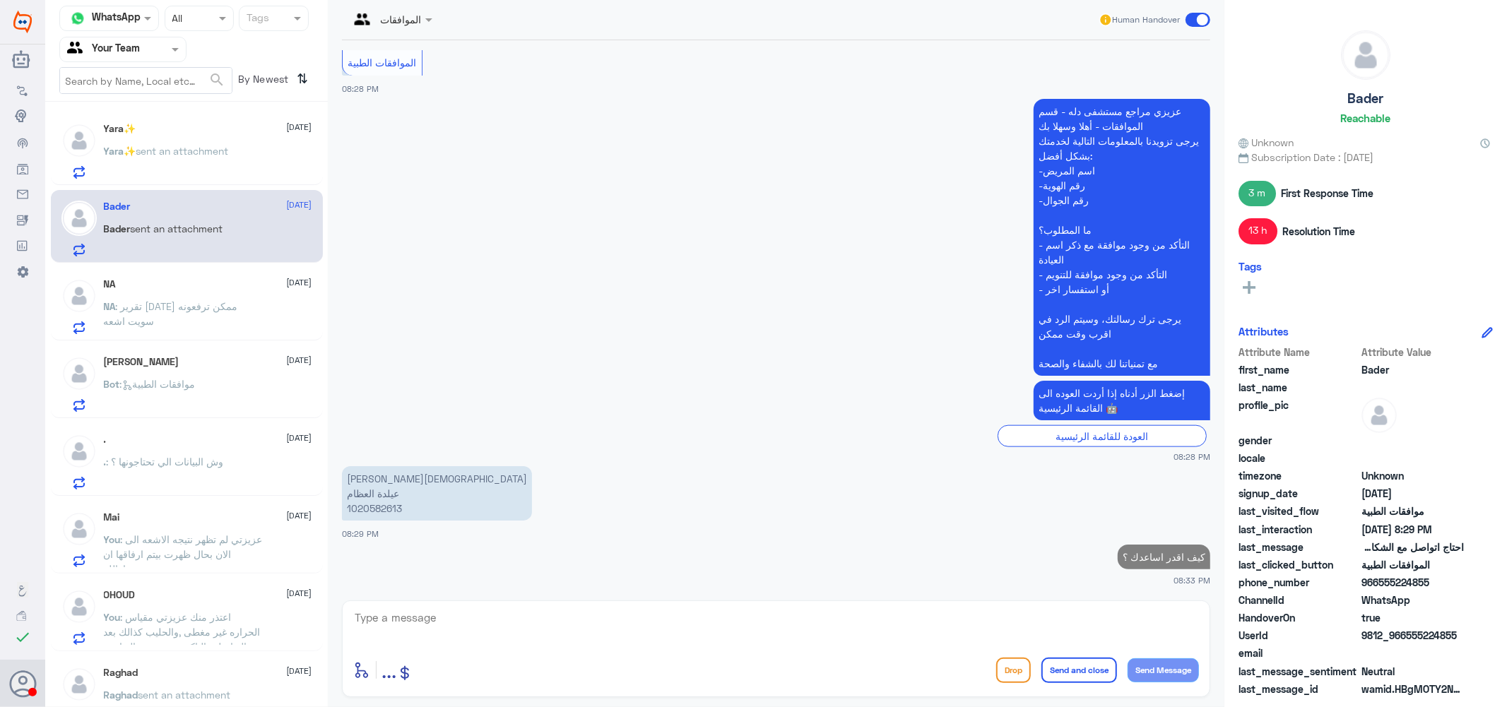
click at [200, 309] on span ": تقرير [DATE] ممكن ترفعونه سويت اشعه" at bounding box center [171, 313] width 134 height 27
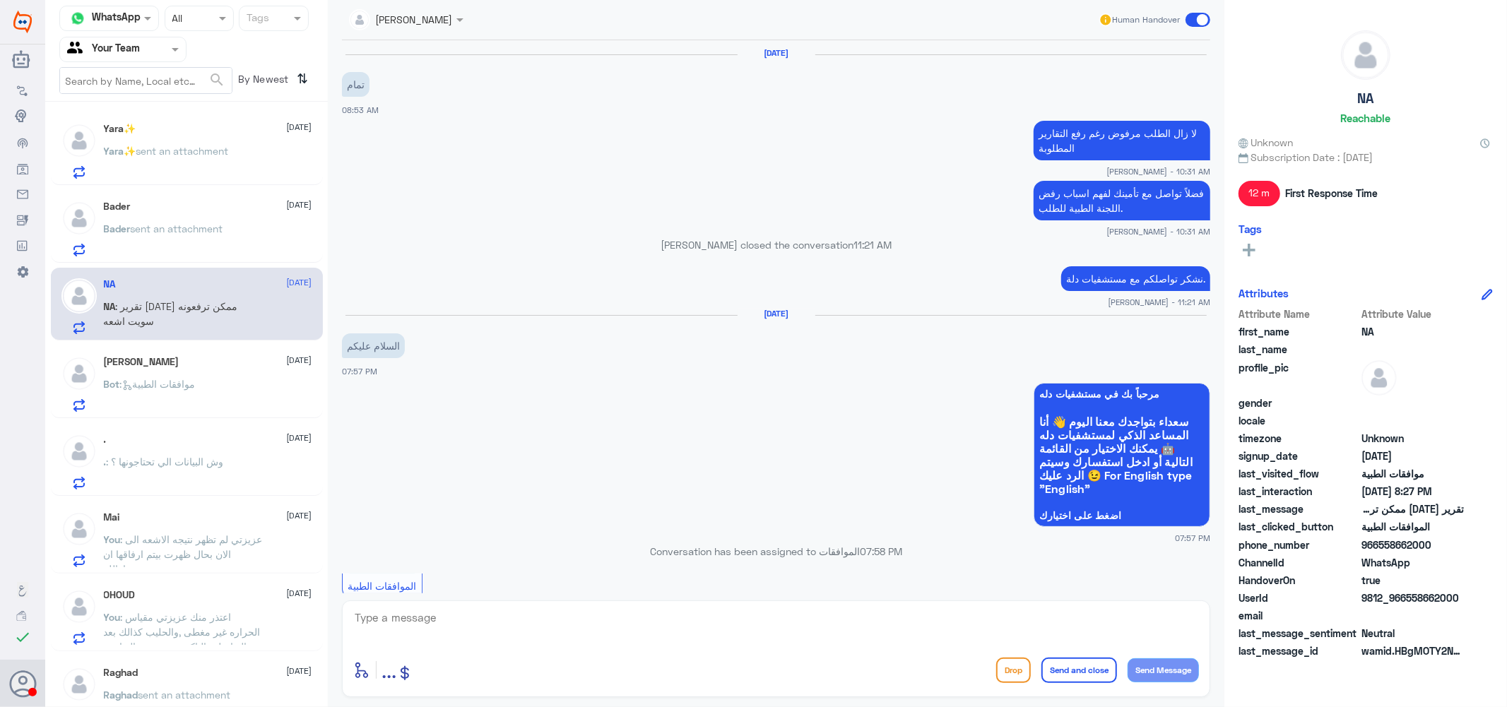
scroll to position [865, 0]
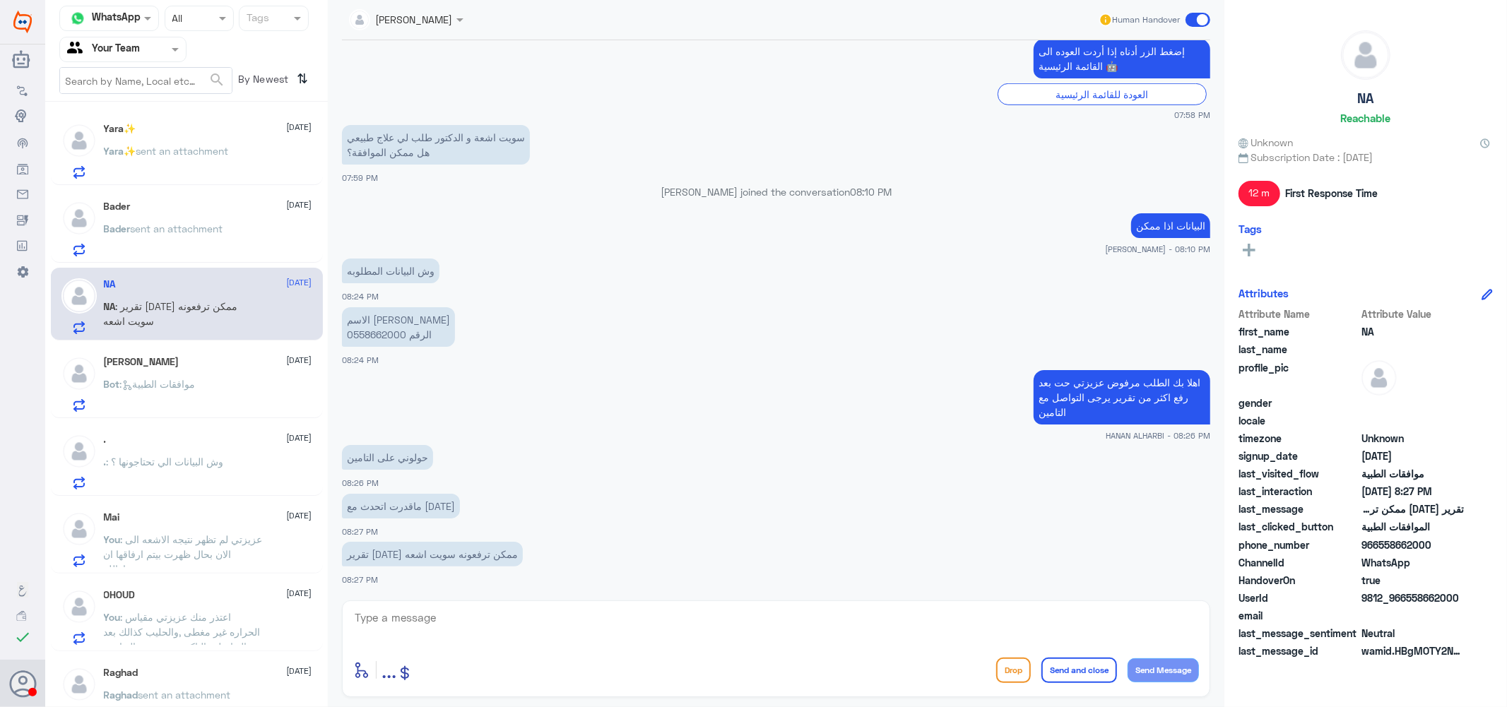
click at [377, 334] on p "الاسم [PERSON_NAME] الرقم 0558662000" at bounding box center [398, 327] width 113 height 40
click at [507, 630] on textarea at bounding box center [776, 625] width 846 height 35
type textarea "j"
type textarea "تم رفعها مجددا عزيزتي والطلب تحت الاجراء"
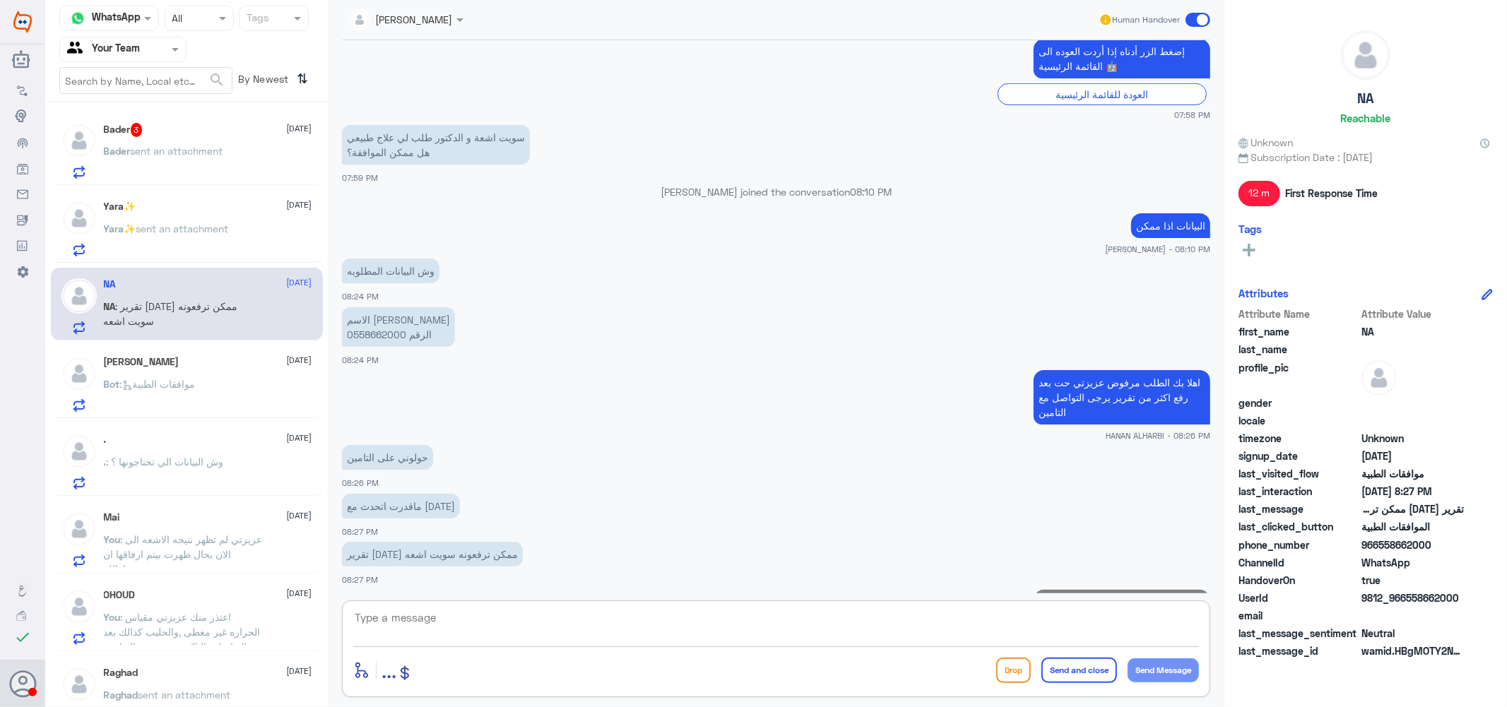
scroll to position [926, 0]
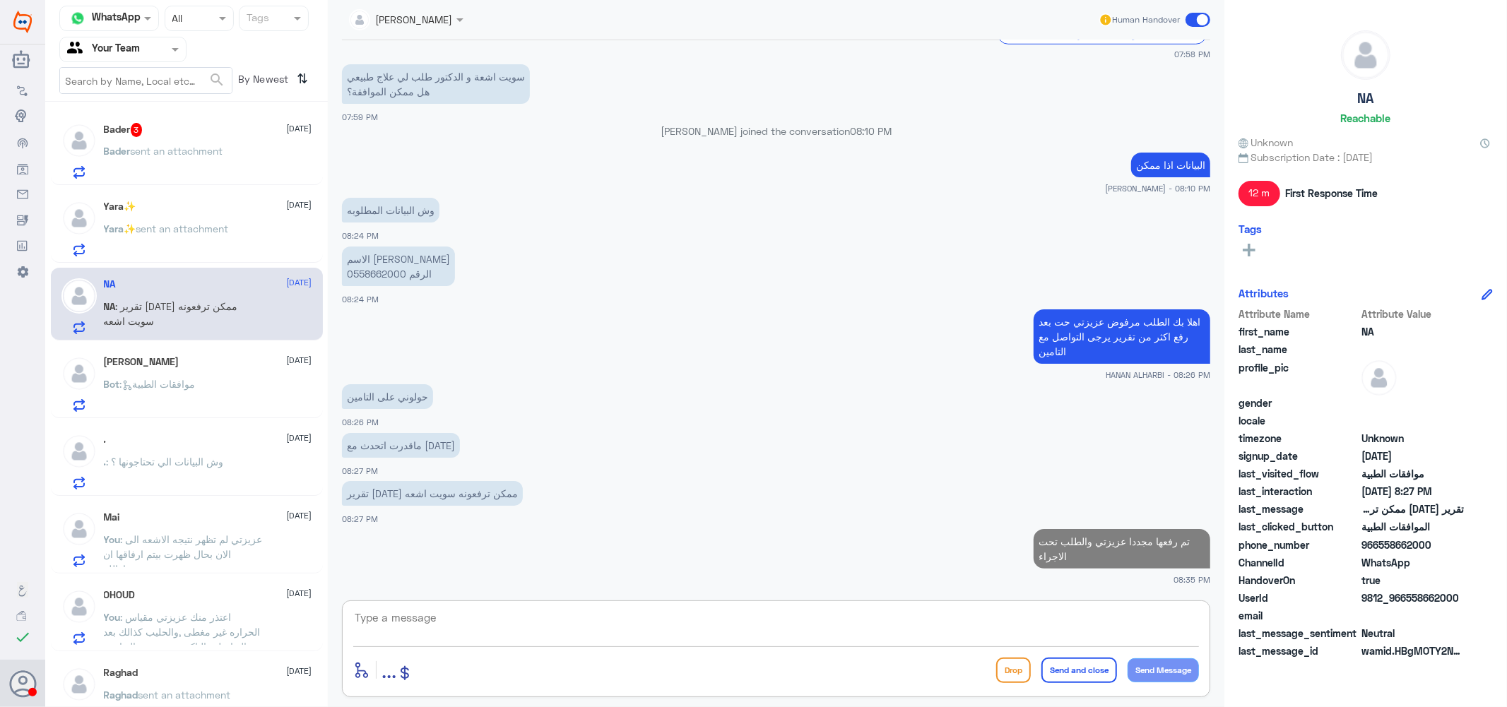
click at [161, 154] on span "sent an attachment" at bounding box center [177, 151] width 93 height 12
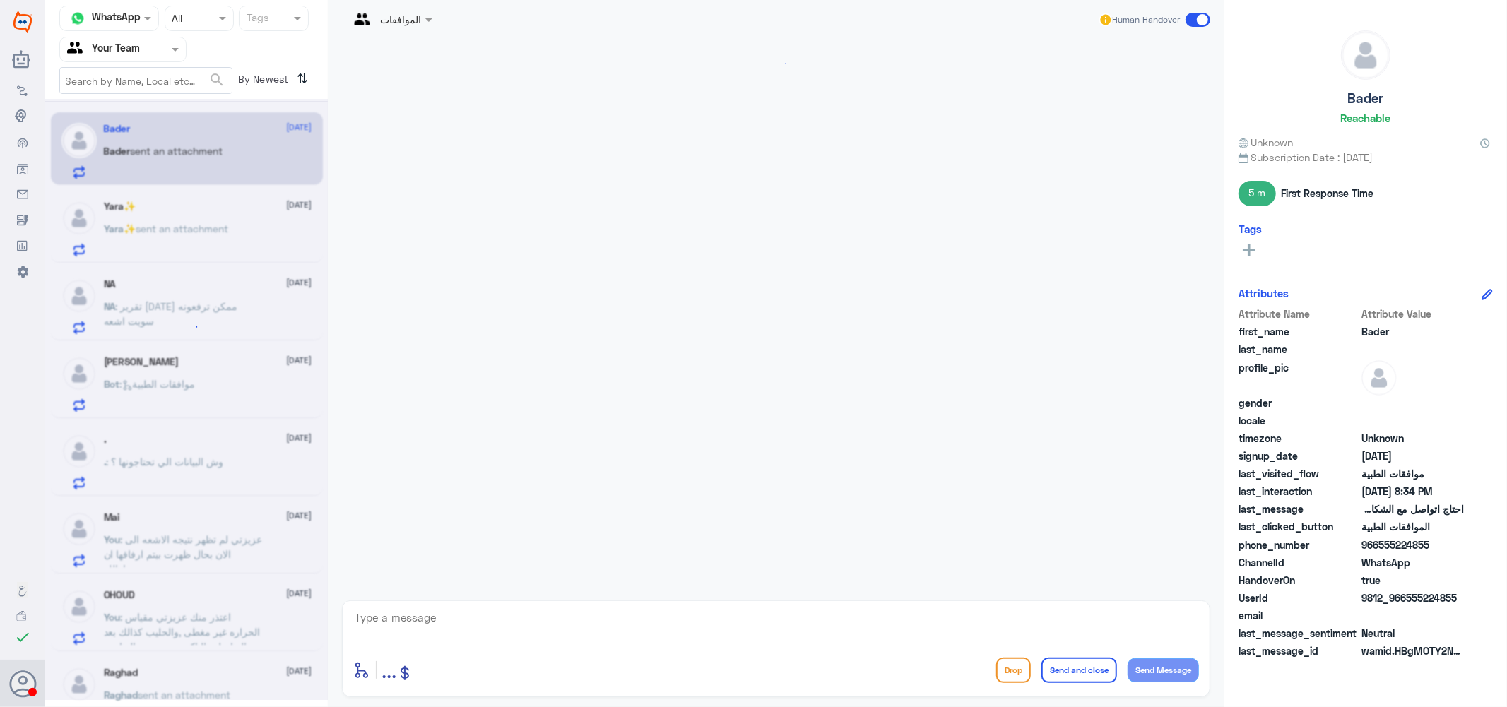
scroll to position [1147, 0]
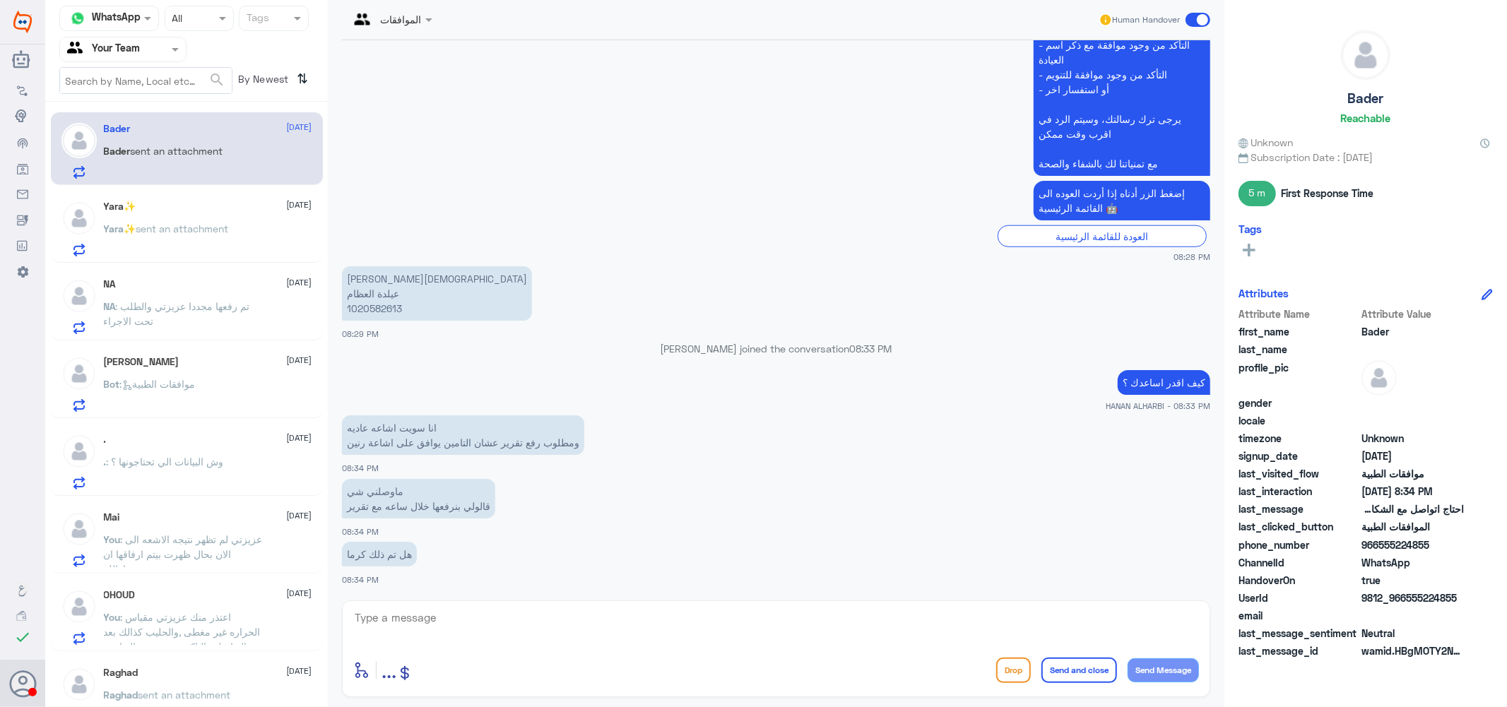
click at [384, 307] on p "[PERSON_NAME] عيلدة العظام 1020582613" at bounding box center [437, 293] width 190 height 54
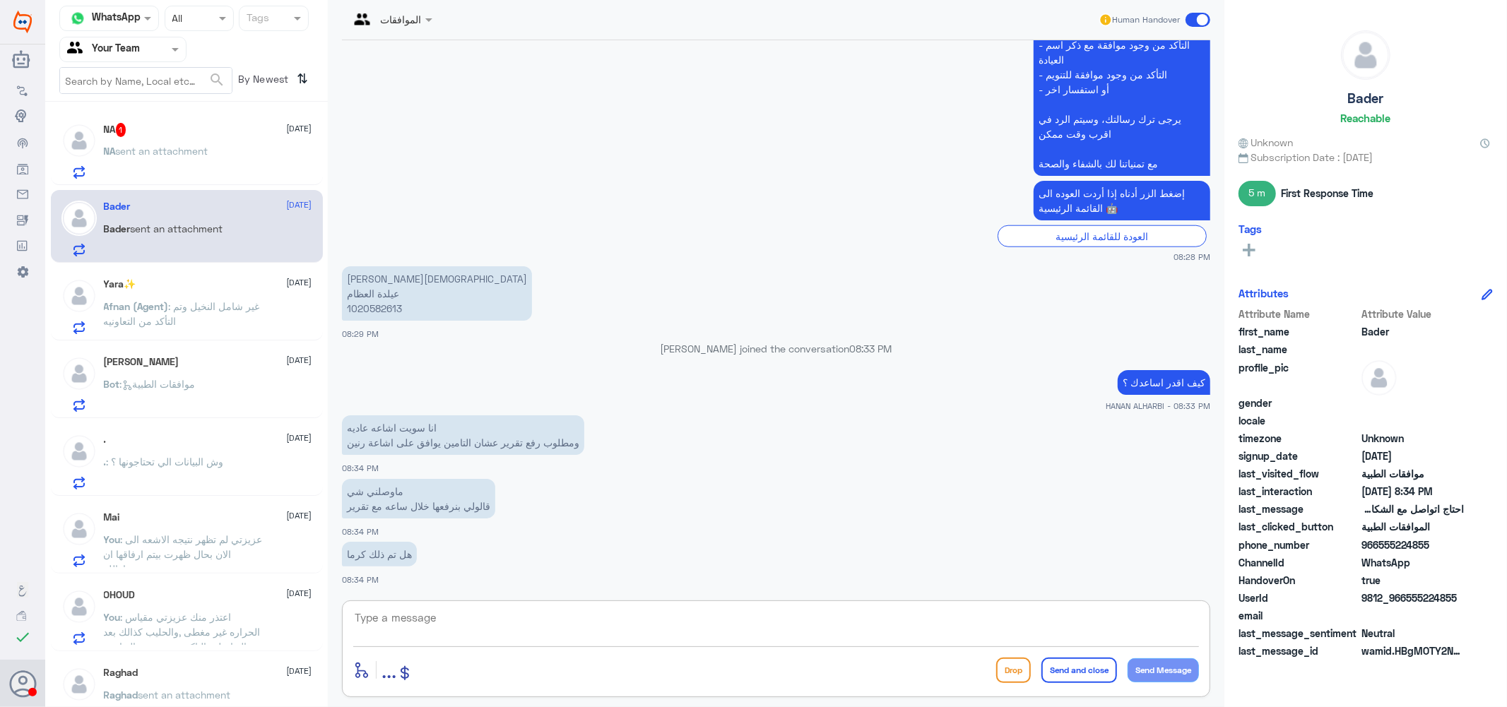
click at [441, 616] on textarea at bounding box center [776, 625] width 846 height 35
type textarea "عزيزي كيف حدثت الاصابه .؟"
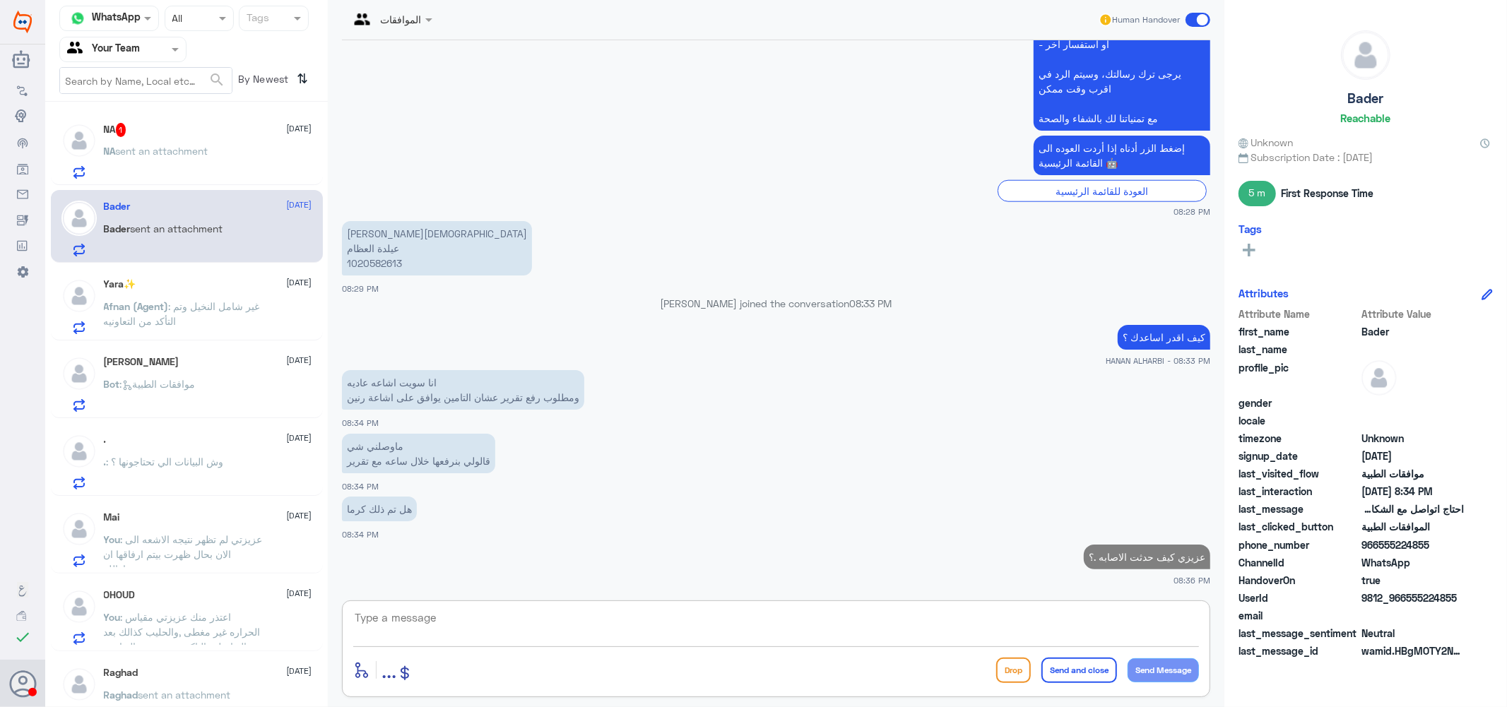
click at [153, 136] on div "NA 1 [DATE]" at bounding box center [208, 130] width 208 height 14
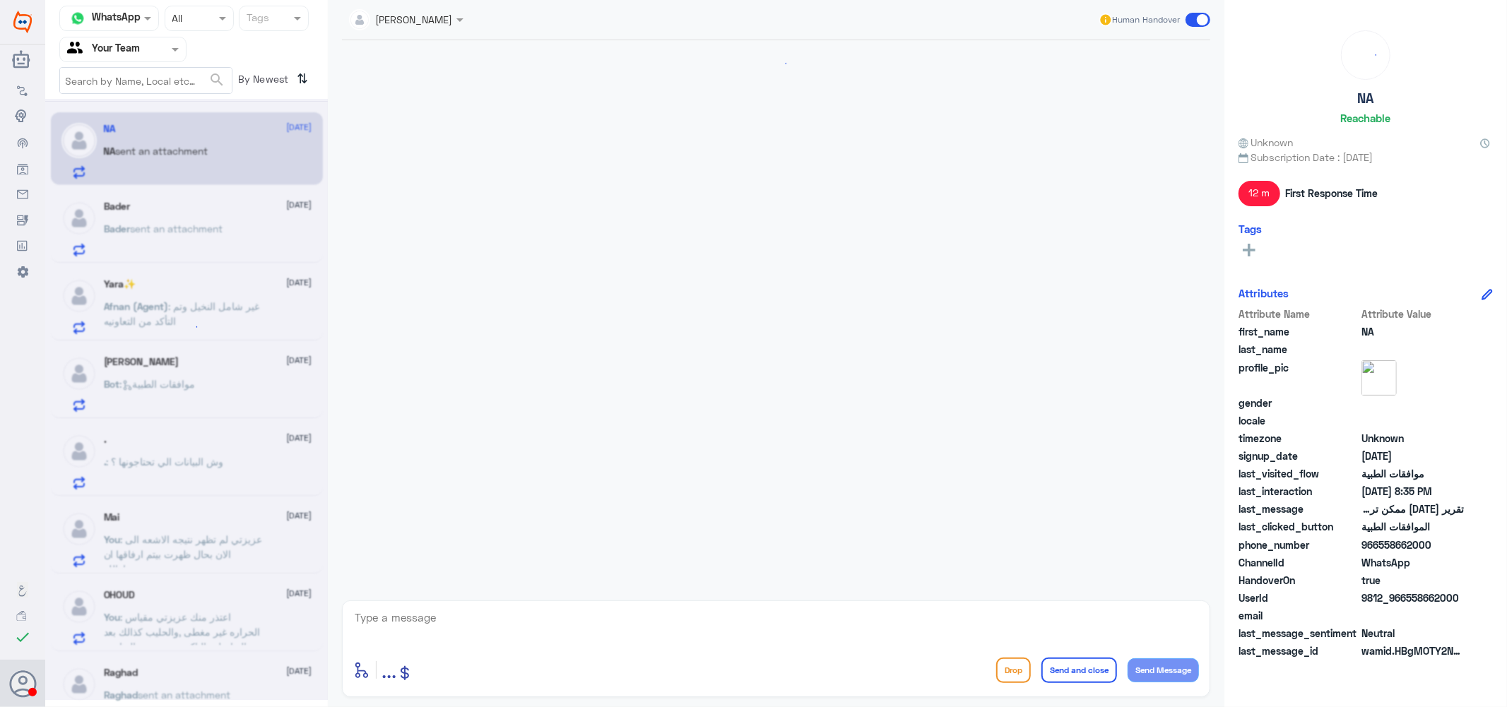
scroll to position [865, 0]
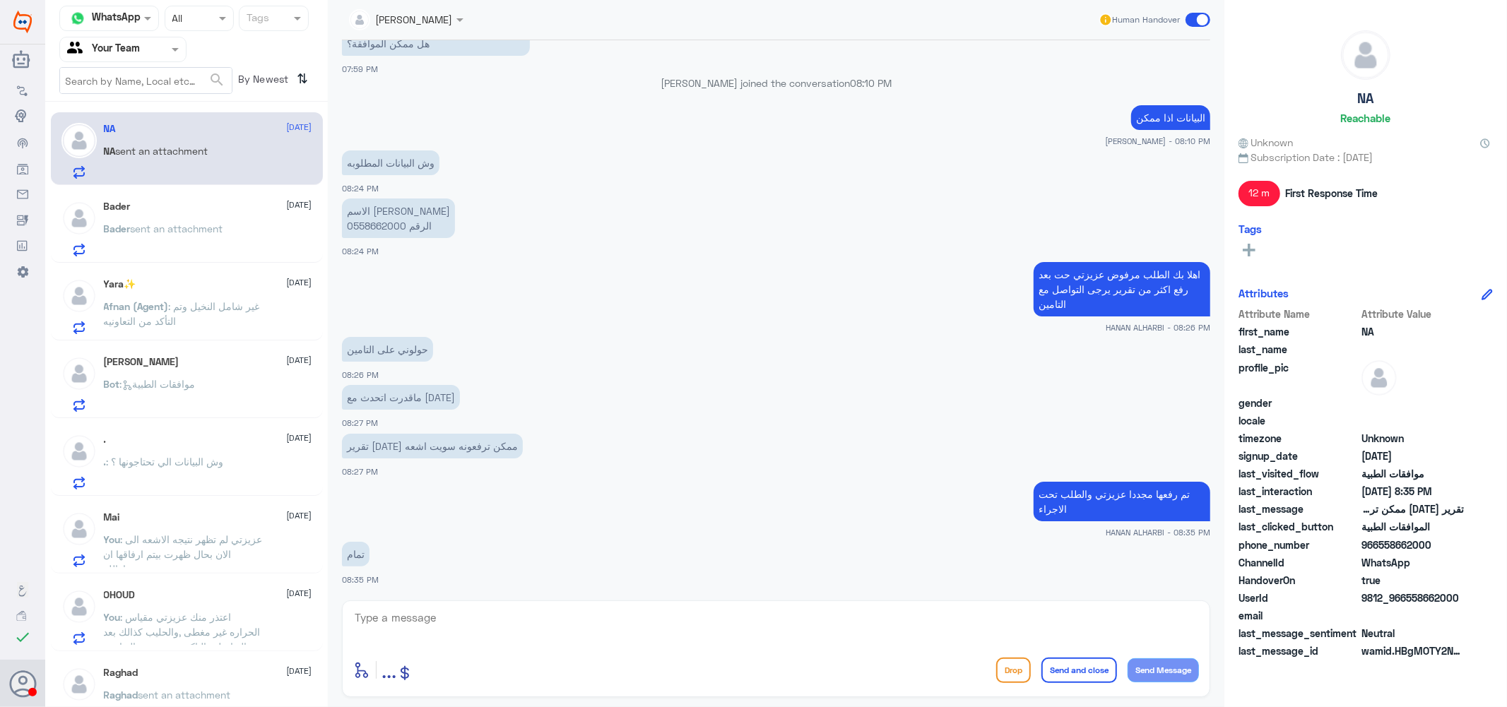
click at [147, 223] on span "sent an attachment" at bounding box center [177, 229] width 93 height 12
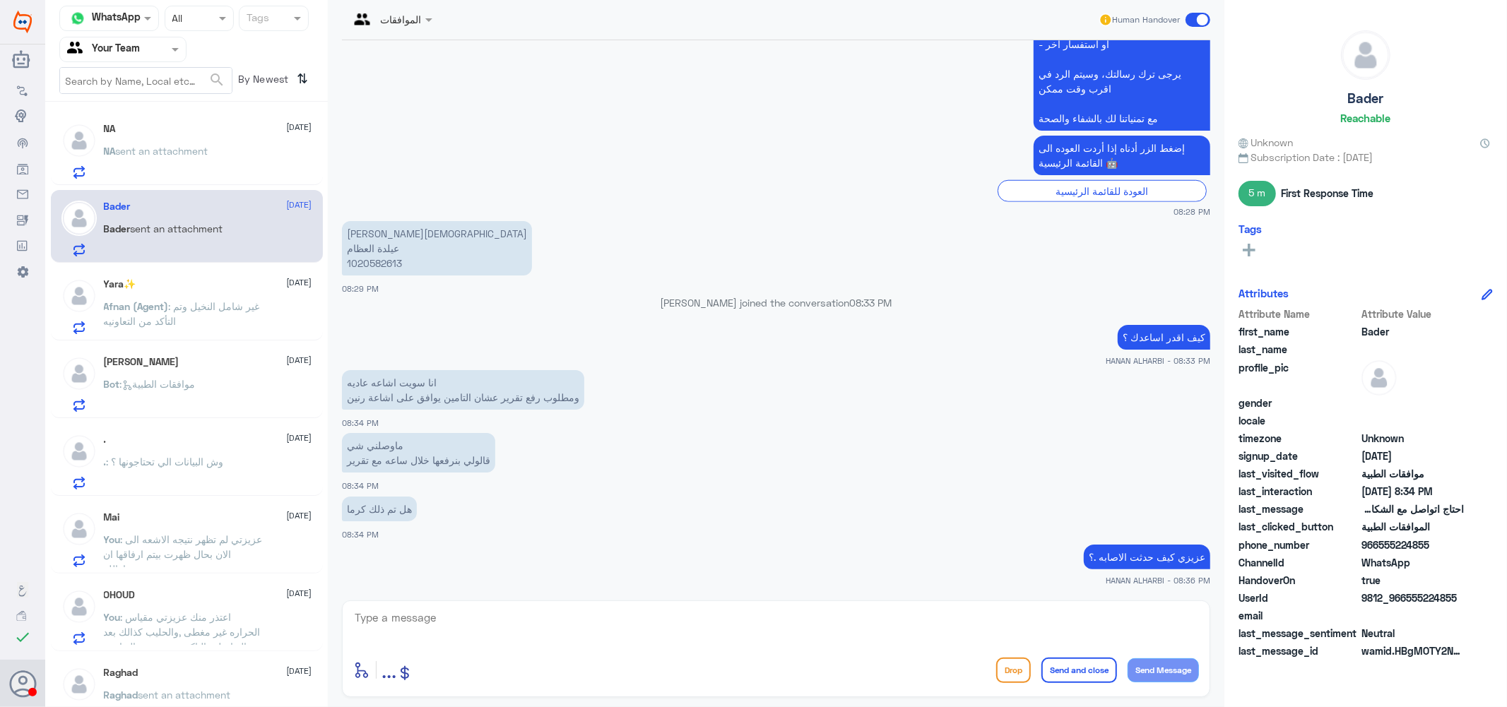
scroll to position [1058, 0]
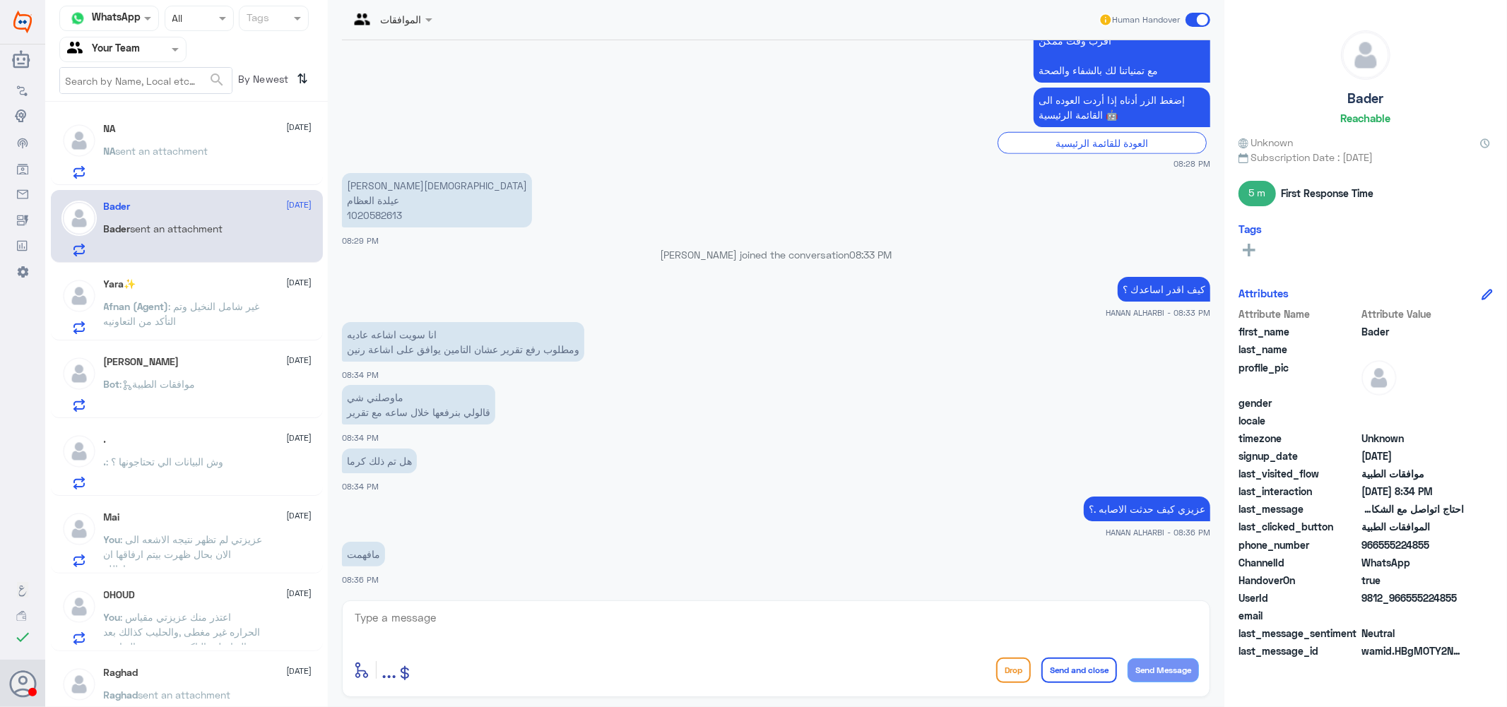
click at [479, 617] on textarea at bounding box center [776, 625] width 846 height 35
type textarea "التامين يسال عن هل حدثت لك اي اصابه ؟"
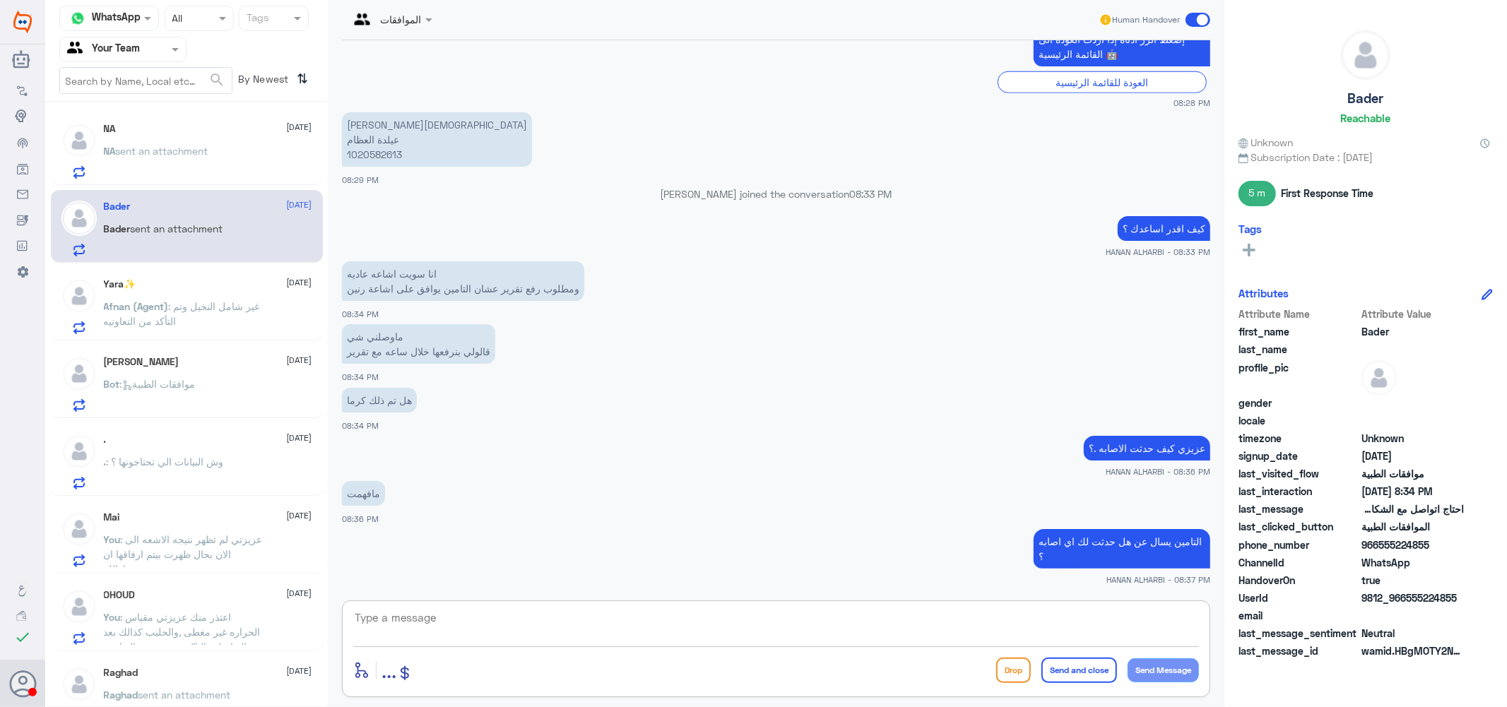
click at [167, 475] on p ". : وش البيانات الي تحتاجونها ؟" at bounding box center [164, 471] width 120 height 35
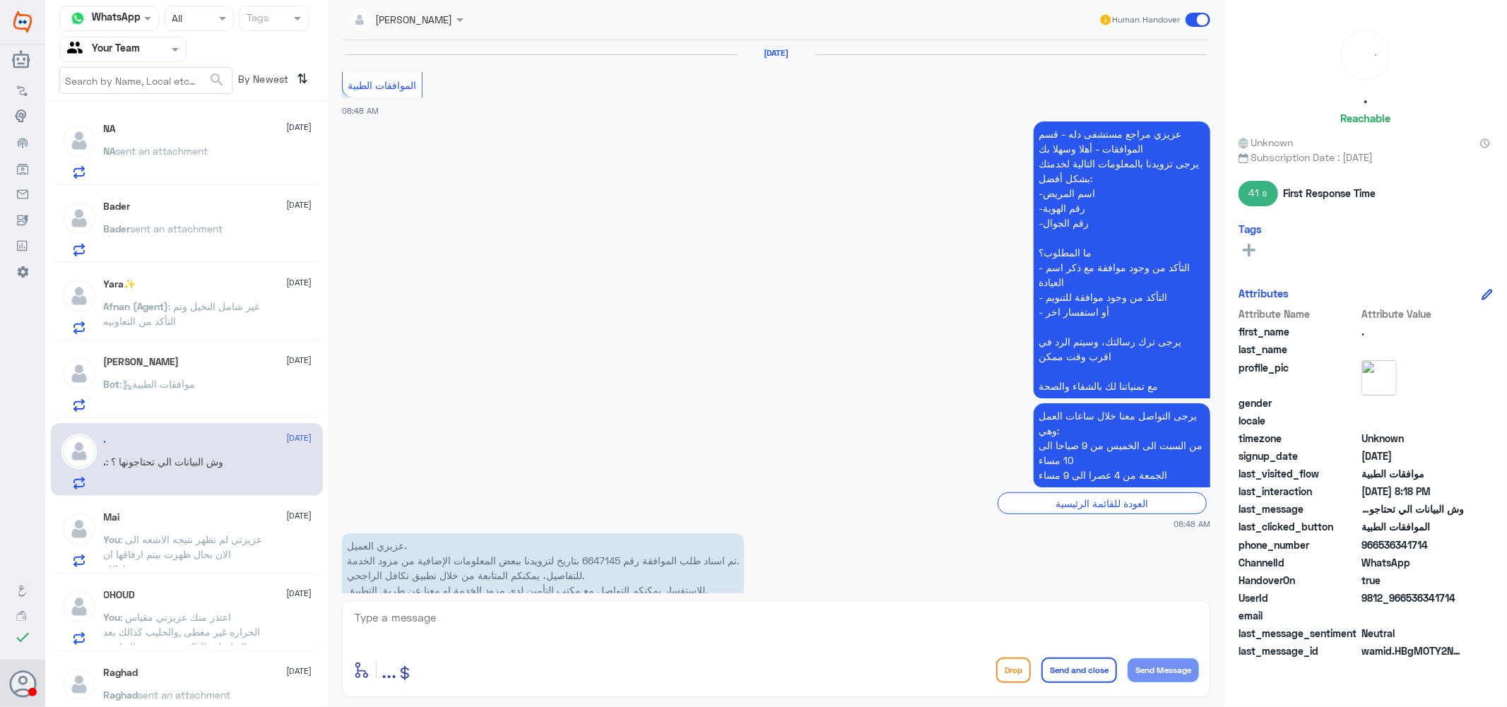
scroll to position [1252, 0]
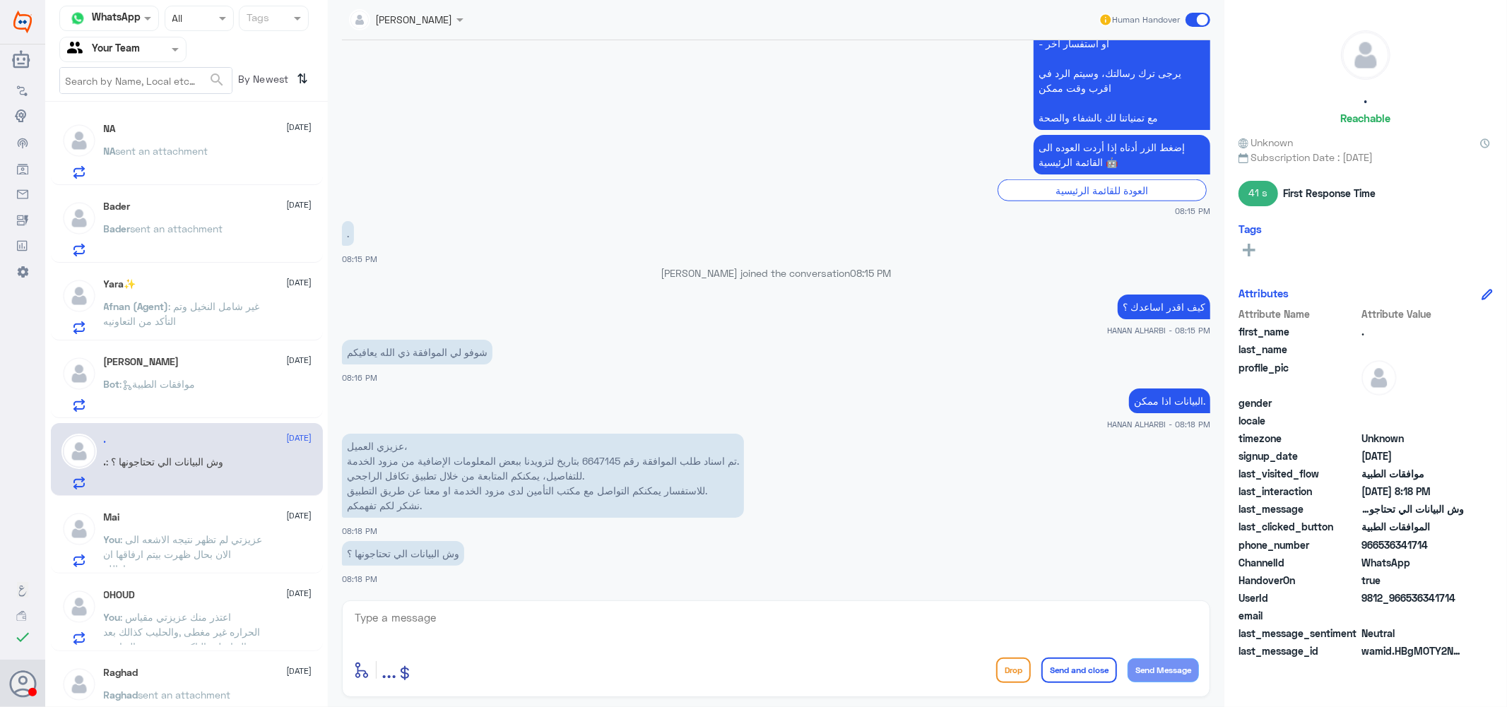
click at [593, 454] on p "عزيزي العميل، تم اسناد طلب الموافقة رقم 6647145 بتاريخ لتزويدنا ببعض المعلومات …" at bounding box center [543, 476] width 402 height 84
click at [502, 615] on textarea at bounding box center [776, 625] width 846 height 35
type textarea "تم الموافقه على التحاليل ضمن بكج التنويم يمكنك التوجه الى المختبر لعملها"
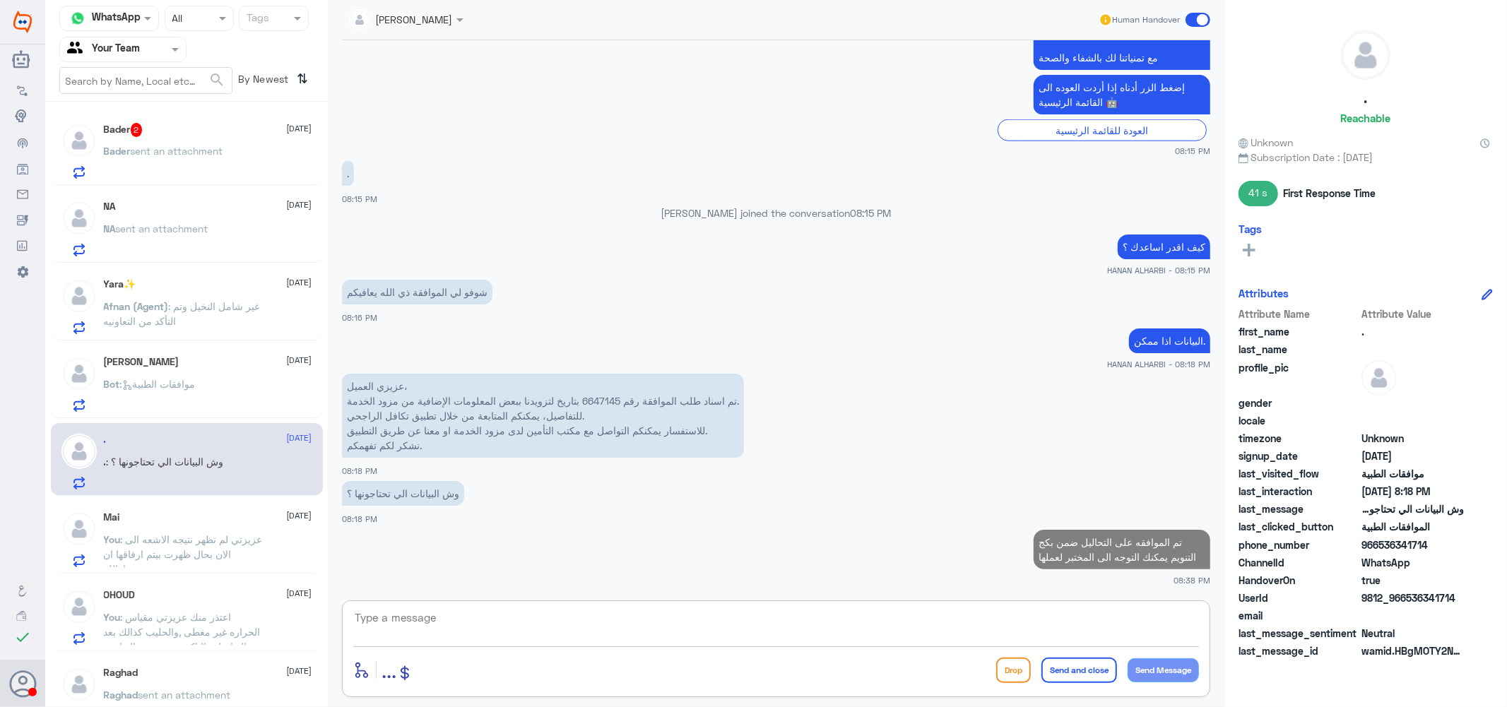
click at [140, 142] on div "Bader 2 [DATE] Bader sent an attachment" at bounding box center [208, 151] width 208 height 56
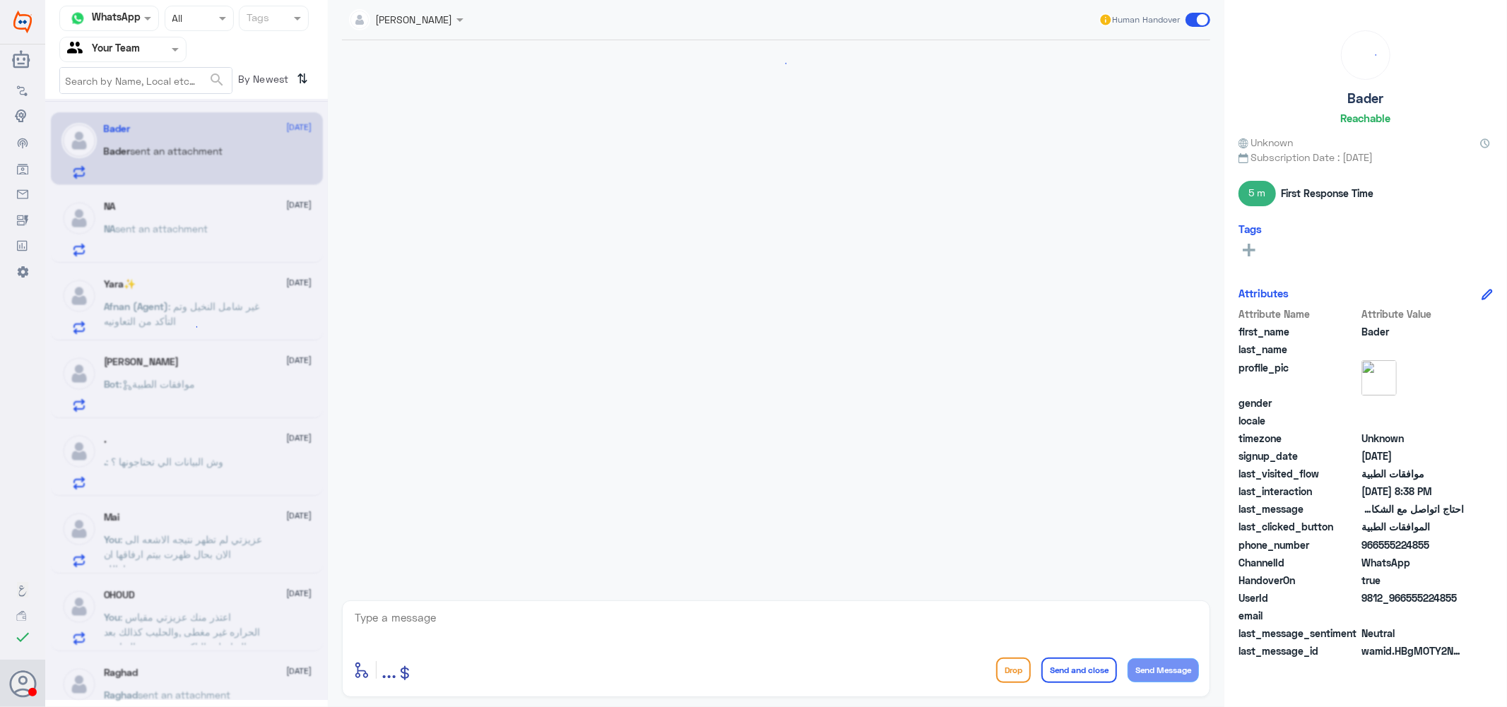
scroll to position [1012, 0]
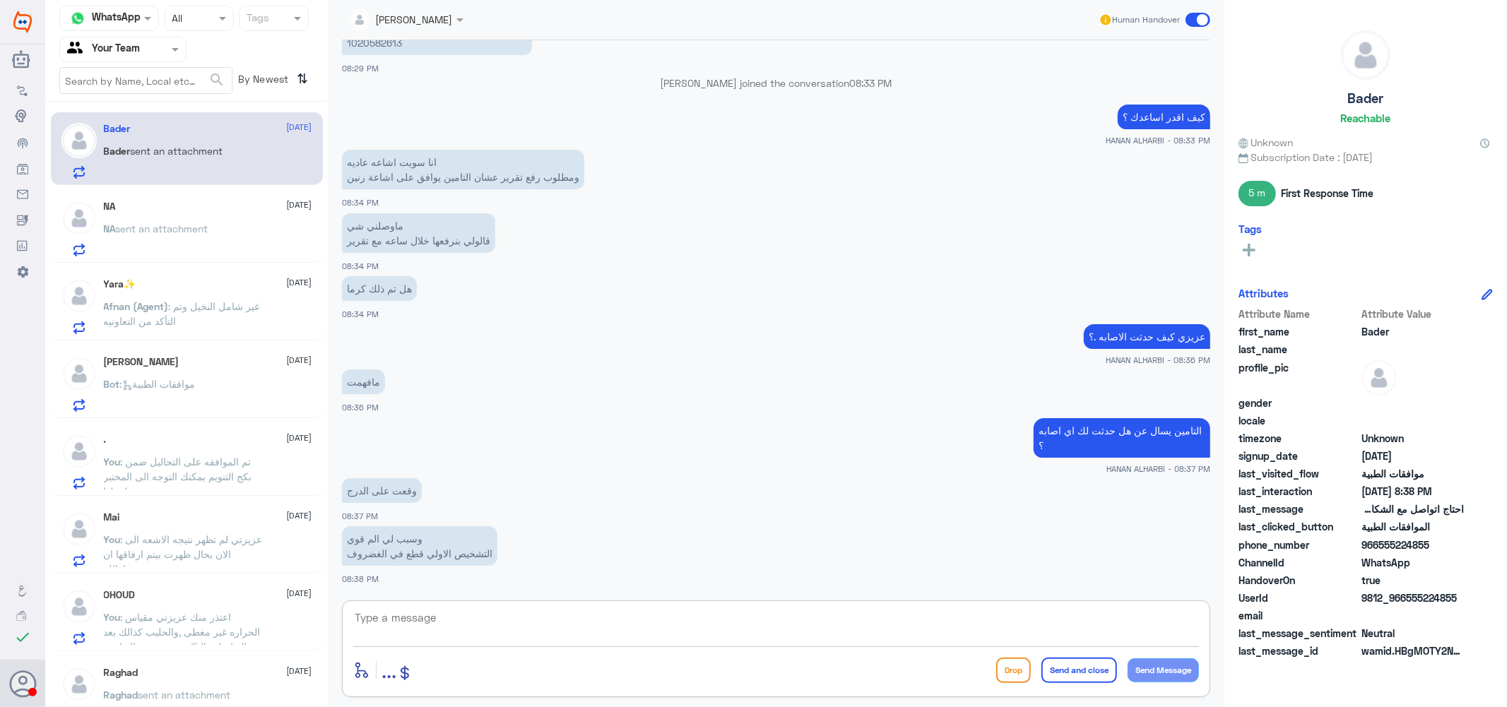
click at [449, 612] on textarea at bounding box center [776, 625] width 846 height 35
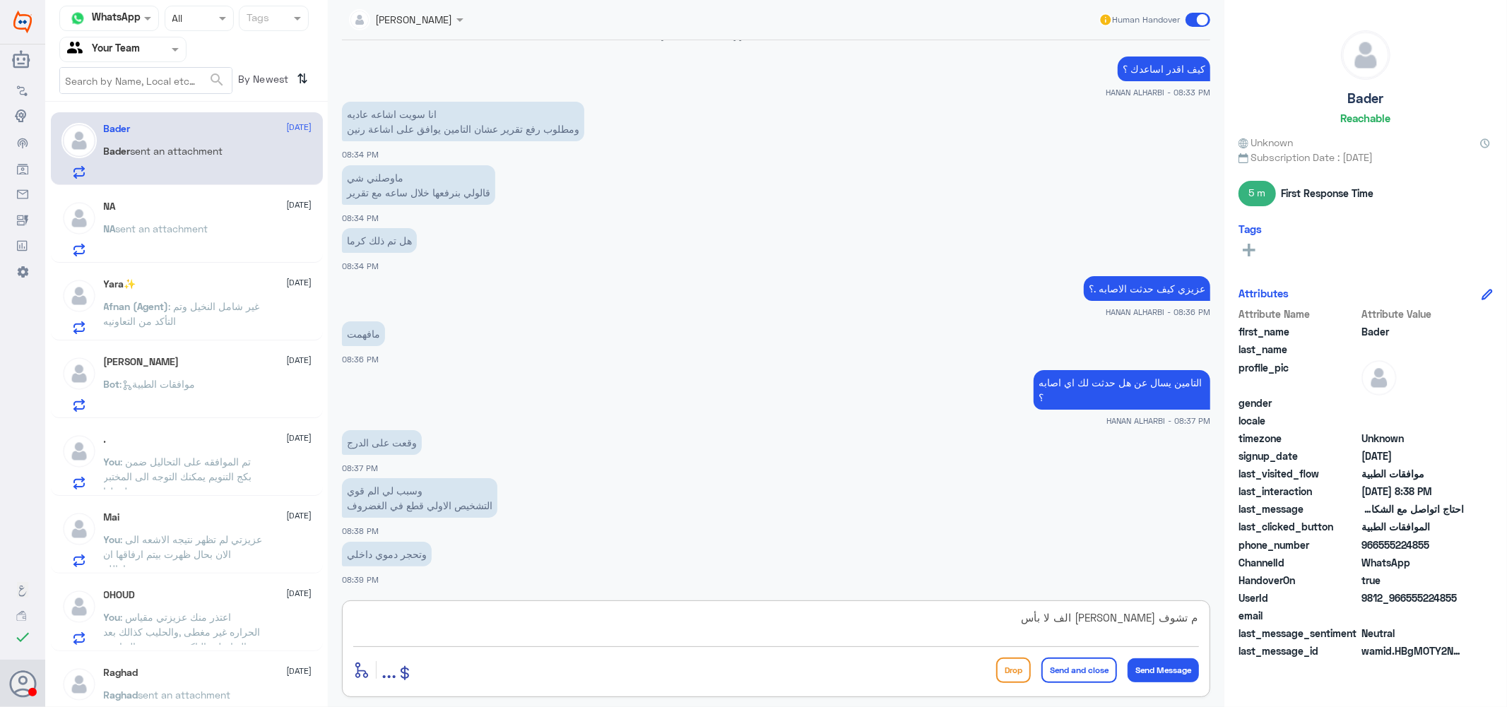
type textarea "م تشوف [PERSON_NAME] الف لا بأس"
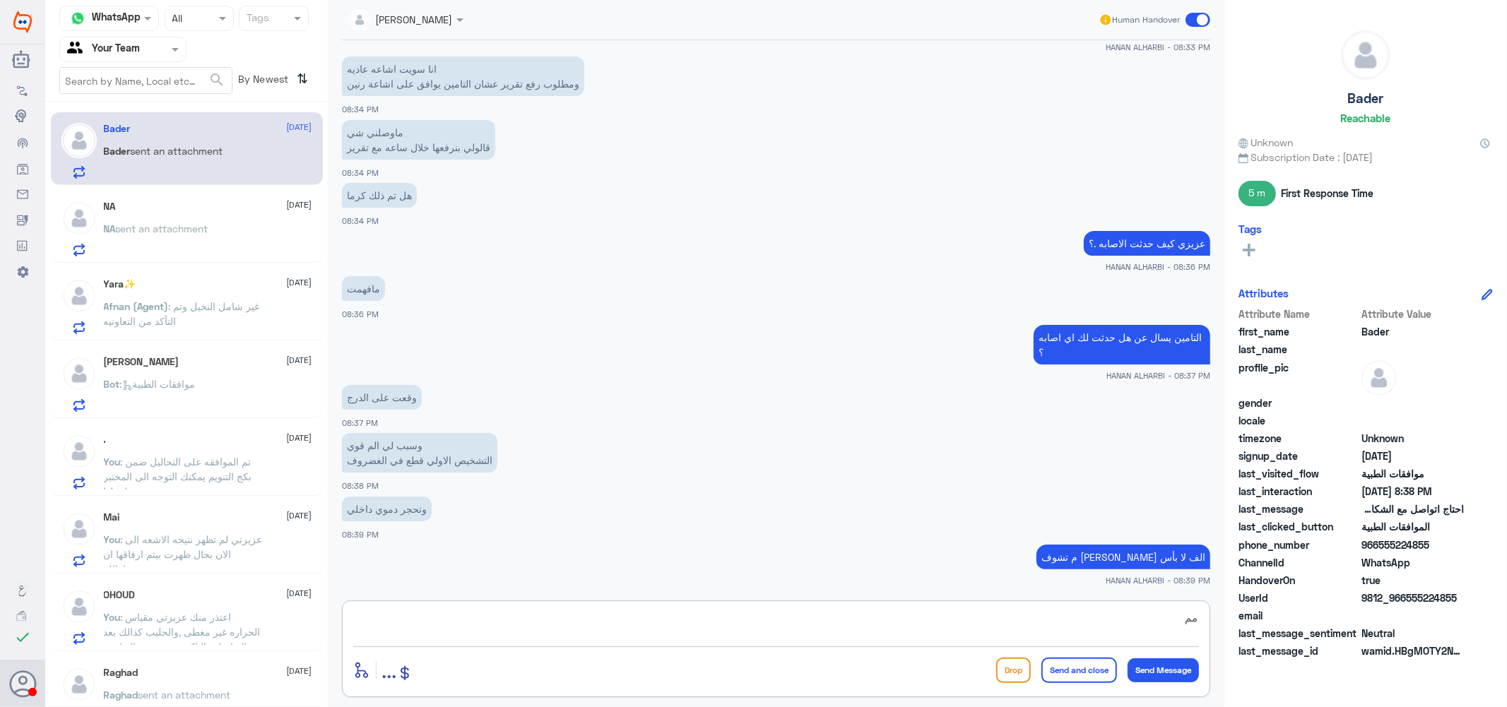
type textarea "م"
type textarea "ت"
type textarea "ق"
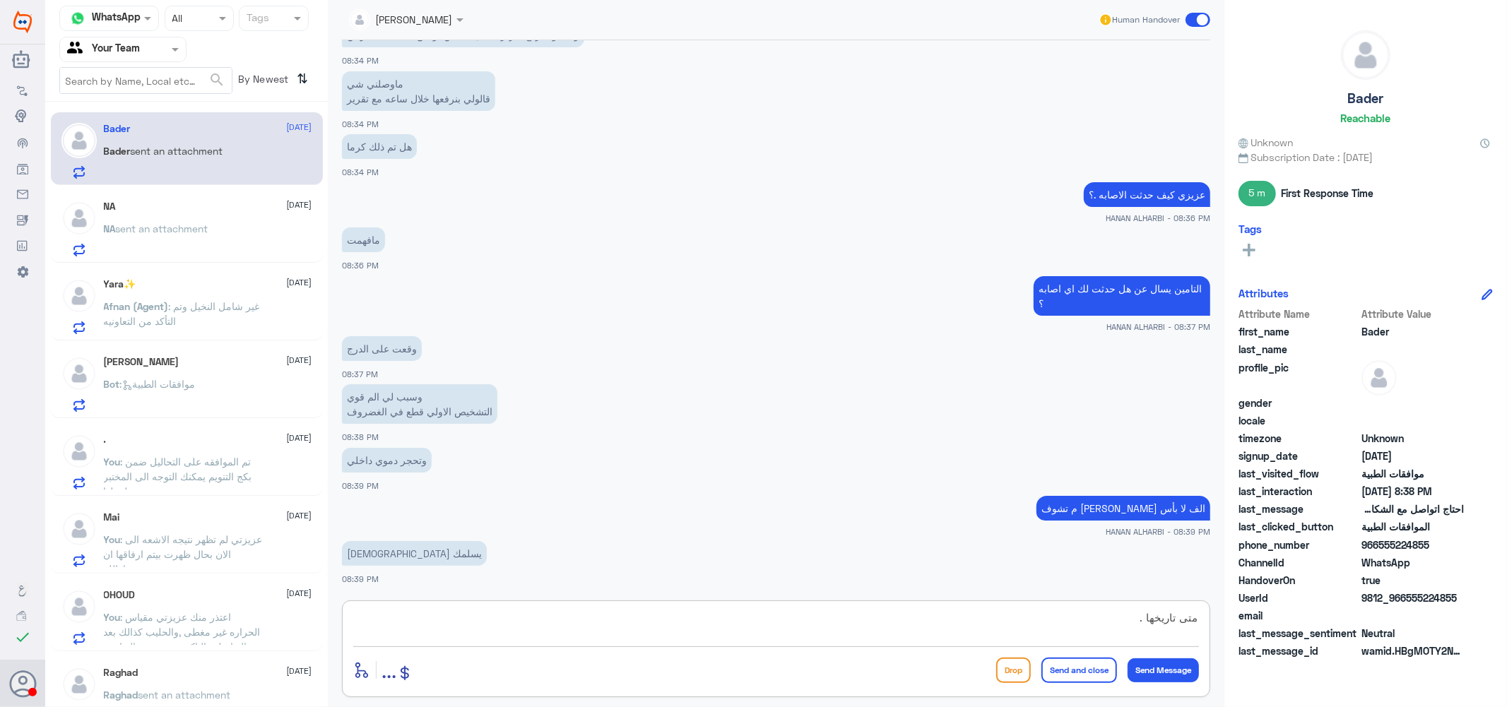
type textarea "متى تاريخها .؟"
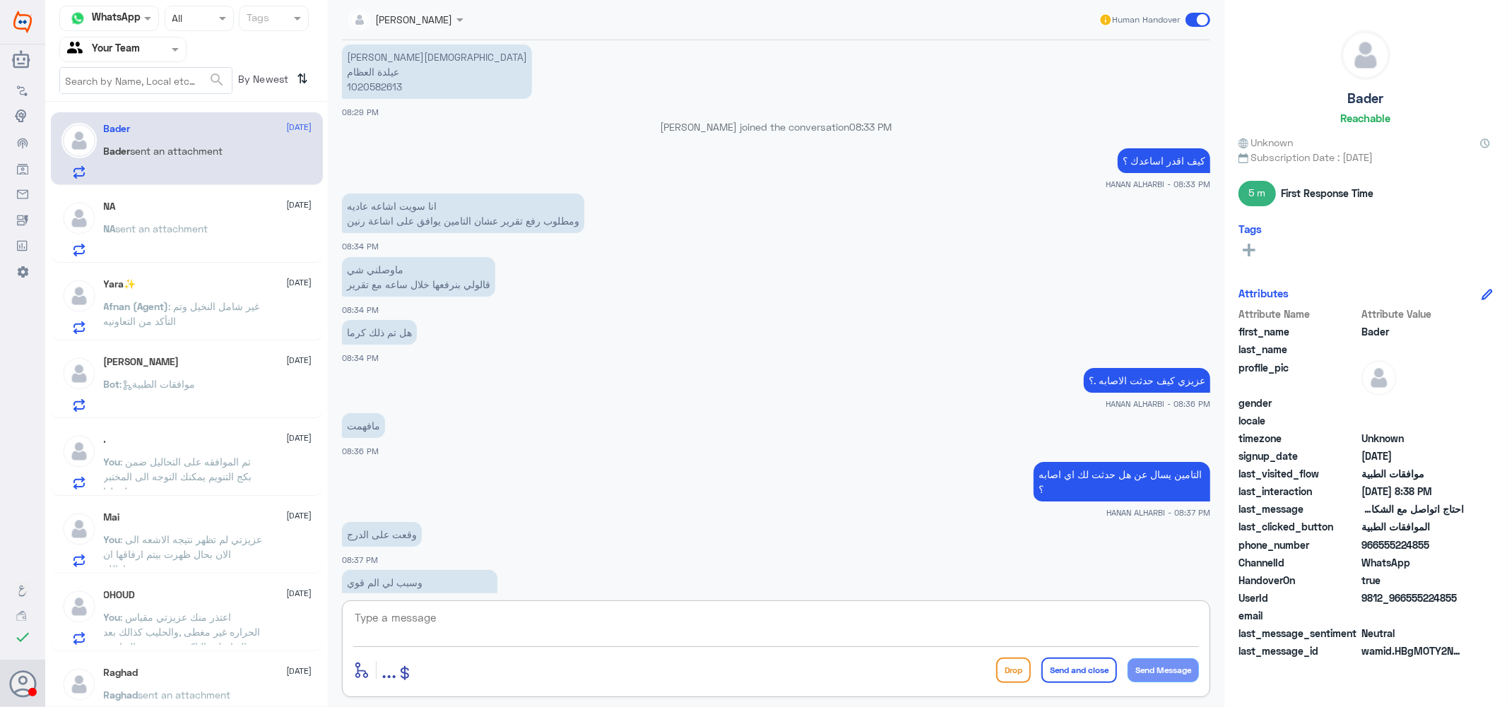
scroll to position [885, 0]
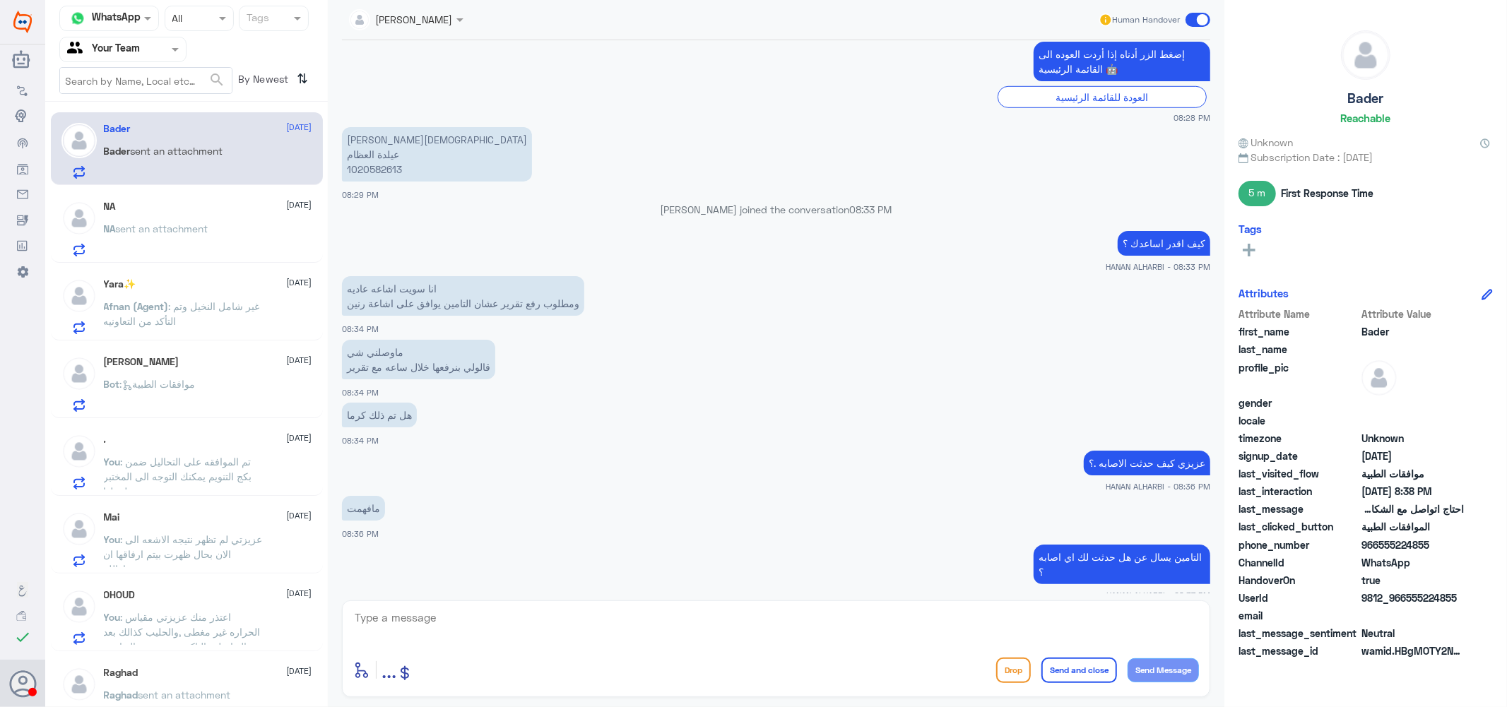
click at [387, 168] on p "[PERSON_NAME] عيلدة العظام 1020582613" at bounding box center [437, 154] width 190 height 54
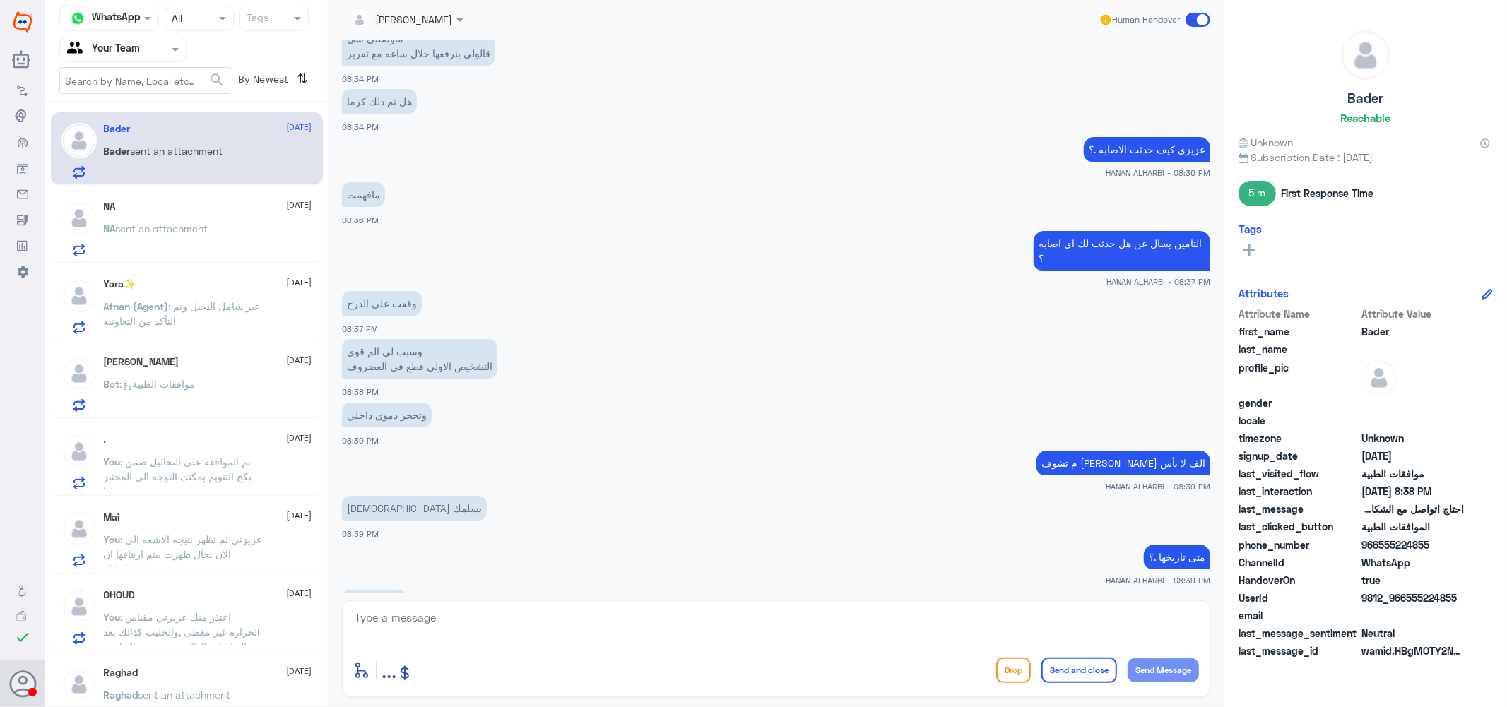
scroll to position [1247, 0]
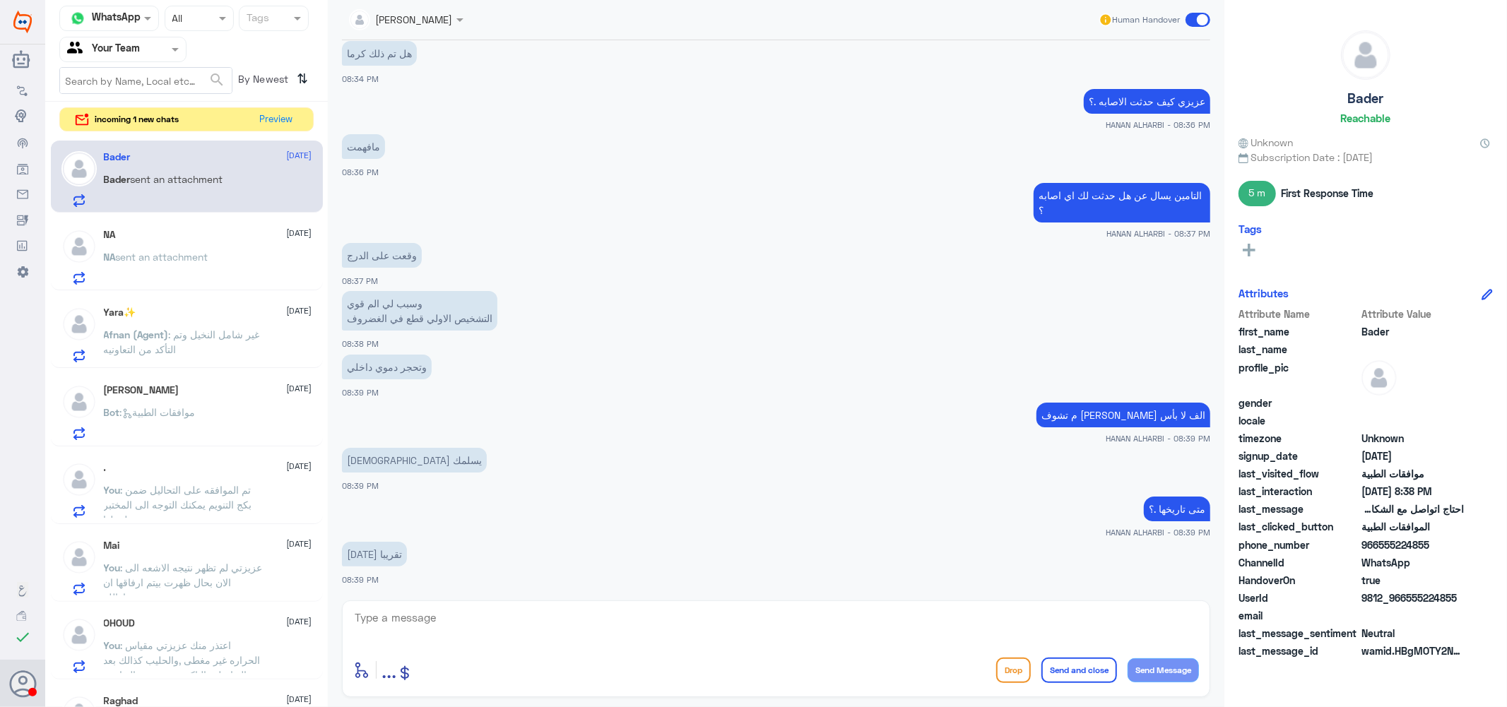
click at [482, 622] on textarea at bounding box center [776, 625] width 846 height 35
type textarea "j"
type textarea "تم رفع التقرير الاشعه وتاريخ الاصابه و الطلب تحت الاجراء الان"
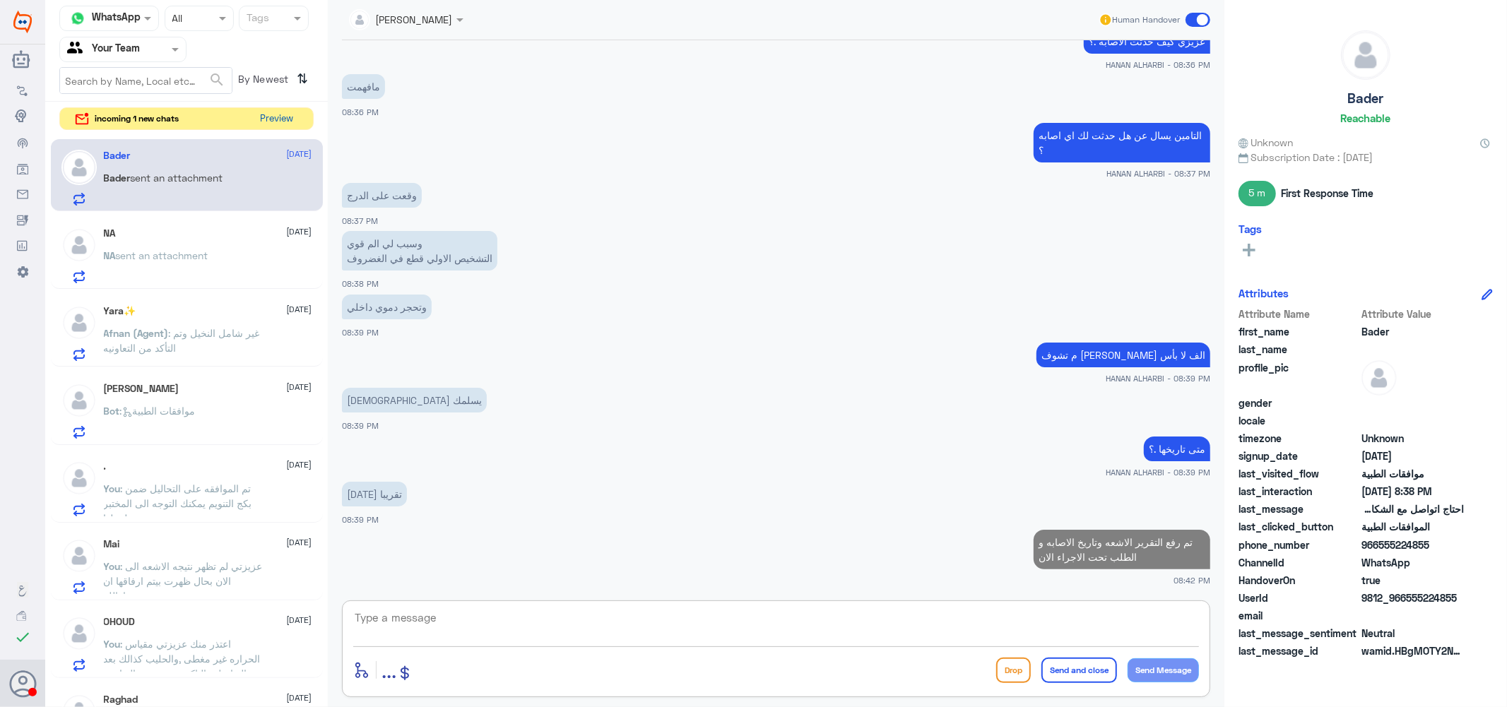
click at [268, 116] on button "Preview" at bounding box center [277, 119] width 44 height 22
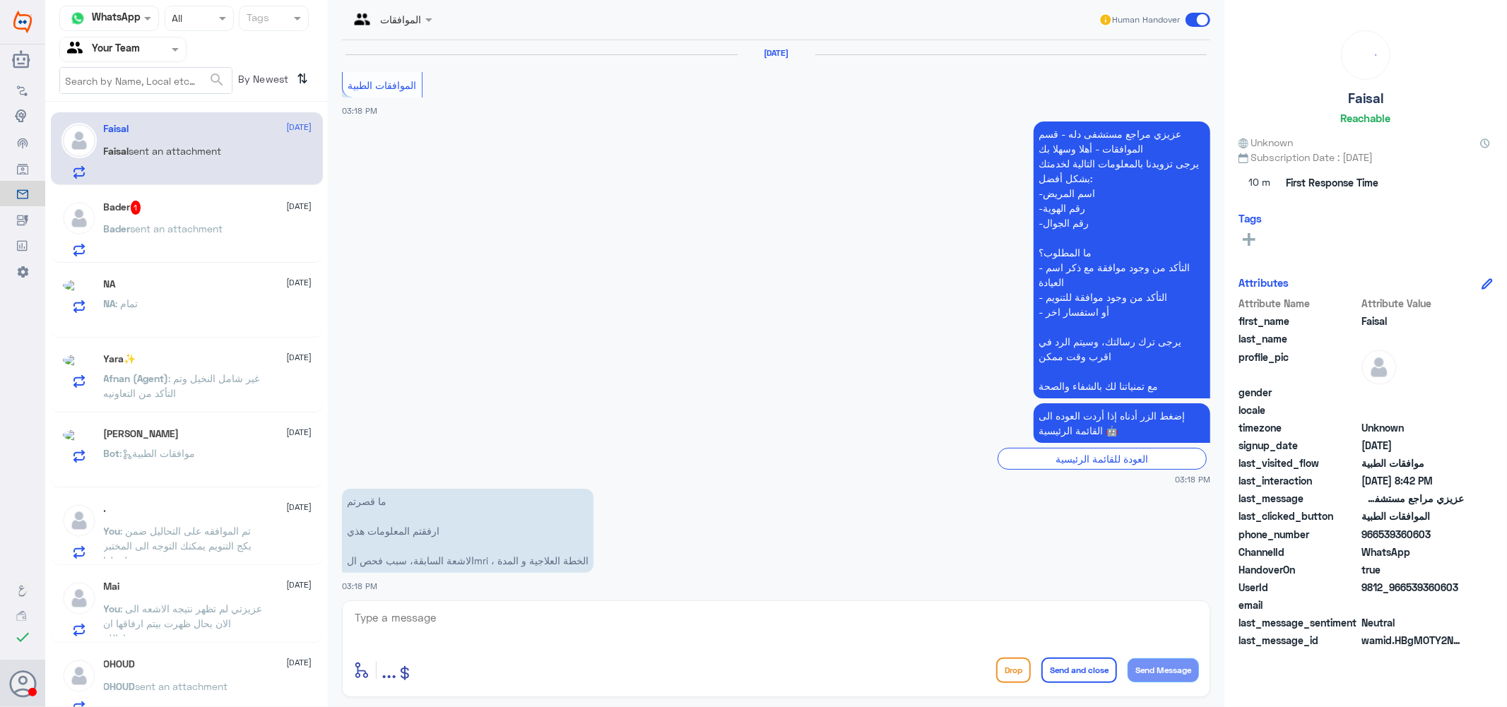
scroll to position [1620, 0]
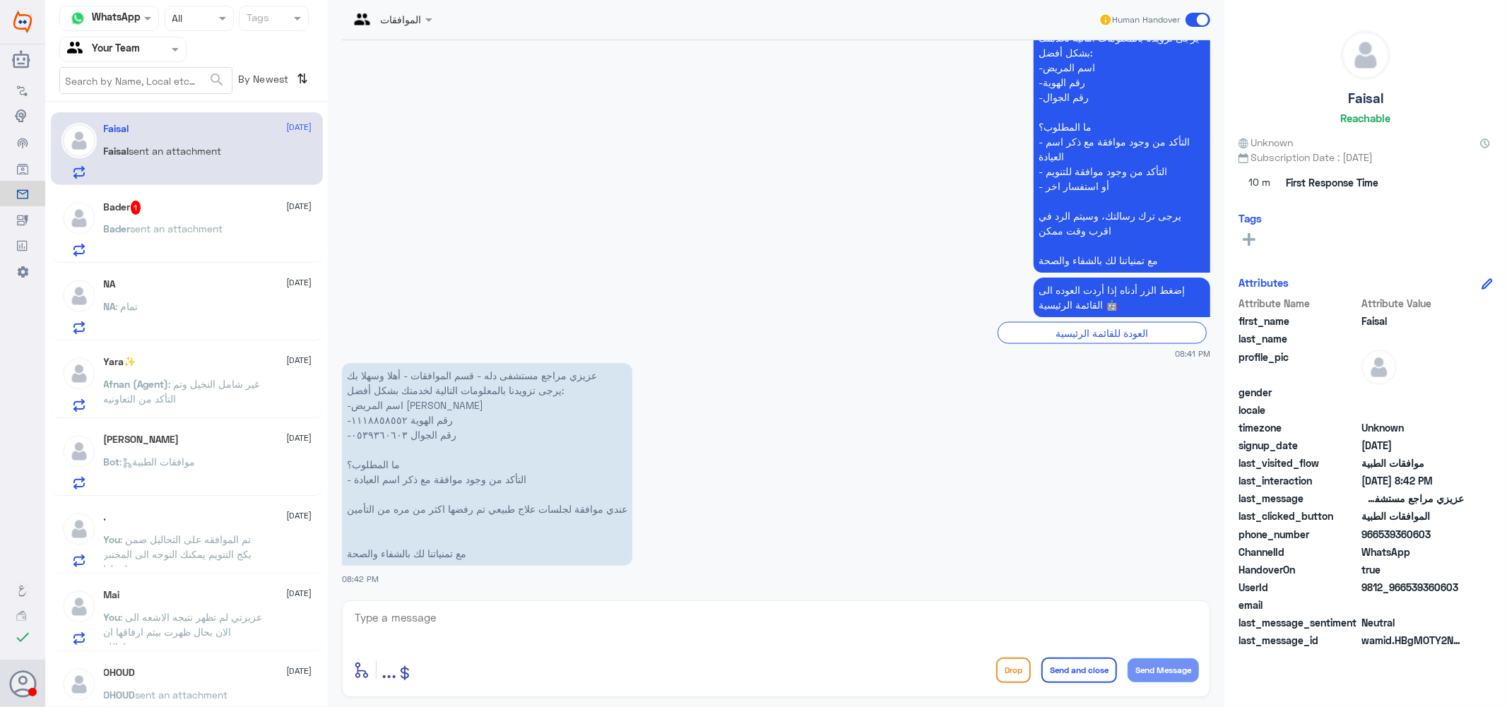
click at [136, 213] on span "1" at bounding box center [136, 208] width 11 height 14
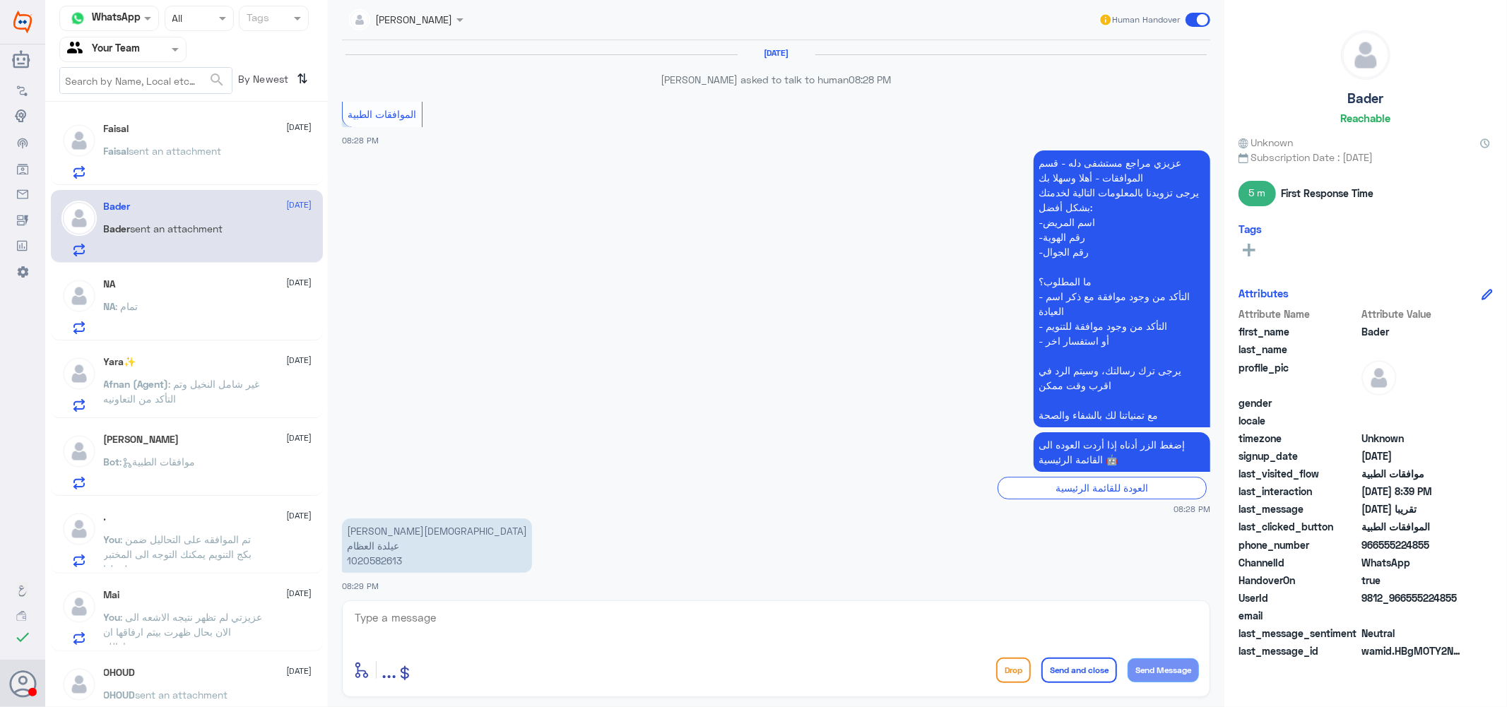
scroll to position [813, 0]
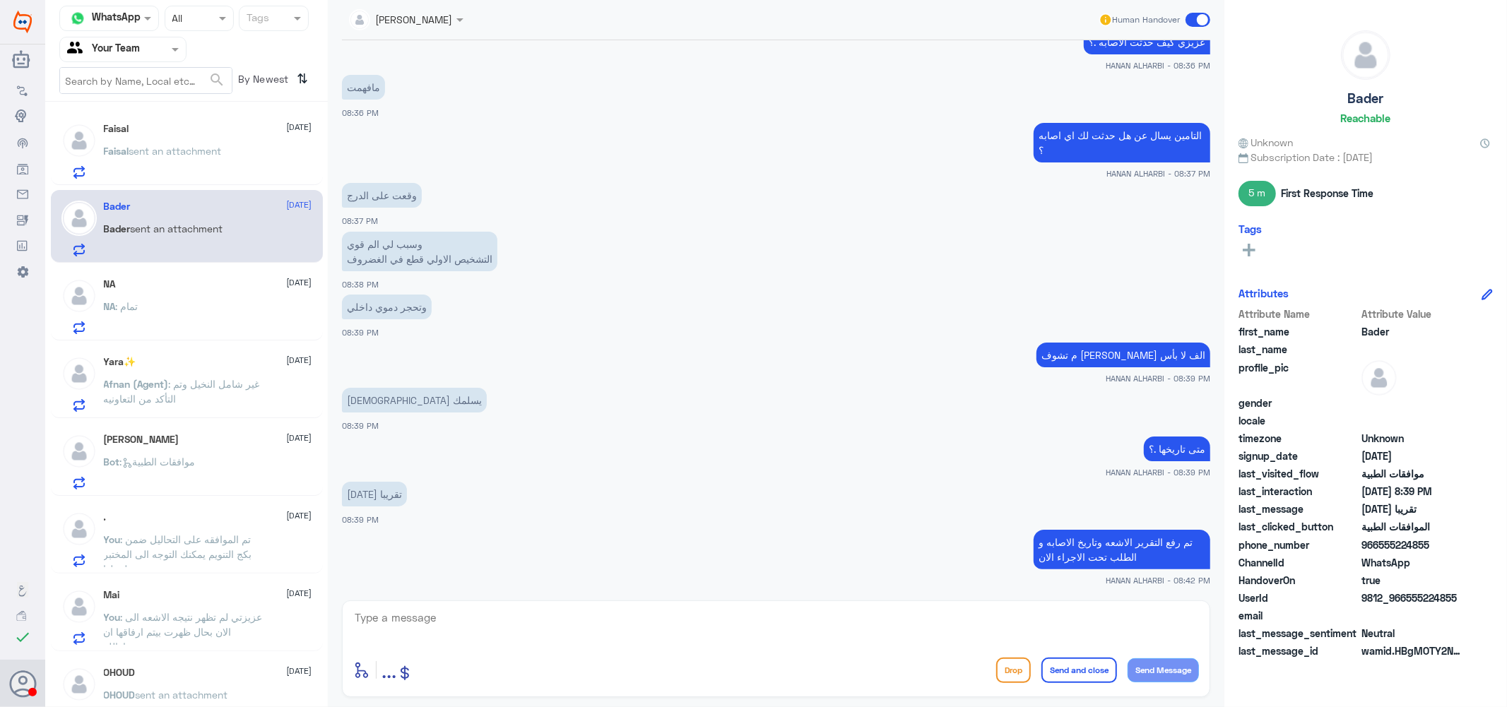
click at [193, 138] on div "Faisal [DATE] [PERSON_NAME] sent an attachment" at bounding box center [208, 151] width 208 height 56
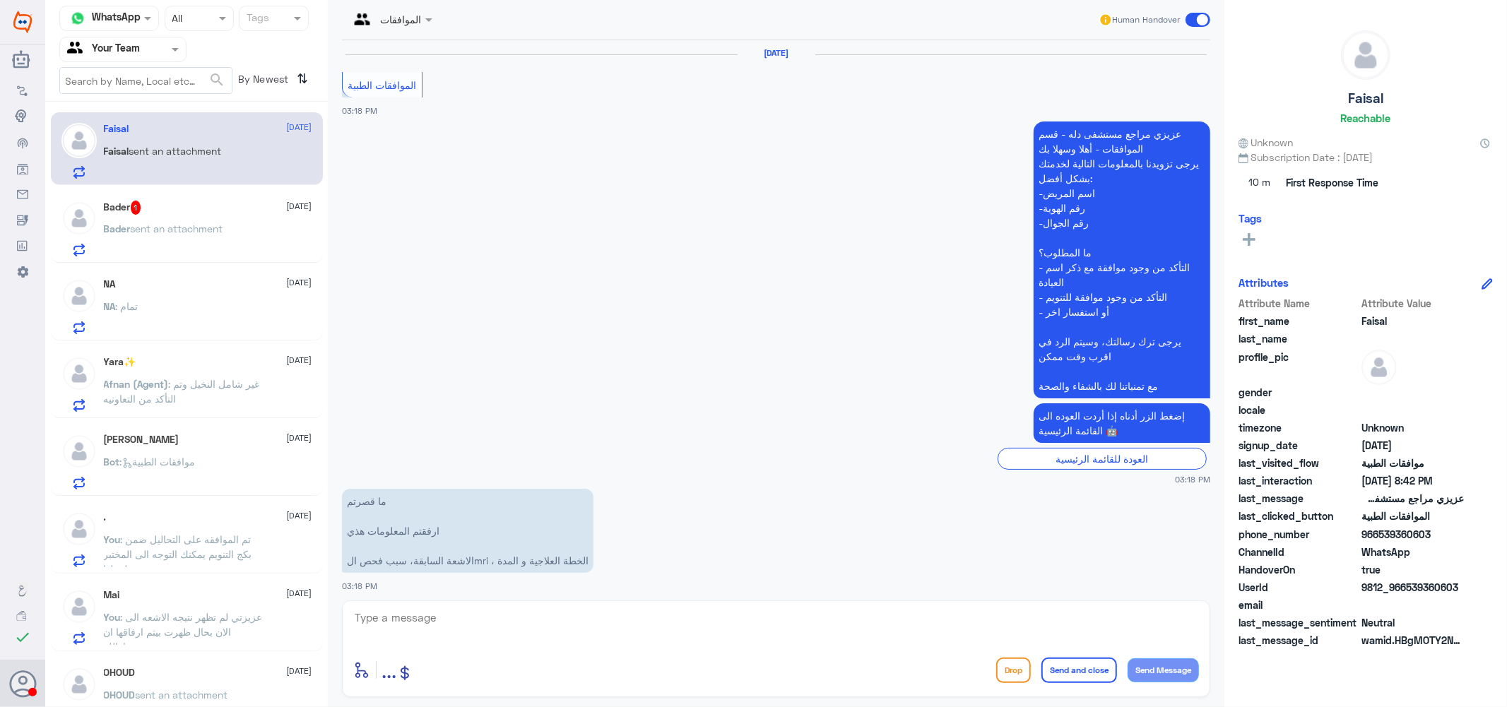
scroll to position [1620, 0]
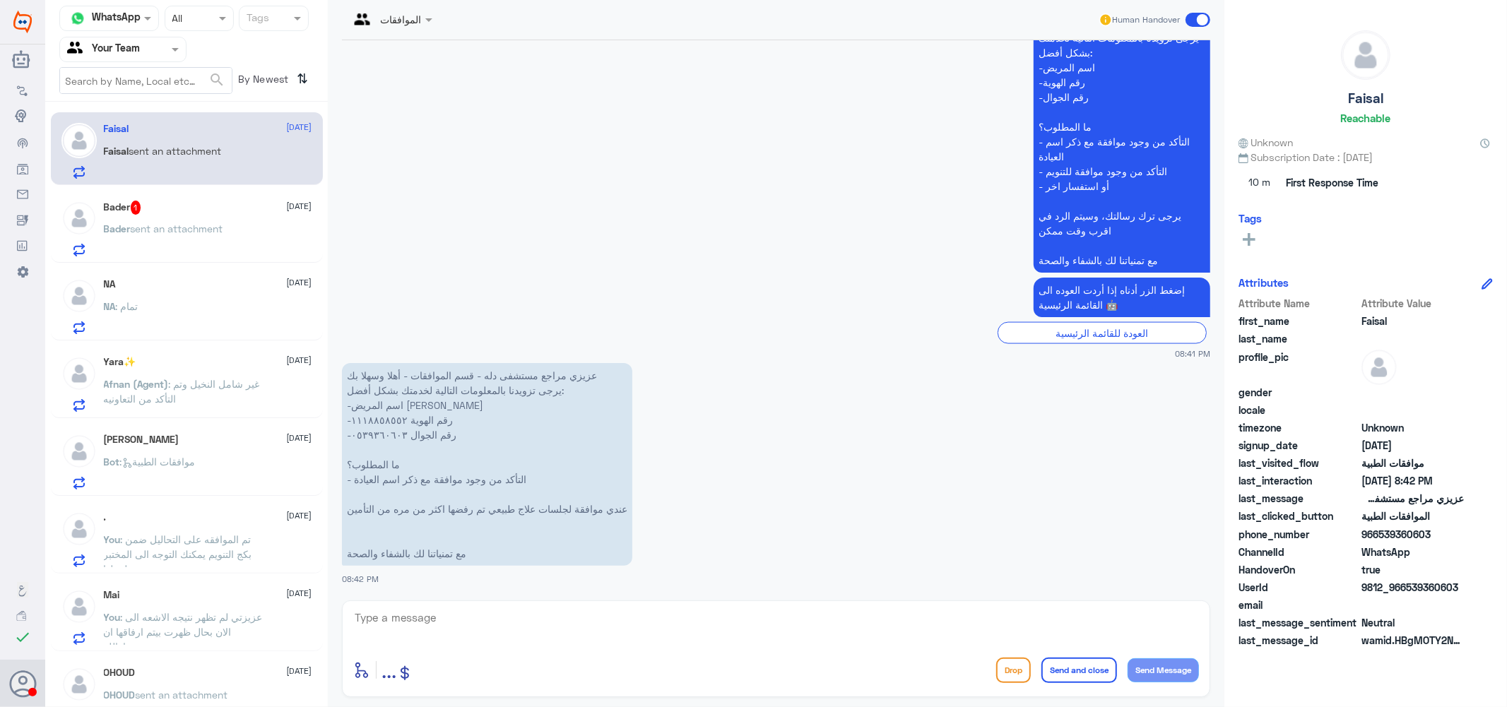
click at [154, 219] on div "Bader 1 [DATE] Bader sent an attachment" at bounding box center [208, 229] width 208 height 56
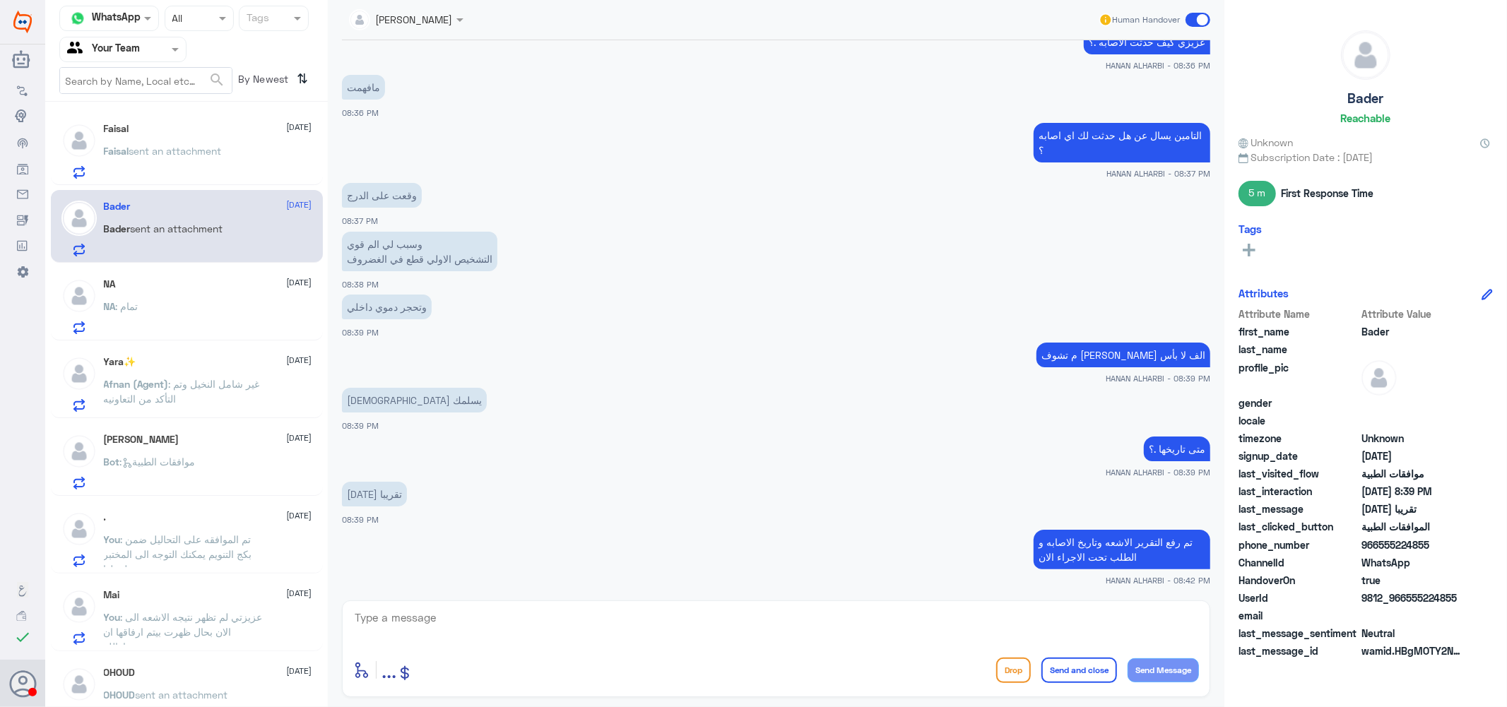
scroll to position [860, 0]
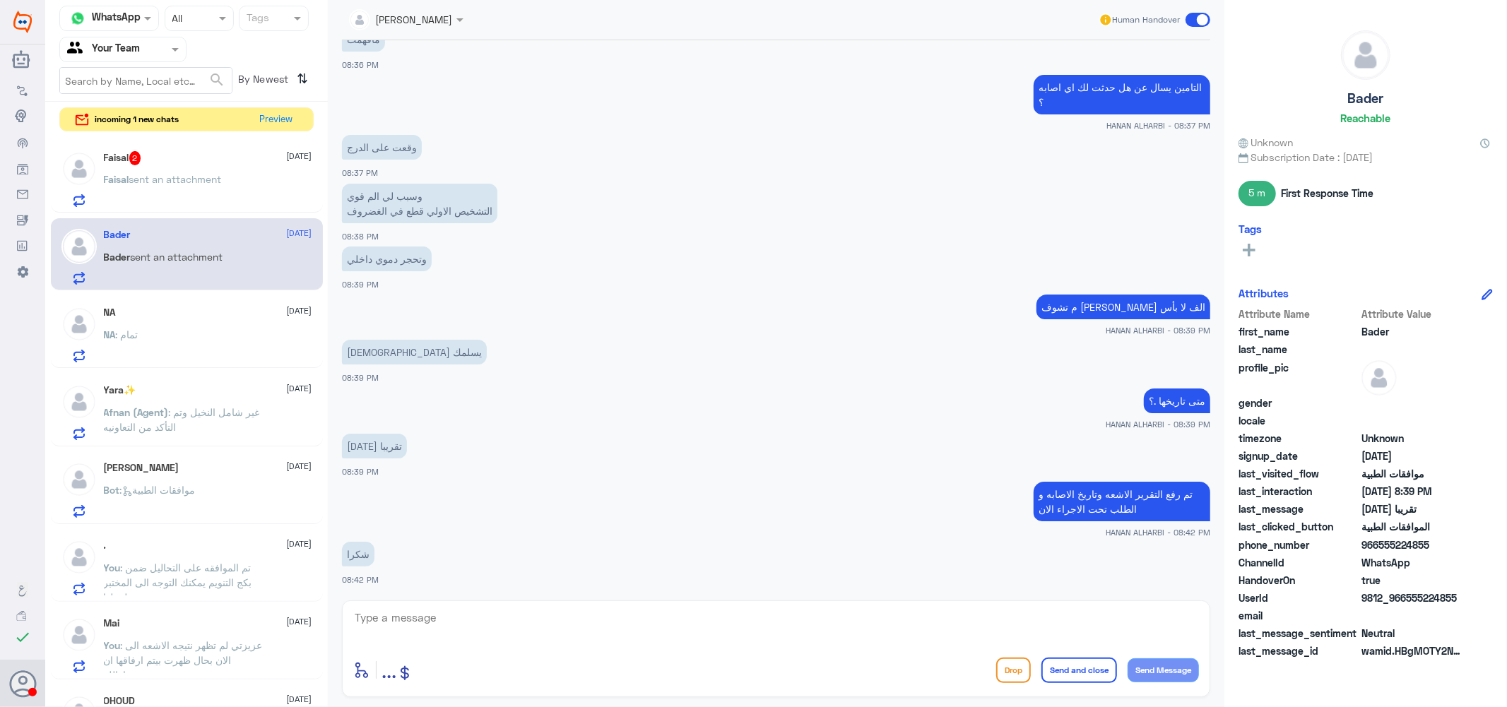
click at [162, 167] on div "Faisal 2 [DATE] [PERSON_NAME] sent an attachment" at bounding box center [208, 179] width 208 height 56
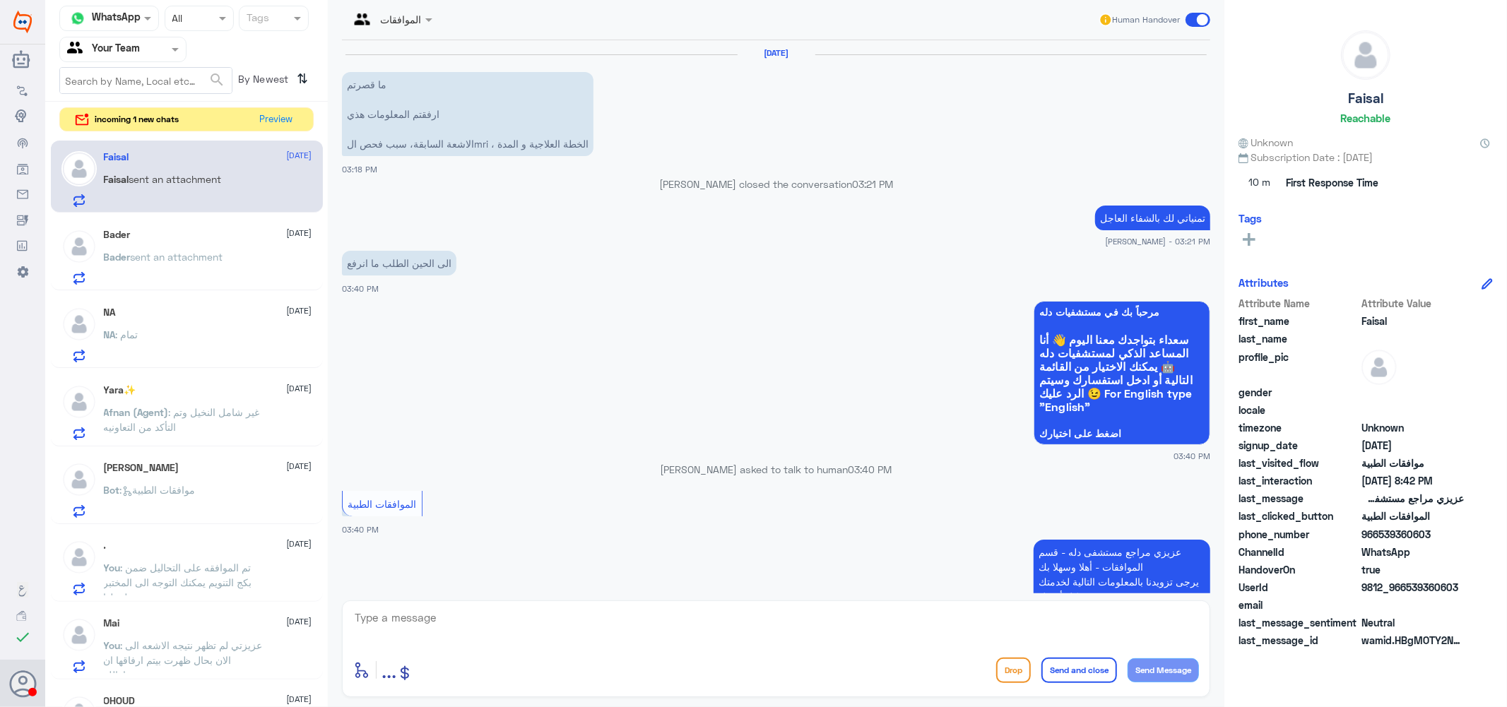
scroll to position [1300, 0]
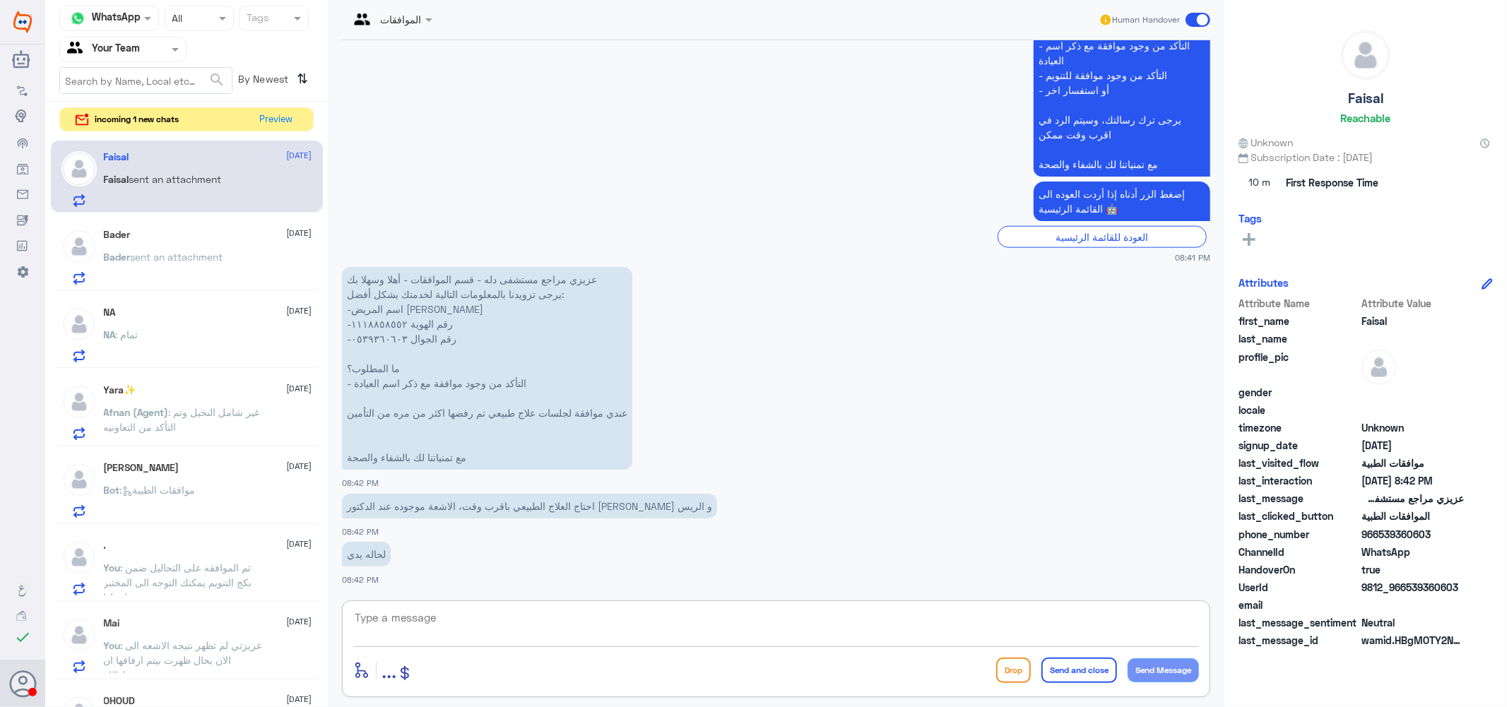
click at [474, 623] on textarea at bounding box center [776, 625] width 846 height 35
click at [479, 620] on textarea "1118858552" at bounding box center [776, 625] width 846 height 35
type textarea "1118858552"
type textarea "j"
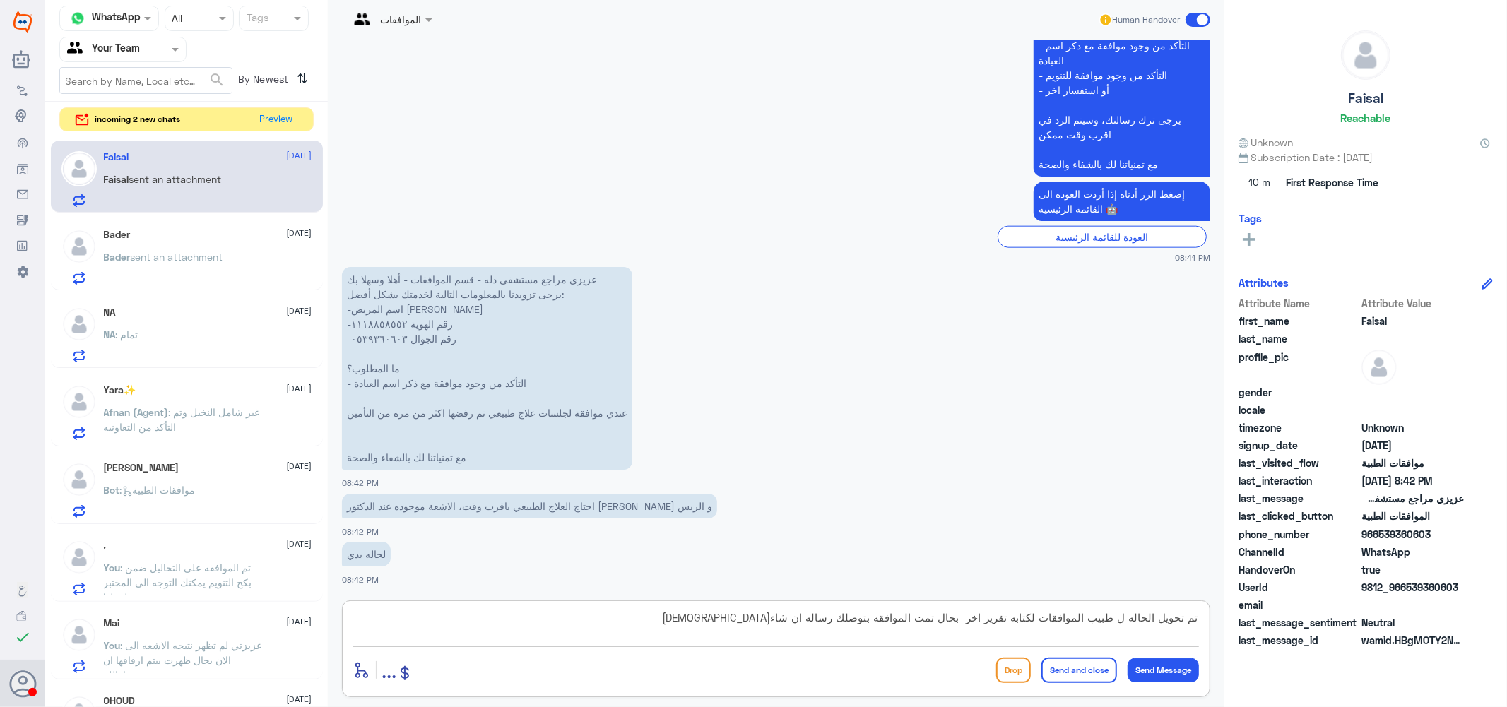
type textarea "تم تحويل الحاله ل طبيب الموافقات لكتابه تقرير اخر بحال تمت الموافقه بتوصلك رسال…"
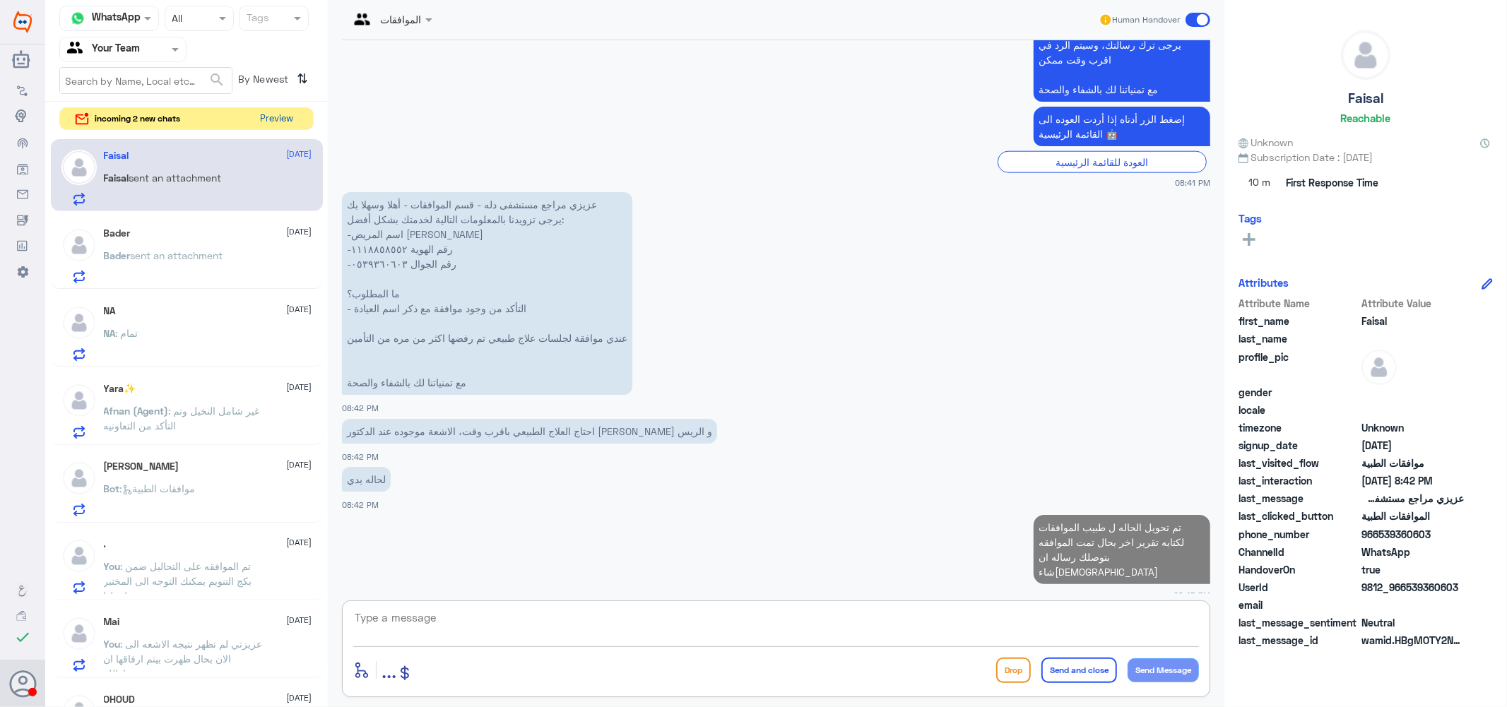
click at [271, 123] on button "Preview" at bounding box center [277, 119] width 44 height 22
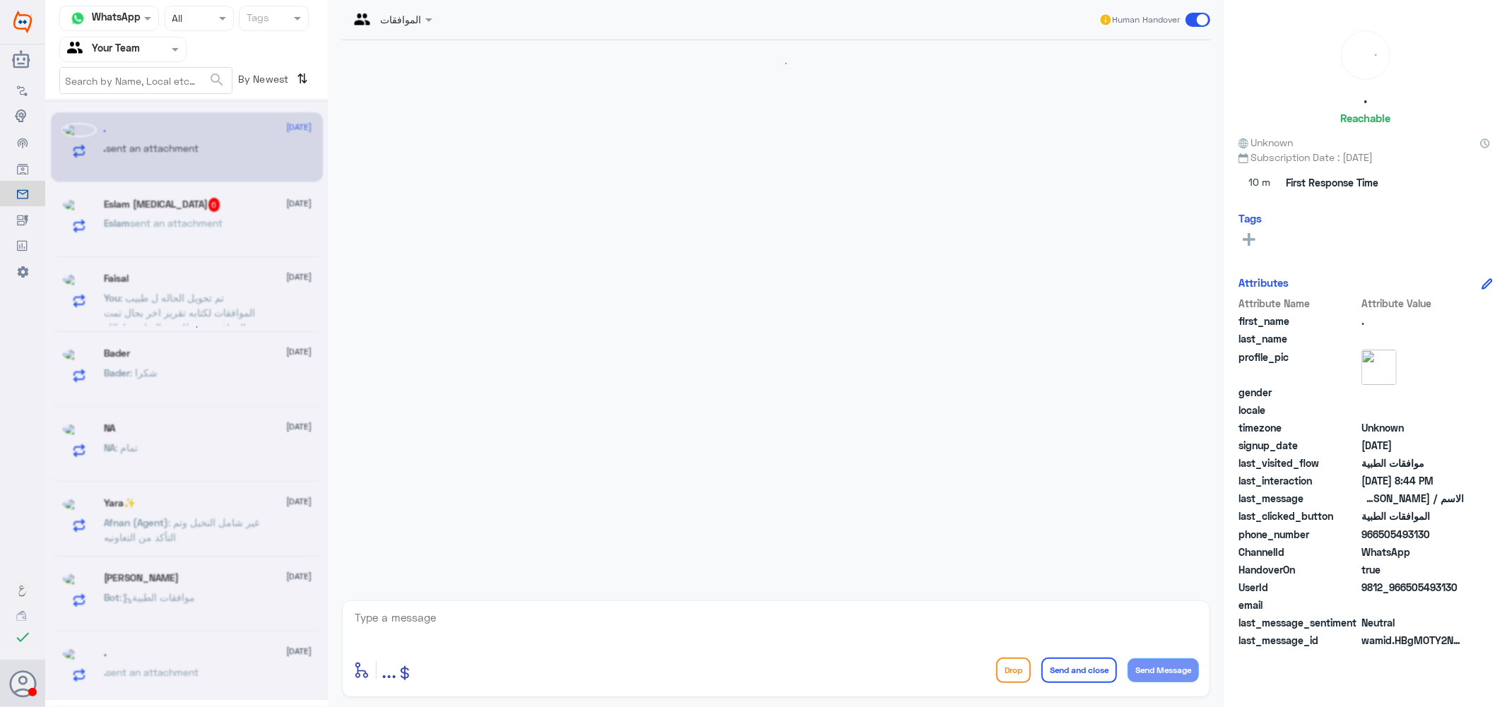
scroll to position [277, 0]
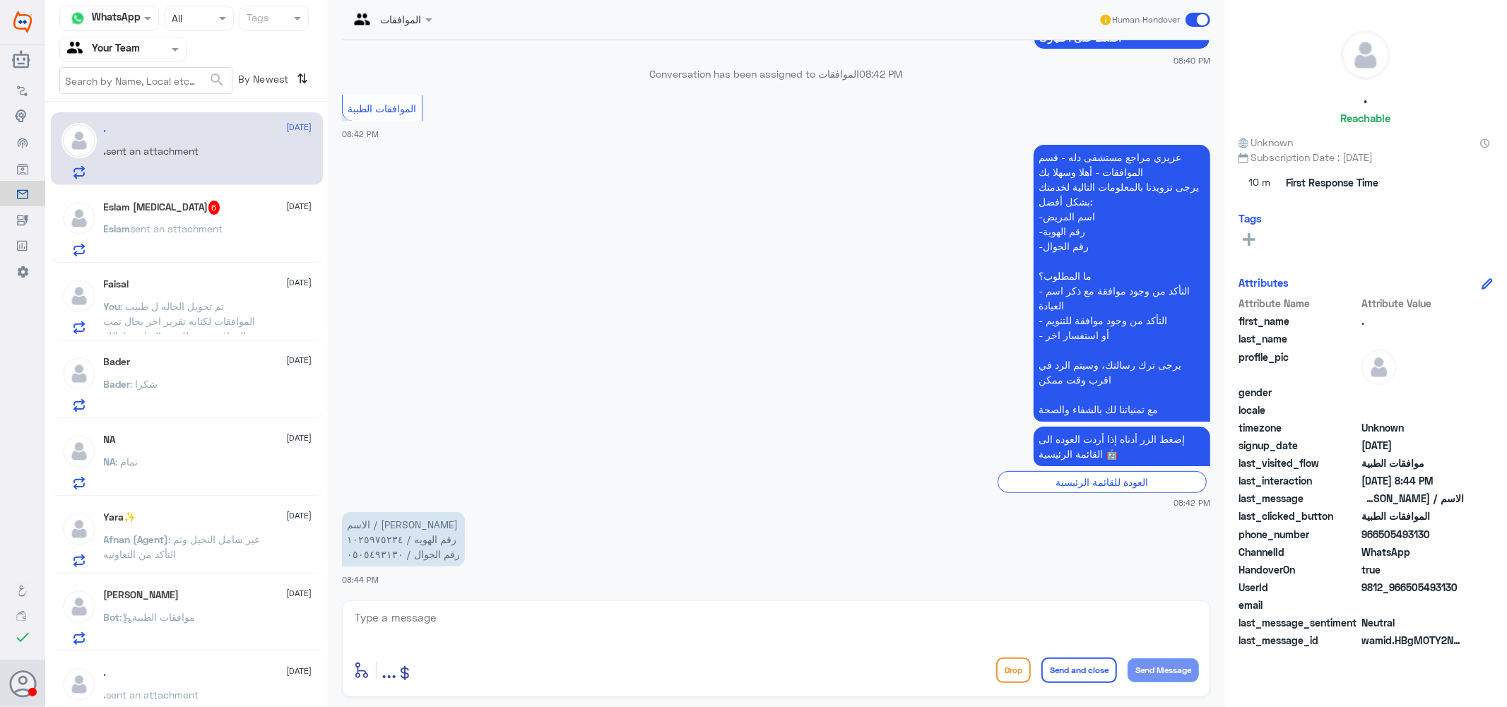
click at [208, 212] on span "6" at bounding box center [214, 208] width 12 height 14
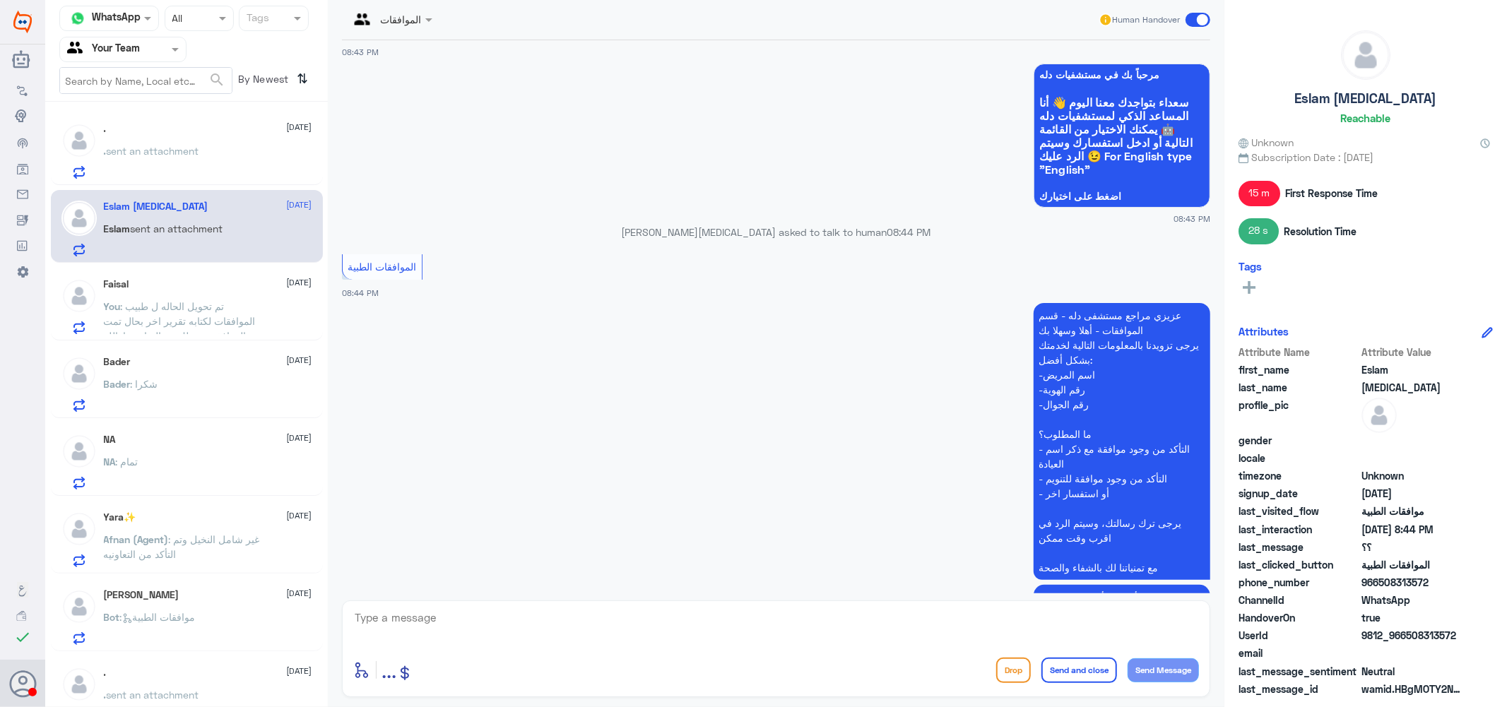
scroll to position [1625, 0]
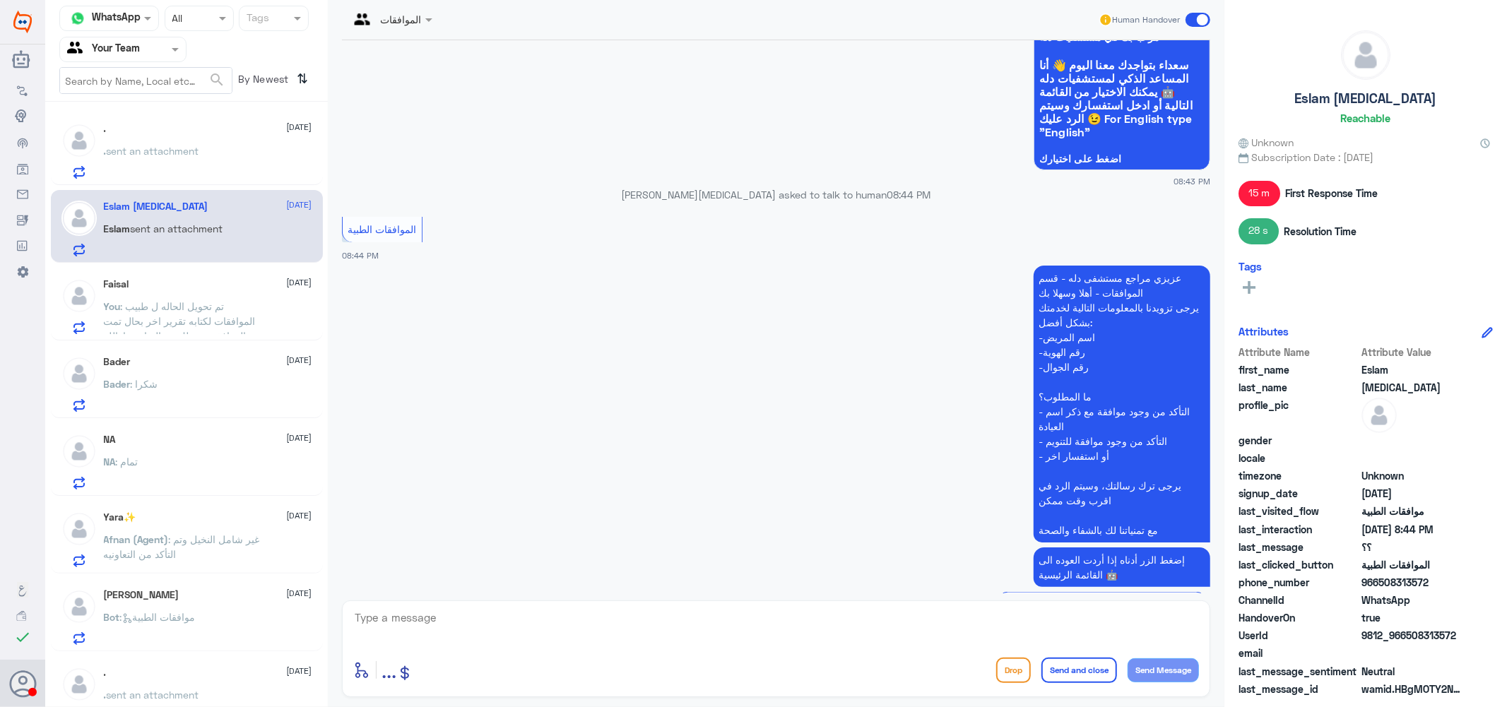
click at [174, 211] on div "Eslam [MEDICAL_DATA] [DATE]" at bounding box center [208, 207] width 208 height 12
click at [186, 133] on div ". [DATE]" at bounding box center [208, 129] width 208 height 12
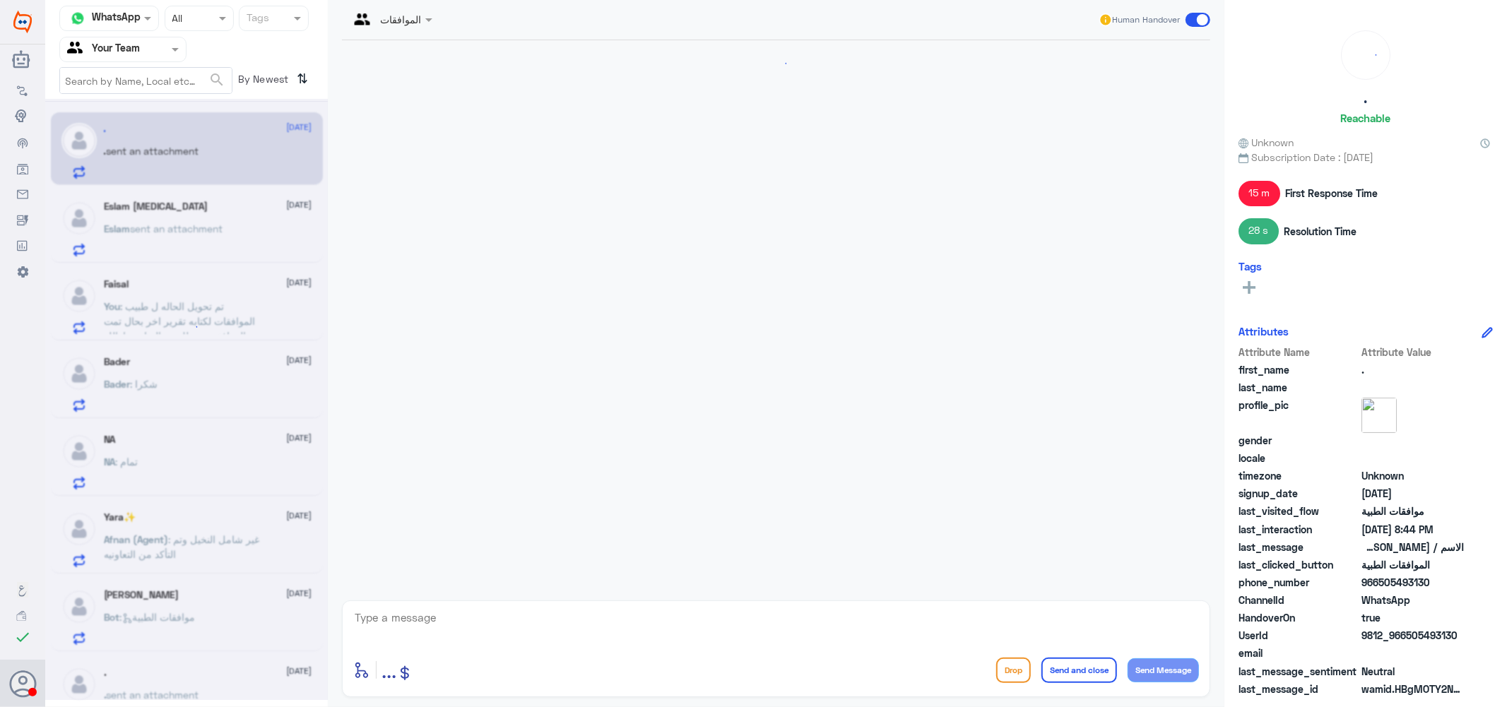
scroll to position [277, 0]
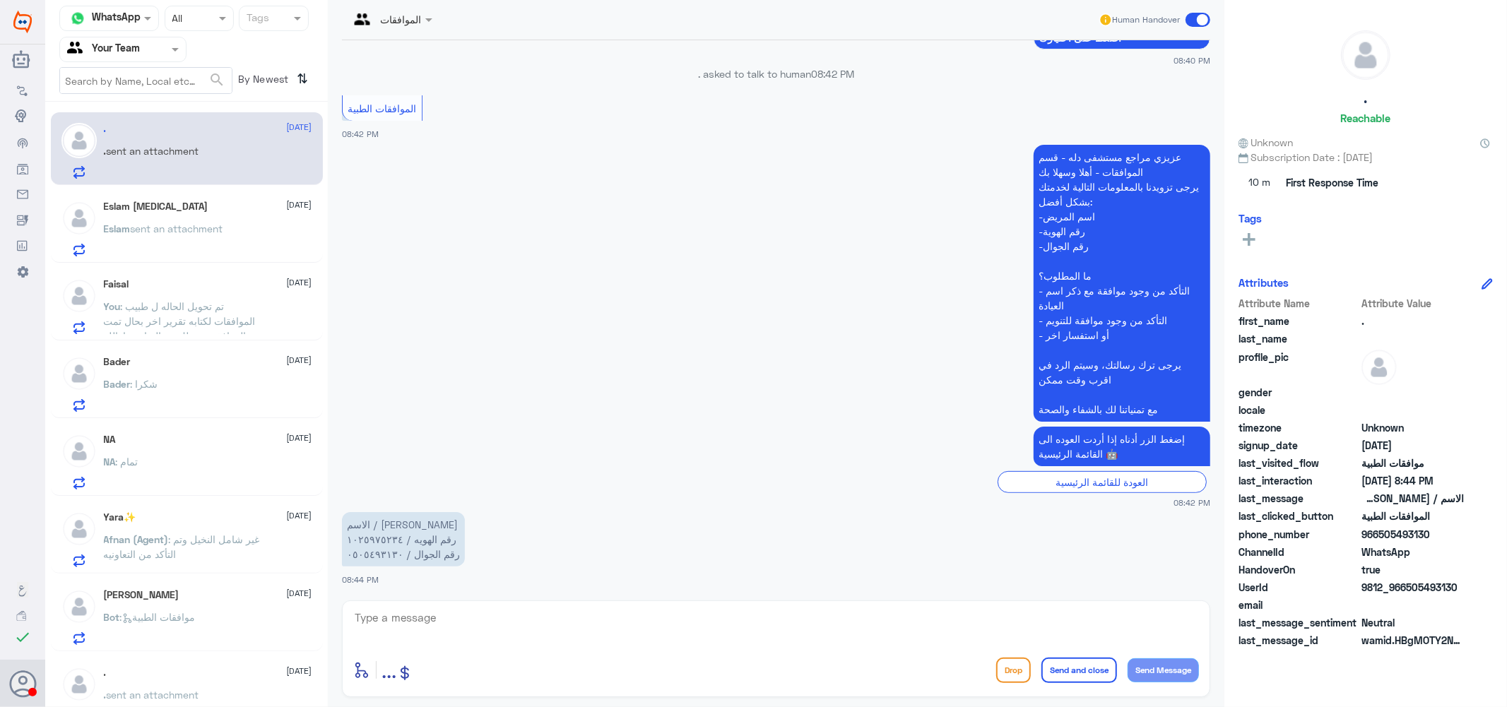
click at [456, 623] on textarea at bounding box center [776, 625] width 846 height 35
type textarea "كيف اقدر اساعدك عزيزي ؟"
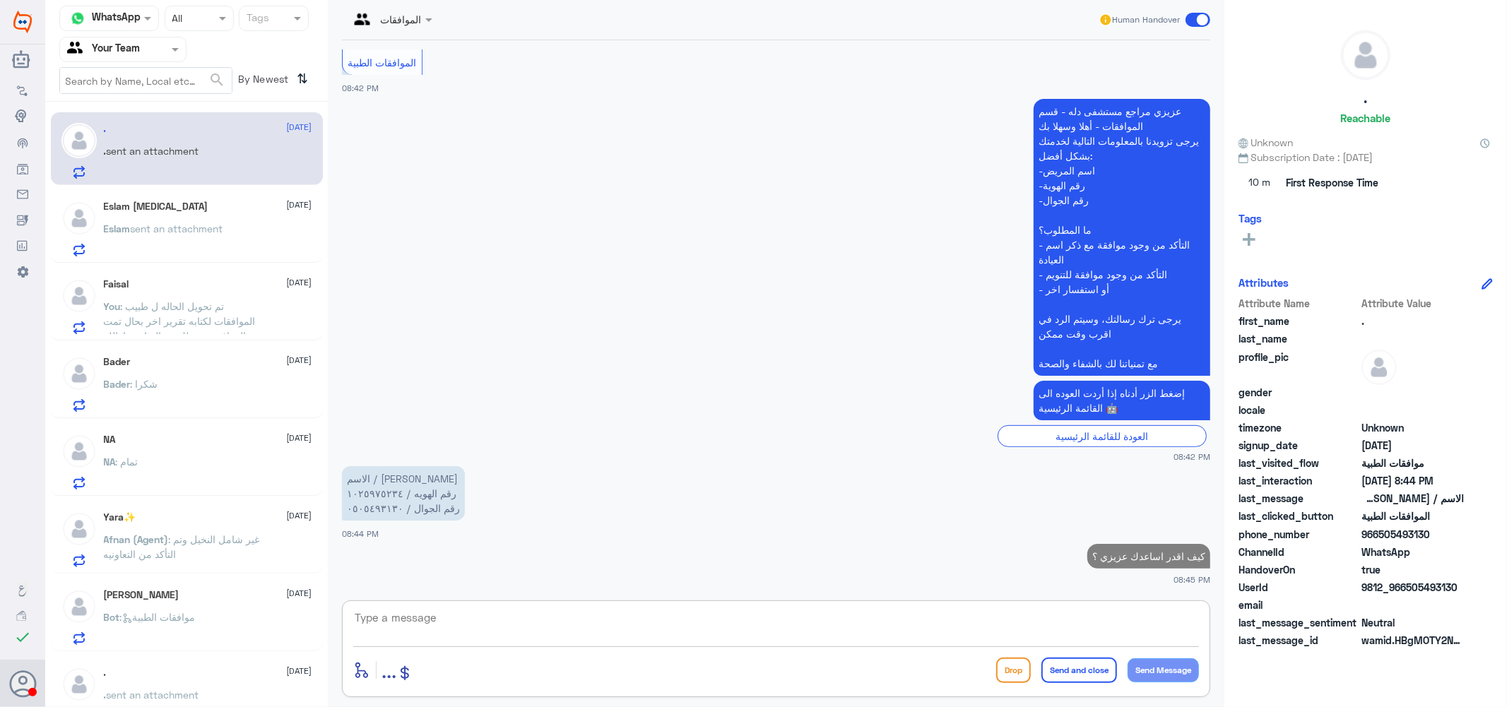
click at [172, 218] on div "Eslam [MEDICAL_DATA] [DATE] Eslam sent an attachment" at bounding box center [208, 229] width 208 height 56
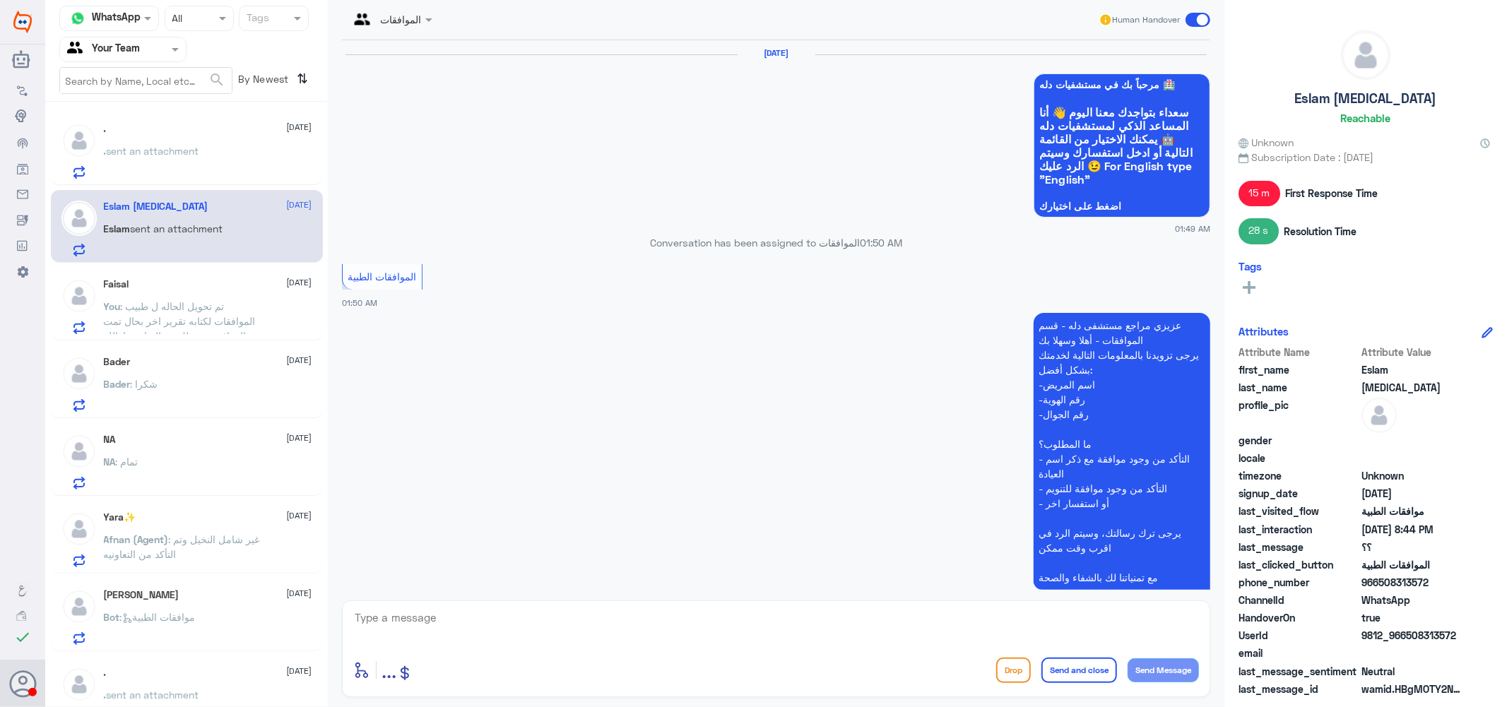
scroll to position [1625, 0]
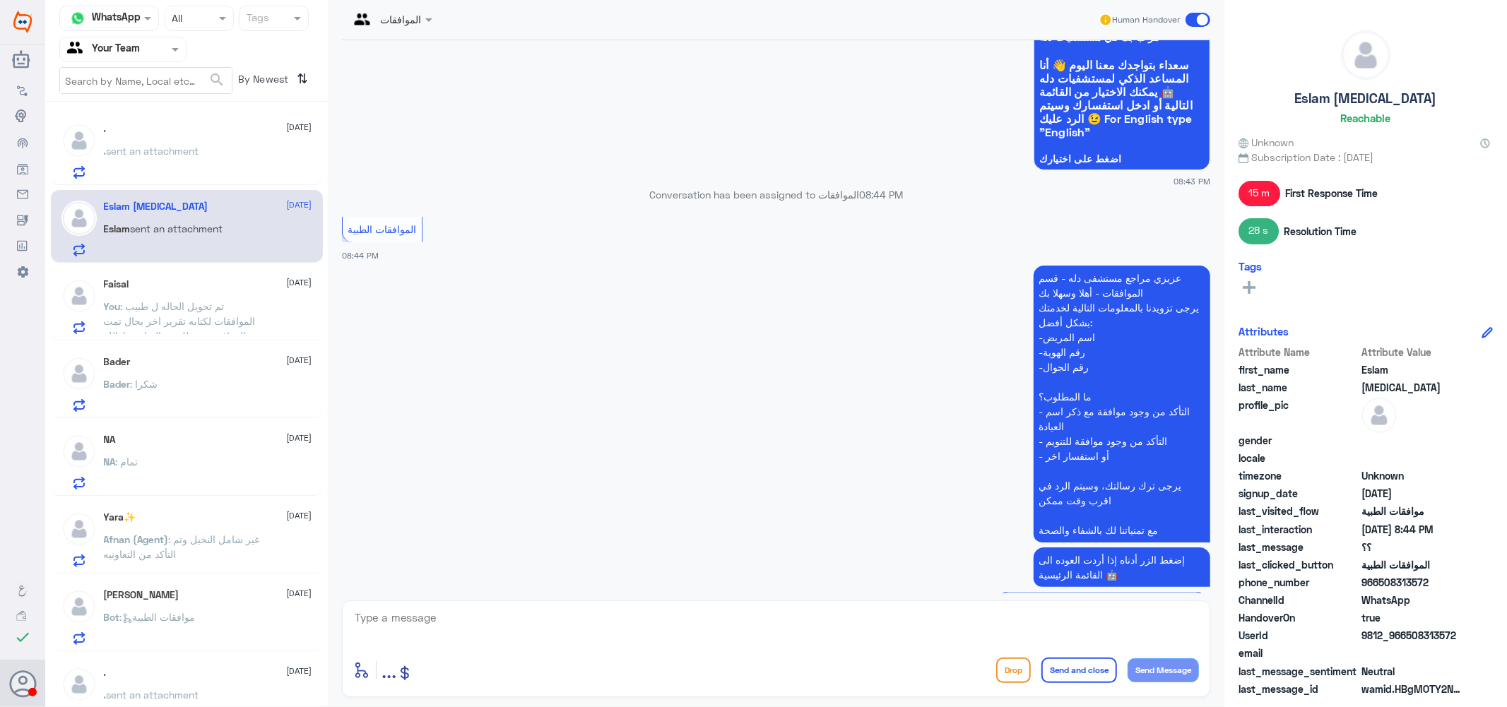
click at [457, 615] on textarea at bounding box center [776, 625] width 846 height 35
type textarea "كيف اقدر اساعدك عزيزي ؟"
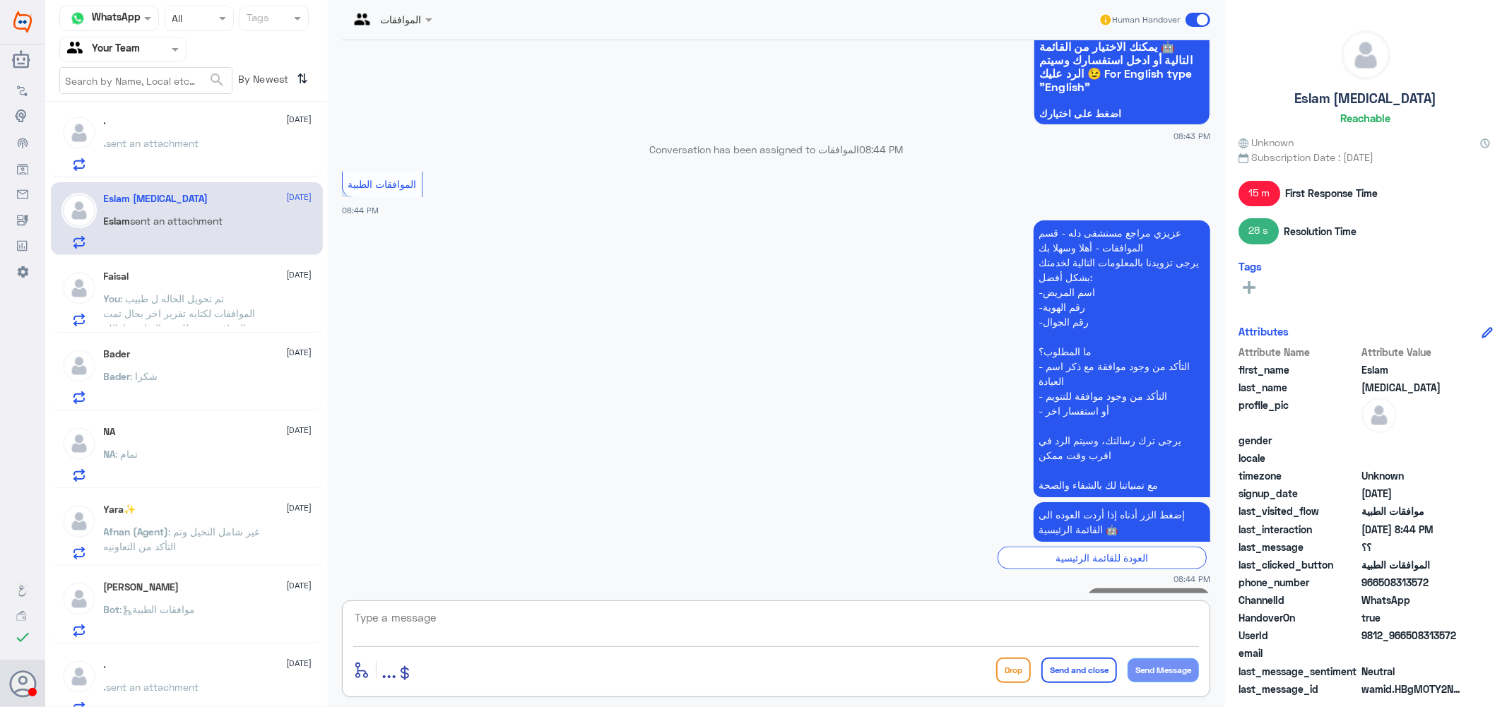
scroll to position [0, 0]
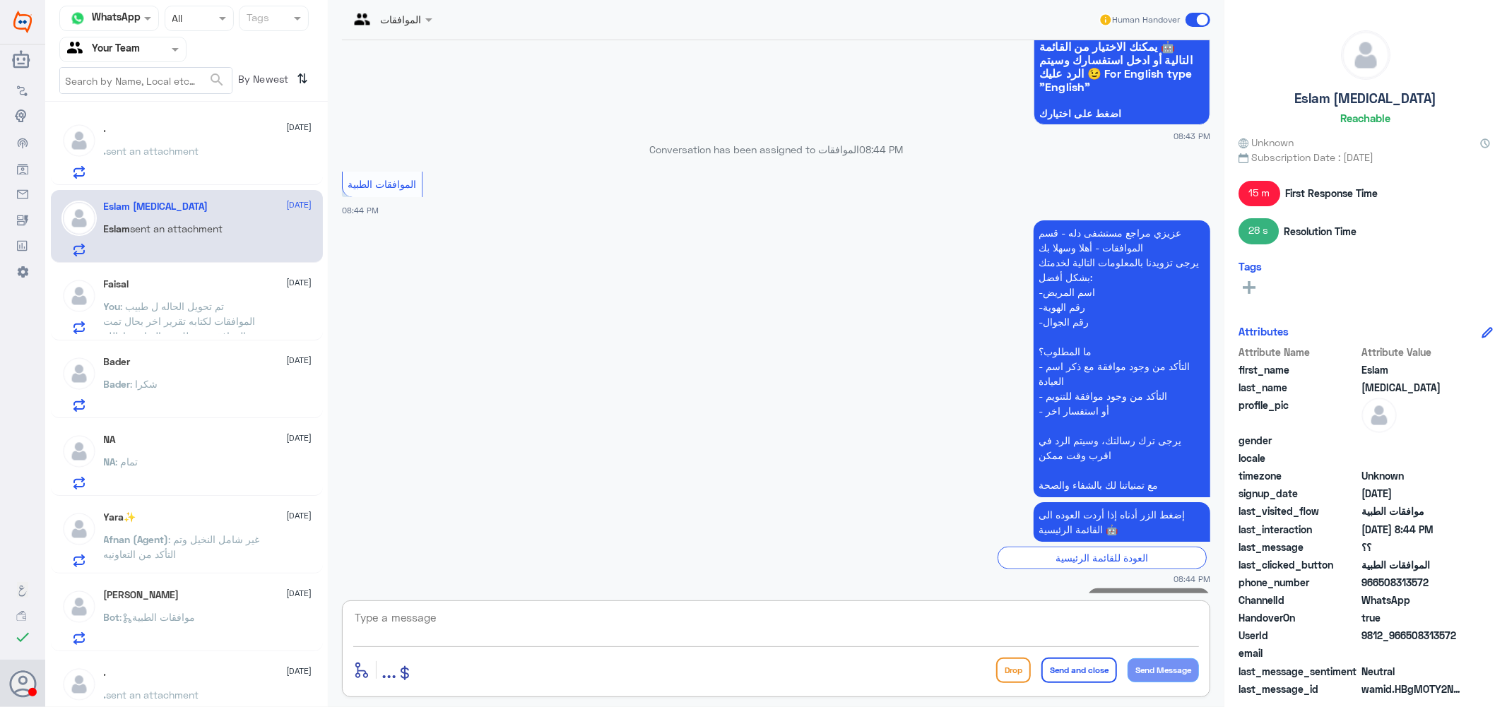
click at [154, 154] on span "sent an attachment" at bounding box center [153, 151] width 93 height 12
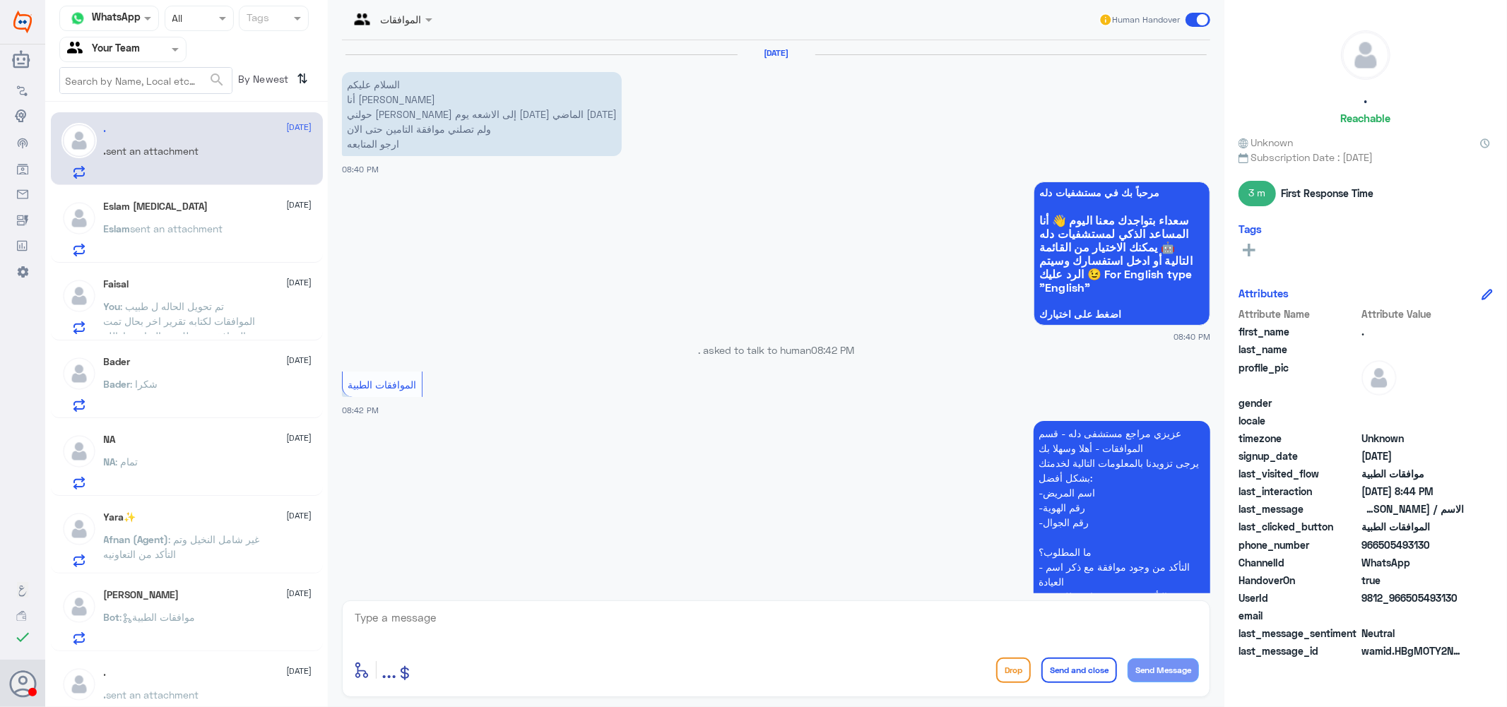
scroll to position [348, 0]
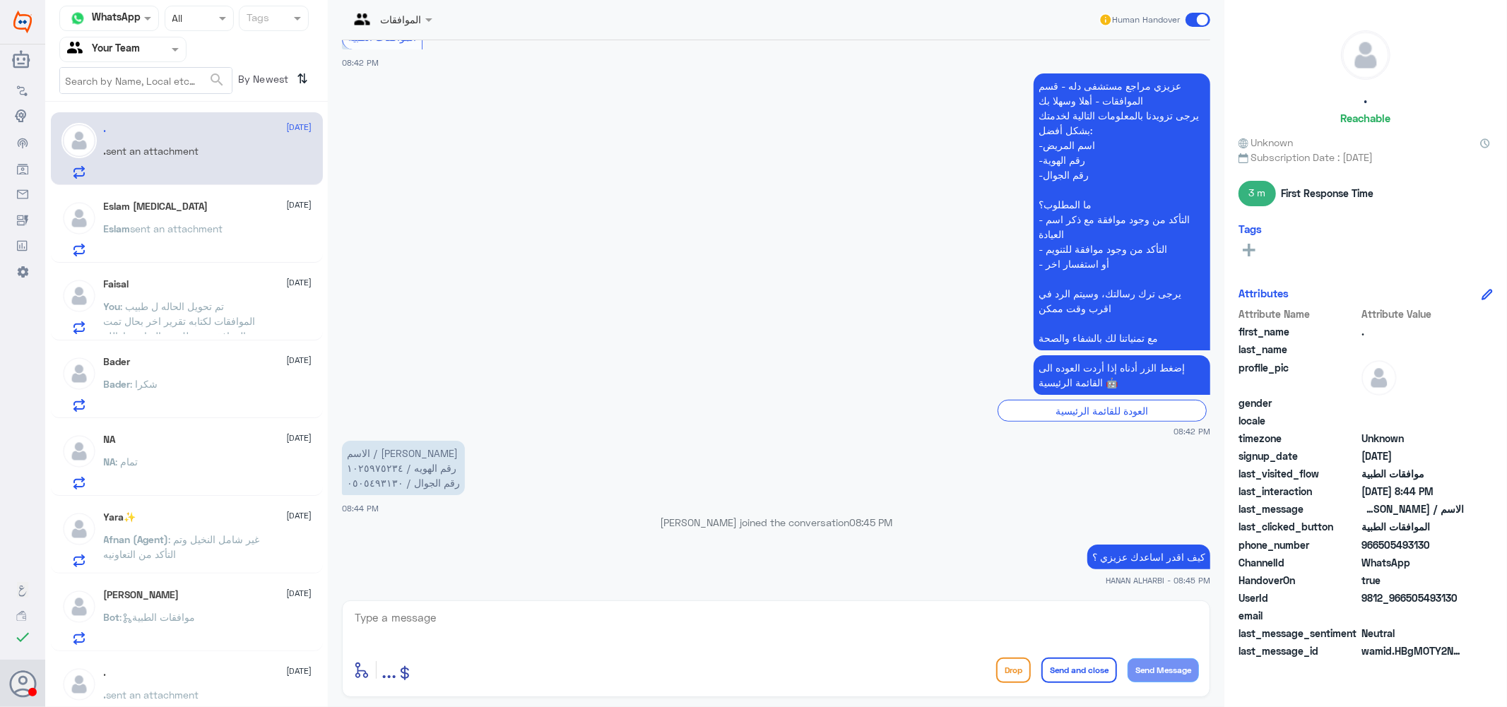
click at [208, 221] on p "Eslam sent an attachment" at bounding box center [163, 238] width 119 height 35
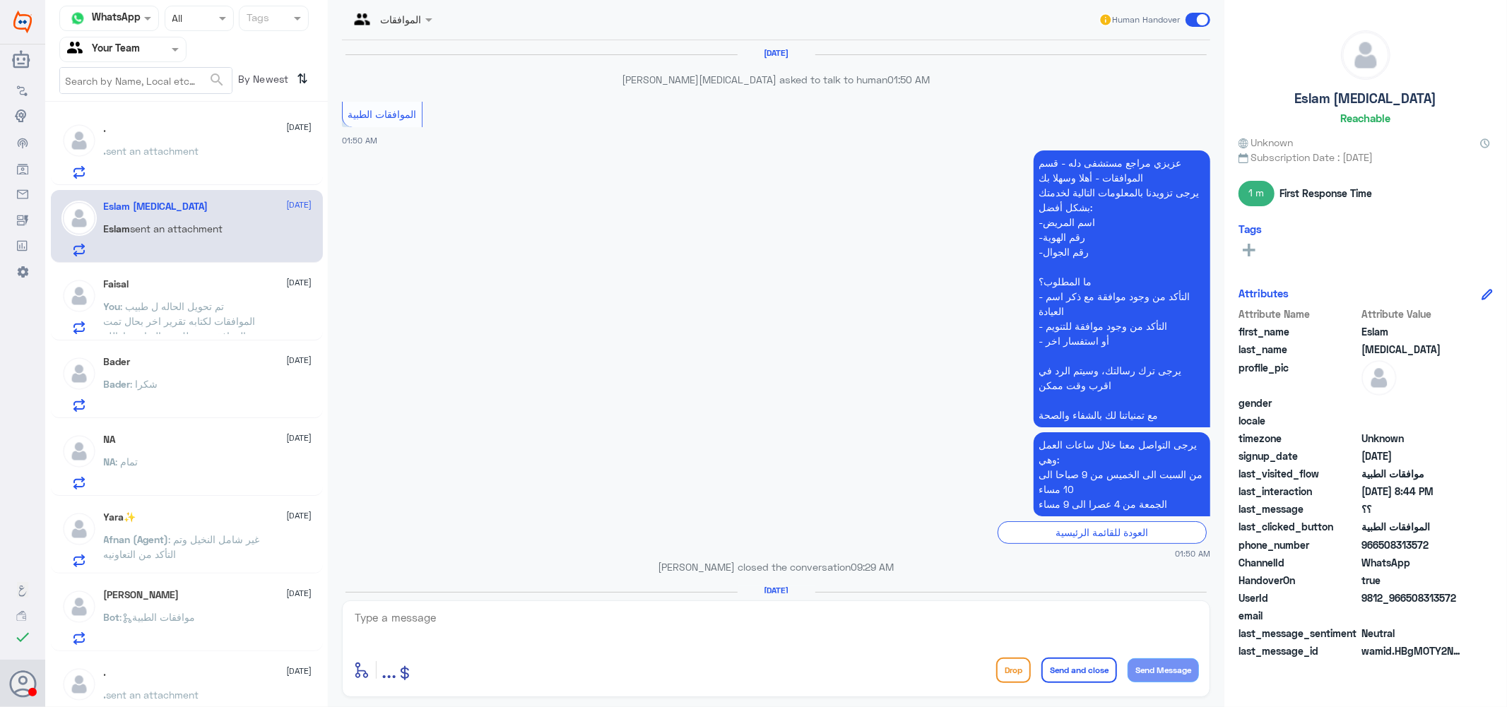
scroll to position [1534, 0]
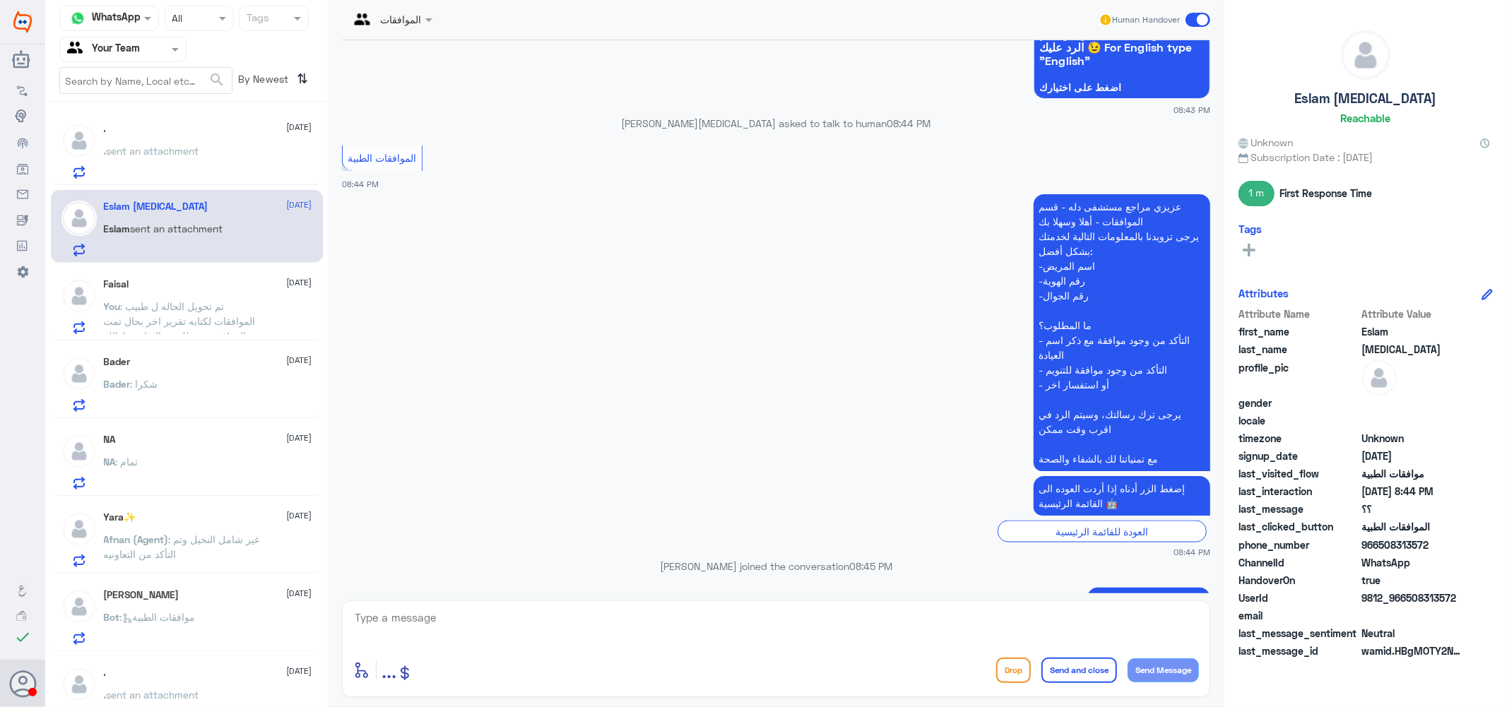
click at [177, 387] on div "Bader : شكرا" at bounding box center [208, 396] width 208 height 32
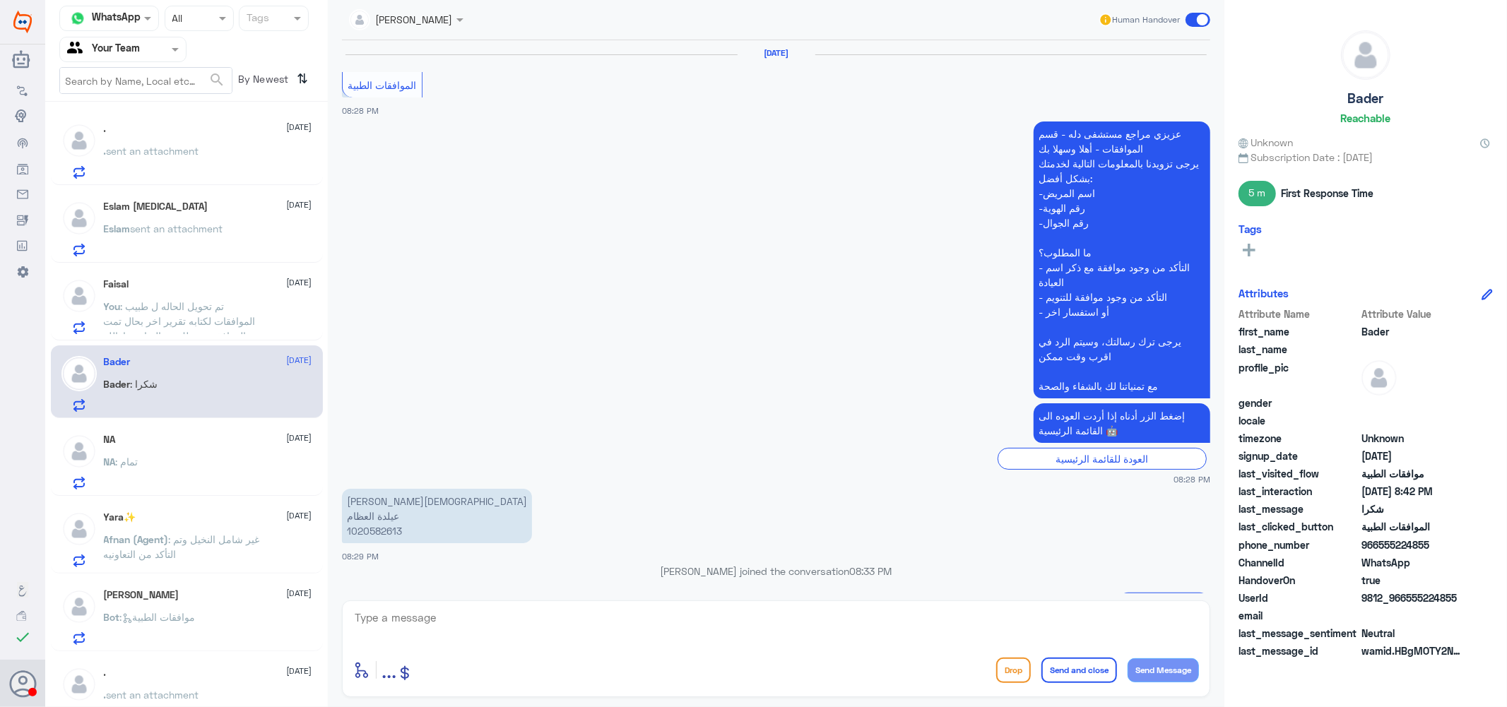
scroll to position [831, 0]
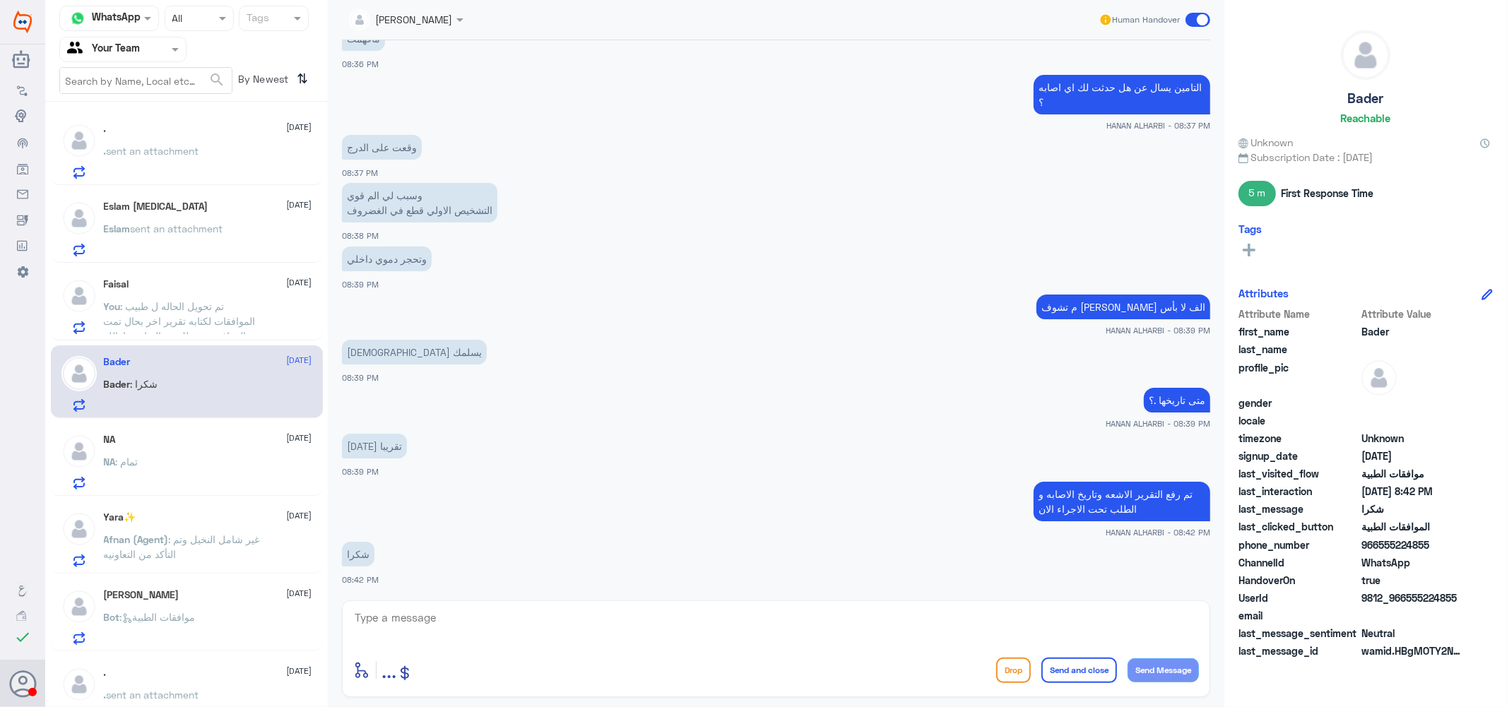
click at [189, 449] on div "NA [DATE] NA : تمام" at bounding box center [208, 462] width 208 height 56
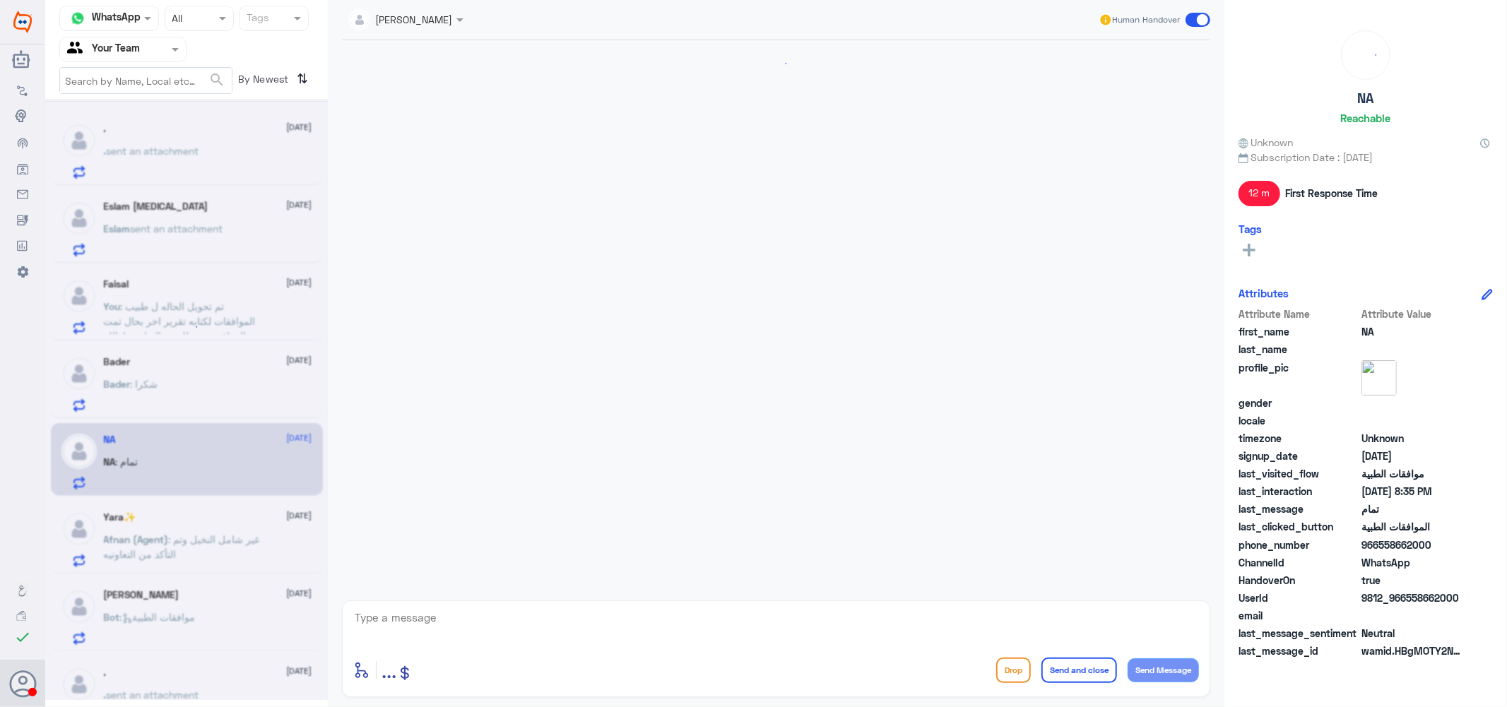
scroll to position [865, 0]
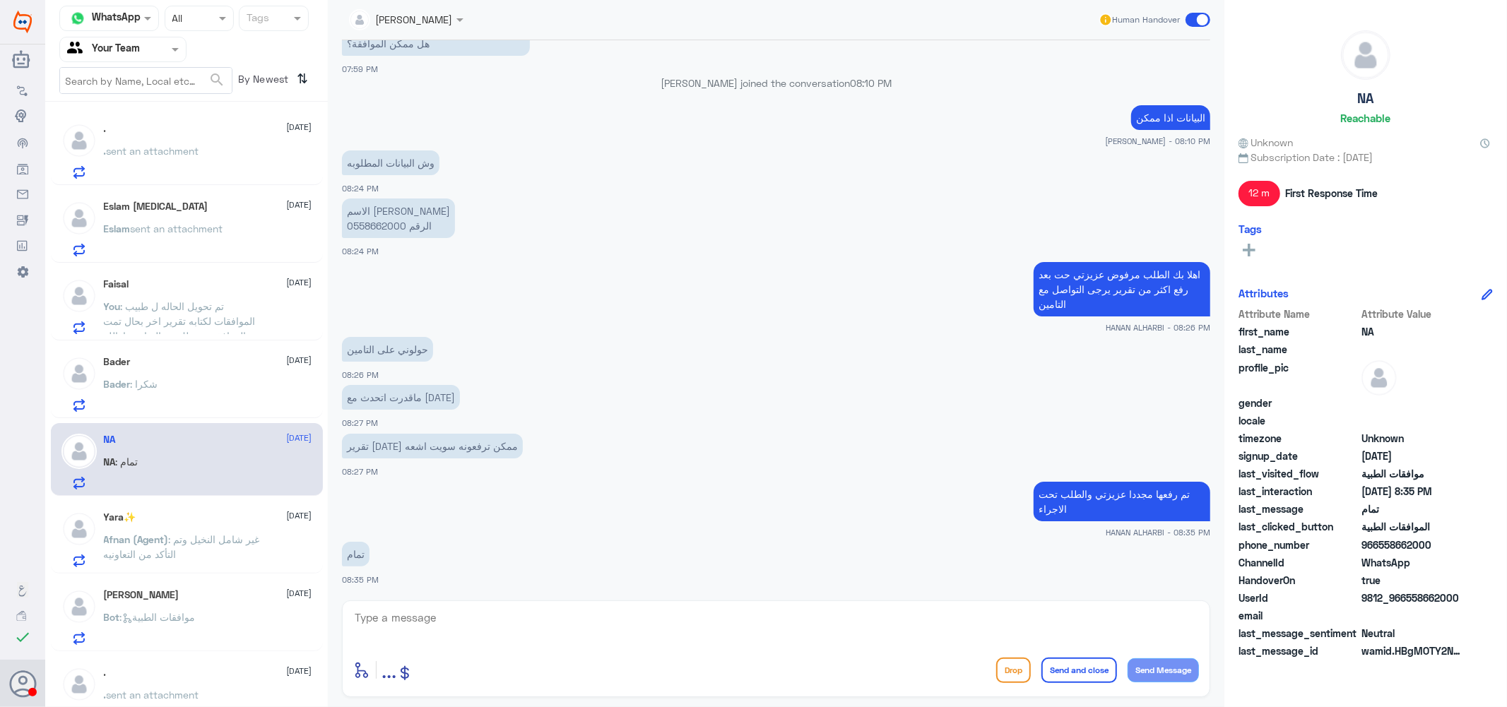
click at [379, 226] on p "الاسم [PERSON_NAME] الرقم 0558662000" at bounding box center [398, 219] width 113 height 40
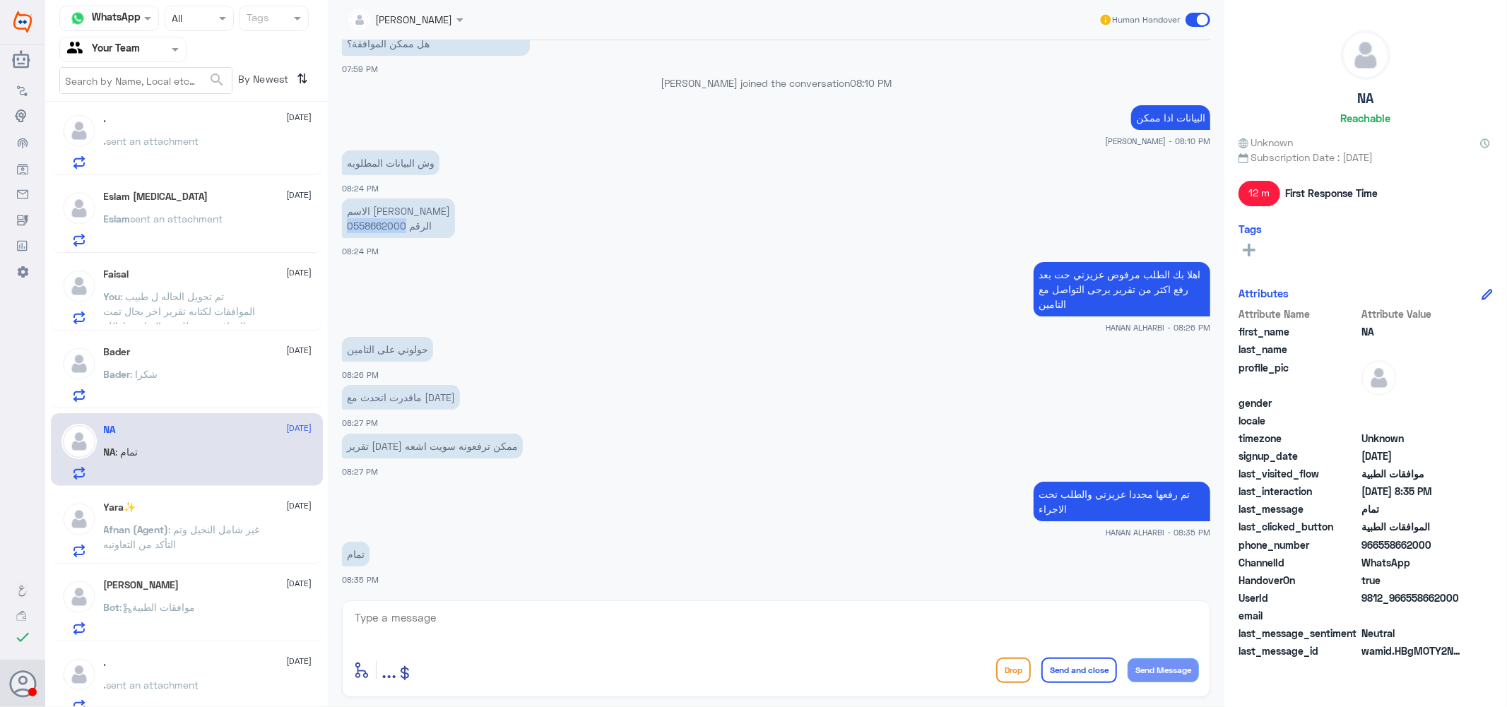
scroll to position [0, 0]
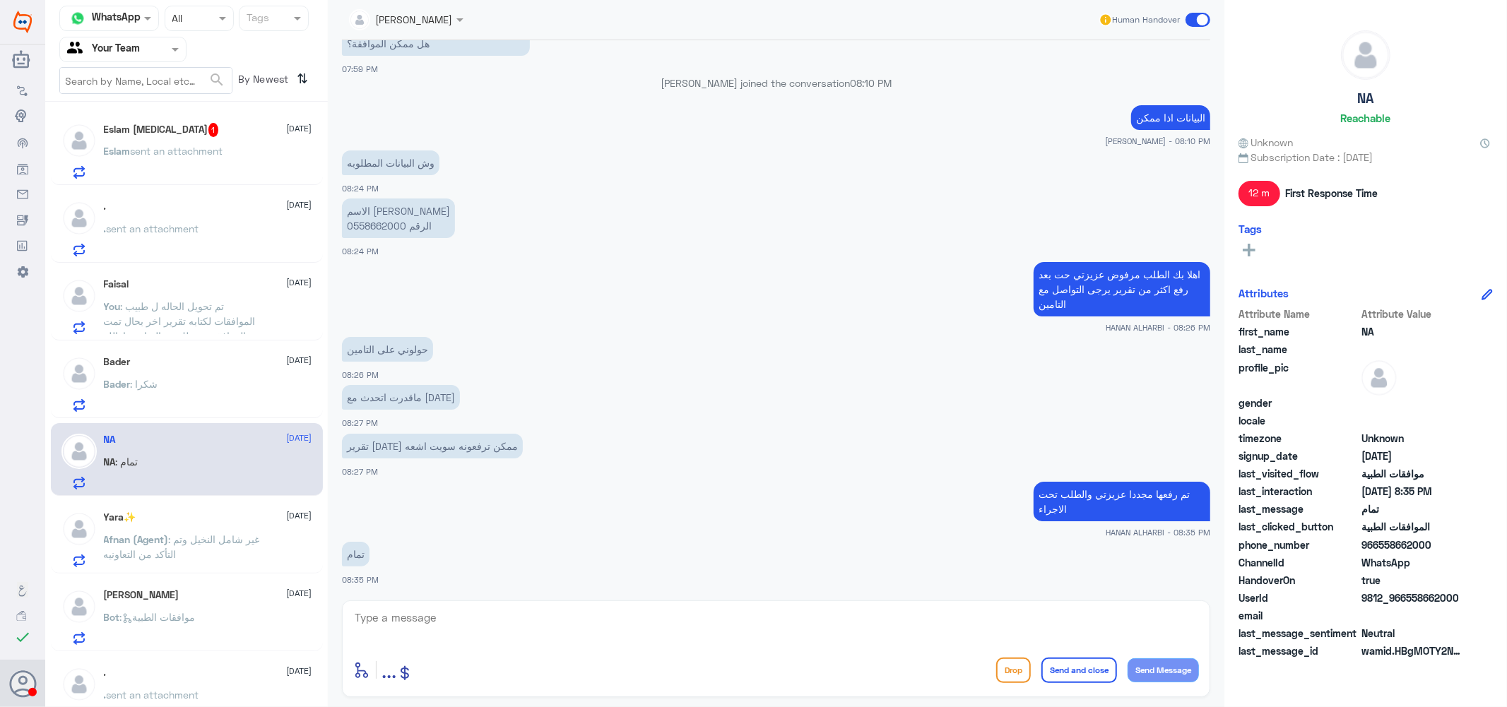
click at [161, 150] on span "sent an attachment" at bounding box center [177, 151] width 93 height 12
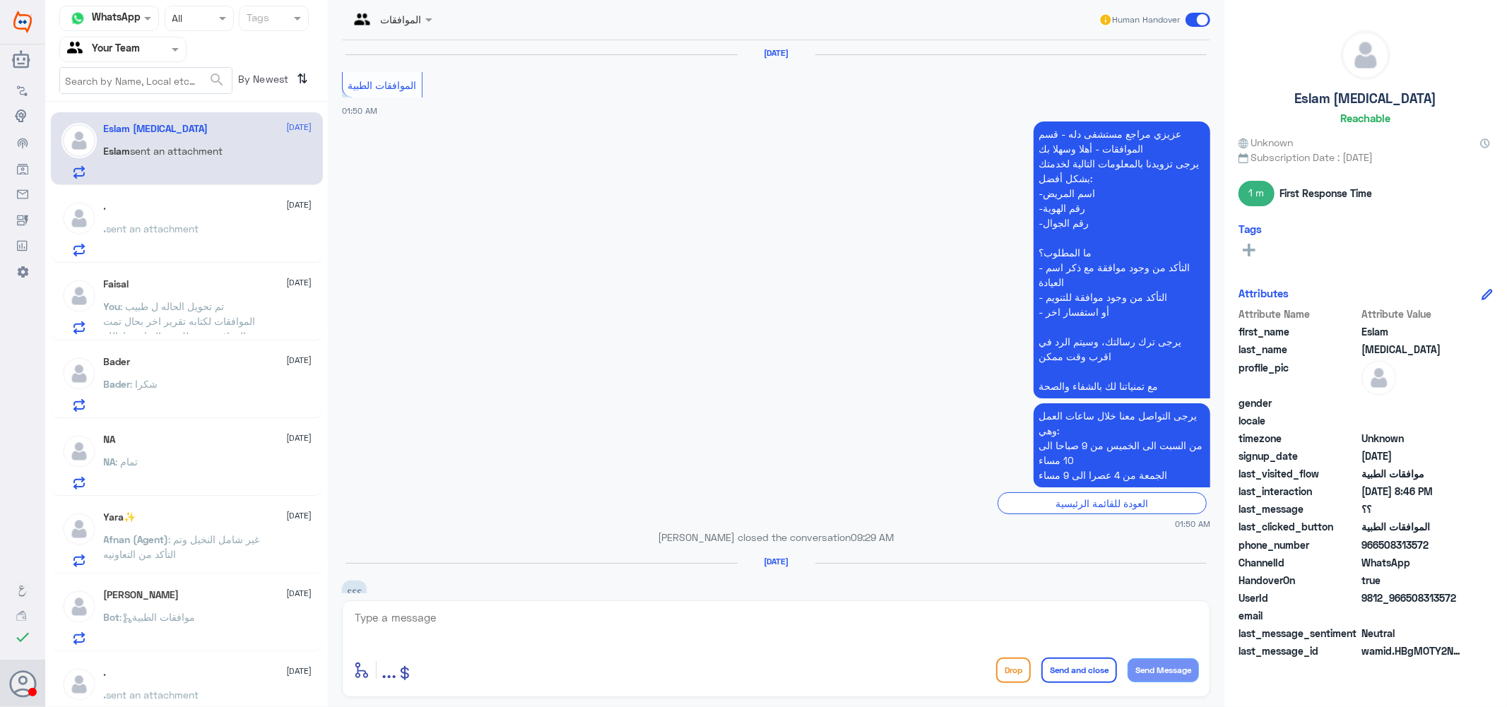
scroll to position [1700, 0]
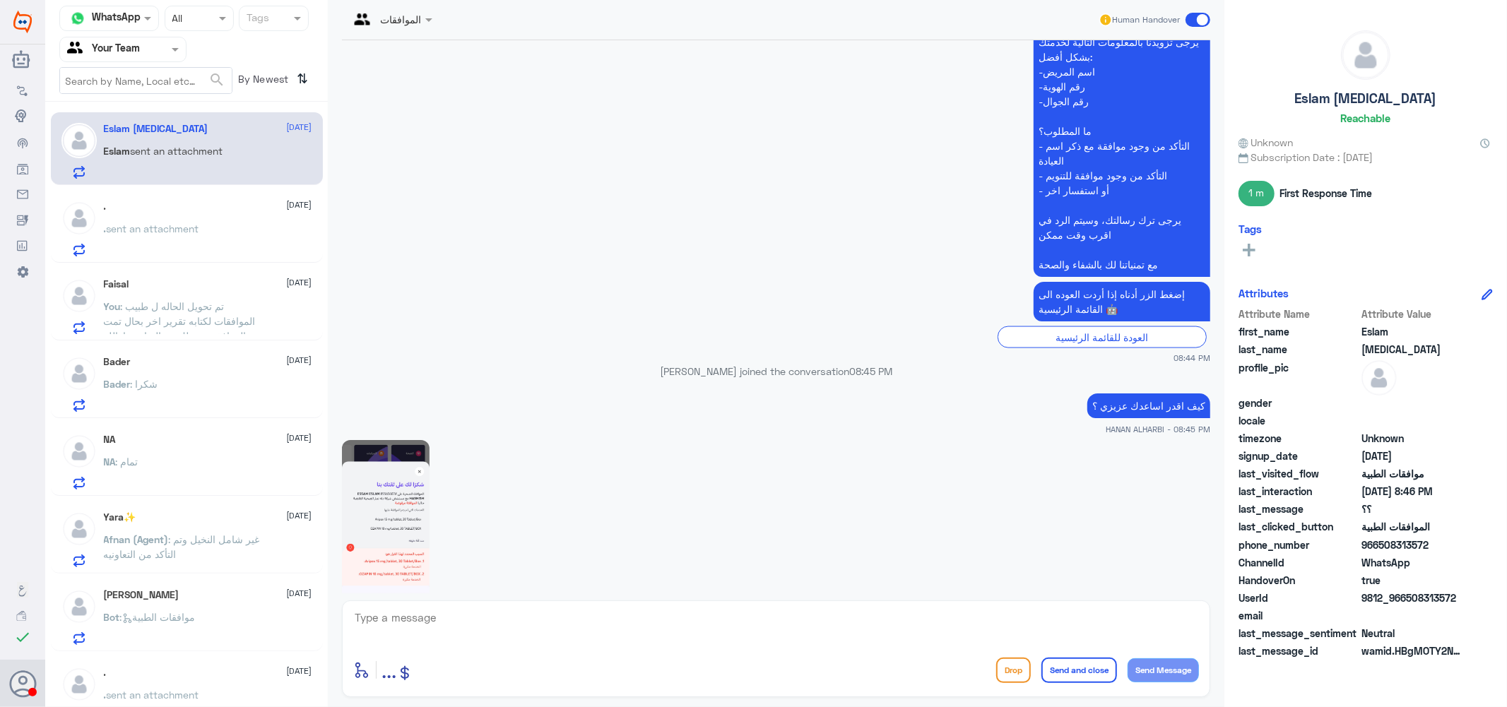
click at [391, 462] on img at bounding box center [386, 526] width 88 height 172
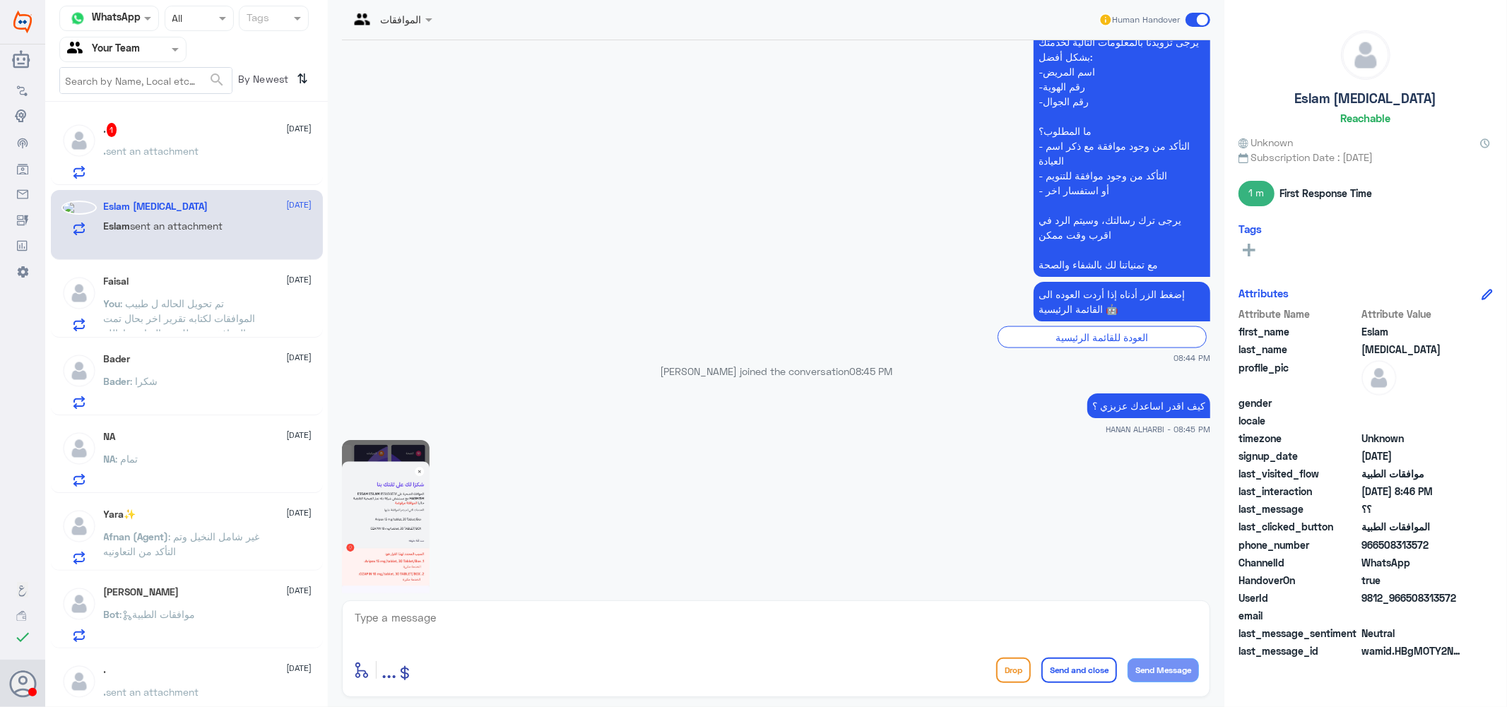
click at [485, 610] on textarea at bounding box center [776, 625] width 846 height 35
type textarea "u"
type textarea "عزيزتي هنا فقط لموافقات دله النخيل يرجى التواصل مع دله نمار"
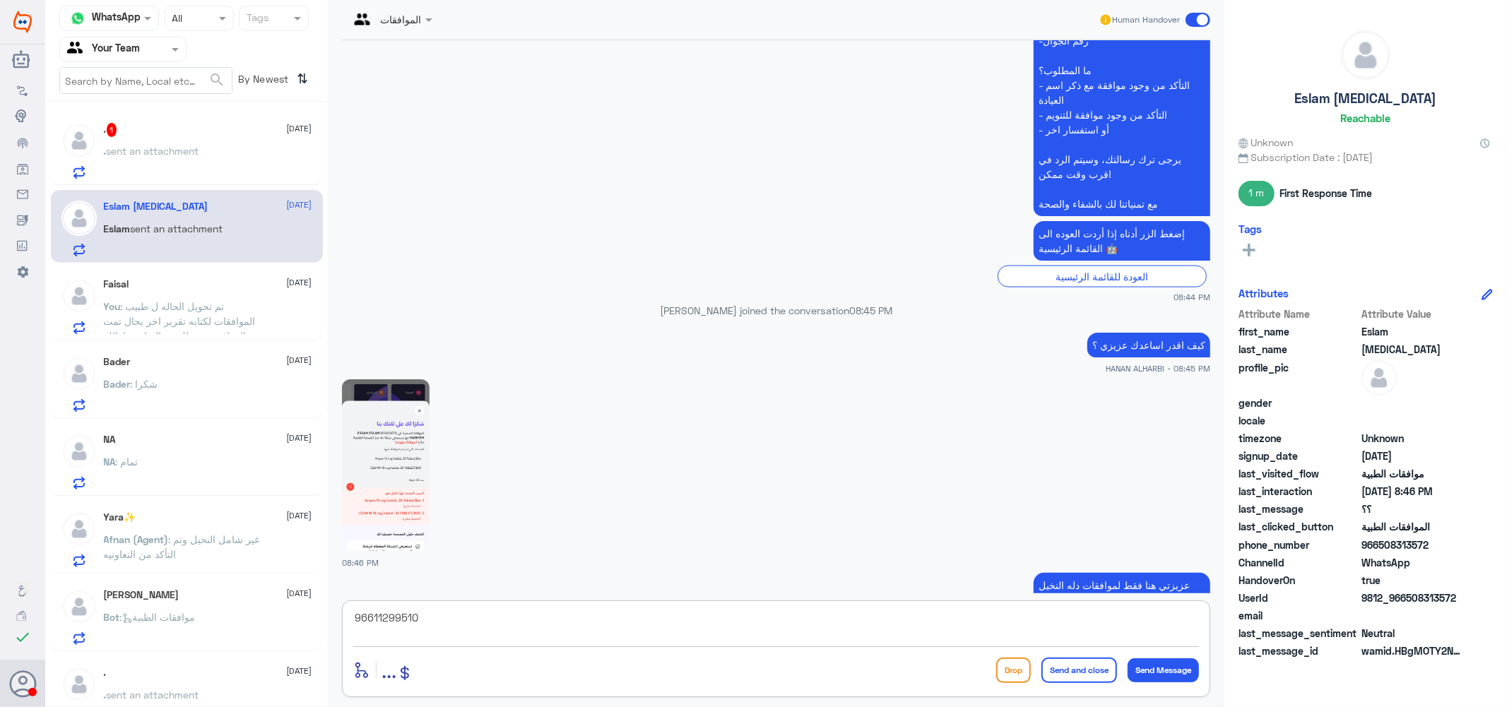
type textarea "966112995104"
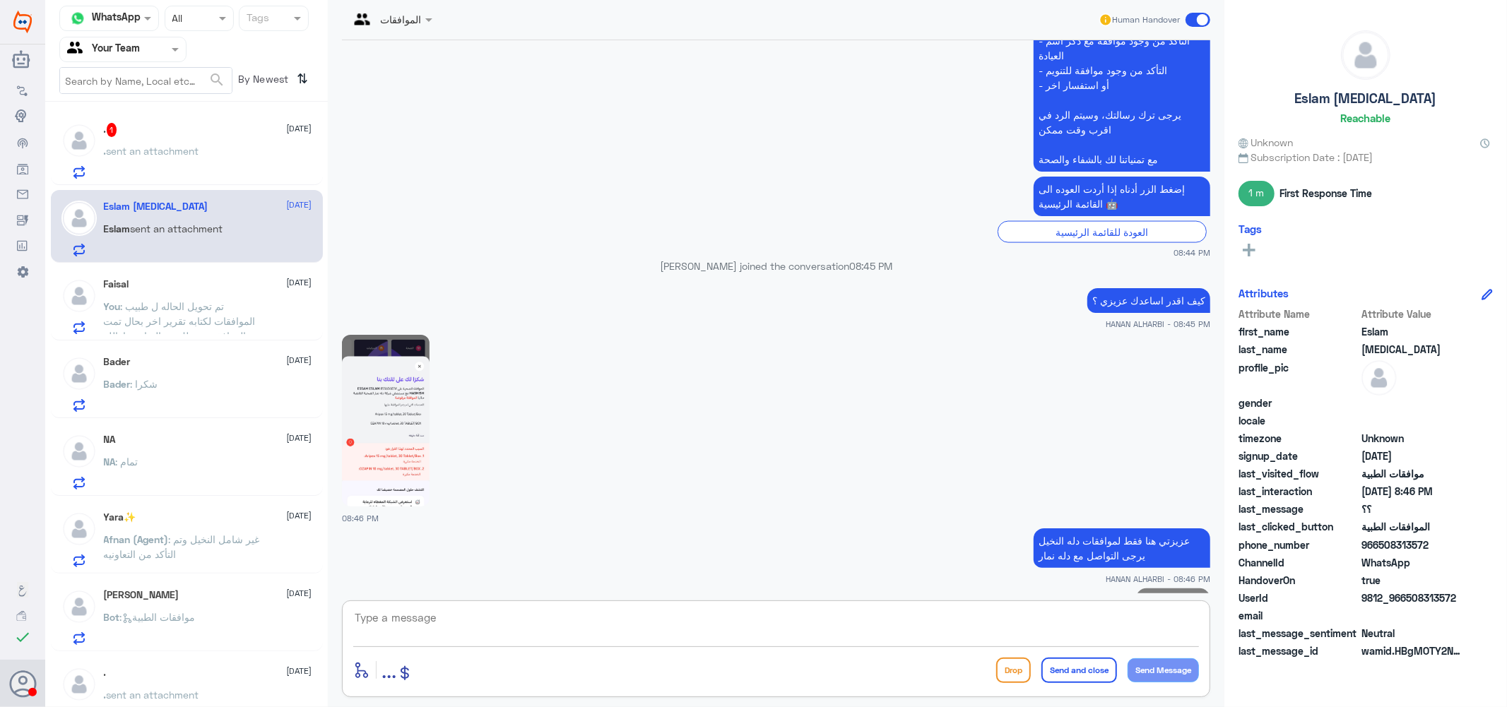
click at [884, 610] on textarea at bounding box center [776, 625] width 846 height 35
click at [1149, 620] on textarea "نتمنى لك دوم الصحه والعافيه ..." at bounding box center [776, 625] width 846 height 35
drag, startPoint x: 1154, startPoint y: 620, endPoint x: 1135, endPoint y: 620, distance: 19.8
click at [1135, 620] on textarea "نتمنى لك داوم الصحه والعافيه ..." at bounding box center [776, 625] width 846 height 35
type textarea "نتمنى لك دوام الصحه والعافيه ..."
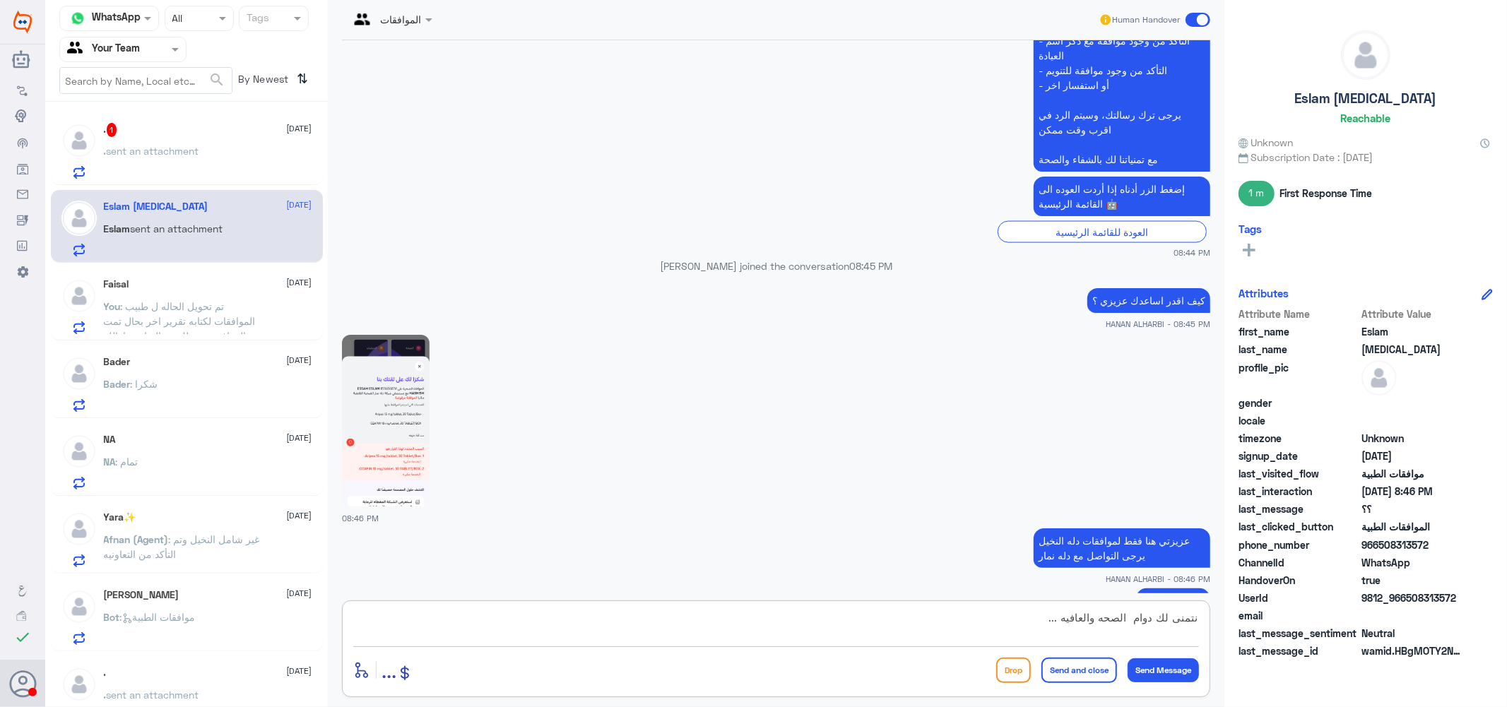
click at [1069, 671] on button "Send and close" at bounding box center [1079, 670] width 76 height 25
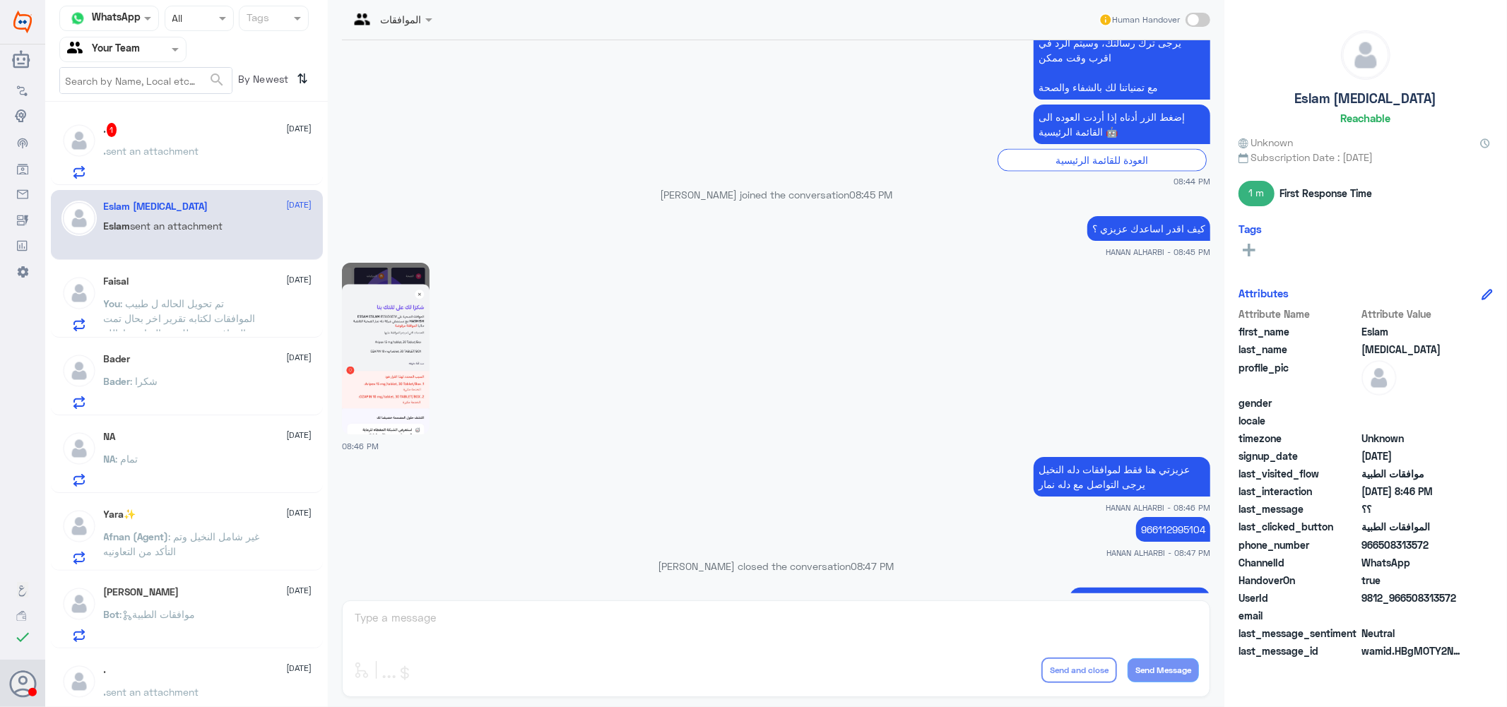
click at [182, 153] on span "sent an attachment" at bounding box center [153, 151] width 93 height 12
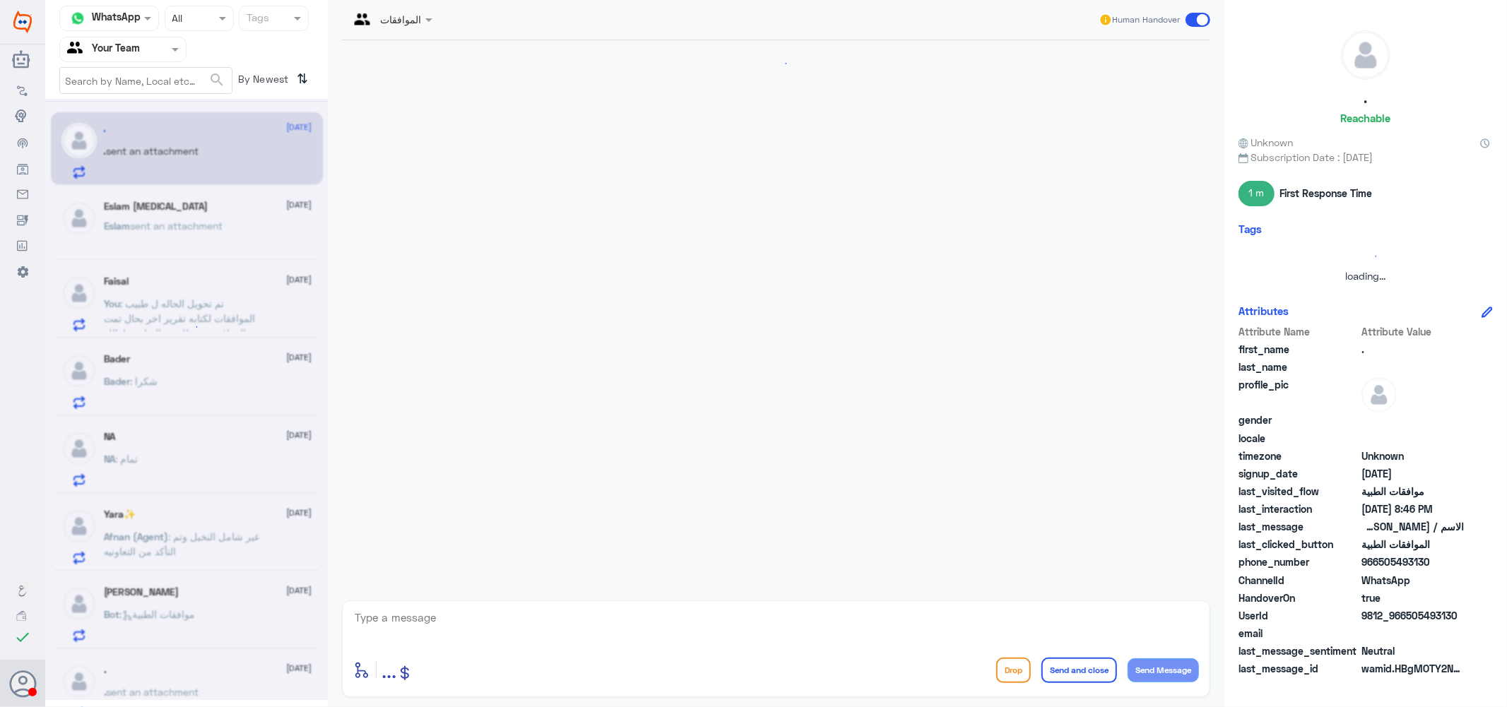
scroll to position [396, 0]
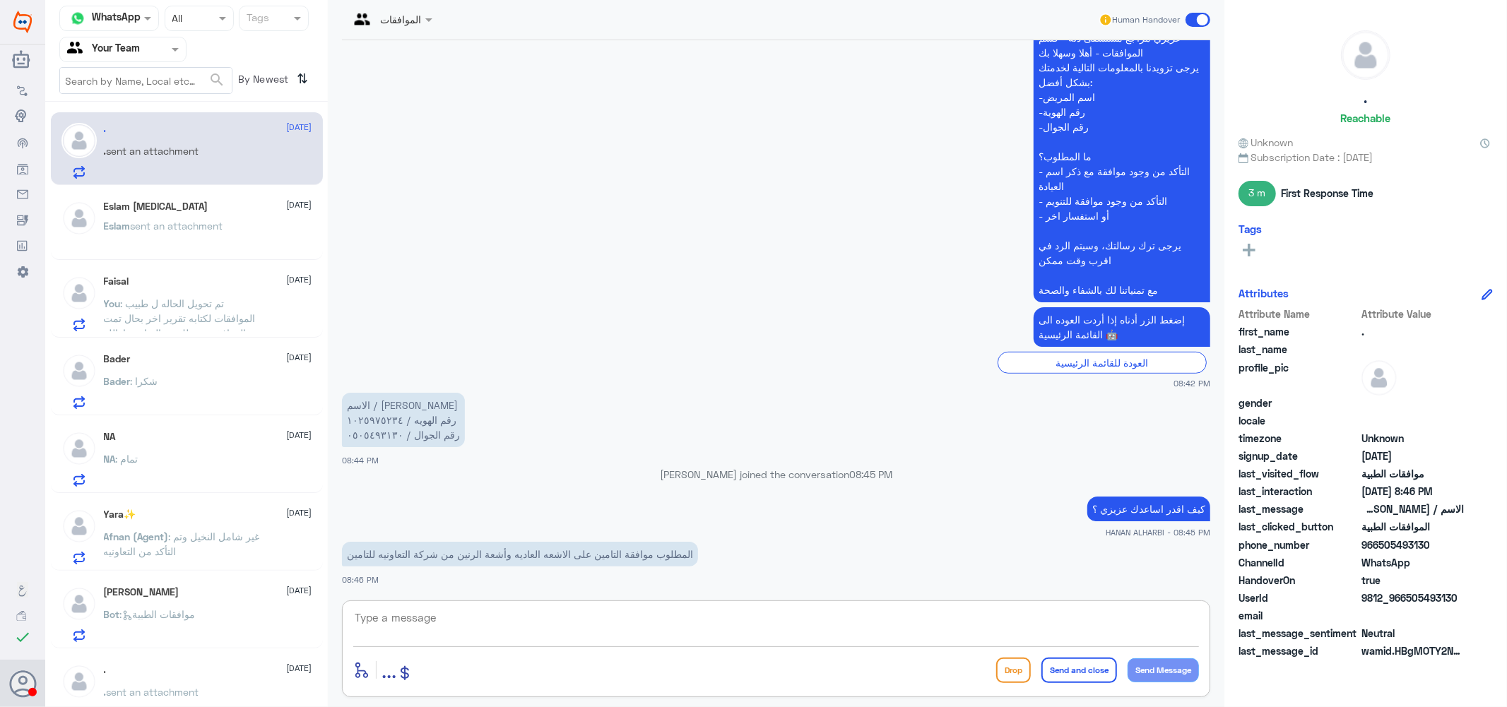
click at [453, 620] on textarea at bounding box center [776, 625] width 846 height 35
click at [452, 620] on textarea "1025975234" at bounding box center [776, 625] width 846 height 35
type textarea "1025975234"
type textarea "u"
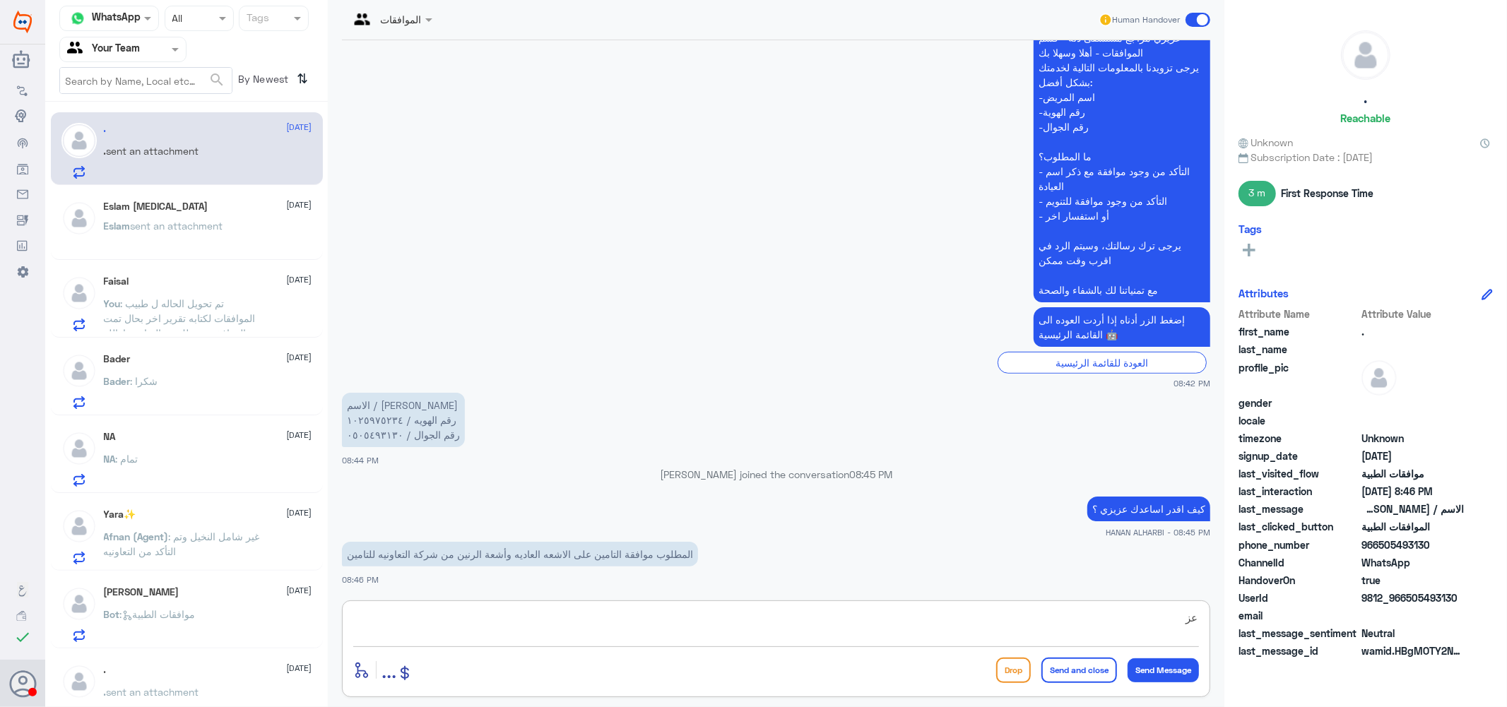
type textarea "ع"
type textarea "[PERSON_NAME] توجد موافقه على الرنين لكن الاشعتين الاخرتين مرفوضه"
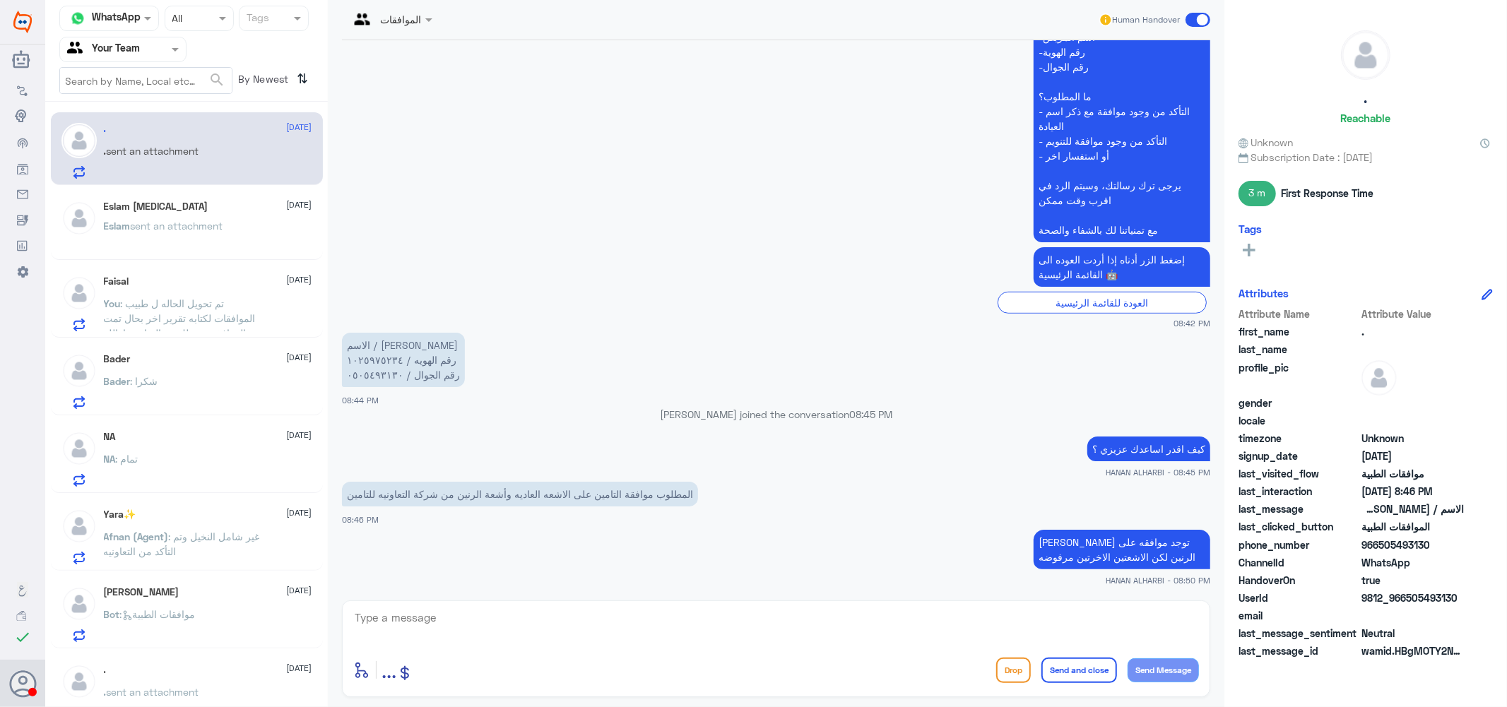
click at [185, 228] on span "sent an attachment" at bounding box center [177, 226] width 93 height 12
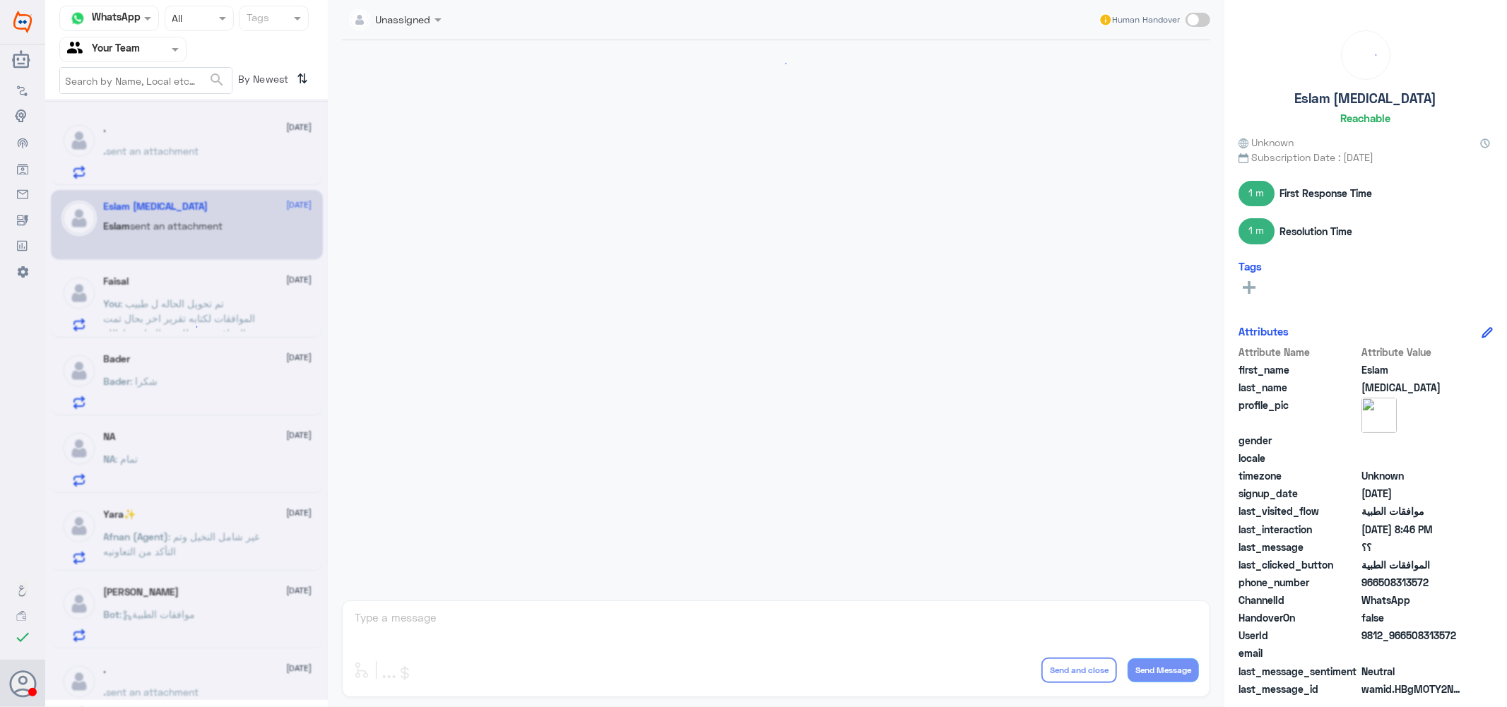
scroll to position [1319, 0]
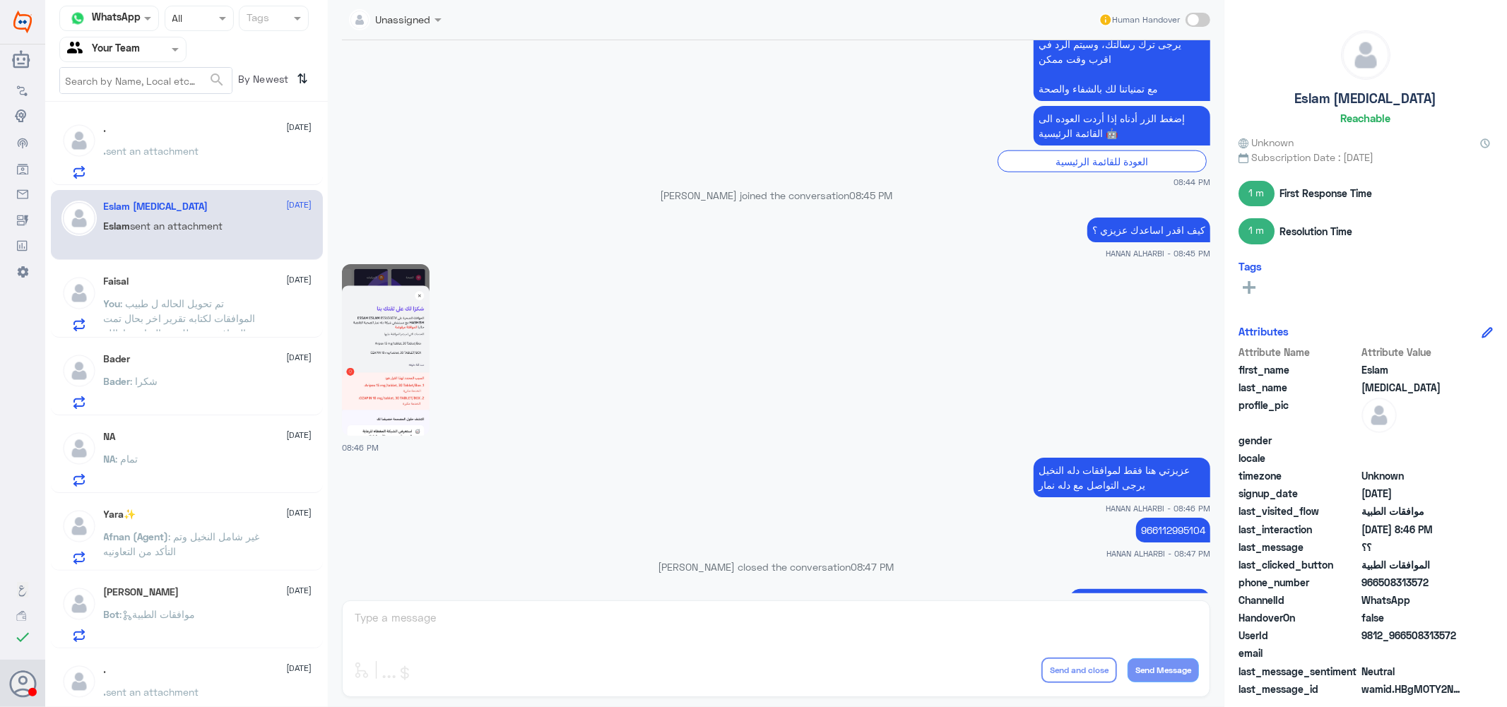
click at [189, 148] on span "sent an attachment" at bounding box center [153, 151] width 93 height 12
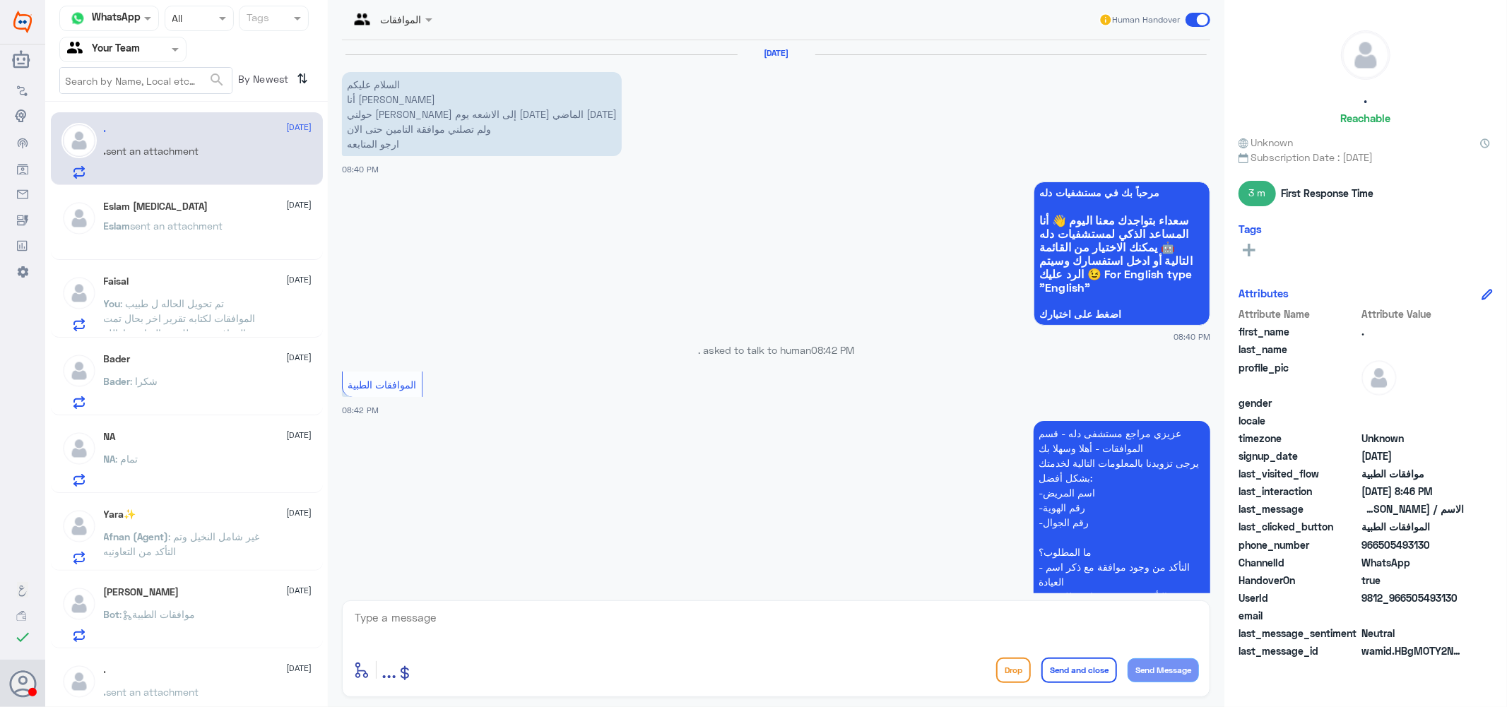
scroll to position [456, 0]
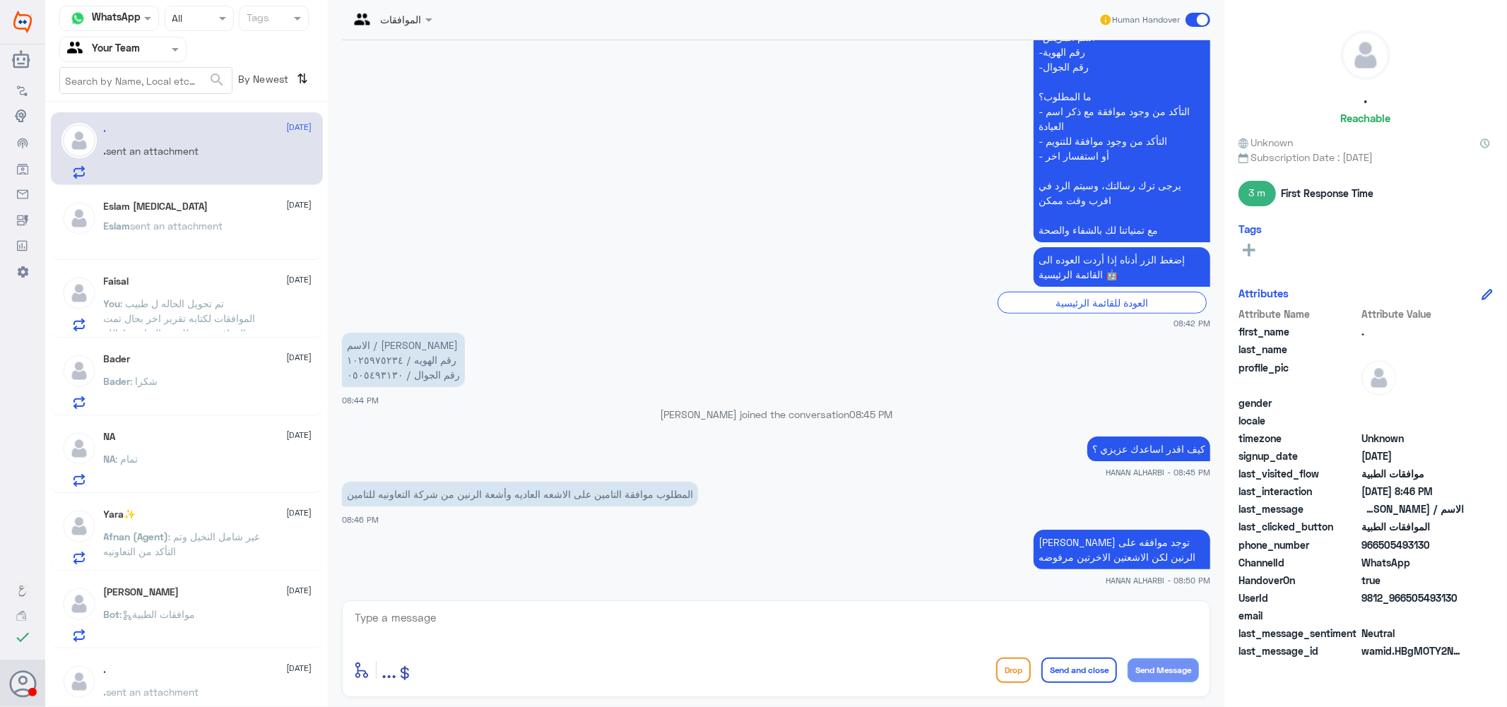
click at [192, 220] on span "sent an attachment" at bounding box center [177, 226] width 93 height 12
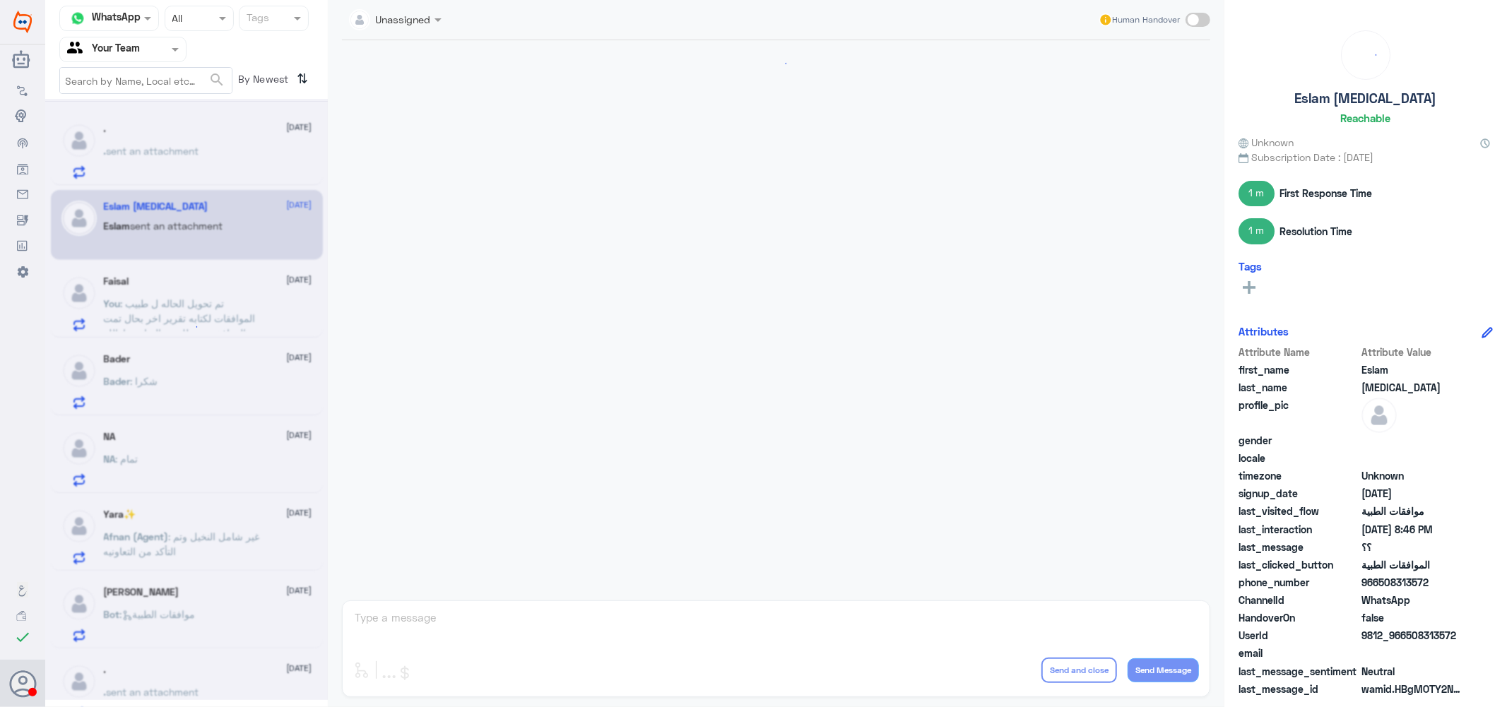
scroll to position [1319, 0]
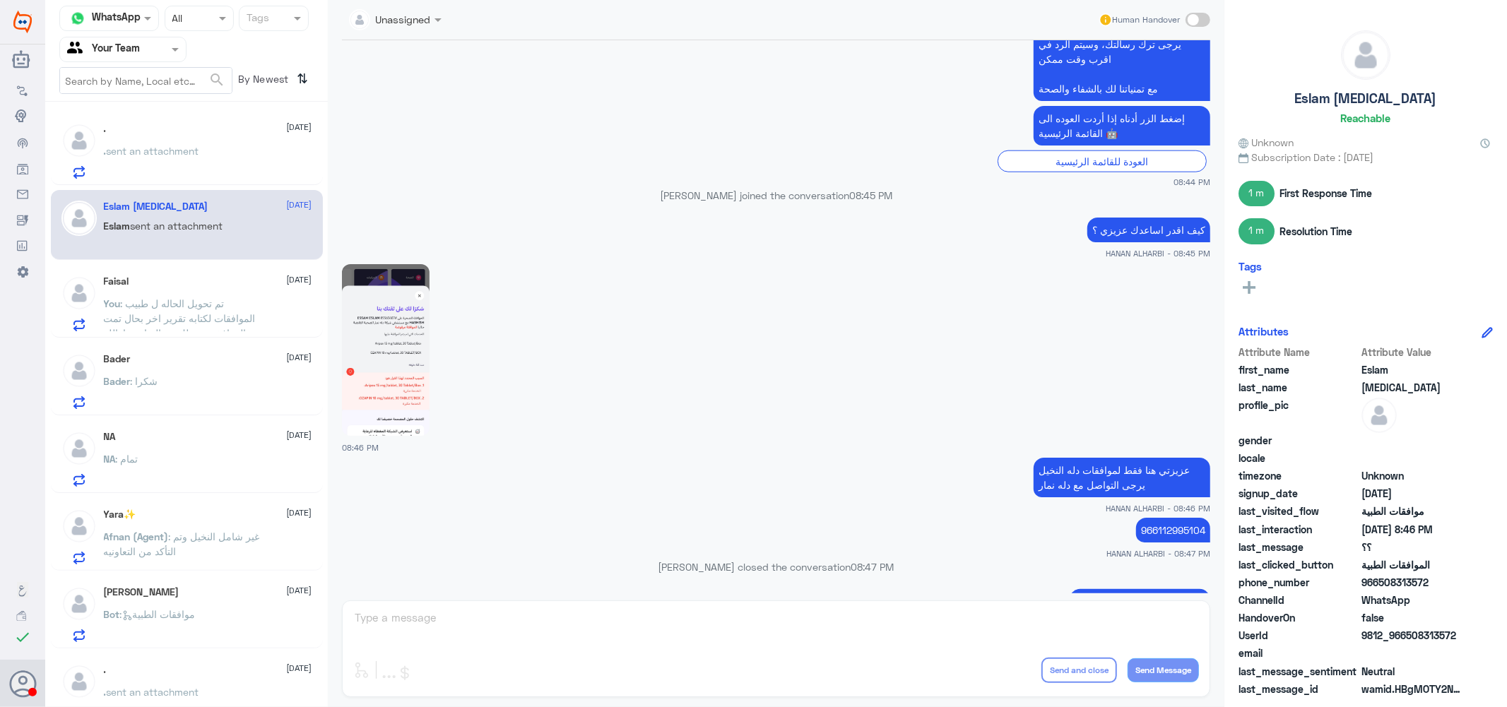
click at [185, 311] on p "You : تم تحويل الحاله ل طبيب الموافقات لكتابه تقرير اخر بحال تمت الموافقه بتوصل…" at bounding box center [183, 313] width 159 height 35
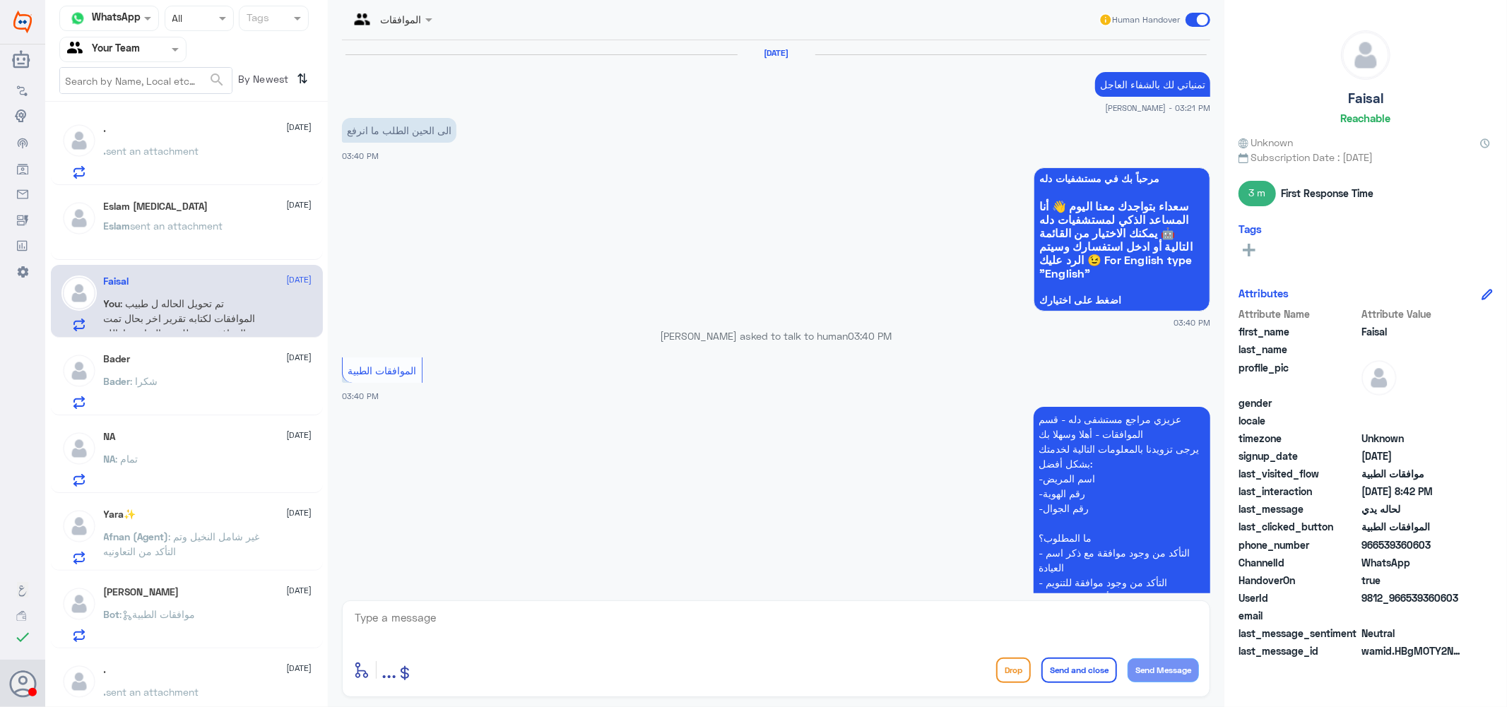
scroll to position [1267, 0]
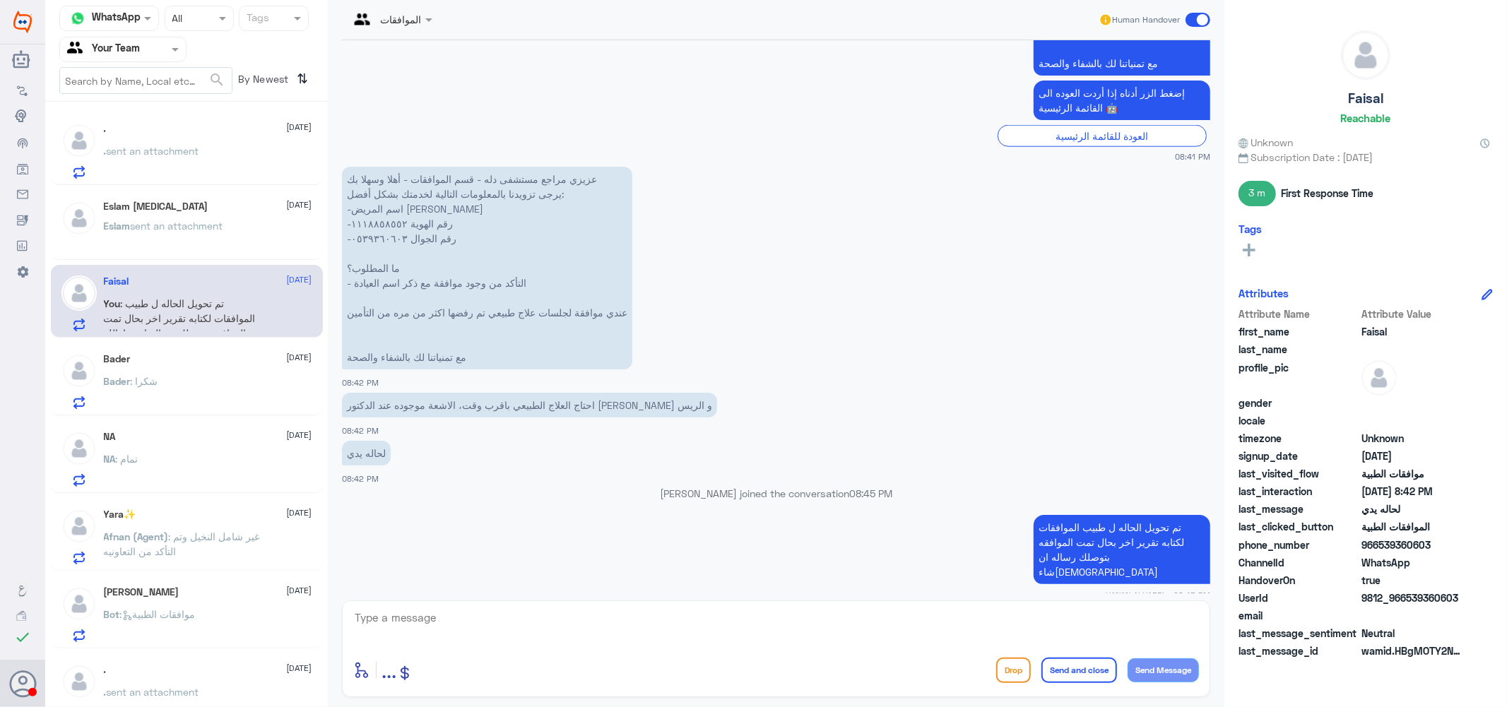
click at [161, 377] on div "Bader : شكرا" at bounding box center [208, 393] width 208 height 32
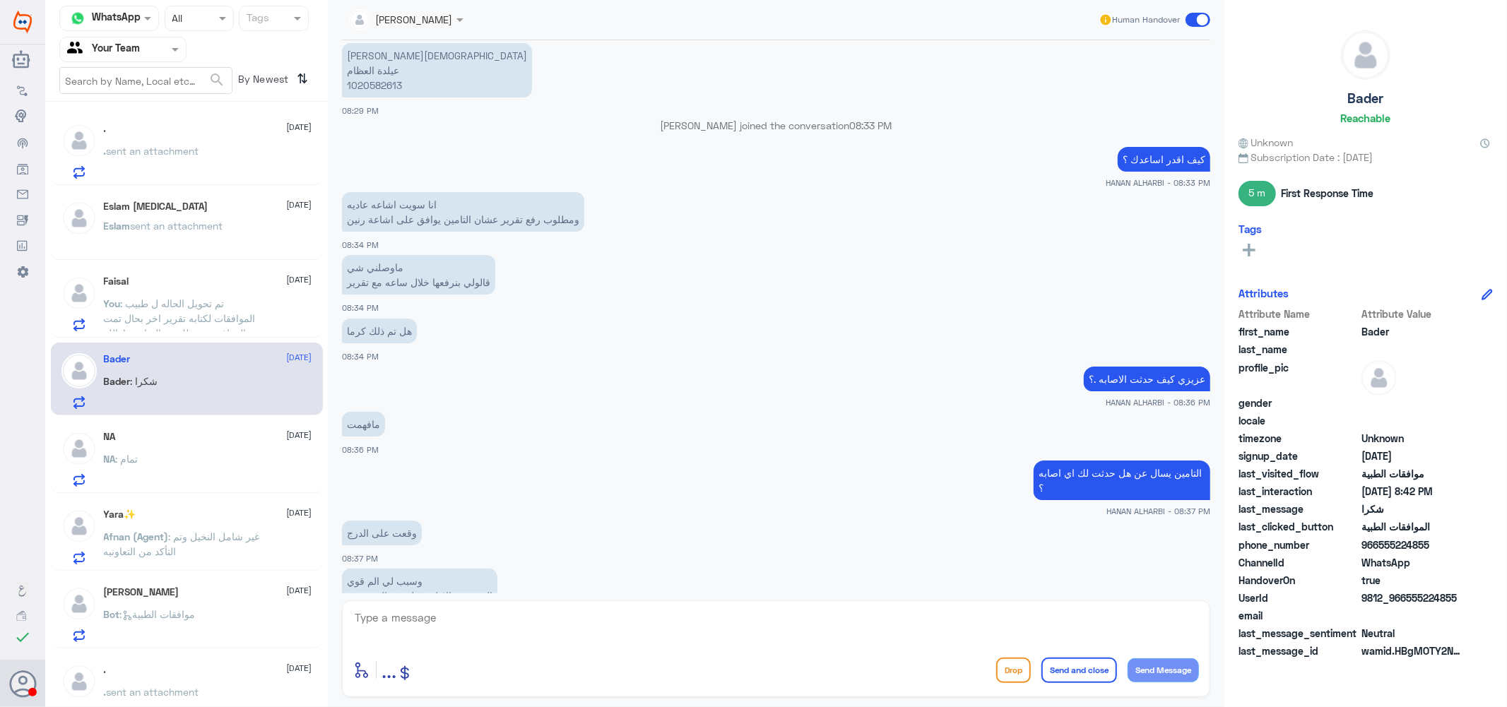
scroll to position [439, 0]
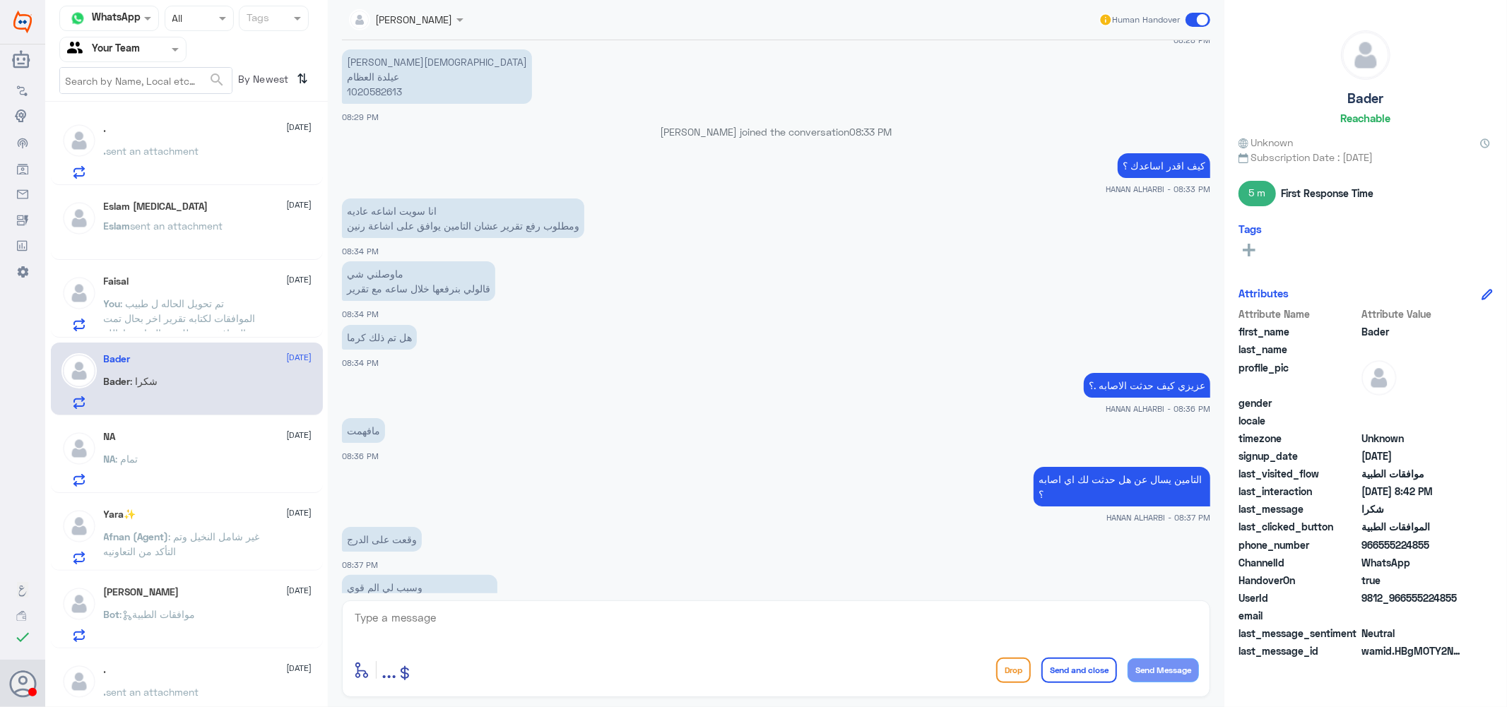
click at [378, 89] on p "[PERSON_NAME] عيلدة العظام 1020582613" at bounding box center [437, 76] width 190 height 54
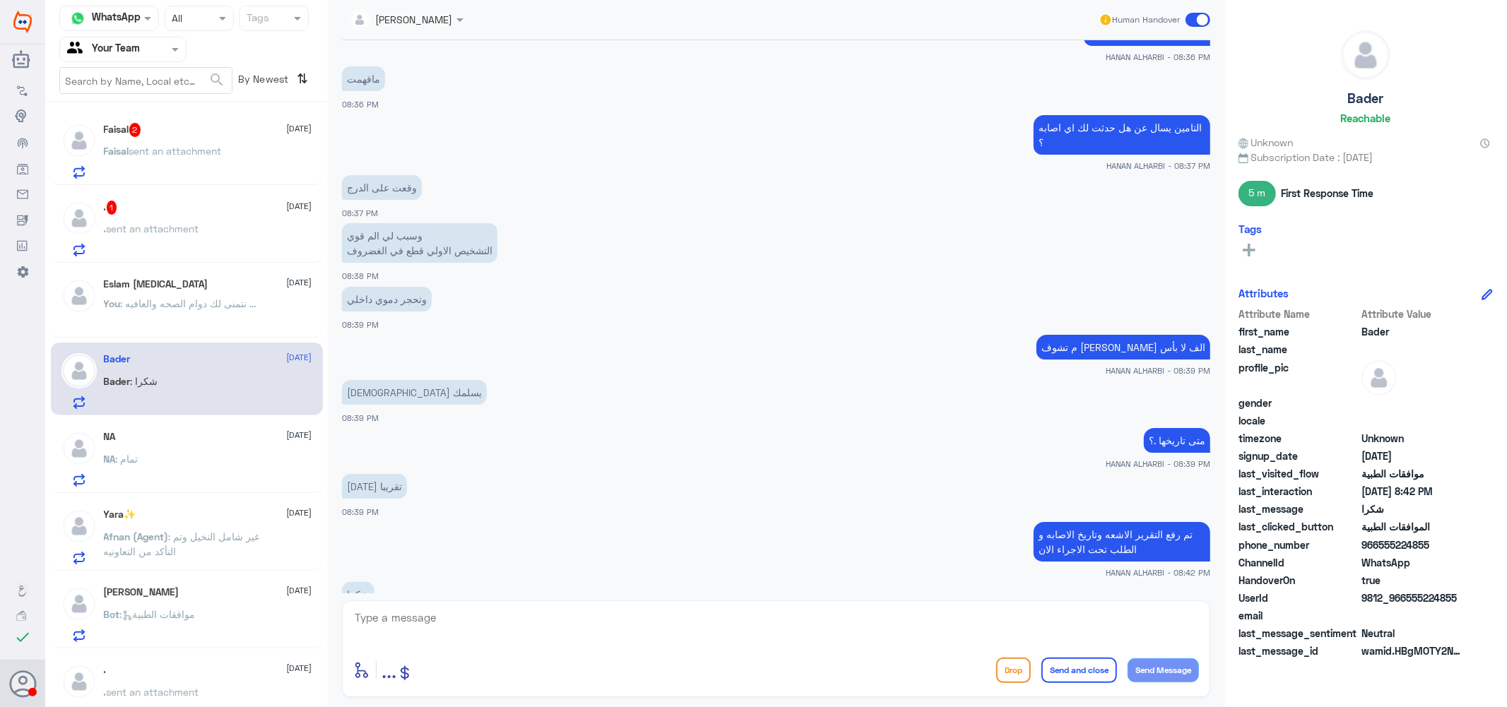
scroll to position [831, 0]
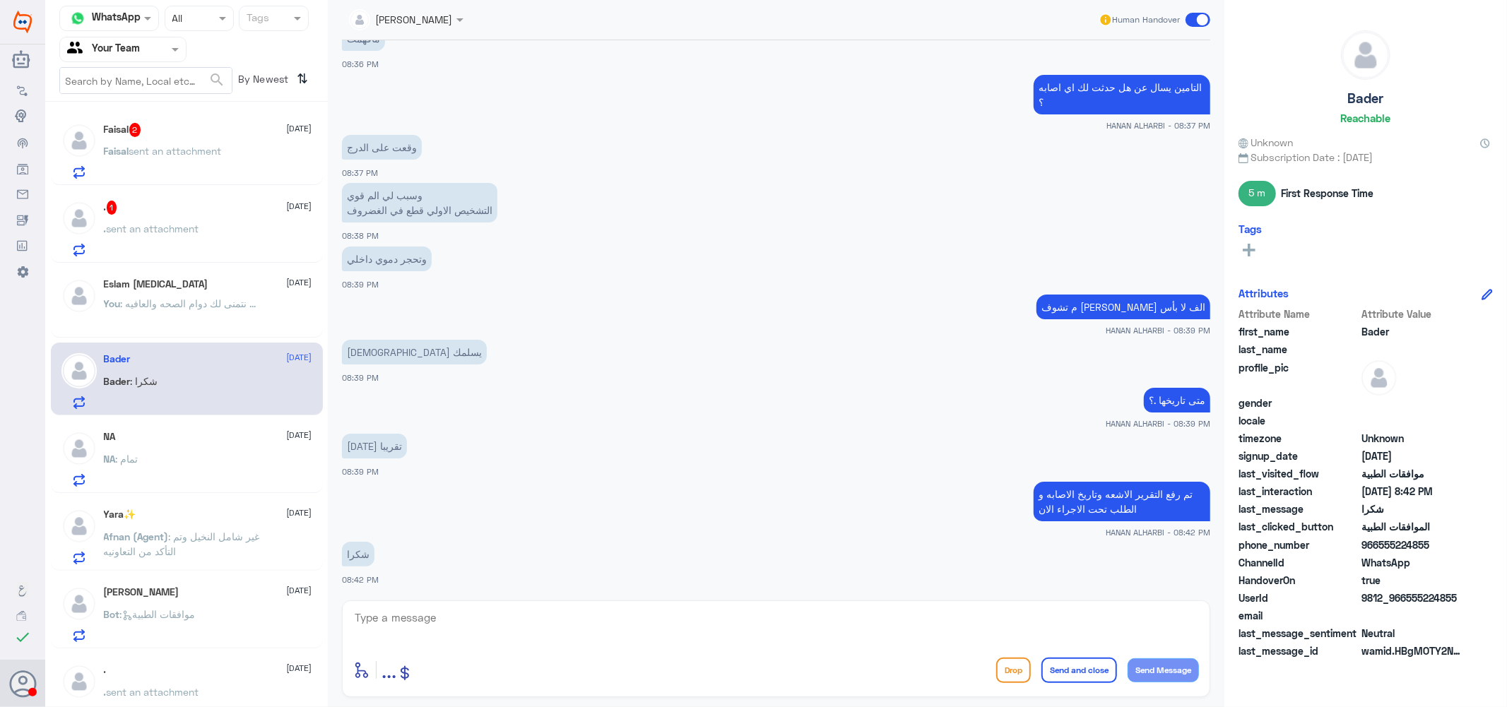
click at [186, 138] on div "Faisal 2 [DATE] [PERSON_NAME] sent an attachment" at bounding box center [208, 151] width 208 height 56
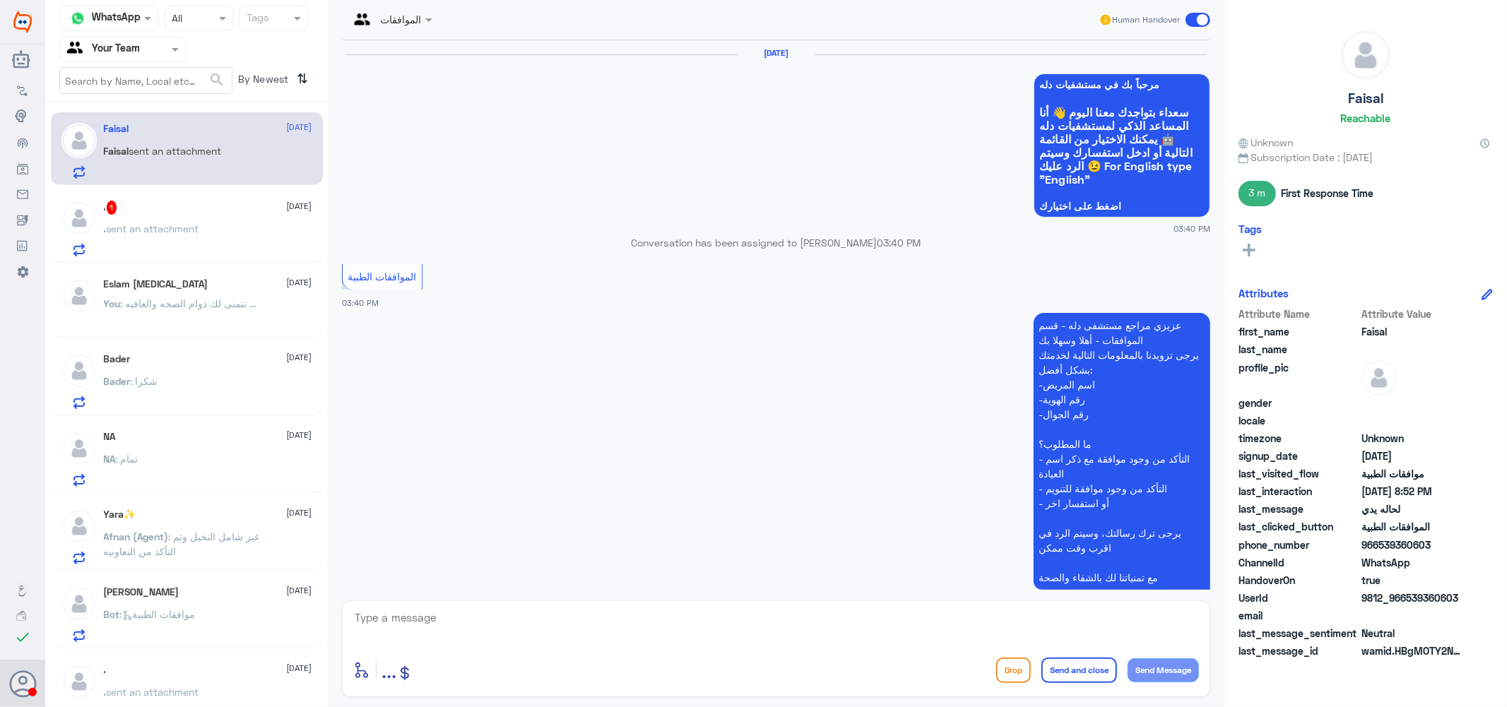
scroll to position [1269, 0]
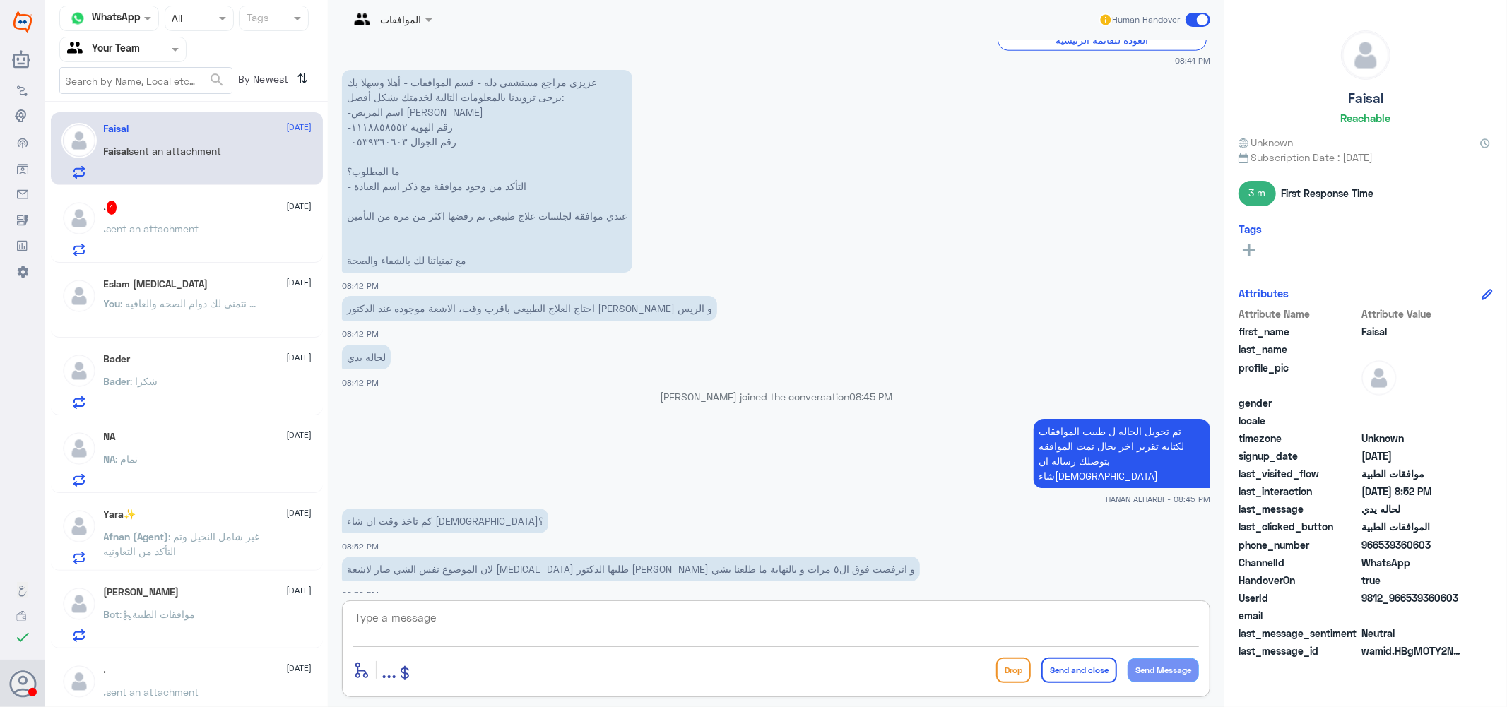
click at [554, 627] on textarea at bounding box center [776, 625] width 846 height 35
type textarea "ب"
type textarea "جاري العمل على الحاله [PERSON_NAME]"
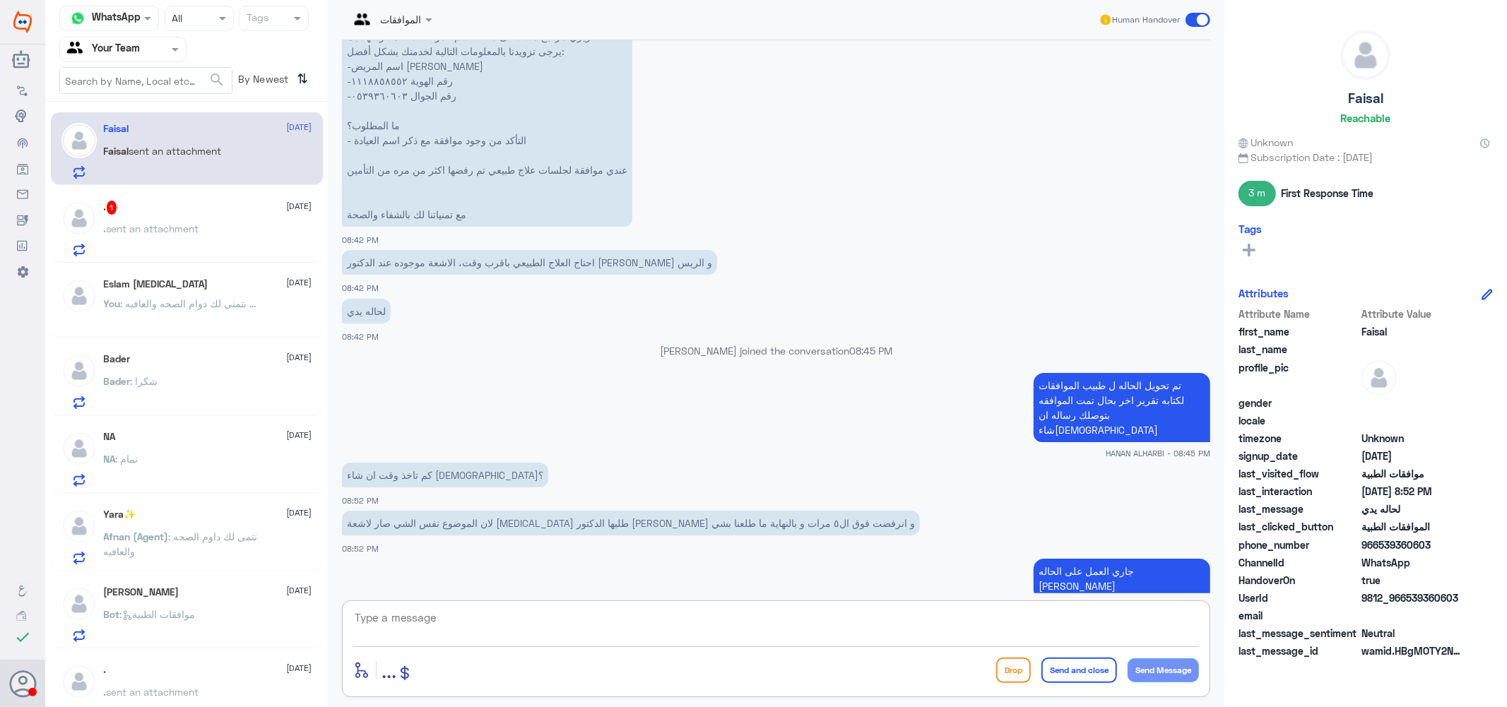
click at [174, 223] on span "sent an attachment" at bounding box center [153, 229] width 93 height 12
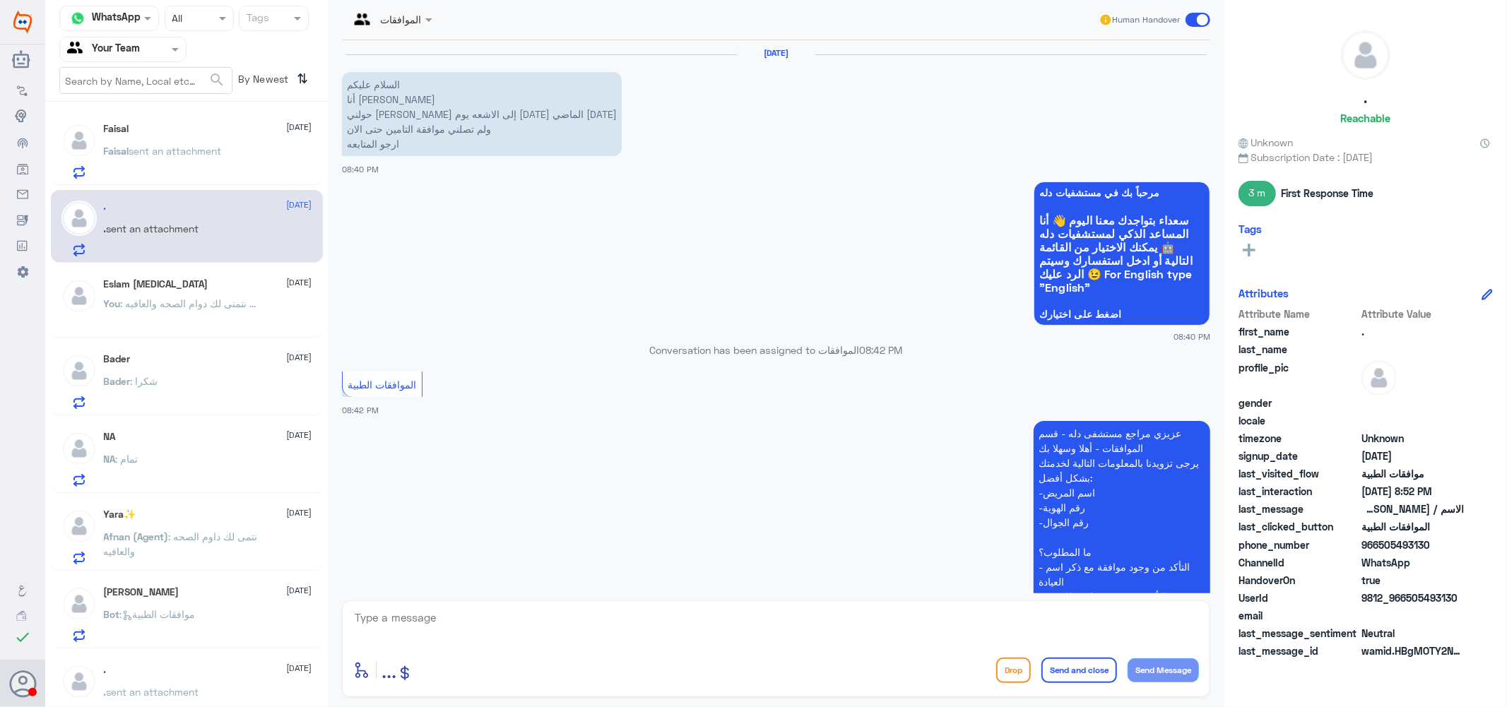
scroll to position [519, 0]
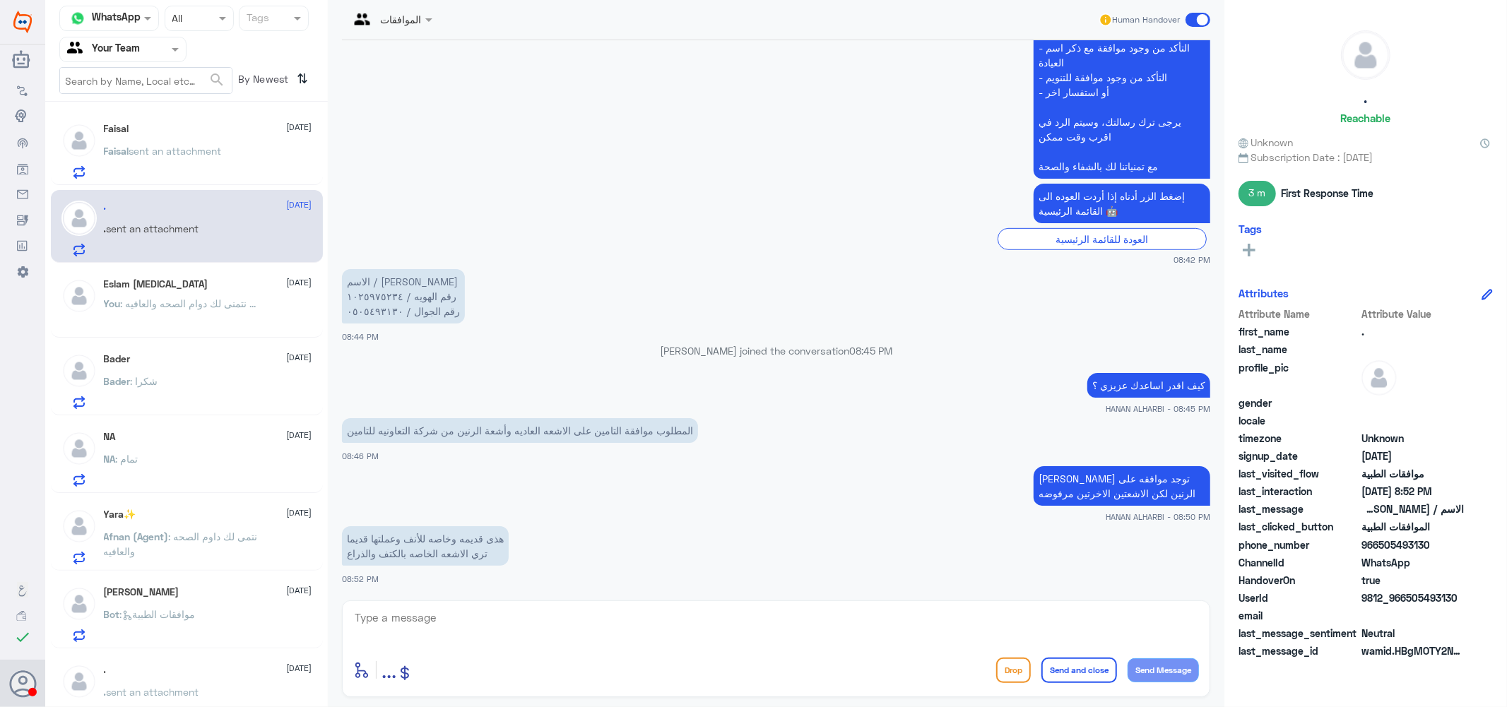
click at [538, 623] on textarea at bounding box center [776, 625] width 846 height 35
click at [406, 617] on textarea "1025975234" at bounding box center [776, 625] width 846 height 35
type textarea "1025975234"
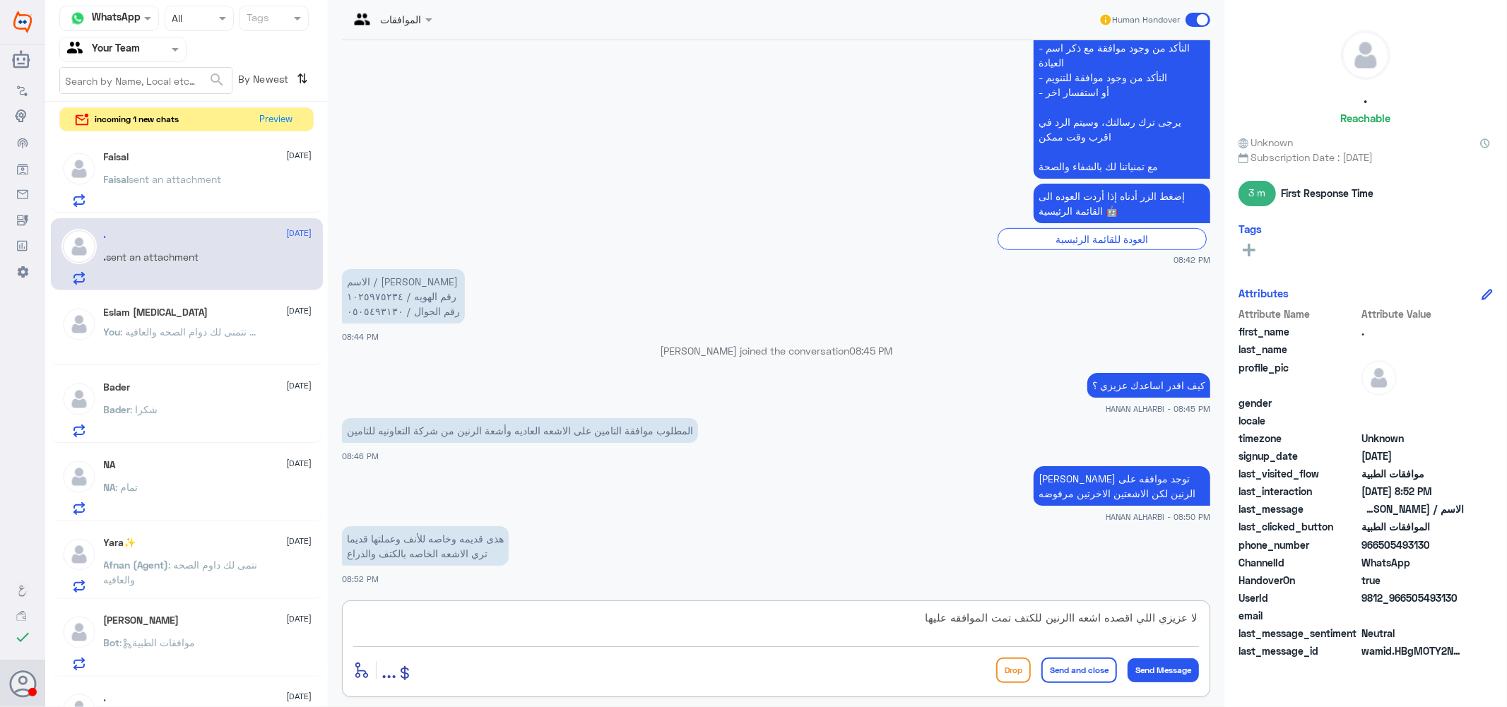
type textarea "لا عزيزي اللي اقصده اشعه االرنين للكتف تمت الموافقه عليها"
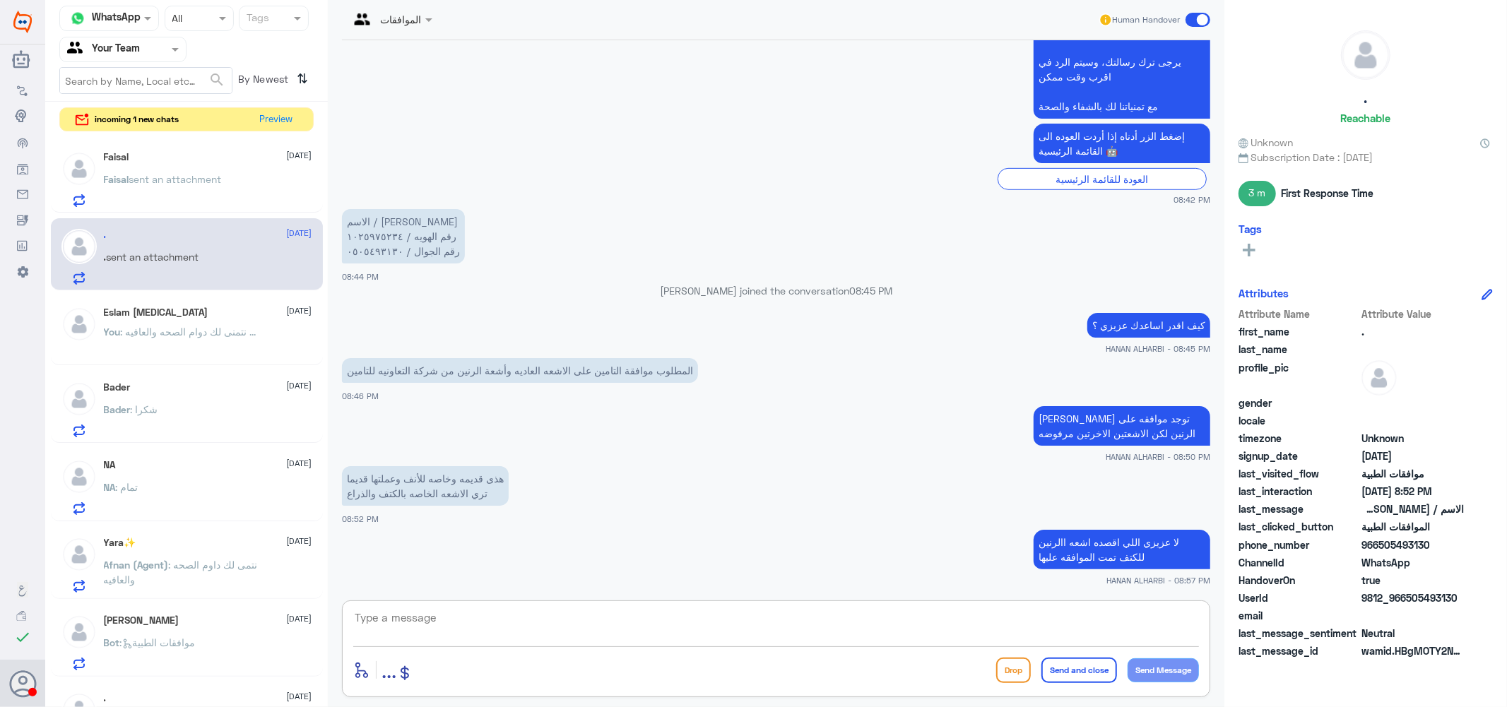
click at [924, 622] on textarea at bounding box center [776, 625] width 846 height 35
drag, startPoint x: 1089, startPoint y: 617, endPoint x: 1007, endPoint y: 613, distance: 82.0
click at [1007, 613] on textarea "الاشعه العاديه للكتف و bmd" at bounding box center [776, 625] width 846 height 35
paste textarea "BMD-[MEDICAL_DATA] SPINE"
type textarea "الاشعه العاديه للكتف و BMD-[MEDICAL_DATA] SPINE هي المرفوضه"
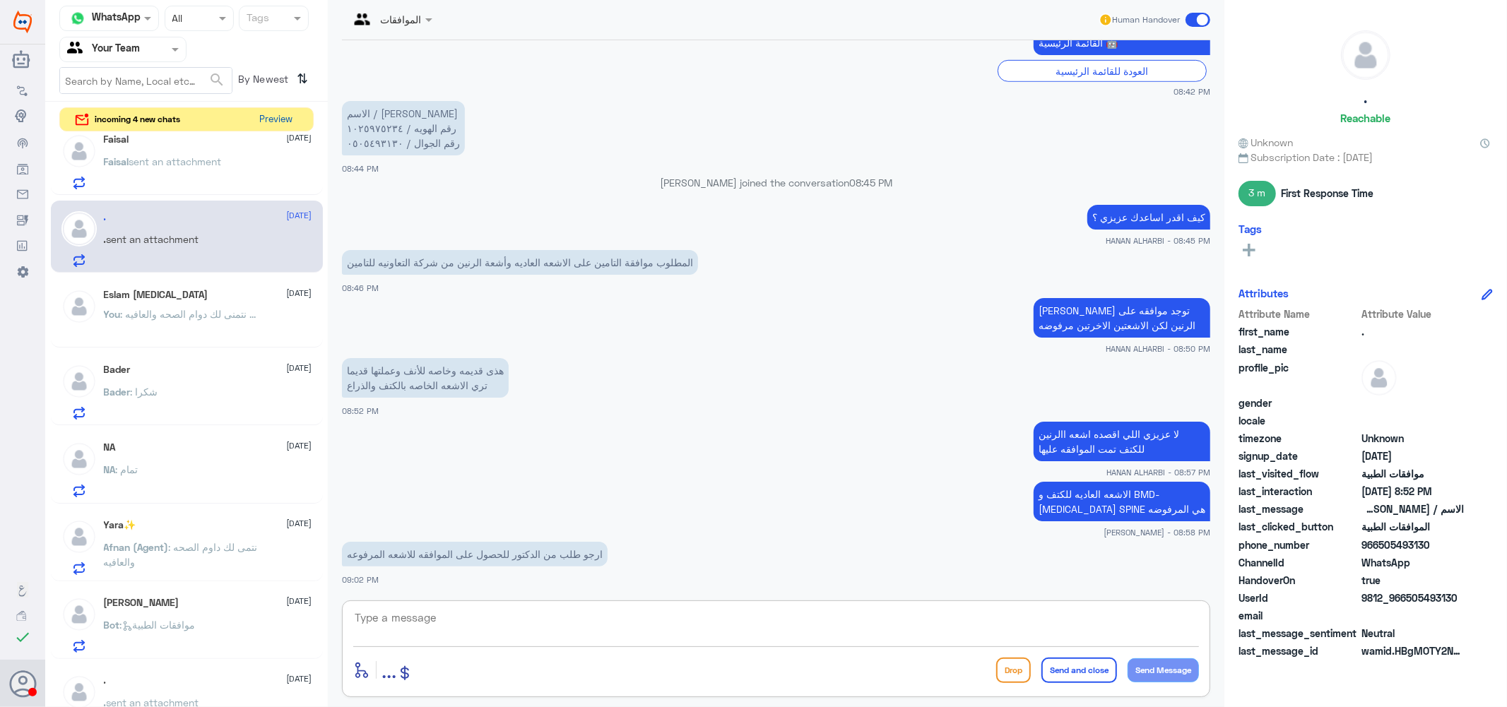
scroll to position [0, 0]
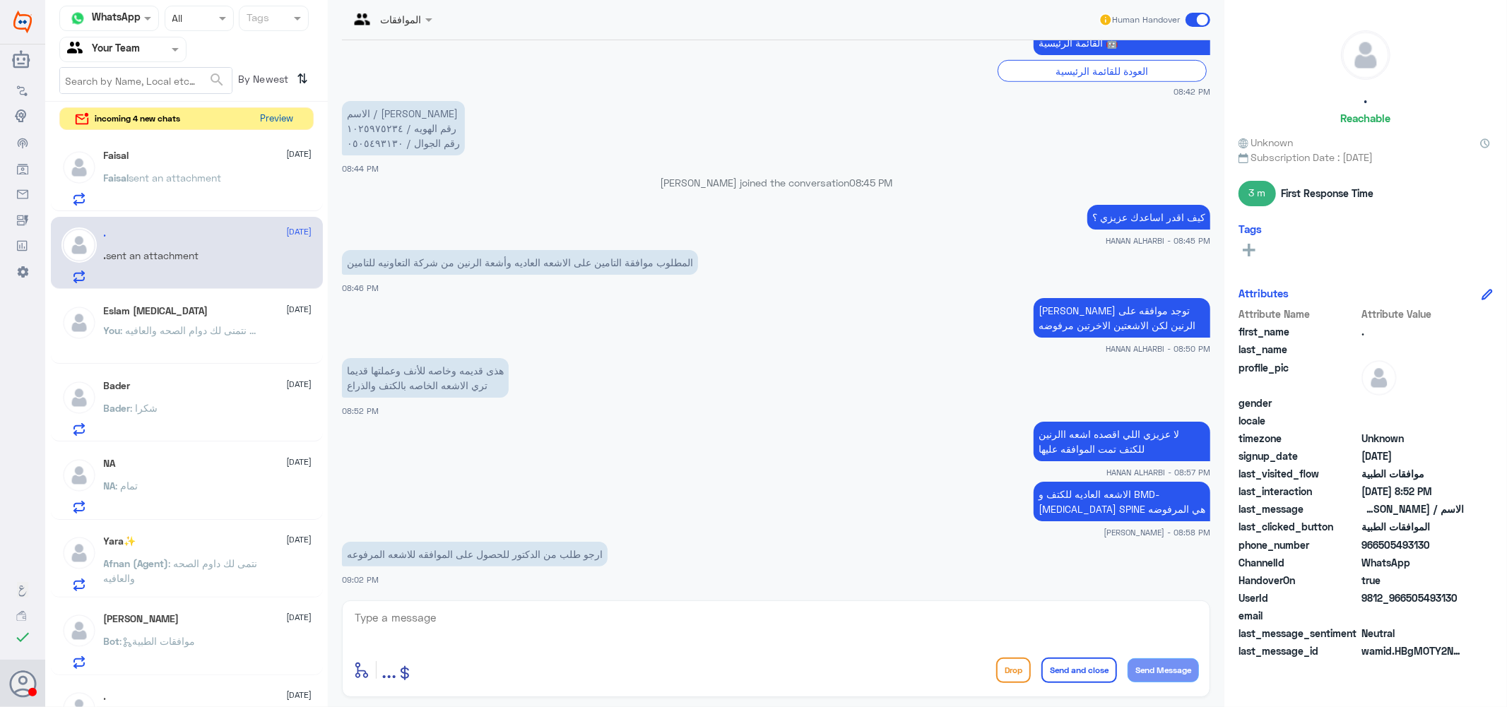
click at [273, 112] on button "Preview" at bounding box center [277, 119] width 44 height 22
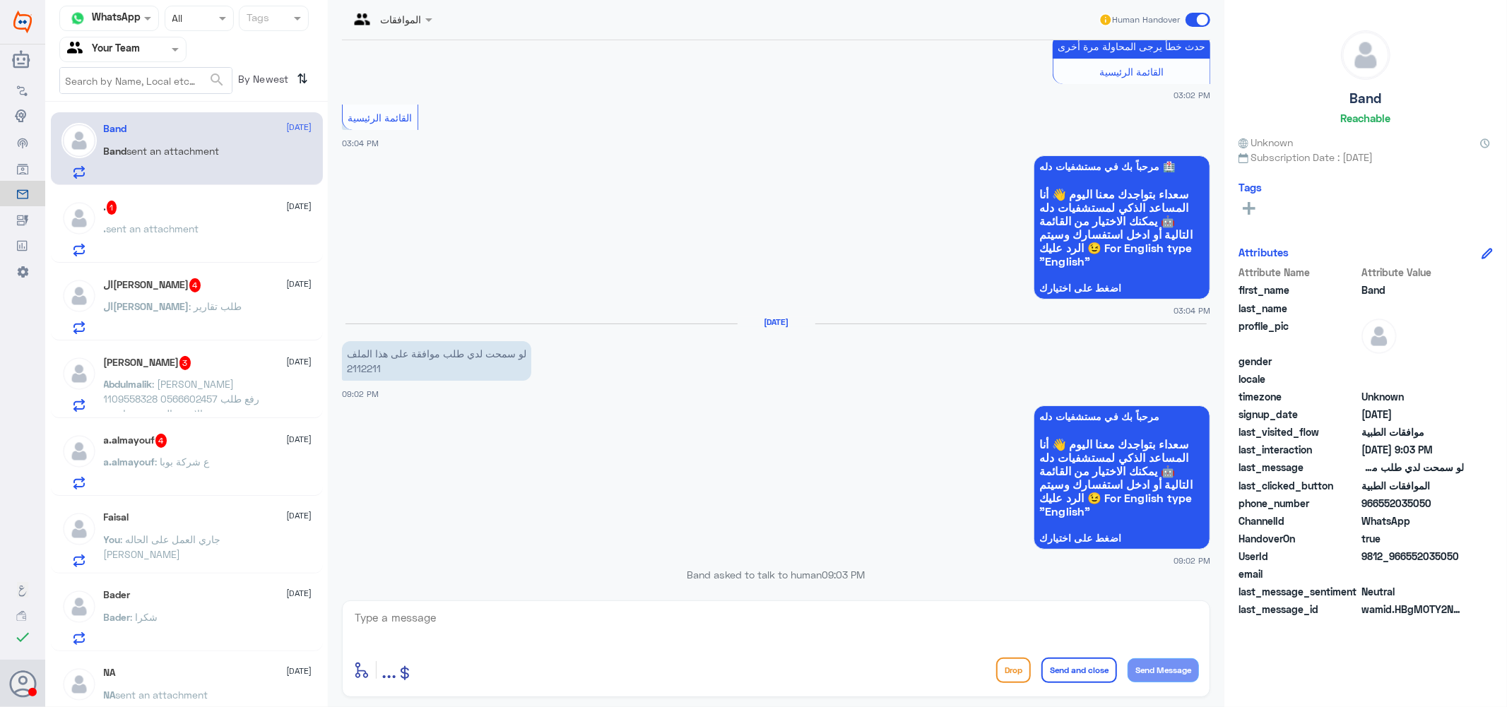
scroll to position [1101, 0]
click at [362, 340] on p "لو سمحت لدي طلب موافقة على هذا الملف 2112211" at bounding box center [436, 360] width 189 height 40
click at [214, 446] on div "a.almayouf 4 [DATE]" at bounding box center [208, 441] width 208 height 14
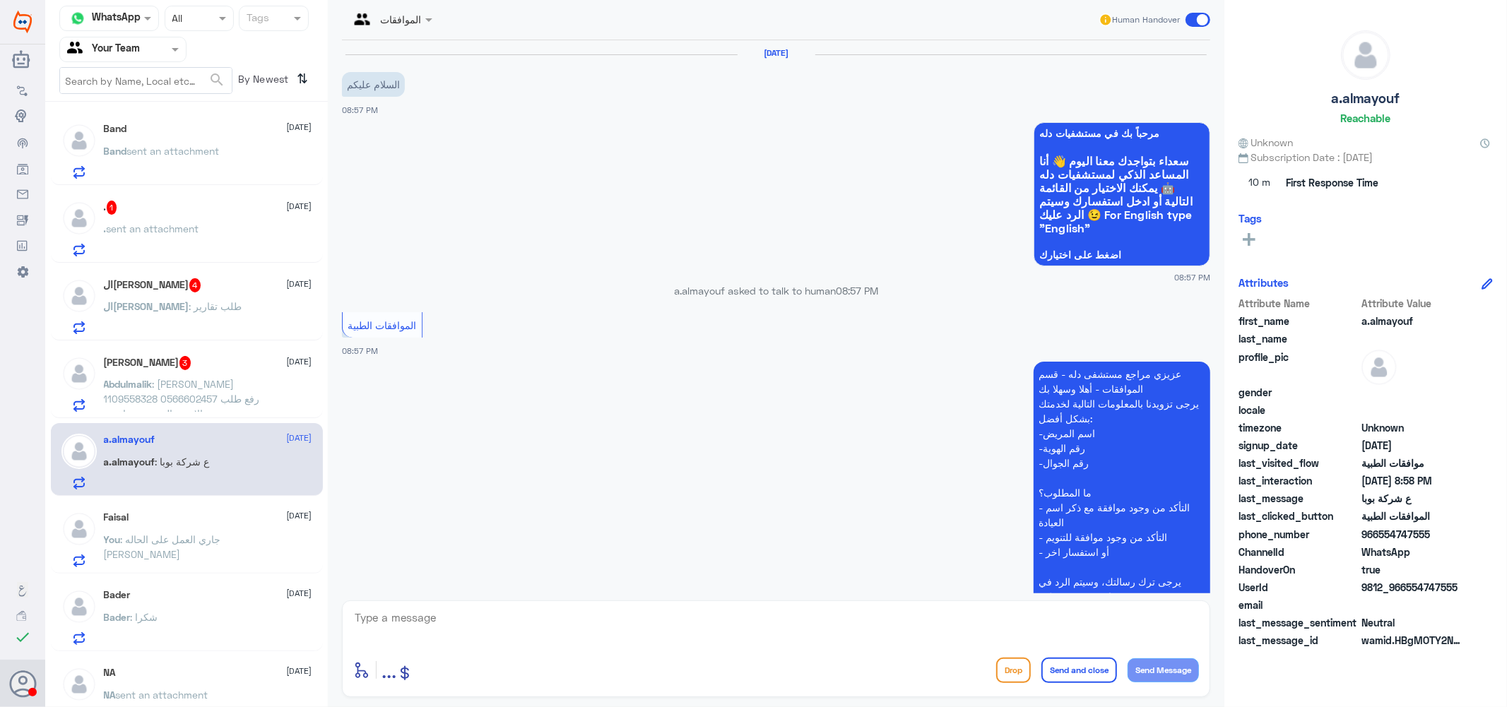
scroll to position [295, 0]
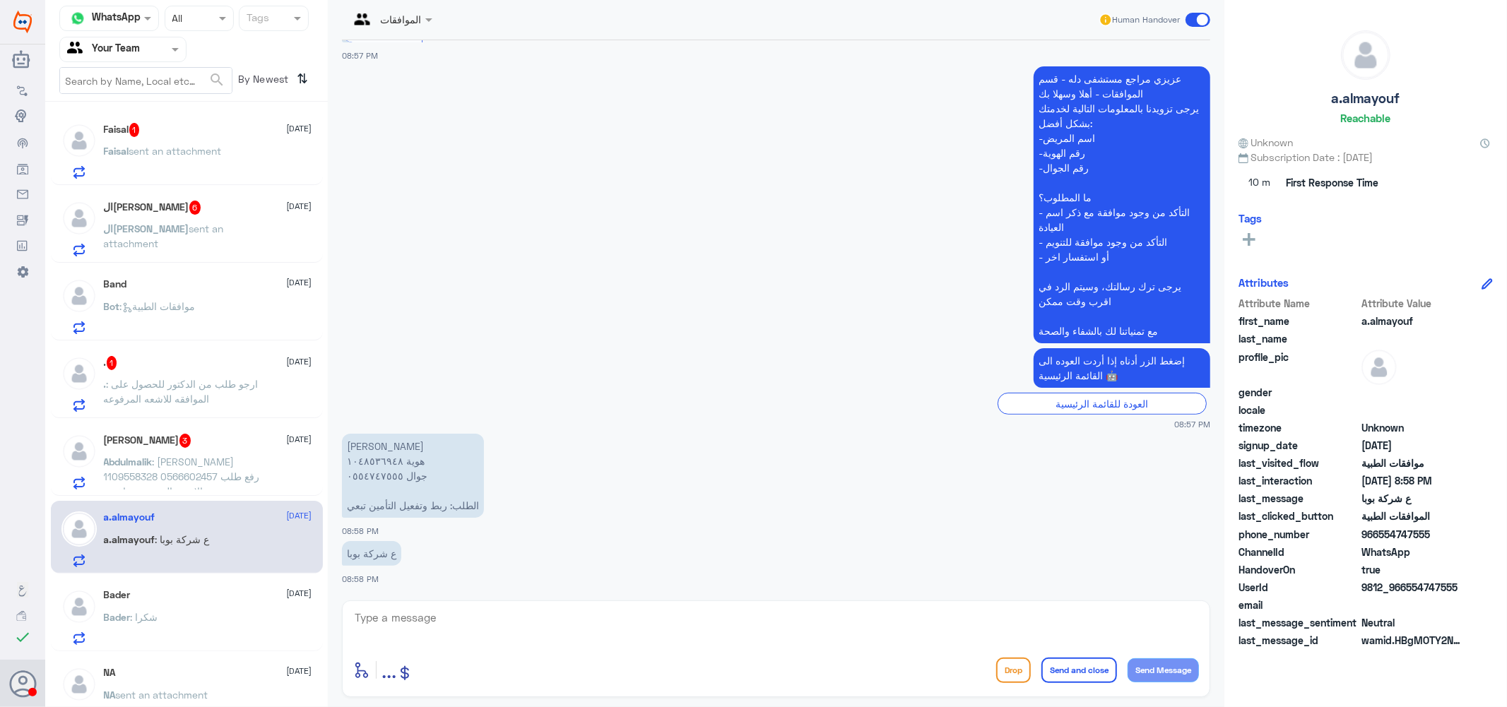
click at [196, 300] on span ": موافقات الطبية" at bounding box center [158, 306] width 76 height 12
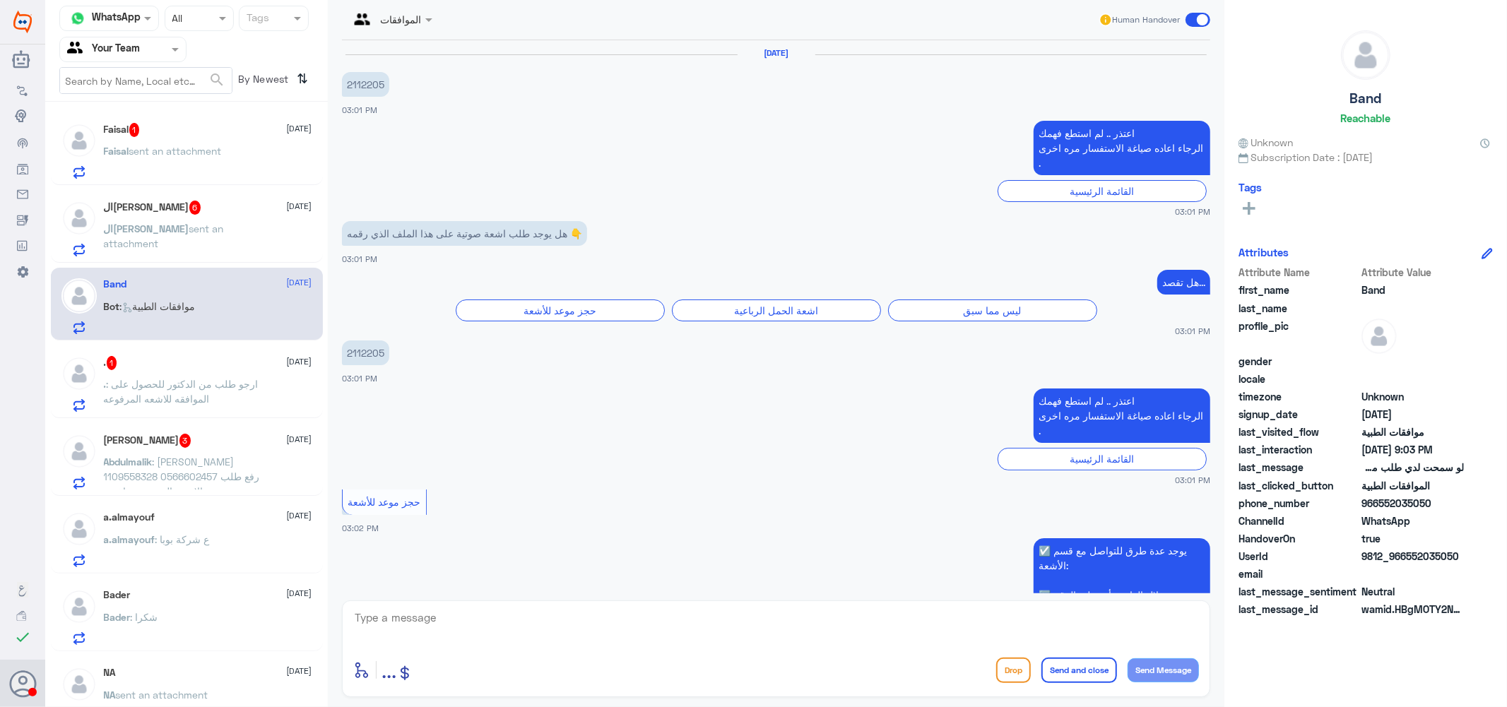
scroll to position [1493, 0]
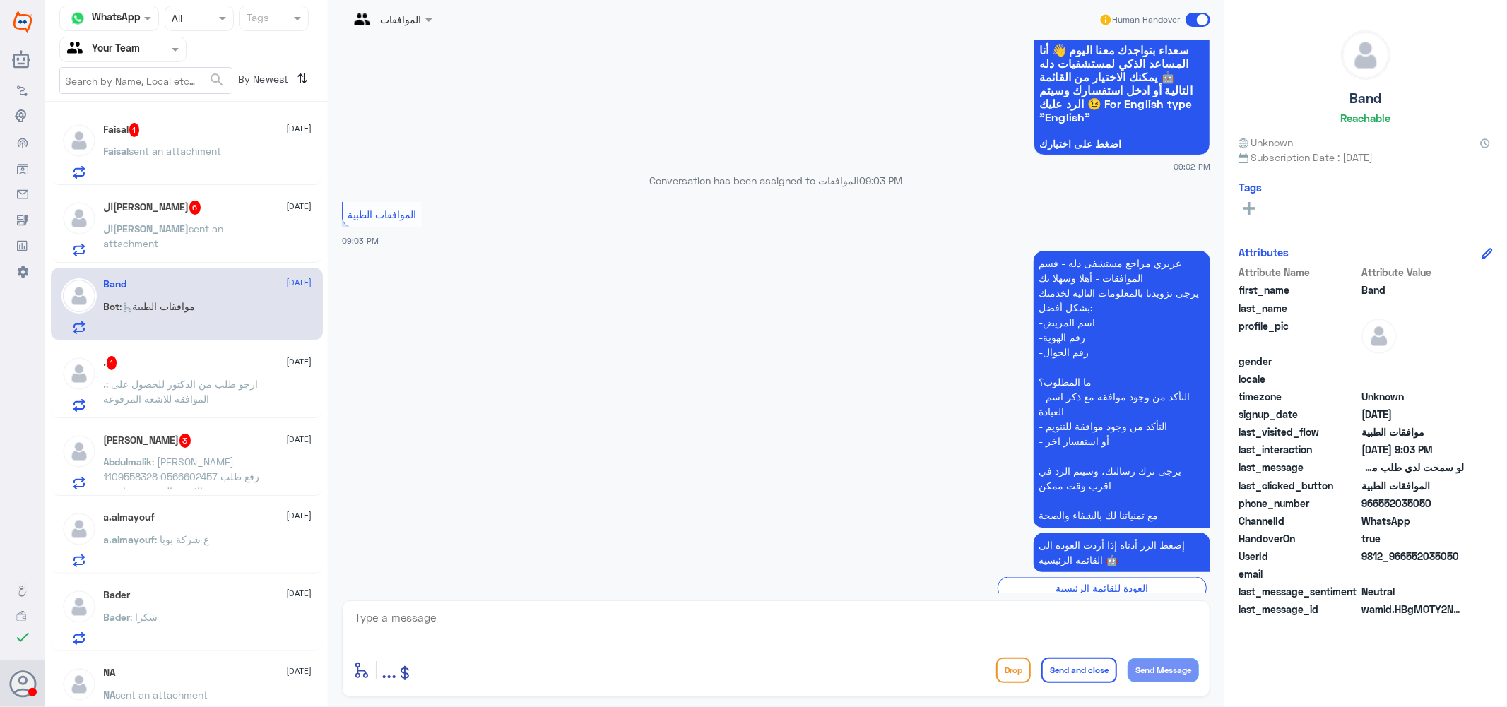
click at [160, 605] on div "Bader [DATE] Bader : شكرا" at bounding box center [208, 617] width 208 height 56
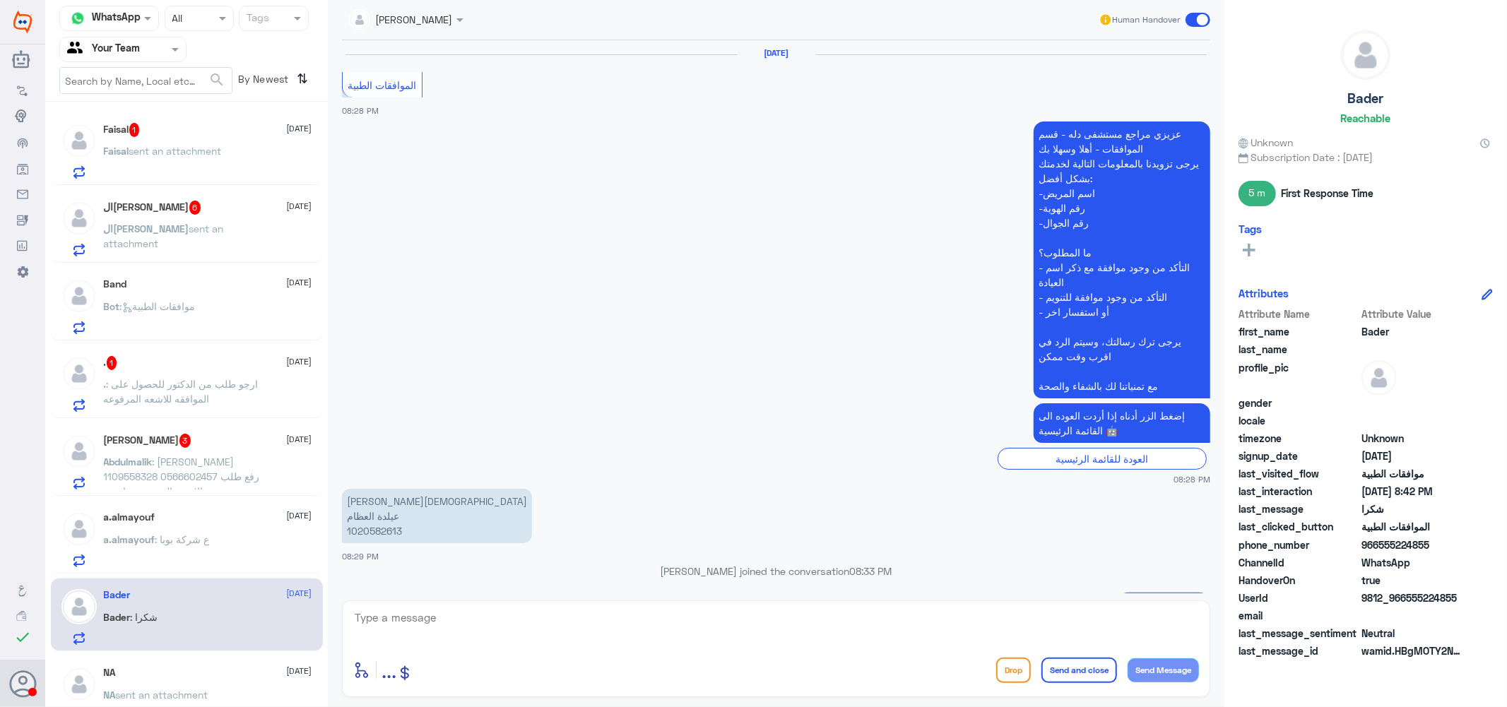
scroll to position [831, 0]
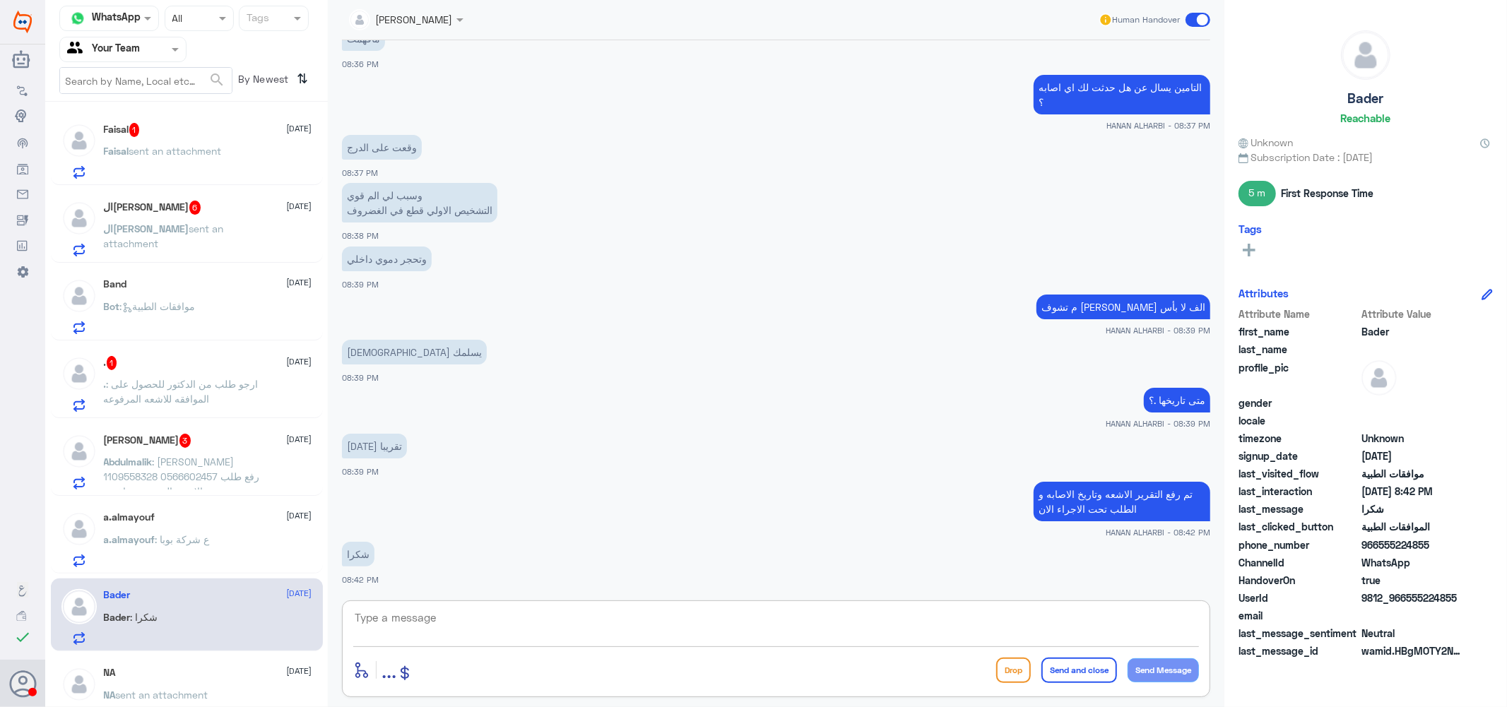
click at [458, 624] on textarea at bounding box center [776, 625] width 846 height 35
type textarea "تمت الموافقه عزيزي ع الاشعه"
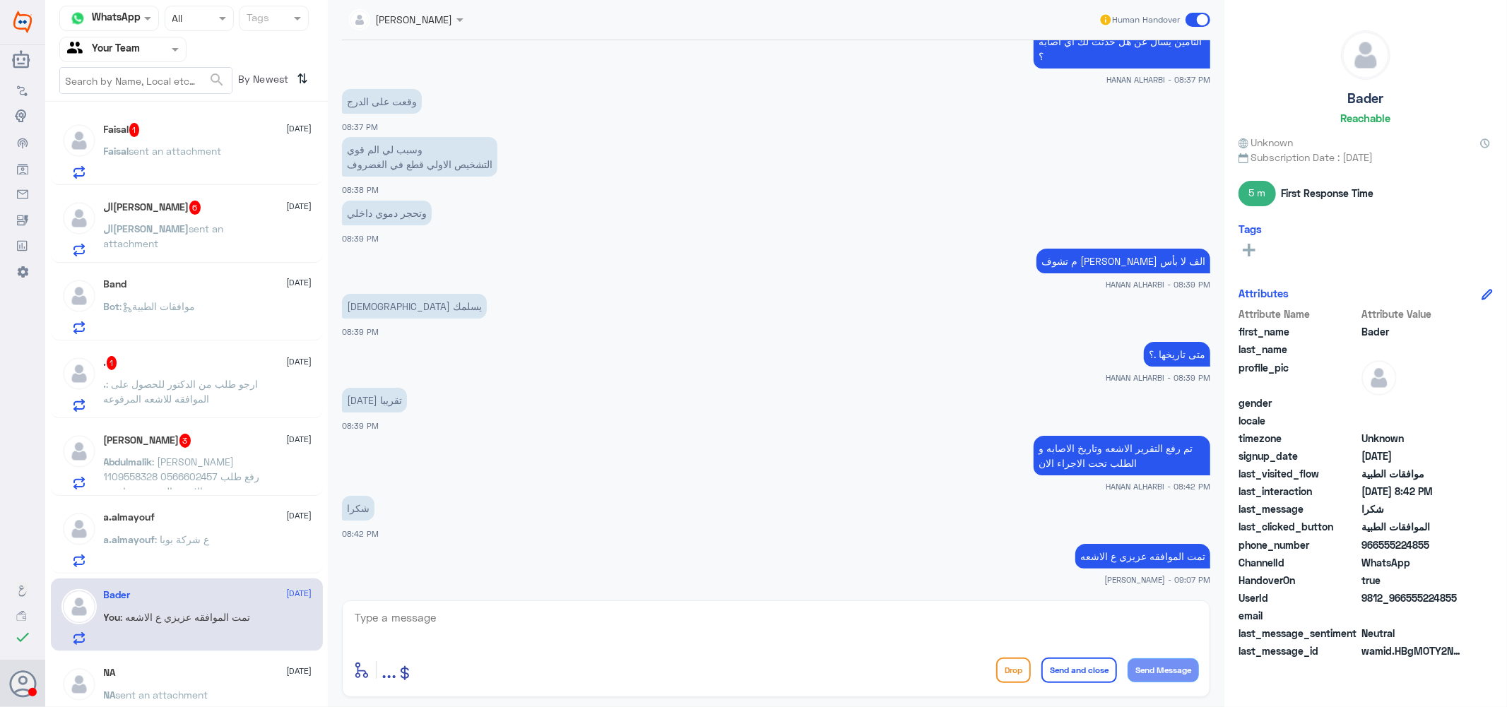
click at [202, 530] on div "a.almayouf [DATE] a.almayouf : ع شركة بوبا" at bounding box center [208, 539] width 208 height 56
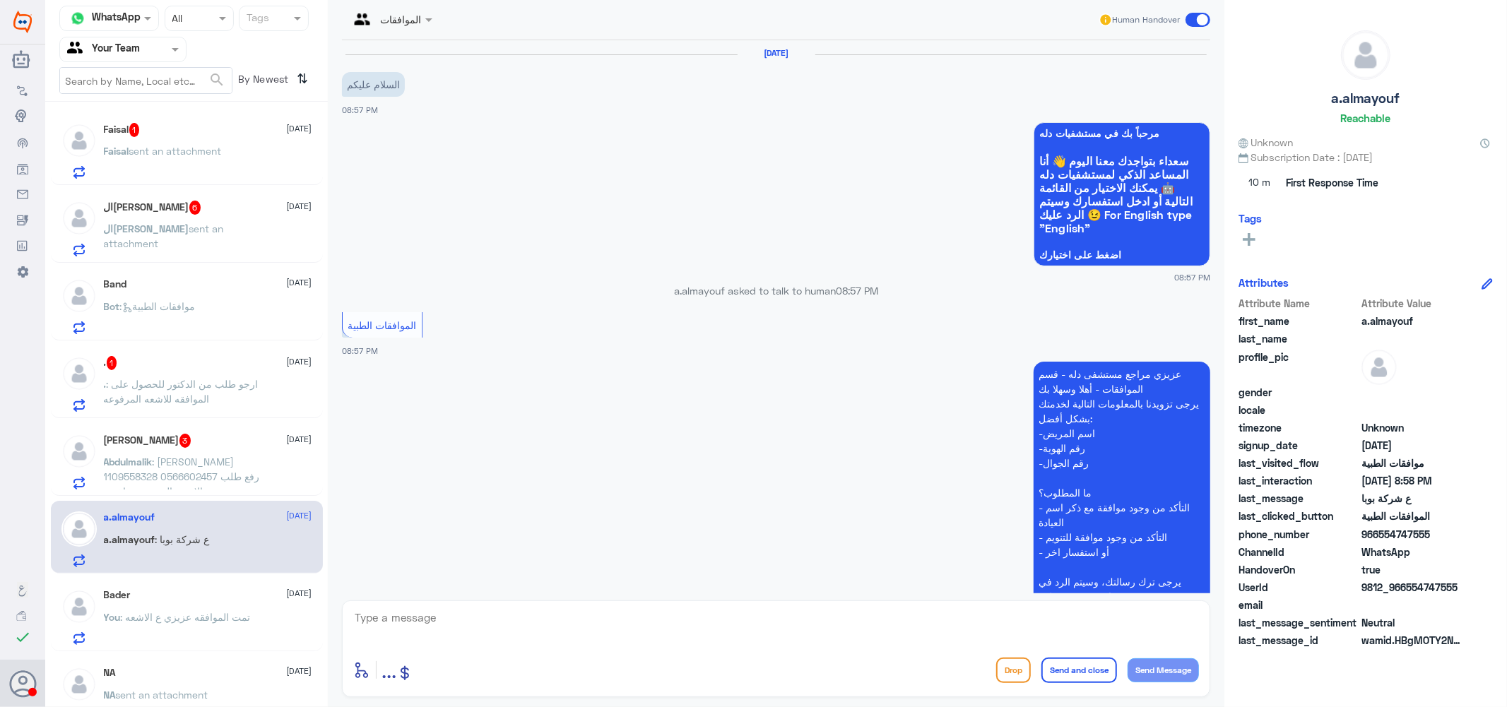
scroll to position [295, 0]
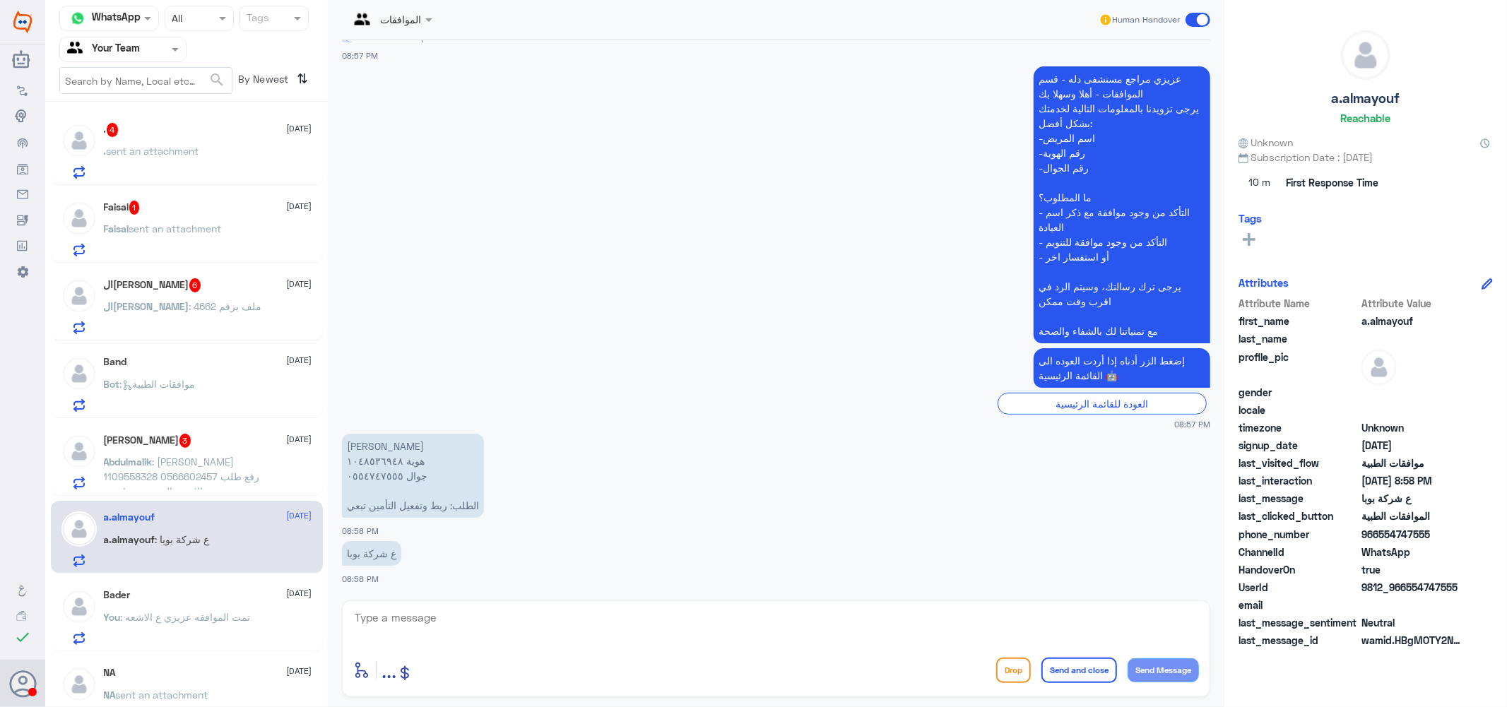
click at [199, 535] on span ": ع شركة بوبا" at bounding box center [182, 539] width 54 height 12
click at [161, 619] on span ": تمت الموافقه عزيزي ع الاشعه" at bounding box center [186, 617] width 130 height 12
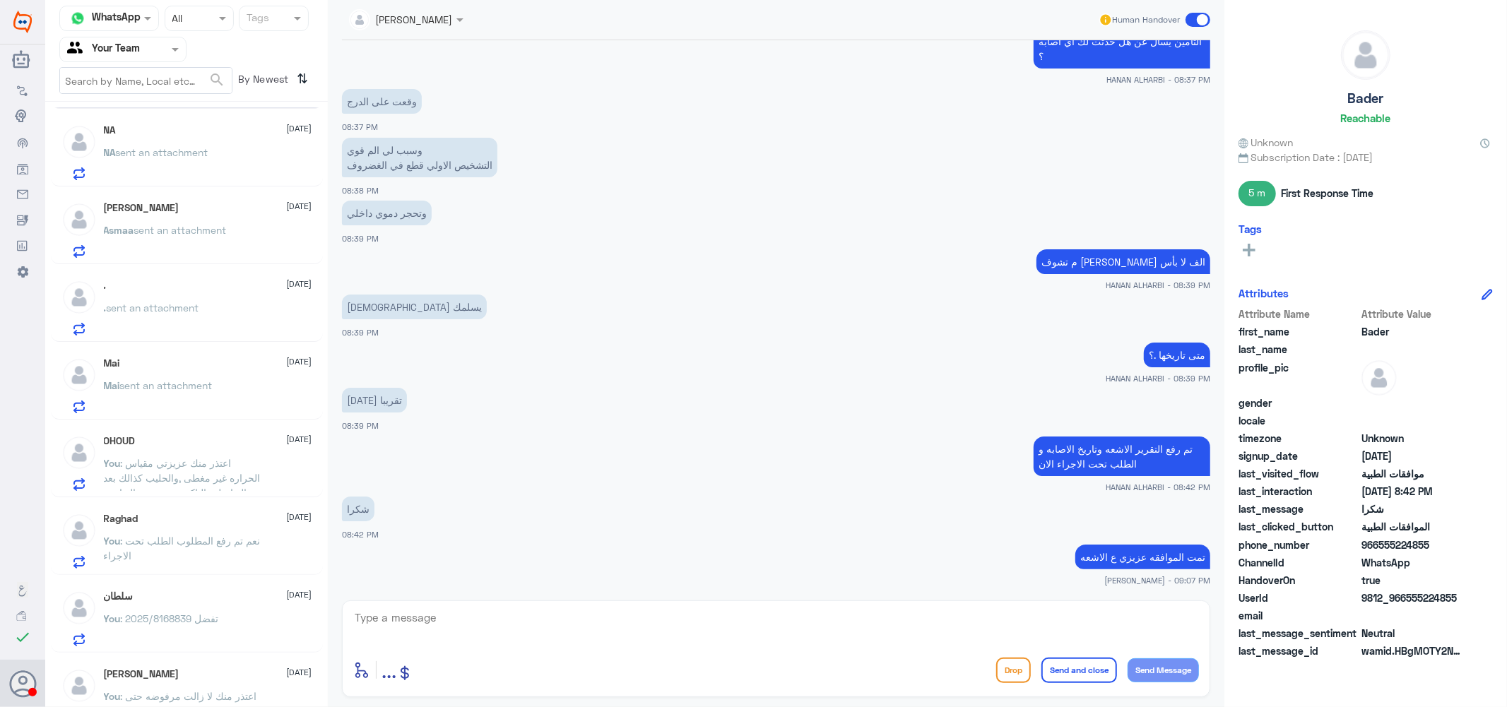
scroll to position [549, 0]
click at [167, 433] on div "OHOUD [DATE]" at bounding box center [208, 435] width 208 height 12
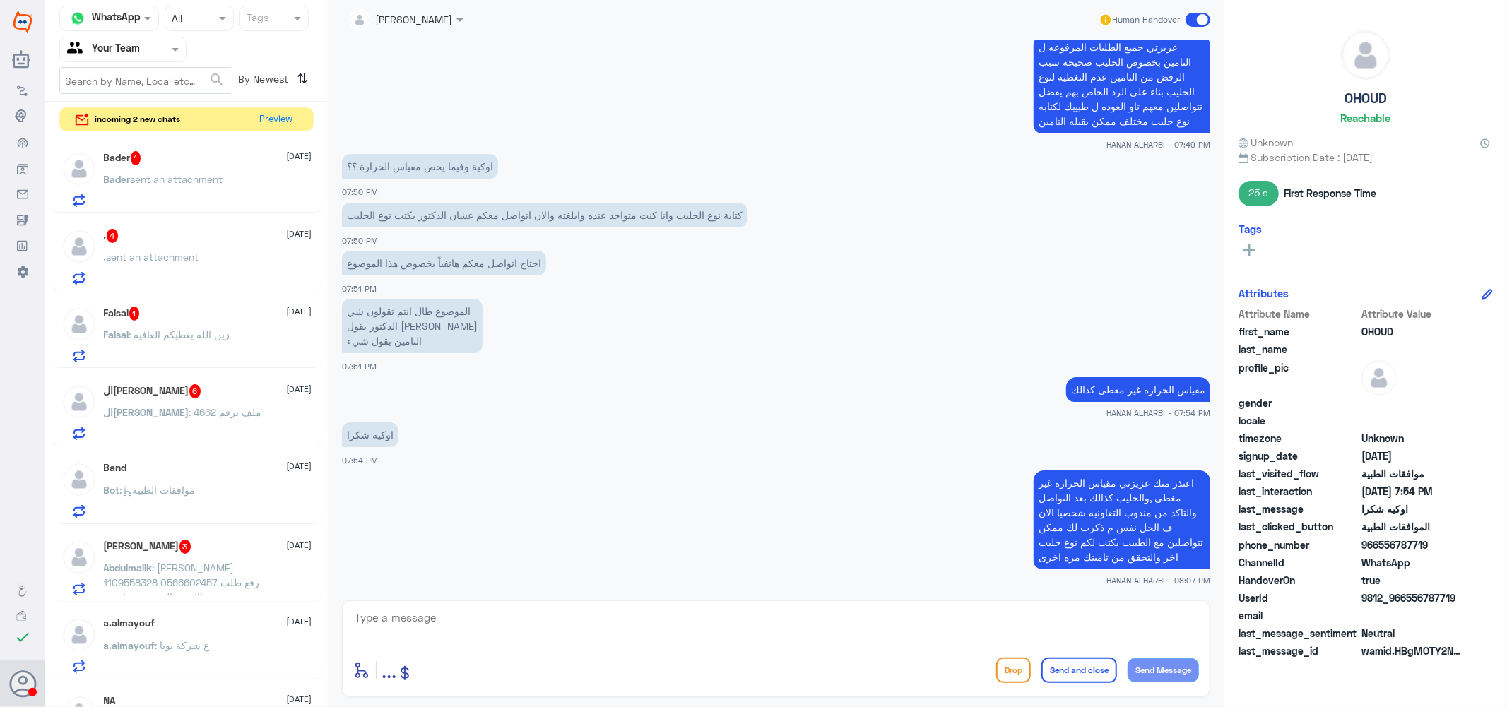
click at [184, 321] on div "Faisal 1 [DATE] [PERSON_NAME] : زين الله يعطيكم العافيه" at bounding box center [208, 335] width 208 height 56
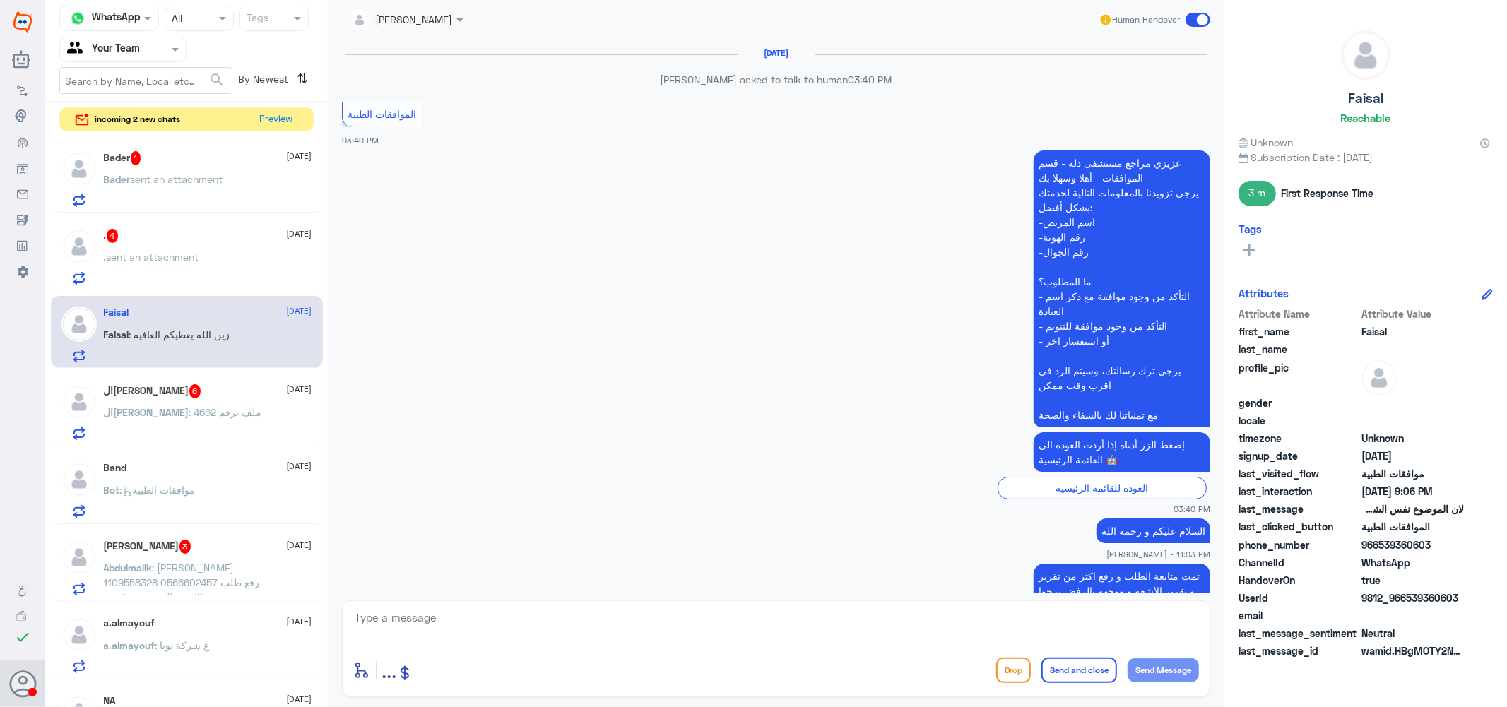
scroll to position [1201, 0]
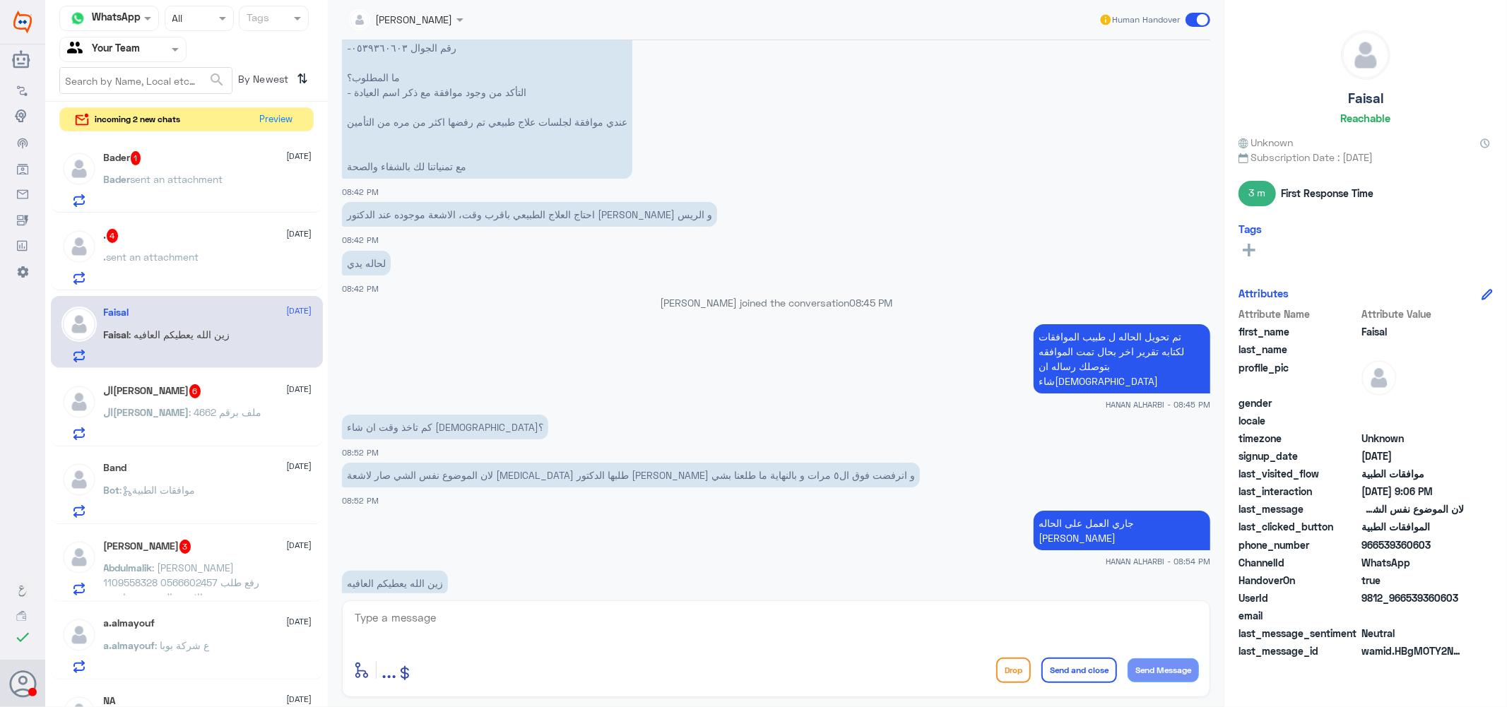
click at [232, 171] on div "Bader 1 [DATE] Bader sent an attachment" at bounding box center [208, 179] width 208 height 56
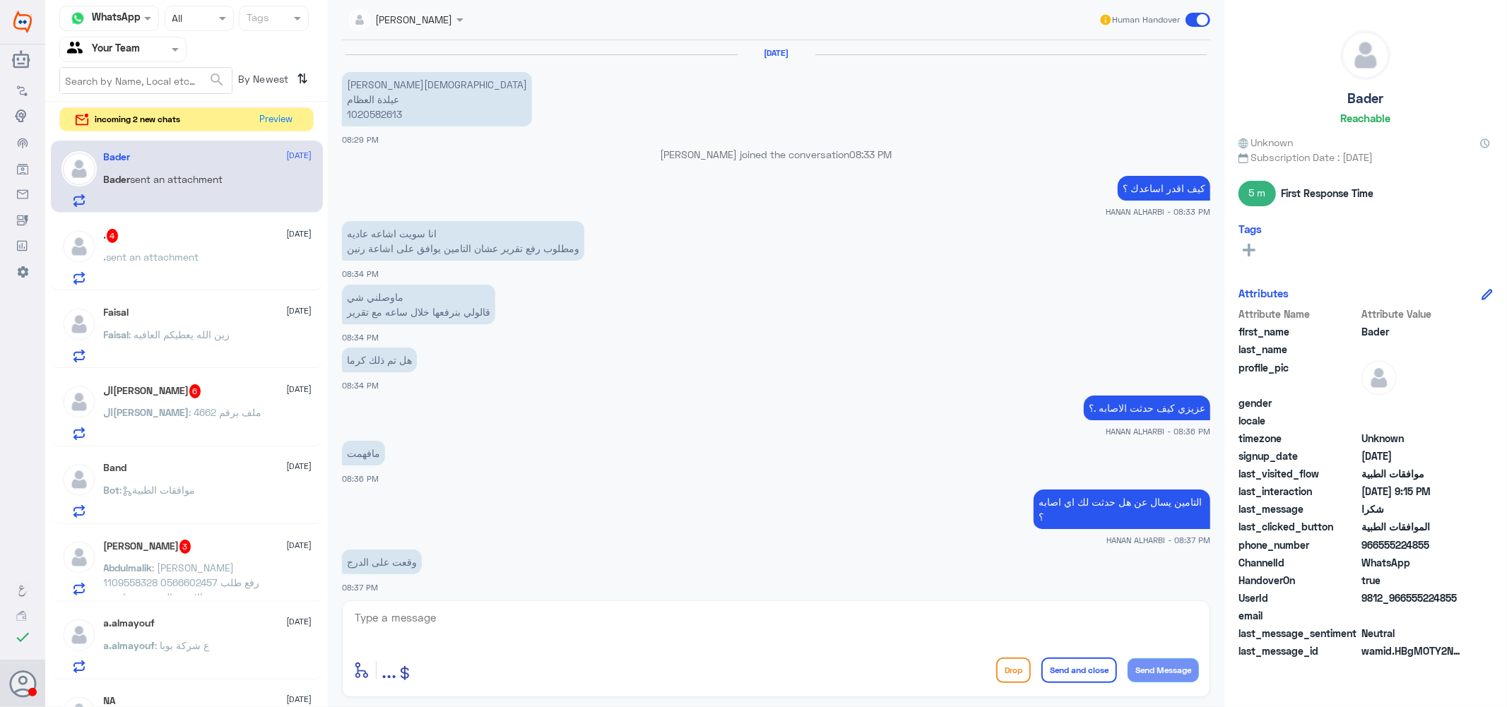
scroll to position [509, 0]
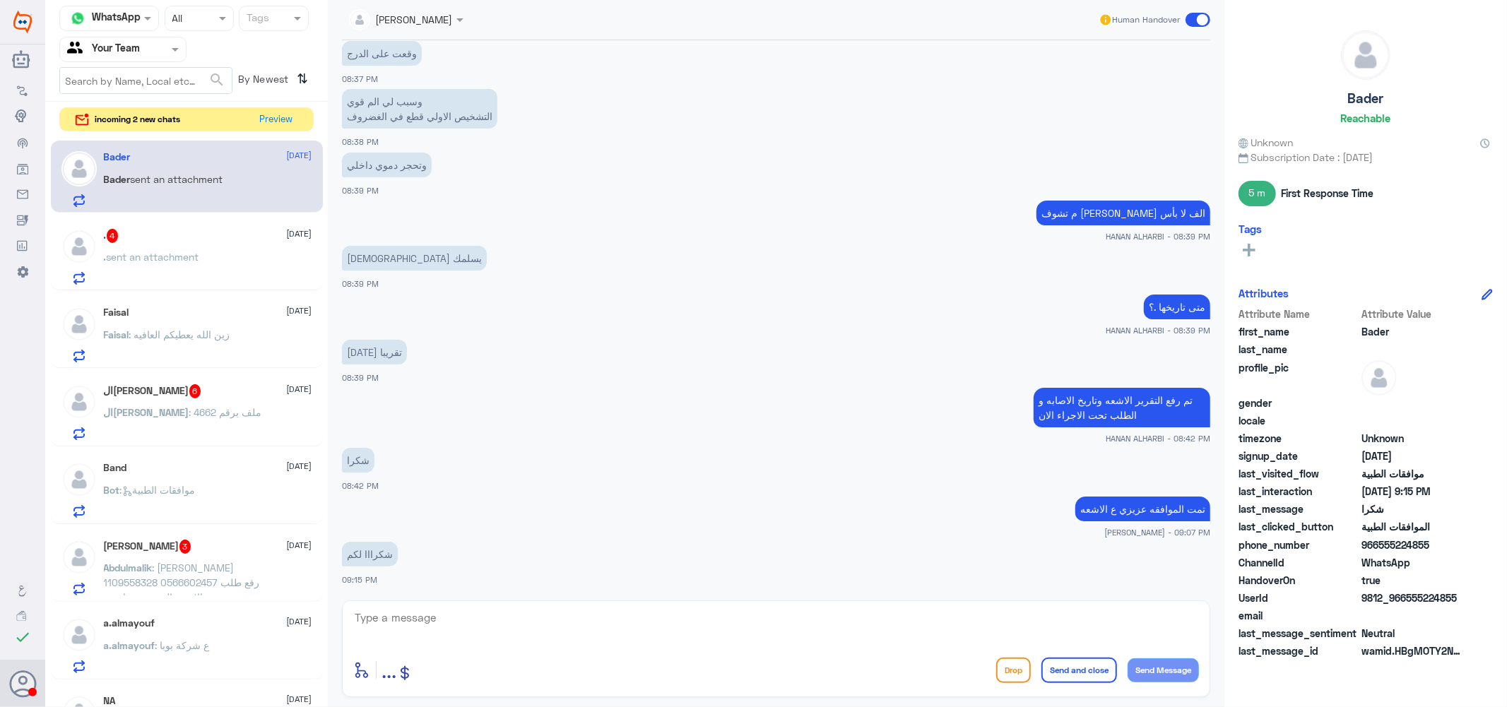
click at [472, 627] on textarea at bounding box center [776, 625] width 846 height 35
type textarea "h"
type textarea "العفو عزيزي نتمنى لك دوام الصحه والعافيه ..."
click at [1079, 669] on button "Send and close" at bounding box center [1079, 670] width 76 height 25
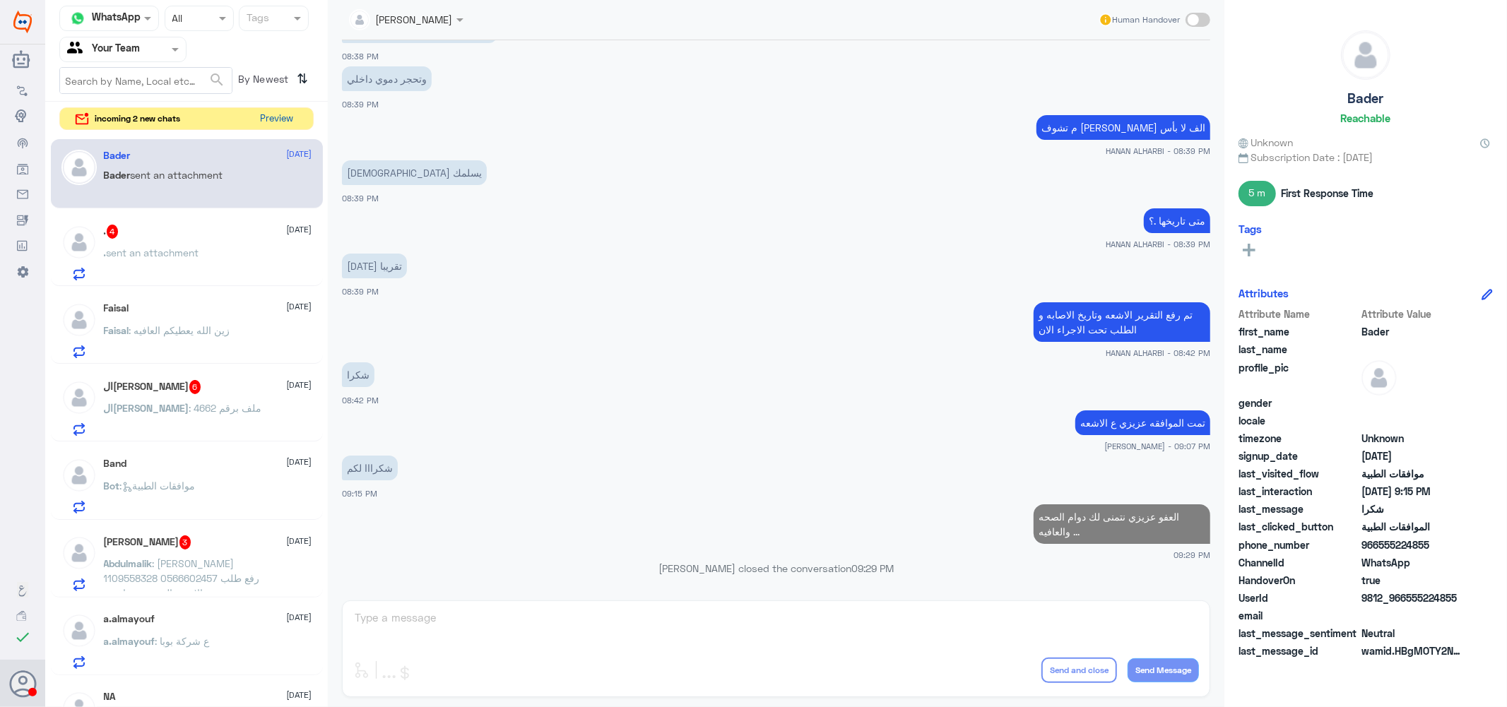
click at [287, 118] on button "Preview" at bounding box center [277, 119] width 44 height 22
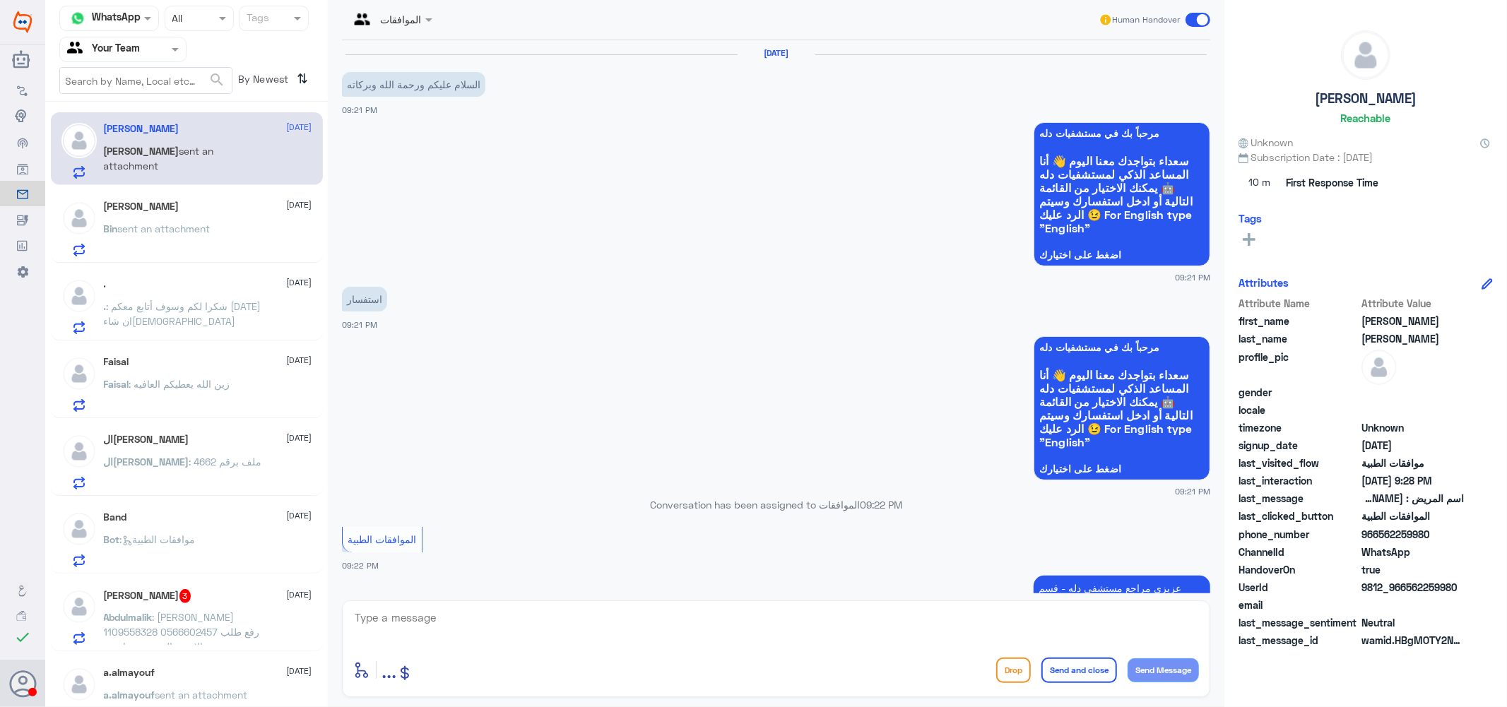
scroll to position [432, 0]
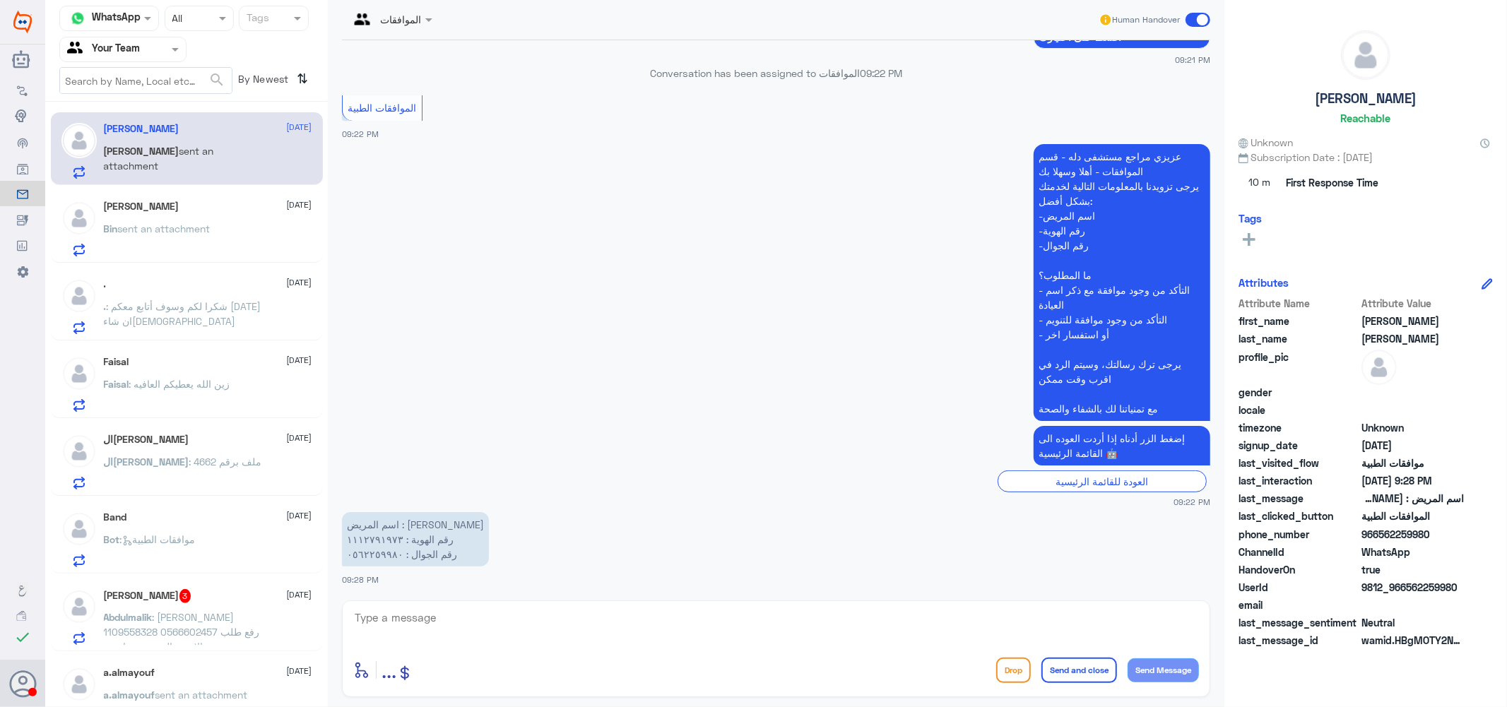
click at [198, 215] on div "Bin Fawwaz [DATE] Bin sent an attachment" at bounding box center [208, 229] width 208 height 56
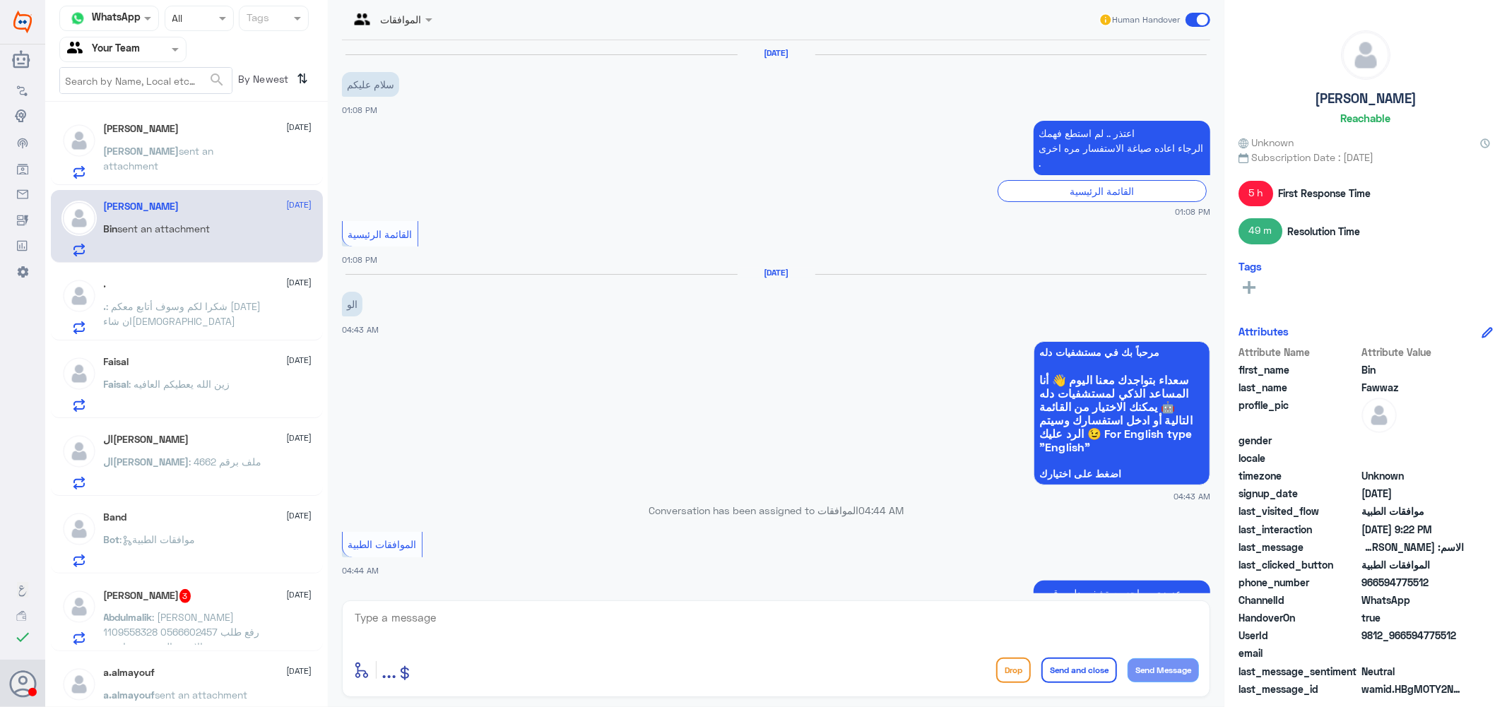
scroll to position [1202, 0]
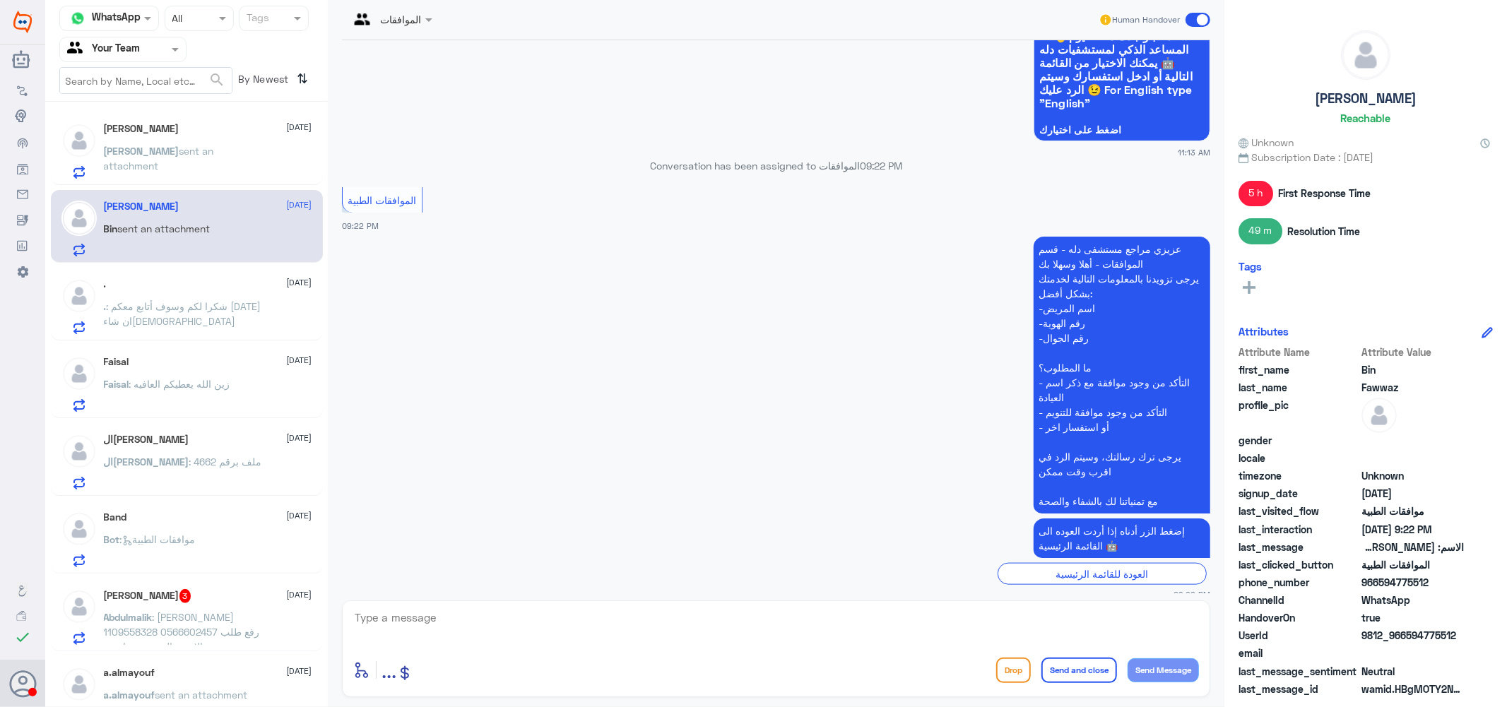
click at [194, 288] on div ". [DATE]" at bounding box center [208, 284] width 208 height 12
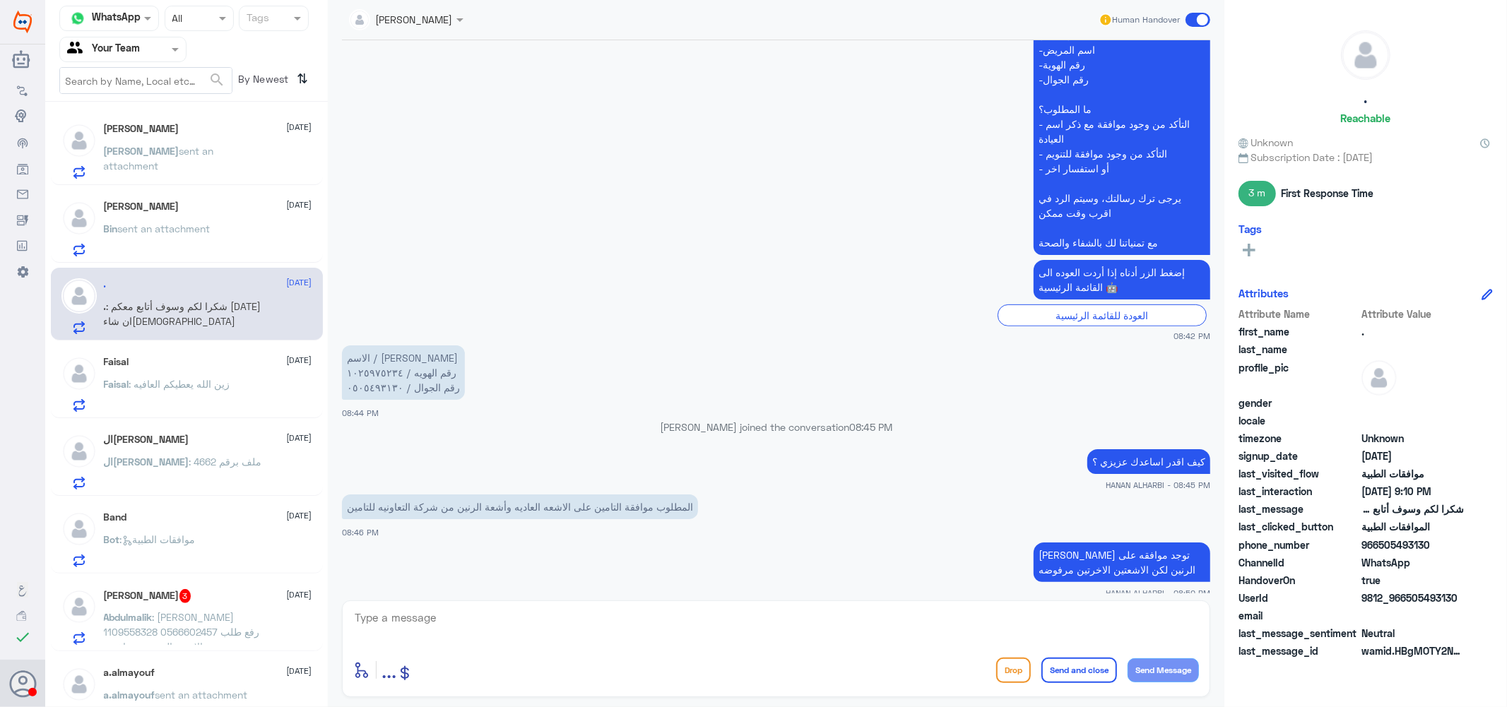
scroll to position [440, 0]
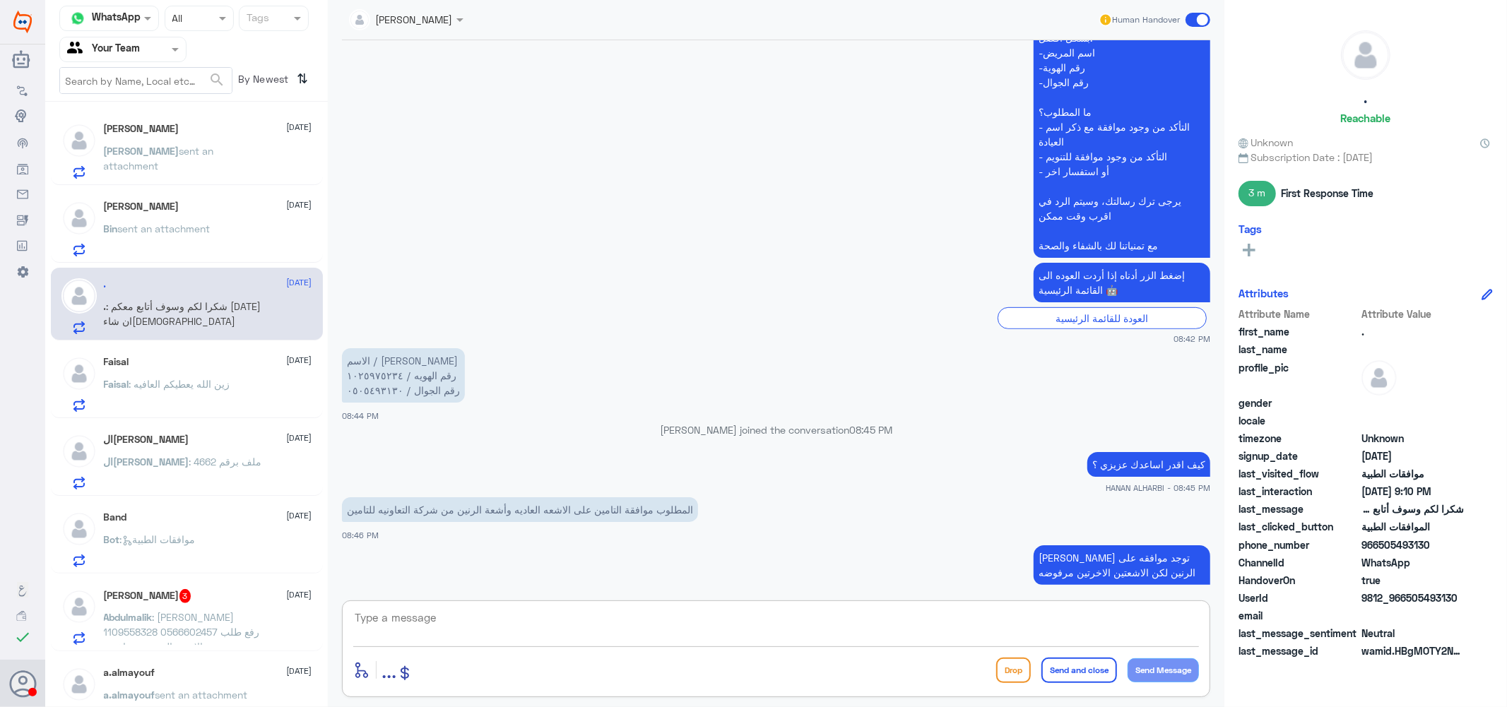
click at [509, 641] on textarea at bounding box center [776, 625] width 846 height 35
click at [411, 610] on textarea "1025975234" at bounding box center [776, 625] width 846 height 35
type textarea "1025975234"
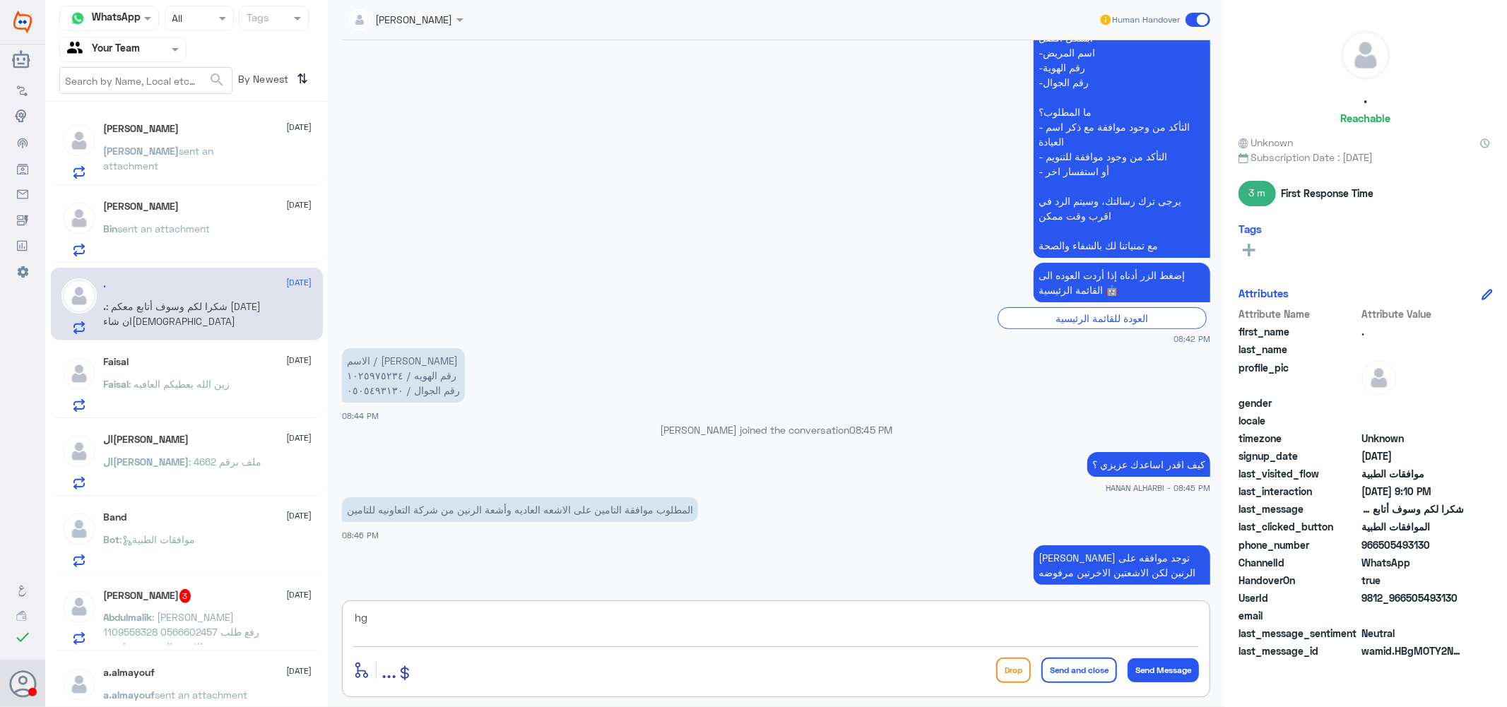
type textarea "h"
type textarea "الطلب تحت الاجراء [PERSON_NAME]"
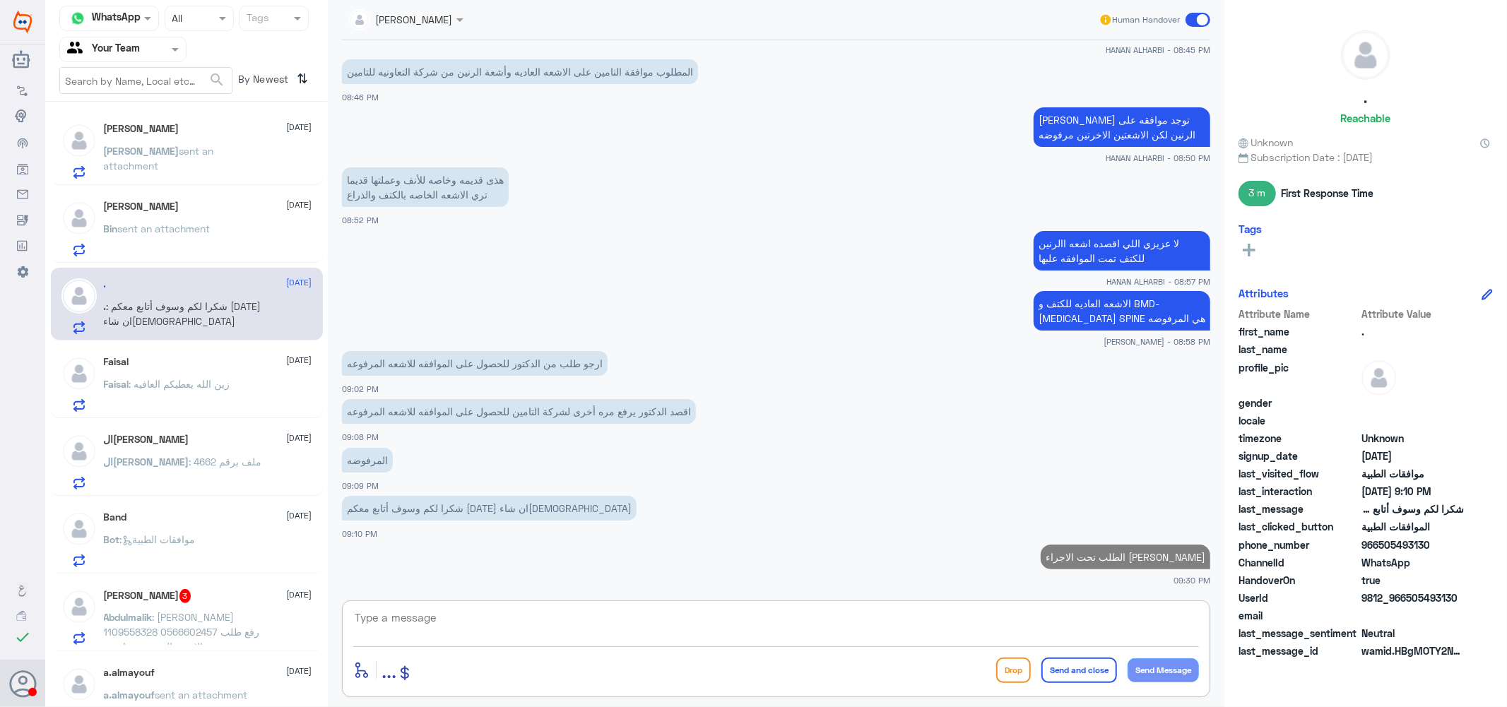
click at [233, 158] on div "[PERSON_NAME] sent an attachment" at bounding box center [208, 163] width 208 height 32
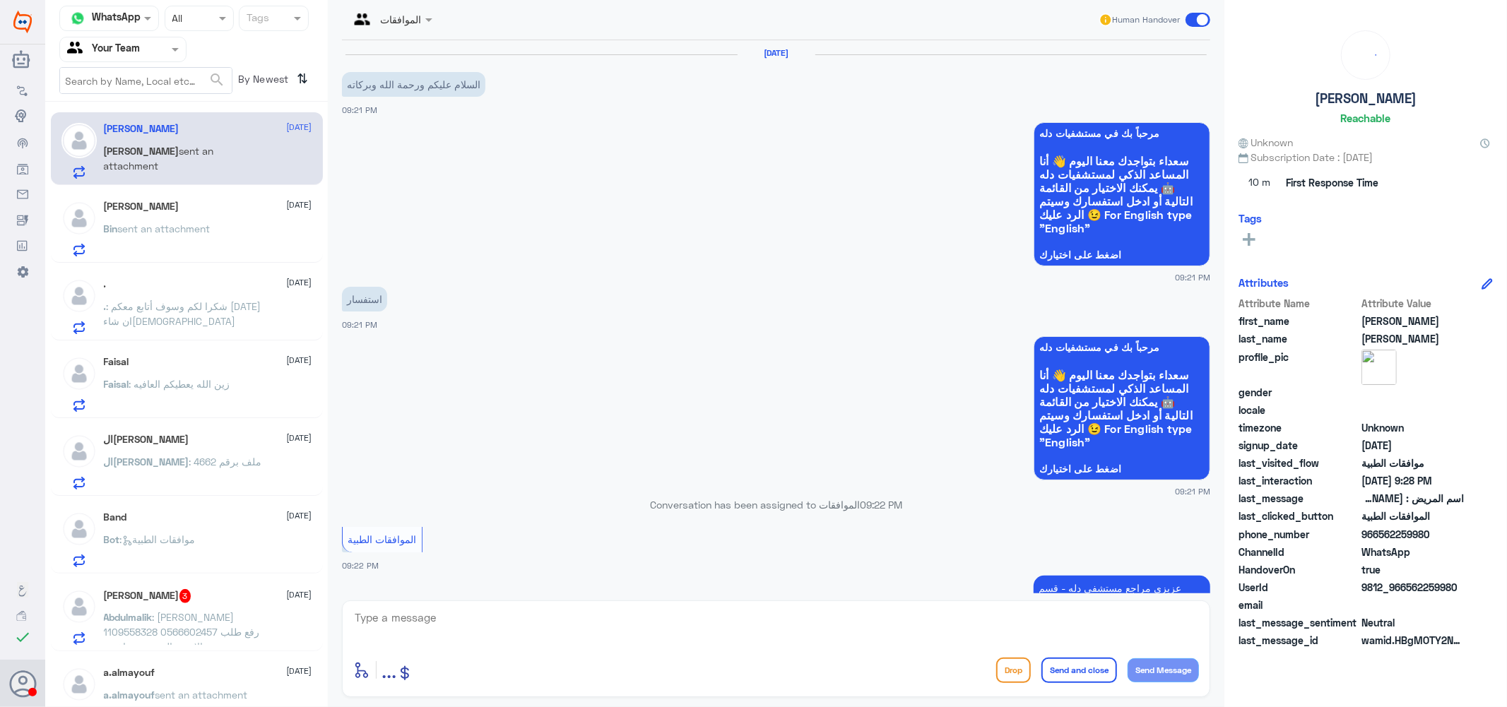
scroll to position [432, 0]
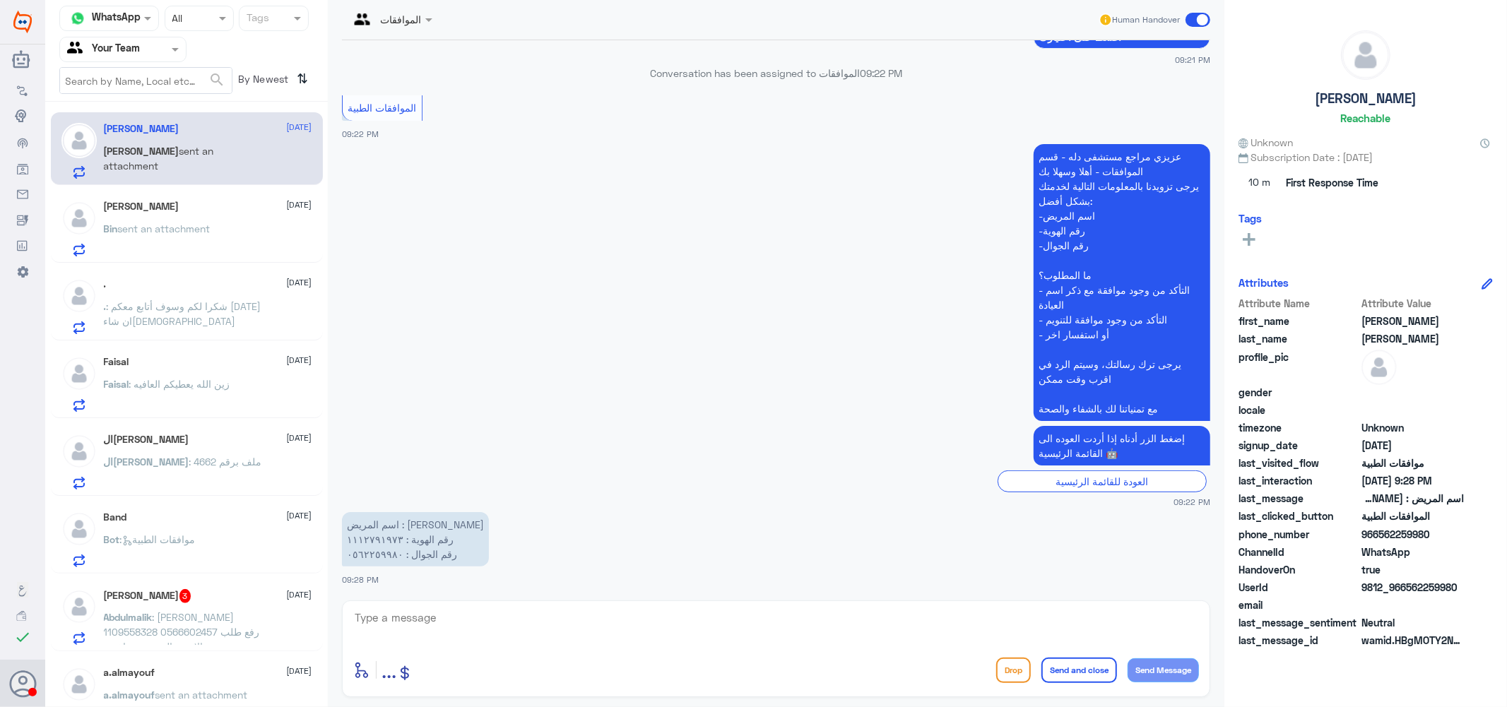
click at [432, 620] on textarea at bounding box center [776, 625] width 846 height 35
type textarea "كيف اقدر اساعدك ؟"
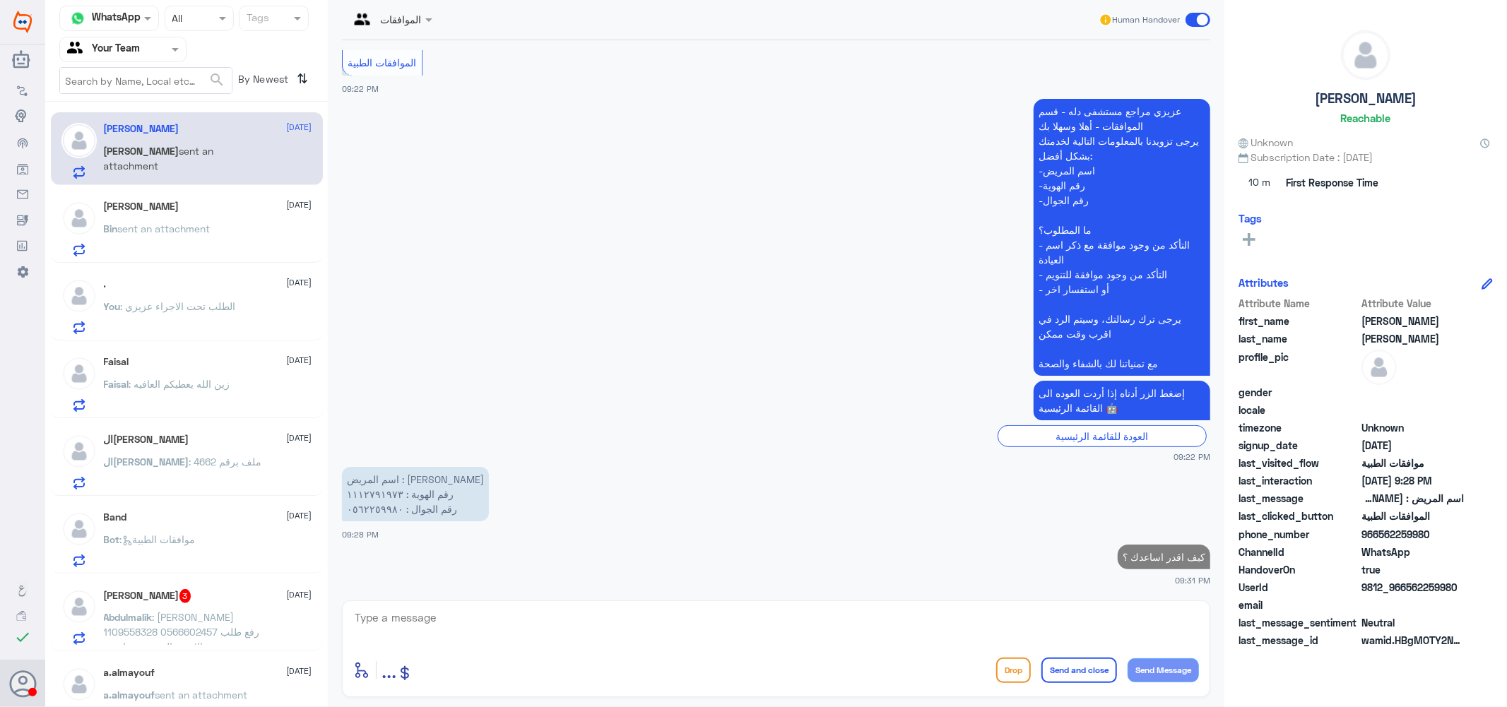
click at [164, 214] on div "Bin Fawwaz [DATE] Bin sent an attachment" at bounding box center [208, 229] width 208 height 56
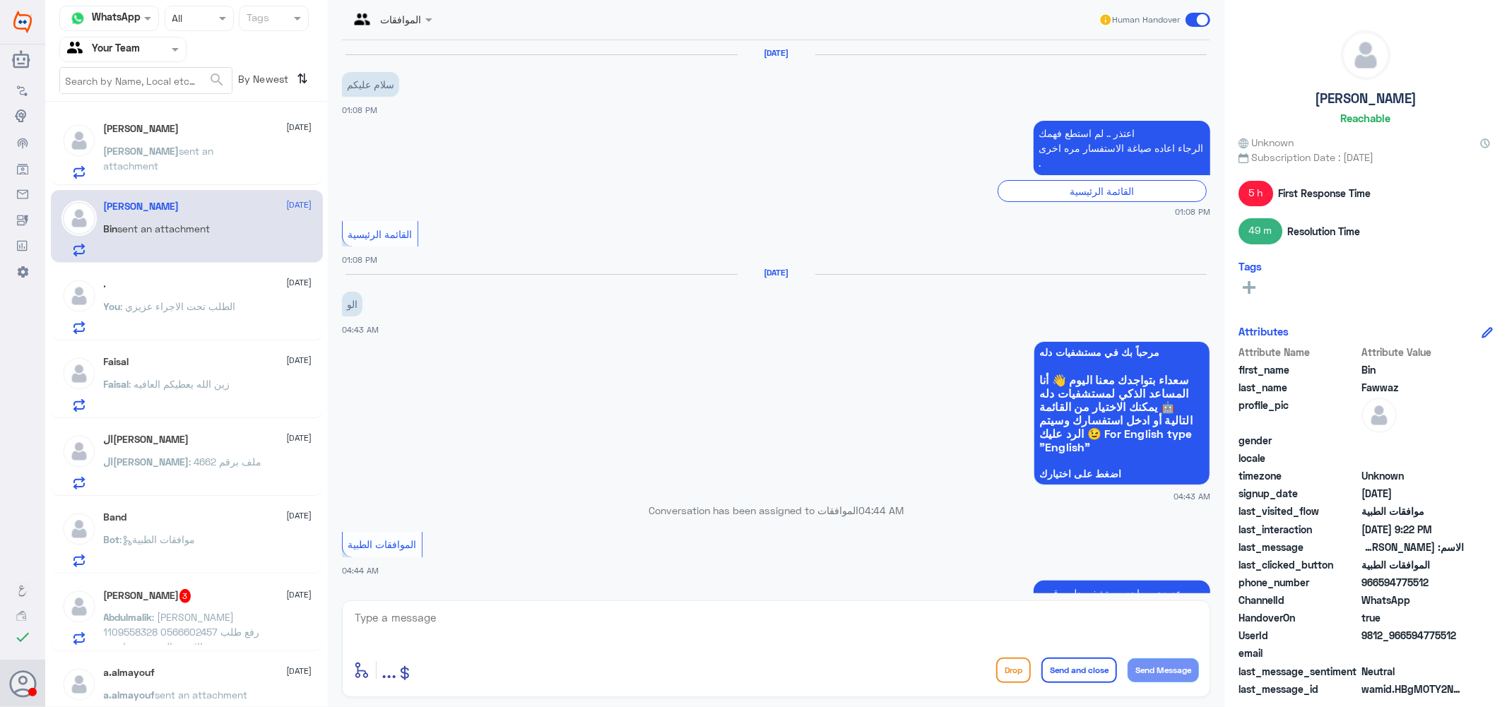
scroll to position [1202, 0]
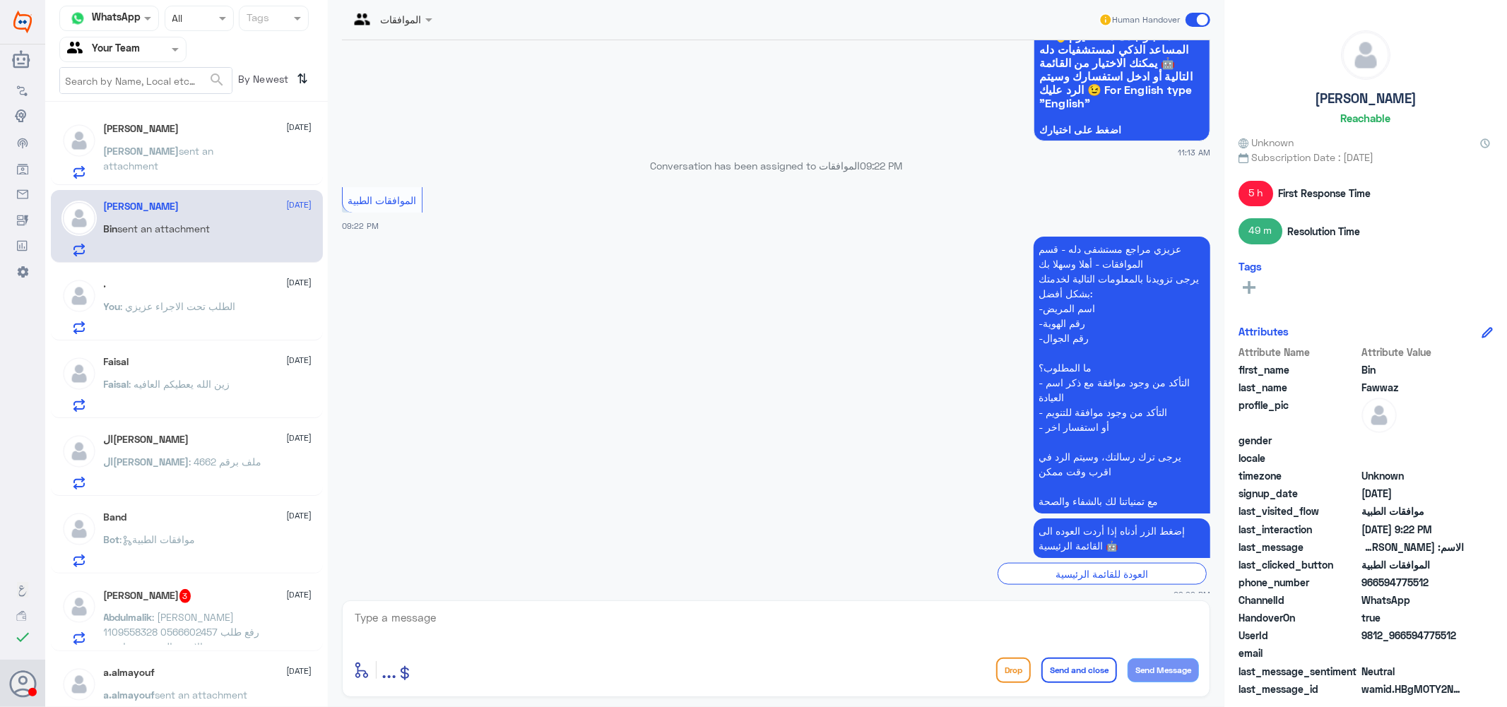
click at [507, 644] on div at bounding box center [776, 627] width 846 height 38
click at [514, 617] on textarea at bounding box center [776, 625] width 846 height 35
type textarea "كيف اقدر اساعدك .؟"
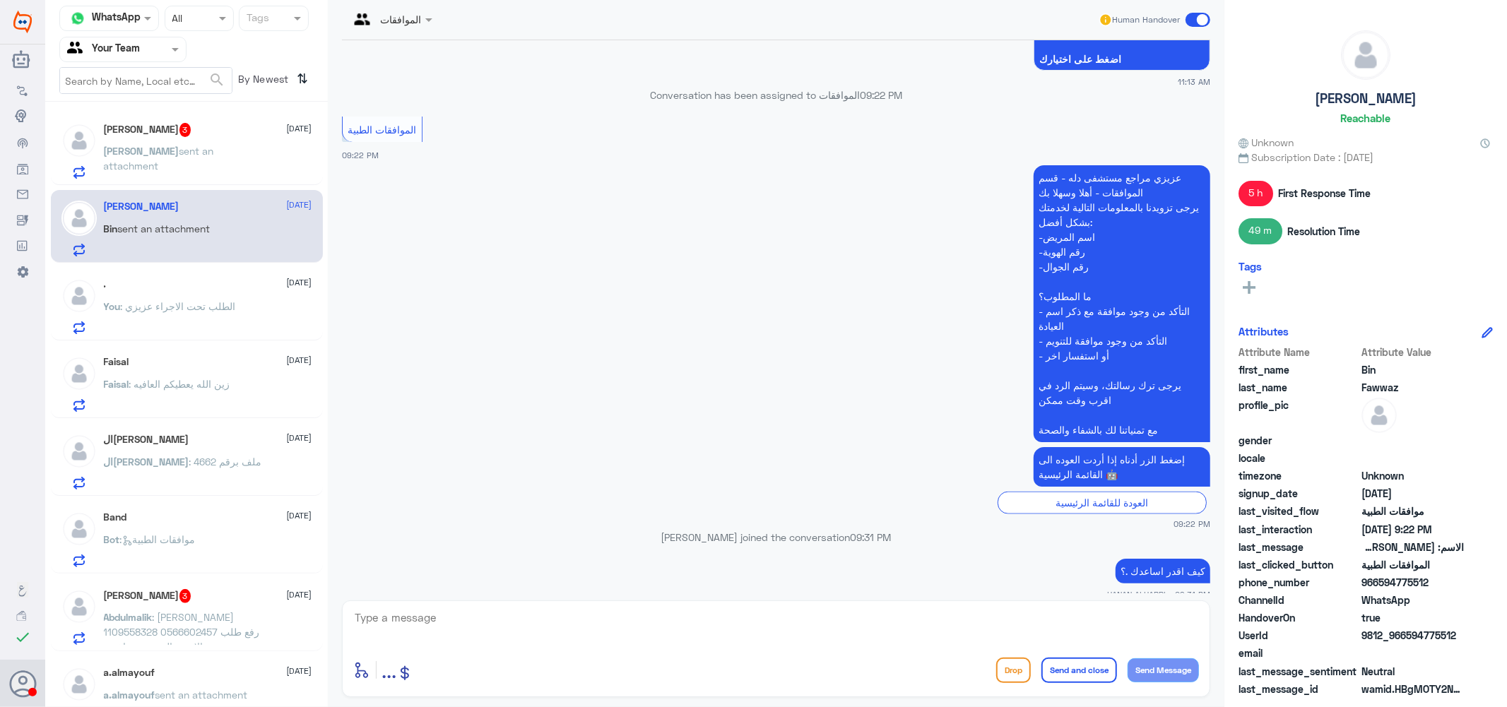
click at [174, 145] on span "sent an attachment" at bounding box center [159, 158] width 110 height 27
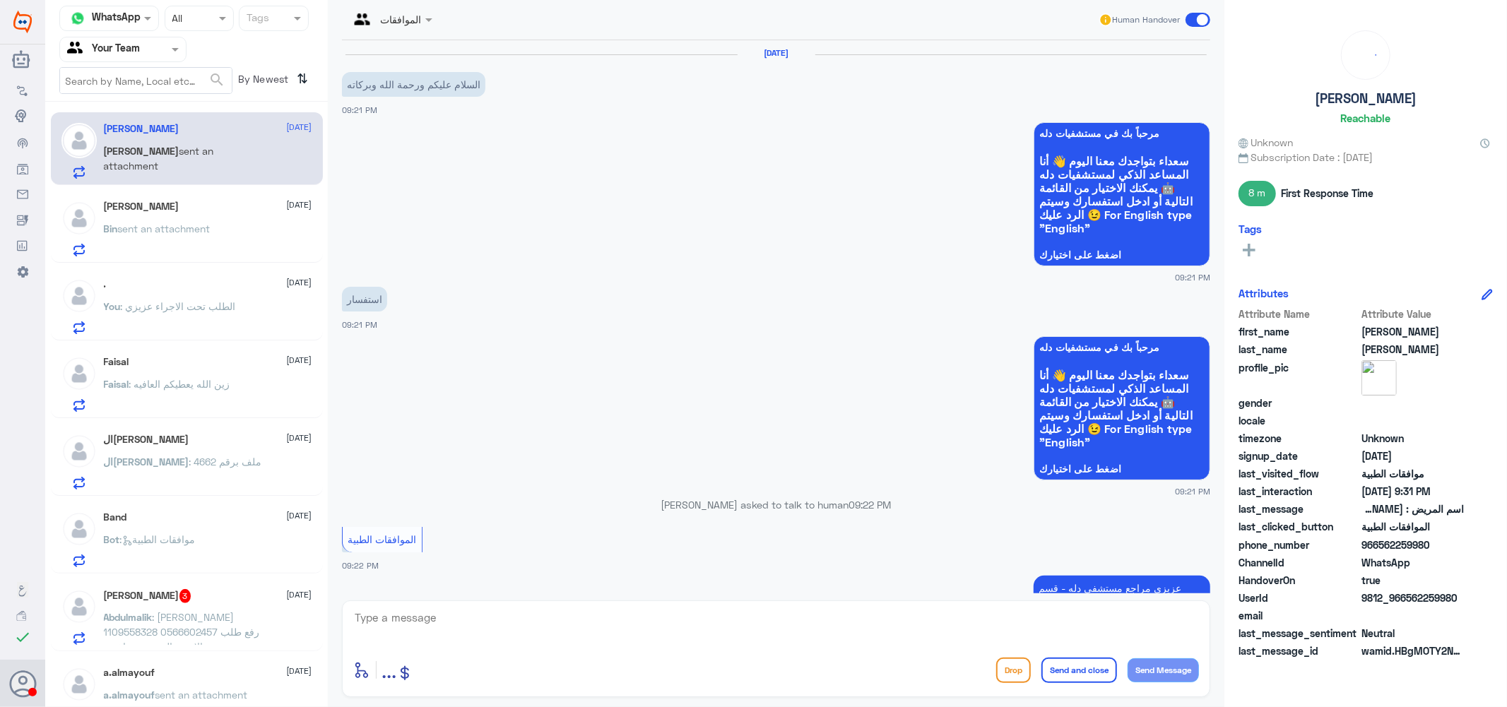
scroll to position [745, 0]
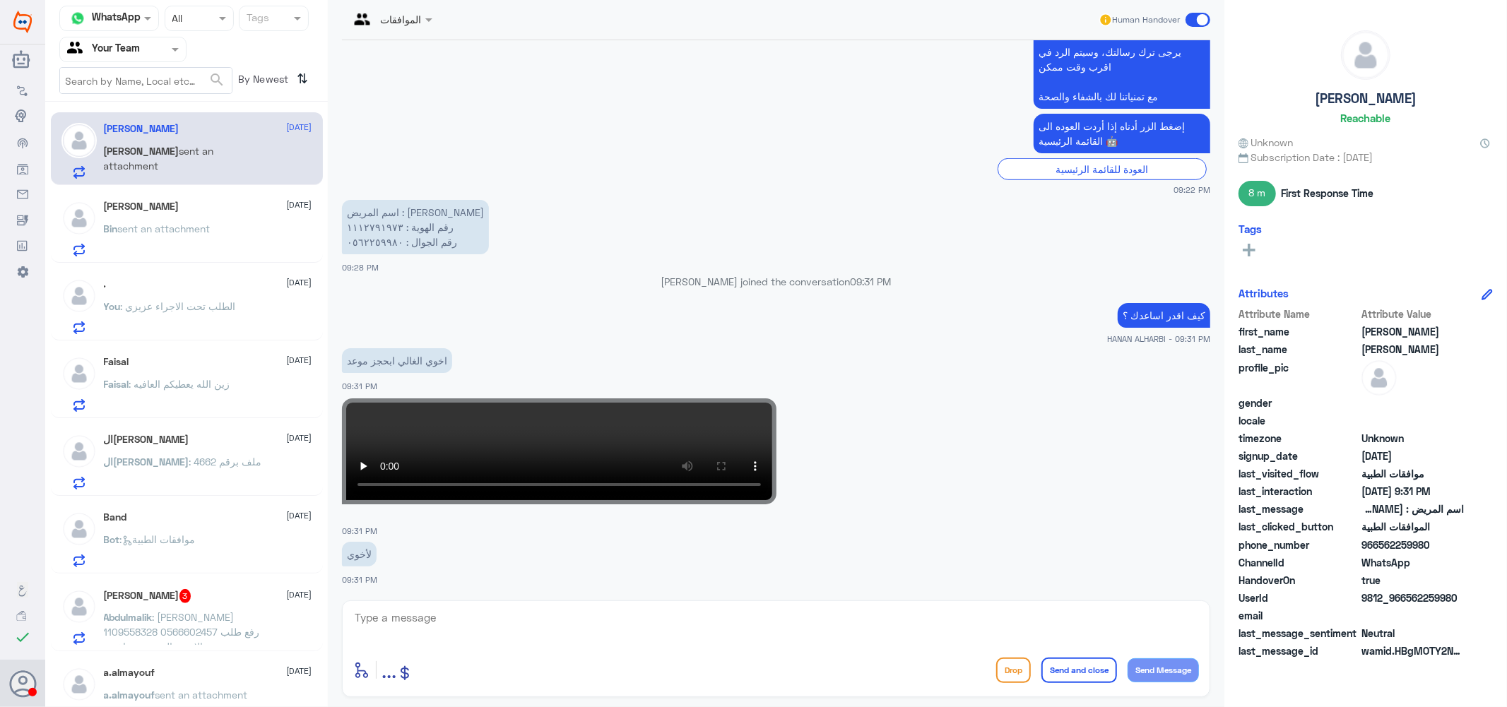
click at [482, 626] on textarea at bounding box center [776, 625] width 846 height 35
click at [1058, 624] on textarea "اهلا بك يرجى التواصل مع خدمع المواعيد هنا فقط ل الموافقات الطبيه" at bounding box center [776, 625] width 846 height 35
type textarea "اهلا بك يرجى التواصل مع خدمه المواعيد هنا فقط ل الموافقات الطبيه"
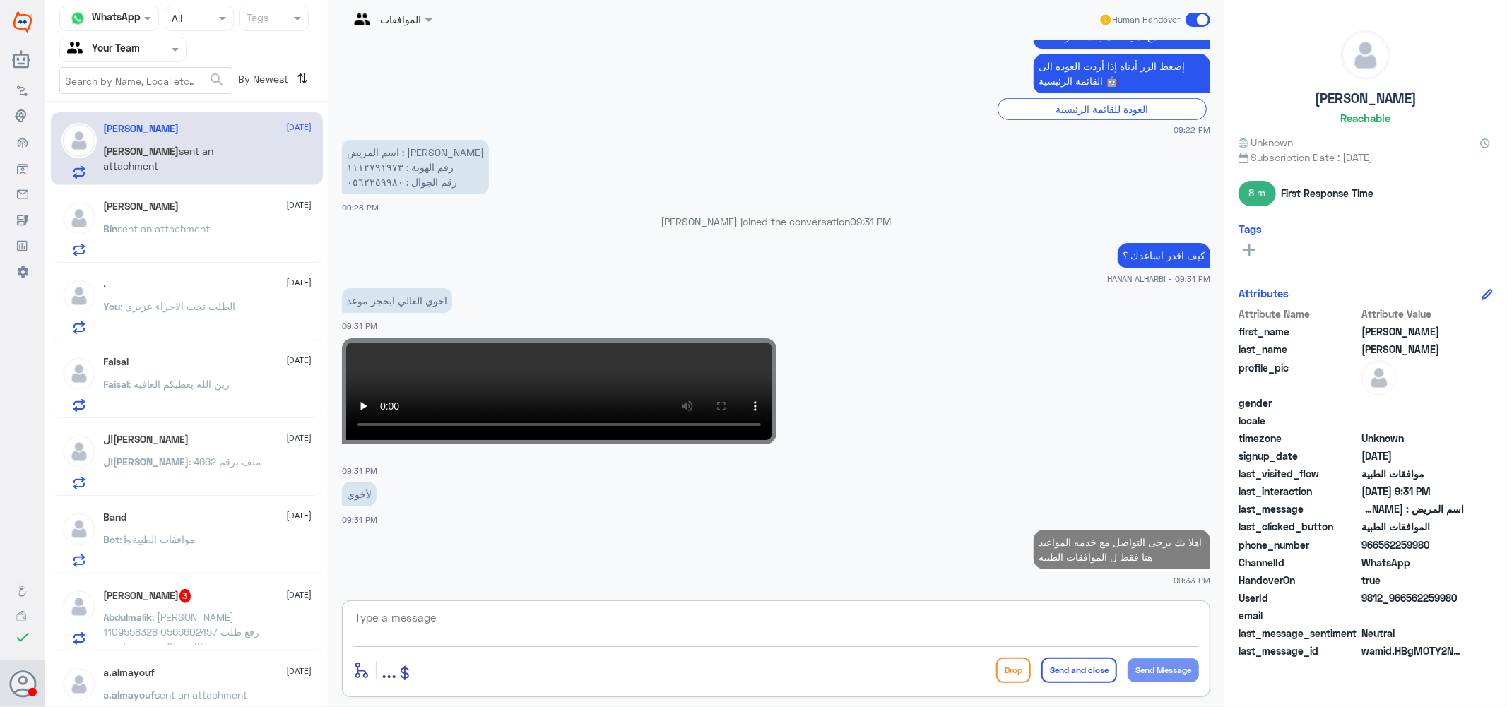
click at [144, 211] on h5 "[PERSON_NAME]" at bounding box center [142, 207] width 76 height 12
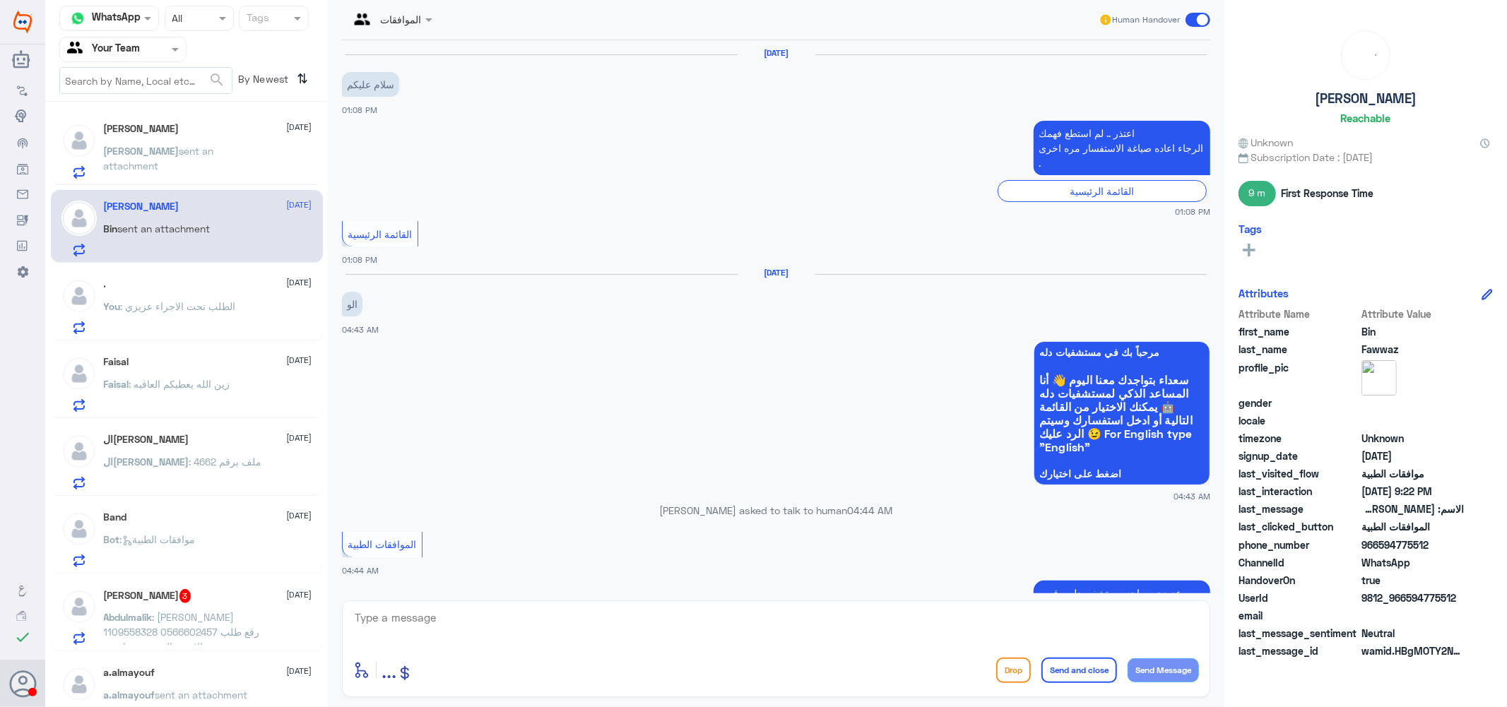
scroll to position [1273, 0]
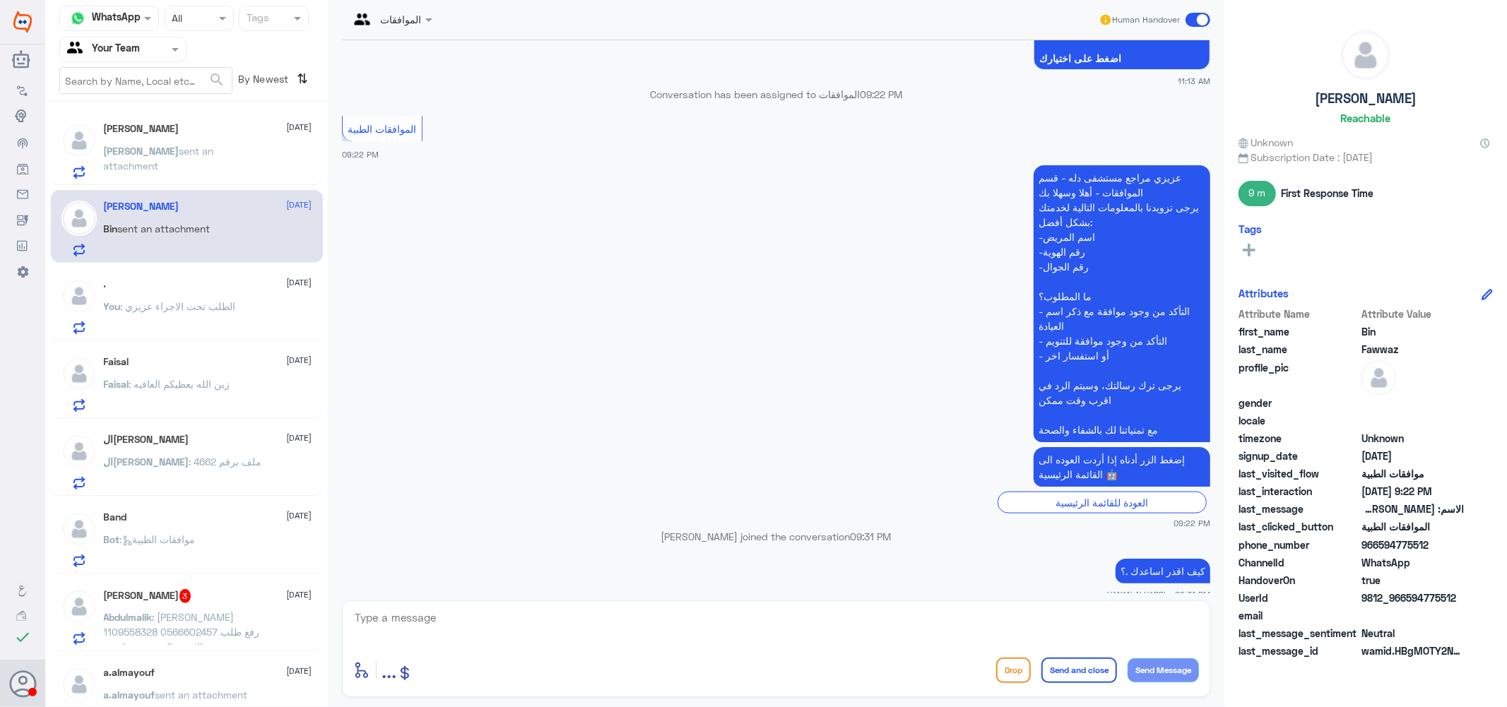
click at [189, 373] on div "Faisal [DATE] [PERSON_NAME] : زين الله يعطيكم العافيه" at bounding box center [208, 384] width 208 height 56
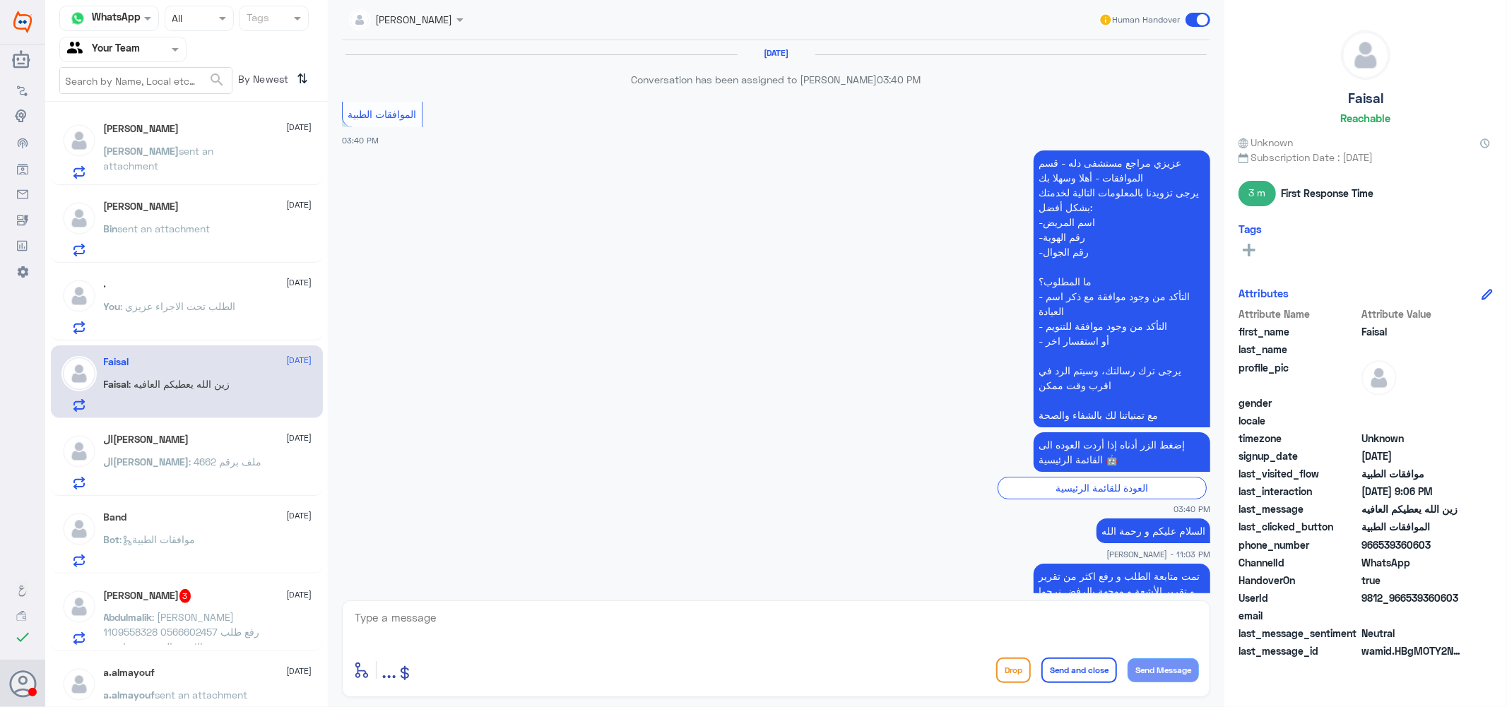
scroll to position [1201, 0]
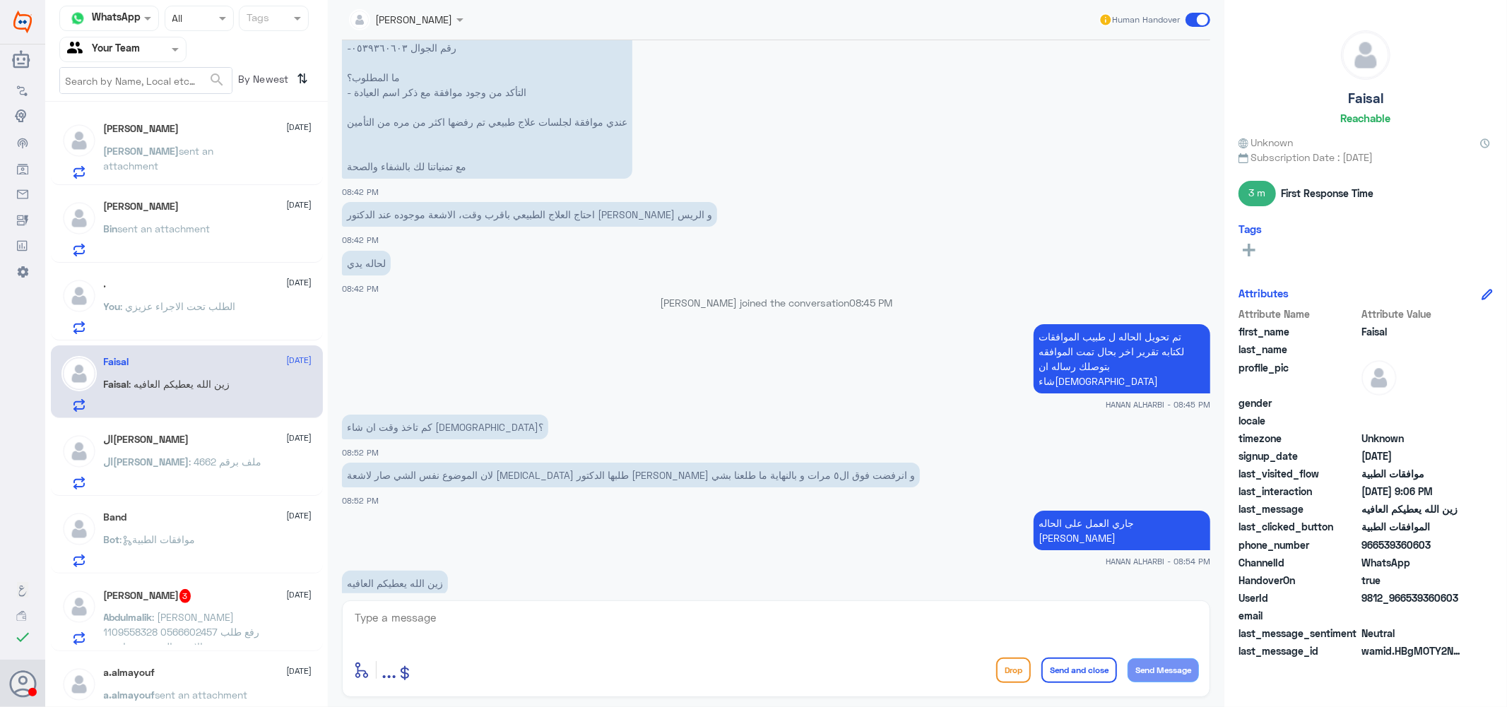
click at [181, 460] on span "ال[PERSON_NAME]" at bounding box center [146, 462] width 85 height 12
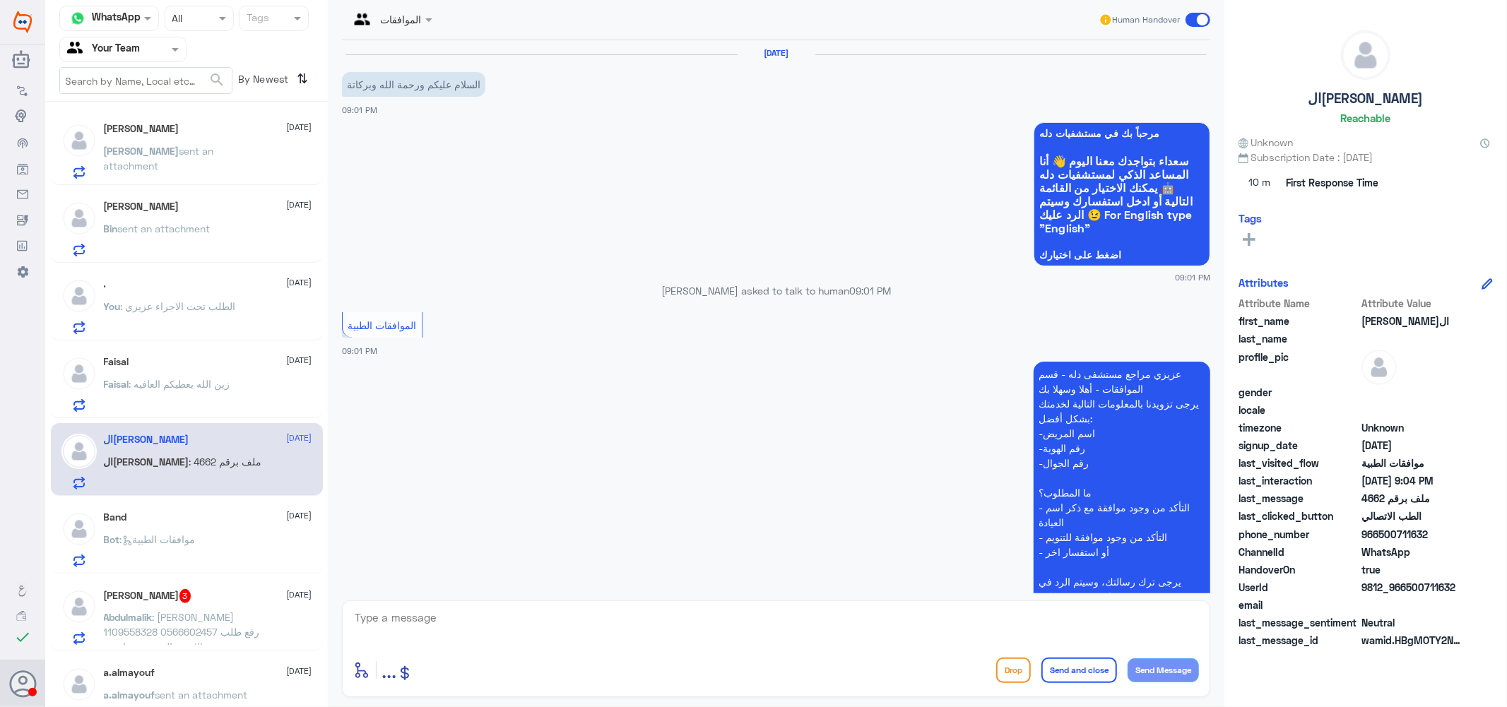
scroll to position [393, 0]
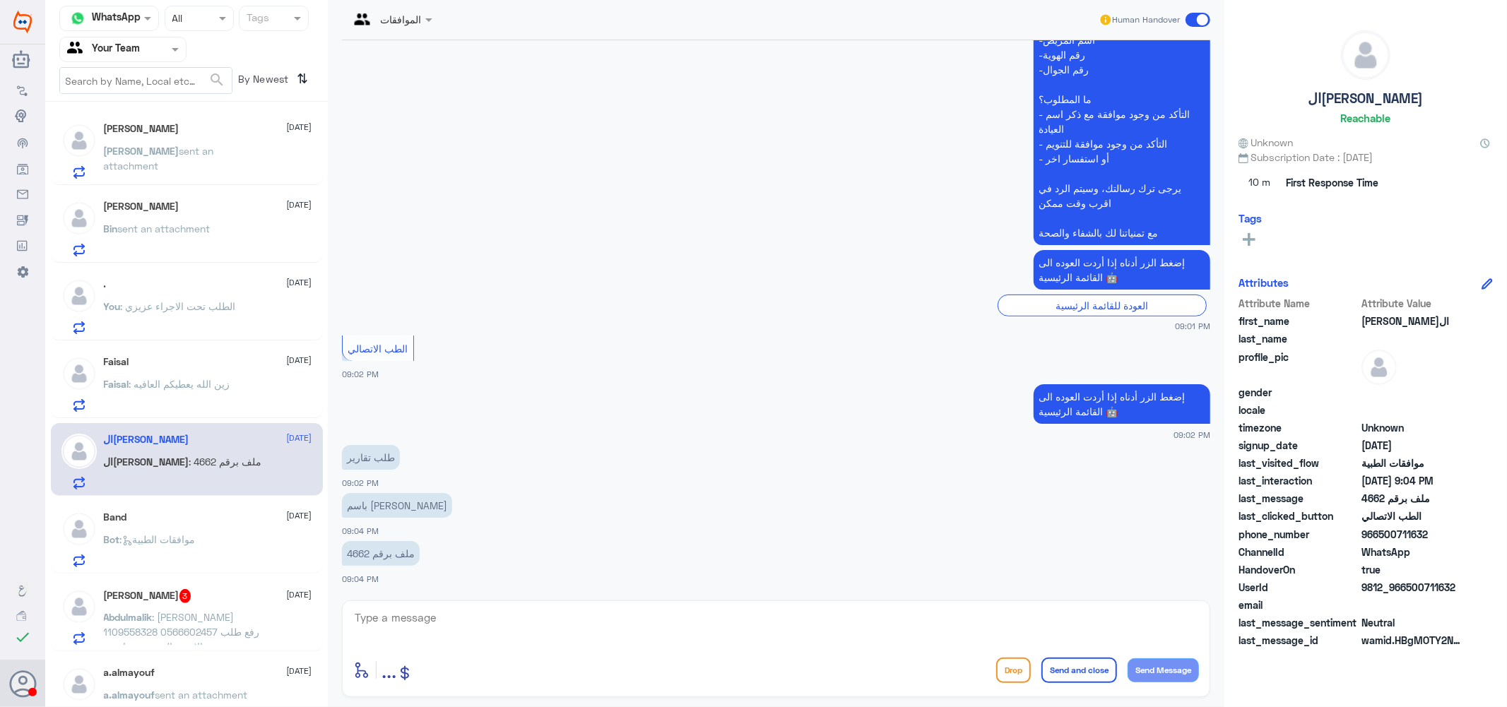
click at [440, 624] on textarea at bounding box center [776, 625] width 846 height 35
type textarea "س"
type textarea "يرجى التواصل مع التقارير الطبيه عزيزي 0112994881"
click at [1072, 665] on button "Send and close" at bounding box center [1079, 670] width 76 height 25
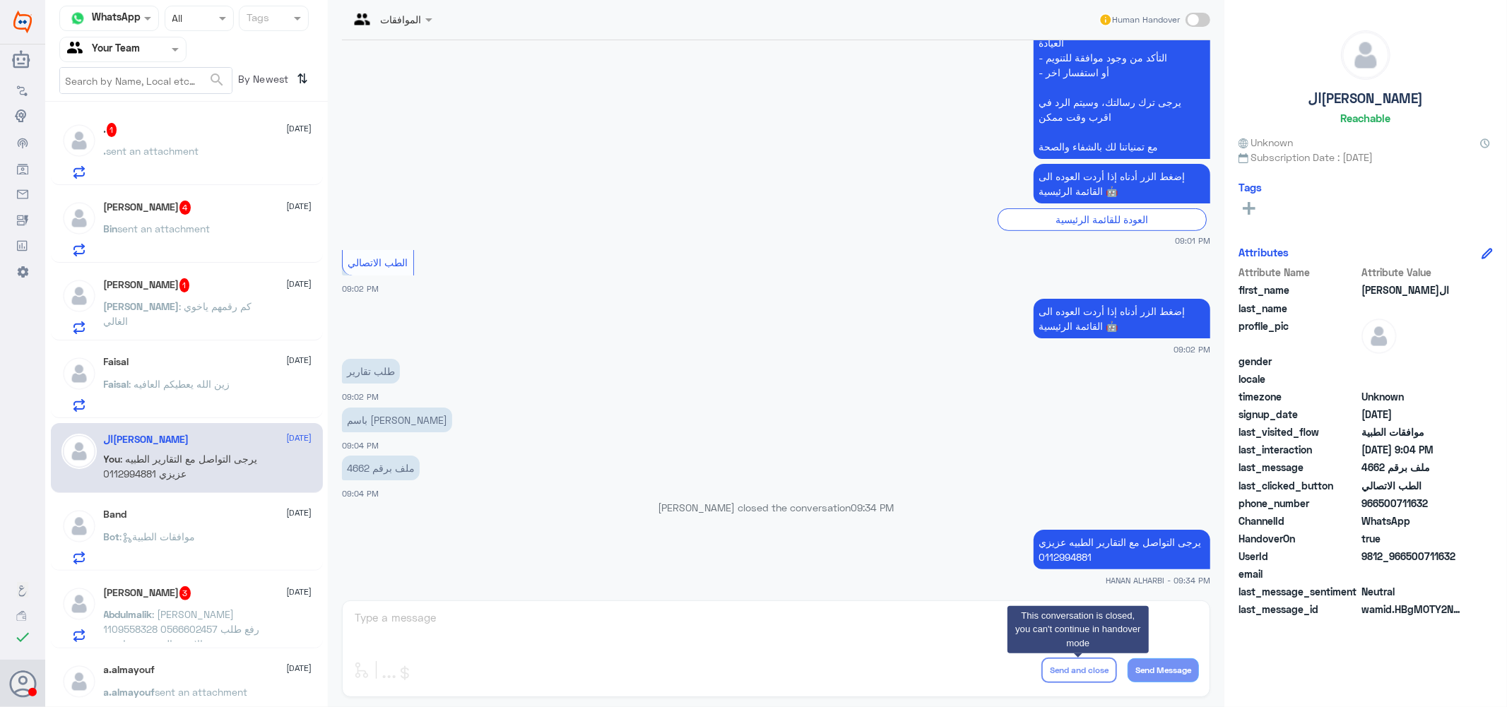
click at [191, 292] on div "[PERSON_NAME] 1 [DATE] [PERSON_NAME] : كم رقمهم [PERSON_NAME]" at bounding box center [208, 306] width 208 height 56
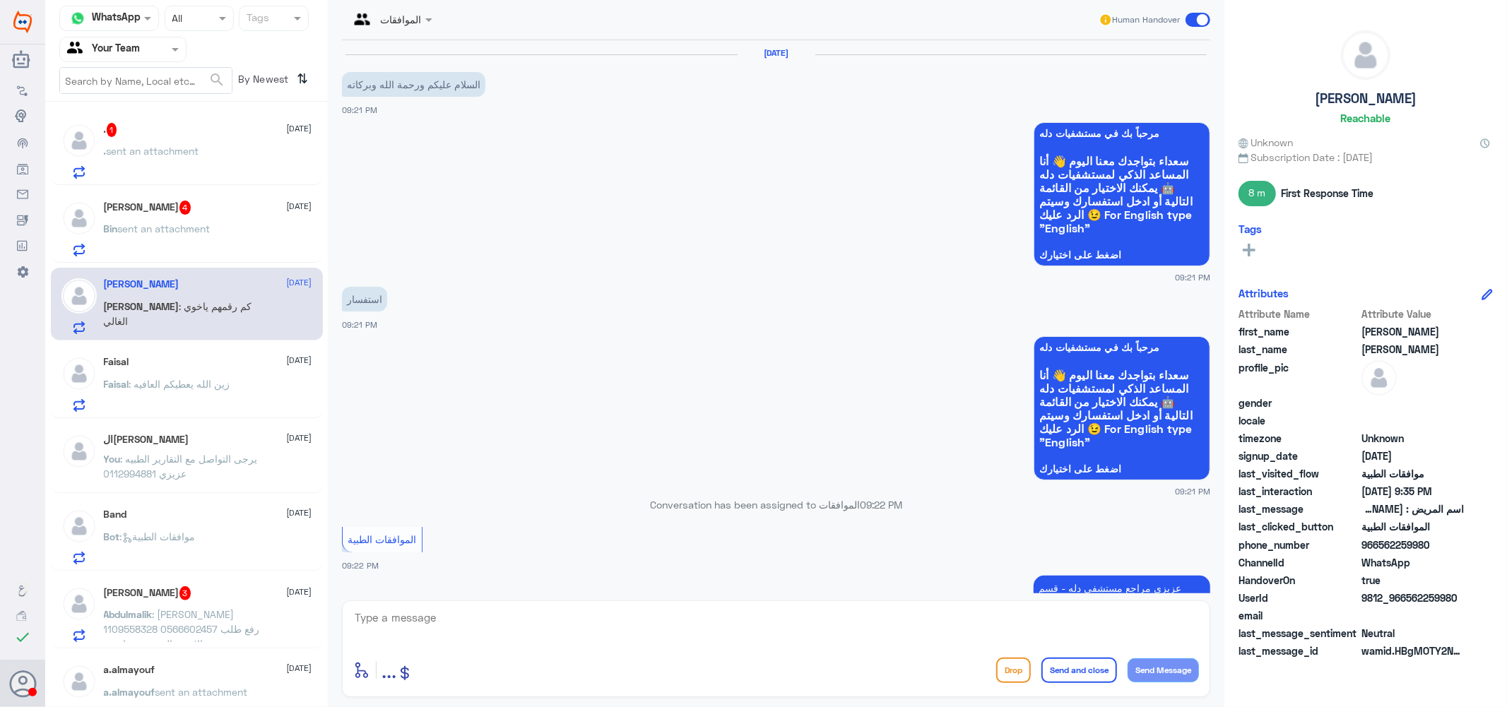
scroll to position [853, 0]
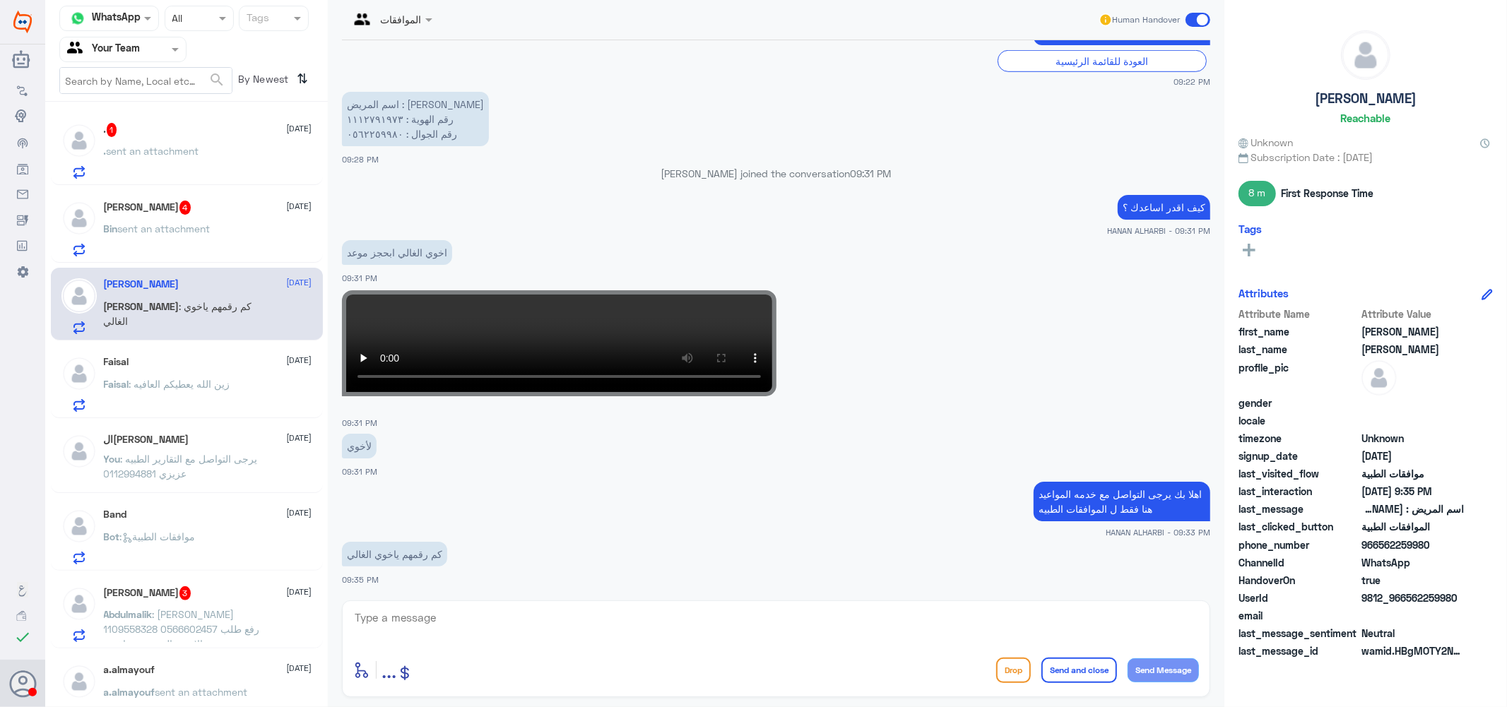
click at [542, 625] on textarea at bounding box center [776, 625] width 846 height 35
type textarea "9"
type textarea "920012222"
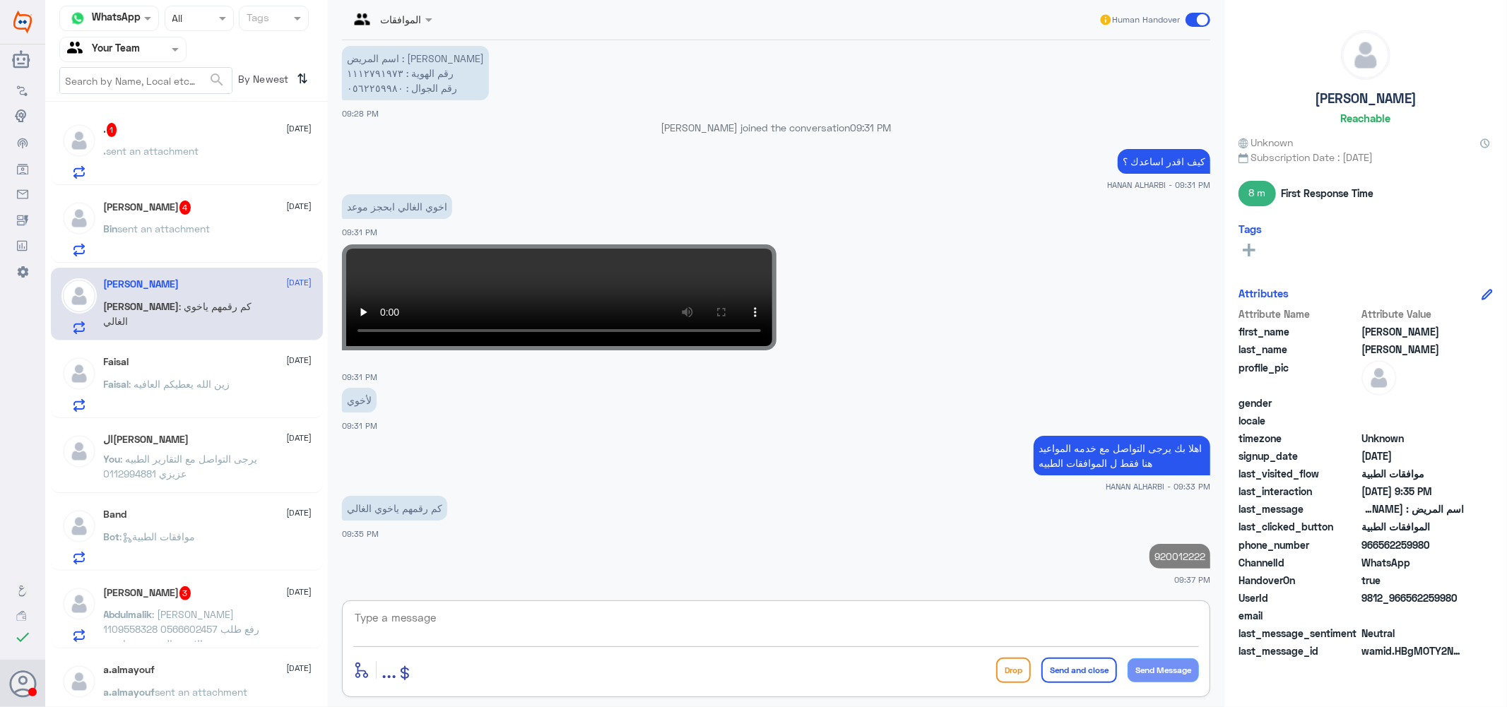
click at [156, 138] on div ". 1 [DATE] . sent an attachment" at bounding box center [208, 151] width 208 height 56
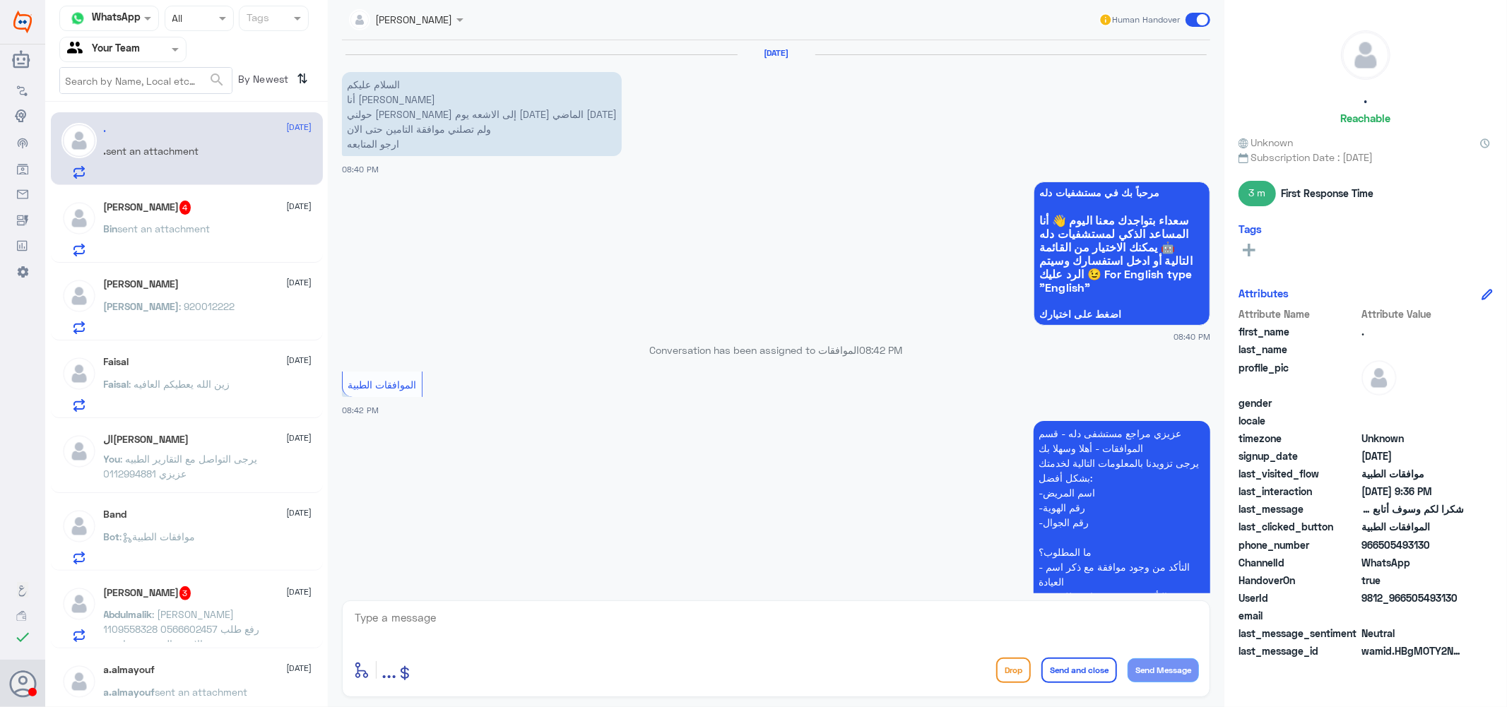
scroll to position [941, 0]
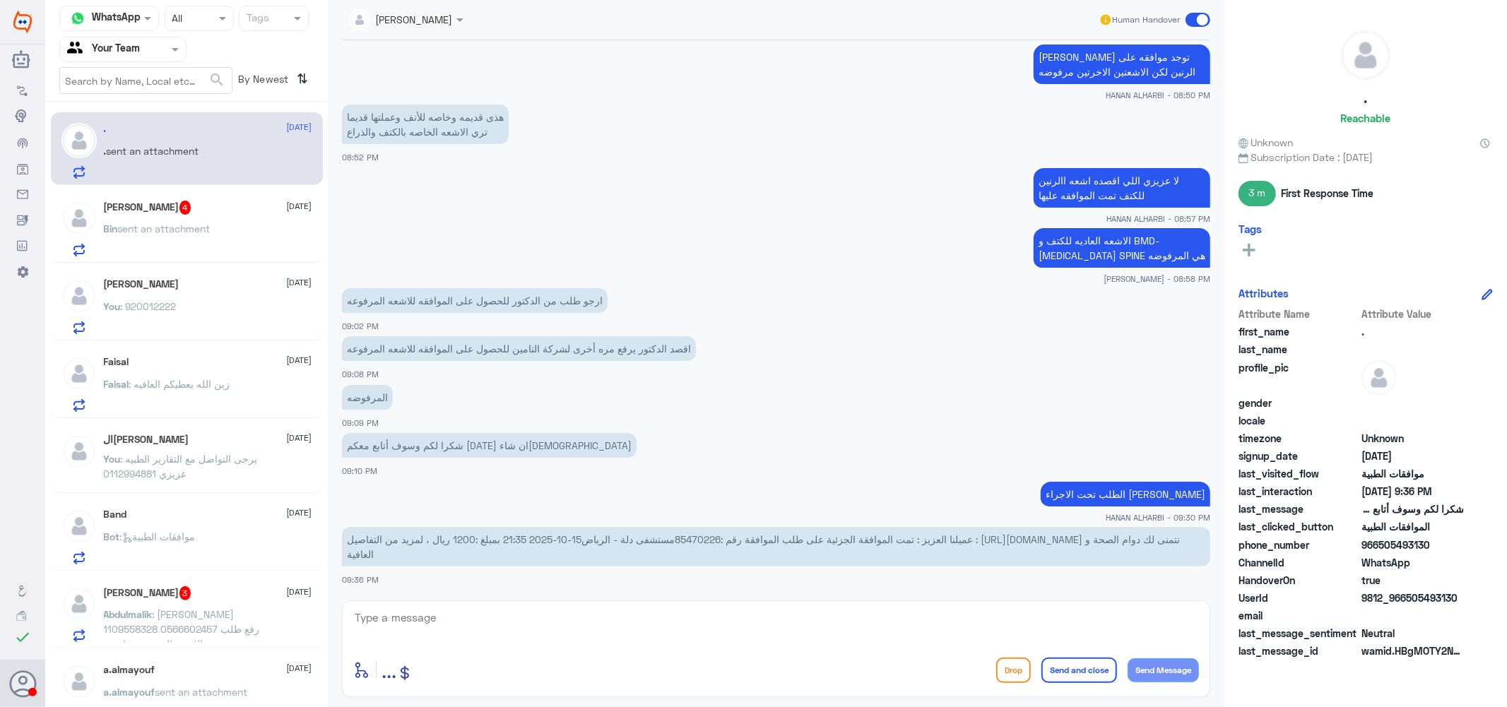
click at [704, 538] on span "عميلنا العزيز : تمت الموافقة الجزئية على طلب الموافقة رقم :85470226مستشفى دلة -…" at bounding box center [763, 546] width 833 height 27
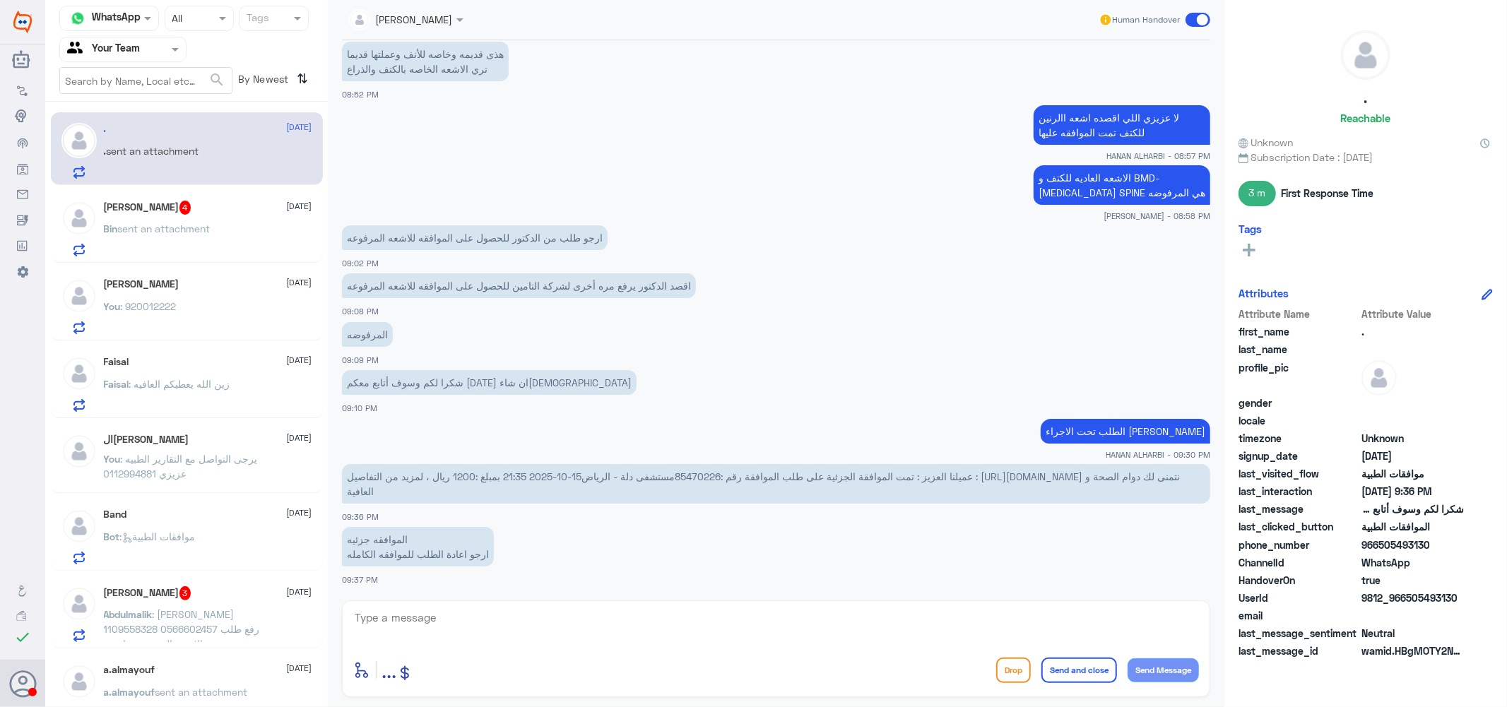
click at [463, 622] on textarea at bounding box center [776, 625] width 846 height 35
type textarea "u"
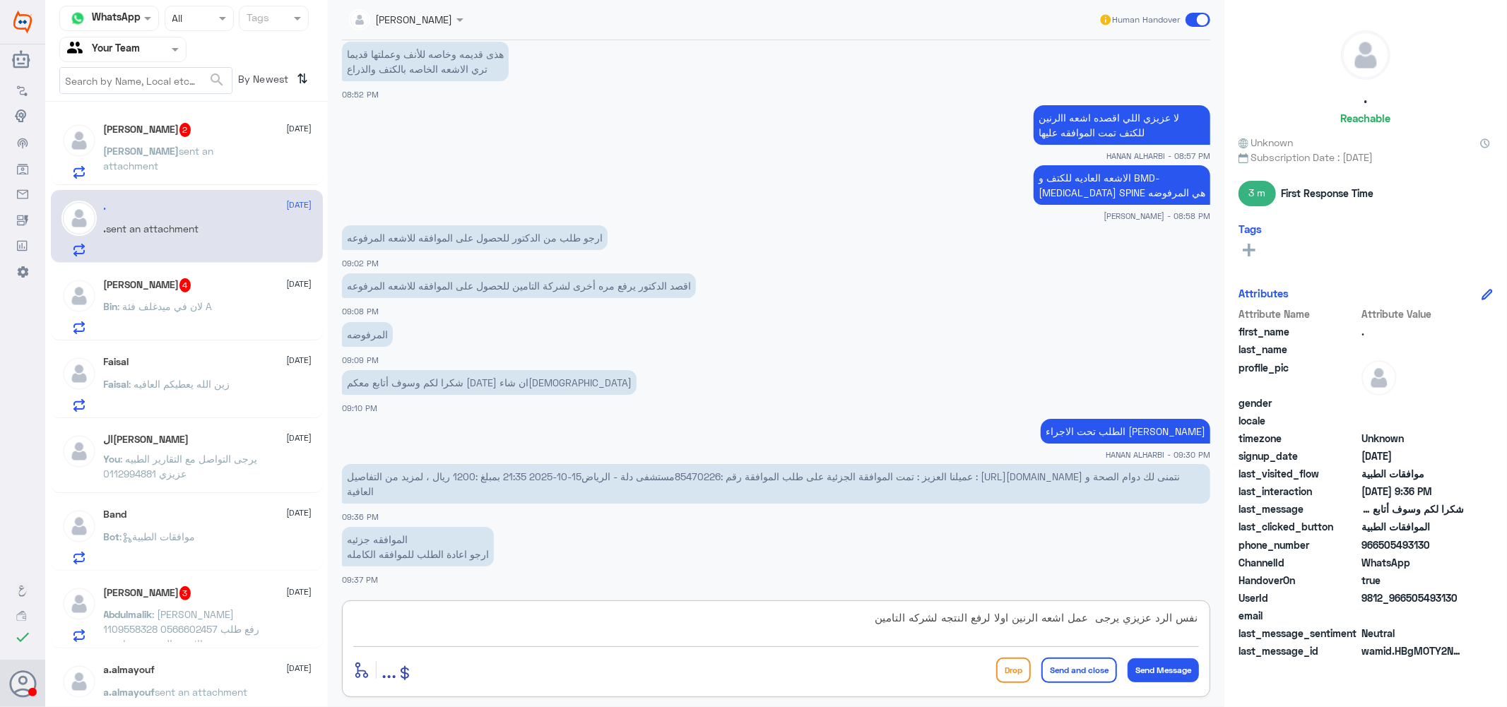
type textarea "نفس الرد عزيزي يرجى عمل اشعه الرنين اولا لرفع النتجه لشركه التامين"
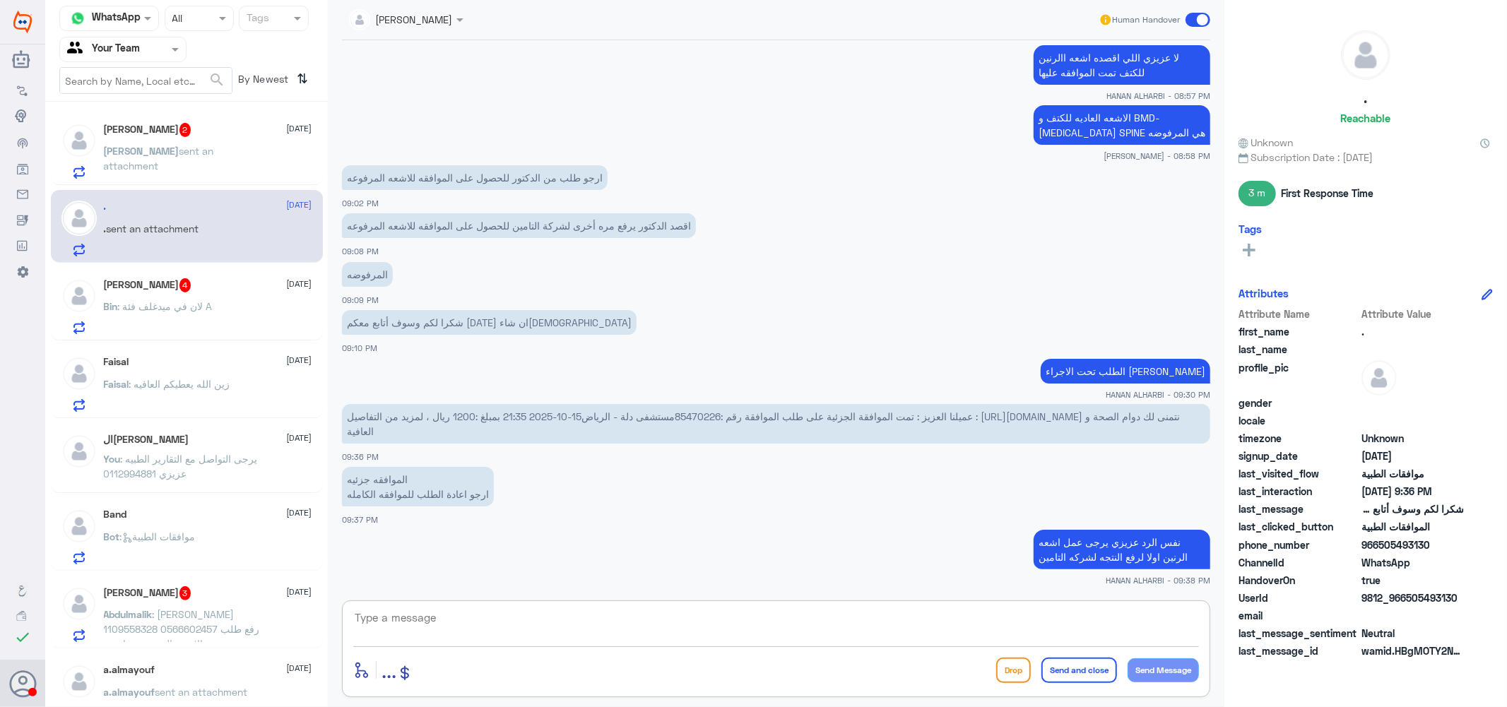
click at [178, 297] on div "[PERSON_NAME] 4 [DATE] Bin : لان في ميدغلف فئة A" at bounding box center [208, 306] width 208 height 56
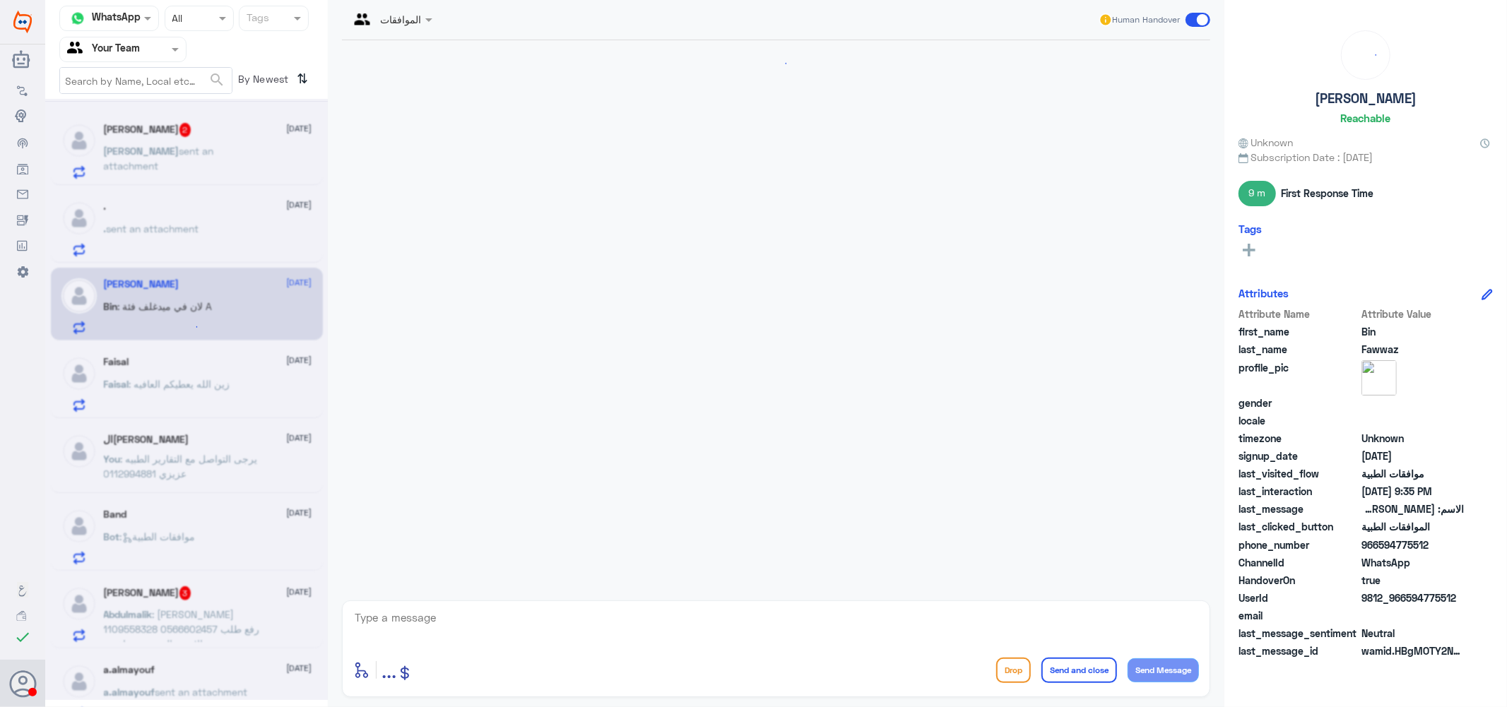
scroll to position [1212, 0]
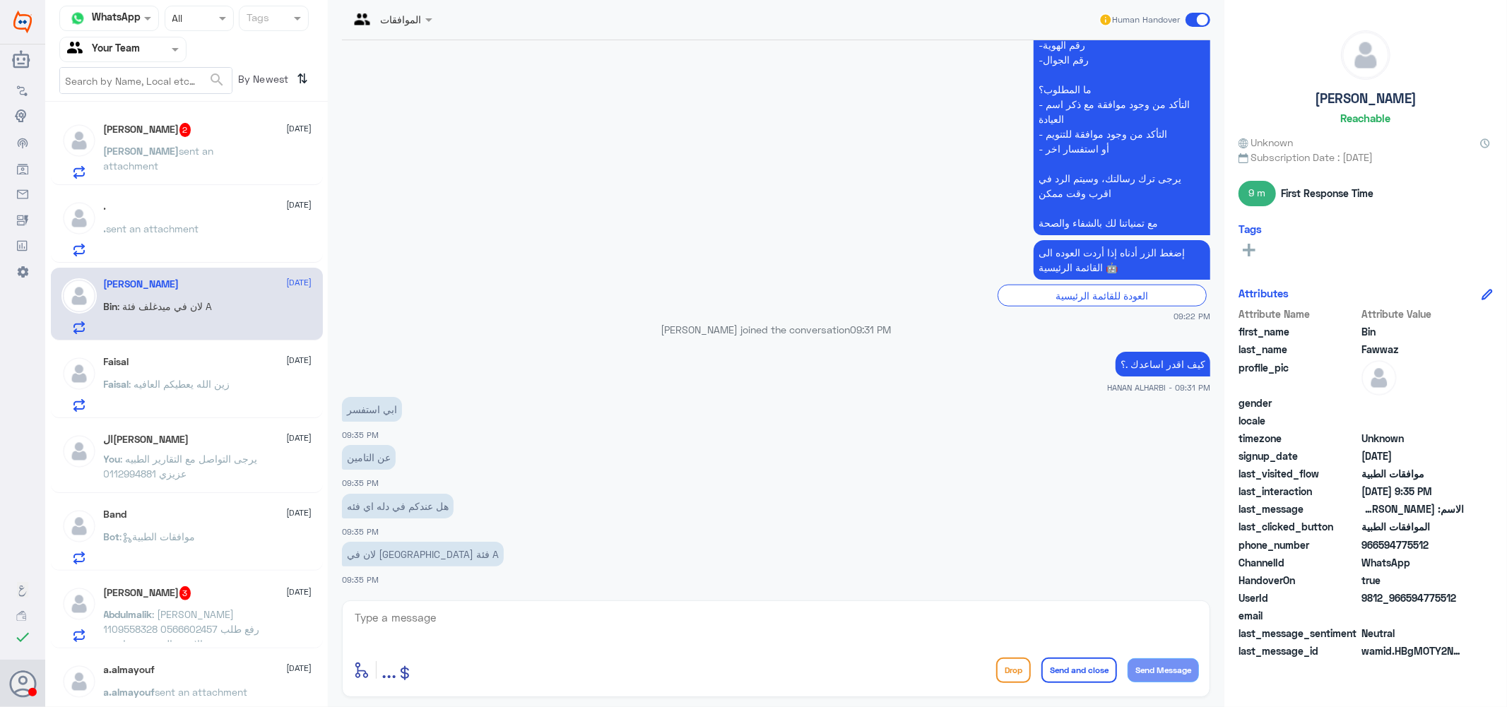
click at [415, 618] on textarea at bounding box center [776, 625] width 846 height 35
type textarea "يرجى التواصل مع تامينك ل التحقق من اهليه العلاج [PERSON_NAME]"
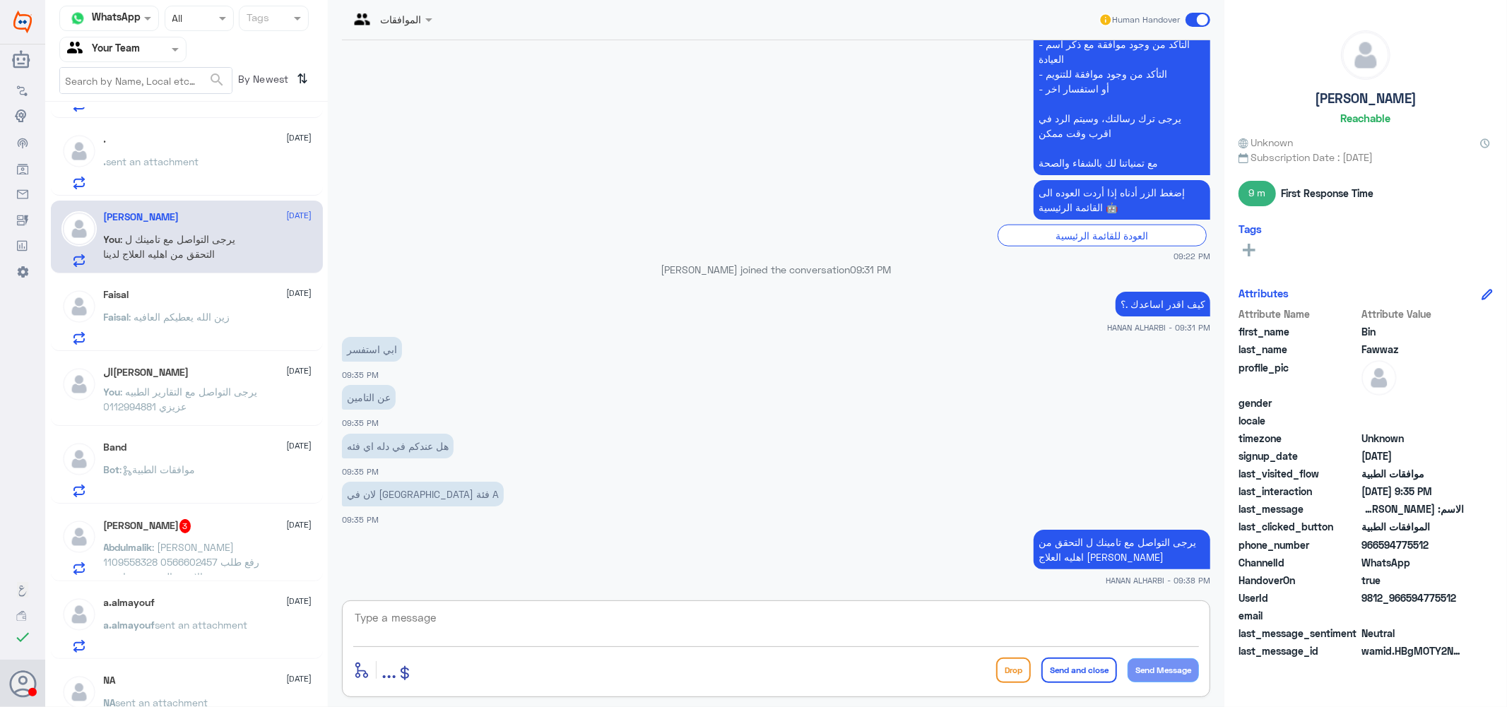
scroll to position [235, 0]
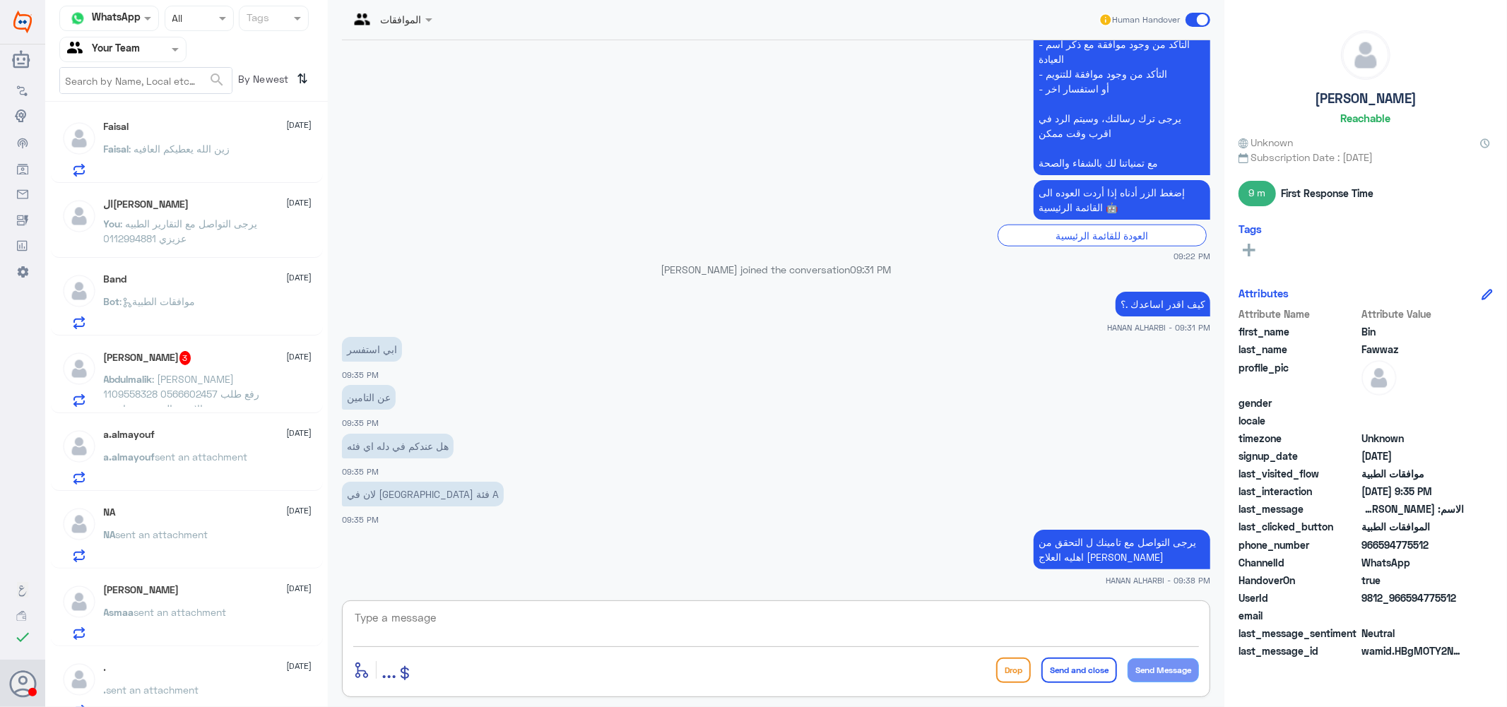
click at [202, 451] on span "sent an attachment" at bounding box center [201, 457] width 93 height 12
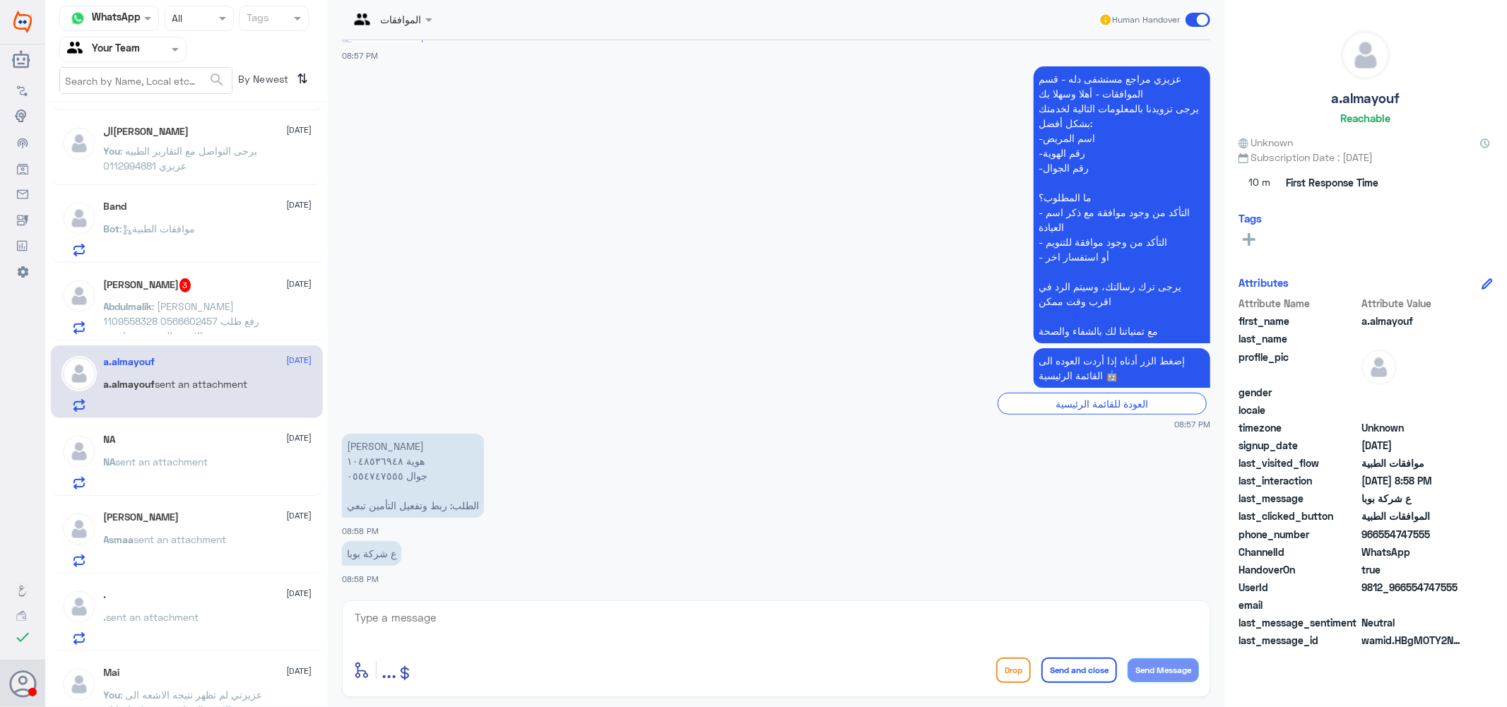
scroll to position [392, 0]
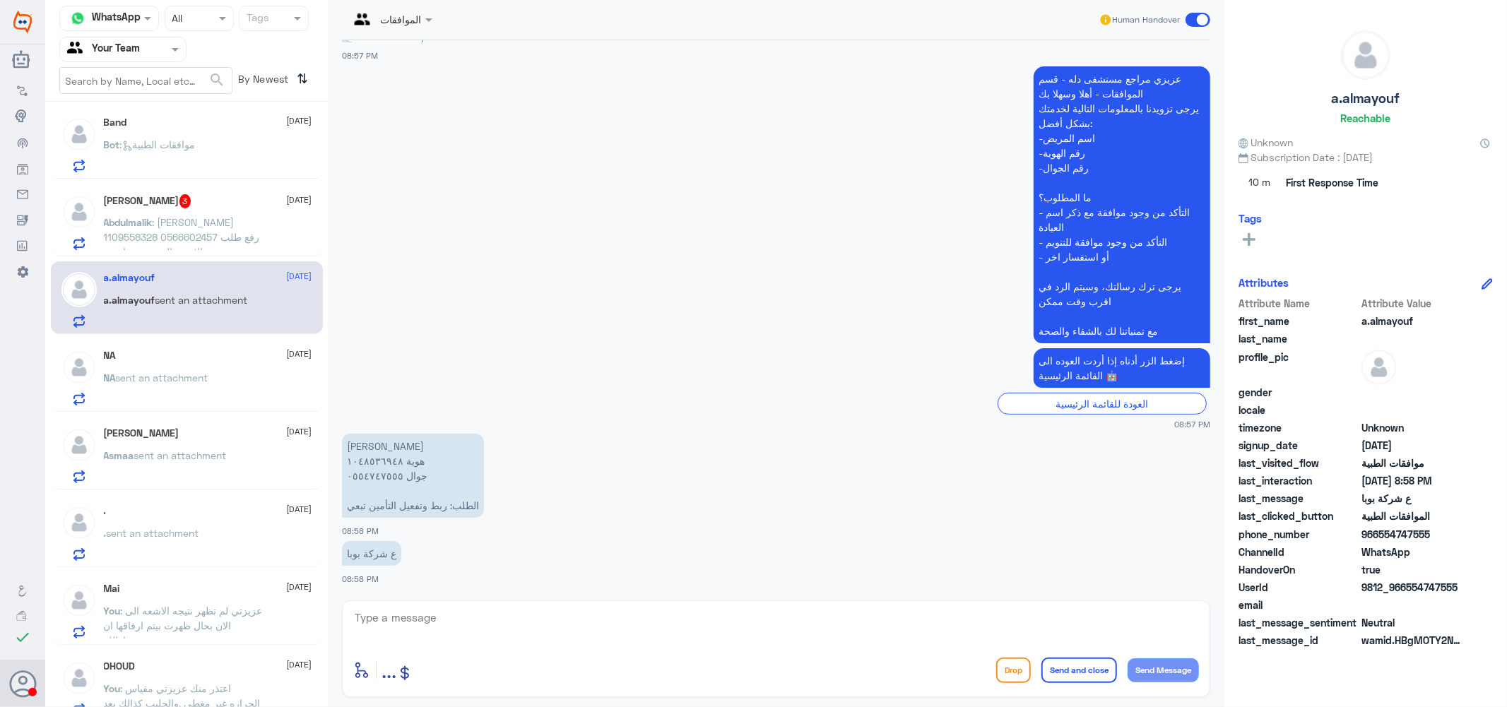
click at [177, 372] on span "sent an attachment" at bounding box center [162, 378] width 93 height 12
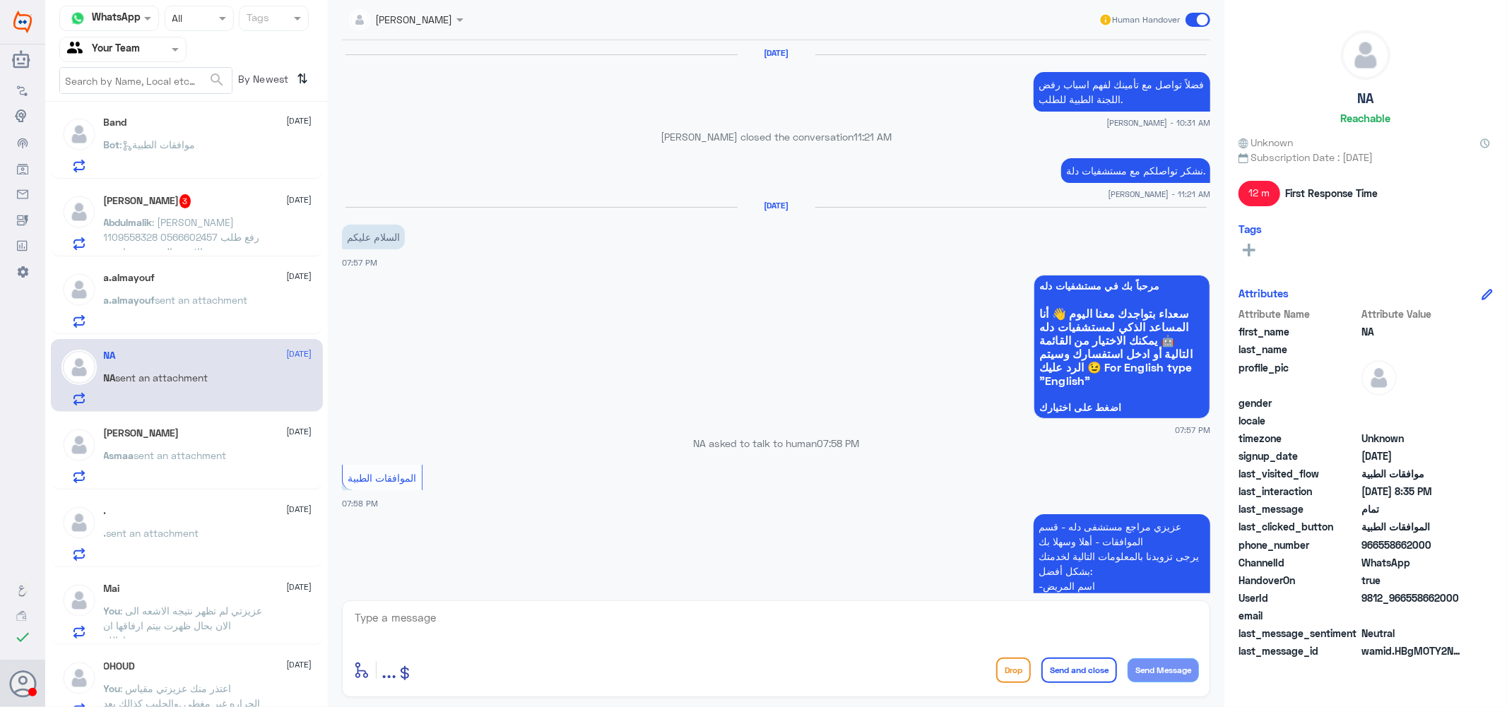
scroll to position [865, 0]
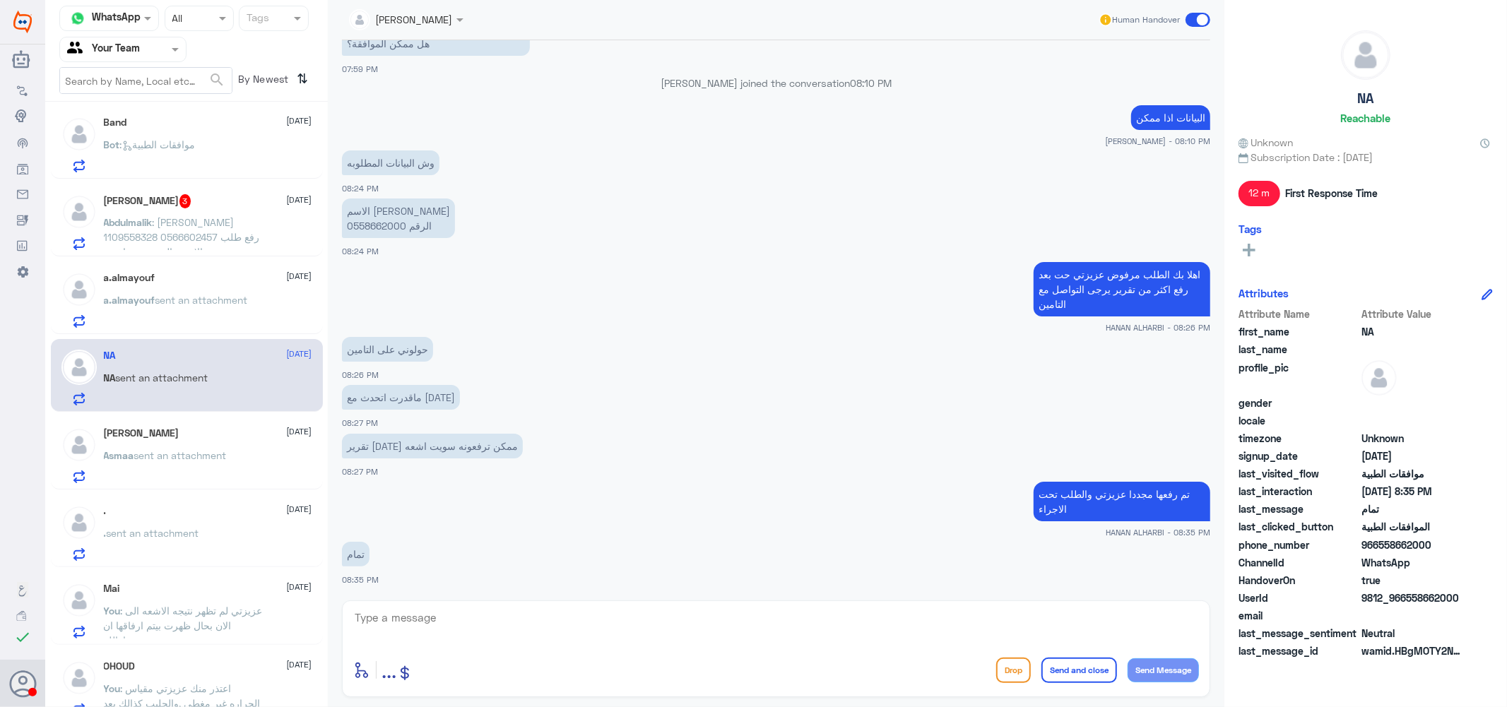
click at [199, 528] on span "sent an attachment" at bounding box center [153, 533] width 93 height 12
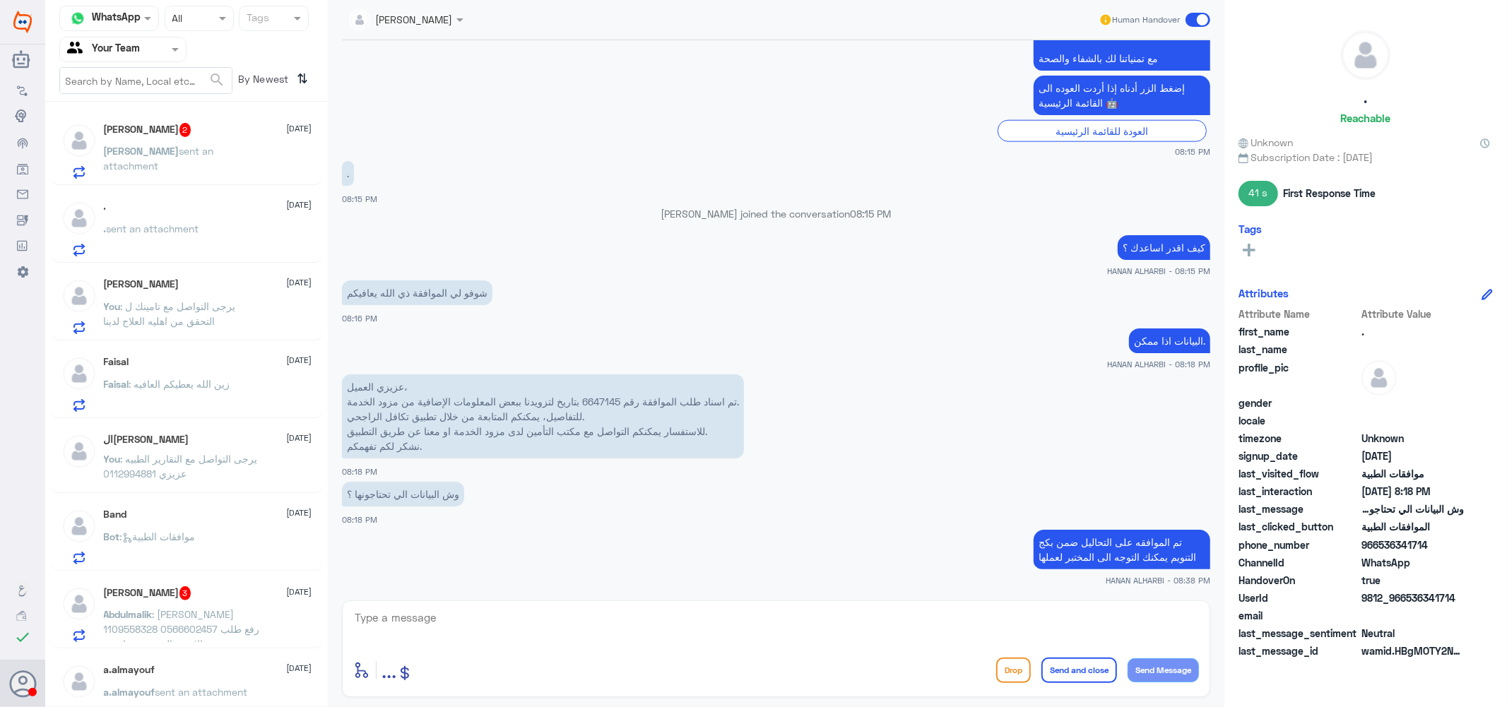
click at [189, 138] on div "[PERSON_NAME] 2 [DATE] [PERSON_NAME] sent an attachment" at bounding box center [208, 151] width 208 height 56
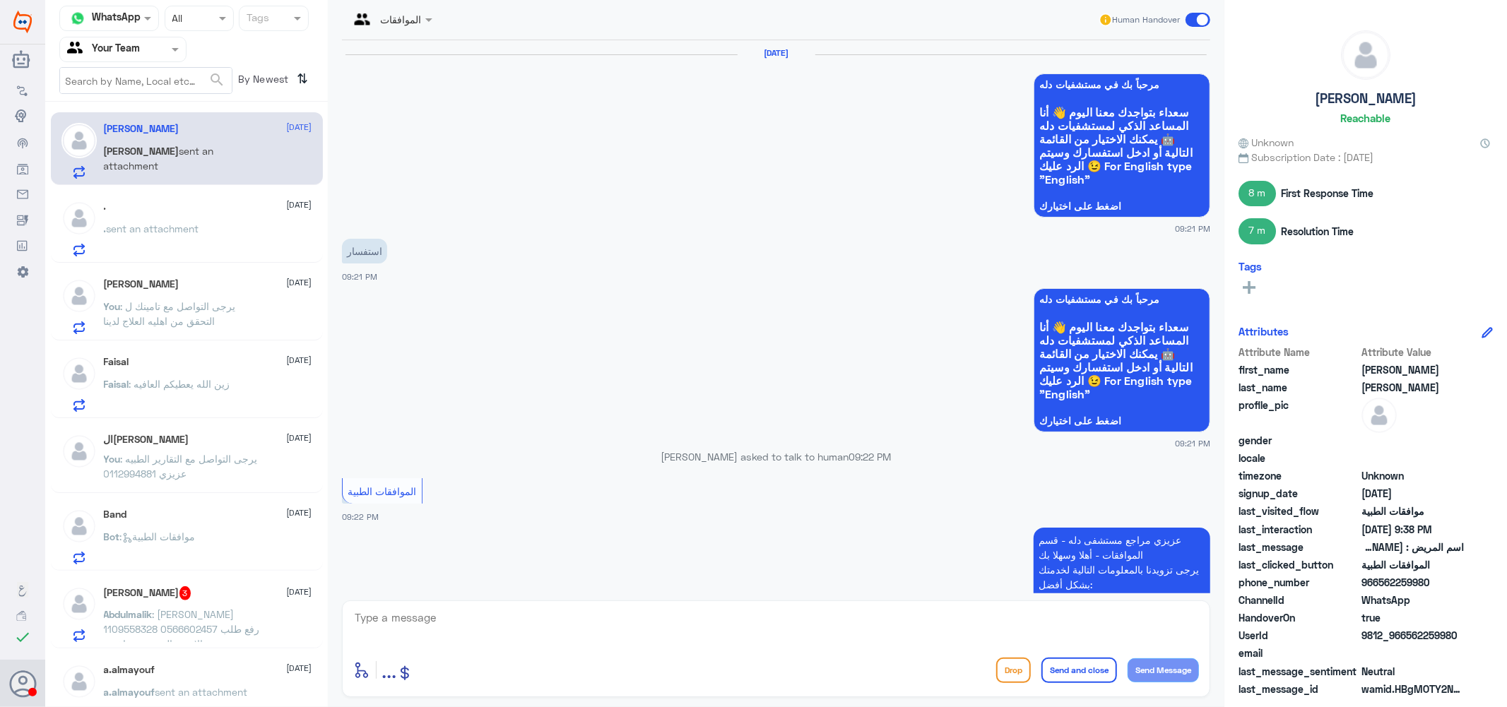
scroll to position [1033, 0]
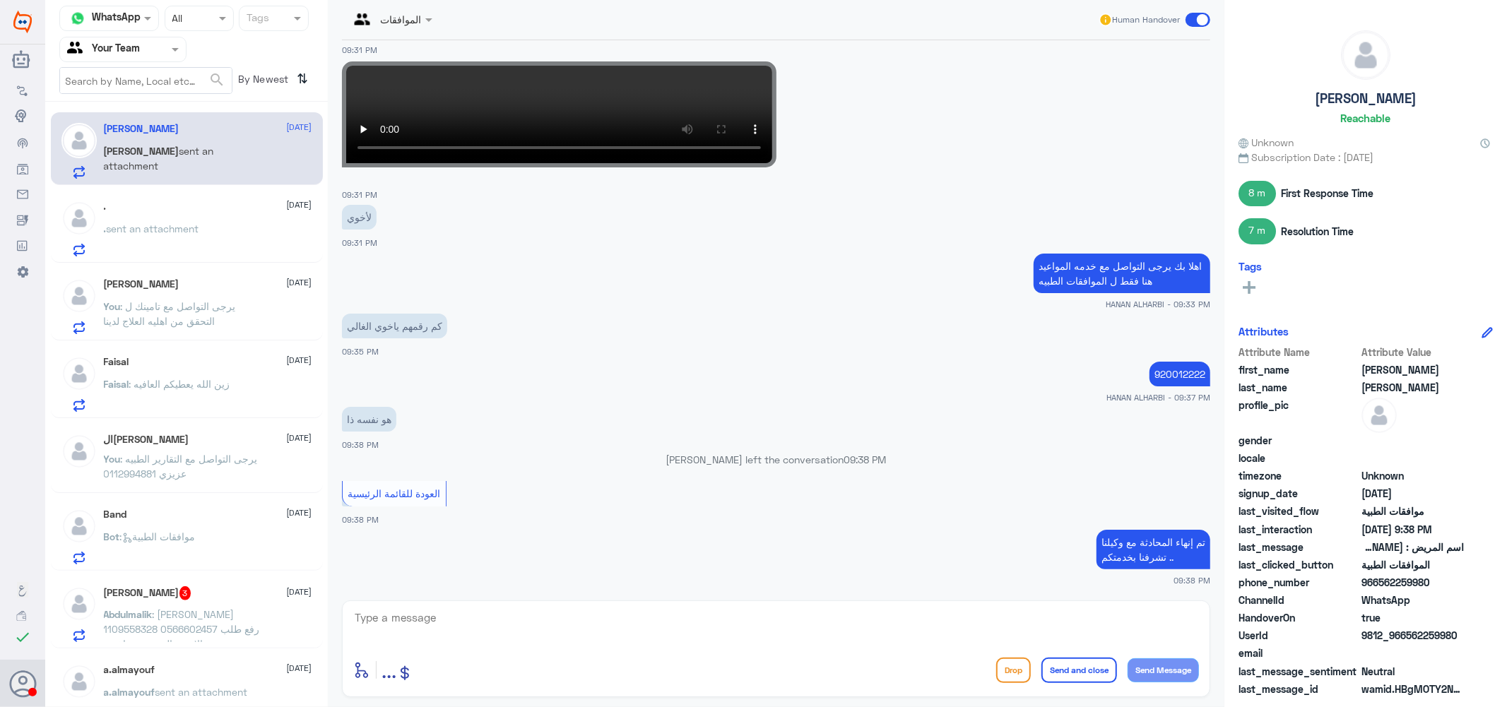
click at [159, 232] on span "sent an attachment" at bounding box center [153, 229] width 93 height 12
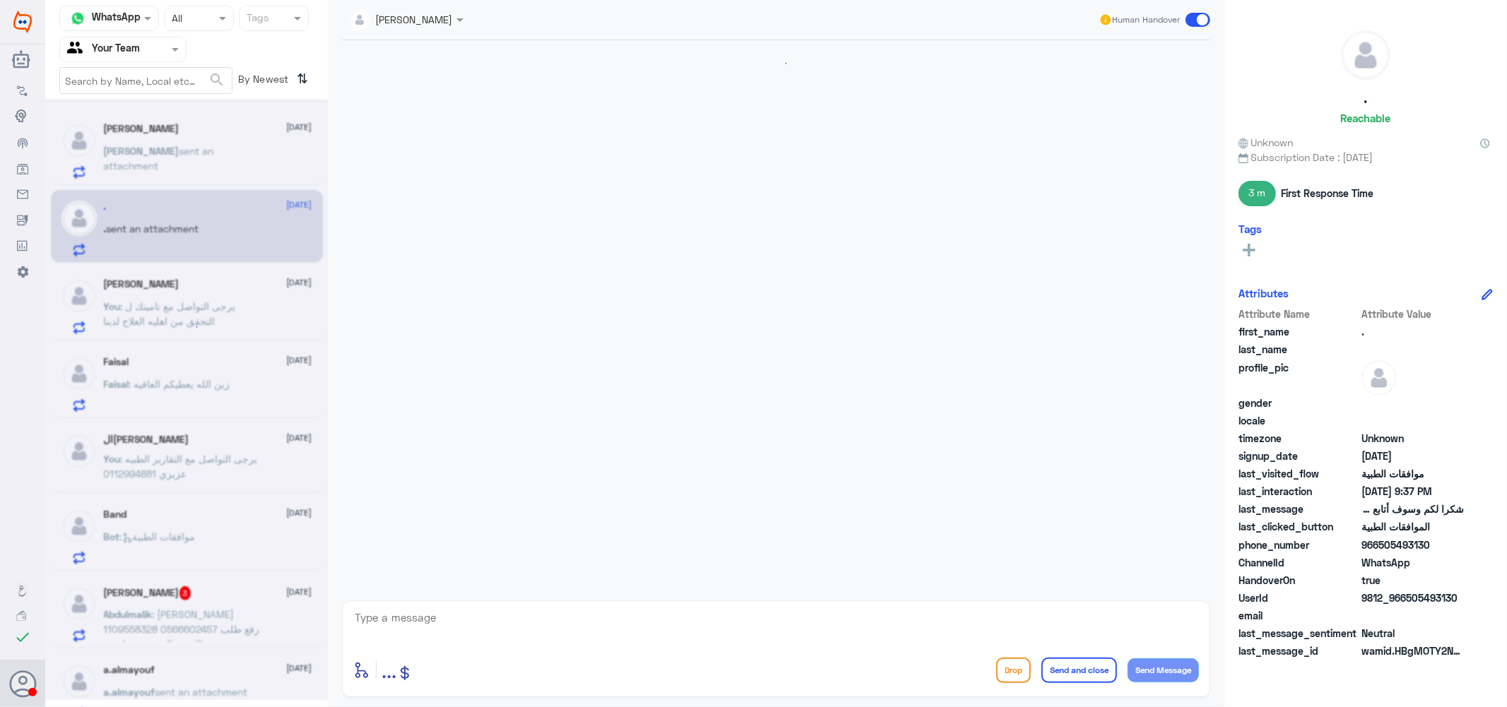
scroll to position [794, 0]
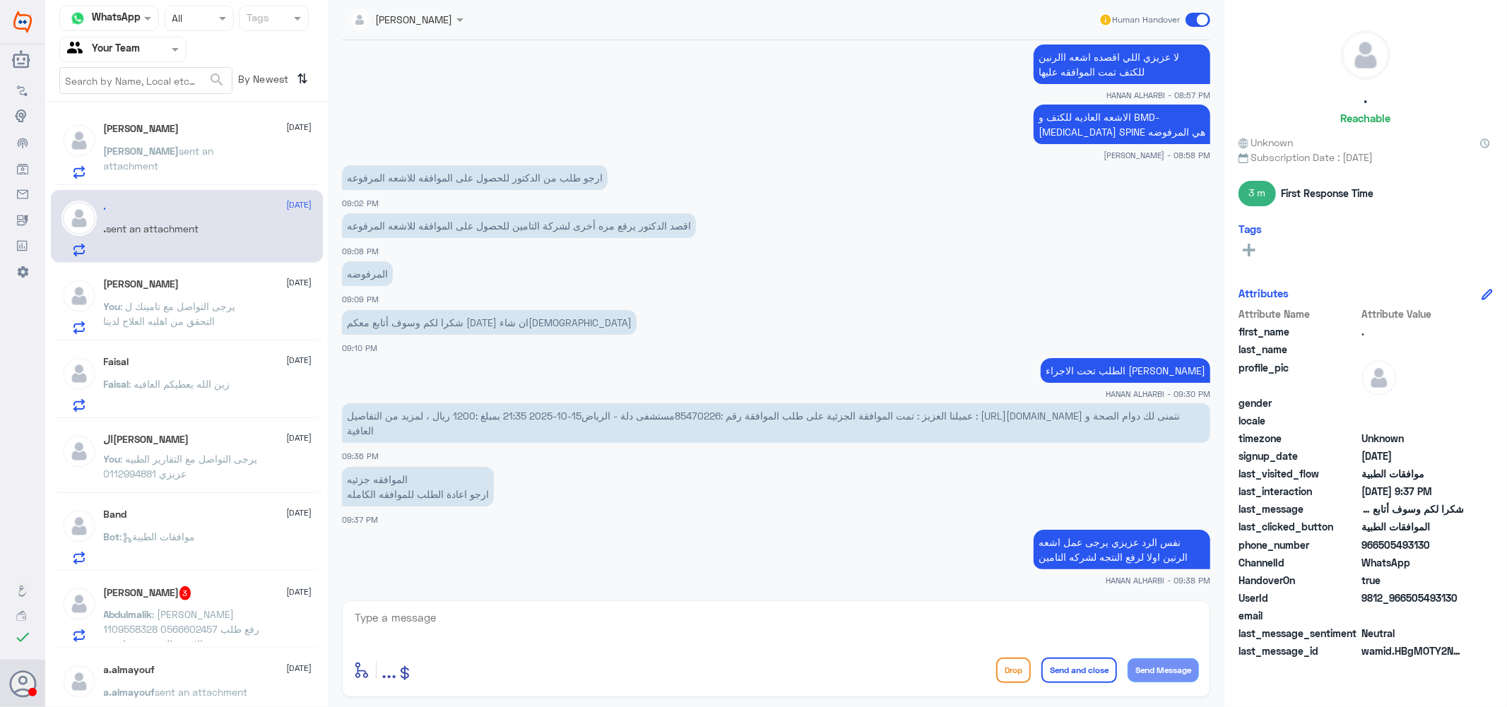
click at [179, 312] on p "You : يرجى التواصل مع تامينك ل التحقق من اهليه العلاج لدينا" at bounding box center [183, 316] width 159 height 35
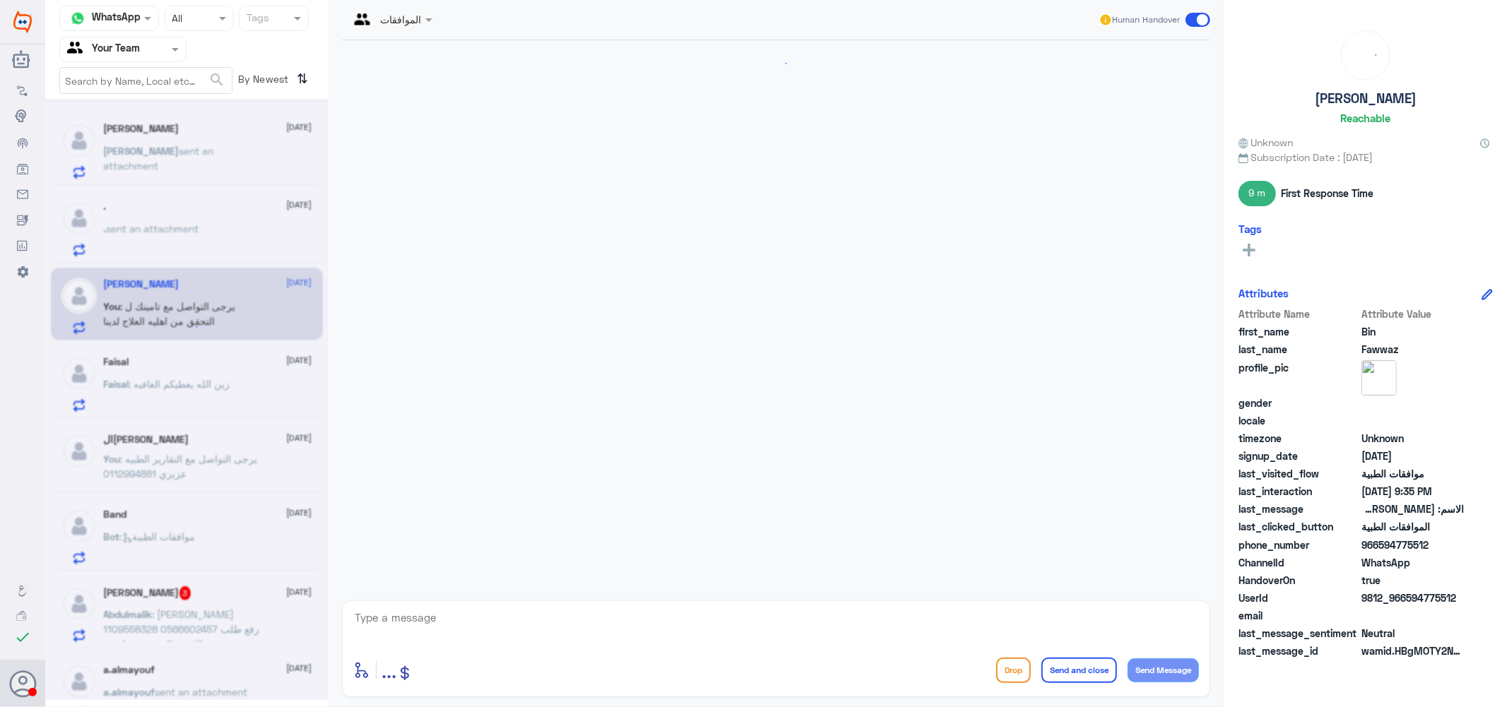
scroll to position [1111, 0]
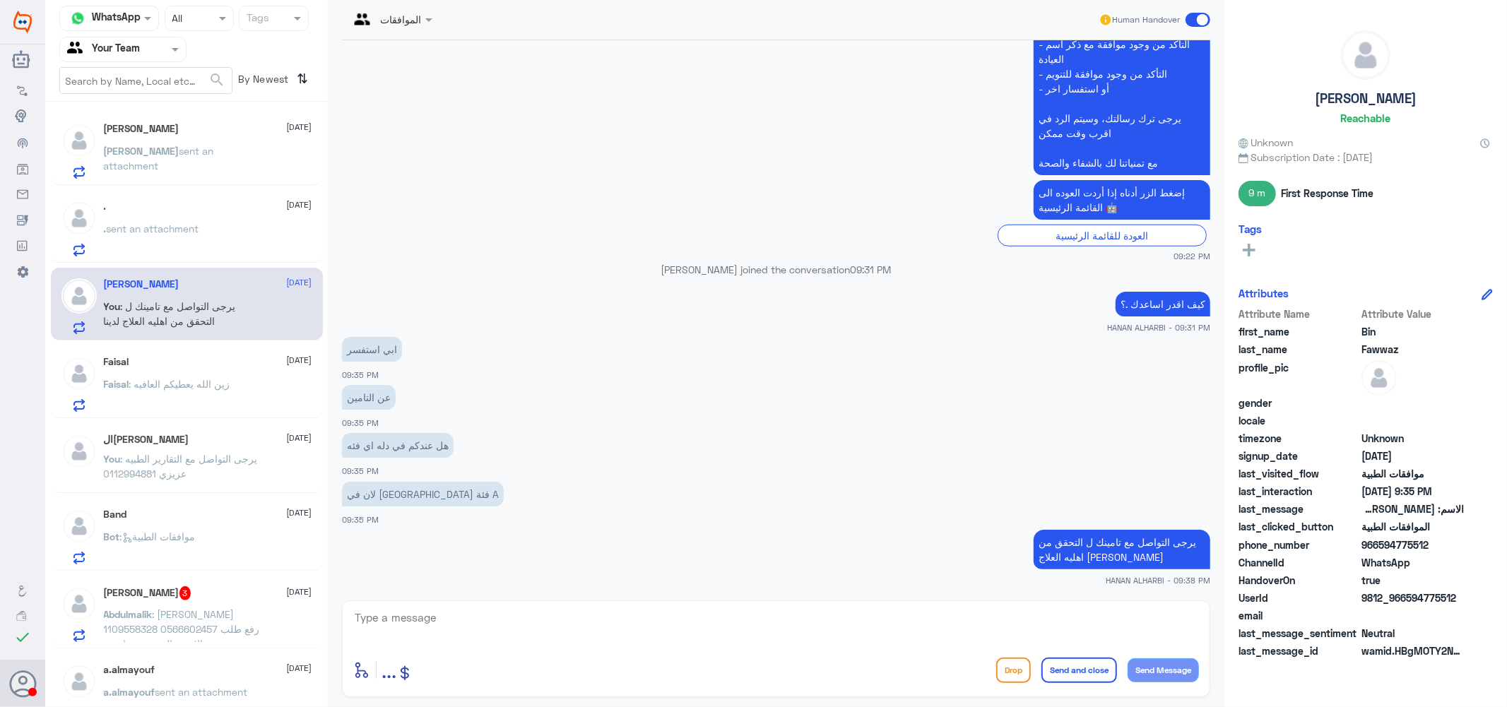
click at [181, 457] on span ": يرجى التواصل مع التقارير الطبيه عزيزي 0112994881" at bounding box center [181, 466] width 154 height 27
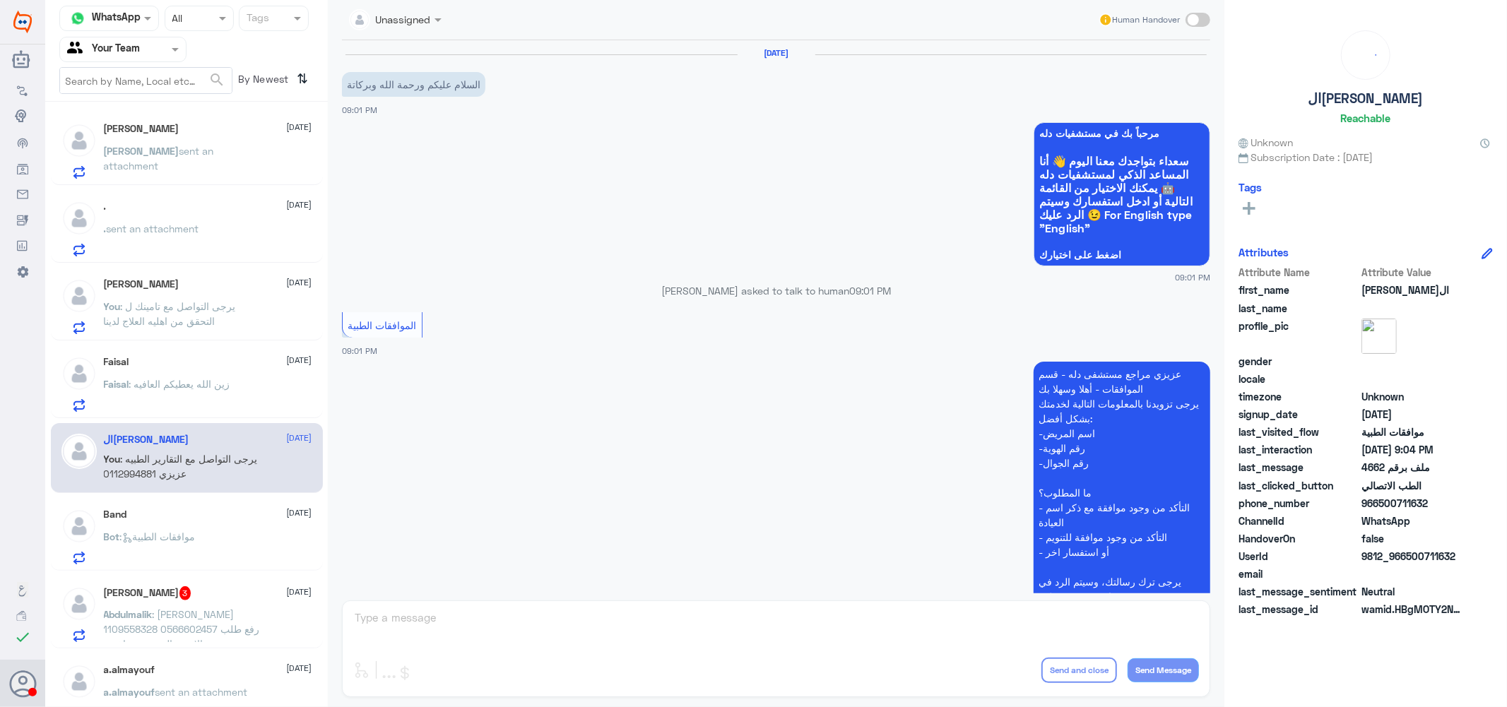
scroll to position [479, 0]
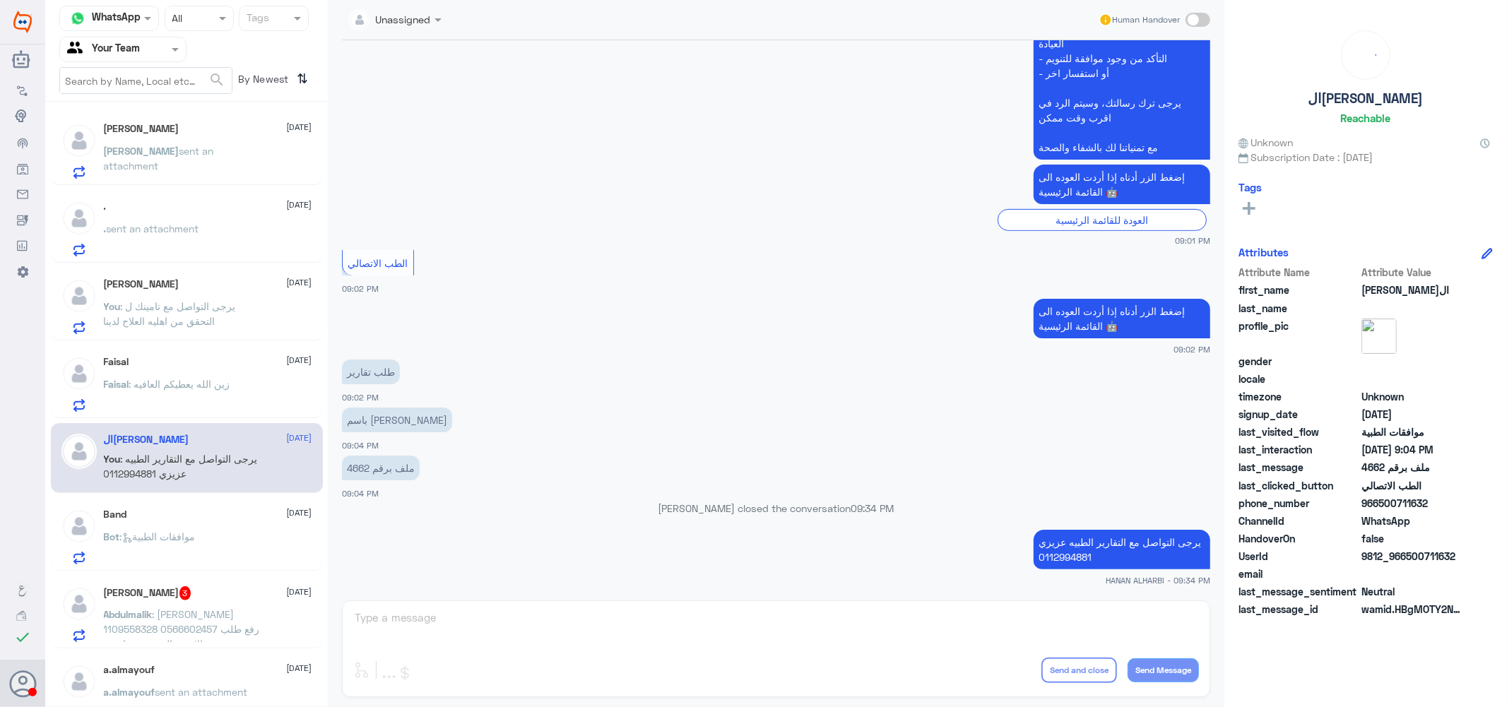
click at [165, 538] on span ": موافقات الطبية" at bounding box center [158, 537] width 76 height 12
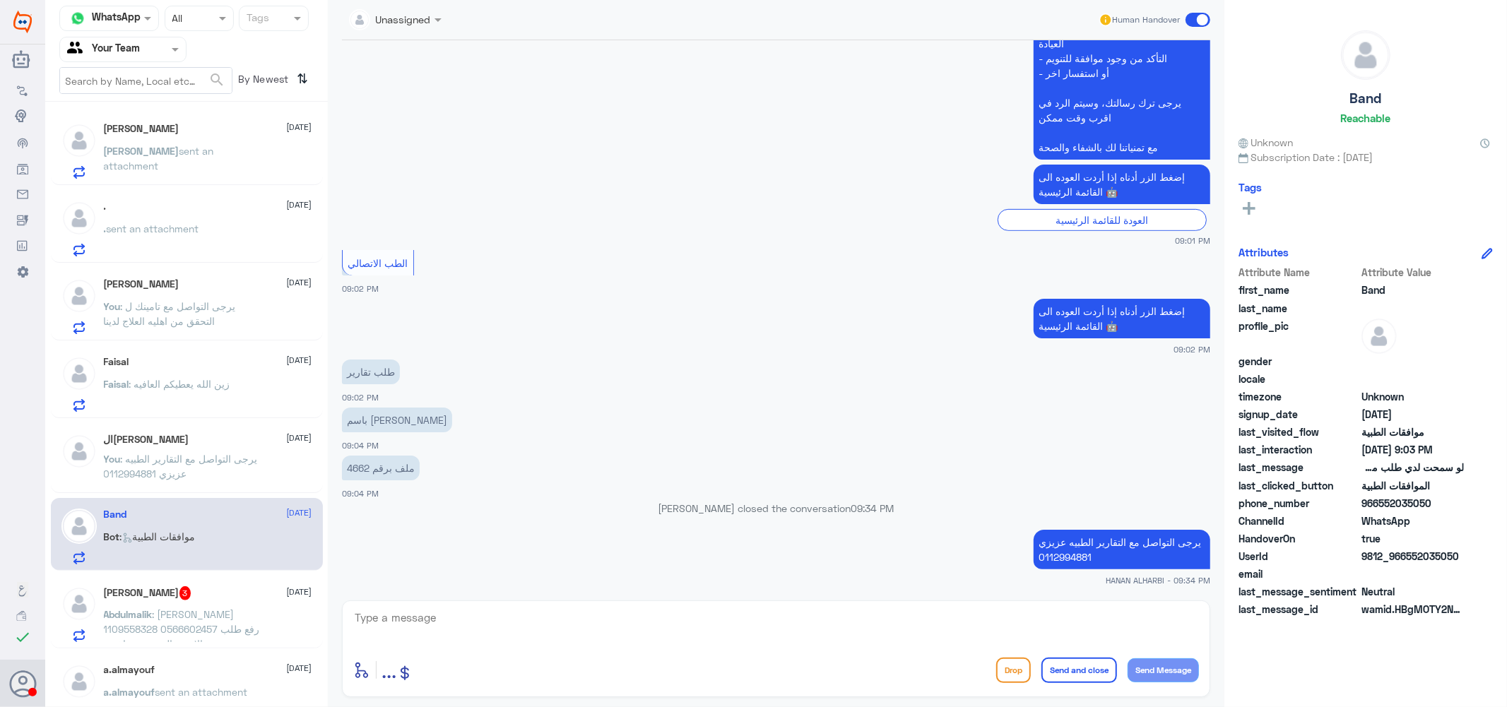
scroll to position [78, 0]
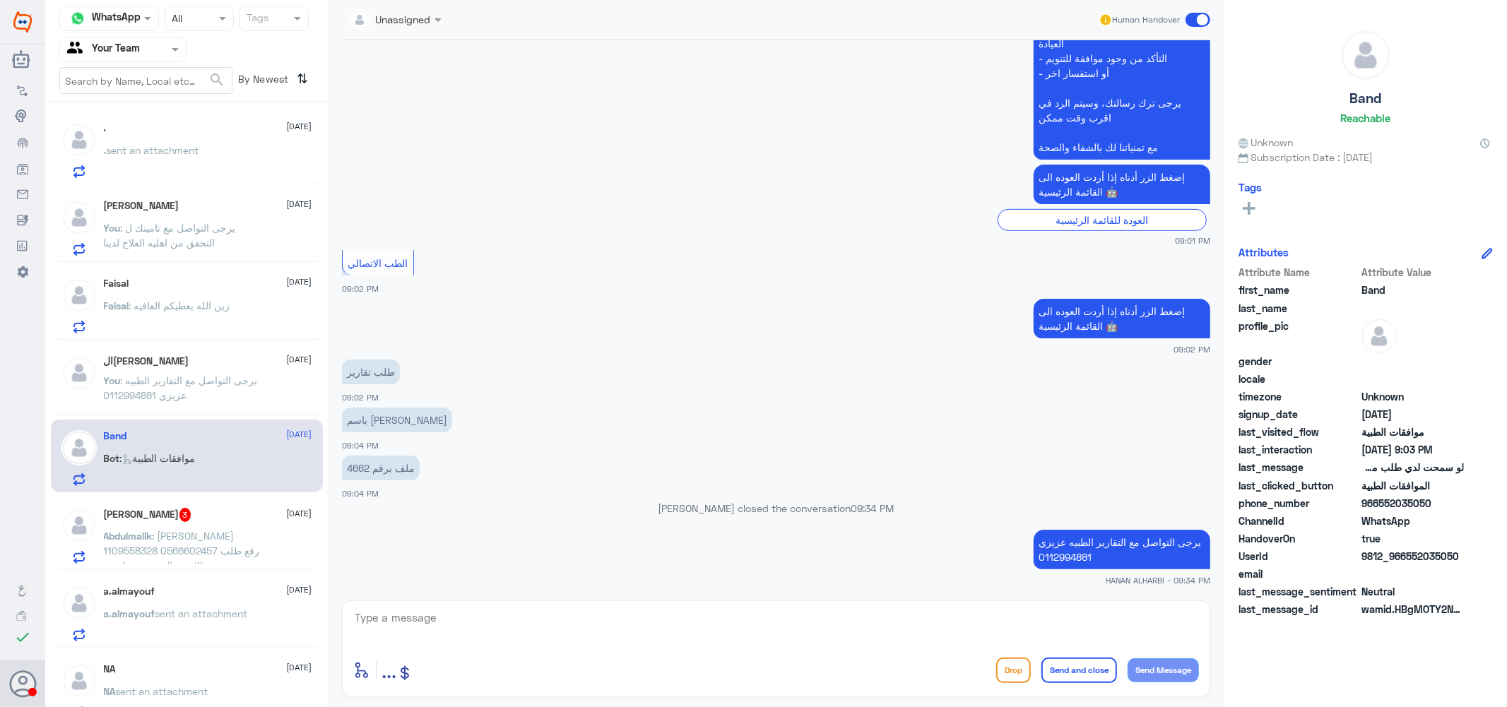
click at [196, 523] on div "[PERSON_NAME] 3 [DATE] [PERSON_NAME] : [PERSON_NAME] 1109558328 0566602457 رفع …" at bounding box center [208, 536] width 208 height 56
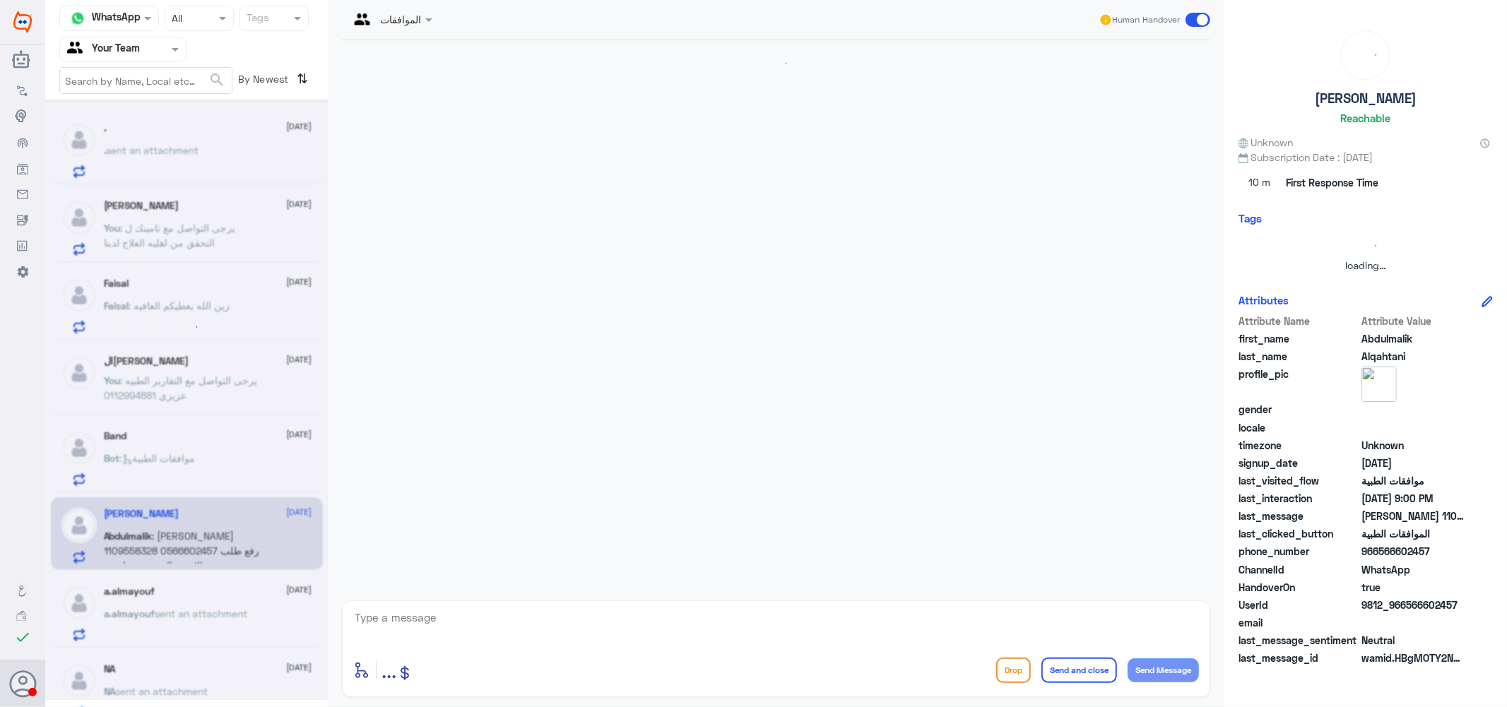
scroll to position [247, 0]
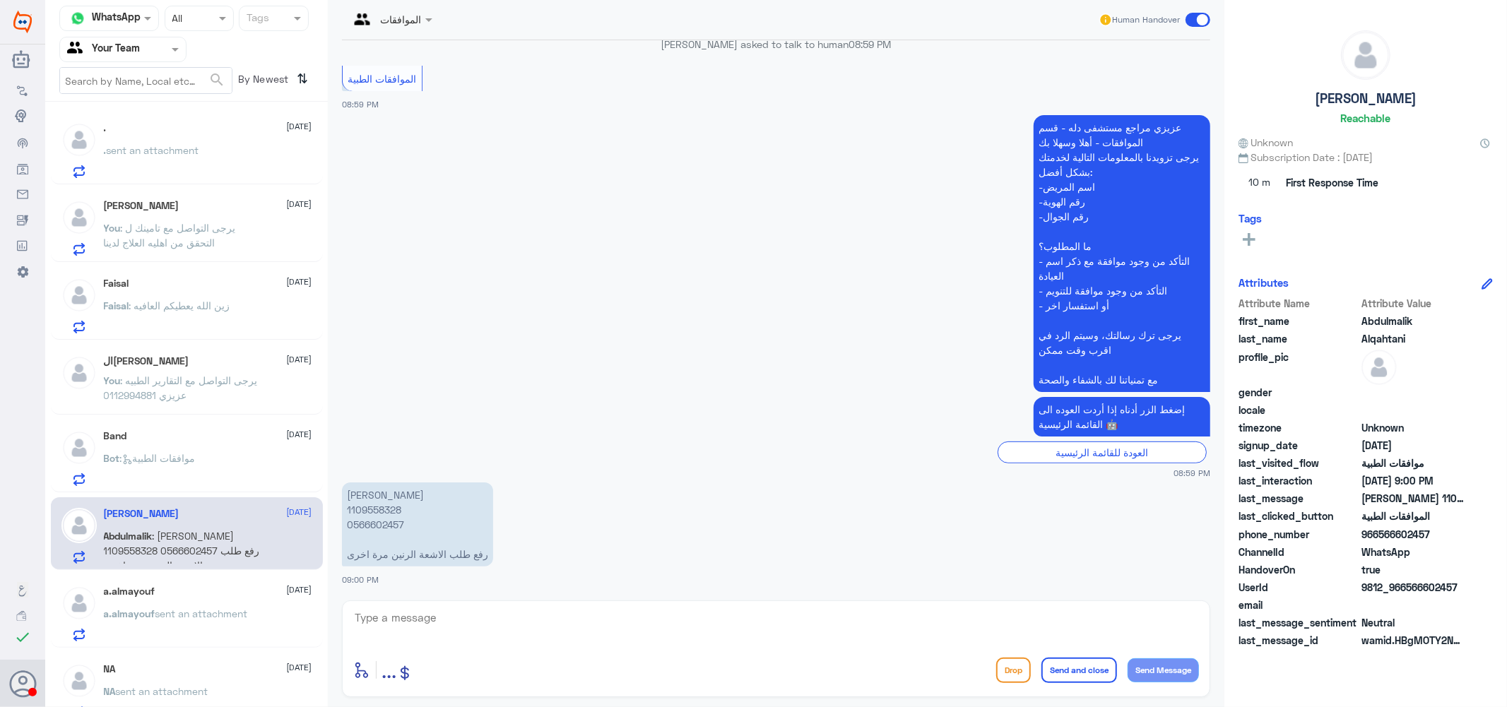
click at [379, 505] on p "[PERSON_NAME] 1109558328 0566602457 رفع طلب الاشعة الرنين مرة اخرى" at bounding box center [417, 524] width 151 height 84
click at [533, 624] on textarea at bounding box center [776, 625] width 846 height 35
type textarea "h"
type textarea "الطلب تحت الاجراء حاليا"
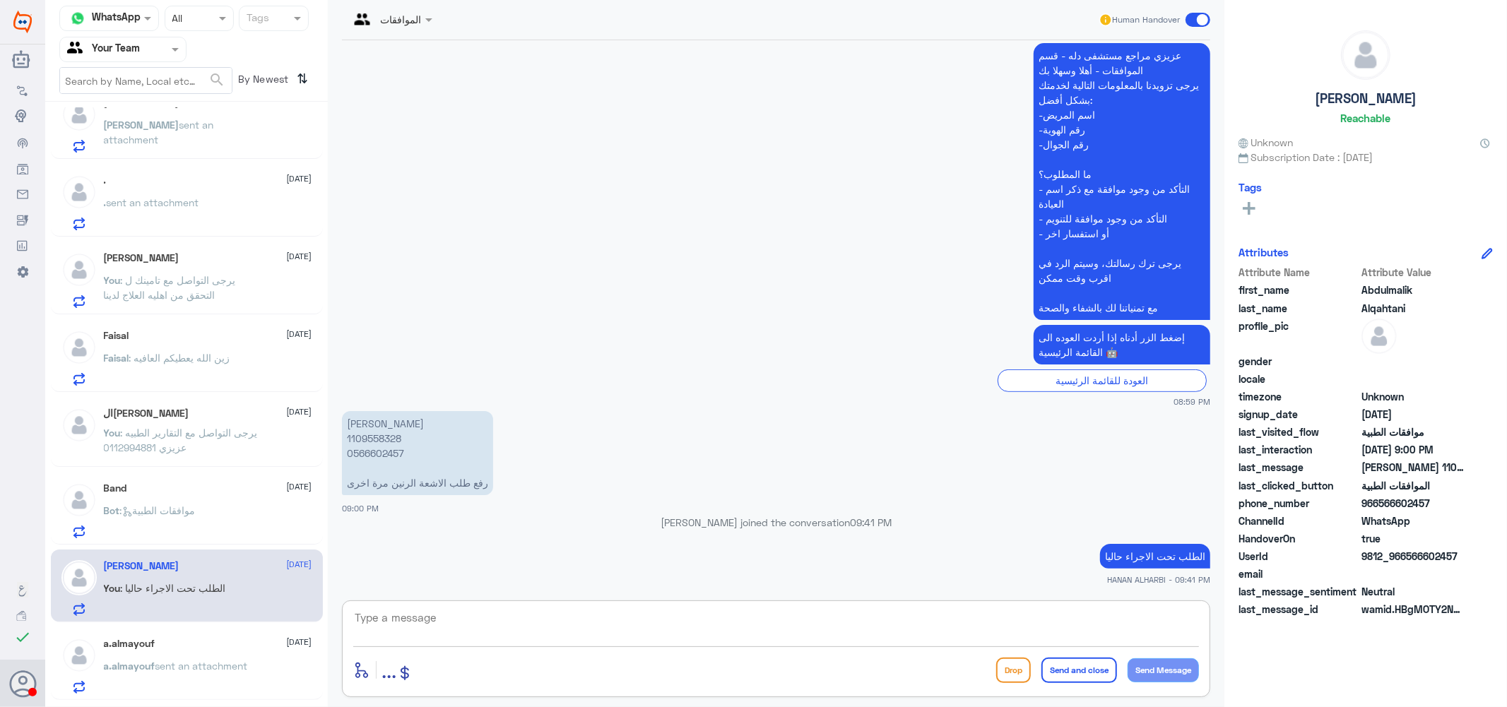
scroll to position [0, 0]
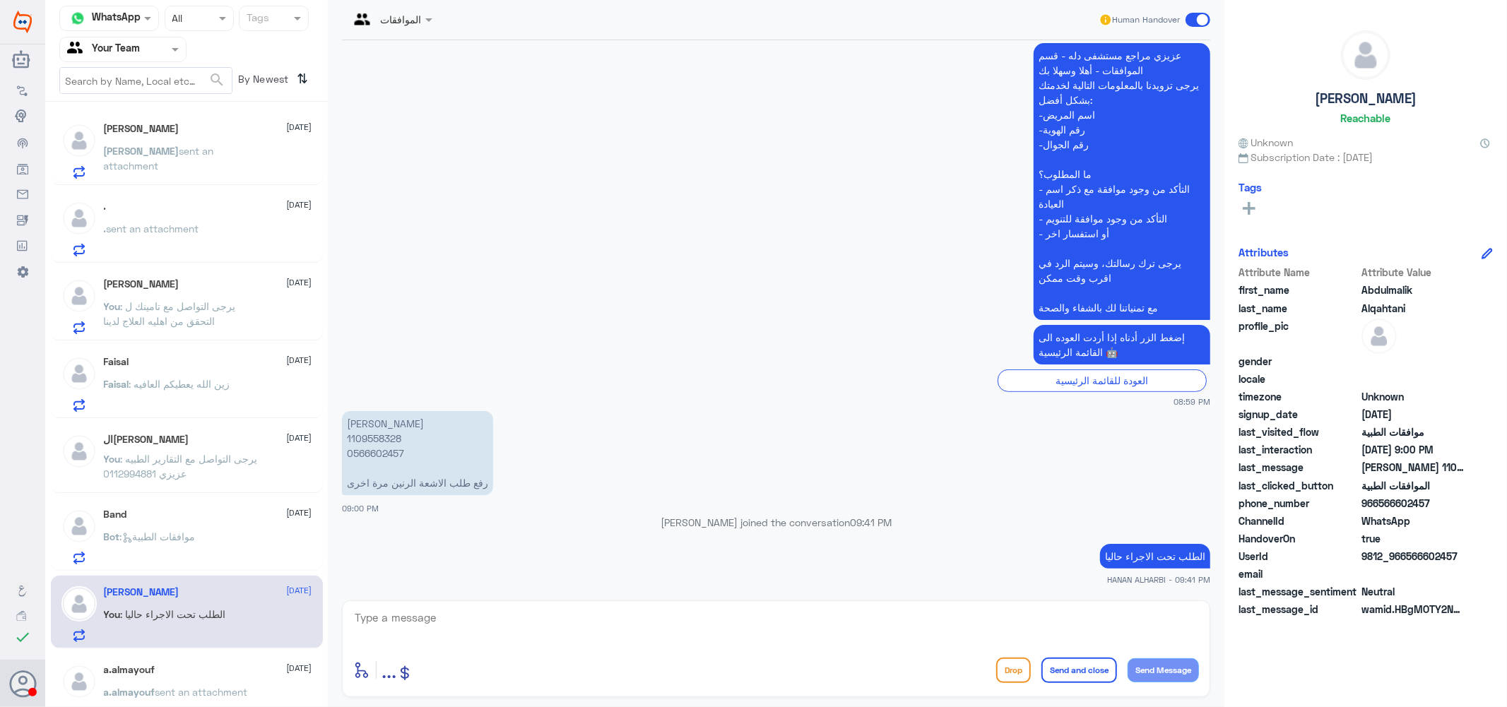
click at [201, 220] on div ". [DATE] . sent an attachment" at bounding box center [208, 229] width 208 height 56
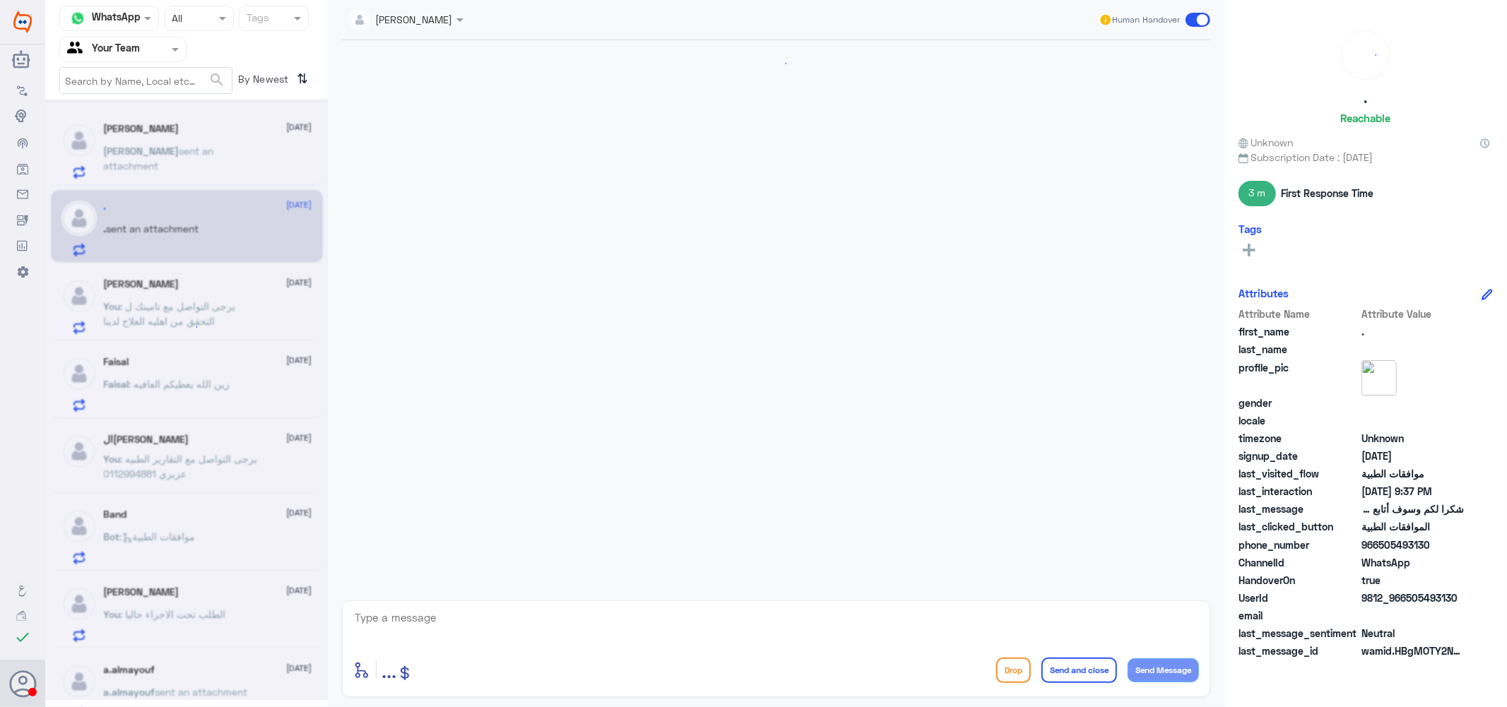
scroll to position [794, 0]
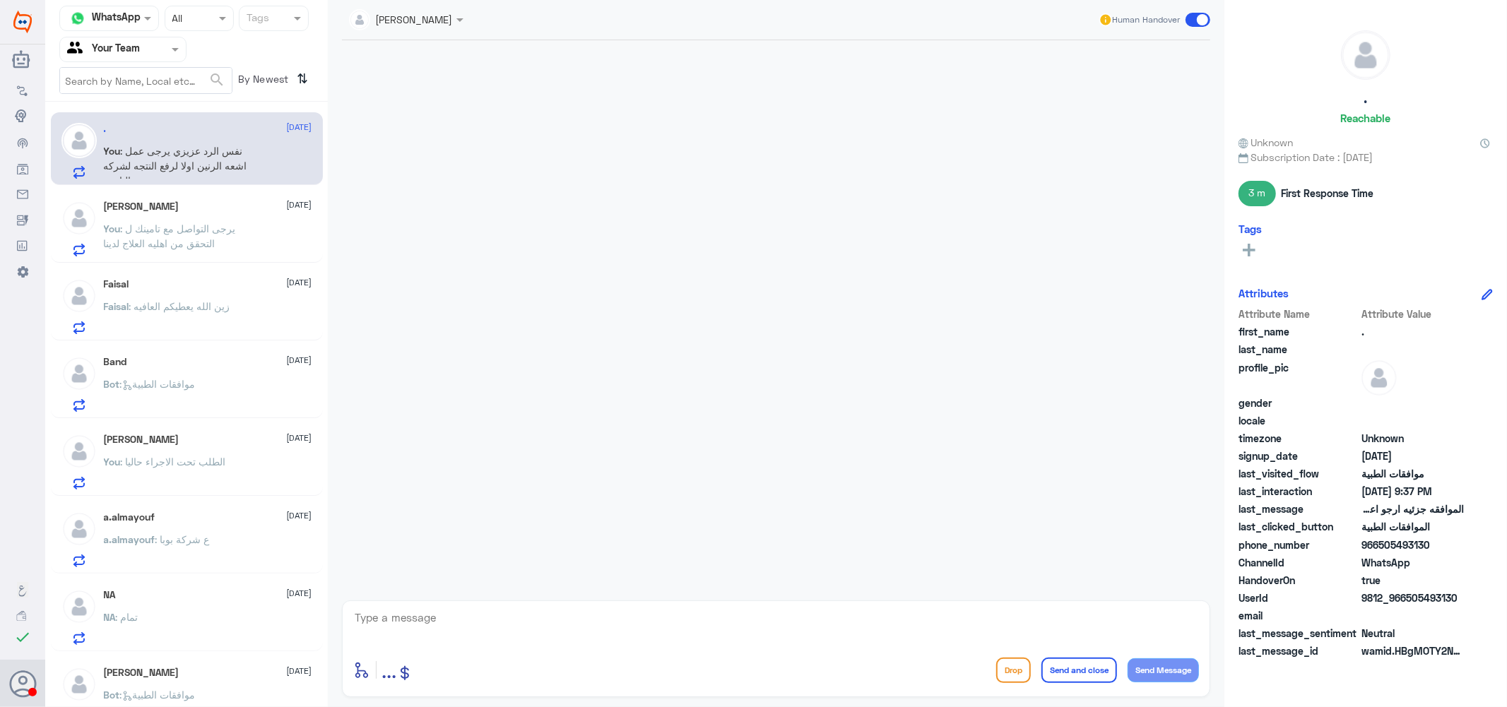
click at [191, 371] on div "Band 15 October Bot : موافقات الطبية" at bounding box center [208, 384] width 208 height 56
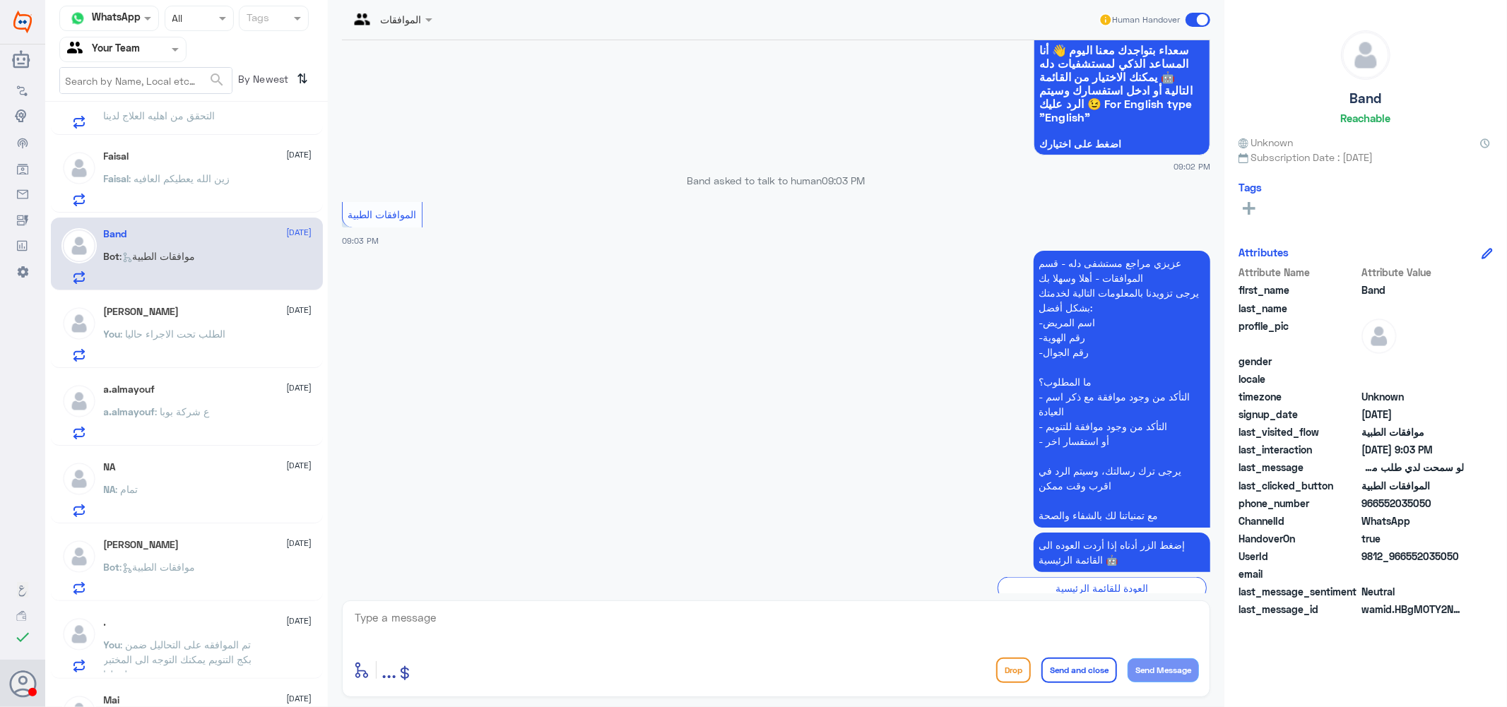
scroll to position [157, 0]
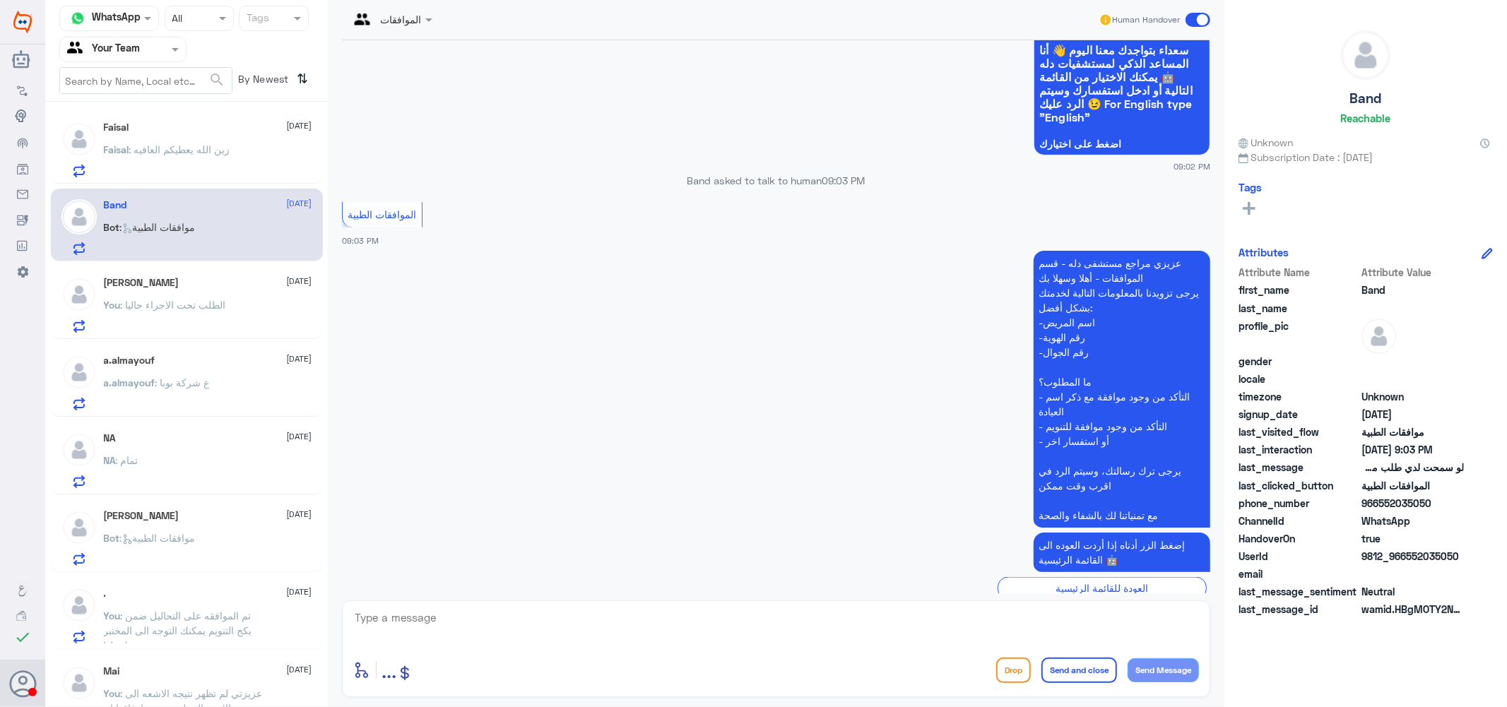
click at [185, 532] on span "Bot : موافقات الطبية" at bounding box center [150, 538] width 92 height 12
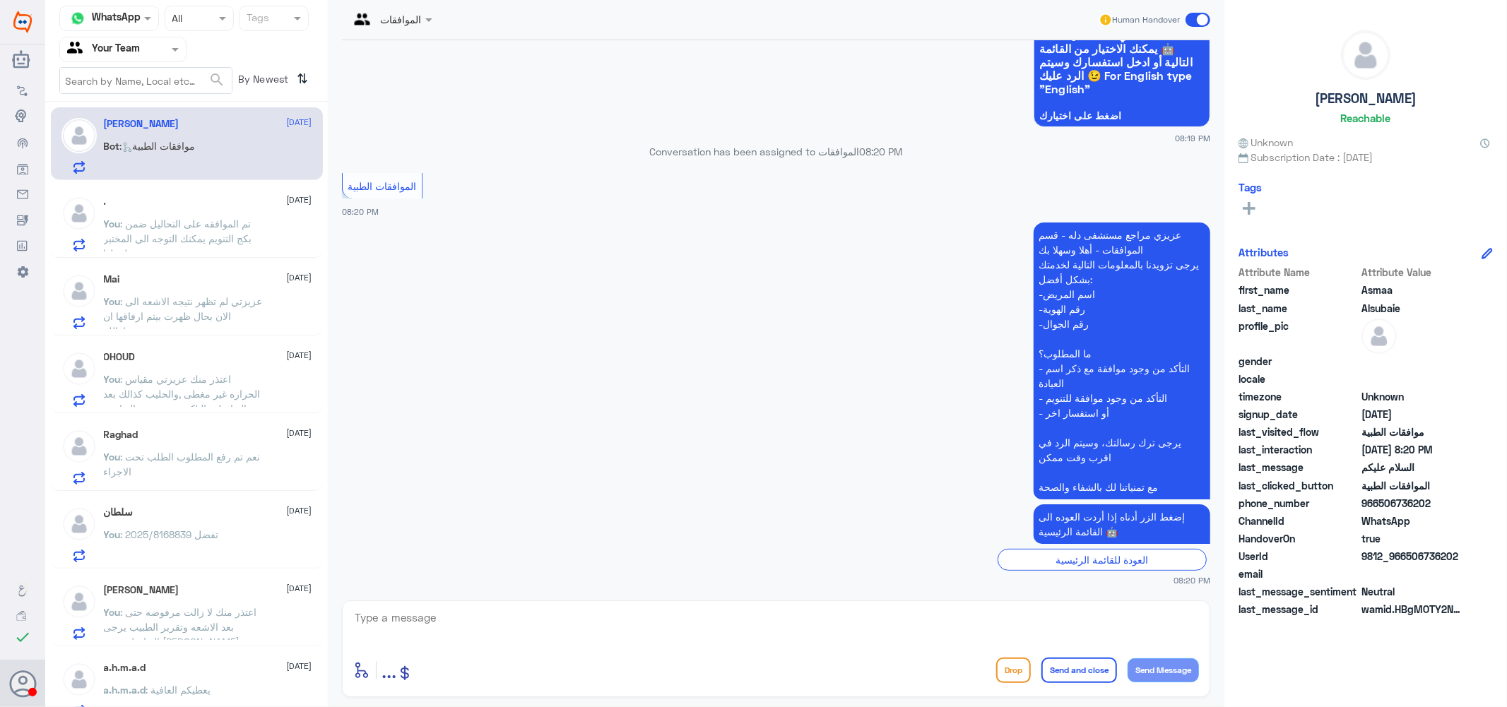
scroll to position [627, 0]
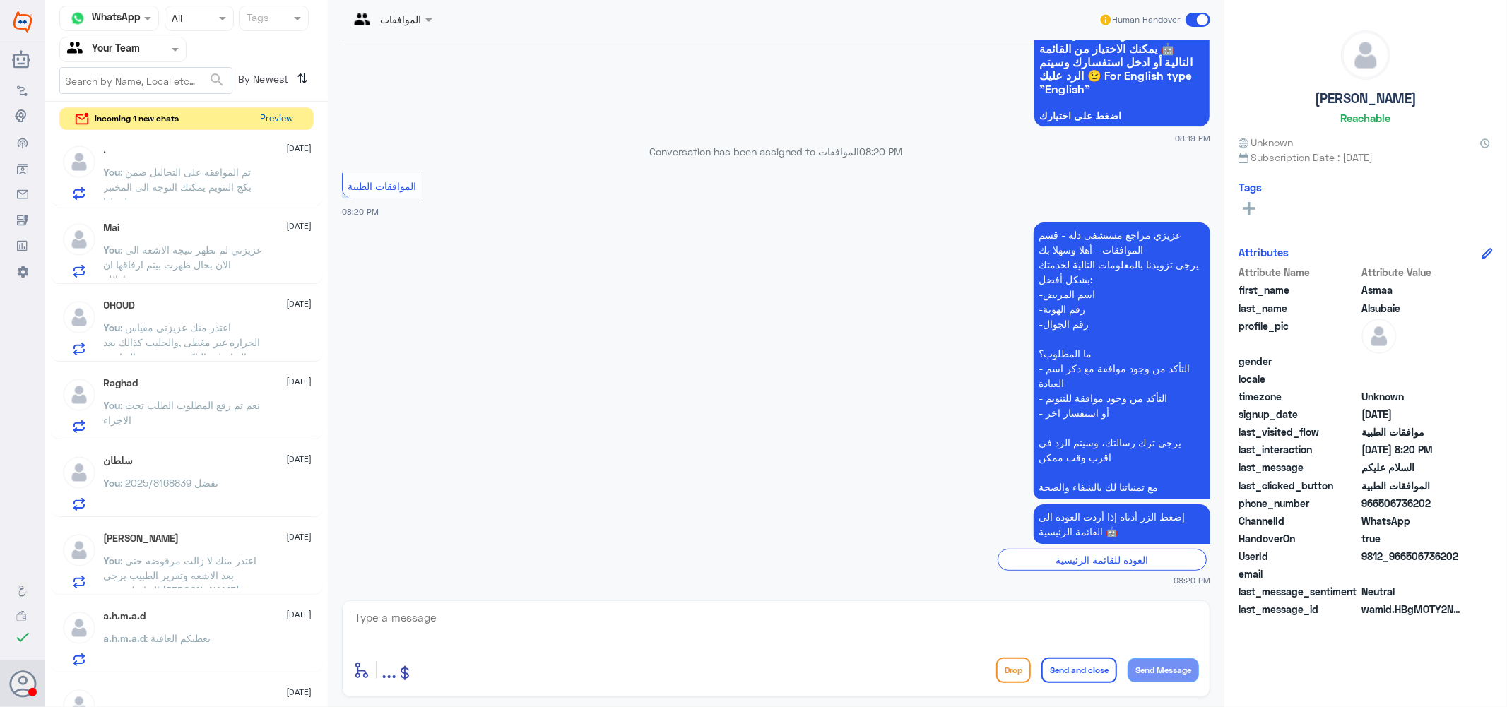
click at [280, 115] on button "Preview" at bounding box center [277, 119] width 44 height 22
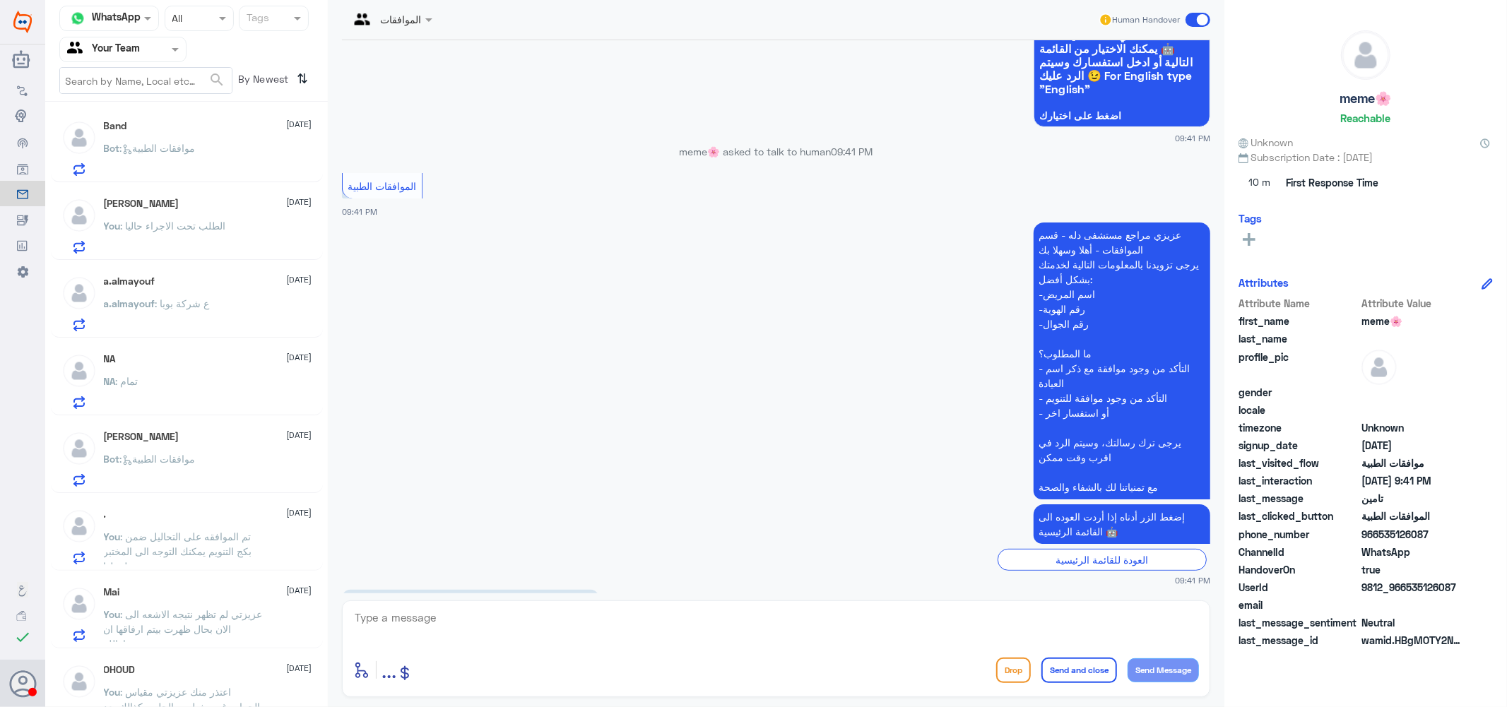
scroll to position [232, 0]
